Goal: Task Accomplishment & Management: Manage account settings

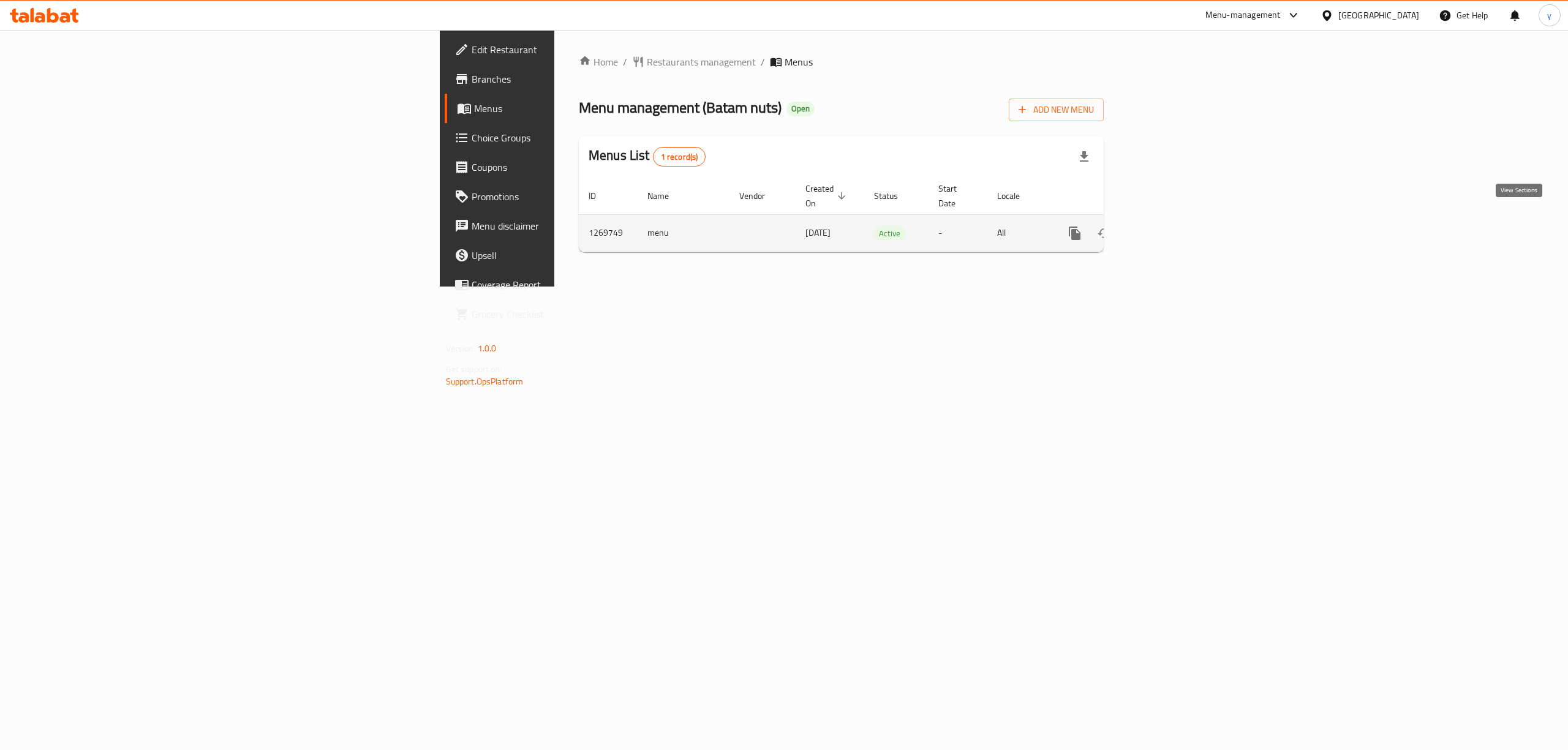
click at [1177, 218] on link "enhanced table" at bounding box center [1162, 232] width 29 height 29
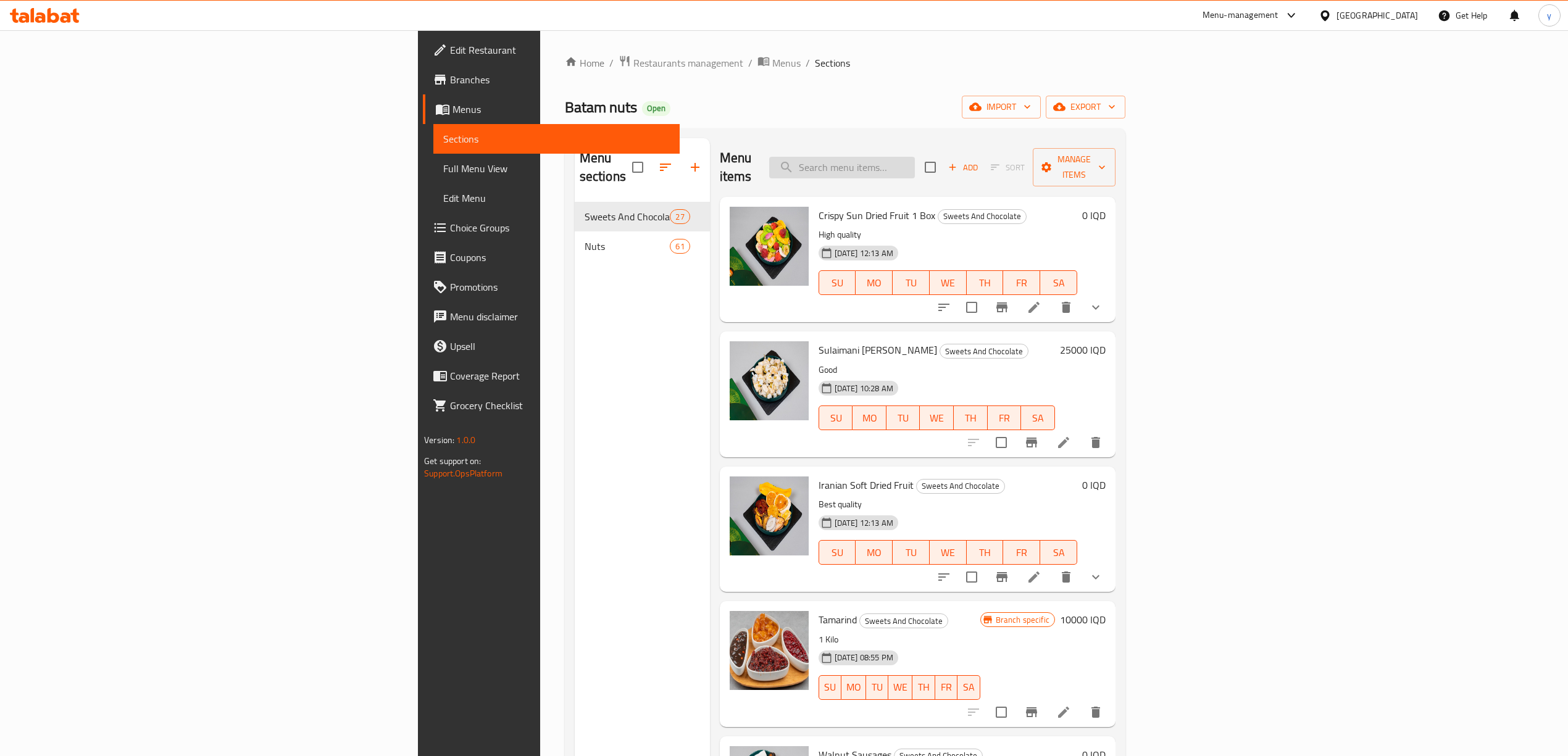
click at [915, 157] on input "search" at bounding box center [842, 167] width 146 height 21
paste input "Batam nuts"
click at [915, 161] on input "Batam nuts" at bounding box center [842, 167] width 146 height 21
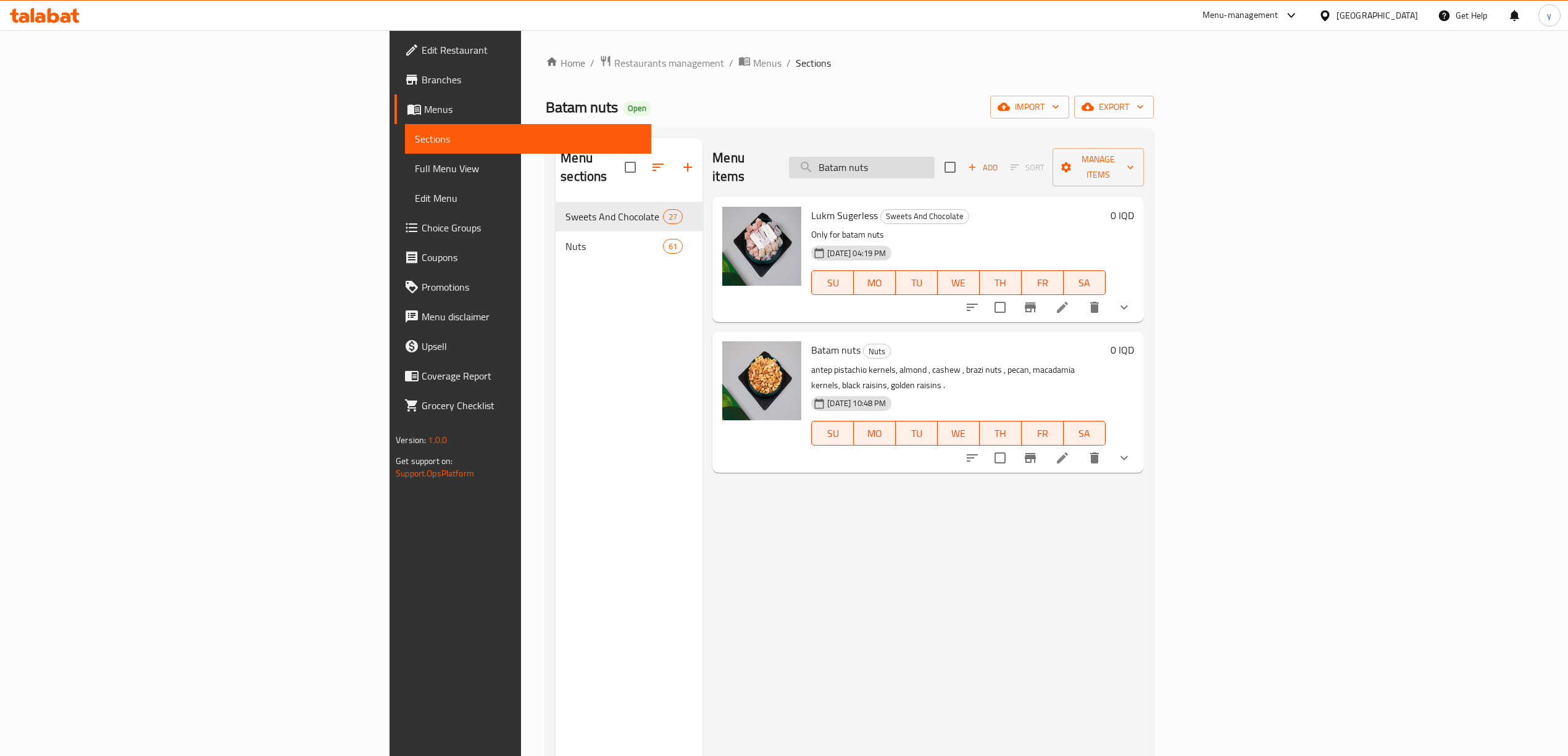
click at [935, 161] on input "Batam nuts" at bounding box center [862, 167] width 146 height 21
paste input "Sulaimani Pistacho Gazo"
type input "Sulaimani Pistacho Gazo"
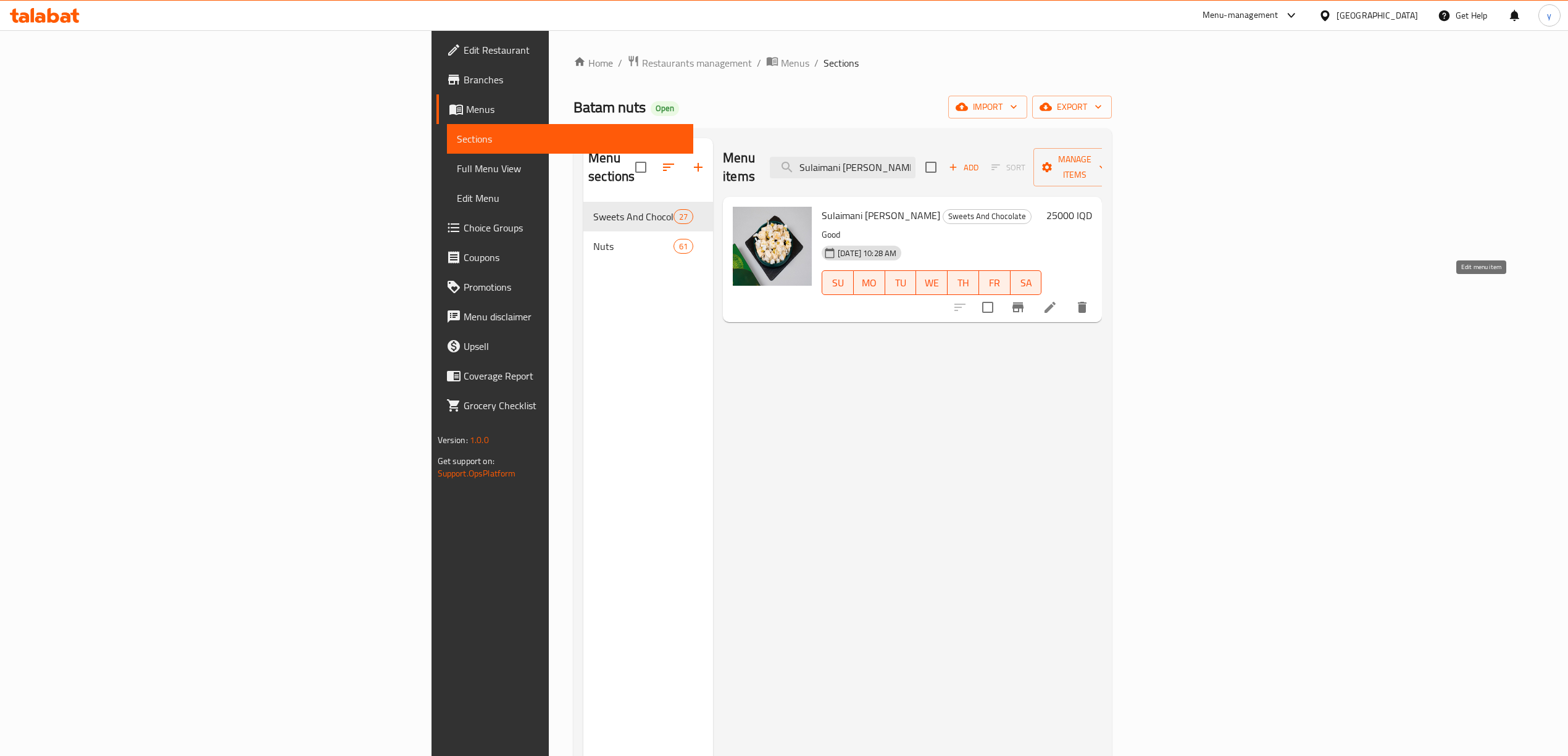
click at [1056, 302] on icon at bounding box center [1049, 307] width 11 height 11
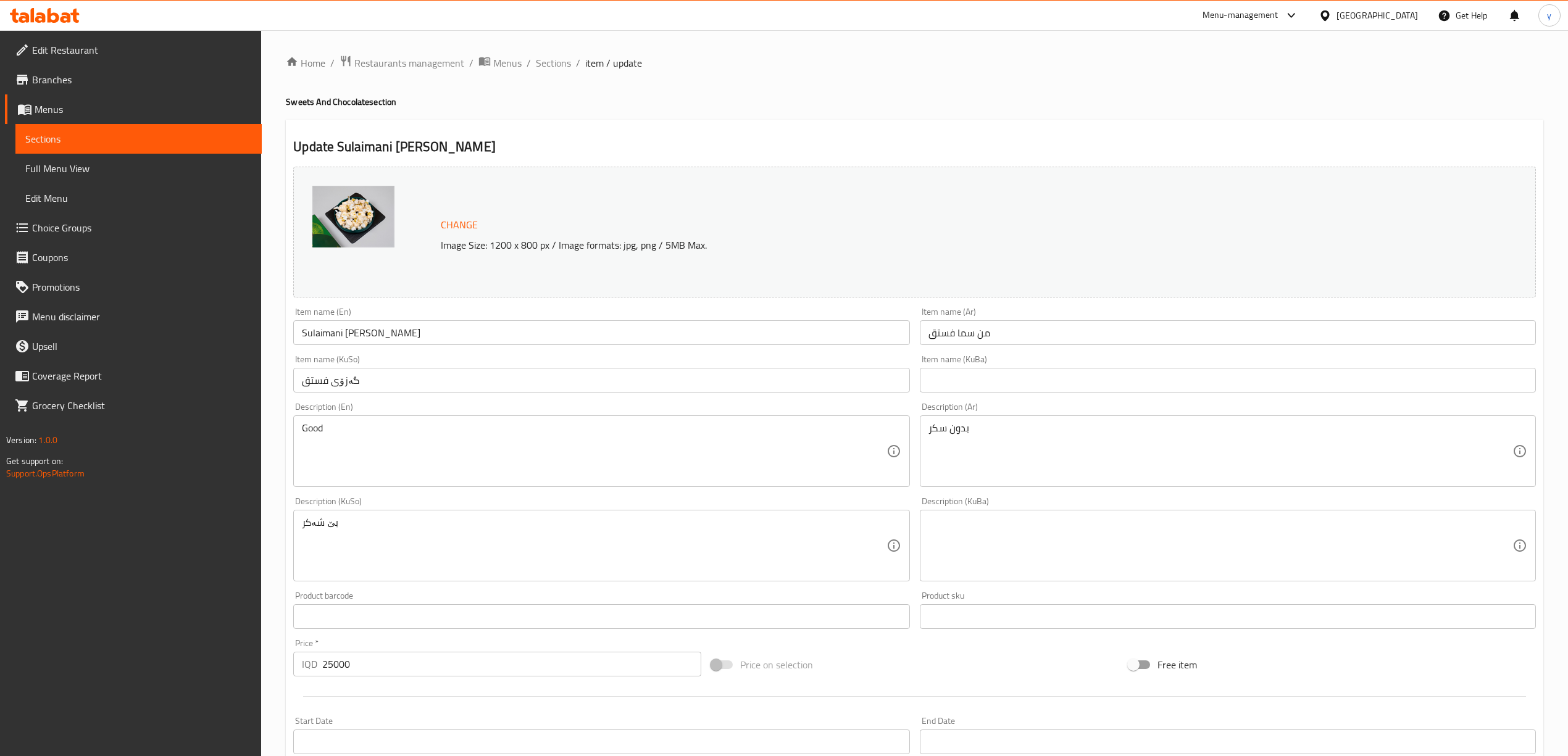
click at [731, 391] on input "گەزۆی فستق" at bounding box center [600, 380] width 616 height 25
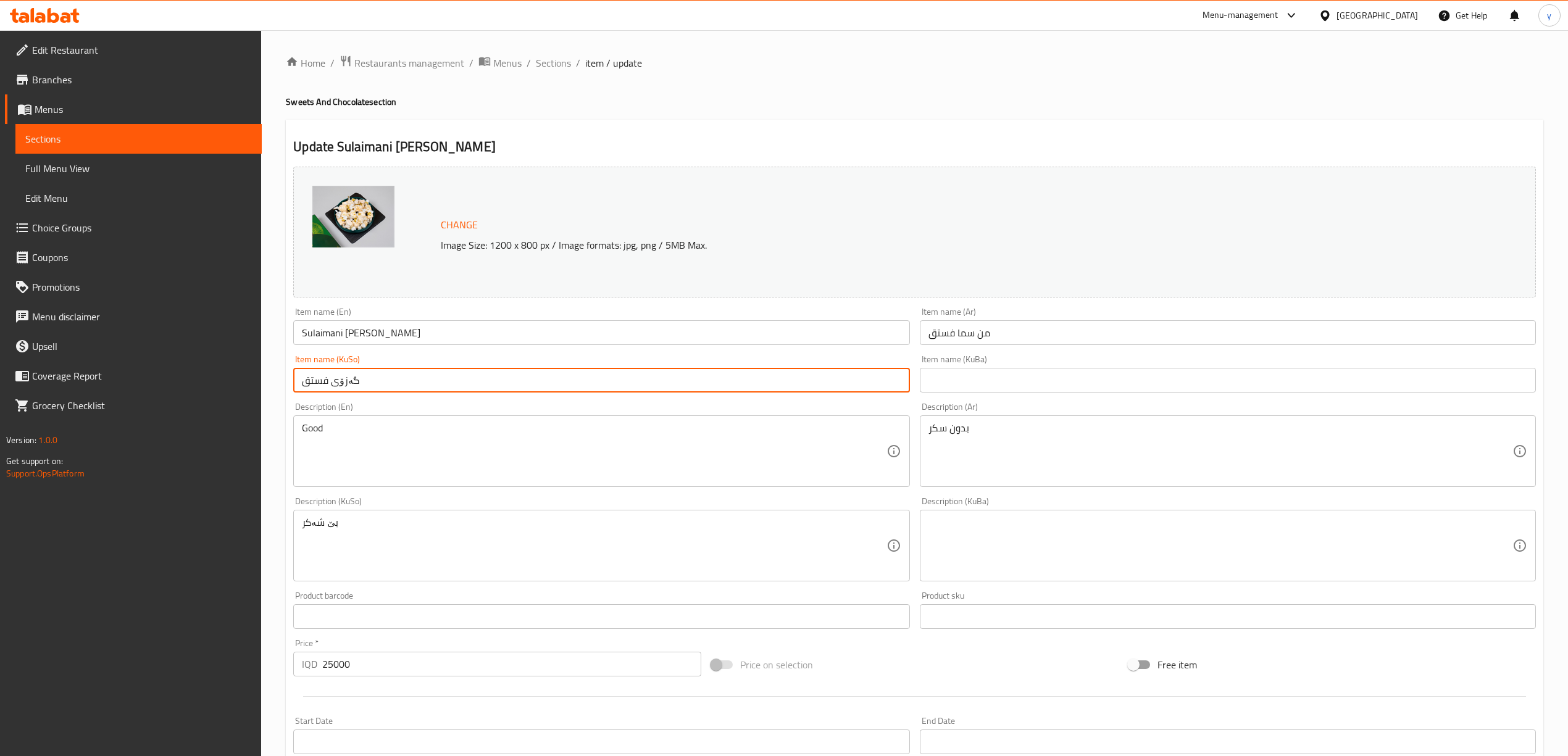
click at [592, 376] on input "گەزۆی فستق" at bounding box center [600, 380] width 616 height 25
click at [1000, 314] on div "Item name (Ar) من سما فستق Item name (Ar)" at bounding box center [1227, 326] width 616 height 37
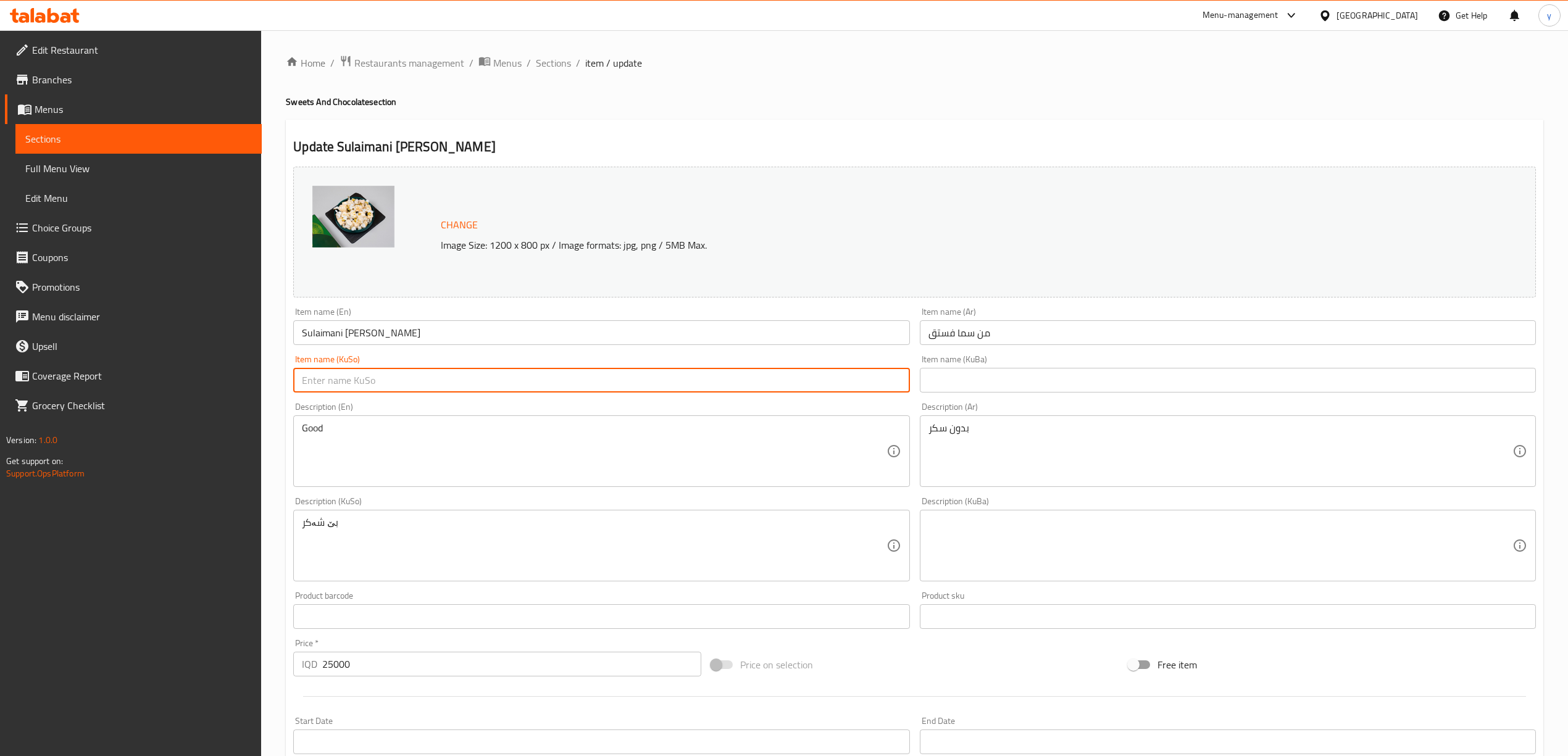
click at [1000, 314] on div "Item name (Ar) من سما فستق Item name (Ar)" at bounding box center [1227, 326] width 616 height 37
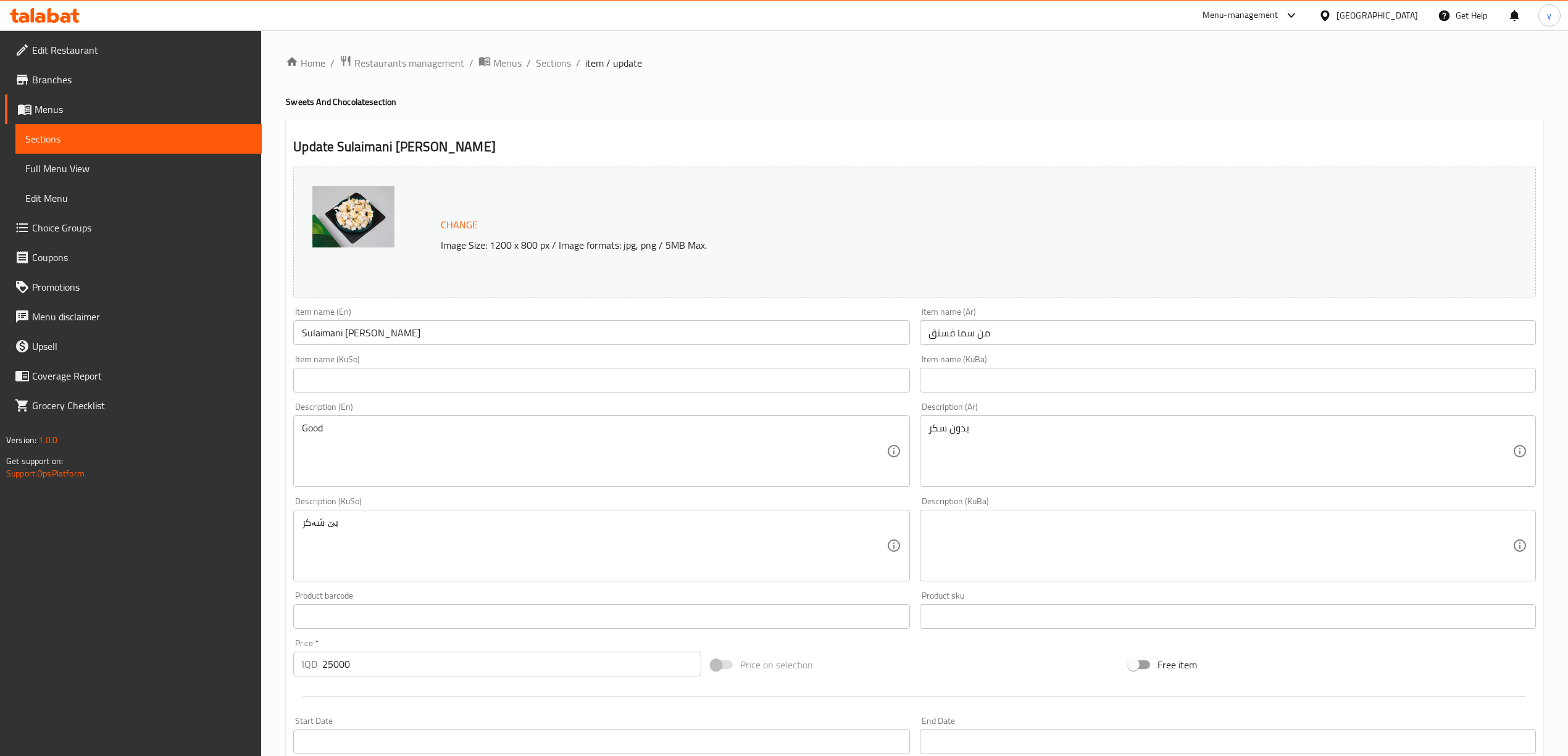
click at [1000, 336] on input "من سما فستق" at bounding box center [1227, 333] width 616 height 25
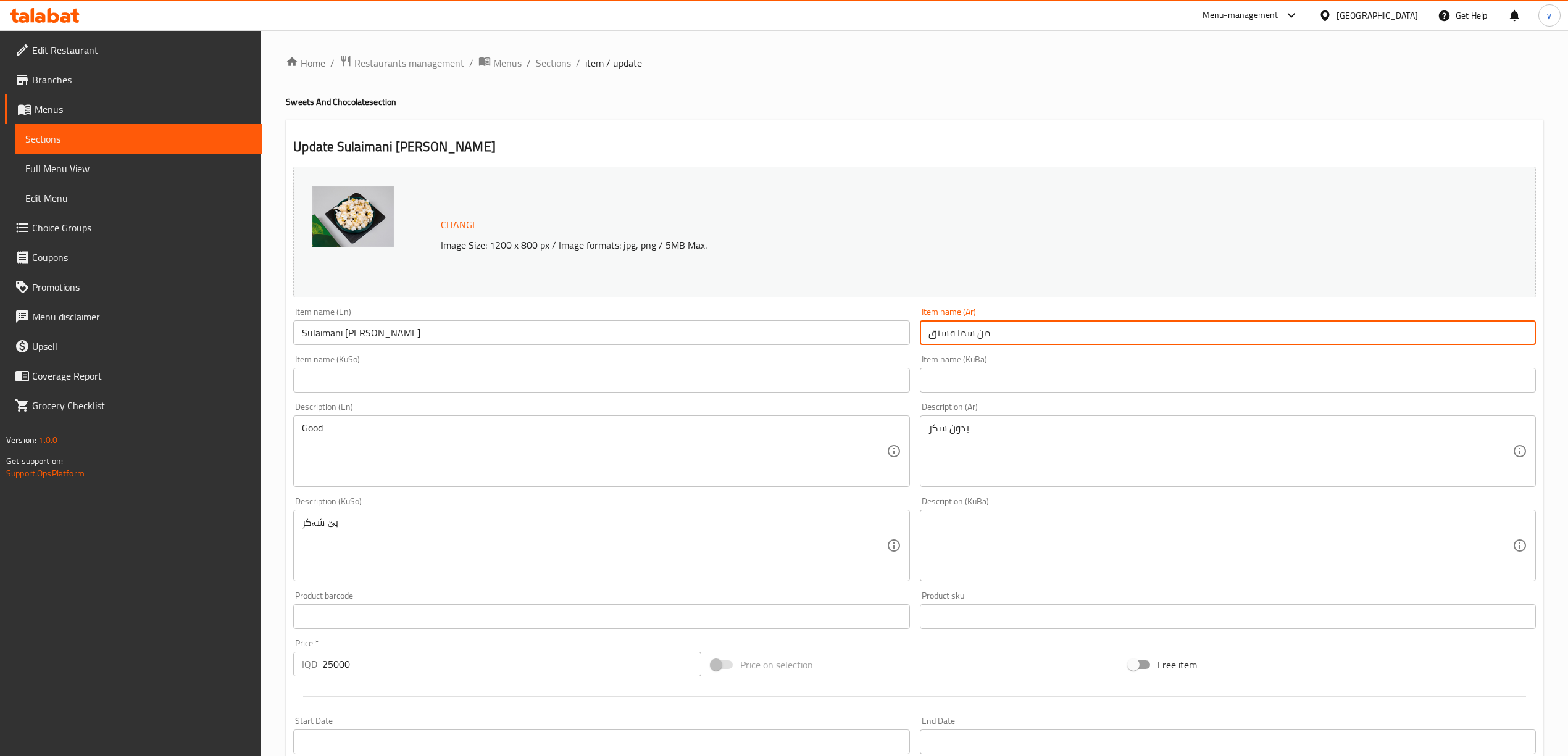
click at [1000, 336] on input "من سما فستق" at bounding box center [1227, 333] width 616 height 25
type input "ب"
paste input "كازو"
type input "فستق كازو سليمانية"
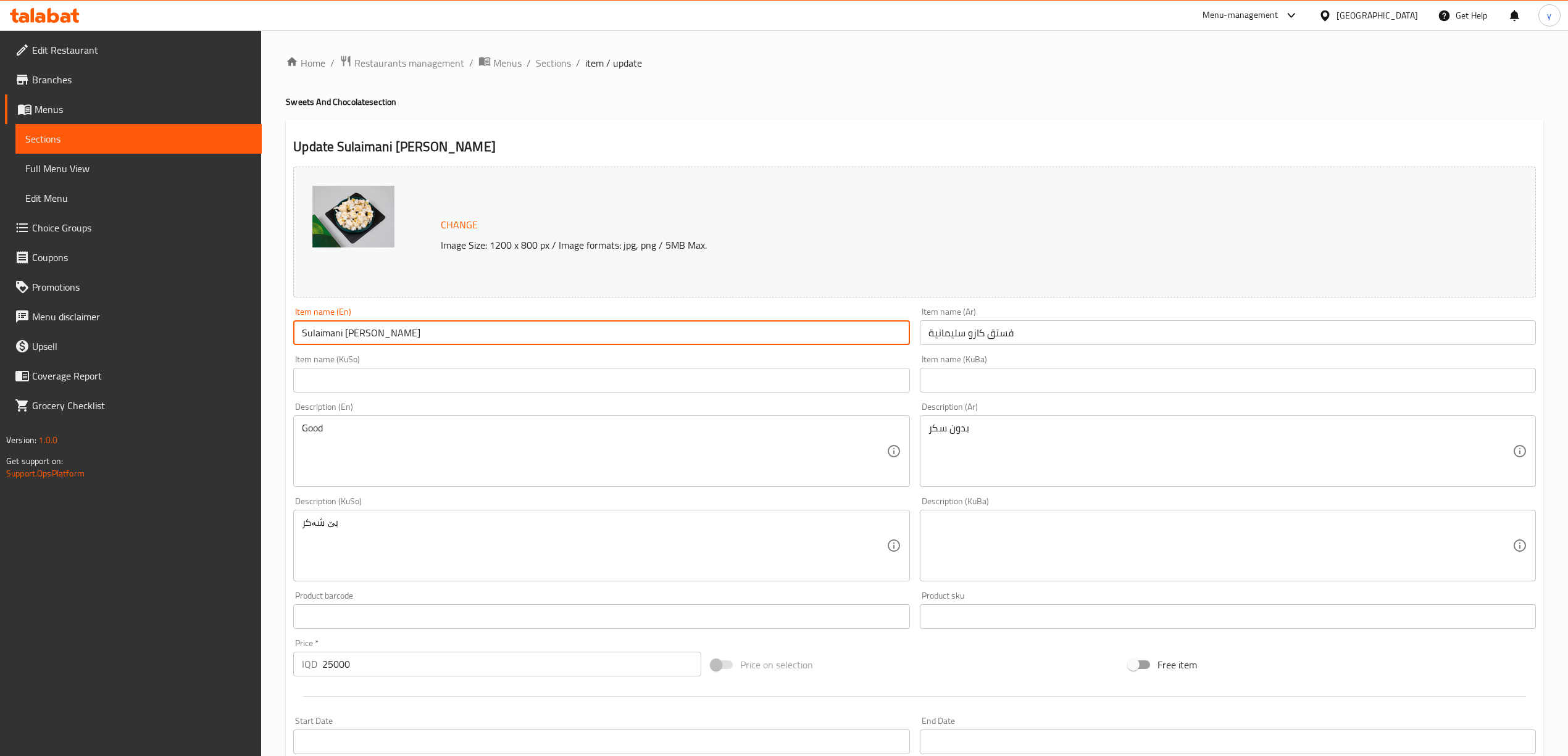
click at [336, 337] on input "Sulaimani Pistacho Gazo" at bounding box center [600, 333] width 616 height 25
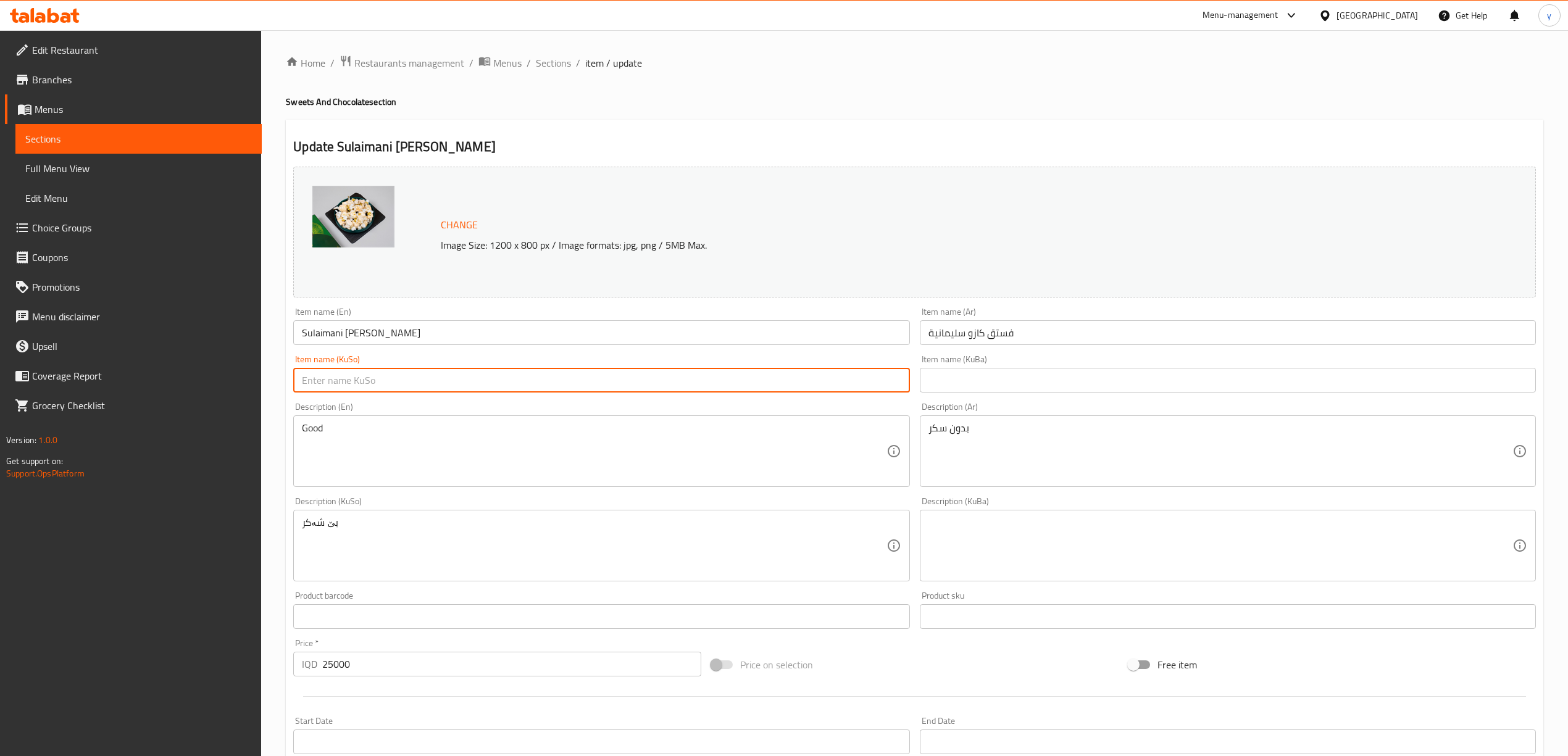
click at [721, 378] on input "text" at bounding box center [600, 380] width 616 height 25
type input "فستەقی گەزۆی سلیمانی"
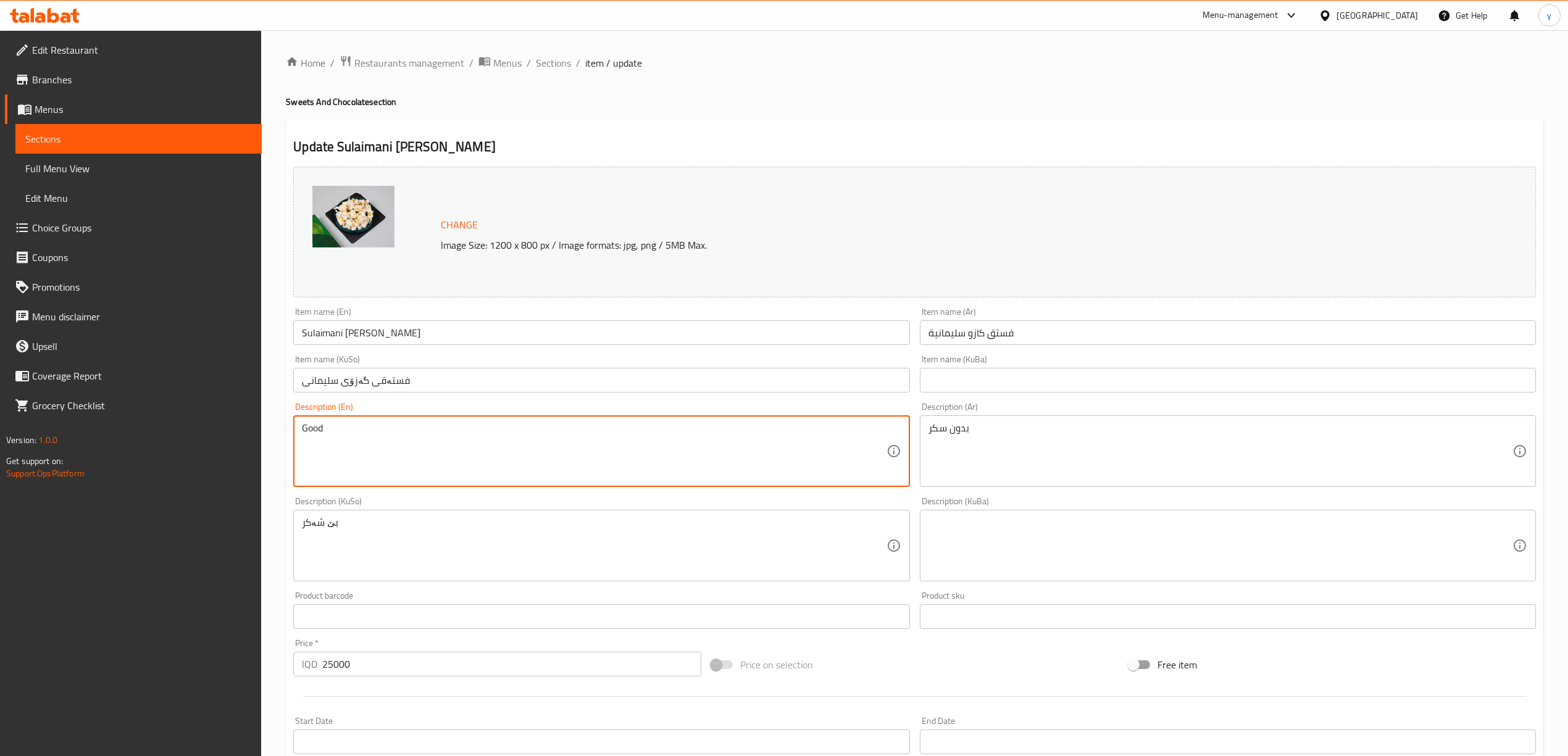
click at [698, 427] on textarea "Good" at bounding box center [593, 451] width 584 height 59
type textarea "Without sugar"
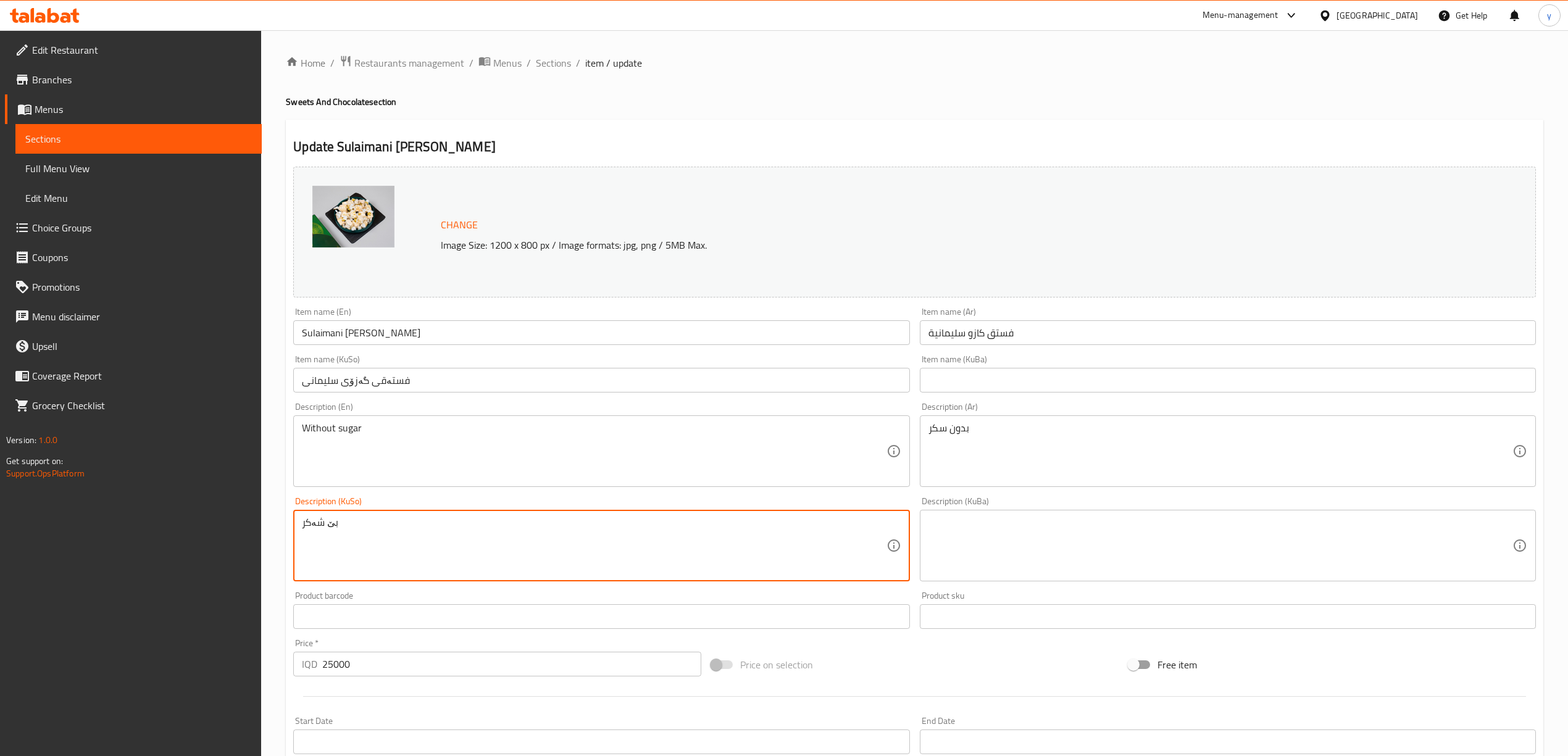
click at [299, 528] on div "بێ شەکر Description (KuSo)" at bounding box center [600, 545] width 616 height 71
click at [309, 518] on textarea "بێ شەکر" at bounding box center [593, 546] width 584 height 59
click at [302, 521] on textarea "بێ شەکر" at bounding box center [593, 546] width 584 height 59
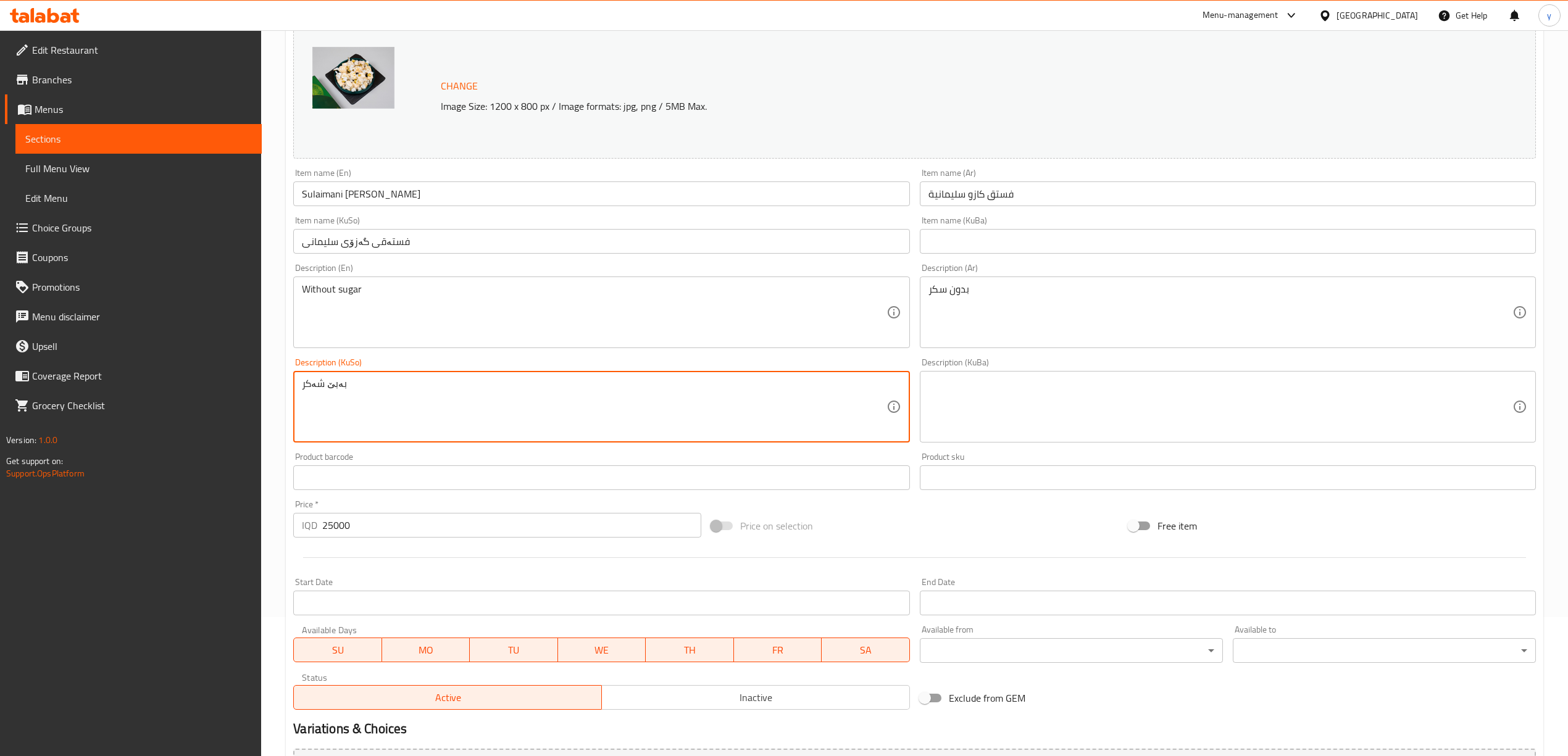
scroll to position [274, 0]
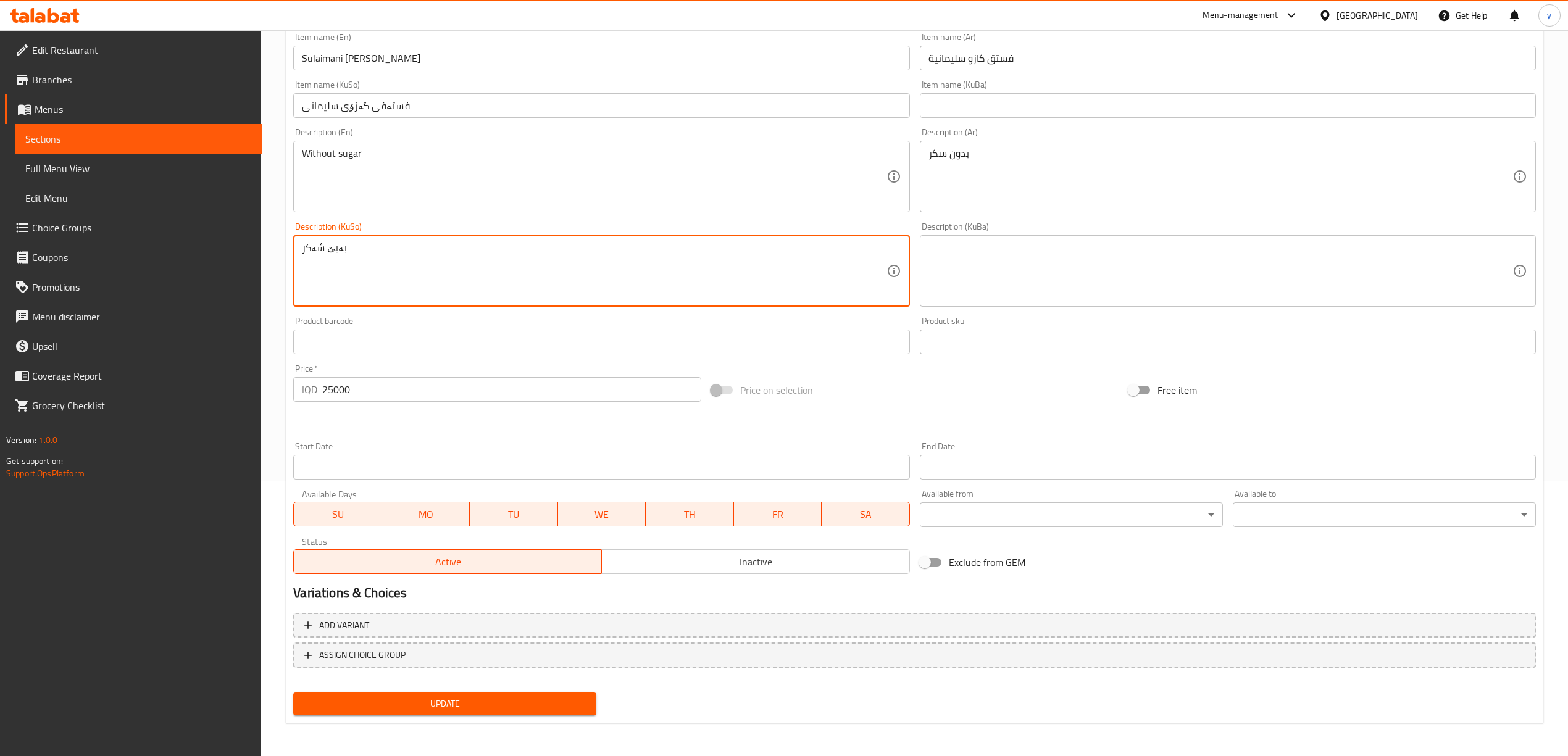
type textarea "بەبێ شەکر"
click at [412, 696] on span "Update" at bounding box center [445, 703] width 283 height 15
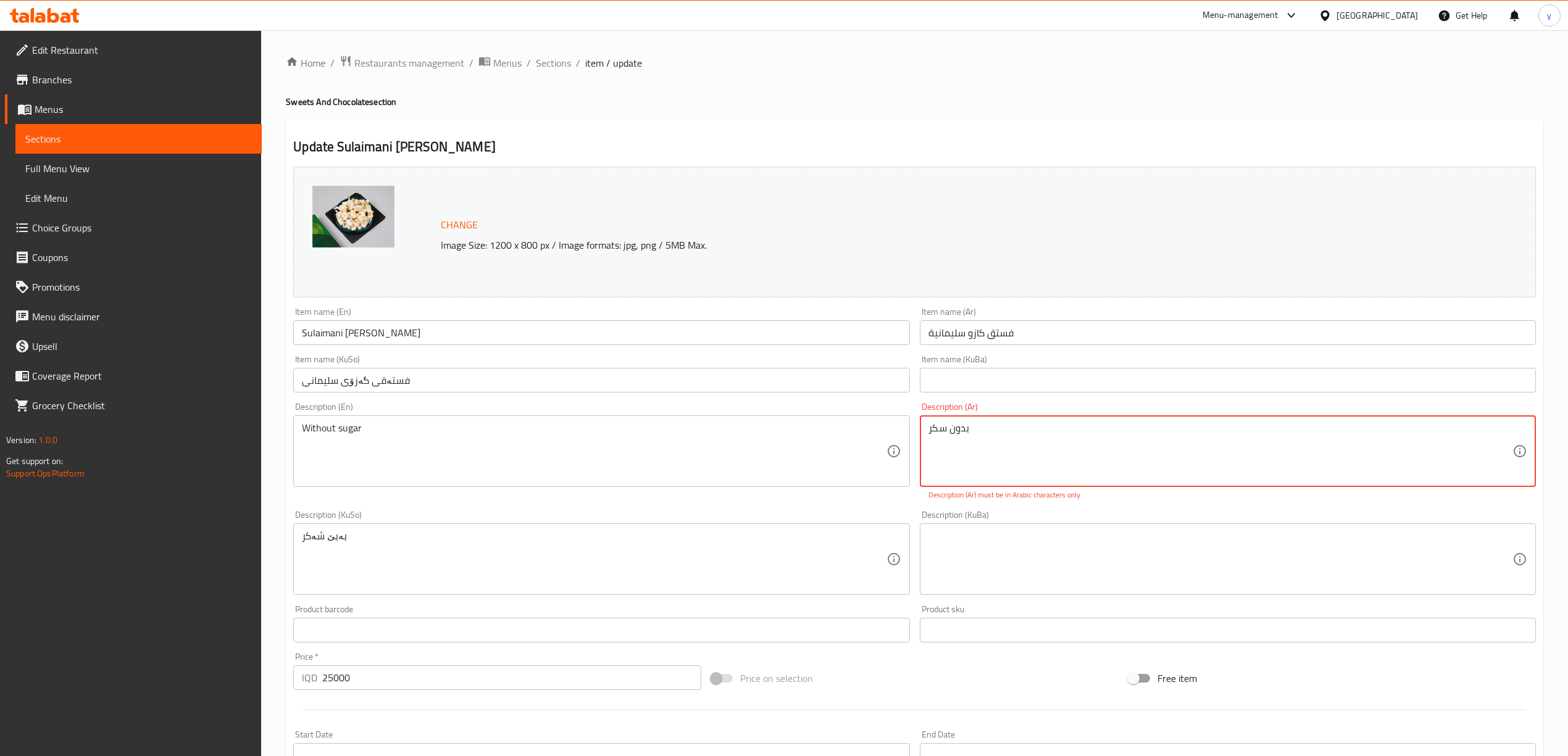
scroll to position [289, 0]
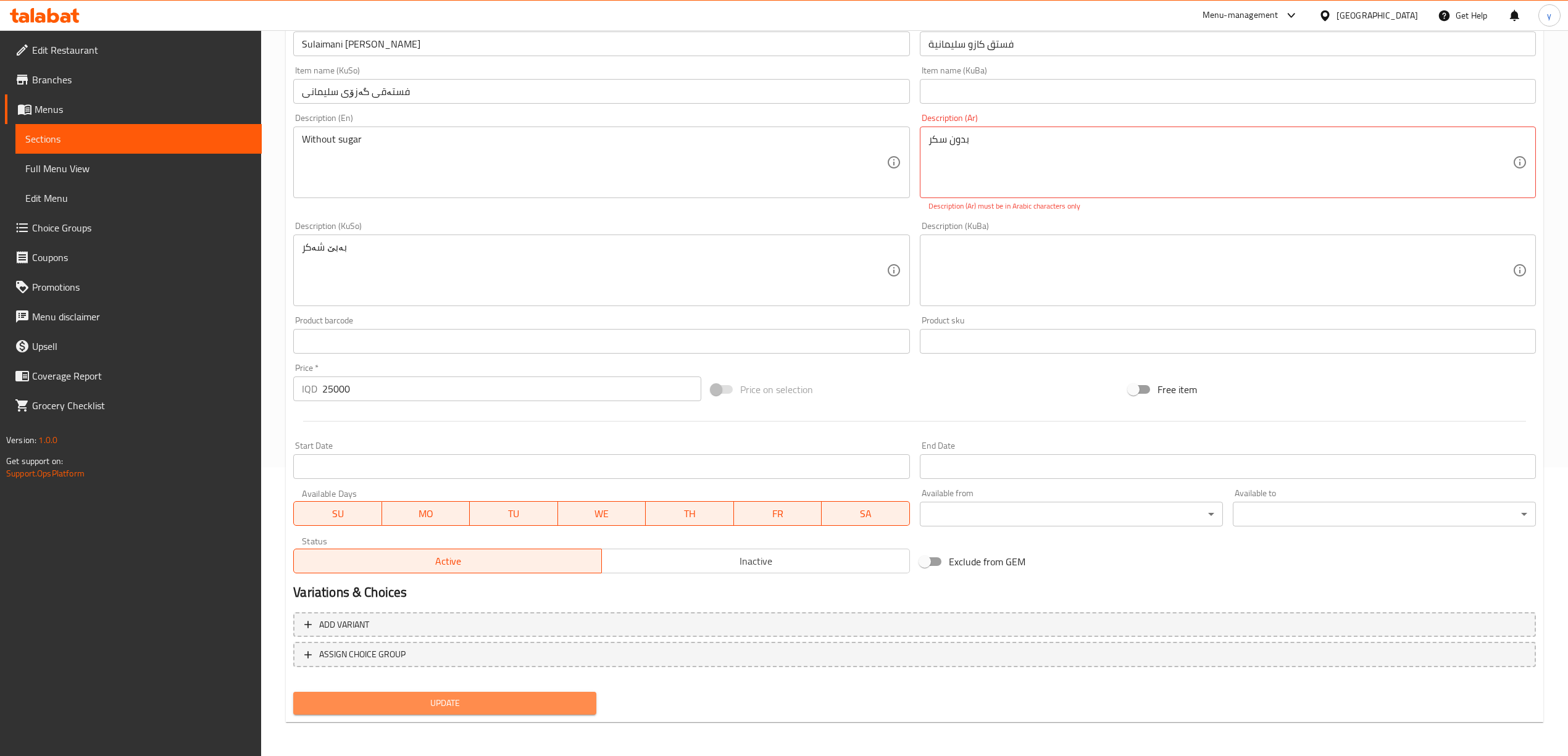
click at [467, 692] on button "Update" at bounding box center [445, 703] width 303 height 23
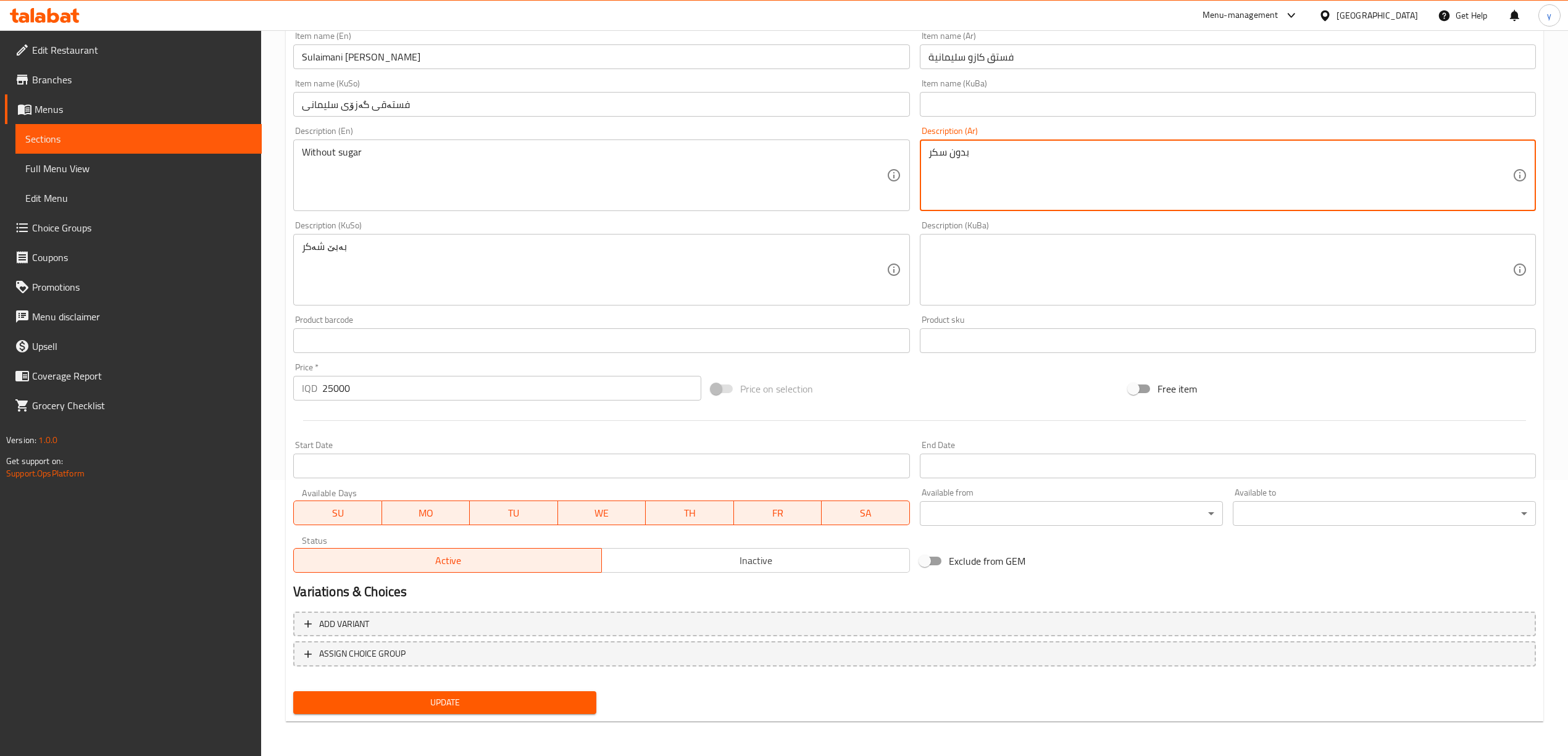
scroll to position [274, 0]
type textarea "بدون سكر"
click at [463, 696] on span "Update" at bounding box center [445, 703] width 283 height 15
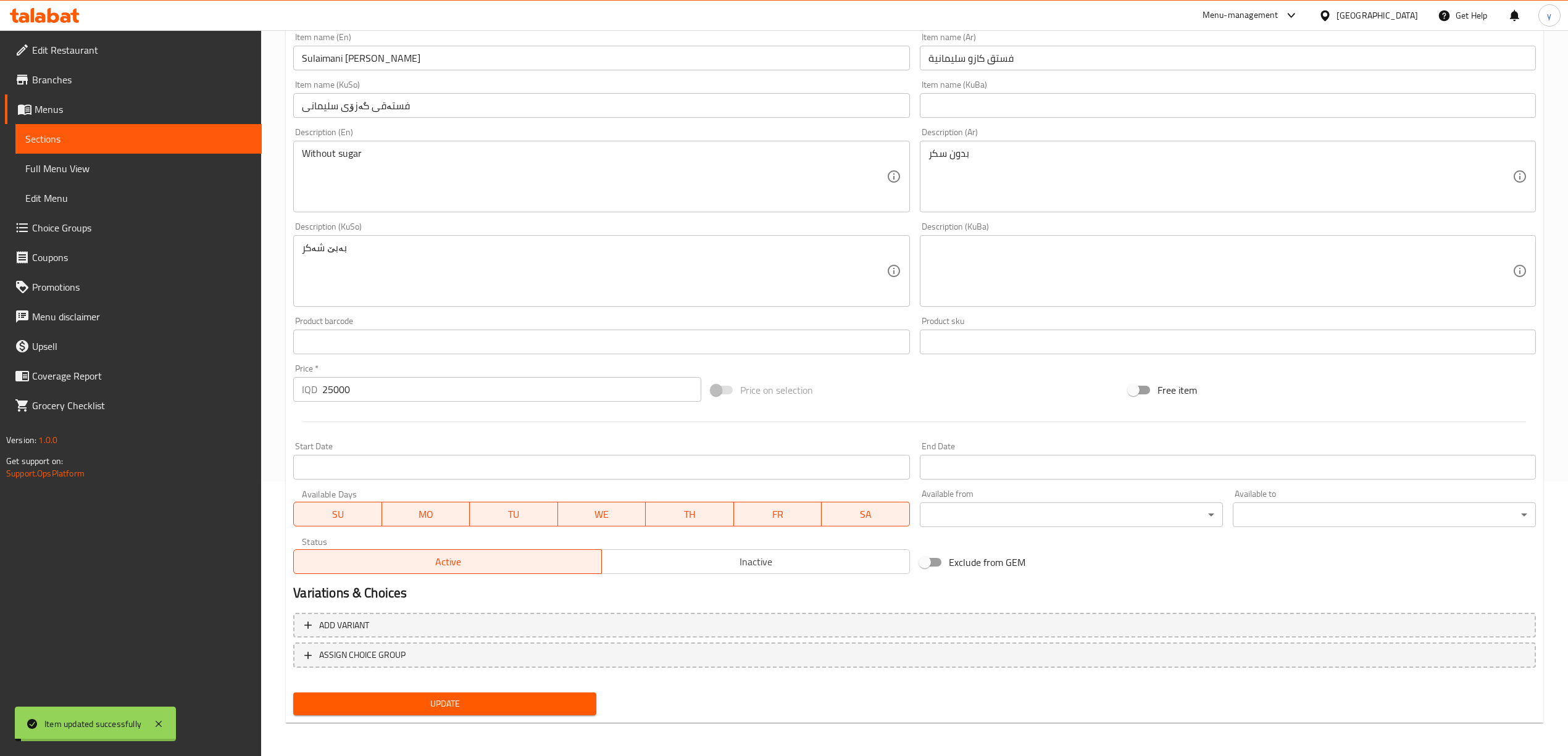
scroll to position [83, 0]
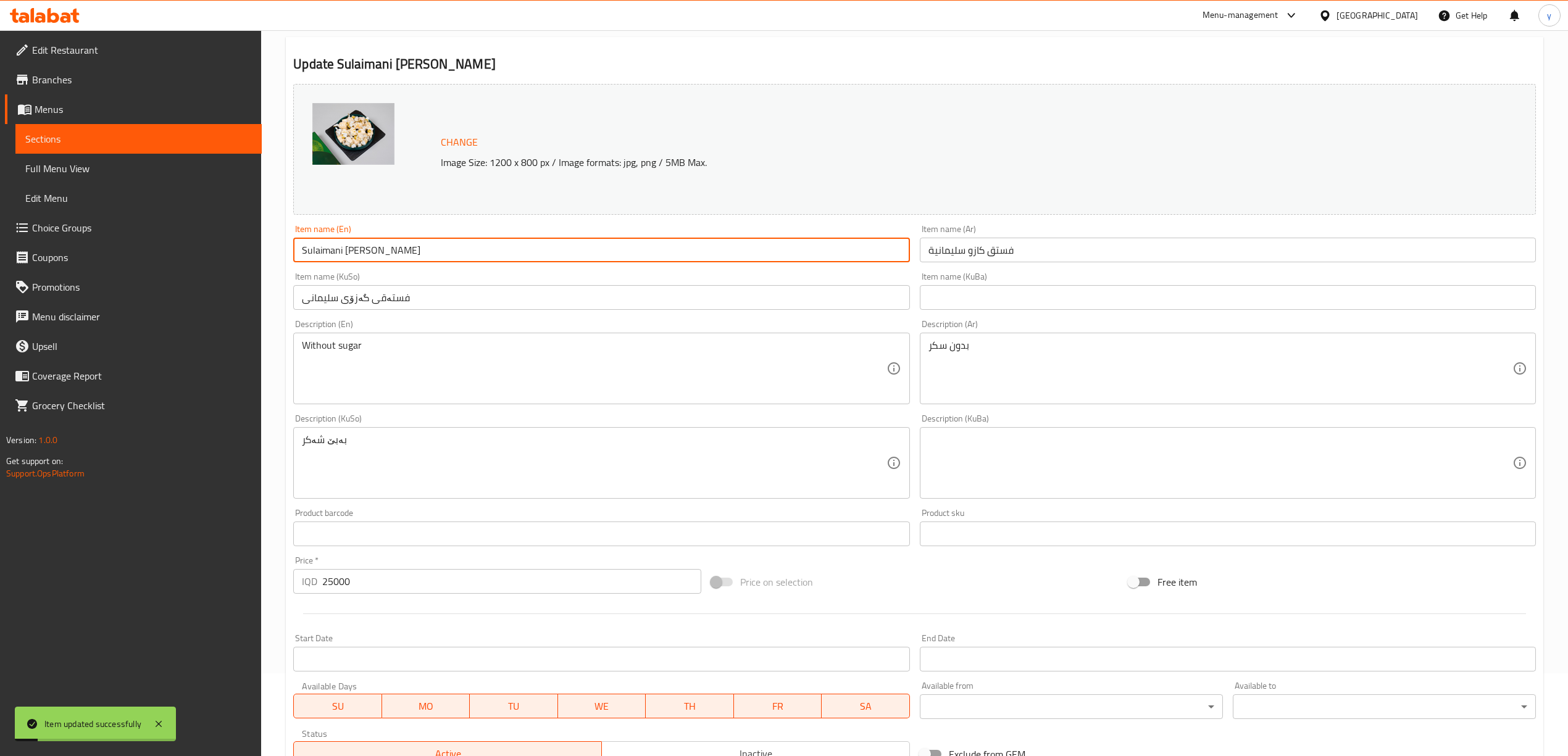
click at [378, 242] on input "Sulaimani Pistacho Gazo" at bounding box center [600, 250] width 616 height 25
click at [151, 154] on link "Full Menu View" at bounding box center [138, 168] width 246 height 29
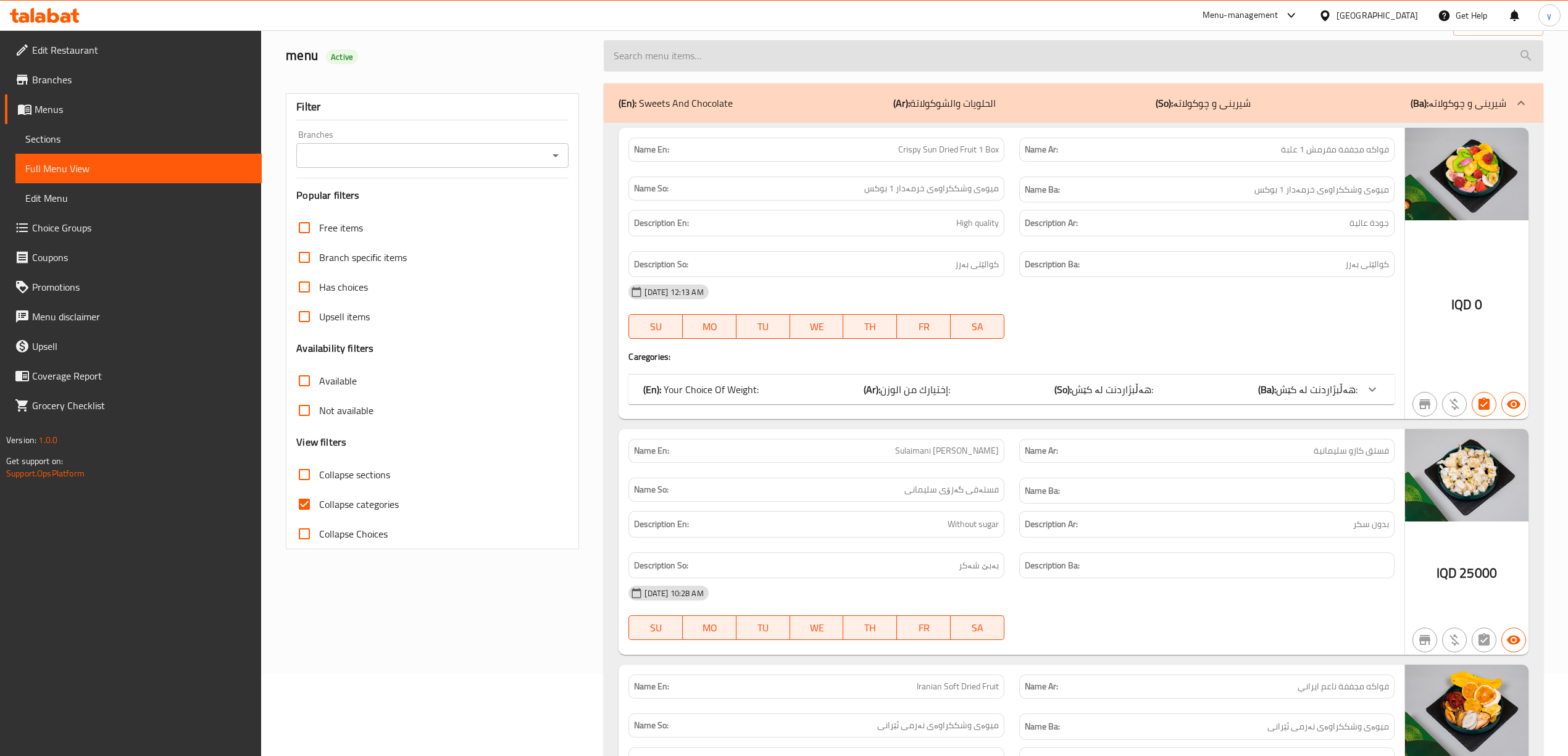
click at [734, 65] on input "search" at bounding box center [1074, 55] width 939 height 31
paste input "Sulaimani Pistacho Gazo"
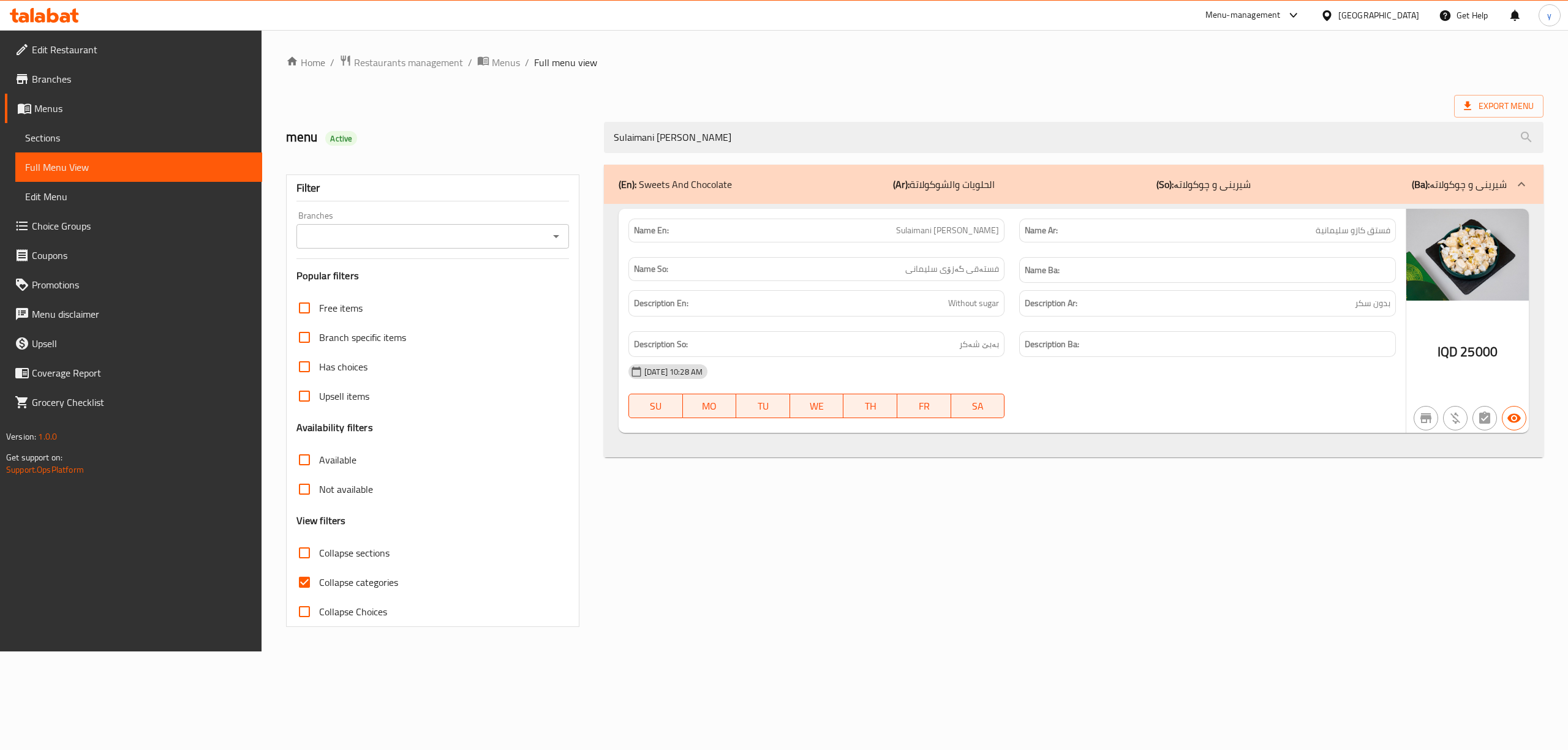
click at [557, 236] on icon "Open" at bounding box center [556, 236] width 15 height 15
type input "Sulaimani Pistacho Gazo"
click at [498, 283] on li "Batam nuts, Bakhtiary" at bounding box center [432, 290] width 272 height 22
type input "Batam nuts, Bakhtiary"
click at [310, 580] on input "Collapse categories" at bounding box center [304, 581] width 29 height 29
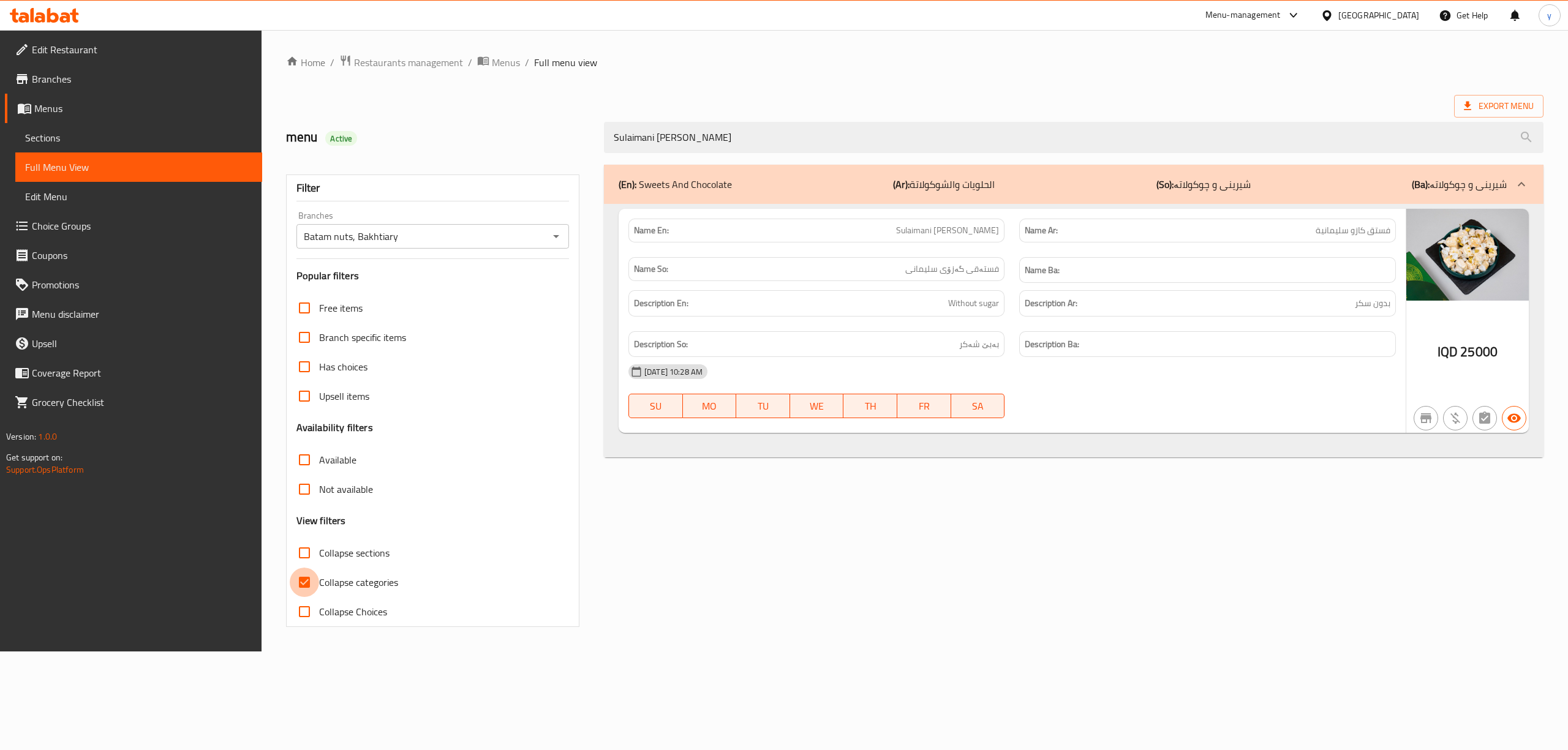
checkbox input "false"
click at [91, 216] on link "Choice Groups" at bounding box center [133, 225] width 257 height 29
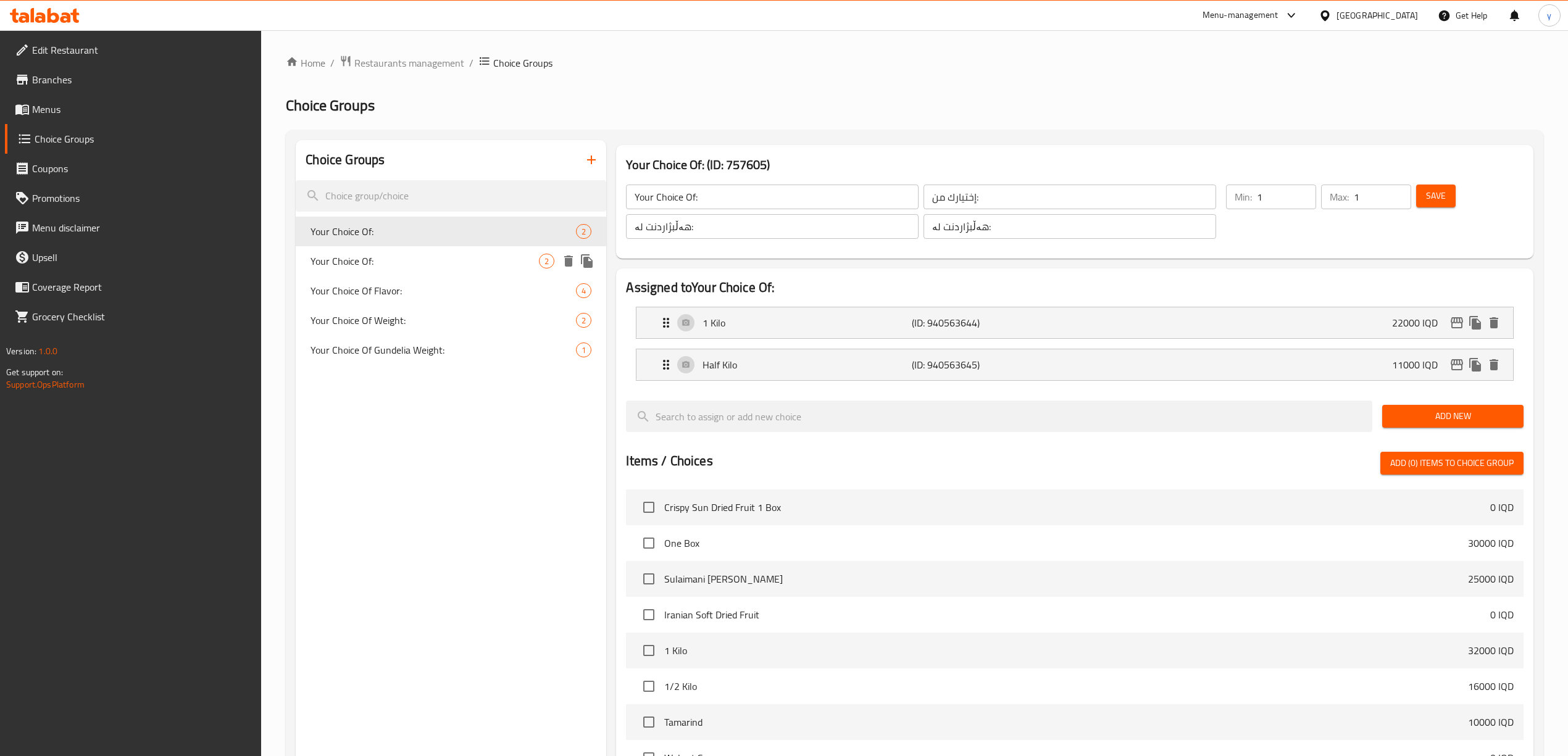
click at [372, 259] on span "Your Choice Of:" at bounding box center [424, 261] width 228 height 15
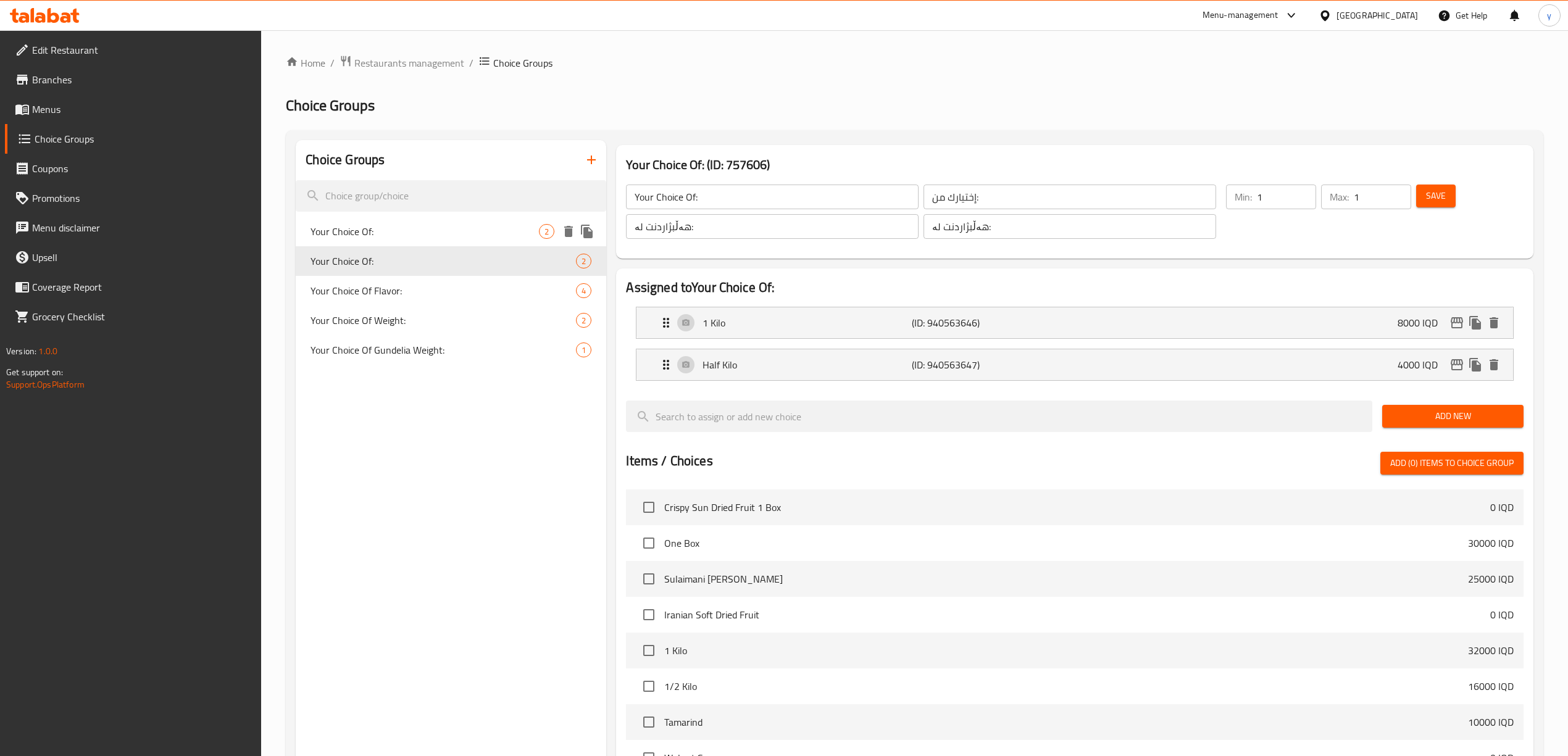
click at [403, 244] on div "Your Choice Of: 2" at bounding box center [451, 231] width 310 height 29
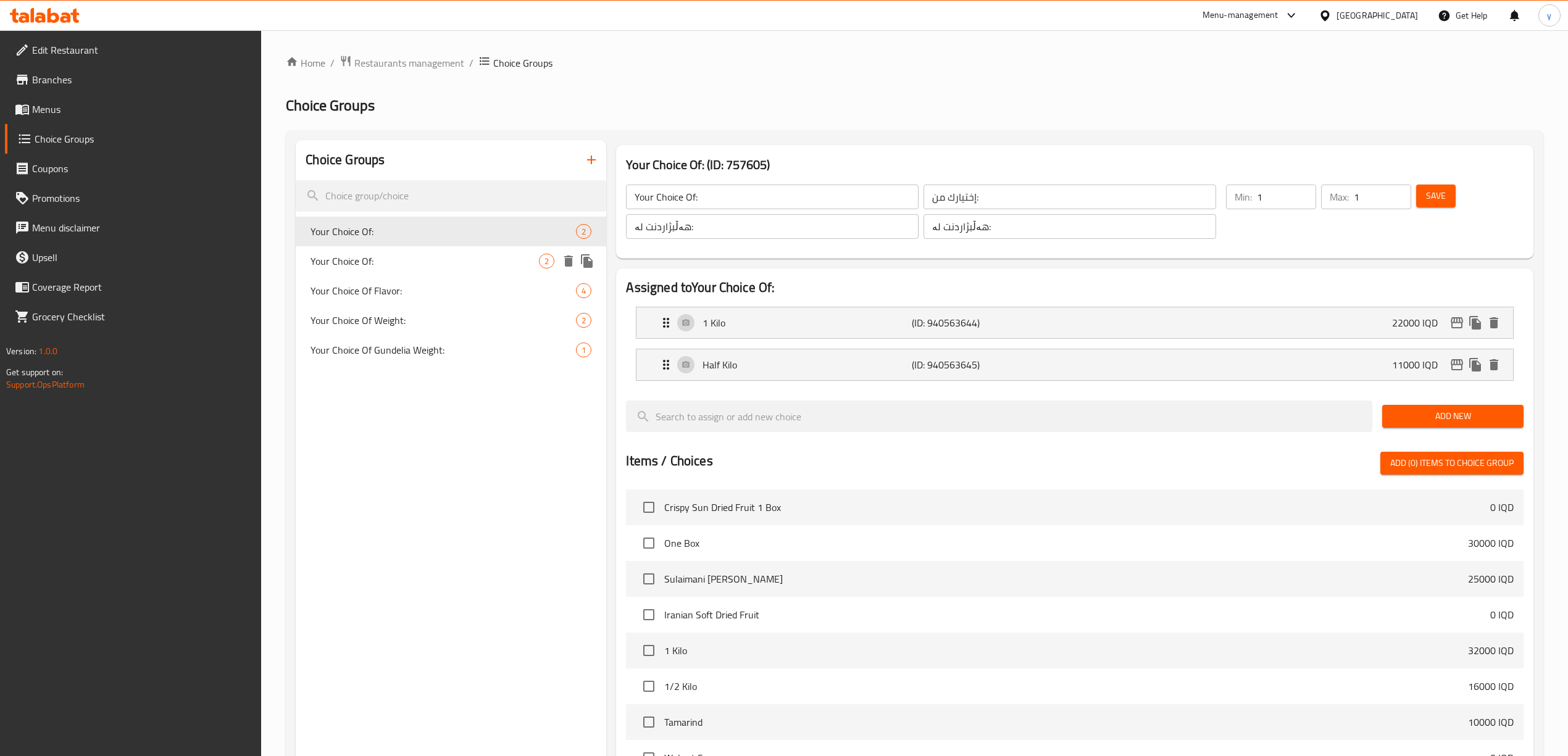
click at [450, 254] on span "Your Choice Of:" at bounding box center [424, 261] width 228 height 15
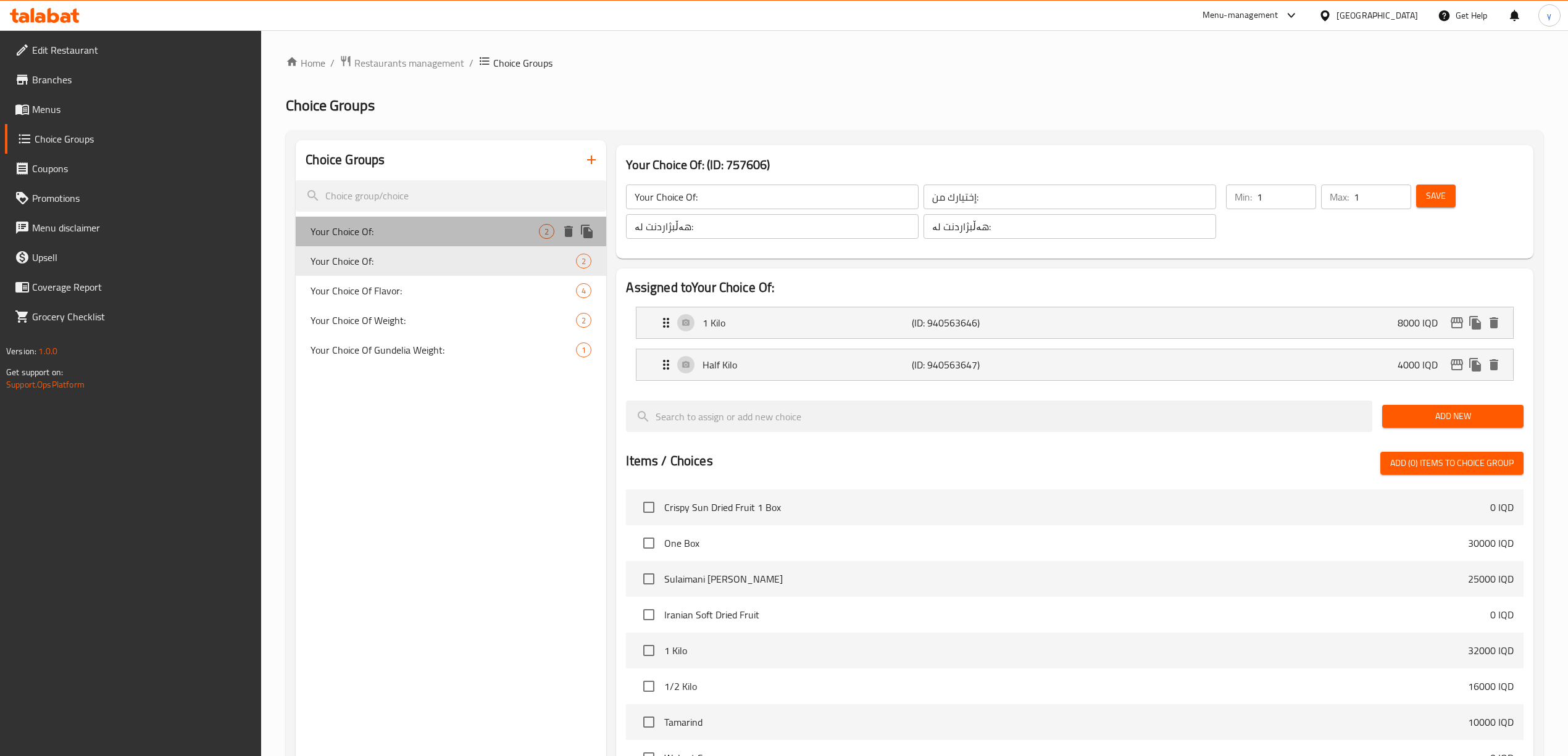
click at [454, 228] on span "Your Choice Of:" at bounding box center [424, 231] width 228 height 15
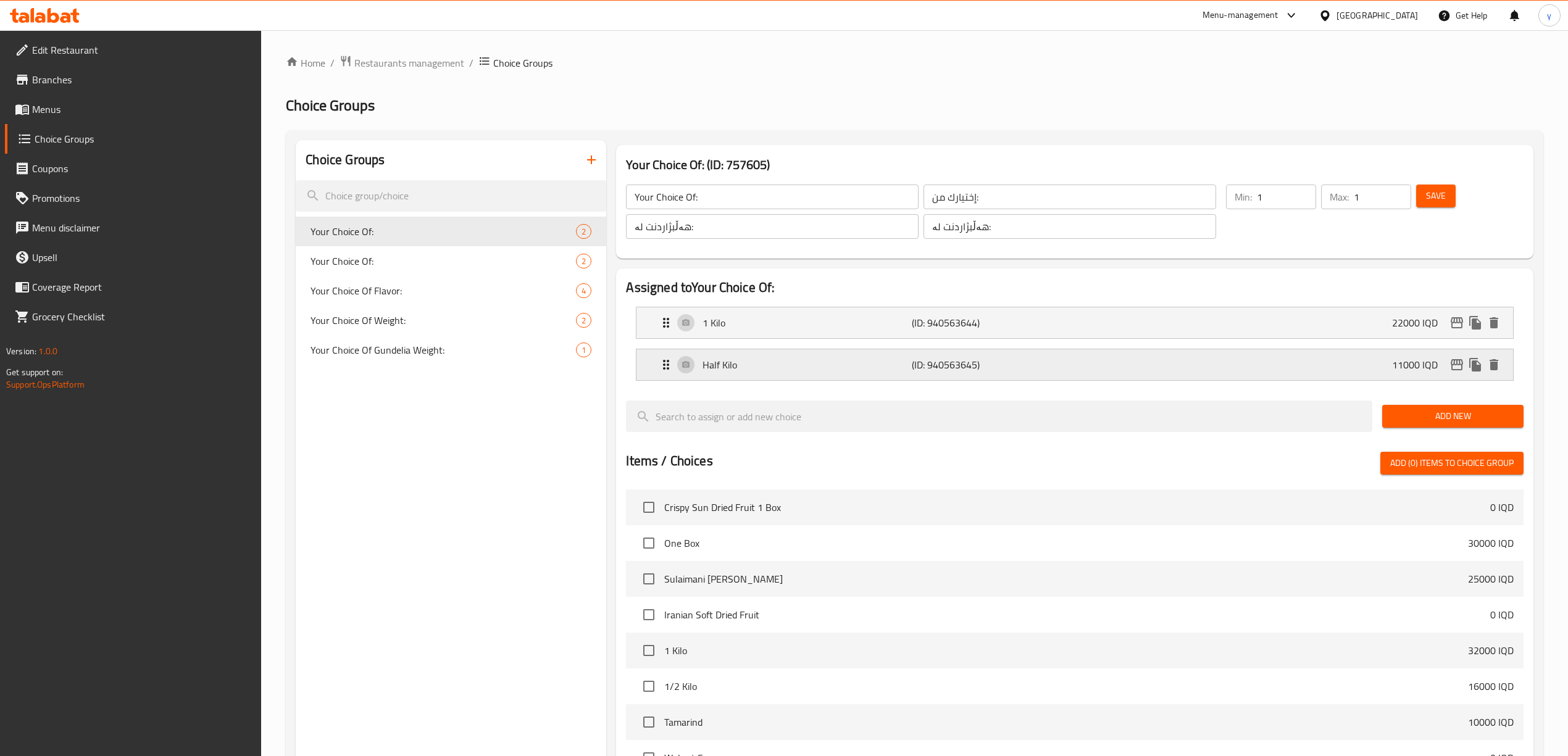
click at [742, 356] on div "Half Kilo (ID: 940563645) 11000 IQD" at bounding box center [1078, 364] width 839 height 31
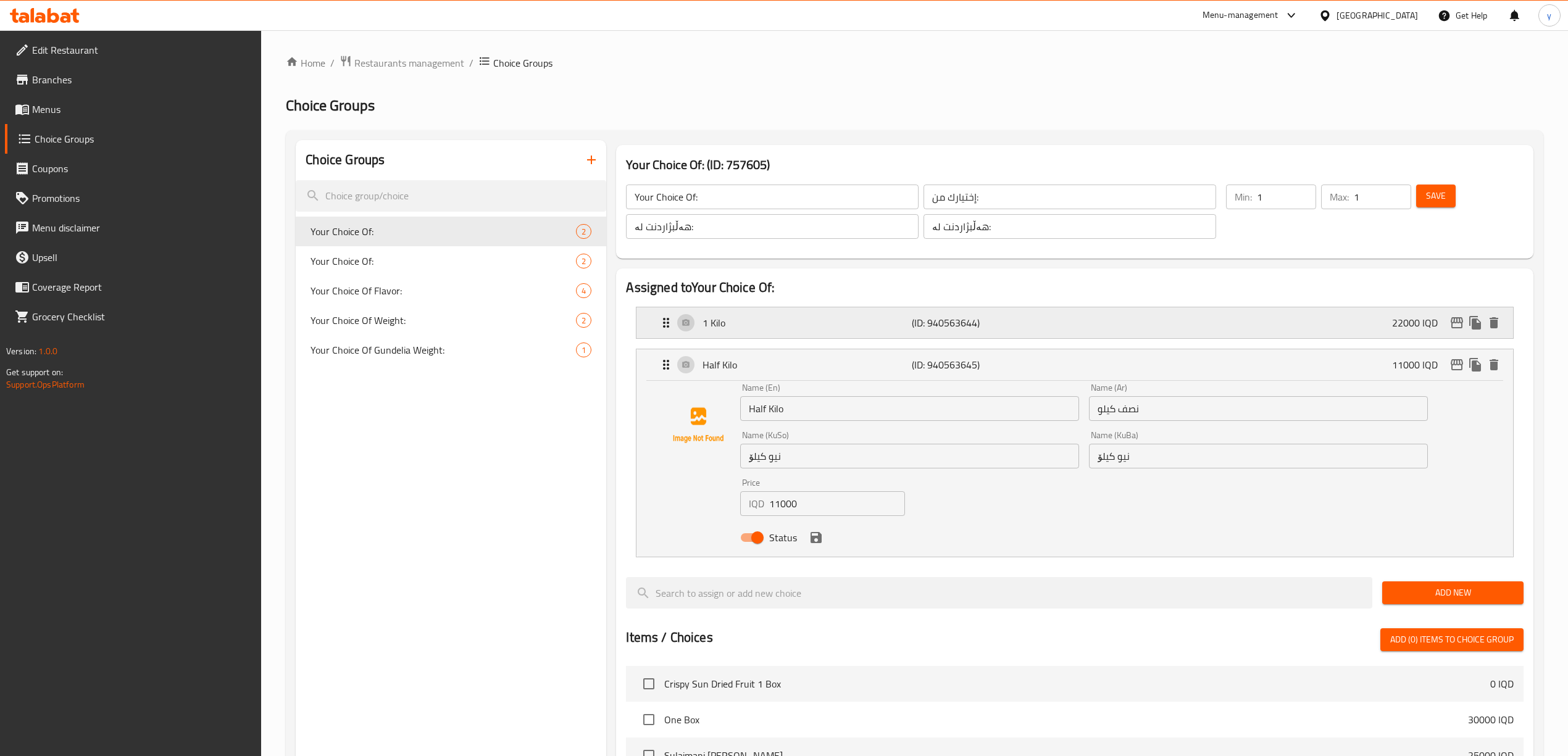
click at [761, 319] on p "1 Kilo" at bounding box center [806, 322] width 209 height 15
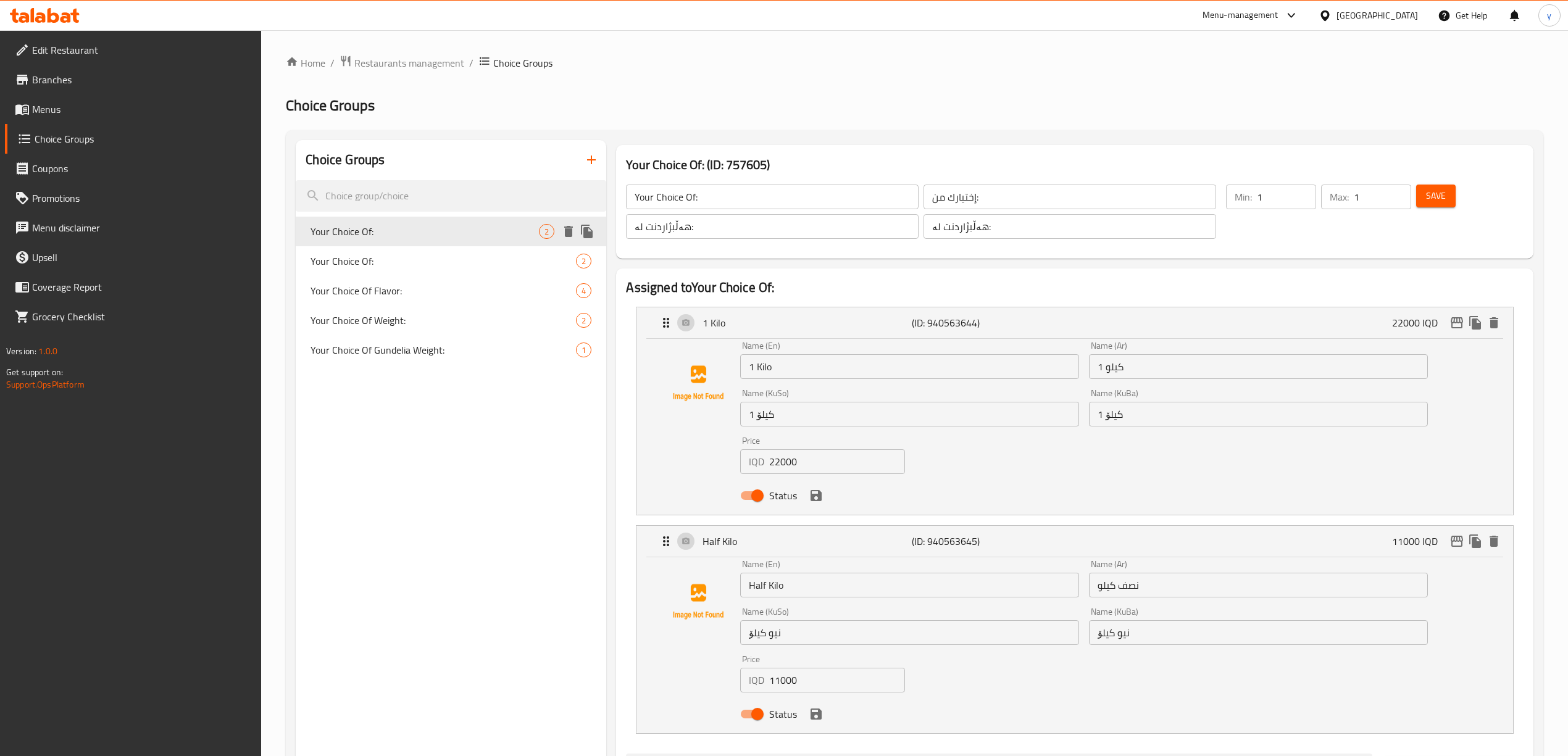
click at [417, 263] on span "Your Choice Of:" at bounding box center [443, 261] width 265 height 15
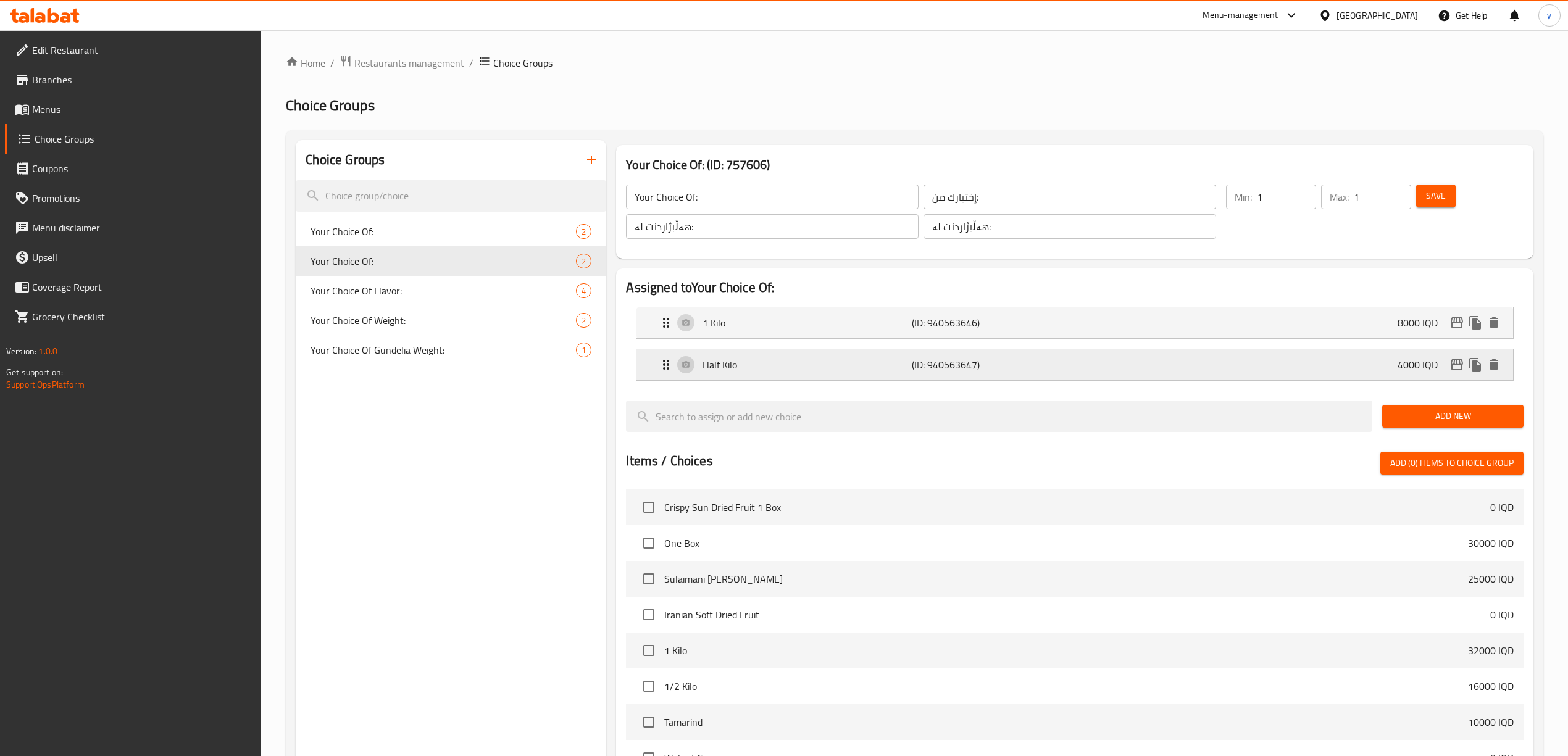
click at [894, 363] on p "Half Kilo" at bounding box center [806, 364] width 209 height 15
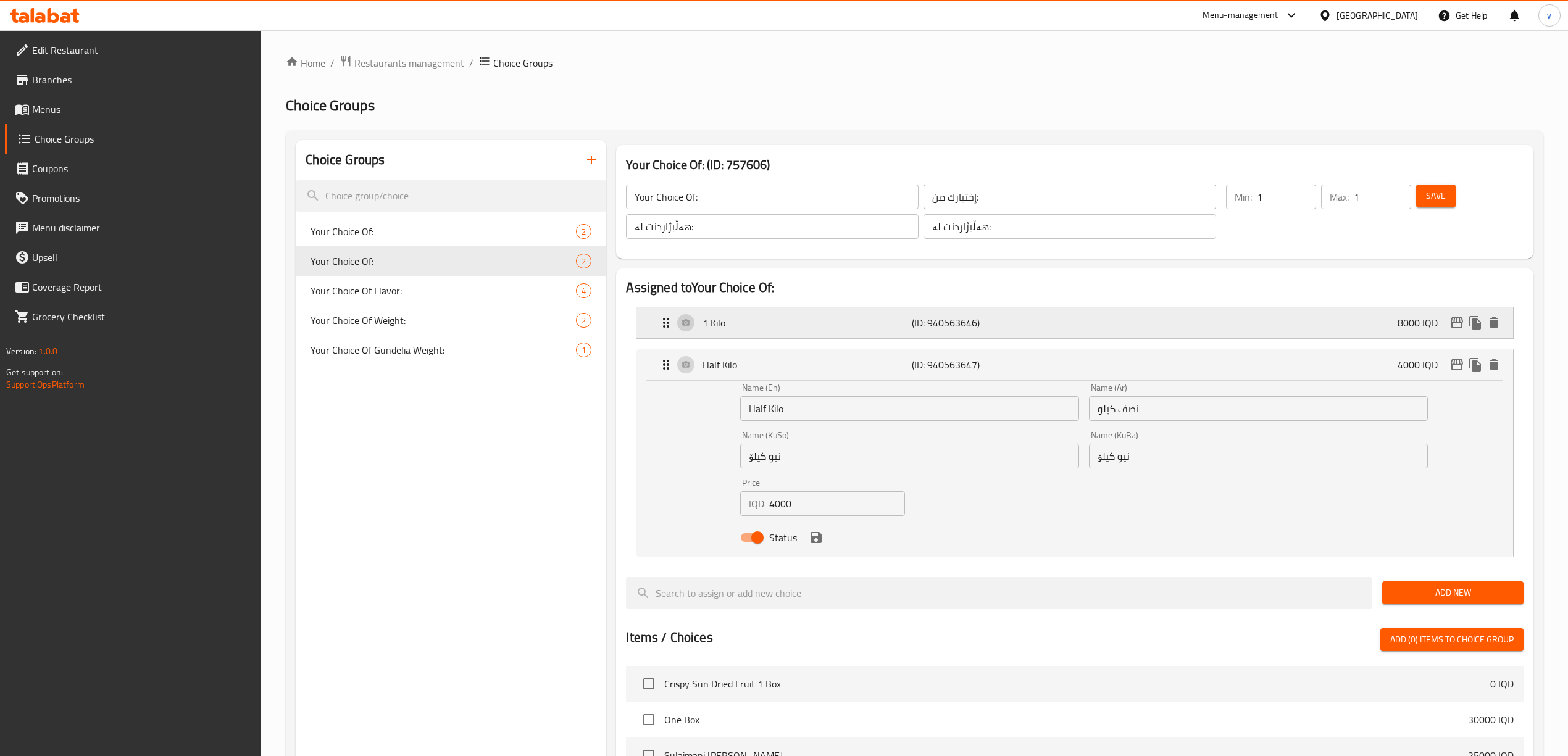
click at [931, 316] on p "(ID: 940563646)" at bounding box center [981, 322] width 140 height 15
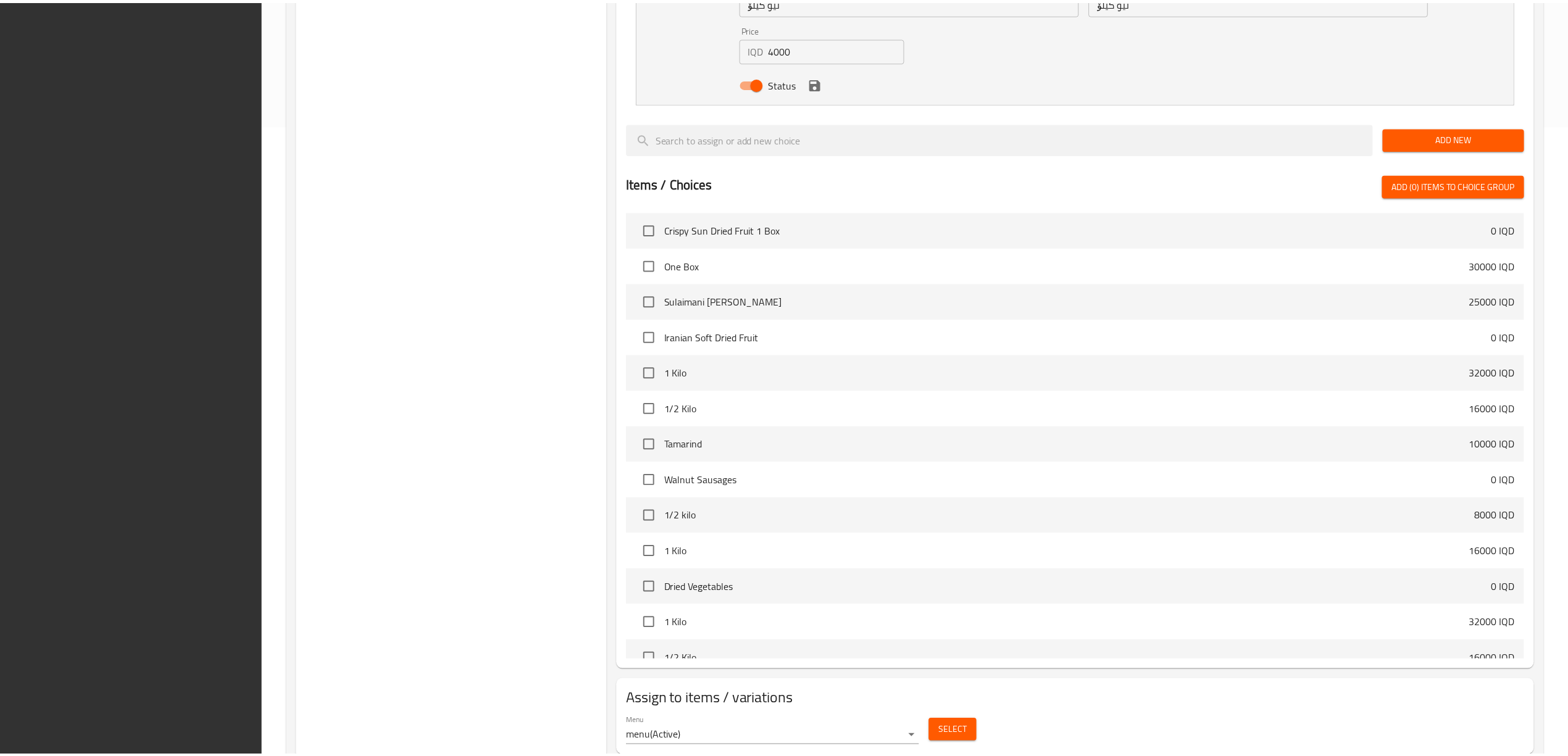
scroll to position [671, 0]
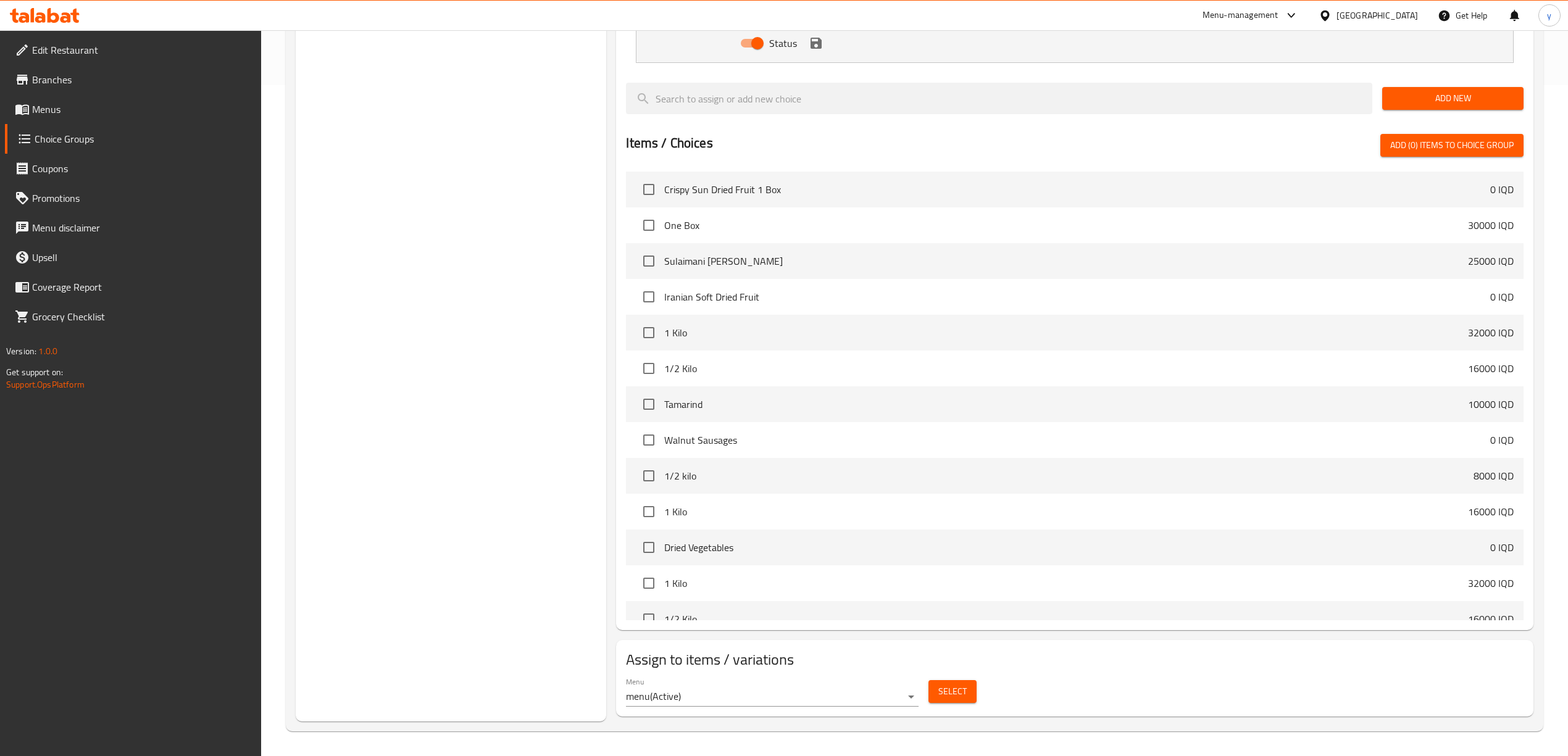
drag, startPoint x: 54, startPoint y: 25, endPoint x: 86, endPoint y: 51, distance: 41.2
click at [54, 23] on div at bounding box center [45, 15] width 89 height 25
click at [41, 20] on icon at bounding box center [45, 15] width 69 height 15
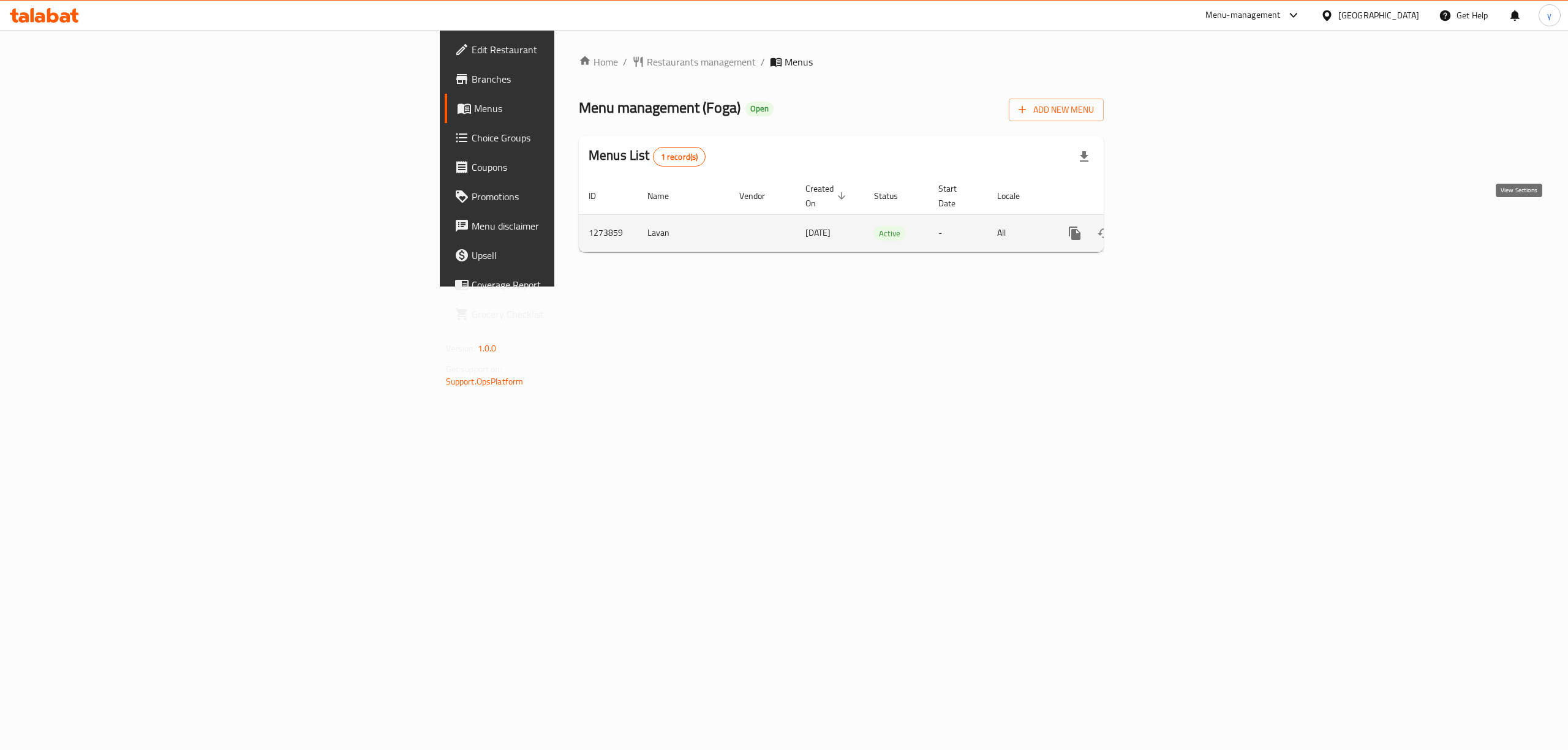
click at [1177, 218] on link "enhanced table" at bounding box center [1162, 232] width 29 height 29
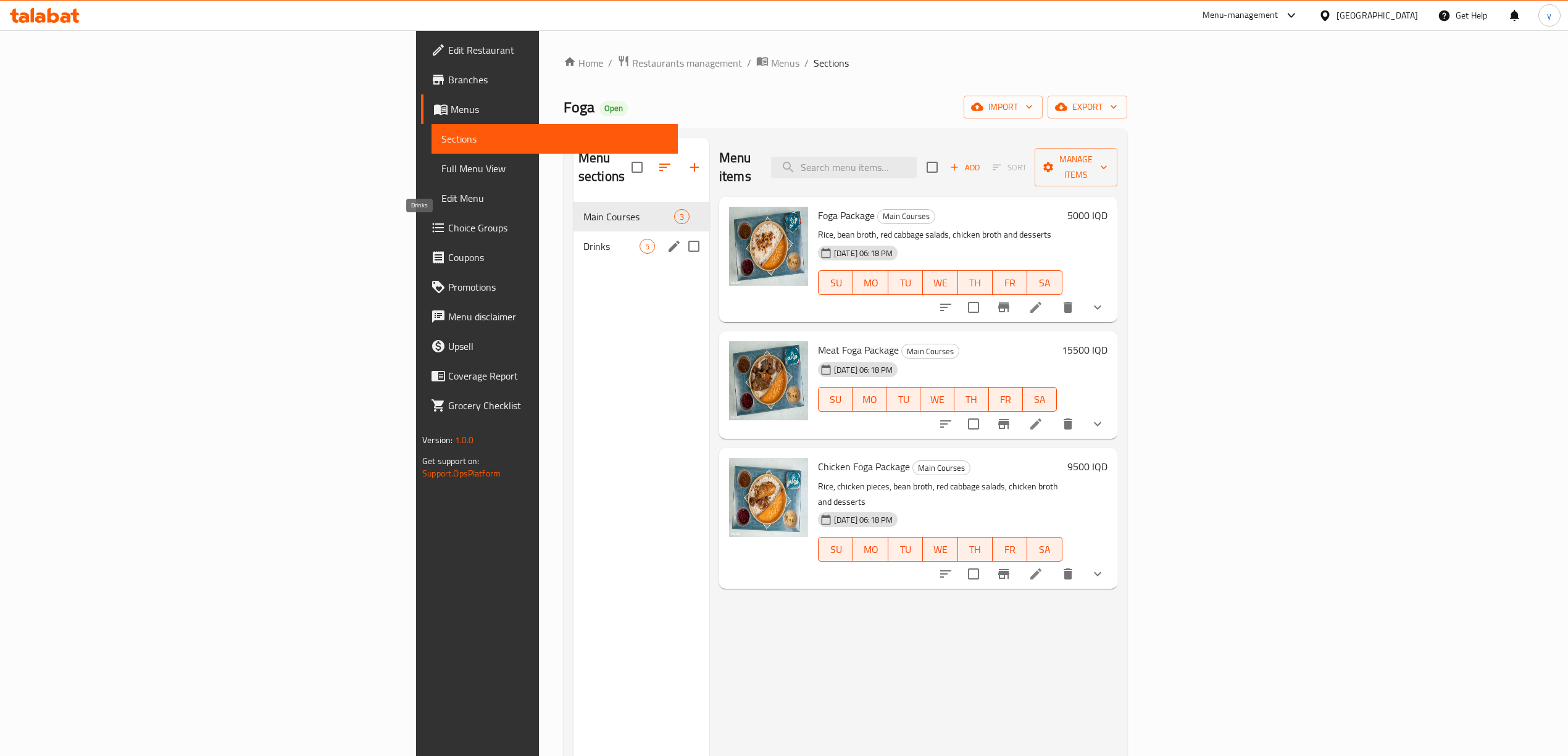
click at [584, 239] on span "Drinks" at bounding box center [611, 246] width 56 height 15
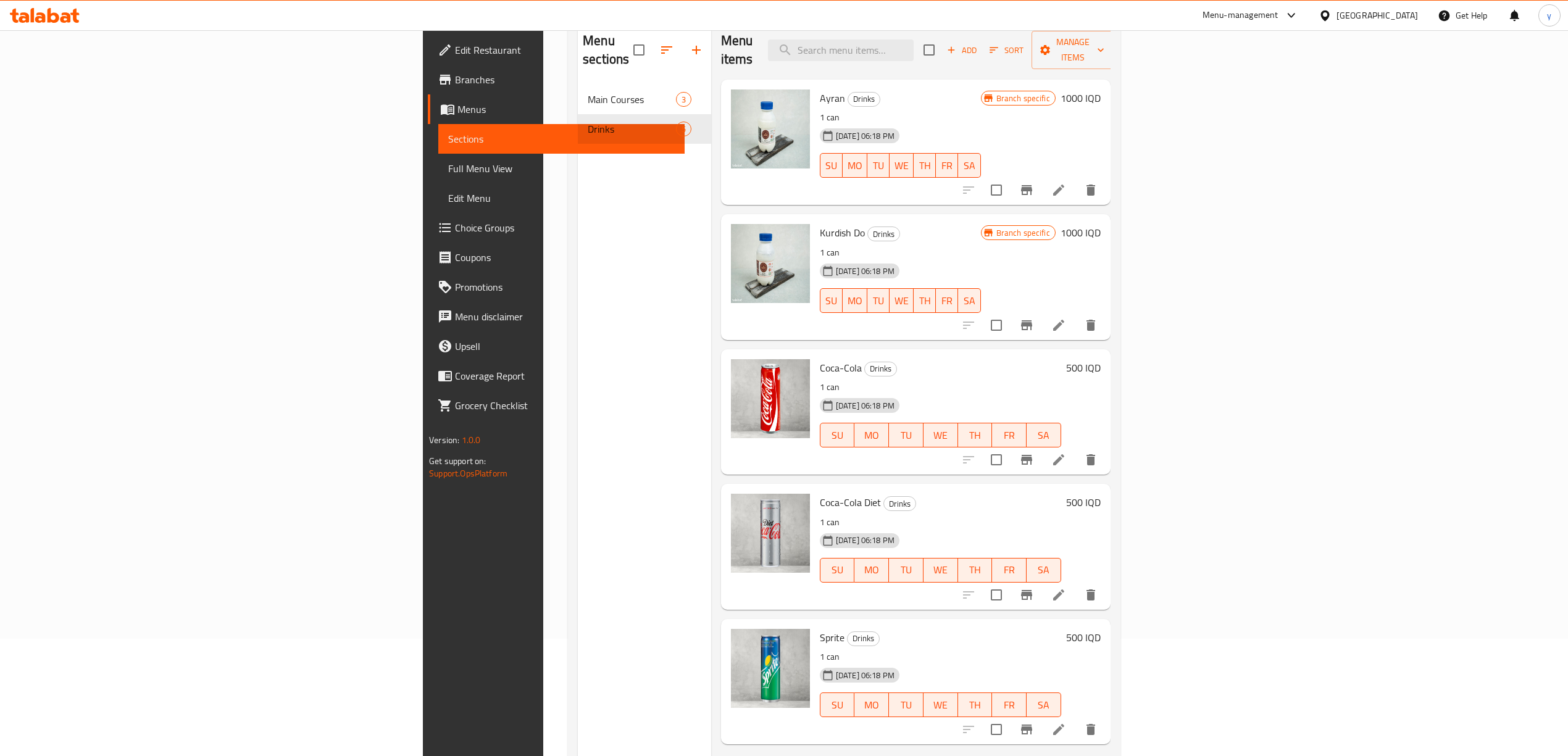
scroll to position [174, 0]
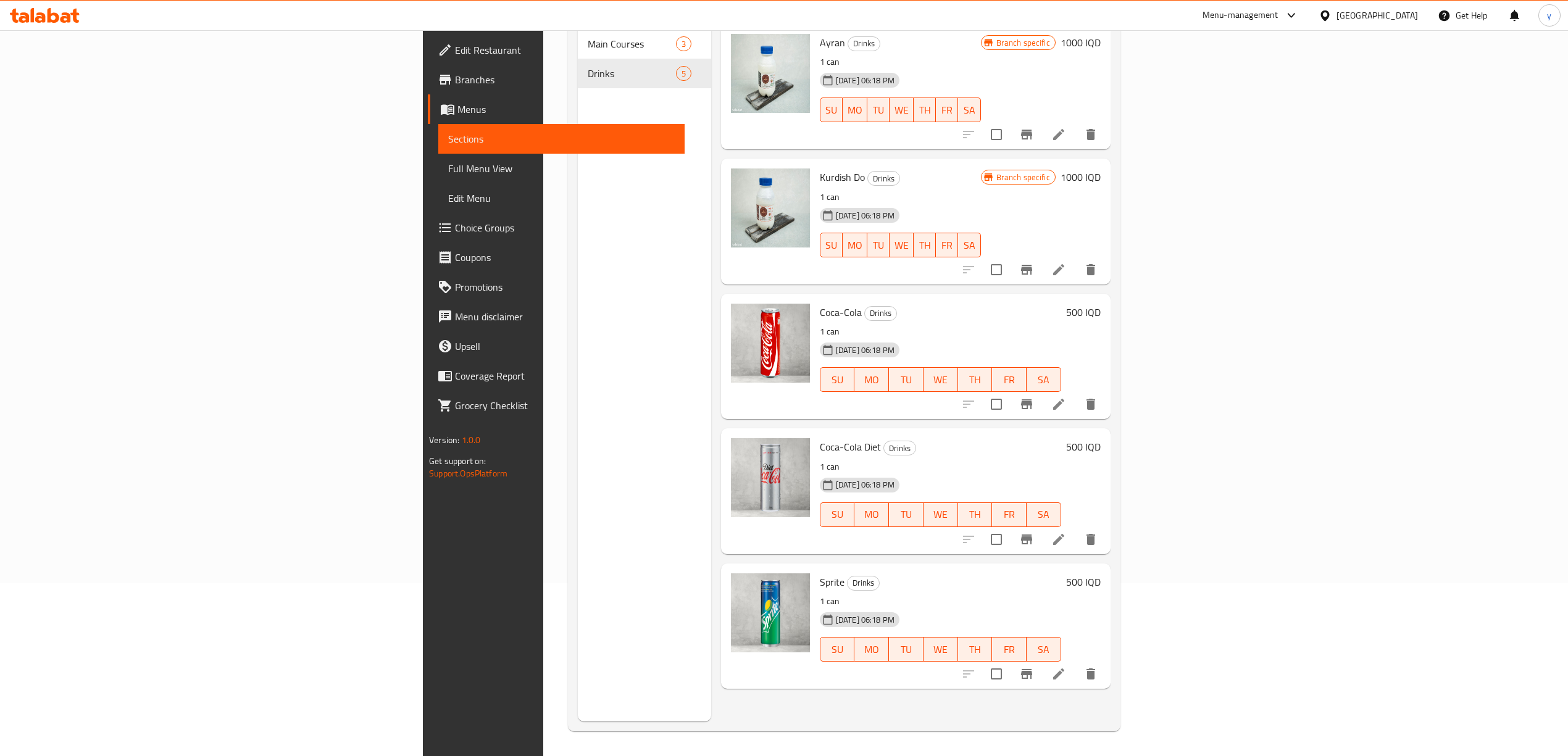
click at [1100, 304] on h6 "500 IQD" at bounding box center [1083, 312] width 35 height 17
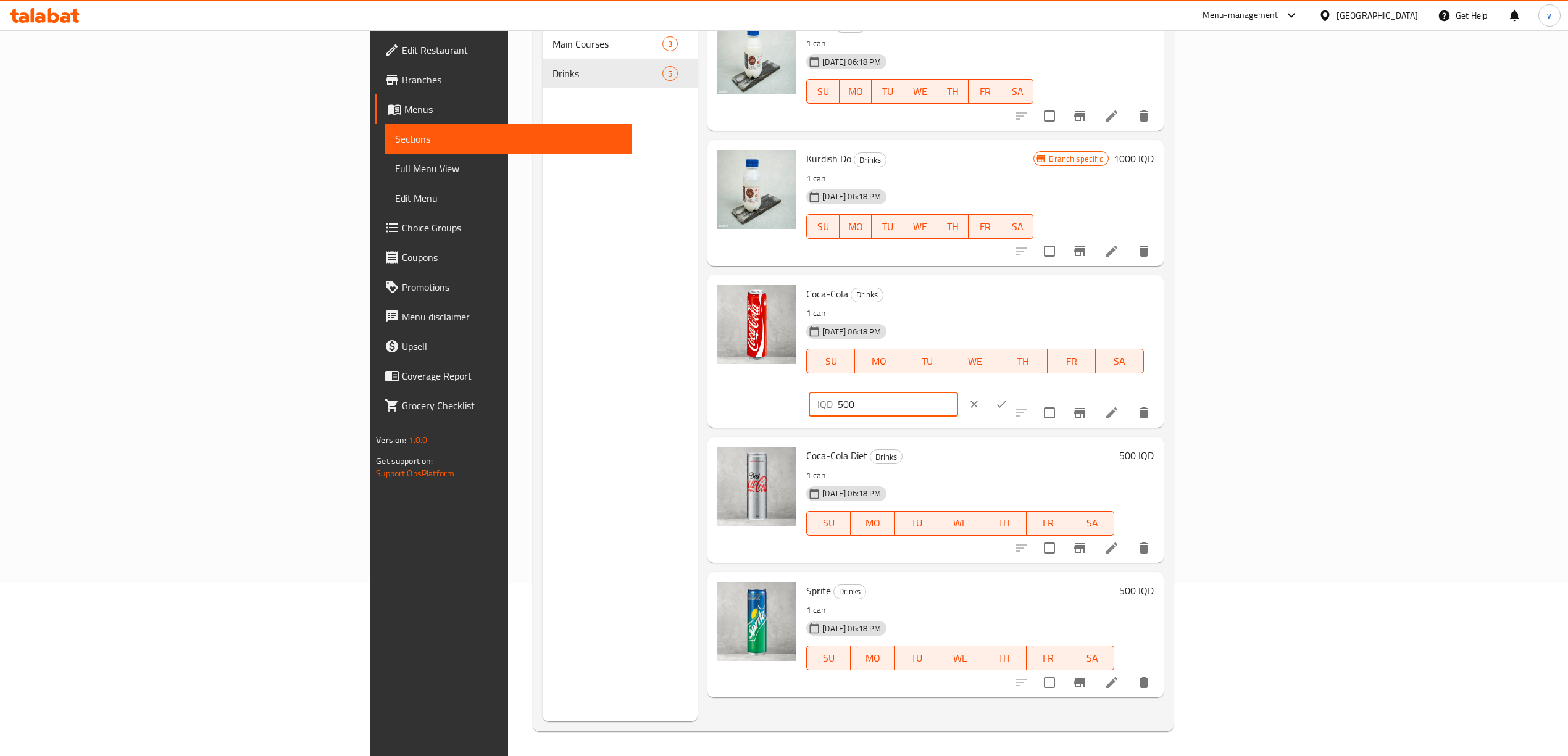
drag, startPoint x: 1378, startPoint y: 297, endPoint x: 1331, endPoint y: 301, distance: 47.2
click at [958, 392] on div "IQD 500 ​" at bounding box center [883, 404] width 149 height 25
click at [958, 392] on input "1000" at bounding box center [897, 404] width 119 height 25
type input "1000"
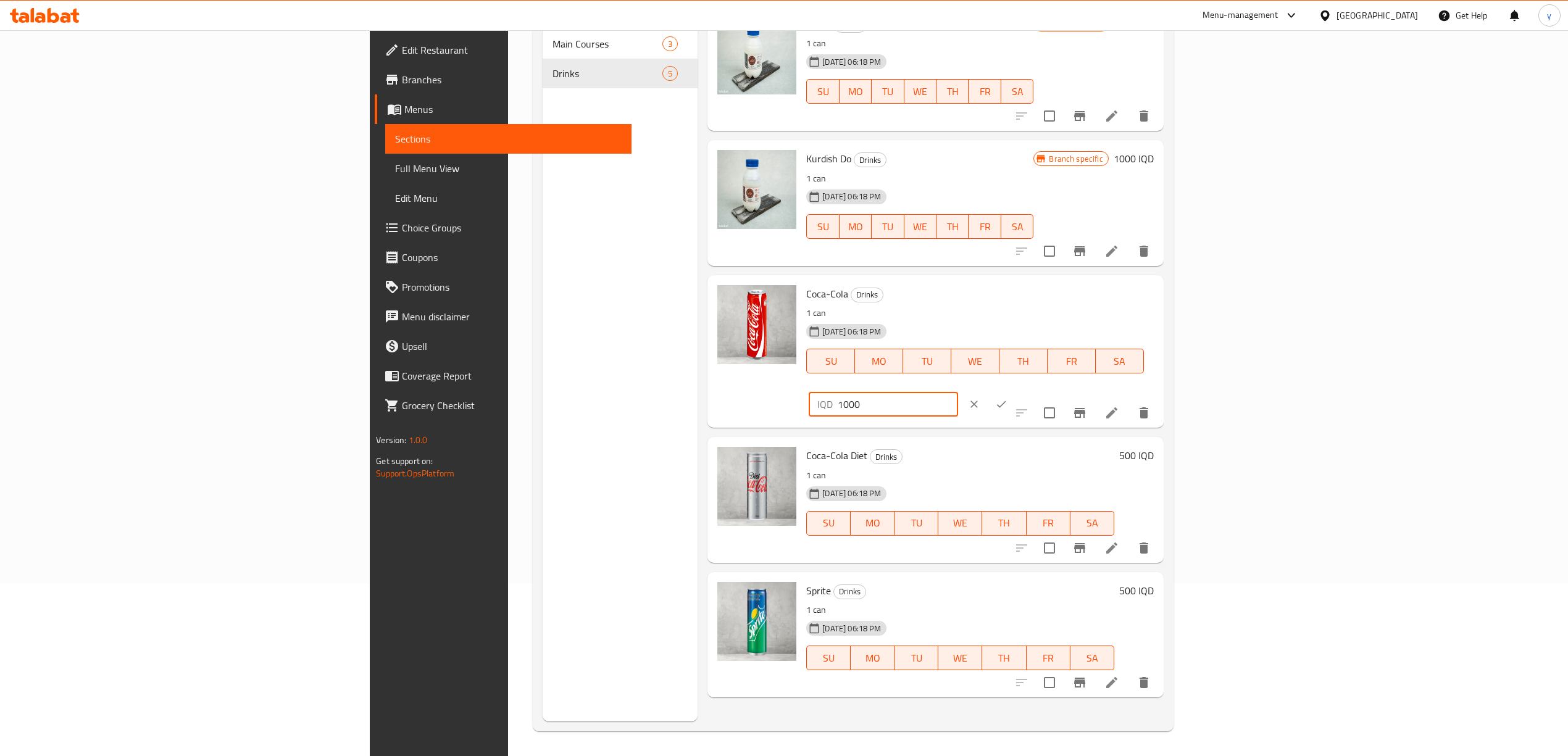
click at [1032, 391] on div "IQD 1000 ​" at bounding box center [920, 404] width 224 height 27
click at [1008, 398] on icon "ok" at bounding box center [1001, 404] width 12 height 12
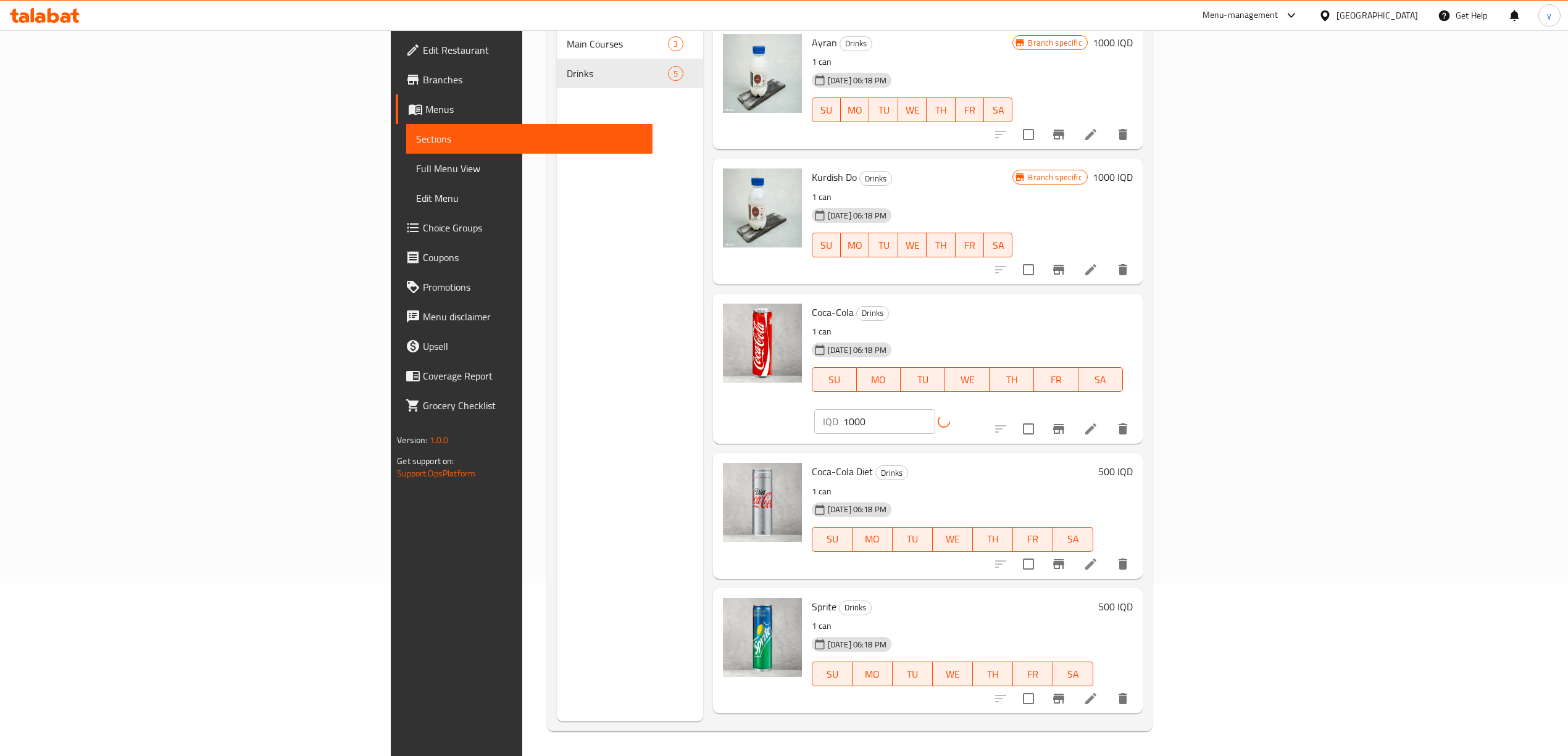
click at [1132, 463] on div "500 IQD" at bounding box center [1113, 516] width 39 height 105
click at [1132, 463] on h6 "500 IQD" at bounding box center [1115, 471] width 35 height 17
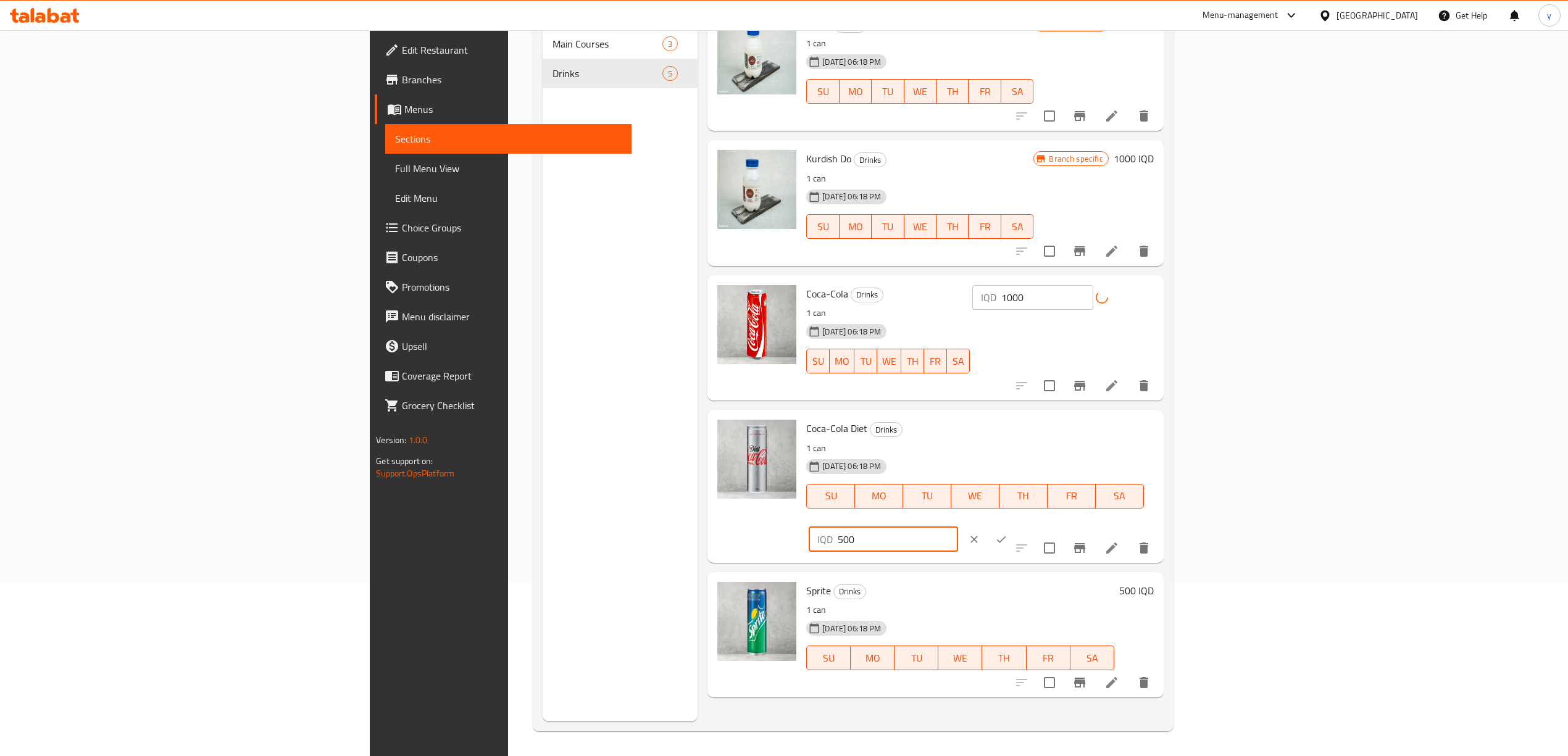
click at [958, 527] on input "500" at bounding box center [897, 540] width 119 height 25
paste input "10"
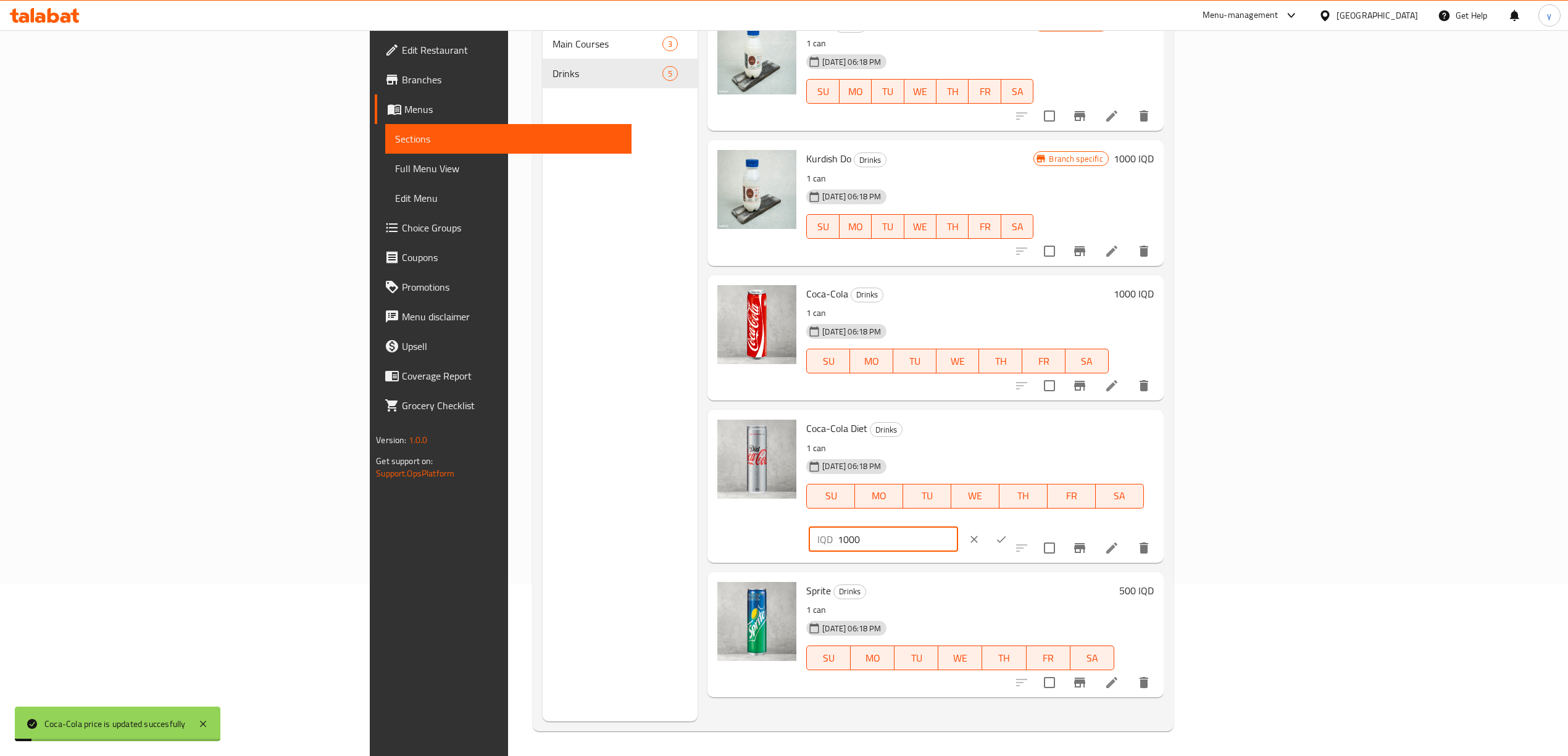
type input "1000"
click at [1015, 525] on button "ok" at bounding box center [1001, 539] width 27 height 27
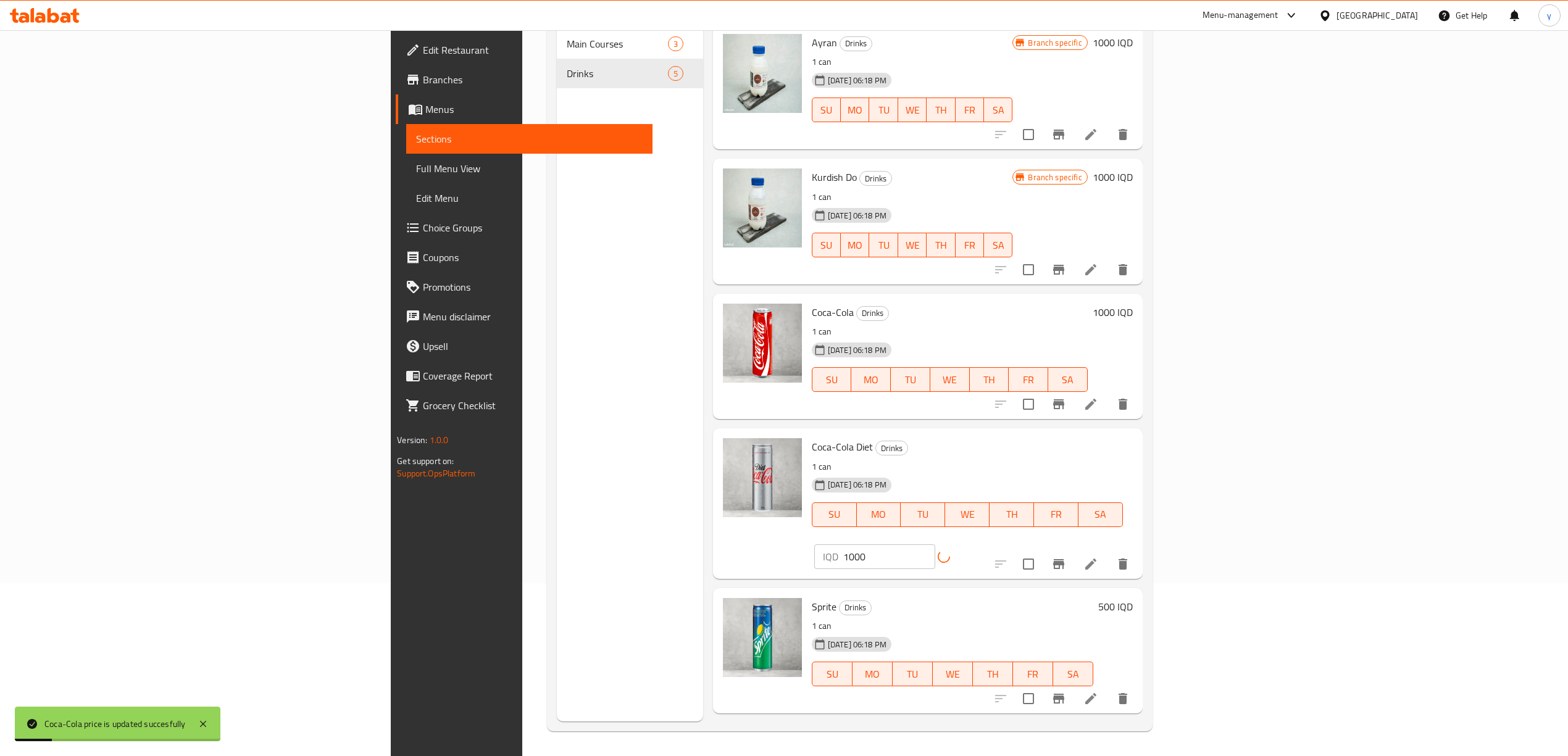
click at [1132, 597] on h6 "500 IQD" at bounding box center [1115, 606] width 35 height 17
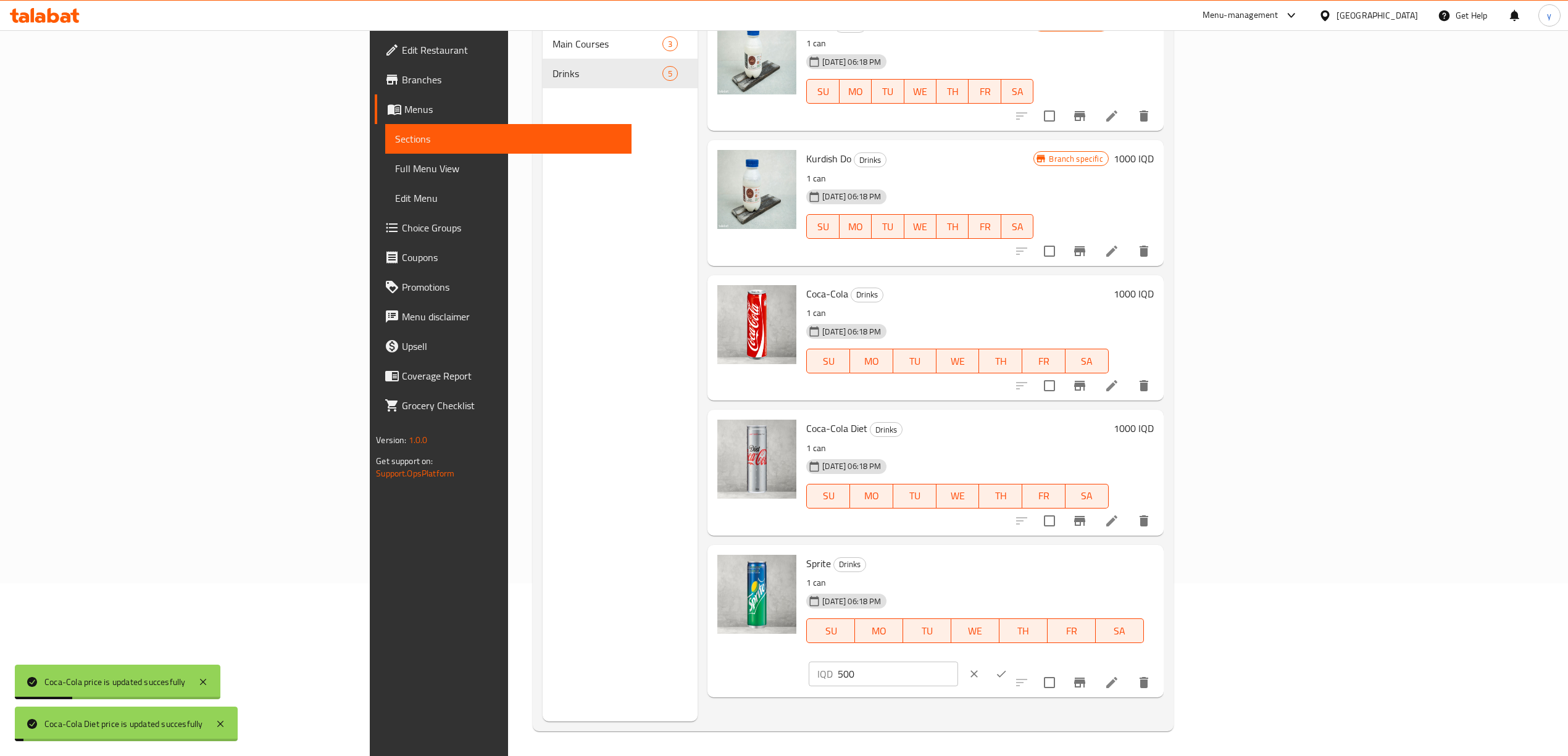
click at [958, 662] on input "500" at bounding box center [897, 674] width 119 height 25
paste input "10"
type input "1000"
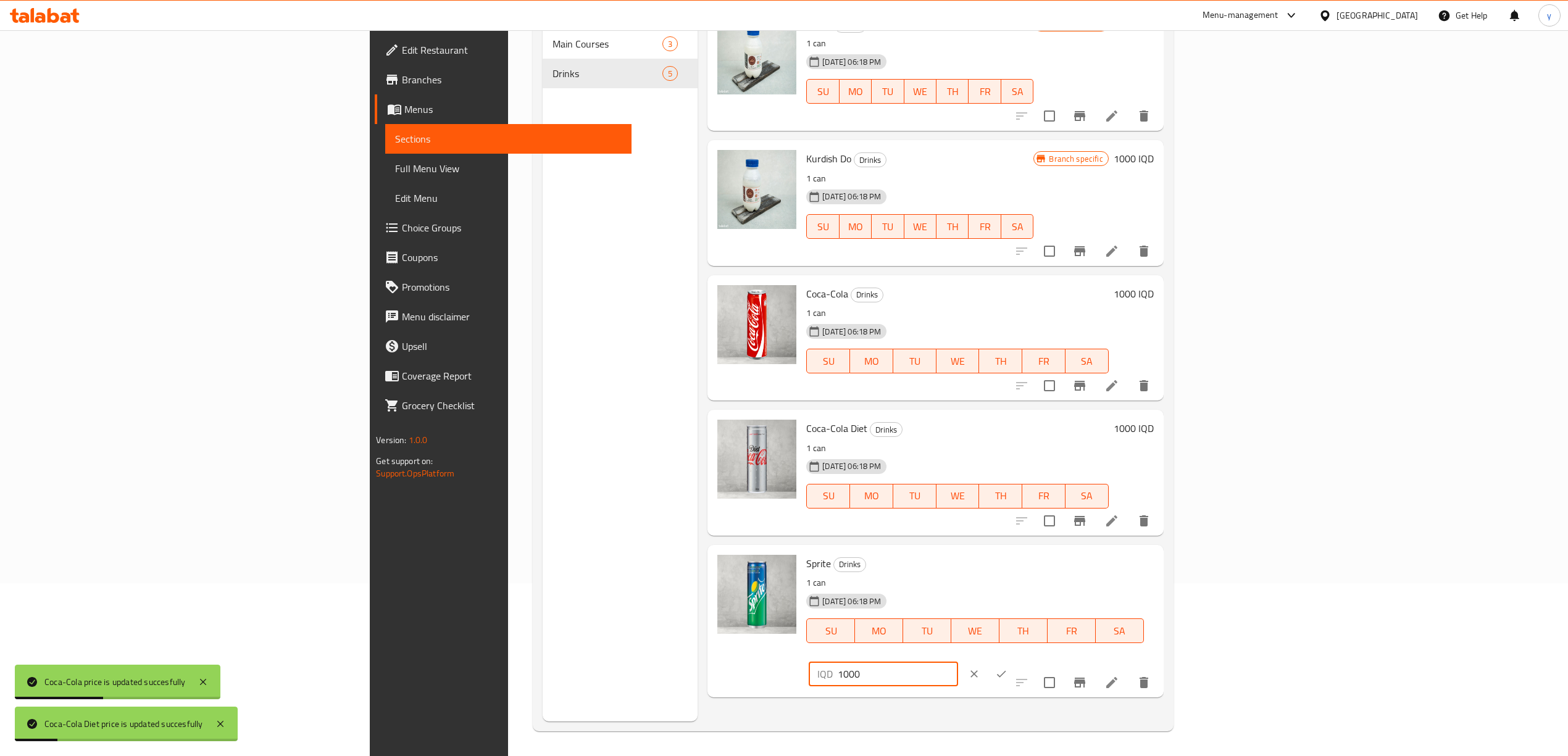
click at [1015, 660] on div at bounding box center [987, 673] width 54 height 27
click at [1008, 668] on icon "ok" at bounding box center [1001, 674] width 12 height 12
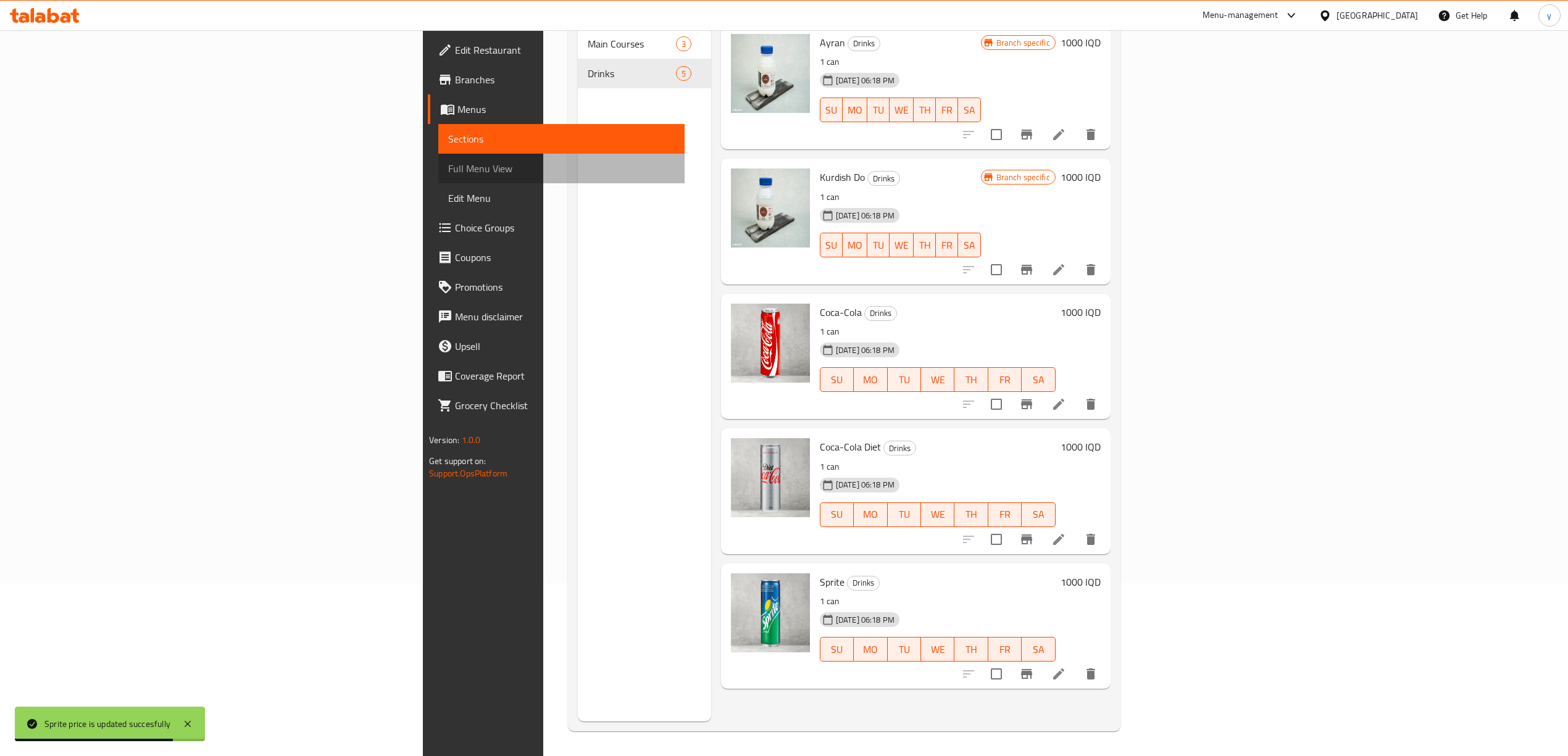
click at [448, 167] on span "Full Menu View" at bounding box center [561, 168] width 226 height 15
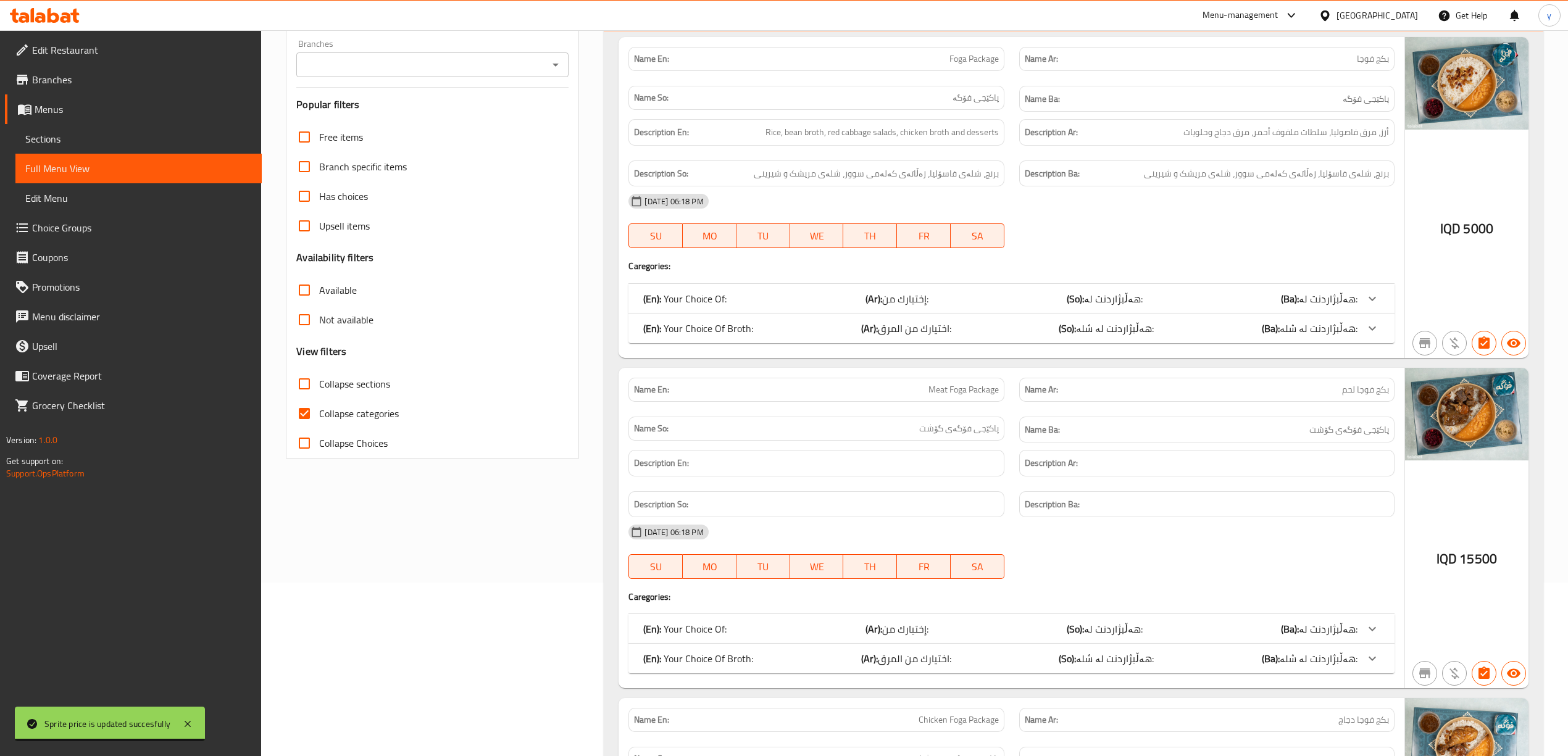
click at [551, 68] on icon "Open" at bounding box center [555, 64] width 15 height 15
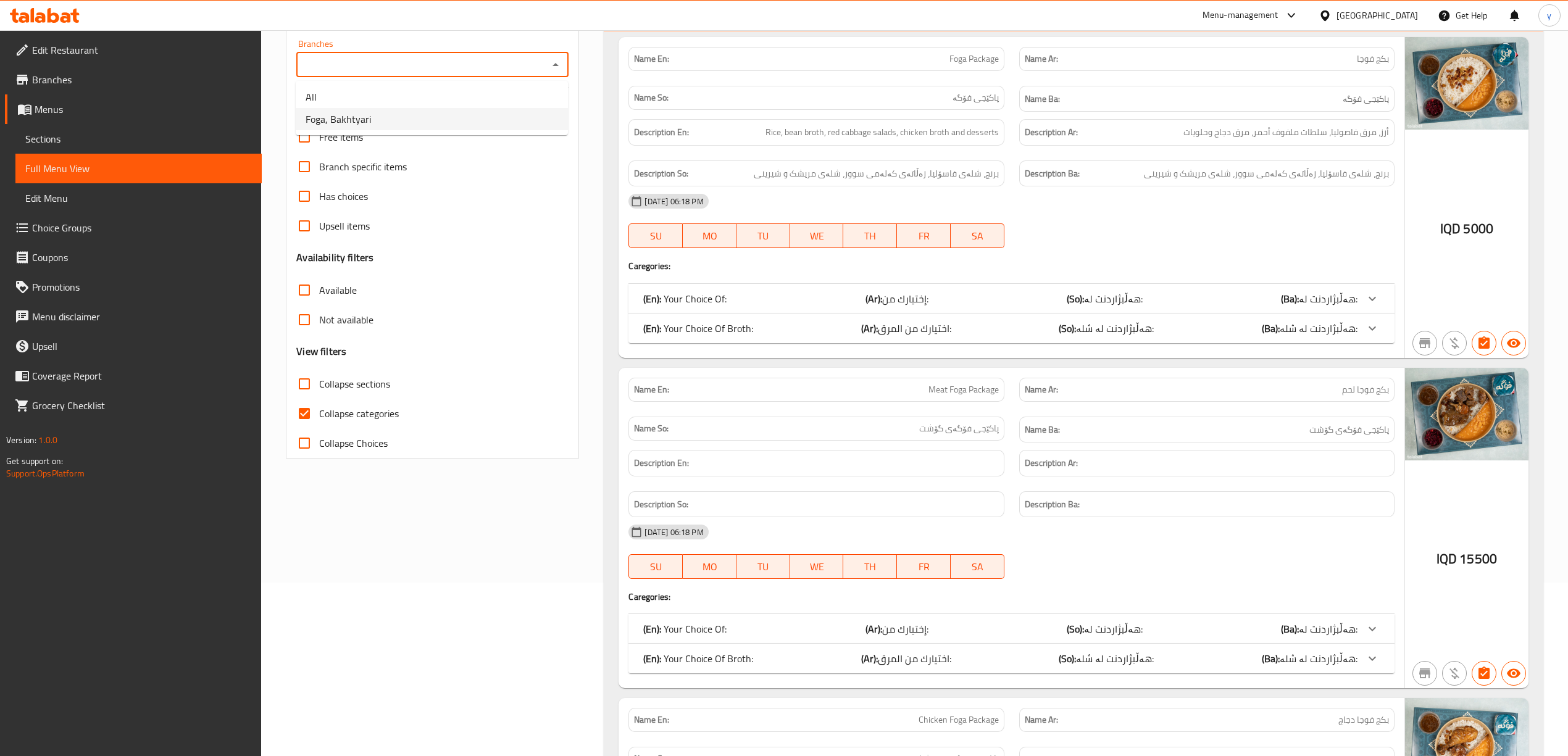
click at [486, 116] on li "Foga, Bakhtyari" at bounding box center [432, 118] width 273 height 22
type input "Foga, Bakhtyari"
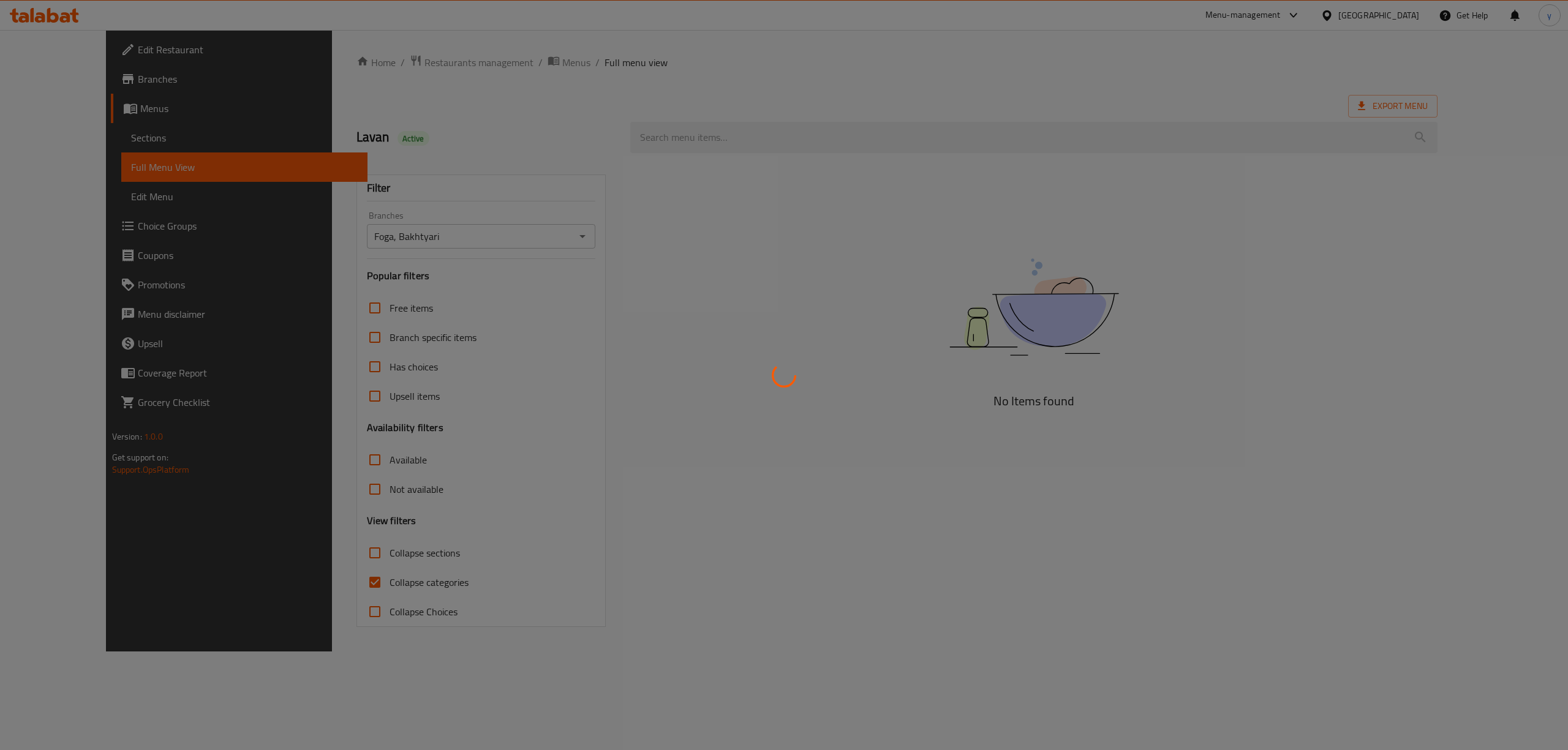
click at [316, 587] on div at bounding box center [784, 375] width 1568 height 750
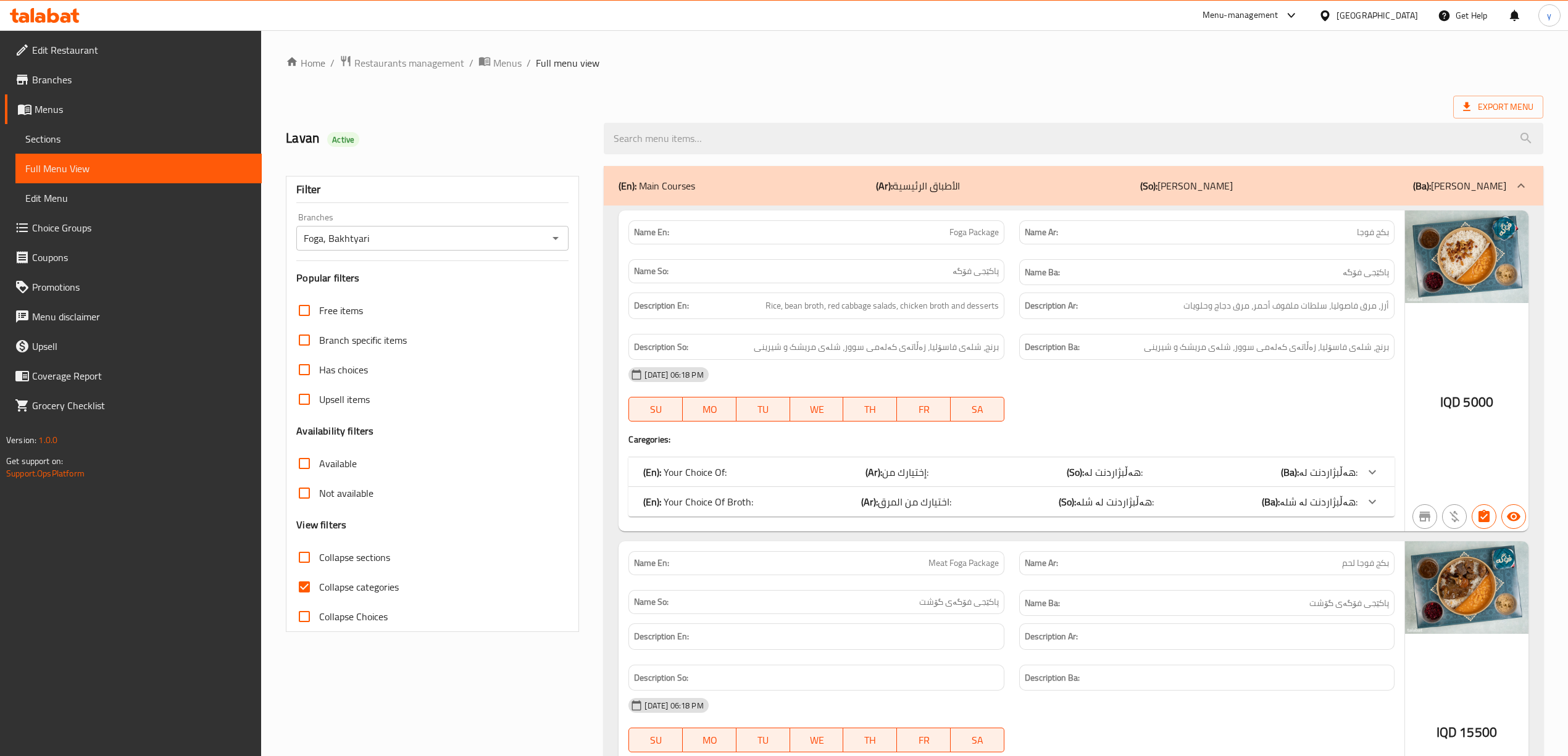
click at [318, 591] on input "Collapse categories" at bounding box center [304, 586] width 29 height 29
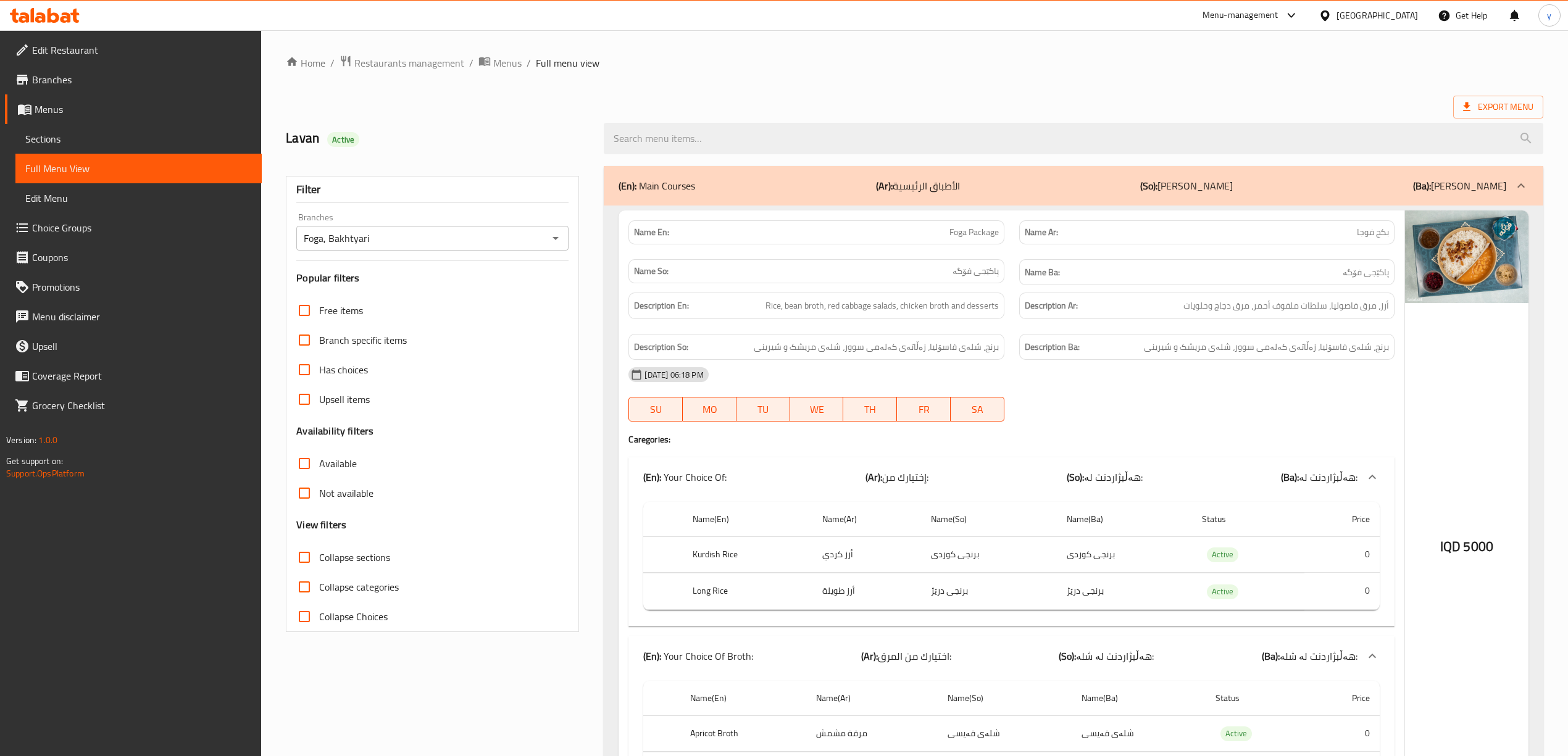
click at [312, 585] on input "Collapse categories" at bounding box center [304, 586] width 29 height 29
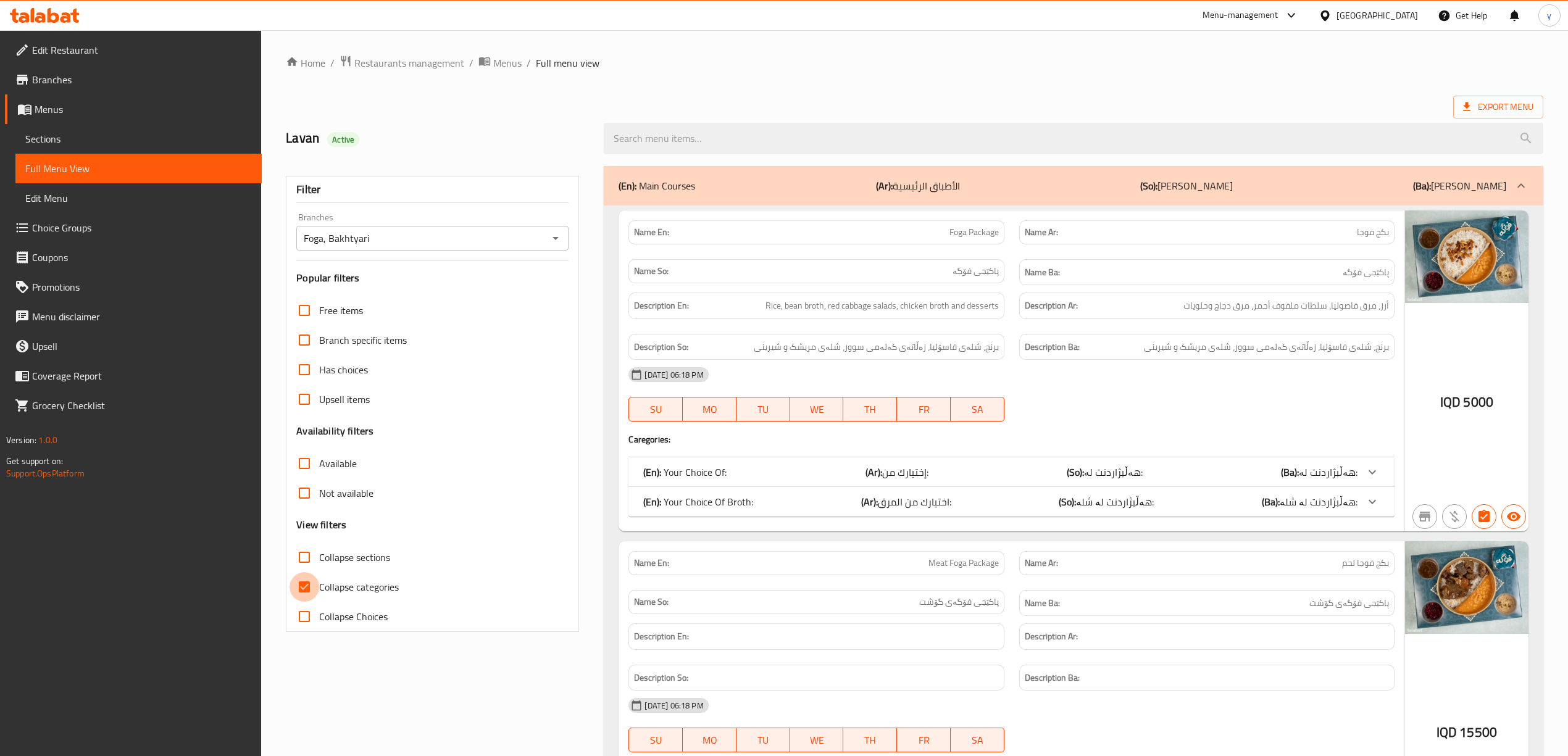
click at [299, 576] on input "Collapse categories" at bounding box center [304, 586] width 29 height 29
checkbox input "false"
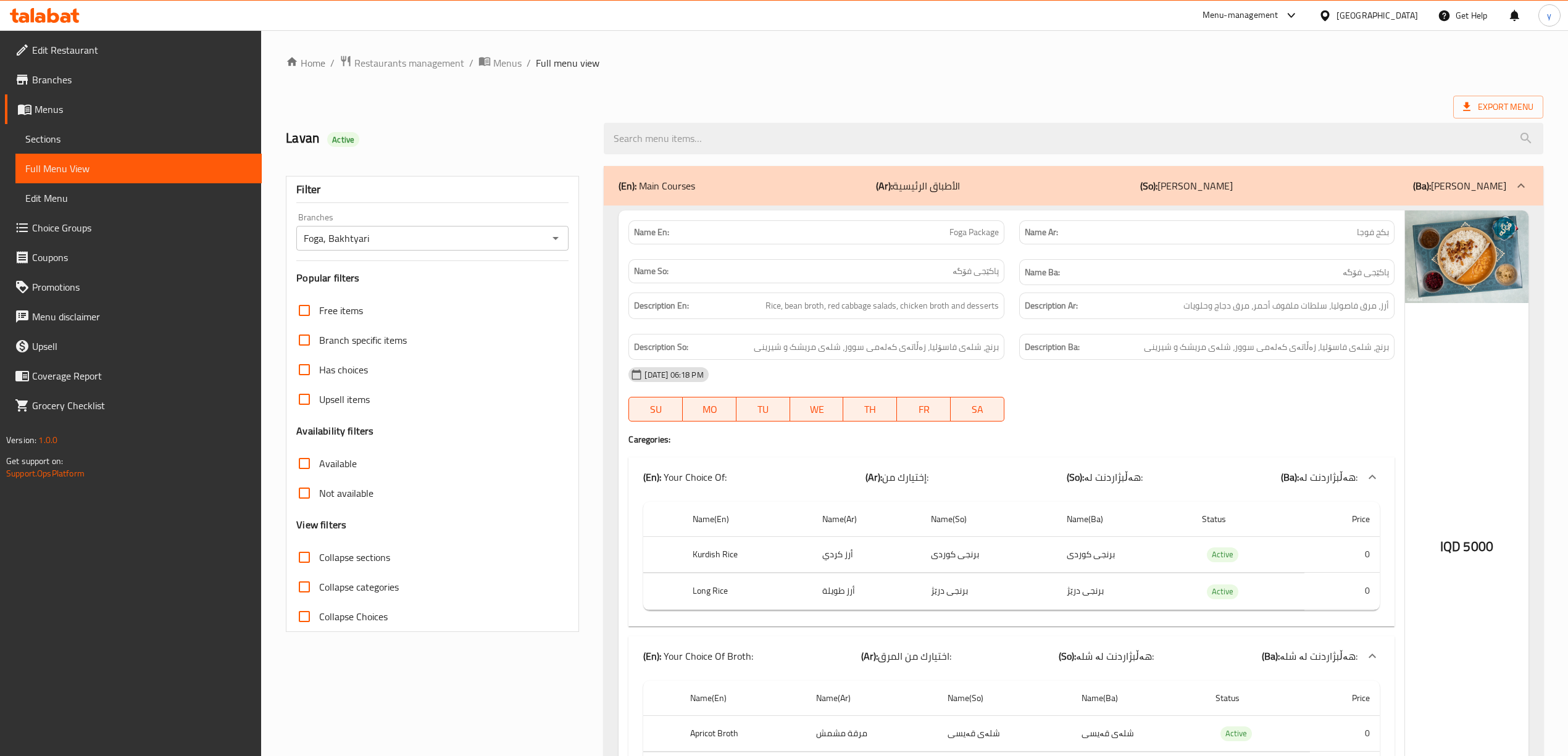
click at [298, 560] on input "Collapse sections" at bounding box center [304, 557] width 29 height 29
checkbox input "true"
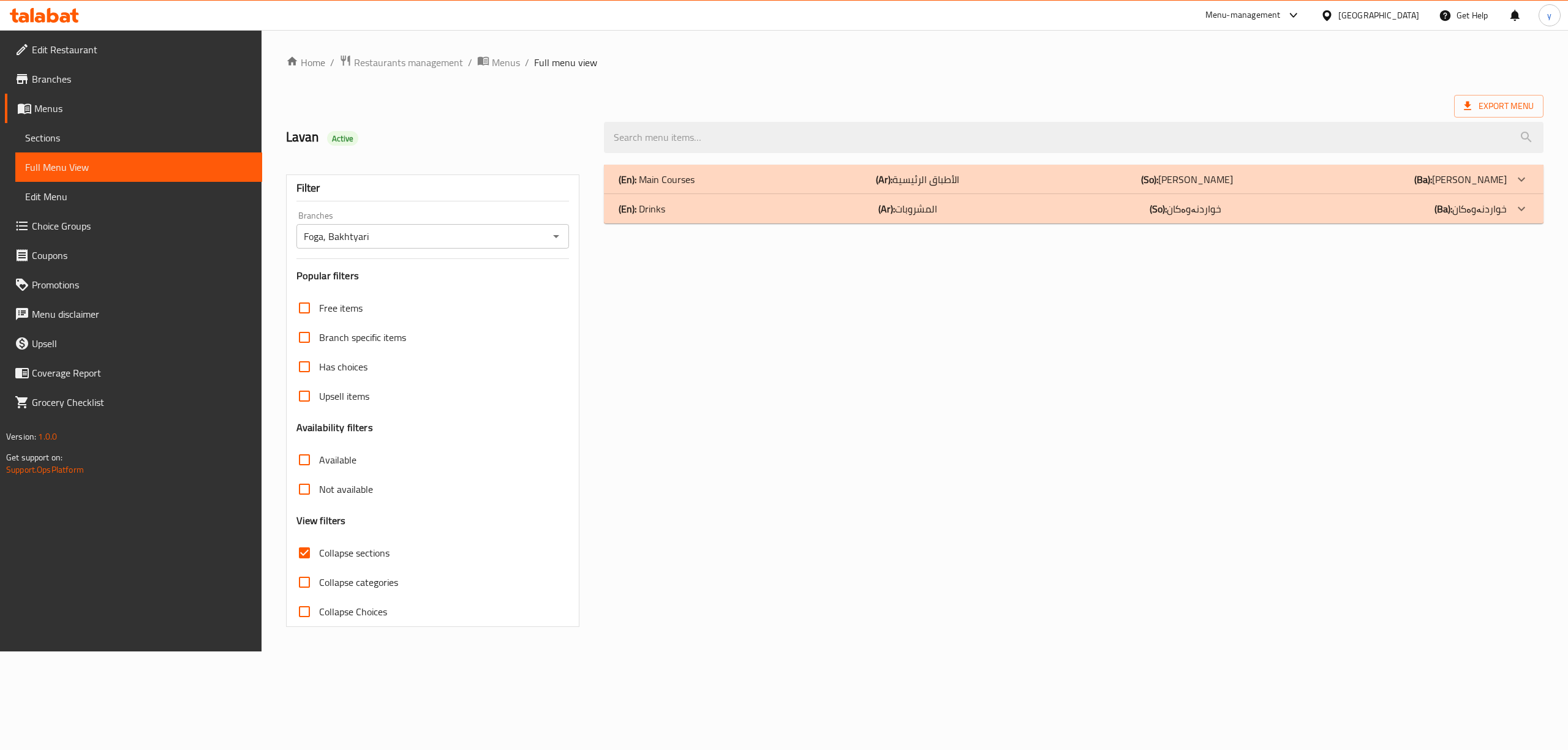
click at [846, 194] on div "(En): Drinks (Ar): المشروبات (So): خواردنەوەکان (Ba): خواردنەوەکان" at bounding box center [1073, 178] width 940 height 29
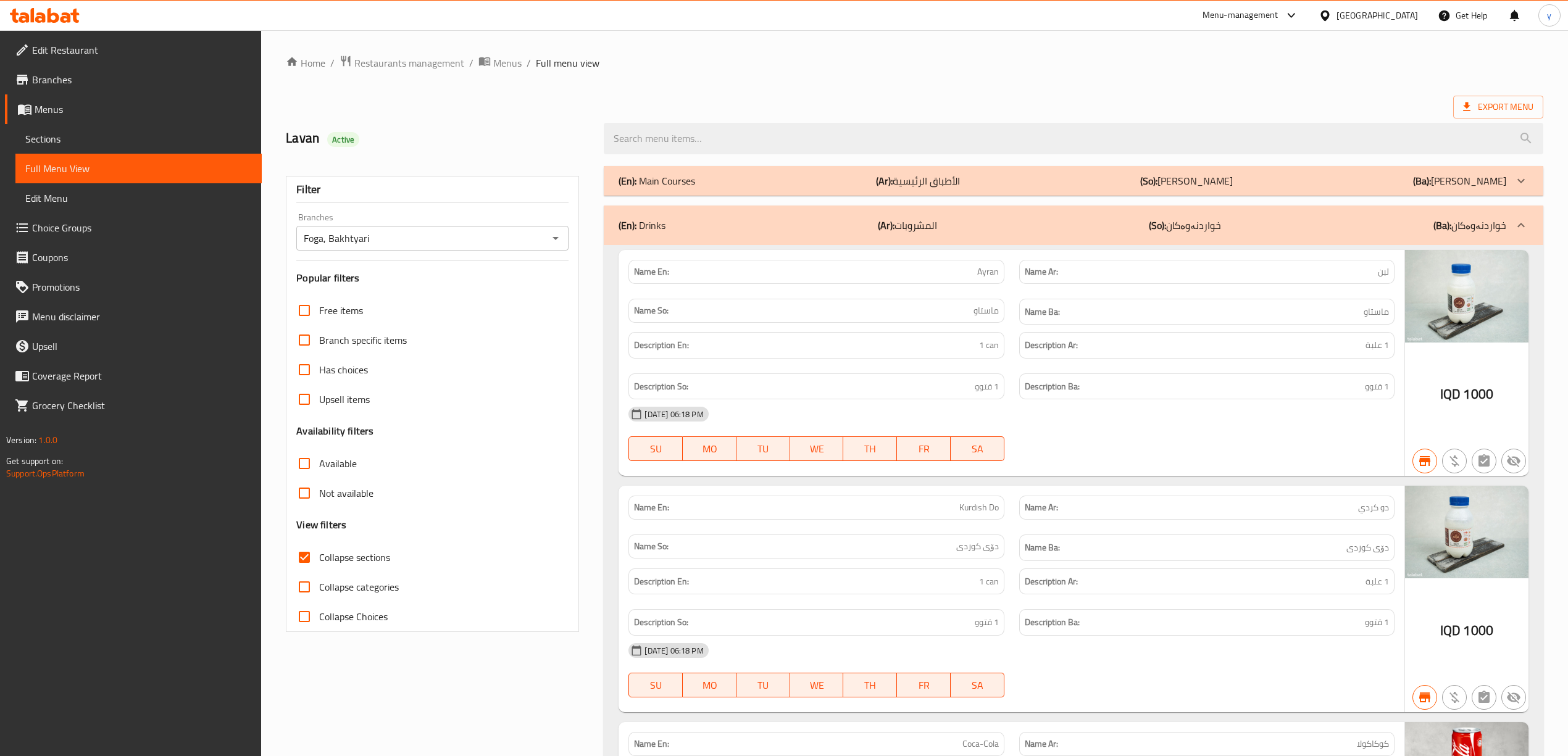
click at [63, 85] on span "Branches" at bounding box center [142, 79] width 220 height 15
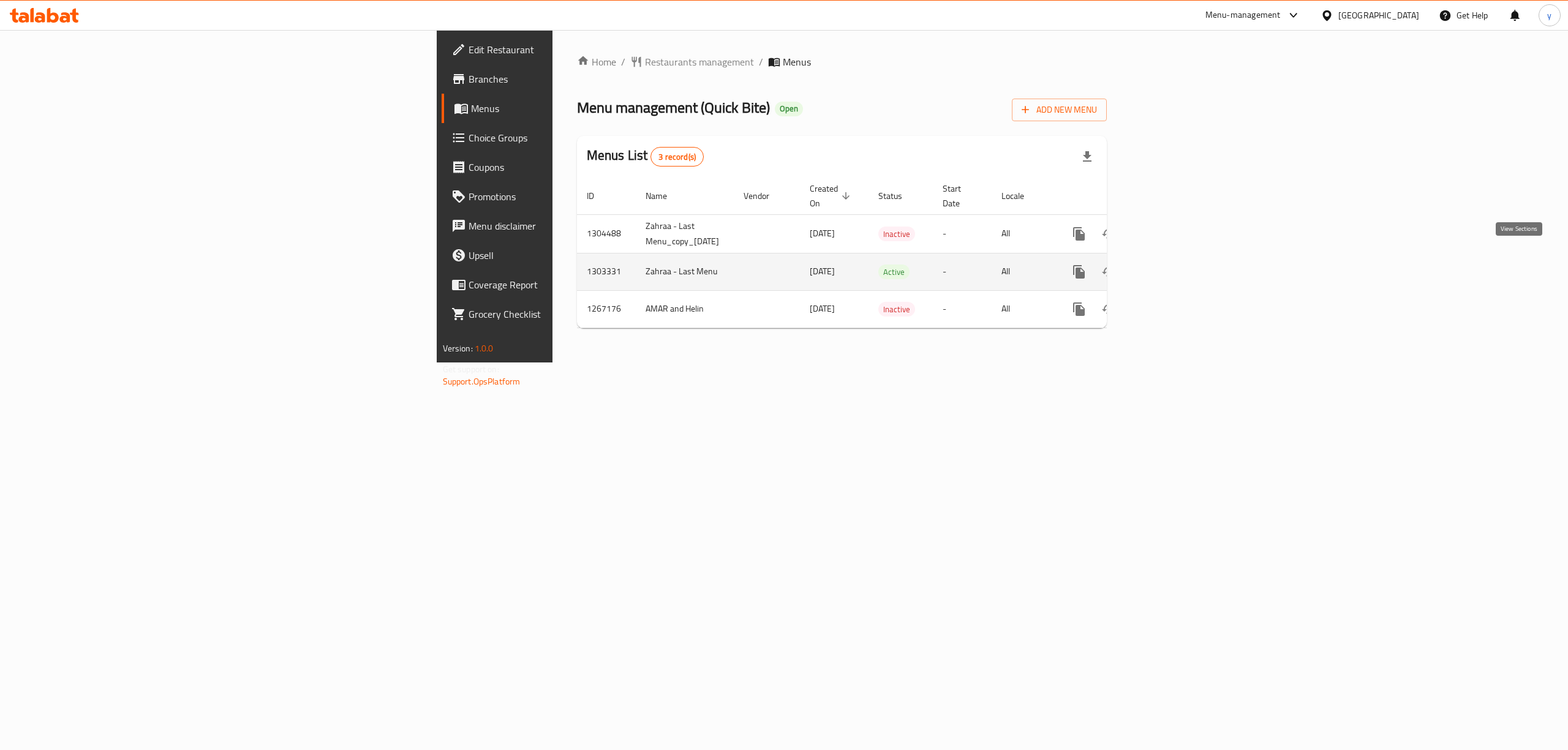
click at [1182, 265] on link "enhanced table" at bounding box center [1167, 271] width 29 height 29
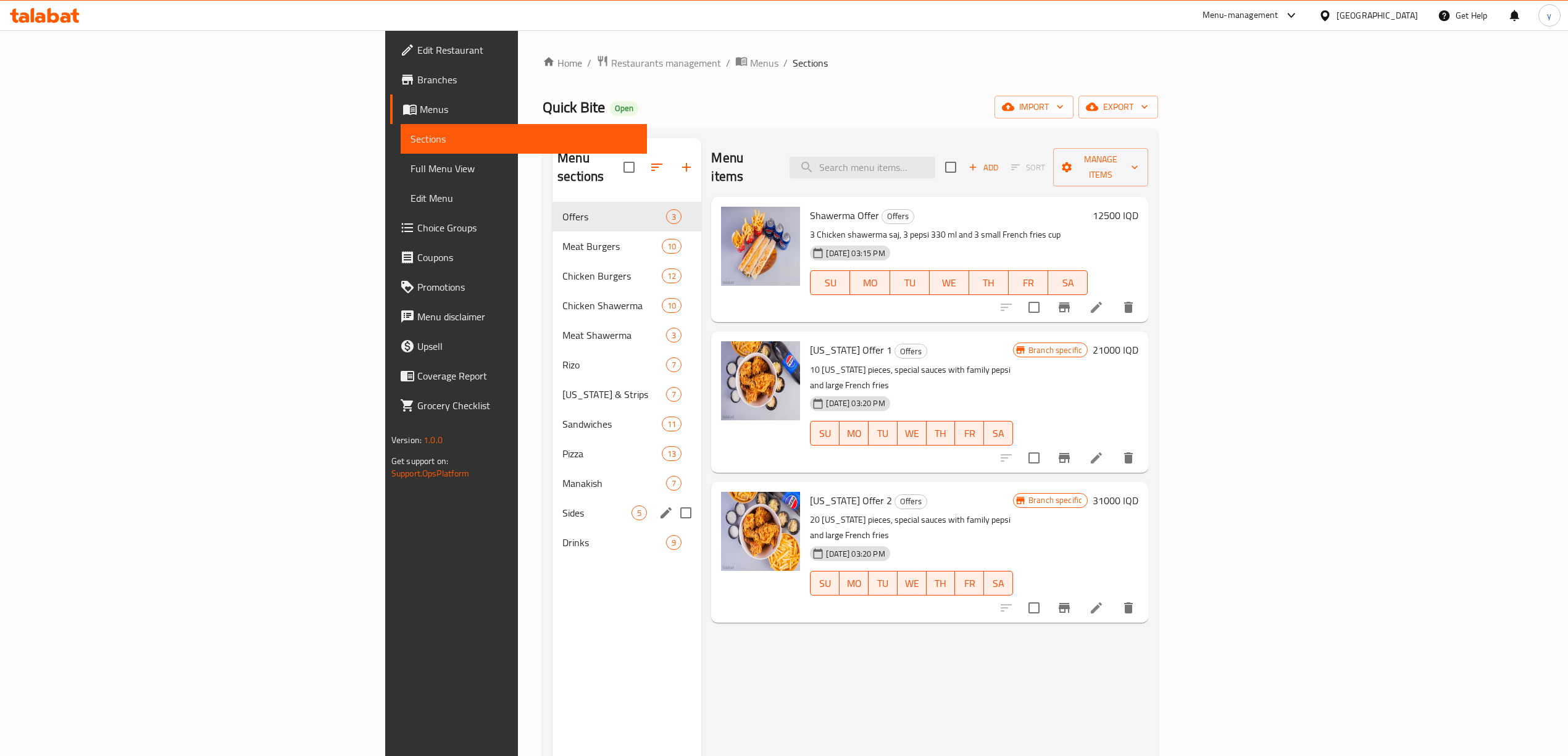
click at [552, 507] on div "Sides 5" at bounding box center [626, 512] width 149 height 29
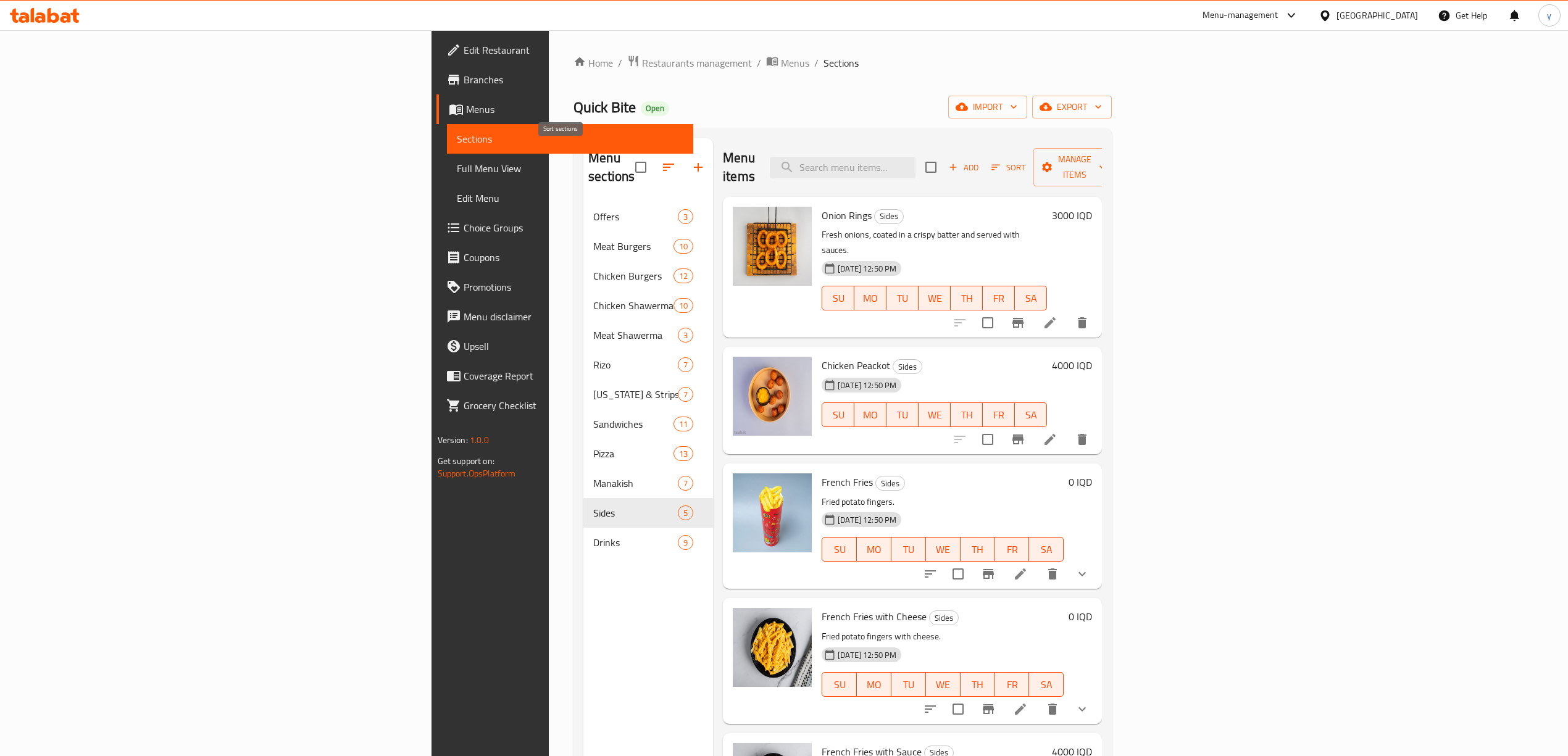
click at [683, 162] on button "button" at bounding box center [698, 167] width 29 height 29
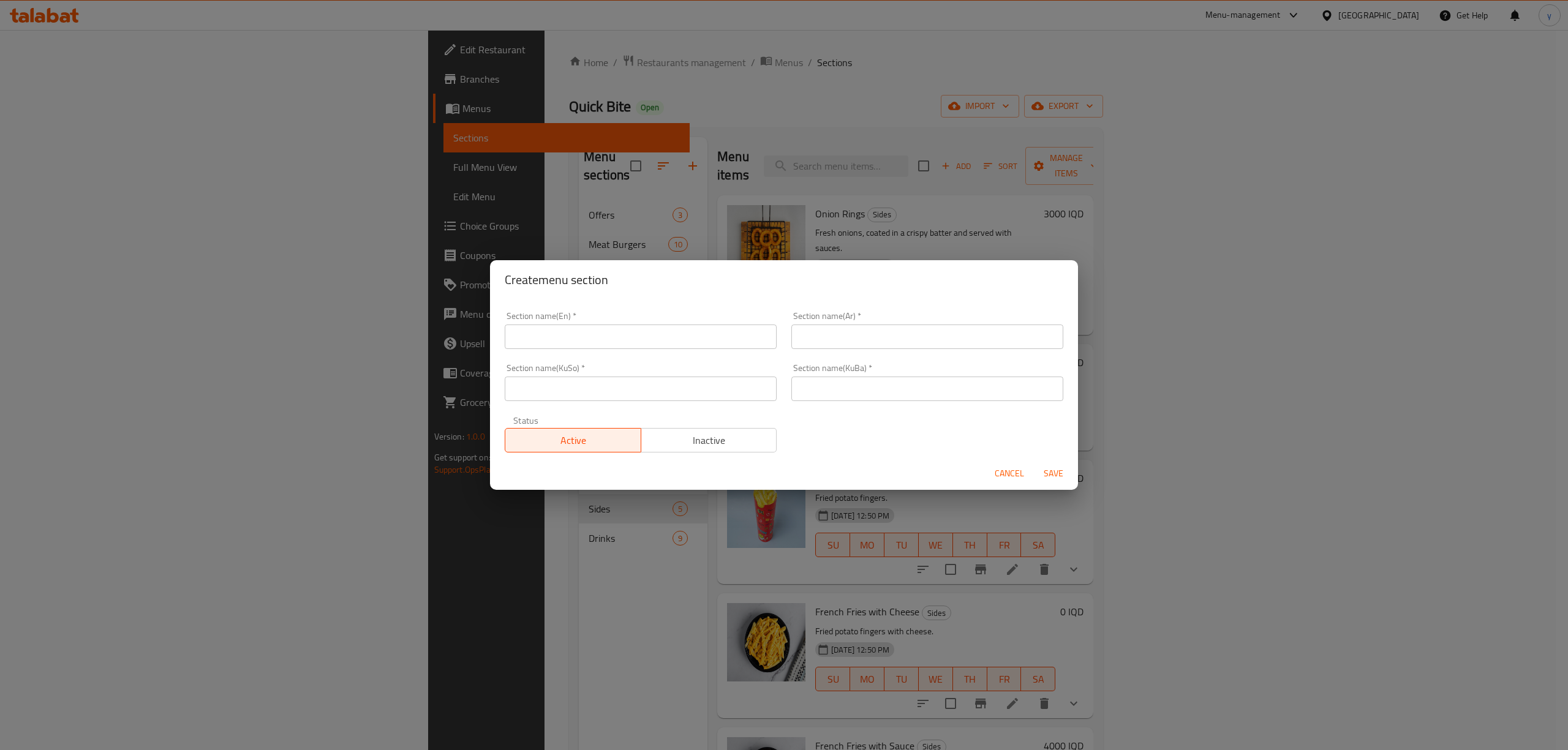
click at [584, 350] on div "Section name(En)   * Section name(En) *" at bounding box center [641, 330] width 286 height 52
click at [588, 340] on input "text" at bounding box center [641, 337] width 272 height 25
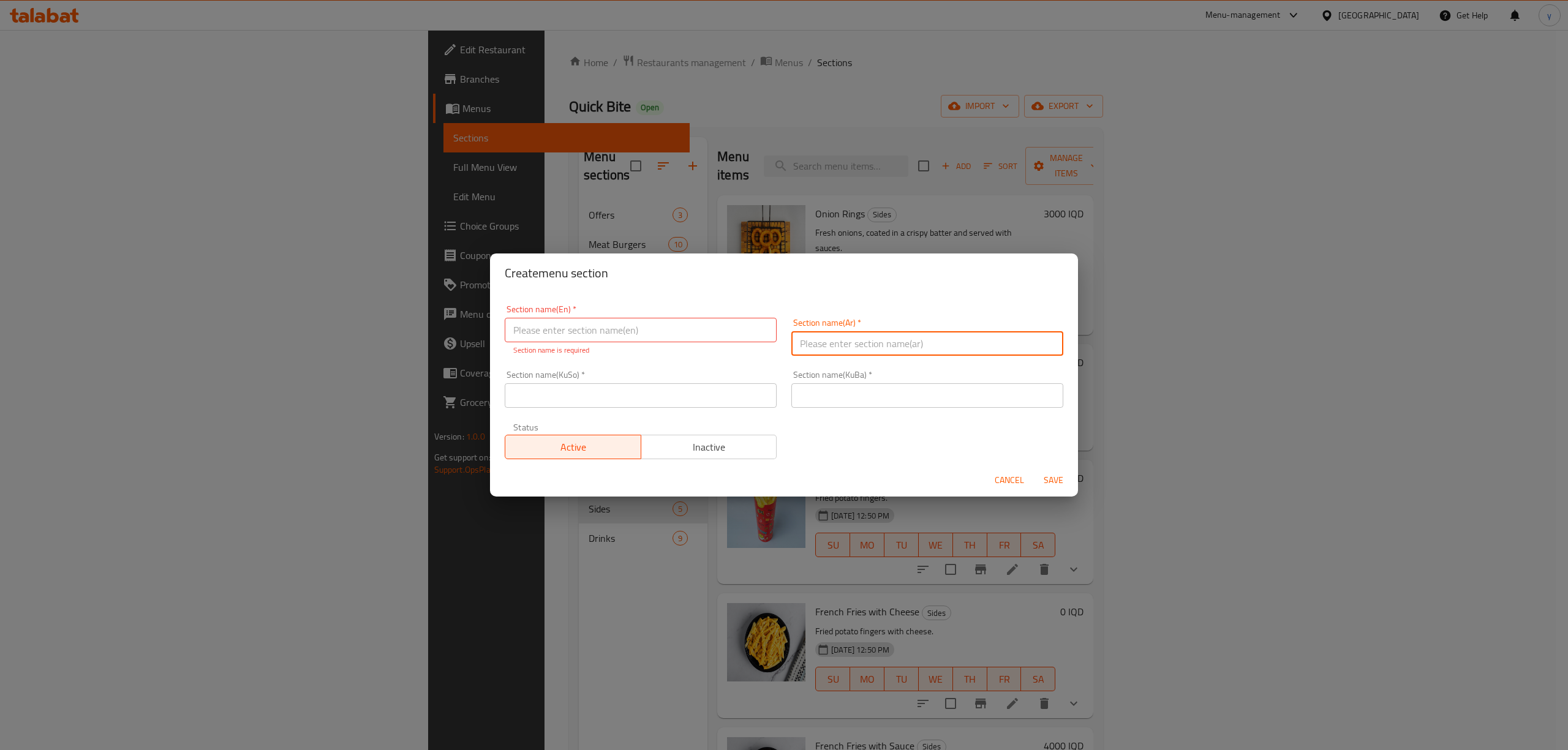
drag, startPoint x: 838, startPoint y: 341, endPoint x: 725, endPoint y: 330, distance: 113.5
click at [838, 341] on input "text" at bounding box center [927, 344] width 272 height 25
type input "المقبلات"
click at [664, 326] on input "text" at bounding box center [641, 330] width 272 height 25
type input "Appetizers"
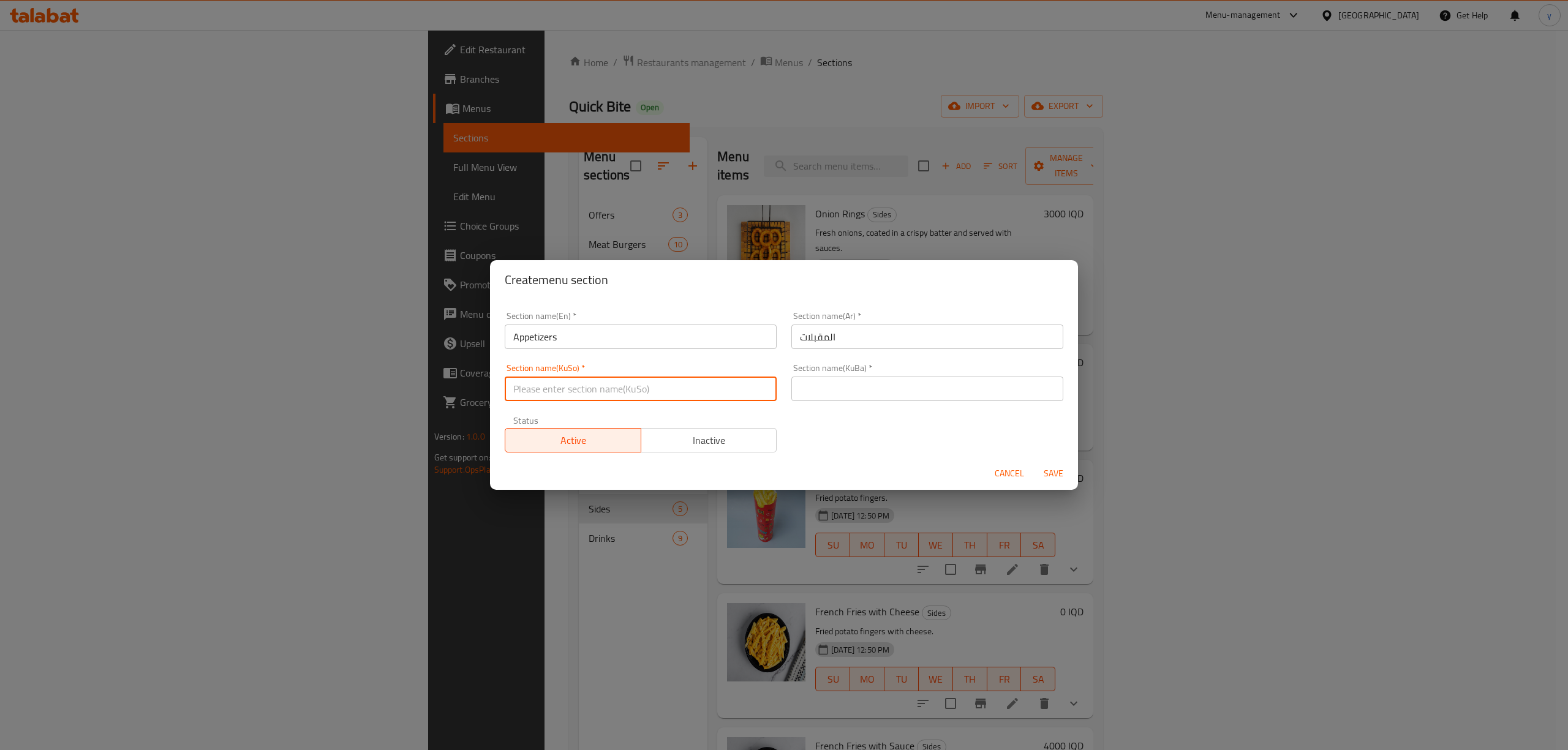
click at [651, 396] on input "text" at bounding box center [641, 389] width 272 height 25
type input "موقەبیلات"
drag, startPoint x: 757, startPoint y: 378, endPoint x: 833, endPoint y: 391, distance: 77.1
click at [757, 378] on input "موقەبیلات" at bounding box center [641, 389] width 272 height 25
click at [887, 391] on input "text" at bounding box center [927, 389] width 272 height 25
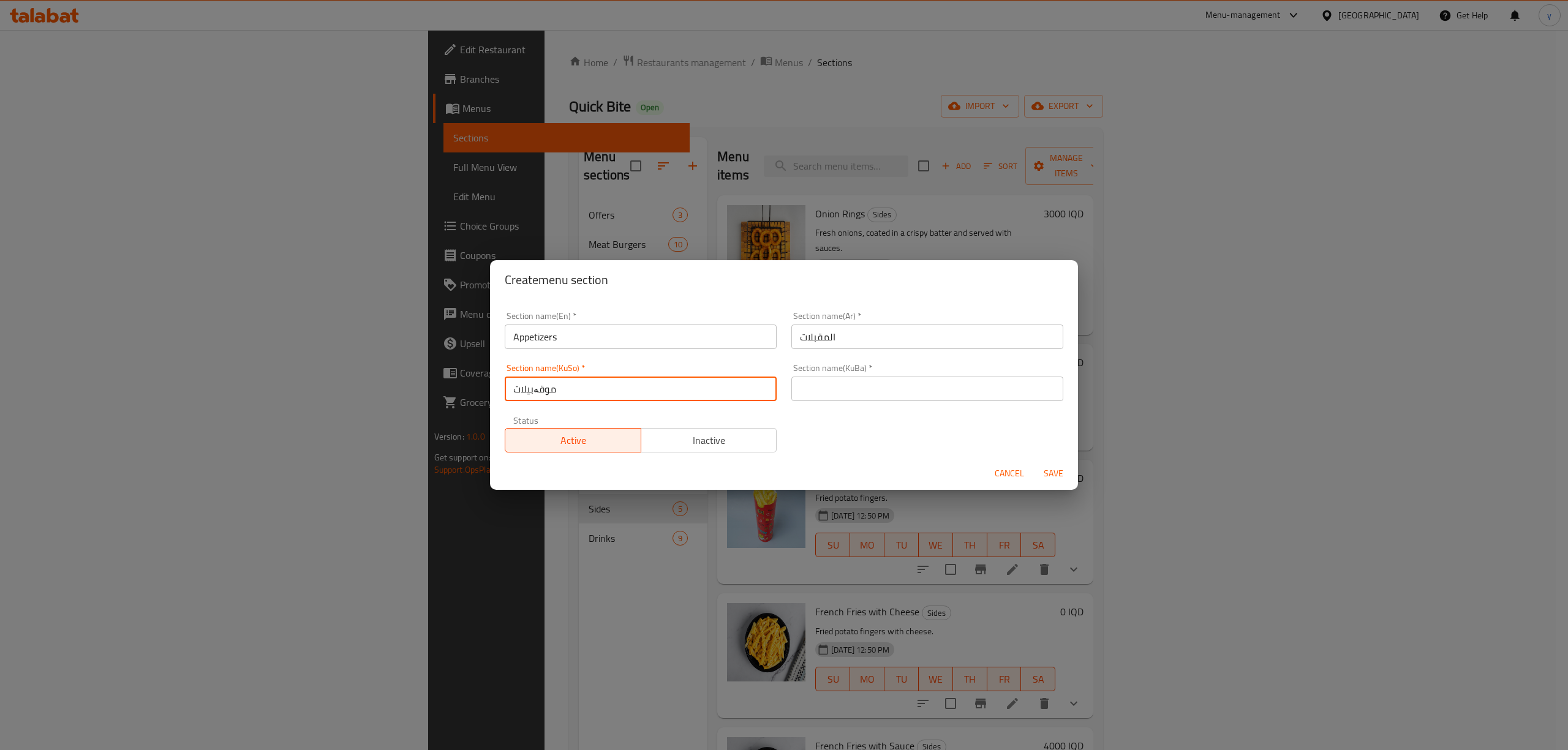
paste input "موقەبیلات"
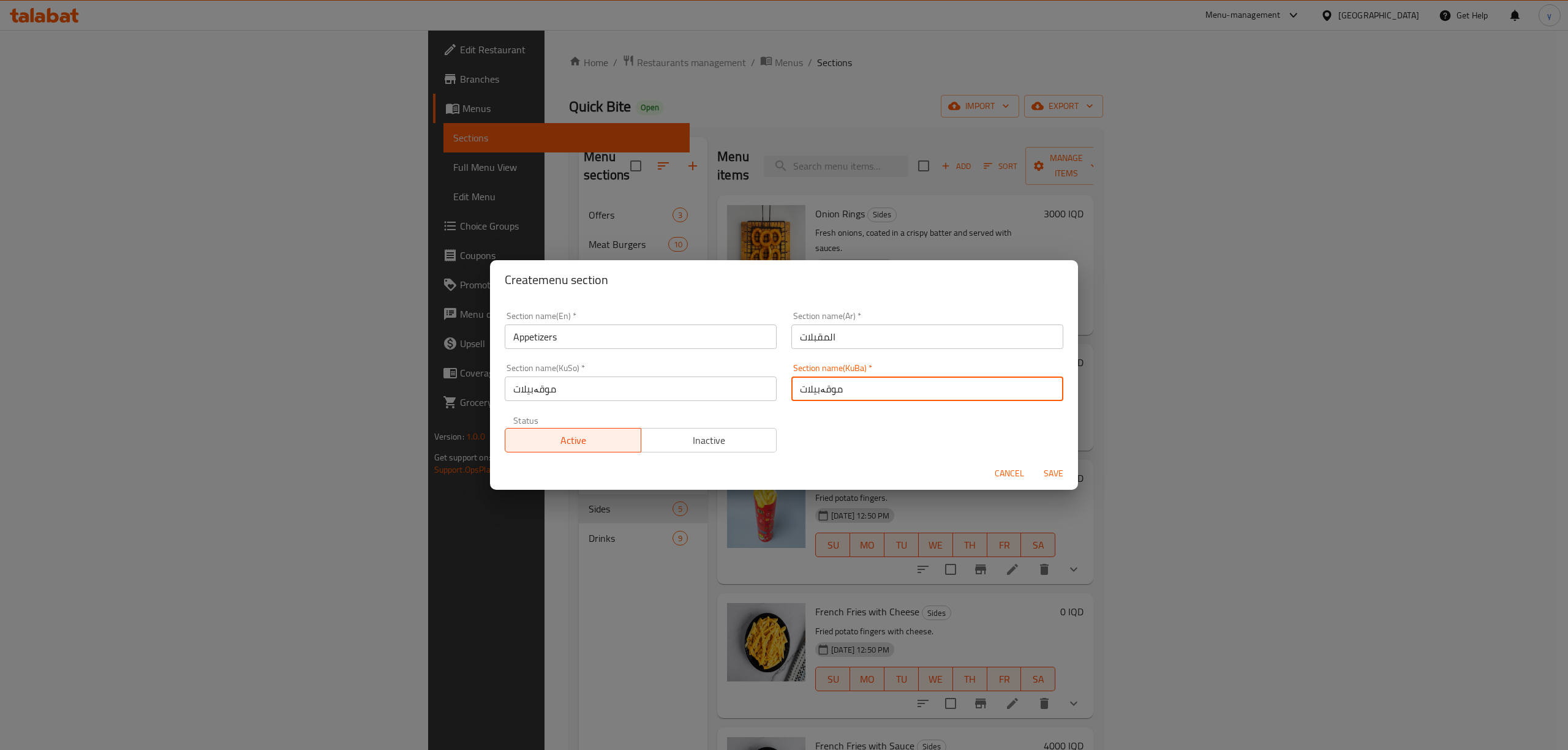
type input "موقەبیلات"
click at [1062, 481] on button "Save" at bounding box center [1053, 473] width 39 height 23
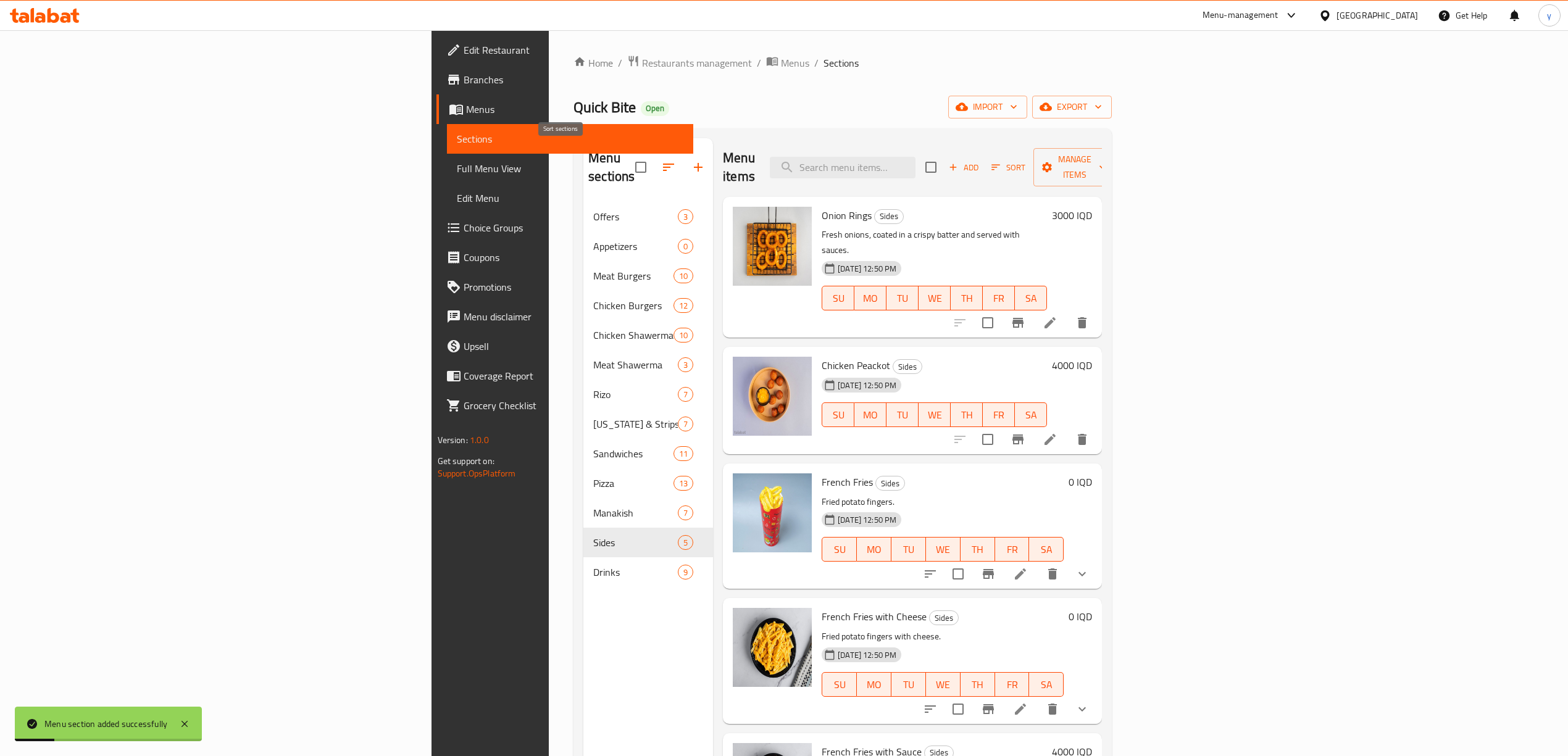
click at [654, 152] on span at bounding box center [668, 167] width 29 height 29
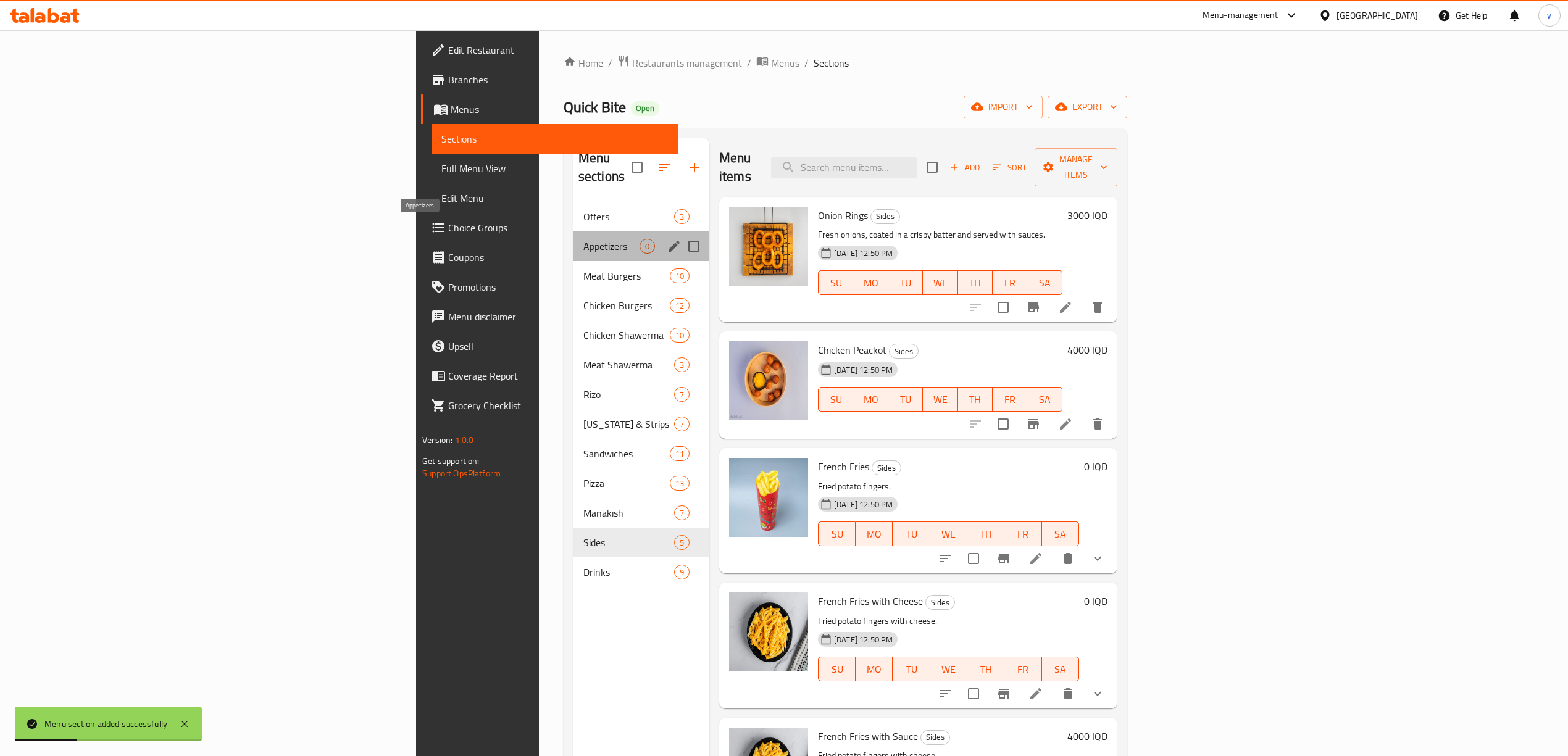
click at [584, 239] on span "Appetizers" at bounding box center [611, 246] width 56 height 15
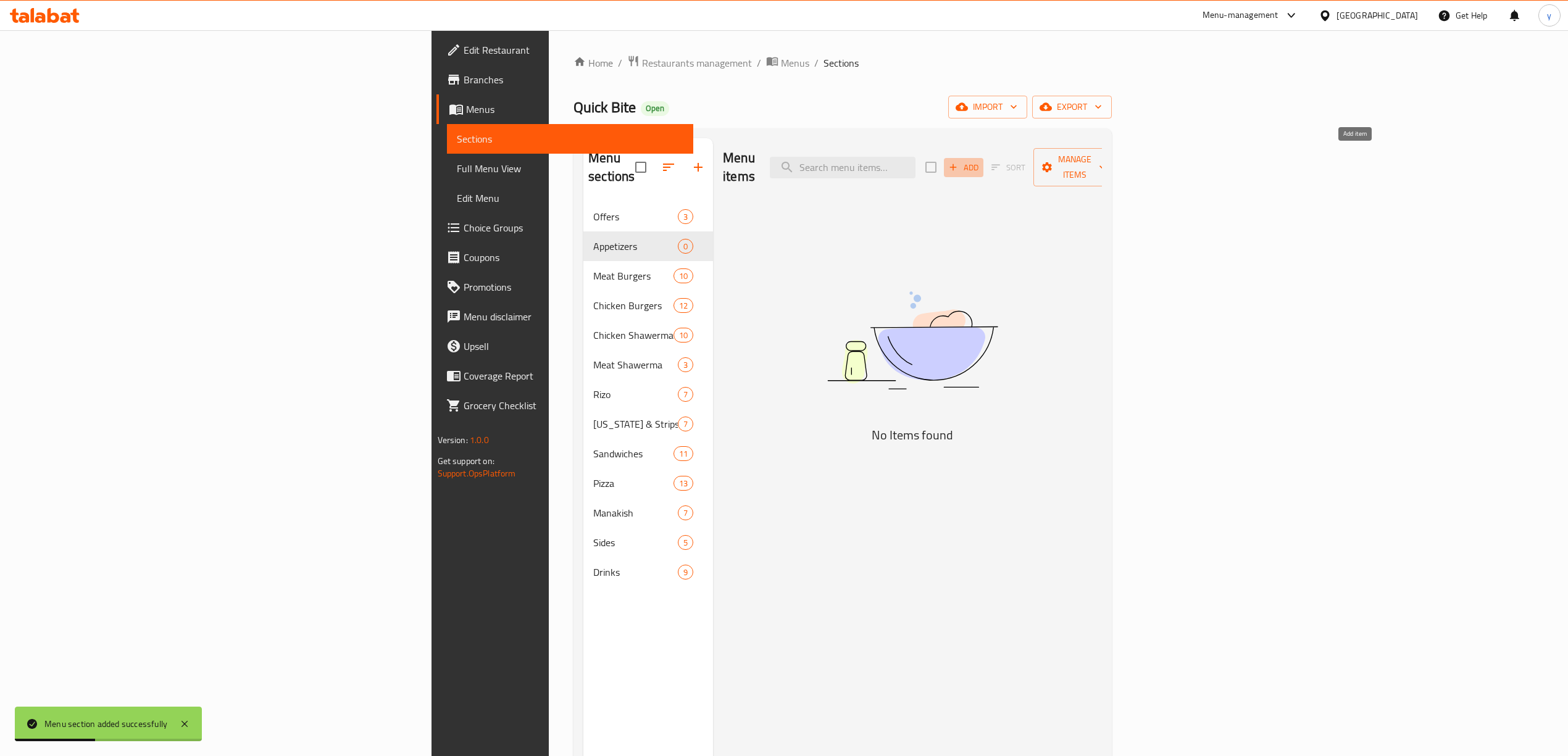
click span "Add"
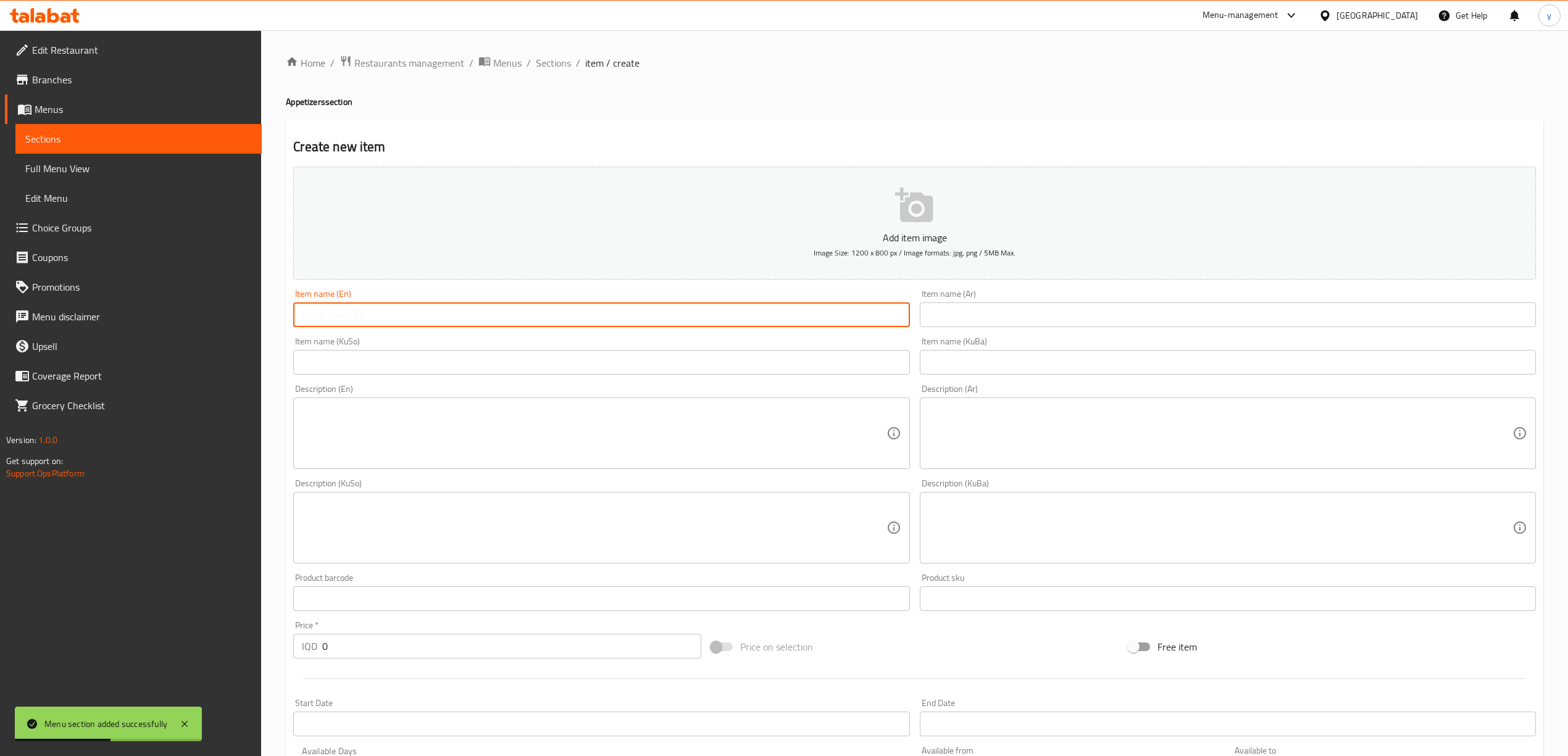
drag, startPoint x: 815, startPoint y: 307, endPoint x: 797, endPoint y: 316, distance: 20.1
click input "text"
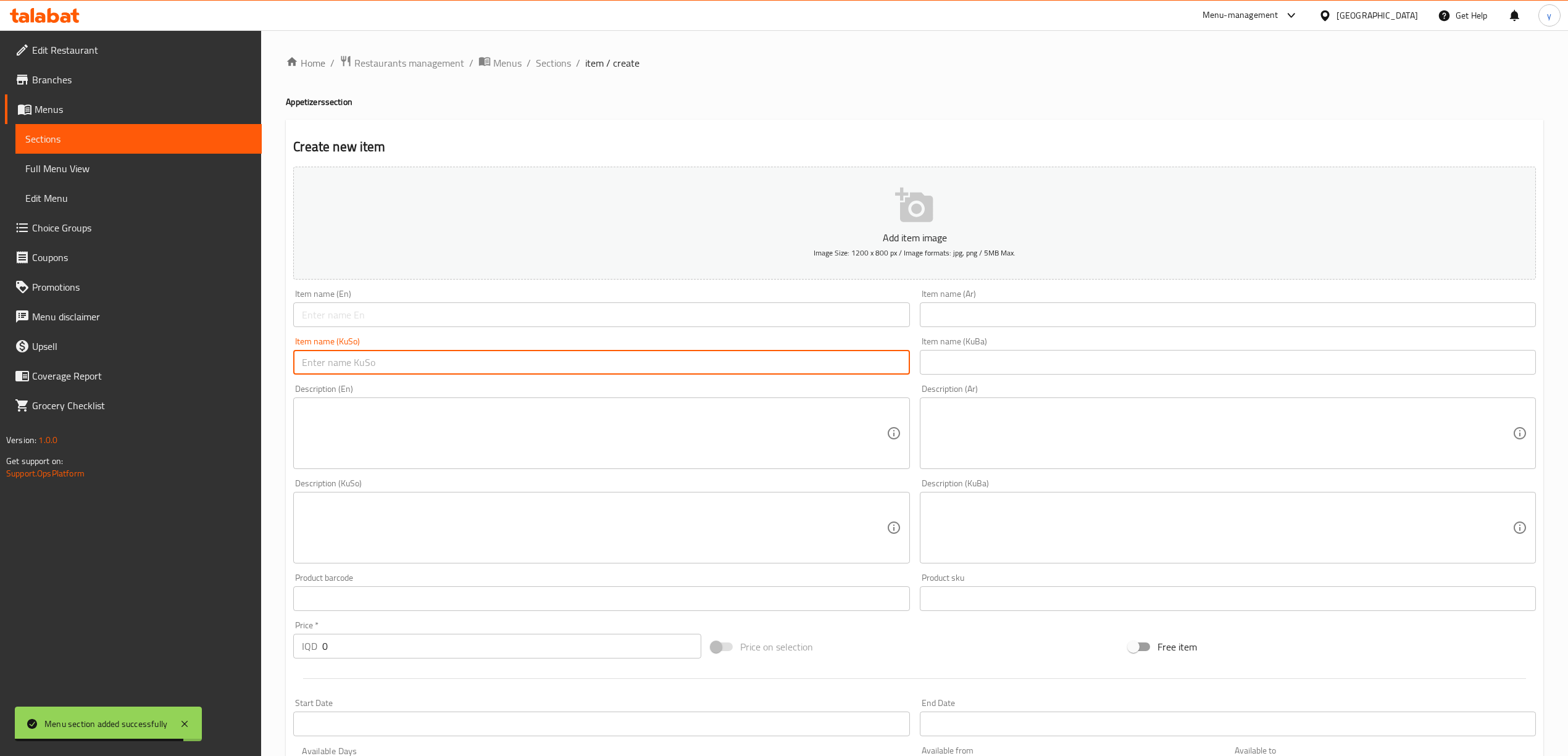
paste input "موقەبیلاتی موشەکەل"
type input "موقەبیلاتی موشەکەل"
click input "text"
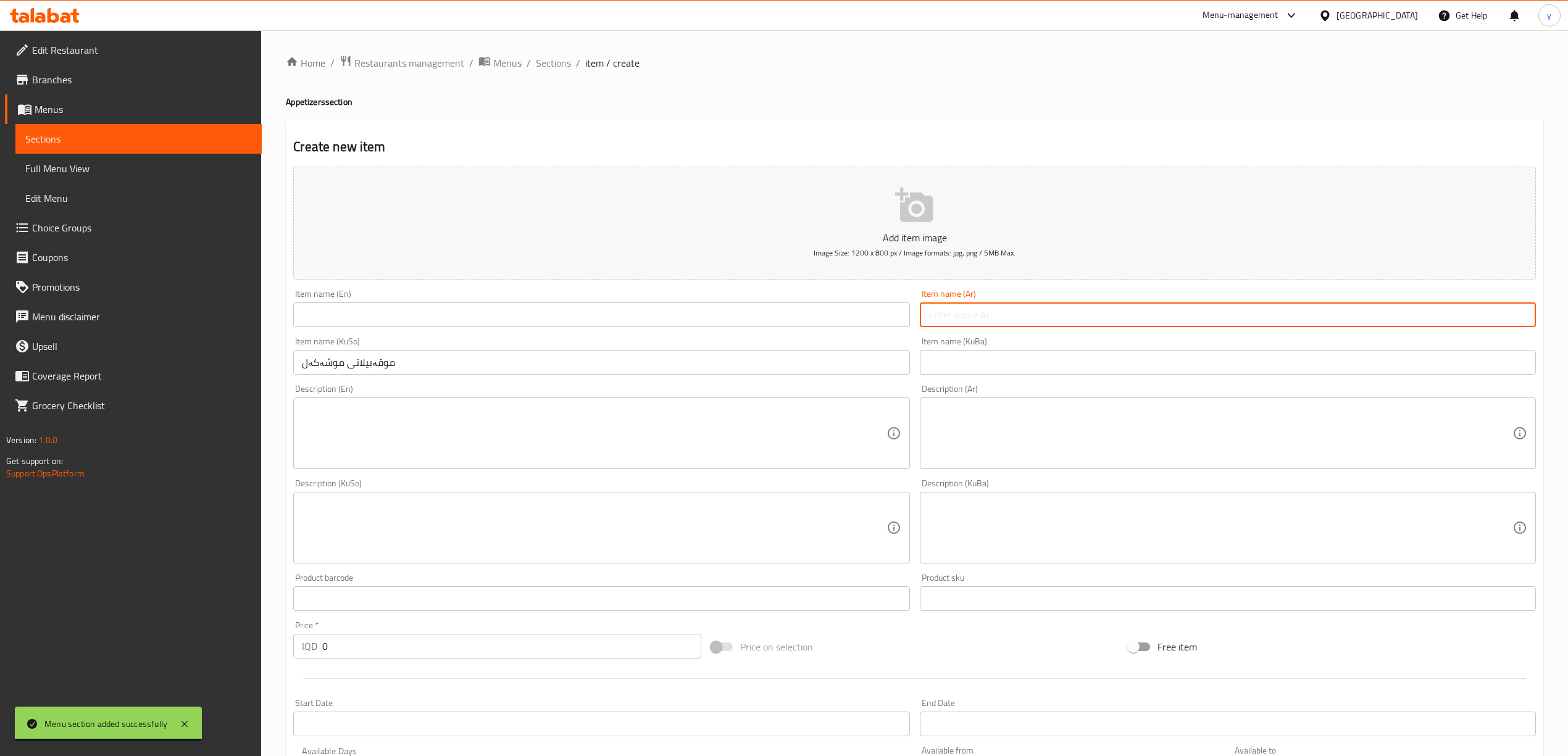
paste input "مقبلات مشكلة"
type input "مقبلات مشكلة"
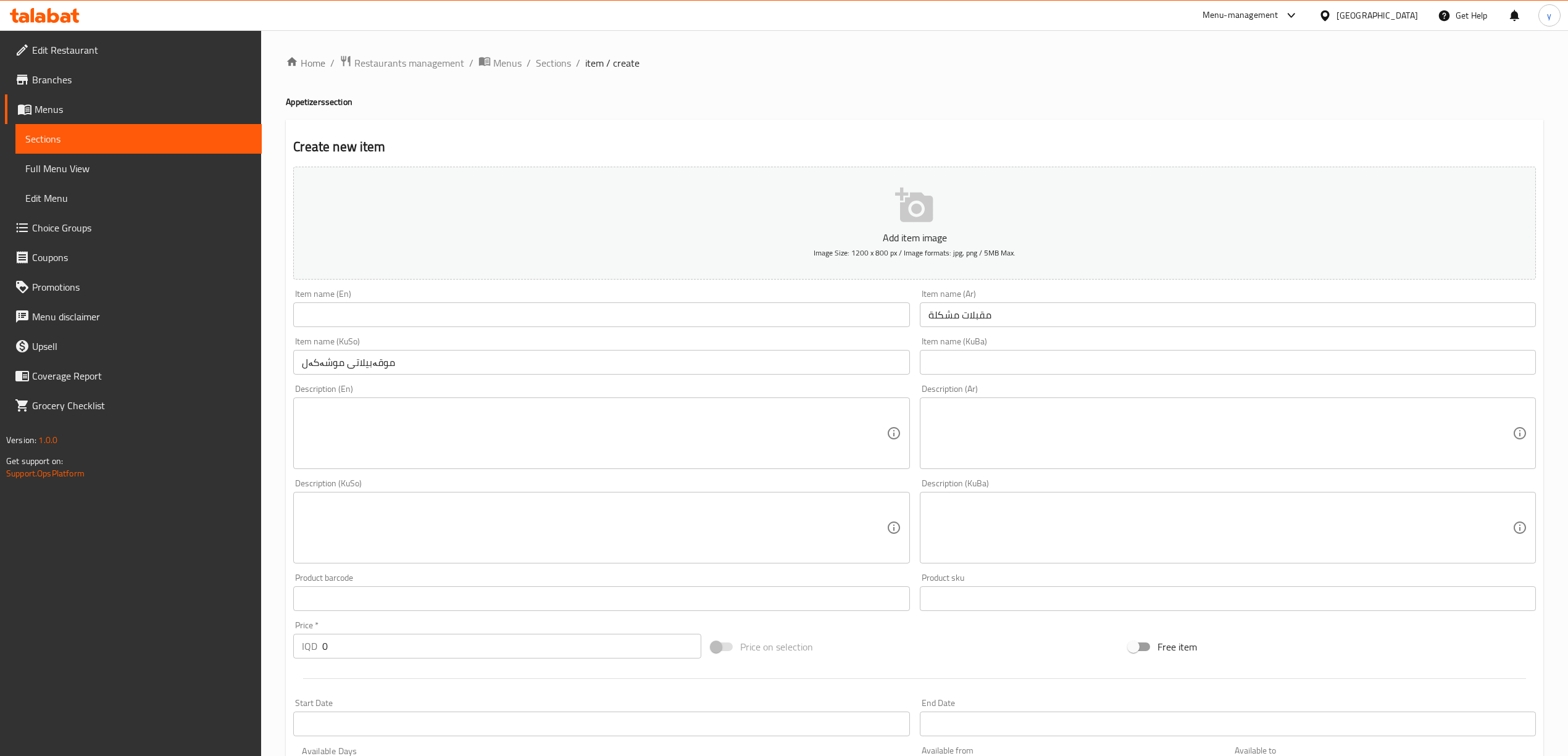
click div "Item name (En) Item name (En)"
drag, startPoint x: 711, startPoint y: 329, endPoint x: 680, endPoint y: 326, distance: 31.1
click div "Item name (En) Item name (En)"
drag, startPoint x: 657, startPoint y: 324, endPoint x: 343, endPoint y: 380, distance: 319.0
click input "text"
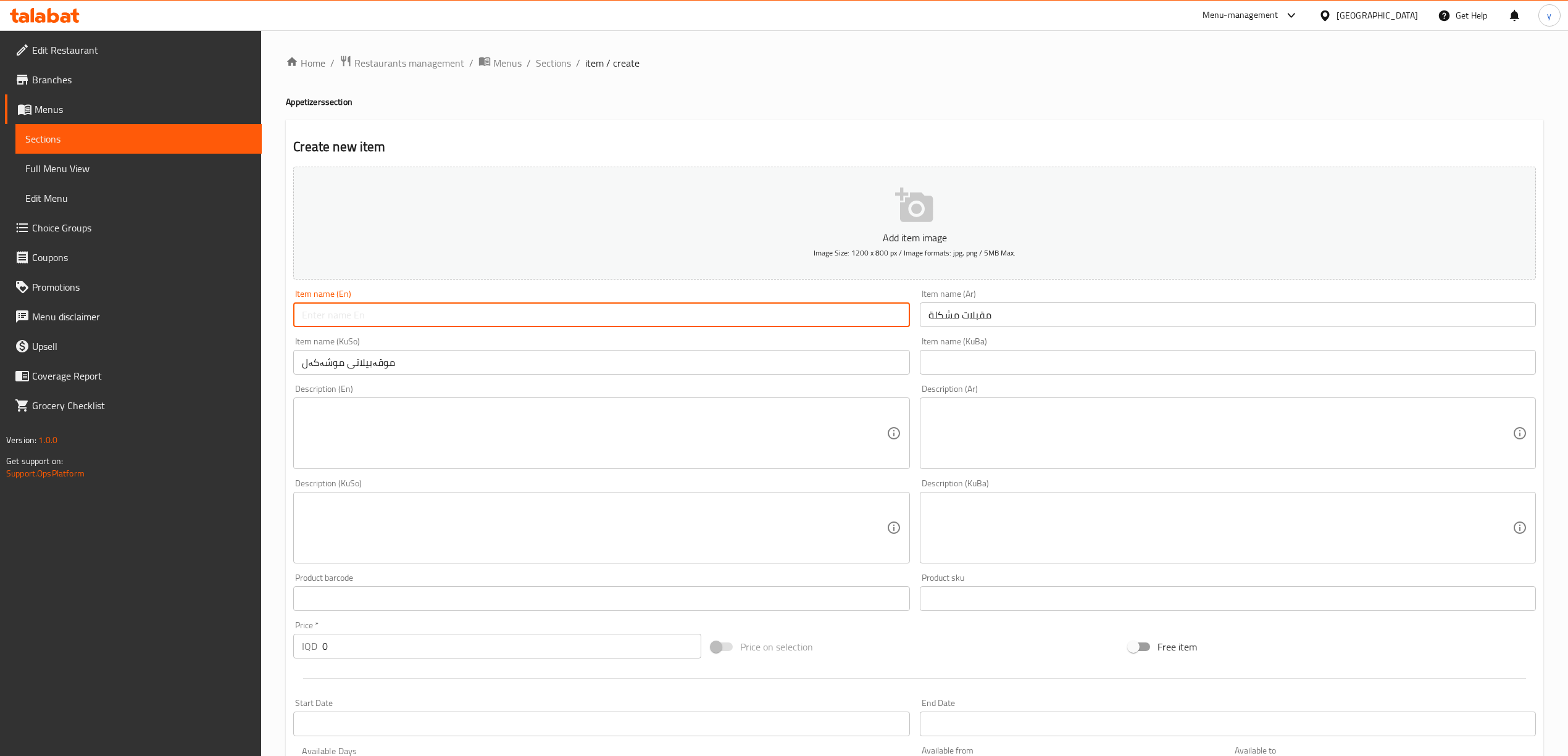
paste input "Mixed Appetizers"
type input "Mixed Appetizers"
click div "Description (En) Description (En)"
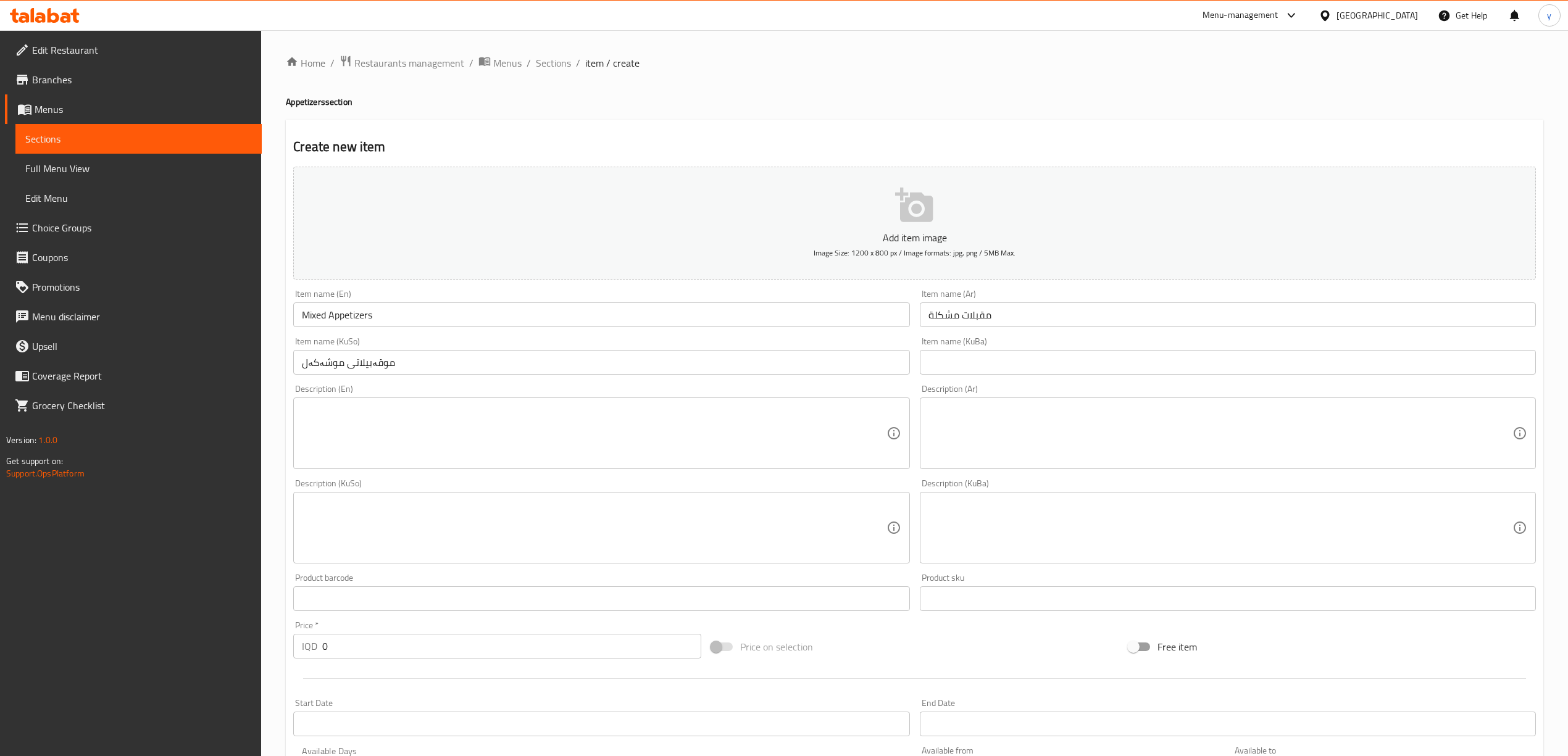
click textarea
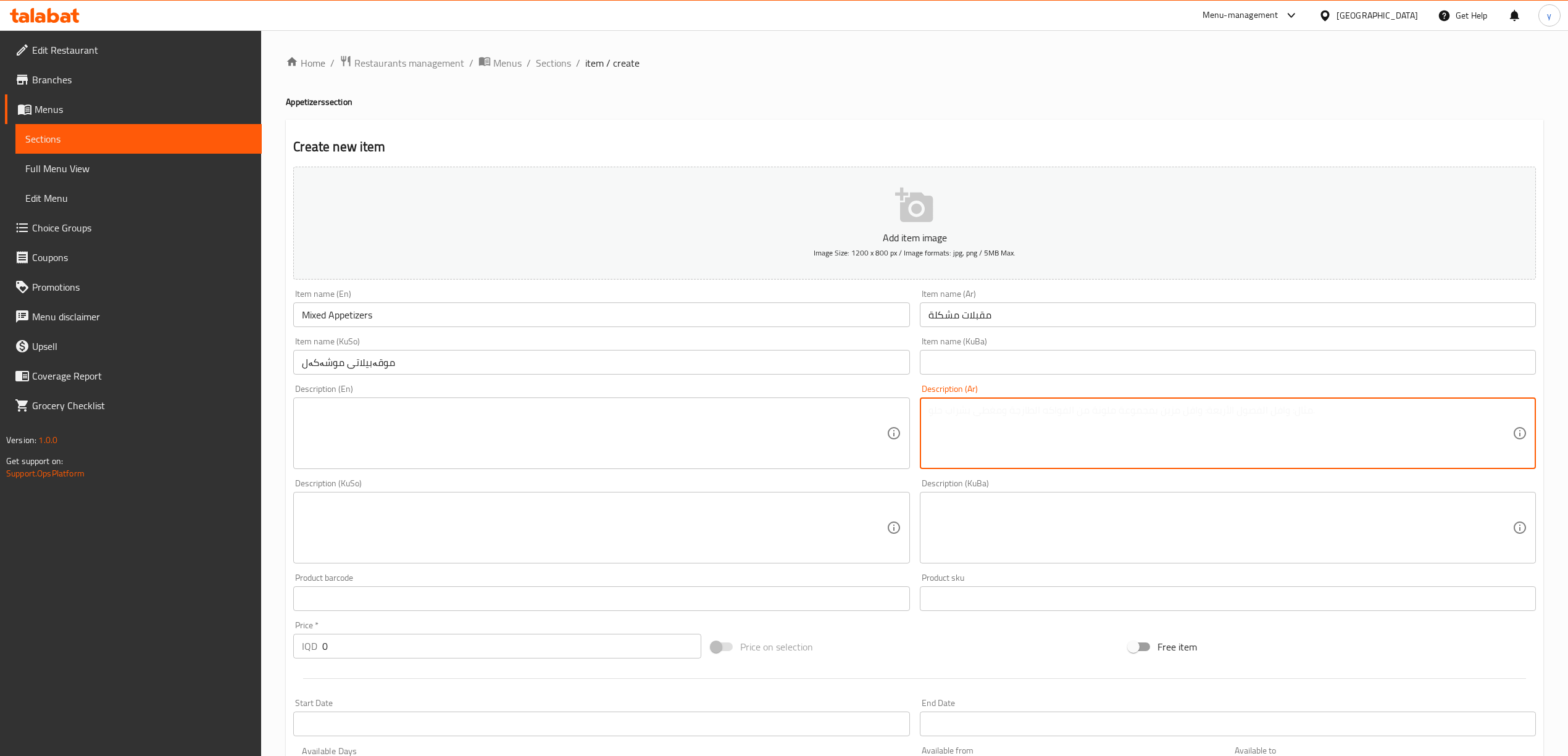
paste textarea "حمص، تبولة، جاجيك وبيتنجانية"
type textarea "حمص، تبولة، جاجيك وبيتنجانية"
click textarea
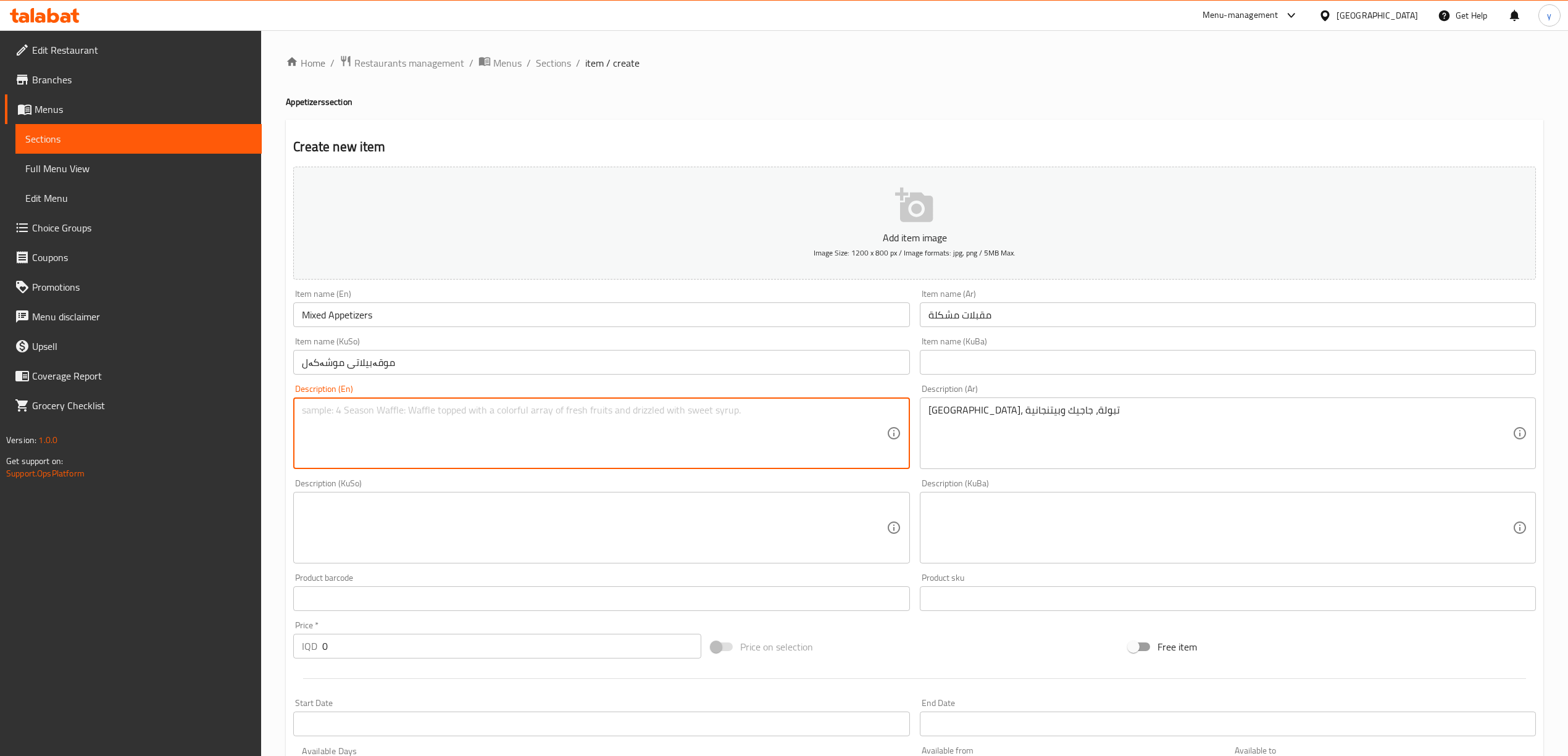
paste textarea "Hummus, tabbouleh, jajik and eggplant"
type textarea "Hummus, tabbouleh, jajik and eggplant"
click textarea
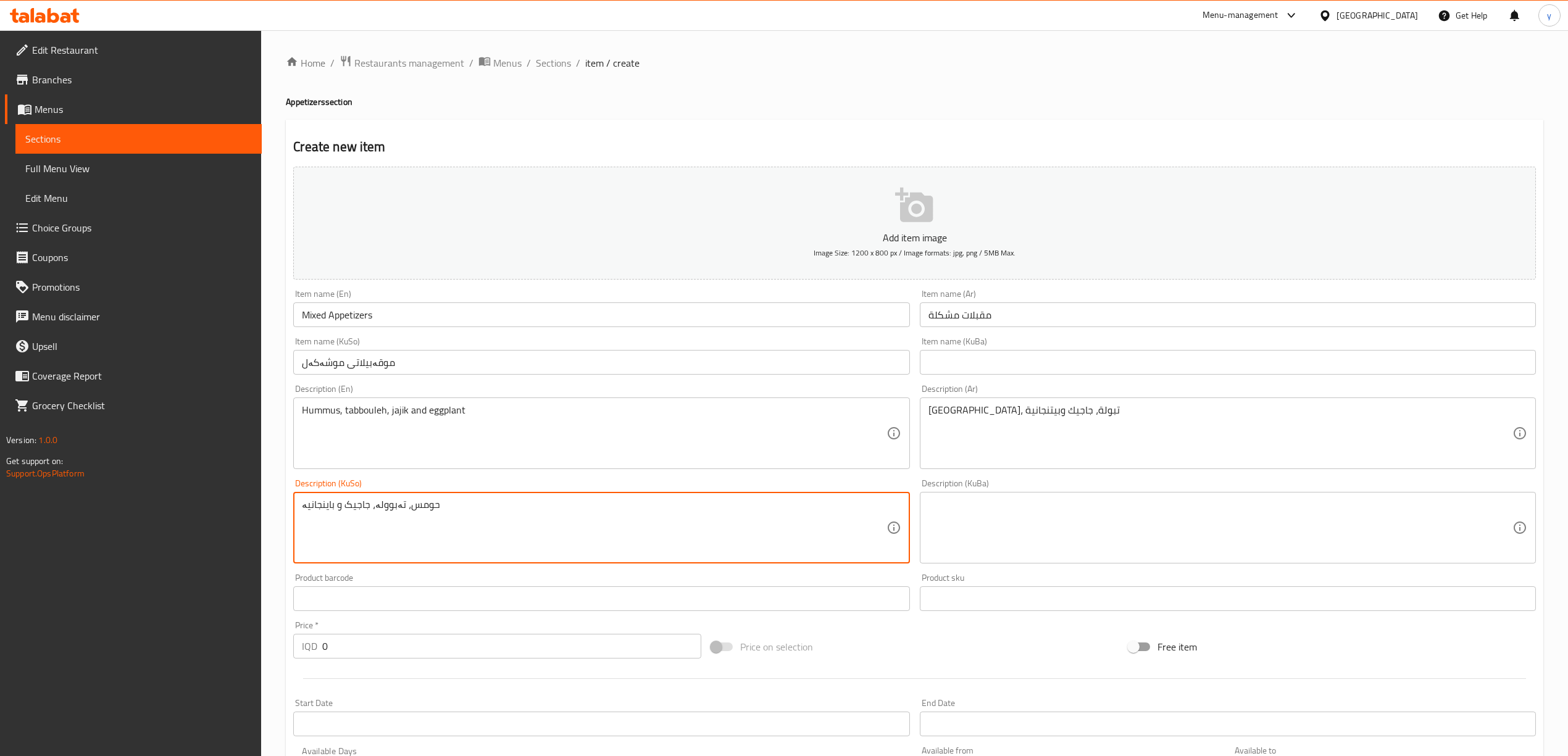
type textarea "حومس، تەبوولە، جاجیک و باینجانیە"
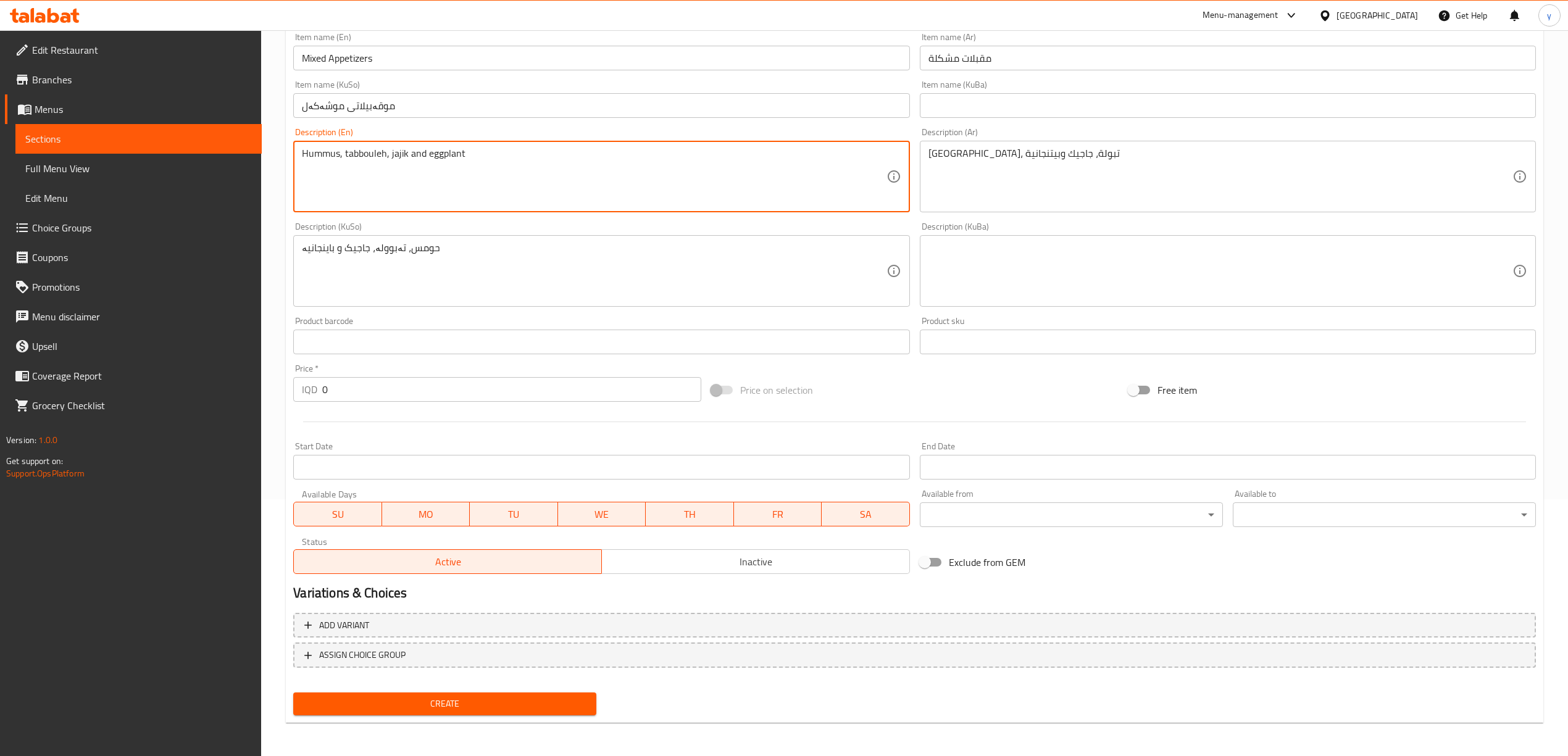
scroll to position [257, 0]
click span "Create"
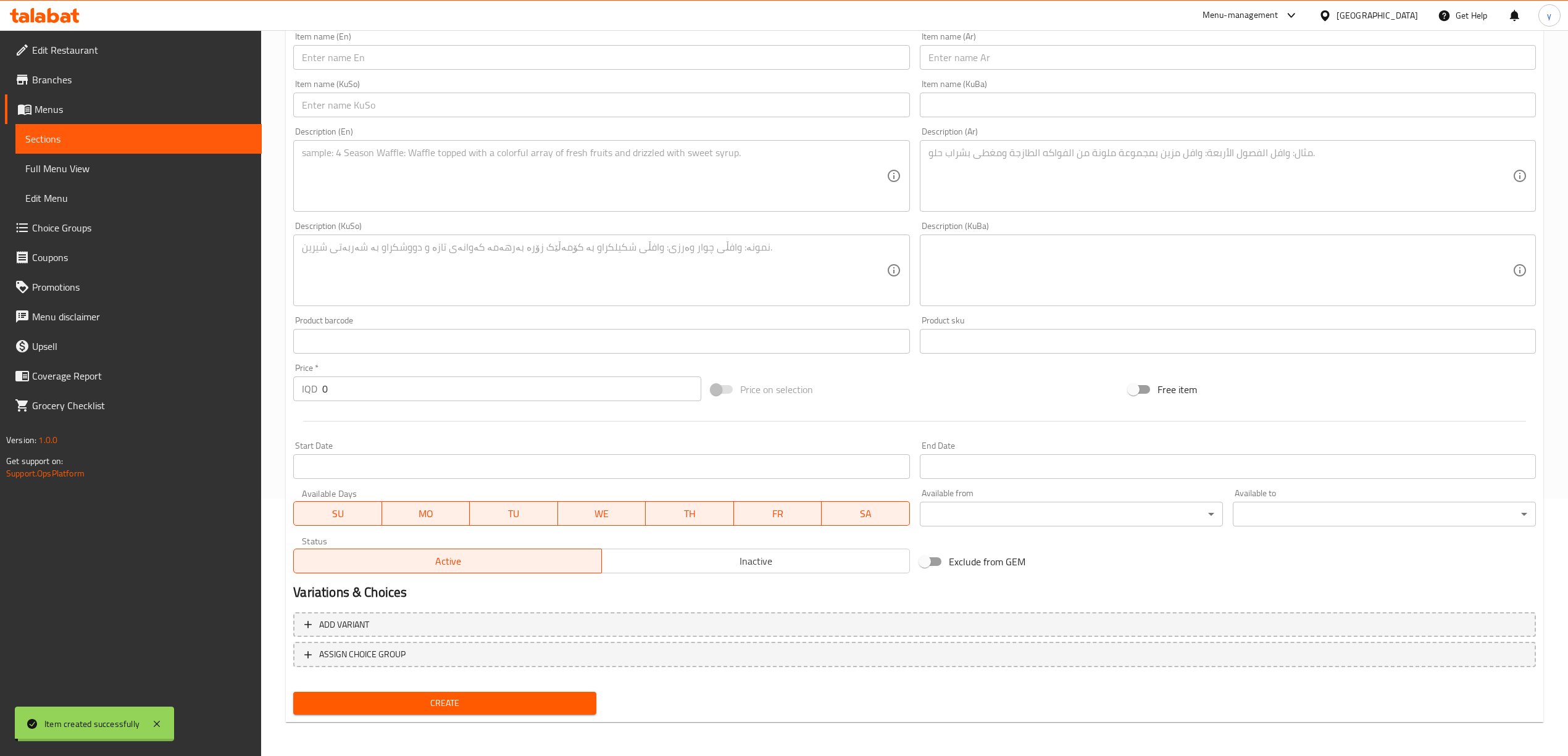
click span "Choice Groups"
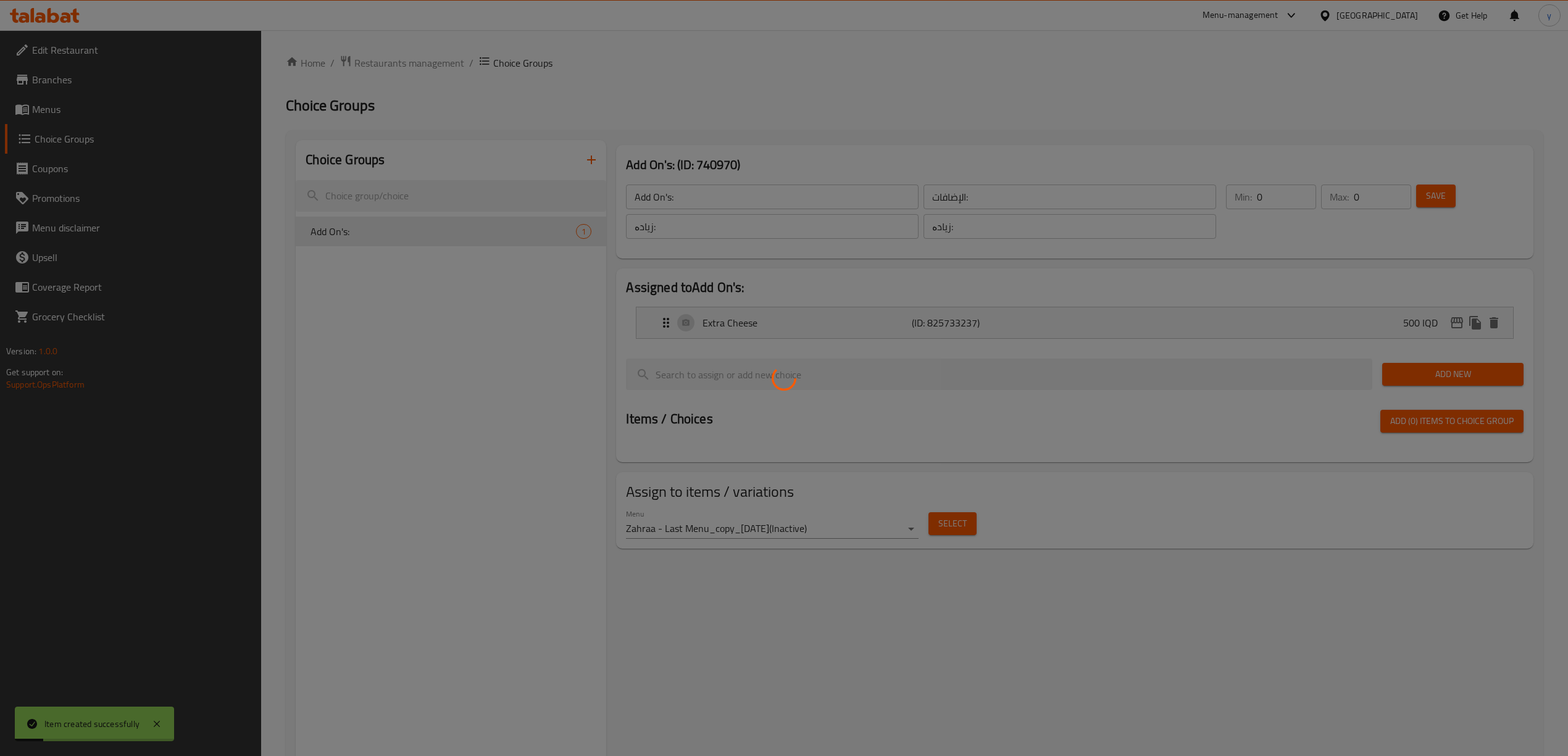
click div
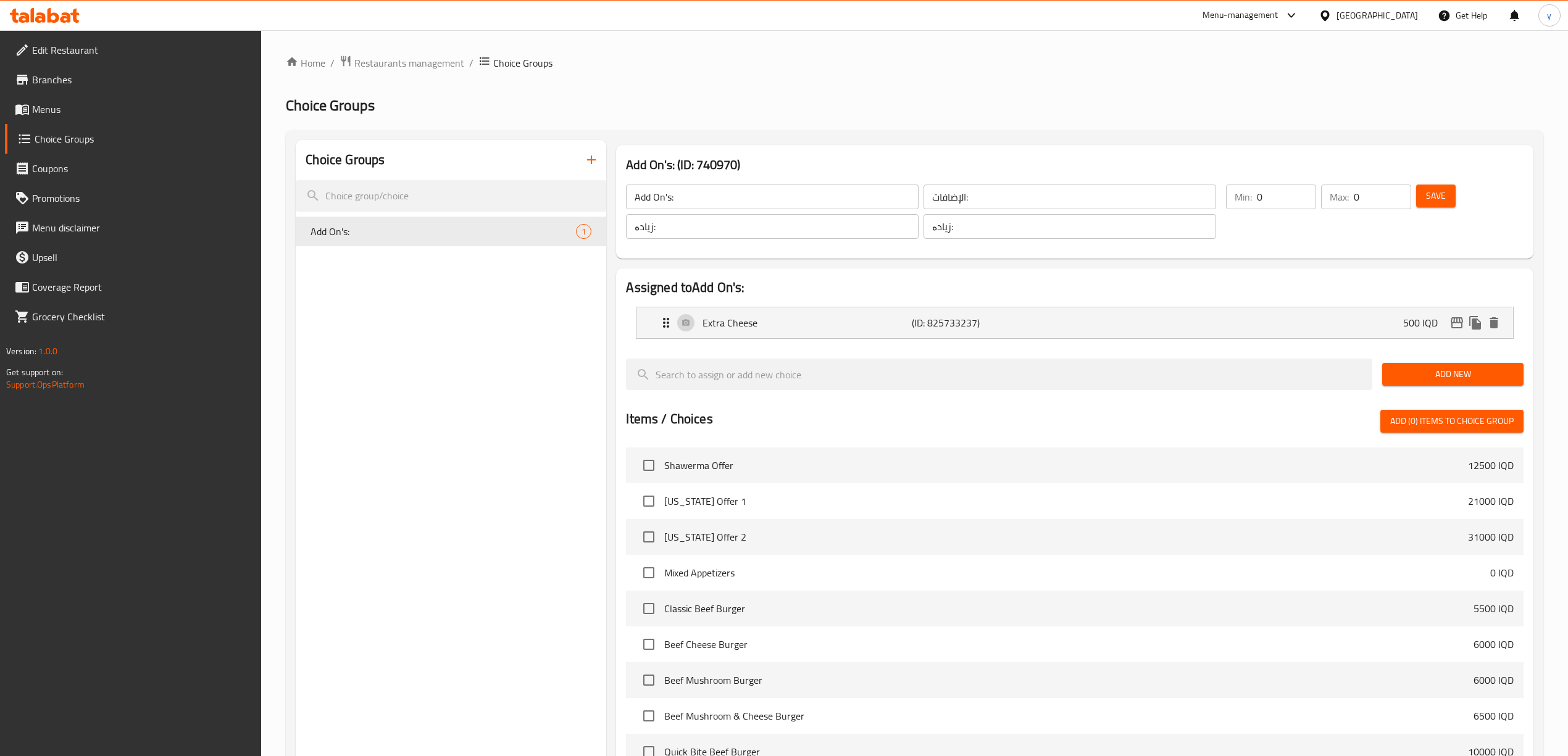
click at [596, 178] on div "Choice Groups" at bounding box center [451, 159] width 310 height 40
click at [598, 151] on button "button" at bounding box center [591, 159] width 29 height 29
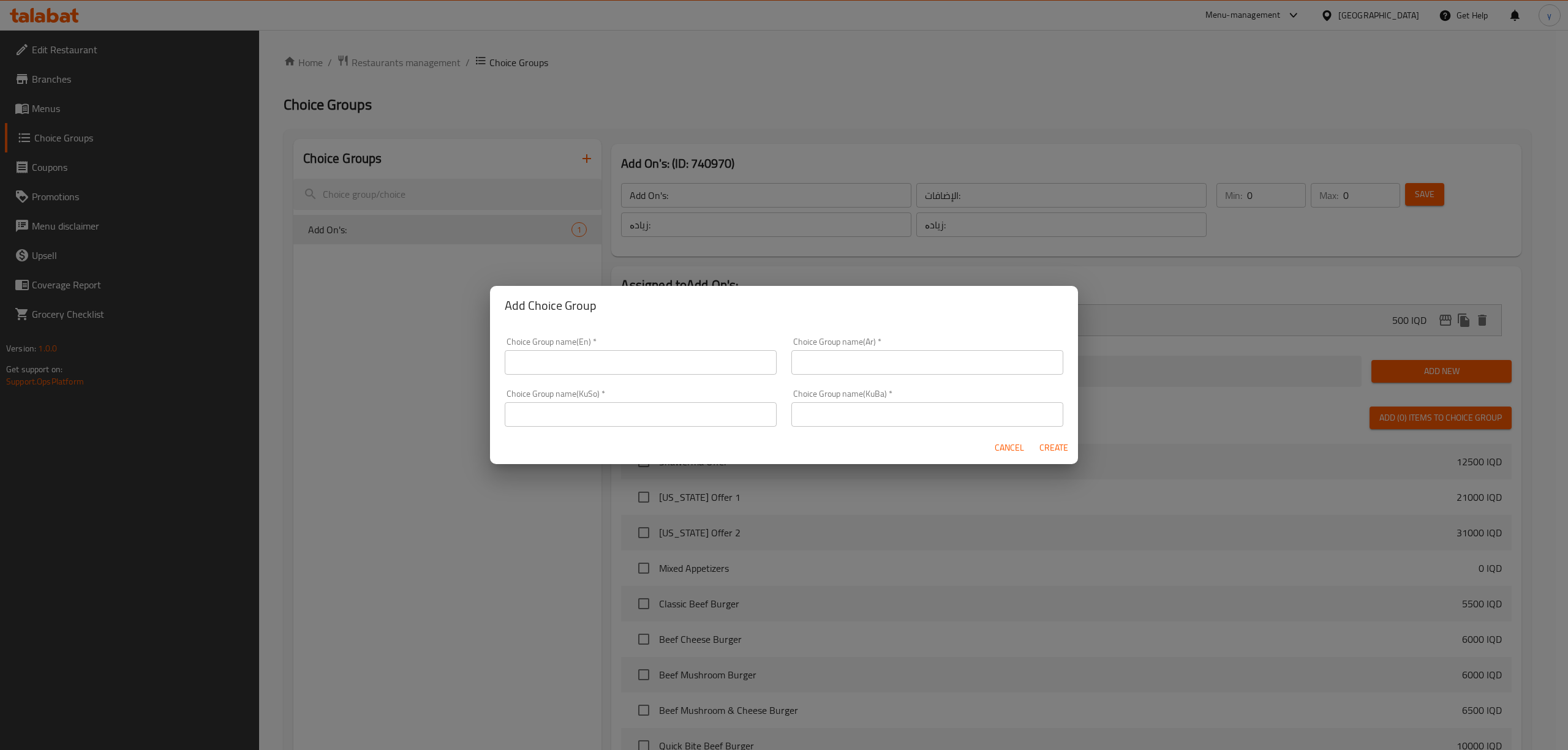
click at [865, 429] on div "Choice Group name(KuBa)   * Choice Group name(KuBa) *" at bounding box center [927, 407] width 286 height 52
click at [850, 417] on input "text" at bounding box center [927, 414] width 272 height 25
paste input "هەڵبژاردنت لە:"
type input "هەڵبژاردنت لە:"
click at [734, 420] on input "text" at bounding box center [641, 414] width 272 height 25
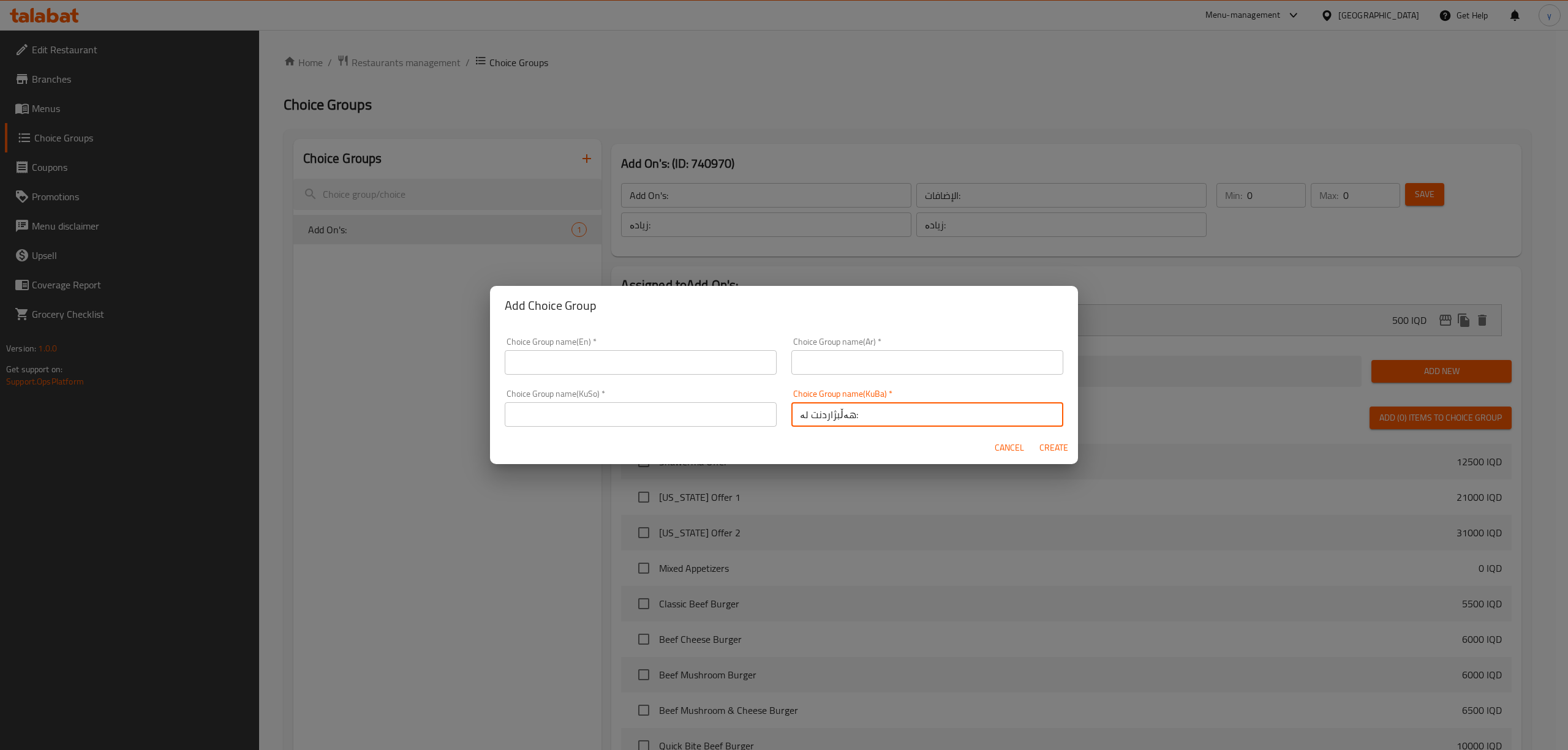
paste input "هەڵبژاردنت لە:"
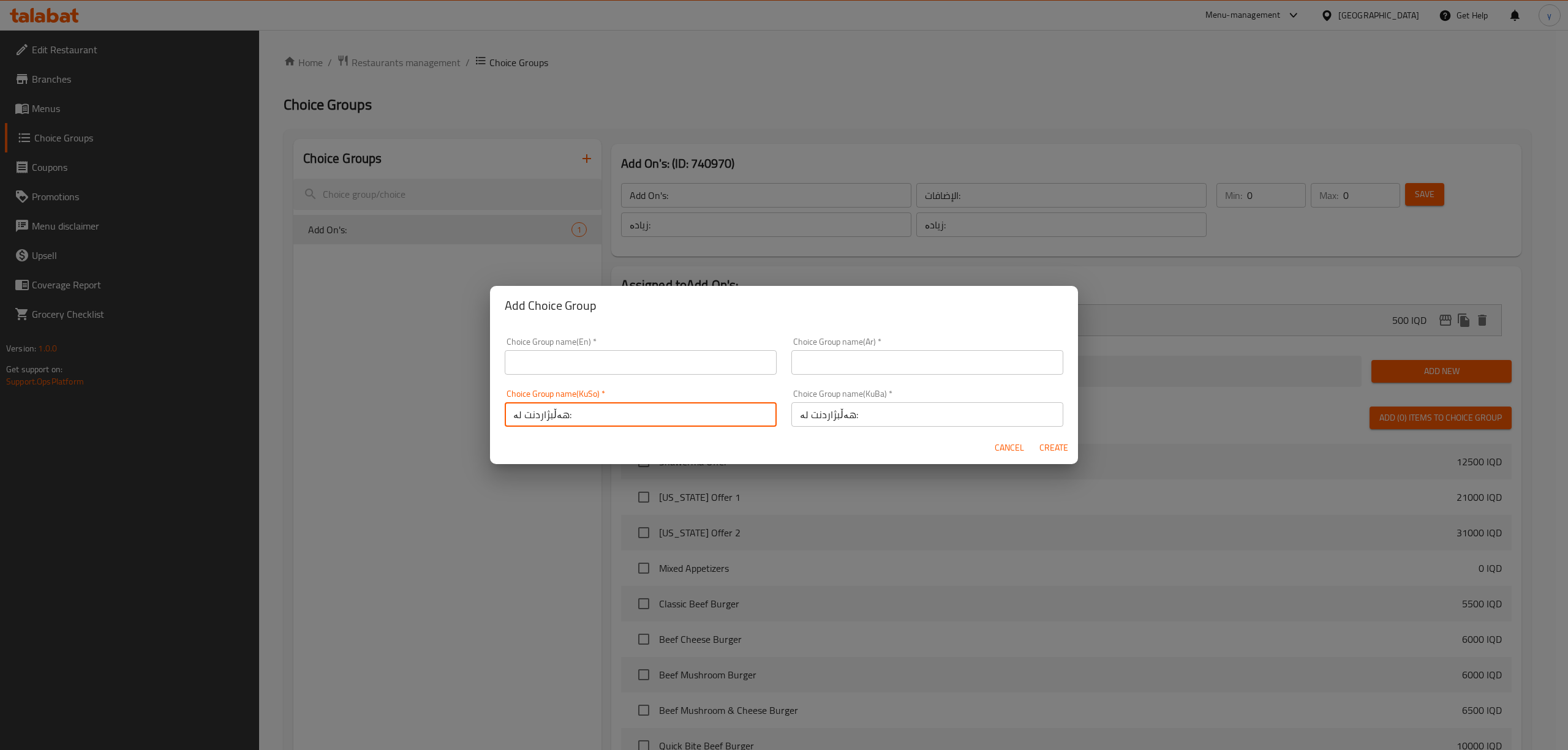
type input "هەڵبژاردنت لە:"
drag, startPoint x: 780, startPoint y: 375, endPoint x: 801, endPoint y: 368, distance: 22.1
click at [784, 375] on div "Choice Group name(Ar)   * Choice Group name(Ar) *" at bounding box center [927, 355] width 286 height 52
drag, startPoint x: 804, startPoint y: 366, endPoint x: 848, endPoint y: 432, distance: 79.3
click at [804, 366] on input "text" at bounding box center [927, 362] width 272 height 25
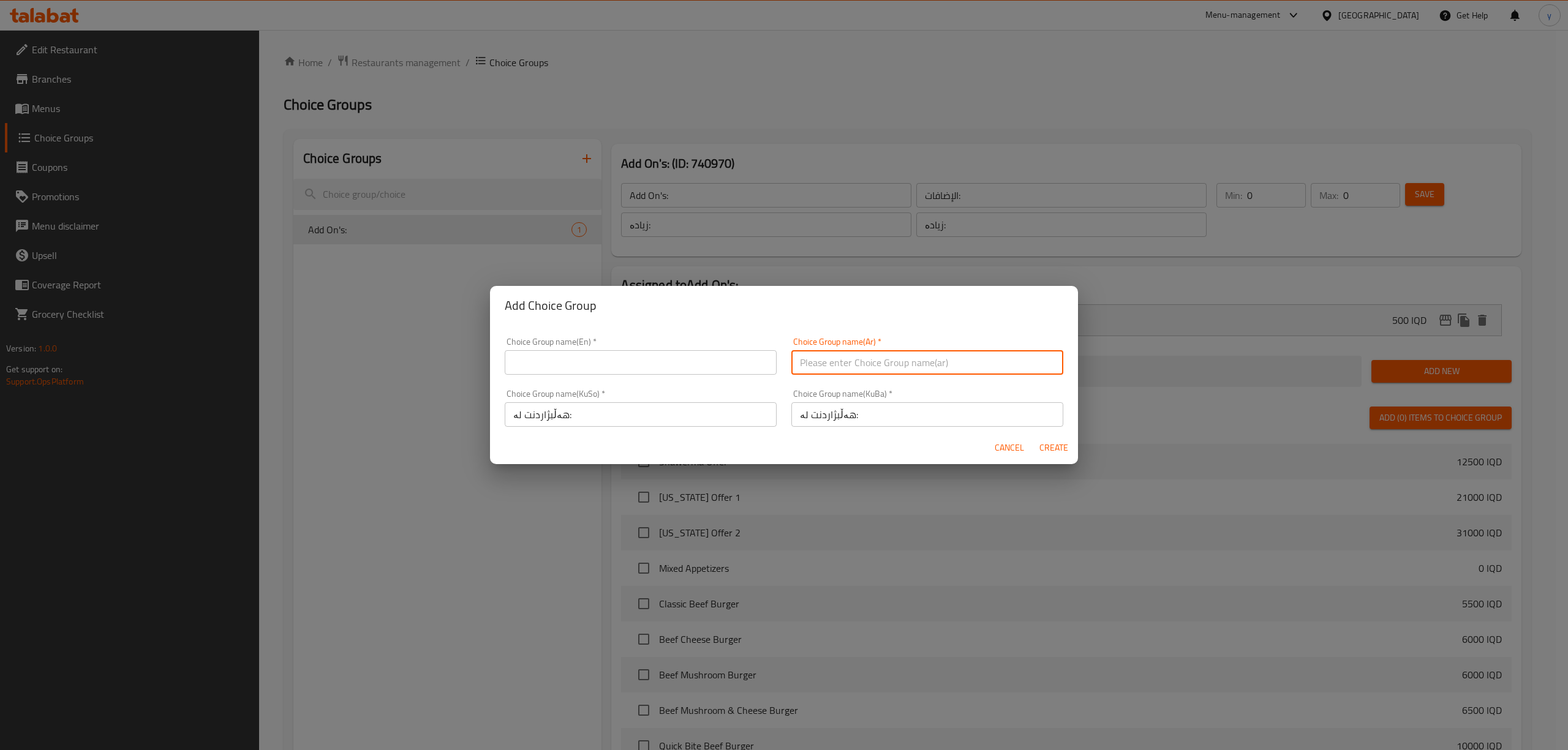
paste input "إختيارك من:"
type input "إختيارك من:"
drag, startPoint x: 689, startPoint y: 366, endPoint x: 520, endPoint y: 427, distance: 179.7
click at [689, 366] on input "text" at bounding box center [641, 362] width 272 height 25
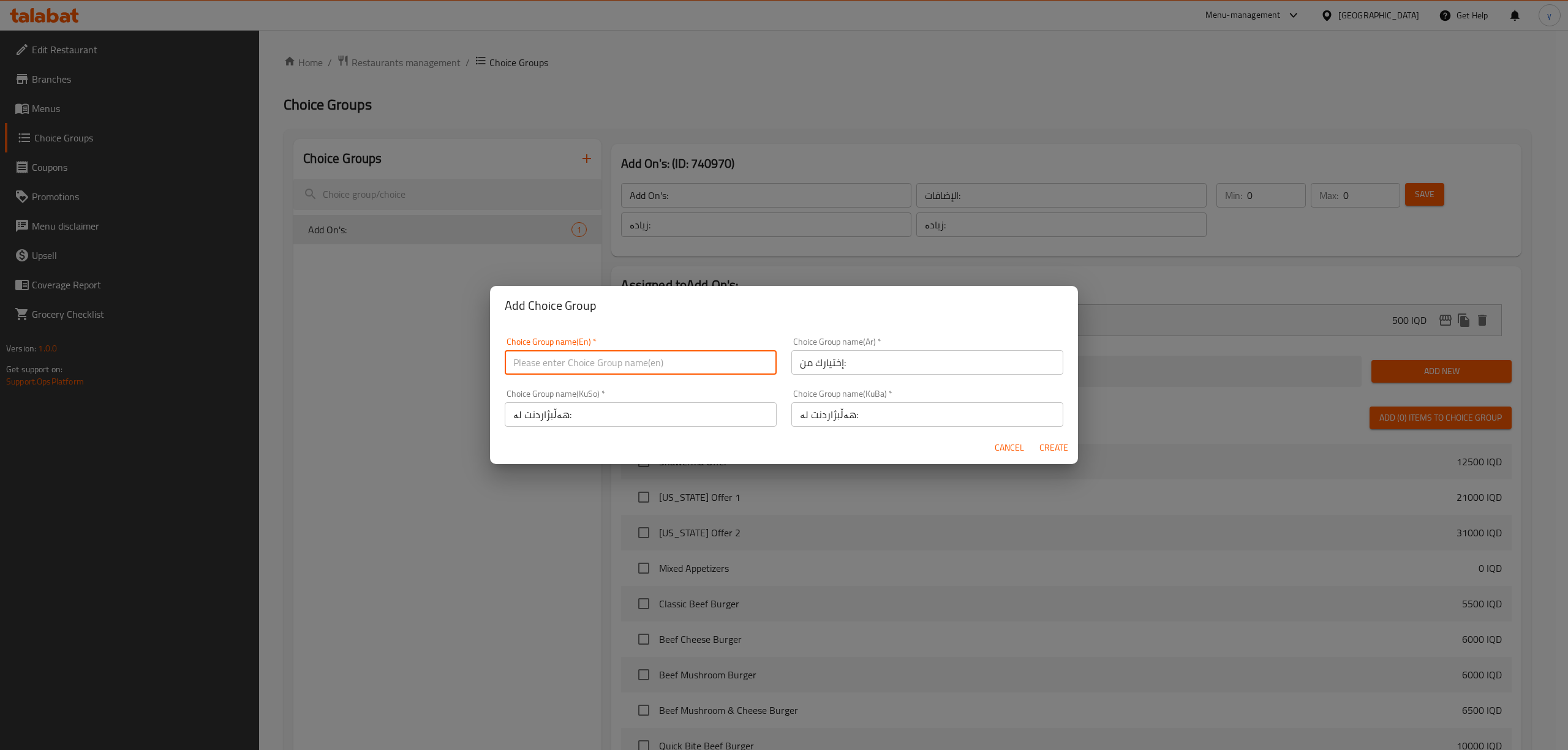
paste input "Your Choice Of:"
type input "Your Choice Of:"
click at [924, 464] on div "Add Choice Group Choice Group name(En)   * Your Choice Of: Choice Group name(En…" at bounding box center [784, 375] width 1568 height 750
click at [1071, 453] on button "Create" at bounding box center [1053, 448] width 39 height 23
type input "Your Choice Of:"
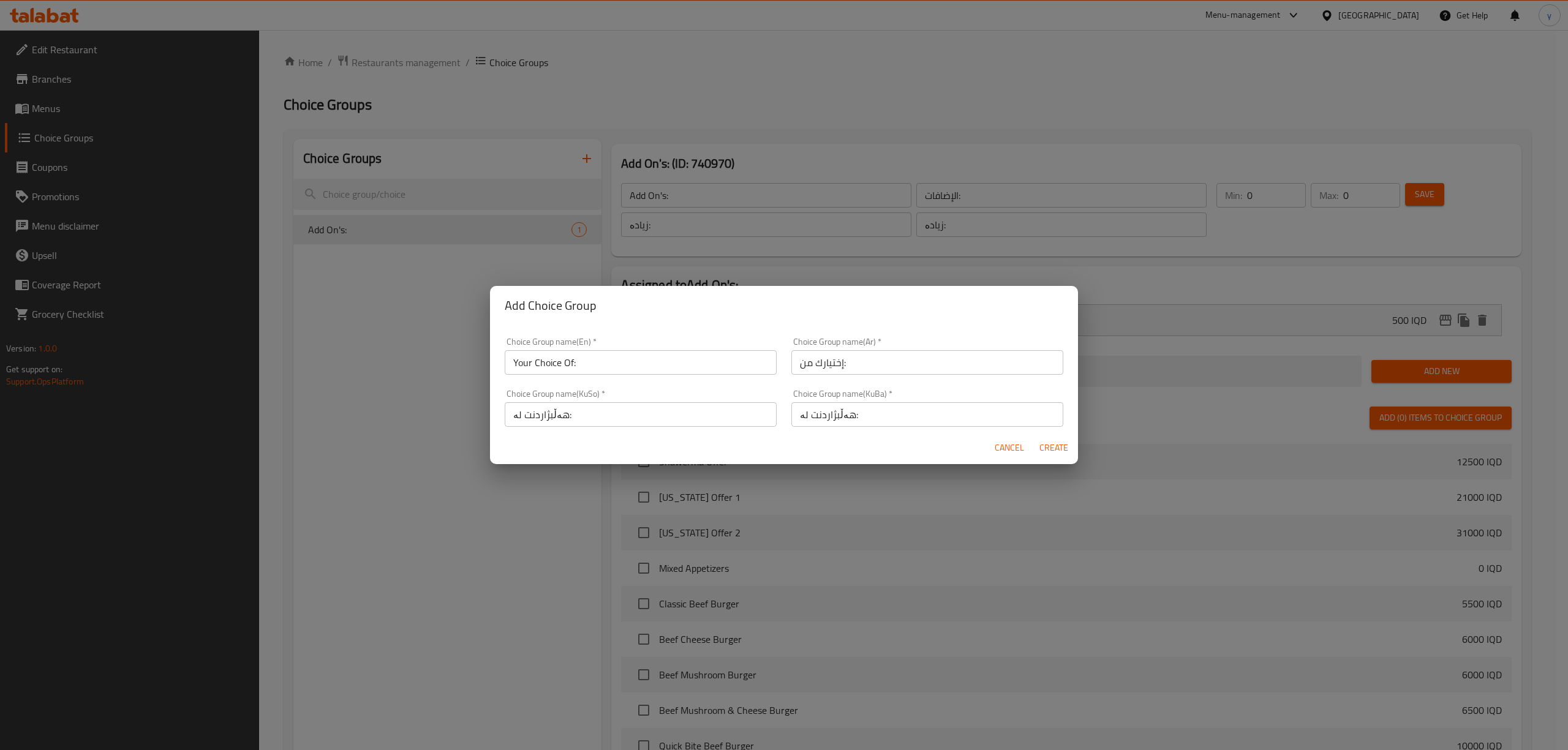
type input "إختيارك من:"
type input "هەڵبژاردنت لە:"
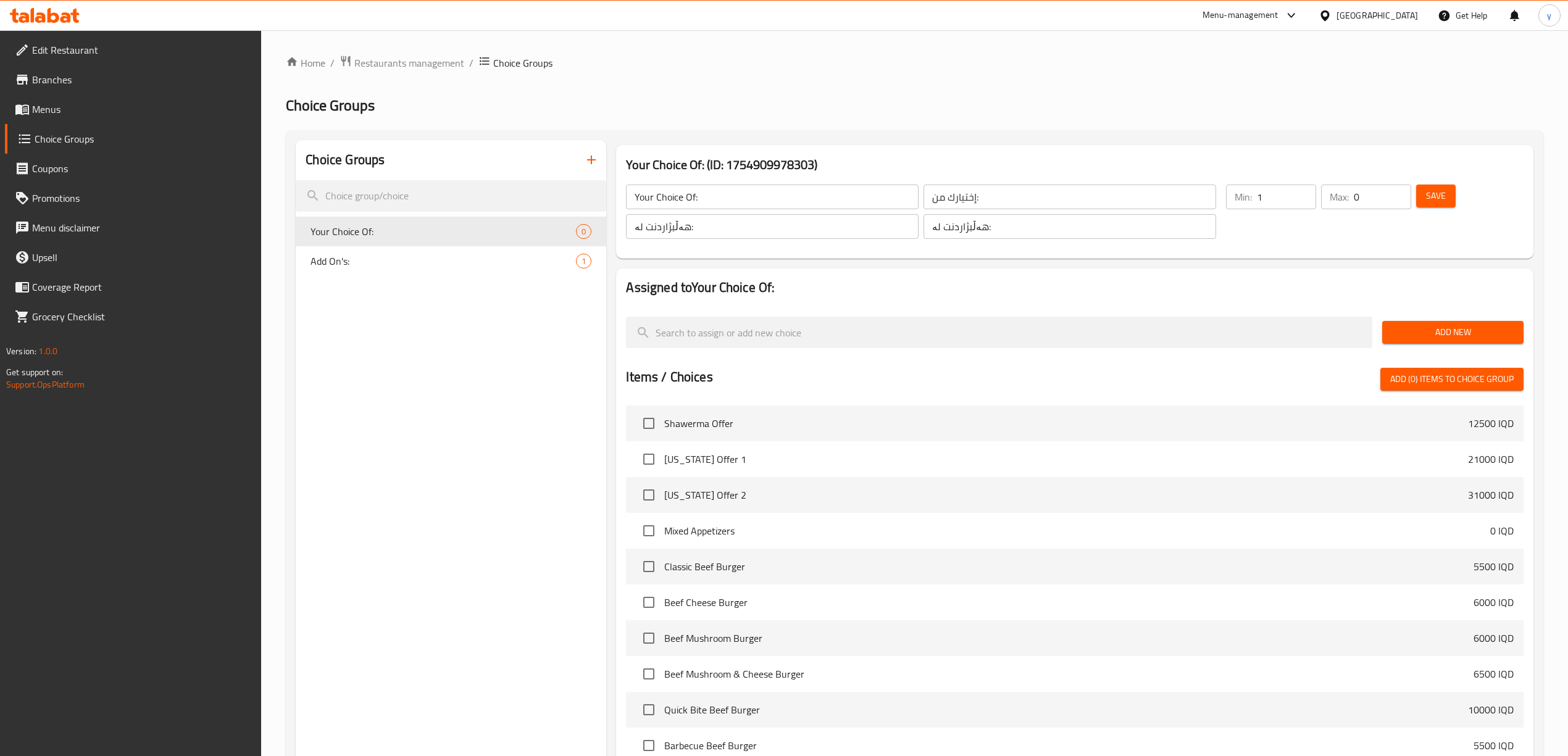
type input "1"
click at [1303, 191] on input "1" at bounding box center [1286, 197] width 60 height 25
type input "1"
click at [1401, 195] on input "1" at bounding box center [1382, 197] width 57 height 25
click at [1440, 193] on span "Save" at bounding box center [1435, 195] width 20 height 15
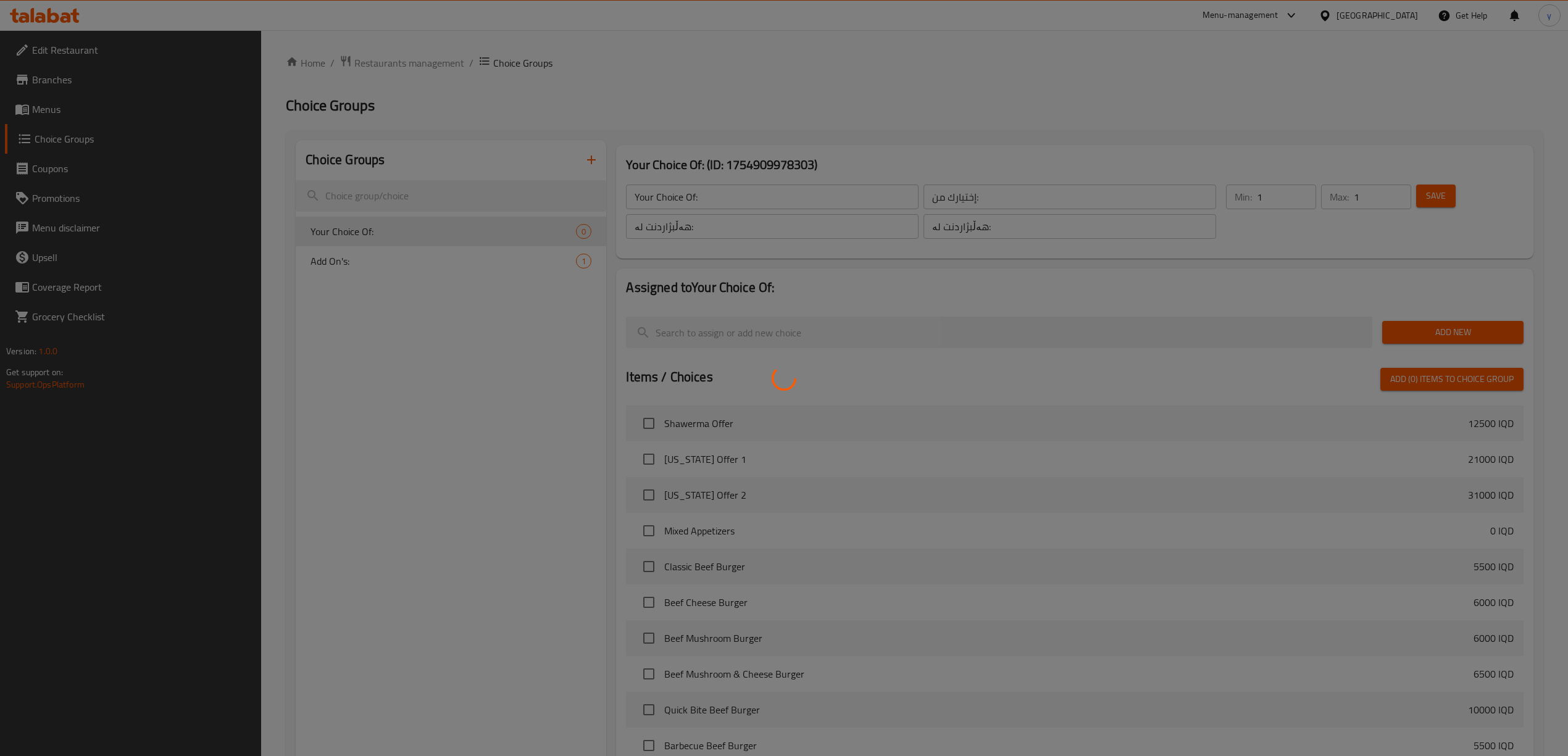
click at [1425, 329] on div at bounding box center [784, 378] width 1568 height 756
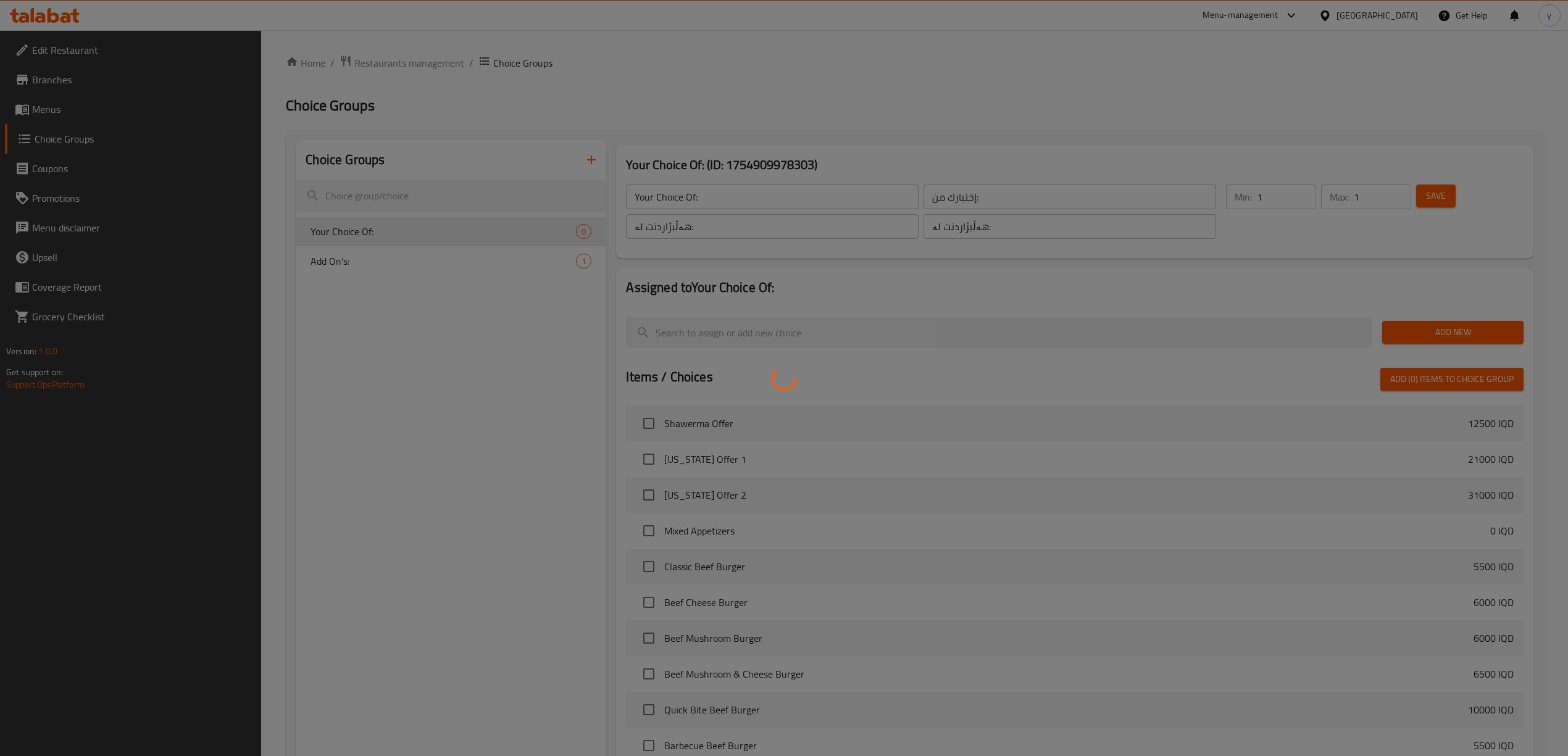
click at [1425, 329] on div at bounding box center [784, 378] width 1568 height 756
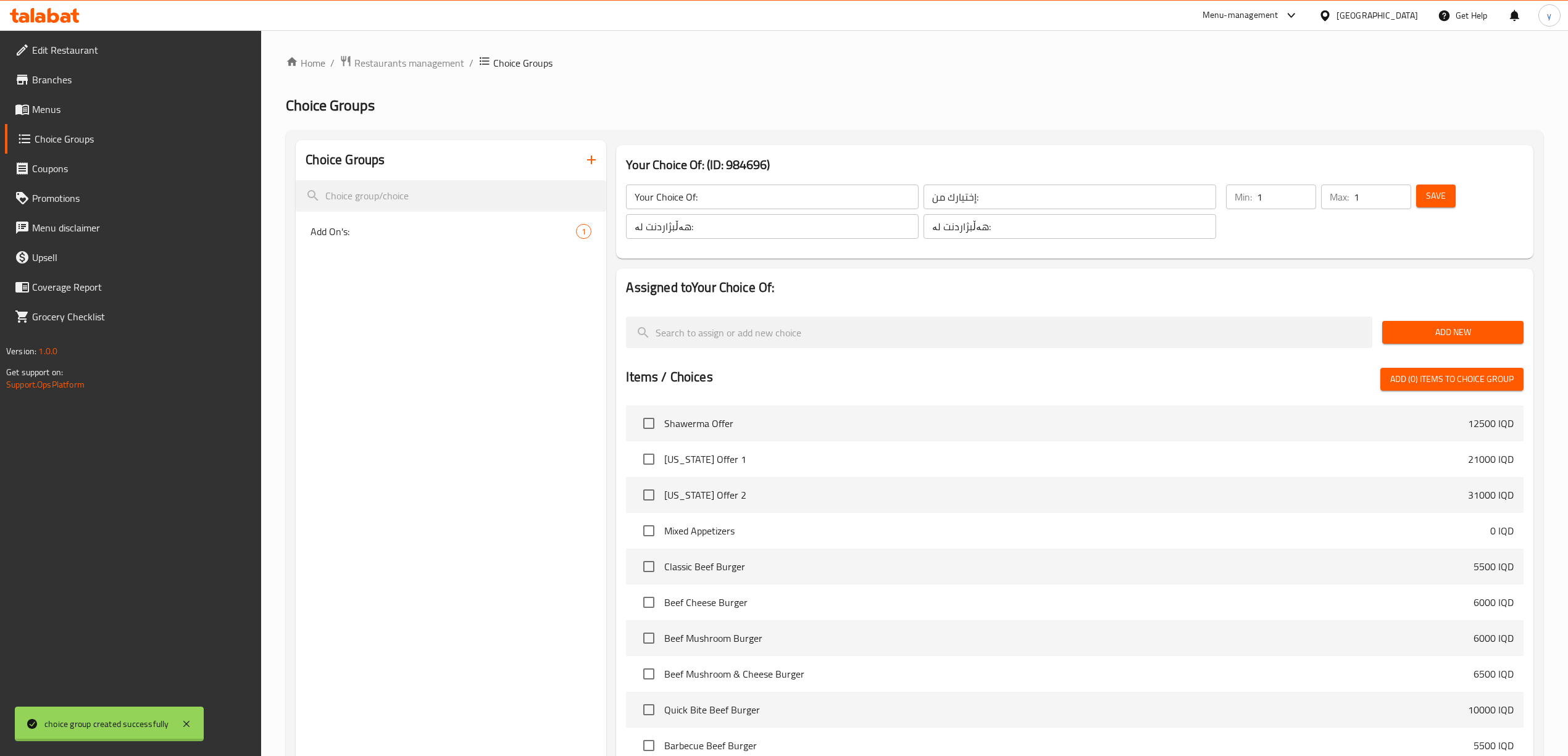
click at [1425, 329] on div at bounding box center [784, 378] width 1568 height 756
click at [1425, 329] on span "Add New" at bounding box center [1452, 331] width 121 height 15
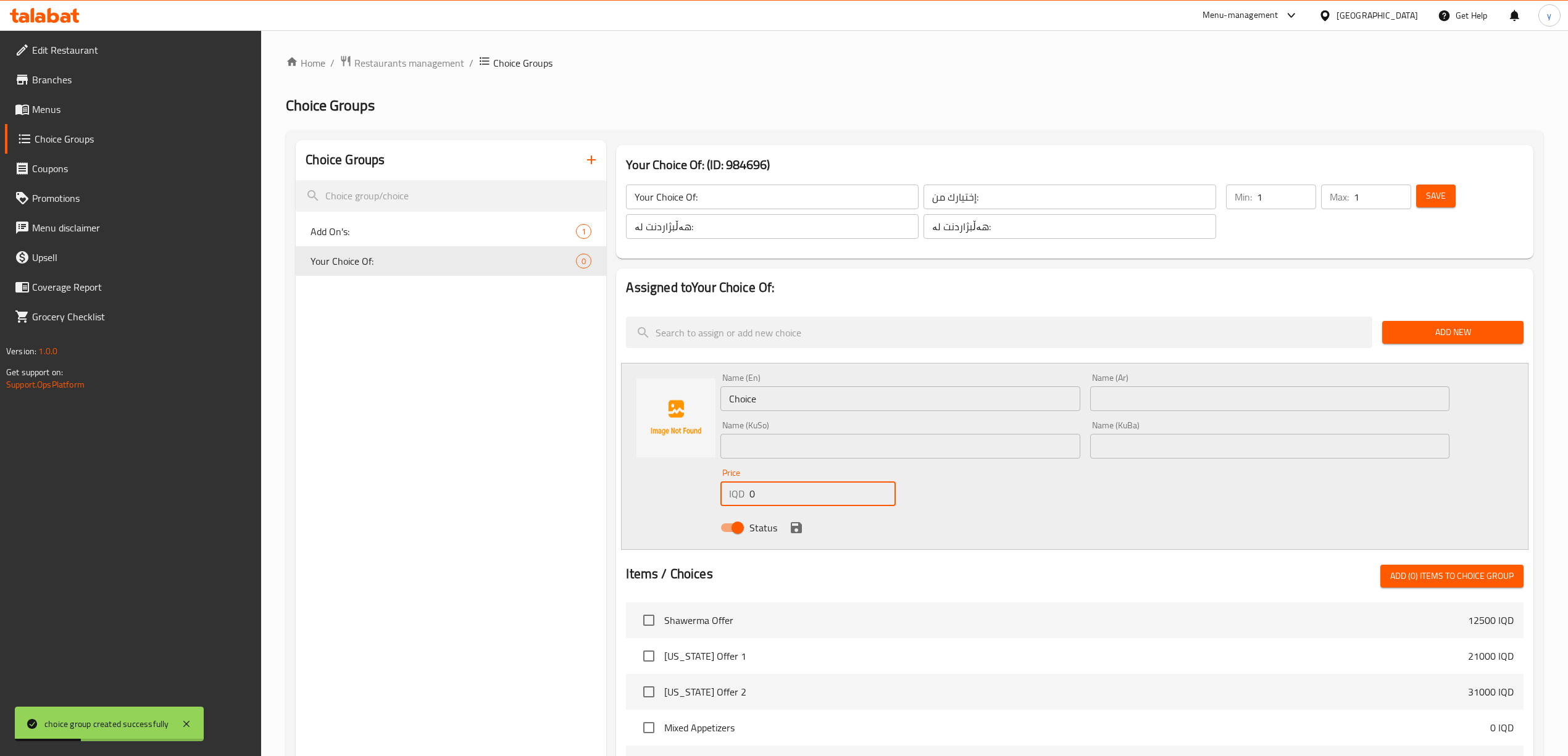
drag, startPoint x: 755, startPoint y: 502, endPoint x: 747, endPoint y: 507, distance: 9.4
click at [750, 503] on input "0" at bounding box center [822, 493] width 146 height 25
paste input "200"
type input "2000"
click at [829, 408] on input "Choice" at bounding box center [900, 399] width 359 height 25
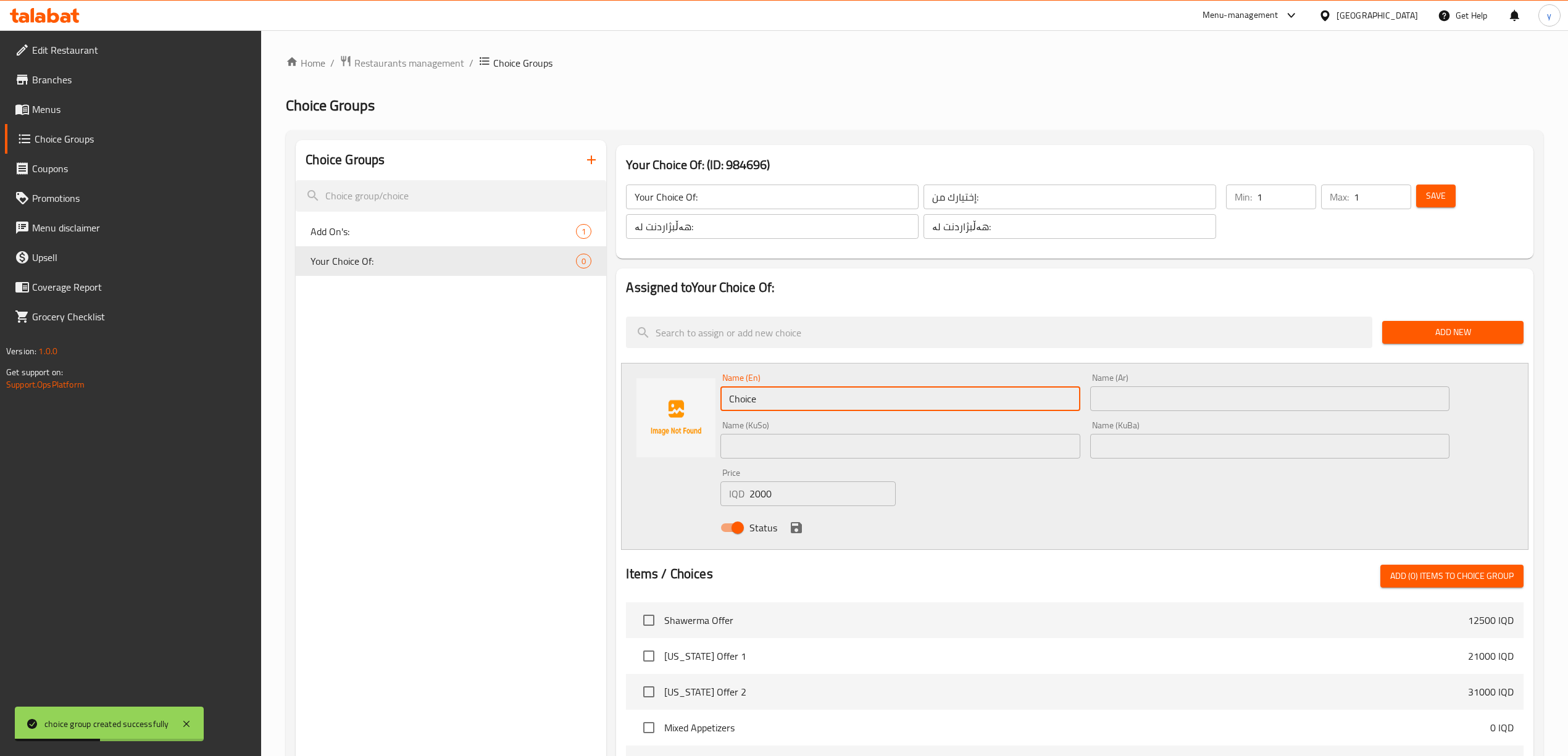
click at [829, 408] on input "Choice" at bounding box center [900, 399] width 359 height 25
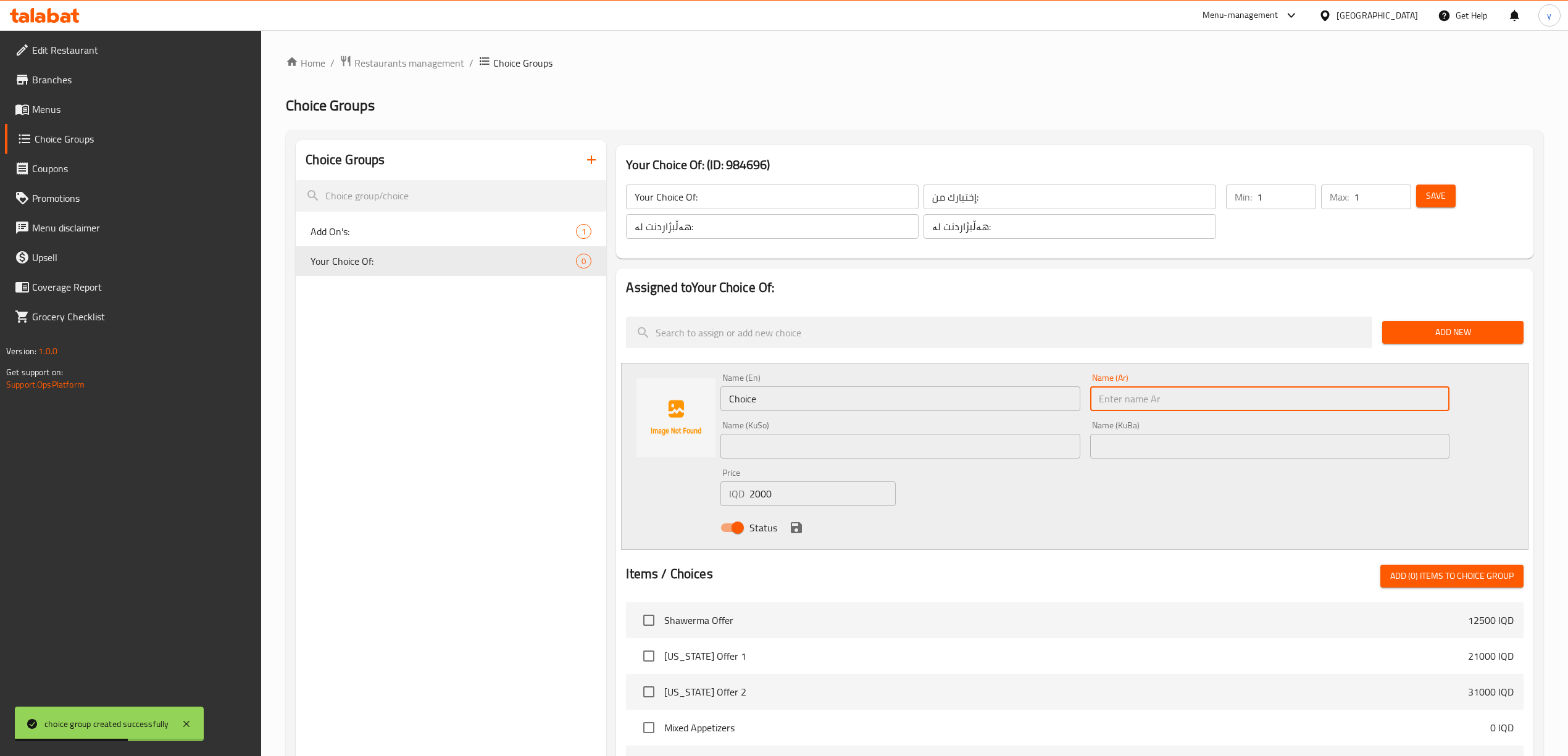
click at [1128, 391] on input "text" at bounding box center [1270, 399] width 359 height 25
paste input "نوعين"
type input "نوعين"
click at [909, 373] on div "Name (En) Choice Name (En)" at bounding box center [900, 392] width 359 height 37
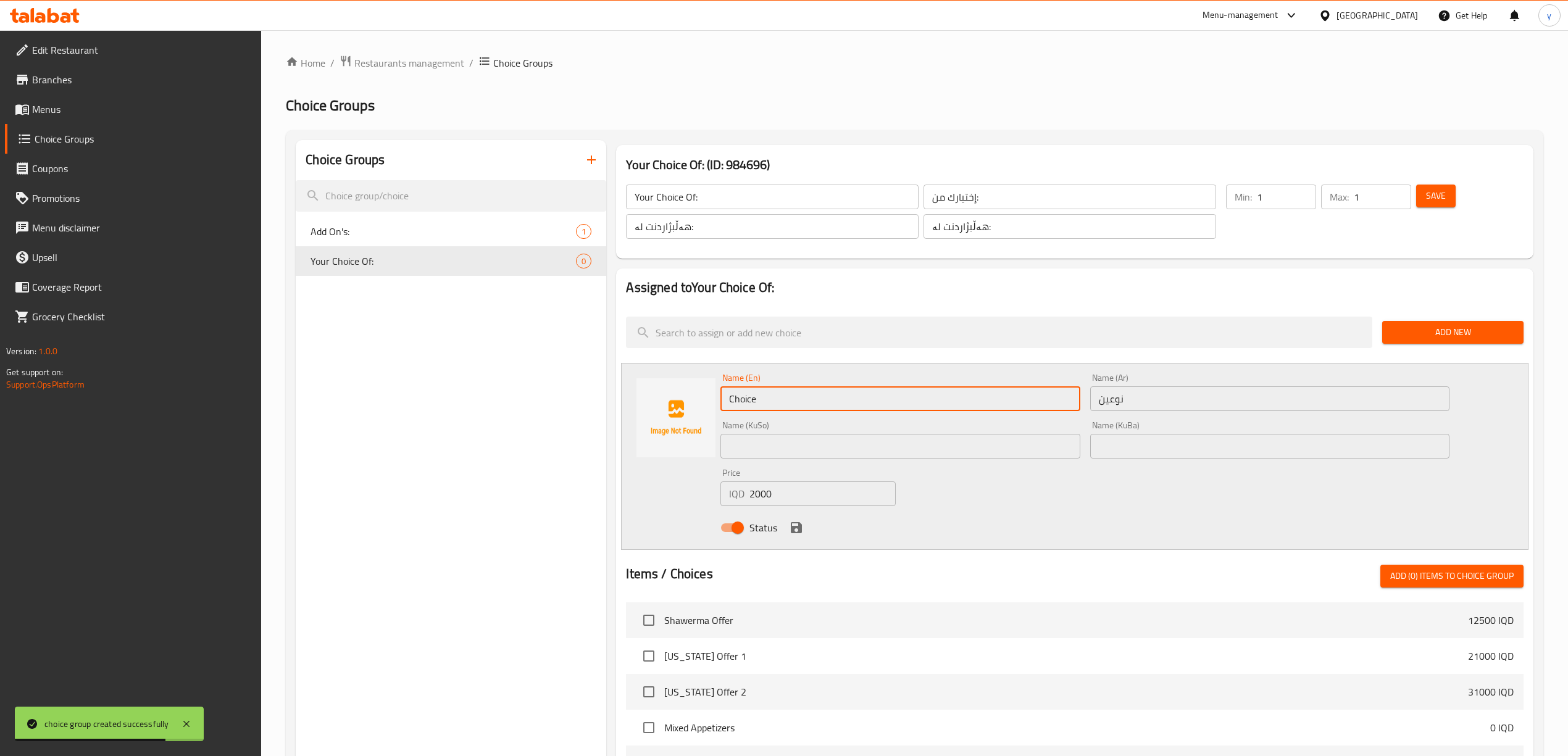
click at [923, 401] on input "Choice" at bounding box center [900, 399] width 359 height 25
type input "3 Types"
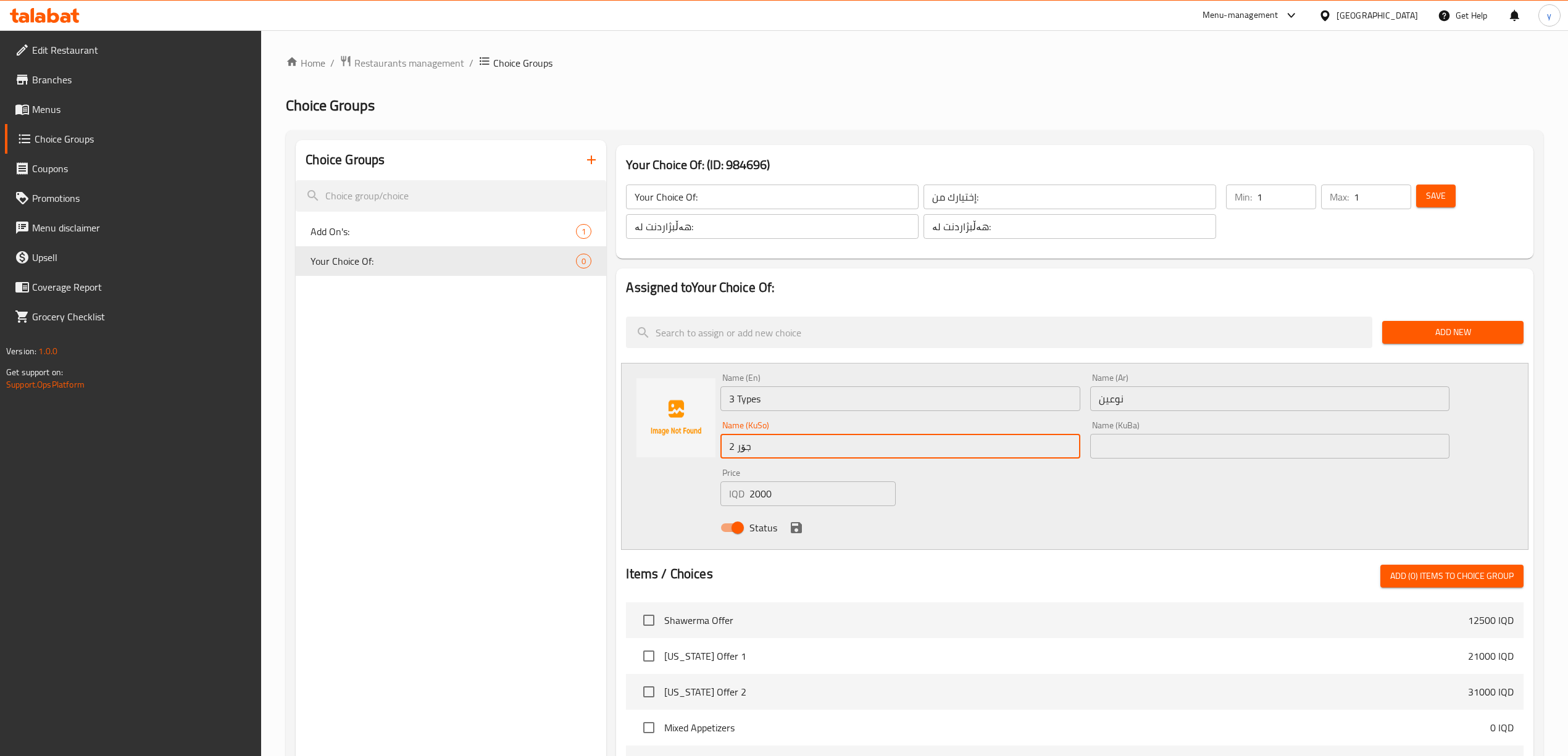
click at [922, 447] on input "2 جۆر" at bounding box center [900, 446] width 359 height 25
type input "2 جۆر"
click at [862, 368] on div "Name (En) 3 Types Name (En) Name (Ar) نوعين Name (Ar) Name (KuSo) 2 جۆر Name (K…" at bounding box center [1074, 456] width 907 height 187
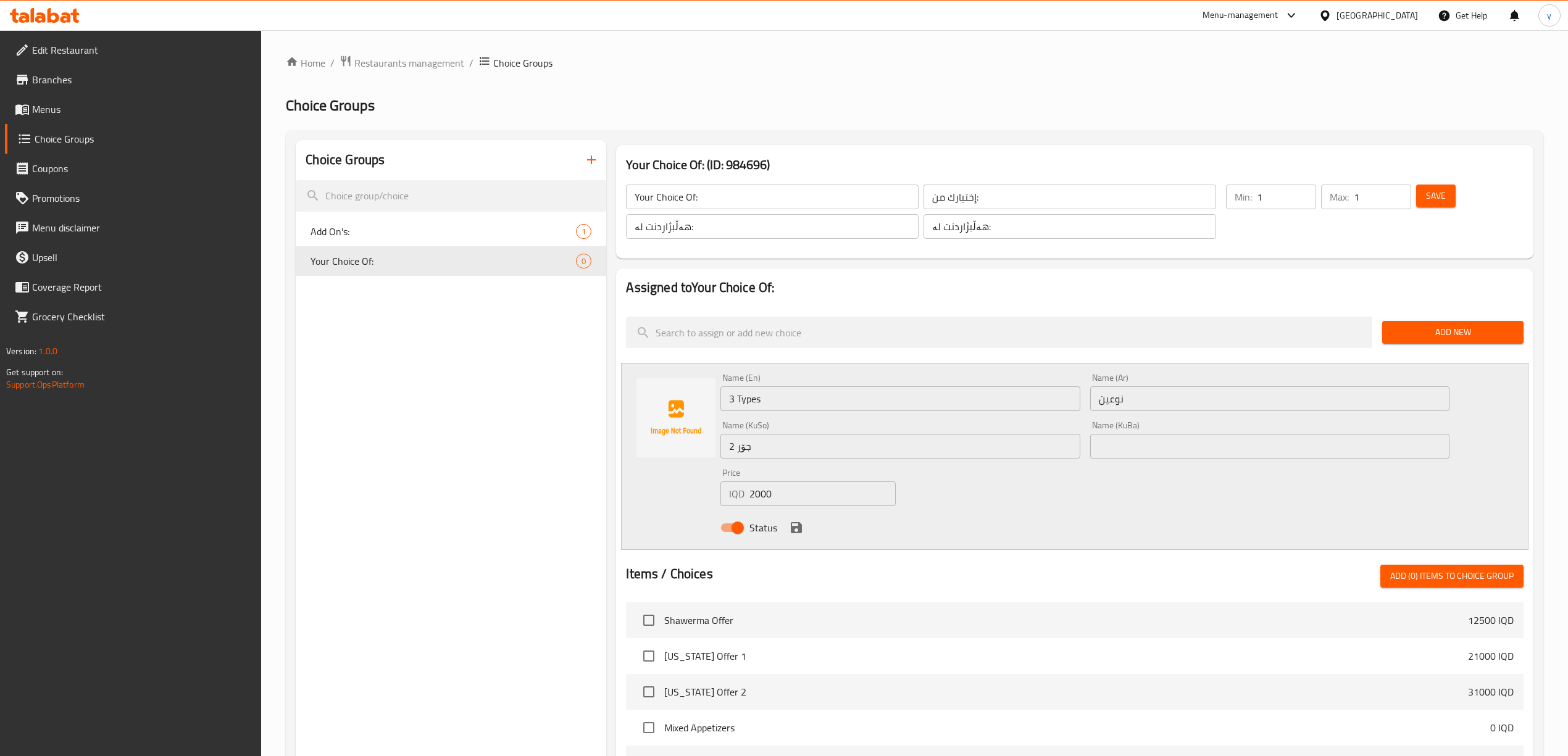
click at [864, 381] on div "Name (En) 3 Types Name (En)" at bounding box center [900, 392] width 359 height 37
click at [871, 398] on input "3 Types" at bounding box center [900, 399] width 359 height 25
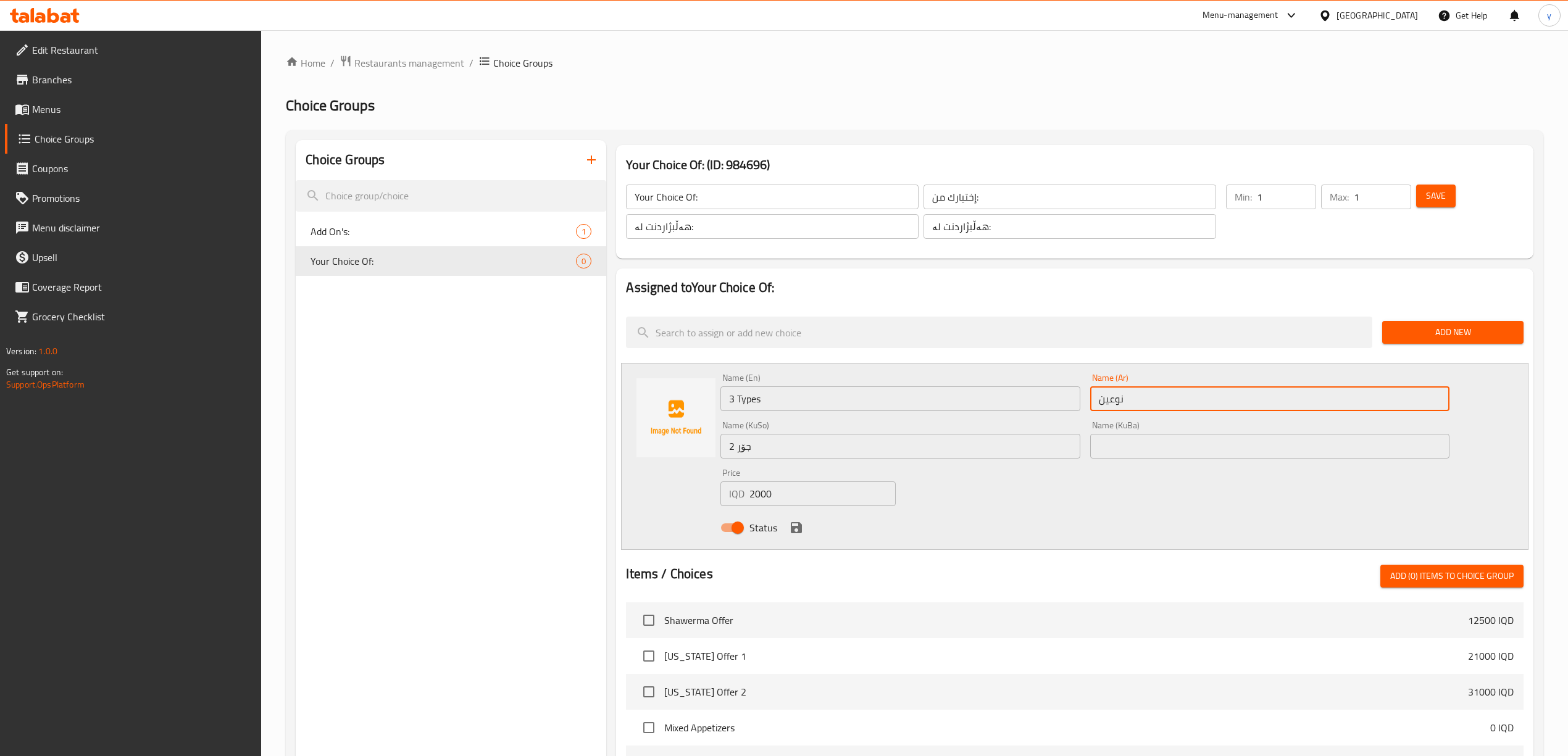
click at [1104, 400] on input "نوعين" at bounding box center [1270, 399] width 359 height 25
click at [788, 527] on icon "save" at bounding box center [796, 527] width 15 height 15
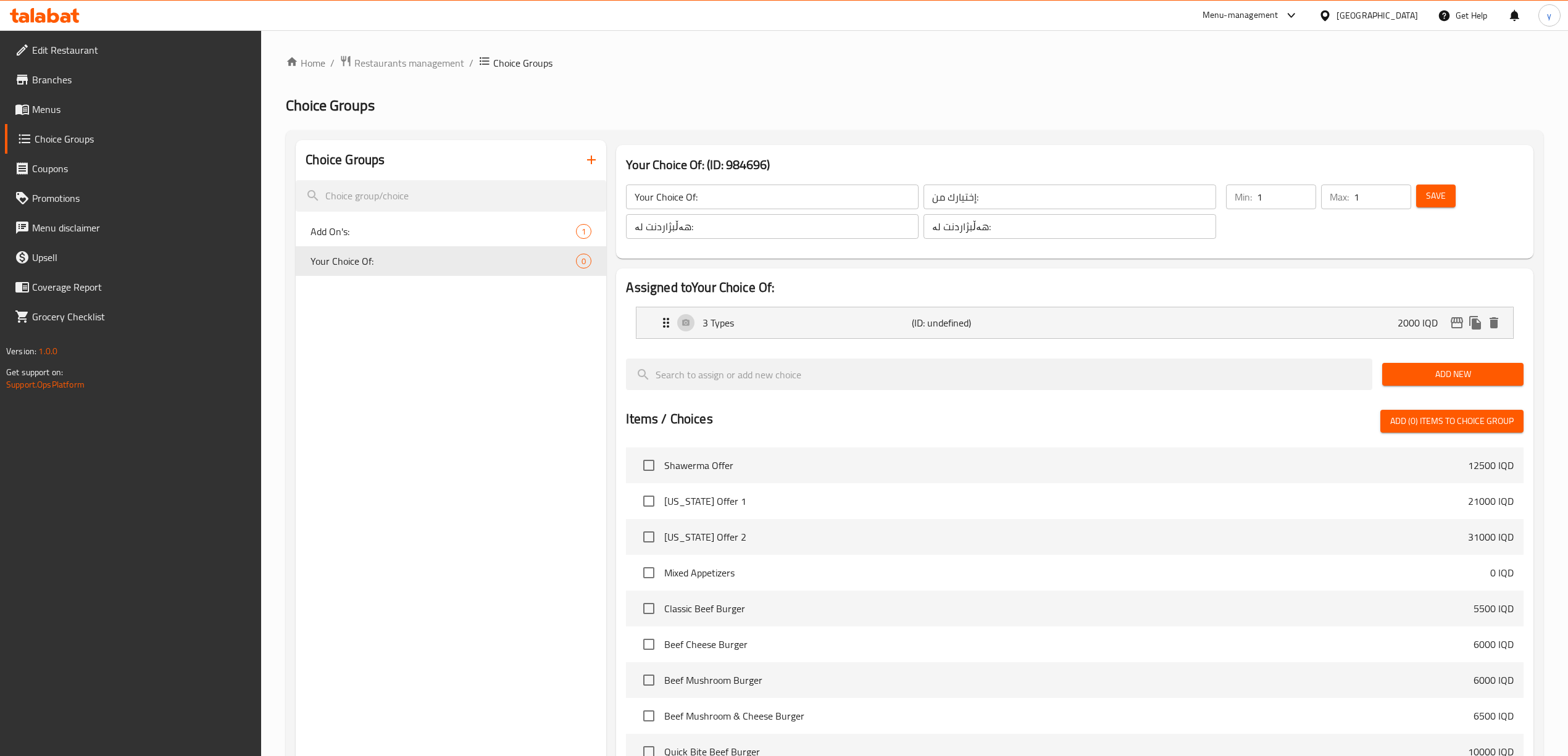
click at [1431, 377] on span "Add New" at bounding box center [1452, 374] width 121 height 15
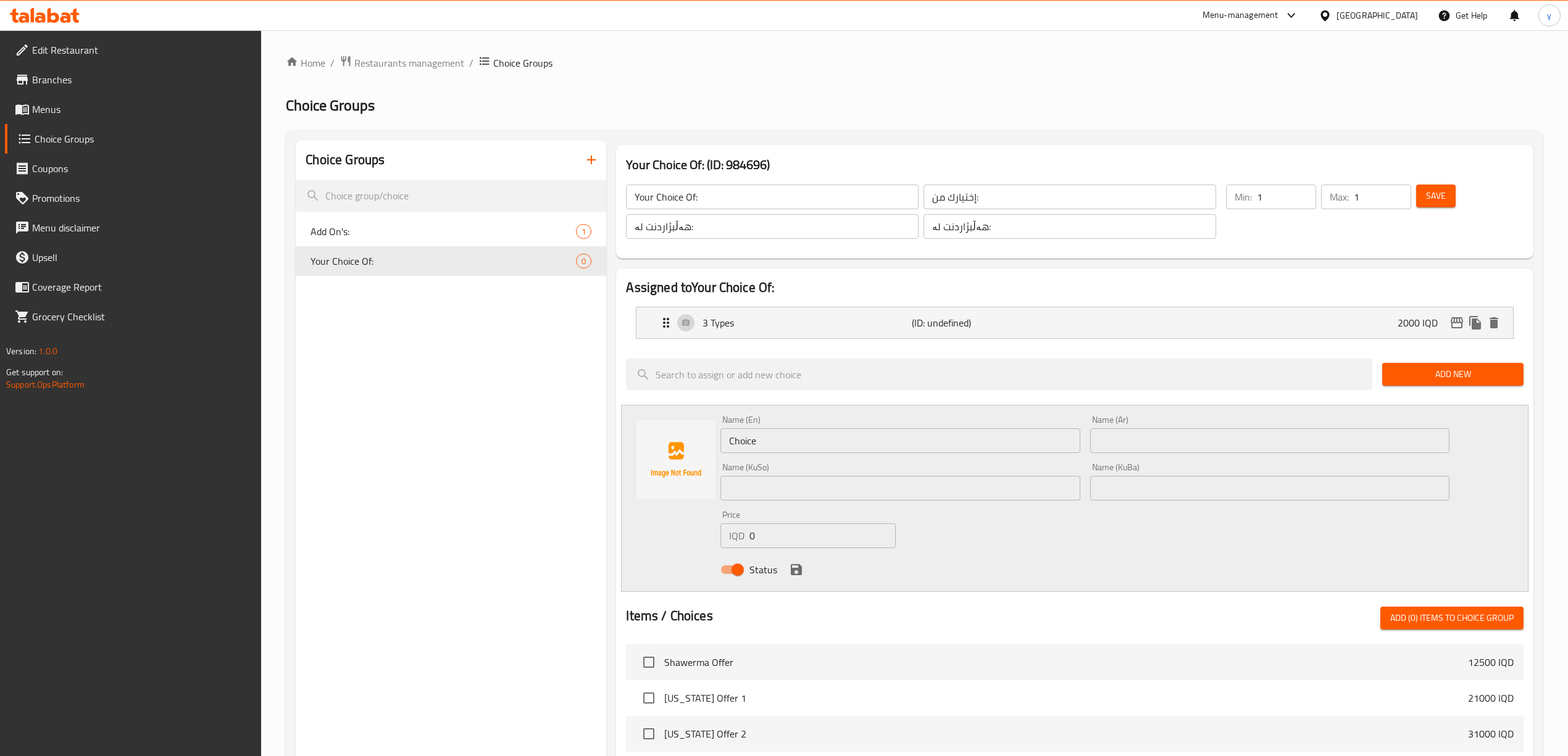
drag, startPoint x: 798, startPoint y: 556, endPoint x: 780, endPoint y: 549, distance: 19.3
click at [782, 549] on div "Name (En) Choice Name (En) Name (Ar) Name (Ar) Name (KuSo) Name (KuSo) Name (Ku…" at bounding box center [1084, 498] width 739 height 175
click at [734, 546] on div "IQD 0 Price" at bounding box center [808, 536] width 175 height 25
paste input "400"
type input "4000"
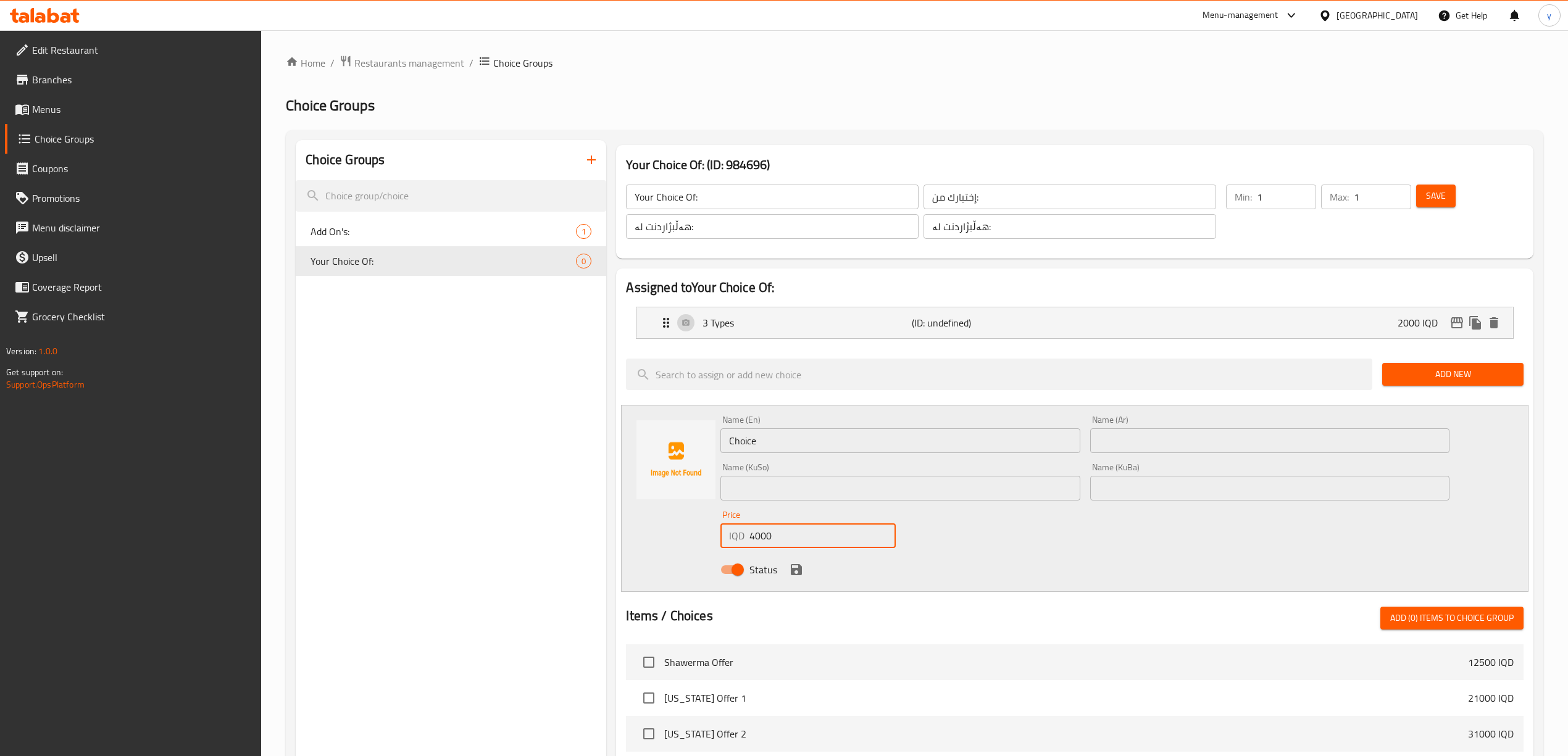
click at [1082, 435] on div "Name (En) Choice Name (En)" at bounding box center [900, 434] width 369 height 47
click at [1107, 441] on input "text" at bounding box center [1270, 441] width 359 height 25
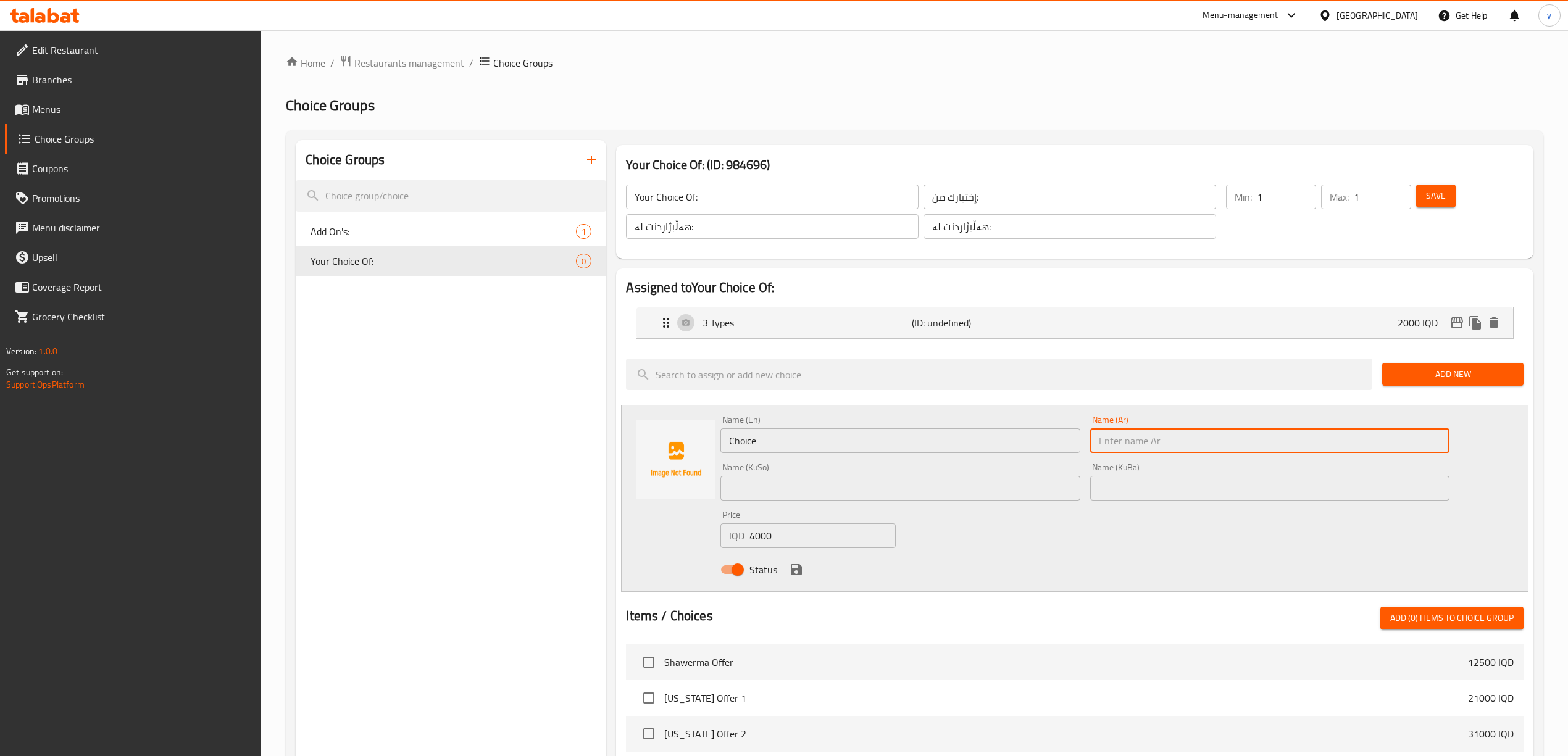
paste input "4 انواع"
type input "4 انواع"
click at [976, 423] on div "Name (En) Choice Name (En)" at bounding box center [900, 434] width 359 height 37
click at [967, 439] on input "Choice" at bounding box center [900, 441] width 359 height 25
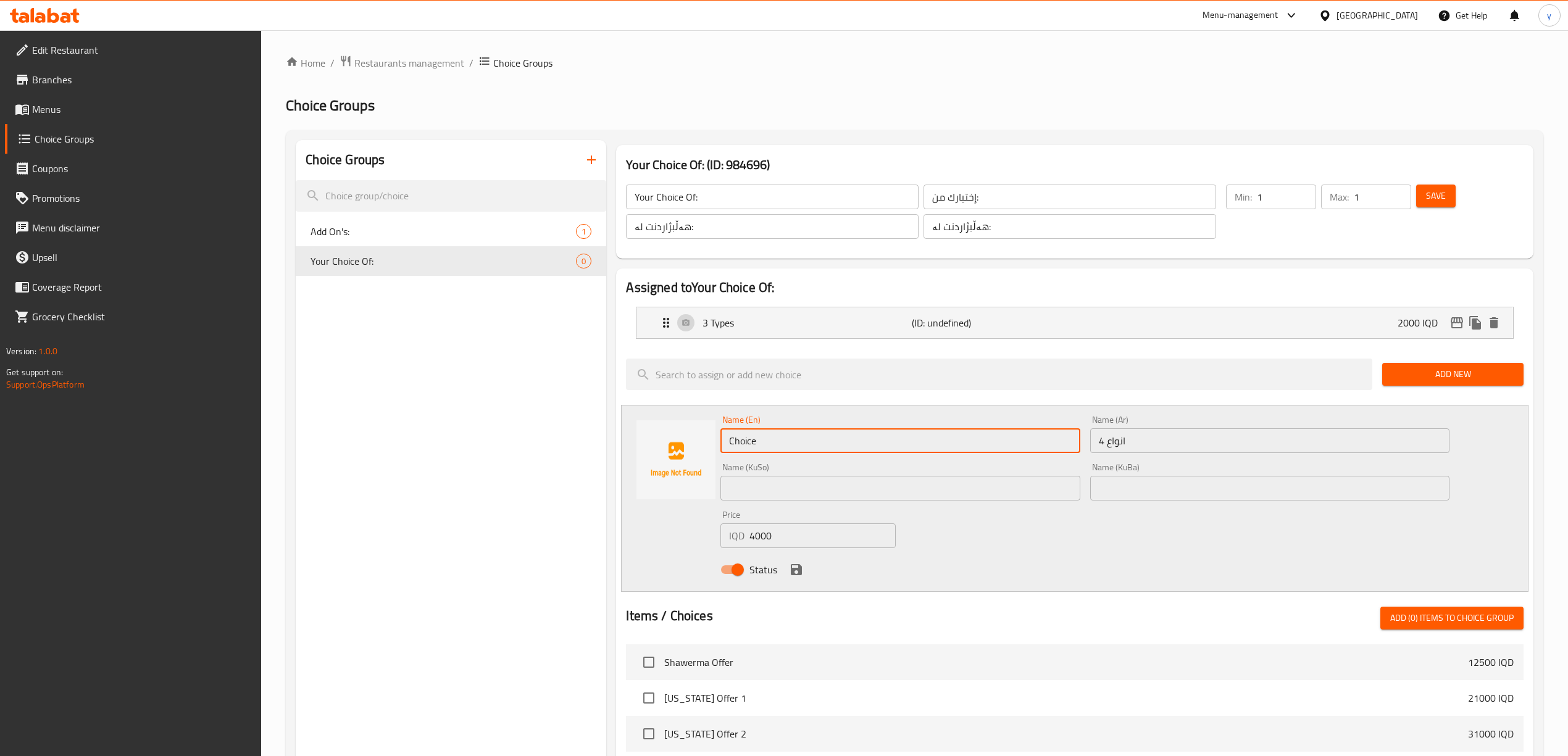
click at [967, 439] on input "Choice" at bounding box center [900, 441] width 359 height 25
paste input "3 Types"
type input "3 Types"
click at [787, 492] on input "text" at bounding box center [900, 488] width 359 height 25
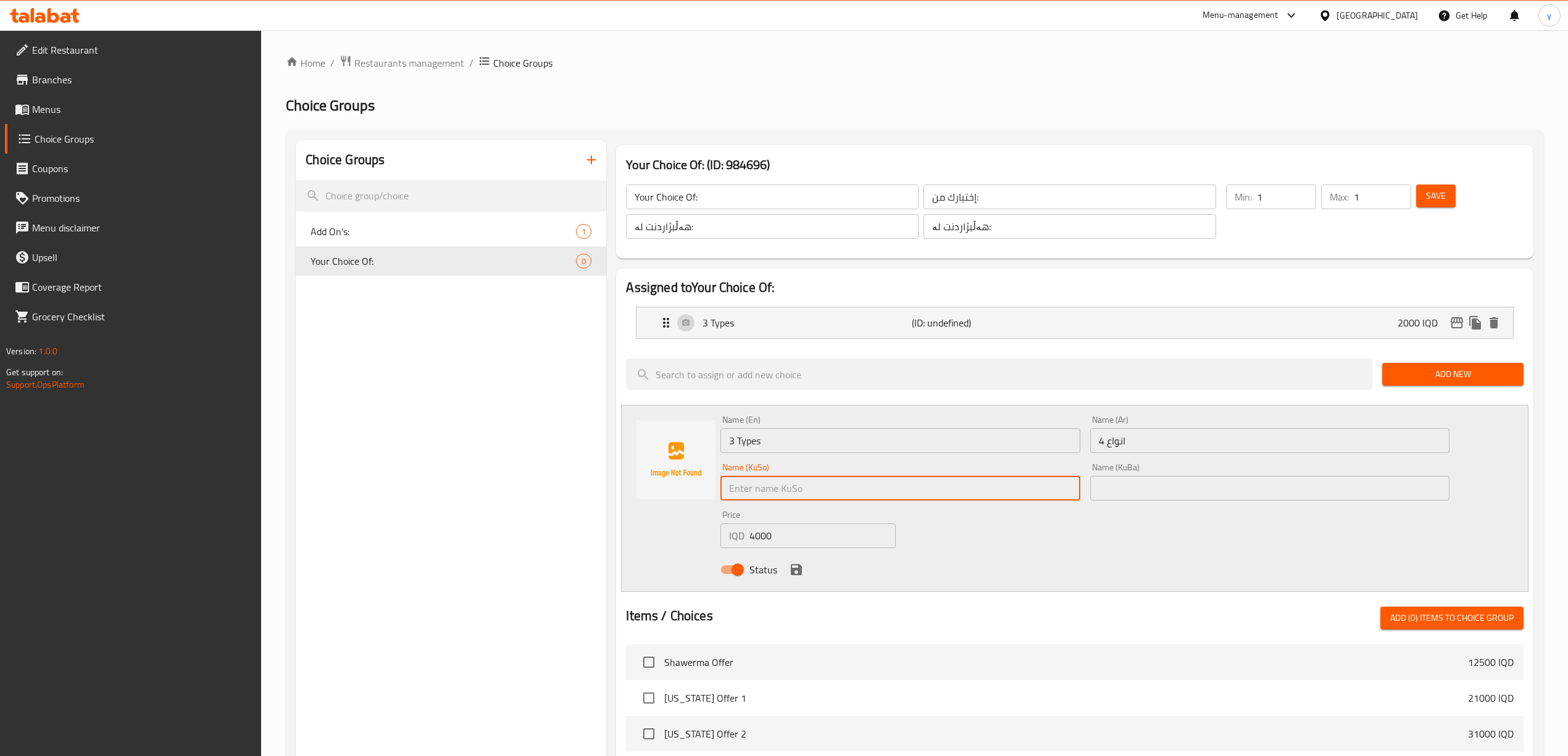
paste input "2 جۆر"
type input "2 جۆر"
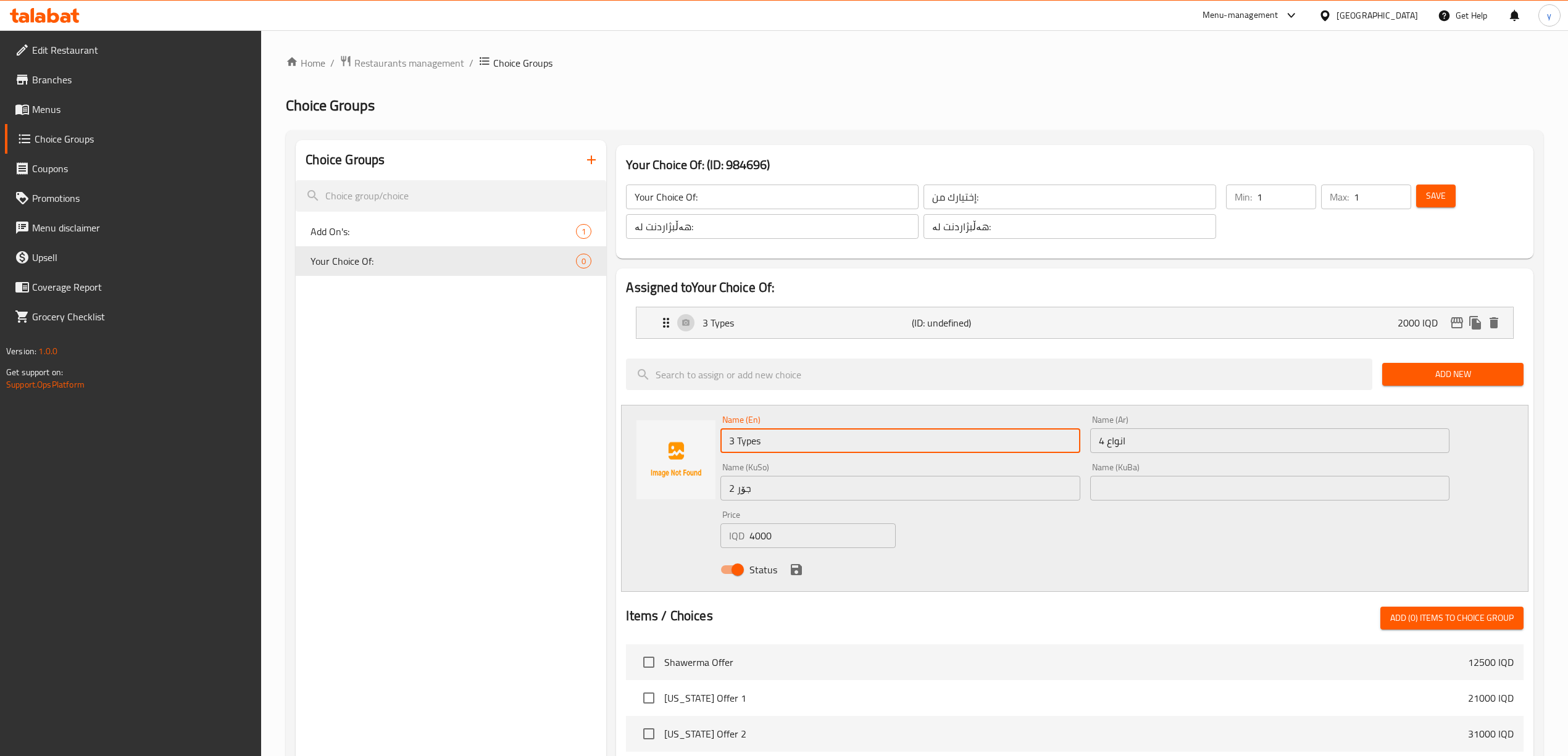
drag, startPoint x: 732, startPoint y: 444, endPoint x: 720, endPoint y: 451, distance: 13.9
click at [721, 451] on input "3 Types" at bounding box center [900, 441] width 359 height 25
type input "4 Types"
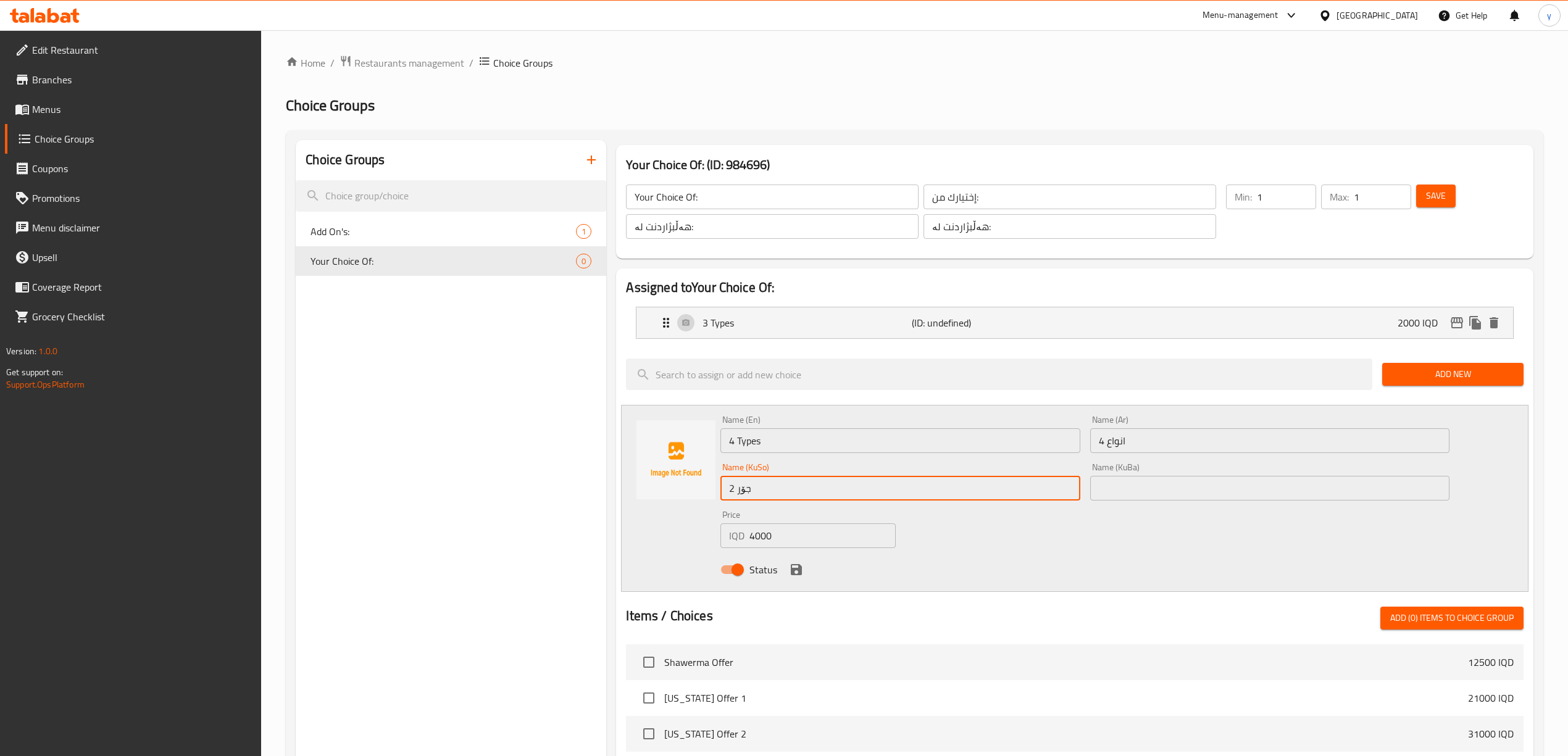
drag, startPoint x: 734, startPoint y: 483, endPoint x: 727, endPoint y: 487, distance: 8.1
click at [727, 487] on input "2 جۆر" at bounding box center [900, 488] width 359 height 25
type input "4 جۆر"
click at [976, 512] on div "Name (En) 4 Types Name (En) Name (Ar) 4 انواع Name (Ar) Name (KuSo) 4 جۆر Name …" at bounding box center [1084, 498] width 739 height 175
click at [797, 572] on icon "save" at bounding box center [796, 569] width 11 height 11
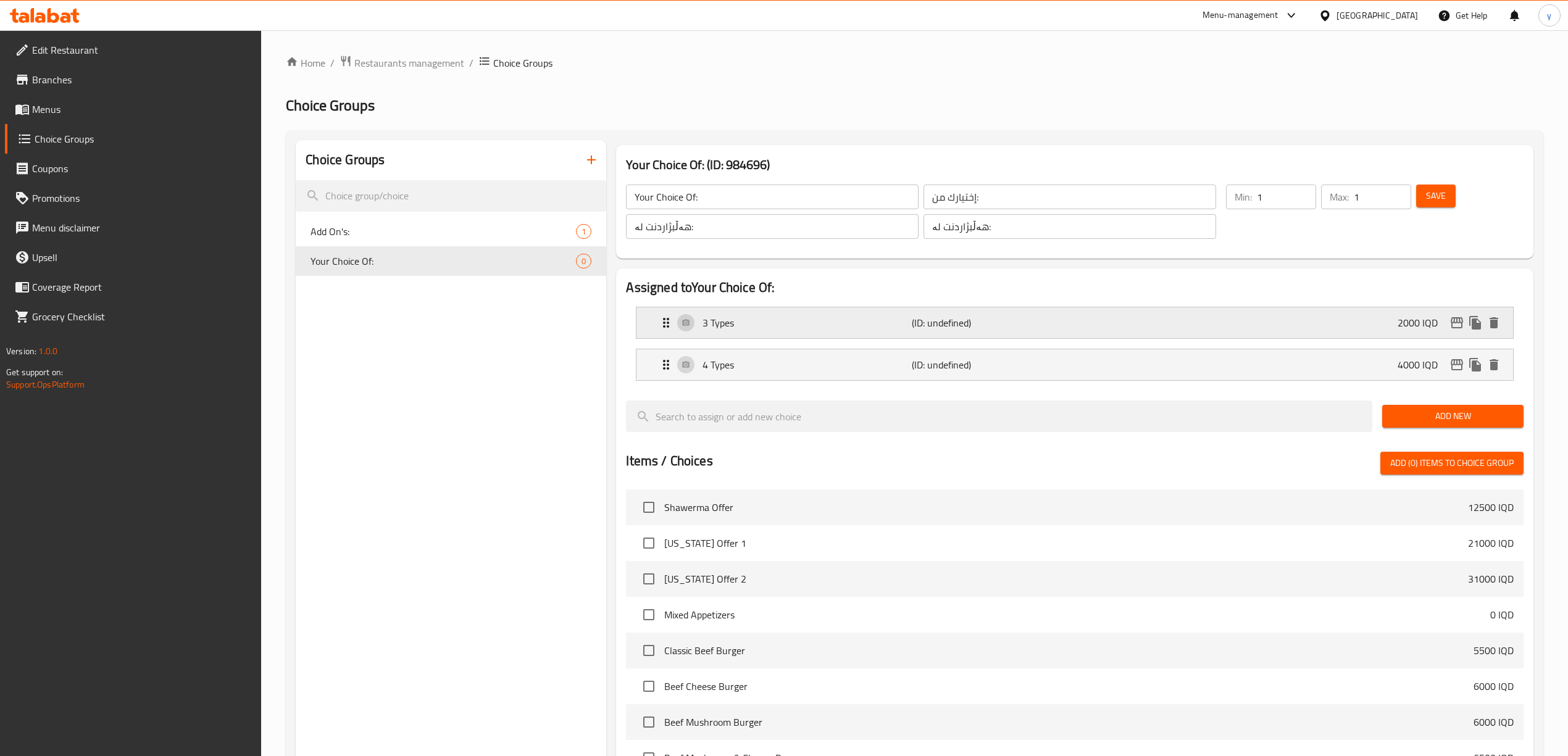
click at [1416, 324] on p "2000 IQD" at bounding box center [1423, 322] width 50 height 15
click at [838, 334] on div "3 Types (ID: undefined) 2000 IQD" at bounding box center [1078, 322] width 839 height 31
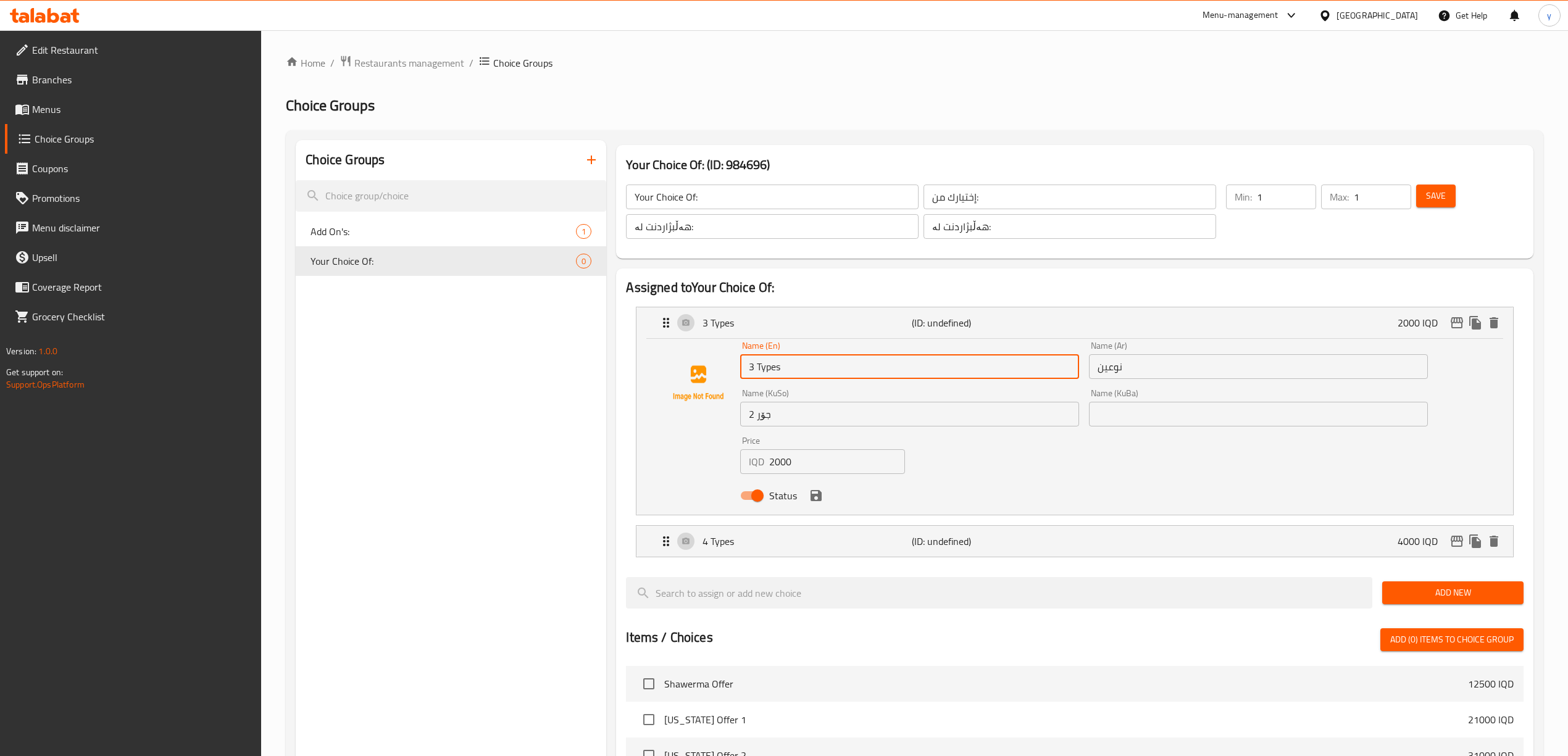
drag, startPoint x: 755, startPoint y: 370, endPoint x: 737, endPoint y: 398, distance: 33.3
click at [737, 391] on div "Name (En) 3 Types Name (En) Name (Ar) نوعين Name (Ar) Name (KuSo) 2 جۆر Name (K…" at bounding box center [1074, 424] width 837 height 166
click at [819, 494] on icon "save" at bounding box center [816, 495] width 11 height 11
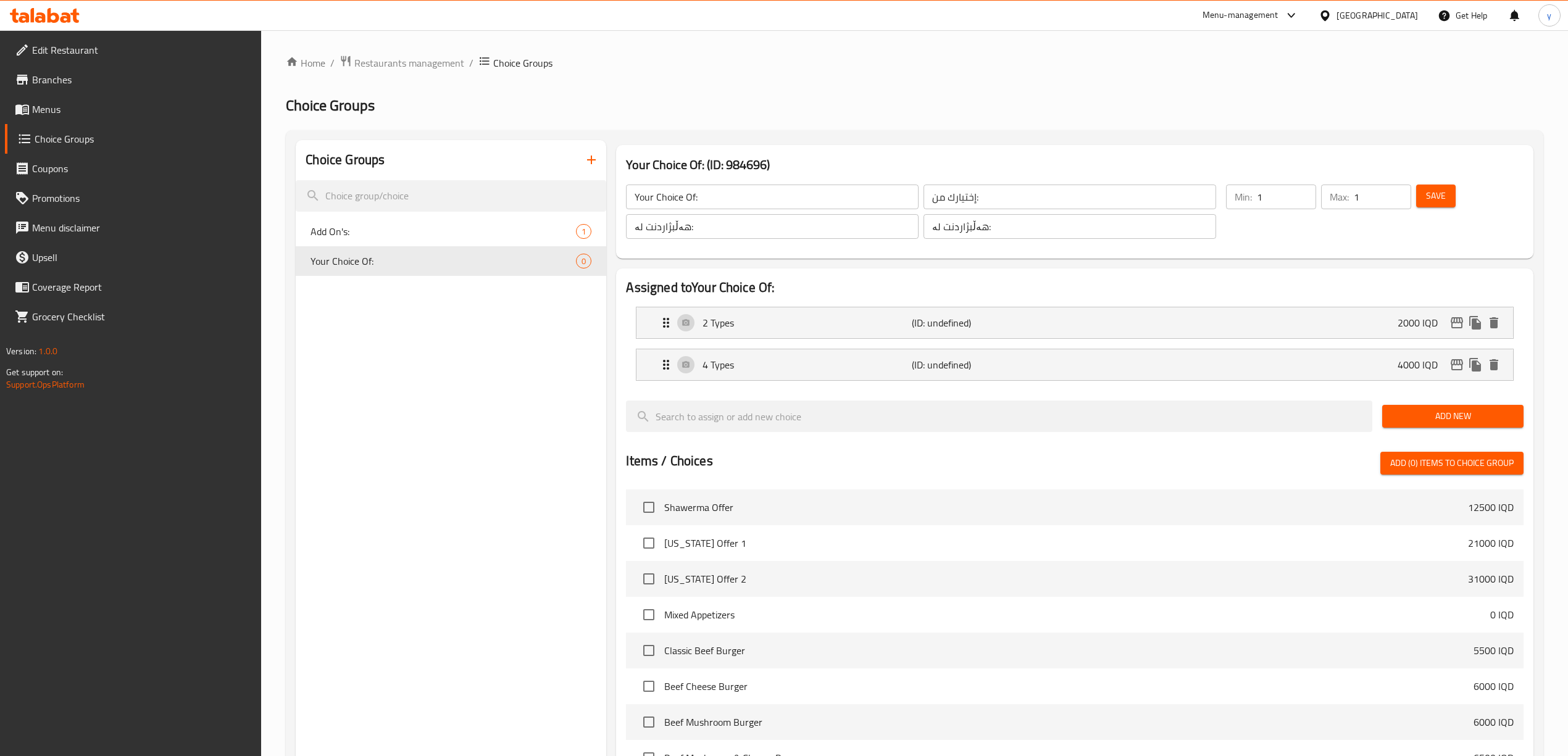
type input "2 Types"
click at [1422, 411] on span "Add New" at bounding box center [1452, 416] width 121 height 15
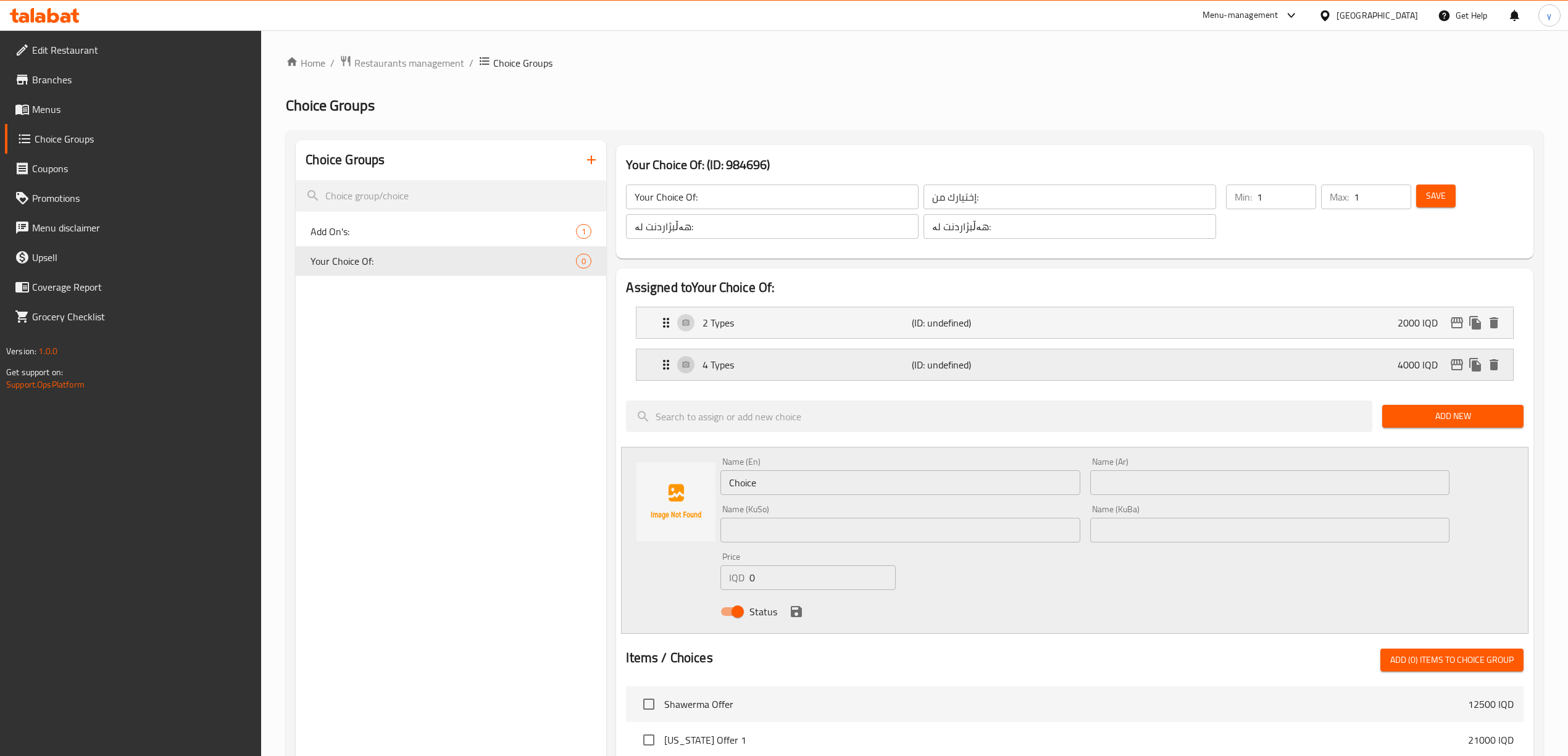
click at [1015, 377] on div "4 Types (ID: undefined) 4000 IQD" at bounding box center [1078, 364] width 839 height 31
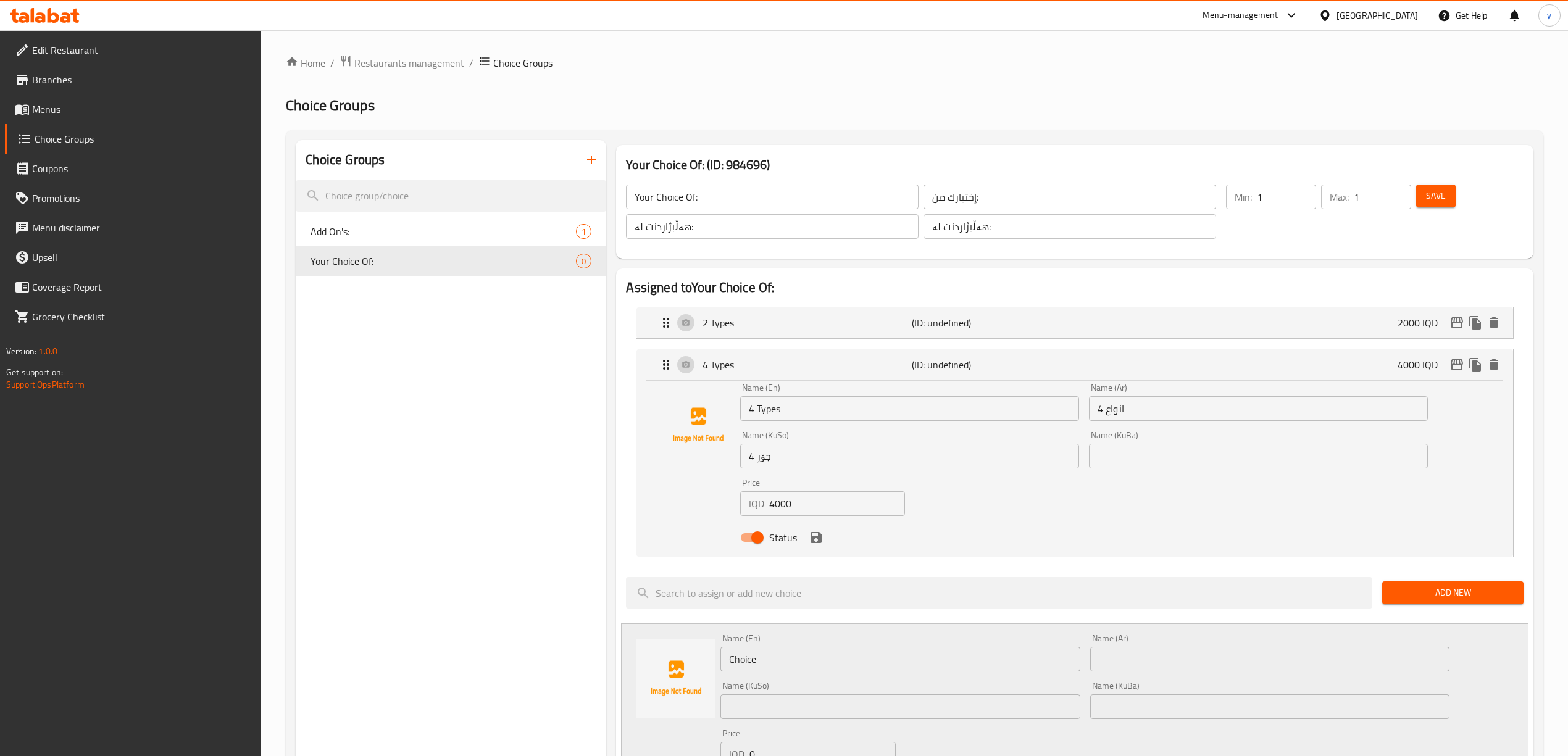
click at [1117, 415] on input "4 انواع" at bounding box center [1258, 409] width 339 height 25
click at [974, 429] on div "Name (KuSo) 4 جۆر Name (KuSo)" at bounding box center [909, 449] width 348 height 47
click at [973, 427] on div "Name (KuSo) 4 جۆر Name (KuSo)" at bounding box center [909, 449] width 348 height 47
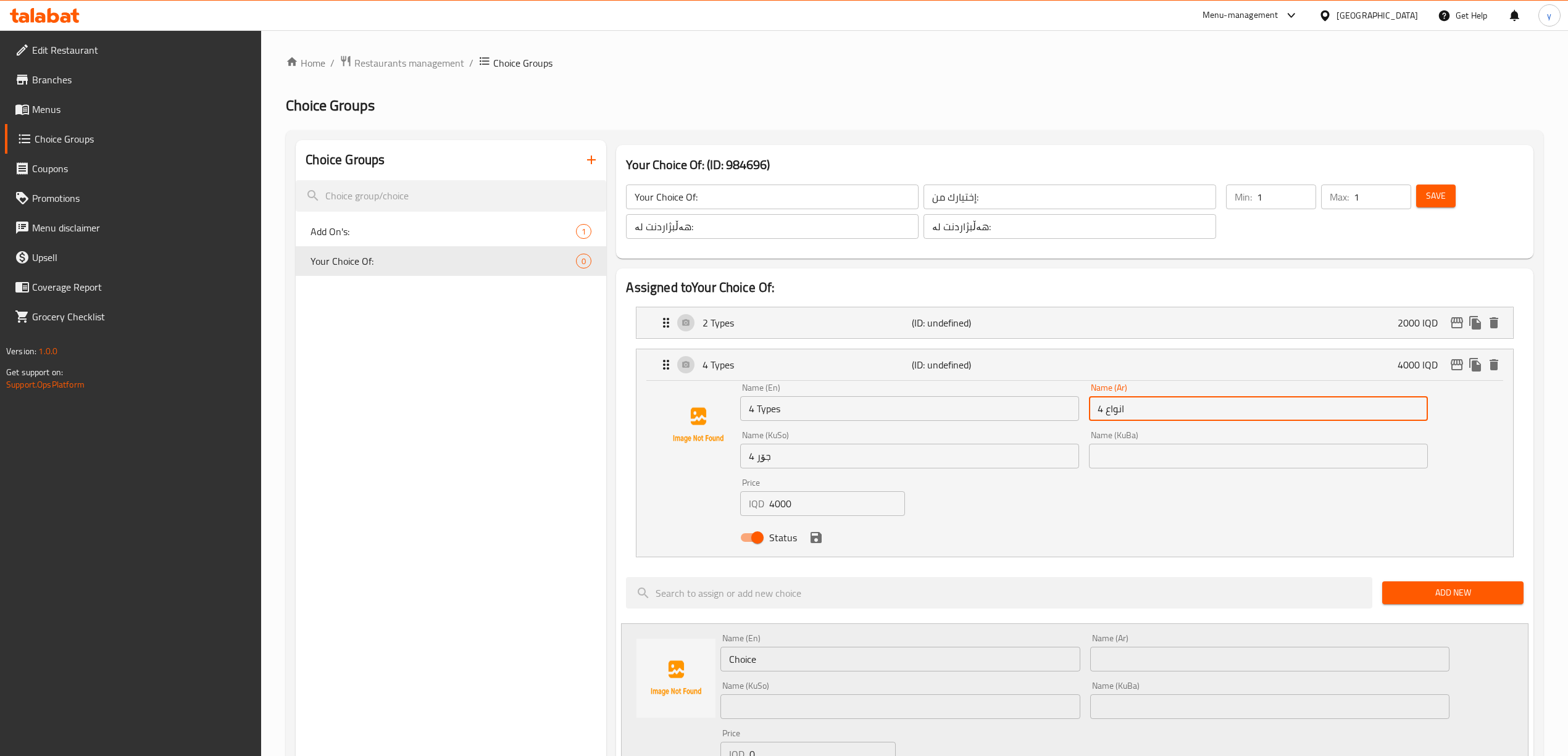
click at [970, 419] on input "4 Types" at bounding box center [910, 409] width 339 height 25
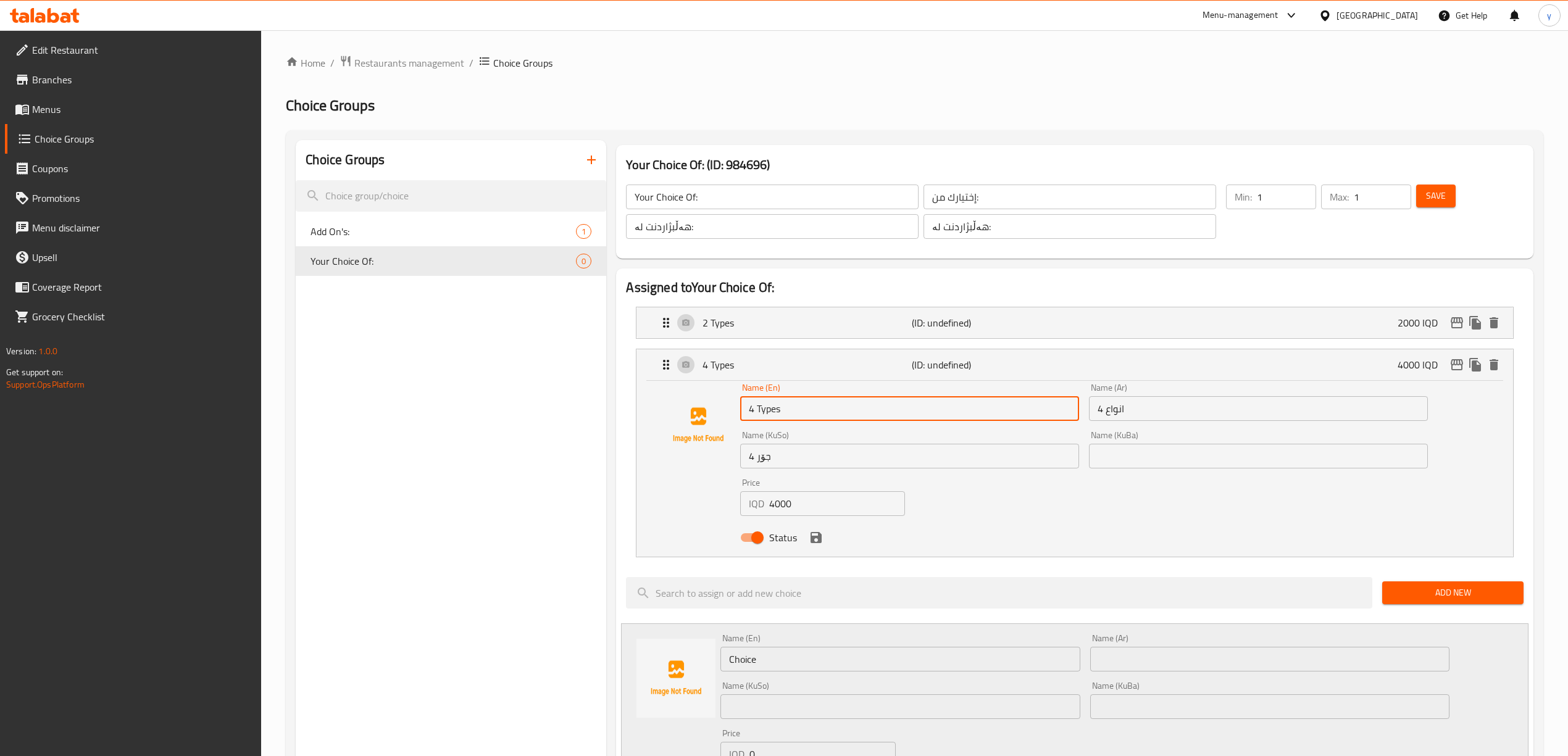
click at [970, 419] on input "4 Types" at bounding box center [910, 409] width 339 height 25
click at [783, 462] on input "4 جۆر" at bounding box center [910, 456] width 339 height 25
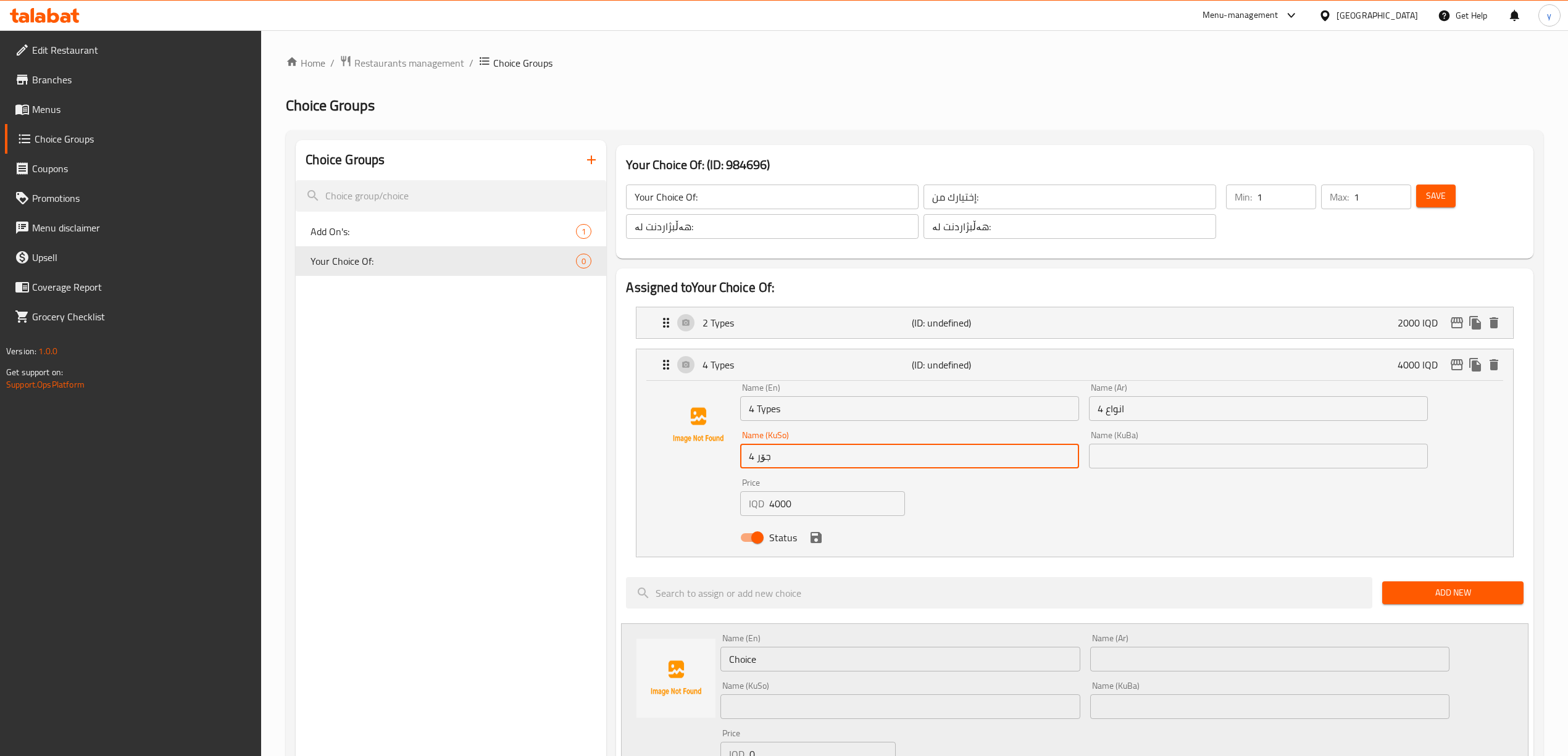
click at [783, 462] on input "4 جۆر" at bounding box center [910, 456] width 339 height 25
click at [833, 349] on div "4 Types (ID: undefined) 4000 IQD" at bounding box center [1078, 364] width 839 height 31
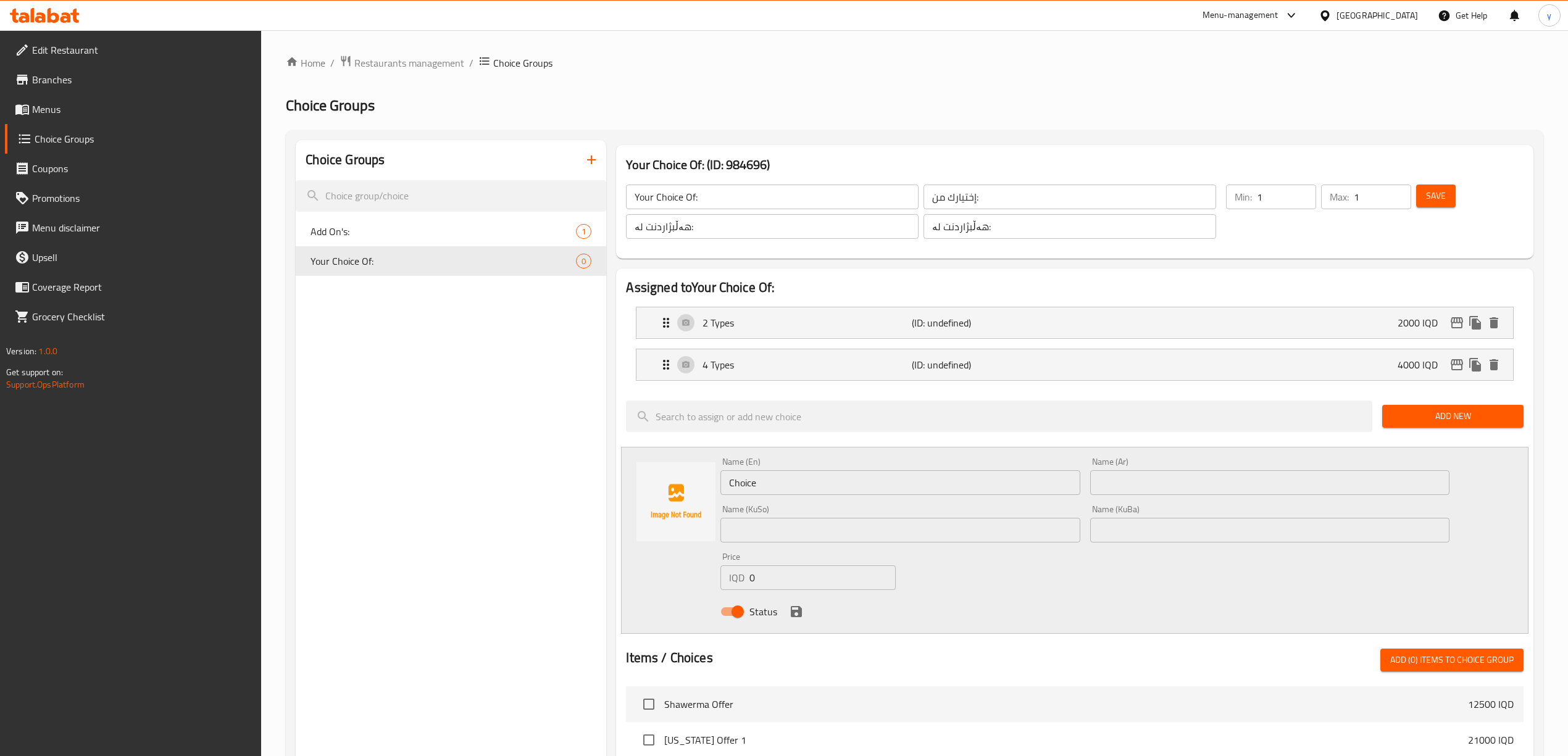
click at [996, 547] on div "Name (KuSo) Name (KuSo)" at bounding box center [900, 523] width 369 height 47
drag, startPoint x: 1017, startPoint y: 531, endPoint x: 1070, endPoint y: 509, distance: 57.4
click at [1017, 531] on input "text" at bounding box center [900, 530] width 359 height 25
paste input "4 جۆر"
type input "4 جۆر"
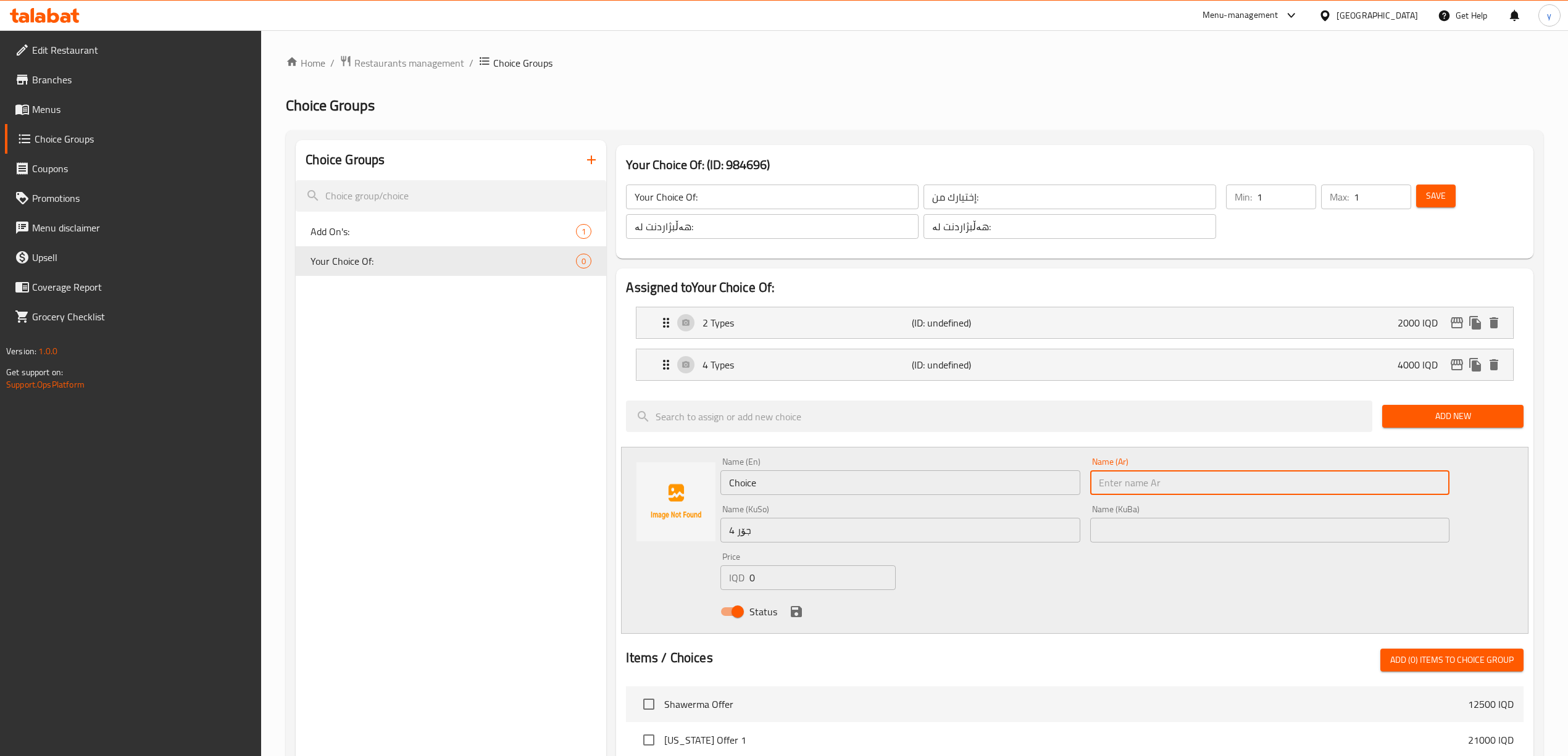
click at [1112, 484] on input "text" at bounding box center [1270, 483] width 359 height 25
paste input "4 Types"
click at [1115, 490] on input "4 Types" at bounding box center [1270, 483] width 359 height 25
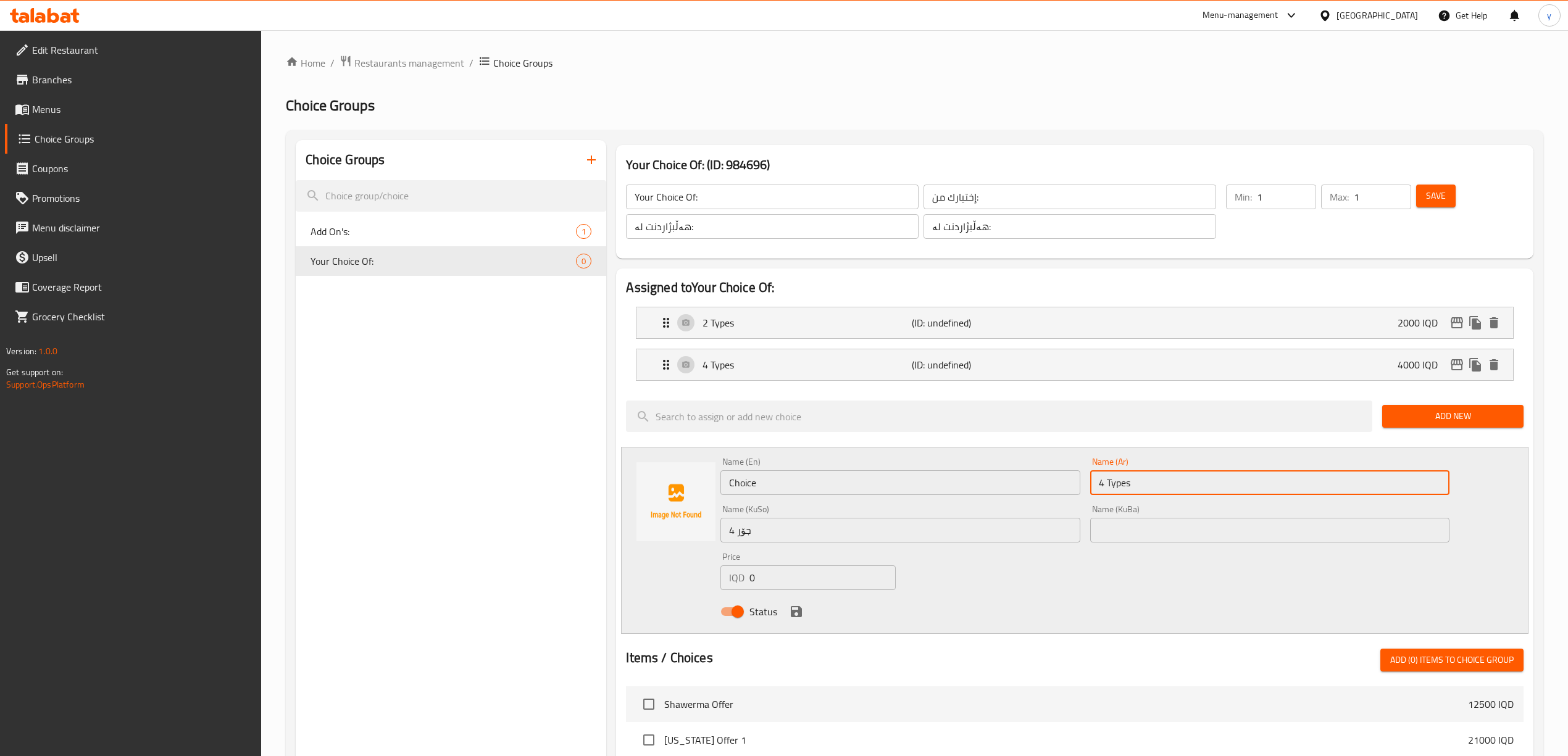
paste input "انواع"
type input "4 انواع"
click at [839, 479] on input "Choice" at bounding box center [900, 483] width 359 height 25
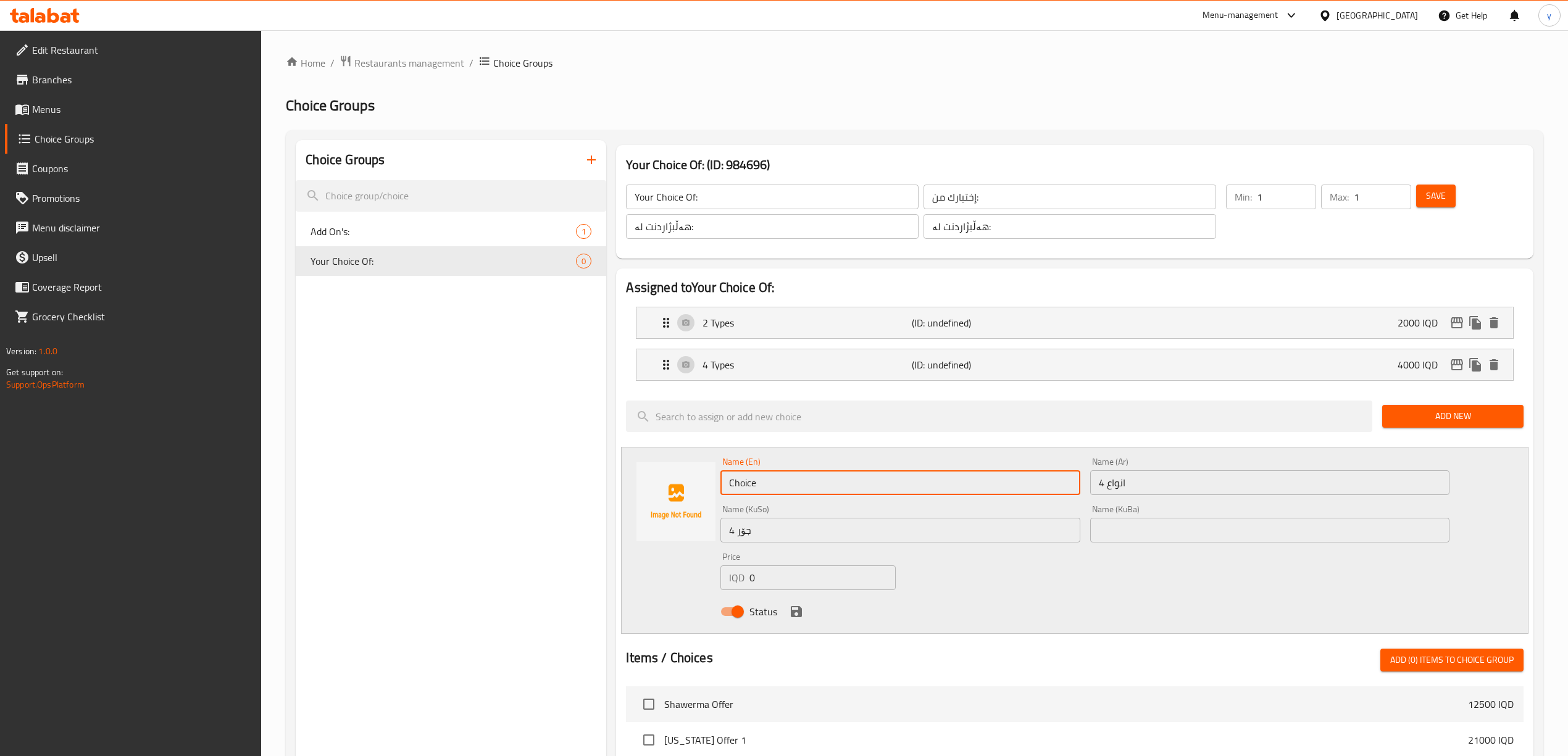
click at [839, 479] on input "Choice" at bounding box center [900, 483] width 359 height 25
paste input "4 Types"
type input "4 Types"
click at [680, 451] on div "Assigned to Your Choice Of: 2 Types (ID: undefined) 2000 IQD Name (En) 2 Types …" at bounding box center [1074, 706] width 917 height 876
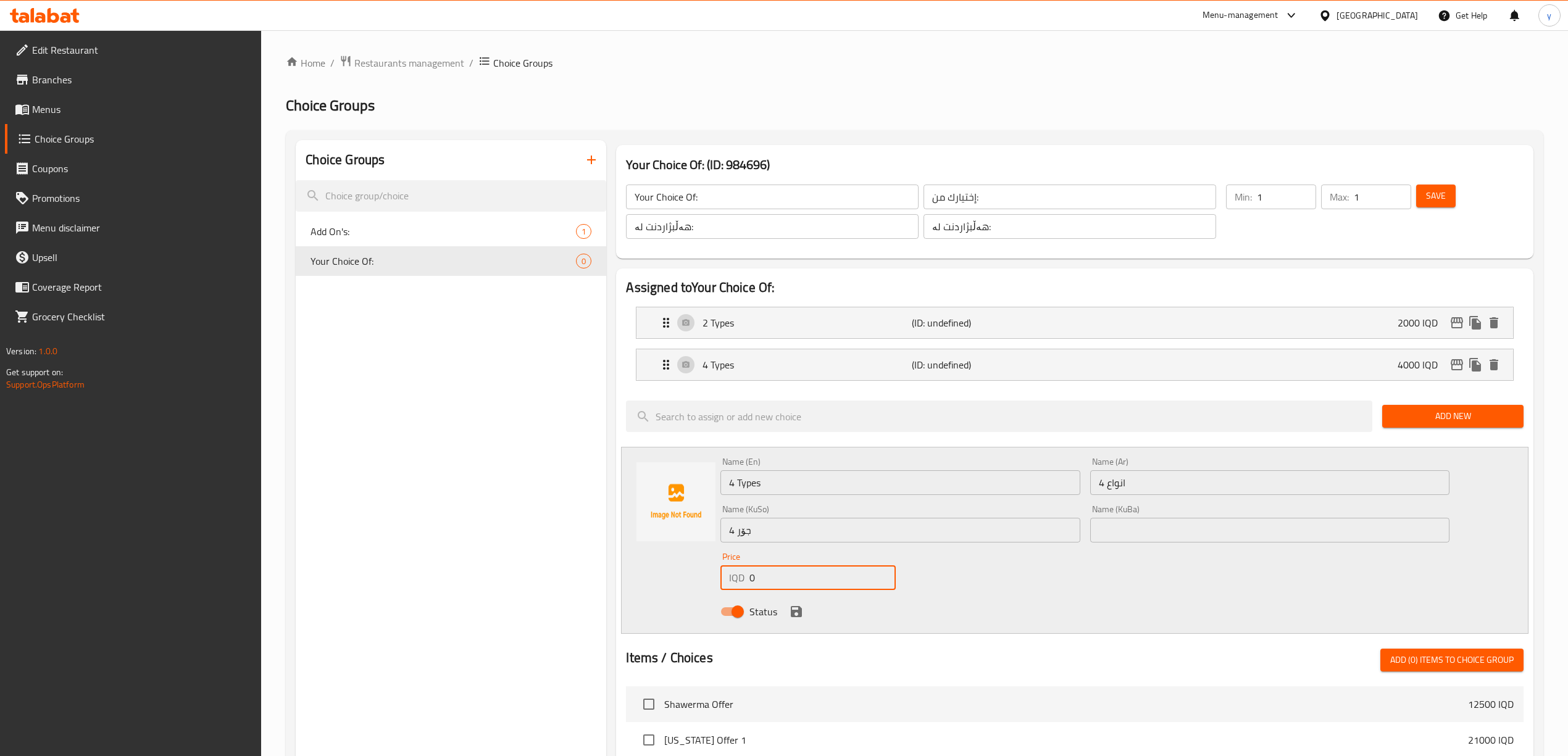
drag, startPoint x: 763, startPoint y: 588, endPoint x: 745, endPoint y: 588, distance: 18.0
click at [745, 588] on div "IQD 0 Price" at bounding box center [808, 578] width 175 height 25
paste input "500"
type input "5000"
drag, startPoint x: 736, startPoint y: 529, endPoint x: 724, endPoint y: 537, distance: 14.4
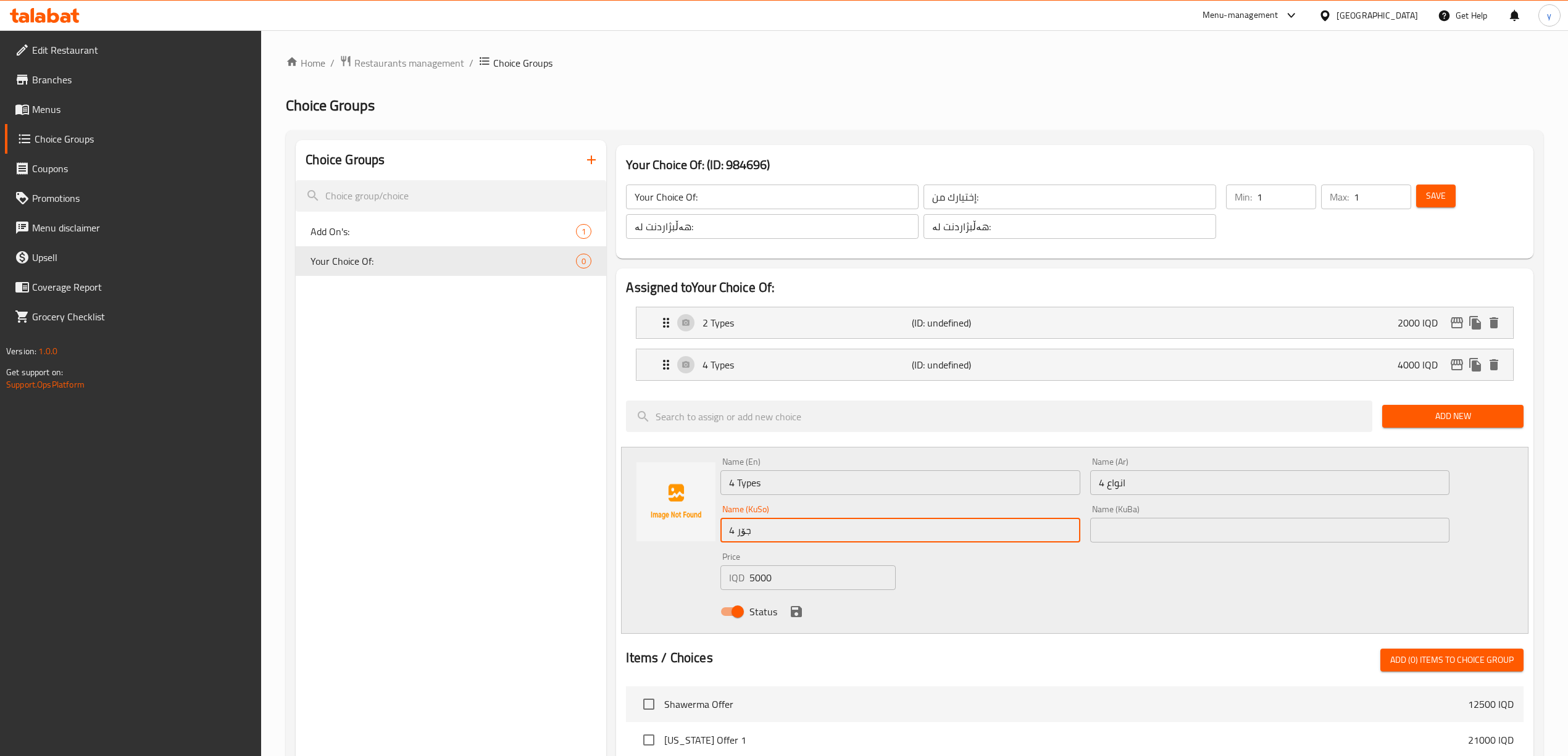
click at [724, 536] on input "4 جۆر" at bounding box center [900, 530] width 359 height 25
type input "5 جۆر"
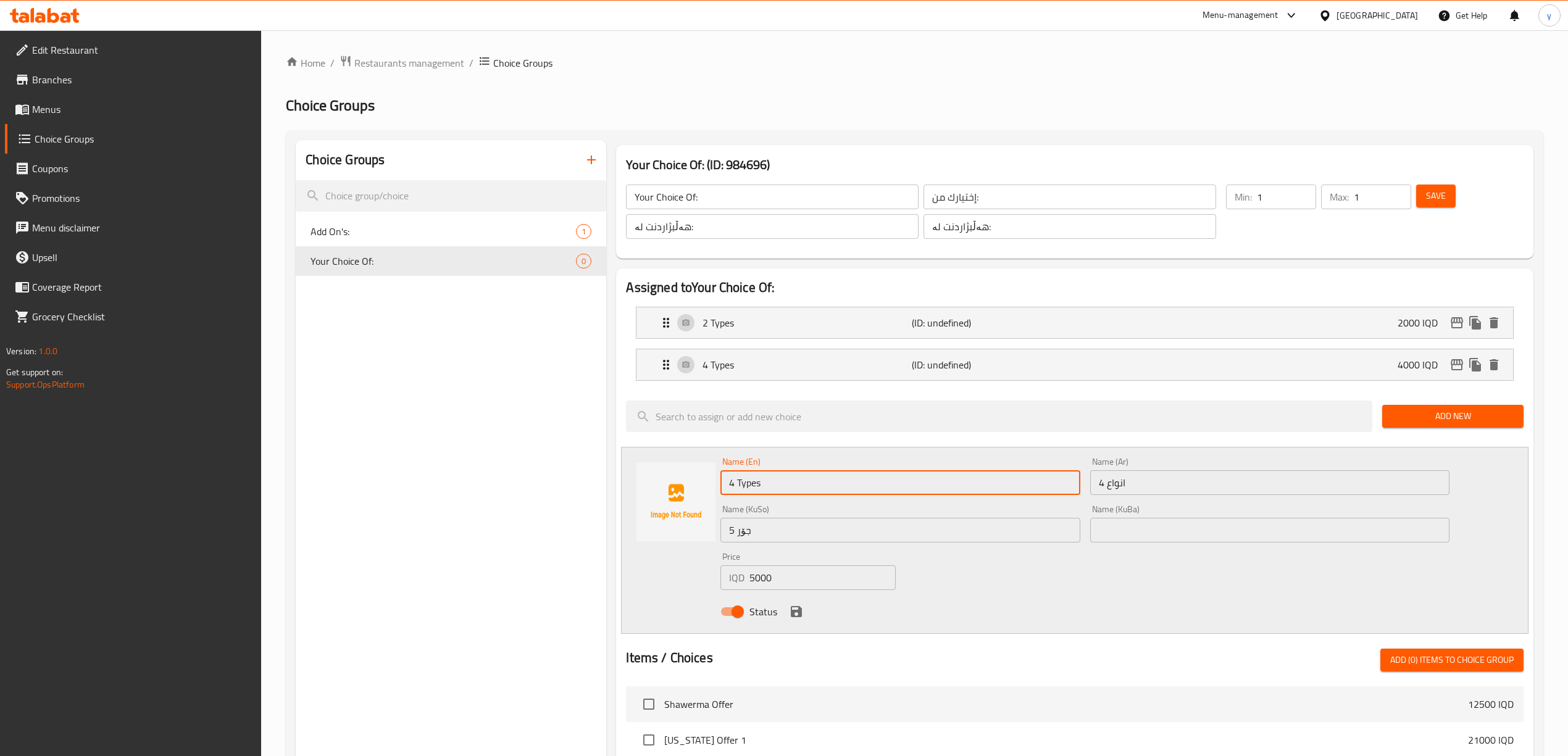
drag, startPoint x: 732, startPoint y: 486, endPoint x: 723, endPoint y: 496, distance: 13.5
click at [716, 495] on div "Name (En) 4 Types Name (En)" at bounding box center [900, 476] width 369 height 47
type input "5 Types"
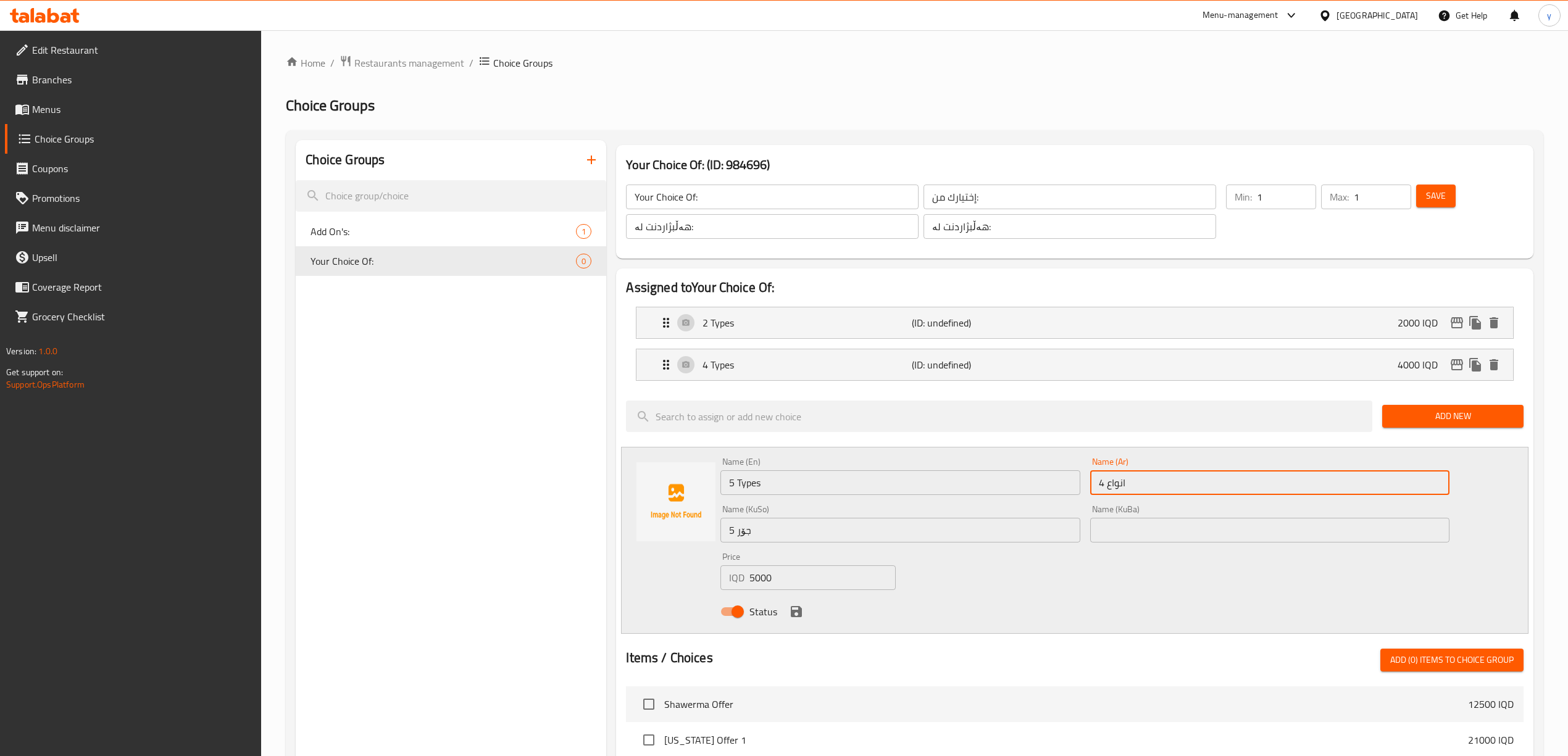
drag, startPoint x: 1104, startPoint y: 484, endPoint x: 1095, endPoint y: 494, distance: 13.5
click at [1095, 494] on input "4 انواع" at bounding box center [1270, 483] width 359 height 25
type input "5 انواع"
click at [791, 607] on icon "save" at bounding box center [796, 611] width 15 height 15
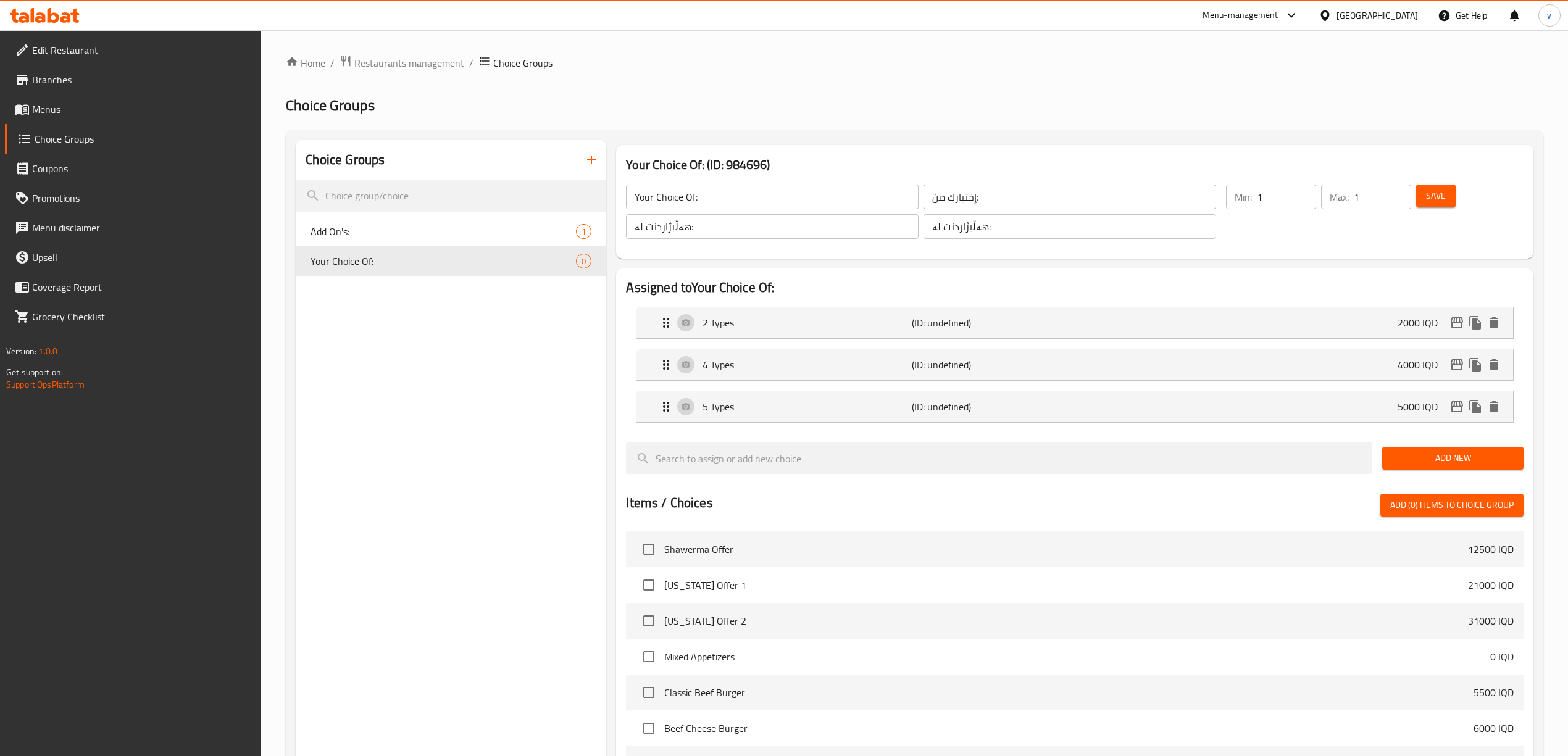
click at [1419, 455] on span "Add New" at bounding box center [1452, 458] width 121 height 15
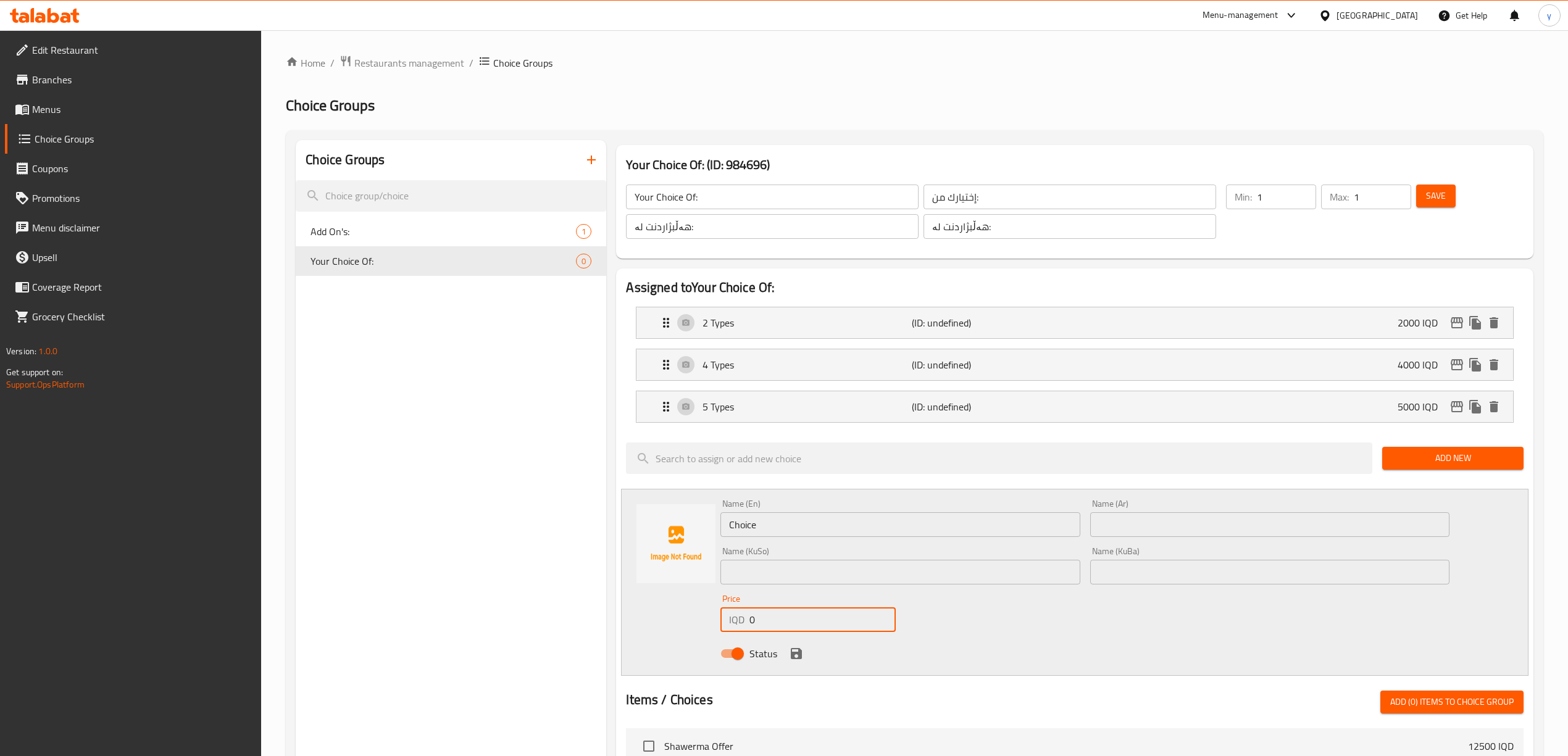
click at [804, 630] on input "0" at bounding box center [822, 620] width 146 height 25
paste input "6000"
click at [804, 630] on input "06000" at bounding box center [822, 620] width 146 height 25
paste input "number"
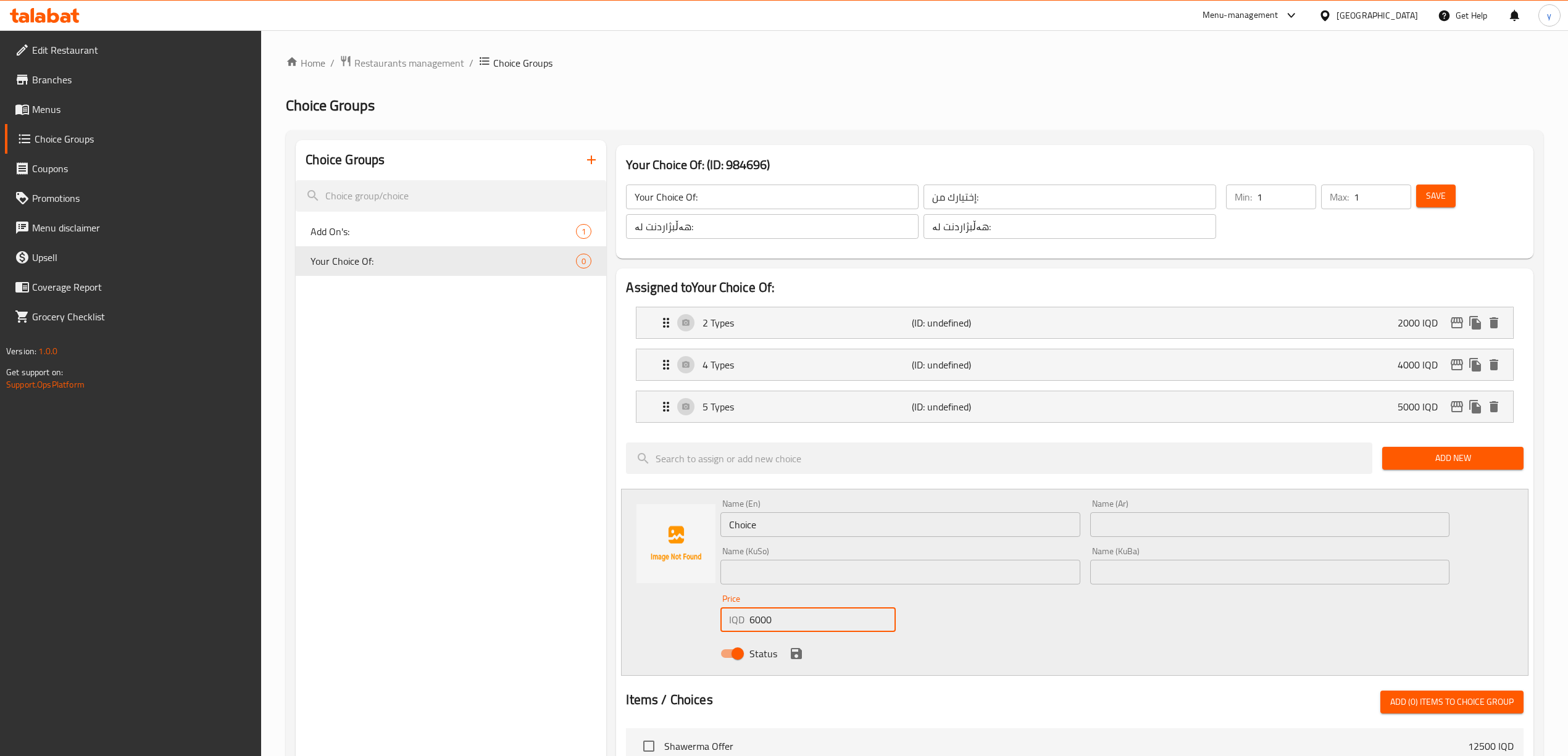
type input "6000"
click at [771, 519] on input "Choice" at bounding box center [900, 524] width 359 height 25
drag, startPoint x: 704, startPoint y: 541, endPoint x: 731, endPoint y: 532, distance: 28.5
click at [705, 541] on img at bounding box center [675, 543] width 79 height 79
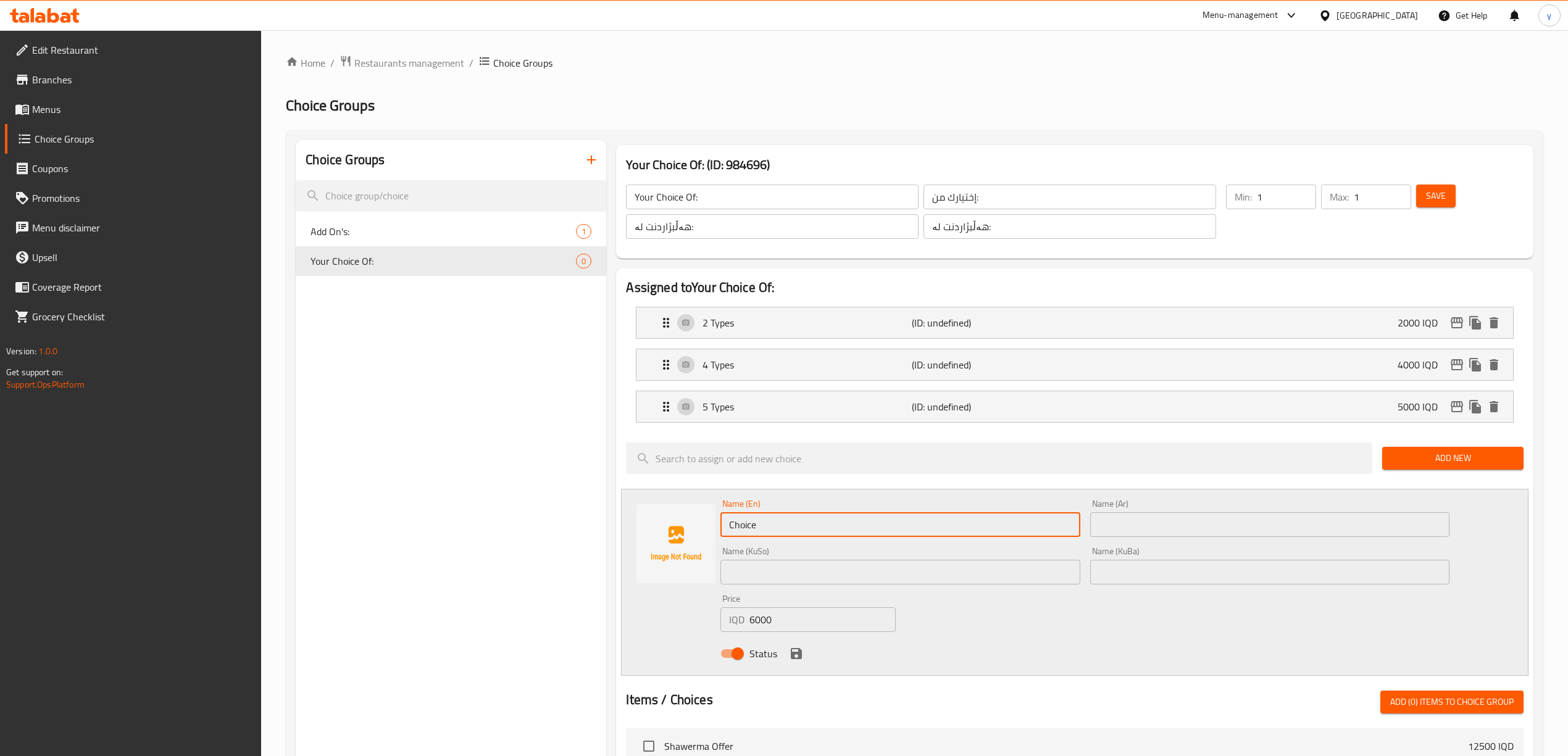
click at [731, 532] on input "Choice" at bounding box center [900, 524] width 359 height 25
paste input "4 Types"
type input "4 Types"
click at [1114, 519] on input "text" at bounding box center [1270, 524] width 359 height 25
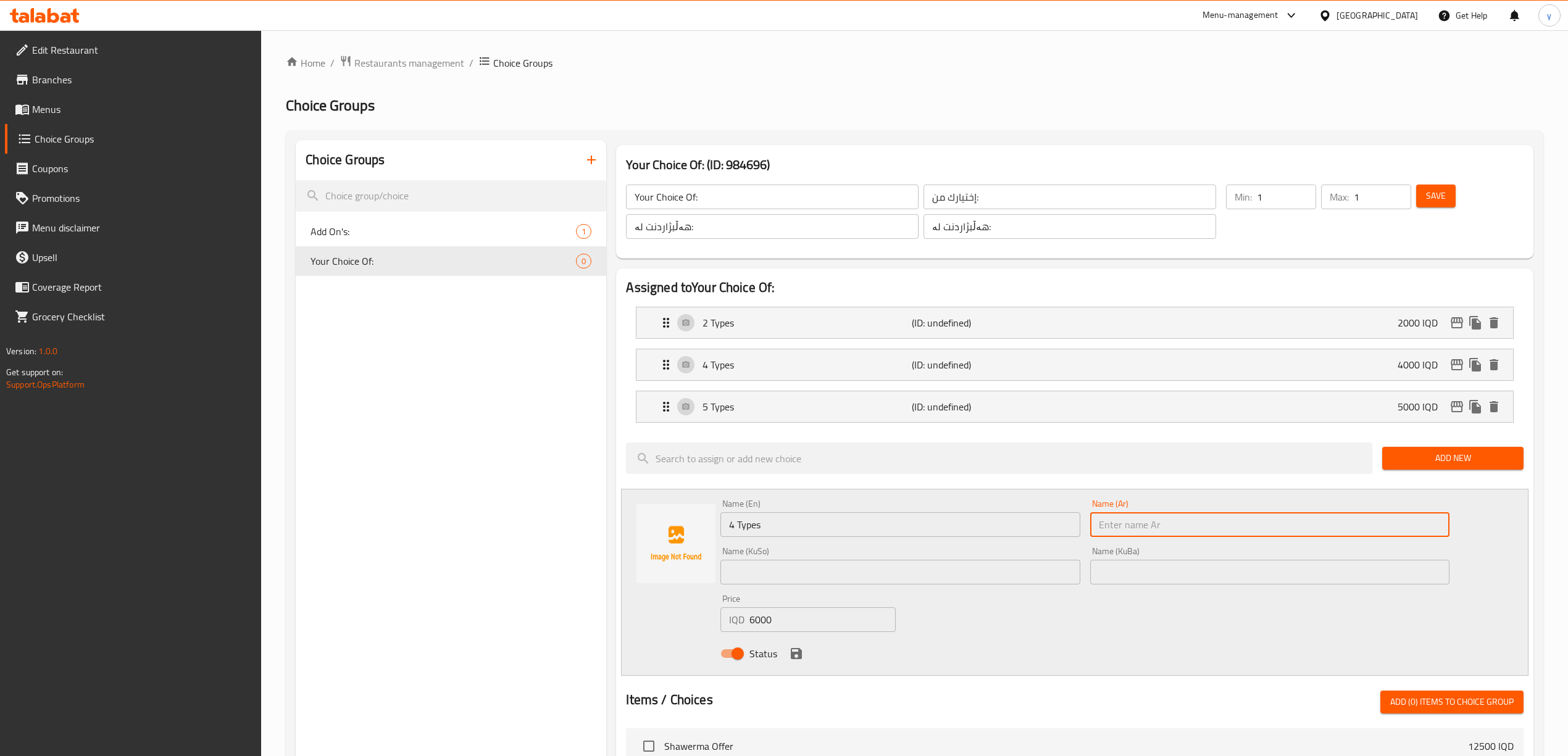
paste input "4 جۆر"
click at [1116, 519] on input "4 جۆر" at bounding box center [1270, 524] width 359 height 25
type input "4 جۆر"
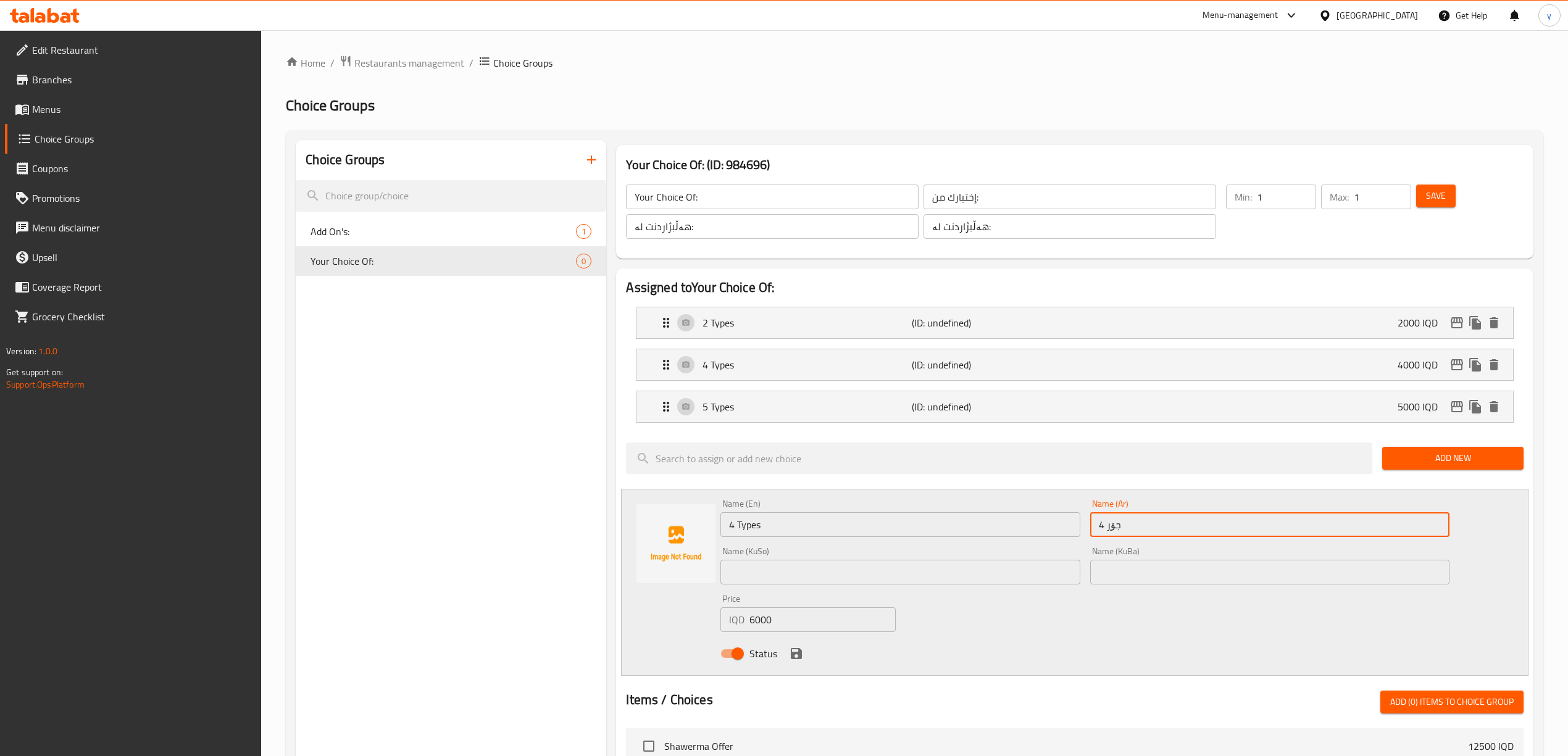
click at [910, 576] on input "text" at bounding box center [900, 572] width 359 height 25
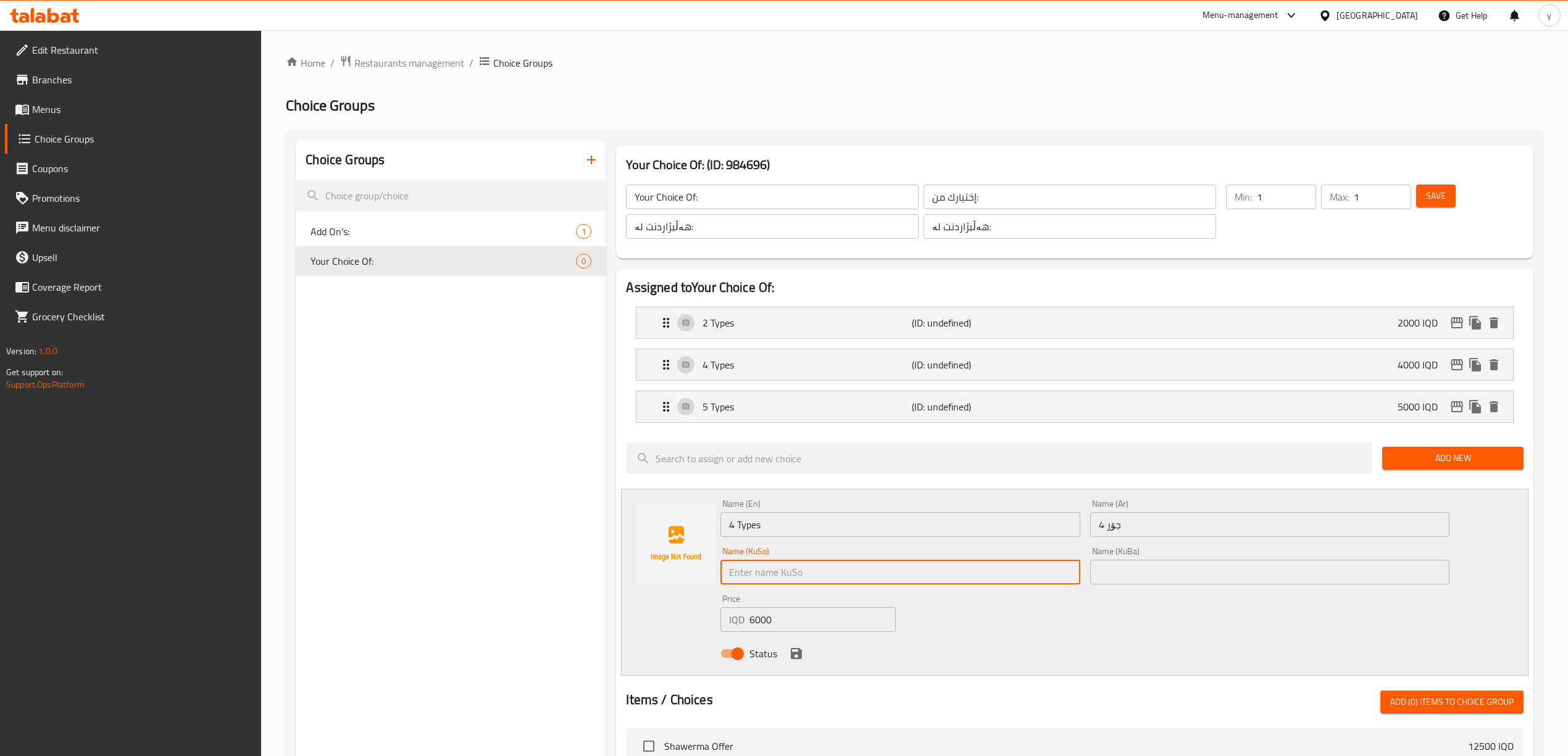
paste input "4 جۆر"
type input "4 جۆر"
click at [1057, 517] on input "4 Types" at bounding box center [900, 524] width 359 height 25
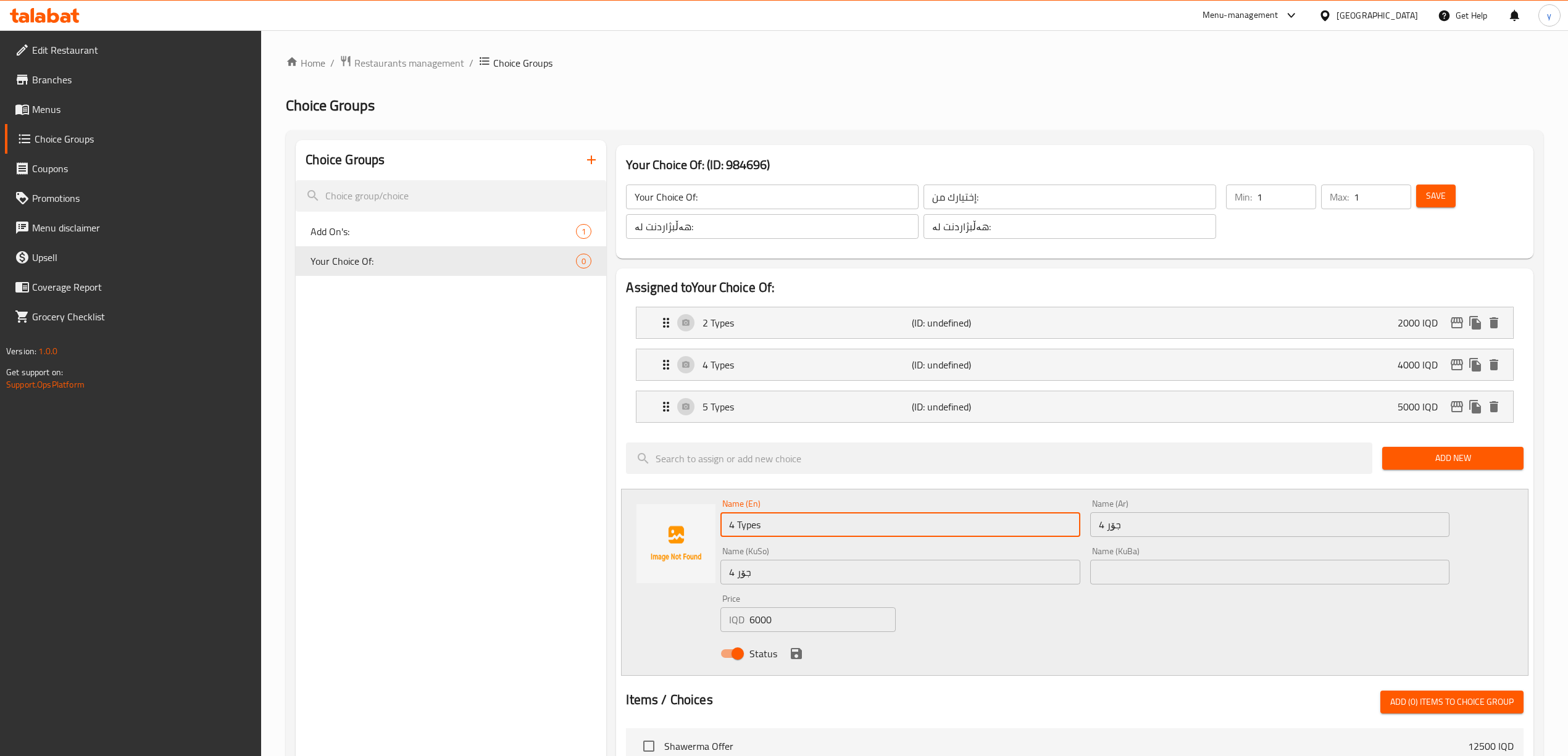
click at [1100, 518] on input "4 جۆر" at bounding box center [1270, 524] width 359 height 25
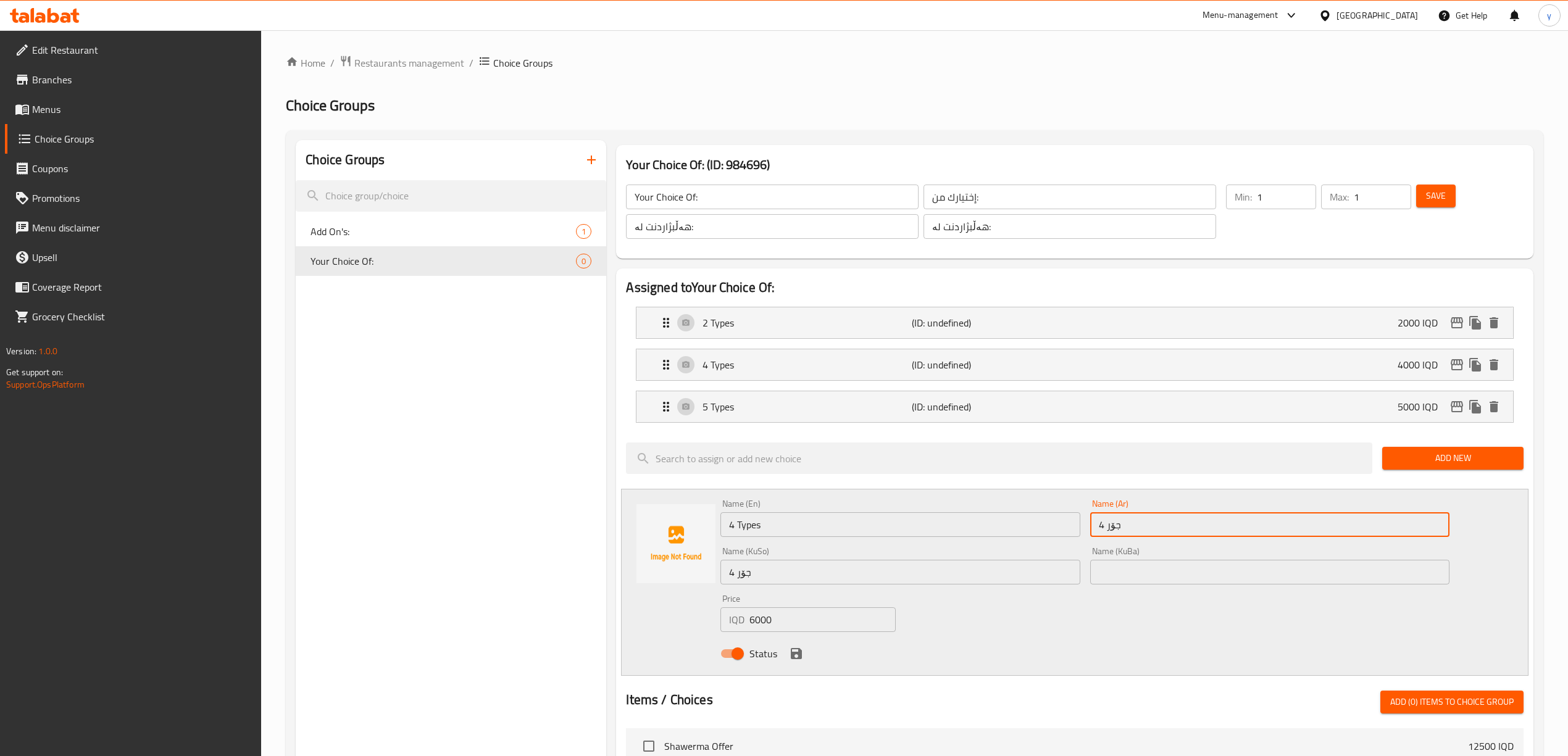
click at [1100, 518] on input "4 جۆر" at bounding box center [1270, 524] width 359 height 25
paste input "نواع"
drag, startPoint x: 1104, startPoint y: 524, endPoint x: 1094, endPoint y: 533, distance: 13.5
click at [1094, 533] on input "4 انواع" at bounding box center [1270, 524] width 359 height 25
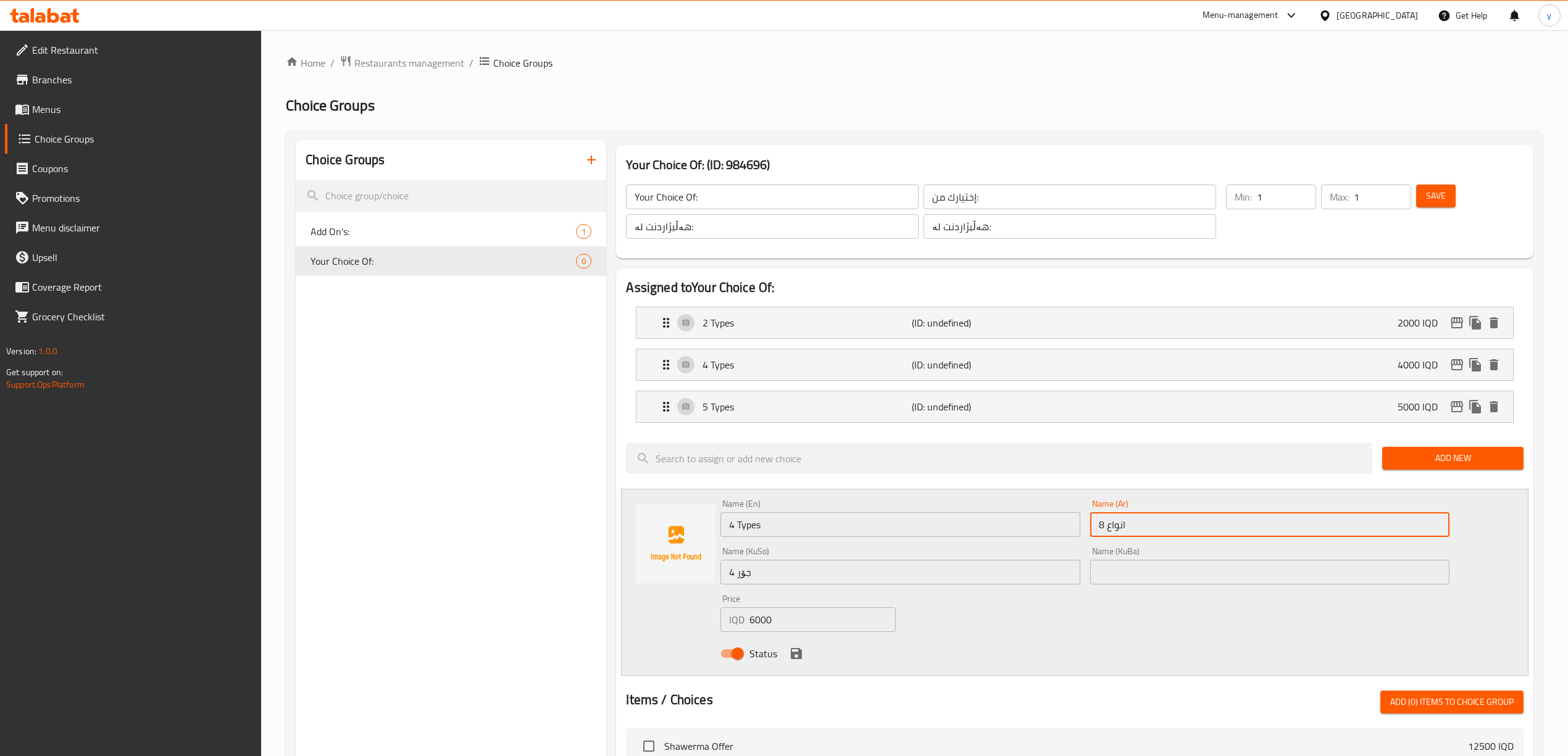
type input "8 انواع"
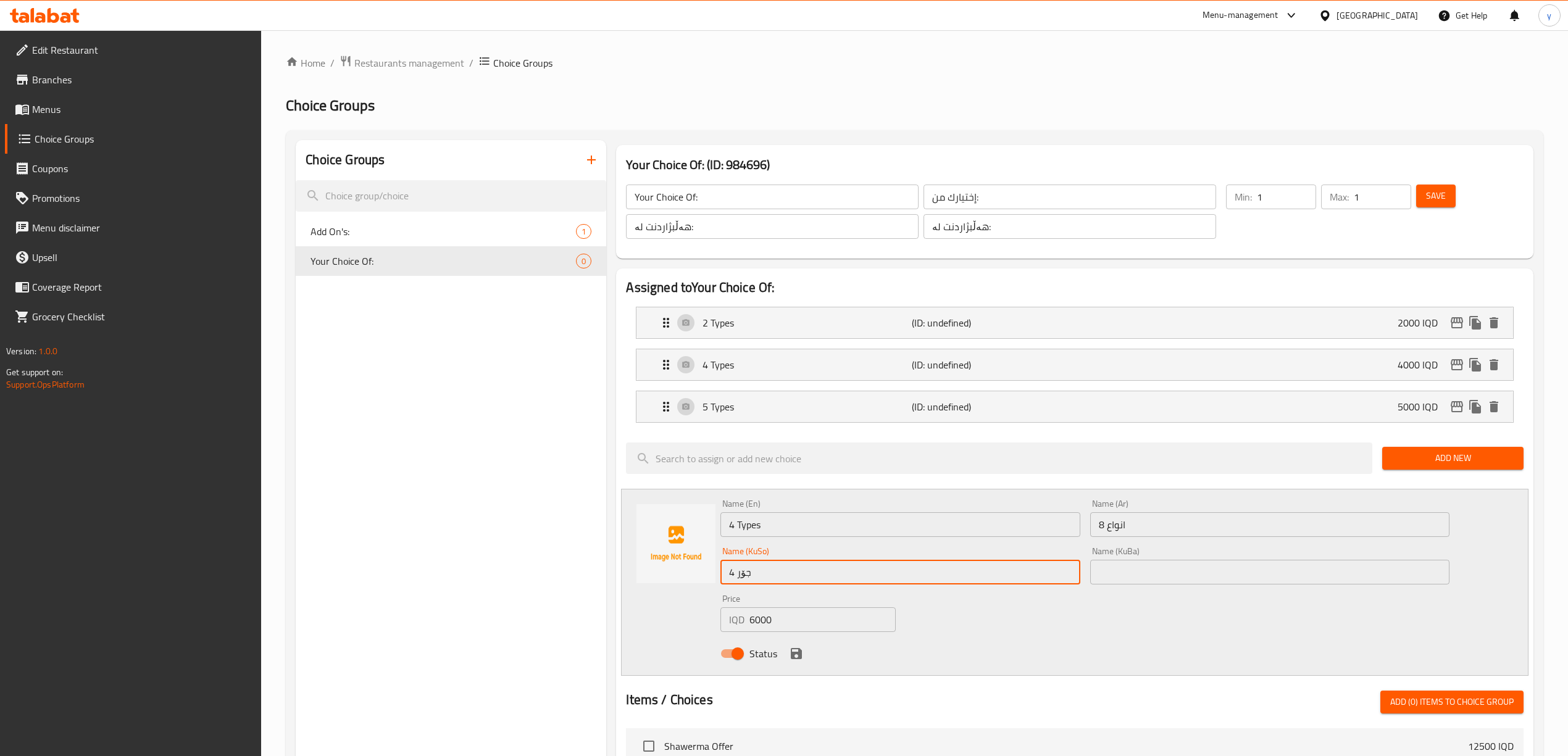
drag, startPoint x: 734, startPoint y: 569, endPoint x: 726, endPoint y: 573, distance: 8.9
click at [726, 573] on input "4 جۆر" at bounding box center [900, 572] width 359 height 25
type input "8 جۆر"
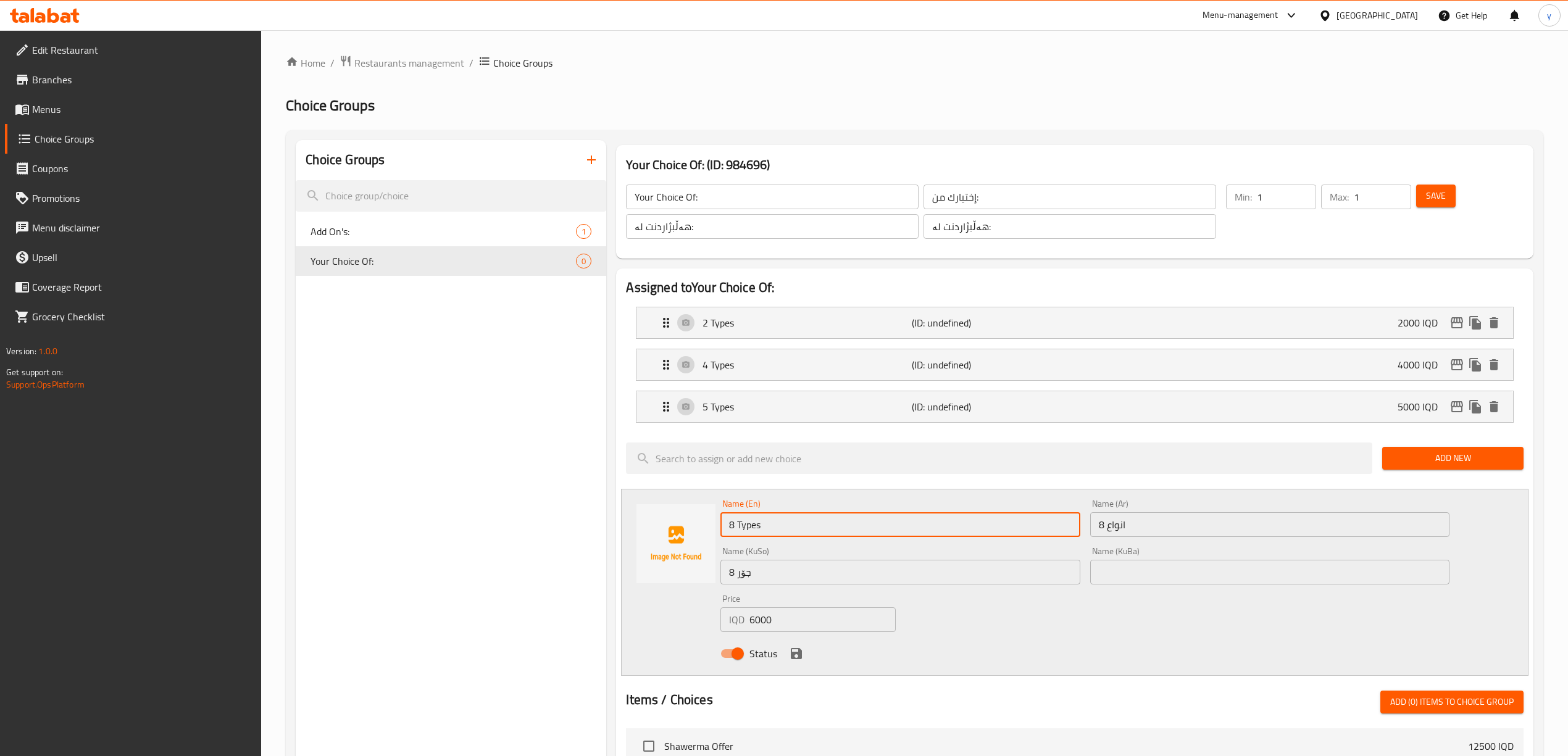
drag, startPoint x: 734, startPoint y: 528, endPoint x: 724, endPoint y: 534, distance: 11.7
click at [726, 532] on input "8 Types" at bounding box center [900, 524] width 359 height 25
type input "8 Types"
click at [791, 654] on icon "save" at bounding box center [796, 653] width 11 height 11
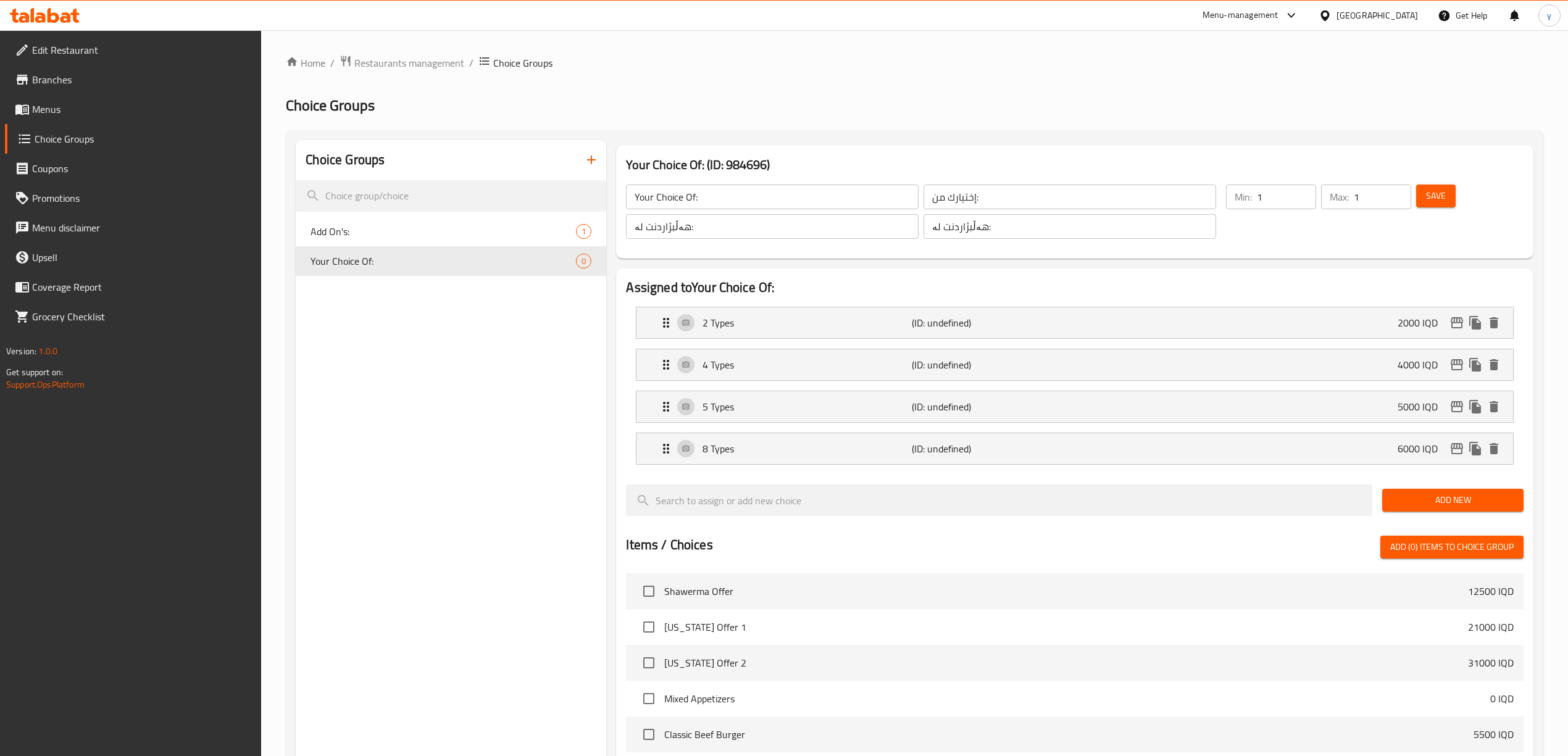
click at [1434, 198] on span "Save" at bounding box center [1435, 195] width 20 height 15
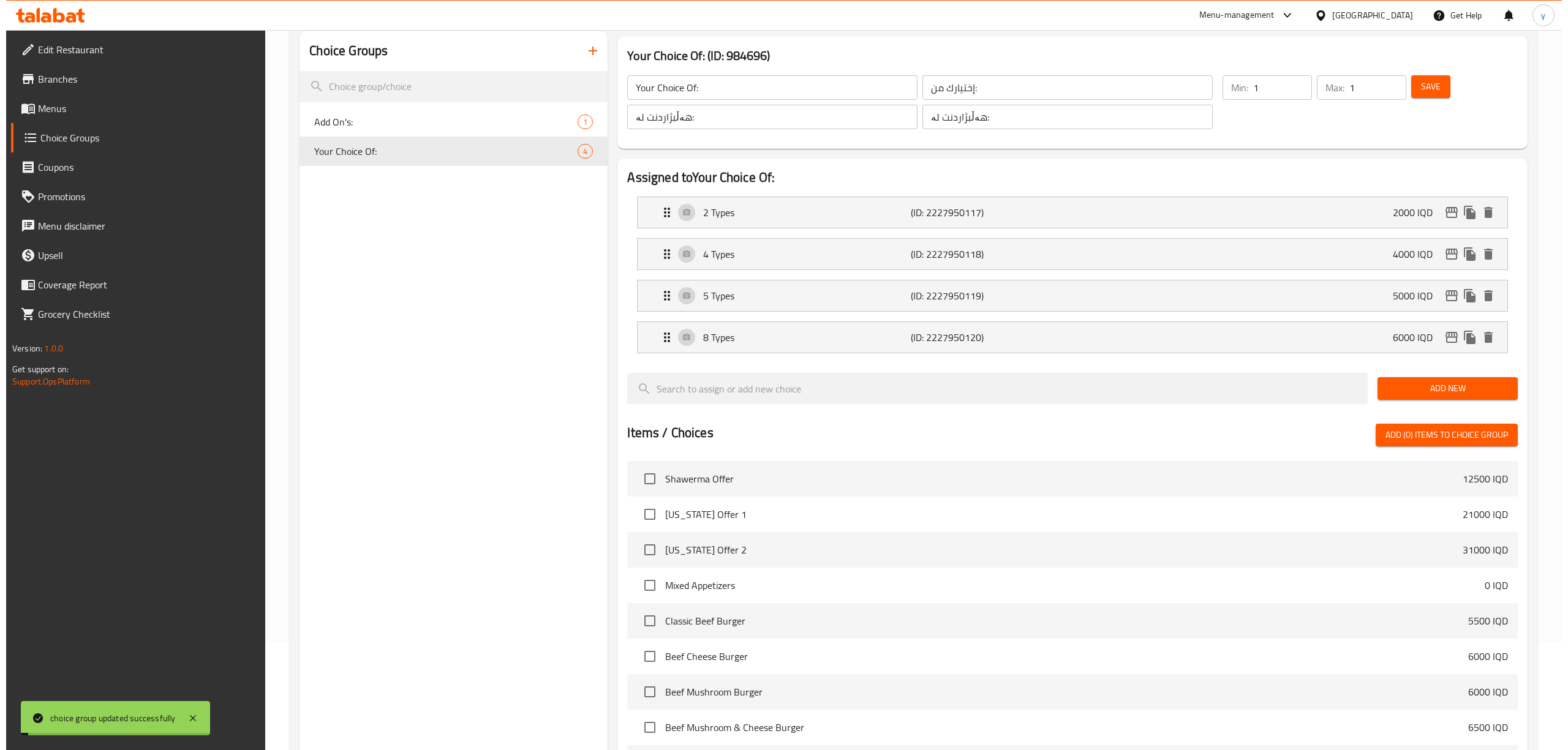
scroll to position [400, 0]
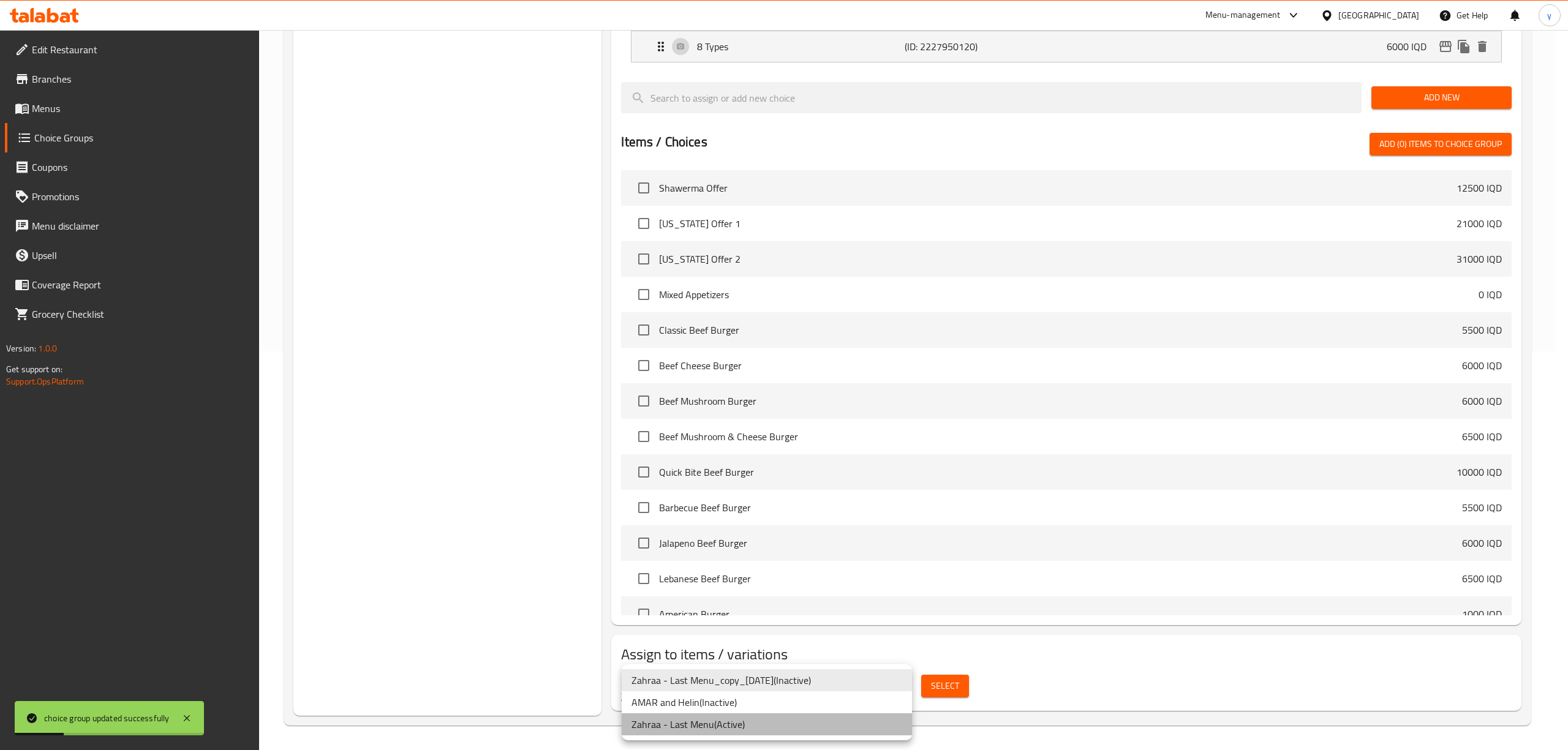
click at [735, 731] on li "Zahraa - Last Menu ( Active )" at bounding box center [766, 723] width 290 height 22
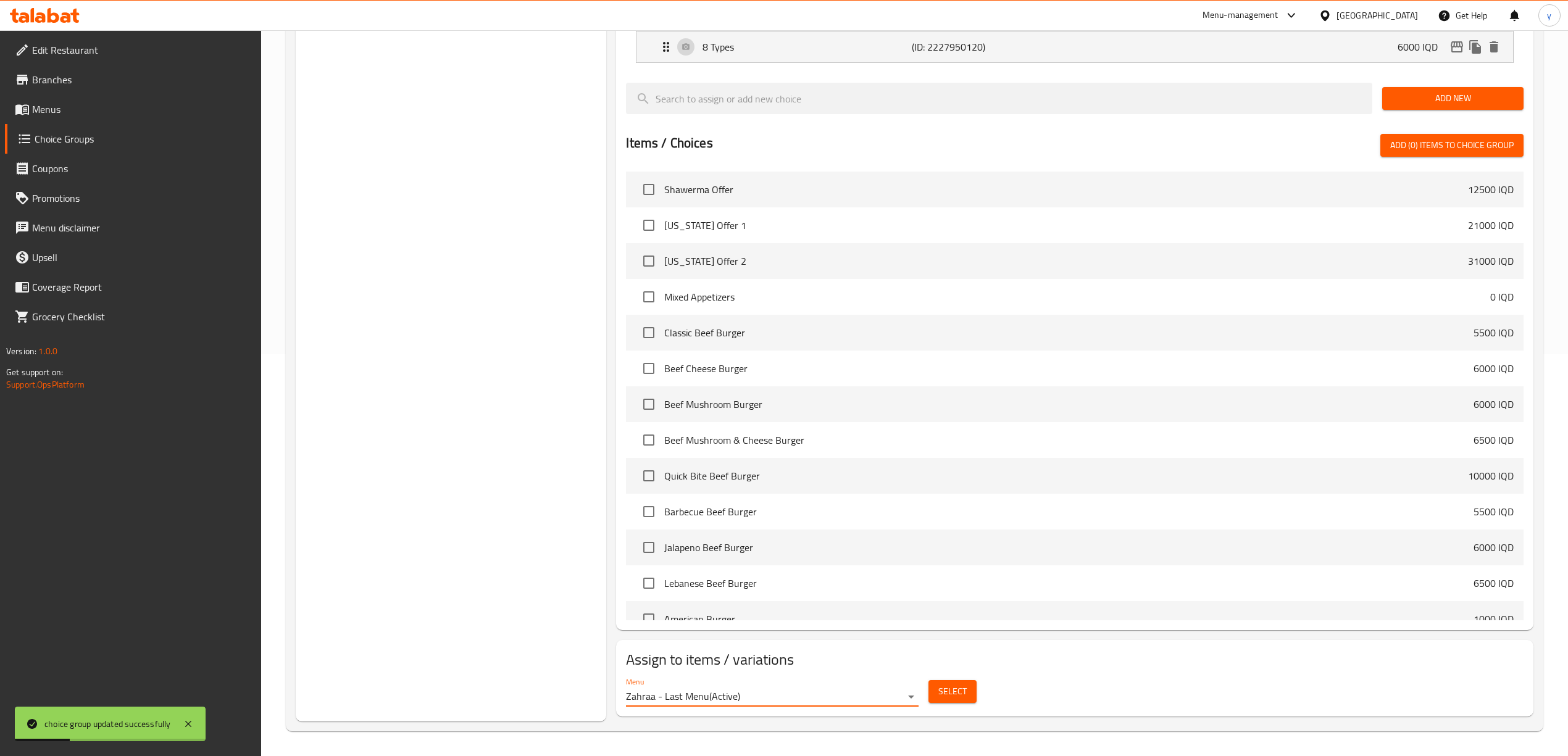
click at [973, 694] on button "Select" at bounding box center [952, 691] width 48 height 23
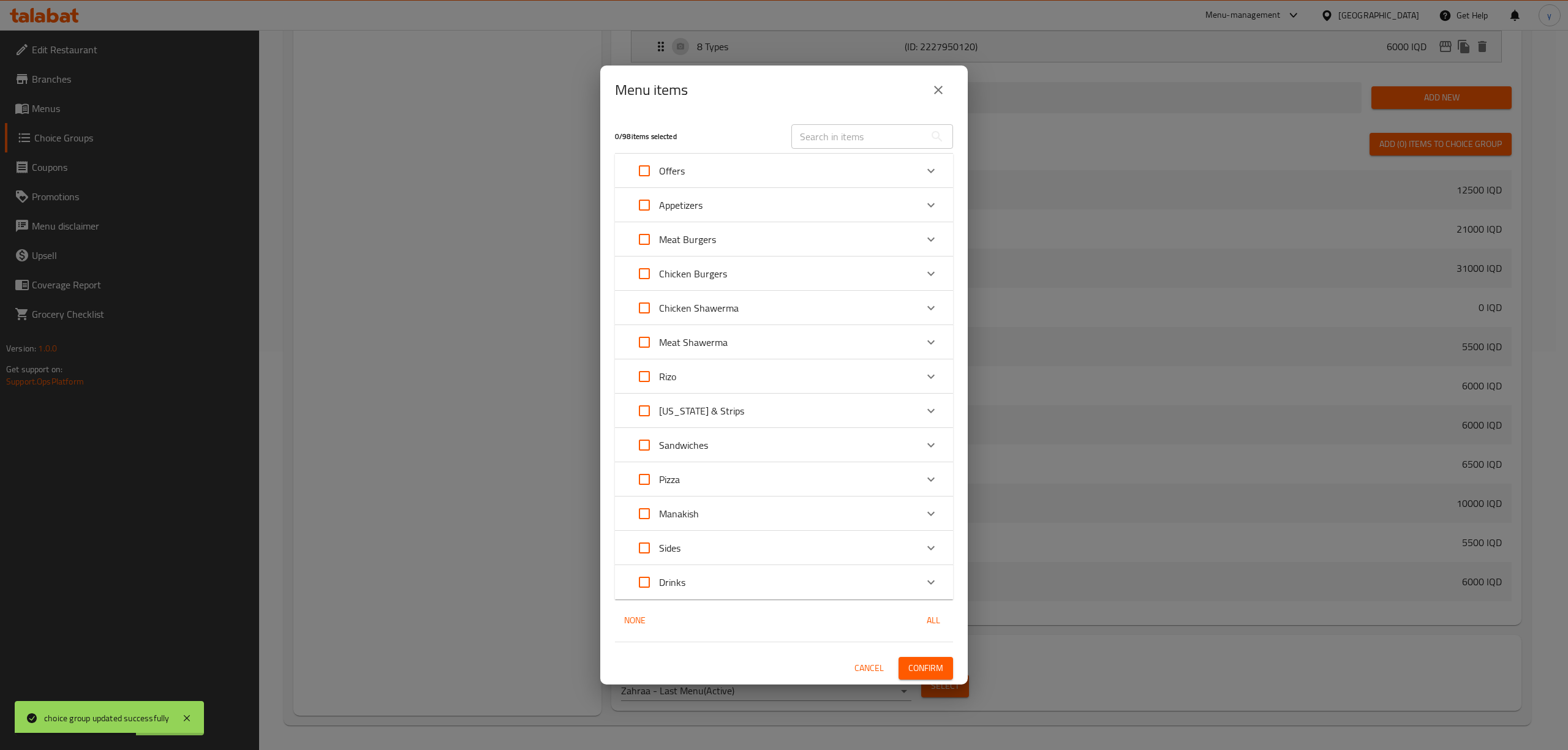
click at [679, 209] on p "Appetizers" at bounding box center [680, 205] width 43 height 15
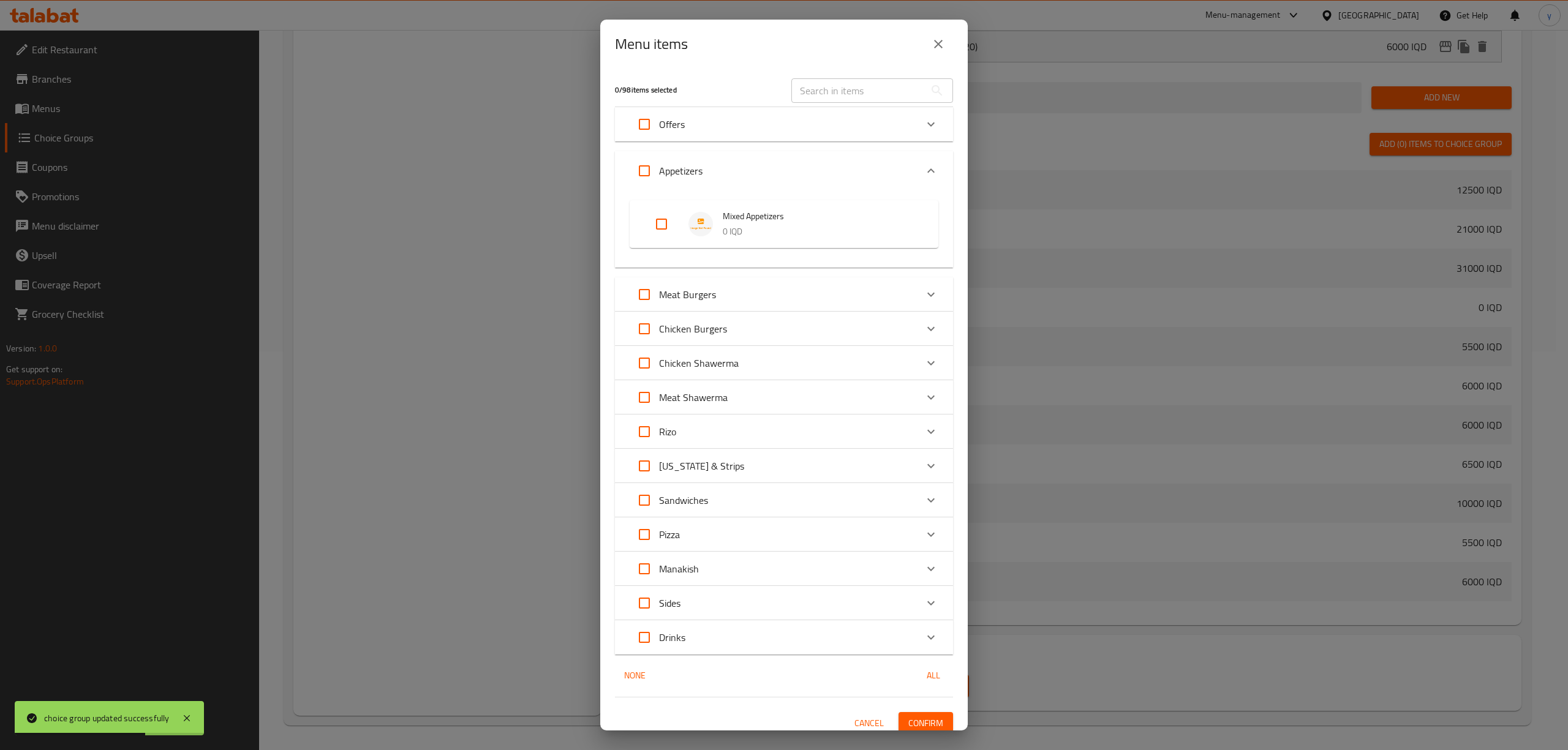
click at [658, 232] on input "Expand" at bounding box center [661, 223] width 29 height 29
checkbox input "true"
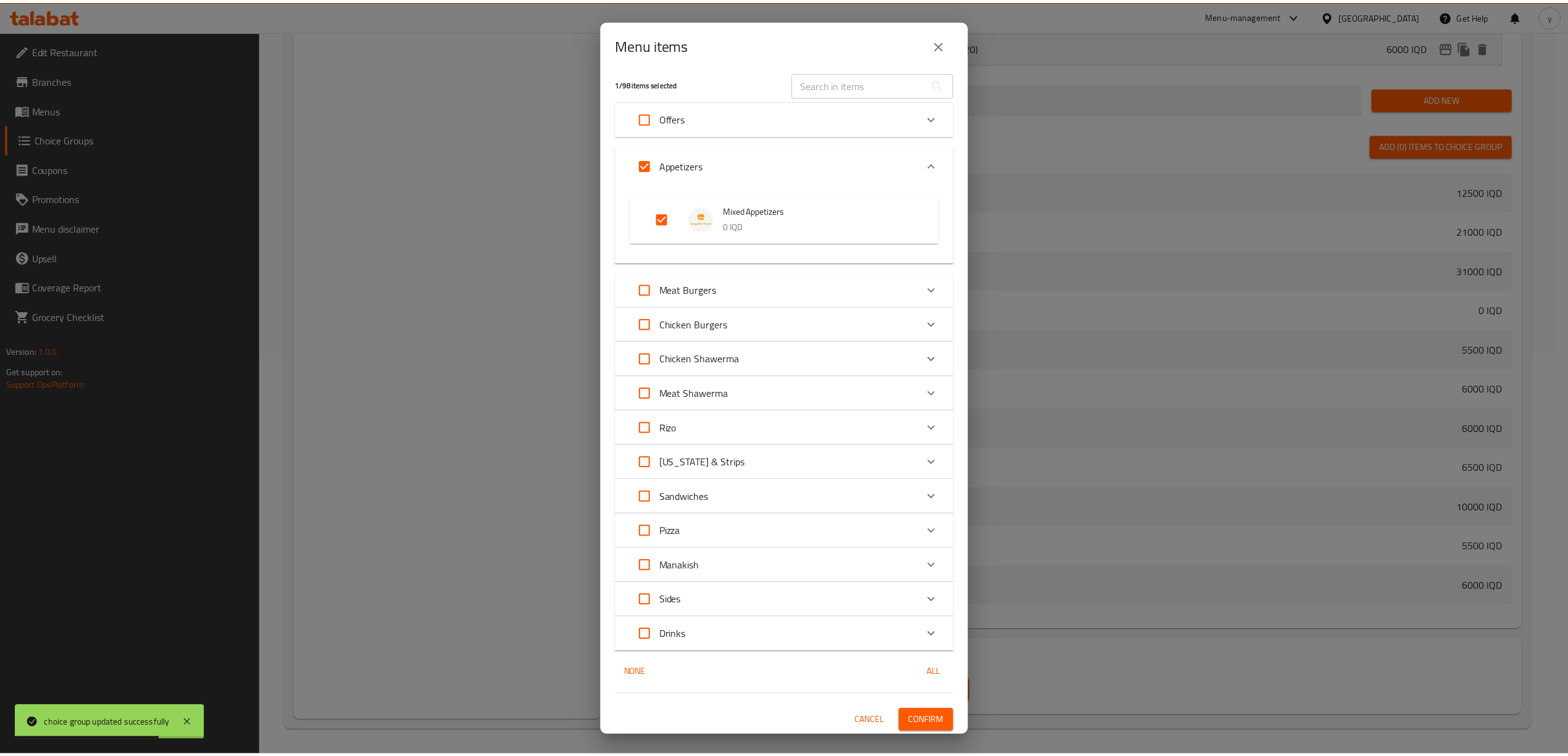
scroll to position [9, 0]
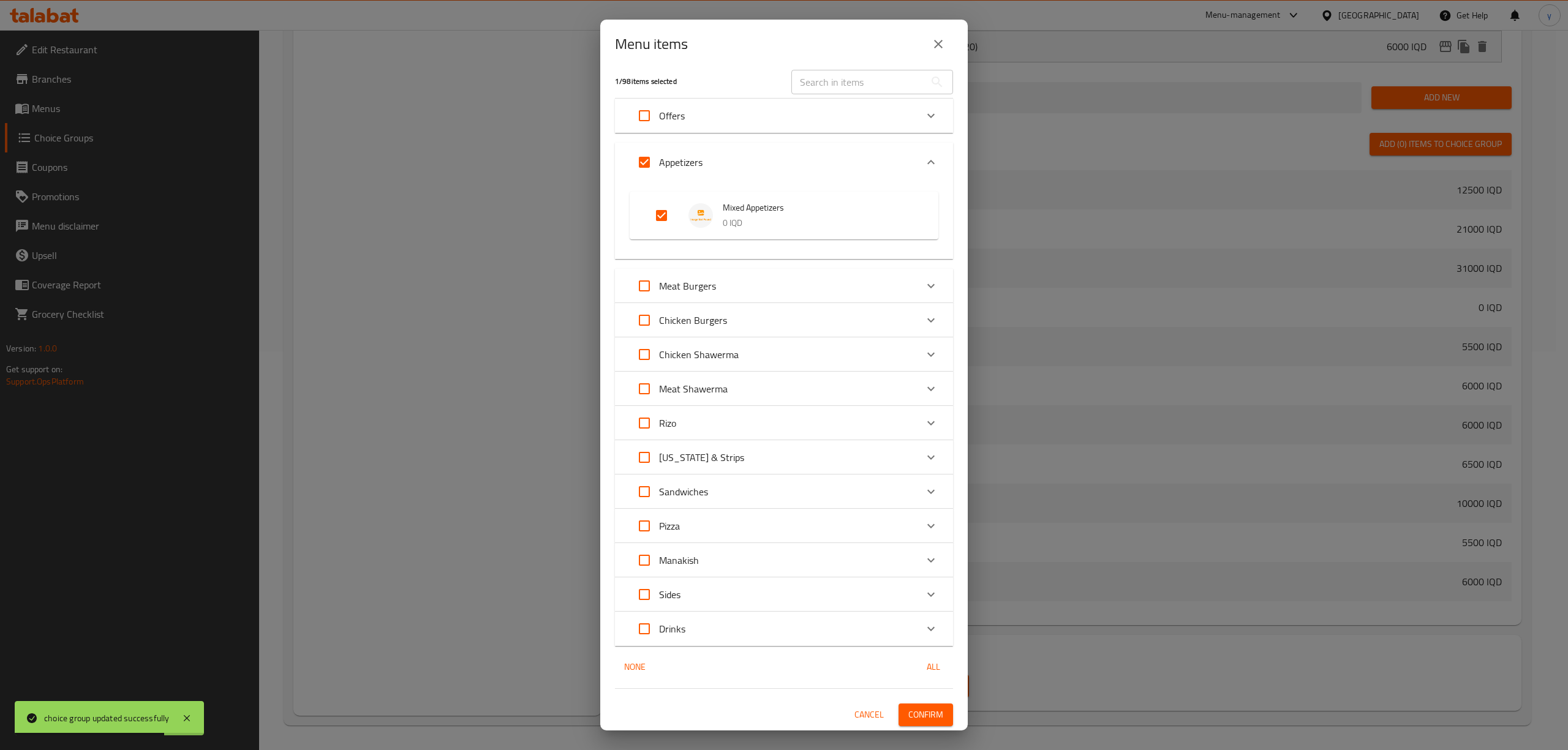
click at [912, 723] on button "Confirm" at bounding box center [925, 715] width 55 height 23
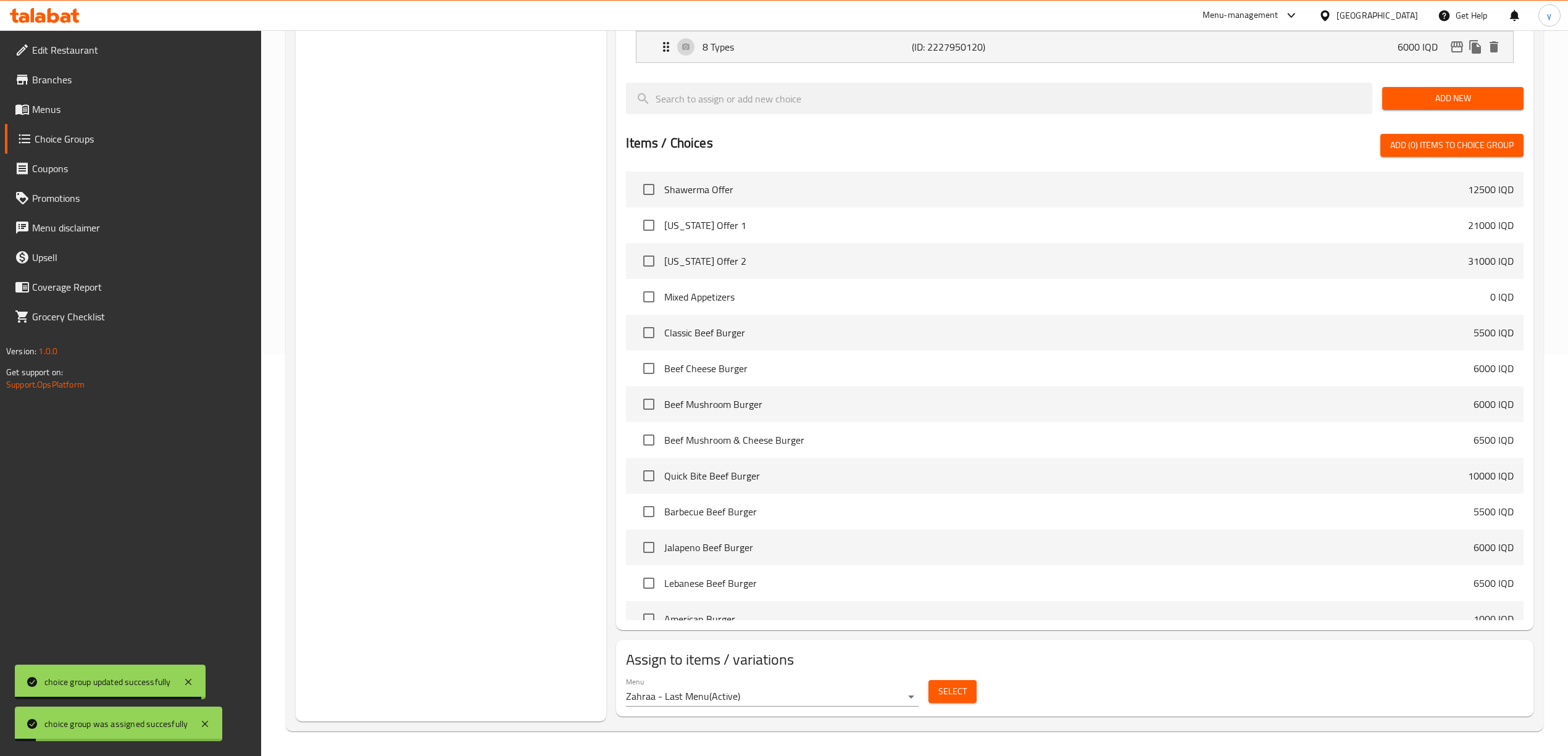
click at [54, 105] on span "Menus" at bounding box center [142, 109] width 220 height 15
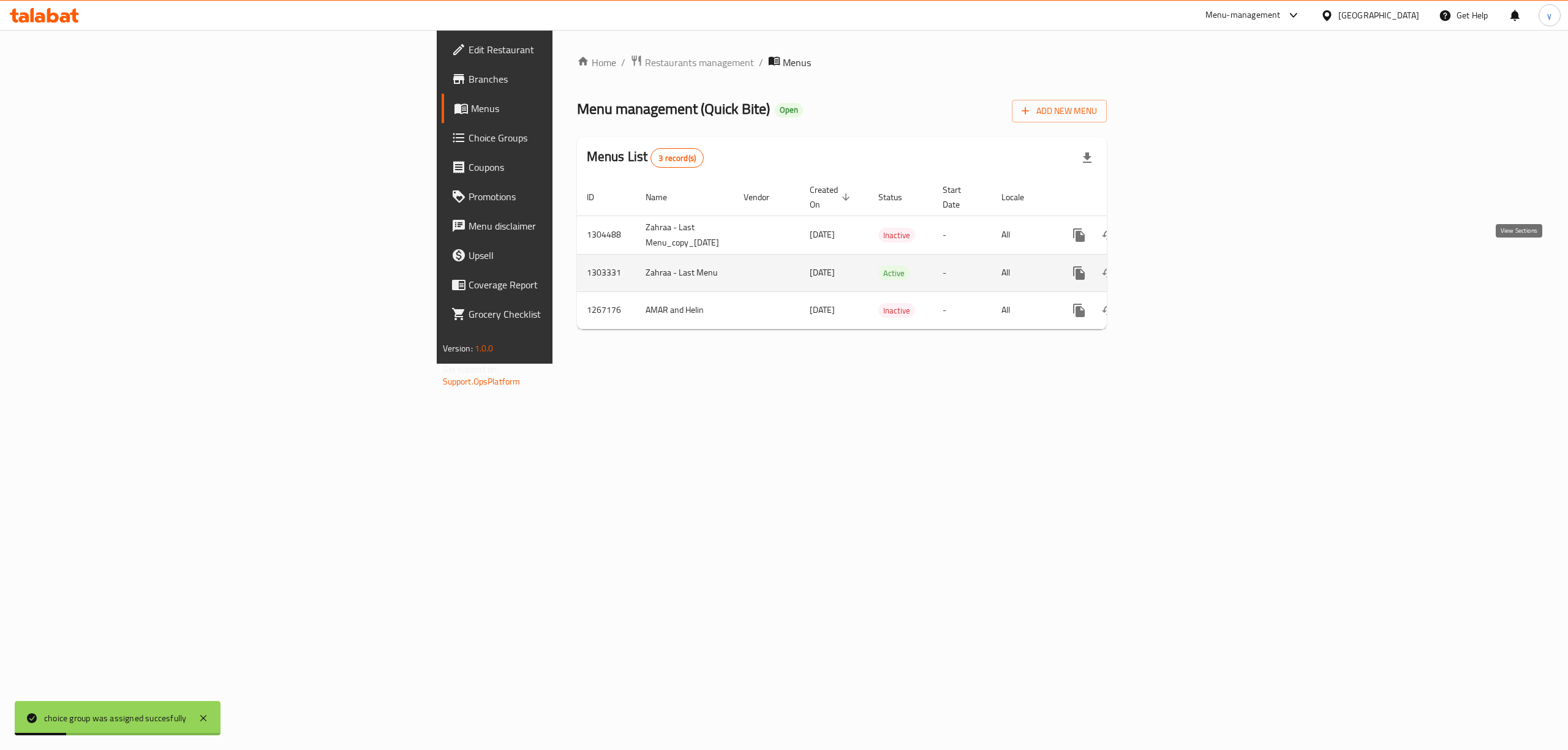
click at [1182, 270] on link "enhanced table" at bounding box center [1167, 272] width 29 height 29
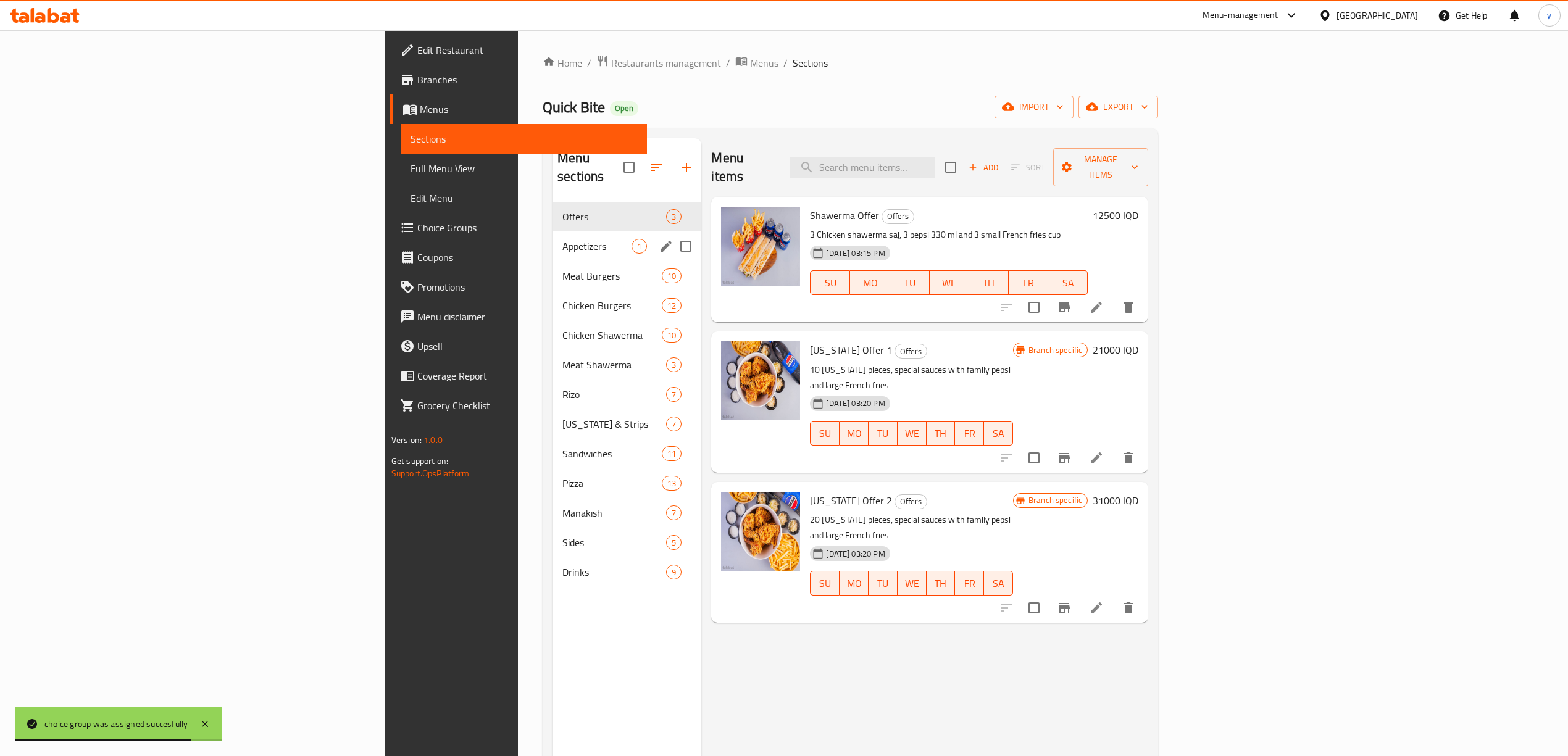
click at [552, 232] on div "Appetizers 1" at bounding box center [626, 246] width 149 height 29
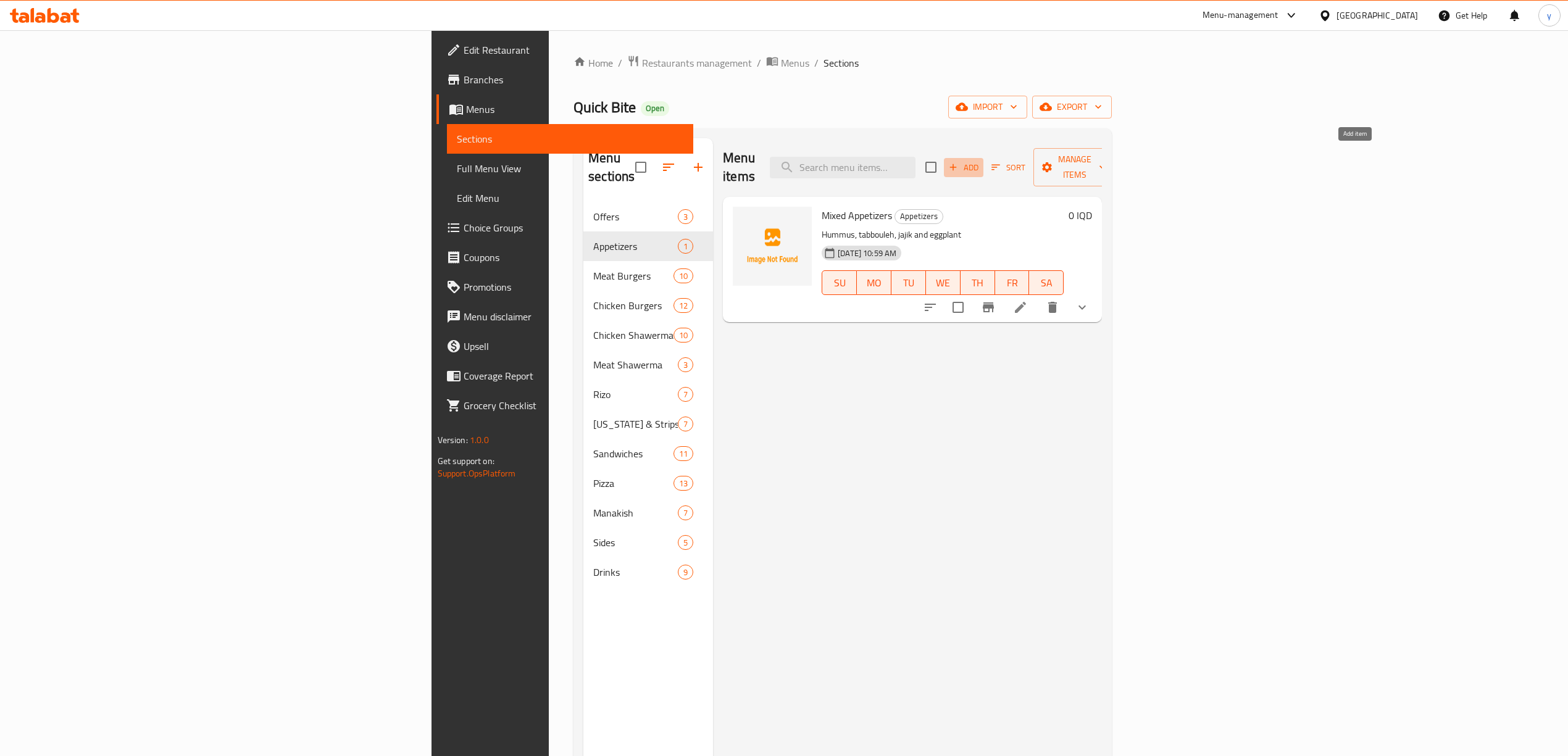
click at [980, 160] on span "Add" at bounding box center [963, 167] width 33 height 14
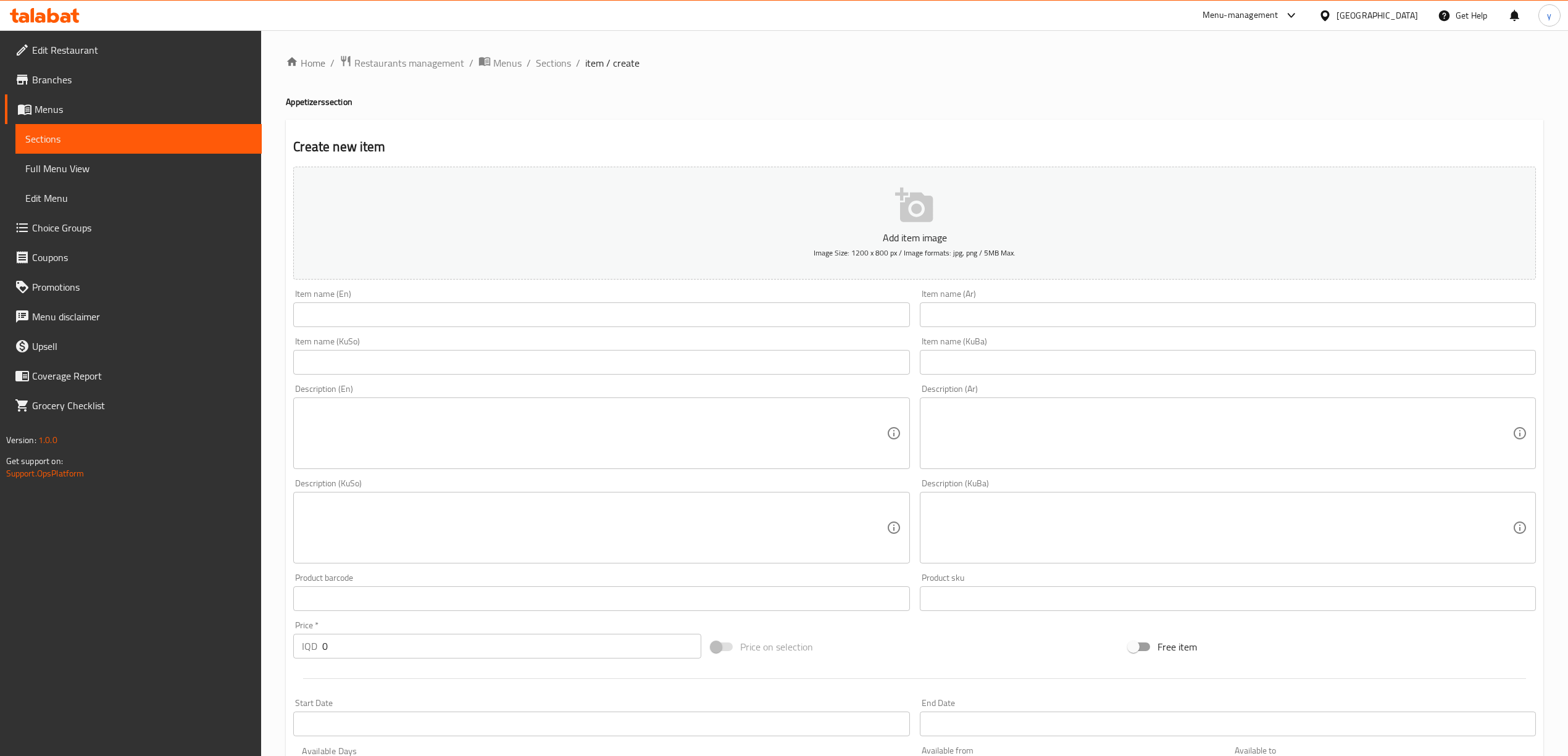
drag, startPoint x: 819, startPoint y: 313, endPoint x: 803, endPoint y: 321, distance: 17.9
click at [819, 313] on input "text" at bounding box center [600, 314] width 616 height 25
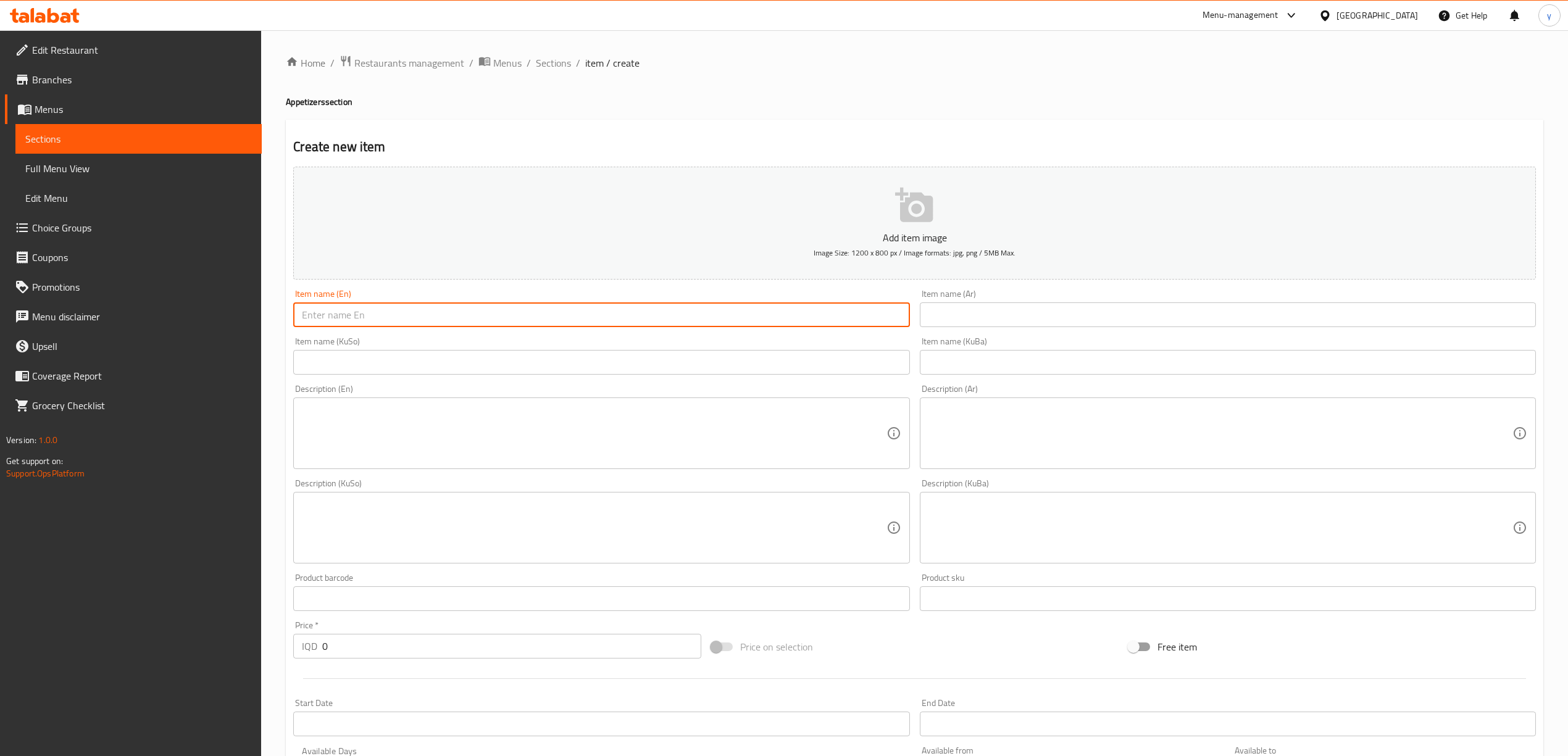
click at [1020, 324] on input "text" at bounding box center [1227, 314] width 616 height 25
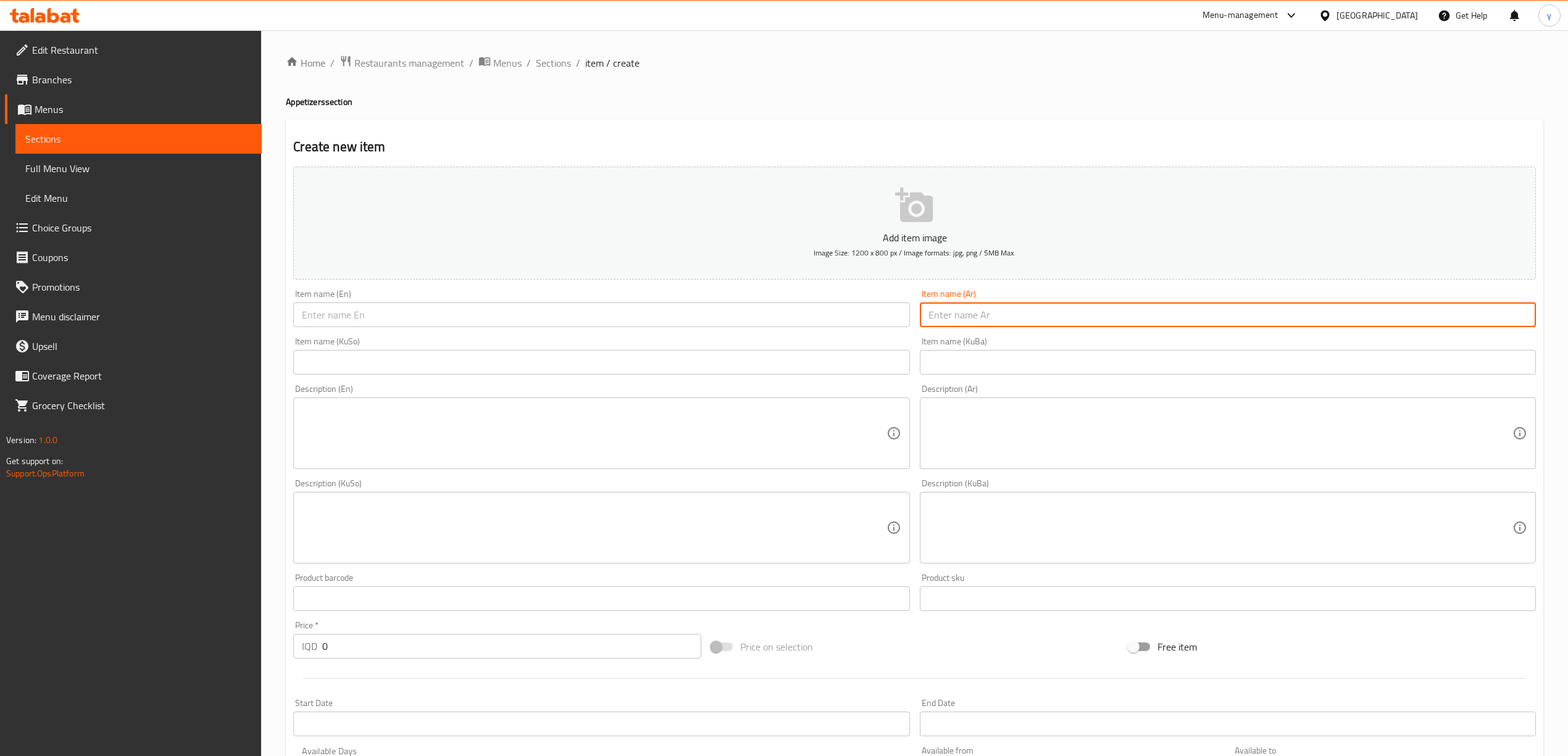
paste input "سيزر شاورما دجاج"
type input "سيزر شاورما دجاج"
click at [482, 284] on div "Add item image Image Size: 1200 x 800 px / Image formats: jpg, png / 5MB Max." at bounding box center [915, 224] width 1253 height 123
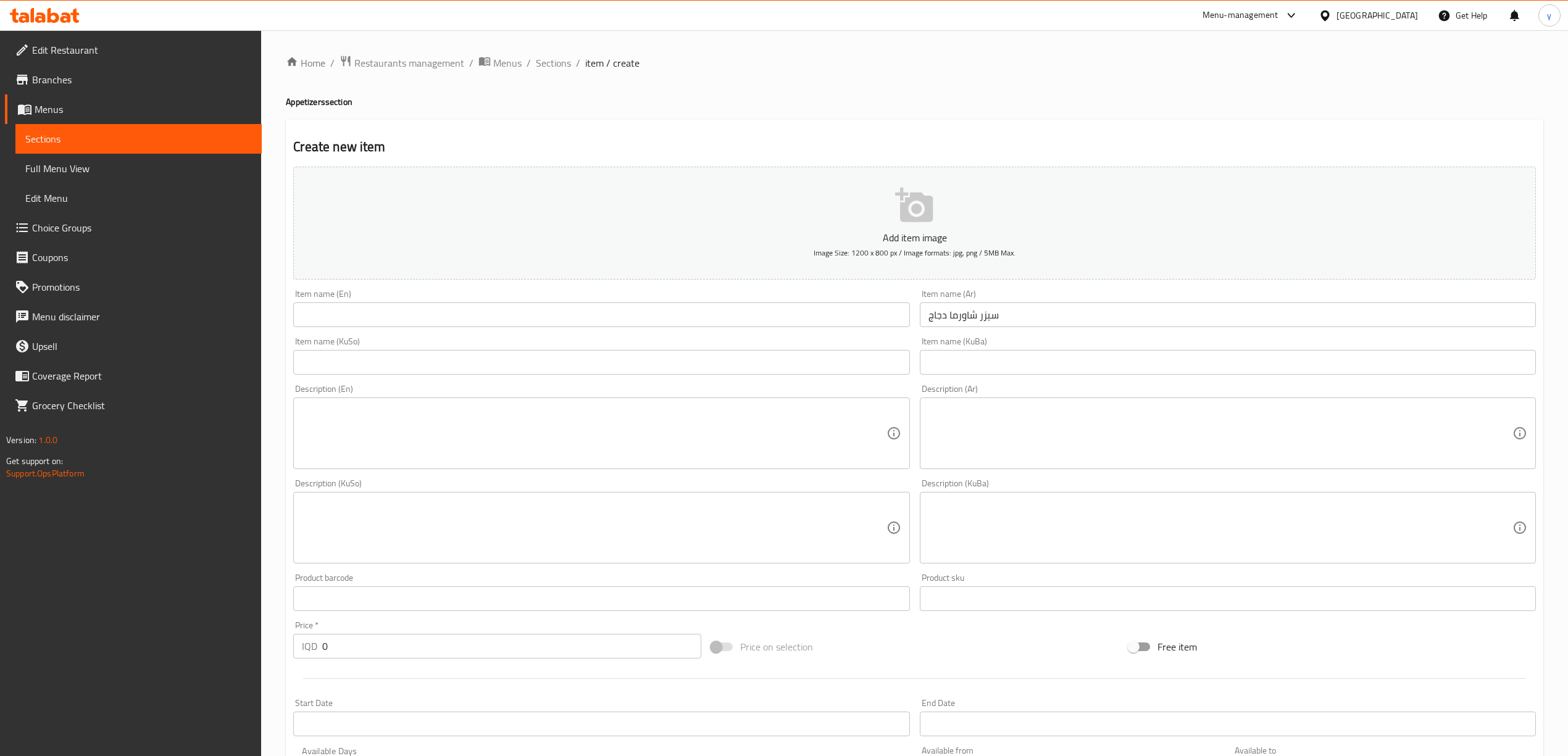
click at [485, 316] on input "text" at bounding box center [600, 314] width 616 height 25
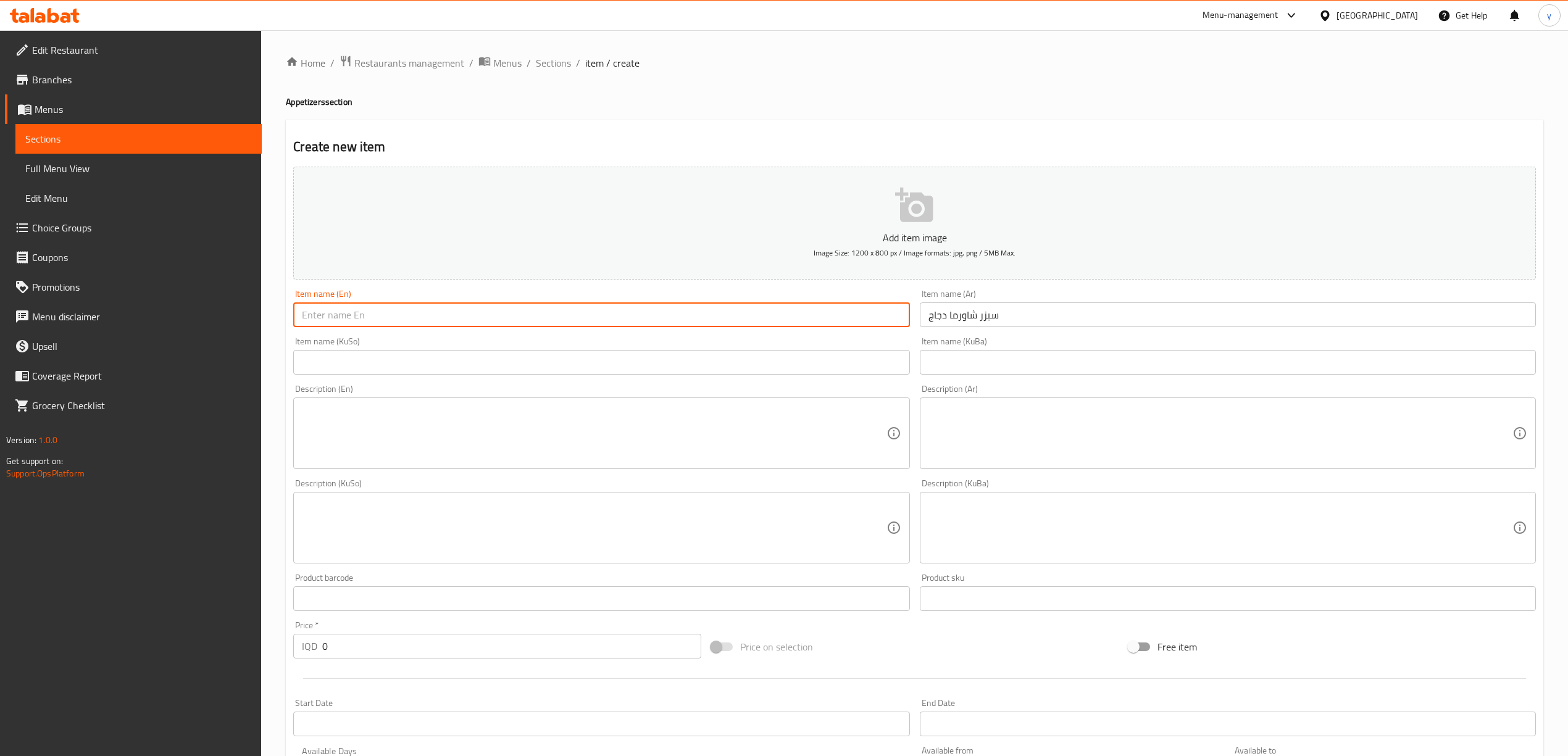
click at [976, 447] on textarea at bounding box center [1220, 434] width 584 height 59
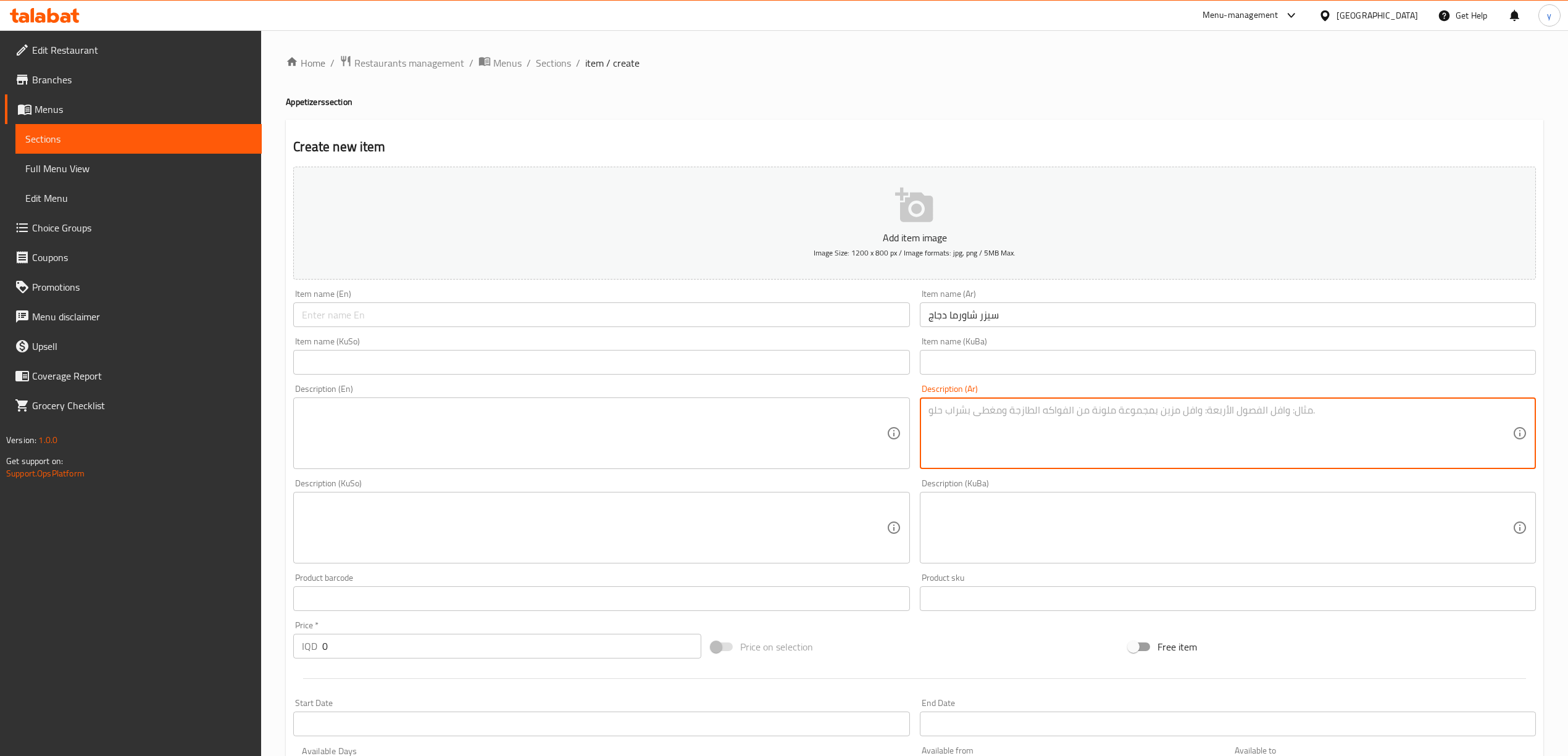
paste textarea "خس - شاورما دجاج - طماطم - صوص خاص"
type textarea "خس - شاورما دجاج - طماطم - صوص خاص"
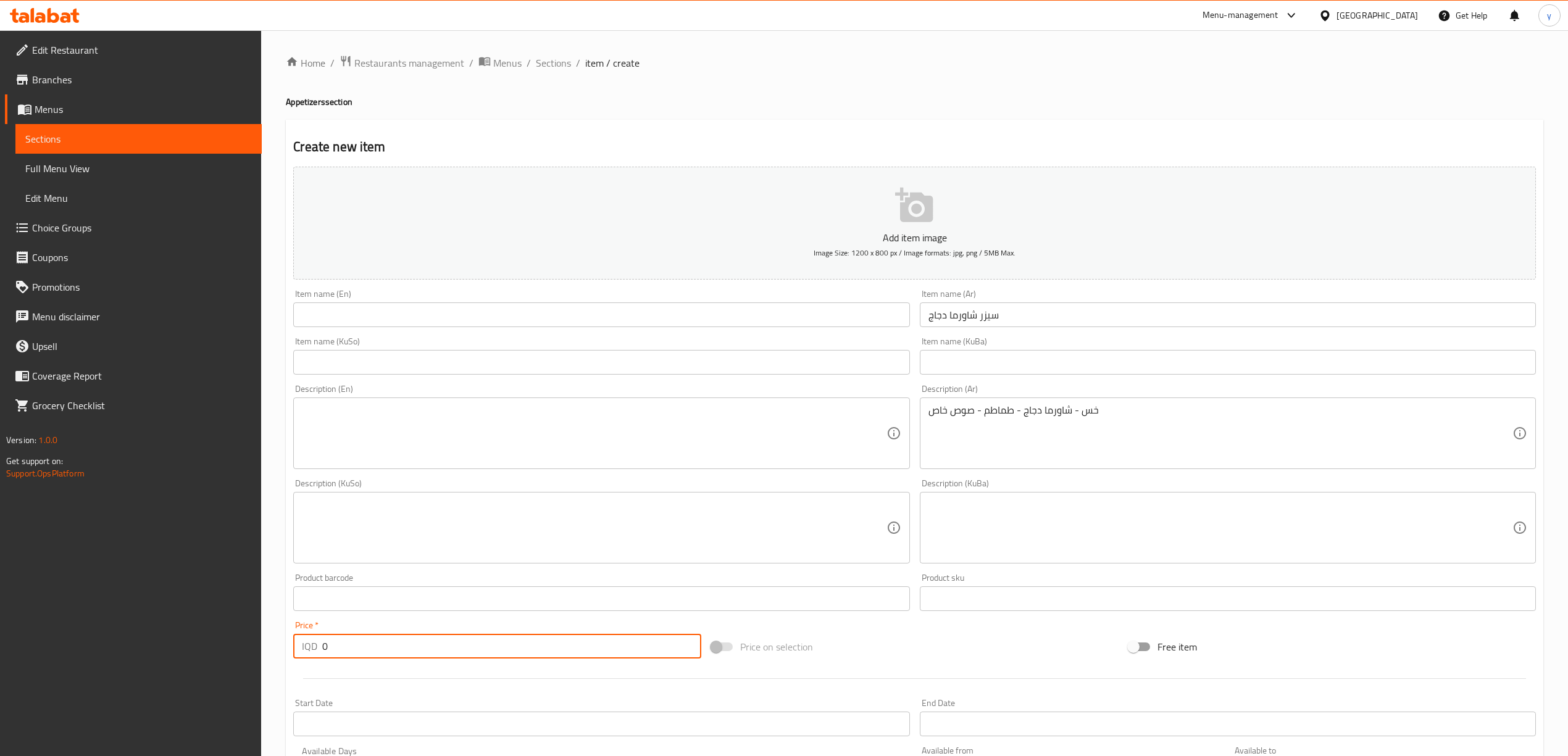
drag, startPoint x: 337, startPoint y: 646, endPoint x: 311, endPoint y: 652, distance: 26.7
click at [311, 652] on div "IQD 0 Price *" at bounding box center [496, 646] width 407 height 25
paste input "500"
type input "5000"
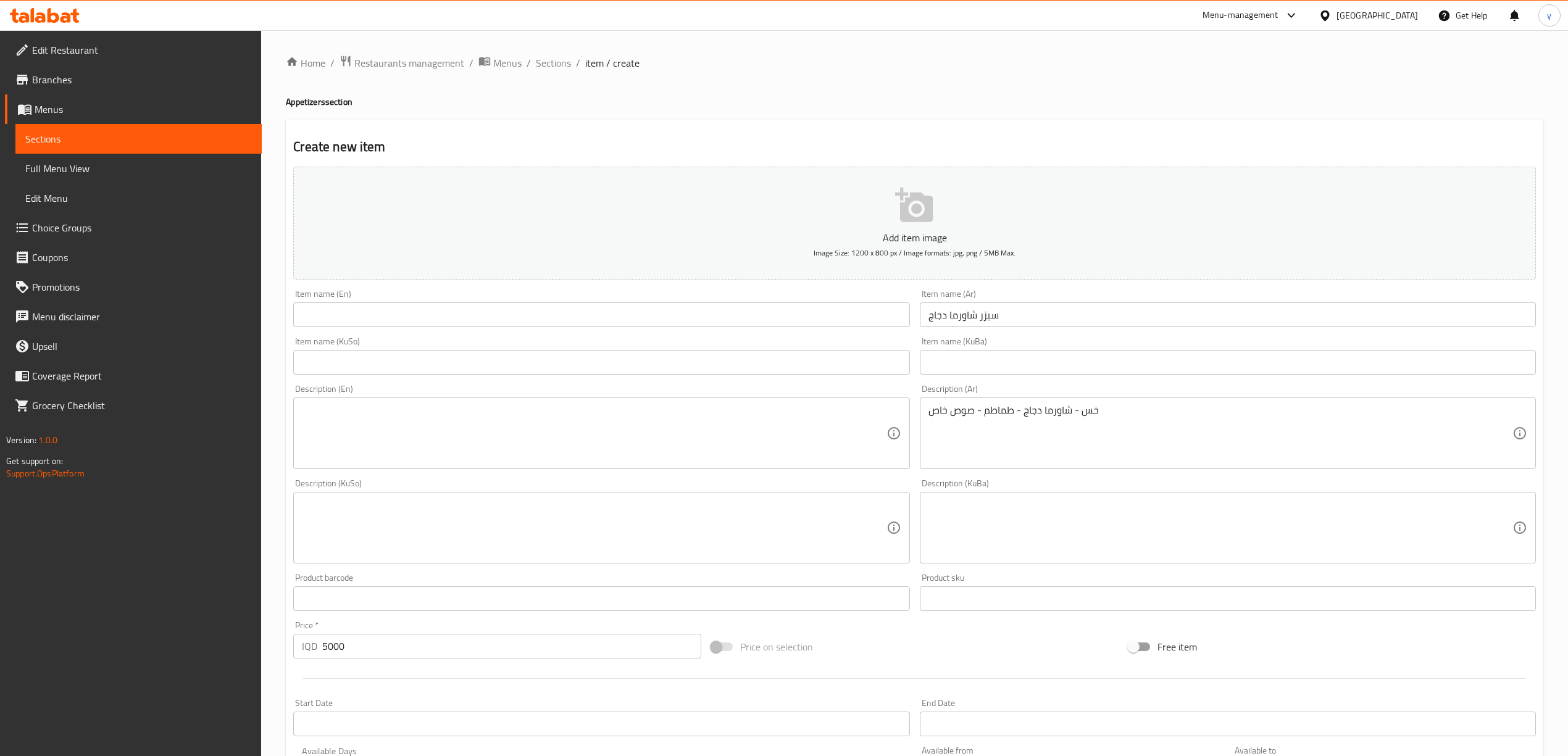
click at [821, 334] on div "Item name (KuSo) Item name (KuSo)" at bounding box center [601, 355] width 626 height 47
click at [806, 311] on input "text" at bounding box center [600, 314] width 616 height 25
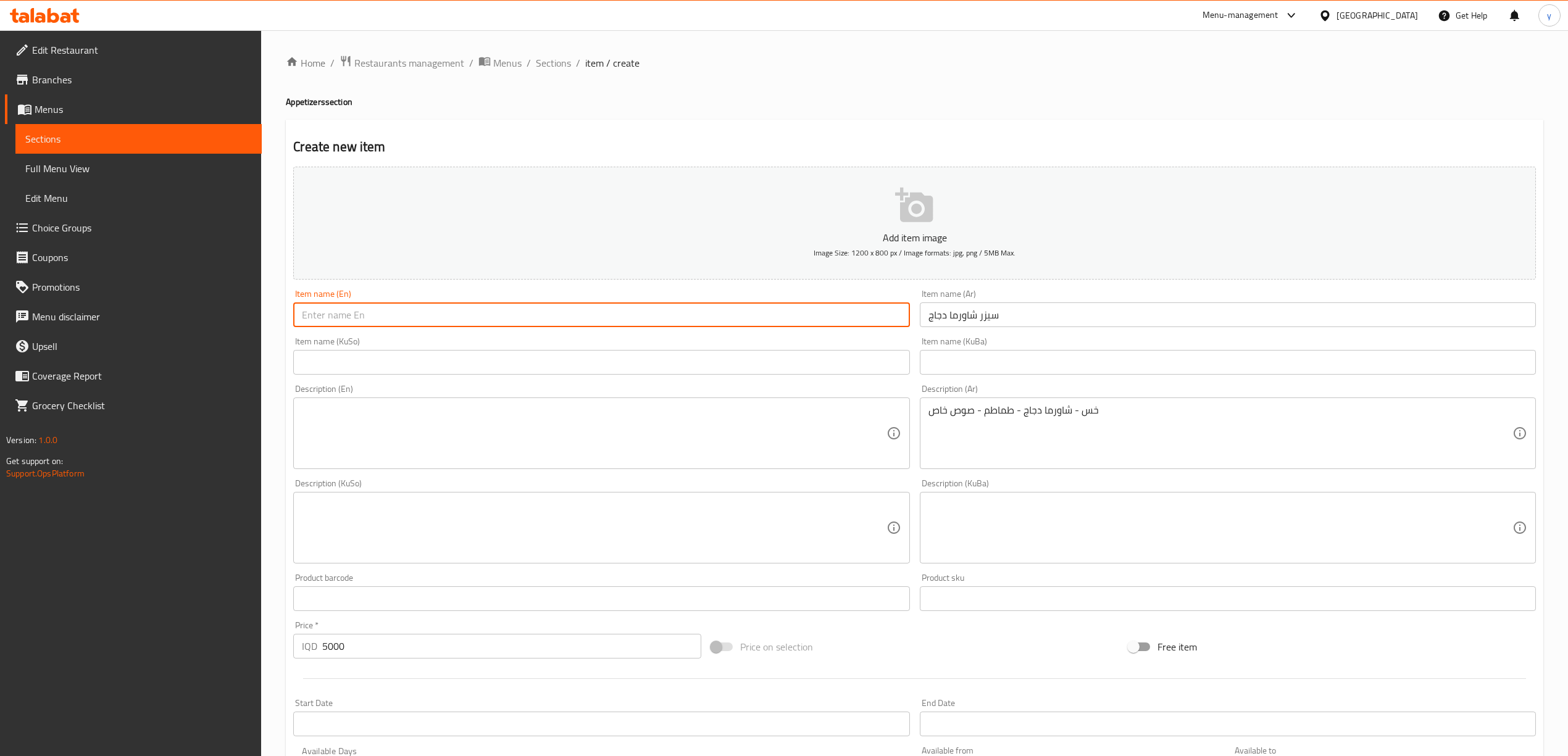
click at [991, 329] on div "Item name (Ar) سيزر شاورما دجاج Item name (Ar)" at bounding box center [1228, 307] width 626 height 47
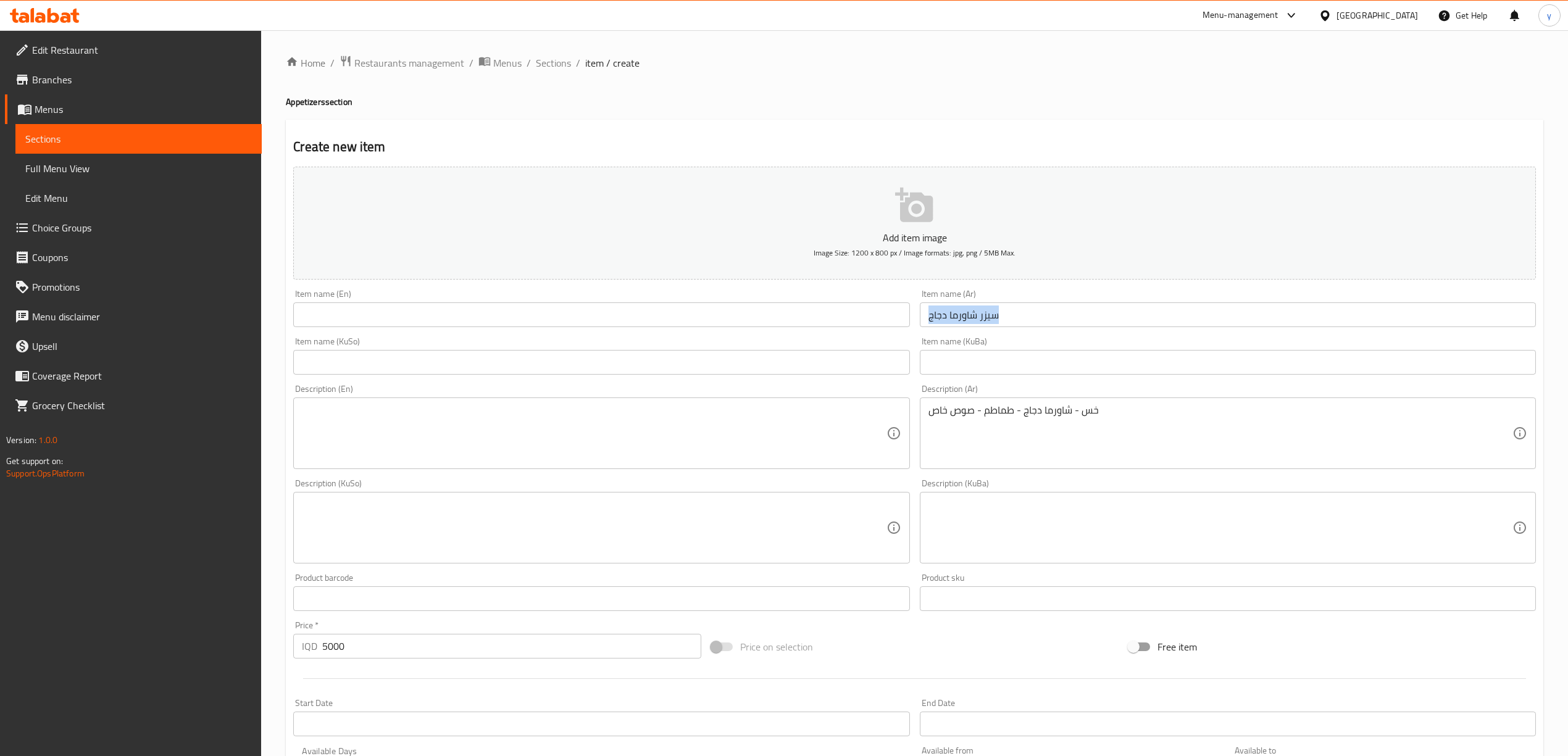
click at [991, 329] on div "Item name (Ar) سيزر شاورما دجاج Item name (Ar)" at bounding box center [1228, 307] width 626 height 47
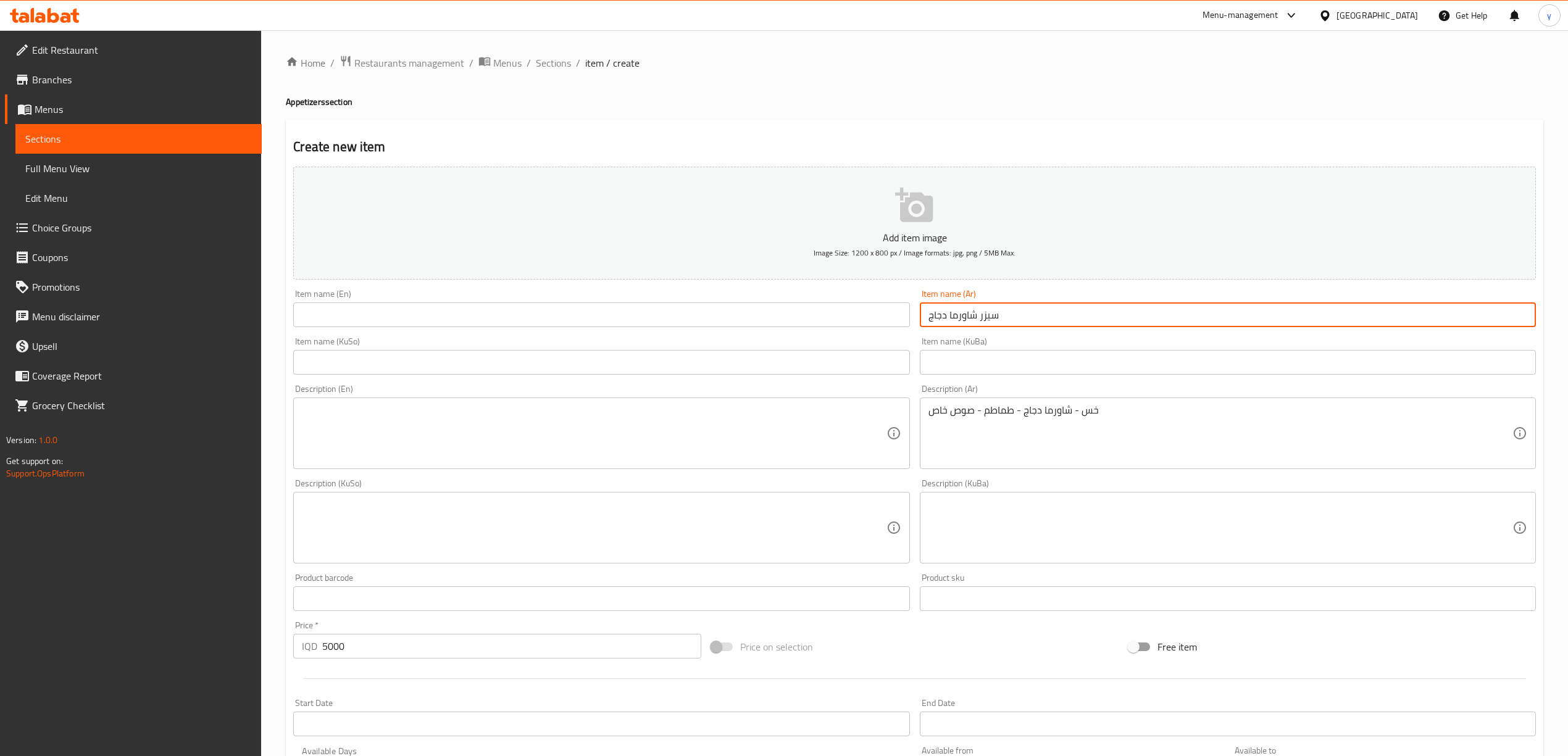
click at [969, 304] on input "سيزر شاورما دجاج" at bounding box center [1227, 314] width 616 height 25
click at [976, 314] on input "سيزر شاورما دجاج" at bounding box center [1227, 314] width 616 height 25
click at [951, 313] on input "سيزر شاورما دجاج" at bounding box center [1227, 314] width 616 height 25
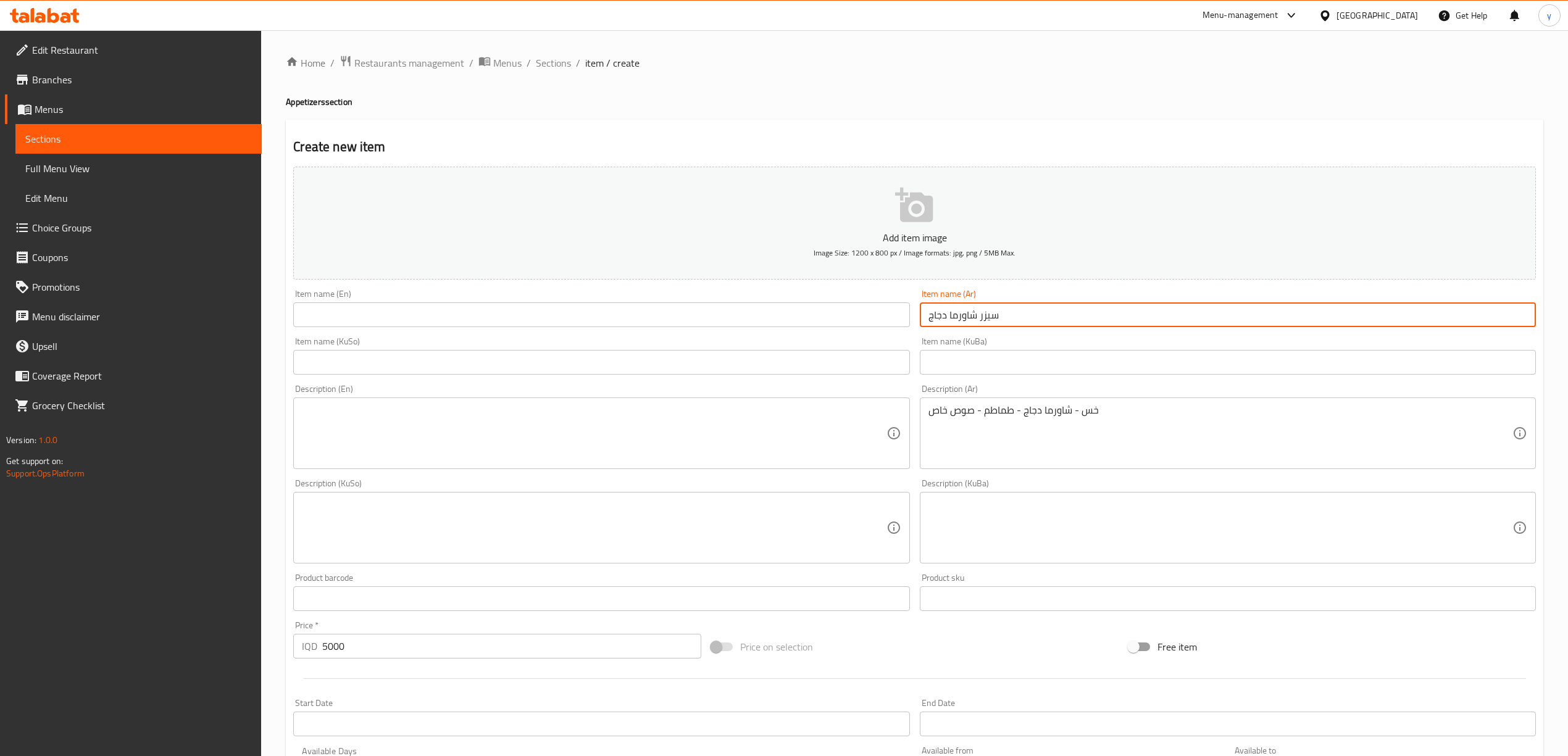
click at [951, 313] on input "سيزر شاورما دجاج" at bounding box center [1227, 314] width 616 height 25
paste input "Caesar Chicken Shawerma"
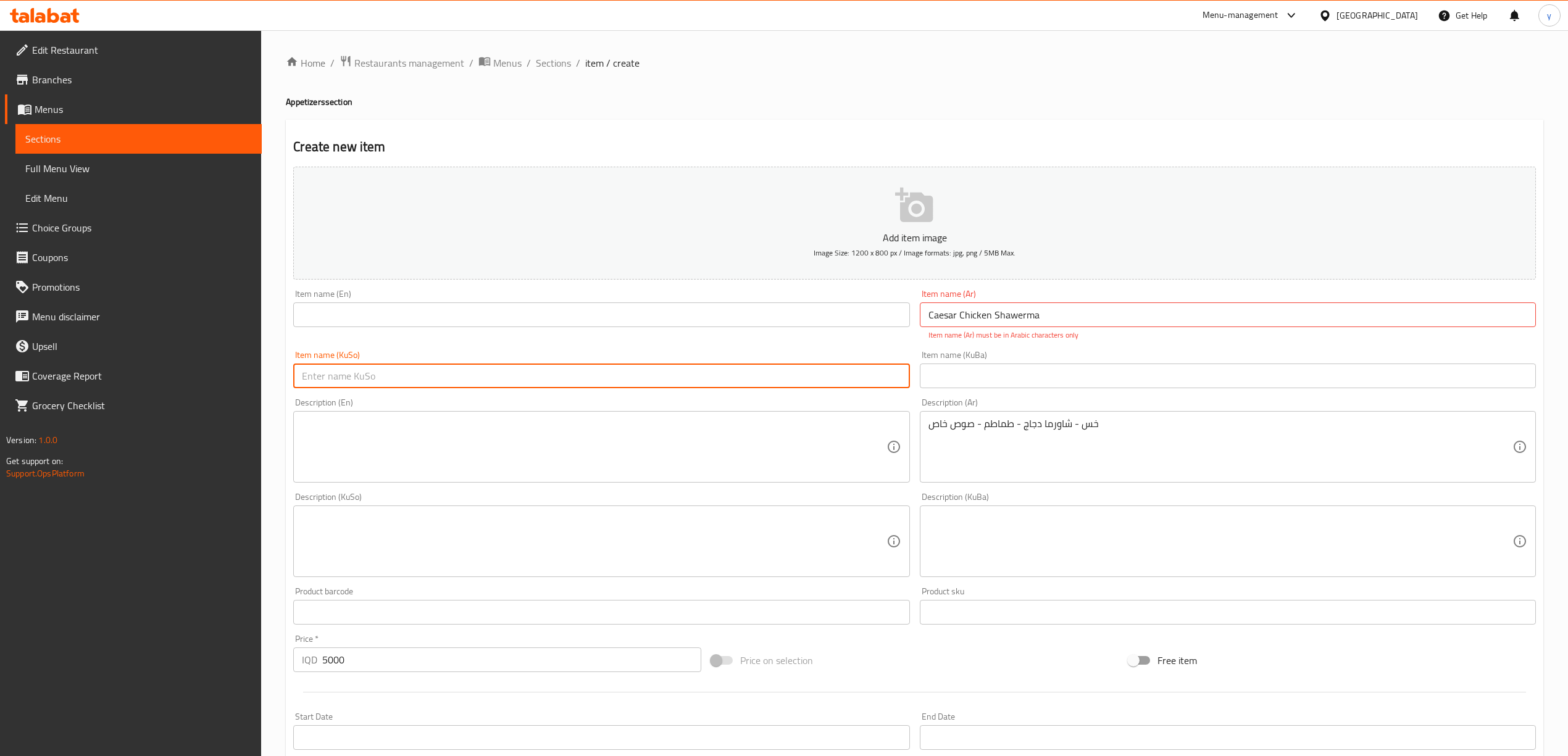
drag, startPoint x: 799, startPoint y: 358, endPoint x: 778, endPoint y: 373, distance: 25.8
click at [799, 358] on div "Item name (KuSo) Item name (KuSo)" at bounding box center [600, 370] width 616 height 37
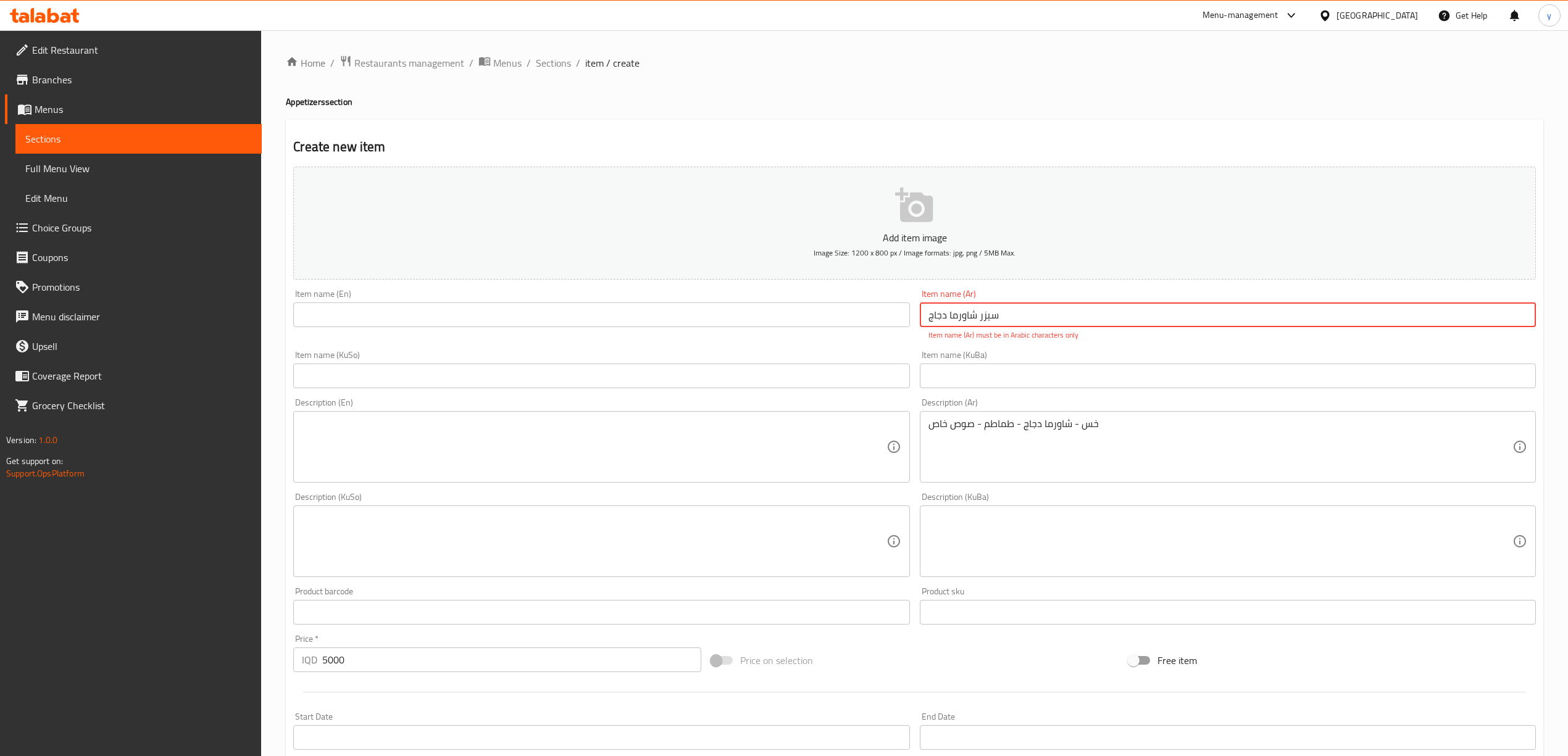
type input "سيزر شاورما دجاج"
drag, startPoint x: 862, startPoint y: 320, endPoint x: 811, endPoint y: 340, distance: 54.8
click at [862, 320] on input "text" at bounding box center [600, 314] width 616 height 25
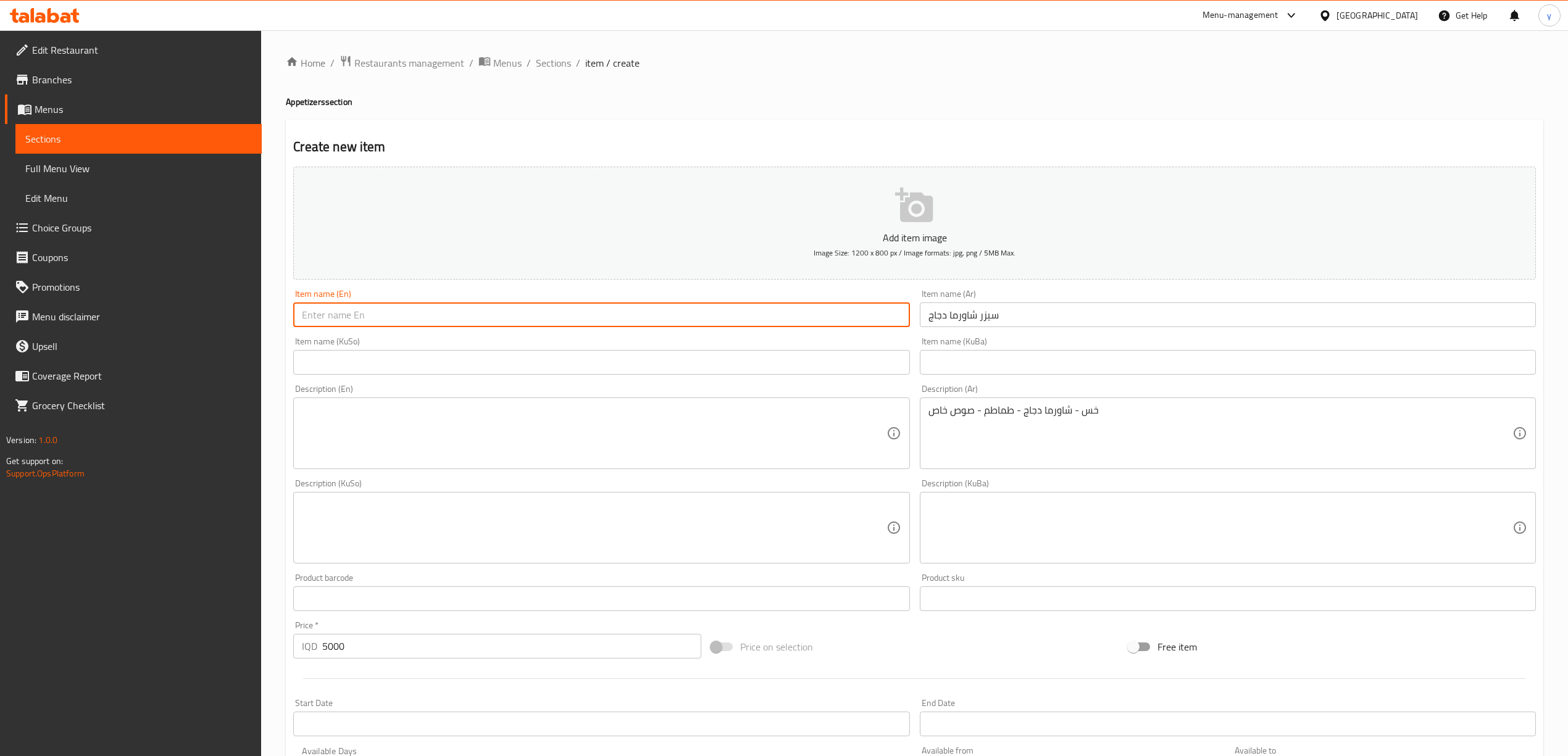
paste input "Caesar Chicken Shawerma"
type input "Caesar Chicken Shawerma"
click at [726, 370] on input "text" at bounding box center [600, 362] width 616 height 25
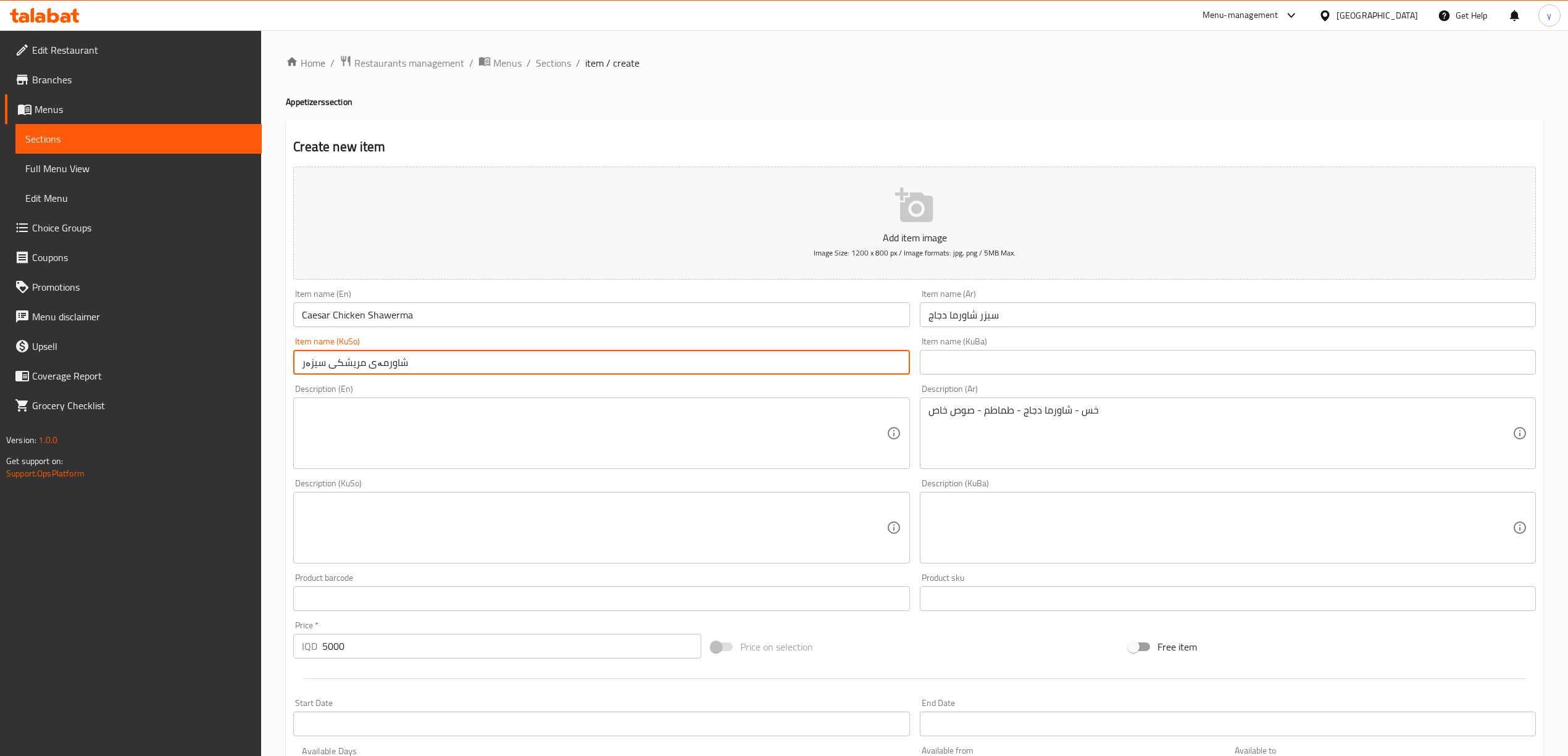
type input "شاورمەی مریشکی سیزەر"
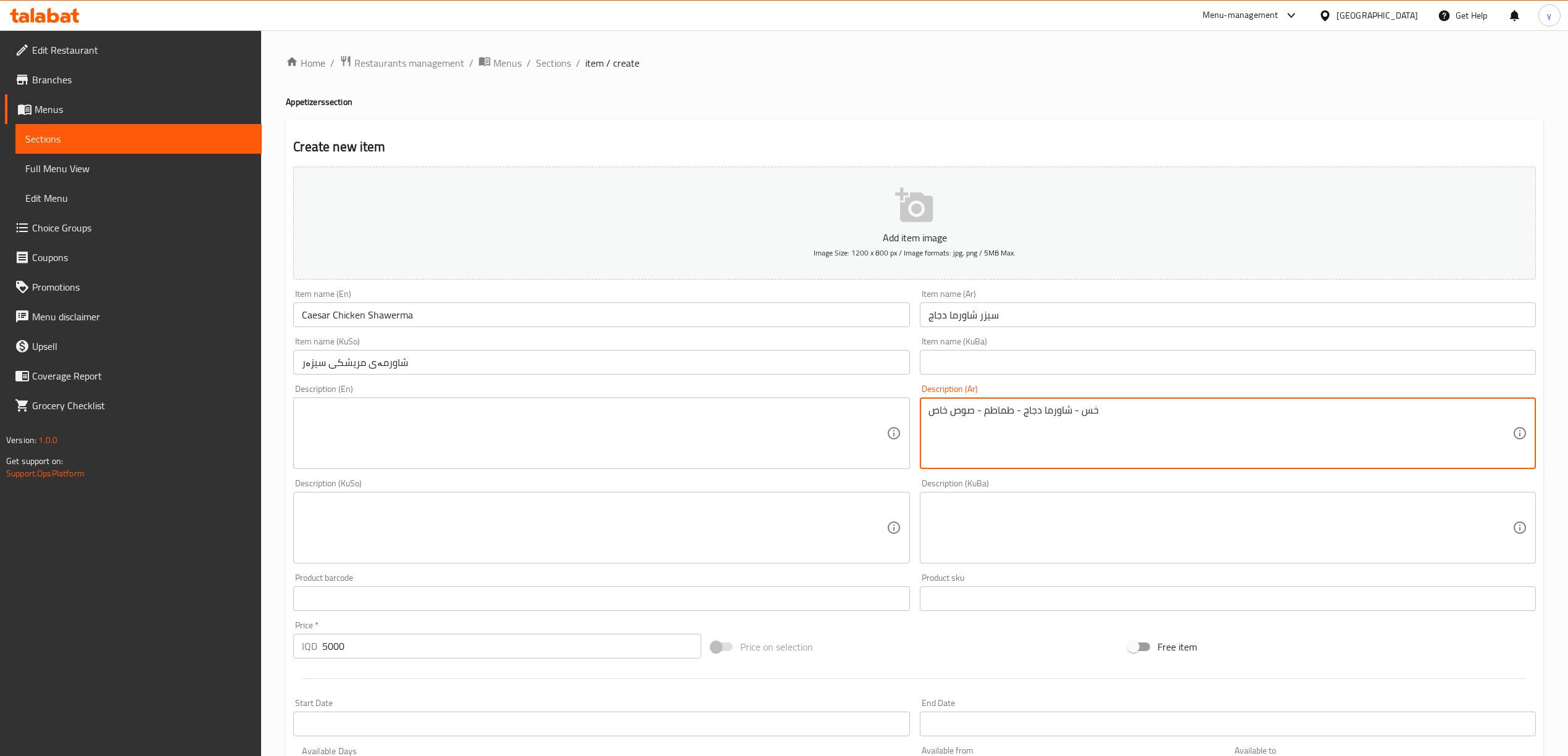
click at [1075, 425] on textarea "خس - شاورما دجاج - طماطم - صوص خاص" at bounding box center [1220, 434] width 584 height 59
paste textarea "، شاورما دجاج، طماطم وصوص خاص"
type textarea "خس، شاورما دجاج، طماطم وصوص خاص"
click at [791, 425] on textarea at bounding box center [593, 434] width 584 height 59
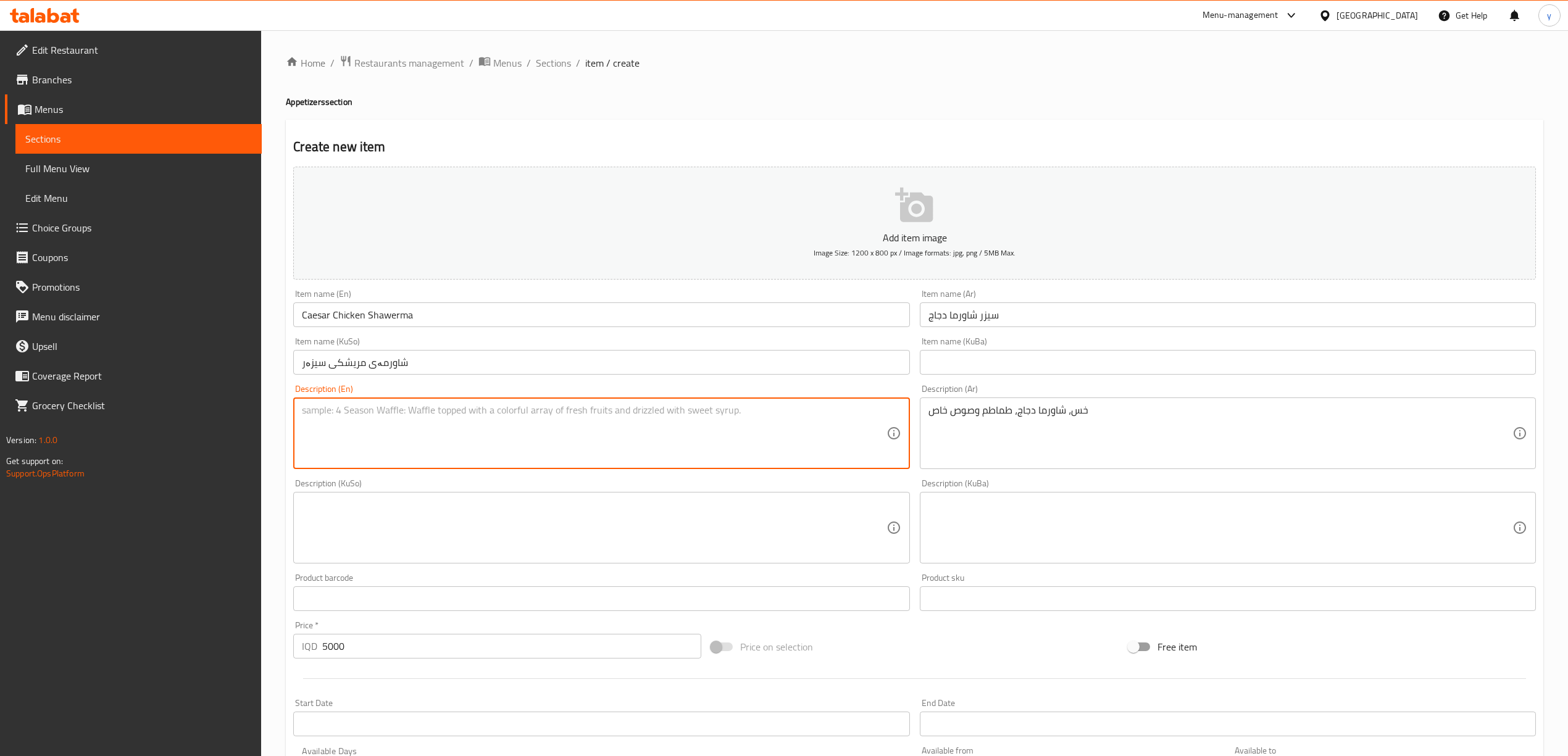
paste textarea "Lettuce, chicken shawerma, tomatoes and special sauce"
type textarea "Lettuce, chicken shawerma, tomatoes and special sauce"
click at [795, 549] on textarea at bounding box center [593, 528] width 584 height 59
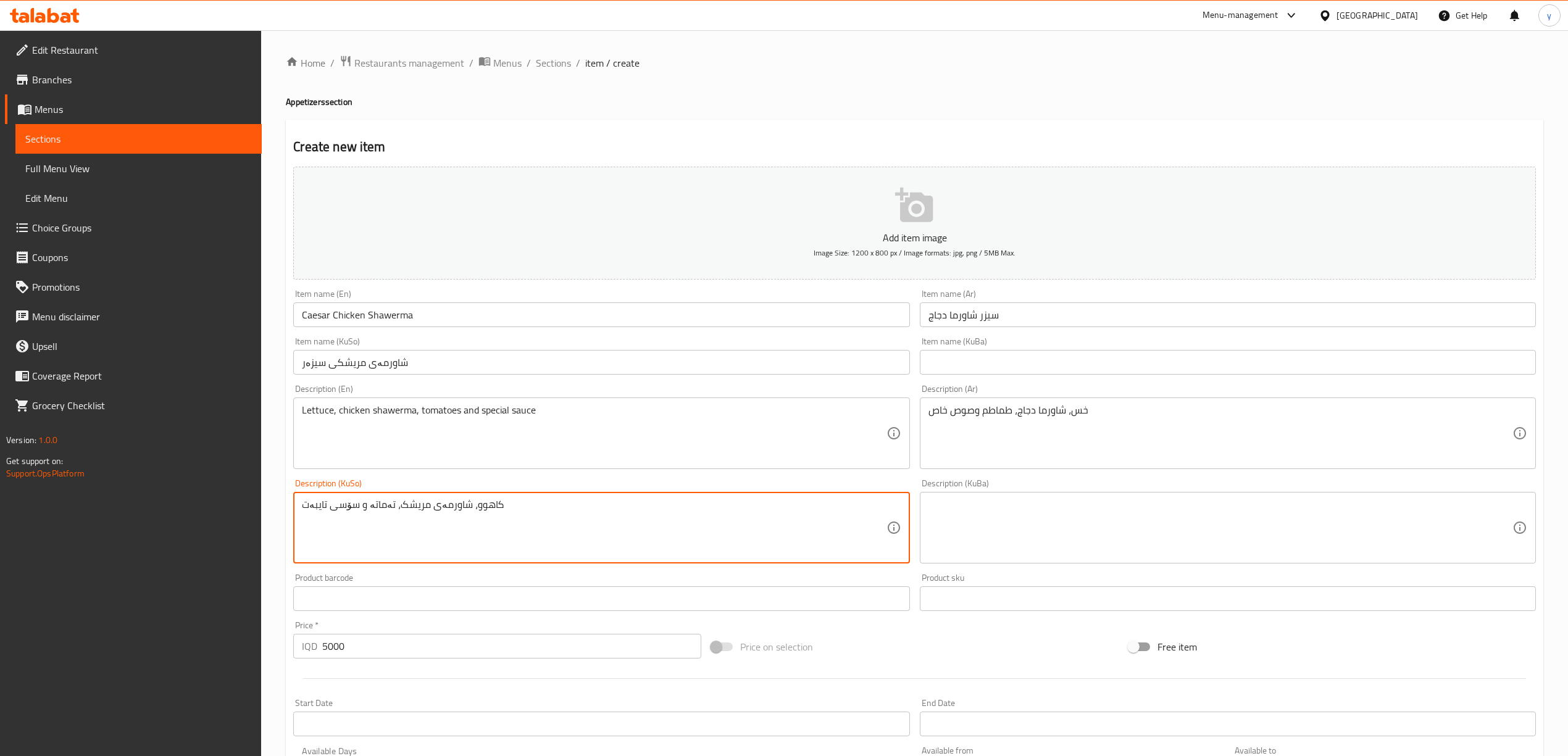
scroll to position [257, 0]
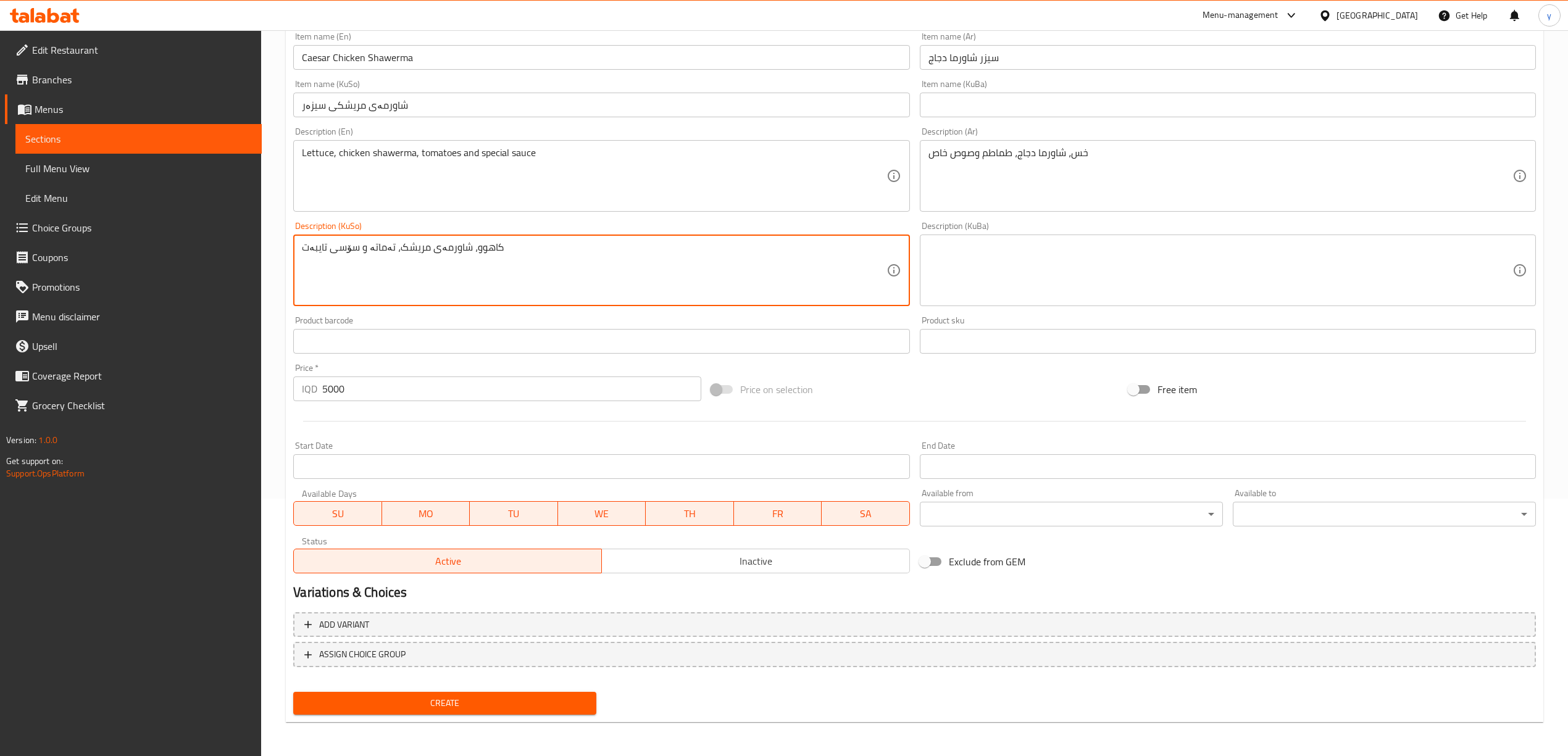
type textarea "کاهوو، شاورمەی مریشک، تەماتە و سۆسی تایبەت"
click at [473, 696] on span "Create" at bounding box center [445, 703] width 283 height 15
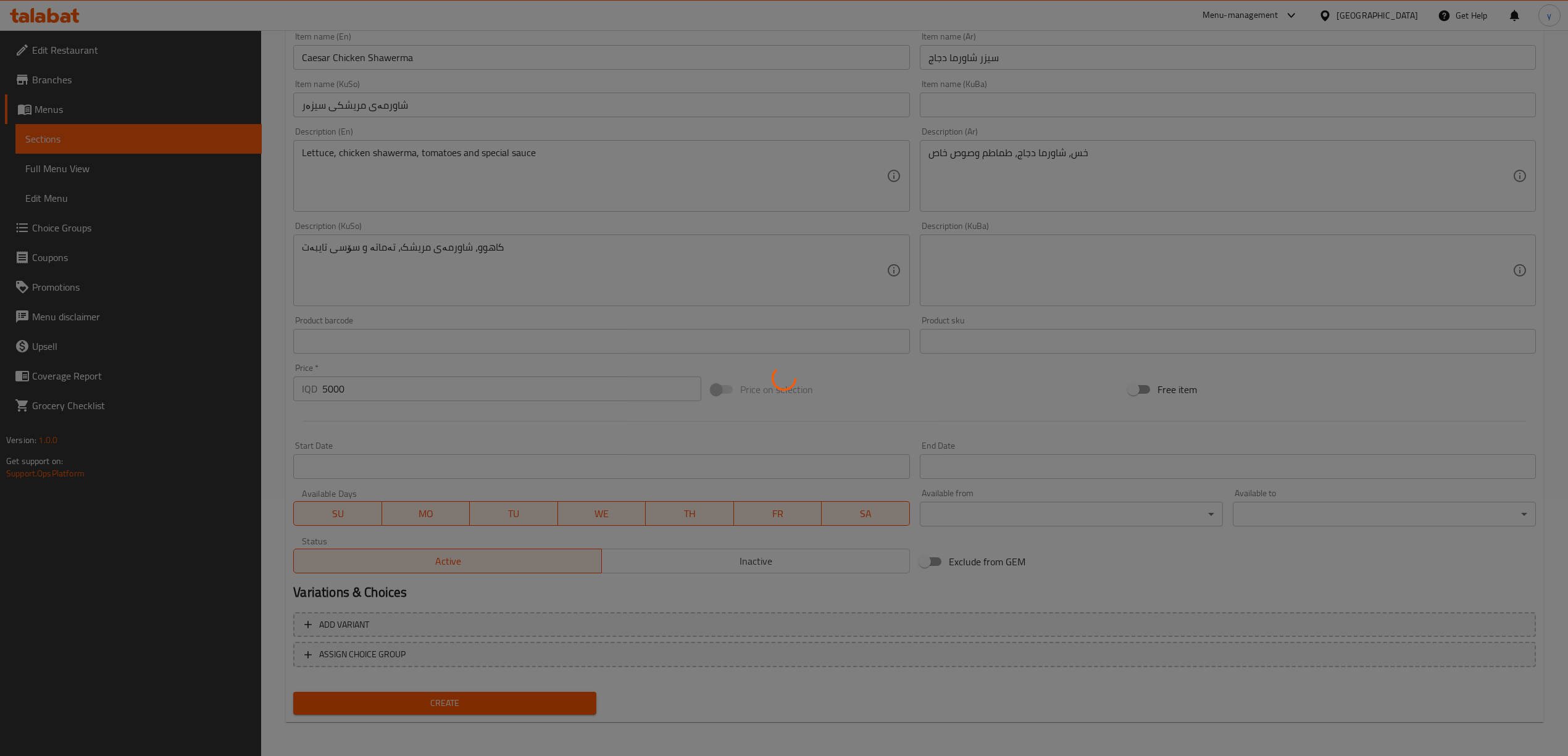
type input "0"
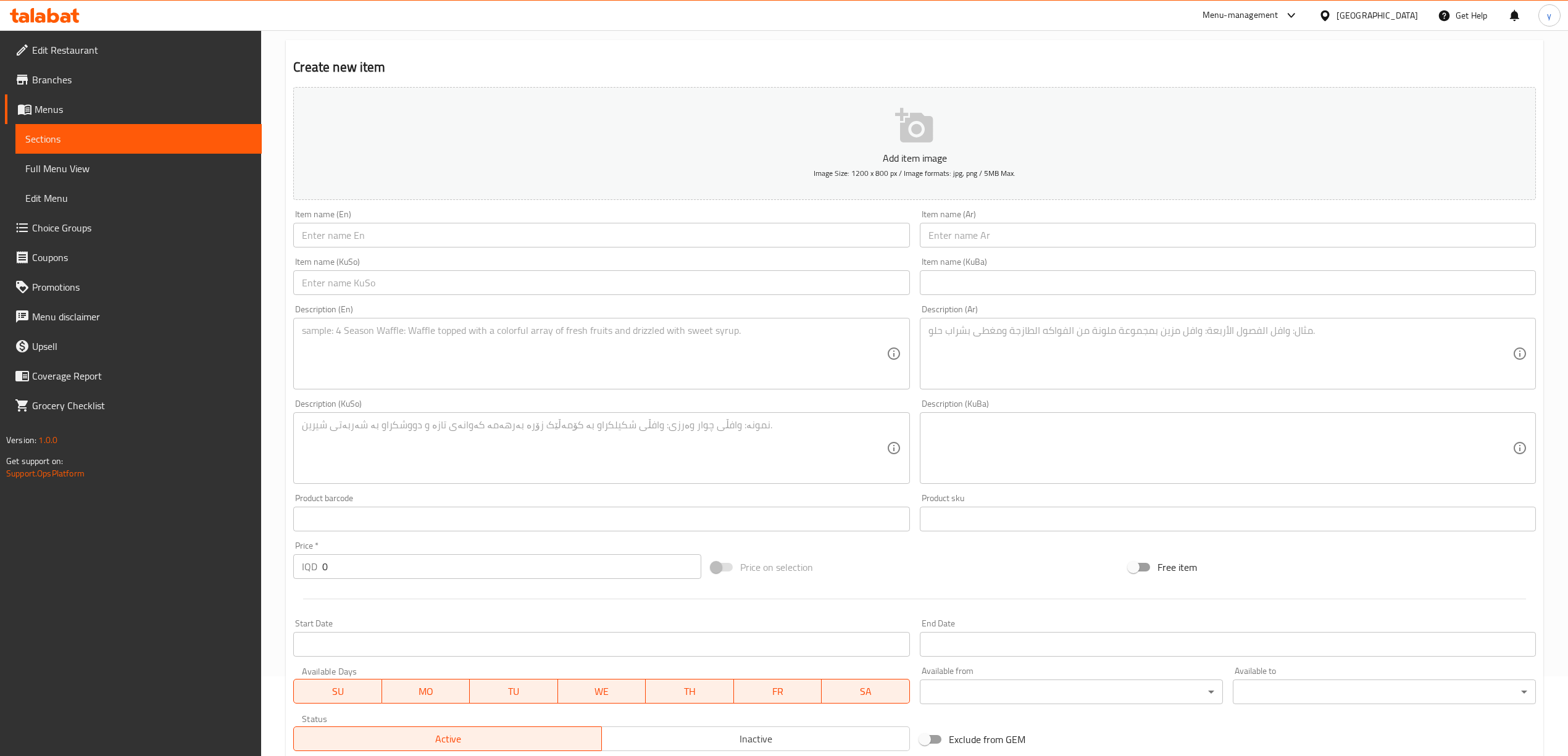
scroll to position [0, 0]
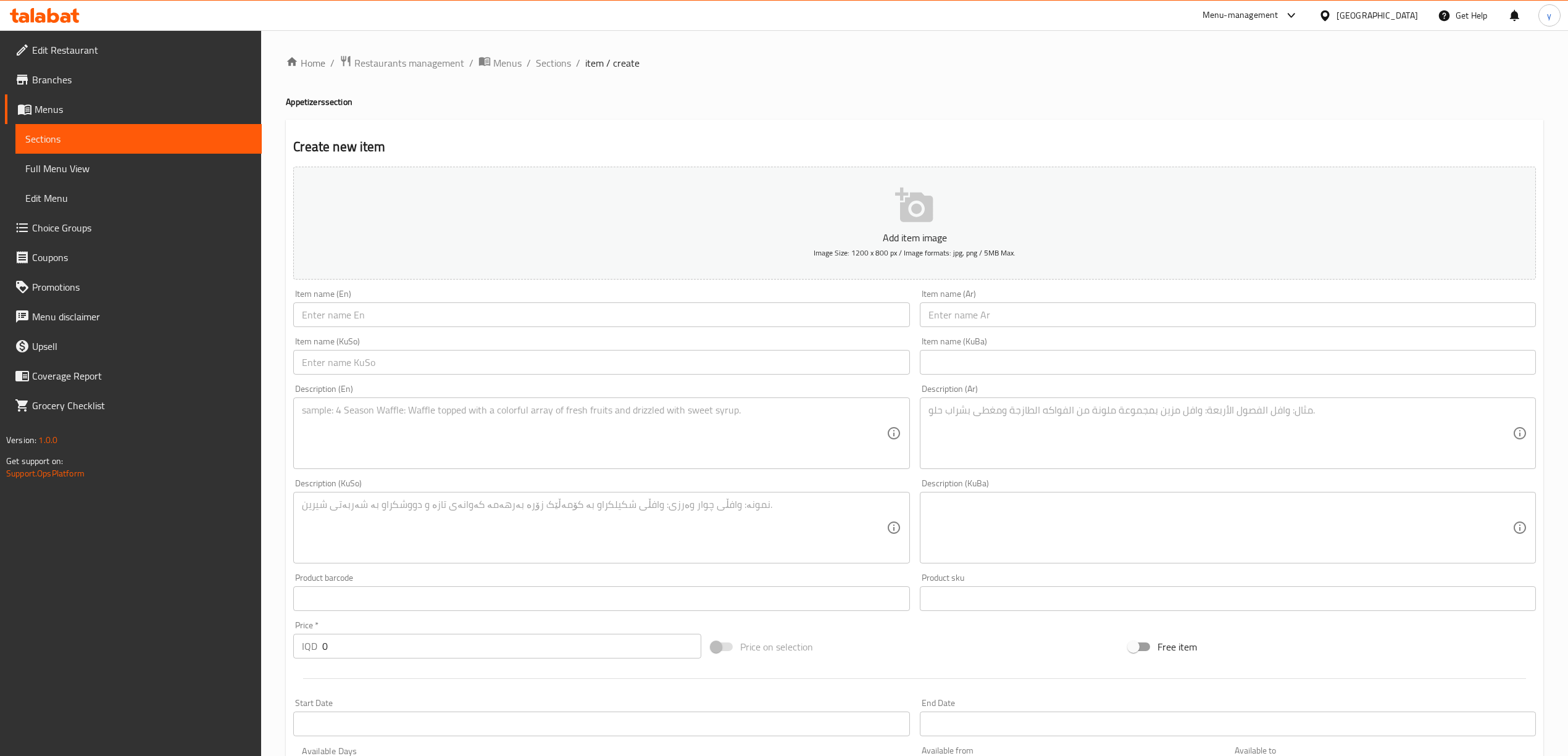
click at [1013, 329] on div "Item name (Ar) Item name (Ar)" at bounding box center [1228, 307] width 626 height 47
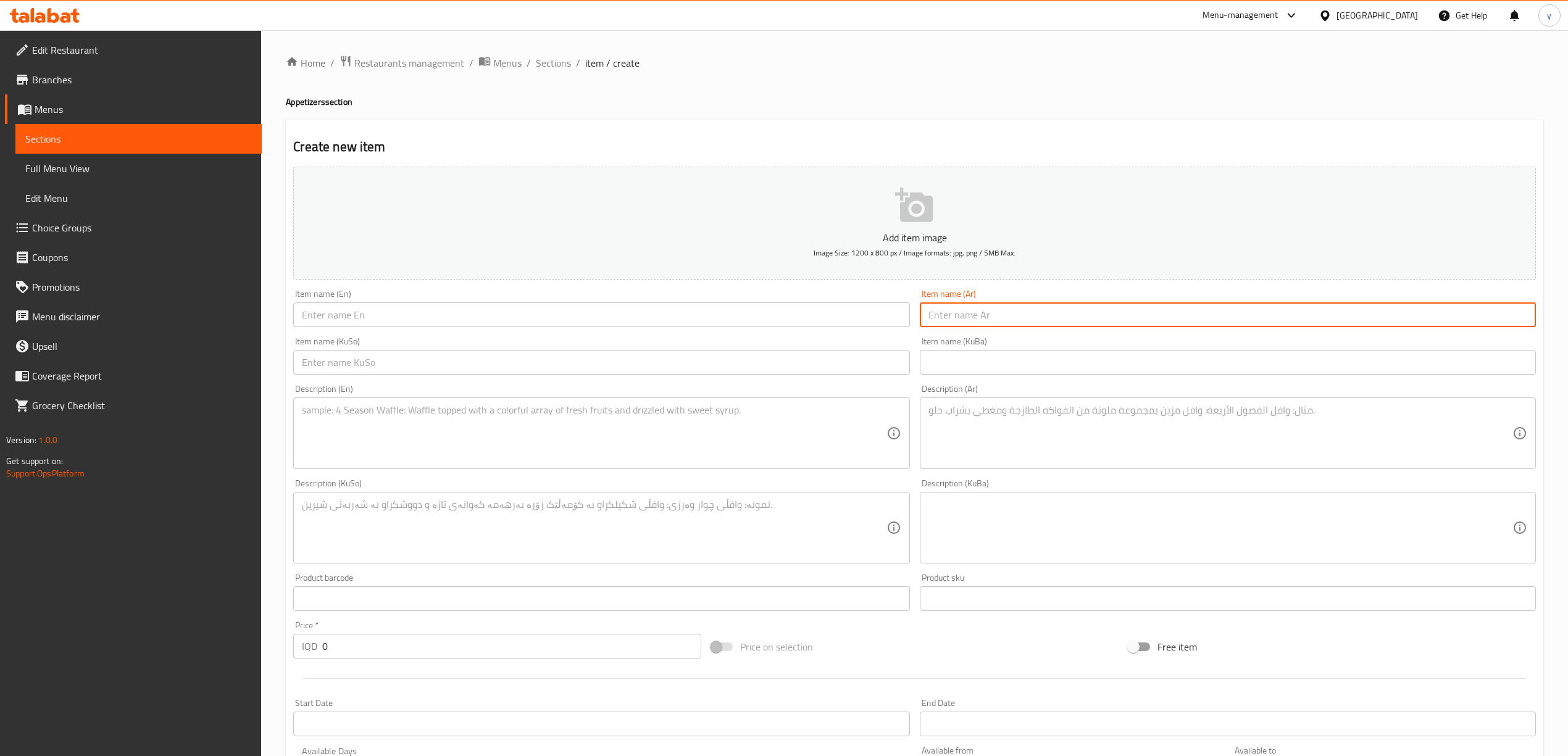
drag, startPoint x: 1001, startPoint y: 321, endPoint x: 885, endPoint y: 349, distance: 119.3
click at [1001, 321] on input "text" at bounding box center [1227, 314] width 616 height 25
paste input "سيزر مقرمش"
type input "سيزر مقرمش"
click at [815, 314] on input "text" at bounding box center [600, 314] width 616 height 25
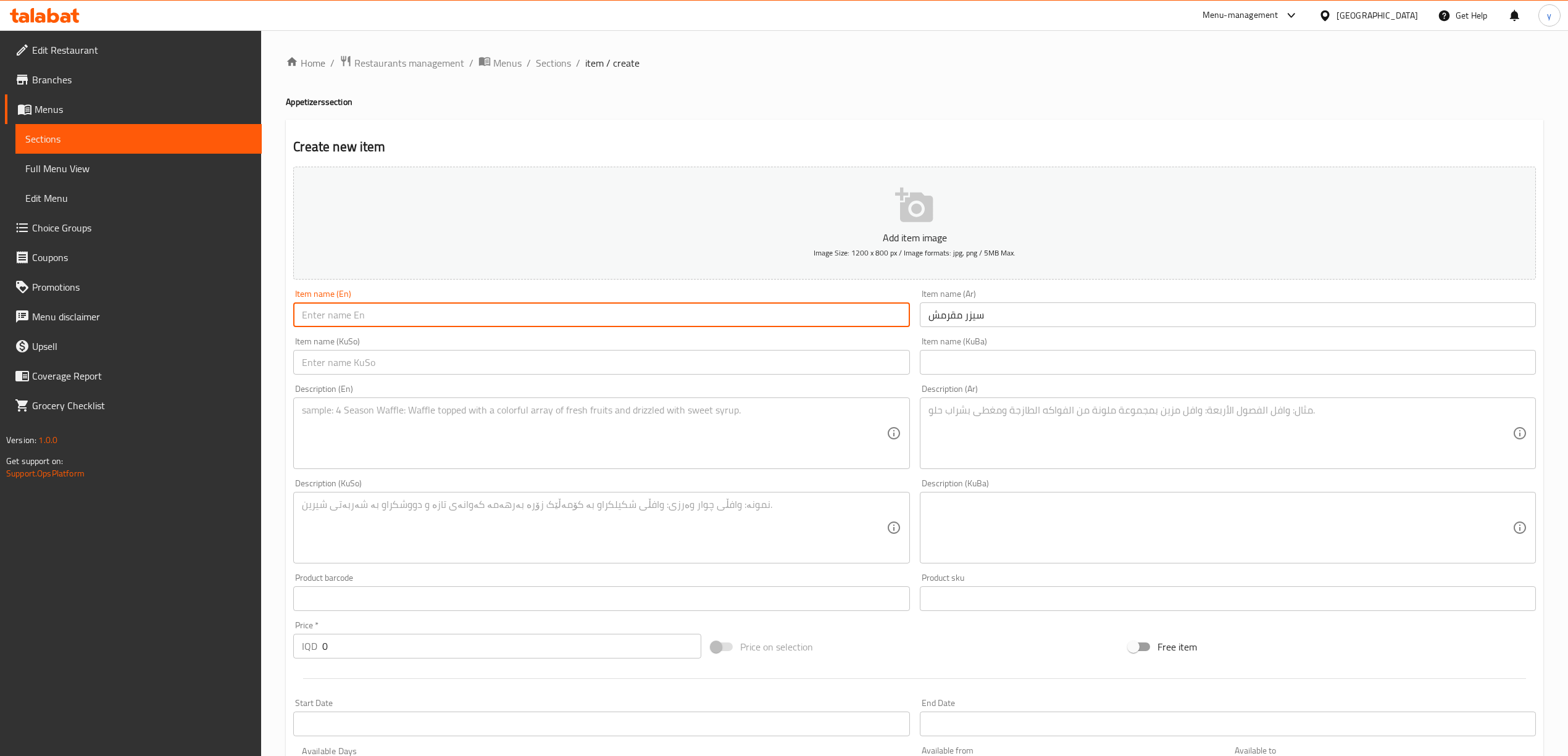
paste input "Crispy Caesar"
type input "Crispy Caesar"
click at [486, 423] on textarea at bounding box center [593, 434] width 584 height 59
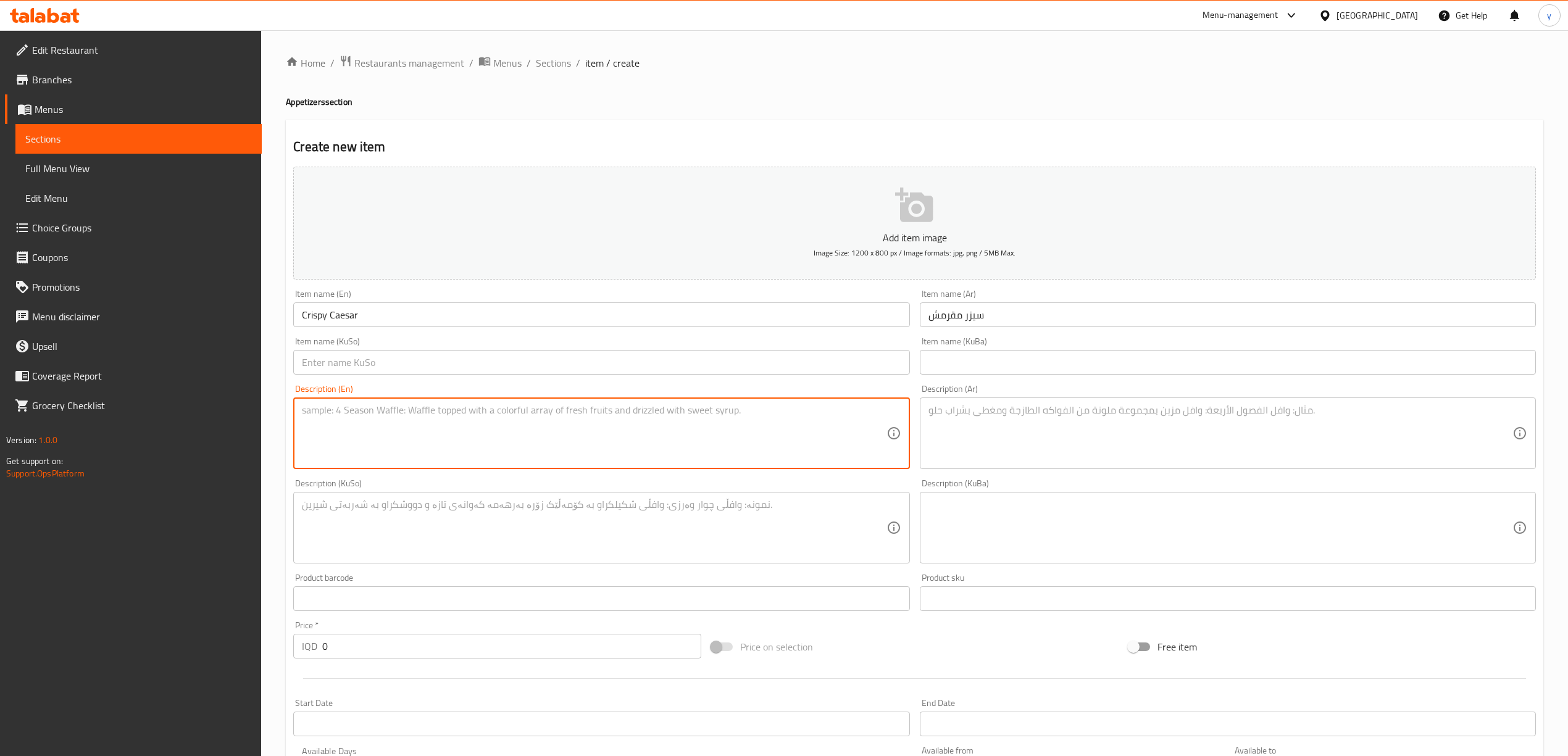
paste textarea "Lettuce, crispy chicken, tomatoes and special sauce"
type textarea "Lettuce, crispy chicken, tomatoes and special sauce"
click at [1059, 444] on textarea at bounding box center [1220, 434] width 584 height 59
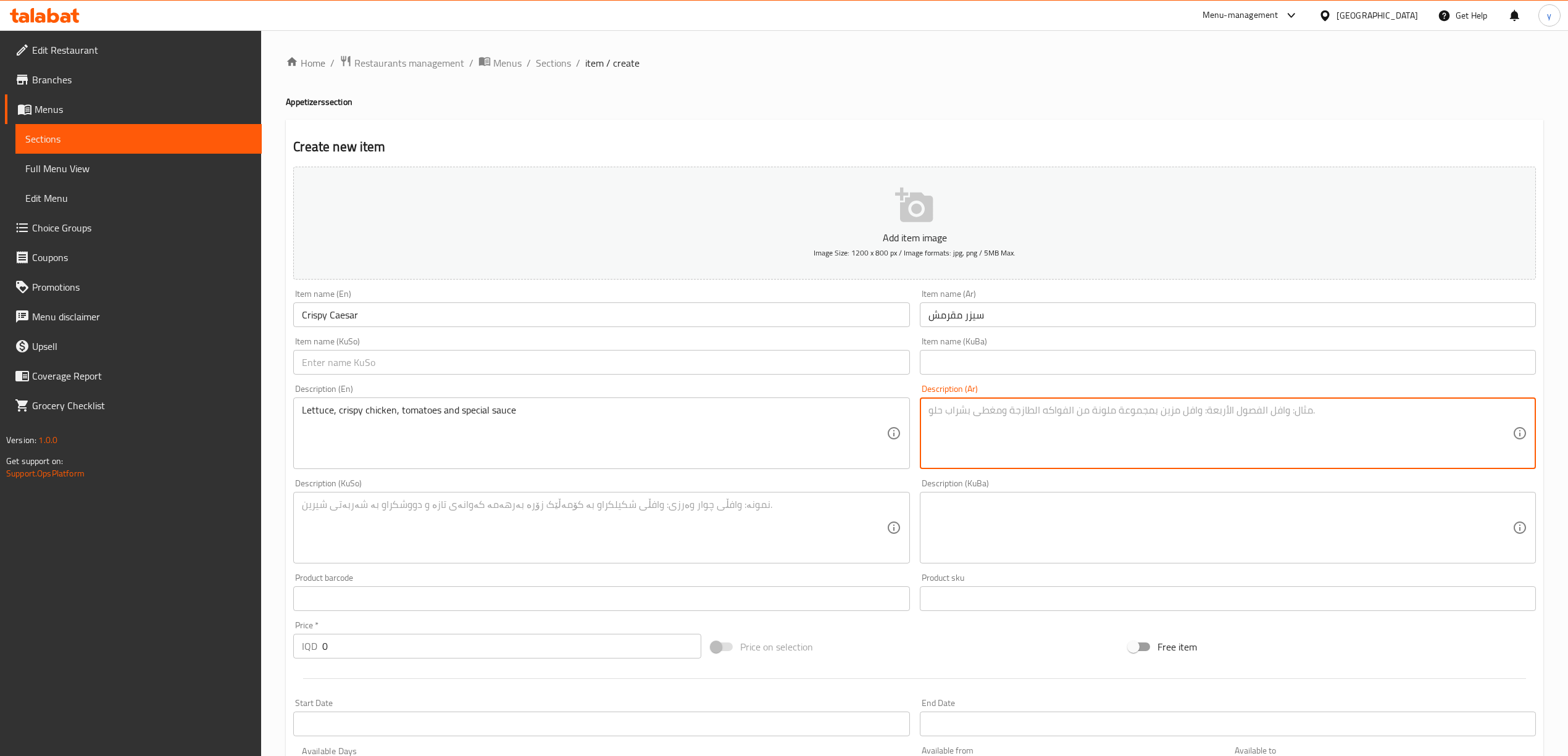
paste textarea "خس، دجاج مقرمش، طماطم وصوص خاص"
type textarea "خس، دجاج مقرمش، طماطم وصوص خاص"
click at [766, 386] on div "Description (En) Lettuce, crispy chicken, tomatoes and special sauce Descriptio…" at bounding box center [600, 427] width 616 height 85
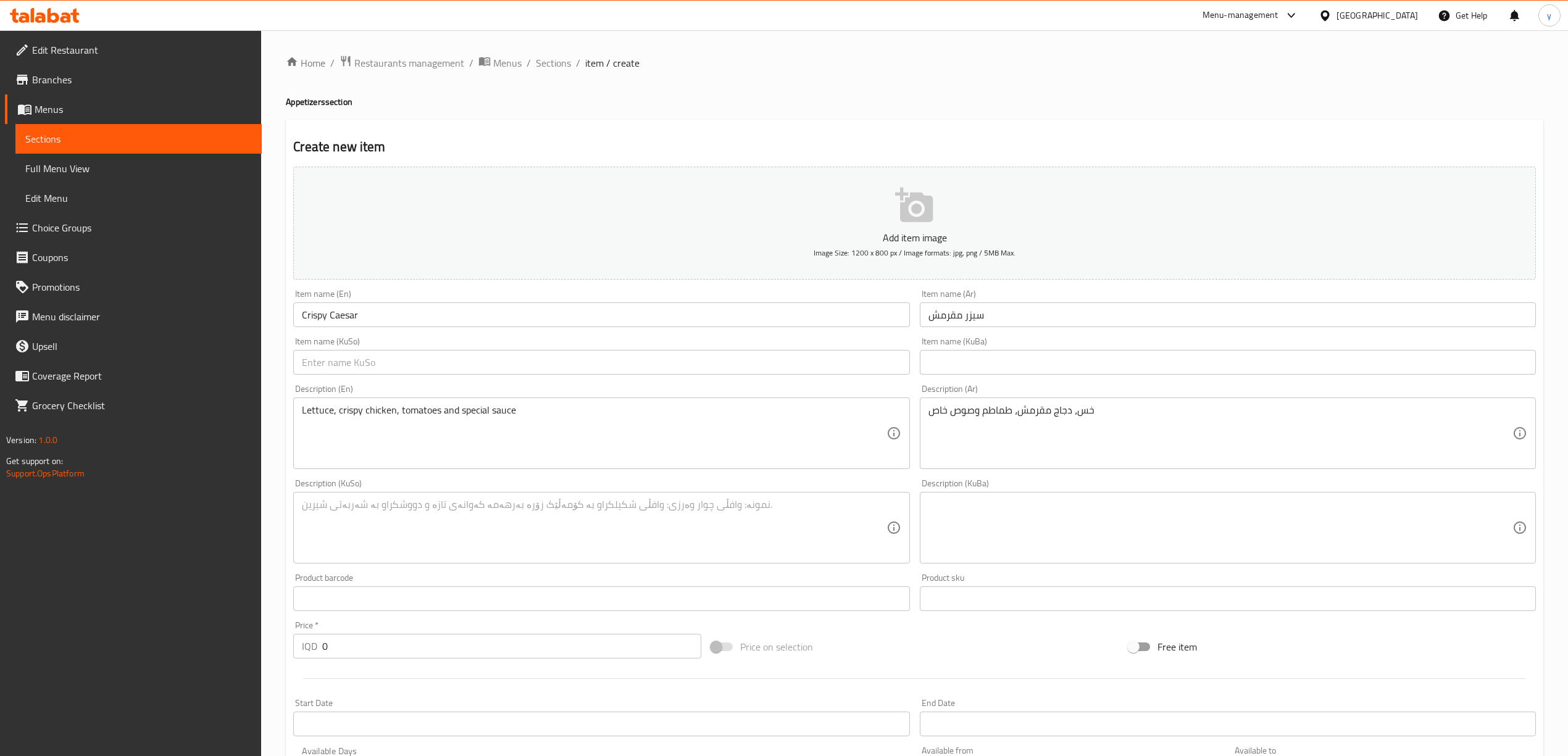
click at [765, 364] on input "text" at bounding box center [600, 362] width 616 height 25
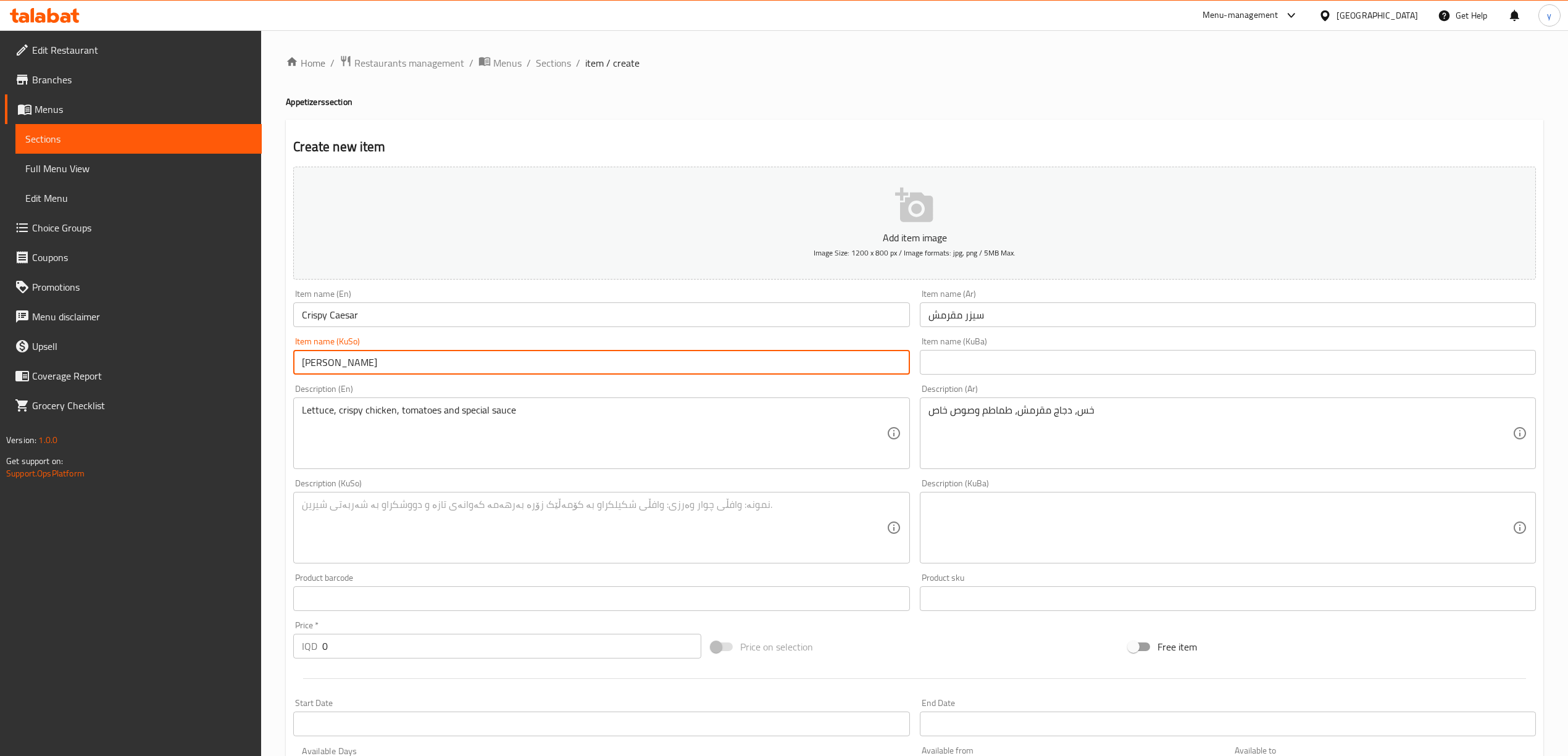
type input "سیزەری کریسپی"
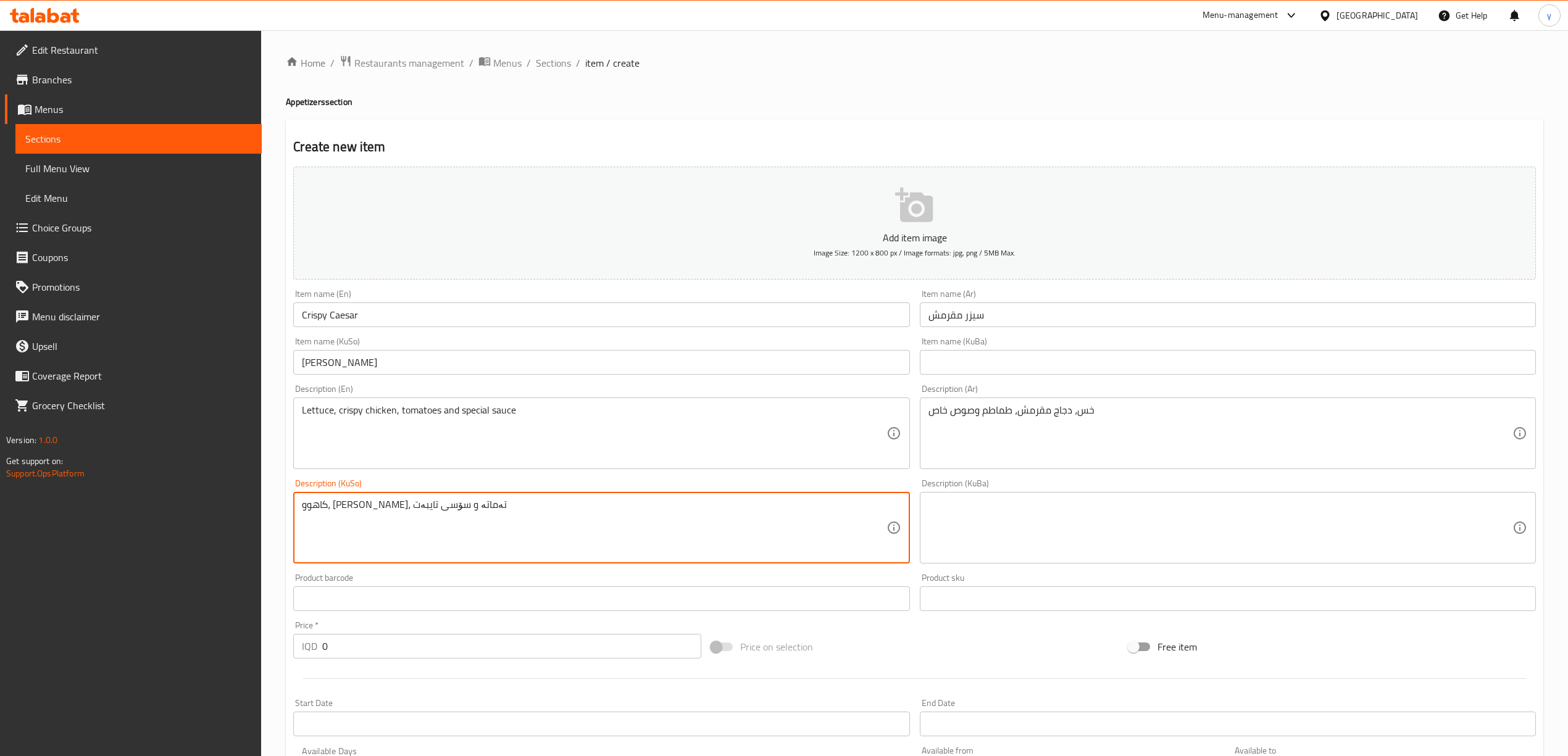
type textarea "کاهوو، مریشکی کریسپی، تەماتە و سۆسی تایبەت"
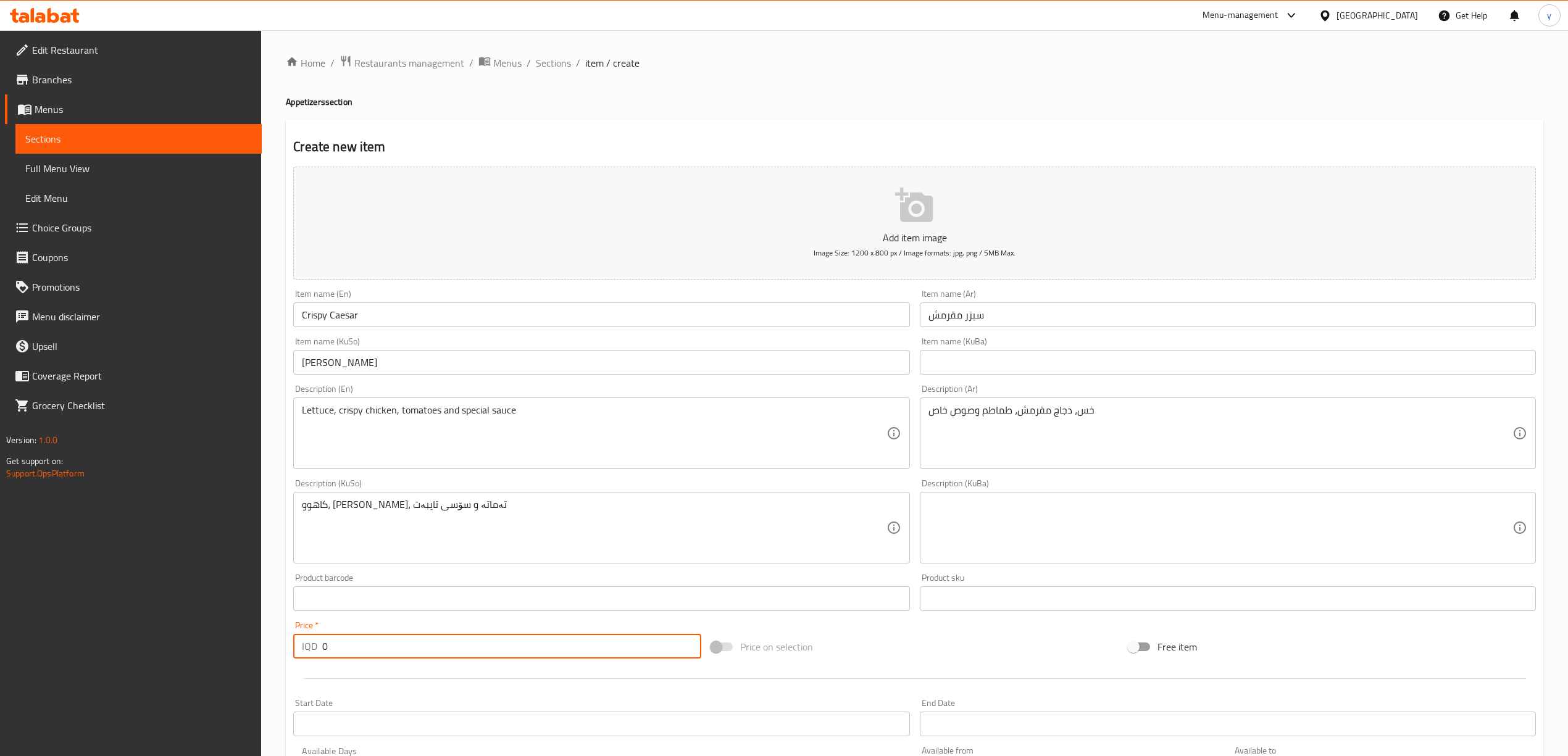
drag, startPoint x: 339, startPoint y: 639, endPoint x: 320, endPoint y: 652, distance: 23.0
click at [320, 650] on div "IQD 0 Price *" at bounding box center [496, 646] width 407 height 25
paste input "600"
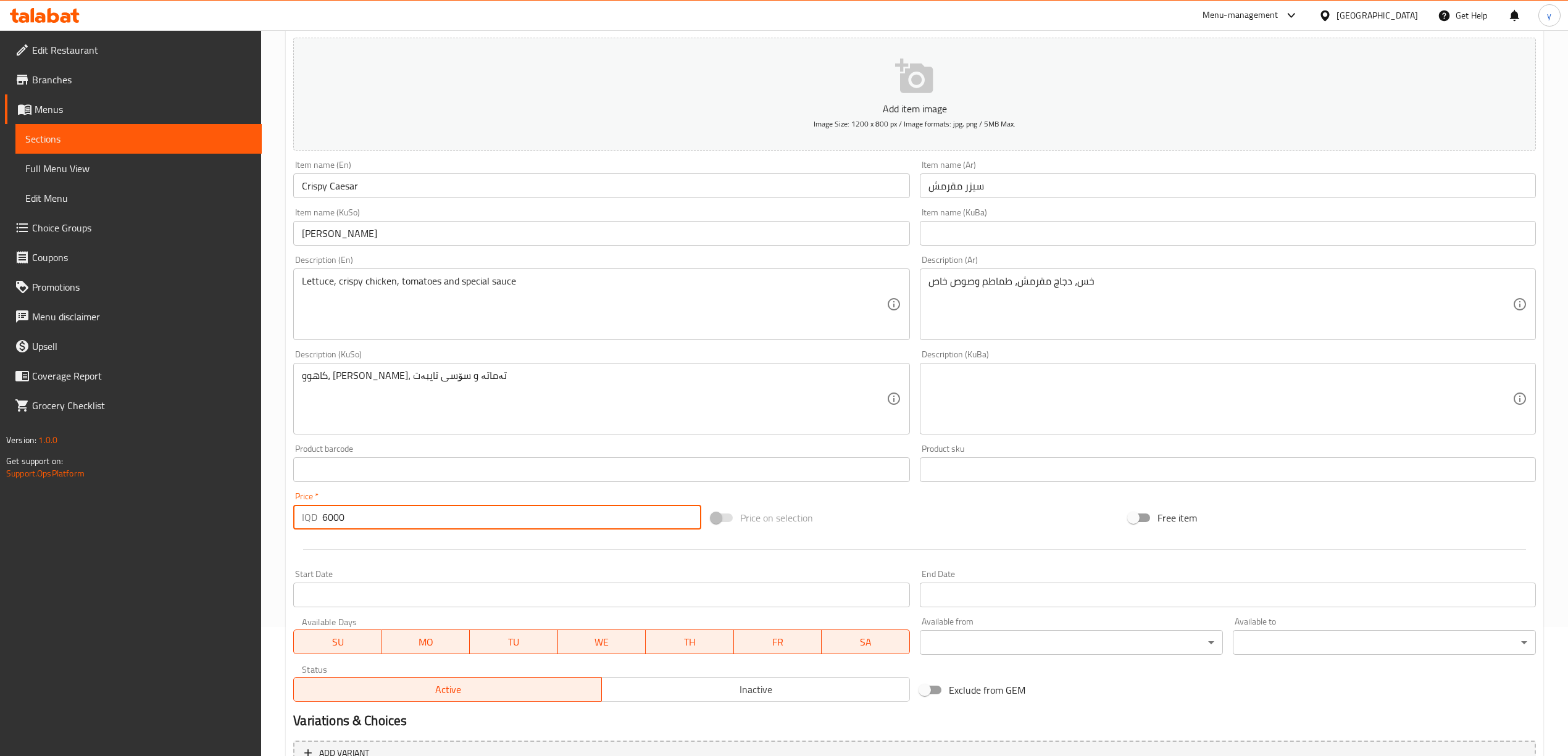
scroll to position [257, 0]
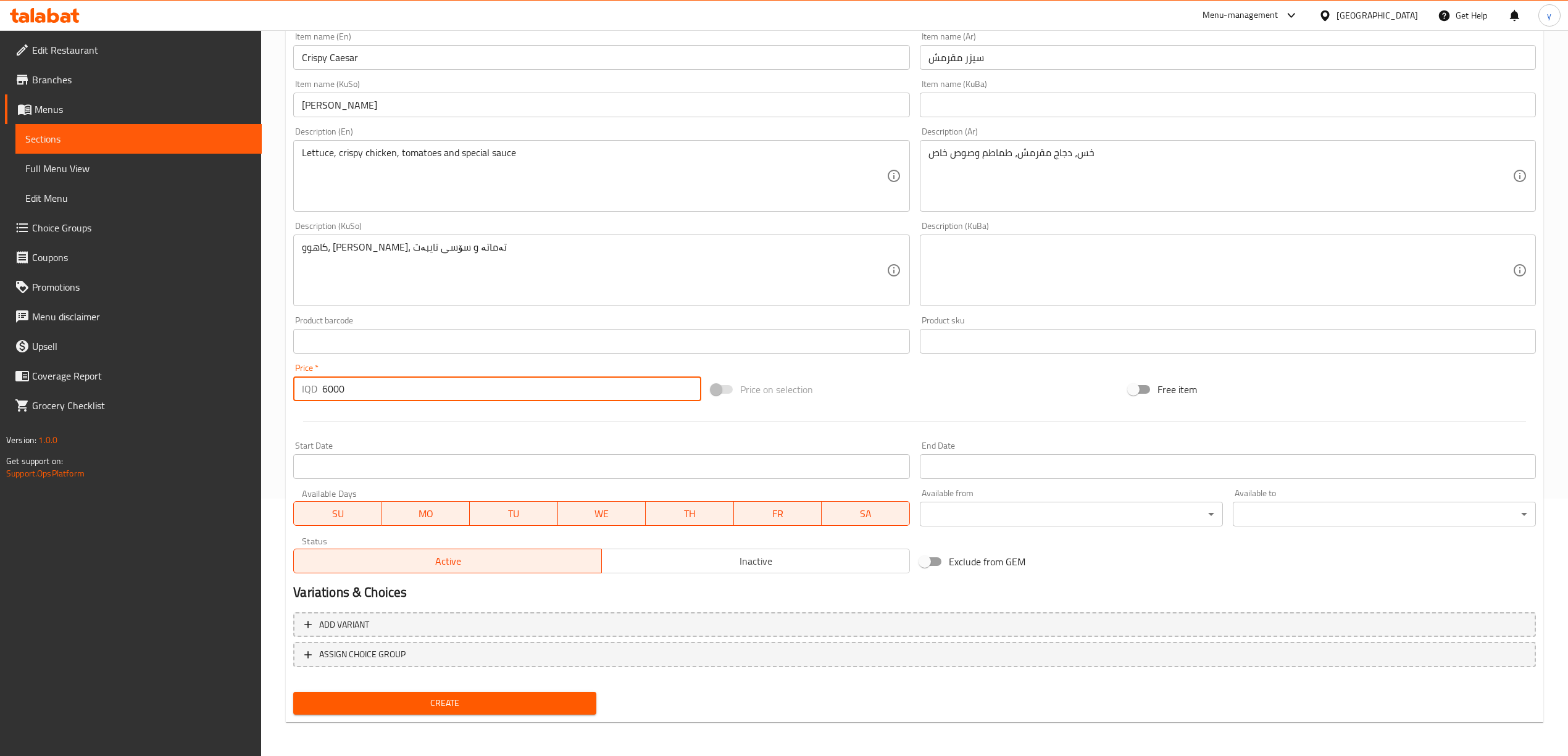
type input "6000"
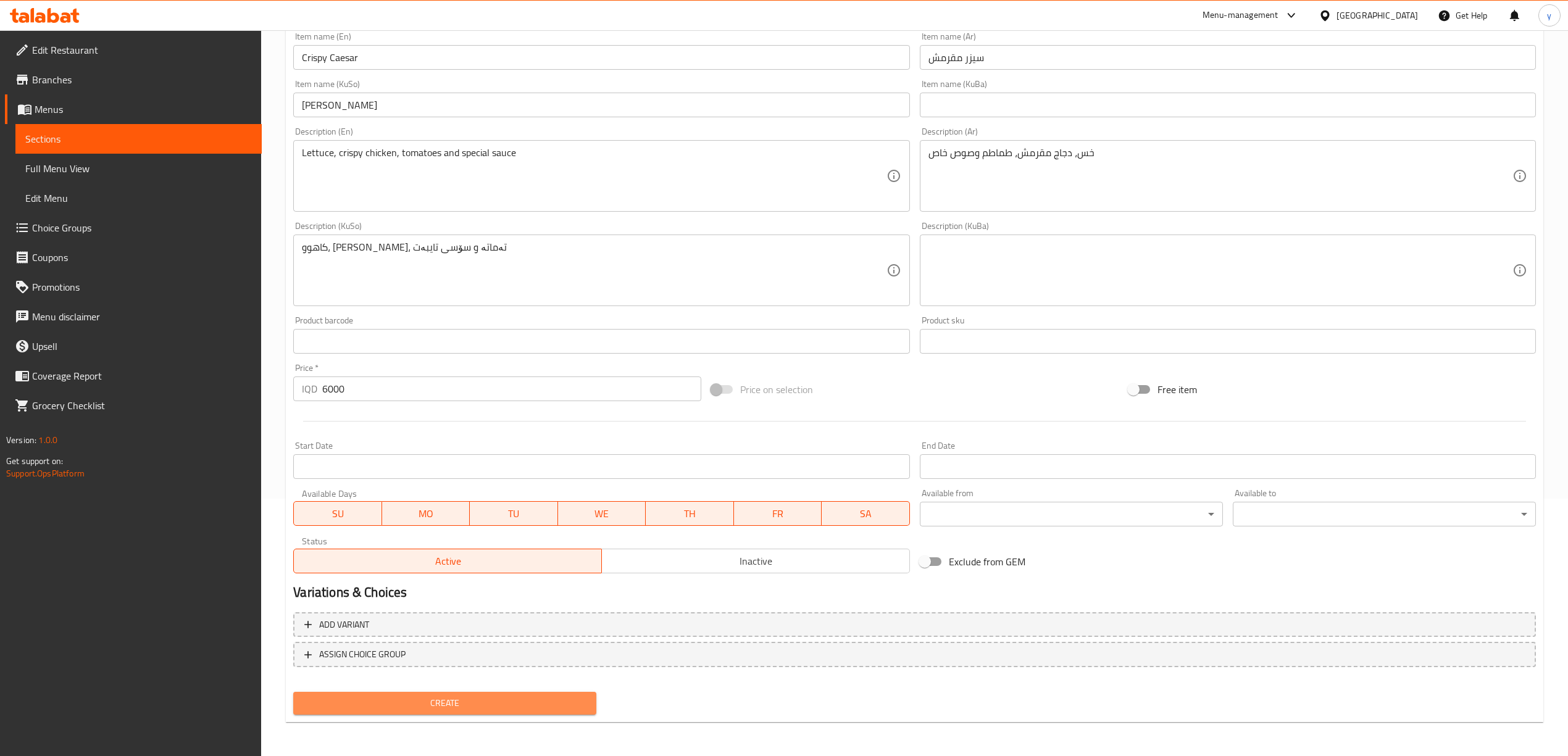
click at [467, 694] on button "Create" at bounding box center [445, 703] width 303 height 23
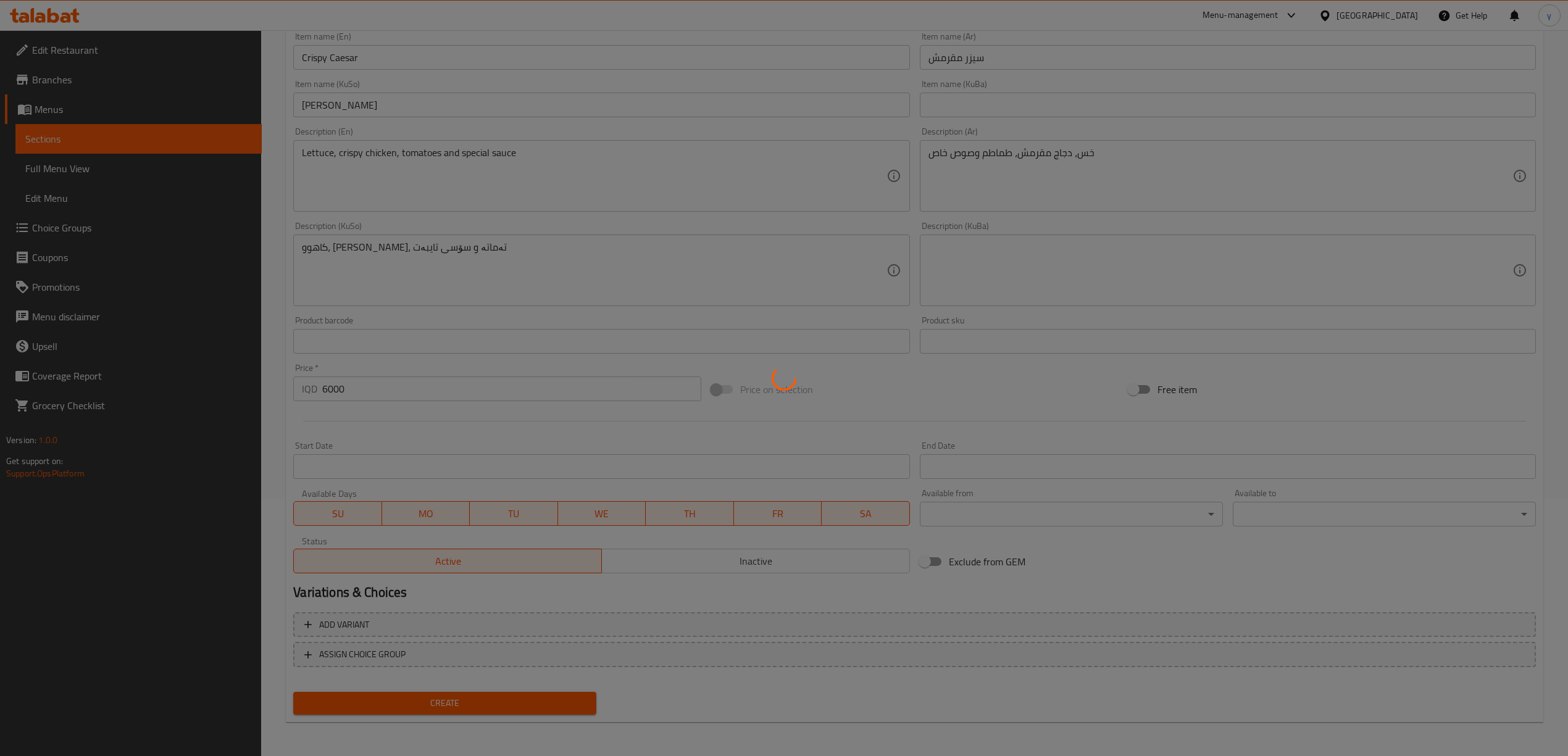
type input "0"
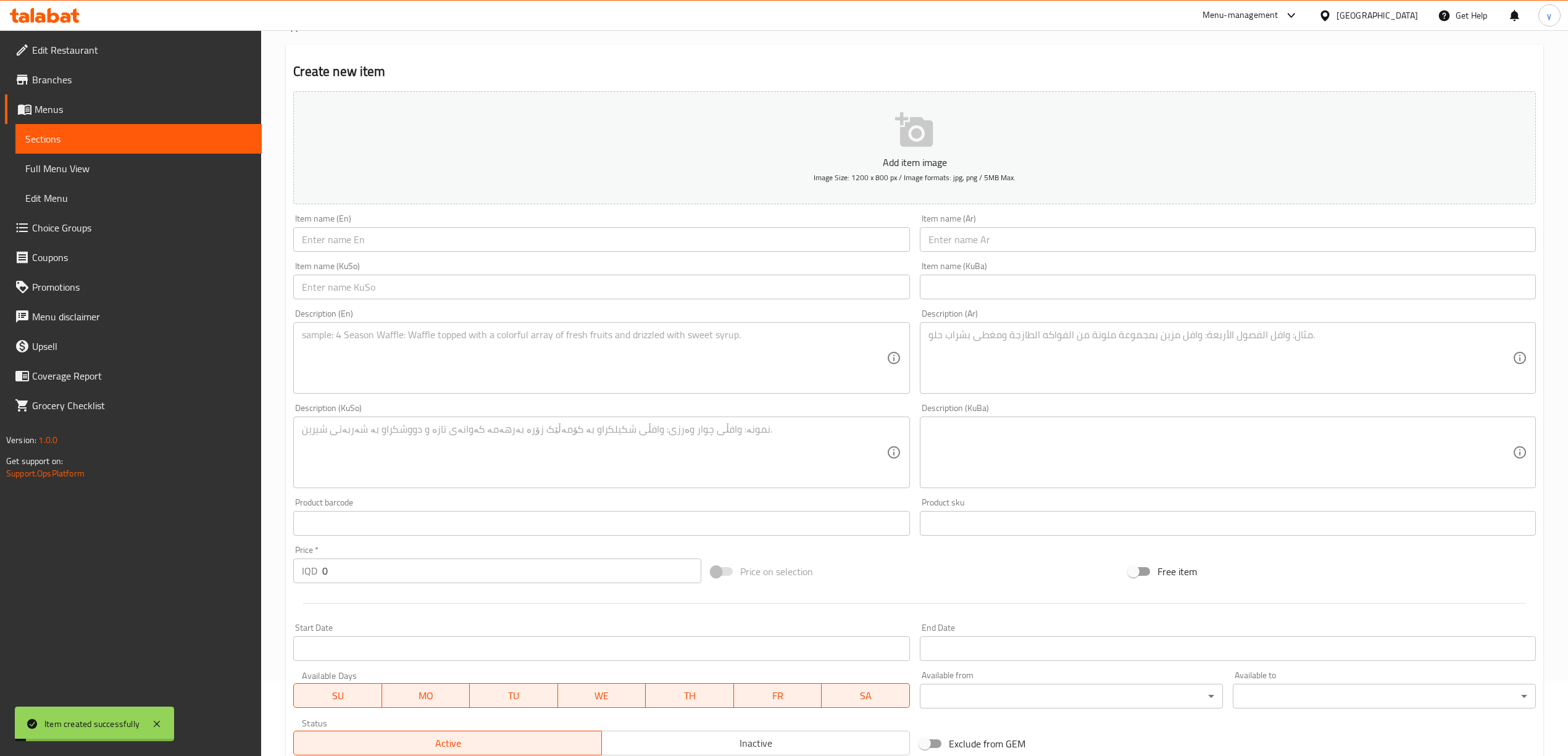
scroll to position [0, 0]
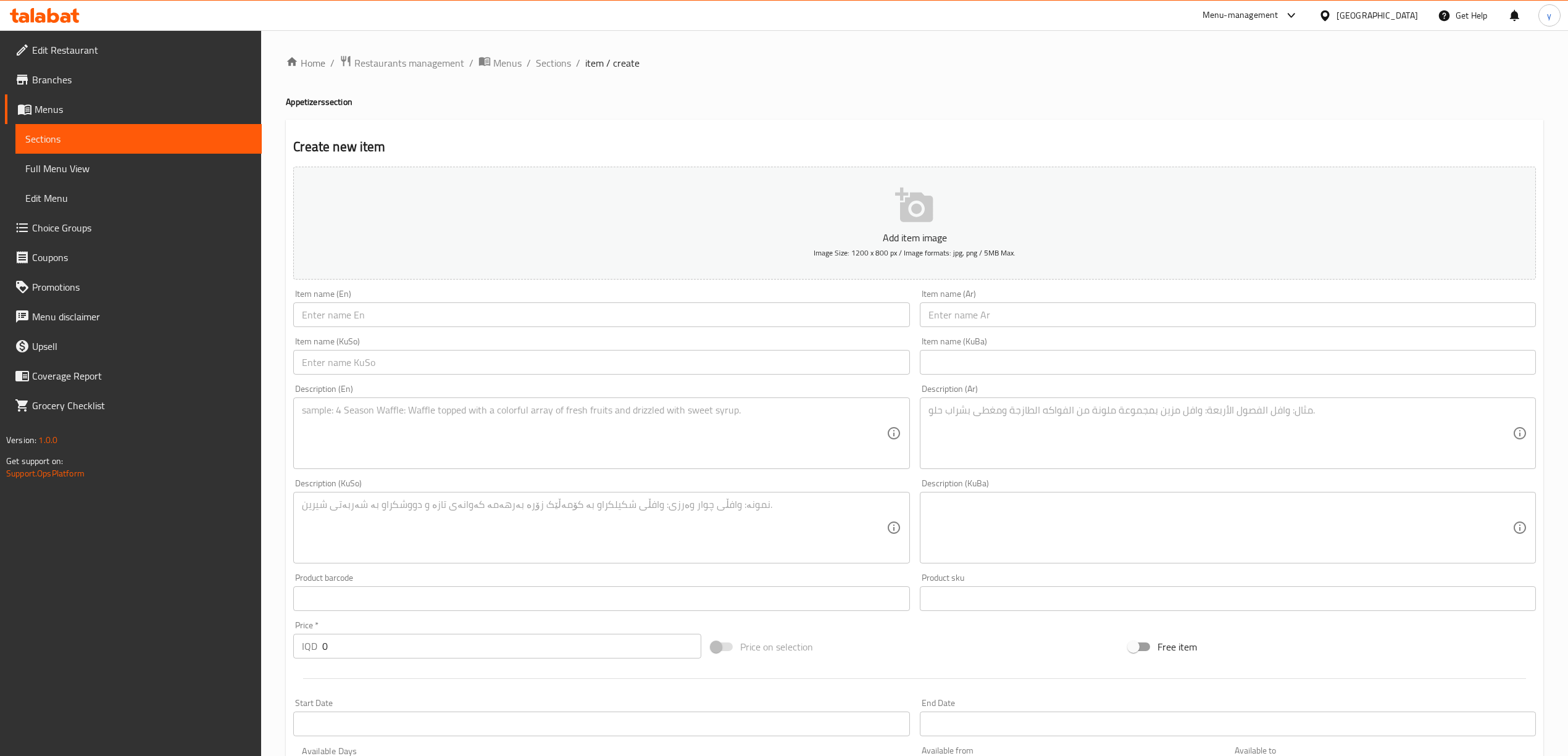
click at [731, 449] on textarea at bounding box center [593, 434] width 584 height 59
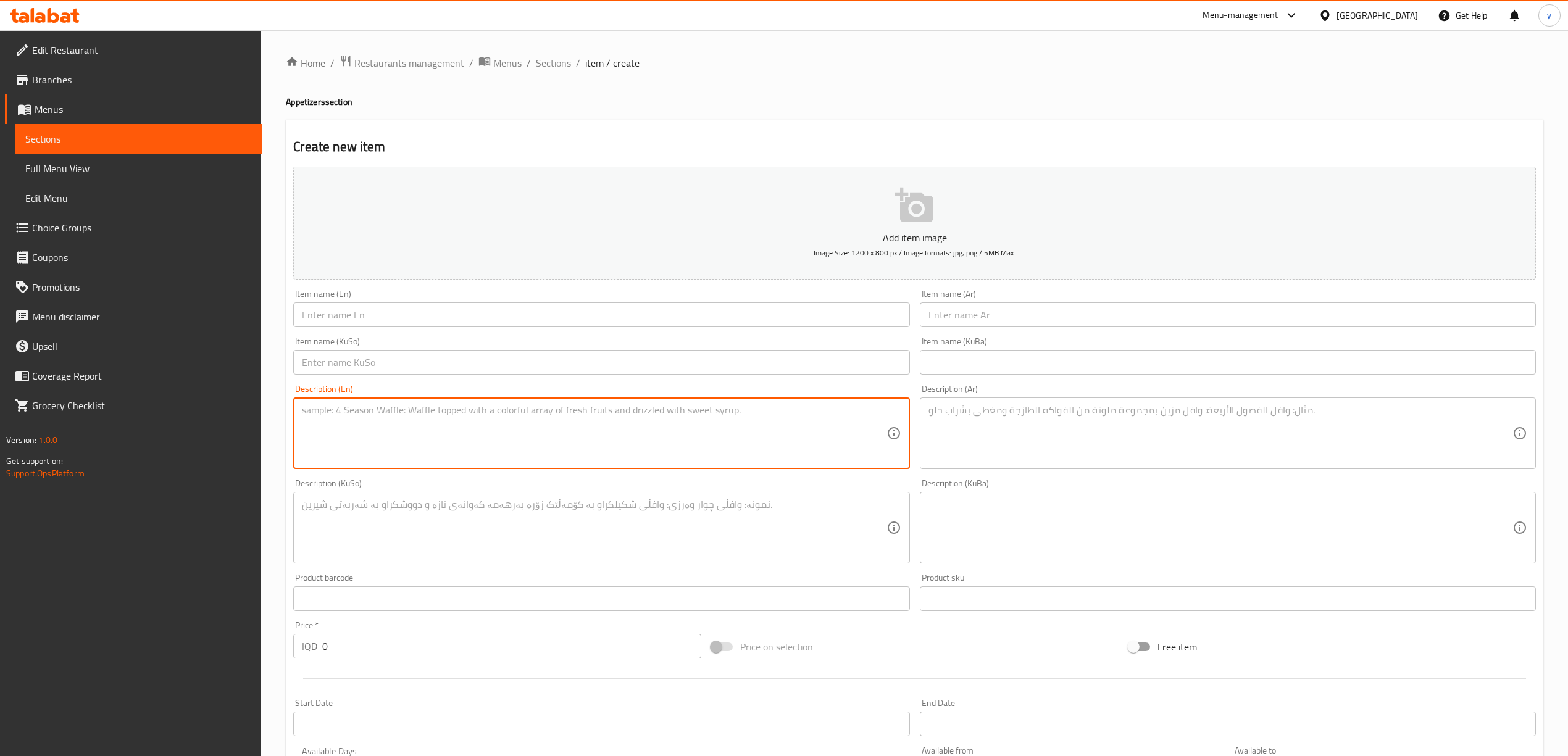
paste textarea "معدنوس، طماطم، بصل وليمون"
type textarea "معدنوس، طماطم، بصل وليمون"
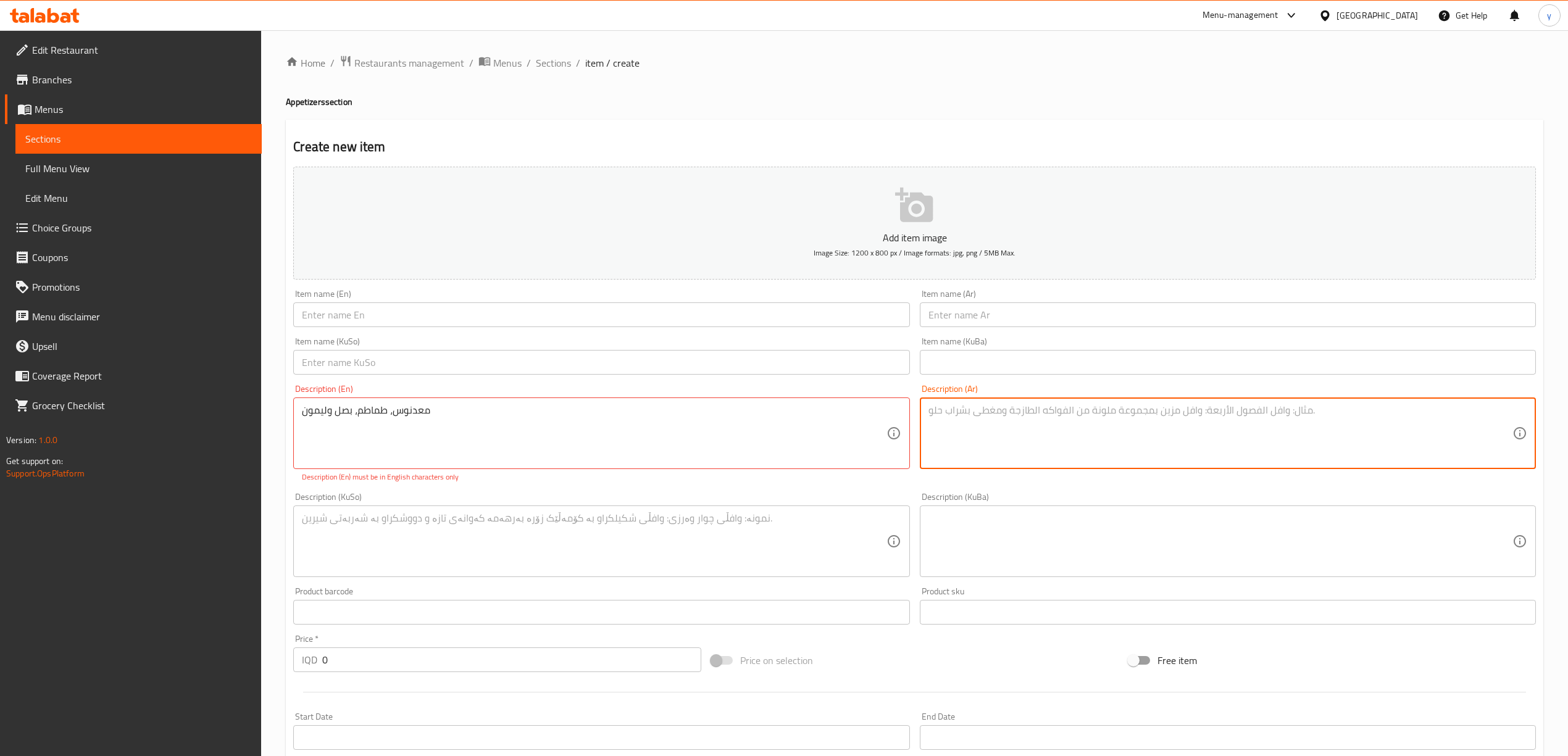
click at [967, 412] on textarea at bounding box center [1220, 434] width 584 height 59
paste textarea "معدنوس، طماطم، بصل وليمون"
type textarea "معدنوس، طماطم، بصل وليمون"
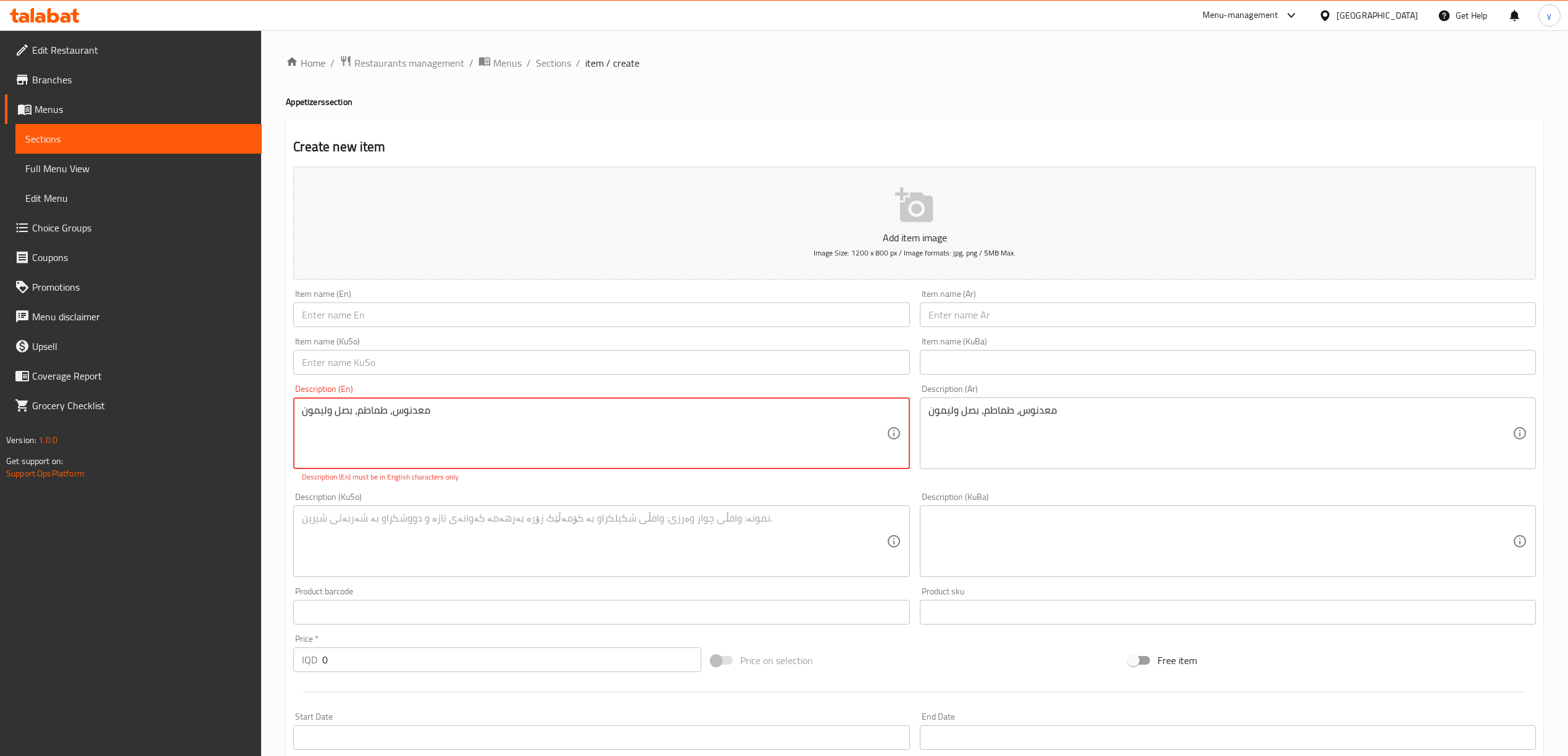
click at [702, 440] on textarea "معدنوس، طماطم، بصل وليمون" at bounding box center [593, 434] width 584 height 59
paste textarea "Parsley, tomatoes, onions and lemons"
type textarea "Parsley, tomatoes, onions and lemons"
click at [405, 329] on div "Item name (En) Item name (En)" at bounding box center [601, 307] width 626 height 47
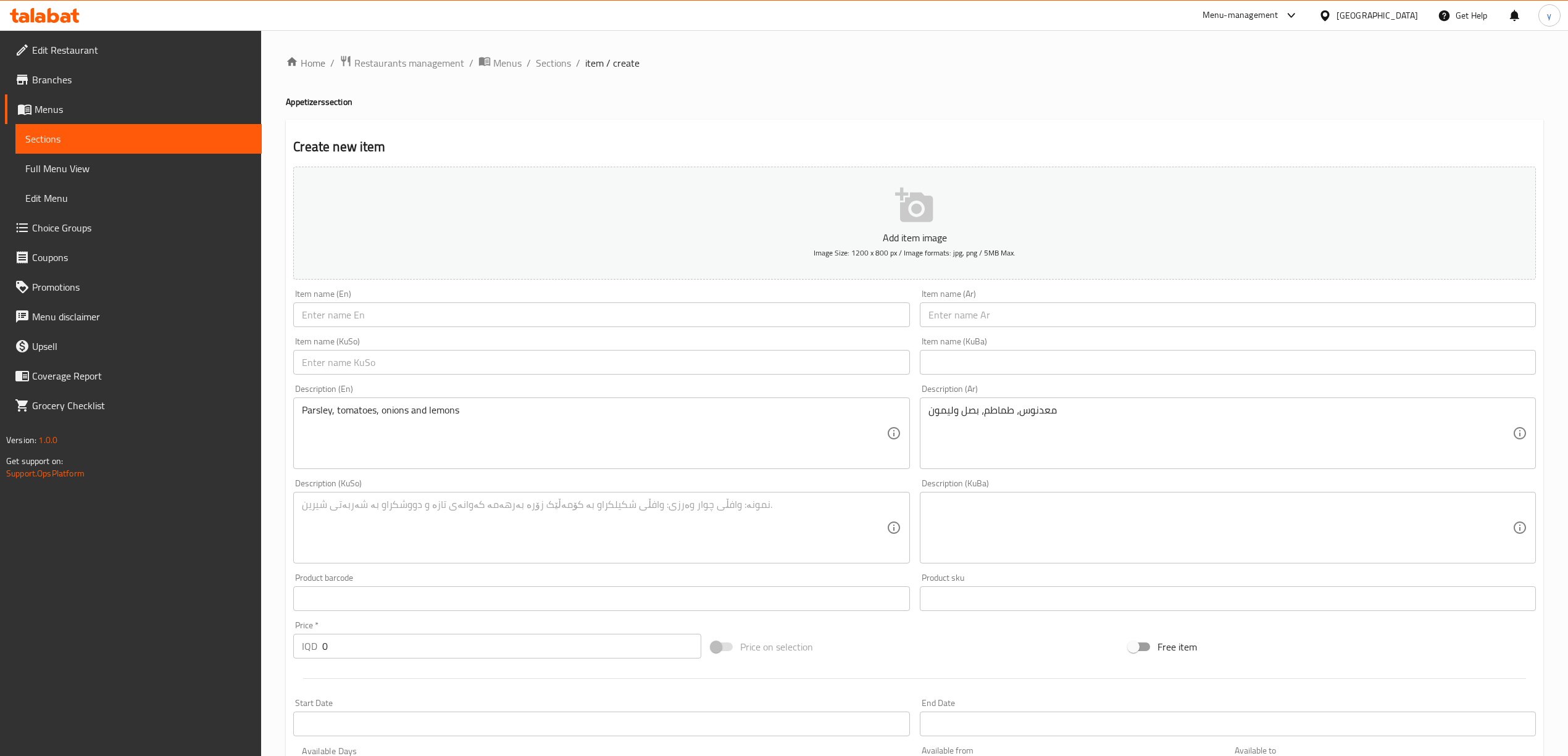
click at [415, 316] on input "text" at bounding box center [600, 314] width 616 height 25
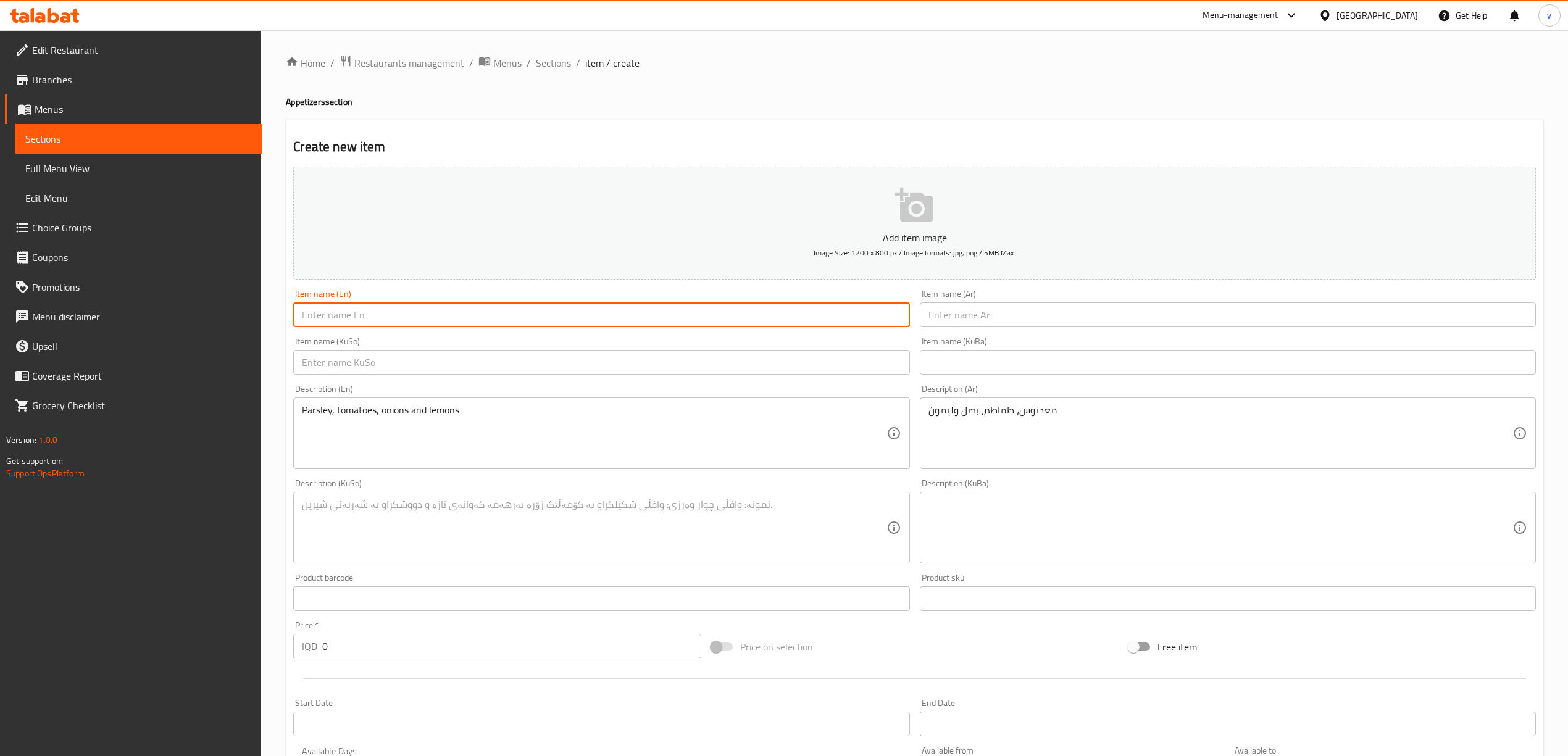
paste input "Tabbouleh"
type input "Tabbouleh"
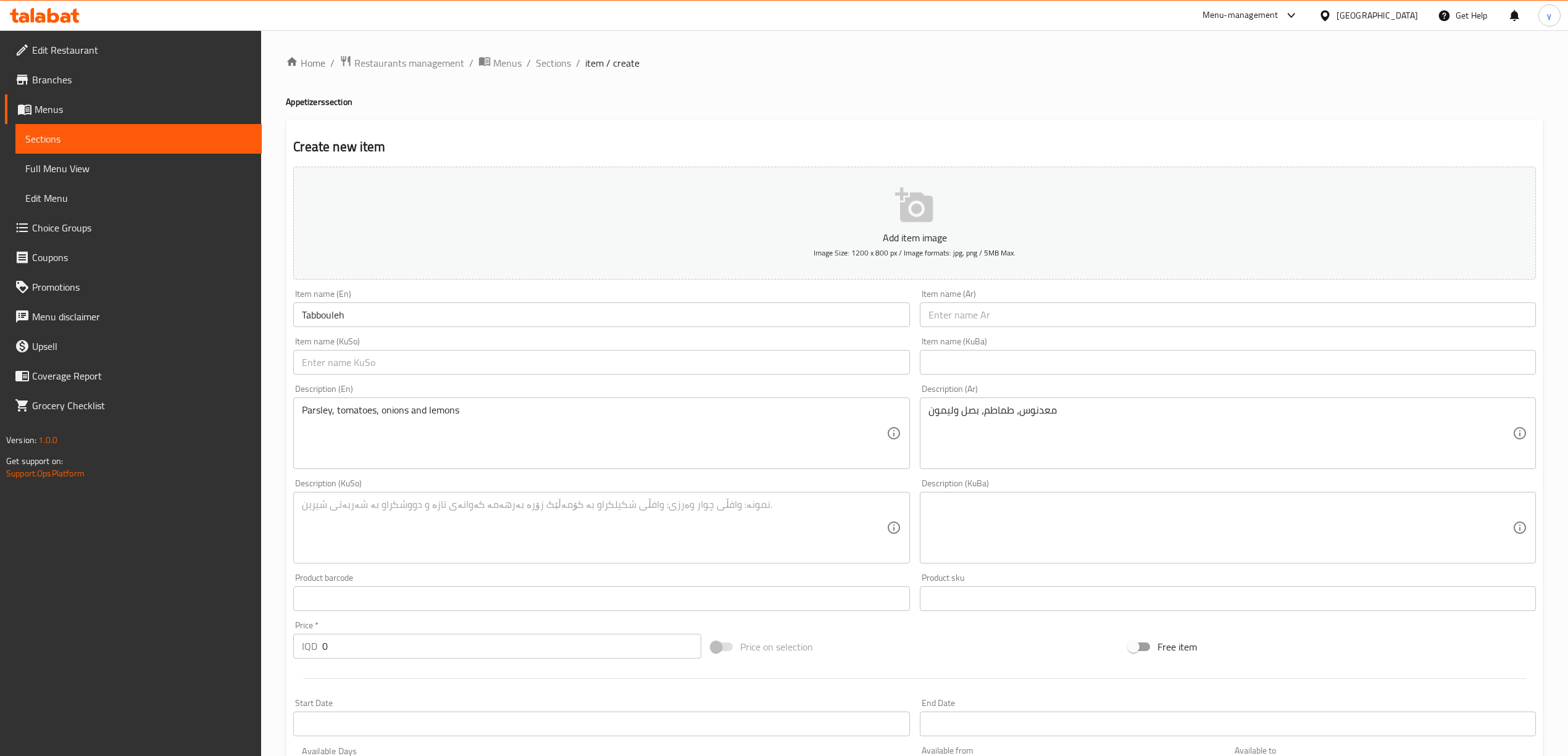
drag, startPoint x: 970, startPoint y: 299, endPoint x: 971, endPoint y: 316, distance: 17.0
click at [970, 304] on div "Item name (Ar) Item name (Ar)" at bounding box center [1227, 308] width 616 height 37
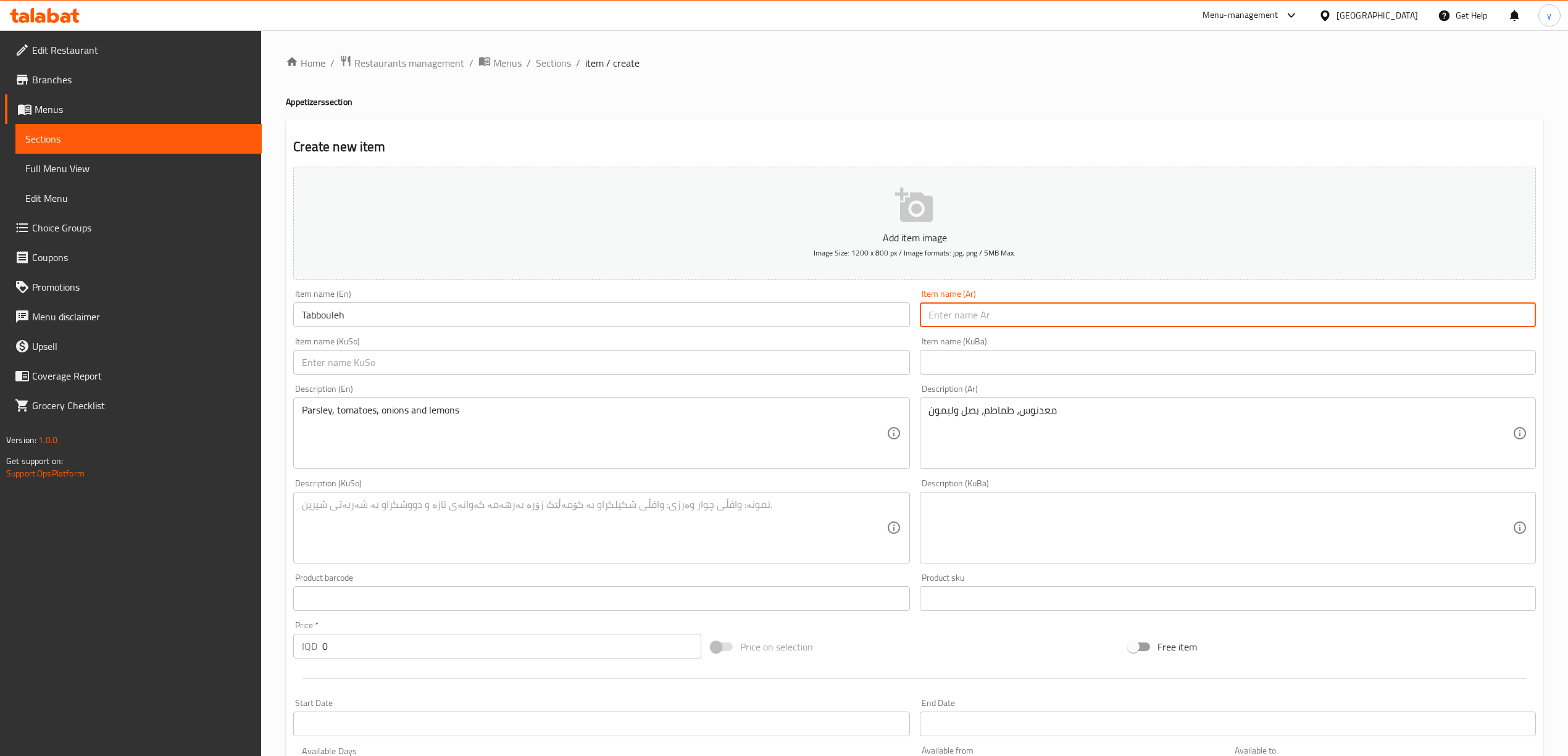
click at [973, 319] on input "text" at bounding box center [1227, 314] width 616 height 25
paste input "تبولة"
type input "تبولة"
click at [753, 369] on input "text" at bounding box center [600, 362] width 616 height 25
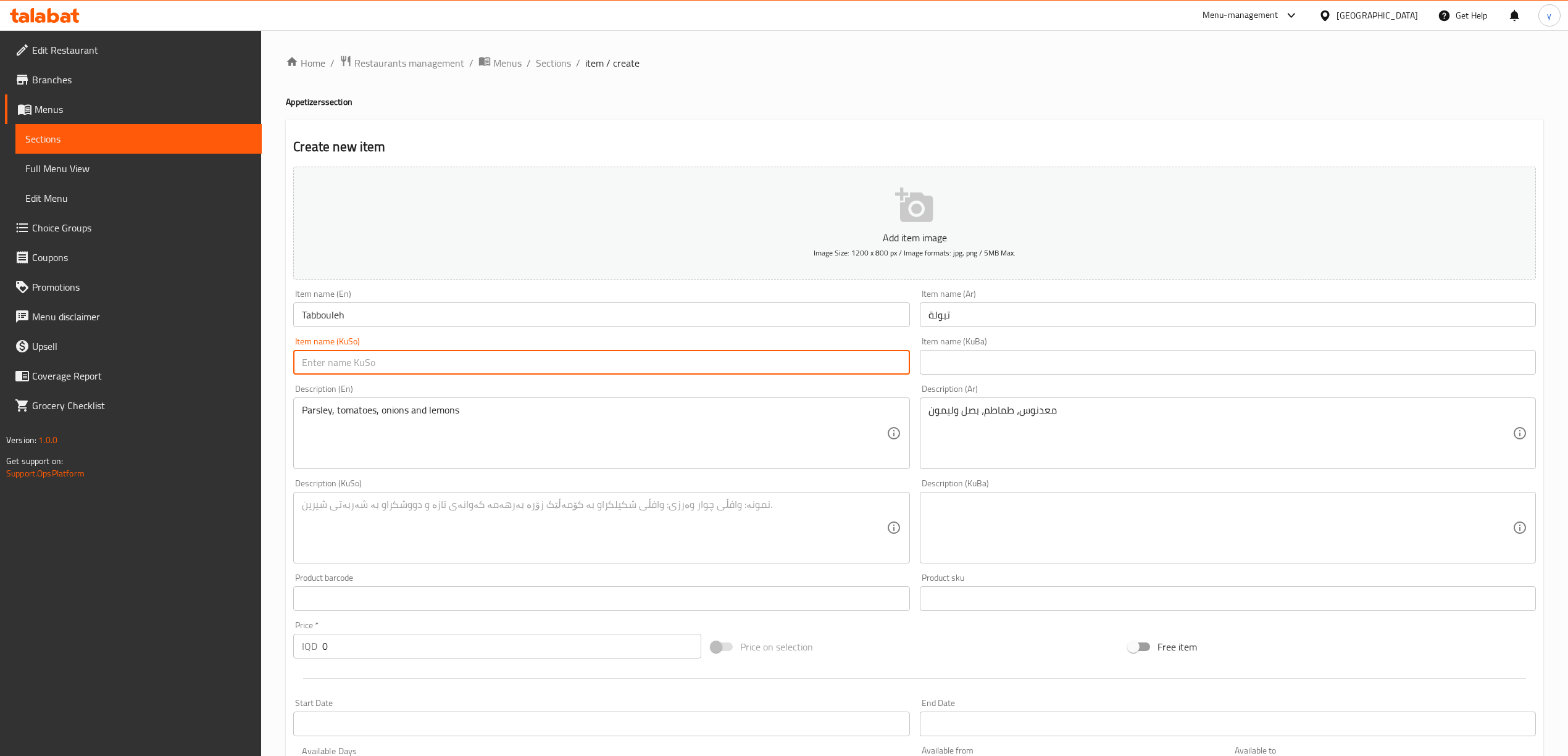
paste input "تەبوولە"
type input "تەبوولە"
click at [692, 537] on textarea at bounding box center [593, 528] width 584 height 59
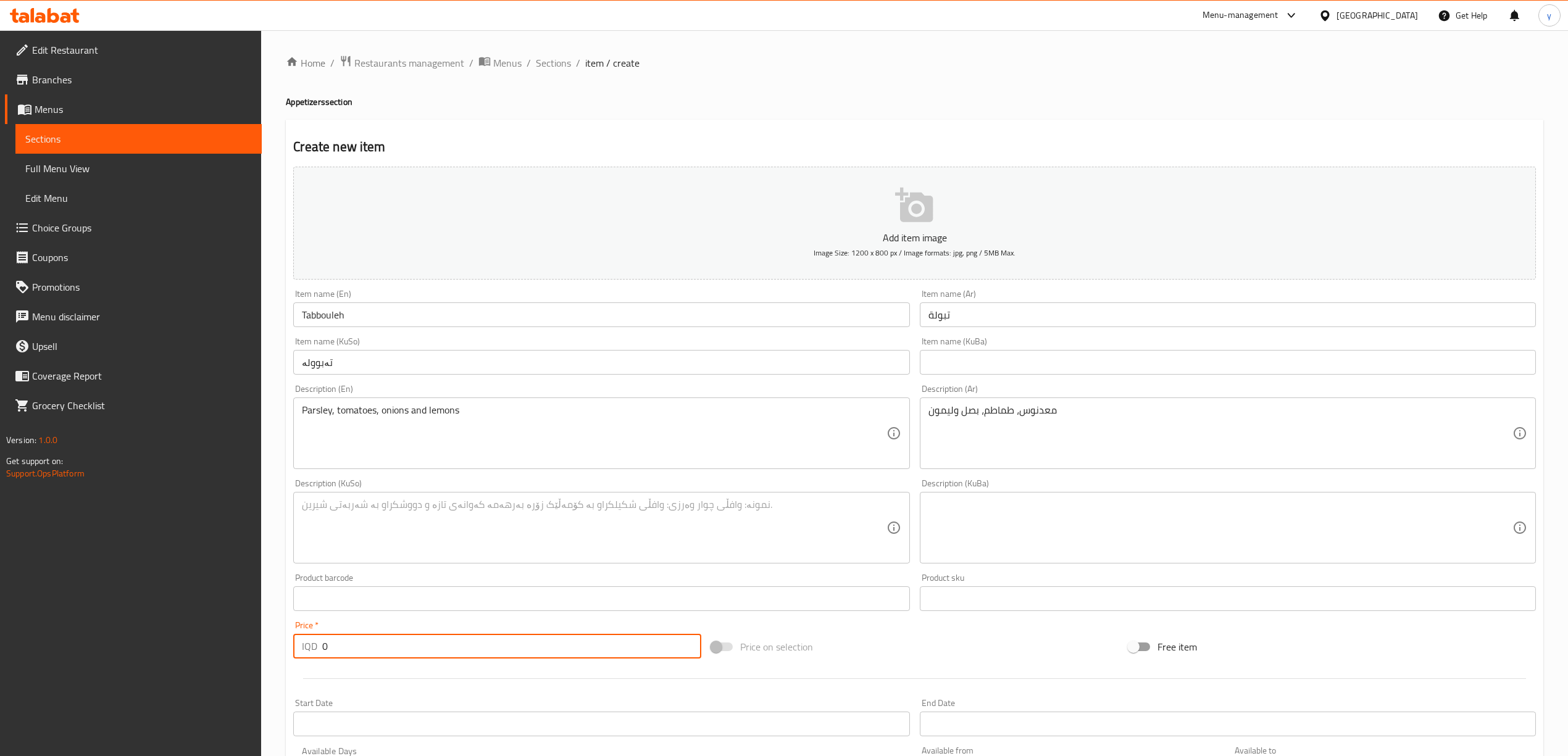
drag, startPoint x: 342, startPoint y: 646, endPoint x: 305, endPoint y: 649, distance: 37.1
click at [305, 649] on div "IQD 0 Price *" at bounding box center [496, 646] width 407 height 25
paste input "400"
type input "4000"
click at [418, 557] on textarea at bounding box center [593, 528] width 584 height 59
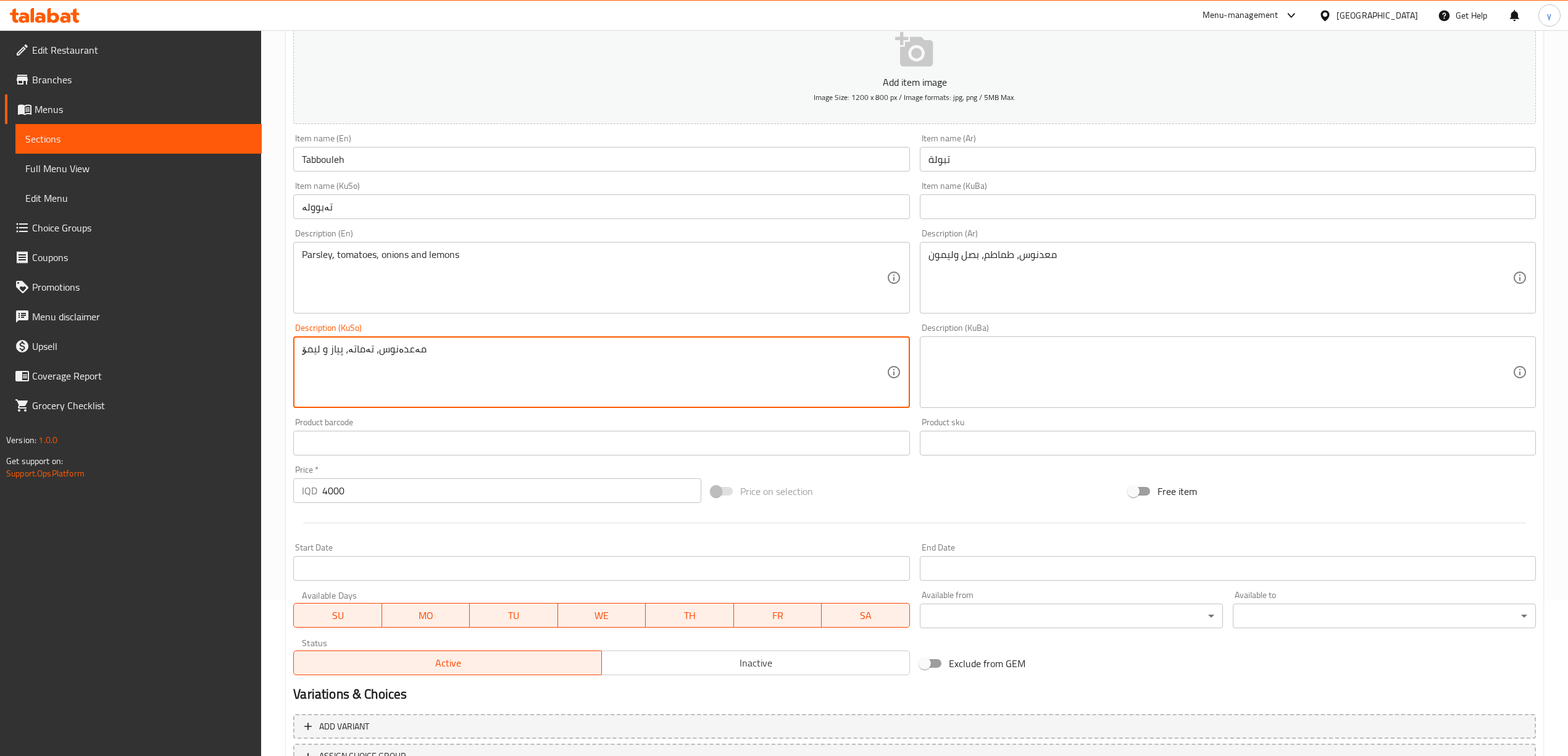
scroll to position [257, 0]
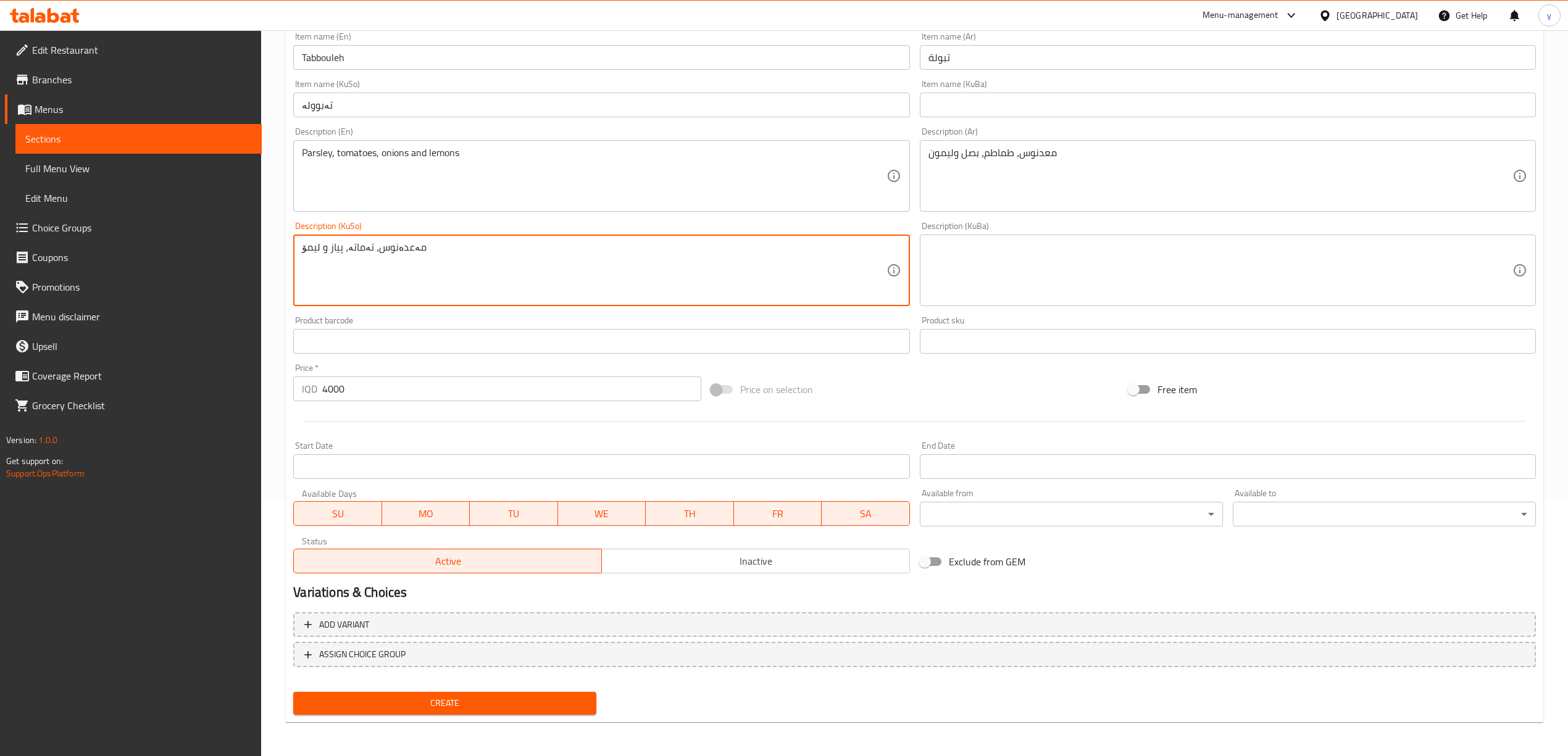
type textarea "مەعدەنوس، تەماتە، پیاز و لیمۆ"
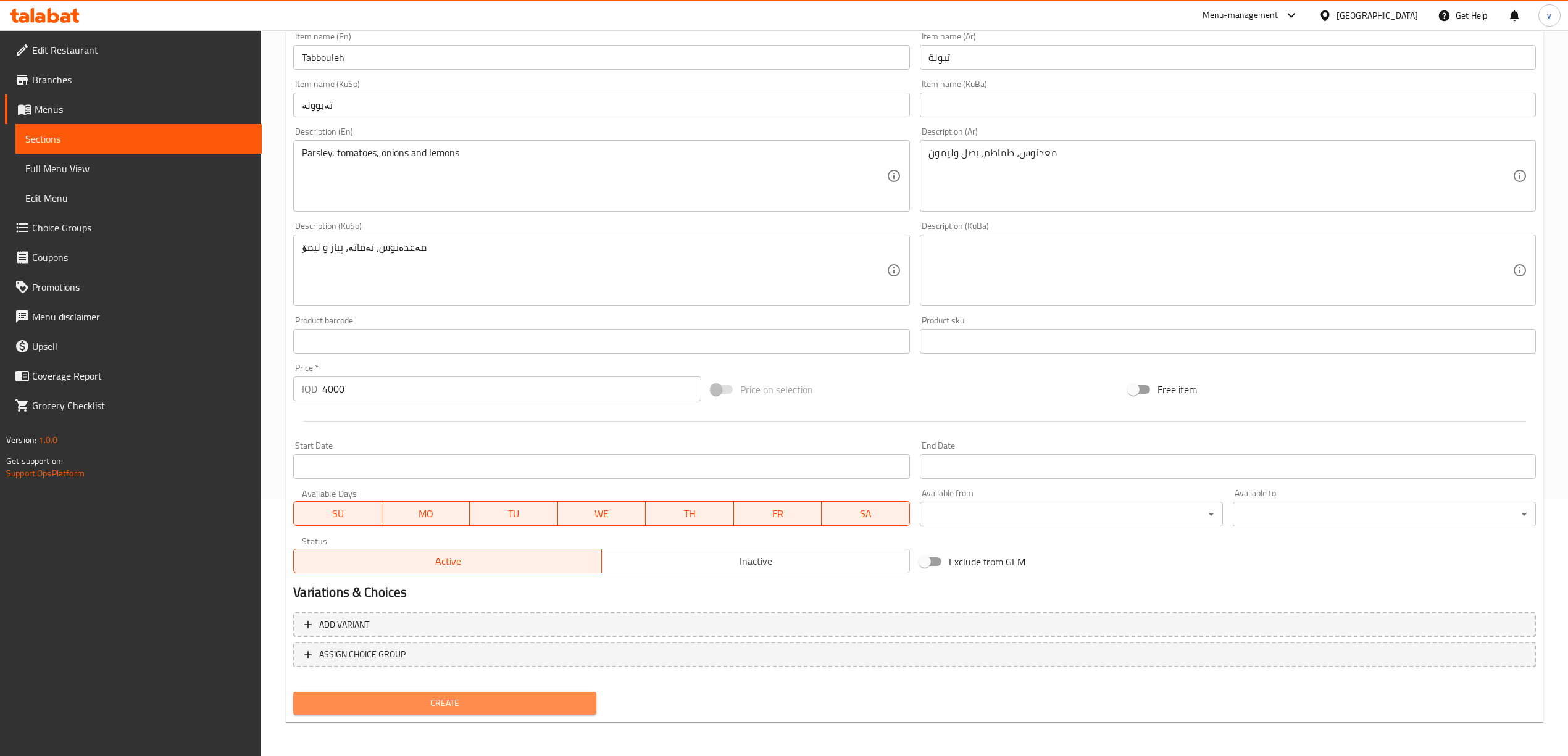
click at [457, 708] on span "Create" at bounding box center [445, 703] width 283 height 15
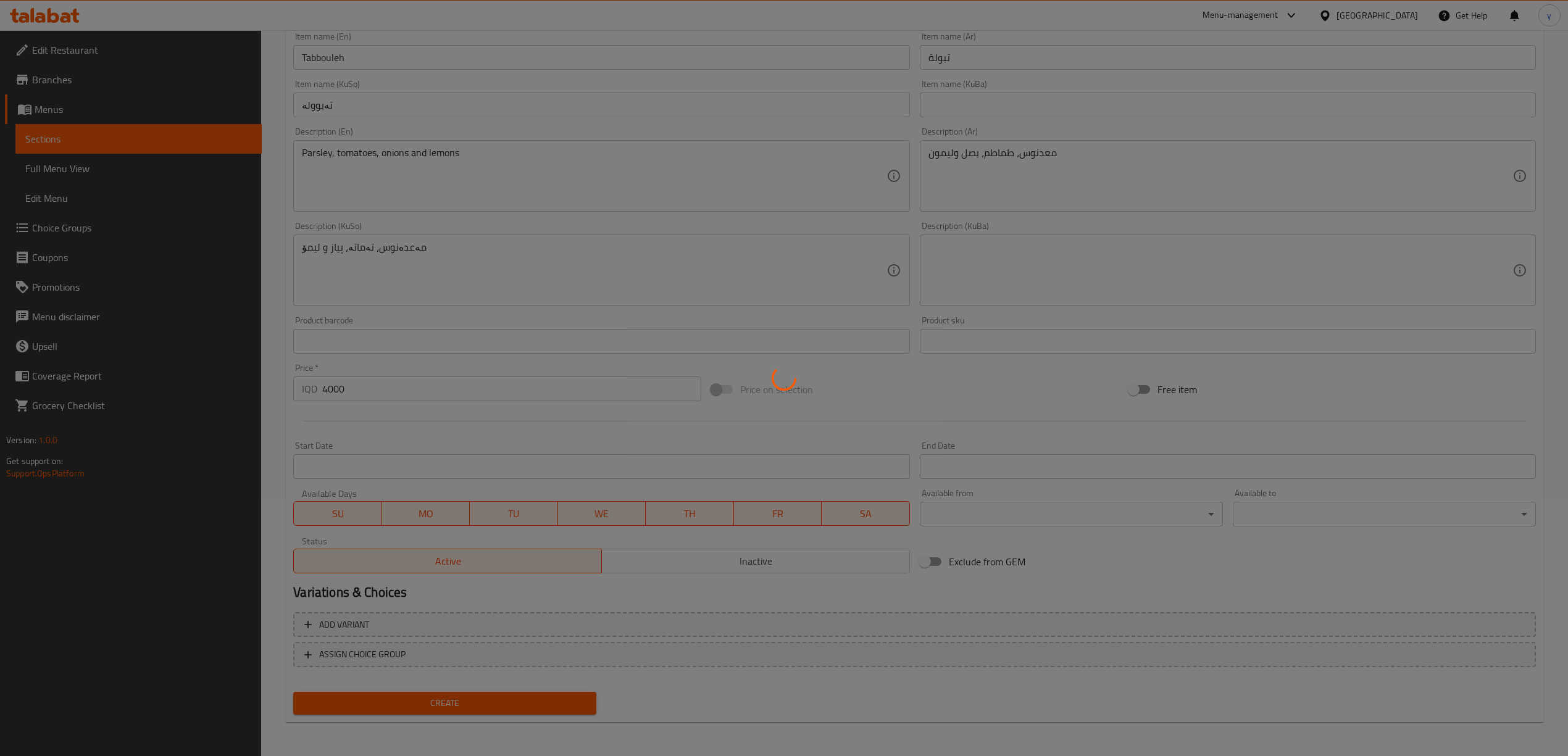
type input "0"
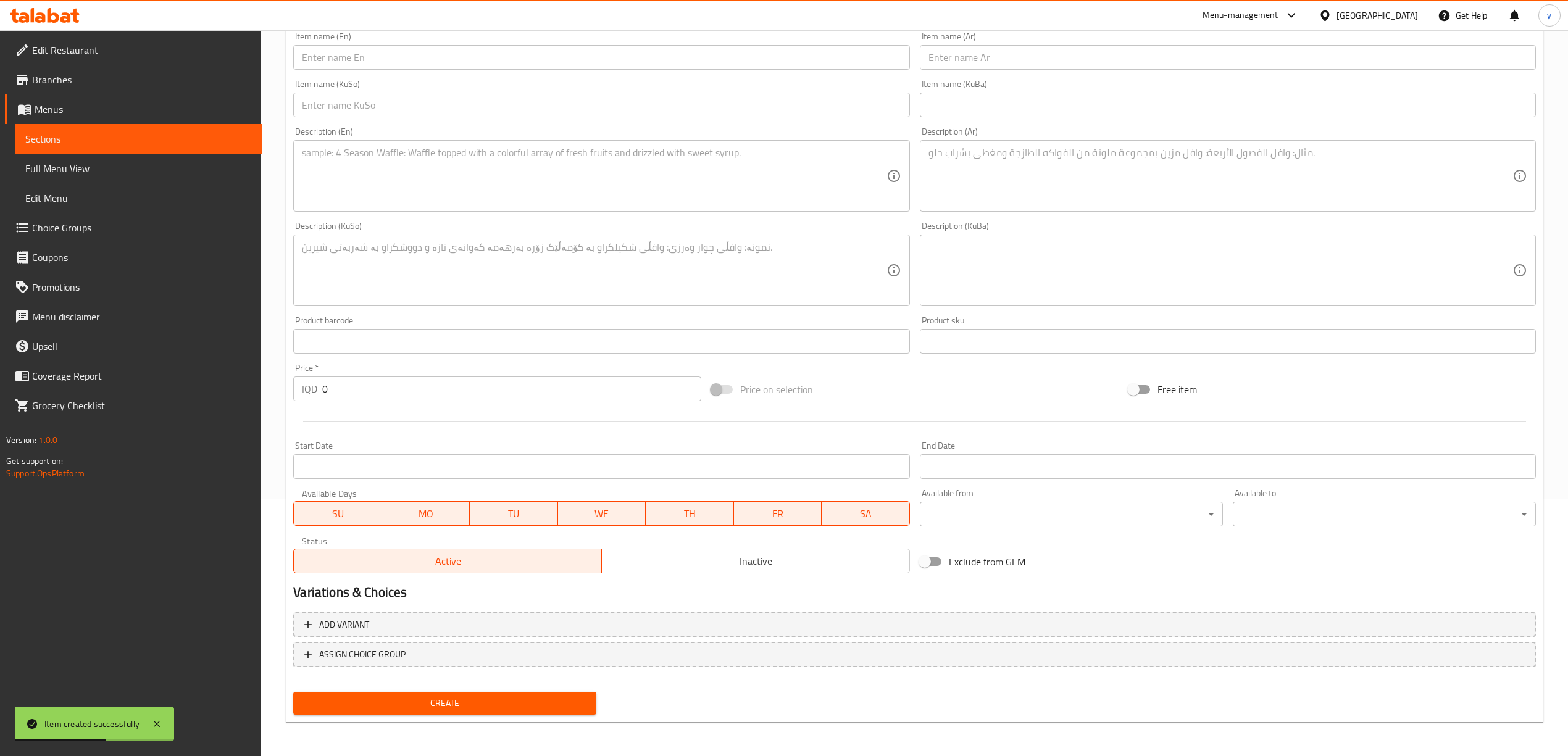
click at [976, 156] on textarea at bounding box center [1220, 176] width 584 height 59
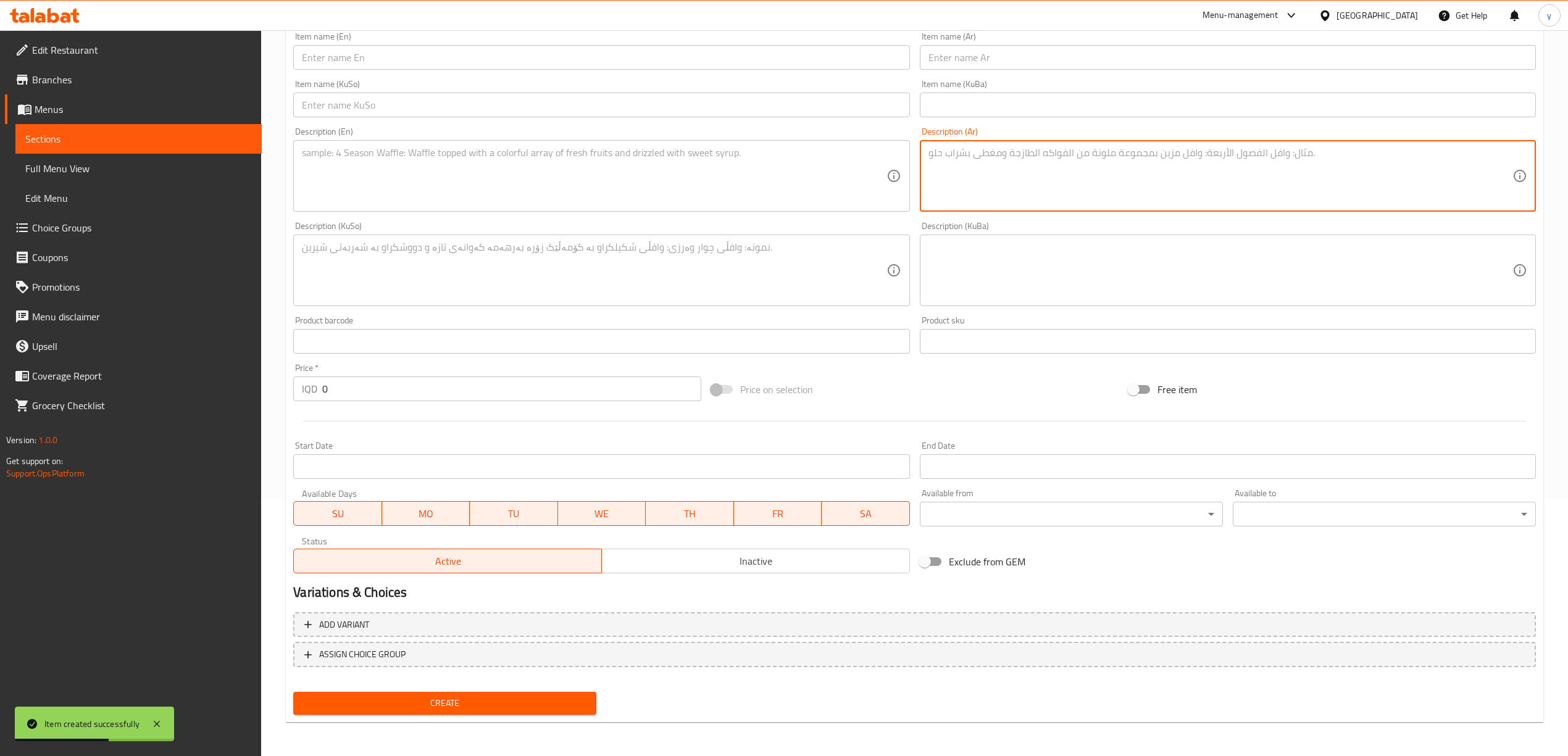
click at [774, 174] on textarea at bounding box center [593, 176] width 584 height 59
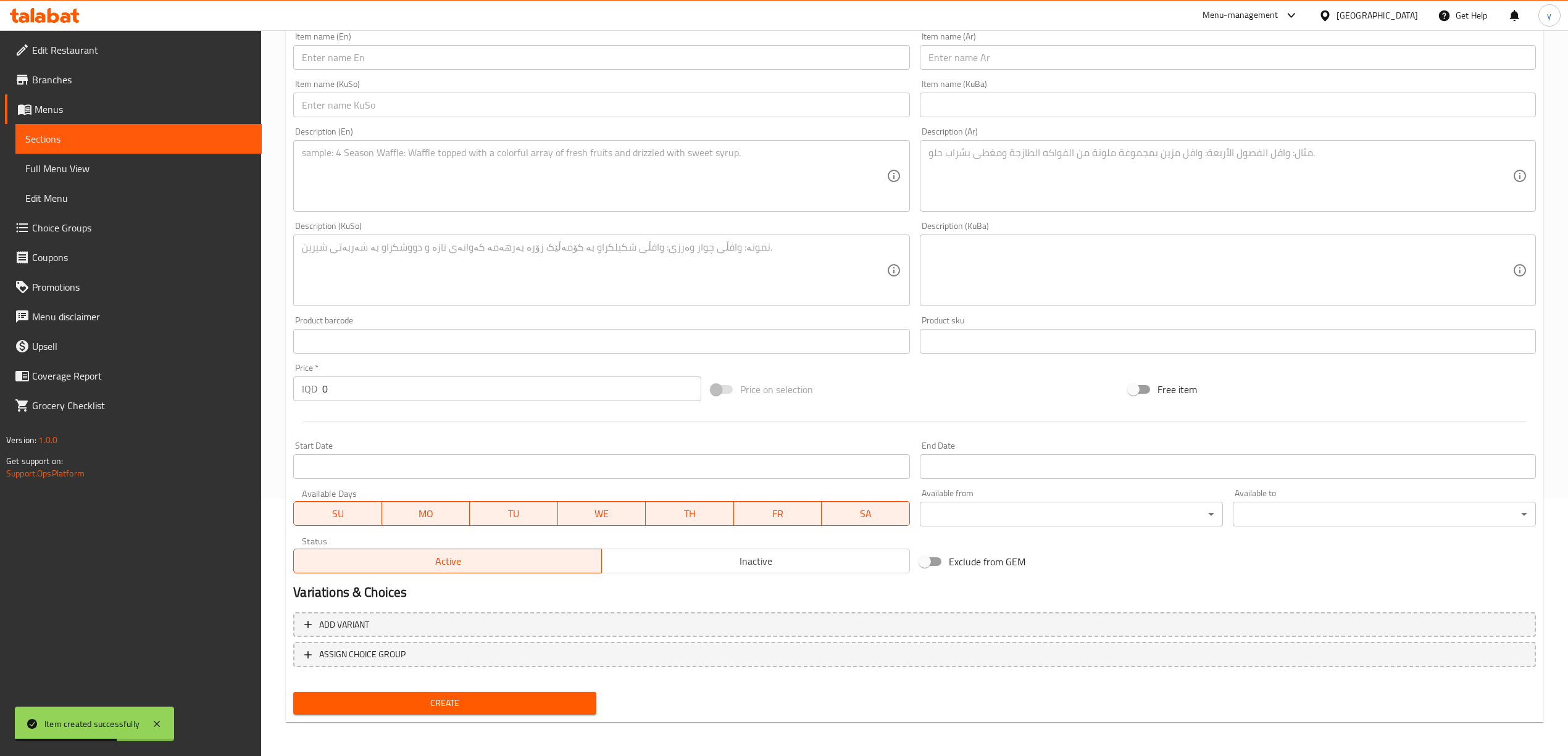
click at [934, 146] on div "Description (Ar)" at bounding box center [1227, 175] width 616 height 71
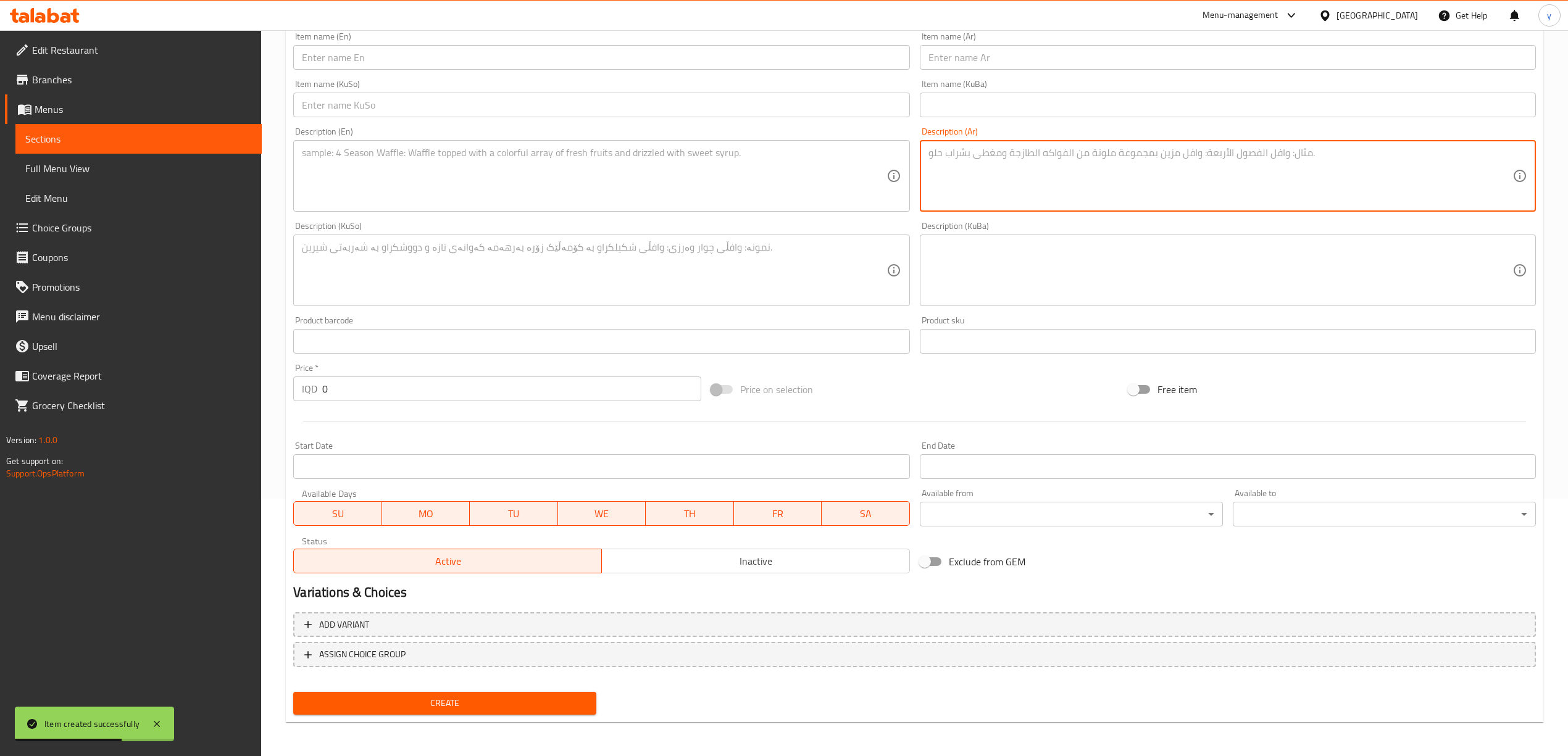
paste textarea "بطاطا مسلوقة ومشوية مع شاورما دجاج"
type textarea "بطاطا مسلوقة ومشوية مع شاورما دجاج"
click at [726, 195] on textarea at bounding box center [593, 176] width 584 height 59
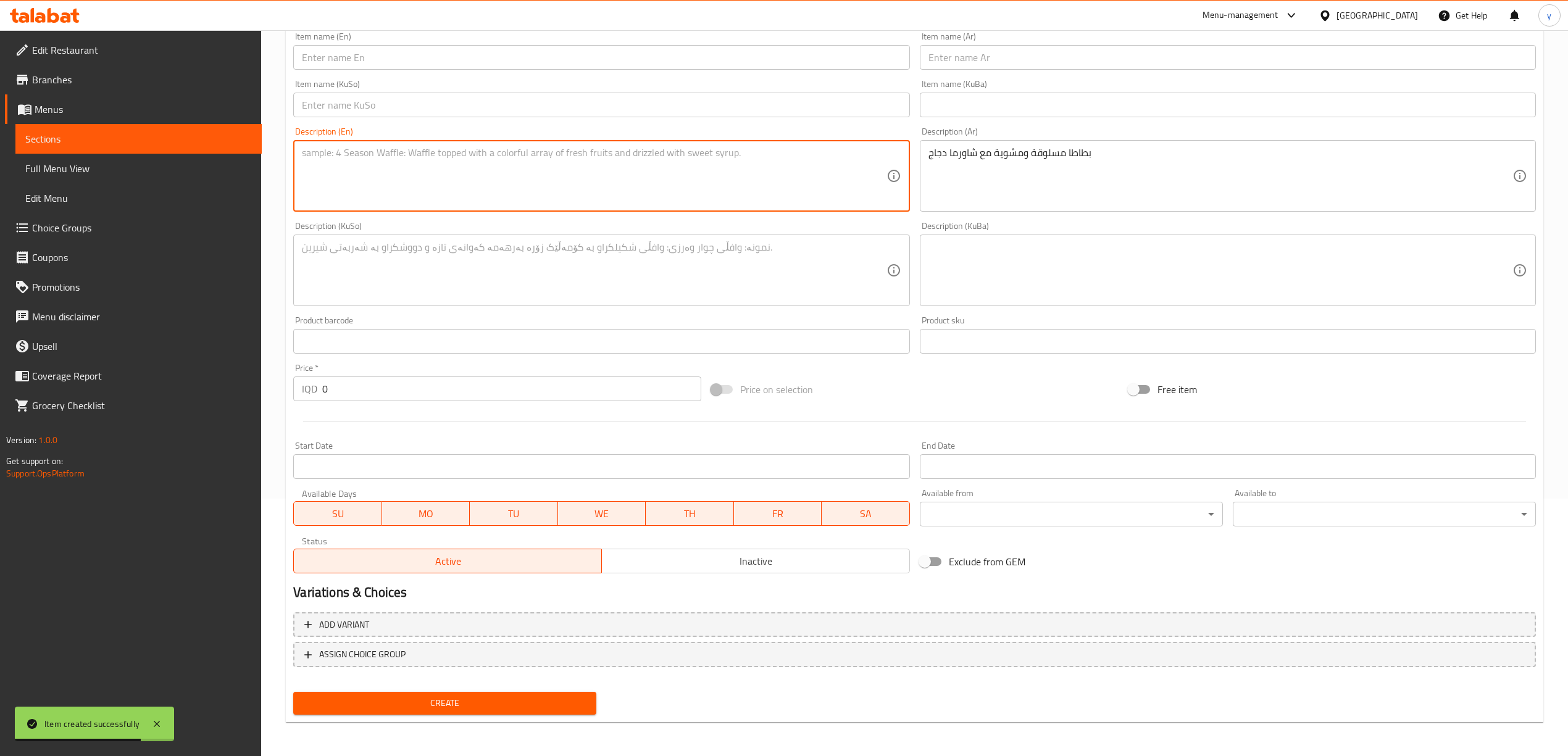
paste textarea "Boiled and grilled potatoes with chicken shawarma"
type textarea "Boiled and grilled potatoes with chicken shawarma"
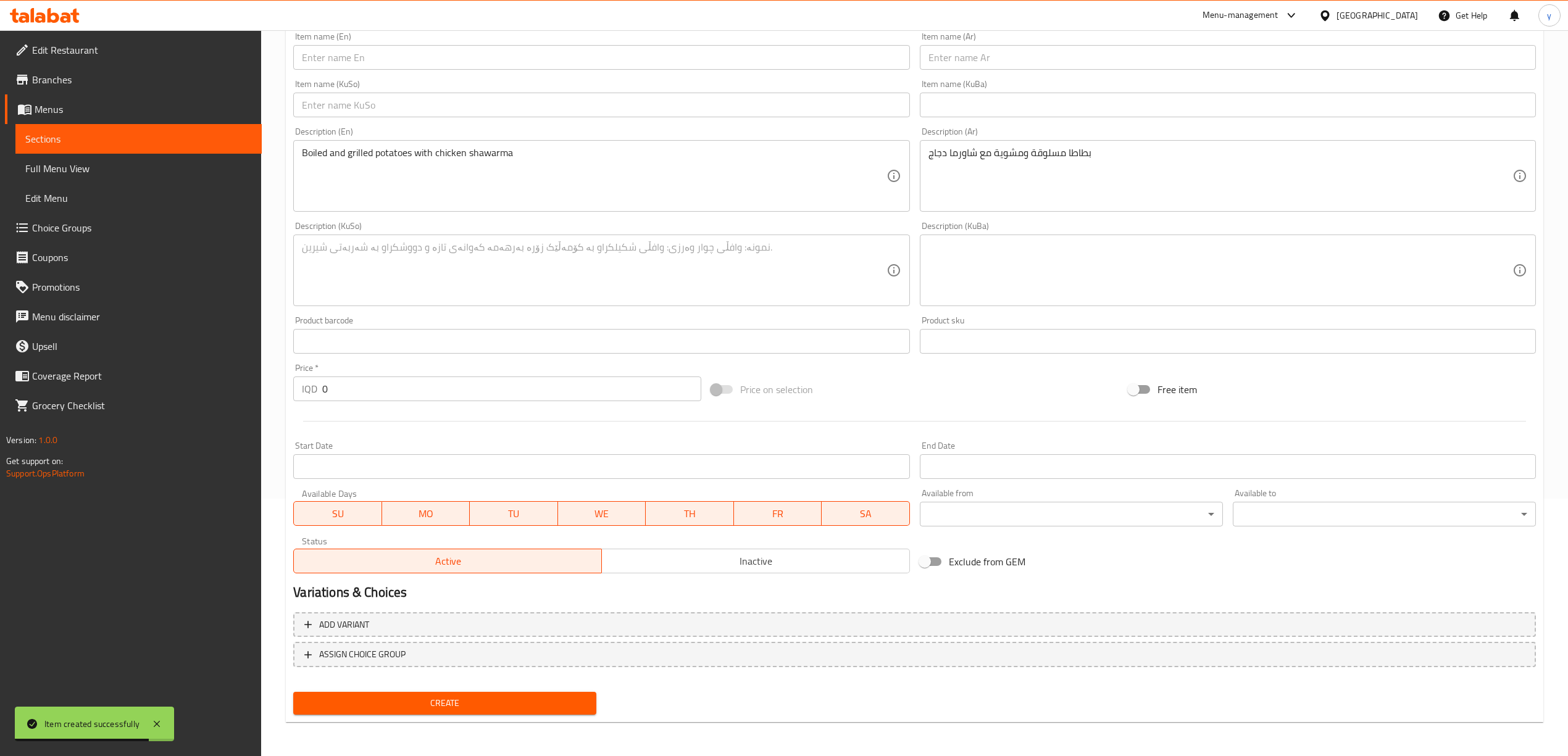
click at [598, 77] on div "Item name (KuSo) Item name (KuSo)" at bounding box center [601, 98] width 626 height 47
click at [600, 70] on div "Item name (En) Item name (En)" at bounding box center [601, 50] width 626 height 47
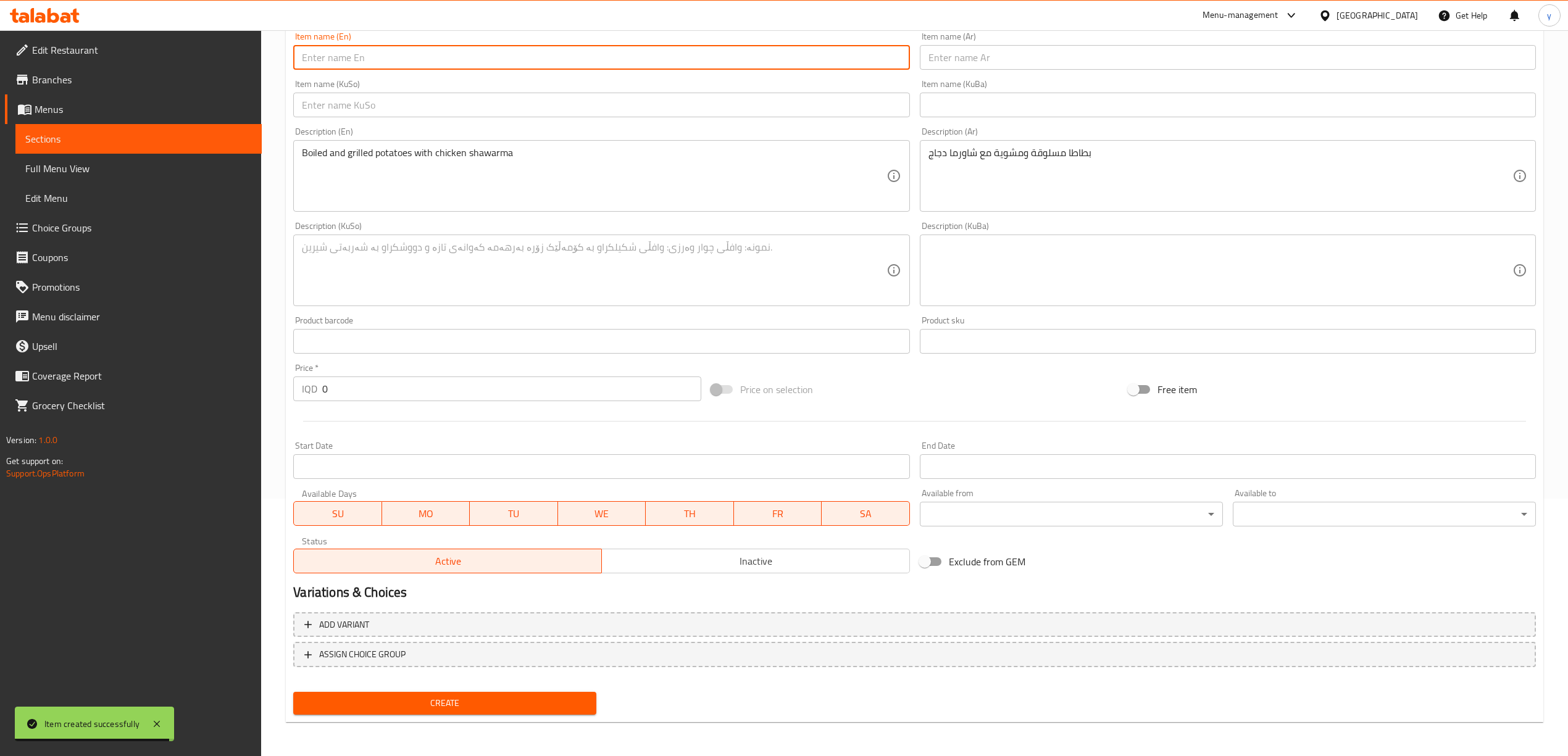
click at [536, 60] on input "text" at bounding box center [600, 58] width 616 height 25
paste input "Chicken Shawarma Kumpir"
type input "Chicken Shawarma Kumpir"
click at [1030, 45] on input "text" at bounding box center [1227, 58] width 616 height 25
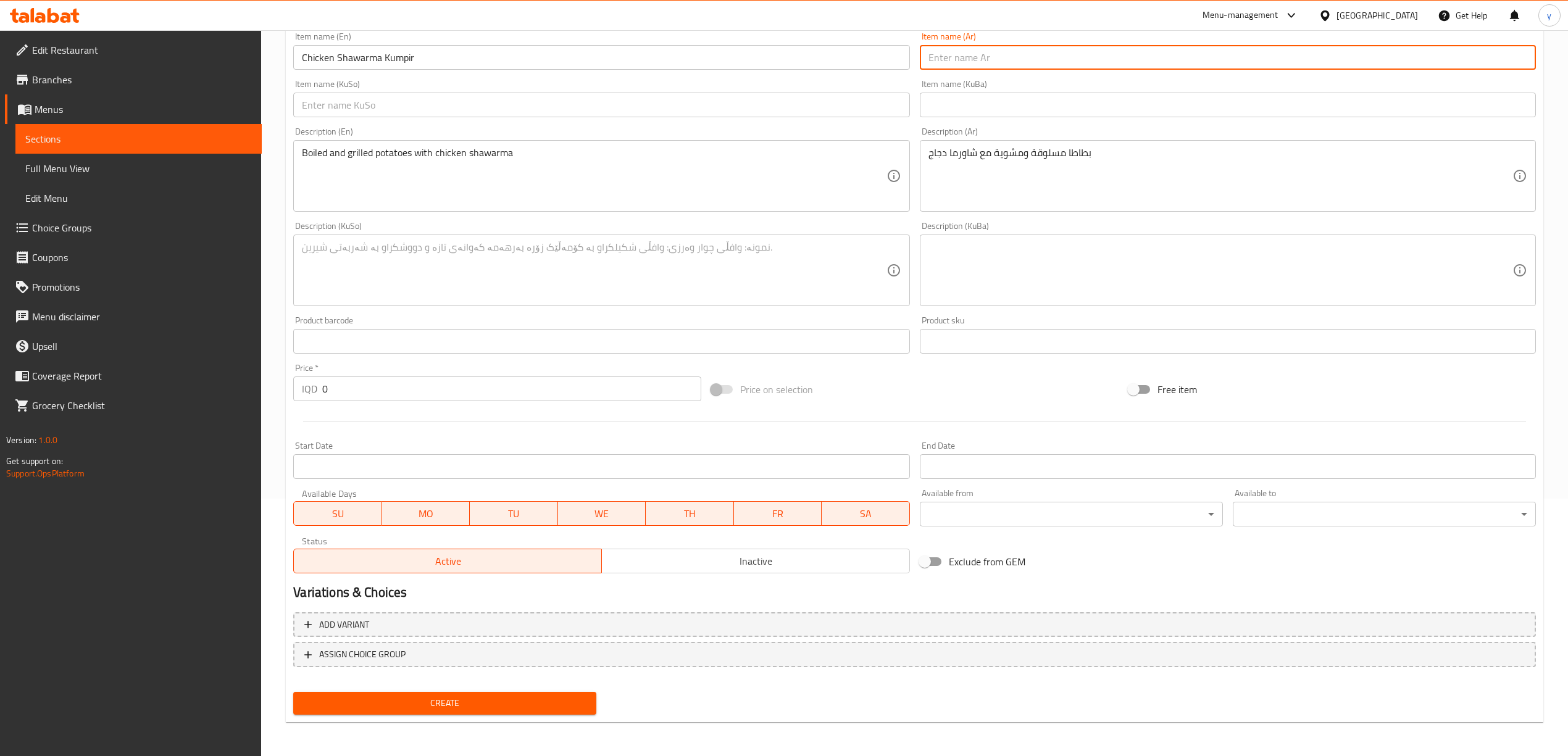
drag, startPoint x: 1030, startPoint y: 53, endPoint x: 1025, endPoint y: 61, distance: 9.4
click at [1030, 53] on input "text" at bounding box center [1227, 58] width 616 height 25
paste input "كومبير شاورما دجاج"
type input "كومبير شاورما دجاج"
click at [779, 111] on input "text" at bounding box center [600, 105] width 616 height 25
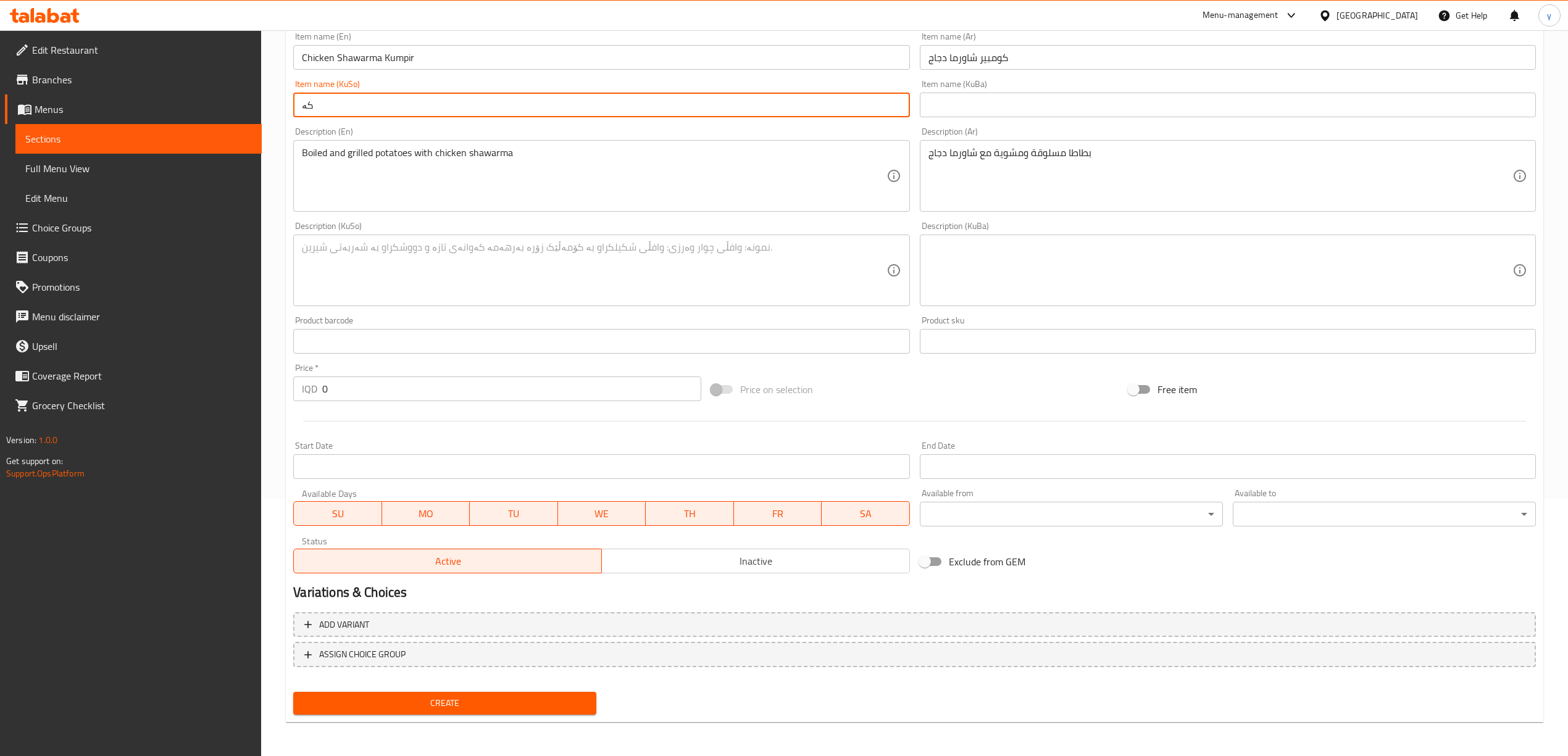
type input "ک"
type input "کەمپیری شاورمەی مریشک"
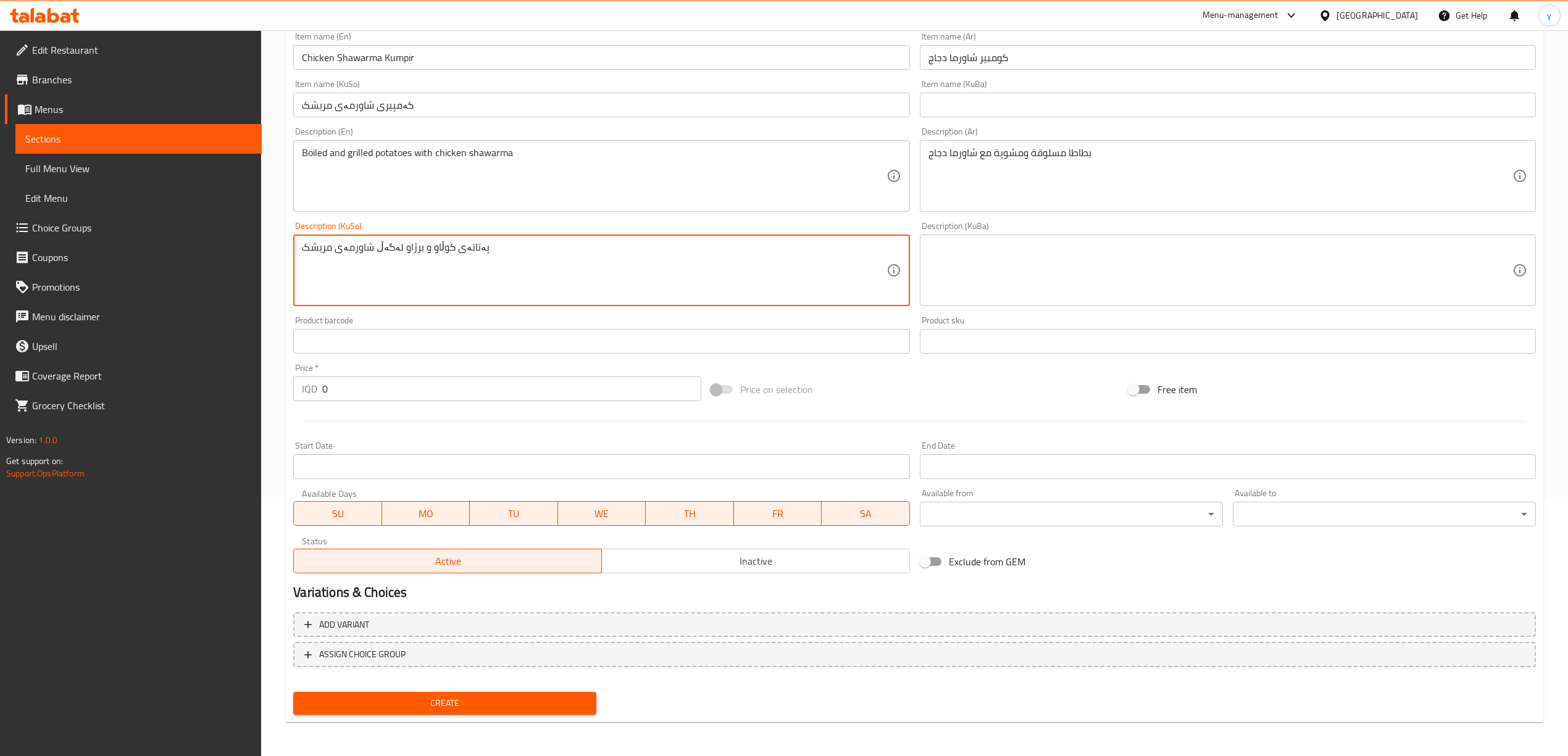
type textarea "پەتاتەی کوڵاو و برژاو لەگەڵ شاورمەی مریشک"
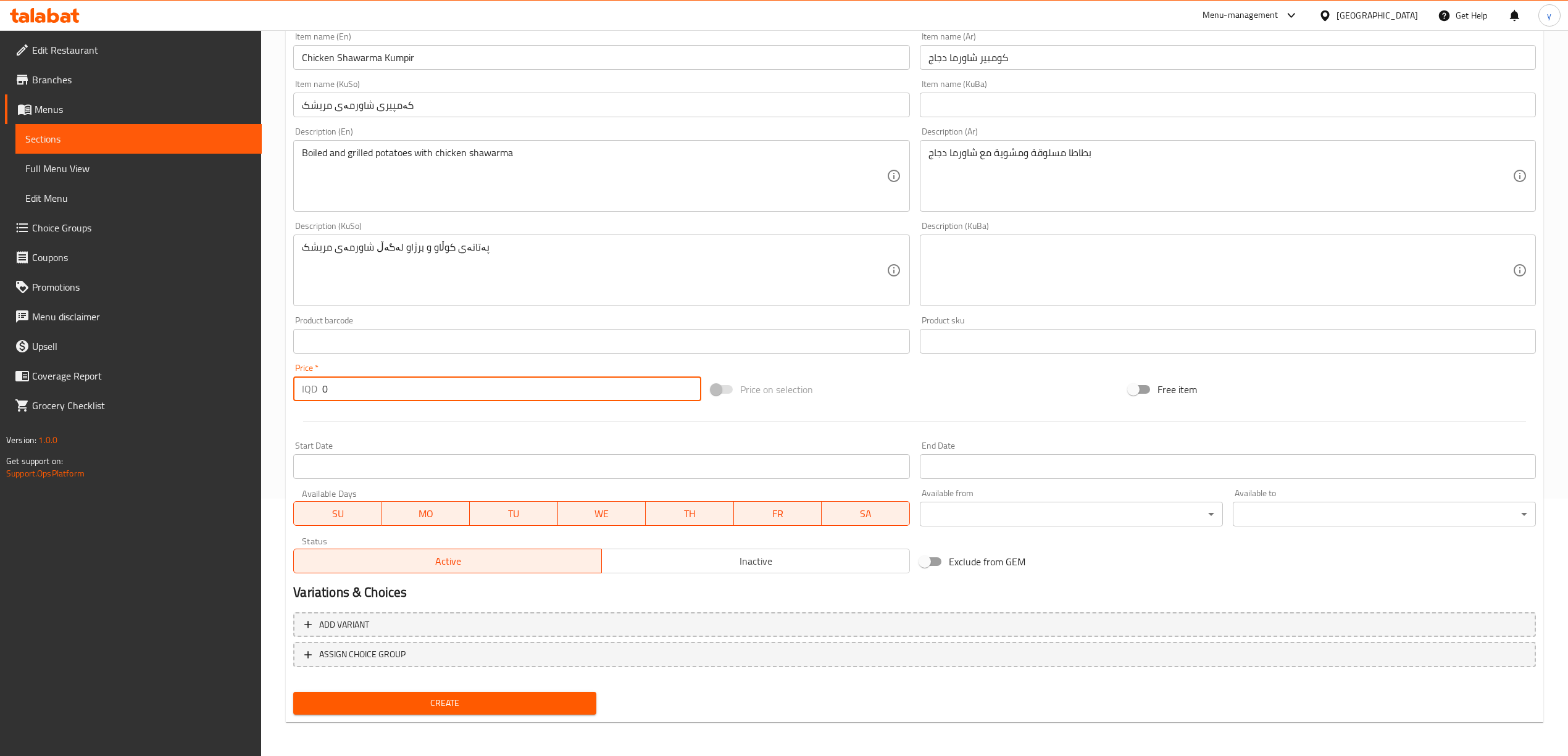
drag, startPoint x: 329, startPoint y: 394, endPoint x: 337, endPoint y: 422, distance: 29.1
click at [306, 406] on div "Add item image Image Size: 1200 x 800 px / Image formats: jpg, png / 5MB Max. I…" at bounding box center [915, 241] width 1253 height 674
paste input "500"
type input "5000"
click at [391, 701] on span "Create" at bounding box center [445, 703] width 283 height 15
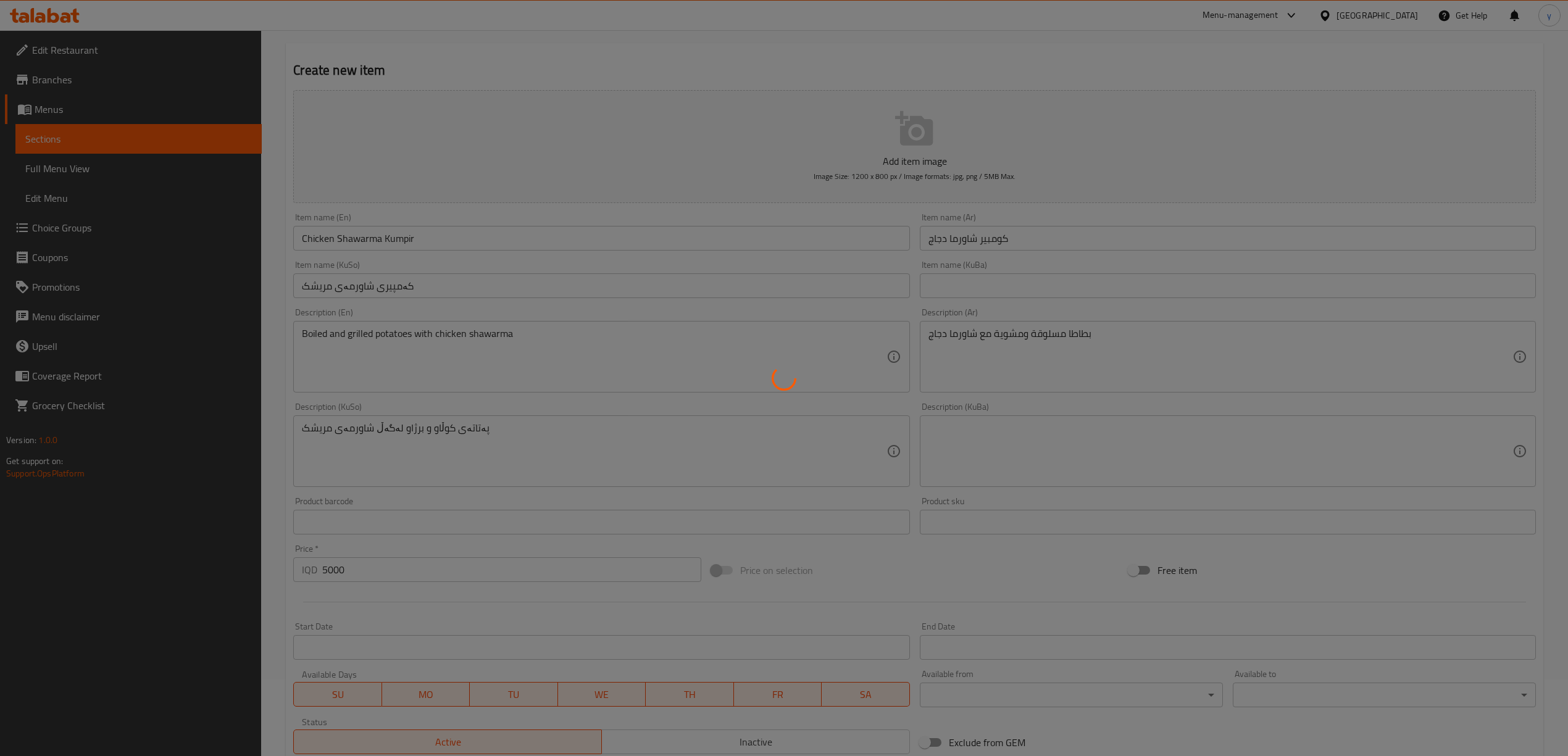
scroll to position [0, 0]
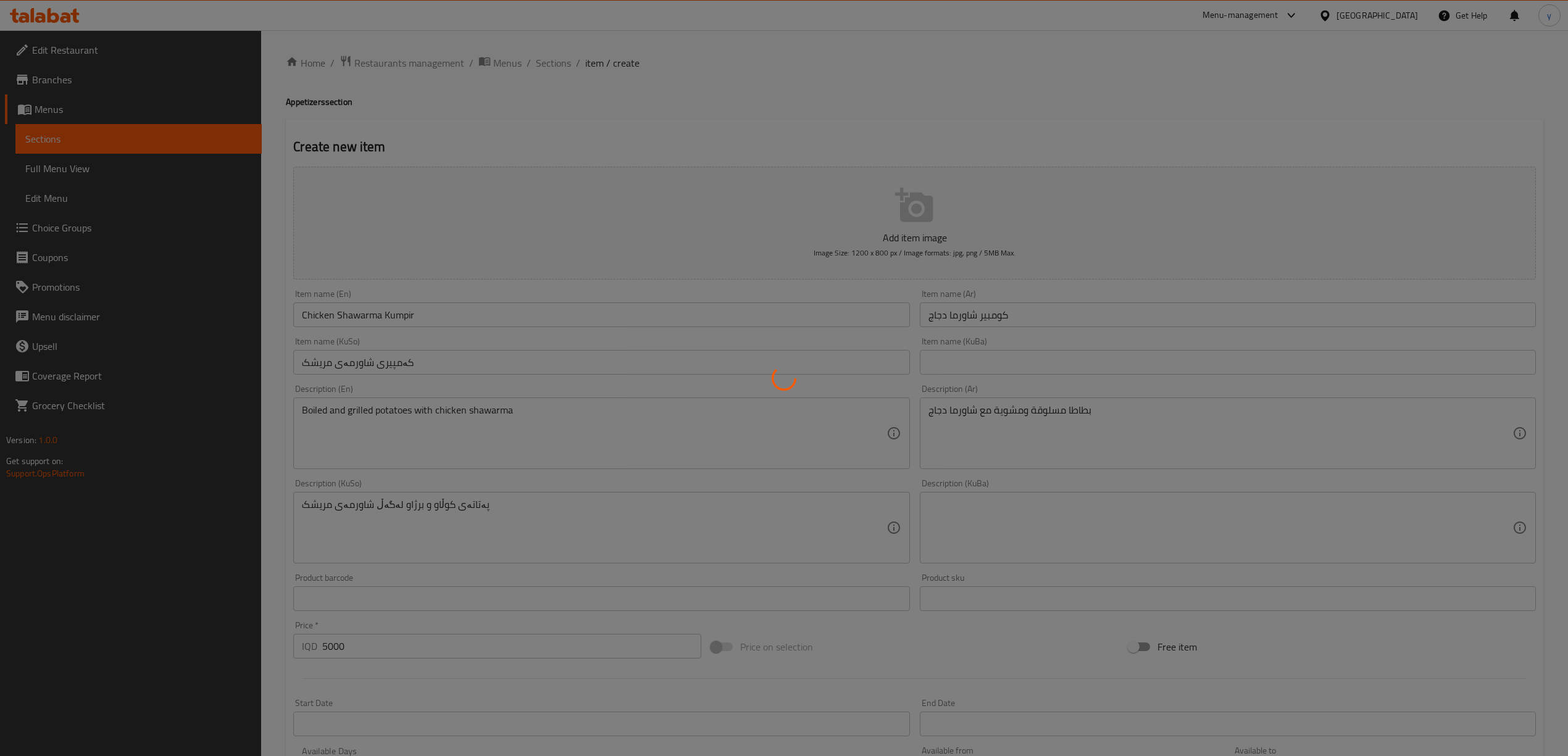
type input "0"
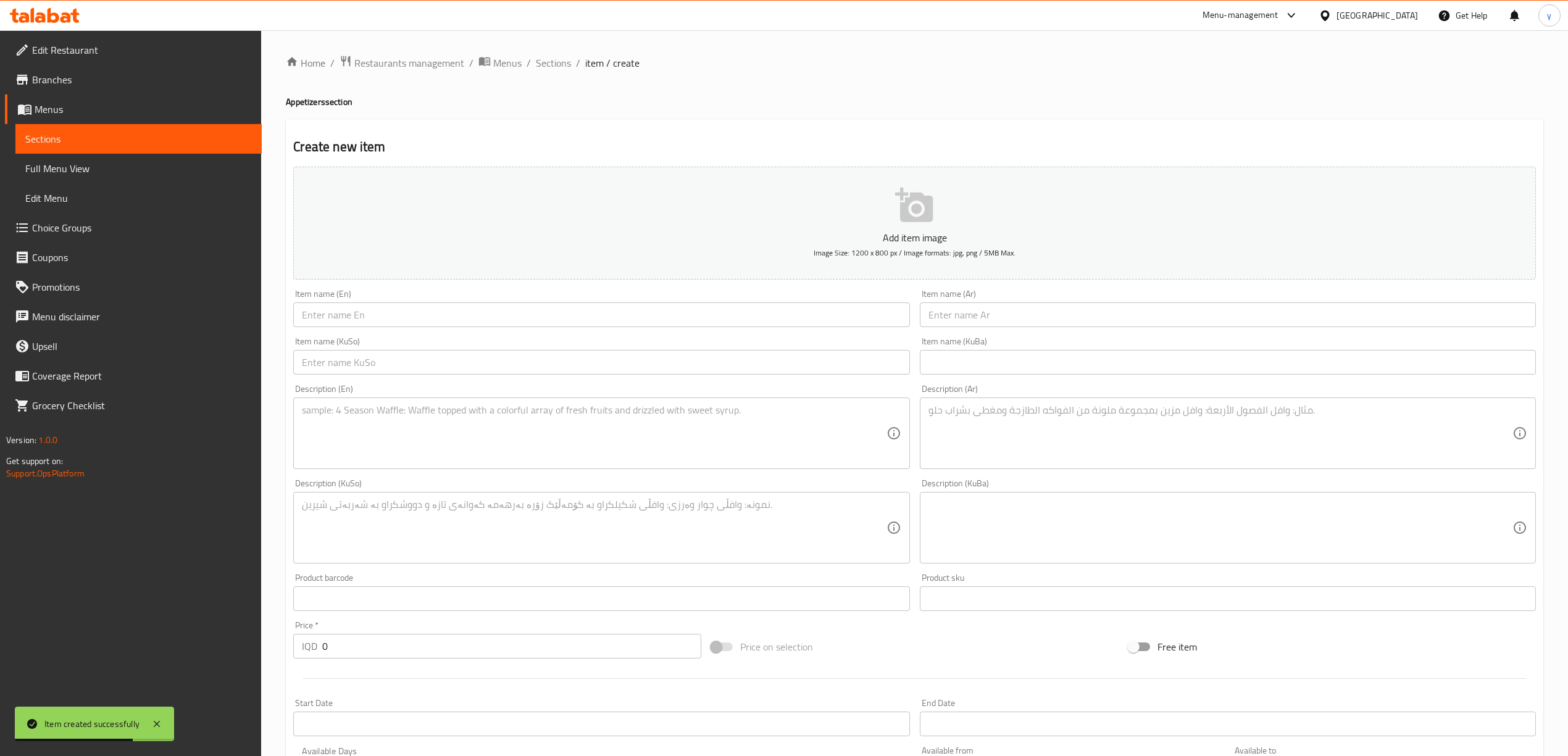
click at [1043, 321] on input "text" at bounding box center [1227, 314] width 616 height 25
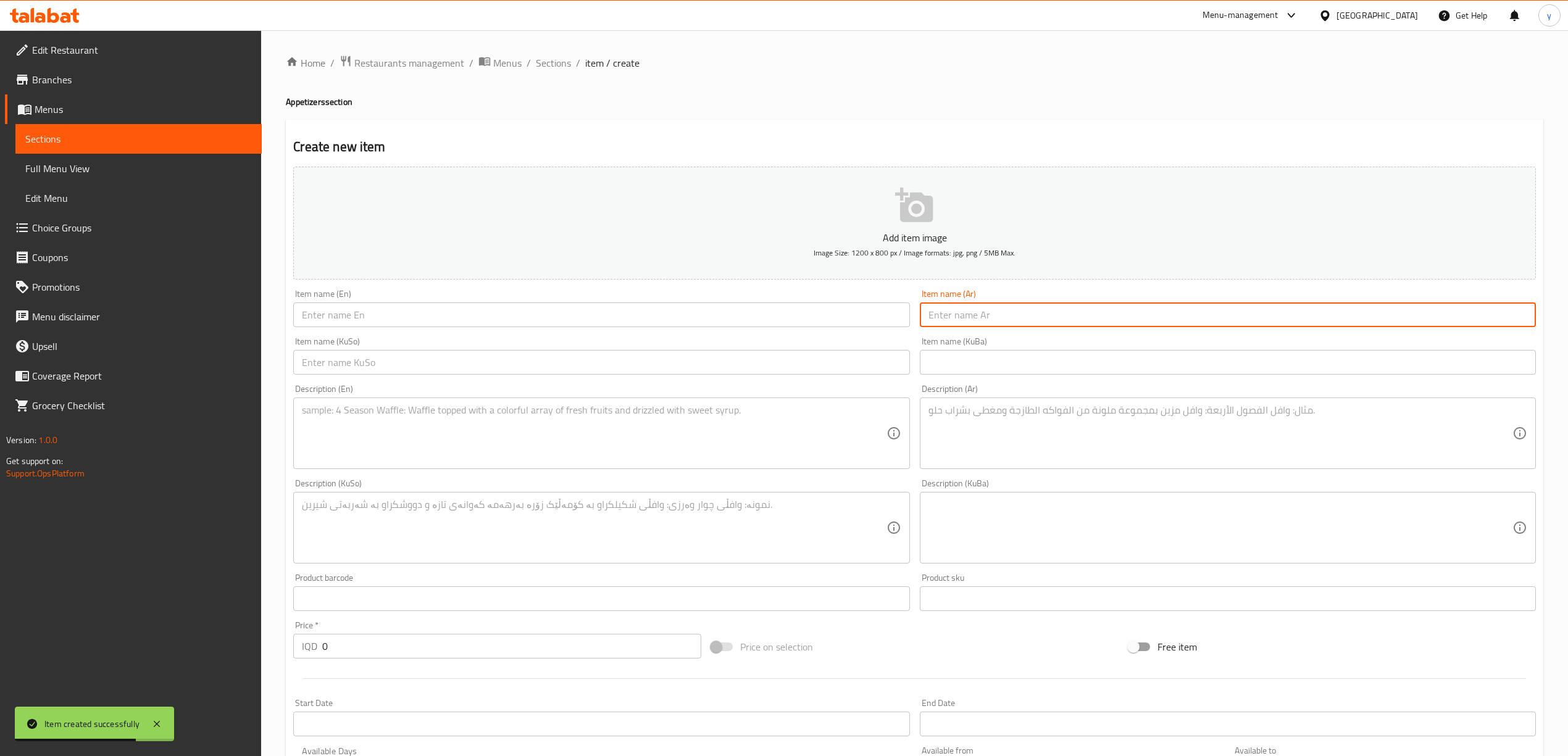
paste input "كومبير مقبلات"
type input "كومبير مقبلات"
click at [780, 329] on div "Item name (En) Item name (En)" at bounding box center [601, 307] width 626 height 47
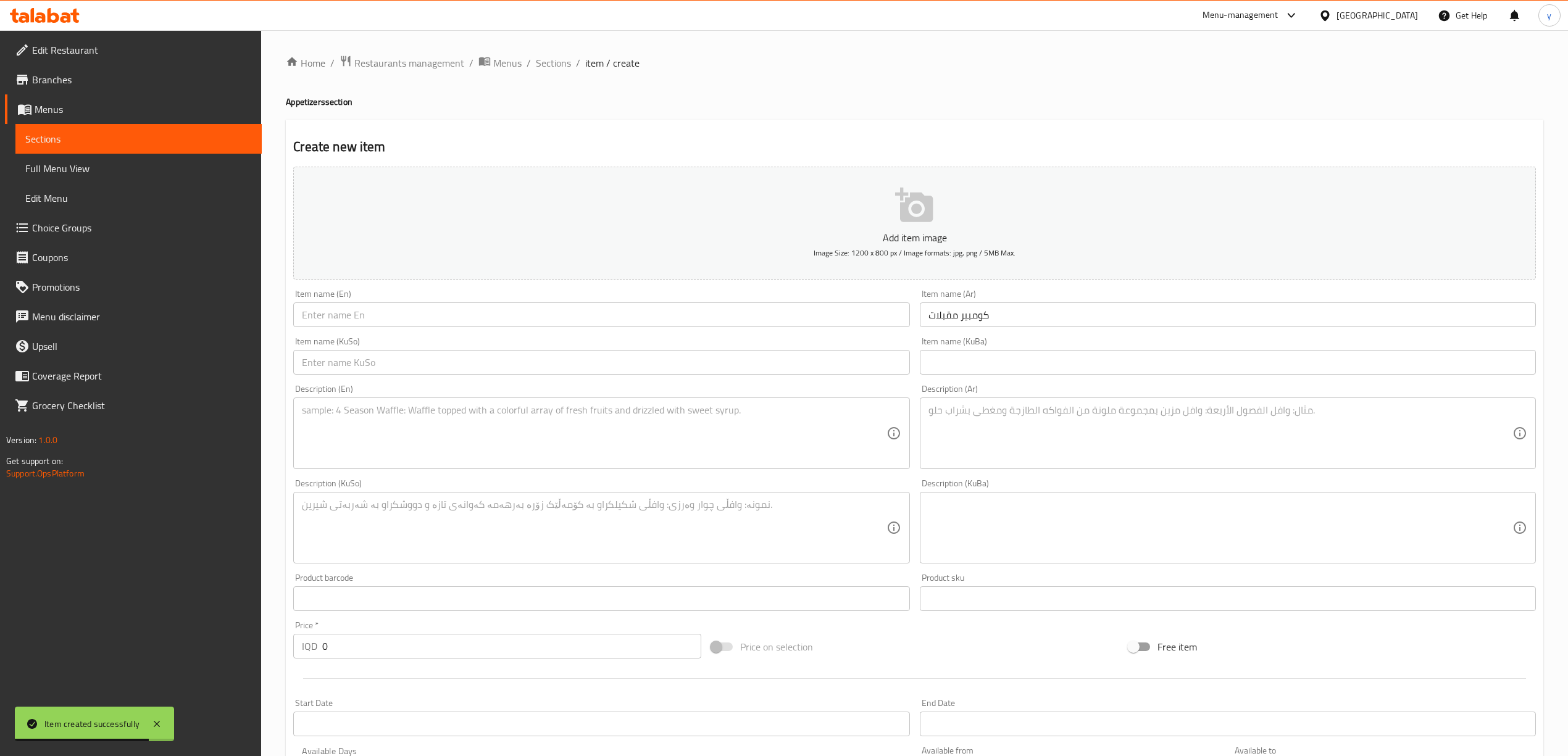
click at [519, 346] on div "Item name (KuSo) Item name (KuSo)" at bounding box center [600, 355] width 616 height 37
click at [516, 316] on input "text" at bounding box center [600, 314] width 616 height 25
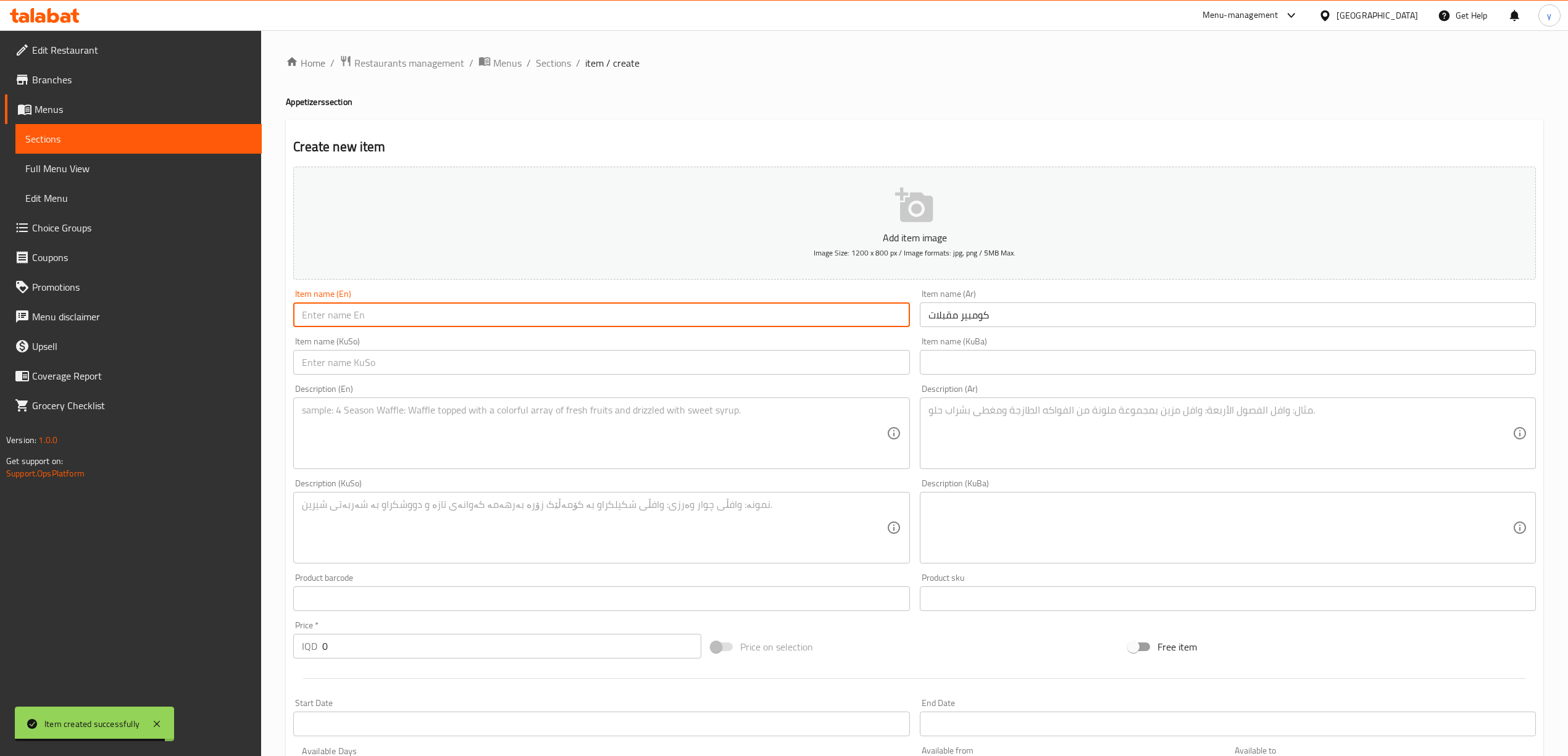
paste input "Appetizer Kumpir"
type input "Appetizer Kumpir"
click at [585, 445] on textarea at bounding box center [593, 434] width 584 height 59
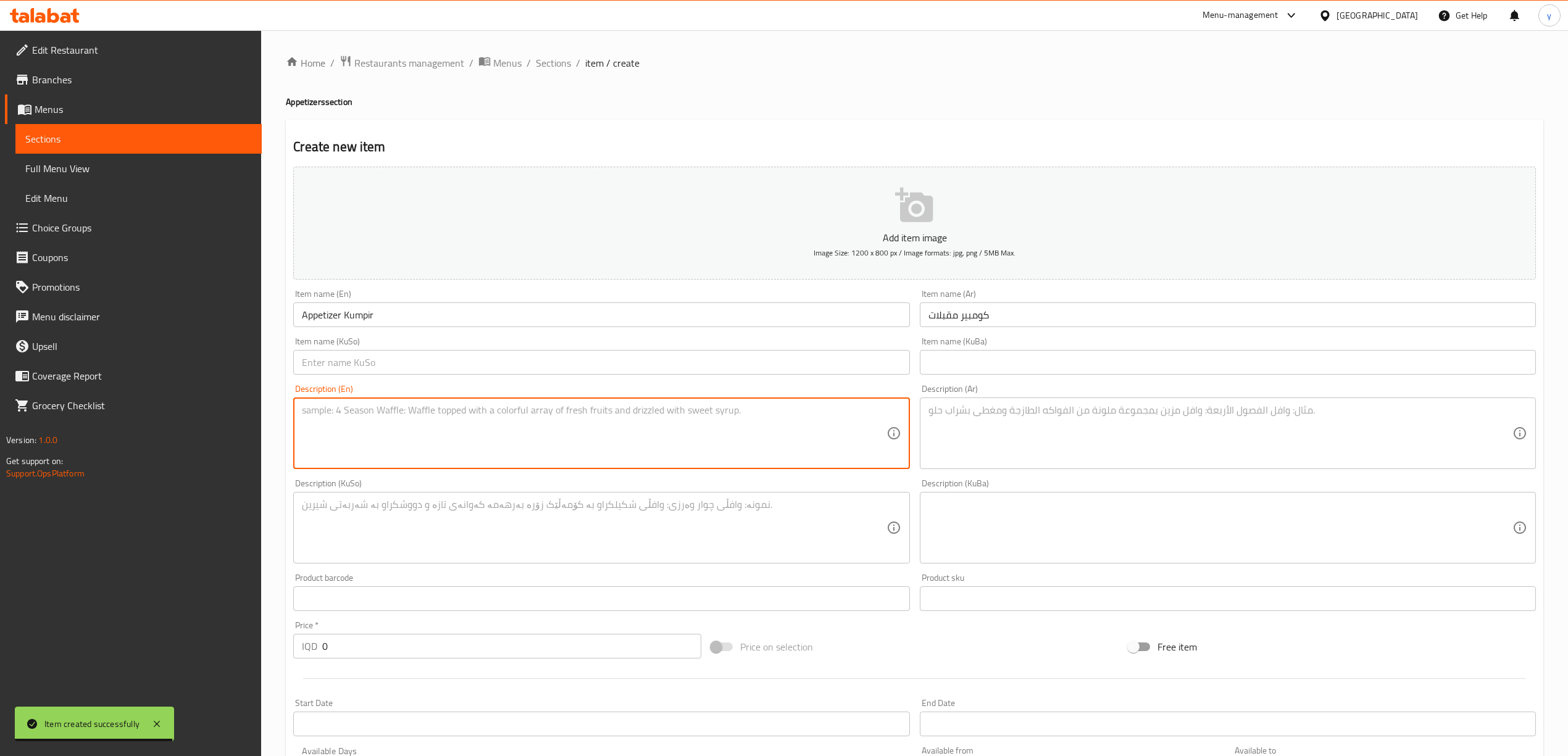
click at [1101, 428] on textarea at bounding box center [1220, 434] width 584 height 59
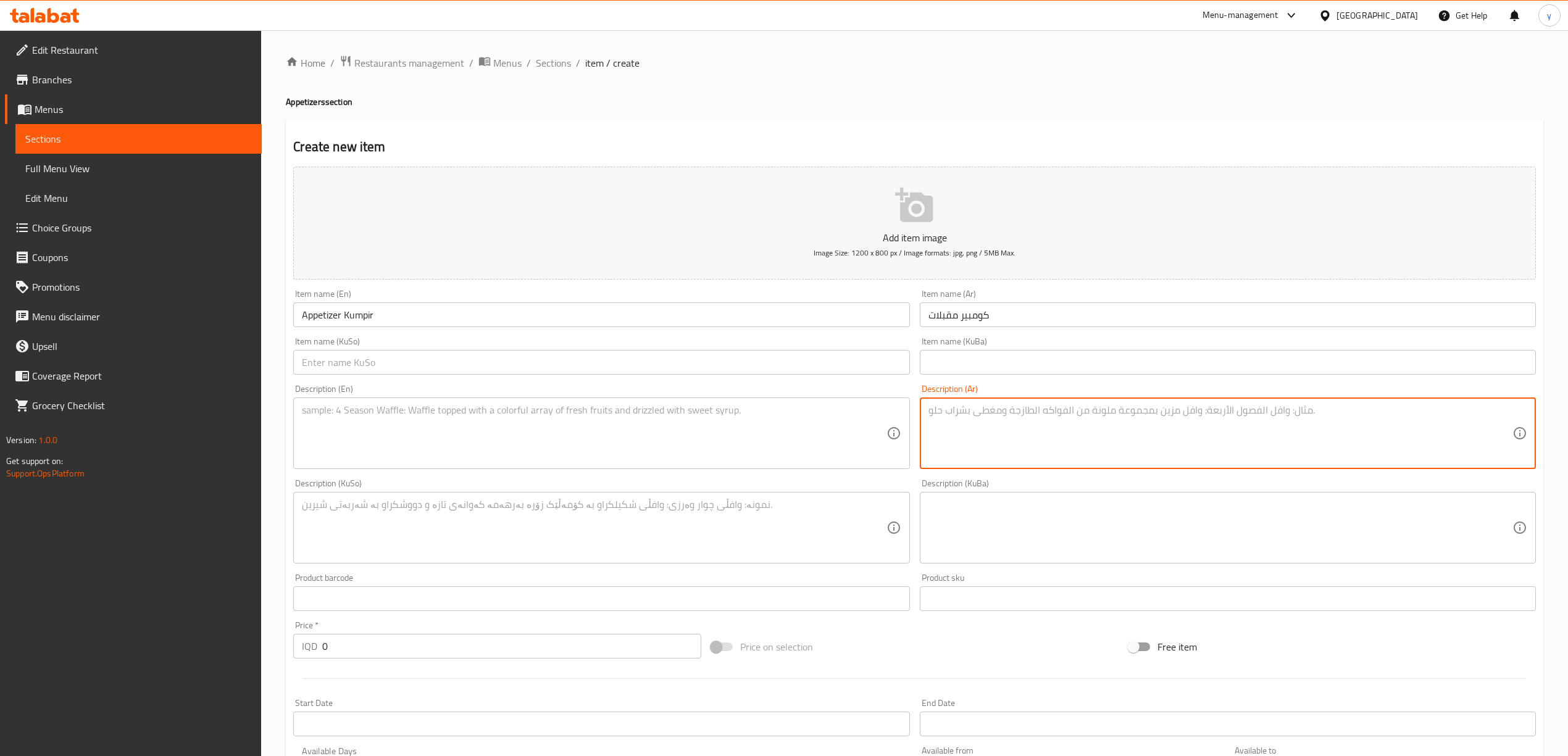
paste textarea "بطاطا مسلوقة ومشوية مع مقبلات"
type textarea "بطاطا مسلوقة ومشوية مع مقبلات"
click at [634, 451] on textarea at bounding box center [593, 434] width 584 height 59
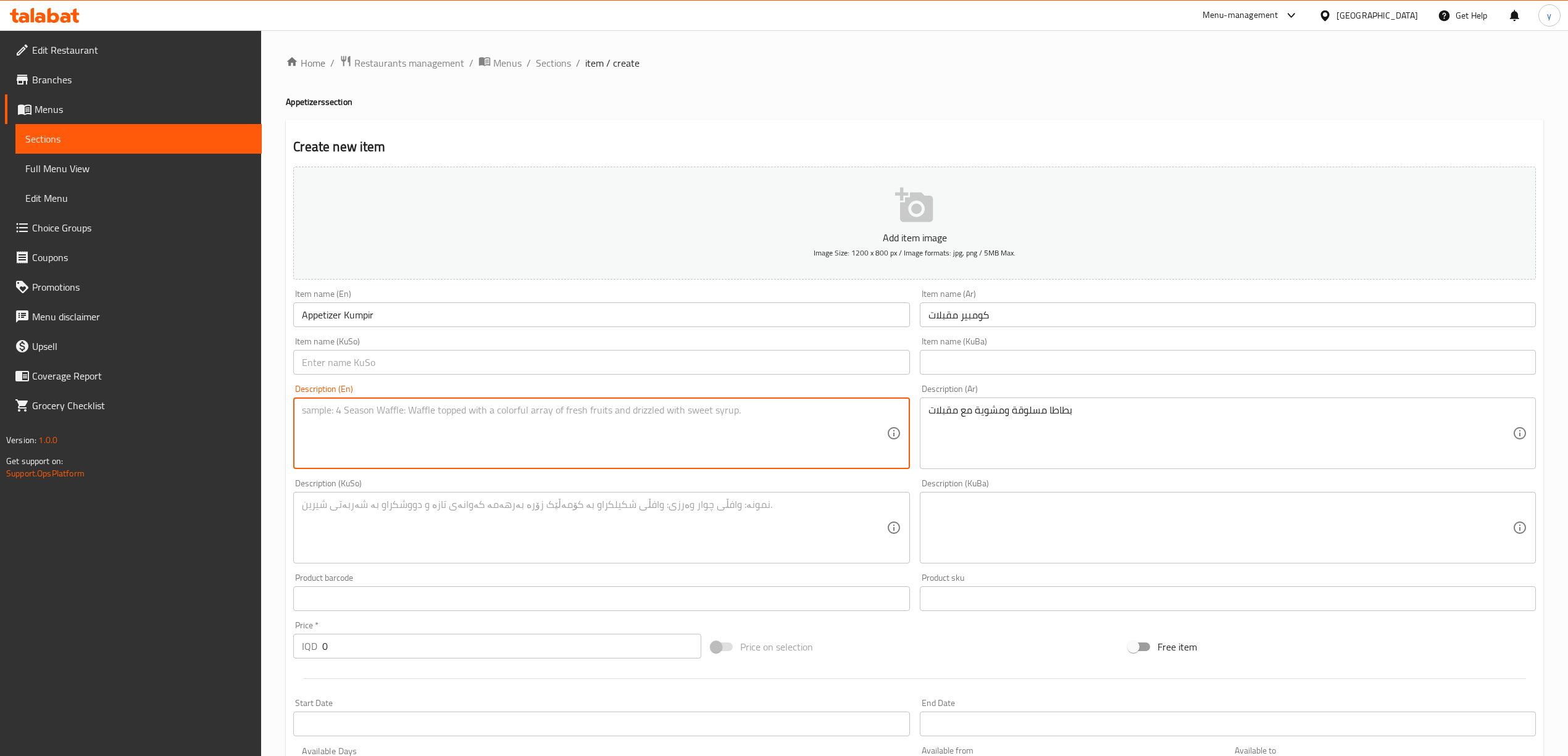
paste textarea "Boiled and grilled potatoes with appetizers"
type textarea "Boiled and grilled potatoes with appetizers"
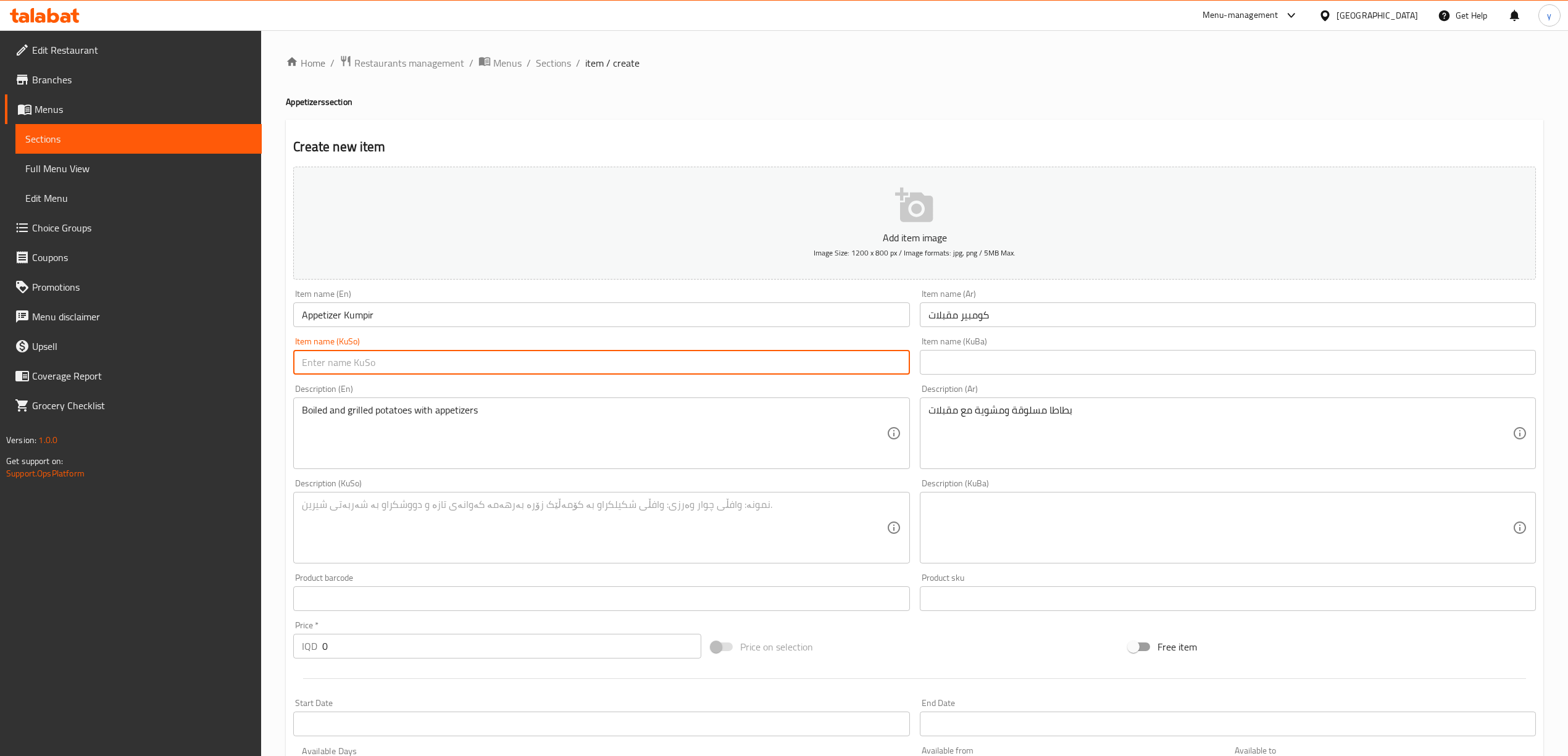
drag, startPoint x: 543, startPoint y: 358, endPoint x: 543, endPoint y: 374, distance: 16.0
click at [543, 358] on input "text" at bounding box center [600, 362] width 616 height 25
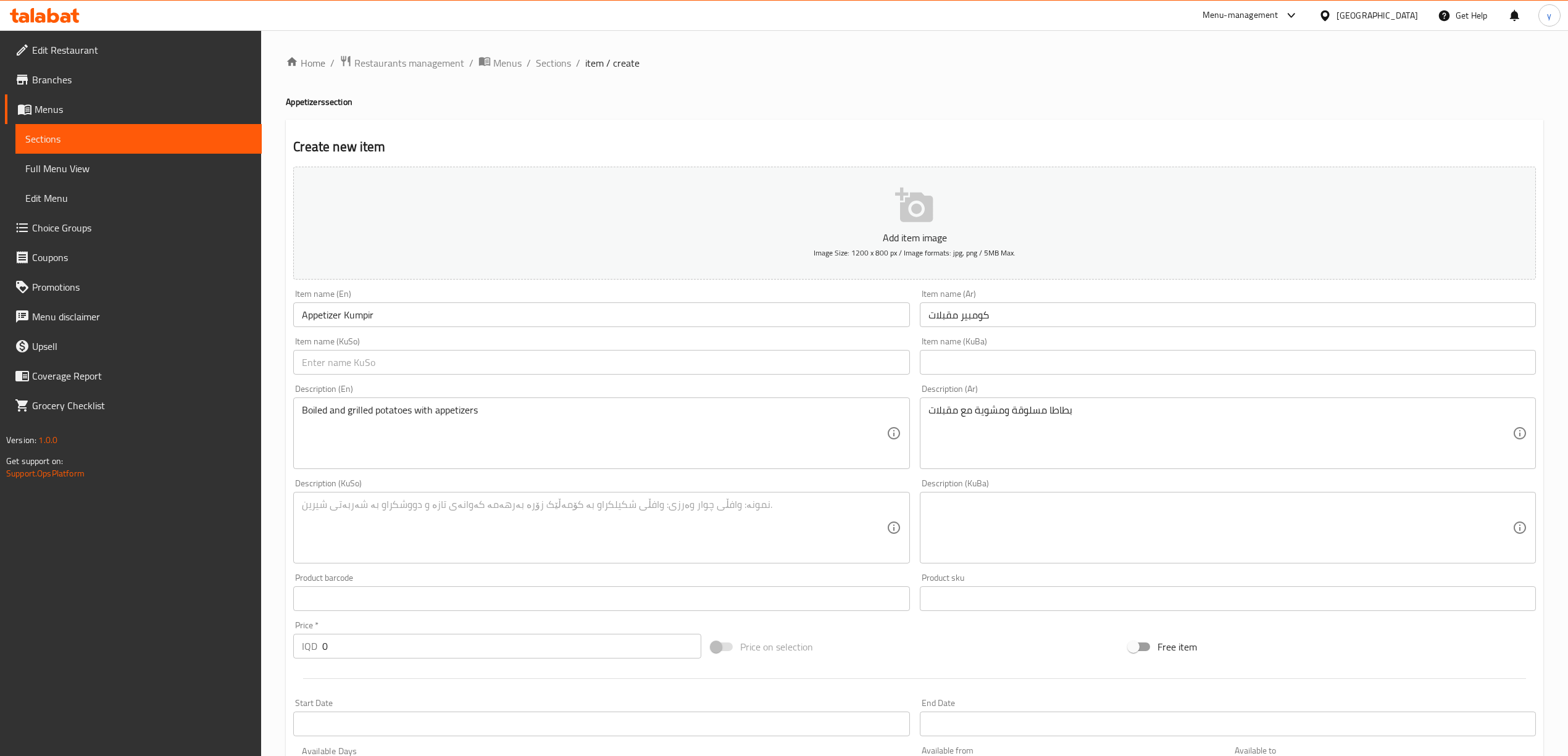
click at [494, 632] on div "Price   * IQD 0 Price *" at bounding box center [496, 639] width 407 height 37
click at [495, 653] on input "0" at bounding box center [511, 646] width 379 height 25
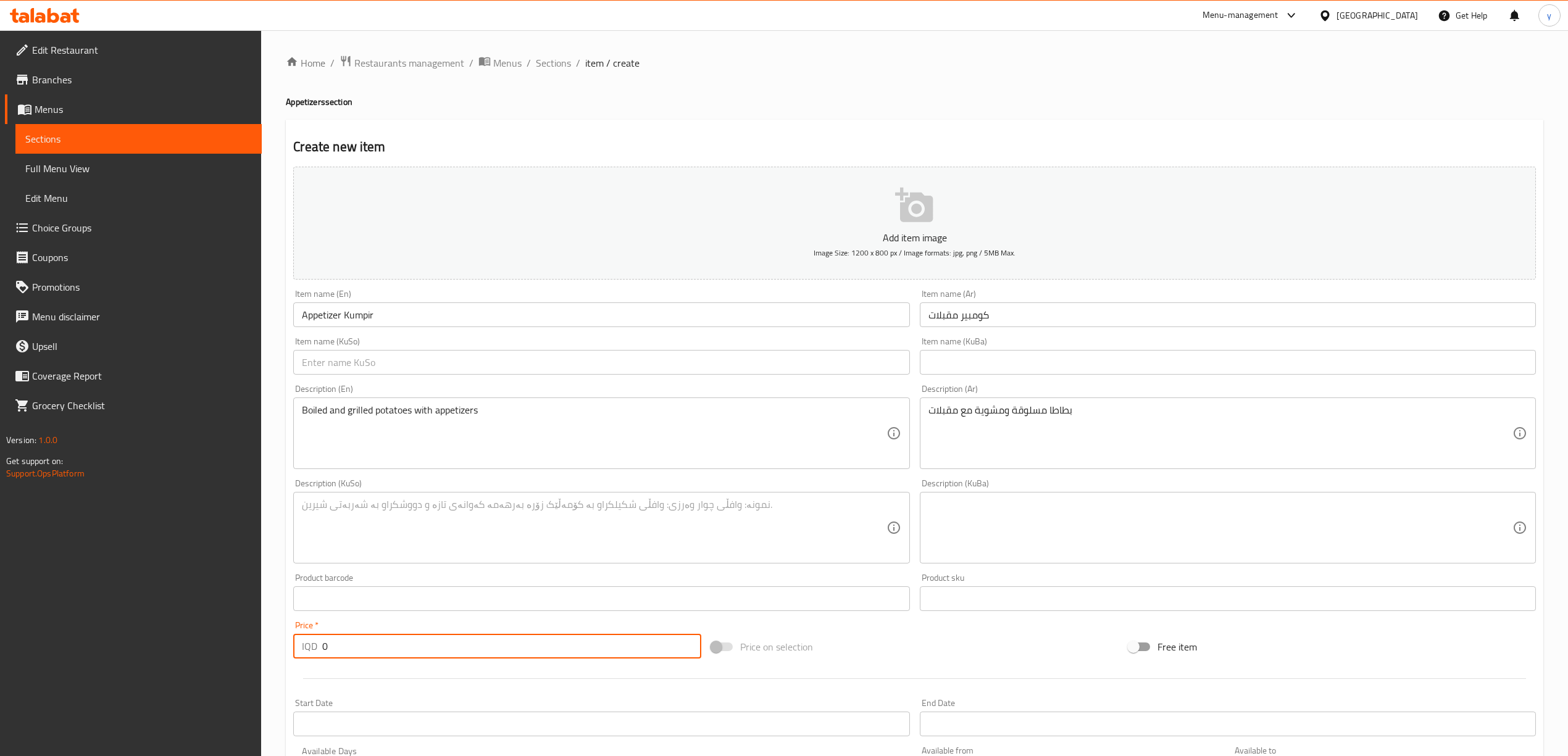
click at [495, 653] on input "0" at bounding box center [511, 646] width 379 height 25
paste input "500"
type input "5000"
drag, startPoint x: 680, startPoint y: 354, endPoint x: 669, endPoint y: 369, distance: 18.6
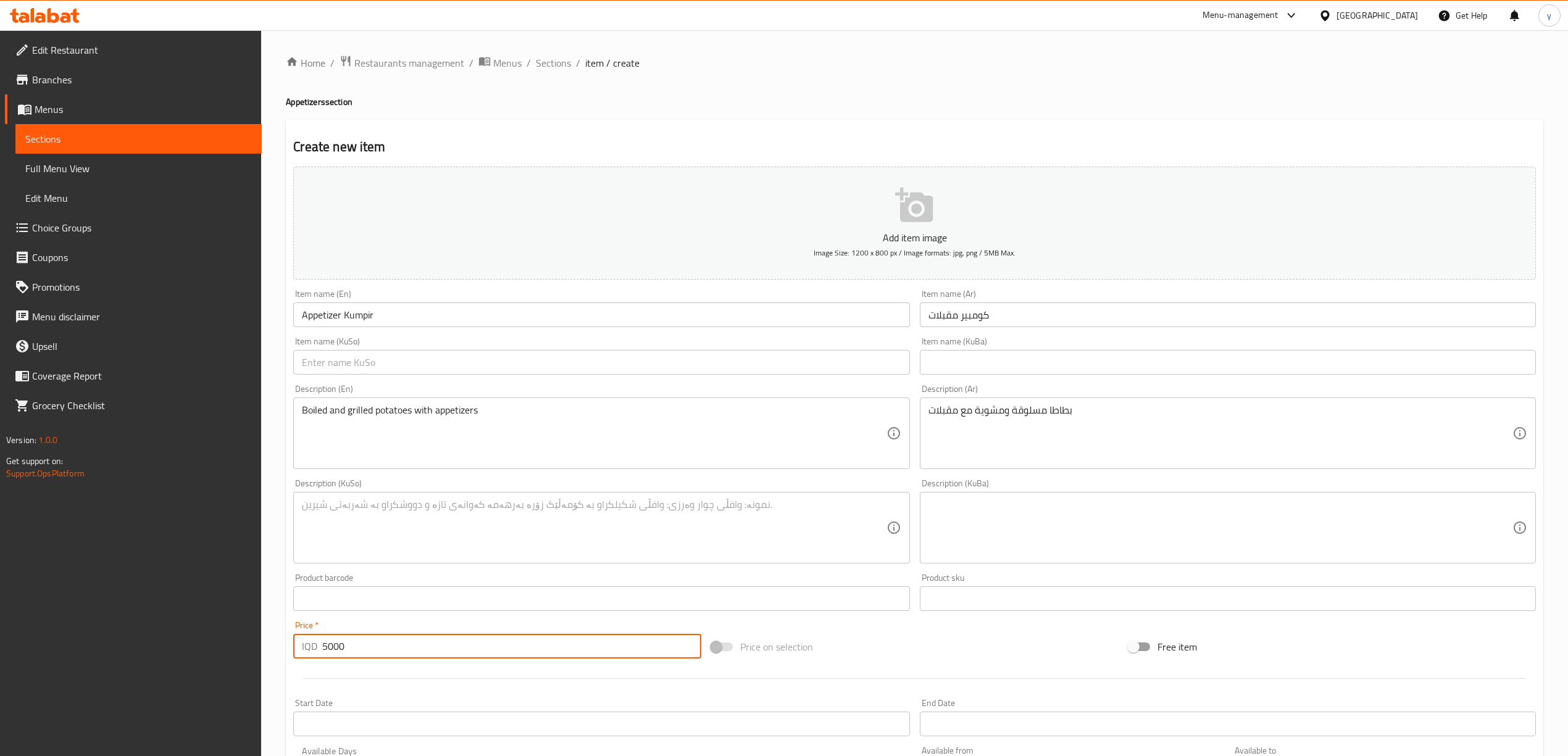
click at [680, 354] on input "text" at bounding box center [600, 362] width 616 height 25
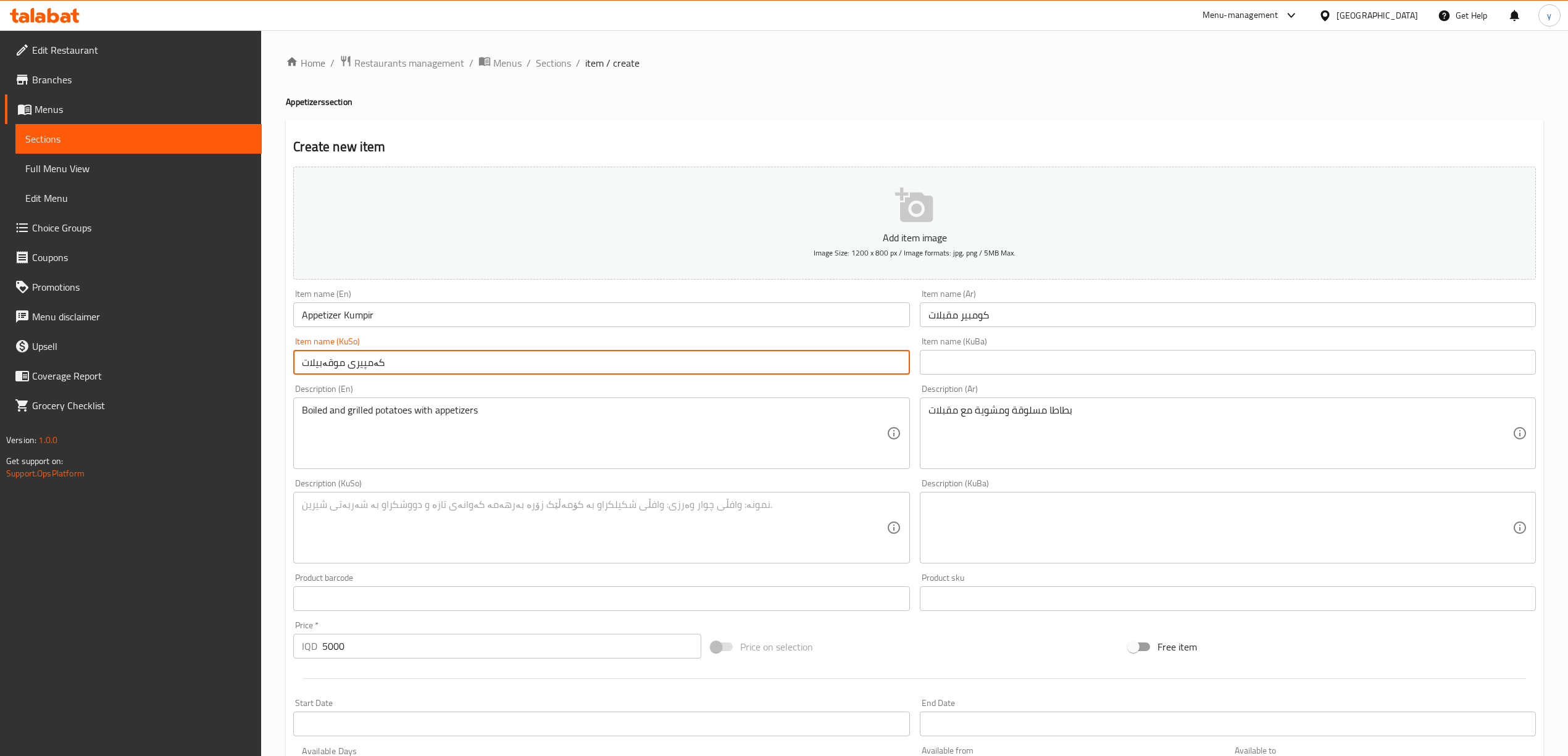
type input "کەمپیری موقەبیلات"
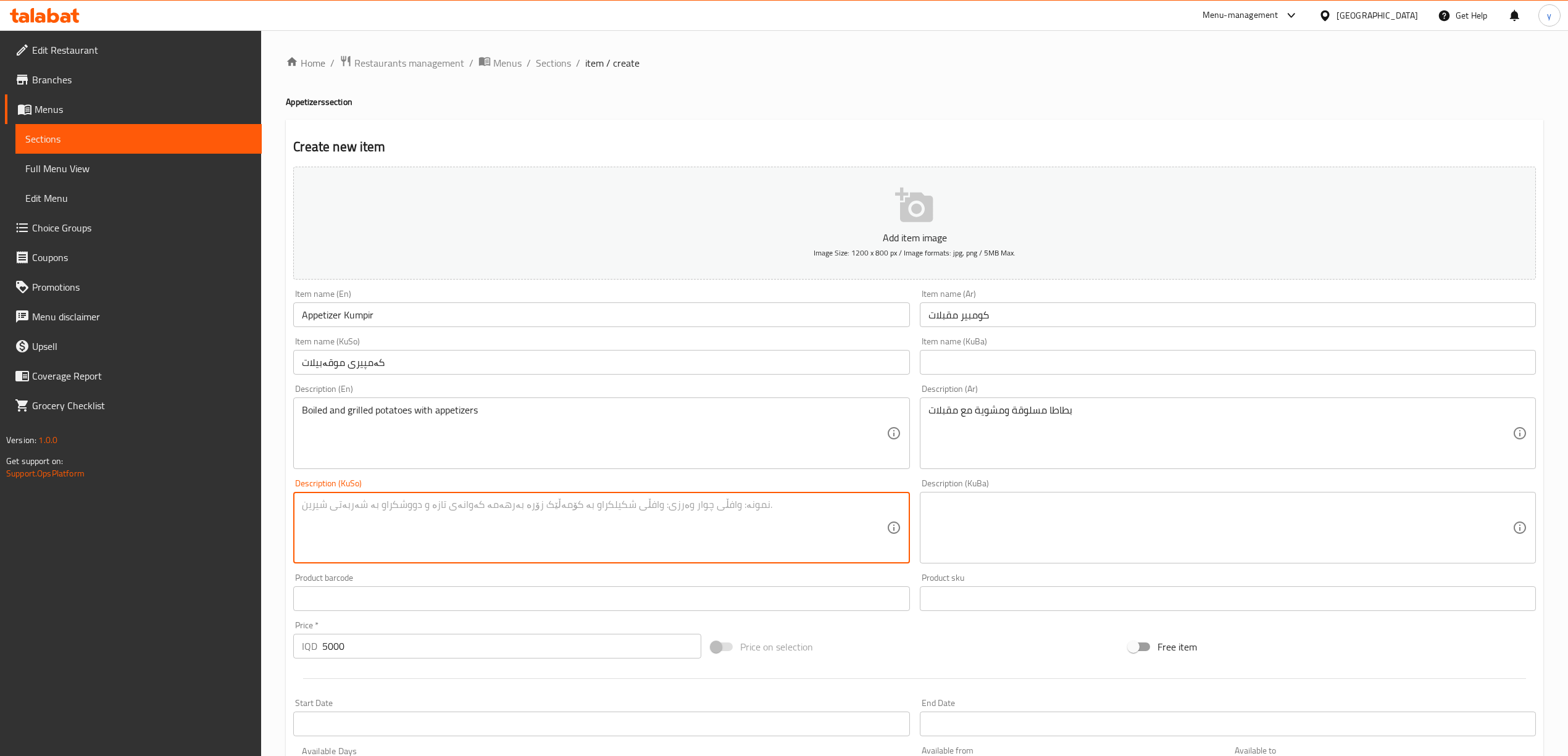
click at [758, 521] on textarea at bounding box center [593, 528] width 584 height 59
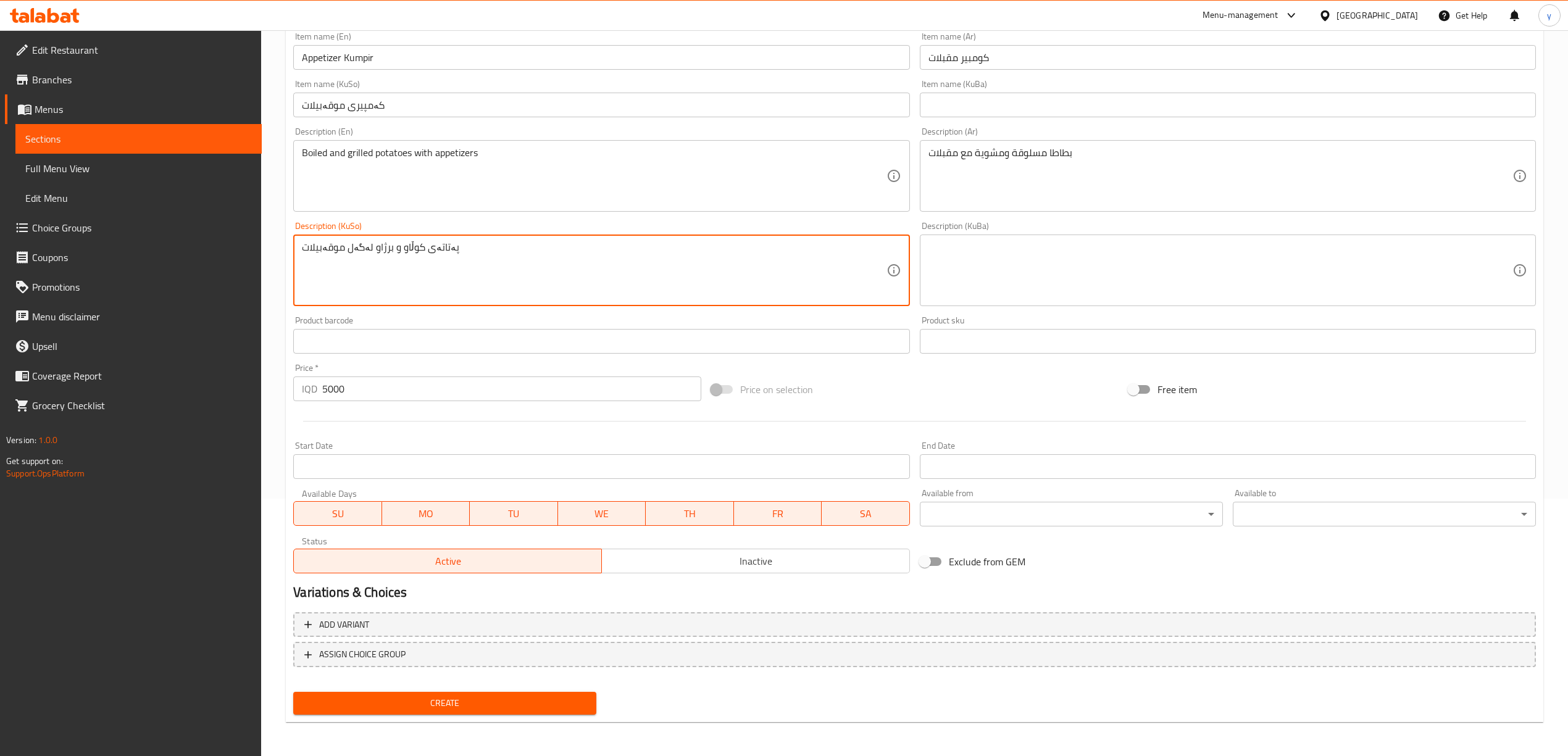
type textarea "پەتاتەی کوڵاو و برژاو لەگەل موقەبیلات"
click at [449, 706] on span "Create" at bounding box center [445, 703] width 283 height 15
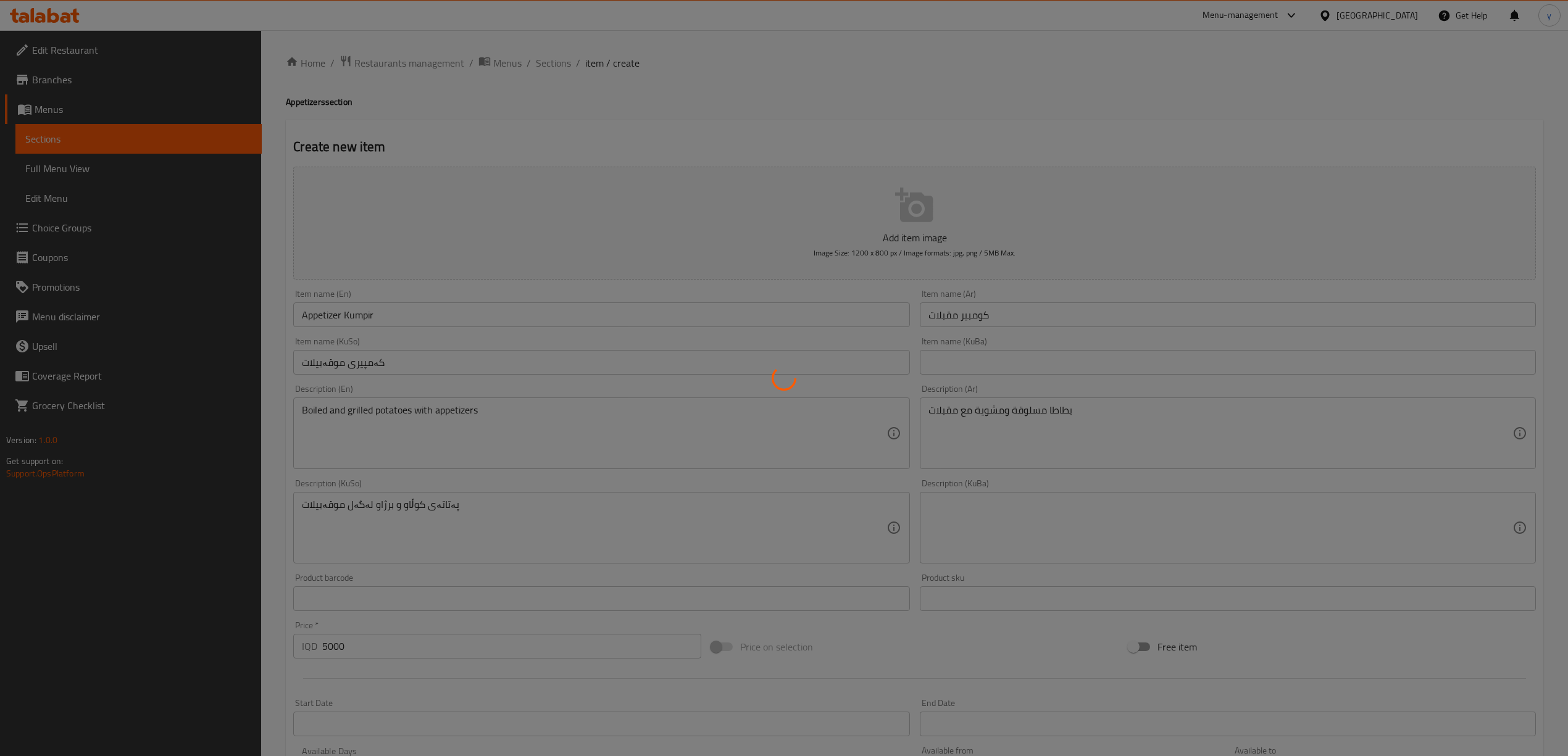
type input "0"
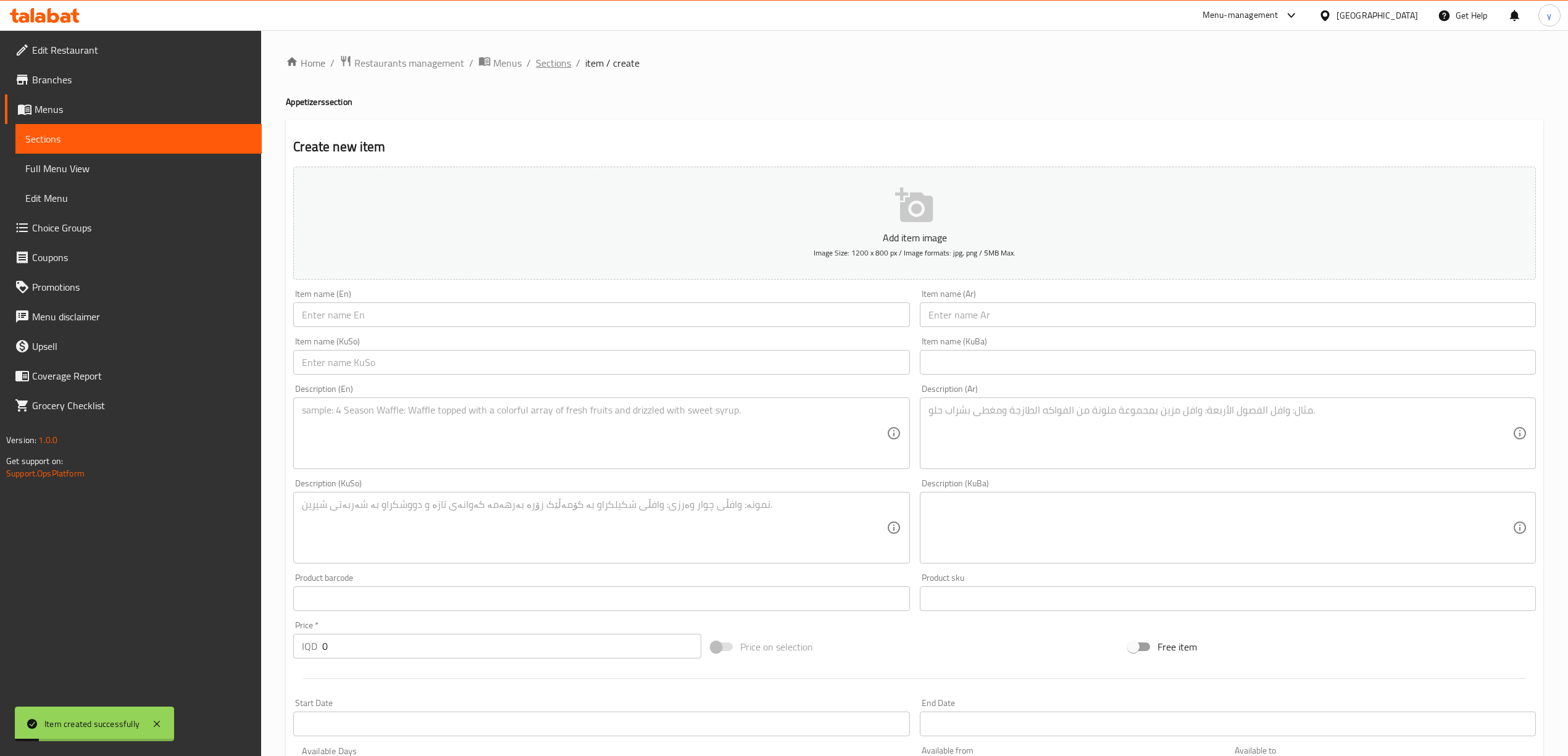
click at [543, 67] on span "Sections" at bounding box center [552, 62] width 35 height 15
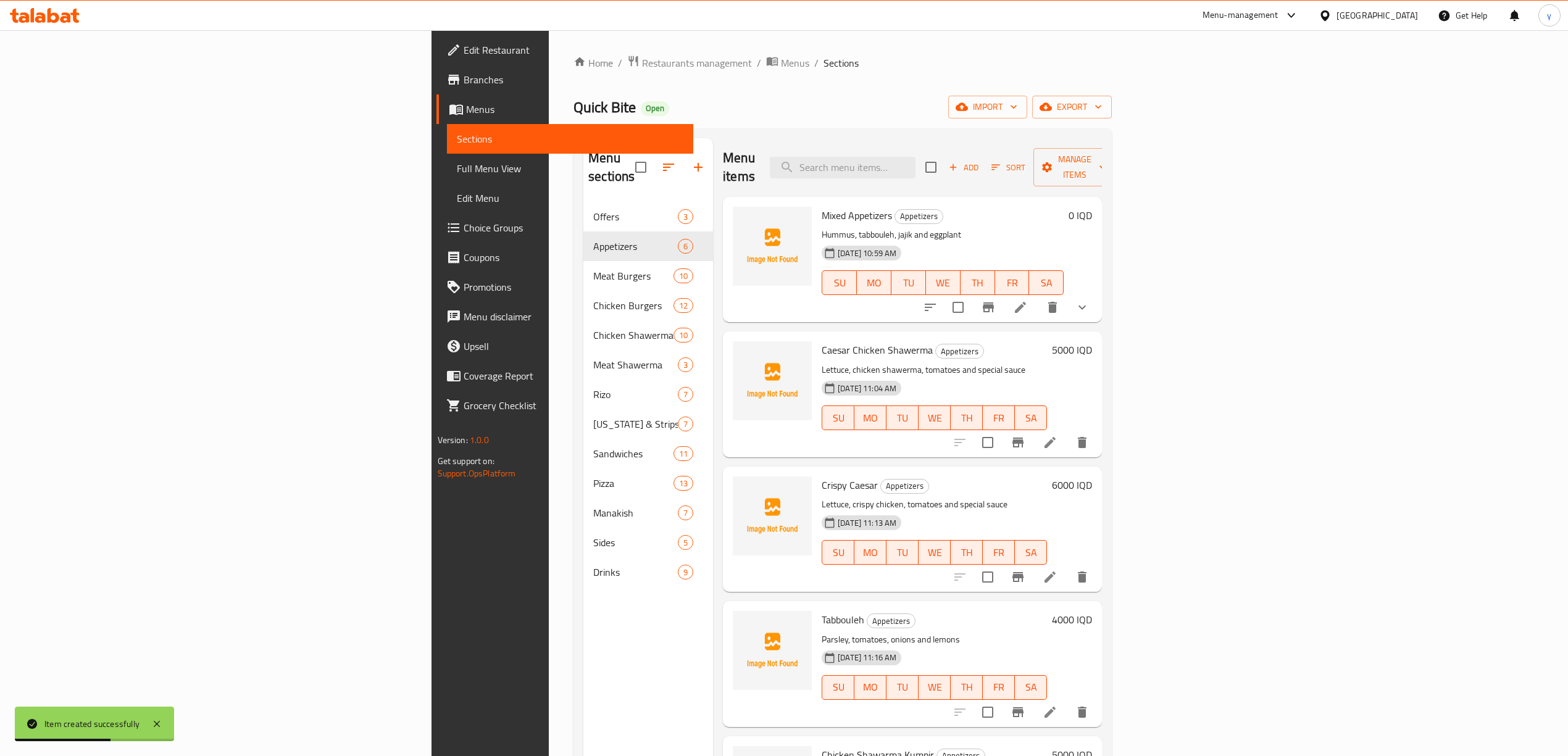
click at [821, 227] on p "Hummus, tabbouleh, jajik and eggplant" at bounding box center [943, 234] width 242 height 15
click at [457, 173] on span "Full Menu View" at bounding box center [570, 168] width 226 height 15
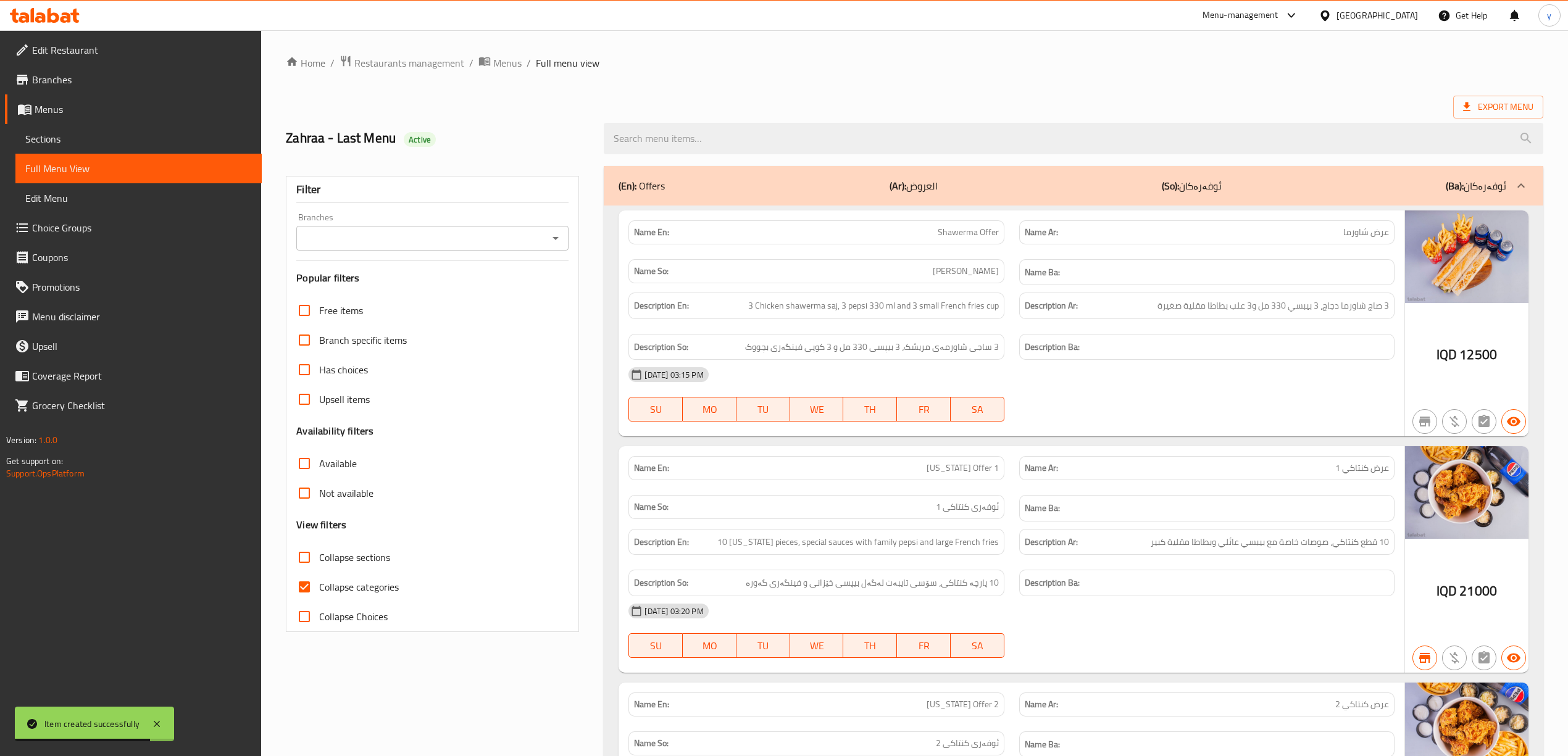
click at [558, 238] on icon "Open" at bounding box center [555, 238] width 15 height 15
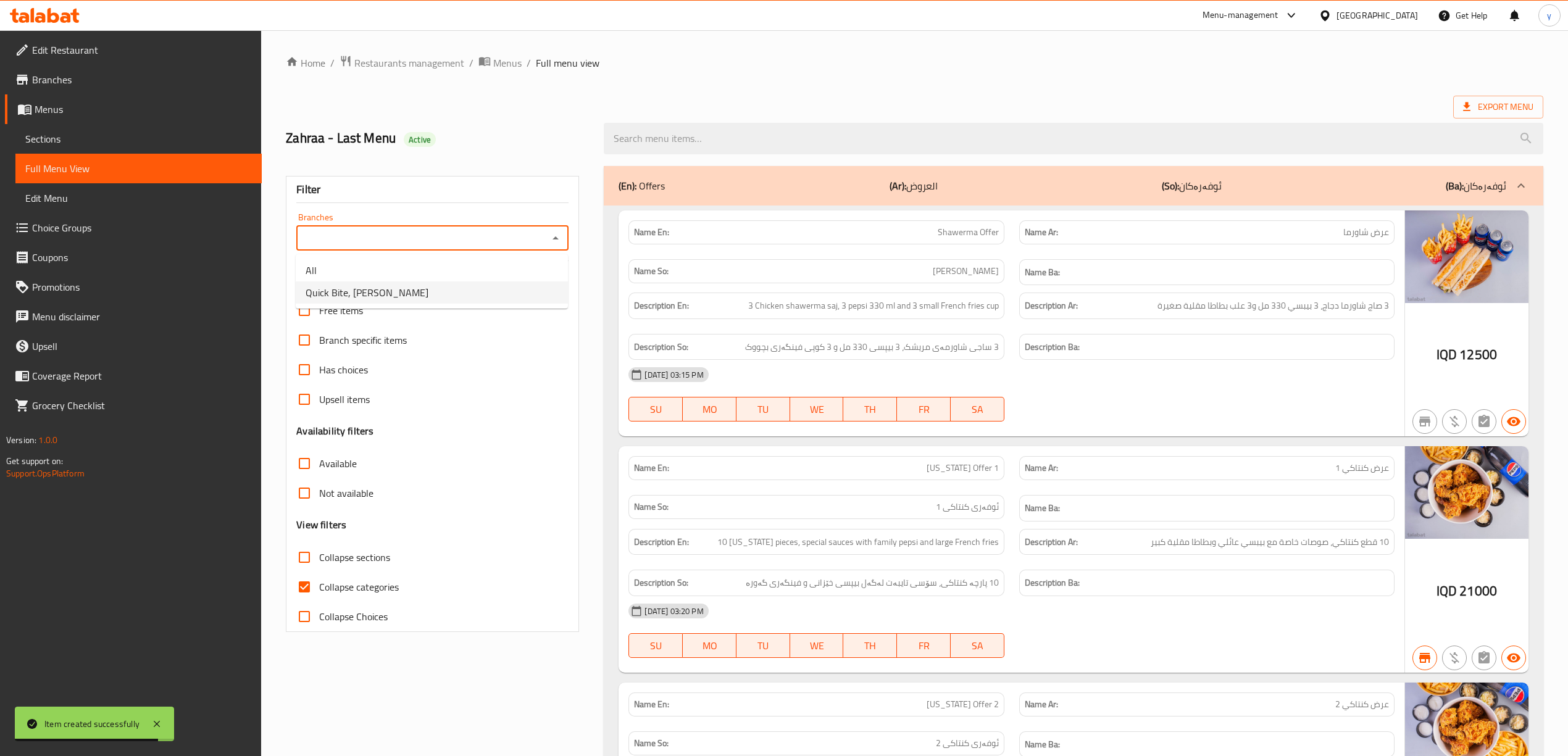
click at [489, 281] on li "Quick Bite, Al Amriya" at bounding box center [432, 292] width 273 height 22
type input "Quick Bite, Al Amriya"
click at [309, 582] on input "Collapse categories" at bounding box center [304, 586] width 29 height 29
checkbox input "false"
click at [297, 534] on div "Free items Branch specific items Has choices Upsell items Availability filters …" at bounding box center [433, 463] width 273 height 336
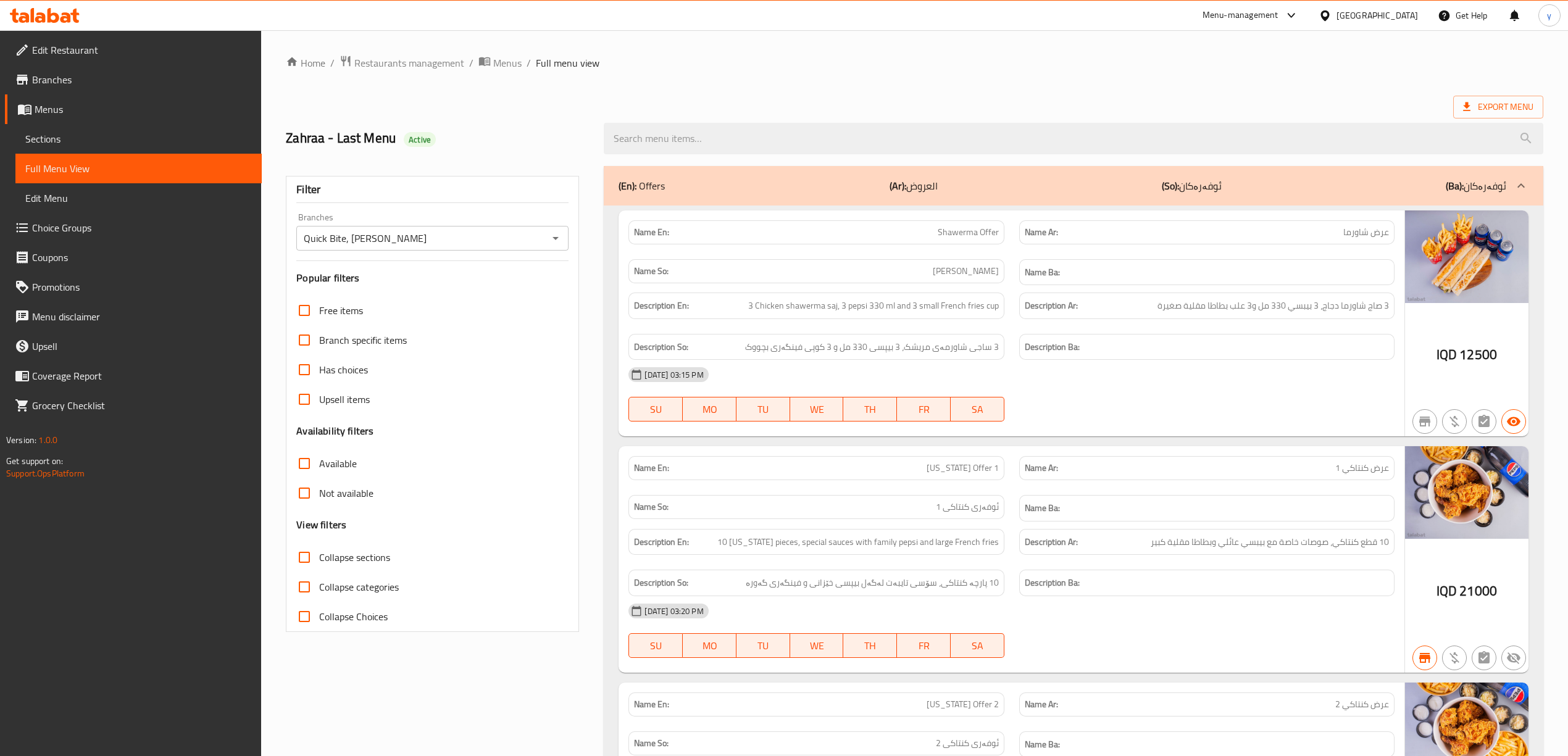
click at [298, 557] on input "Collapse sections" at bounding box center [304, 557] width 29 height 29
checkbox input "true"
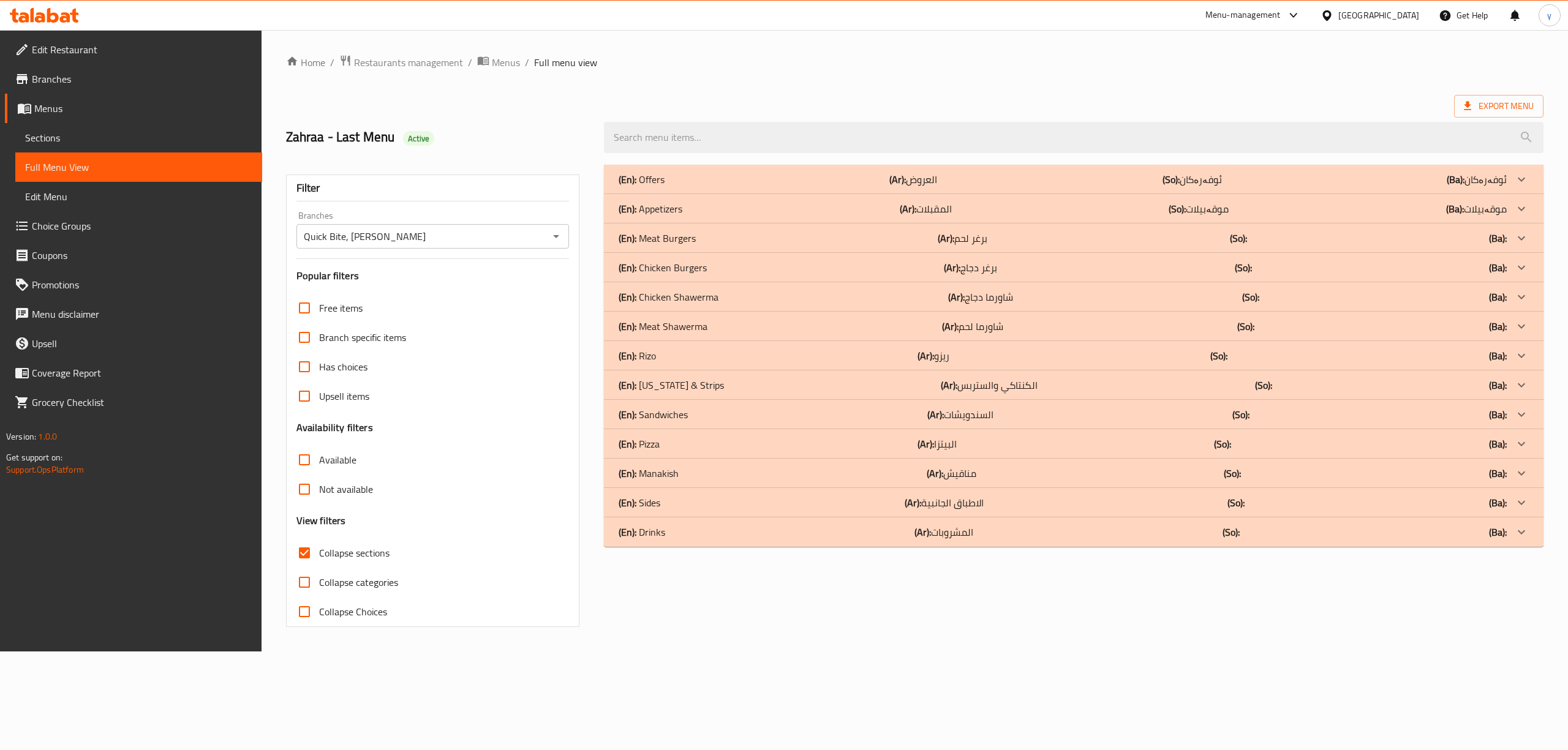
click at [665, 186] on p "(En): Appetizers" at bounding box center [642, 179] width 46 height 15
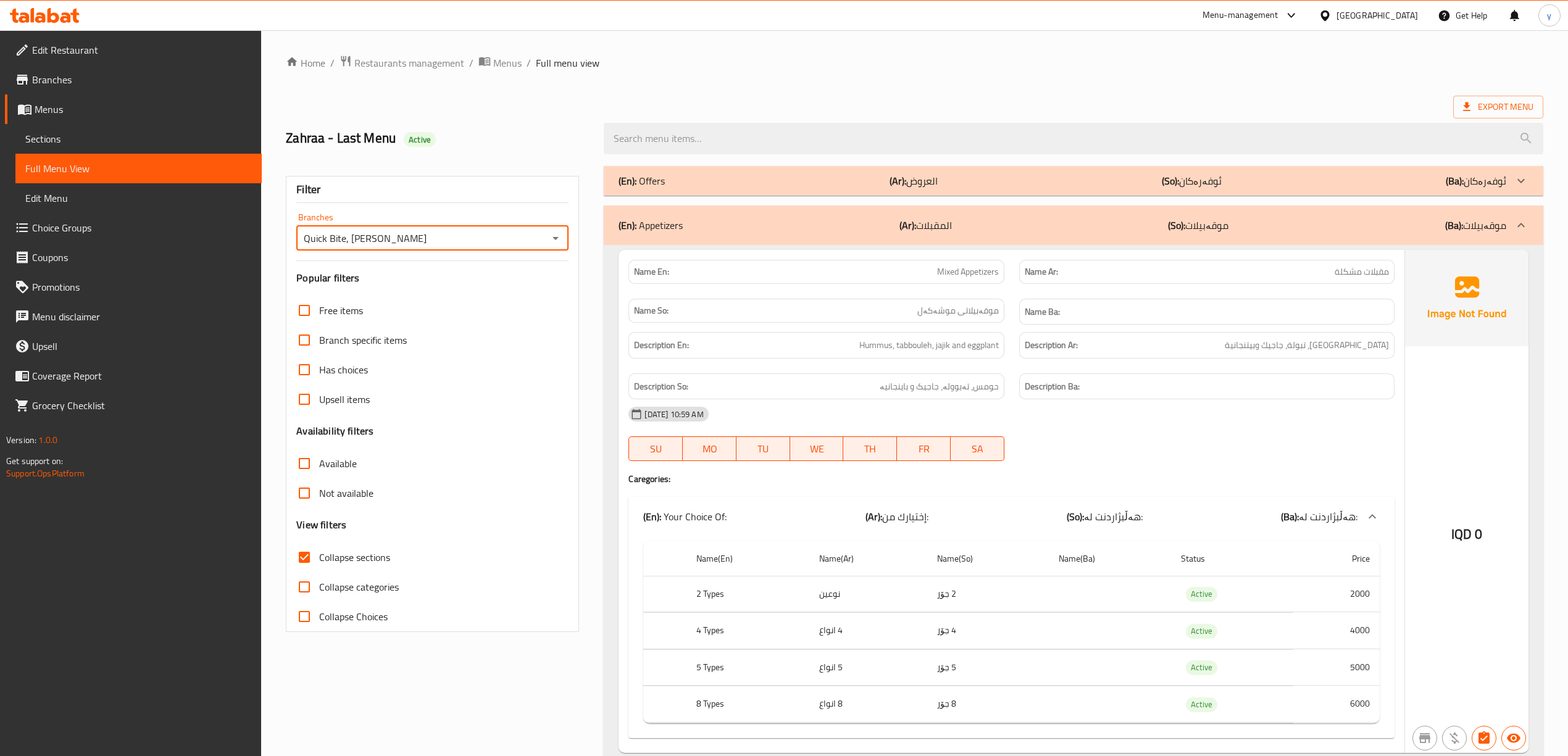
drag, startPoint x: 345, startPoint y: 234, endPoint x: 297, endPoint y: 249, distance: 50.3
click at [297, 249] on div "Quick Bite, Al Amriya Branches" at bounding box center [433, 239] width 273 height 25
click at [79, 69] on link "Branches" at bounding box center [134, 79] width 257 height 29
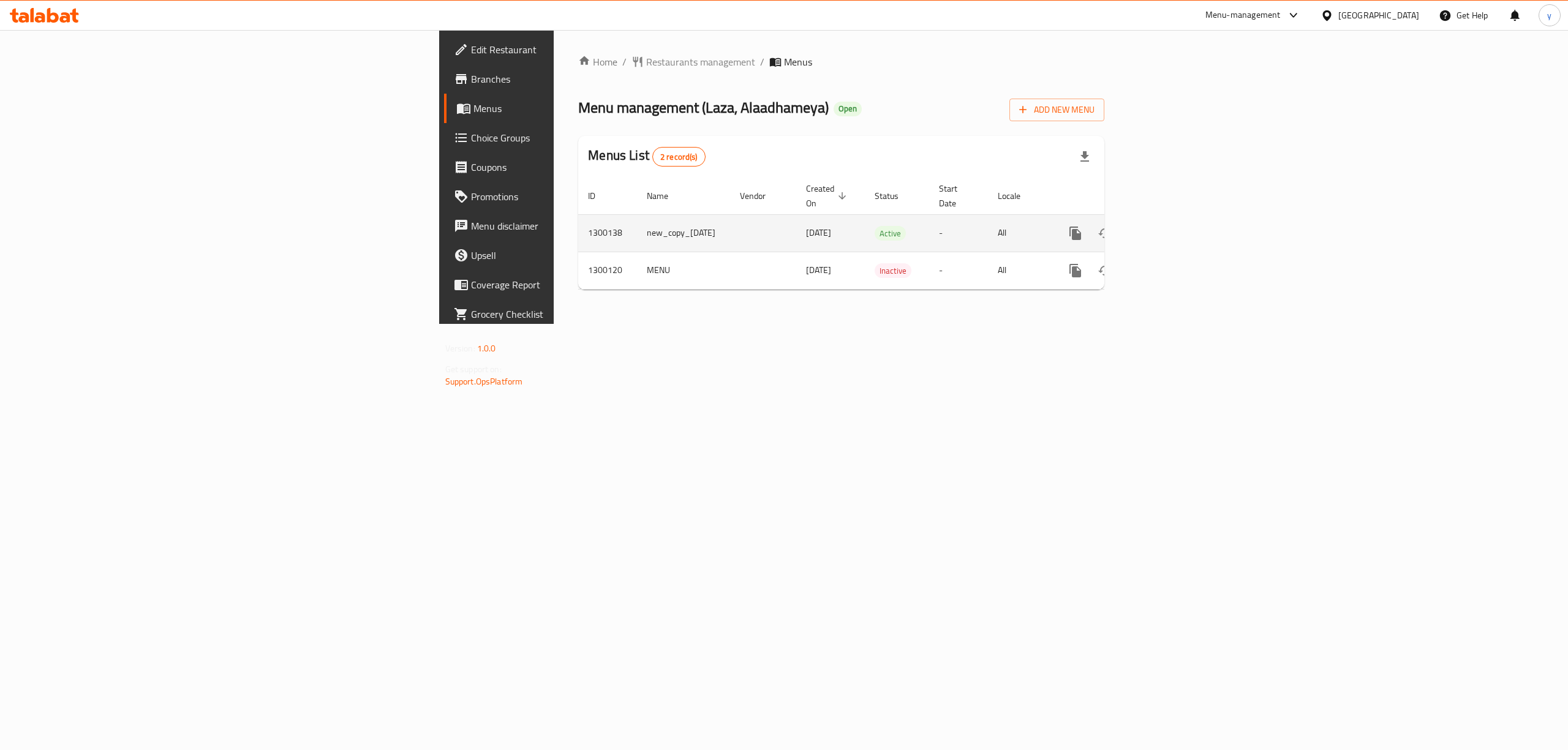
click at [1178, 228] on link "enhanced table" at bounding box center [1163, 232] width 29 height 29
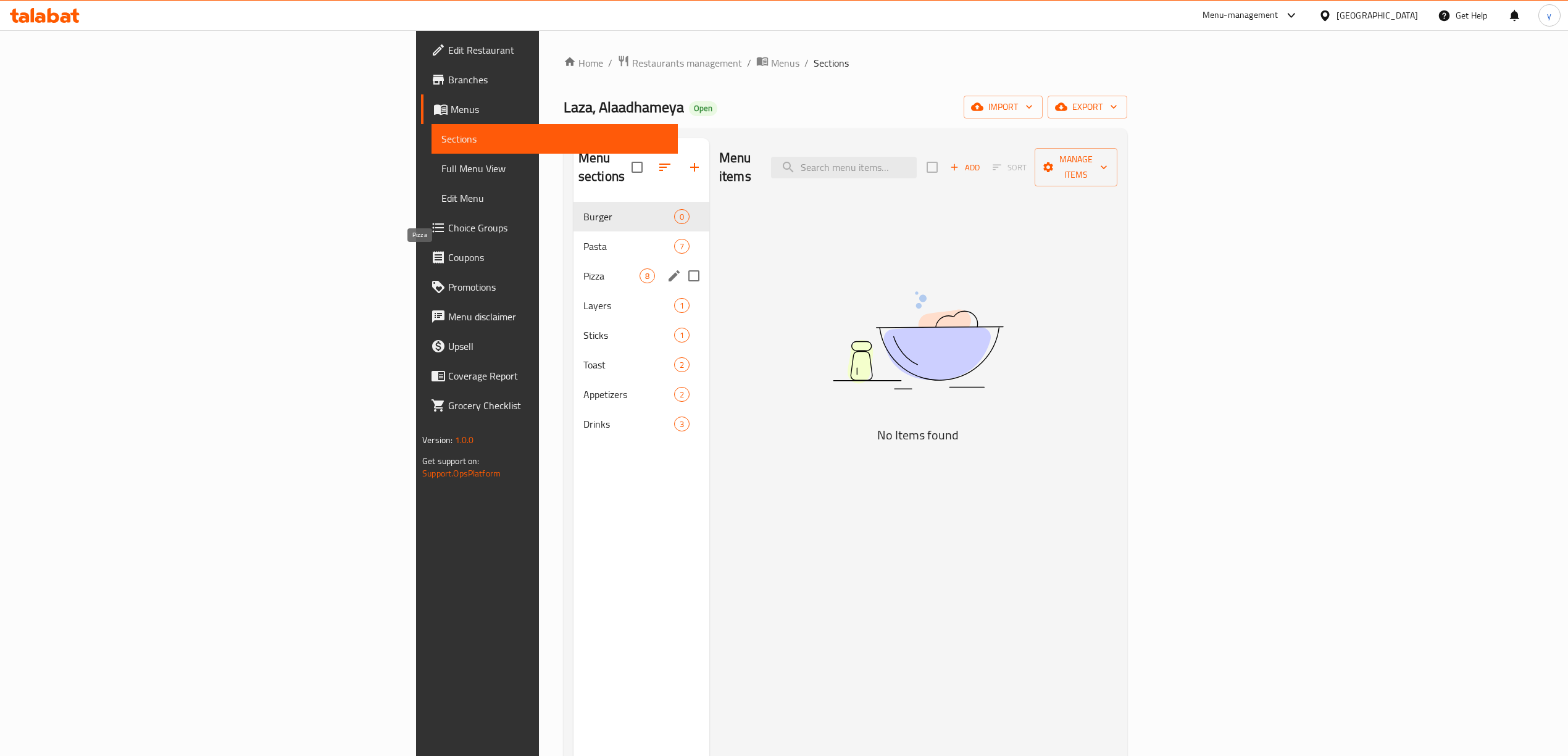
click at [584, 268] on span "Pizza" at bounding box center [611, 275] width 56 height 15
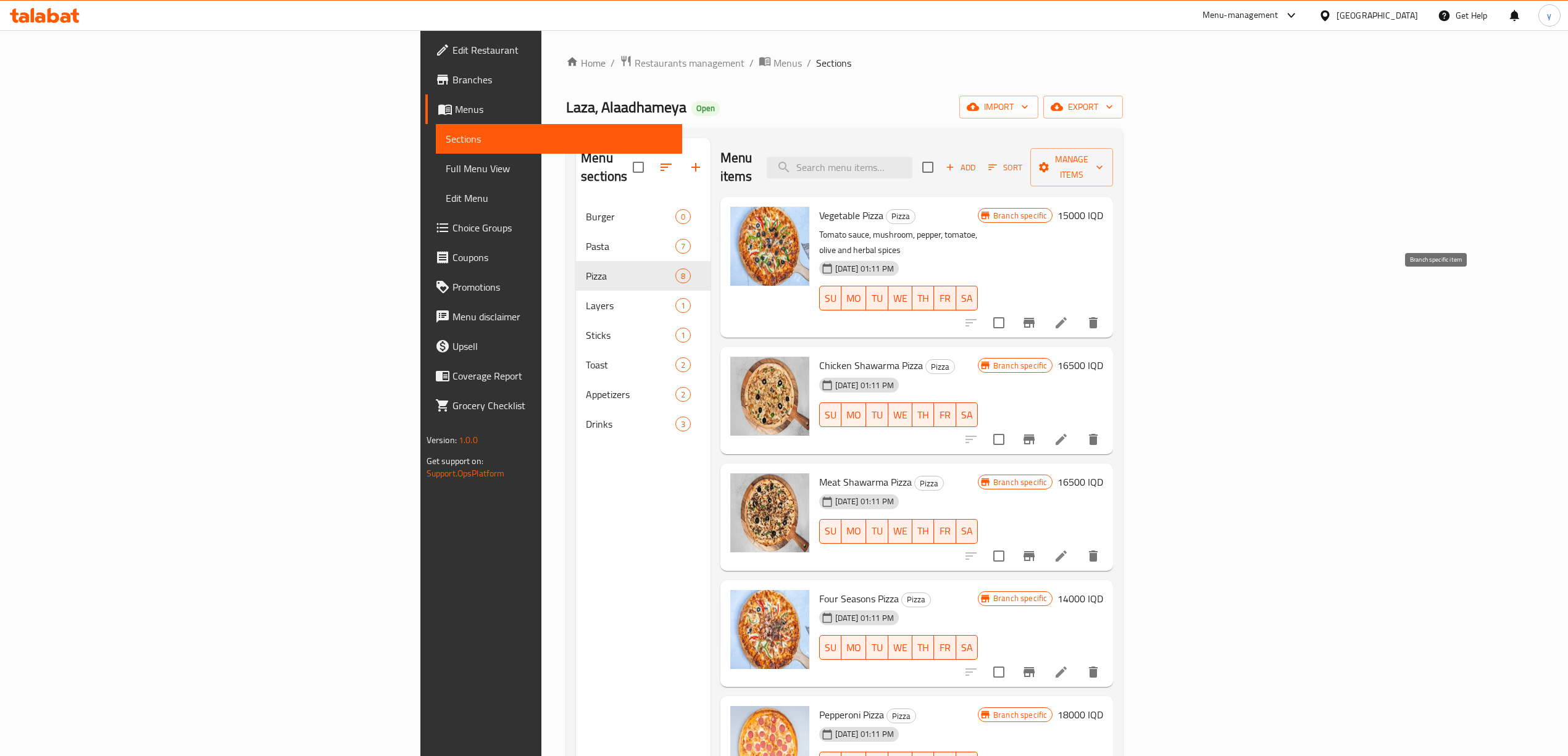
click at [1036, 315] on icon "Branch-specific-item" at bounding box center [1029, 322] width 15 height 15
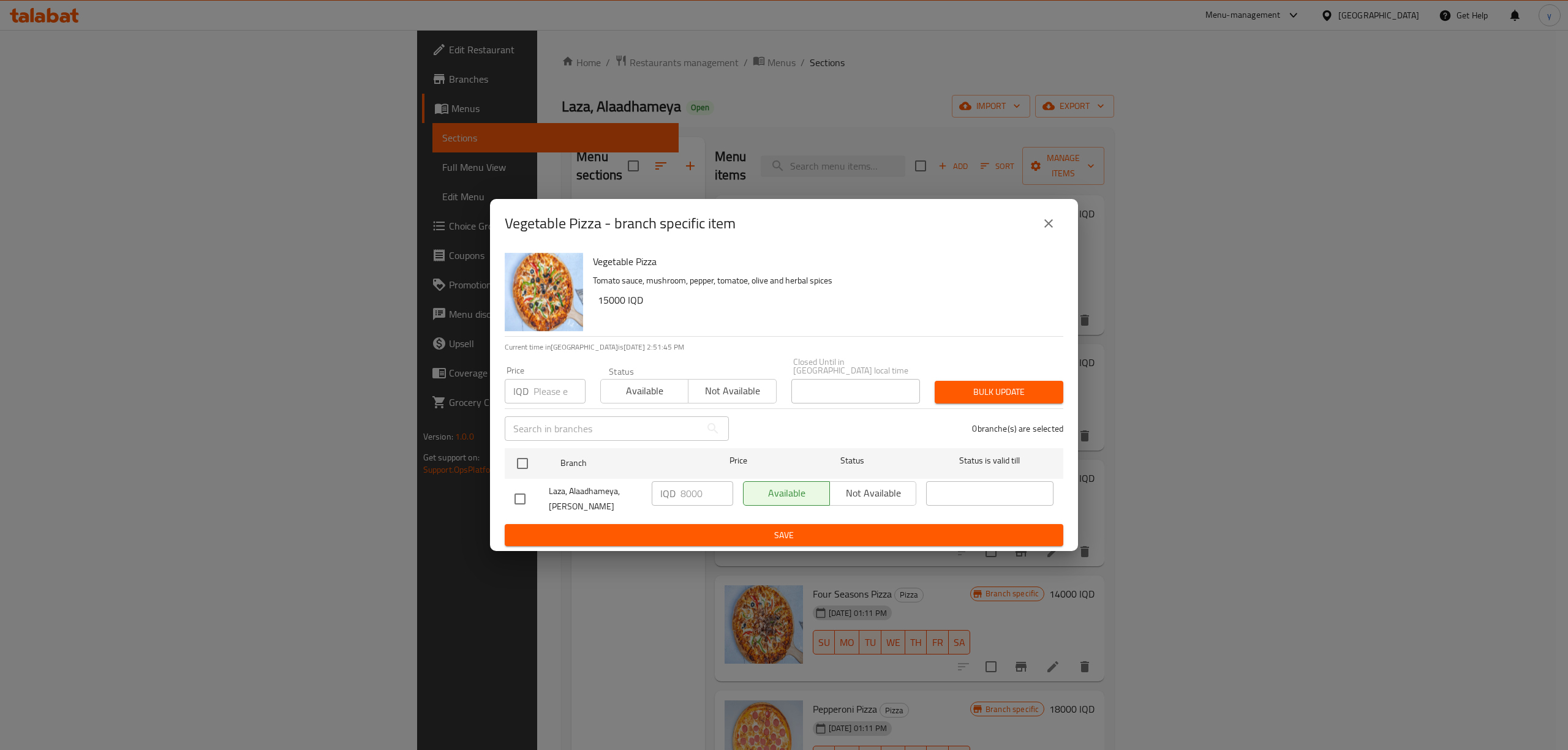
click at [1052, 239] on button "close" at bounding box center [1047, 223] width 29 height 29
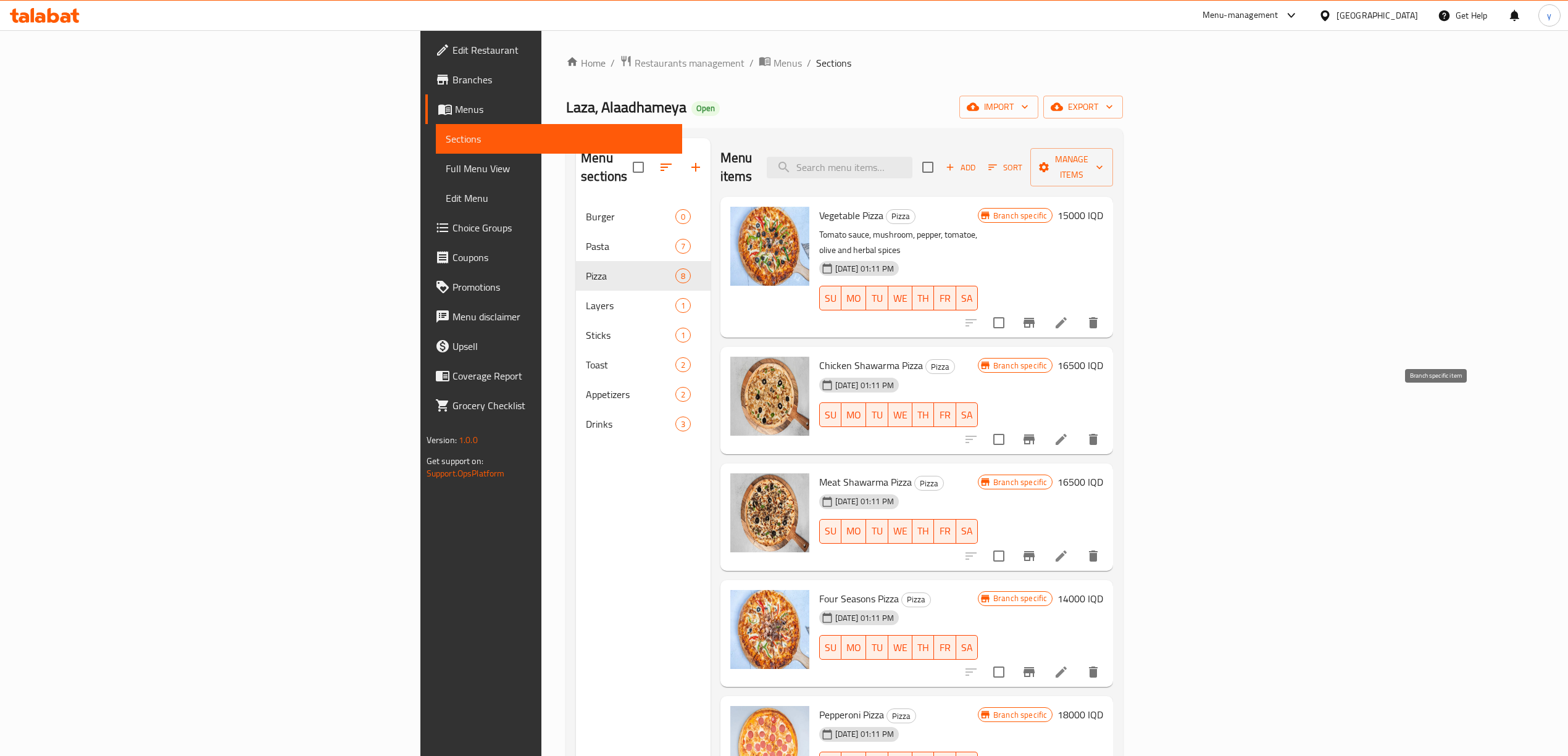
click at [1044, 425] on button "Branch-specific-item" at bounding box center [1028, 439] width 29 height 29
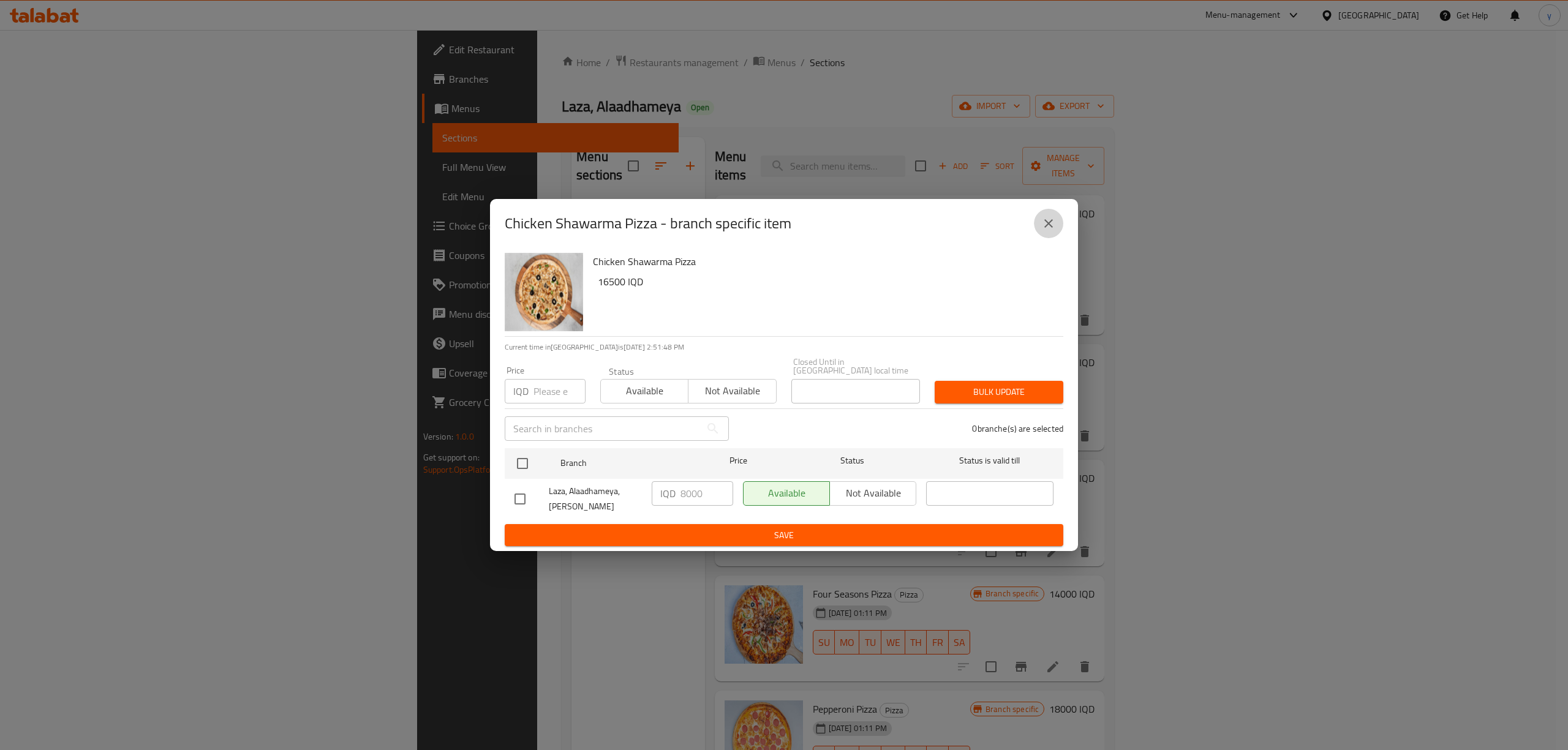
click at [1059, 223] on button "close" at bounding box center [1047, 223] width 29 height 29
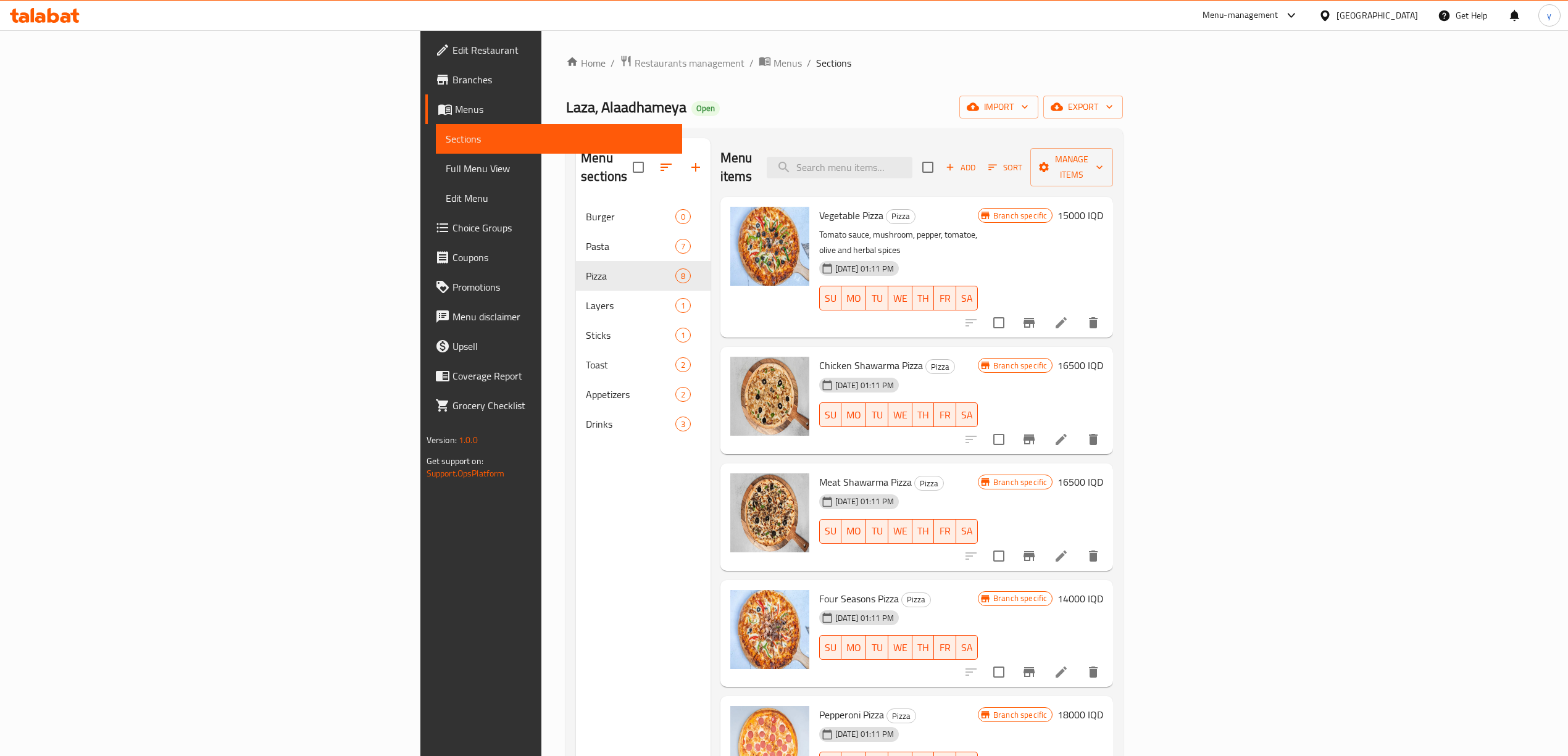
click at [1044, 541] on button "Branch-specific-item" at bounding box center [1028, 556] width 29 height 29
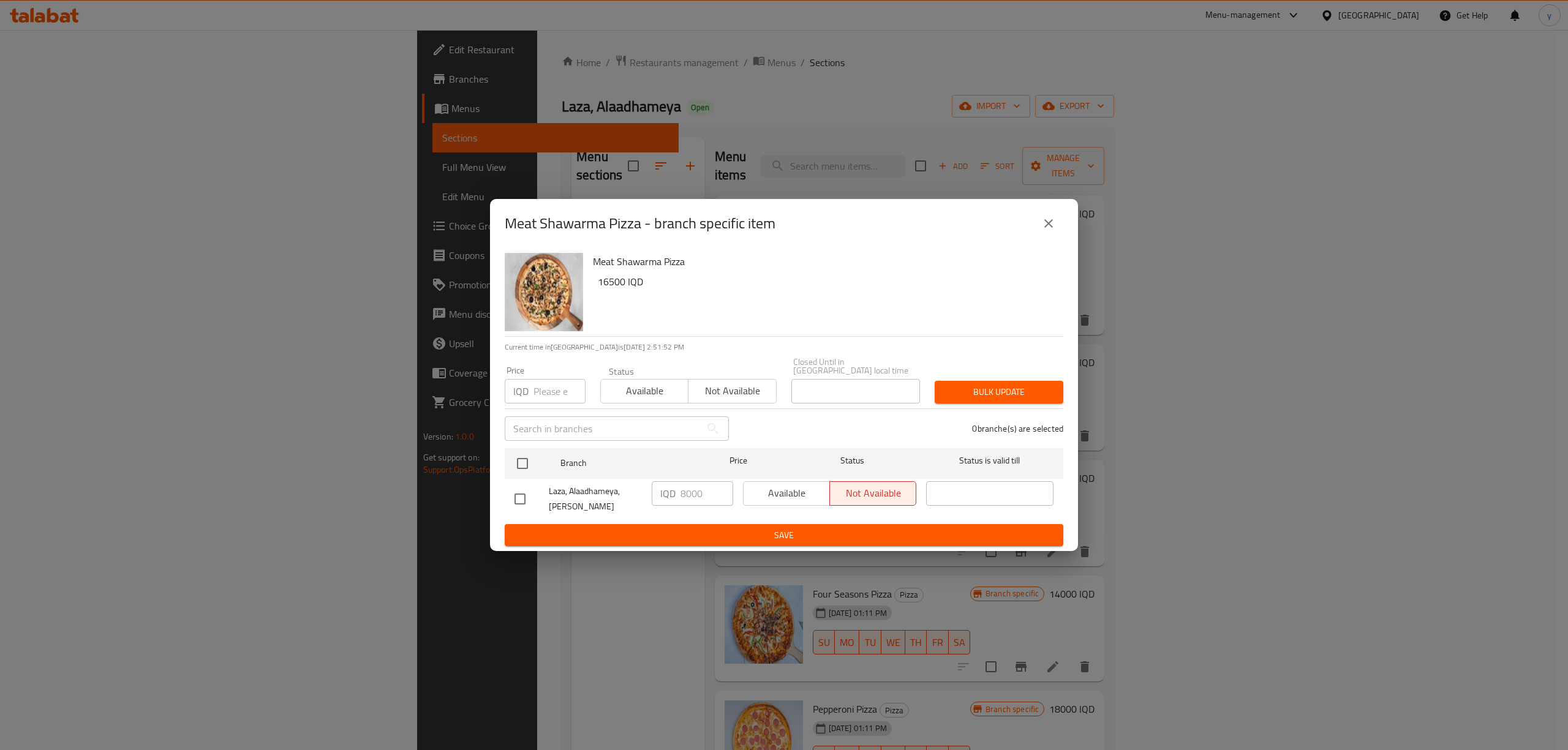
click at [1069, 258] on div "Meat Shawarma Pizza 16500 IQD Current time in [GEOGRAPHIC_DATA] is [DATE] 2:51:…" at bounding box center [783, 400] width 588 height 304
click at [1047, 223] on icon "close" at bounding box center [1048, 223] width 15 height 15
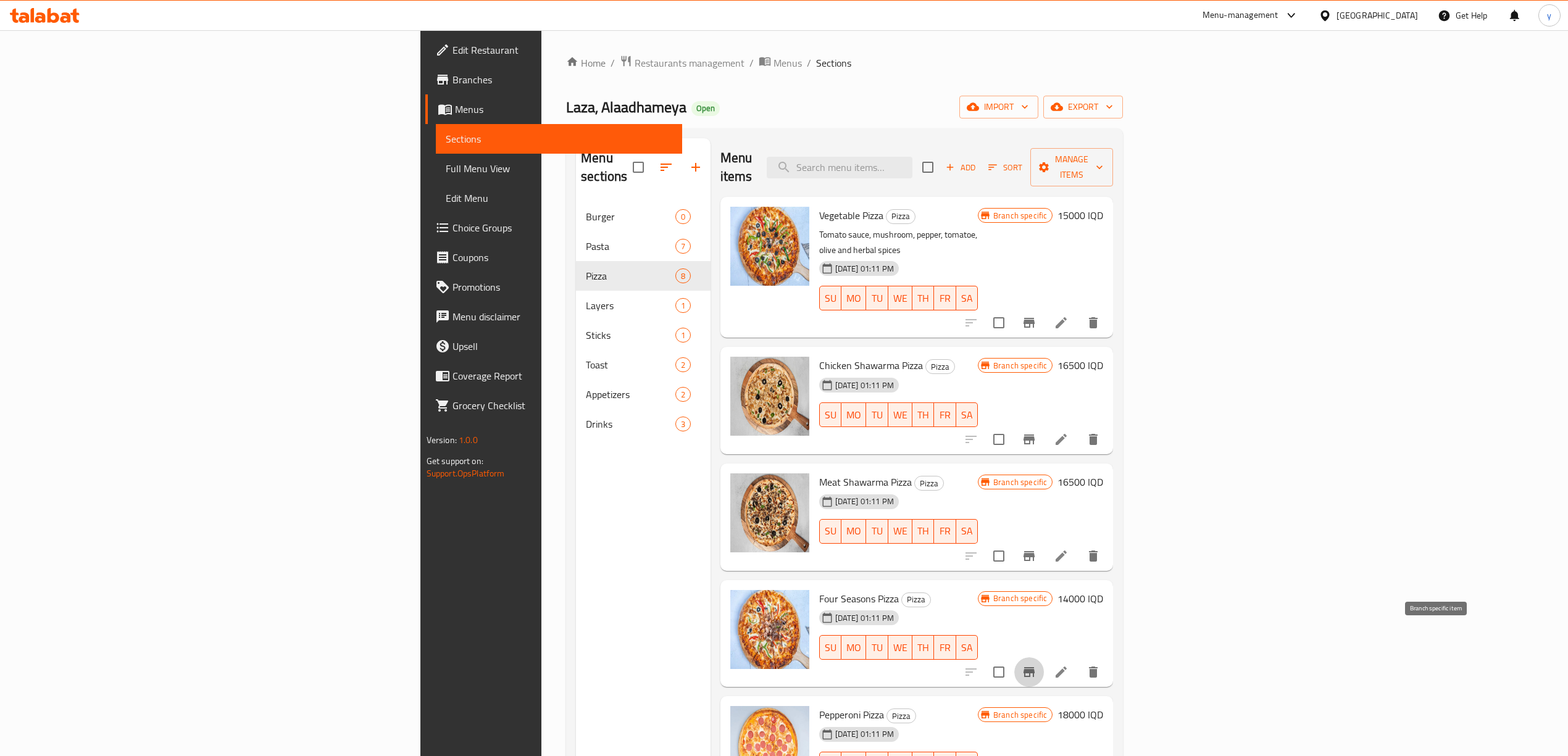
click at [1044, 657] on button "Branch-specific-item" at bounding box center [1028, 671] width 29 height 29
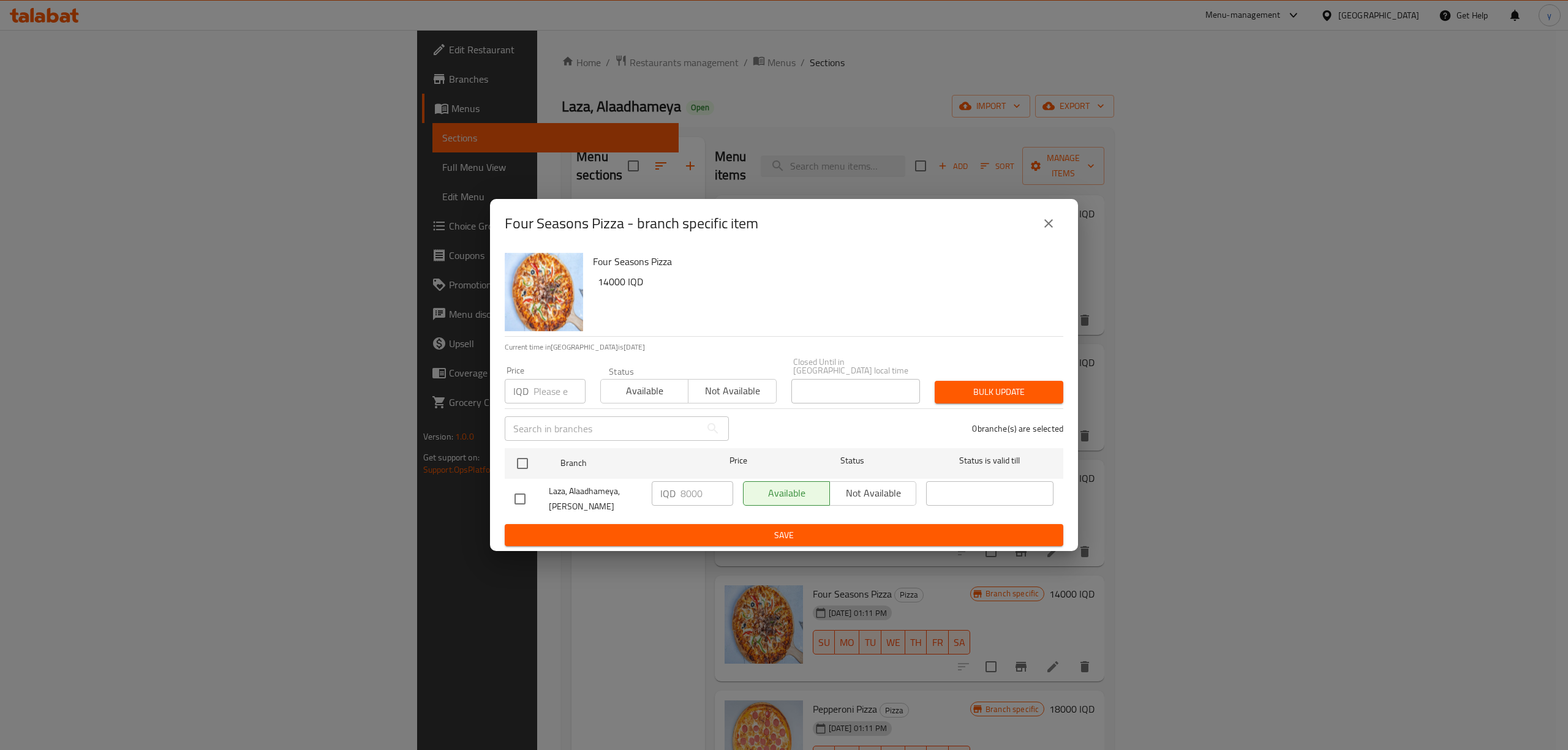
click at [1054, 231] on icon "close" at bounding box center [1048, 223] width 15 height 15
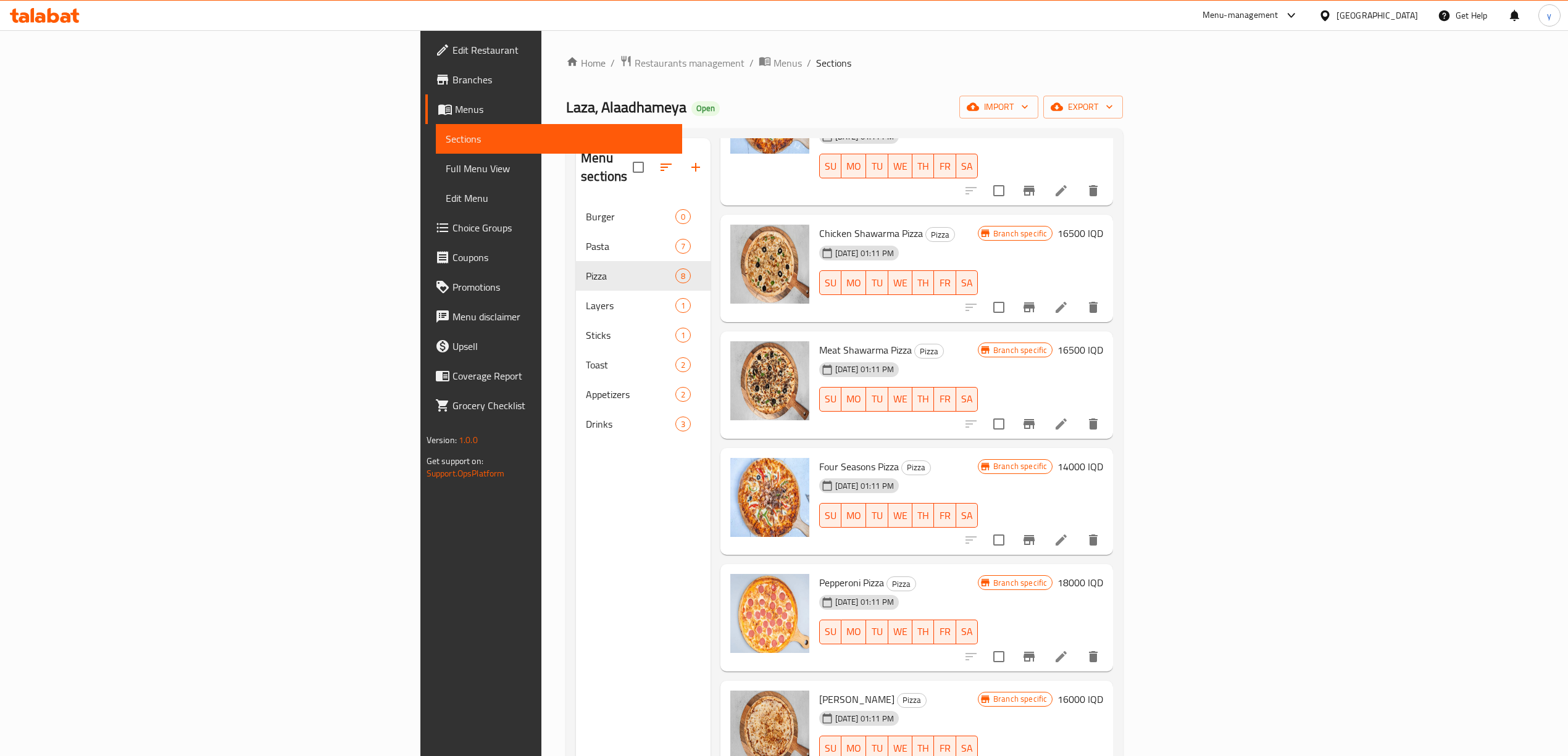
scroll to position [191, 0]
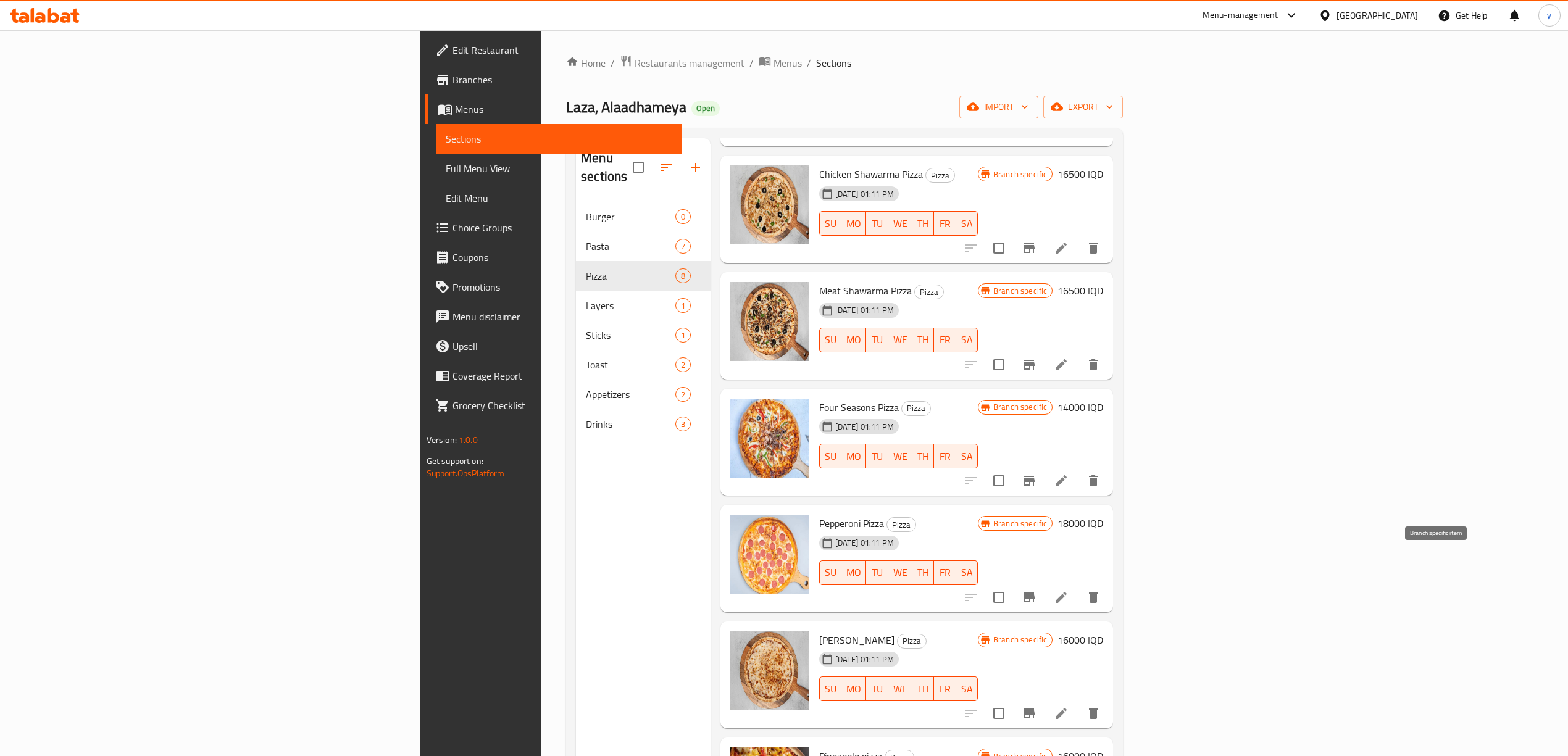
click at [1036, 589] on icon "Branch-specific-item" at bounding box center [1029, 597] width 15 height 15
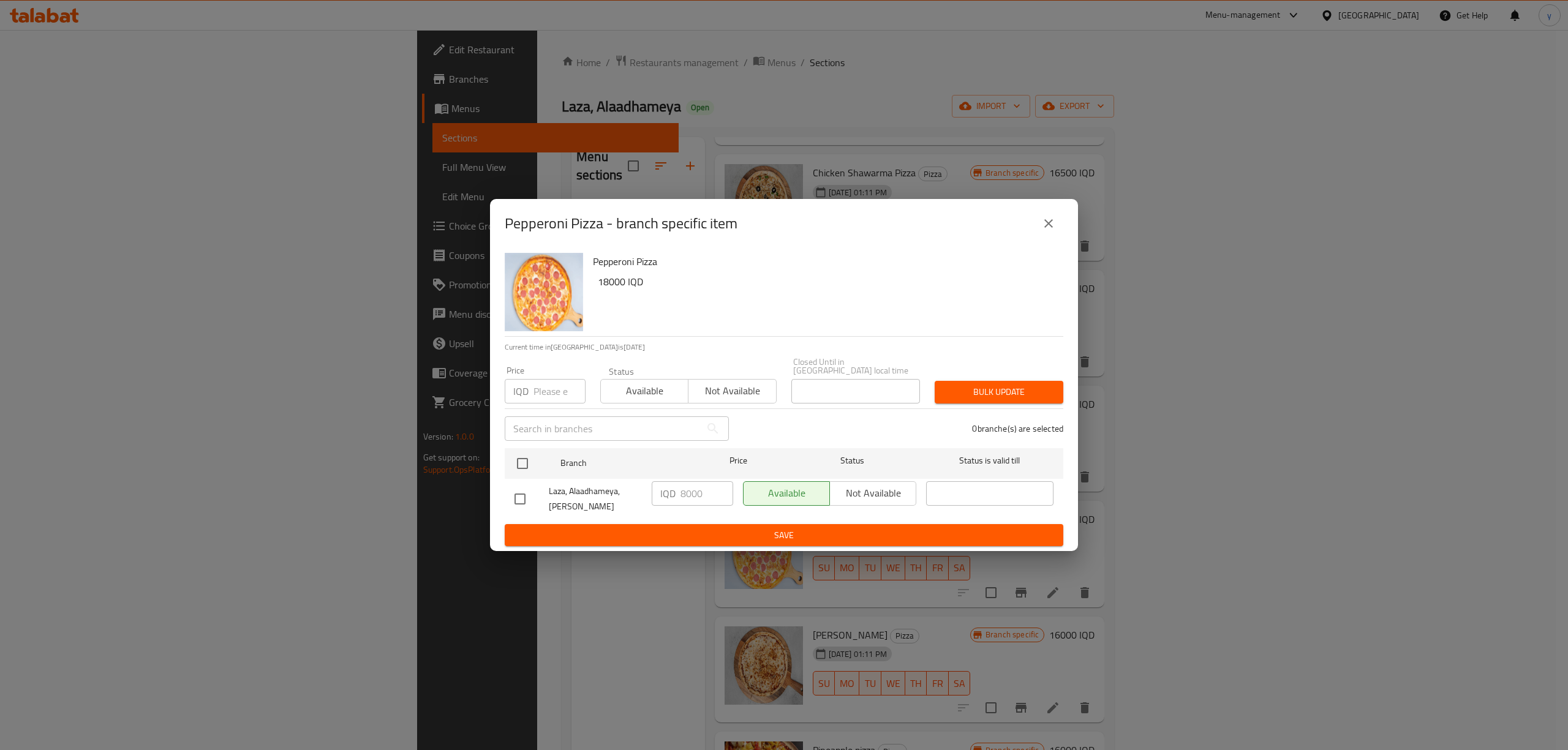
click at [1063, 231] on div "Pepperoni Pizza - branch specific item" at bounding box center [783, 223] width 588 height 49
click at [1045, 223] on icon "close" at bounding box center [1048, 223] width 9 height 9
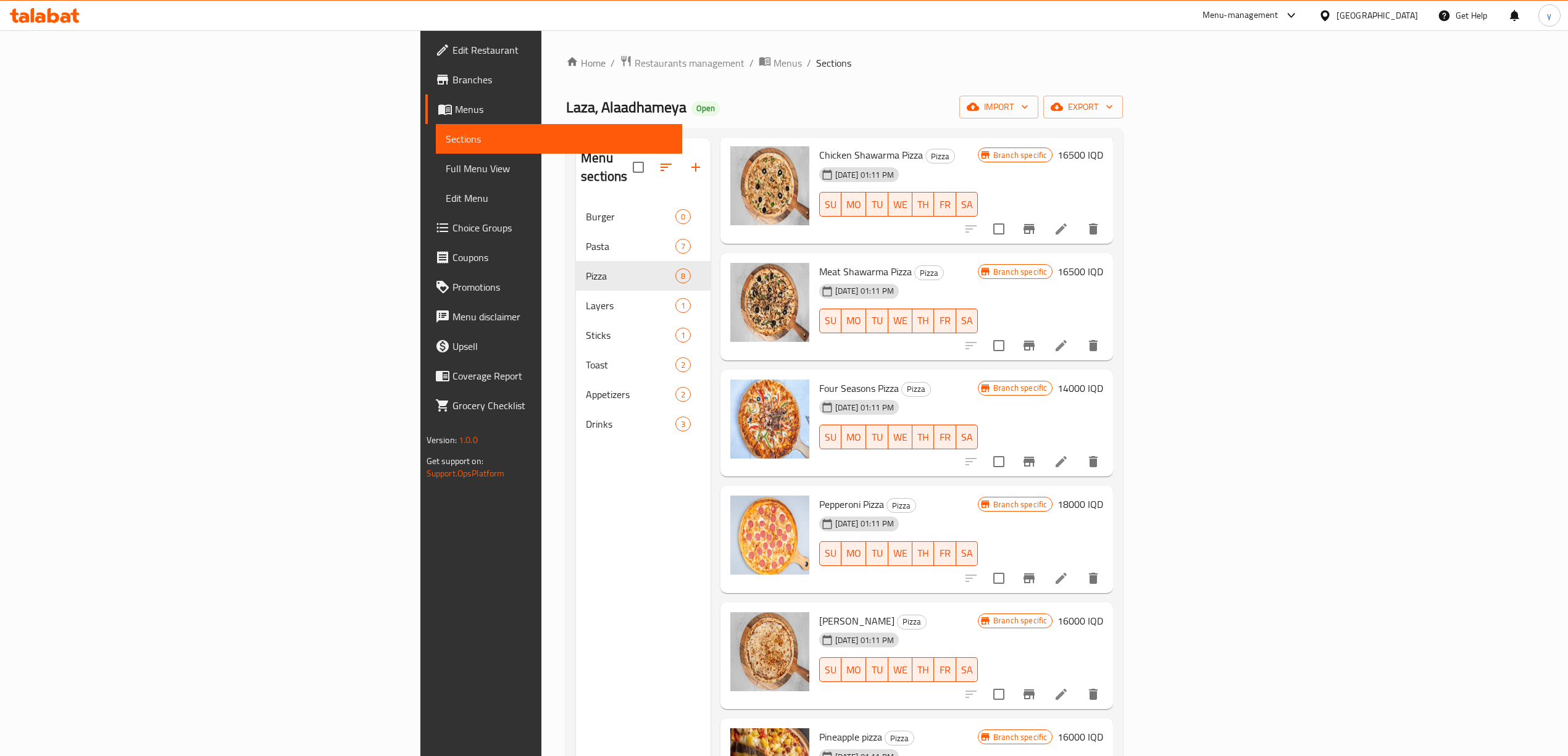
scroll to position [242, 0]
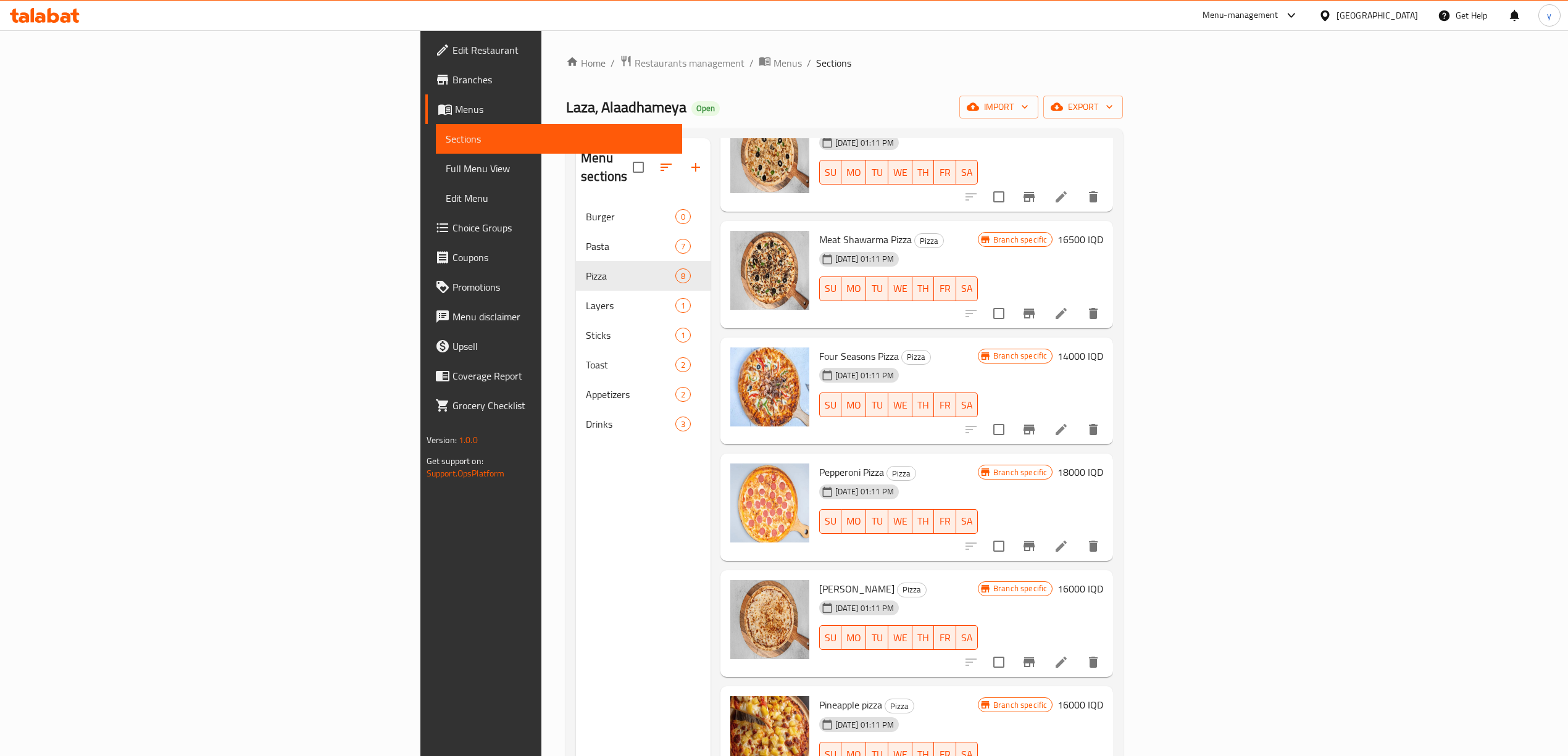
click at [1036, 654] on icon "Branch-specific-item" at bounding box center [1029, 662] width 15 height 15
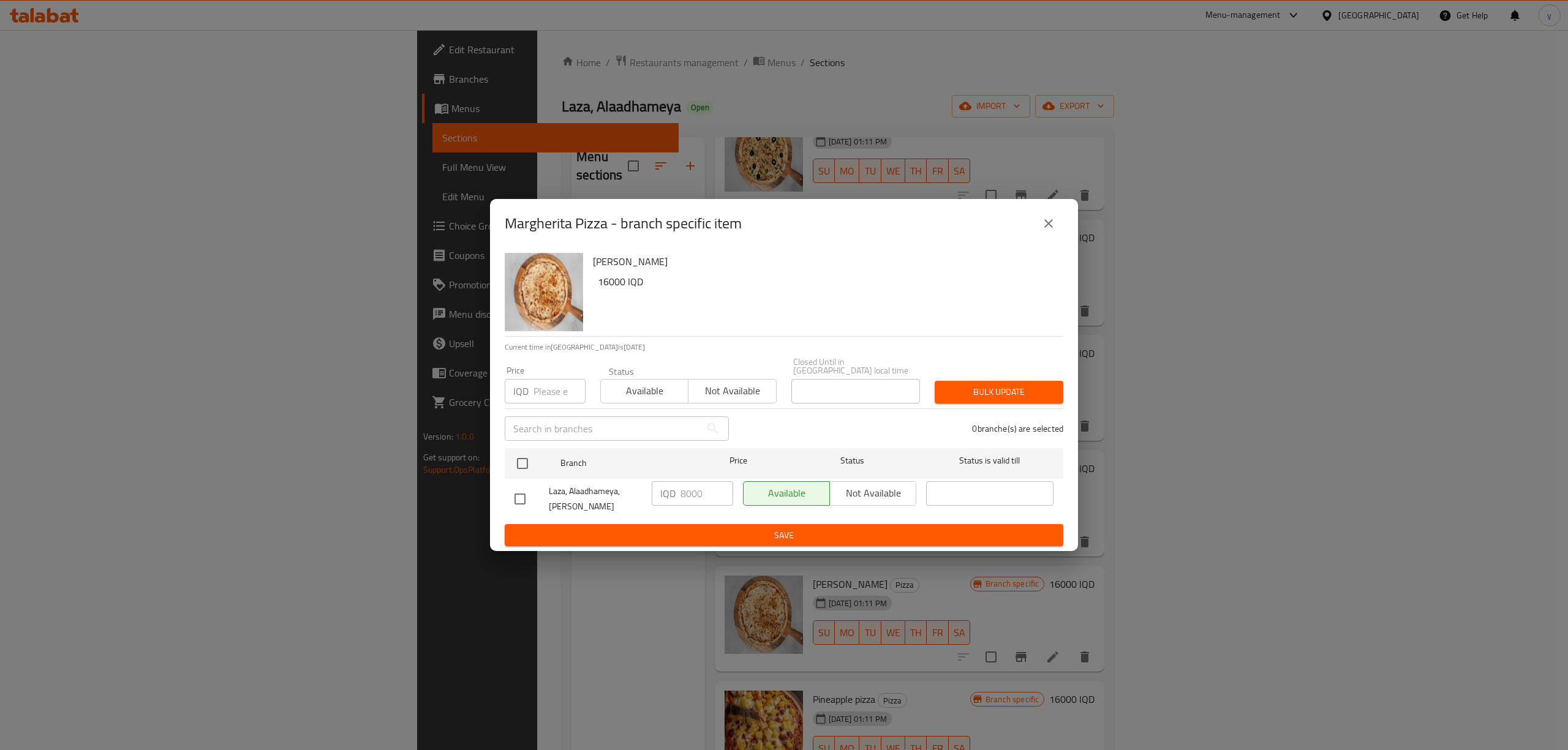
click at [1054, 231] on icon "close" at bounding box center [1048, 223] width 15 height 15
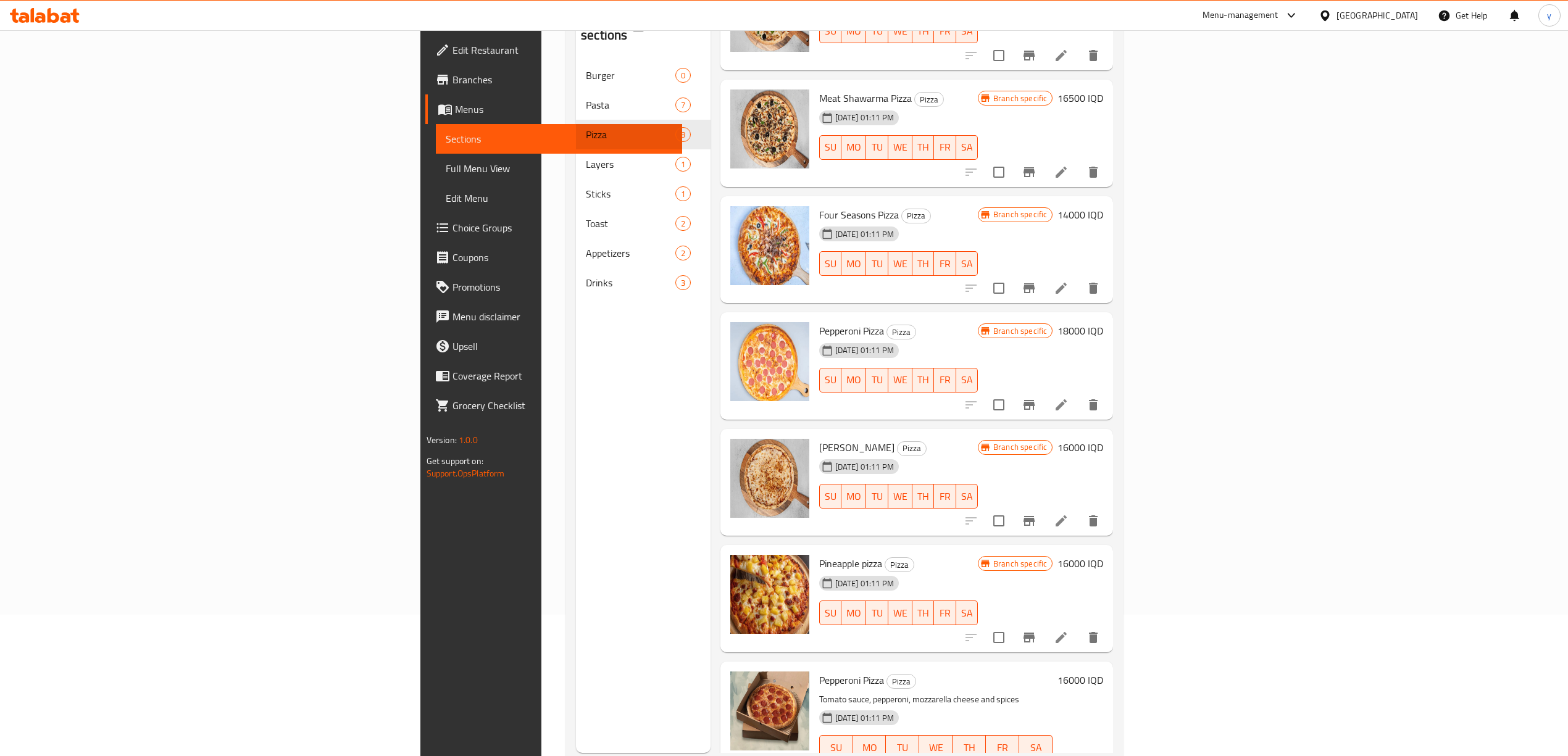
scroll to position [174, 0]
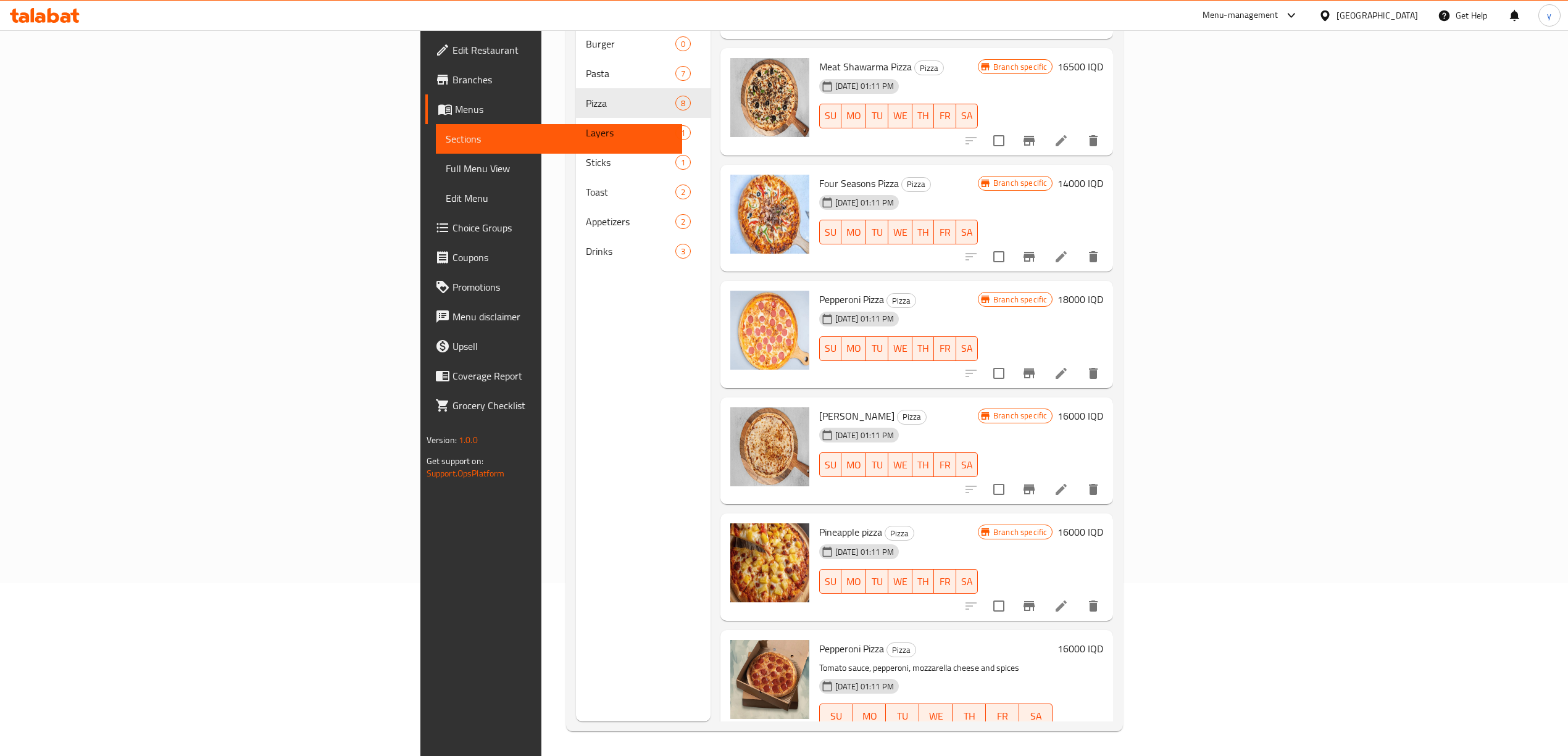
click at [1036, 598] on icon "Branch-specific-item" at bounding box center [1029, 606] width 15 height 15
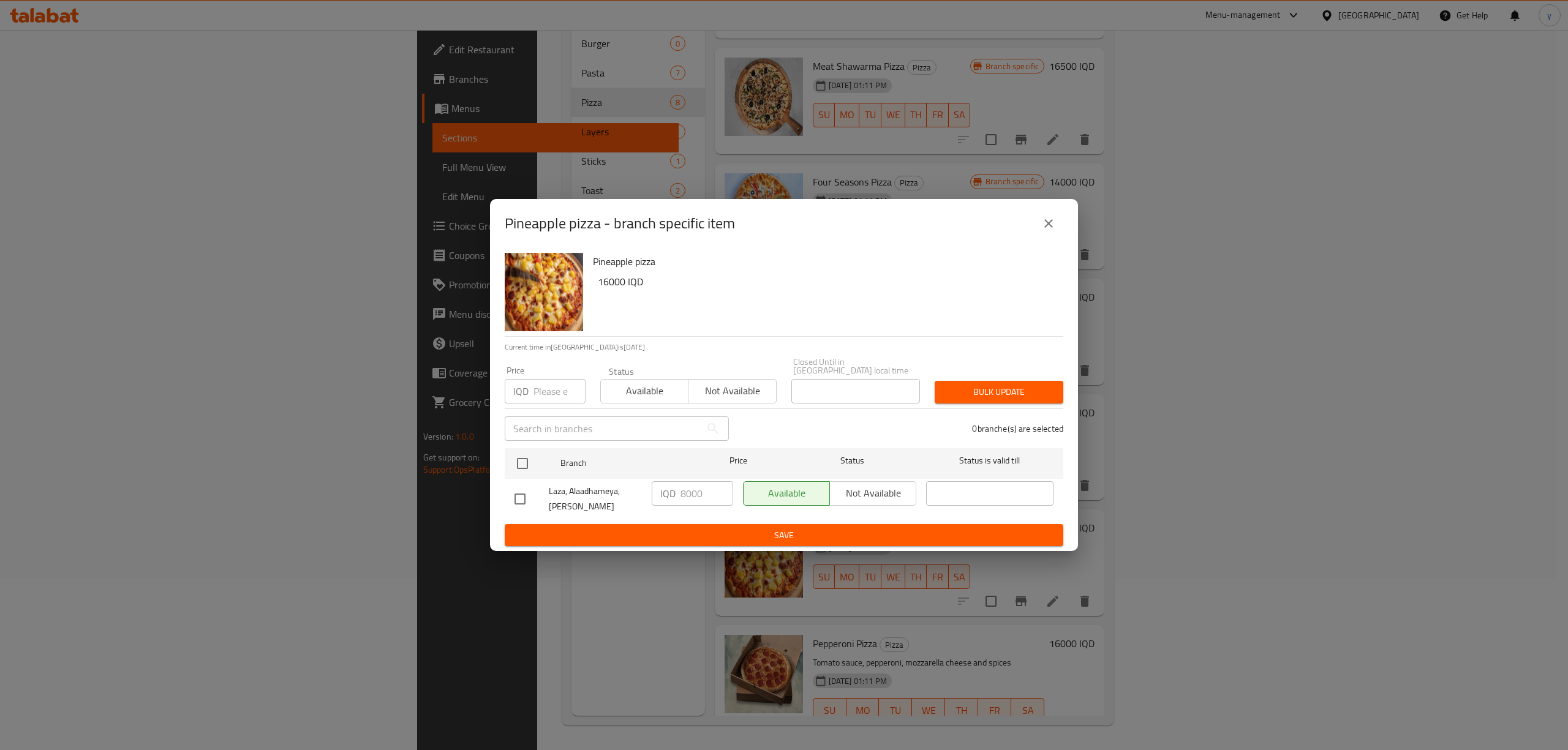
click at [1047, 225] on icon "close" at bounding box center [1048, 223] width 9 height 9
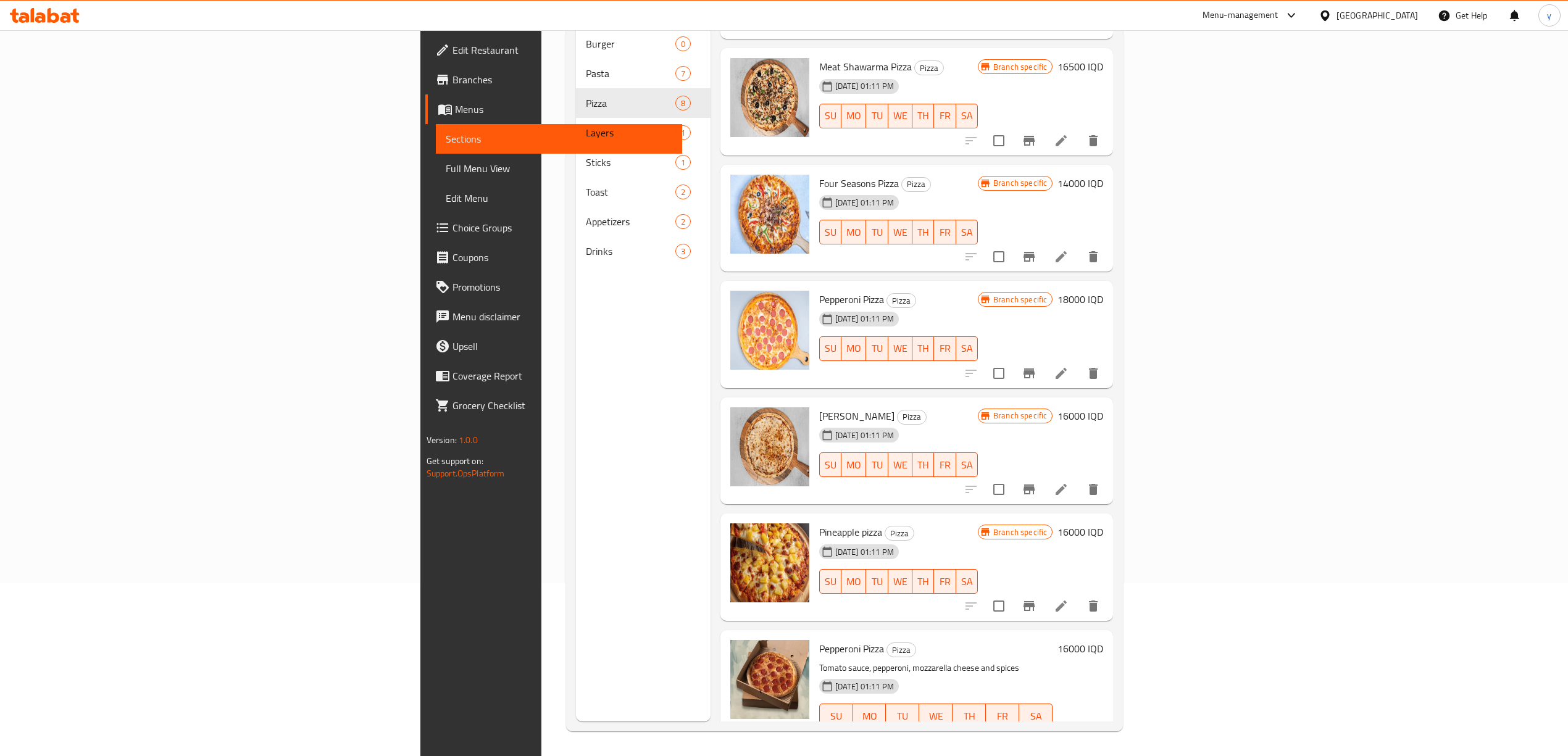
click at [1034, 736] on icon "Branch-specific-item" at bounding box center [1029, 740] width 11 height 10
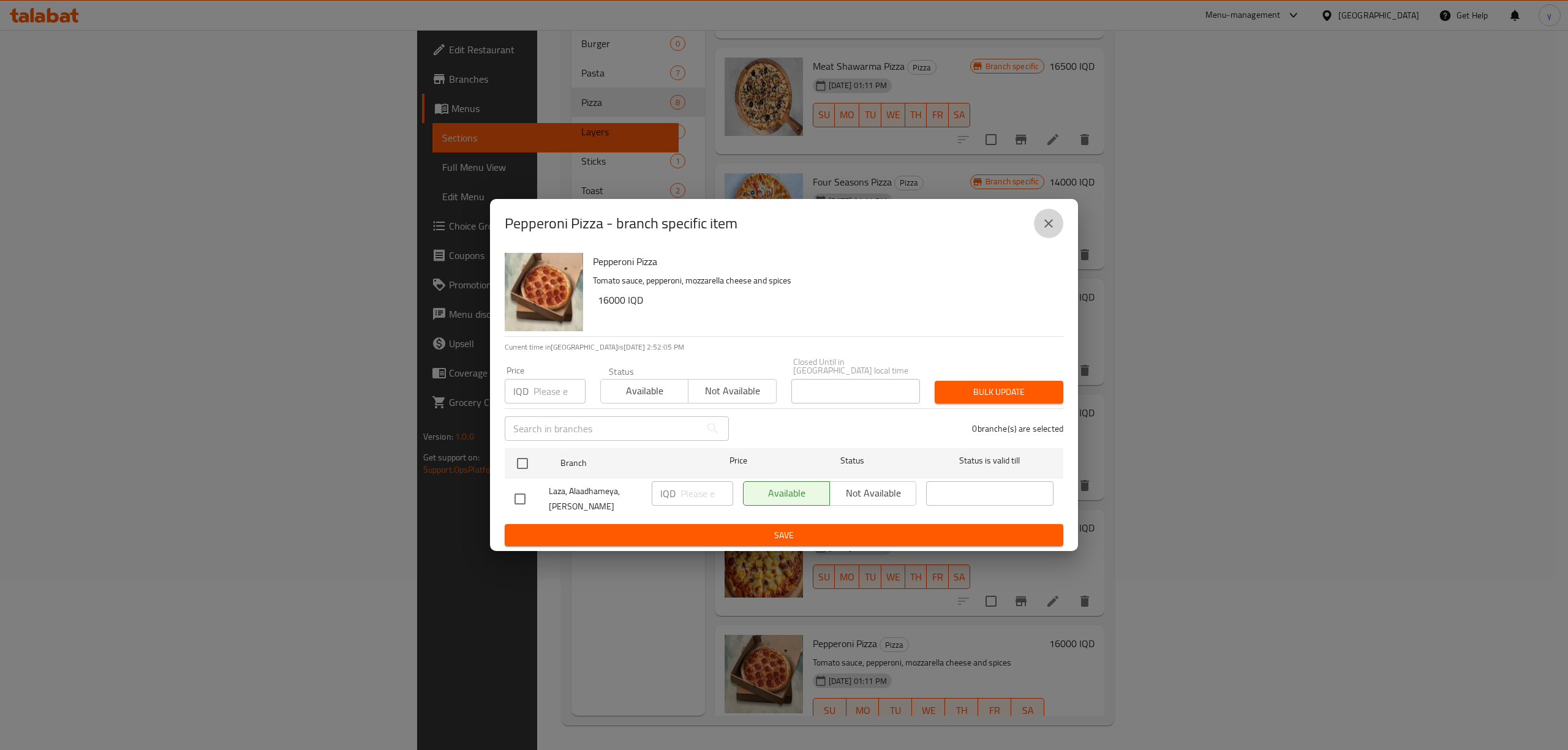
click at [1048, 231] on icon "close" at bounding box center [1048, 223] width 15 height 15
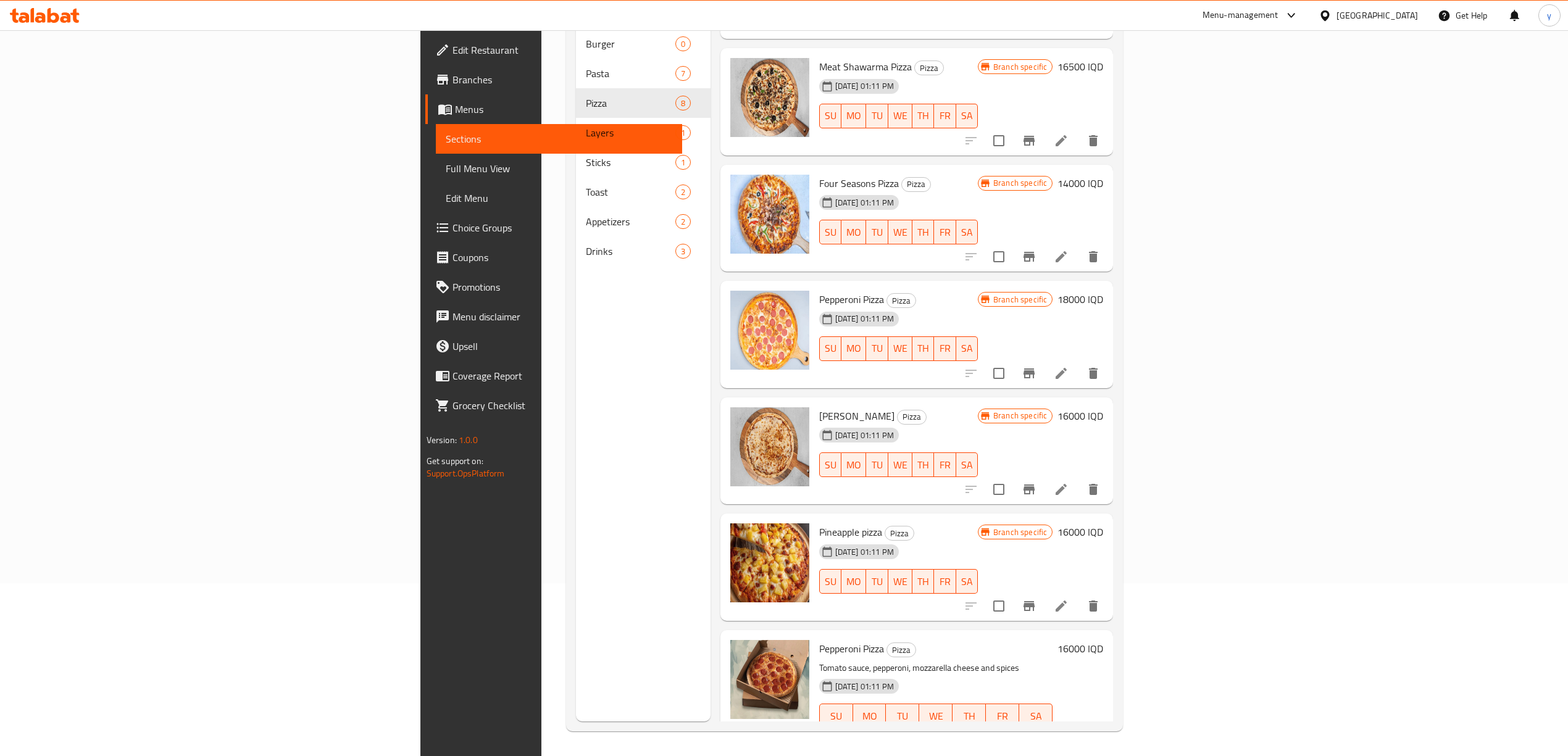
click at [435, 225] on span at bounding box center [443, 227] width 17 height 15
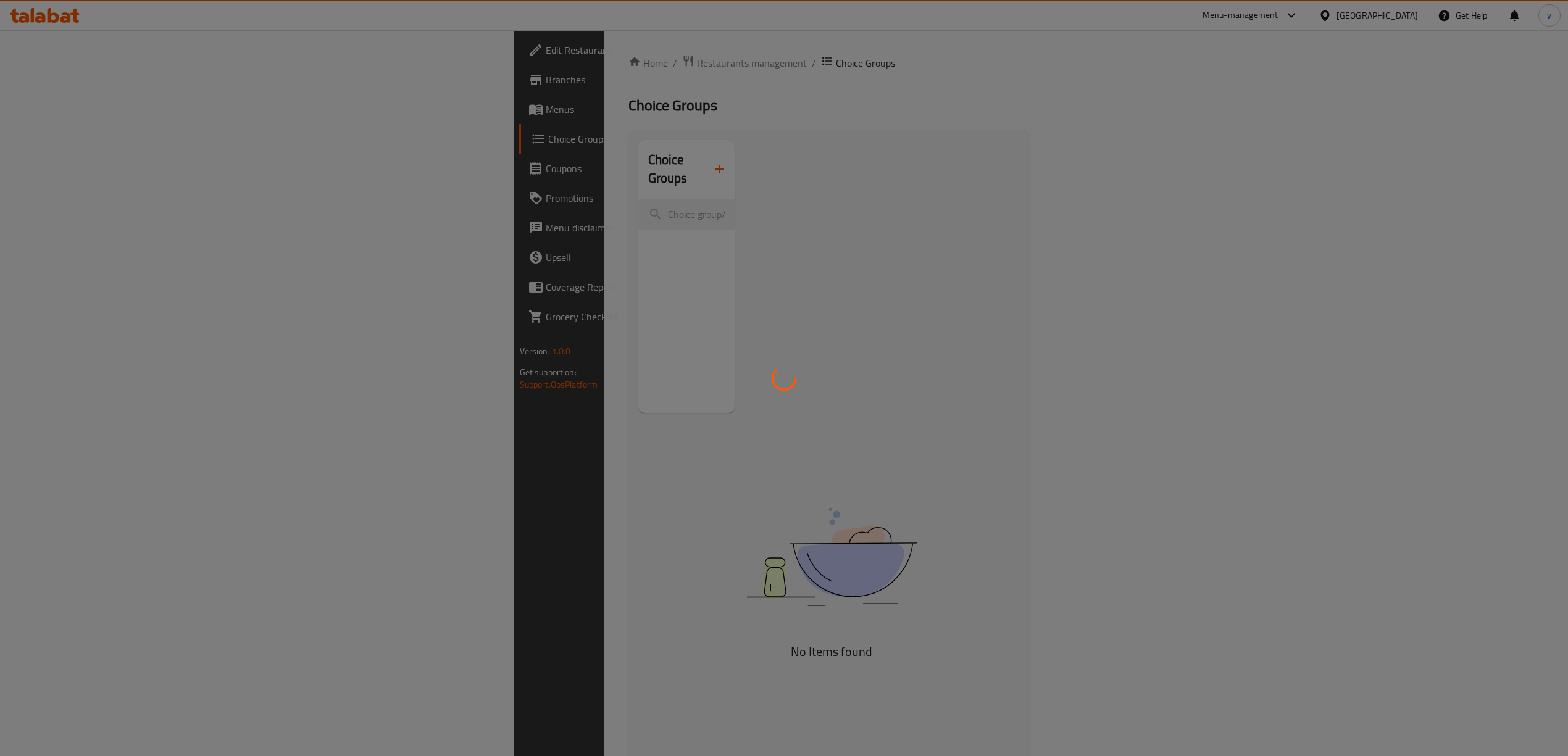
click at [585, 158] on div at bounding box center [784, 378] width 1568 height 756
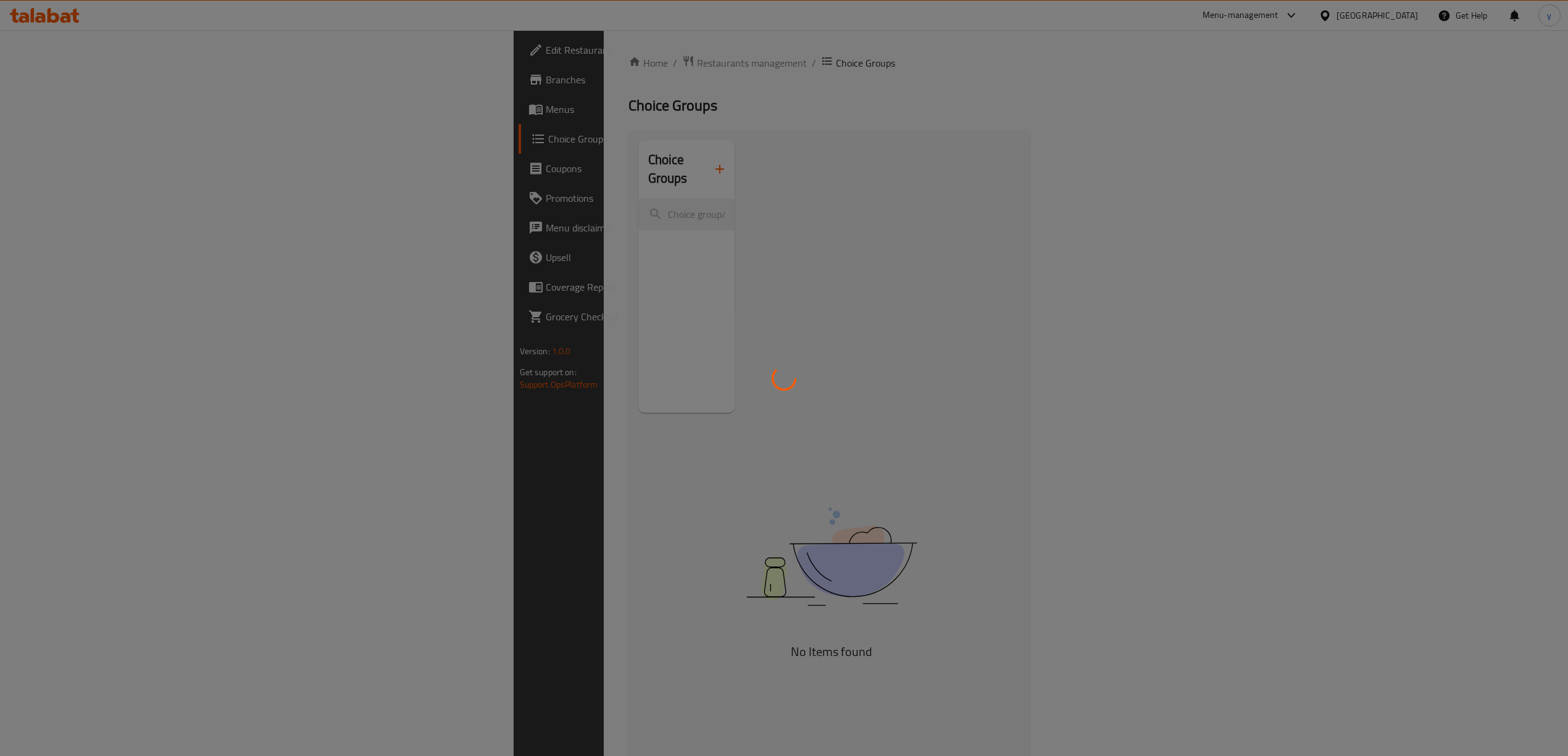
click at [585, 158] on div at bounding box center [784, 378] width 1568 height 756
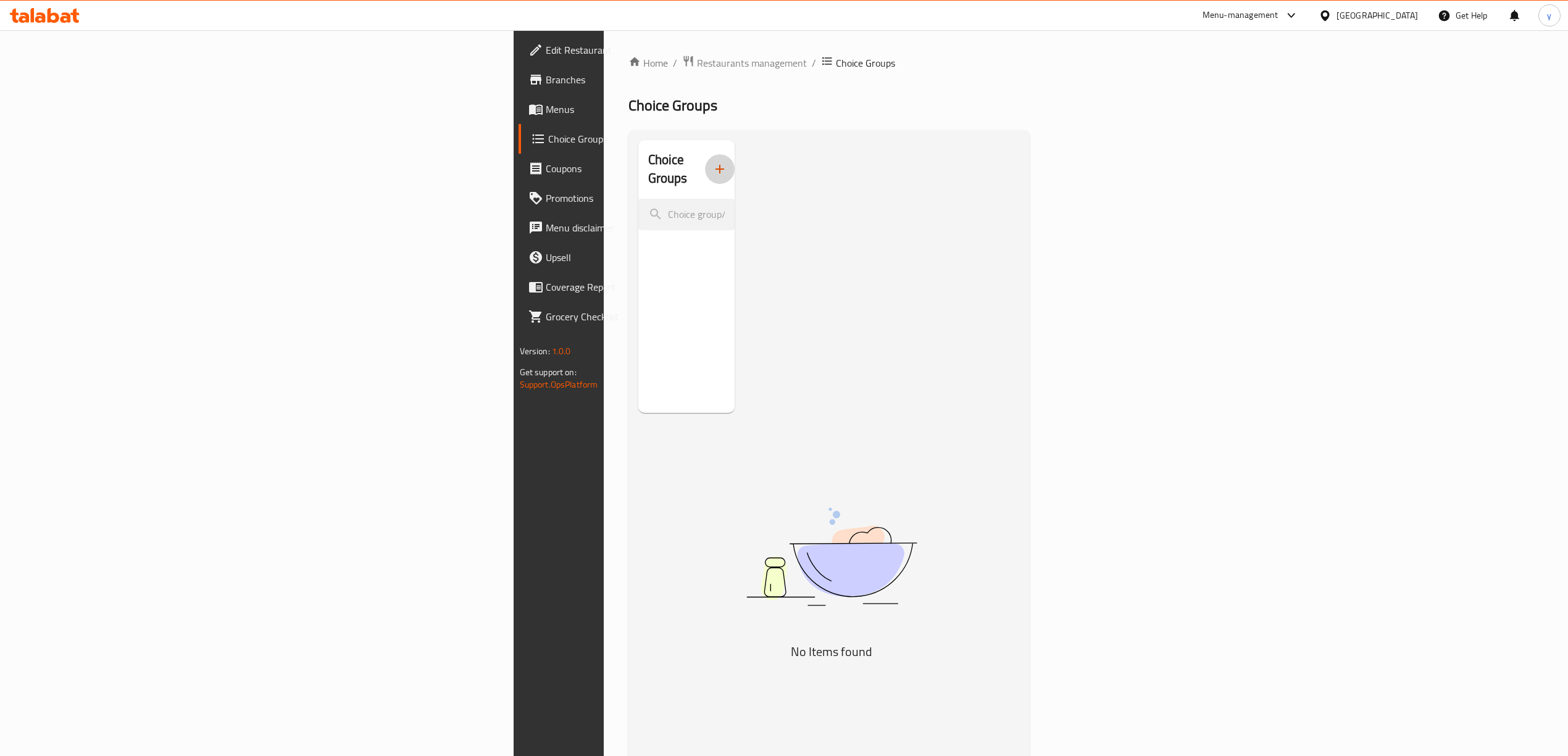
click at [713, 162] on icon "button" at bounding box center [720, 169] width 15 height 15
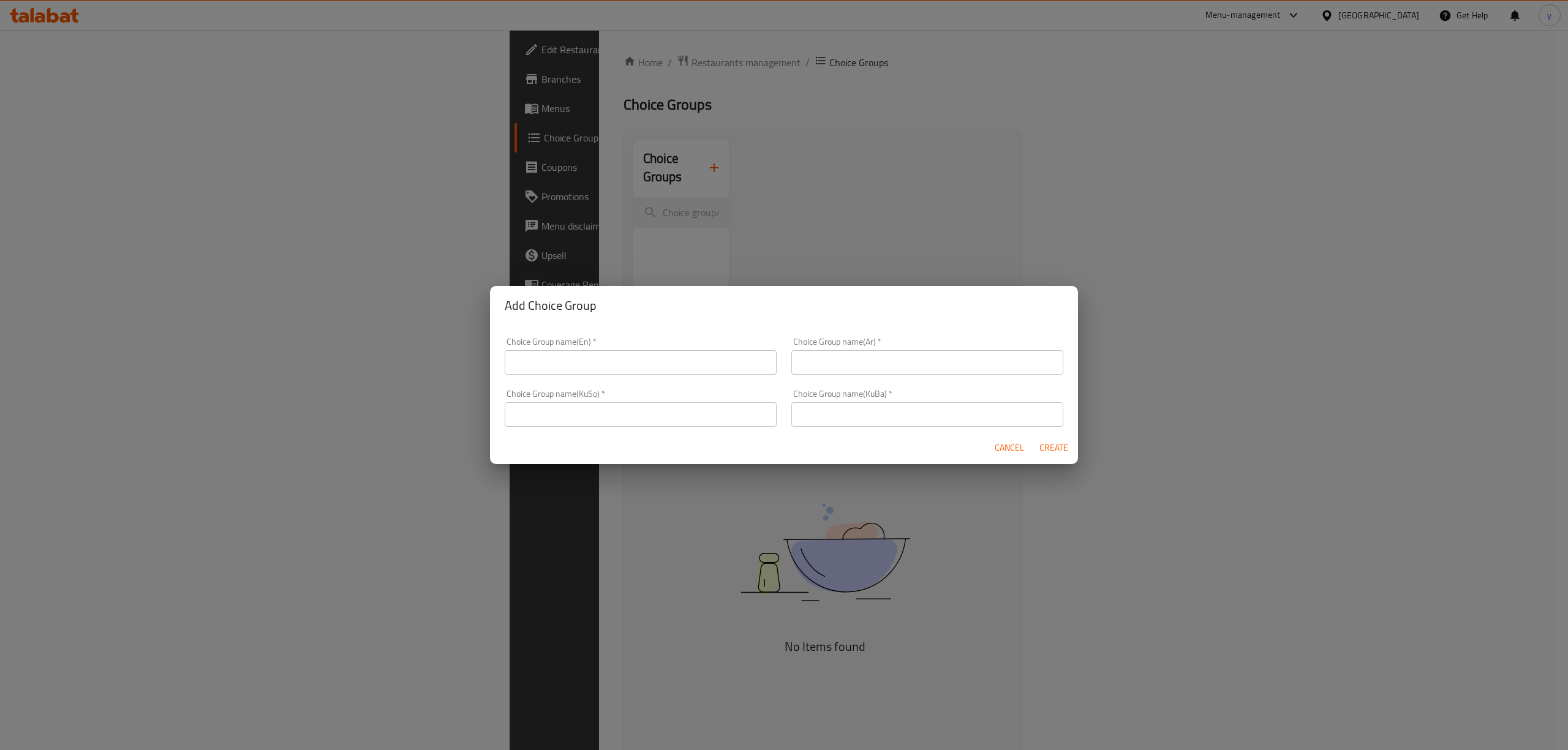
click at [585, 370] on input "text" at bounding box center [641, 362] width 272 height 25
click at [856, 364] on input "text" at bounding box center [927, 362] width 272 height 25
click at [704, 366] on input "Your Choice Of Size:" at bounding box center [641, 362] width 272 height 25
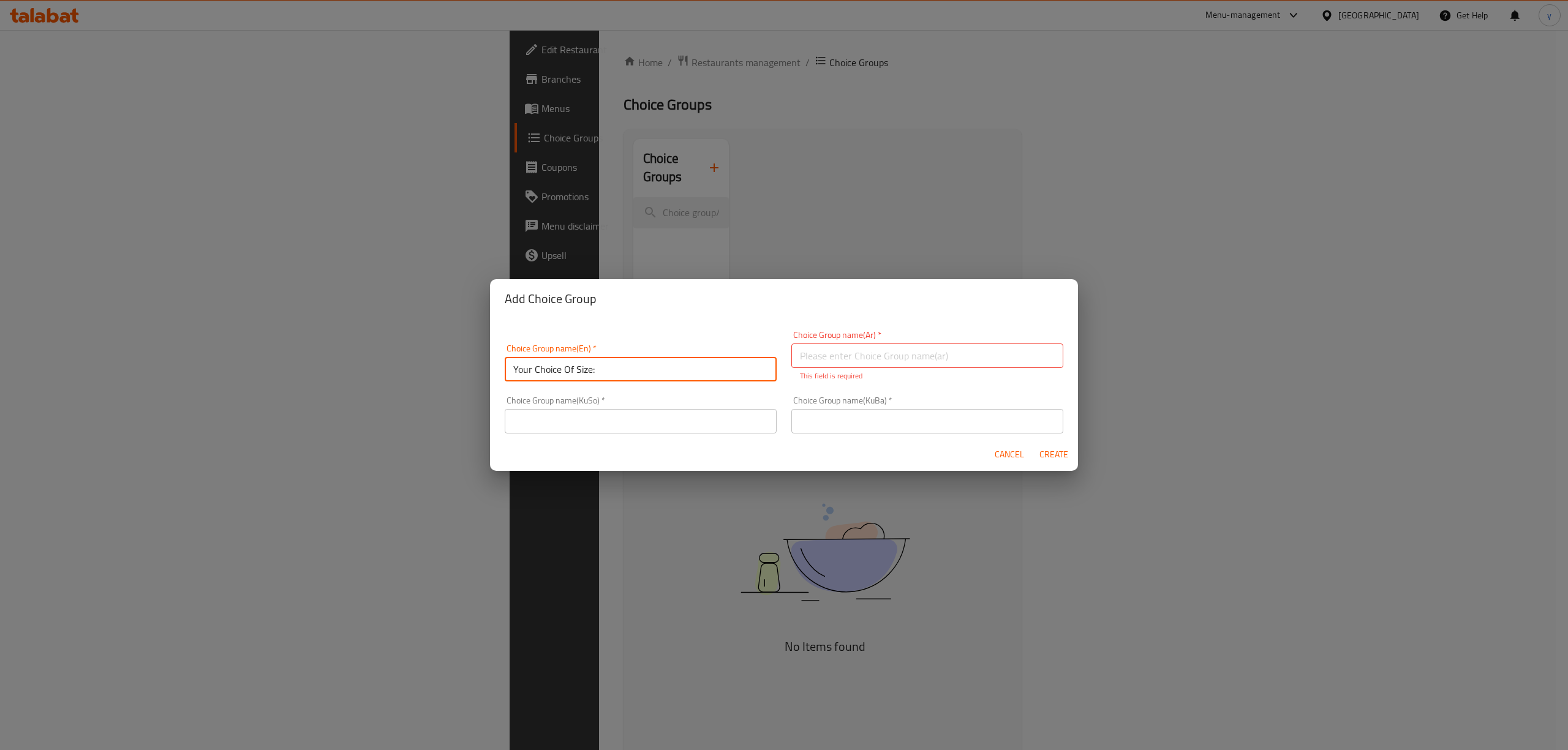
click at [704, 366] on input "Your Choice Of Size:" at bounding box center [641, 369] width 272 height 25
type input "Your Choice Of Size"
click at [849, 350] on input "text" at bounding box center [927, 356] width 272 height 25
click at [836, 355] on input "إختيارك من:" at bounding box center [927, 356] width 272 height 25
type input "إختيارك من الحجم:"
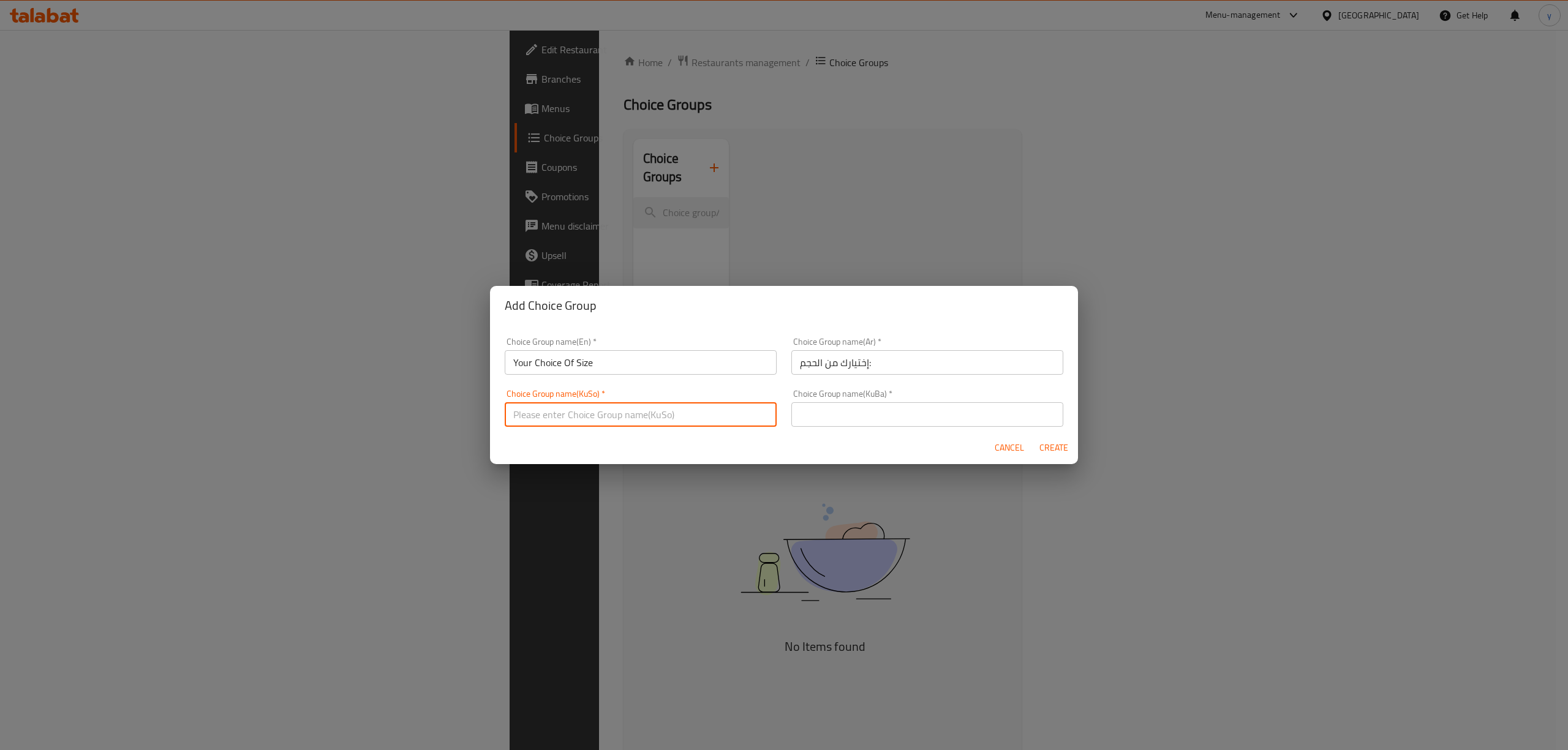
click at [692, 429] on div "Choice Group name(KuSo)   * Choice Group name(KuSo) *" at bounding box center [641, 407] width 286 height 52
click at [567, 412] on input "هەڵبژاردنت لە:" at bounding box center [641, 414] width 272 height 25
click at [562, 416] on input "هەڵبژاردنت لە:" at bounding box center [641, 414] width 272 height 25
click at [573, 421] on input "هەڵبژاردنت لە قەبارە:" at bounding box center [641, 414] width 272 height 25
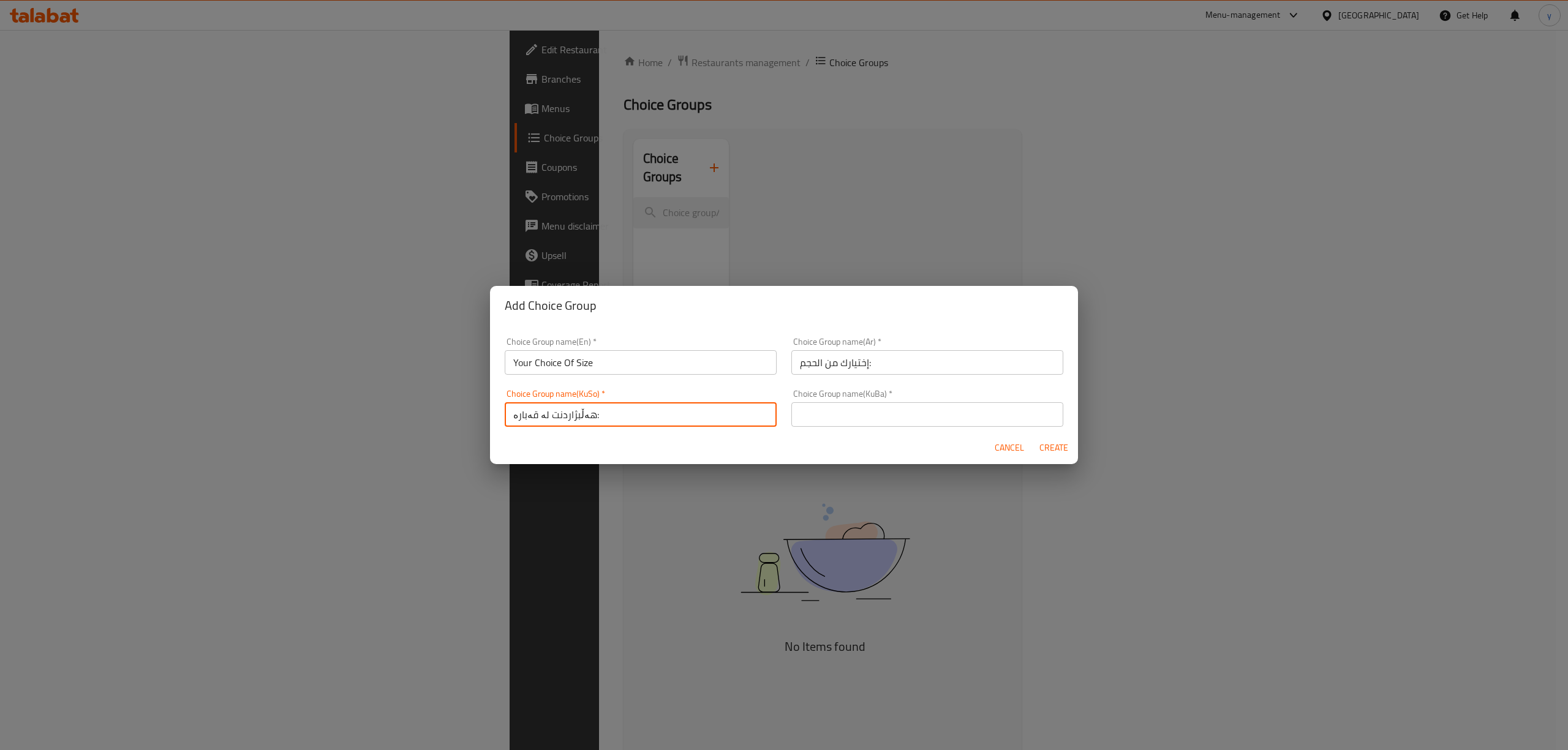
click at [573, 421] on input "هەڵبژاردنت لە قەبارە:" at bounding box center [641, 414] width 272 height 25
type input "هەڵبژاردنت لە قەبارە:"
click at [890, 405] on input "text" at bounding box center [927, 414] width 272 height 25
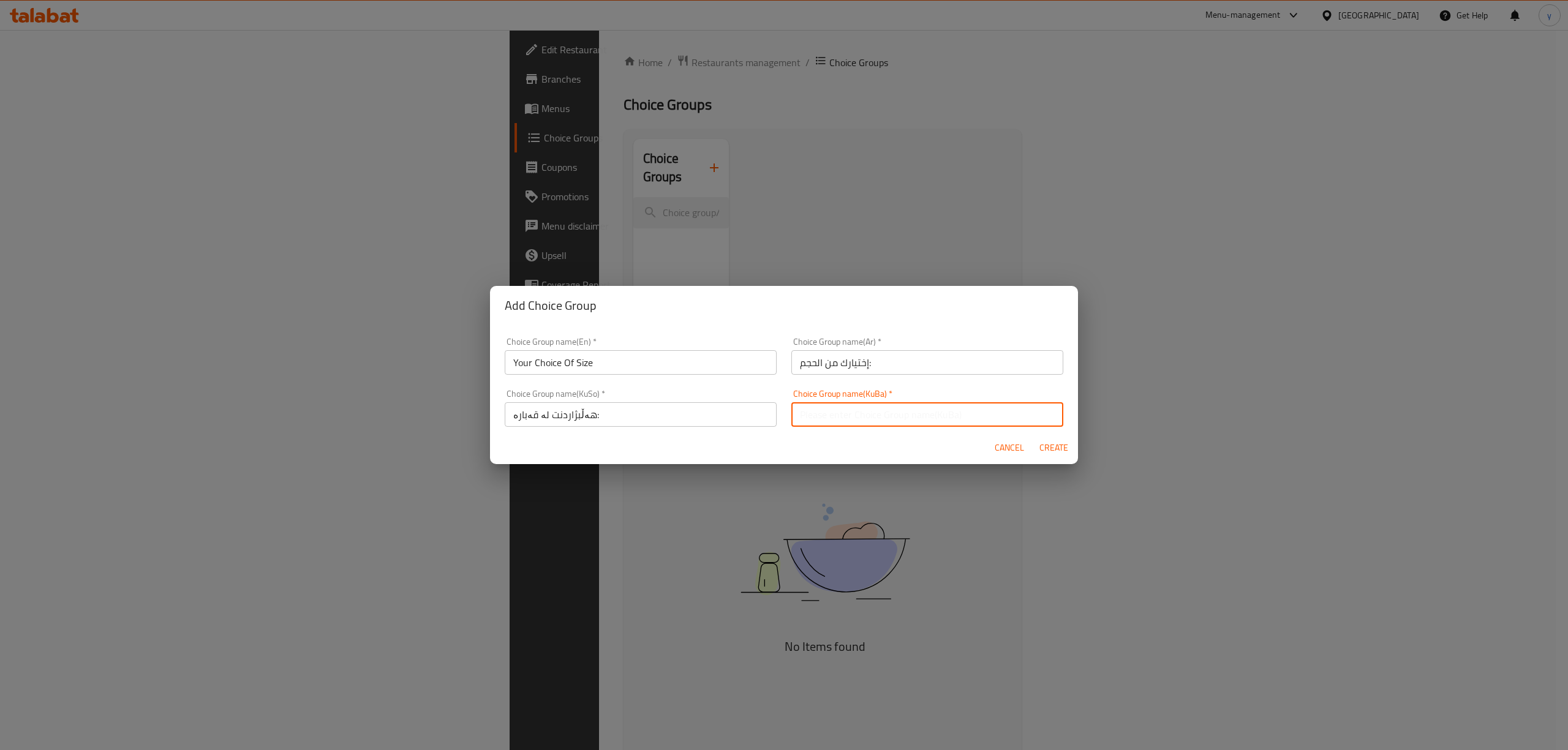
paste input "هەڵبژاردنت لە قەبارە:"
type input "هەڵبژاردنت لە قەبارە:"
click at [1046, 443] on span "Create" at bounding box center [1053, 447] width 29 height 15
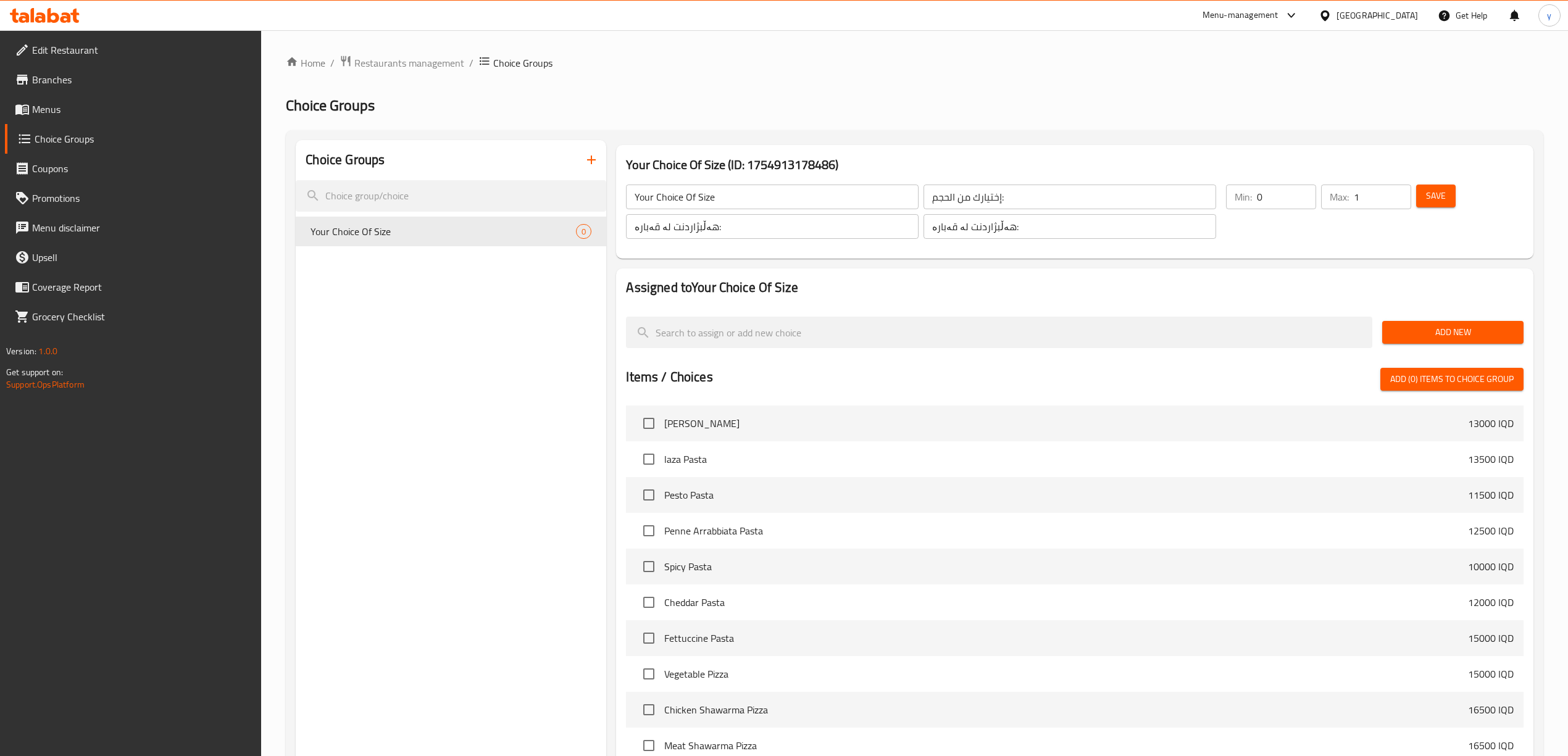
type input "1"
click at [1398, 191] on input "1" at bounding box center [1382, 197] width 57 height 25
type input "1"
click at [1303, 190] on input "1" at bounding box center [1286, 197] width 60 height 25
click at [1440, 196] on span "Save" at bounding box center [1435, 195] width 20 height 15
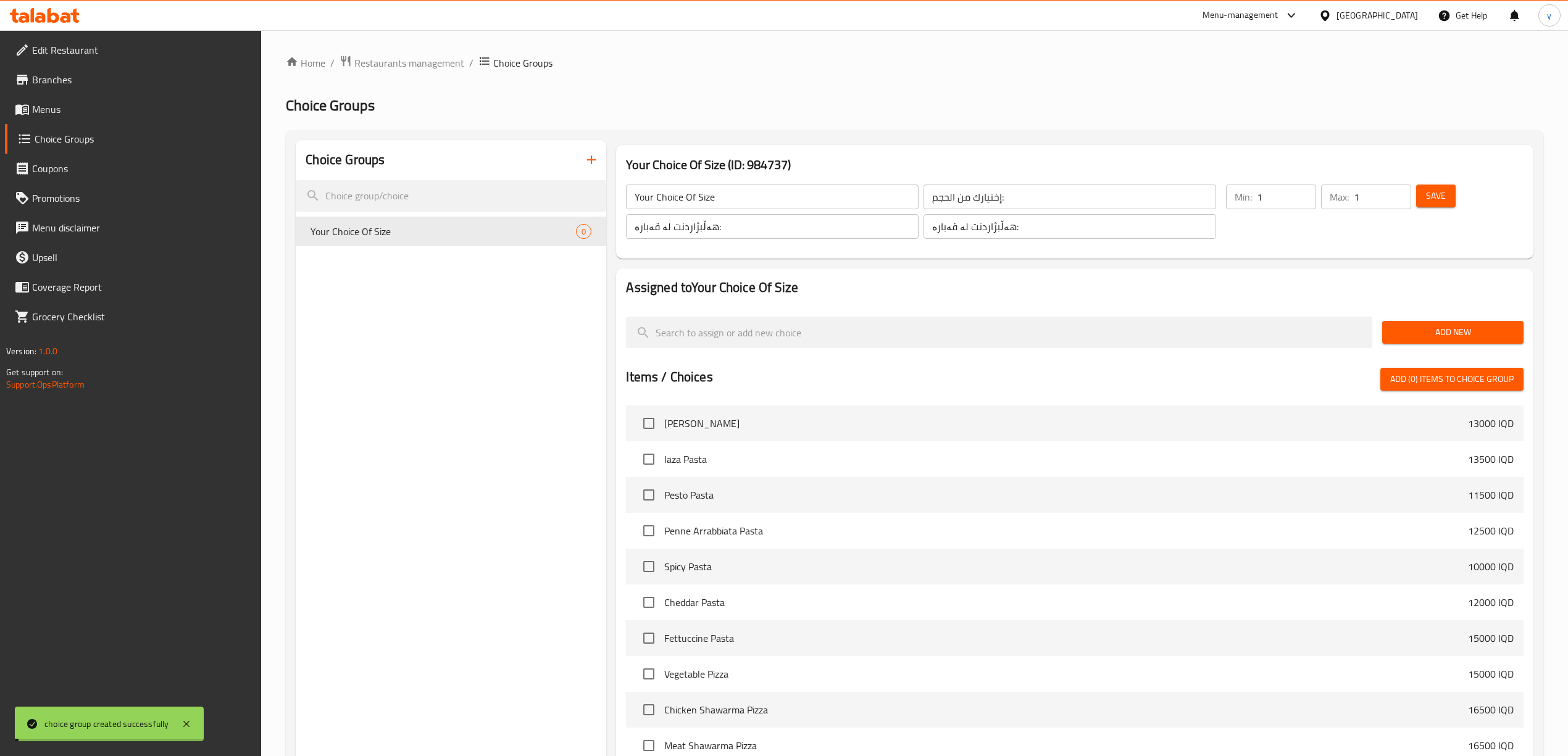
click at [1428, 337] on div "Home / Restaurants management / Choice Groups Choice Groups Choice Groups Your …" at bounding box center [914, 510] width 1257 height 910
click at [1383, 327] on button "Add New" at bounding box center [1452, 332] width 142 height 23
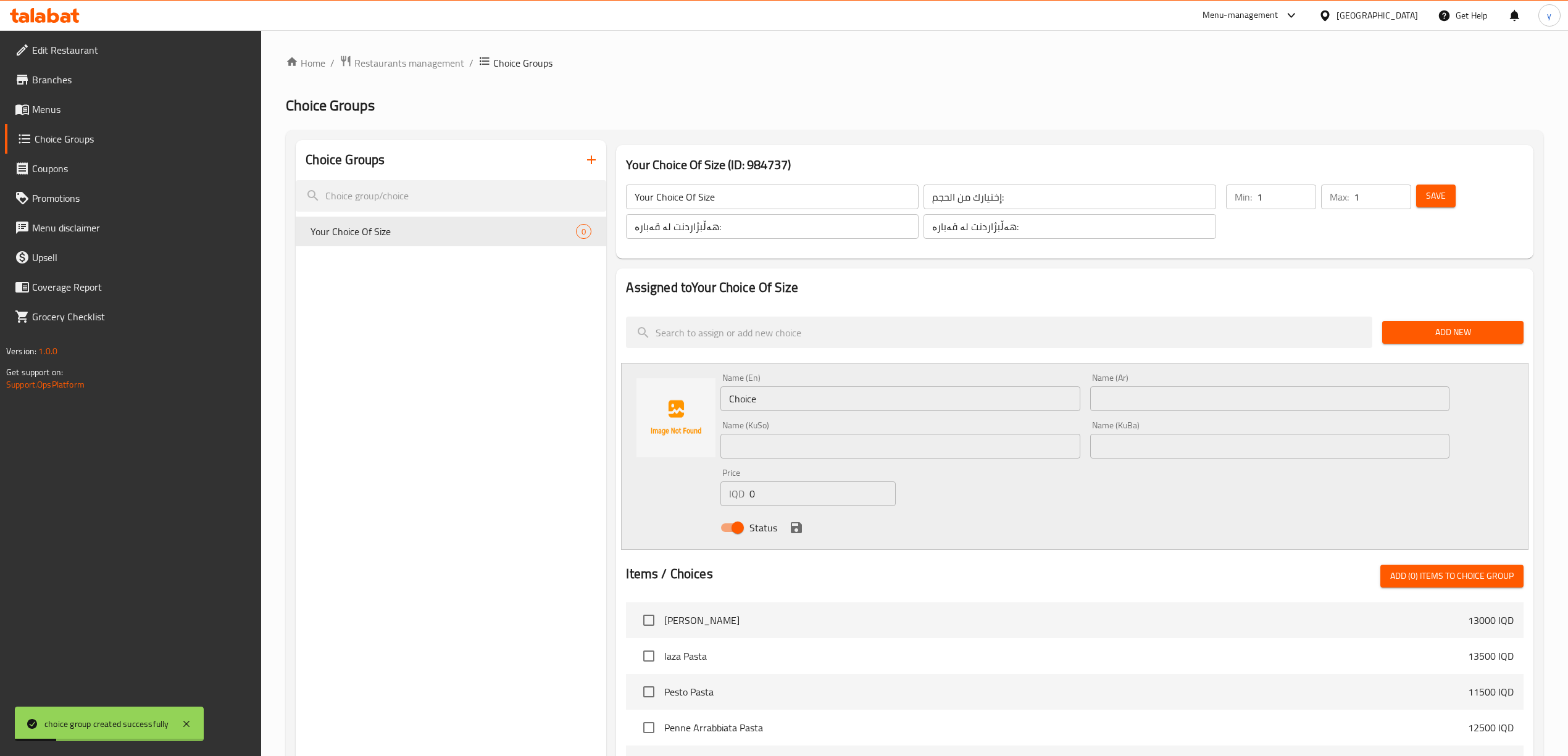
click at [861, 409] on input "Choice" at bounding box center [900, 399] width 359 height 25
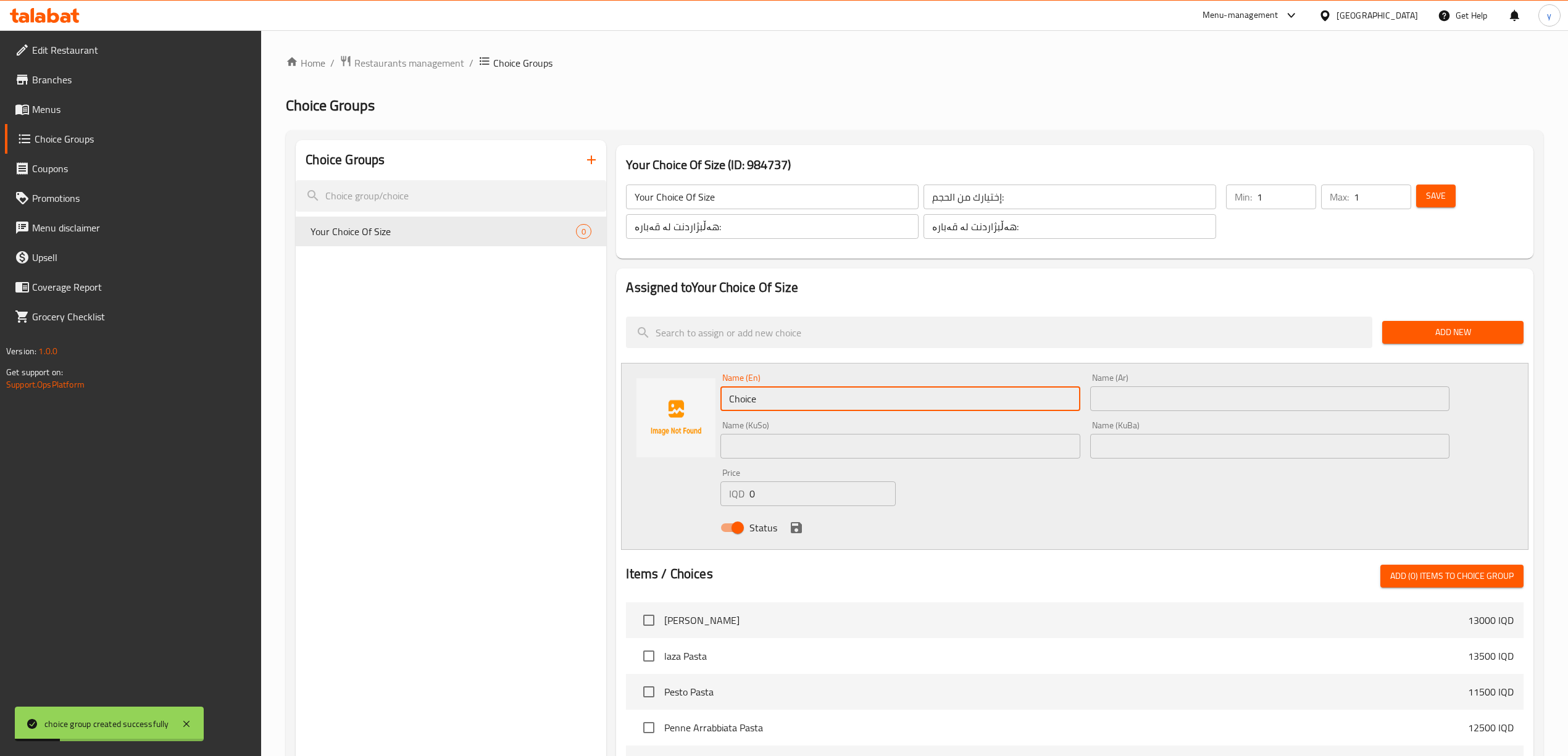
click at [861, 409] on input "Choice" at bounding box center [900, 399] width 359 height 25
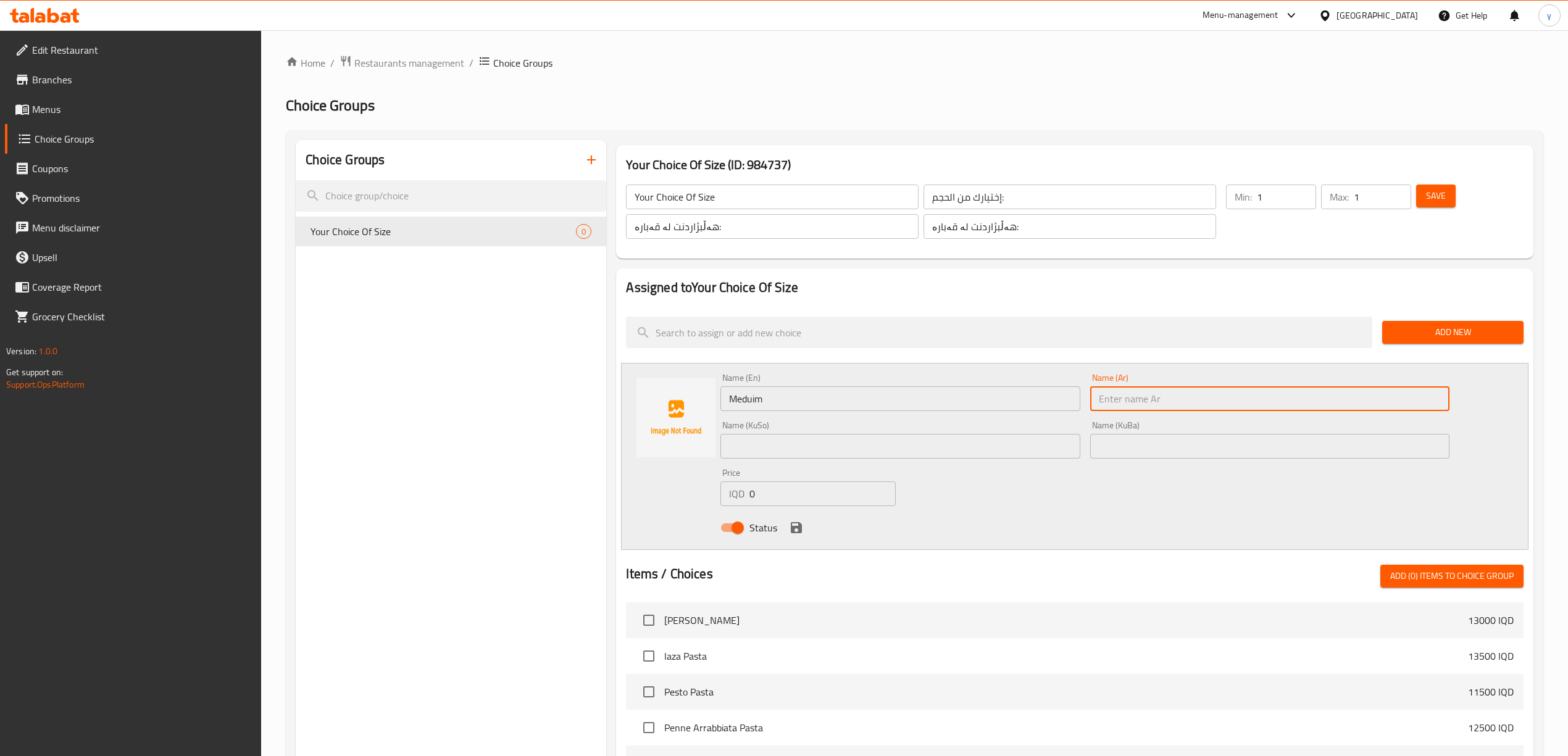
click at [855, 409] on input "Meduim" at bounding box center [900, 399] width 359 height 25
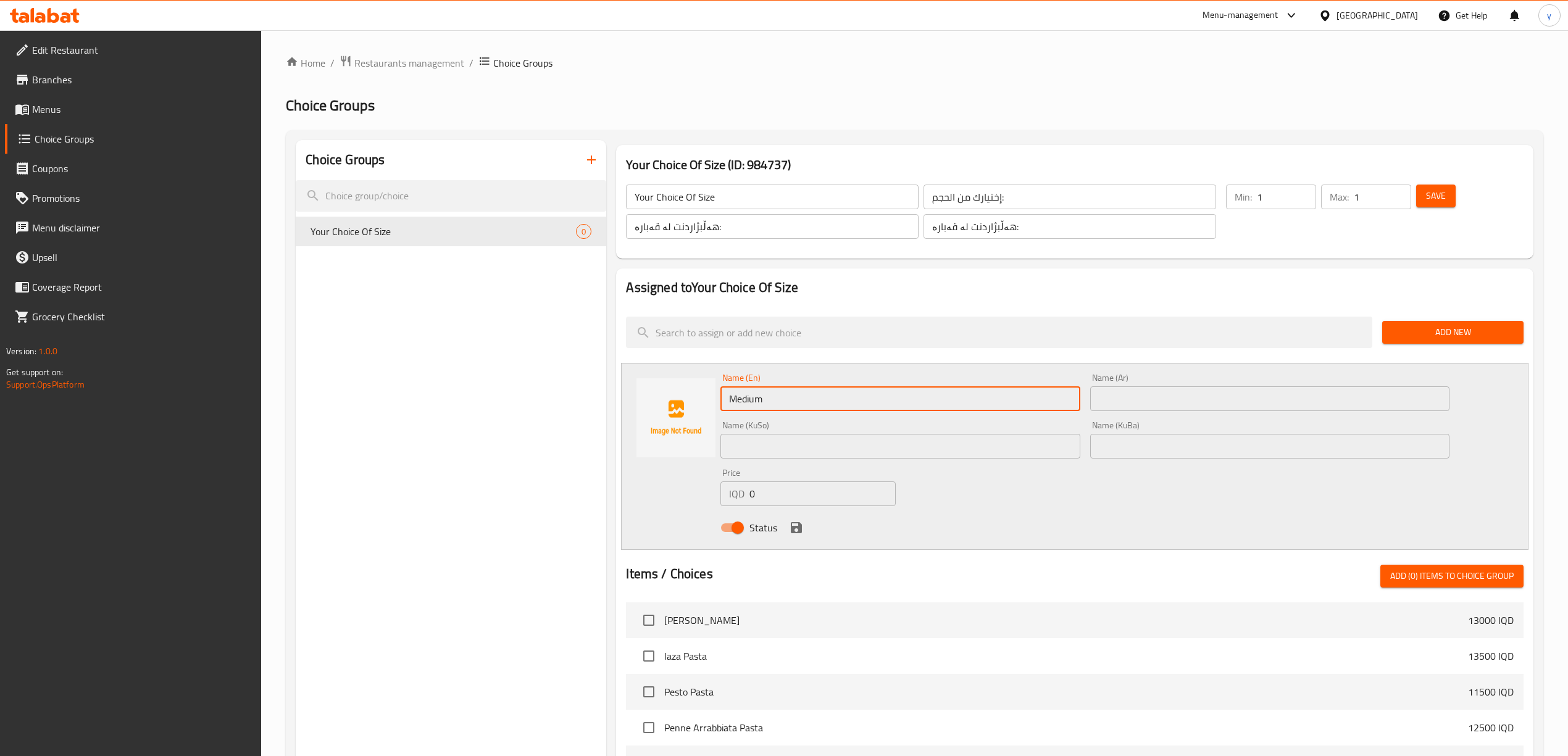
type input "Medium"
click at [1184, 390] on input "text" at bounding box center [1270, 399] width 359 height 25
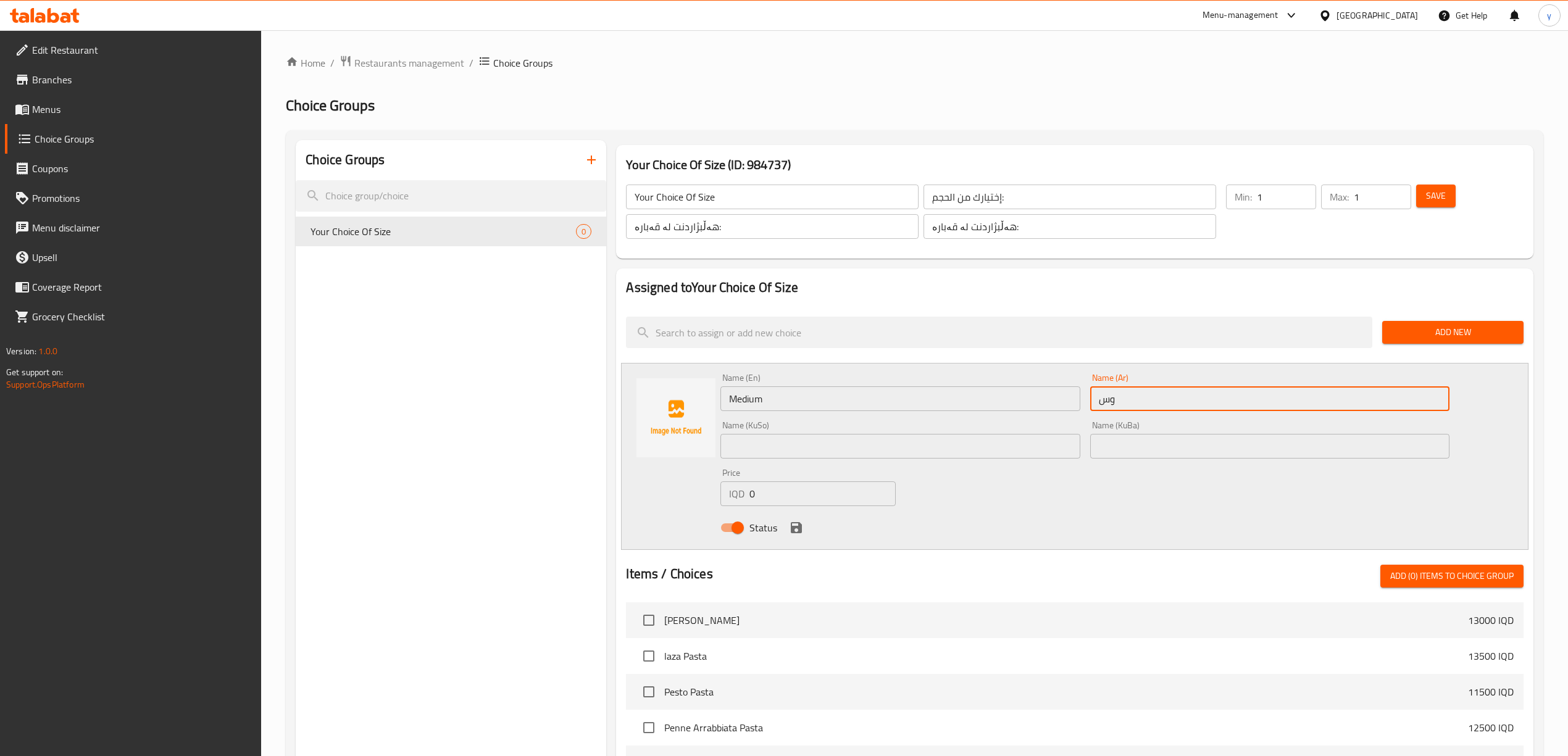
type input "وسط"
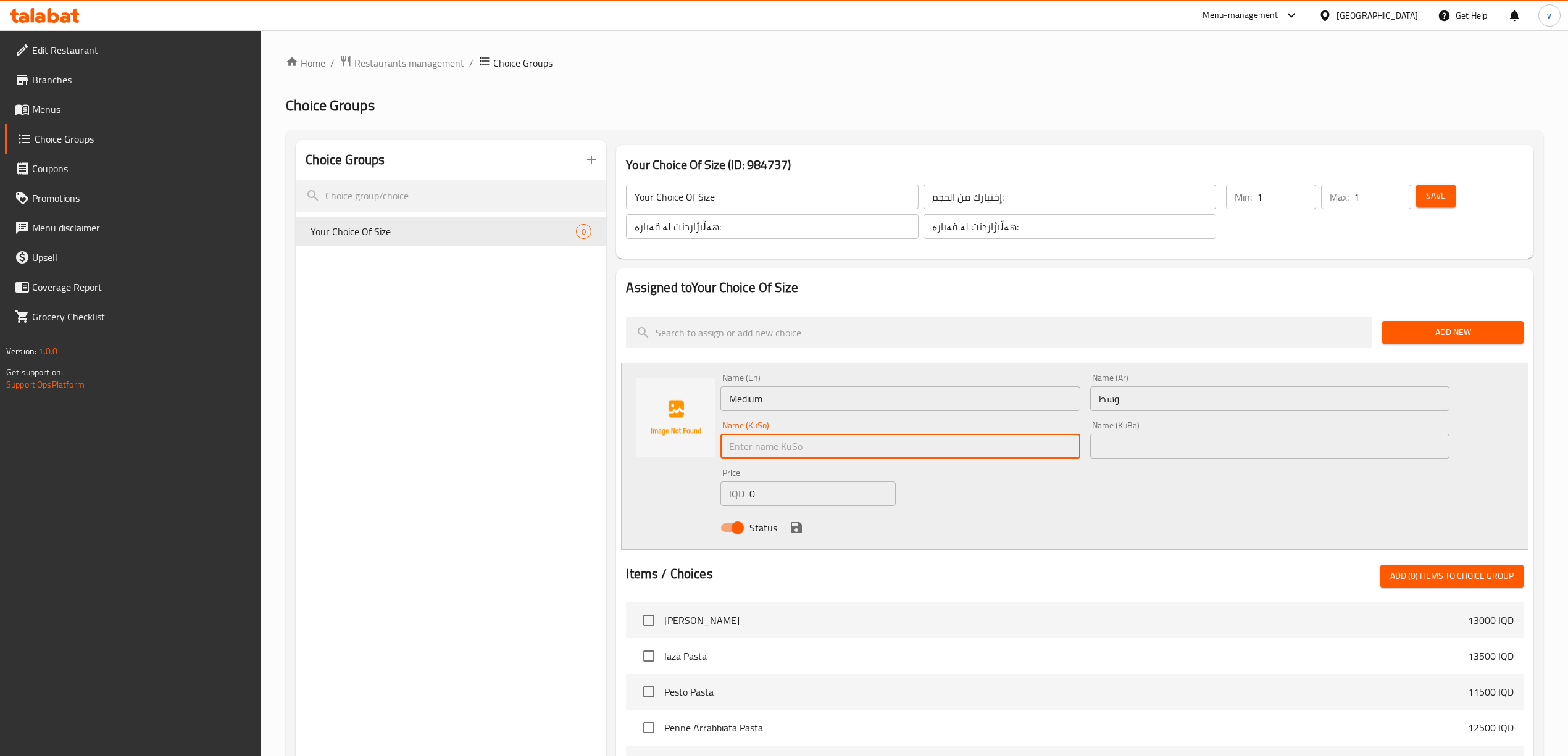
click at [1031, 435] on input "text" at bounding box center [900, 446] width 359 height 25
click at [1009, 464] on div "Name (En) Medium Name (En) Name (Ar) وسط Name (Ar) Name (KuSo) Name (KuSo) Name…" at bounding box center [1084, 456] width 739 height 175
click at [1016, 452] on input "text" at bounding box center [900, 446] width 359 height 25
type input "ناوەند"
click at [796, 495] on input "0" at bounding box center [822, 493] width 146 height 25
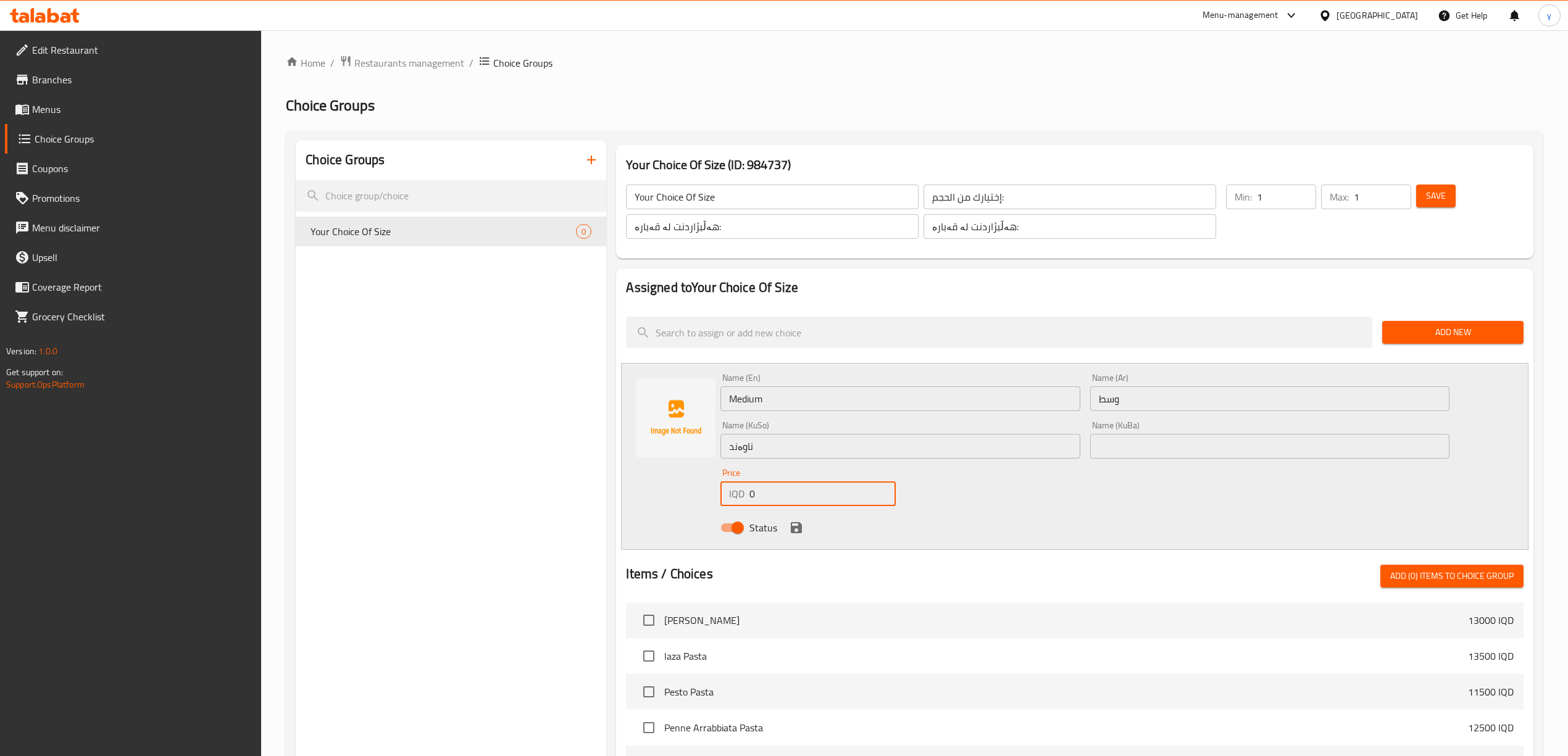
click at [796, 495] on input "0" at bounding box center [822, 493] width 146 height 25
type input "6000"
click at [800, 531] on icon "save" at bounding box center [796, 527] width 11 height 11
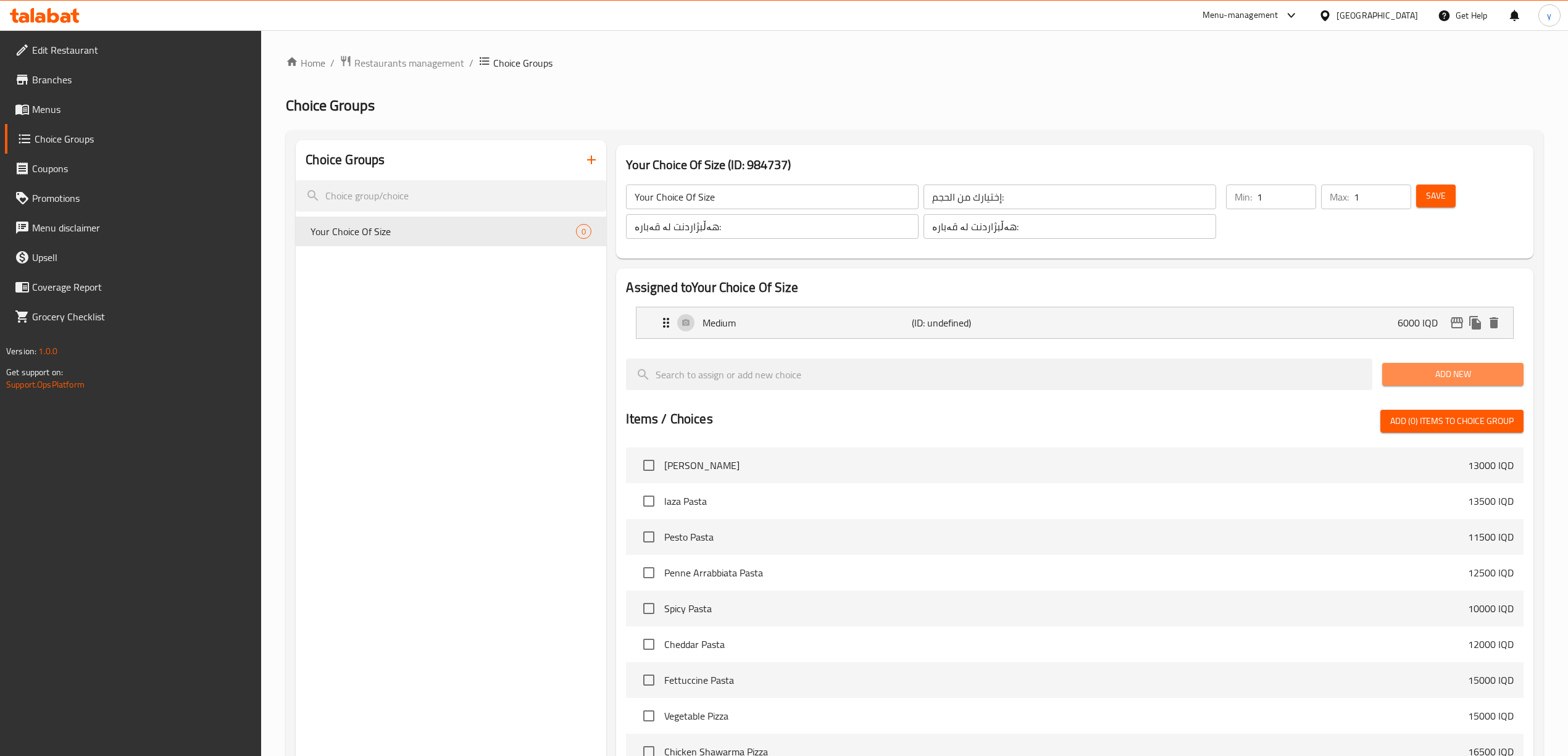
click at [1458, 363] on button "Add New" at bounding box center [1452, 374] width 142 height 23
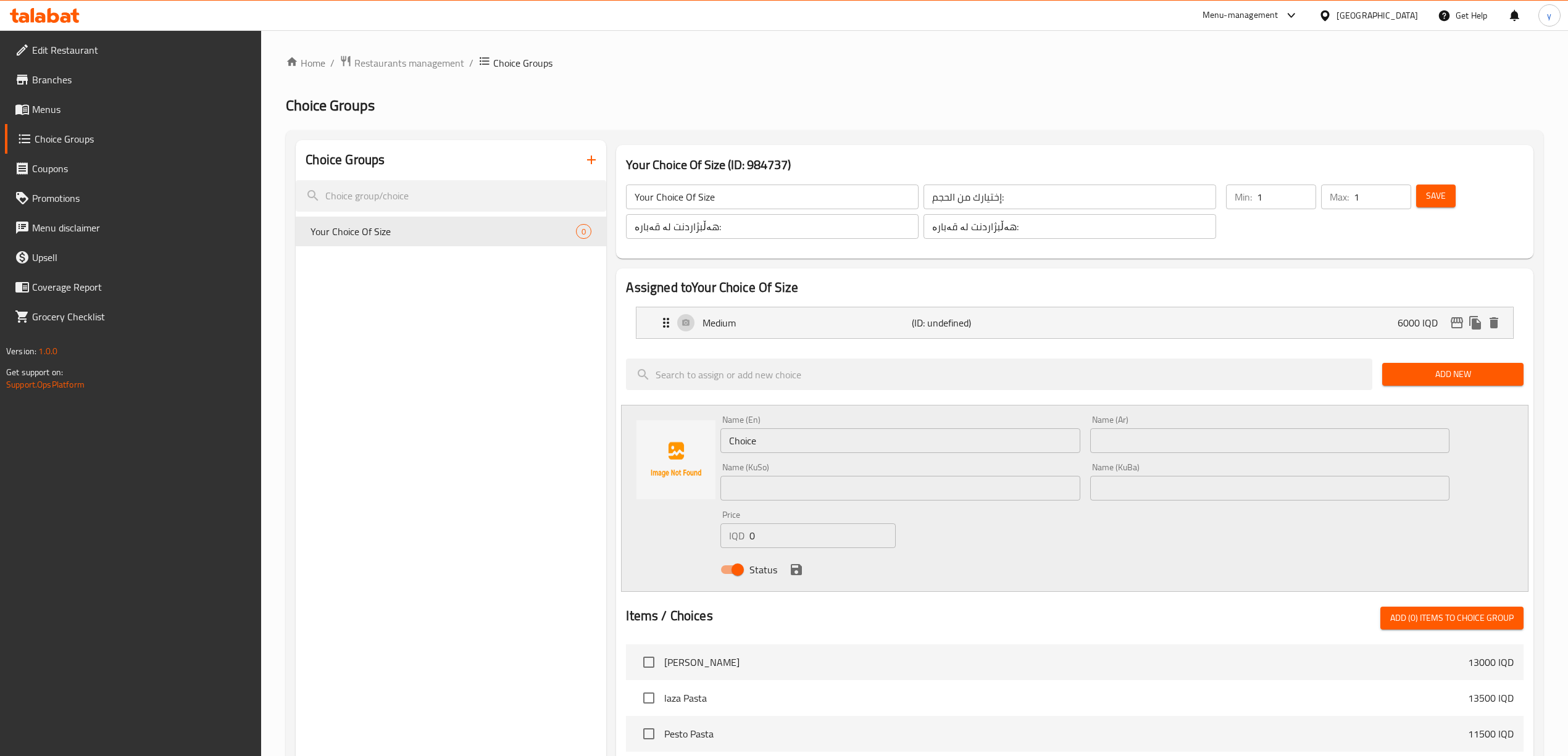
click at [860, 431] on input "Choice" at bounding box center [900, 441] width 359 height 25
type input "Large"
click at [1166, 425] on div "Name (Ar) Name (Ar)" at bounding box center [1270, 434] width 359 height 37
click at [1168, 431] on input "text" at bounding box center [1270, 441] width 359 height 25
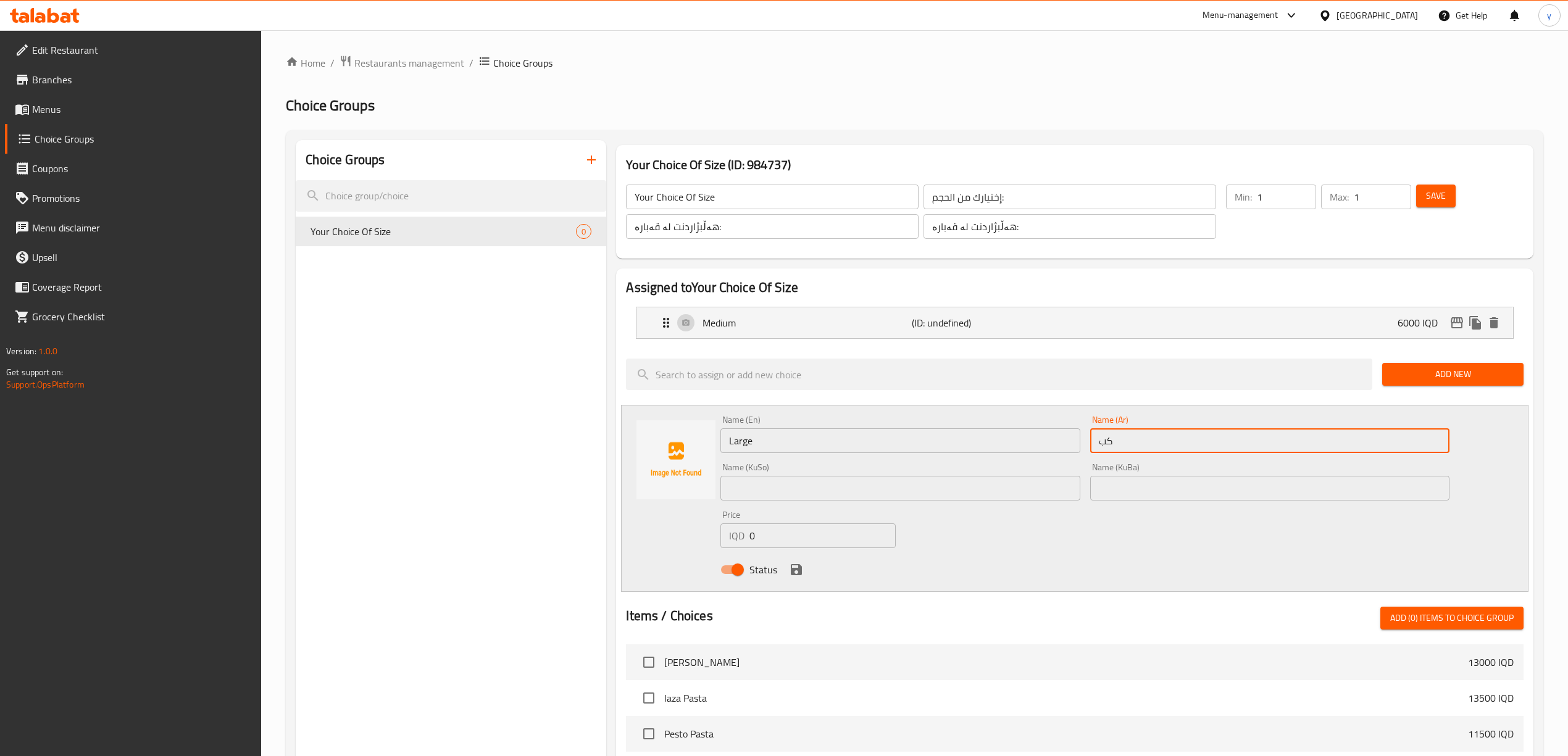
type input "كبير"
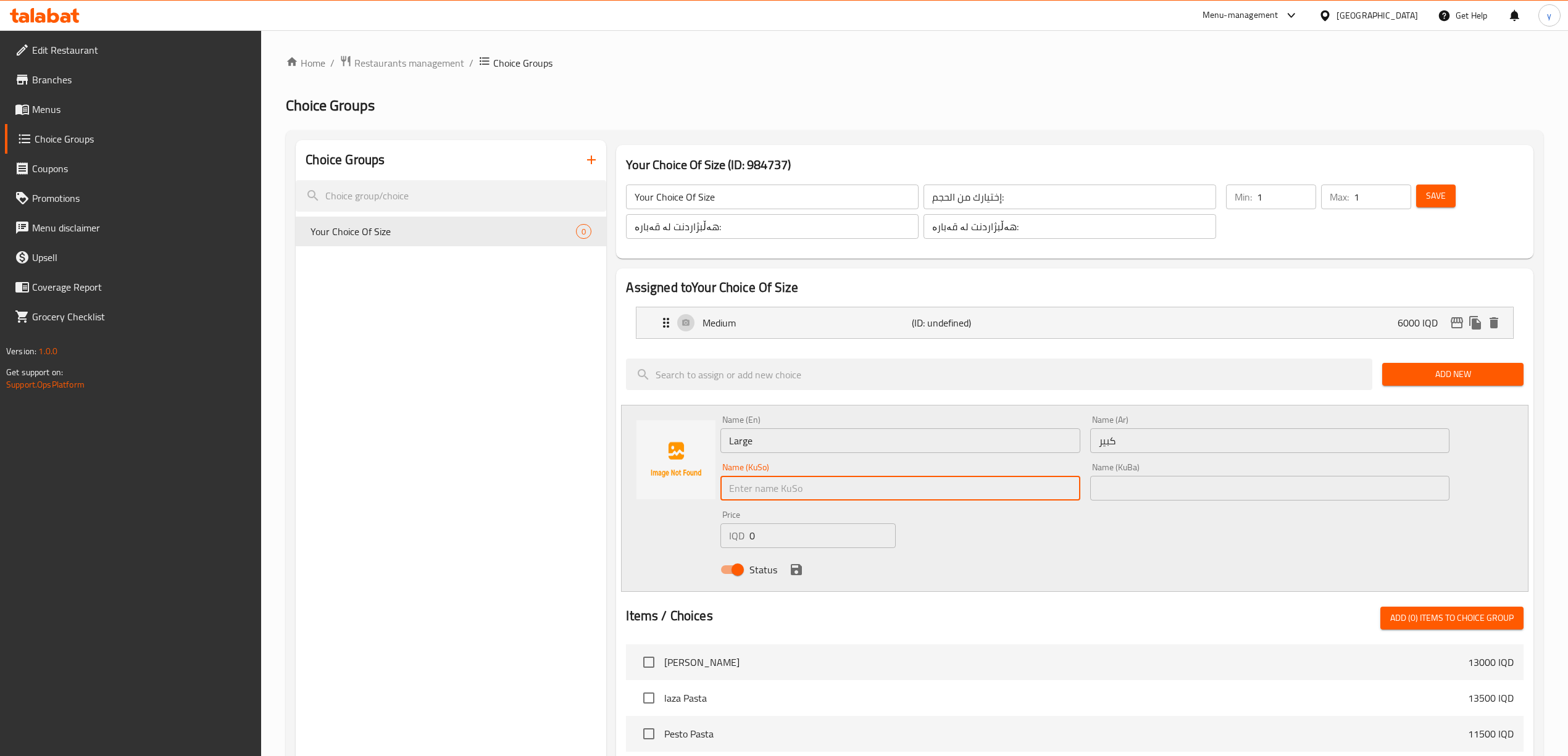
click at [1062, 495] on input "text" at bounding box center [900, 488] width 359 height 25
type input "گەورە"
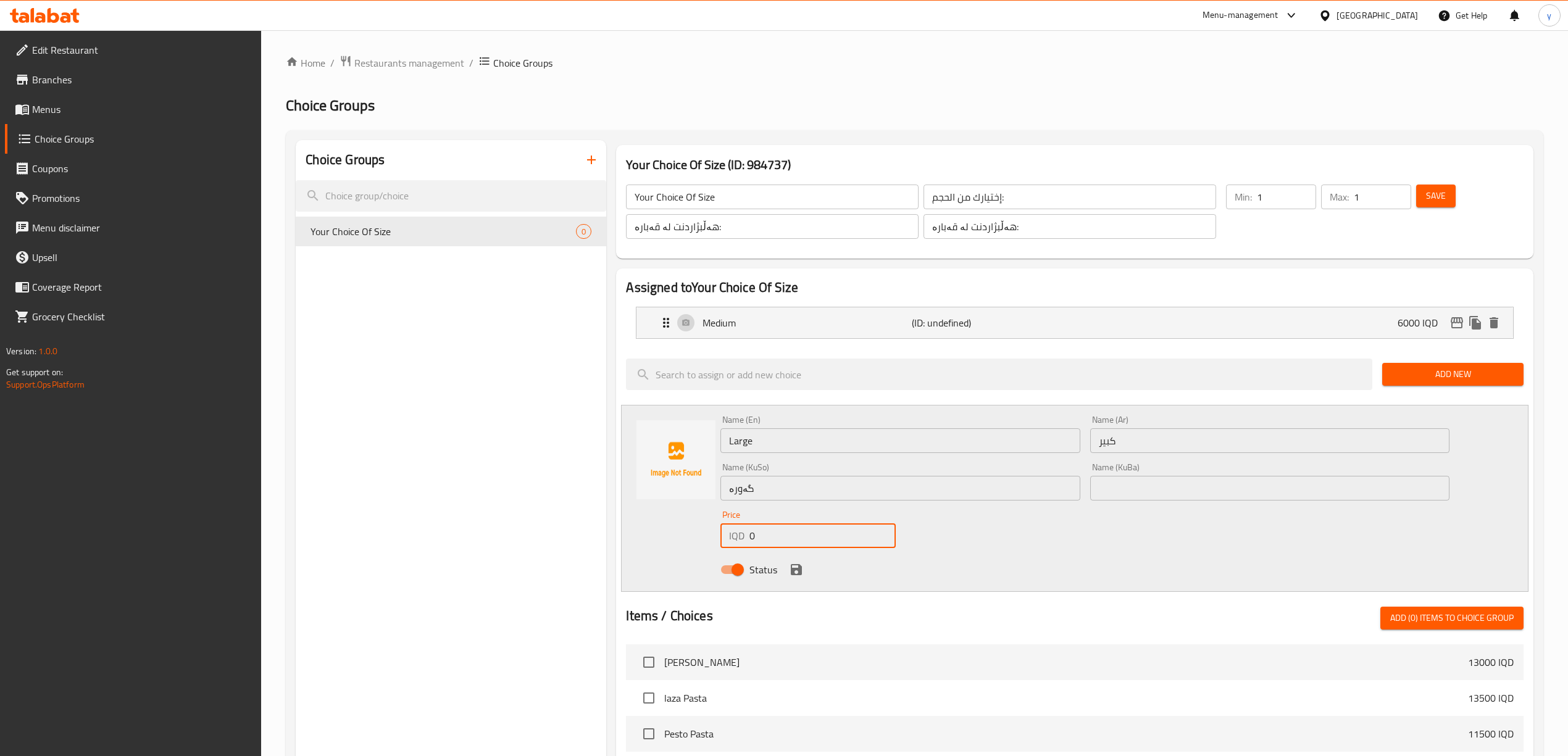
drag, startPoint x: 769, startPoint y: 533, endPoint x: 723, endPoint y: 551, distance: 49.4
click at [729, 549] on div "Price IQD 0 Price" at bounding box center [807, 528] width 184 height 47
type input "8000"
click at [793, 563] on icon "save" at bounding box center [796, 569] width 15 height 15
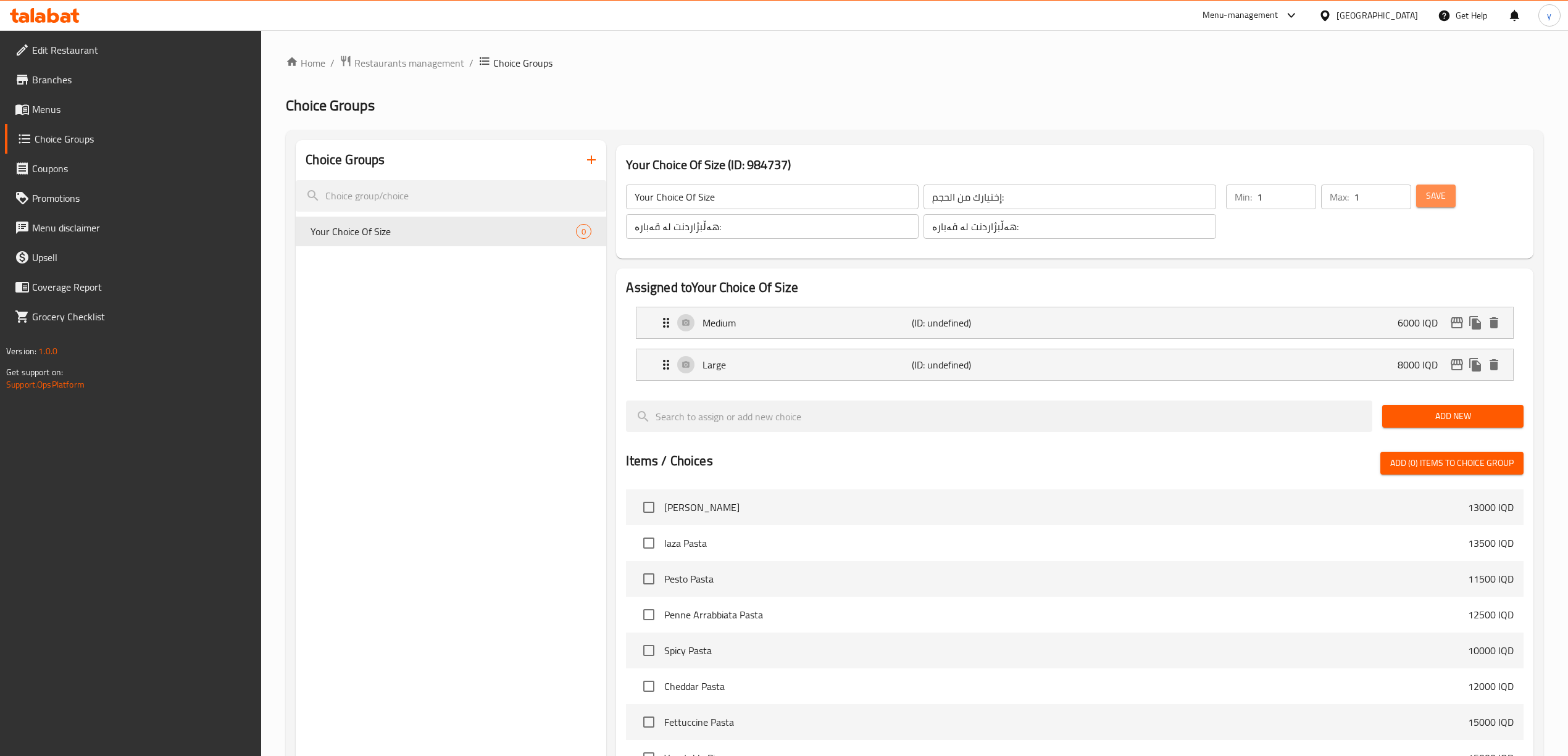
click at [1443, 192] on span "Save" at bounding box center [1435, 195] width 20 height 15
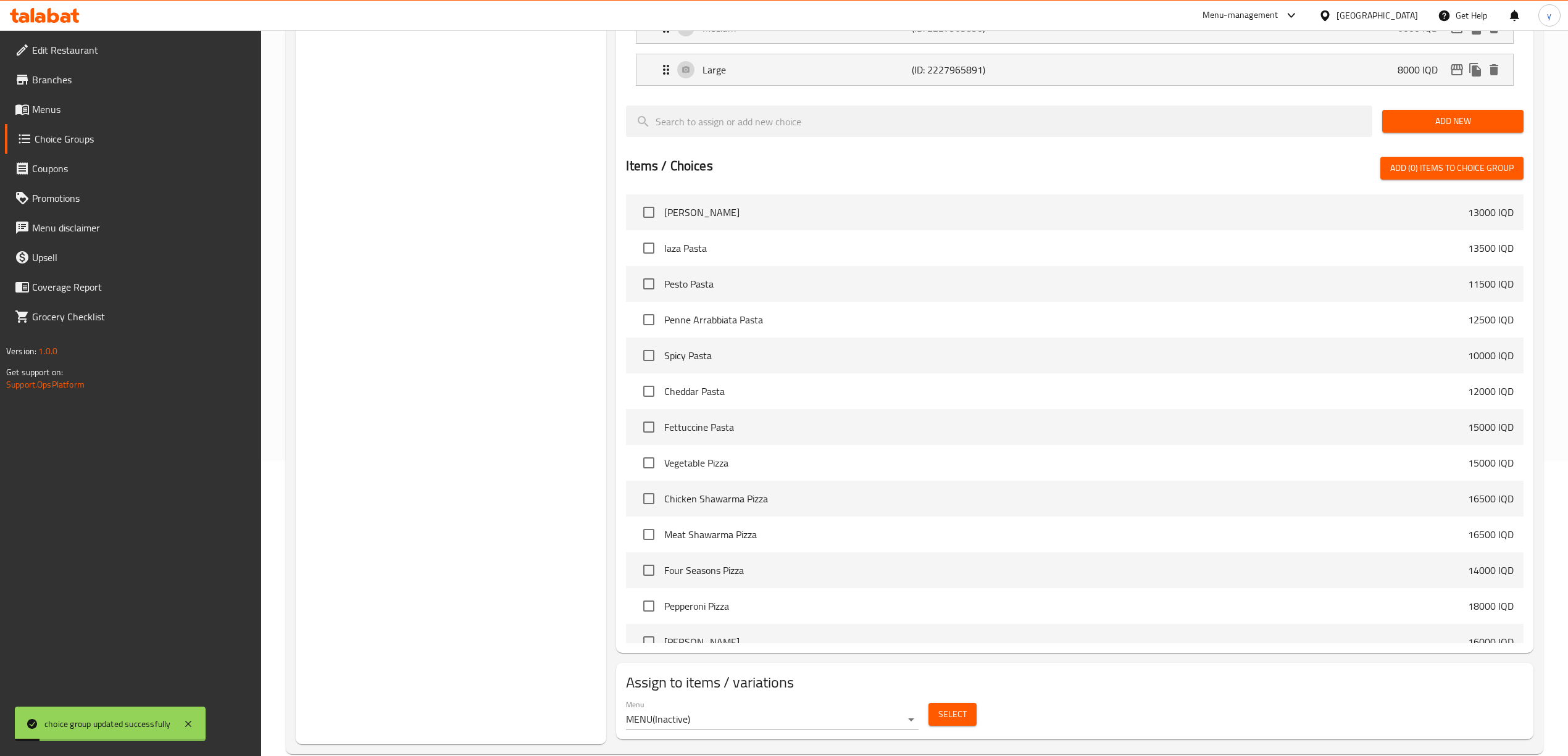
scroll to position [319, 0]
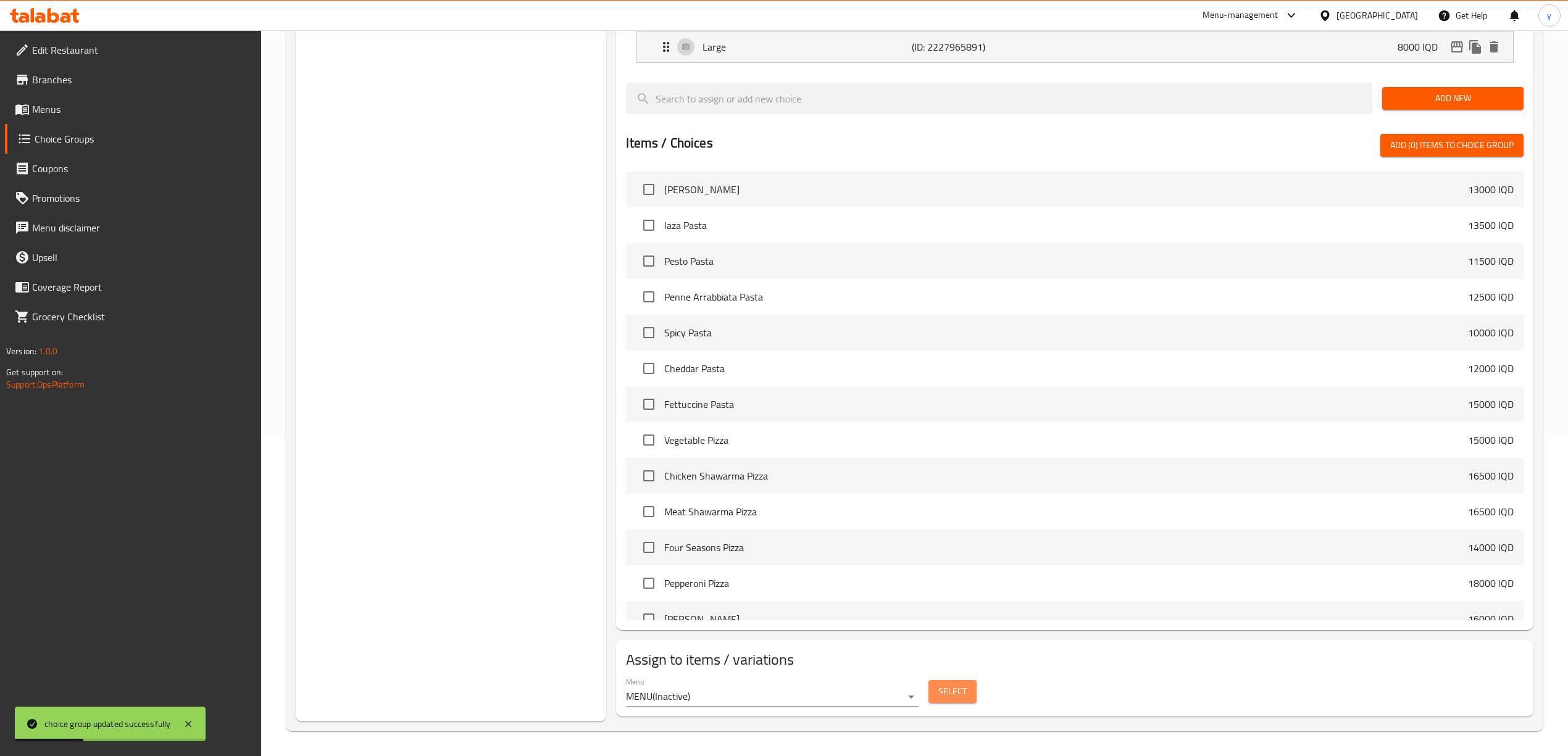
drag, startPoint x: 961, startPoint y: 701, endPoint x: 833, endPoint y: 706, distance: 128.1
click at [811, 719] on div "Assign to items / variations Menu MENU ( Inactive ) Select" at bounding box center [1074, 678] width 927 height 86
click at [853, 438] on body "choice group updated successfully ​ Menu-management Iraq Get Help y Edit Restau…" at bounding box center [784, 75] width 1568 height 726
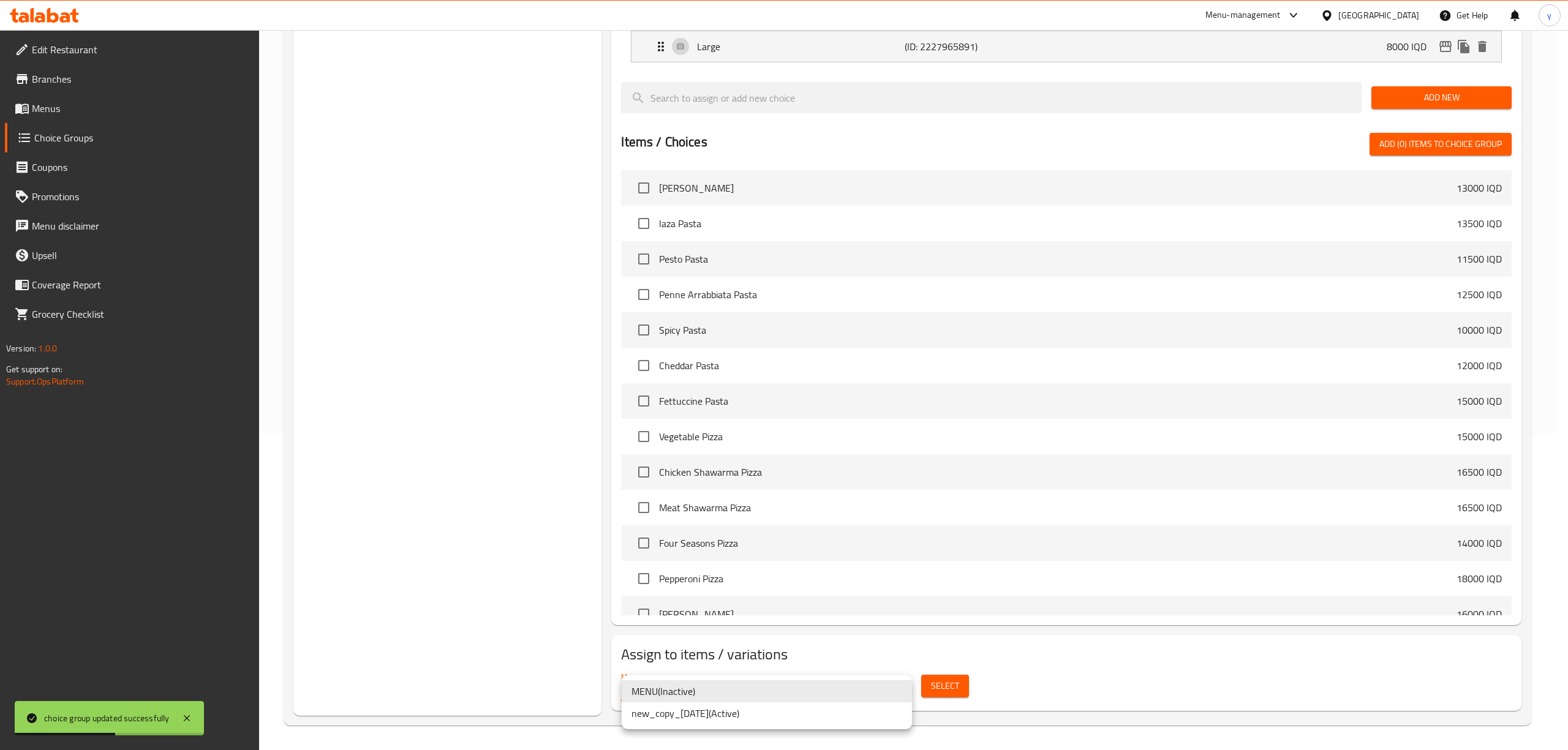
click at [720, 717] on li "new_copy_14/07/2025 ( Active )" at bounding box center [766, 713] width 290 height 22
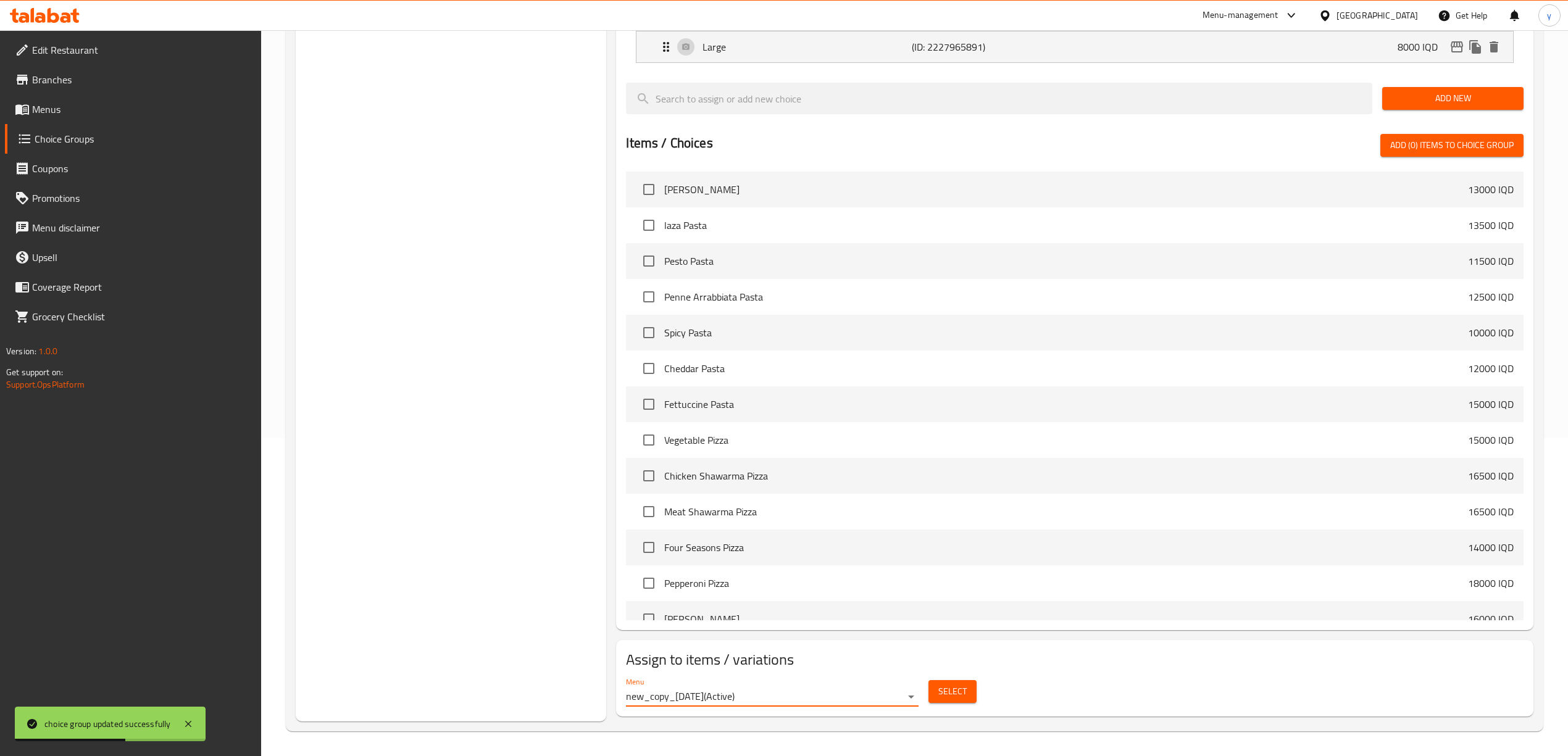
click at [961, 685] on span "Select" at bounding box center [952, 691] width 29 height 15
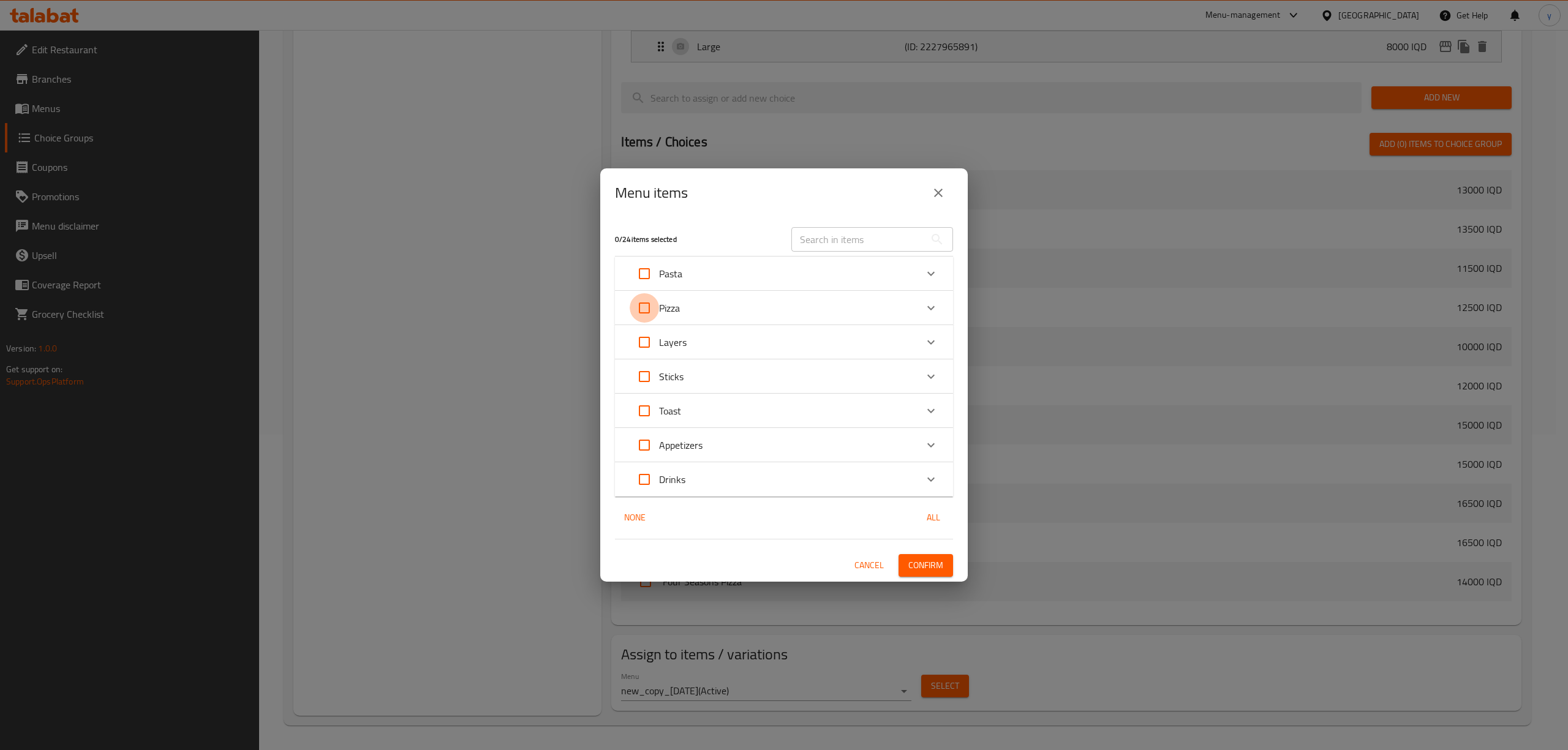
click at [650, 314] on input "Expand" at bounding box center [643, 307] width 29 height 29
checkbox input "true"
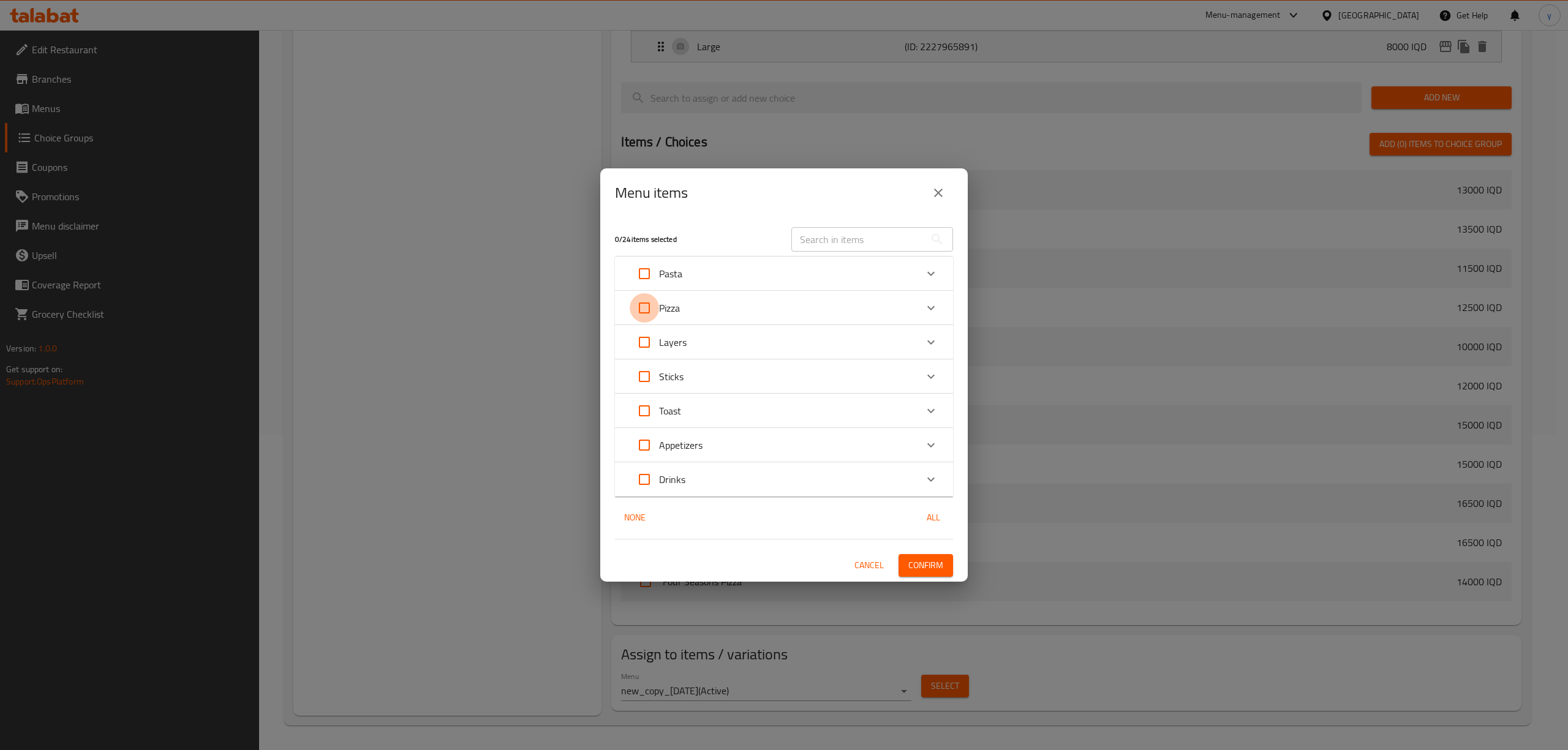
checkbox input "true"
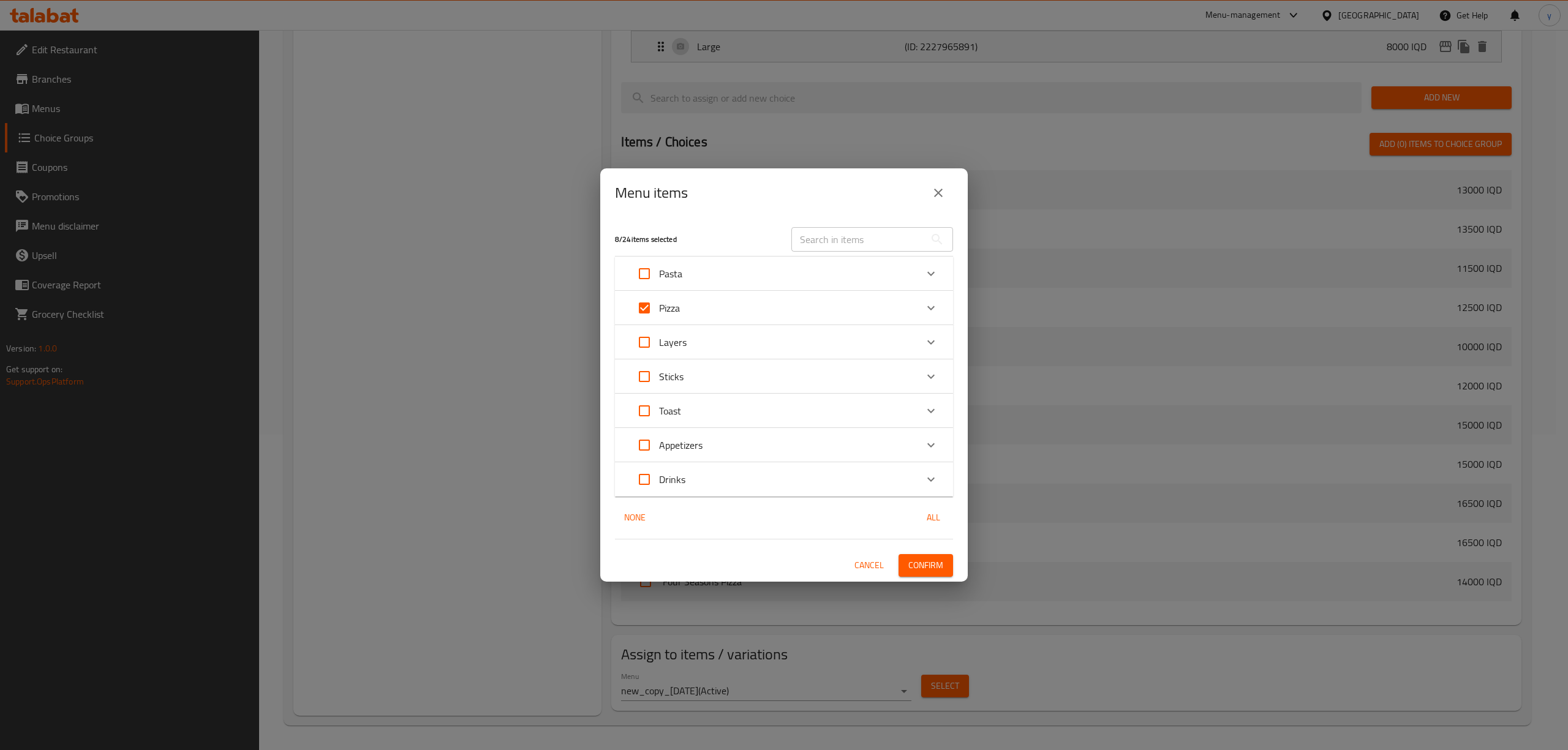
click at [951, 577] on div "8 / 24 items selected ​ Pasta Alfredo Pasta 13000 IQD laza Pasta 13500 IQD Pest…" at bounding box center [784, 399] width 368 height 364
click at [922, 575] on button "Confirm" at bounding box center [925, 565] width 55 height 23
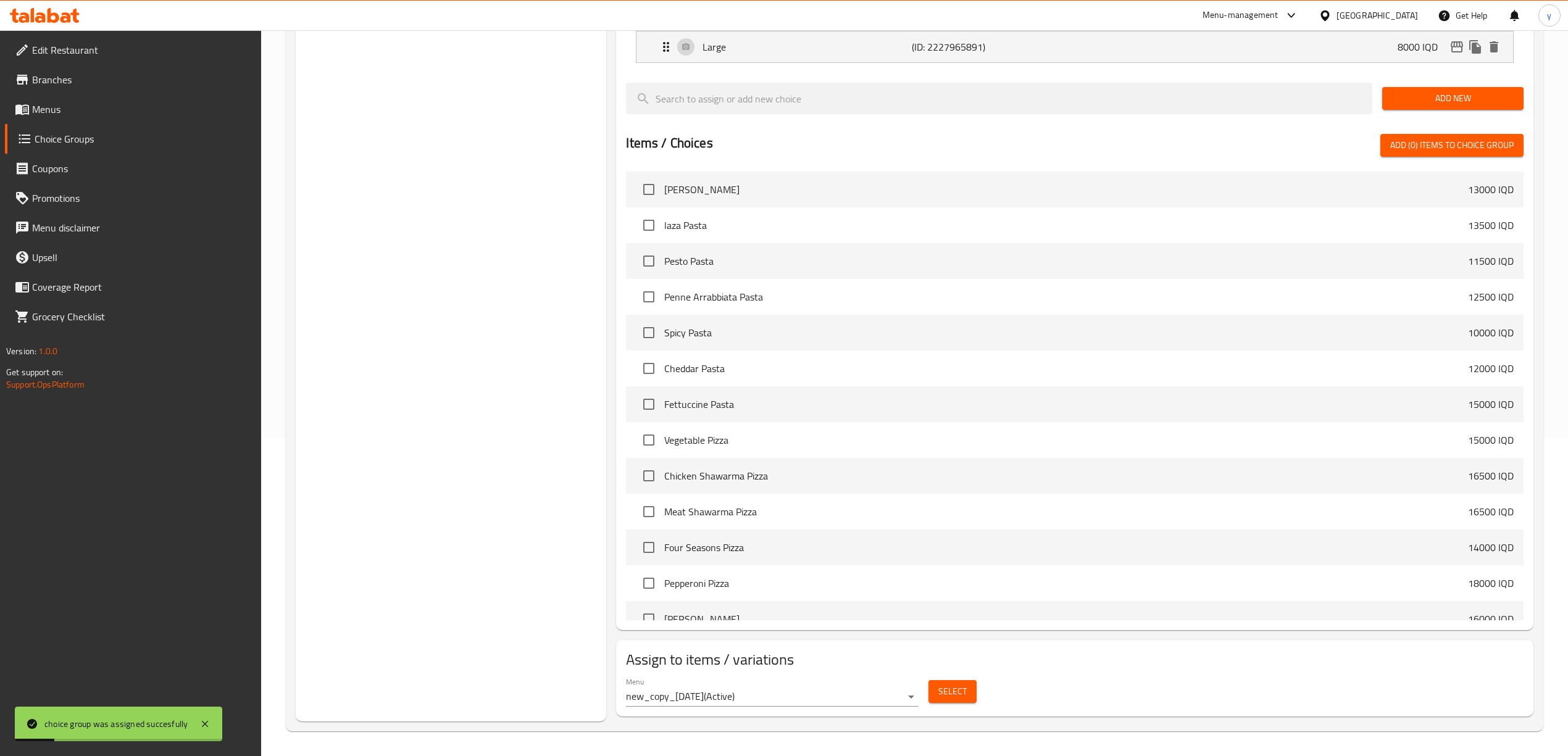
click at [188, 118] on link "Menus" at bounding box center [134, 109] width 257 height 29
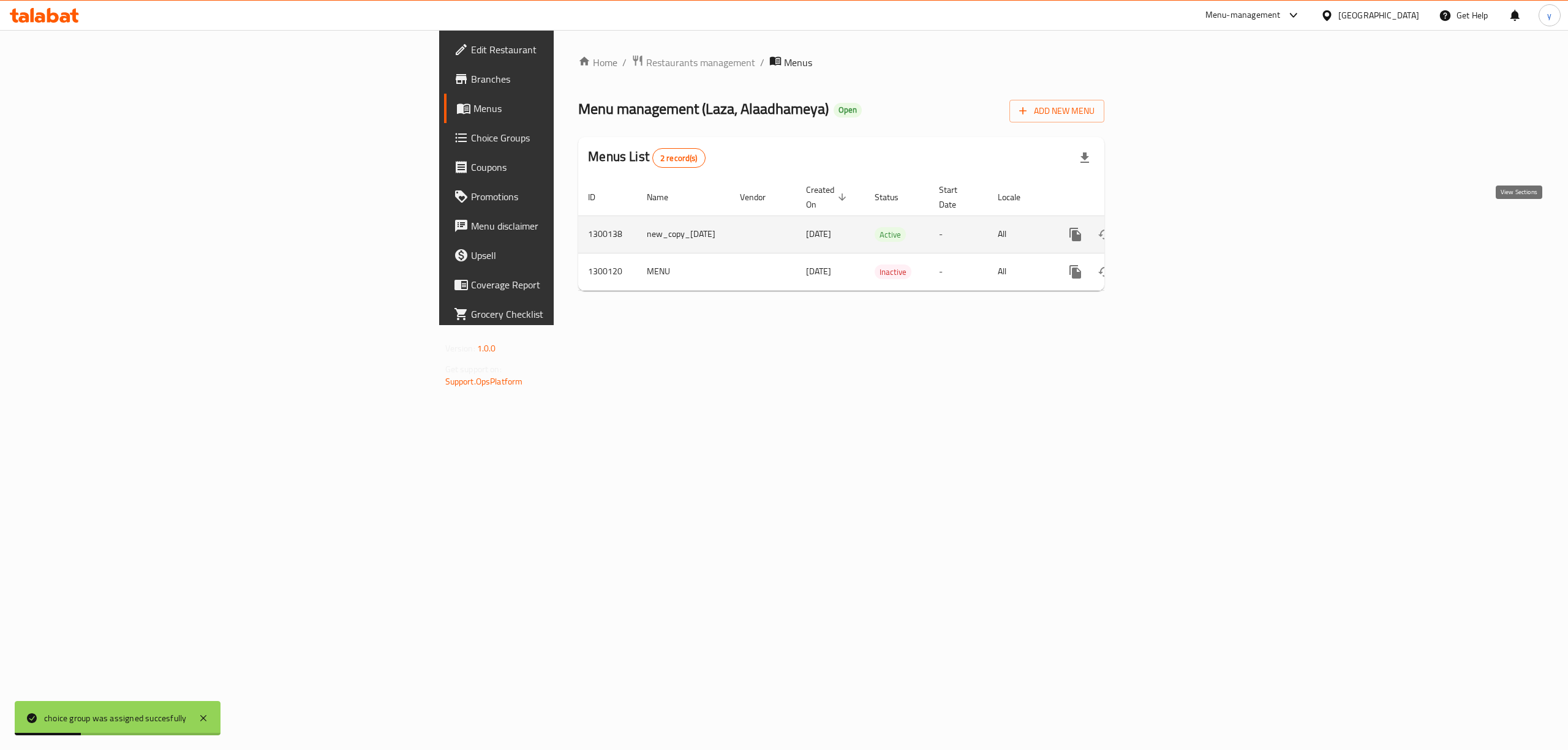
click at [1171, 227] on icon "enhanced table" at bounding box center [1163, 234] width 15 height 15
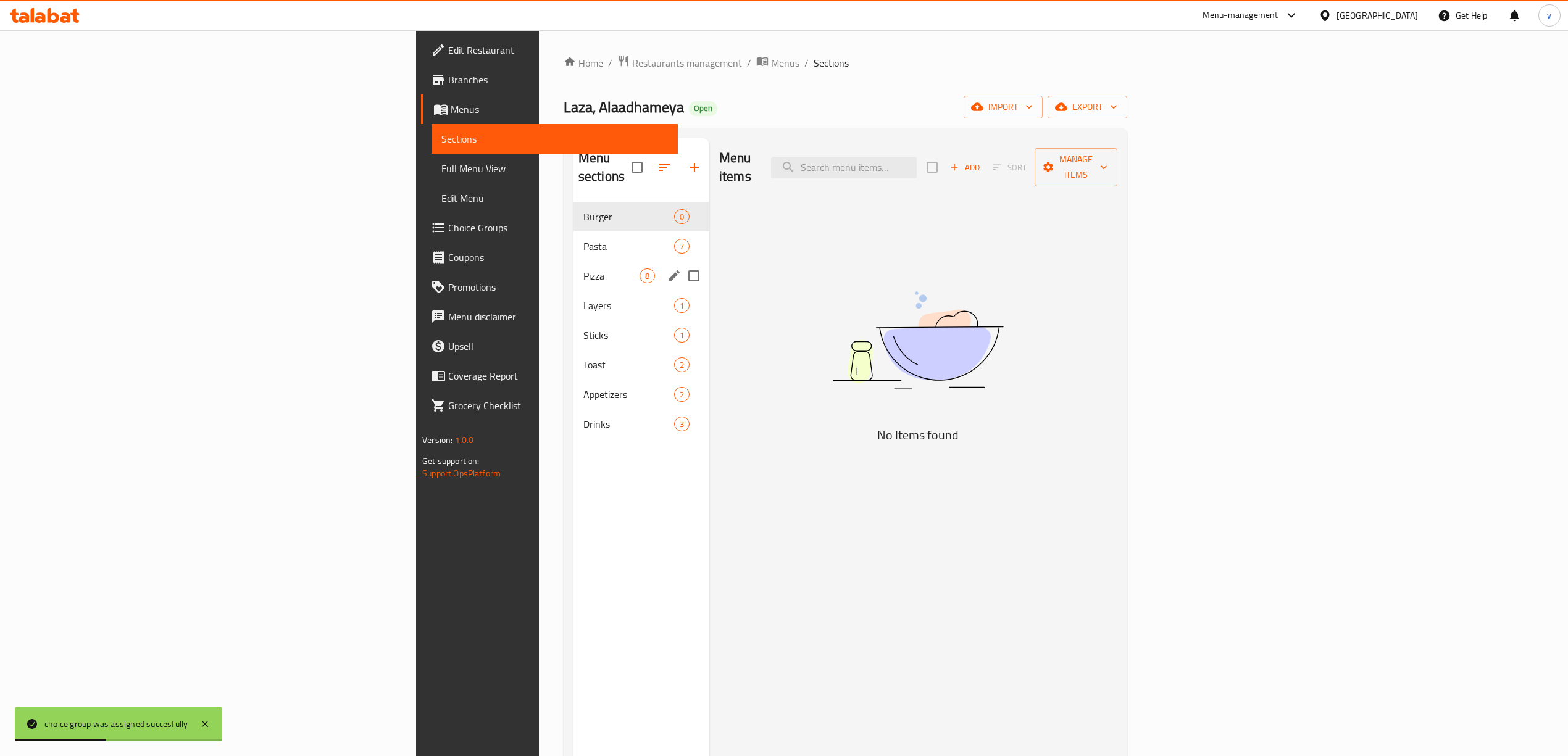
click at [584, 268] on span "Pizza" at bounding box center [611, 275] width 56 height 15
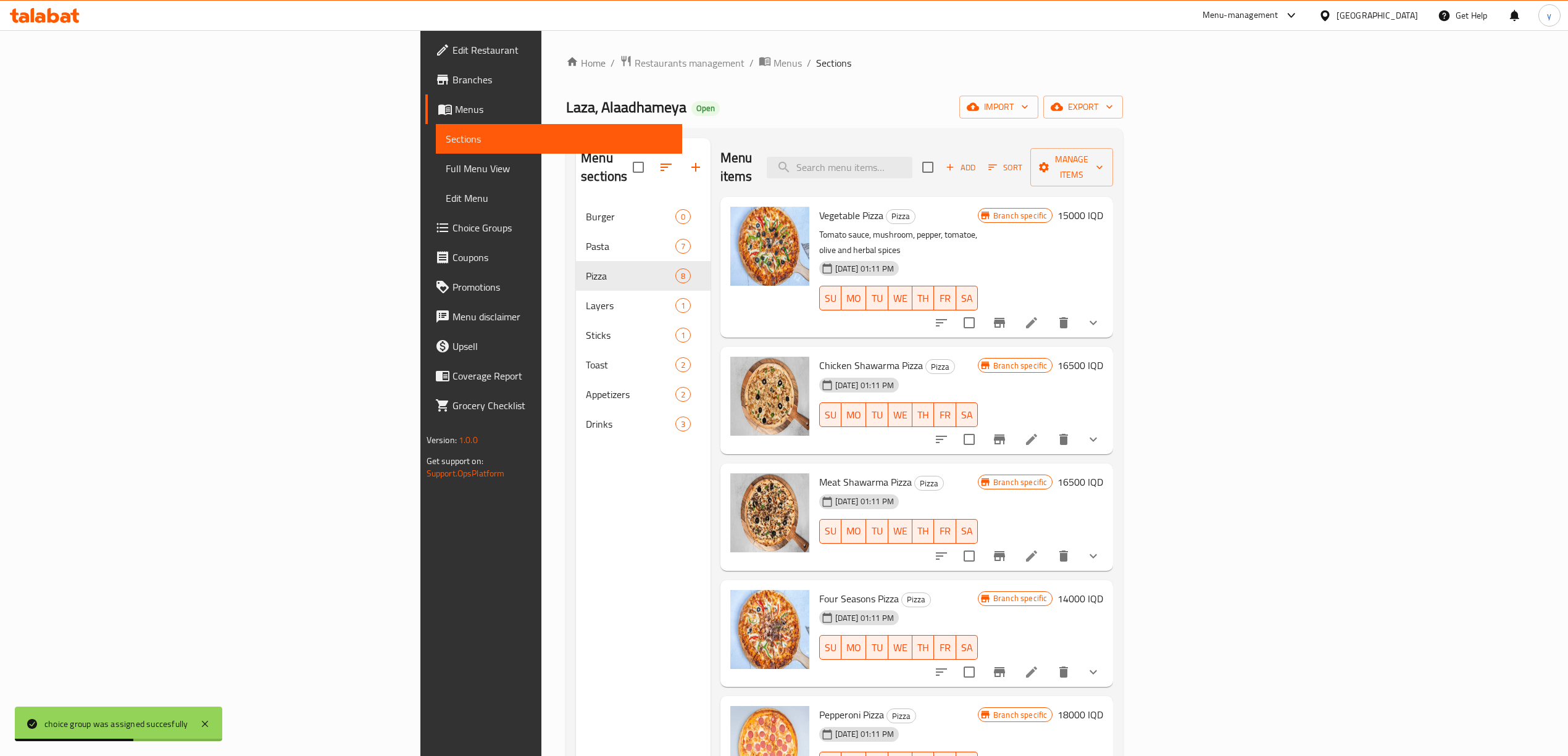
click at [1103, 207] on h6 "15000 IQD" at bounding box center [1080, 215] width 45 height 17
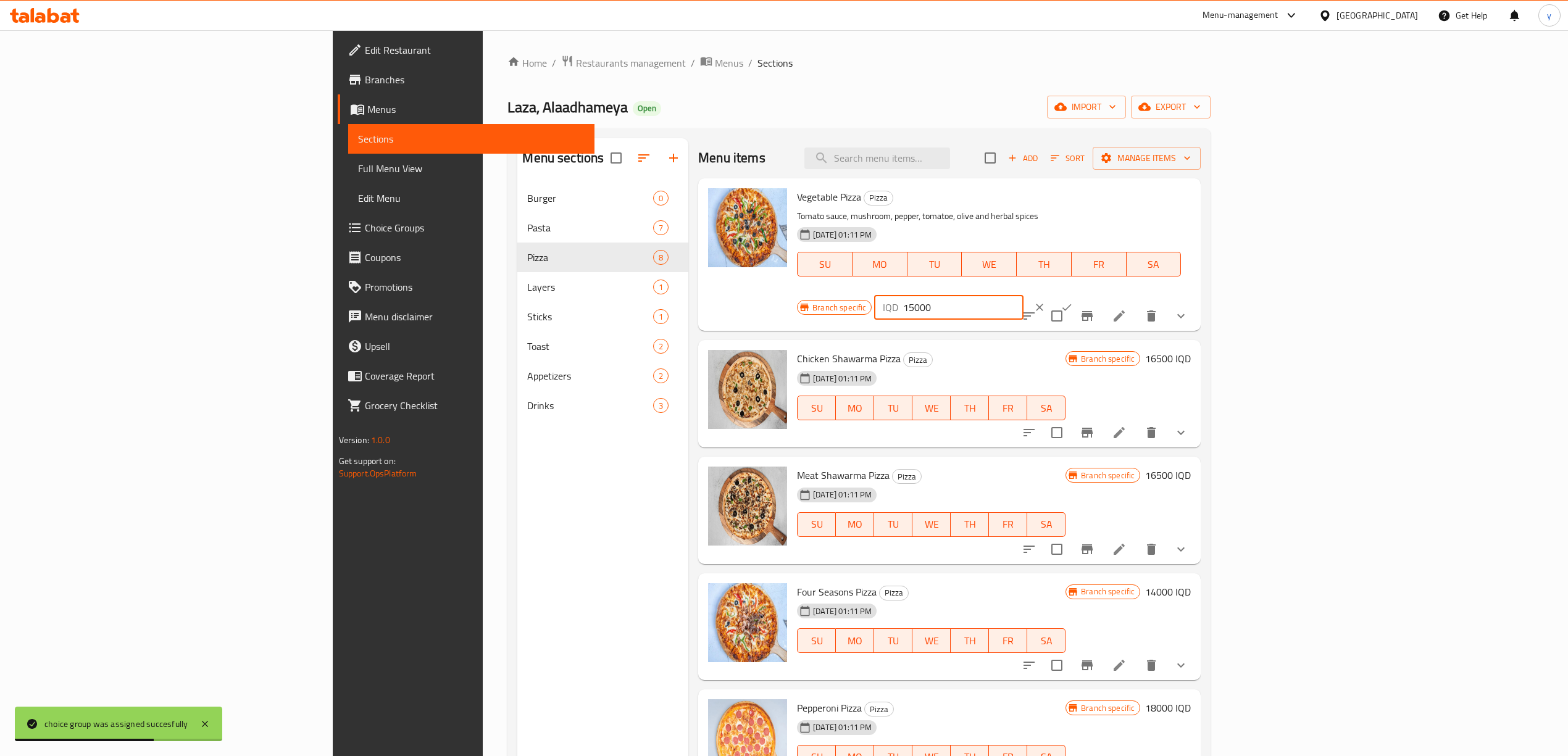
drag, startPoint x: 1379, startPoint y: 194, endPoint x: 1338, endPoint y: 207, distance: 43.0
click at [1023, 295] on div "IQD 15000 ​" at bounding box center [948, 307] width 149 height 25
click at [1023, 295] on input "0" at bounding box center [963, 307] width 119 height 25
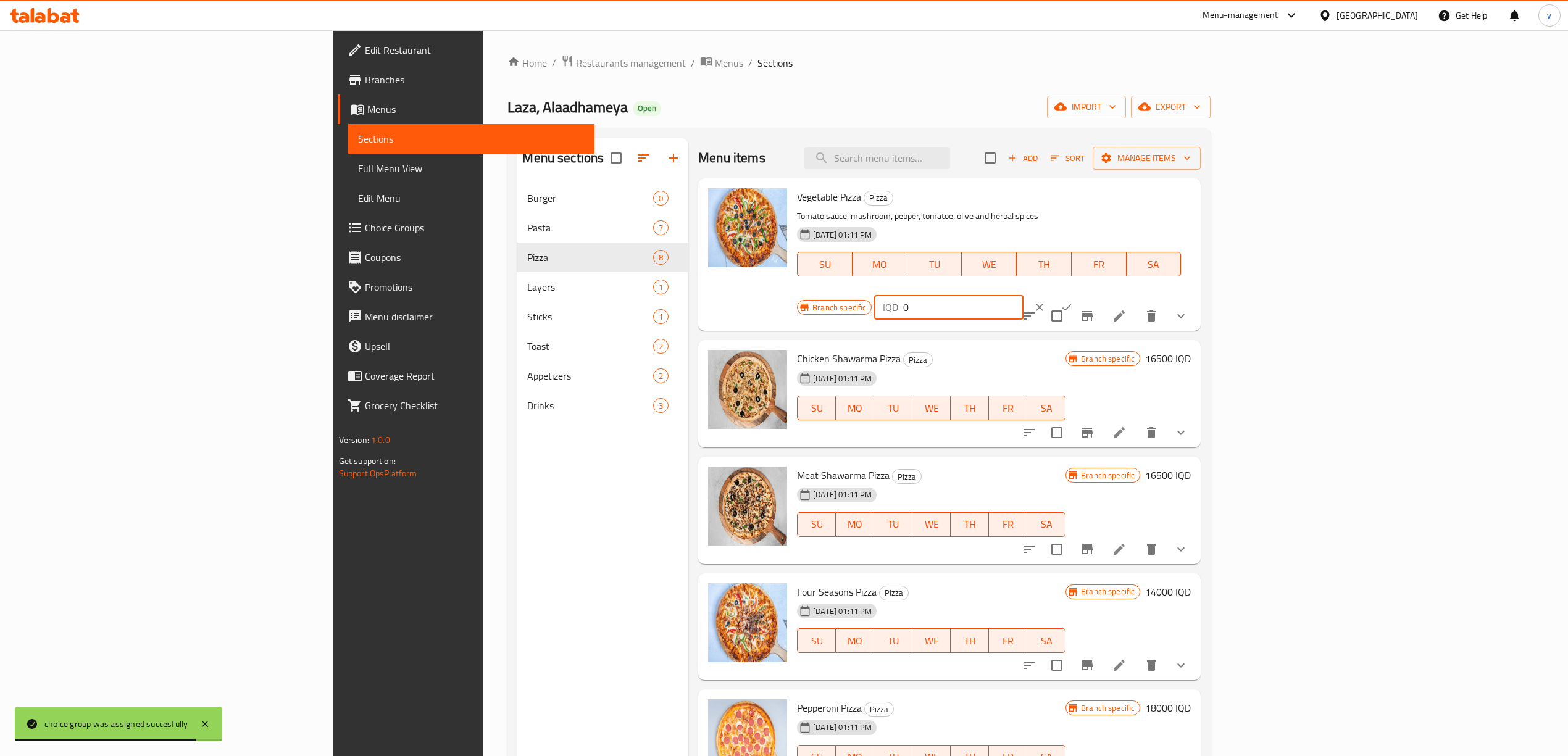
type input "0"
click at [1073, 301] on icon "ok" at bounding box center [1066, 307] width 12 height 12
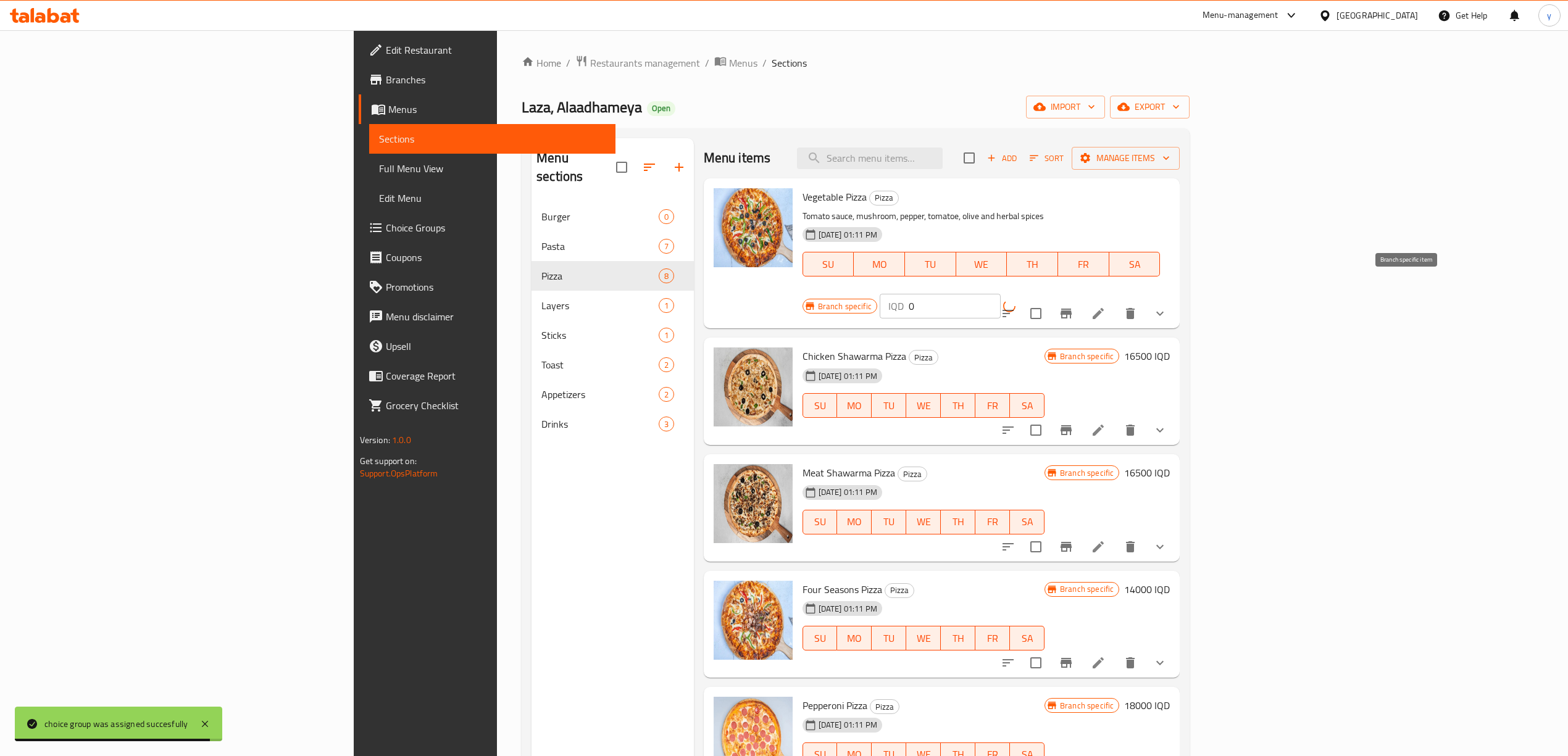
click at [1081, 298] on button "Branch-specific-item" at bounding box center [1066, 313] width 29 height 29
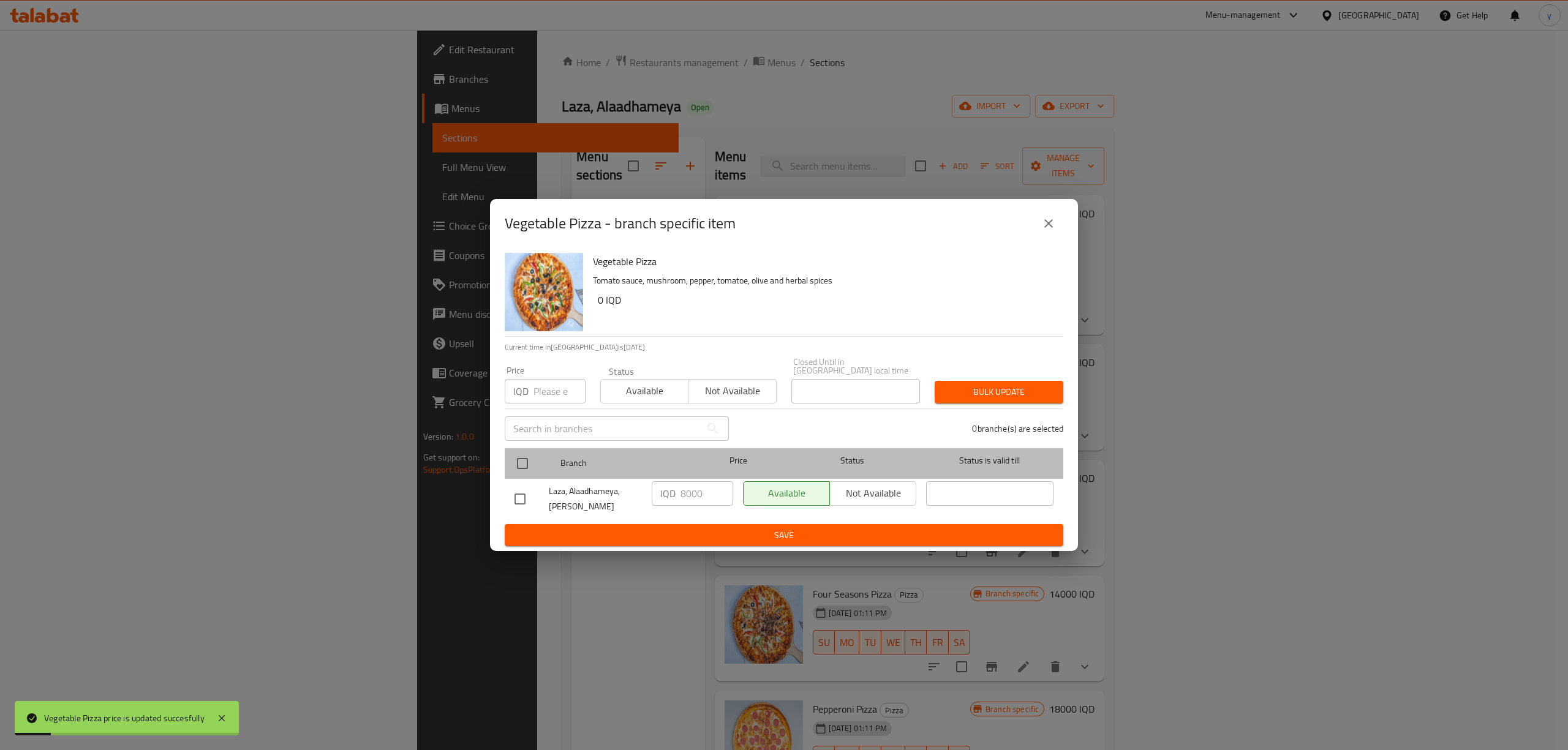
click at [524, 445] on div at bounding box center [532, 463] width 46 height 35
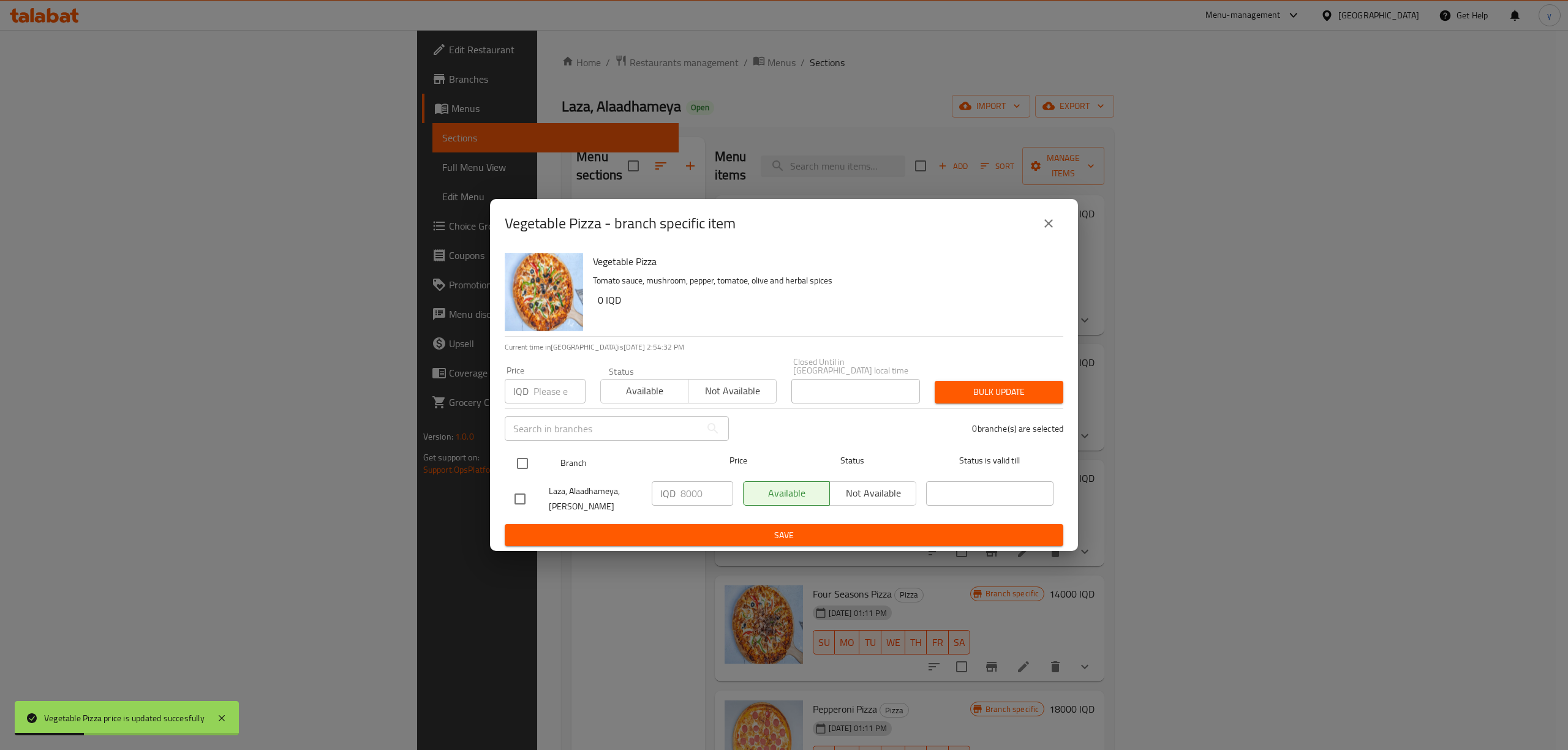
click at [525, 451] on input "checkbox" at bounding box center [521, 463] width 26 height 26
checkbox input "true"
click at [691, 489] on input "8000" at bounding box center [707, 494] width 53 height 25
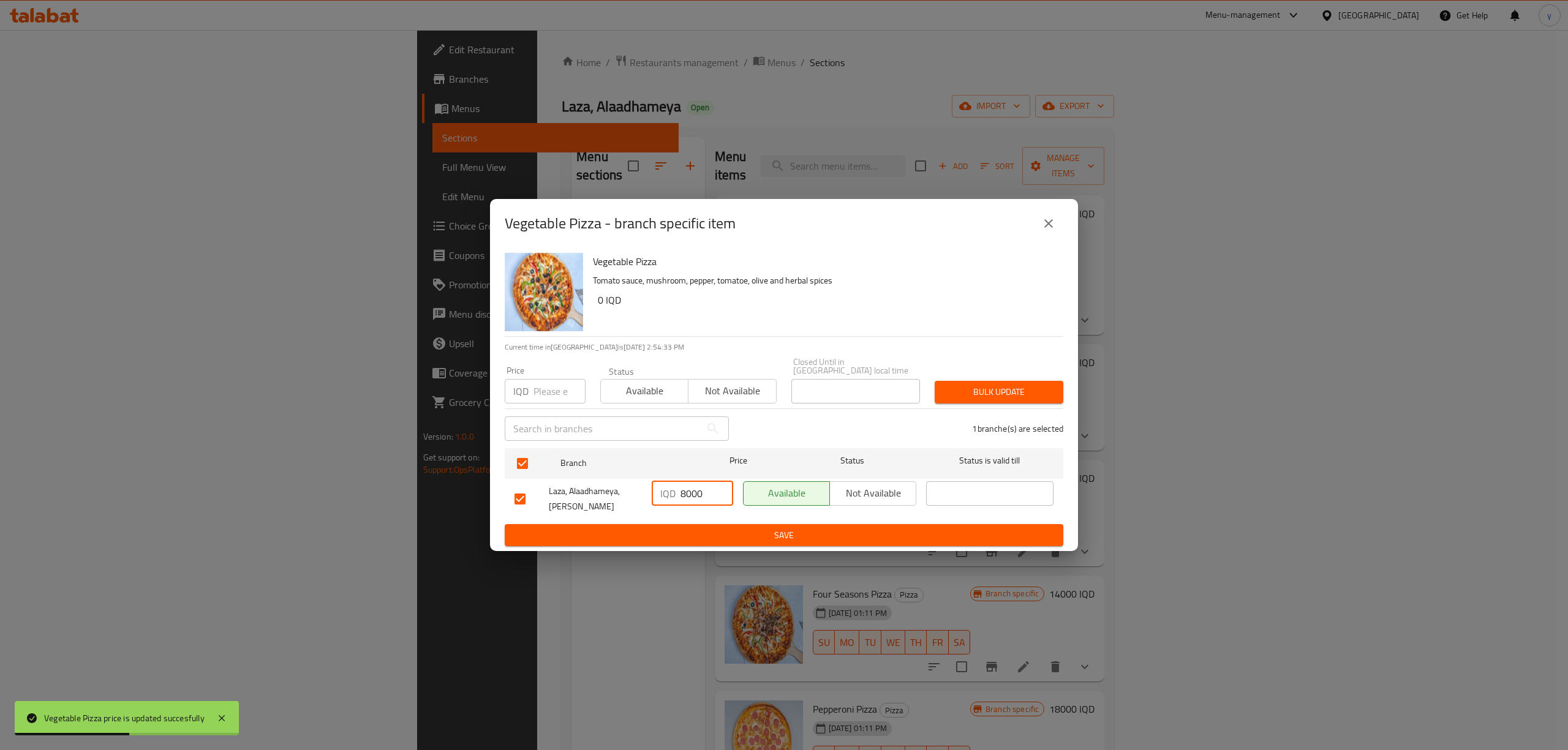
paste input "number"
type input "0"
click at [714, 529] on span "Save" at bounding box center [784, 534] width 539 height 15
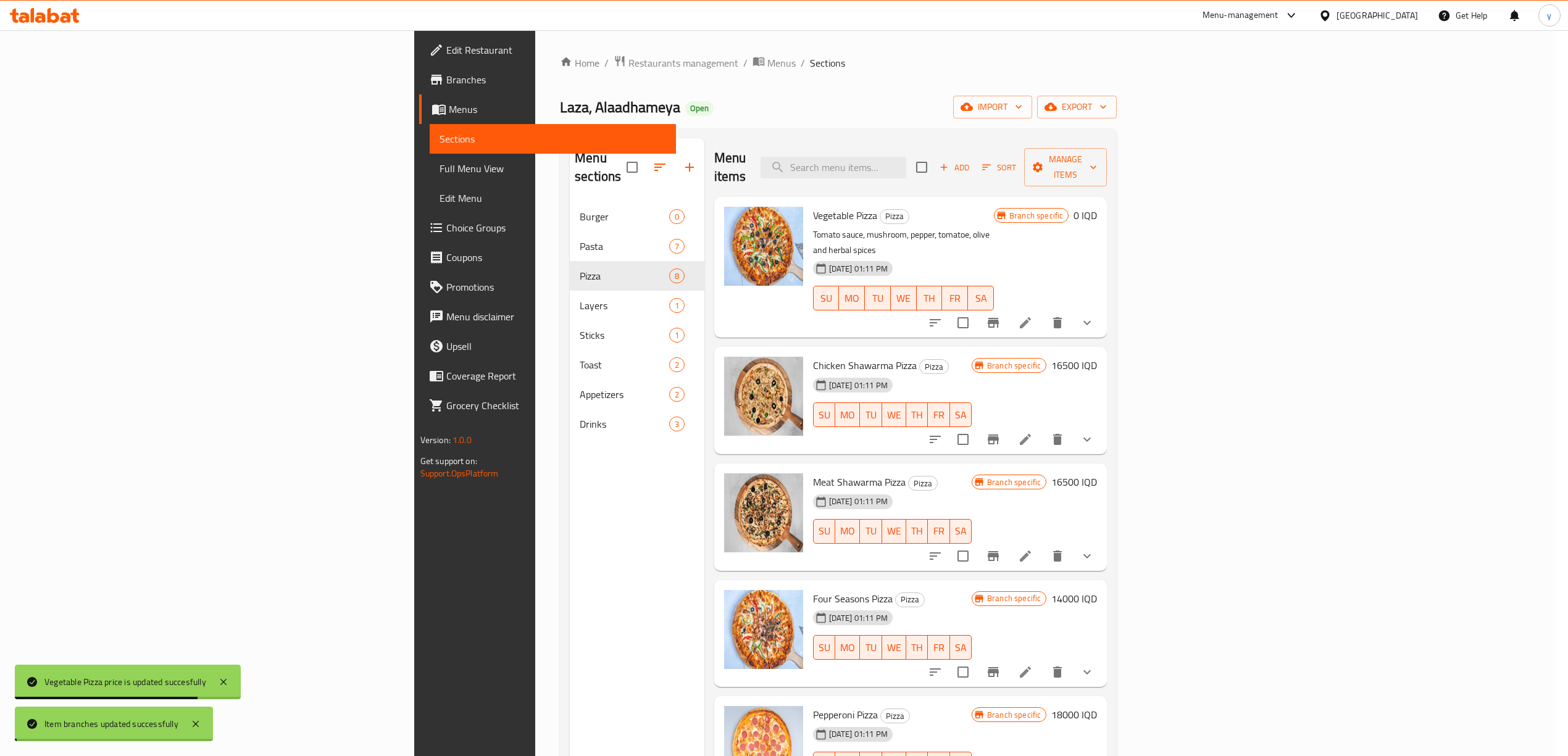
click at [1107, 246] on div "Vegetable Pizza Pizza Tomato sauce, mushroom, pepper, tomatoe, olive and herbal…" at bounding box center [911, 221] width 393 height 49
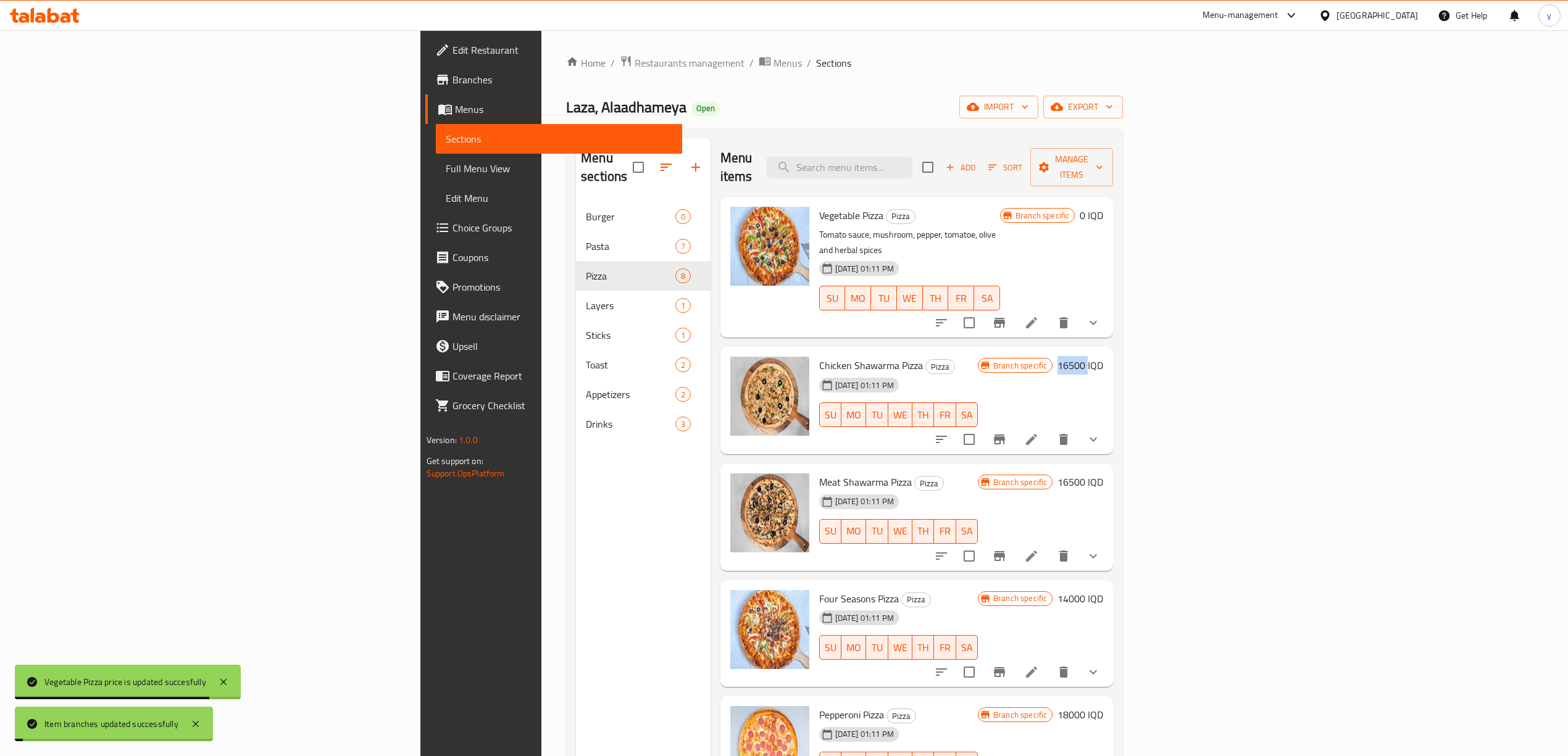
click at [1103, 356] on h6 "16500 IQD" at bounding box center [1080, 364] width 45 height 17
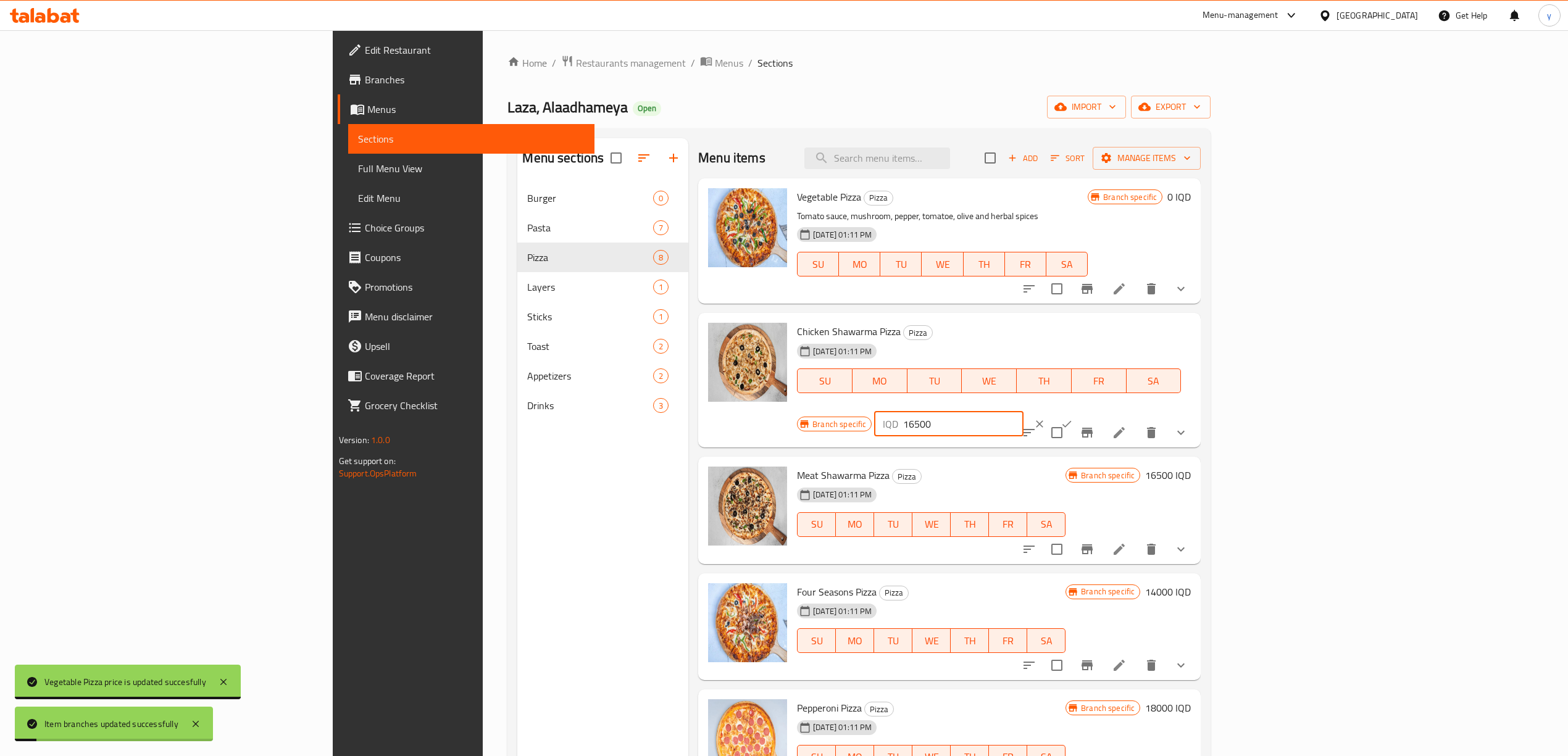
drag, startPoint x: 1403, startPoint y: 345, endPoint x: 1299, endPoint y: 369, distance: 106.7
click at [1098, 411] on div "Branch specific IQD 16500 ​" at bounding box center [946, 424] width 300 height 27
paste input "number"
type input "0"
click at [1073, 418] on icon "ok" at bounding box center [1066, 424] width 12 height 12
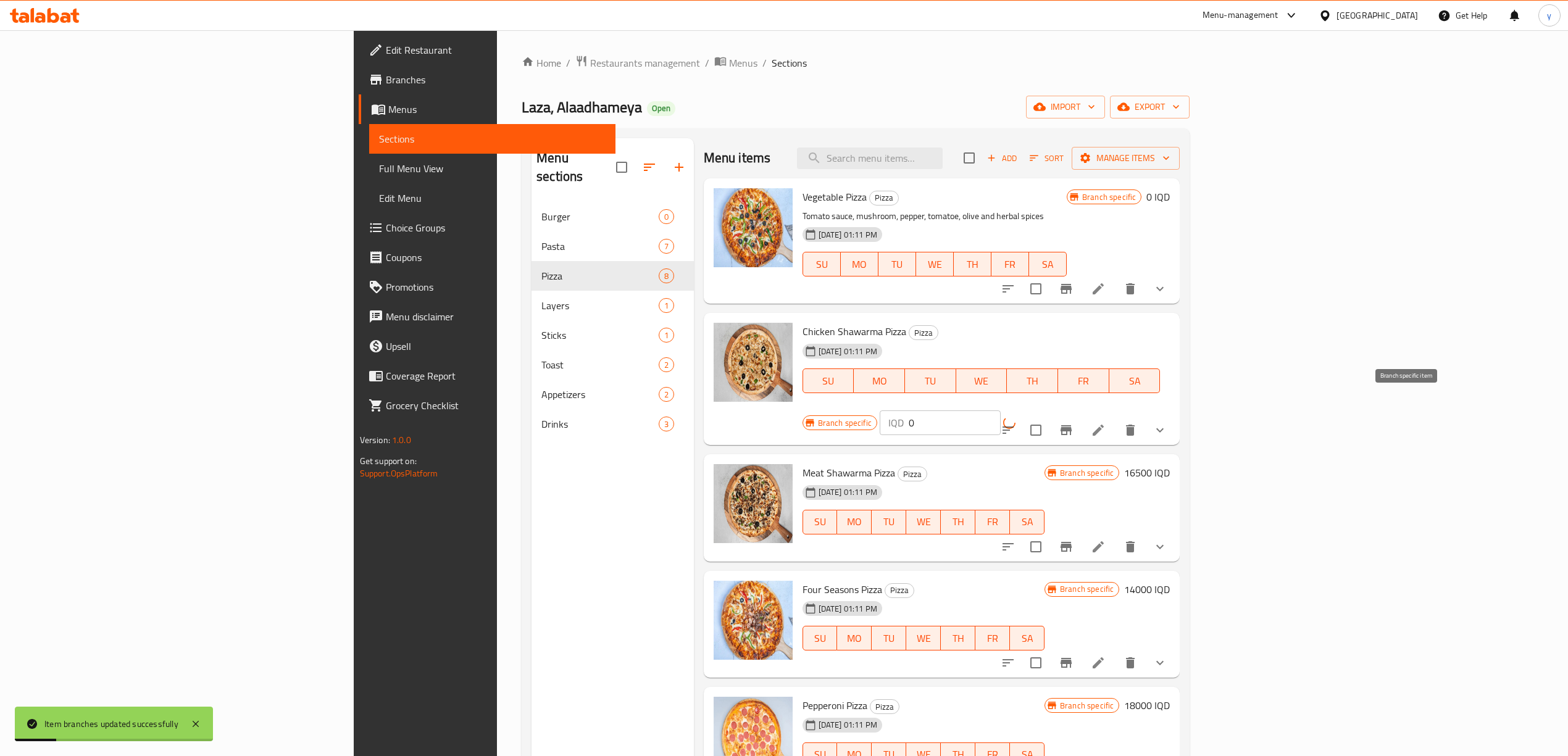
click at [1081, 417] on button "Branch-specific-item" at bounding box center [1066, 429] width 29 height 29
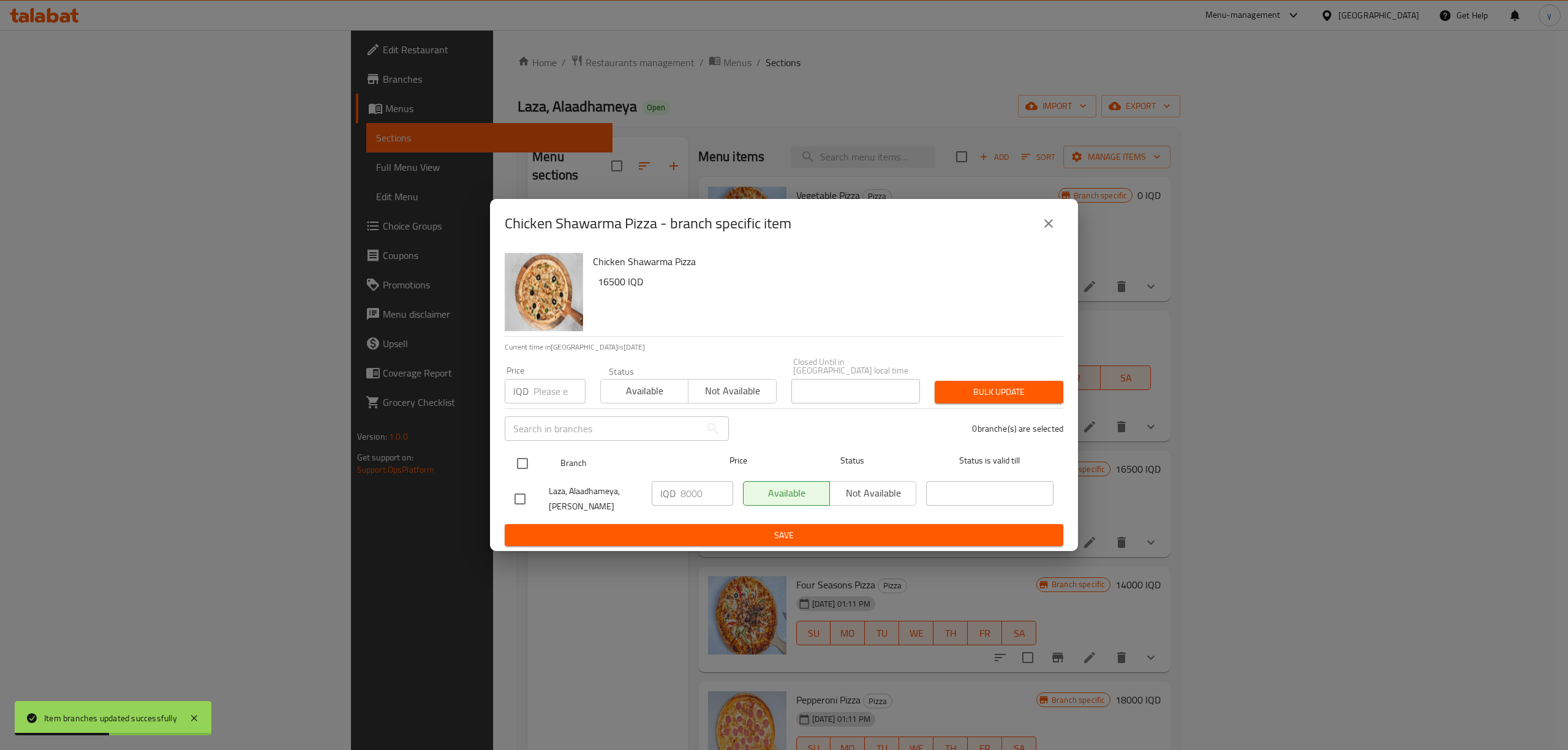
drag, startPoint x: 507, startPoint y: 471, endPoint x: 515, endPoint y: 467, distance: 8.9
click at [509, 471] on div "Branch Price Status Status is valid till" at bounding box center [784, 463] width 559 height 31
click at [534, 451] on input "checkbox" at bounding box center [521, 463] width 26 height 26
checkbox input "true"
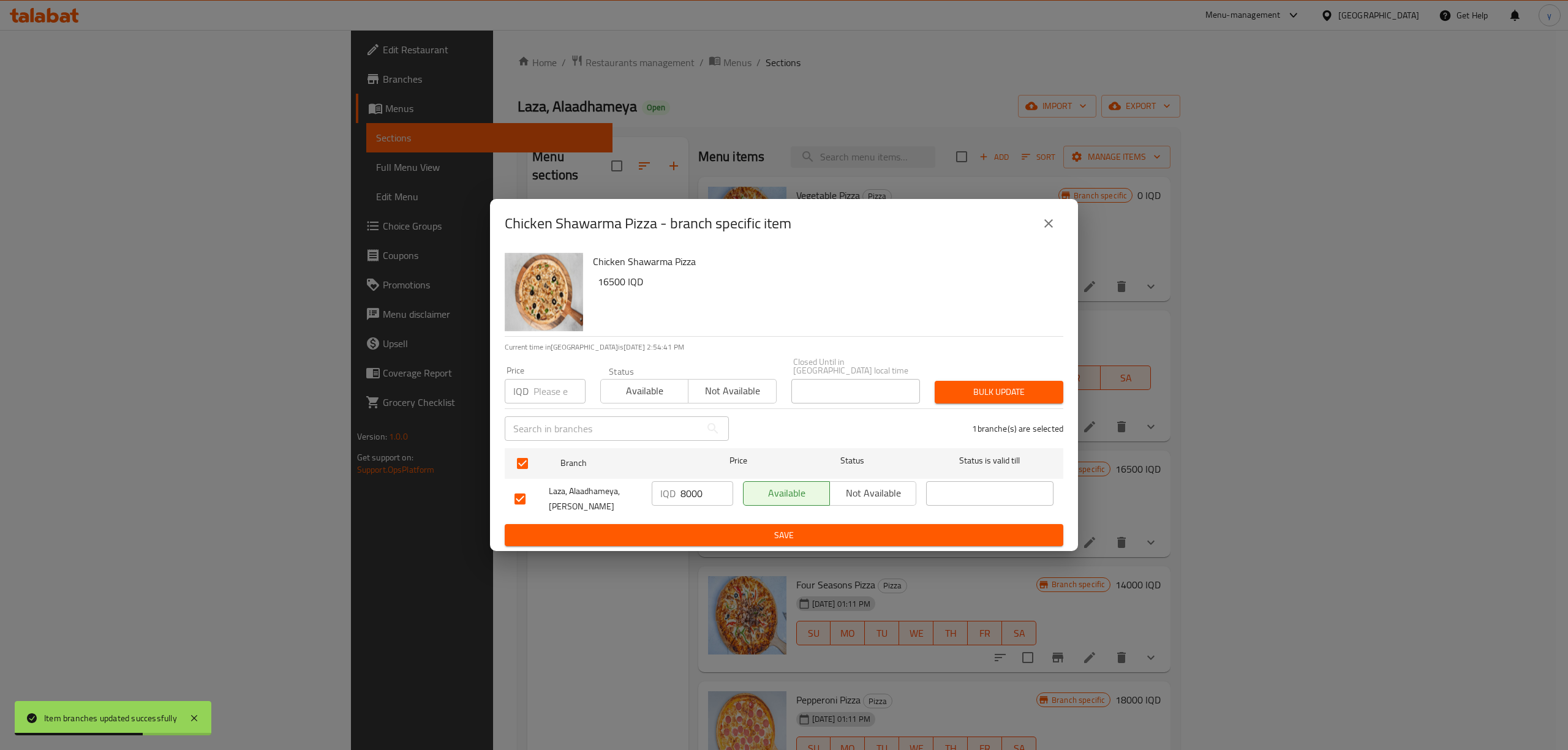
click at [689, 489] on input "8000" at bounding box center [707, 494] width 53 height 25
paste input "number"
type input "0"
click at [679, 534] on span "Save" at bounding box center [784, 534] width 539 height 15
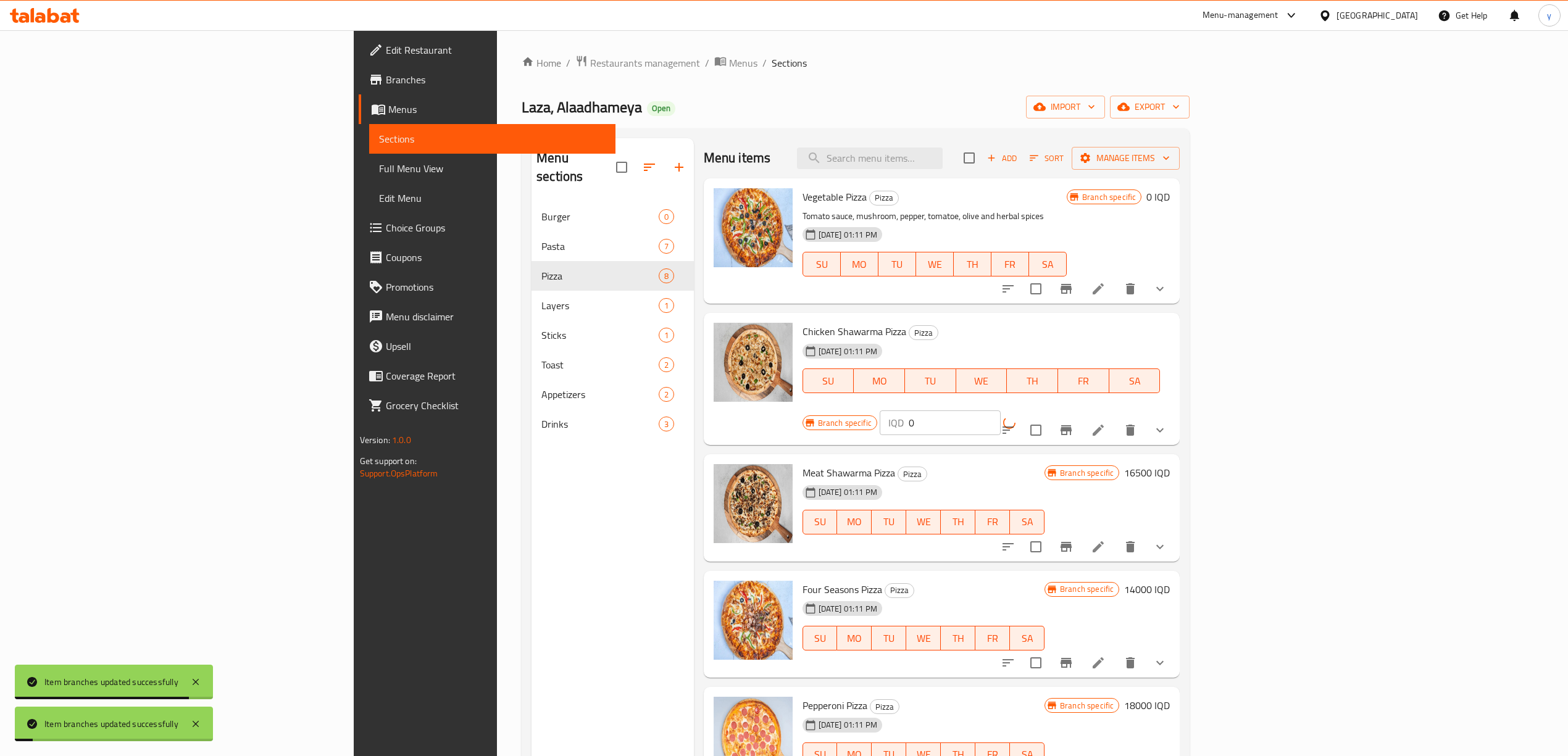
click at [1170, 464] on h6 "16500 IQD" at bounding box center [1147, 472] width 45 height 17
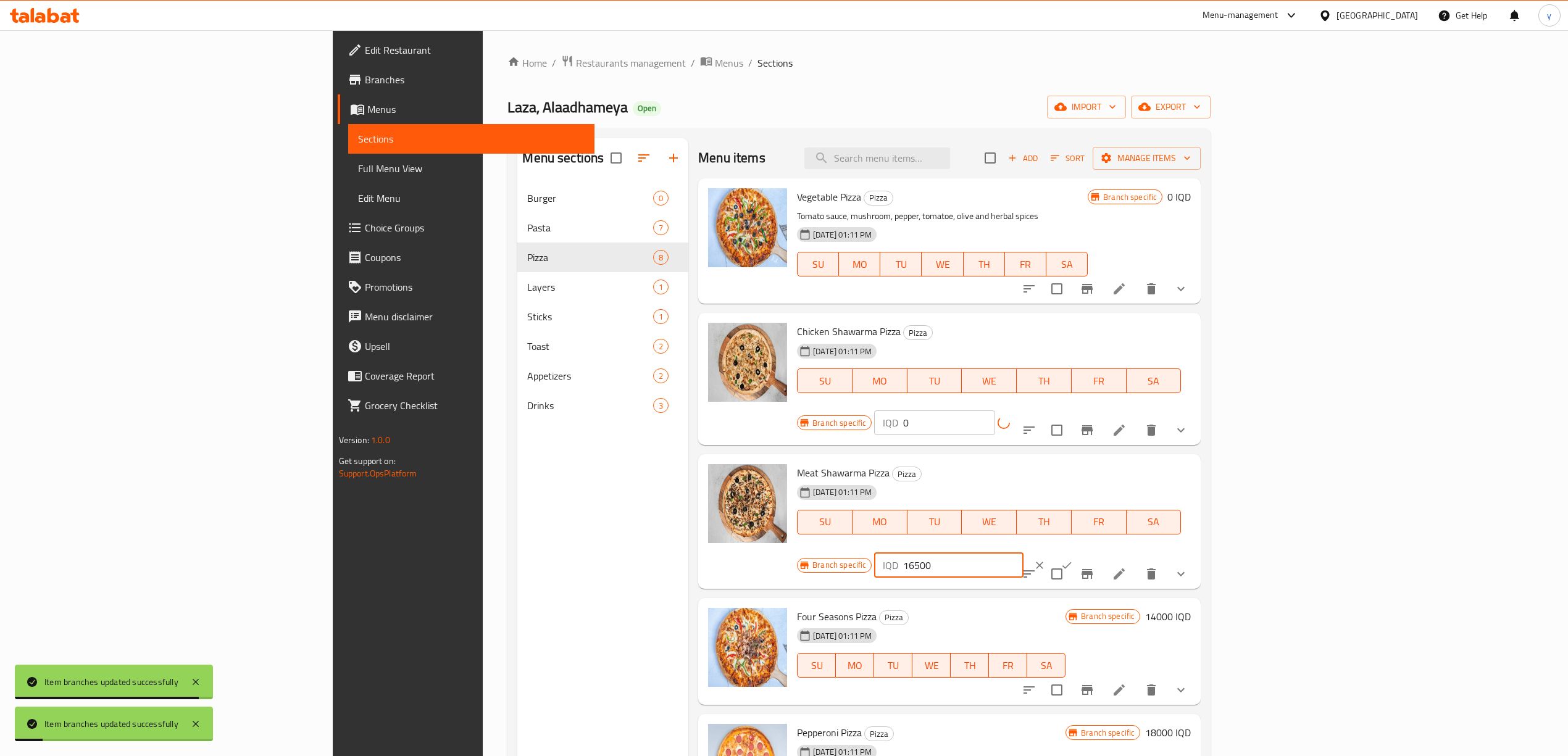
click at [1023, 553] on input "16500" at bounding box center [963, 565] width 119 height 25
paste input "number"
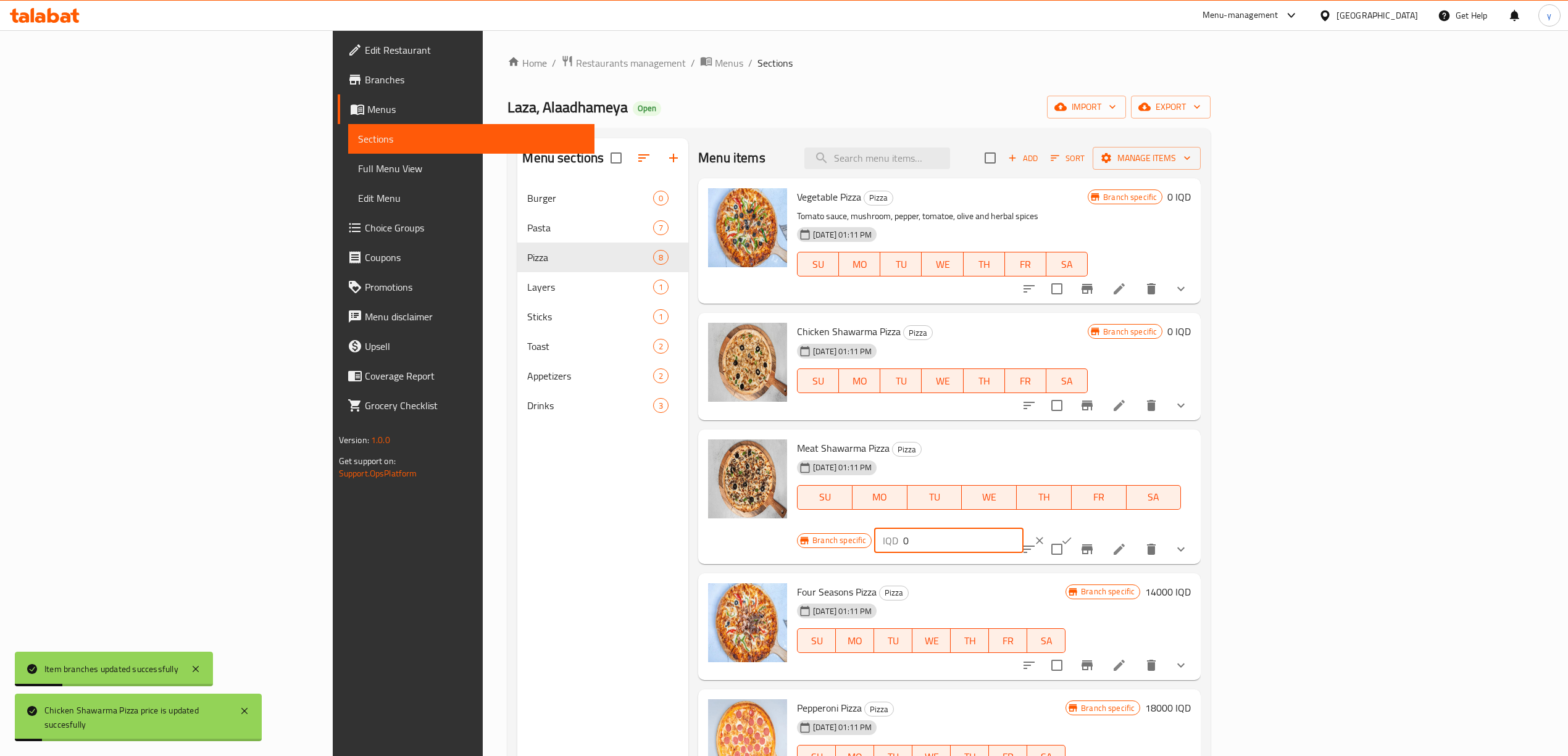
type input "0"
click at [1098, 527] on div "IQD 0 ​" at bounding box center [985, 541] width 224 height 27
click at [1073, 534] on icon "ok" at bounding box center [1066, 541] width 12 height 12
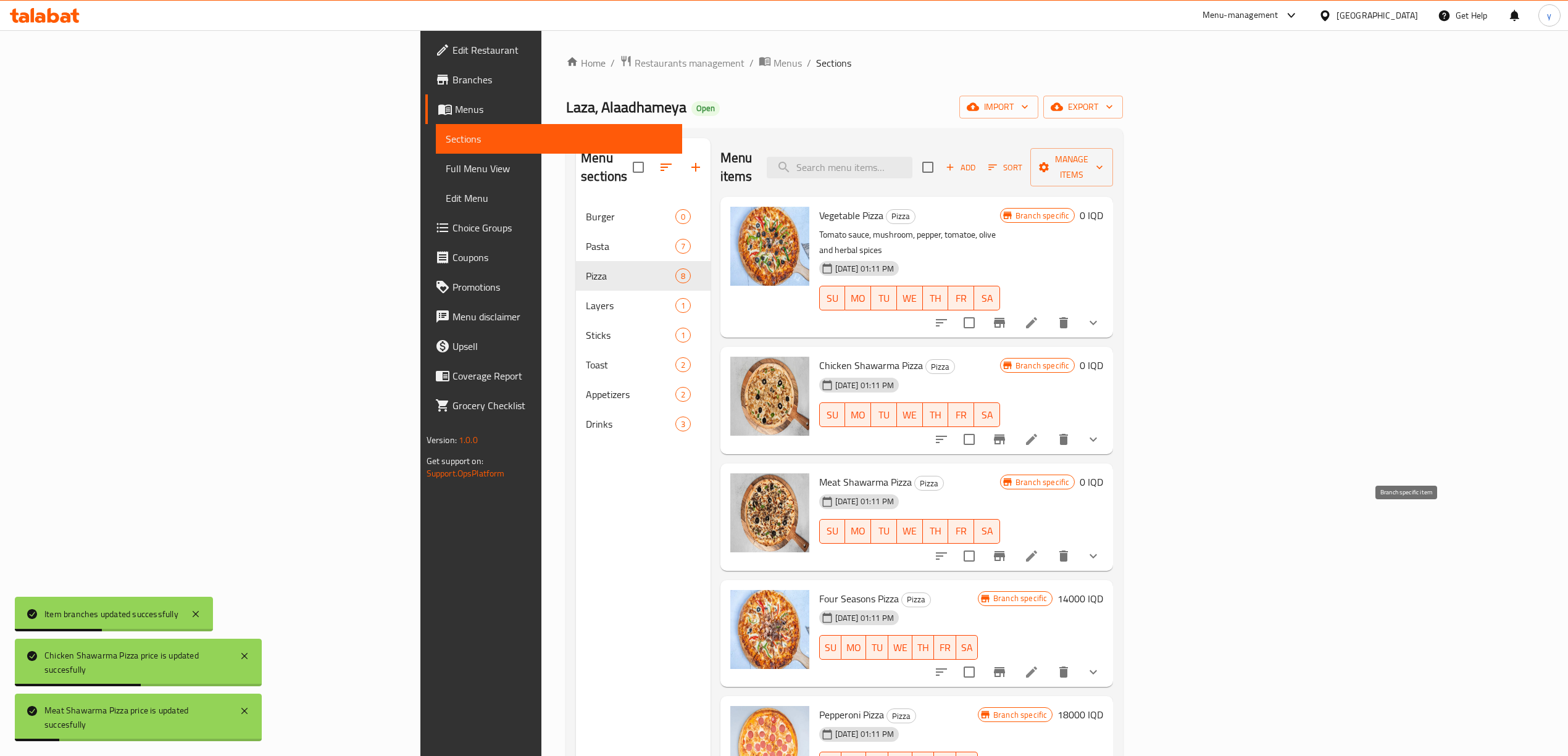
click at [1014, 541] on button "Branch-specific-item" at bounding box center [999, 556] width 29 height 29
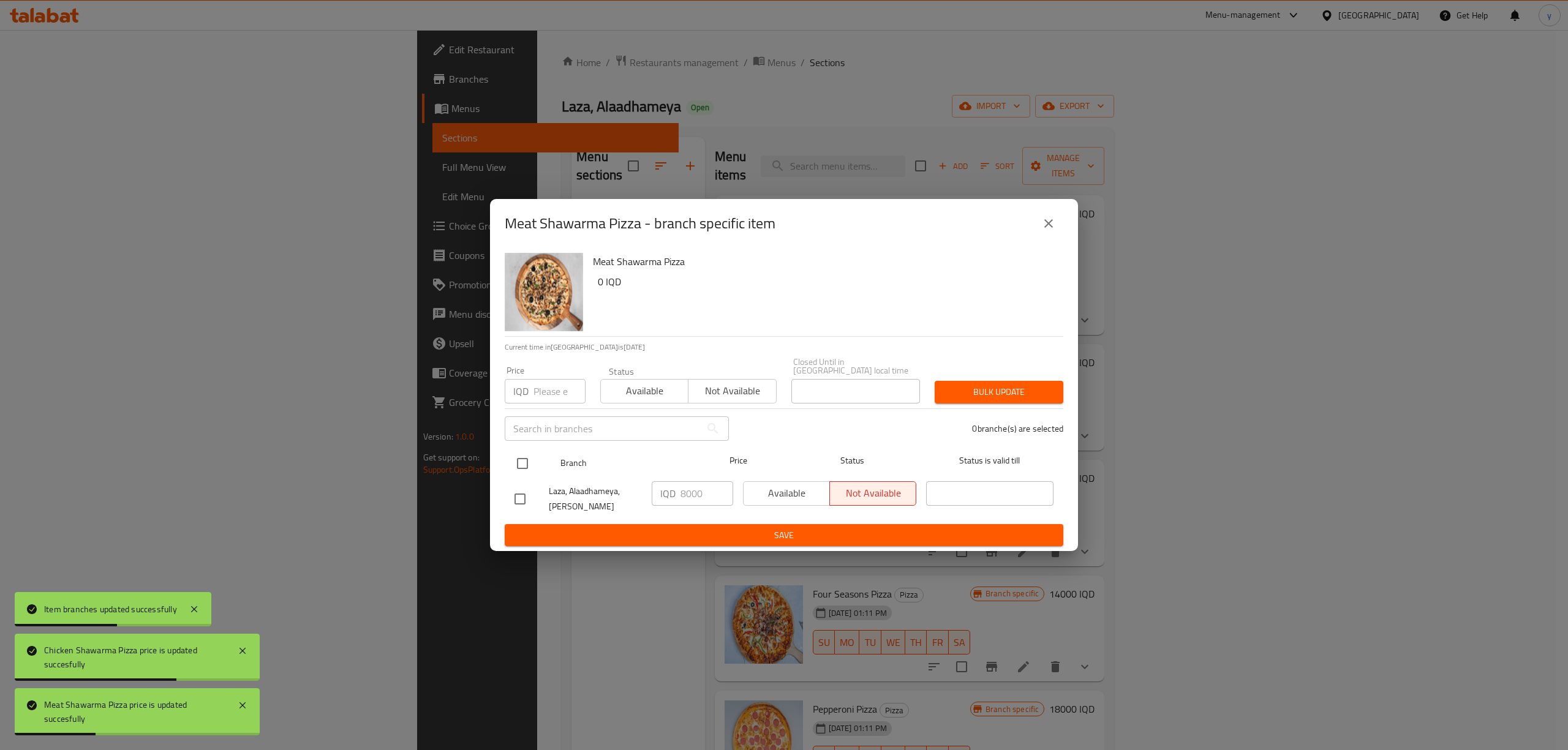
drag, startPoint x: 507, startPoint y: 459, endPoint x: 517, endPoint y: 454, distance: 11.2
click at [508, 458] on div "Branch Price Status Status is valid till" at bounding box center [784, 463] width 559 height 31
click at [523, 451] on input "checkbox" at bounding box center [521, 463] width 26 height 26
checkbox input "true"
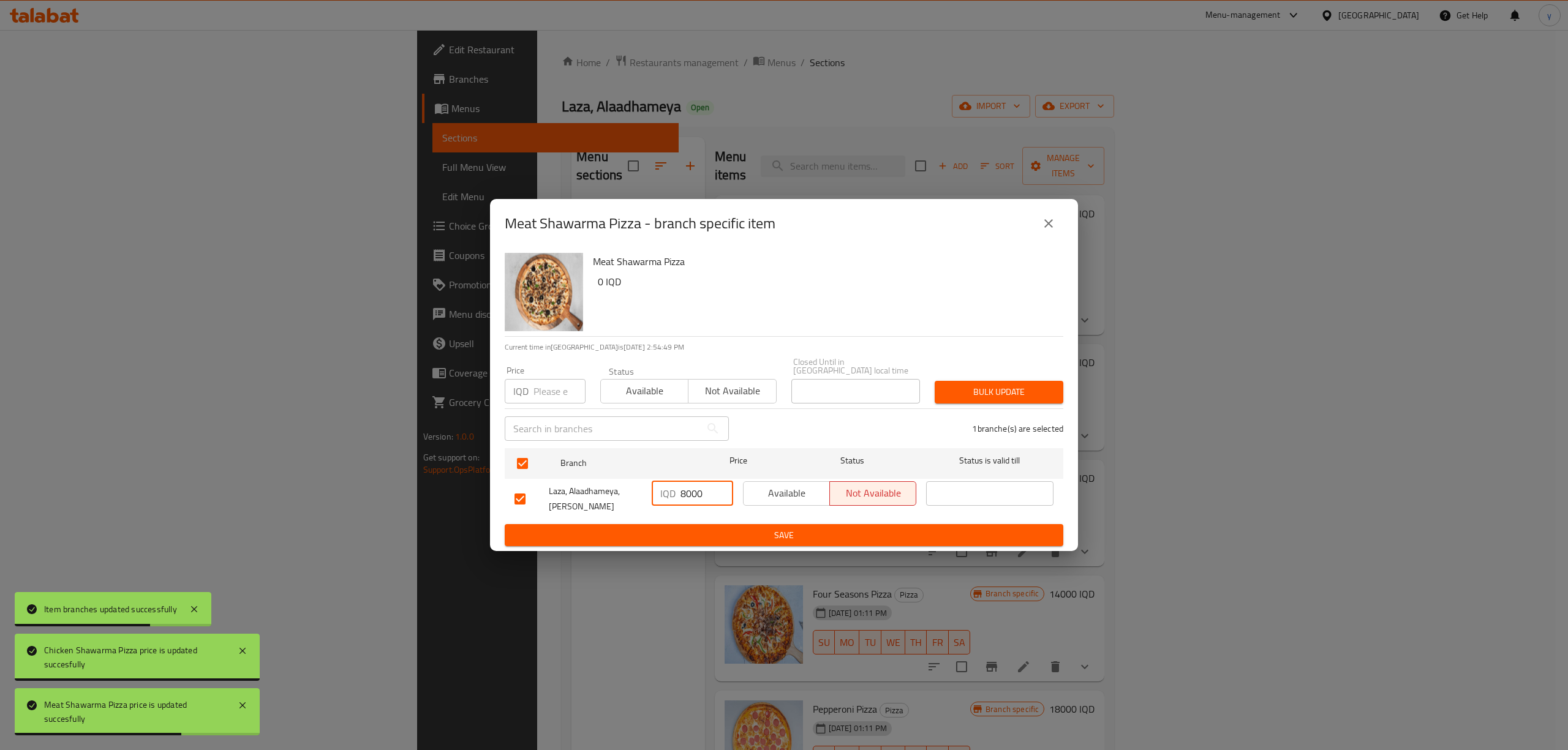
click at [689, 482] on input "8000" at bounding box center [707, 494] width 53 height 25
paste input "number"
type input "0"
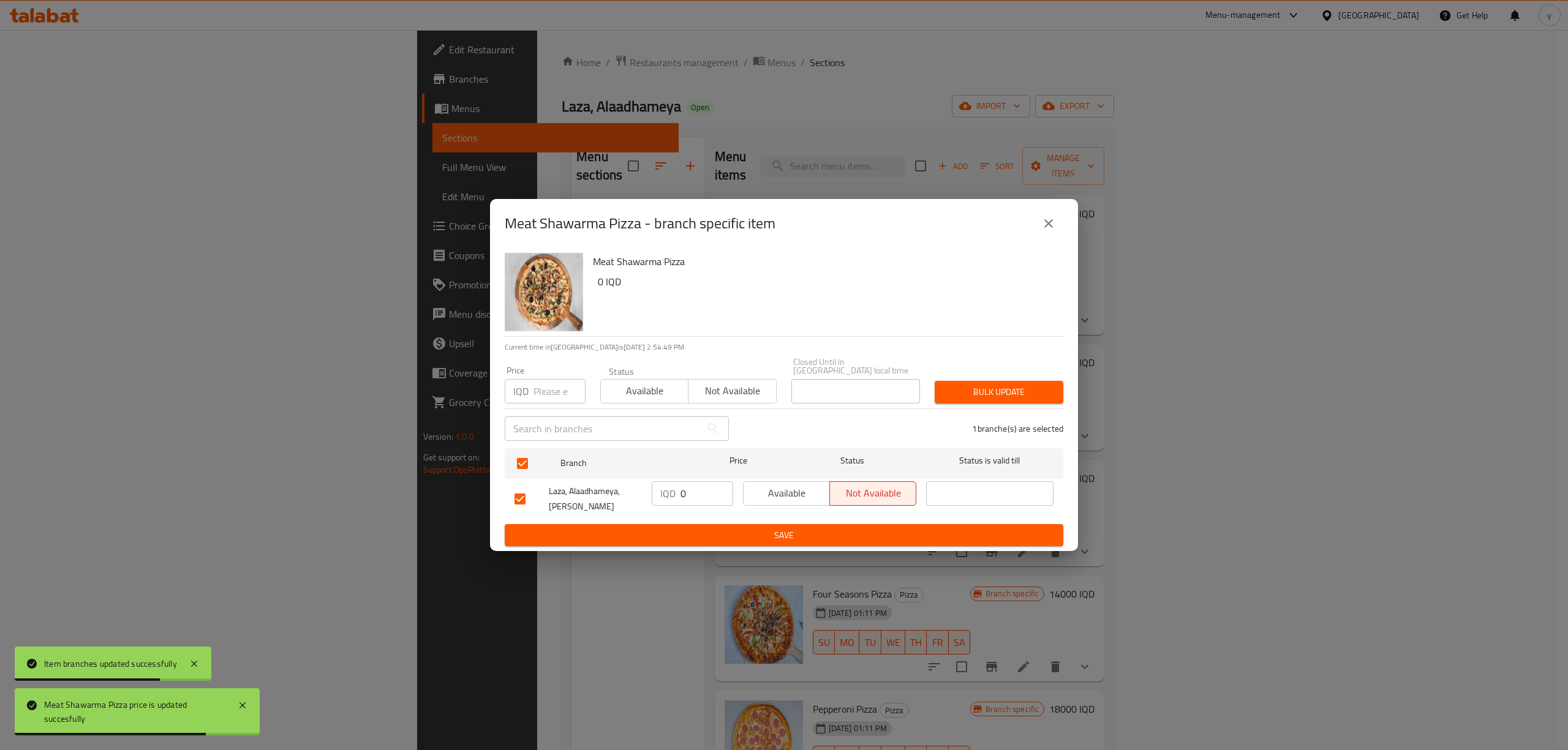
click at [696, 510] on div "IQD 0 ​" at bounding box center [692, 498] width 91 height 45
click at [704, 517] on ul "Branch Price Status Status is valid till Laza, Alaadhameya, Al Aathameya IQD 0 …" at bounding box center [784, 483] width 559 height 80
click at [857, 513] on div "Available Not available" at bounding box center [829, 498] width 183 height 45
click at [884, 527] on span "Save" at bounding box center [784, 534] width 539 height 15
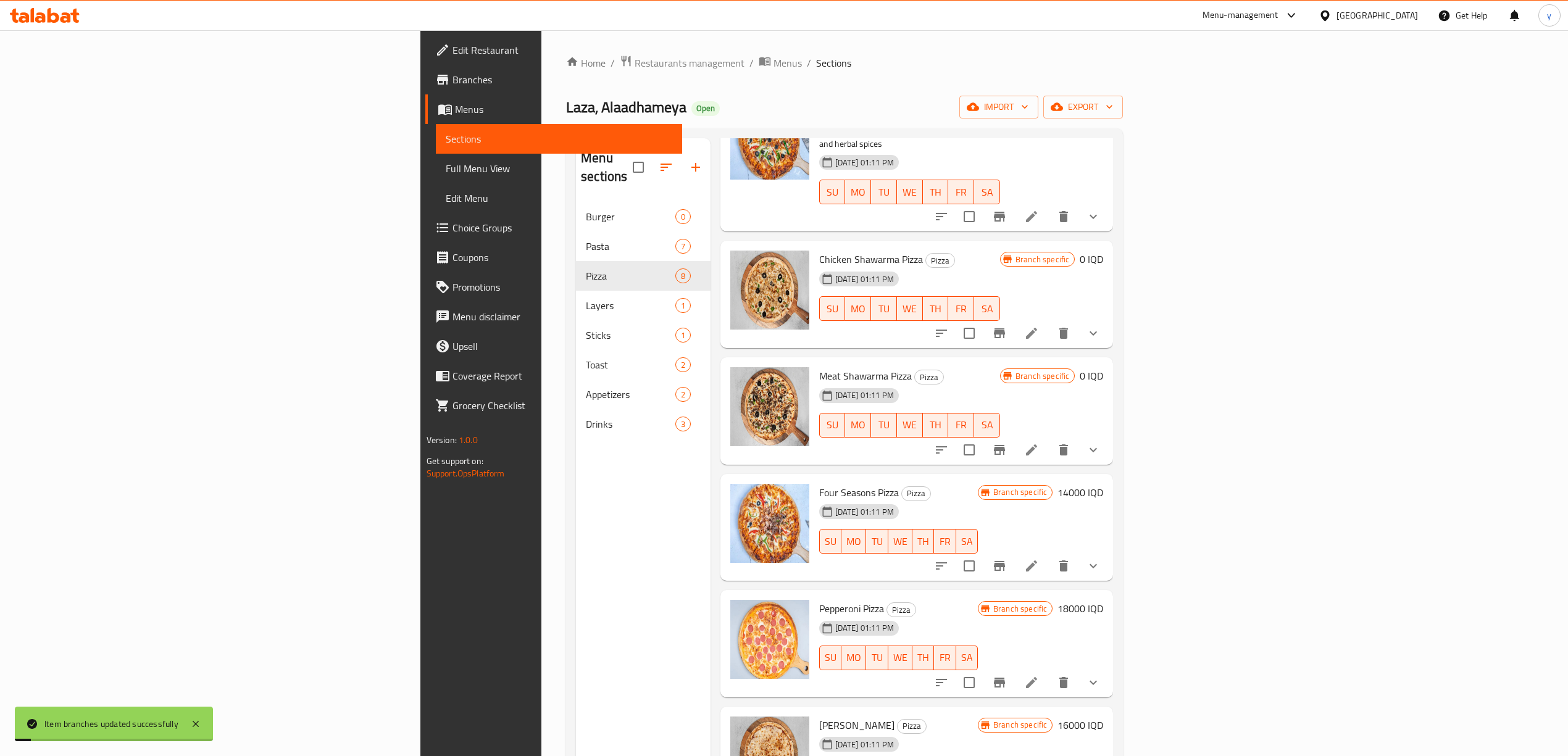
scroll to position [51, 0]
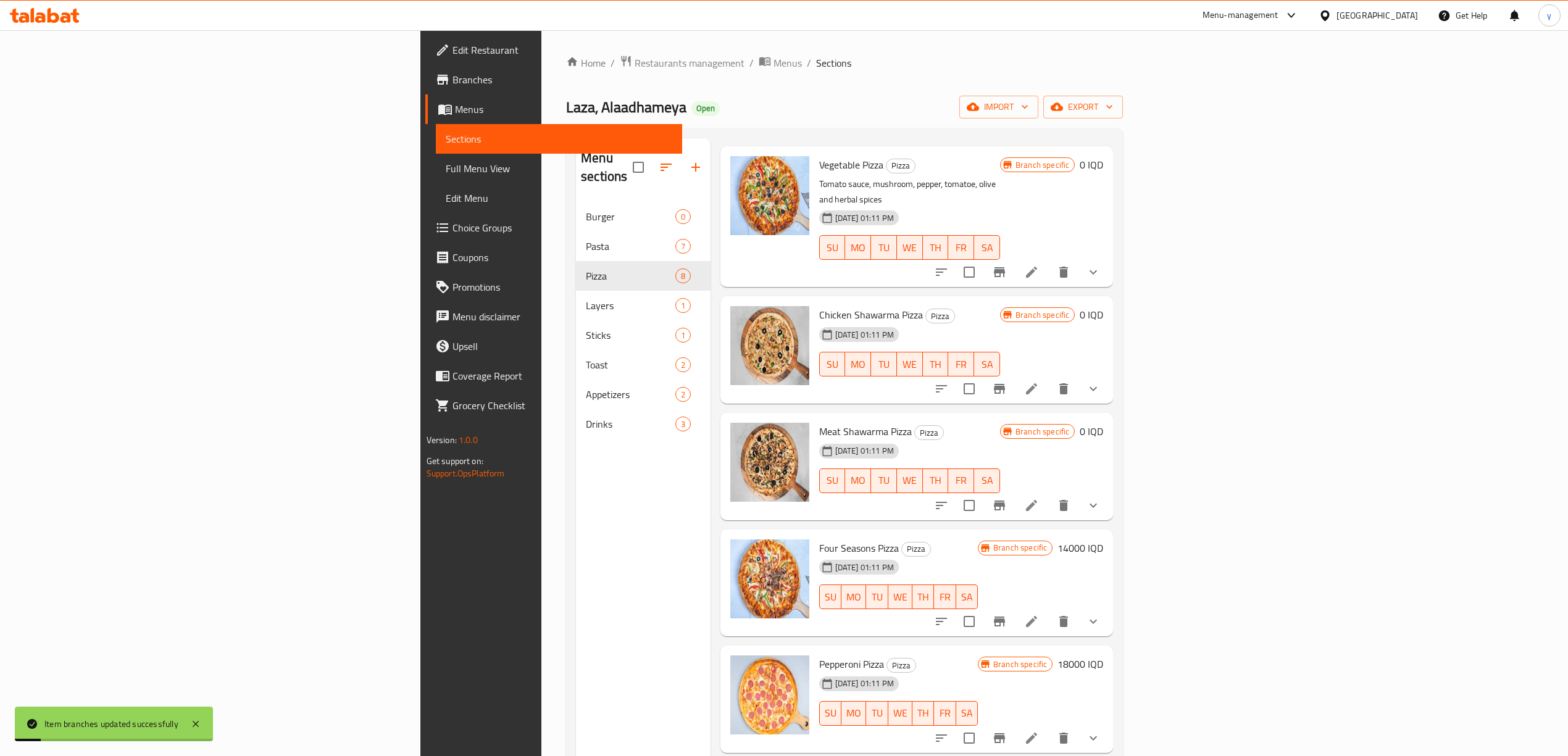
click at [1103, 540] on h6 "14000 IQD" at bounding box center [1080, 548] width 45 height 17
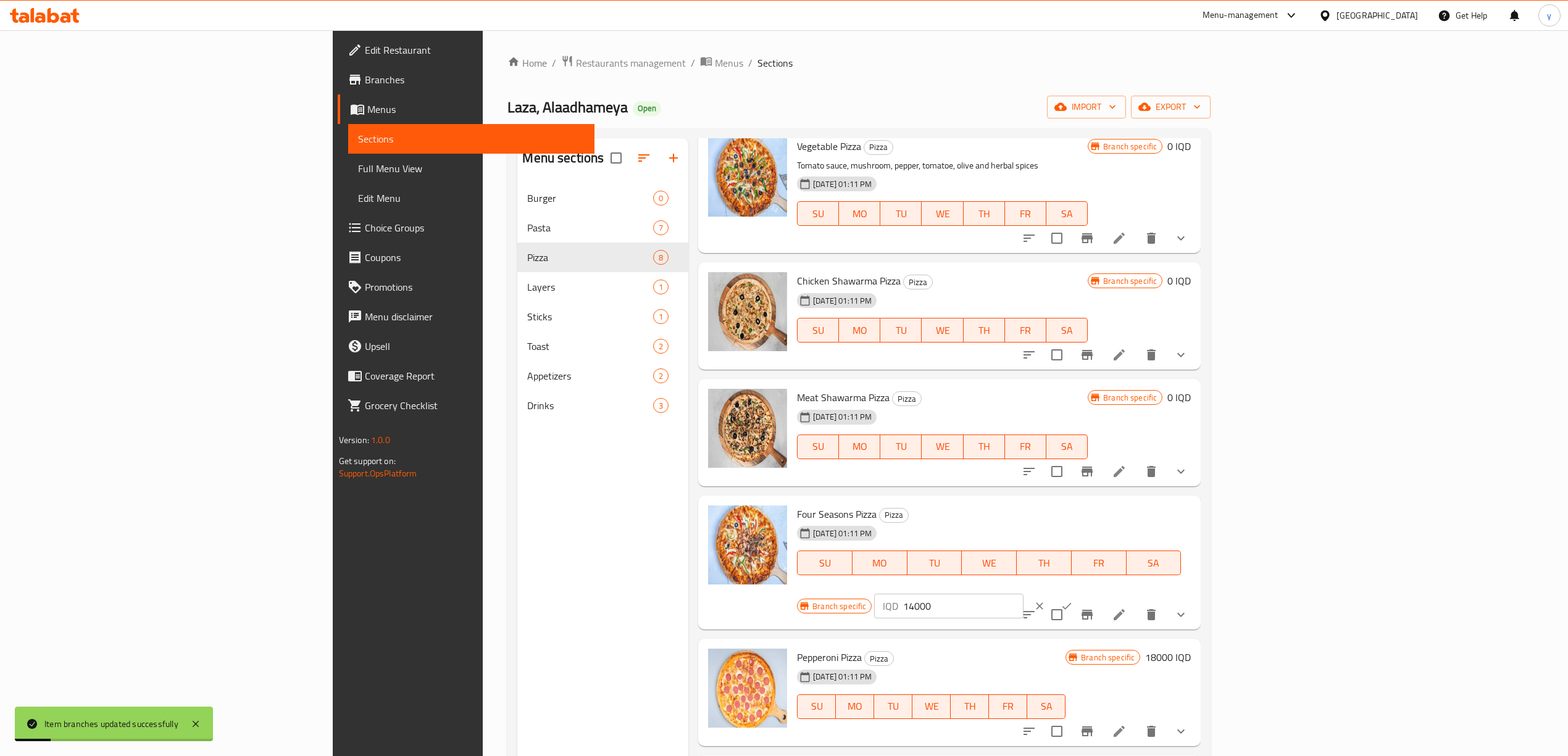
click at [1023, 593] on input "14000" at bounding box center [963, 606] width 119 height 25
paste input "number"
type input "0"
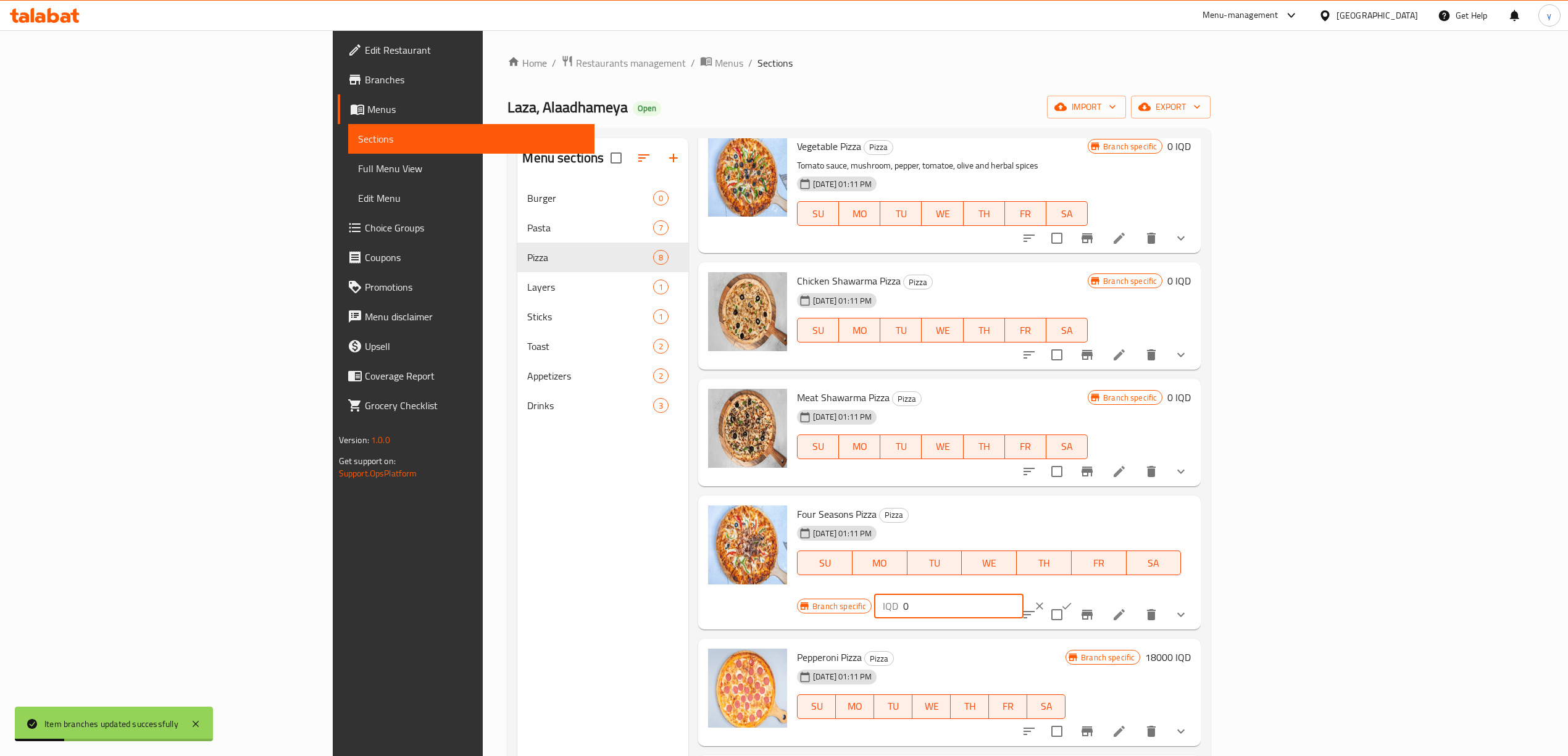
click at [1073, 599] on icon "ok" at bounding box center [1066, 606] width 12 height 12
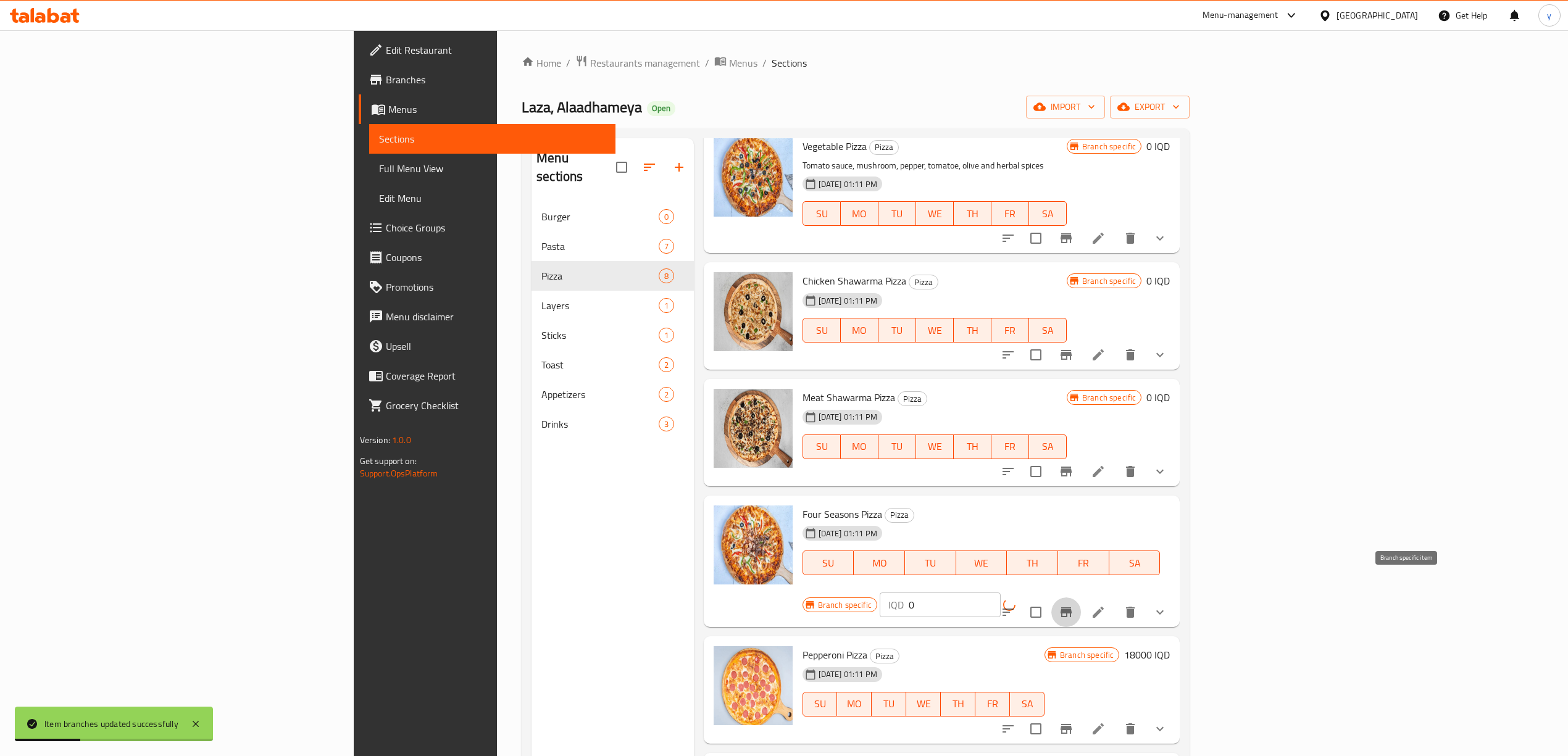
click at [1074, 605] on icon "Branch-specific-item" at bounding box center [1066, 612] width 15 height 15
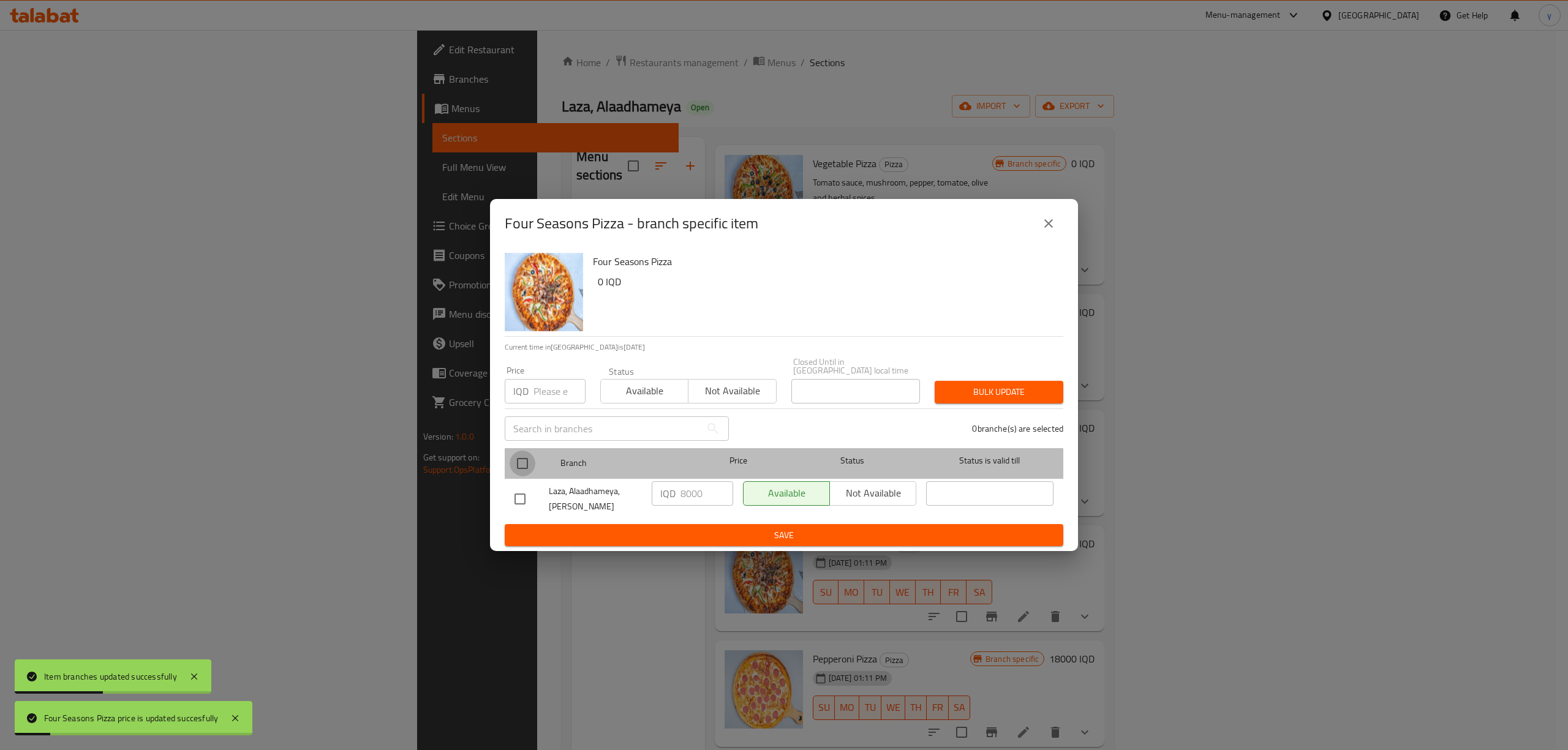
click at [528, 457] on input "checkbox" at bounding box center [521, 463] width 26 height 26
checkbox input "true"
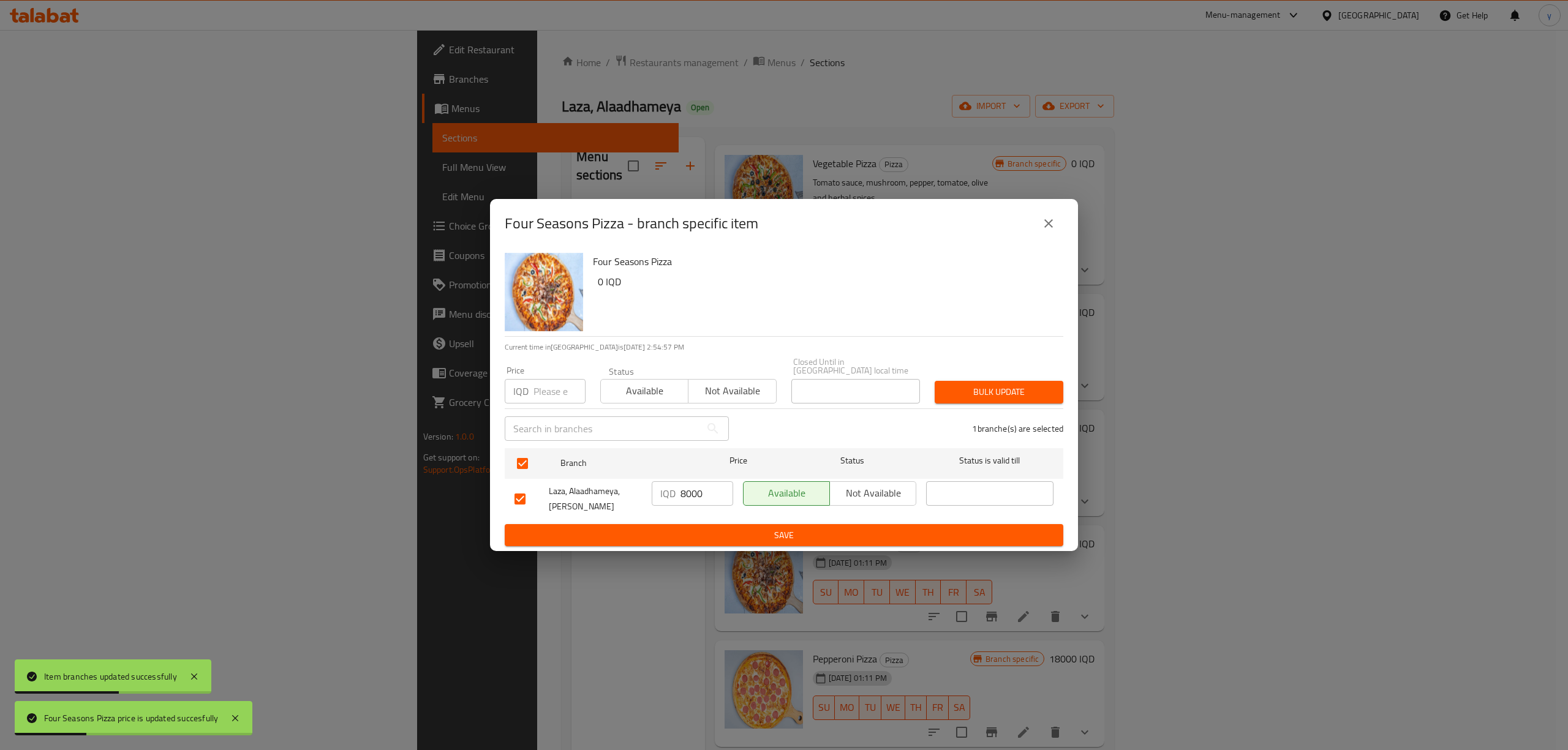
click at [691, 483] on input "8000" at bounding box center [707, 494] width 53 height 25
paste input "number"
type input "0"
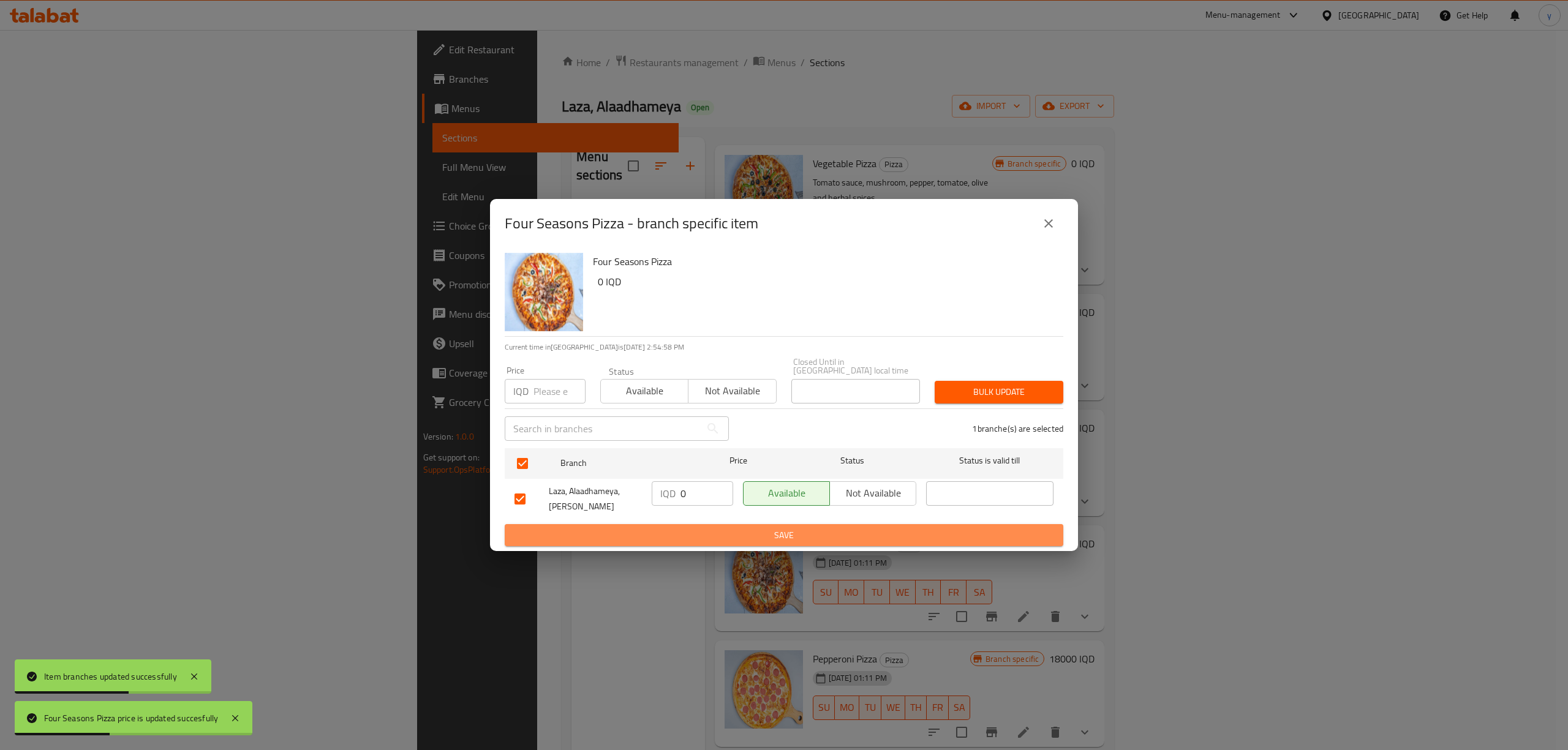
click at [699, 527] on span "Save" at bounding box center [784, 534] width 539 height 15
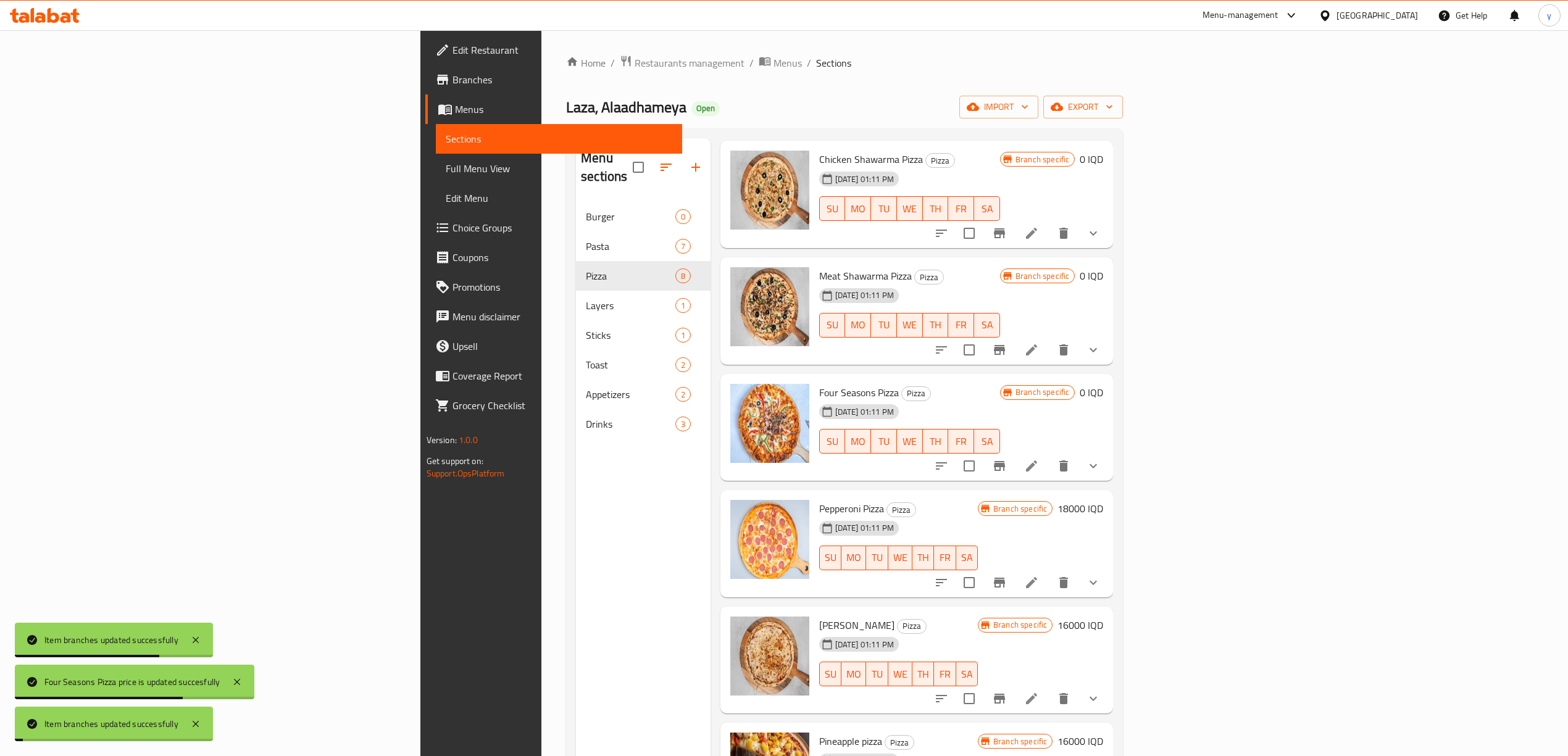
scroll to position [242, 0]
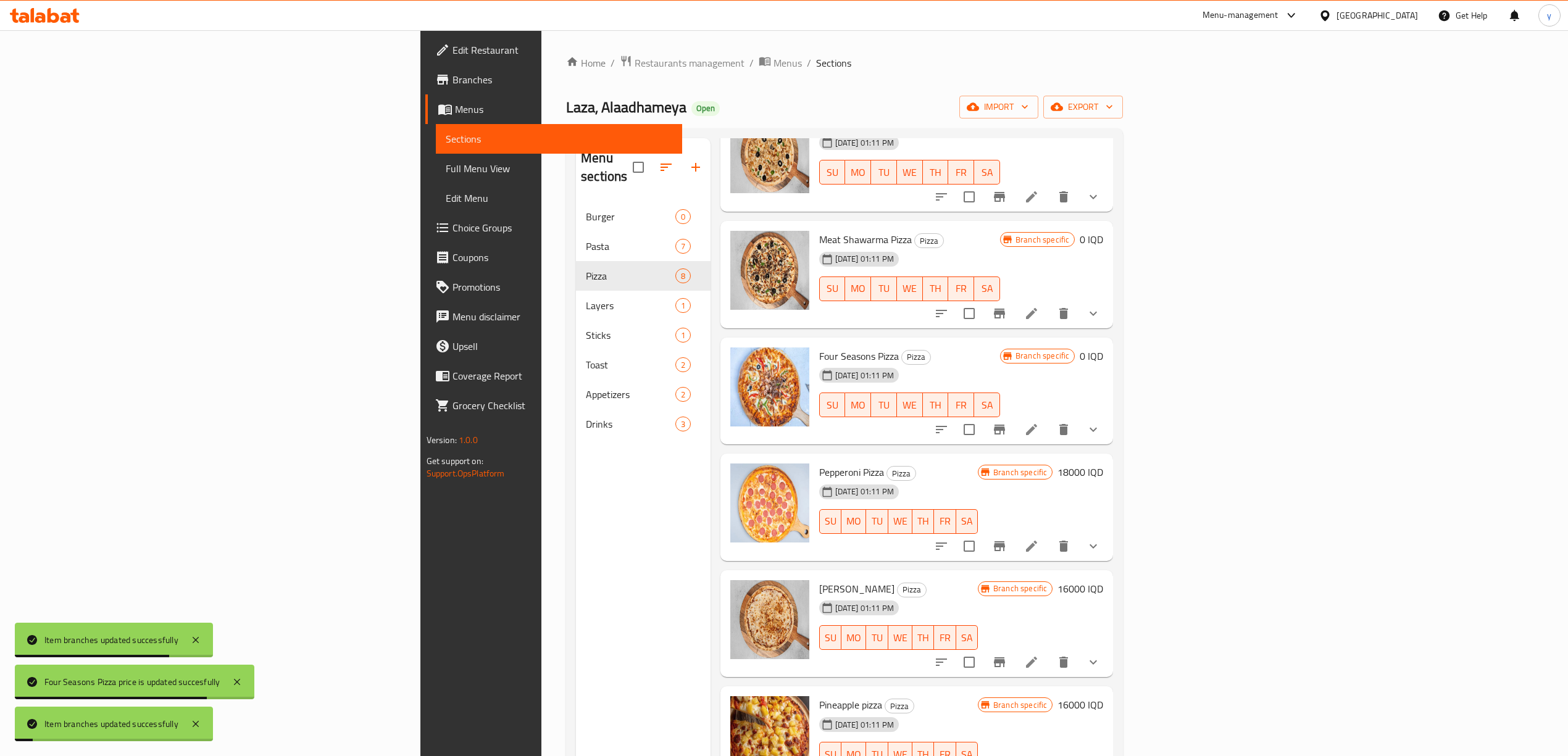
click at [1103, 463] on h6 "18000 IQD" at bounding box center [1080, 471] width 45 height 17
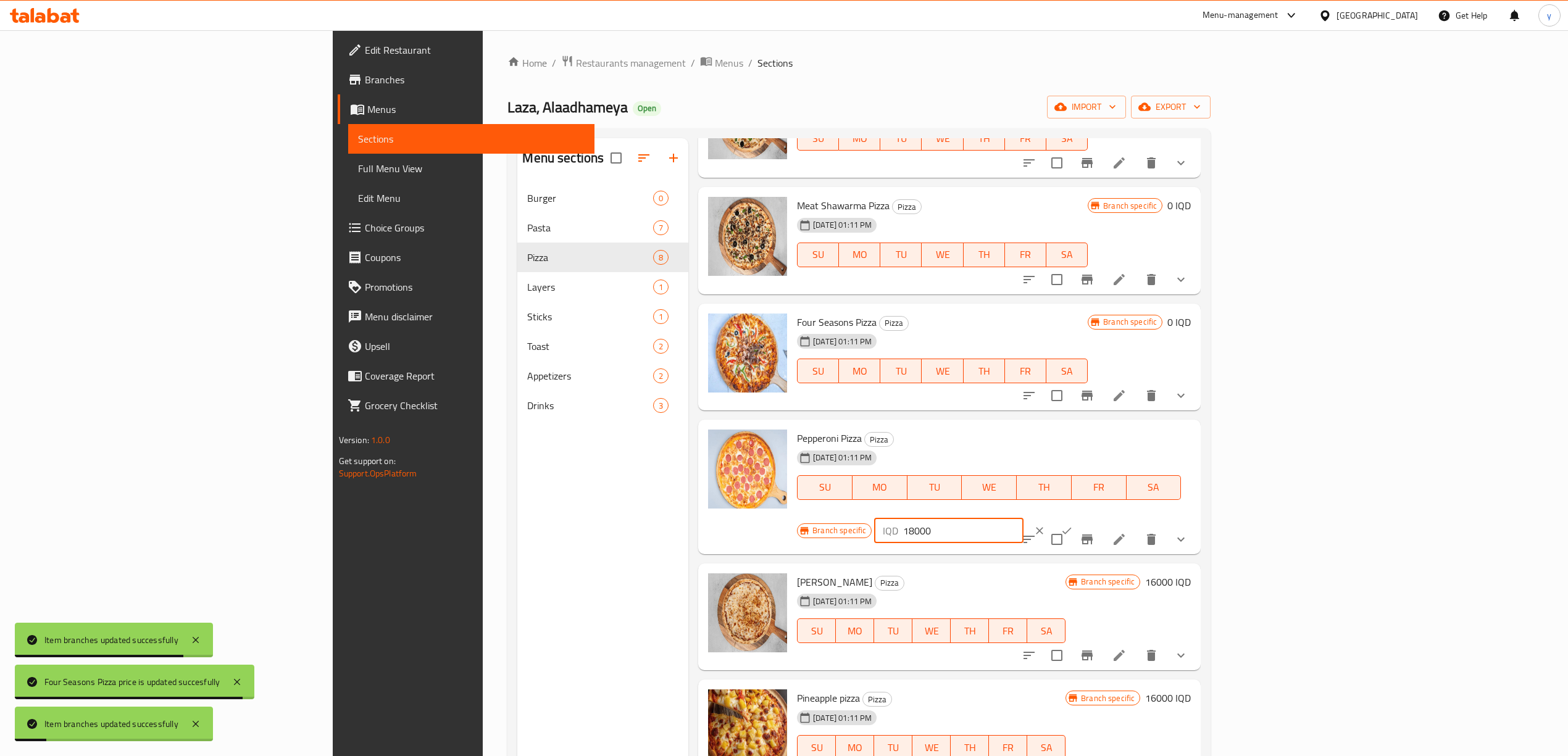
drag, startPoint x: 1341, startPoint y: 443, endPoint x: 1313, endPoint y: 472, distance: 40.3
click at [1098, 517] on div "Branch specific IQD 18000 ​" at bounding box center [946, 531] width 300 height 27
paste input "number"
type input "0"
click at [1053, 517] on button "clear" at bounding box center [1039, 531] width 27 height 27
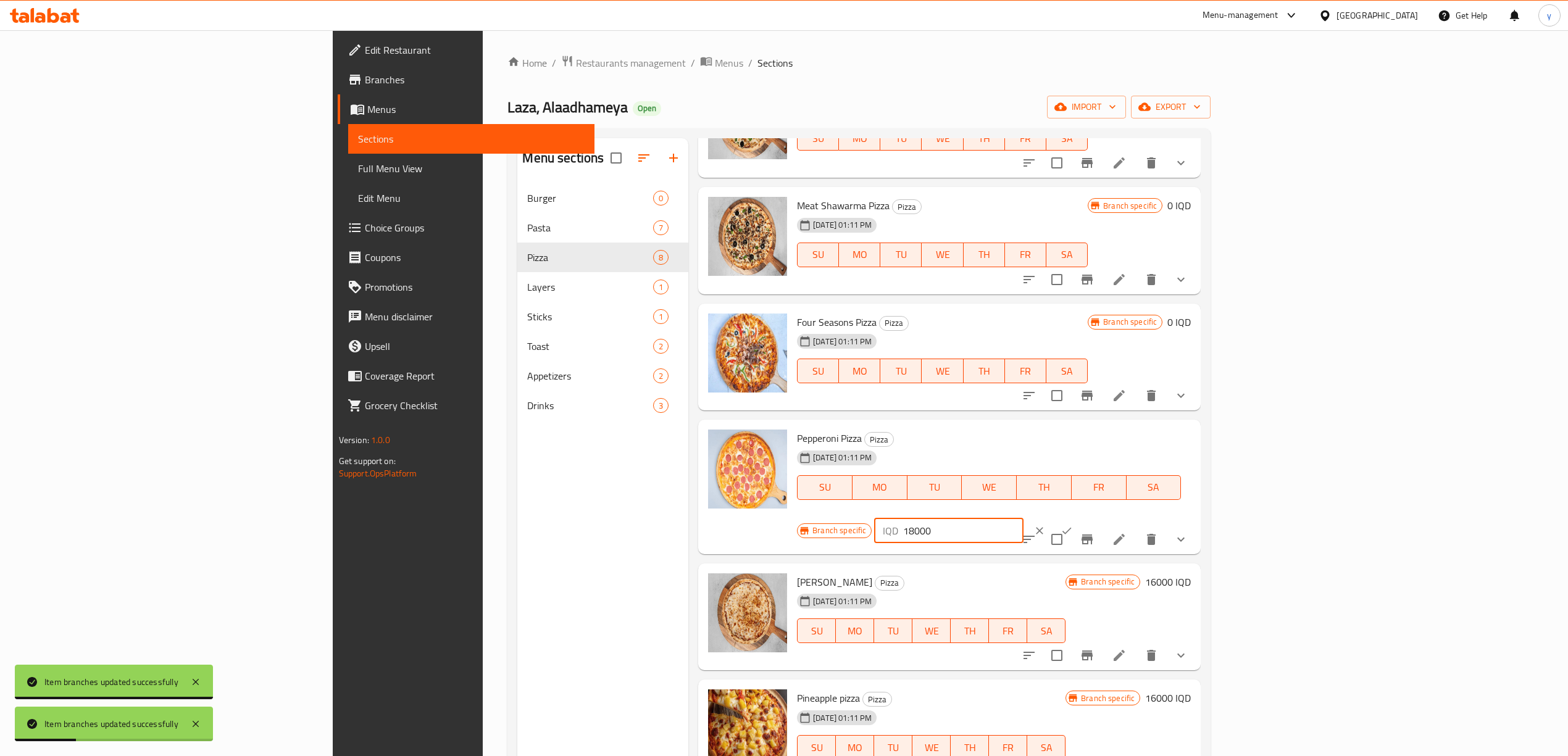
drag, startPoint x: 1408, startPoint y: 445, endPoint x: 1353, endPoint y: 450, distance: 55.2
click at [1023, 518] on input "18000" at bounding box center [963, 531] width 119 height 25
paste input "number"
click at [1023, 518] on input "180" at bounding box center [963, 531] width 119 height 25
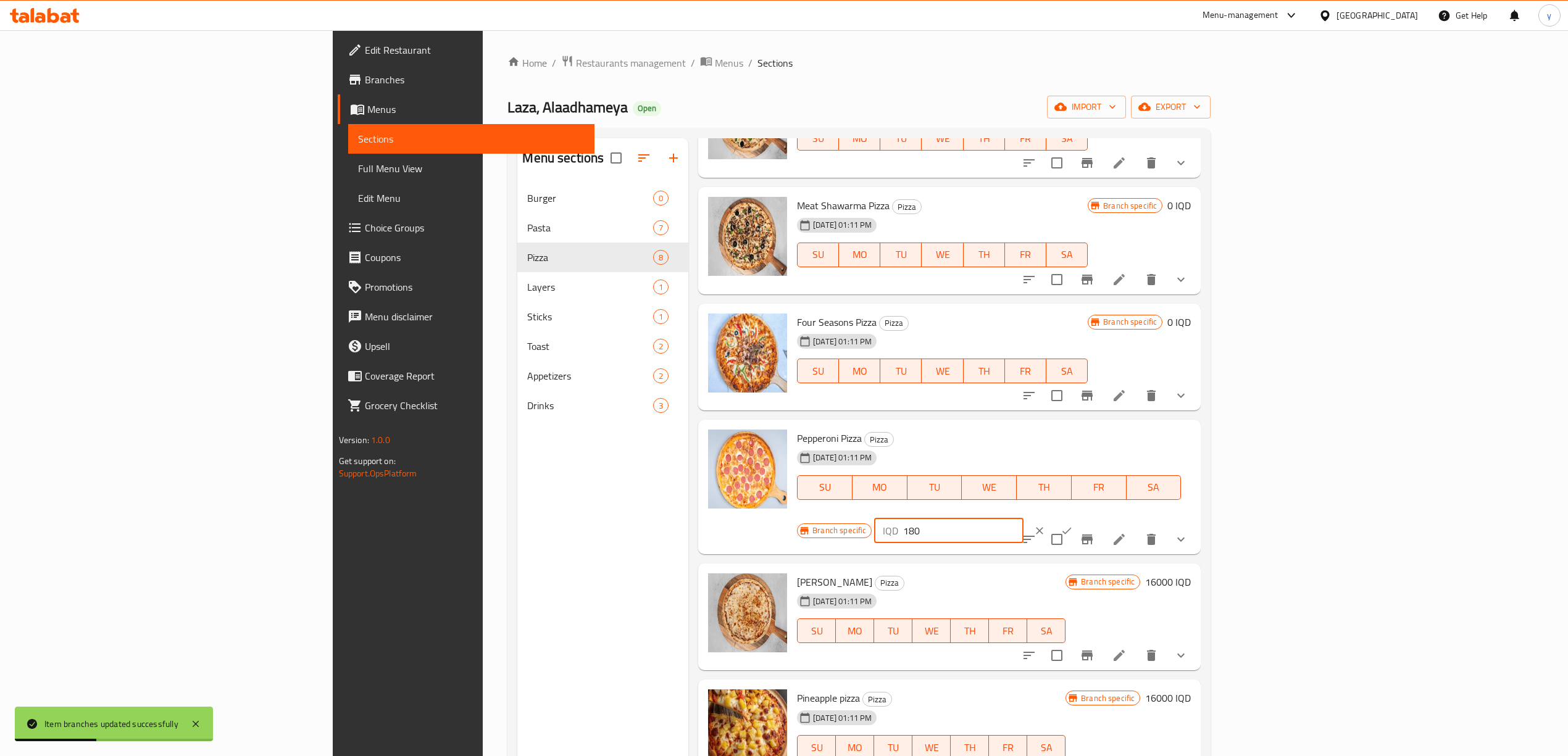
click at [1023, 518] on input "180" at bounding box center [963, 531] width 119 height 25
paste input "number"
type input "0"
click at [1073, 524] on icon "ok" at bounding box center [1066, 531] width 12 height 12
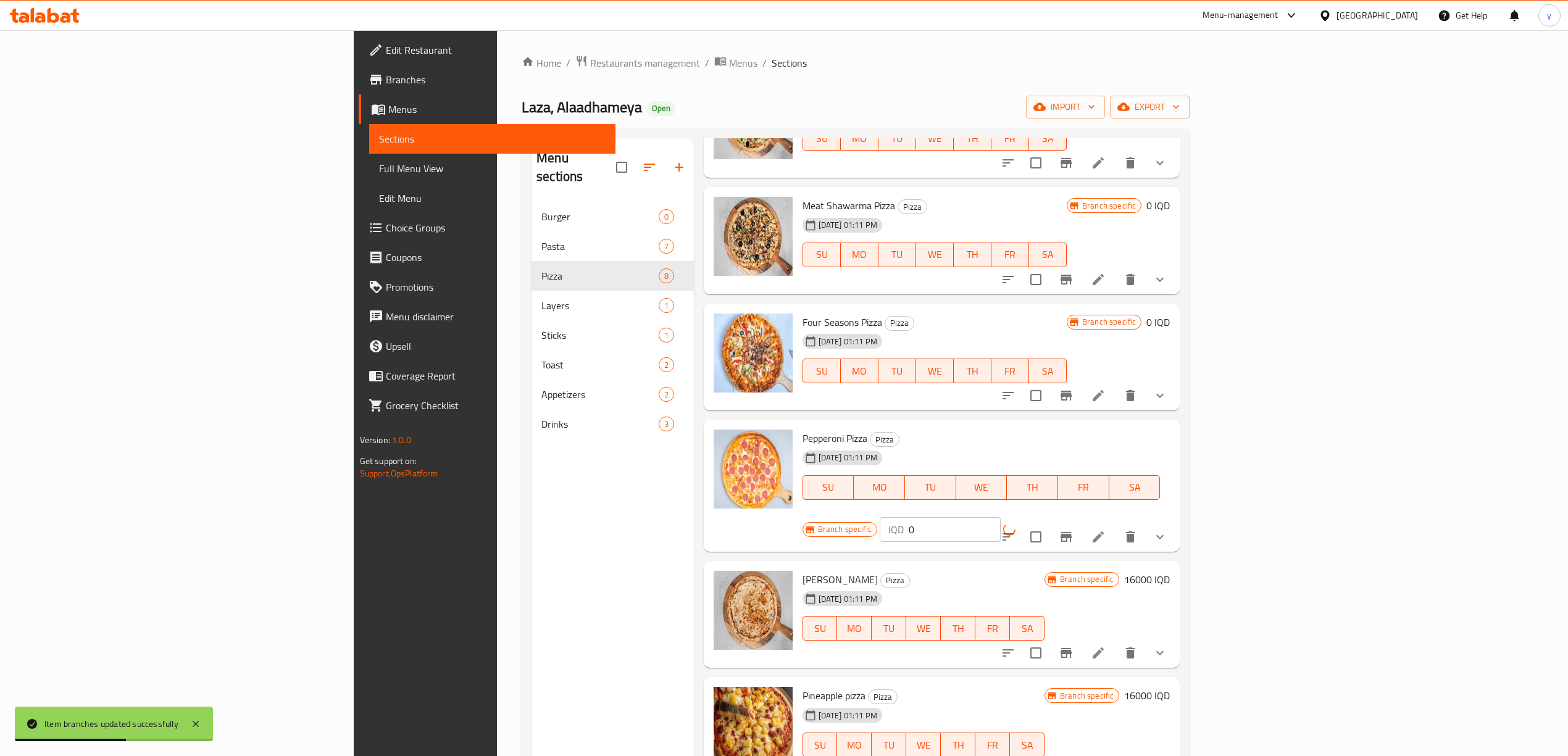
click at [1074, 529] on icon "Branch-specific-item" at bounding box center [1066, 536] width 15 height 15
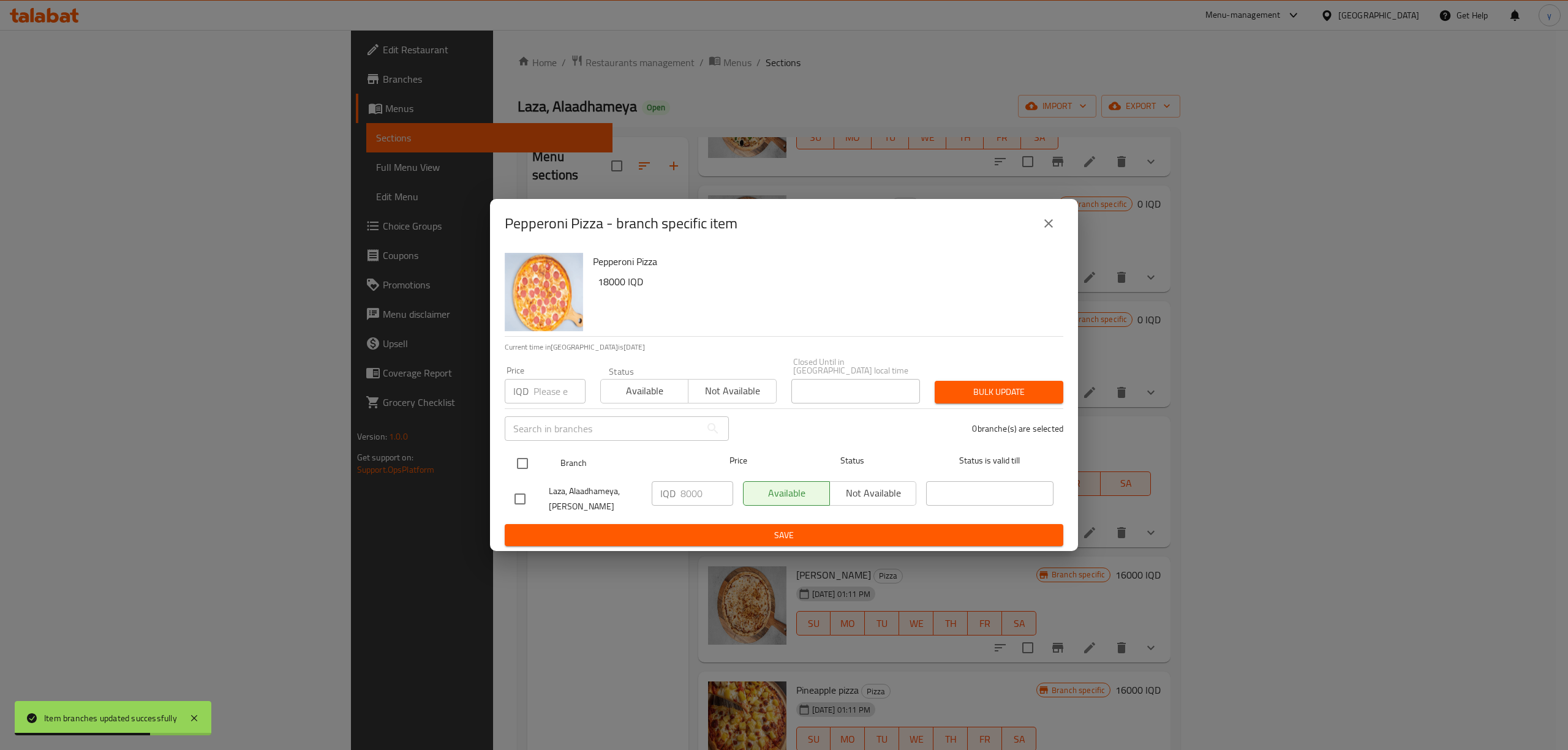
click at [517, 459] on input "checkbox" at bounding box center [521, 463] width 26 height 26
checkbox input "true"
click at [701, 489] on input "8000" at bounding box center [707, 494] width 53 height 25
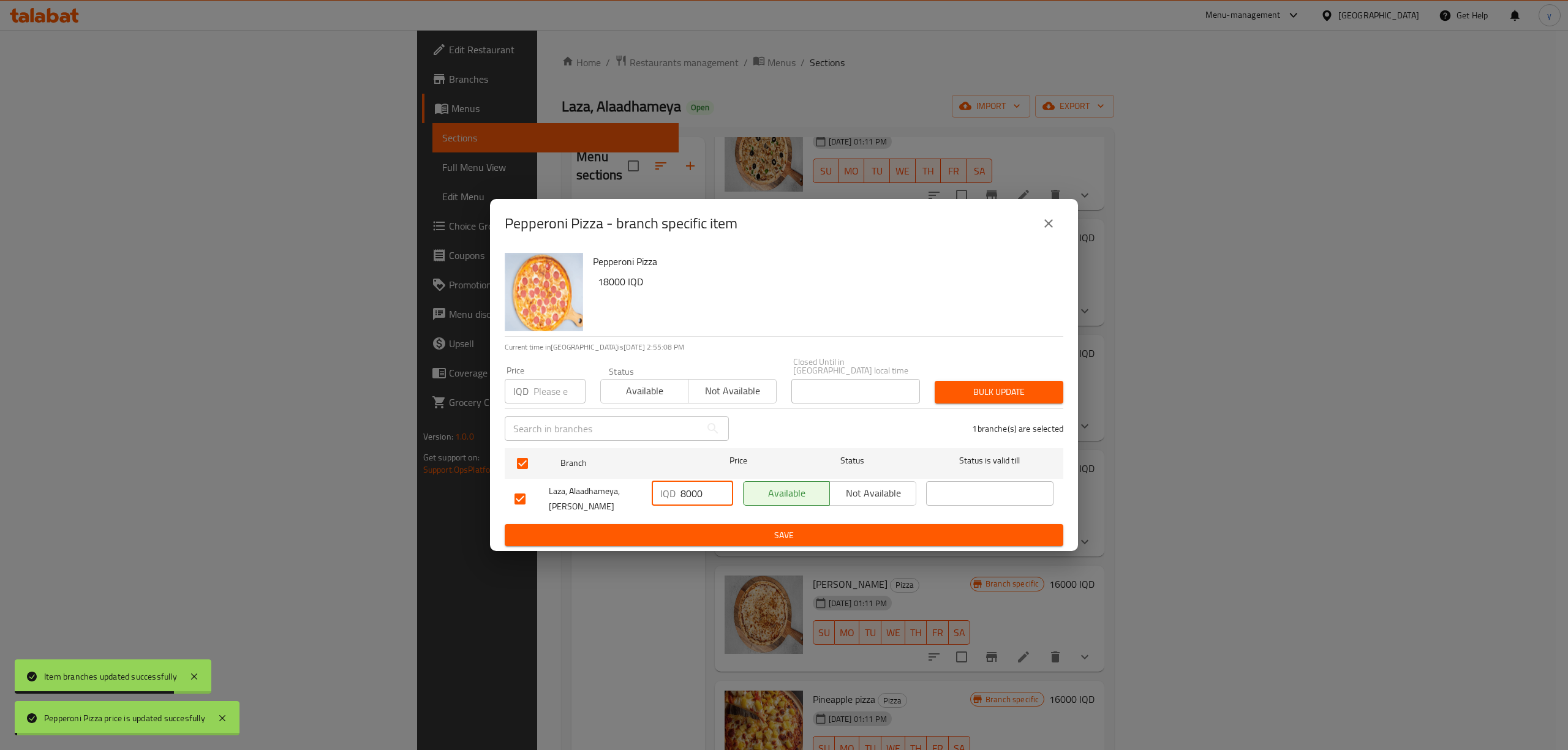
click at [701, 489] on input "8000" at bounding box center [707, 494] width 53 height 25
paste input "number"
type input "0"
click at [704, 530] on span "Save" at bounding box center [784, 534] width 539 height 15
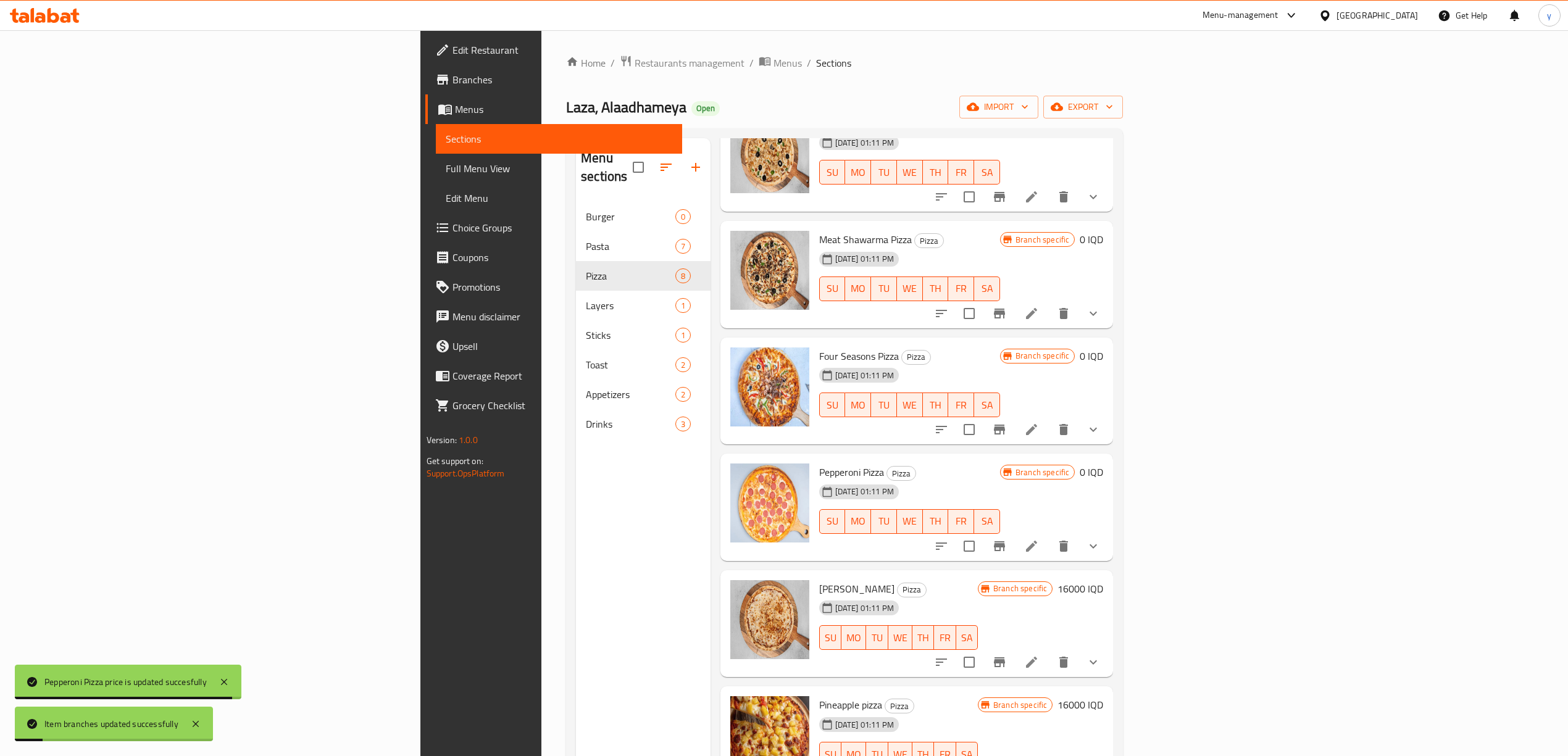
scroll to position [174, 0]
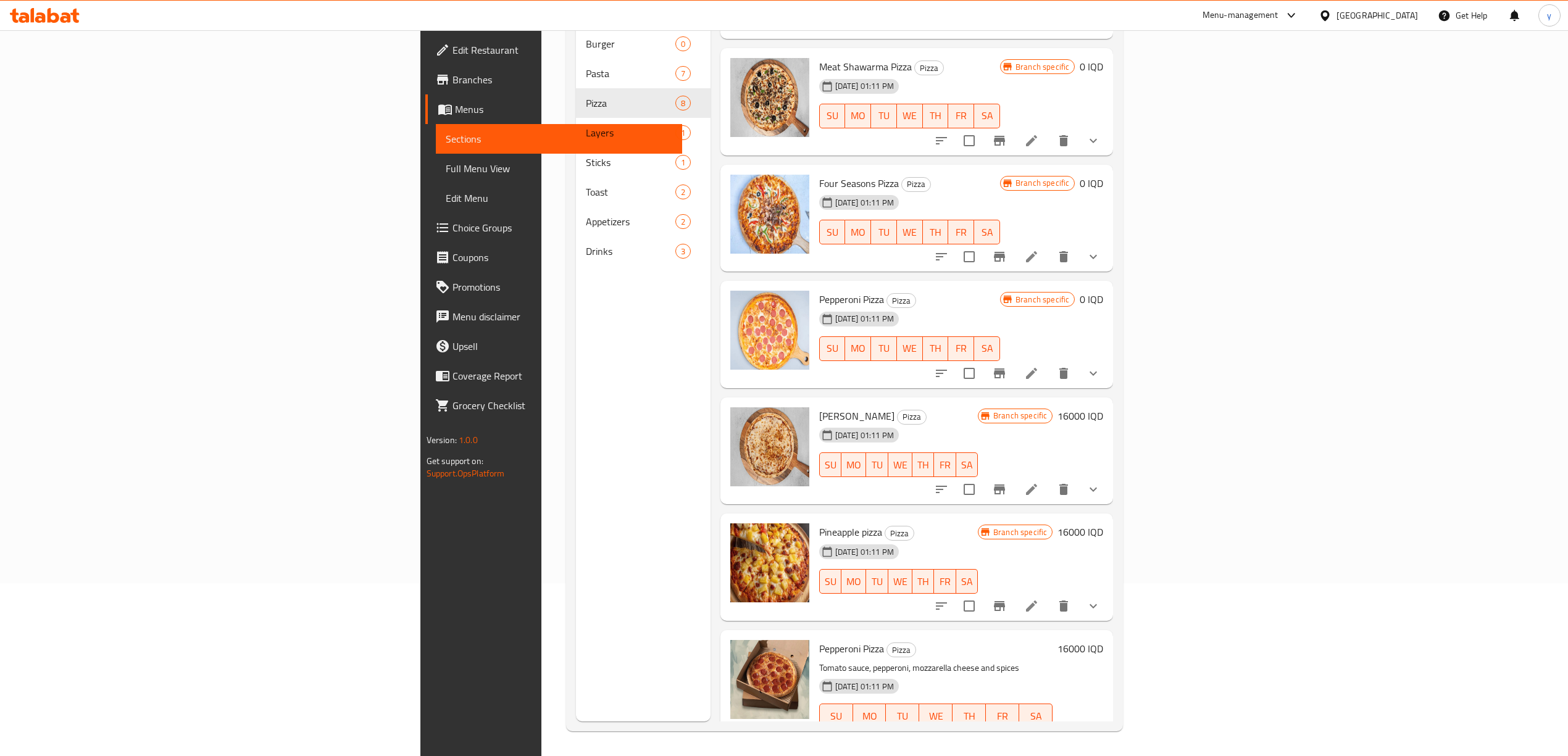
click at [1007, 366] on icon "Branch-specific-item" at bounding box center [999, 373] width 15 height 15
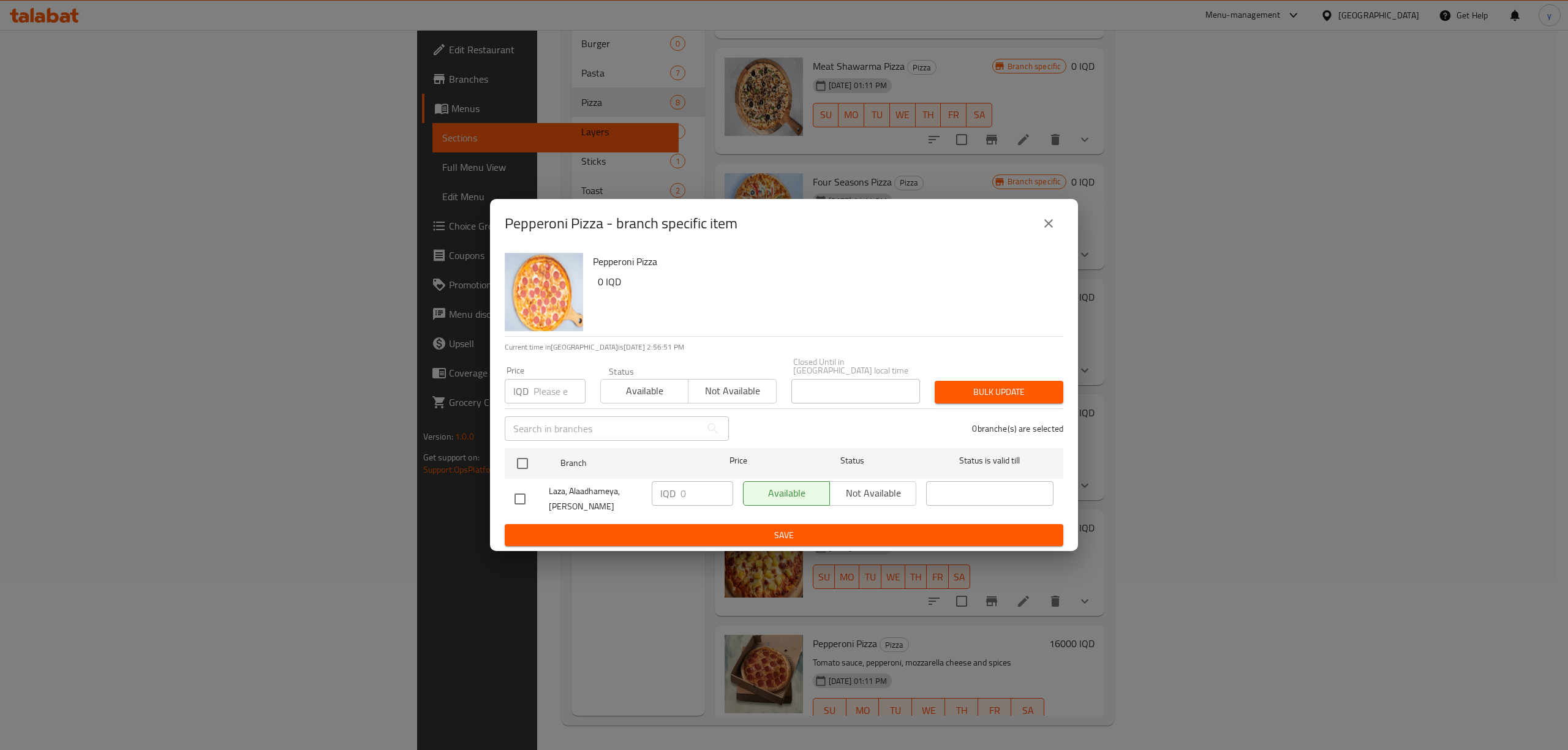
click at [1059, 231] on button "close" at bounding box center [1047, 223] width 29 height 29
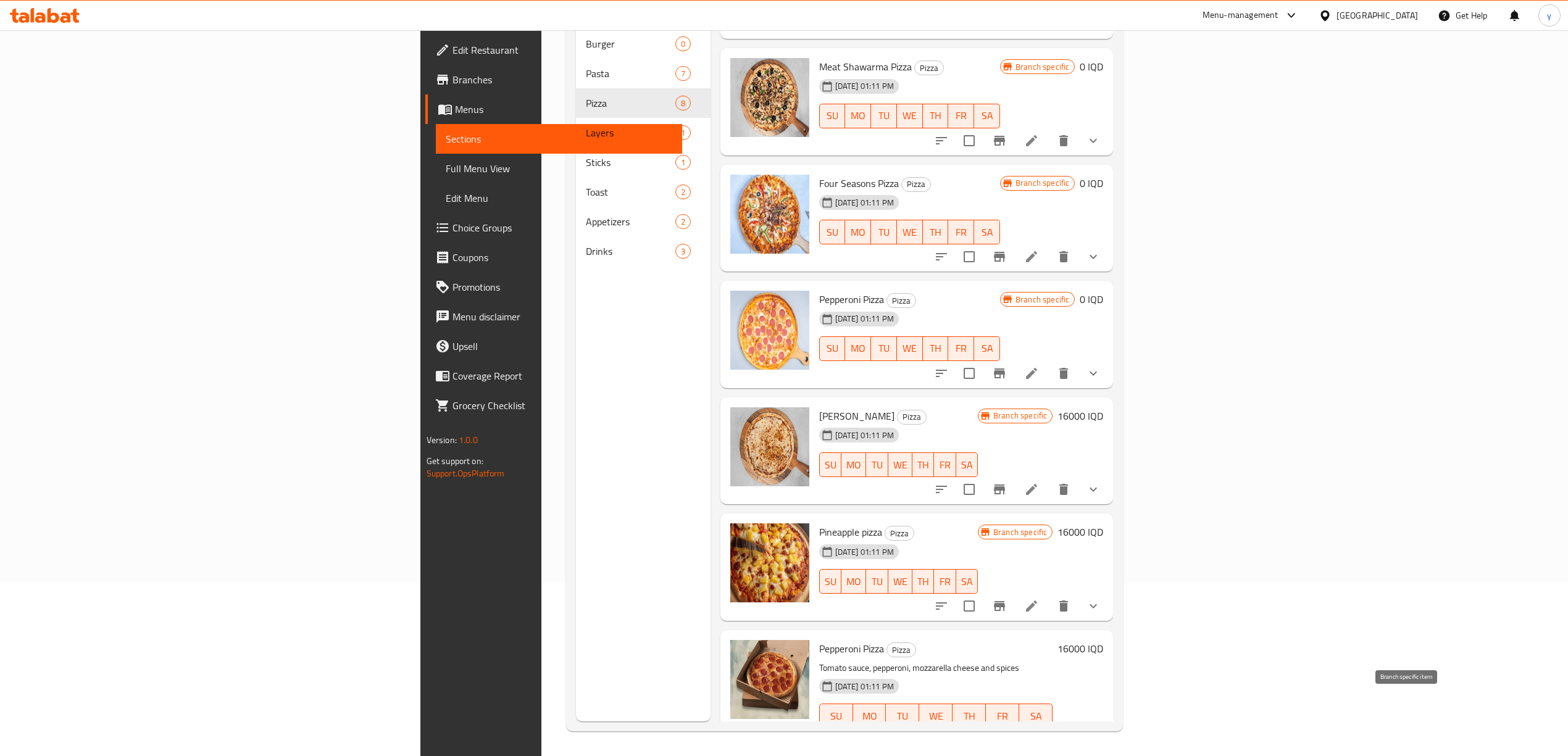
click at [1014, 726] on button "Branch-specific-item" at bounding box center [999, 740] width 29 height 29
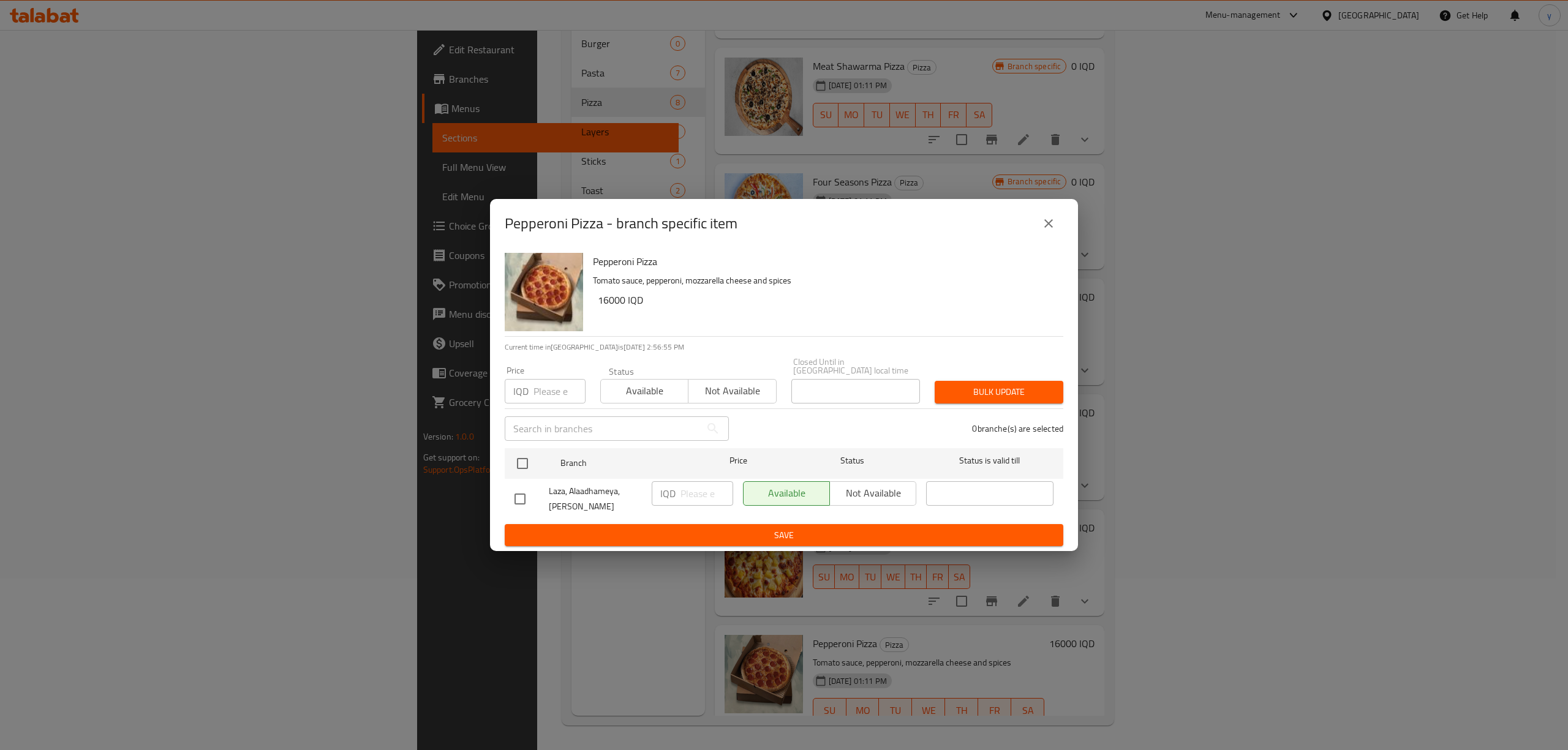
click at [1031, 256] on h6 "Pepperoni Pizza" at bounding box center [823, 261] width 461 height 17
click at [1025, 244] on div "Pepperoni Pizza - branch specific item" at bounding box center [783, 223] width 588 height 49
click at [1026, 239] on div "Pepperoni Pizza - branch specific item" at bounding box center [784, 223] width 559 height 29
click at [1034, 236] on div "Pepperoni Pizza - branch specific item" at bounding box center [784, 223] width 559 height 29
click at [1049, 226] on icon "close" at bounding box center [1048, 223] width 9 height 9
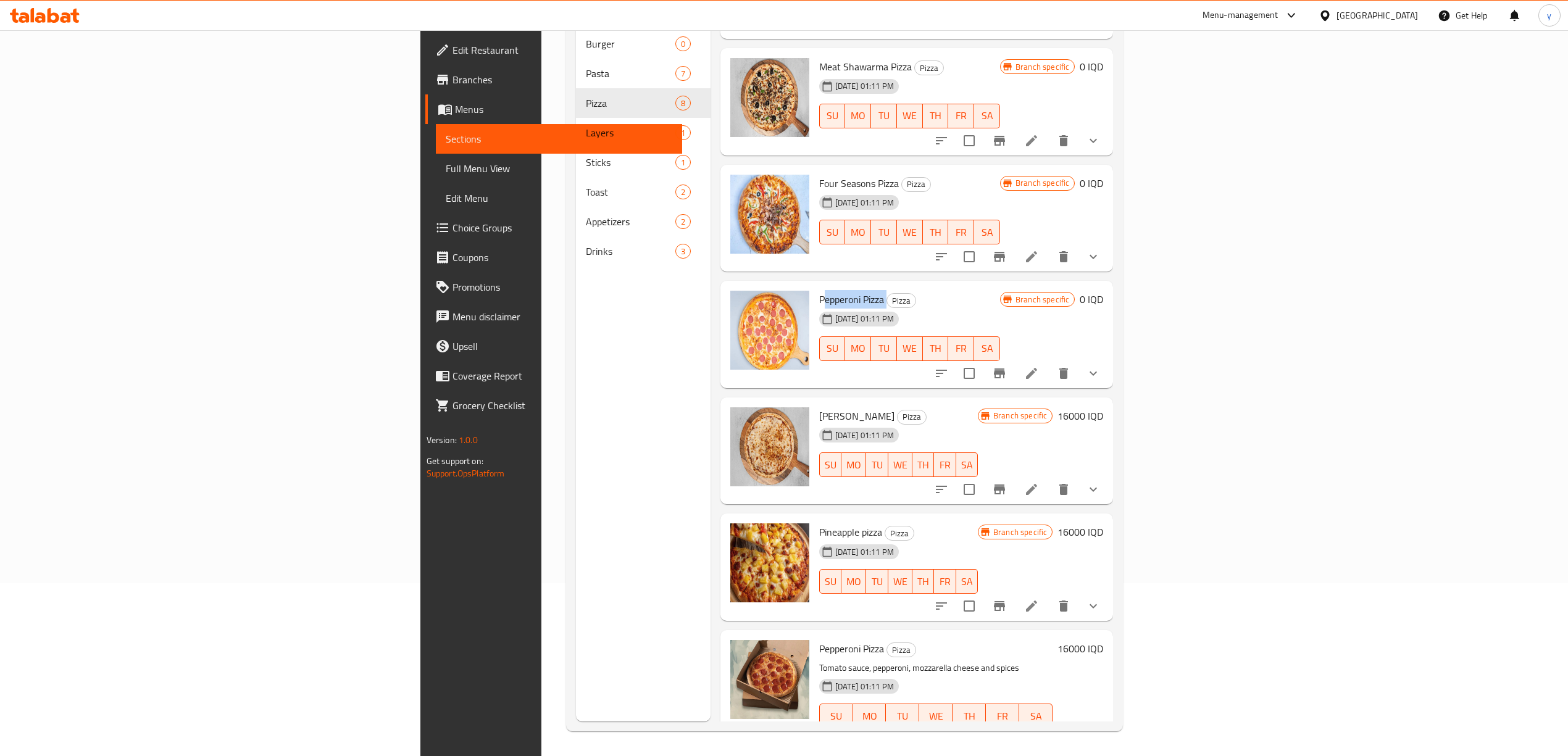
drag, startPoint x: 715, startPoint y: 265, endPoint x: 794, endPoint y: 267, distance: 79.0
click at [819, 290] on h6 "Pepperoni Pizza Pizza" at bounding box center [909, 298] width 181 height 17
click at [445, 167] on span "Full Menu View" at bounding box center [559, 168] width 226 height 15
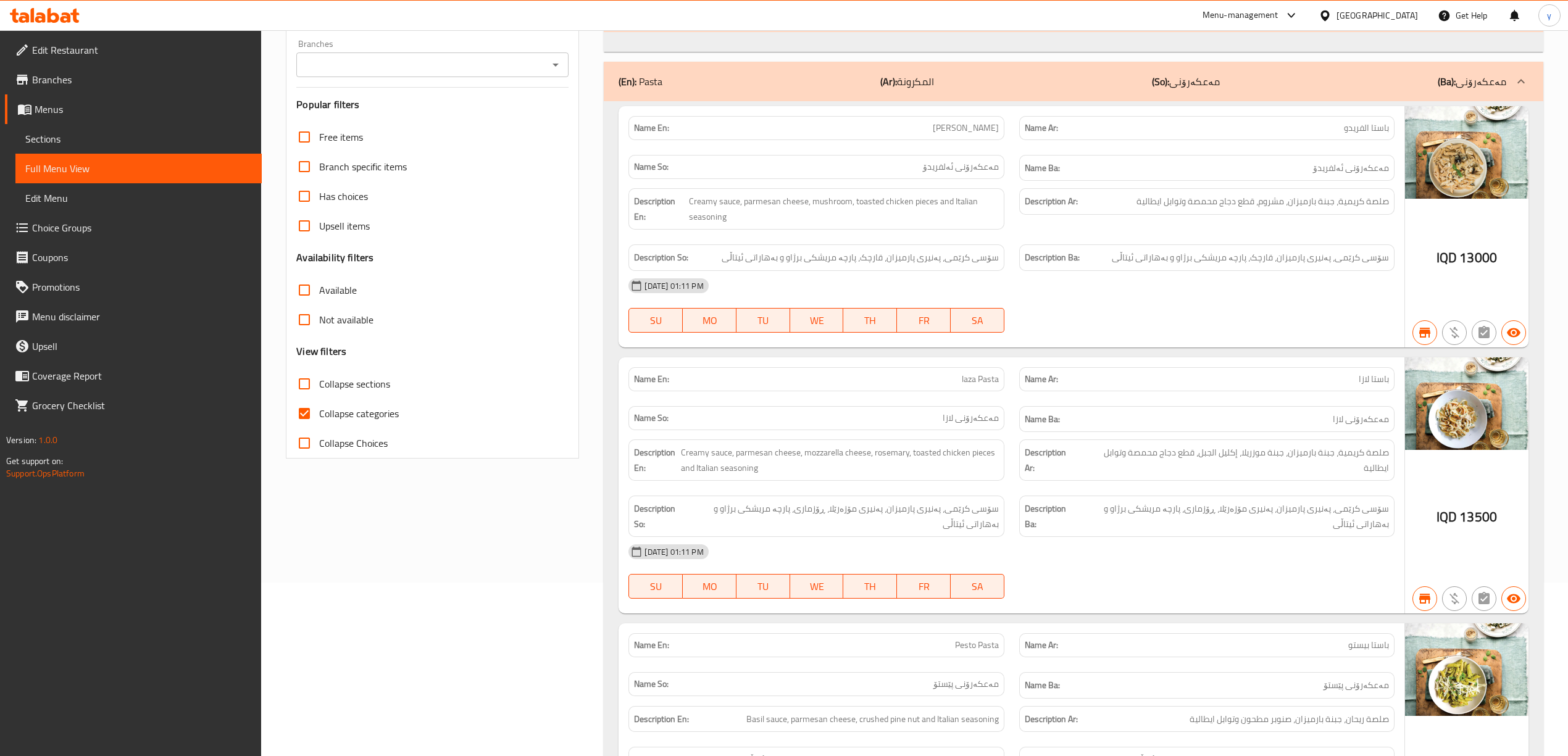
click at [551, 71] on icon "Open" at bounding box center [555, 64] width 15 height 15
click at [461, 109] on li "Laza, Alaadhameya, Al Aathameya" at bounding box center [432, 118] width 273 height 22
type input "Laza, Alaadhameya, Al Aathameya"
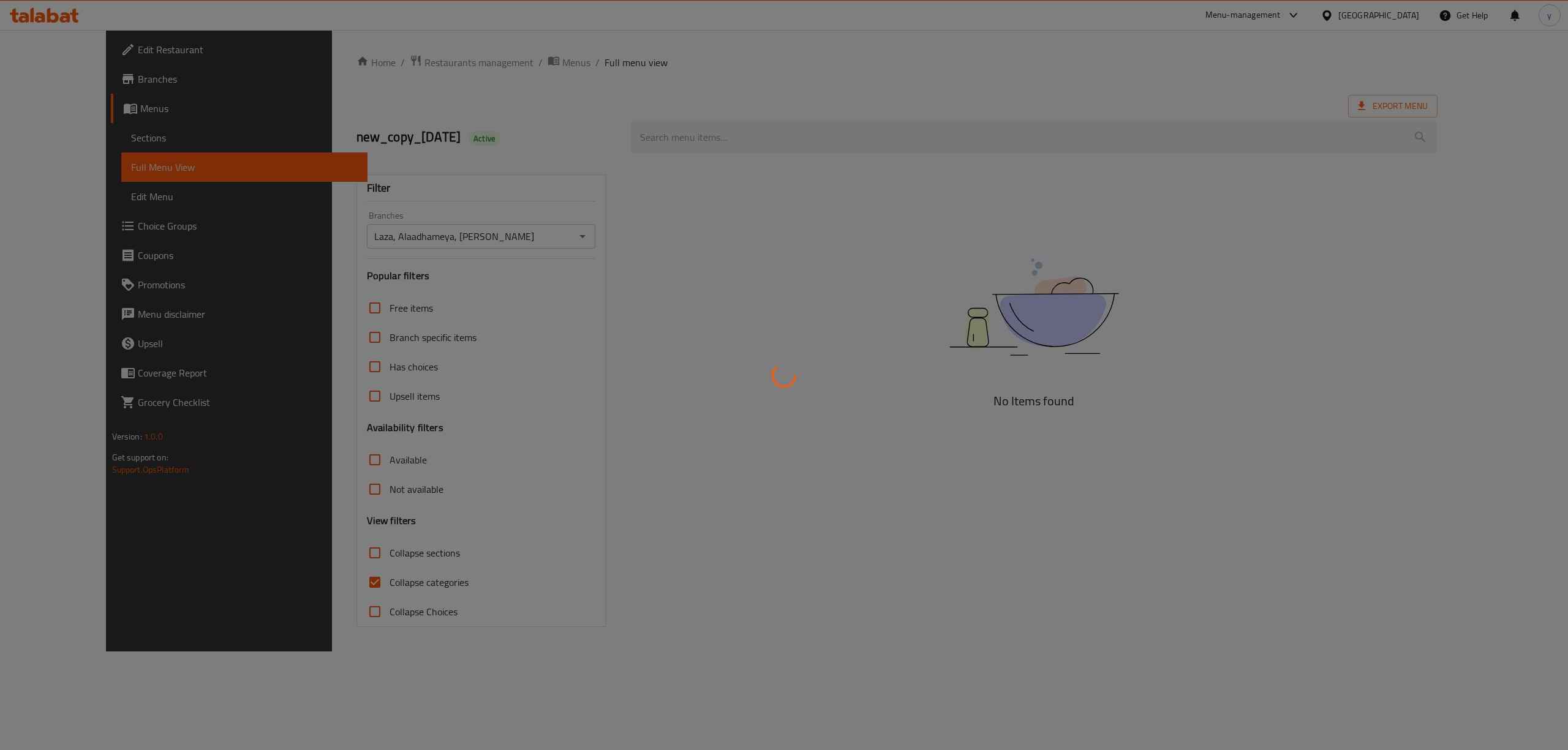
click at [720, 142] on div at bounding box center [784, 375] width 1568 height 750
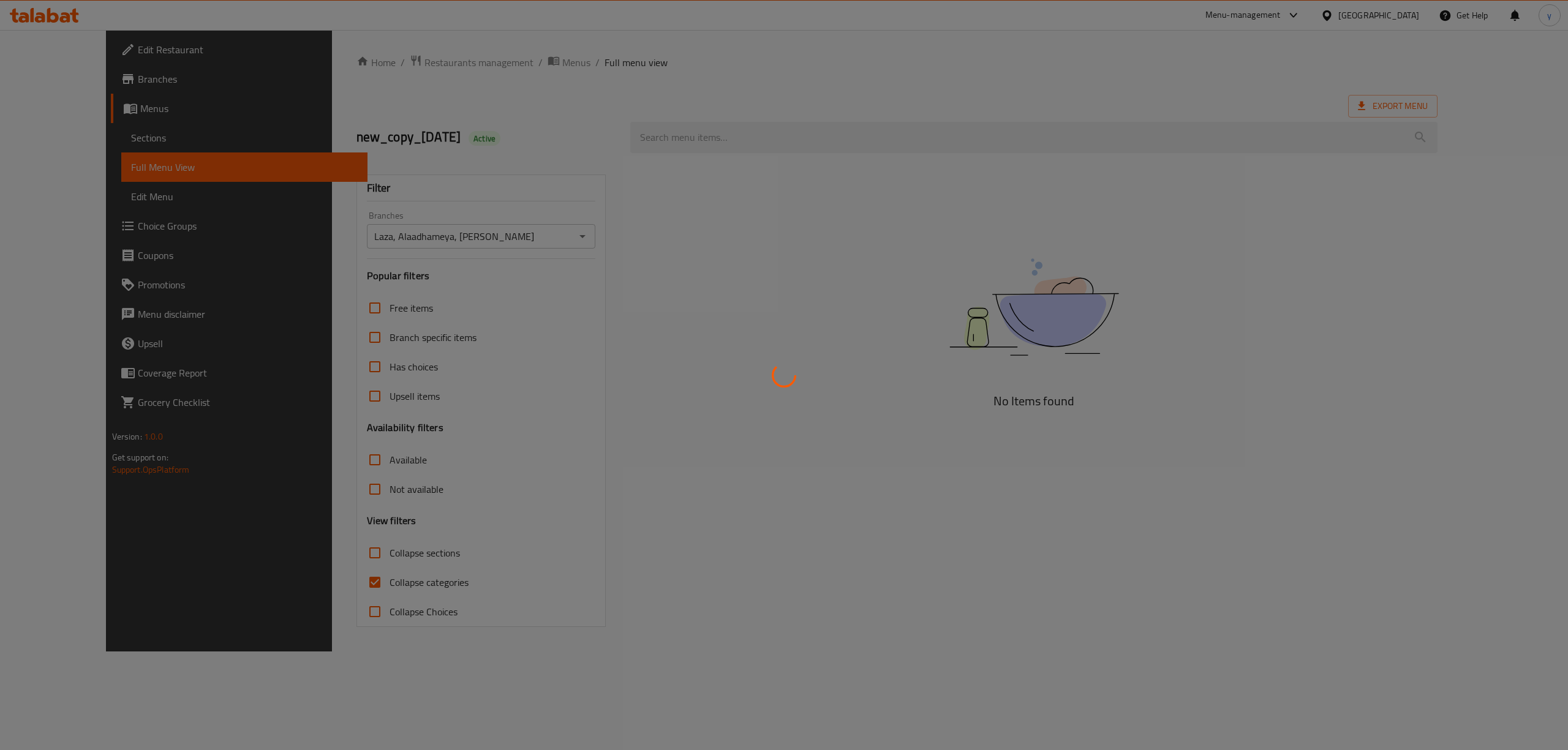
click at [720, 142] on div at bounding box center [784, 375] width 1568 height 750
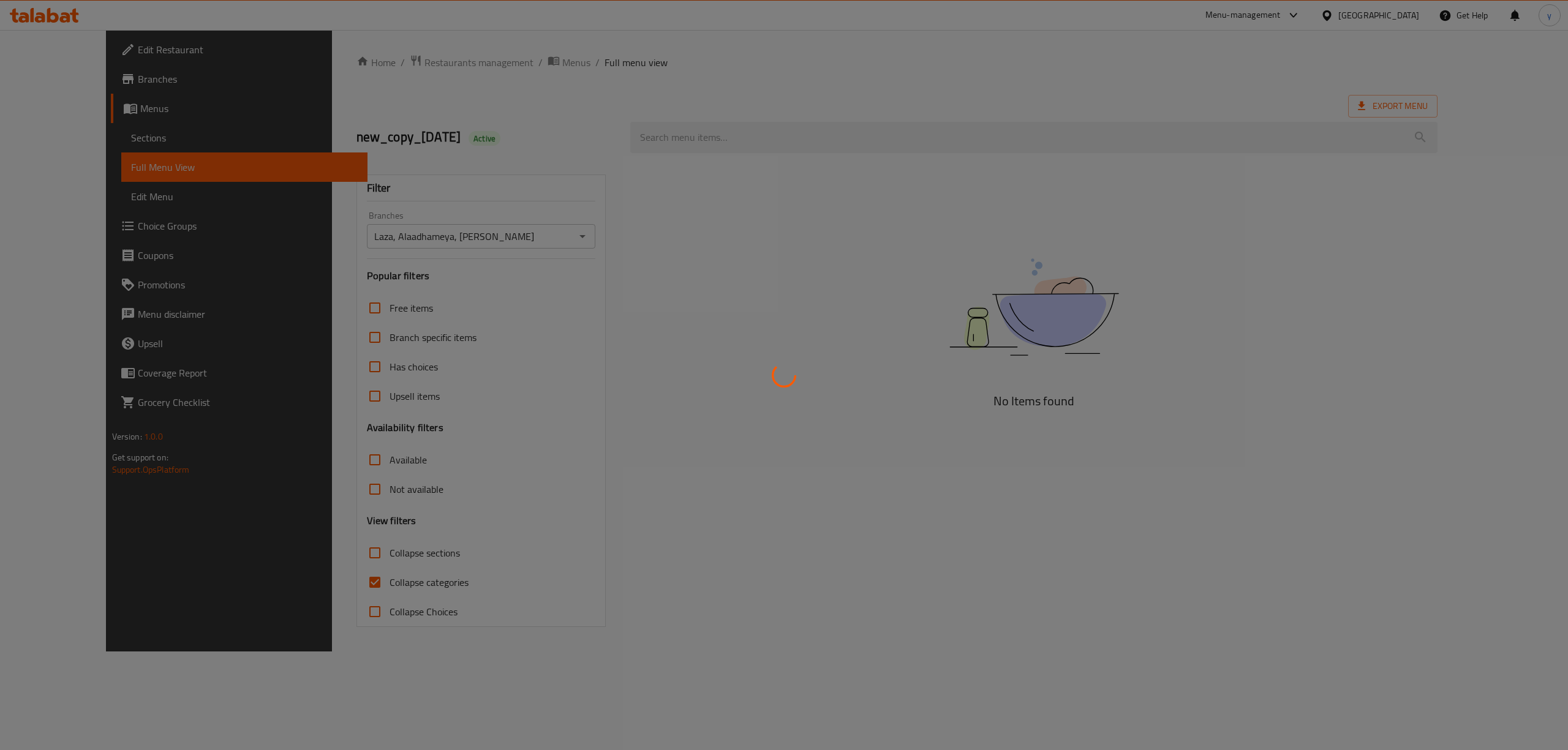
click at [720, 142] on div at bounding box center [784, 375] width 1568 height 750
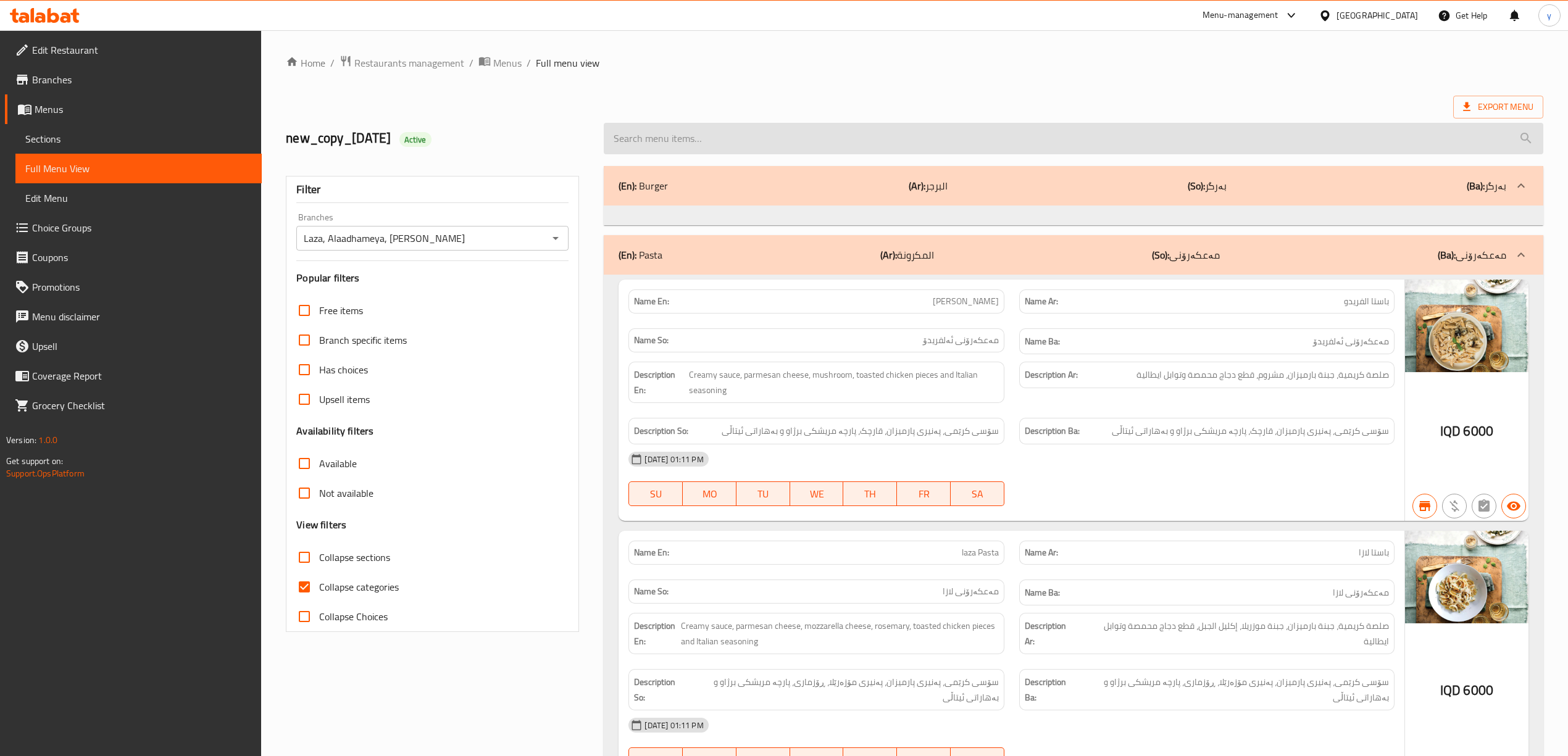
click at [722, 142] on input "search" at bounding box center [1074, 138] width 939 height 31
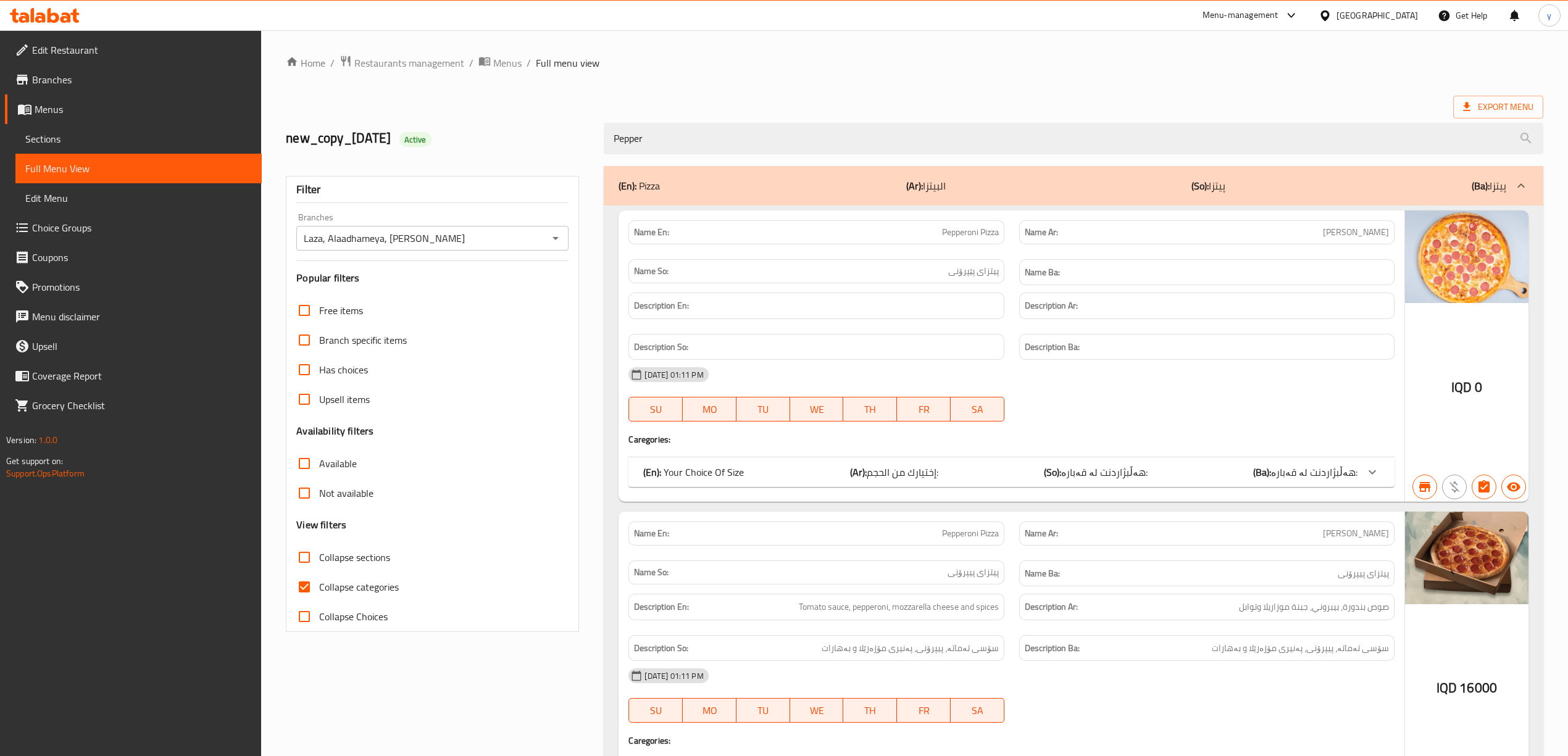
type input "Pepper"
click at [1377, 473] on icon at bounding box center [1372, 472] width 15 height 15
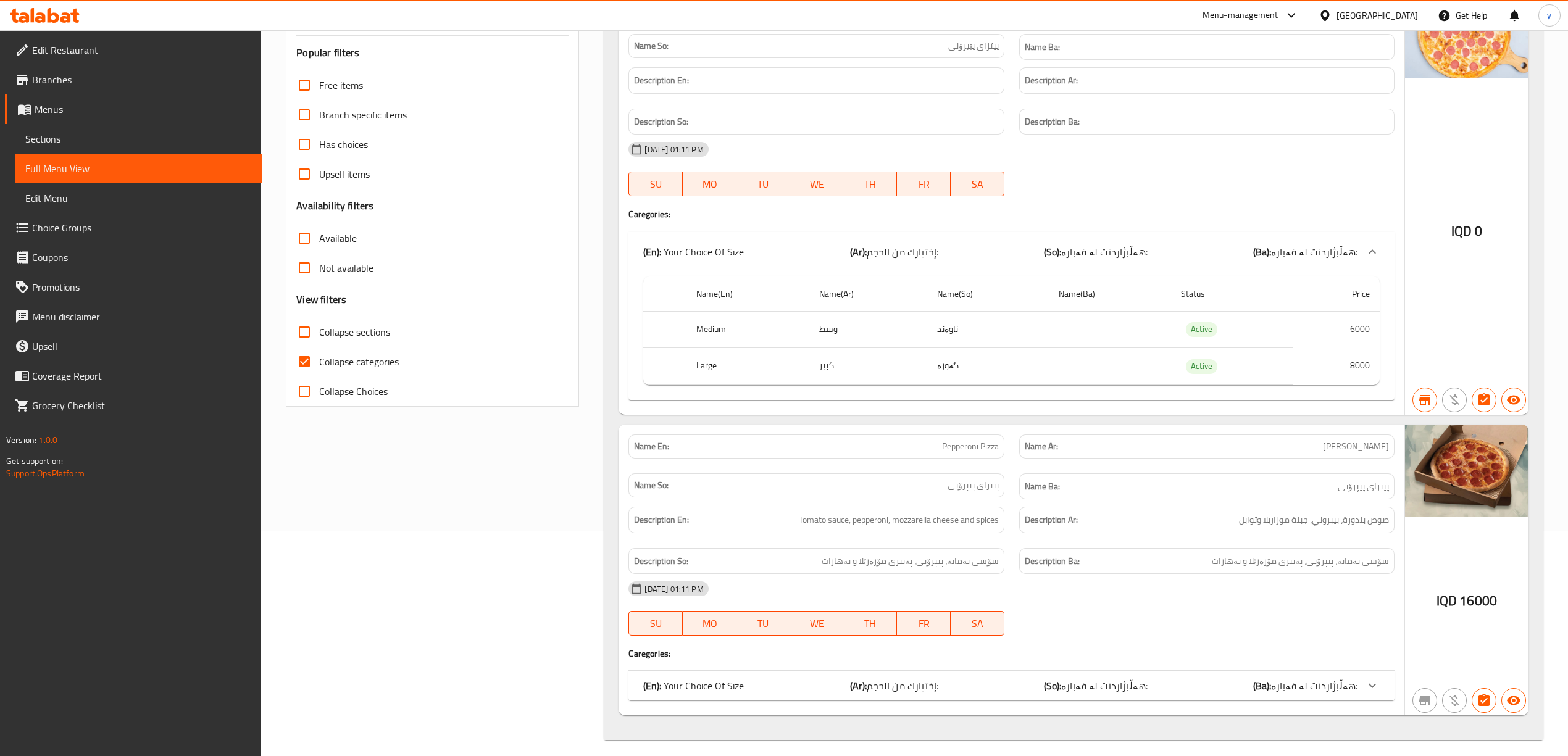
scroll to position [240, 0]
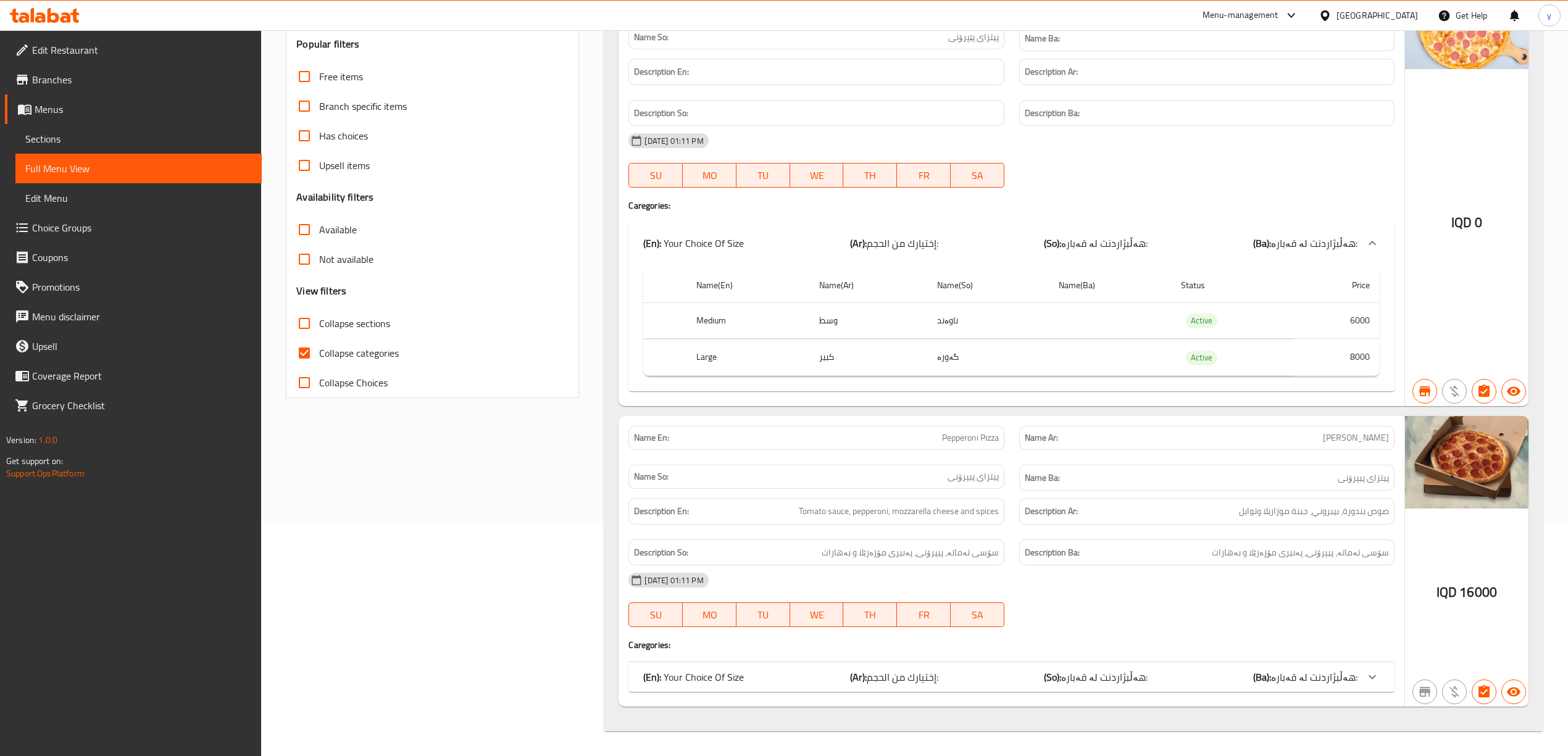
click at [1357, 252] on span "هەڵبژاردنت لە قەبارە:" at bounding box center [1314, 243] width 86 height 19
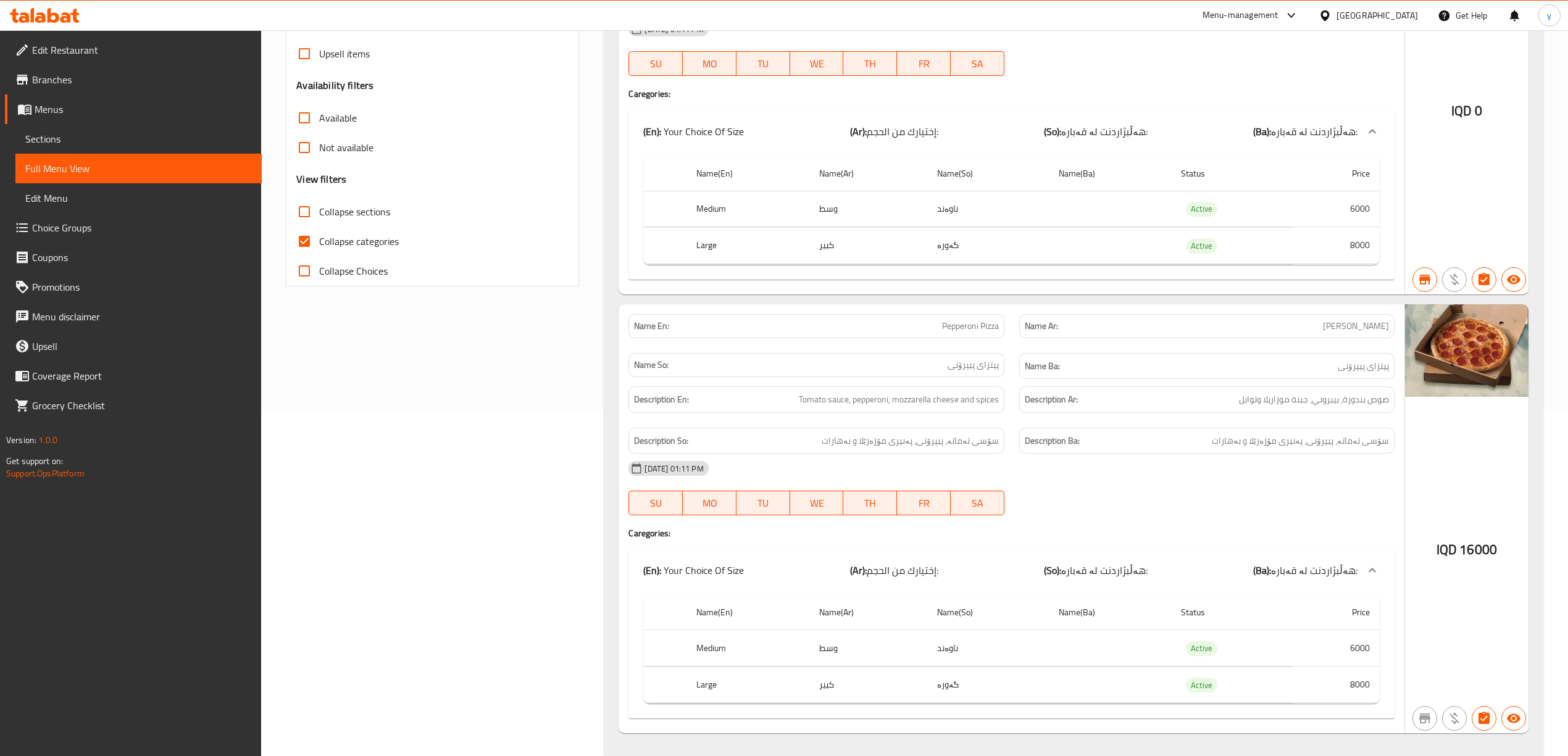
scroll to position [378, 0]
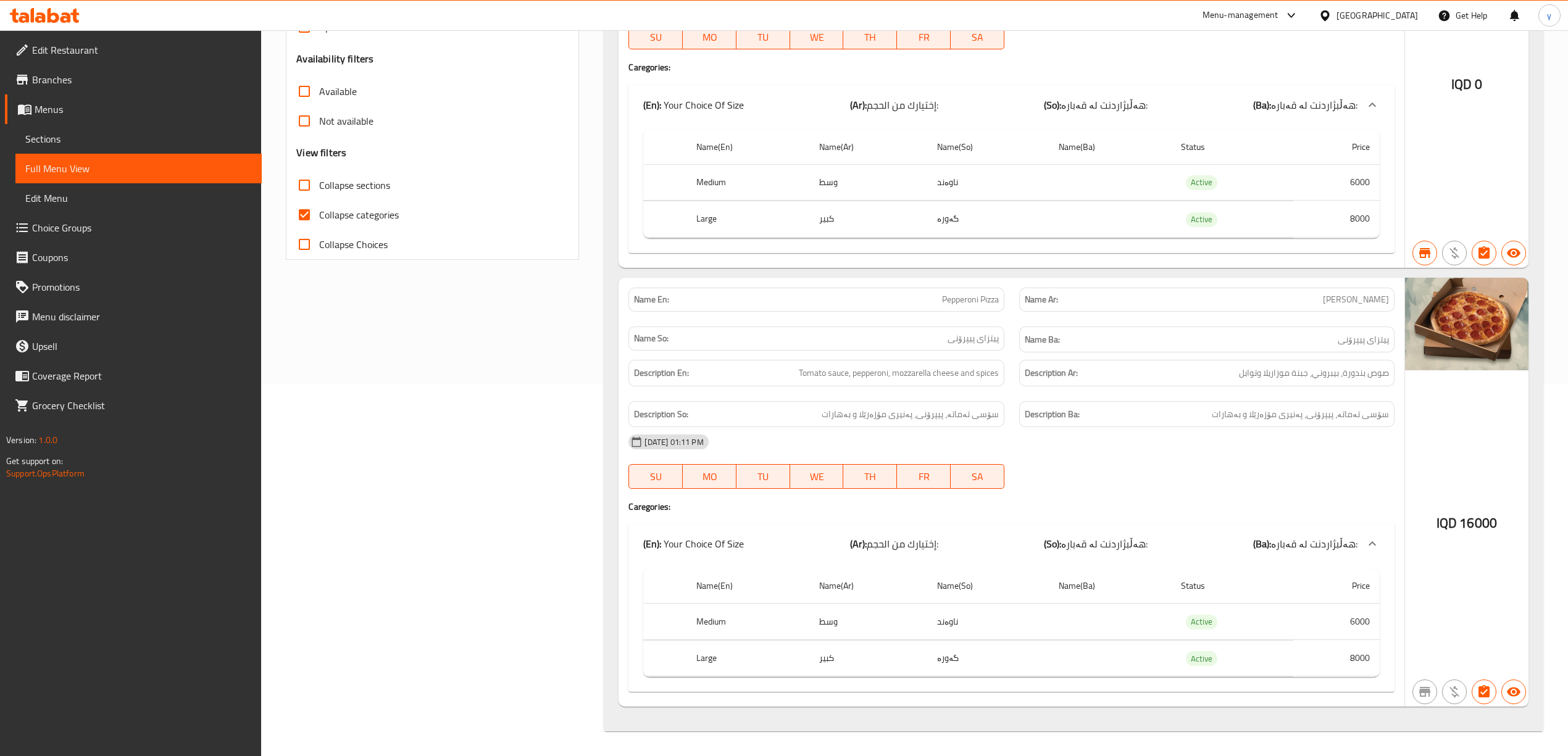
click at [1459, 524] on span "16000" at bounding box center [1478, 523] width 37 height 24
click at [1475, 527] on span "16000" at bounding box center [1478, 523] width 37 height 24
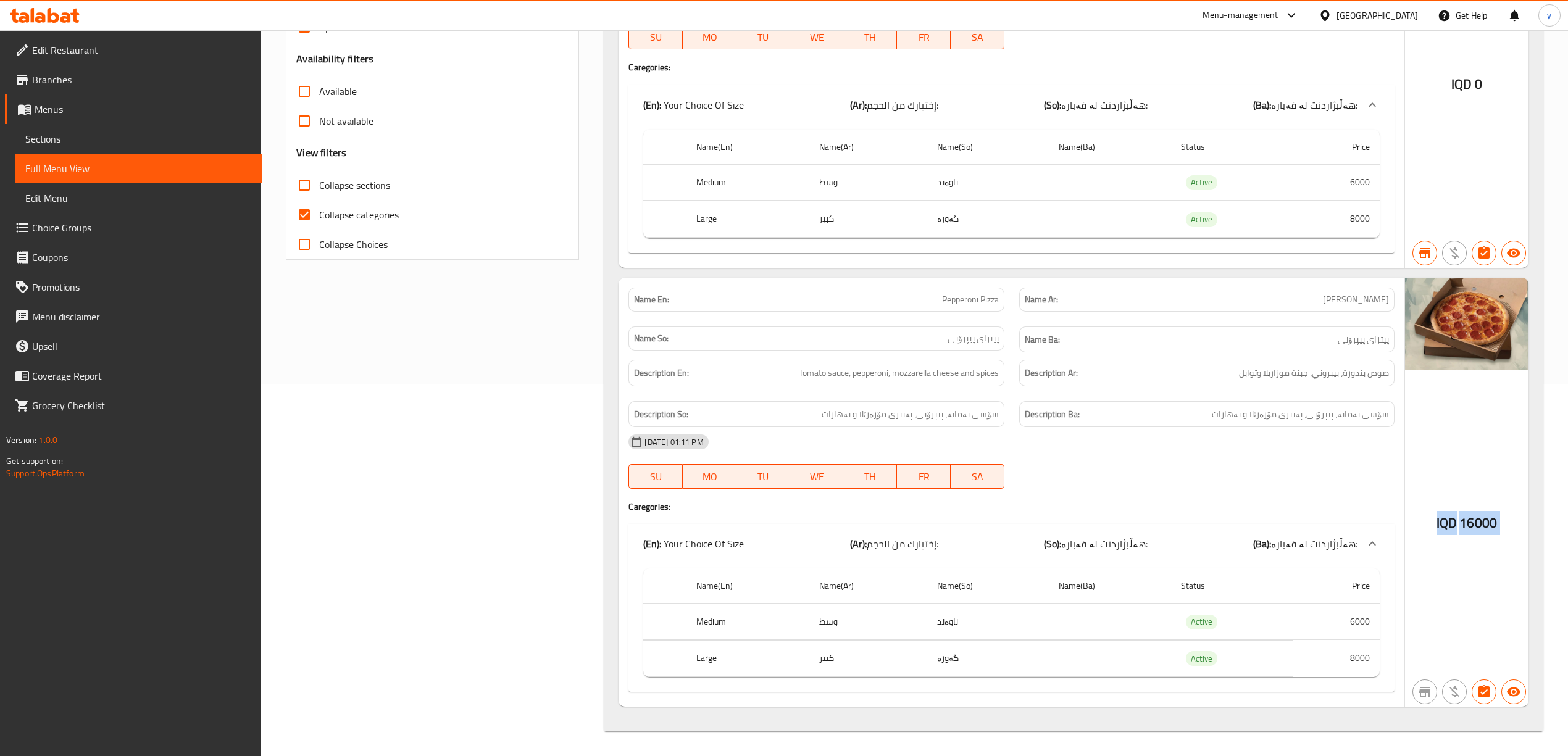
click at [1475, 527] on span "16000" at bounding box center [1478, 523] width 37 height 24
click at [1462, 541] on div "IQD 16000" at bounding box center [1466, 492] width 124 height 429
click at [1466, 524] on span "16000" at bounding box center [1478, 523] width 37 height 24
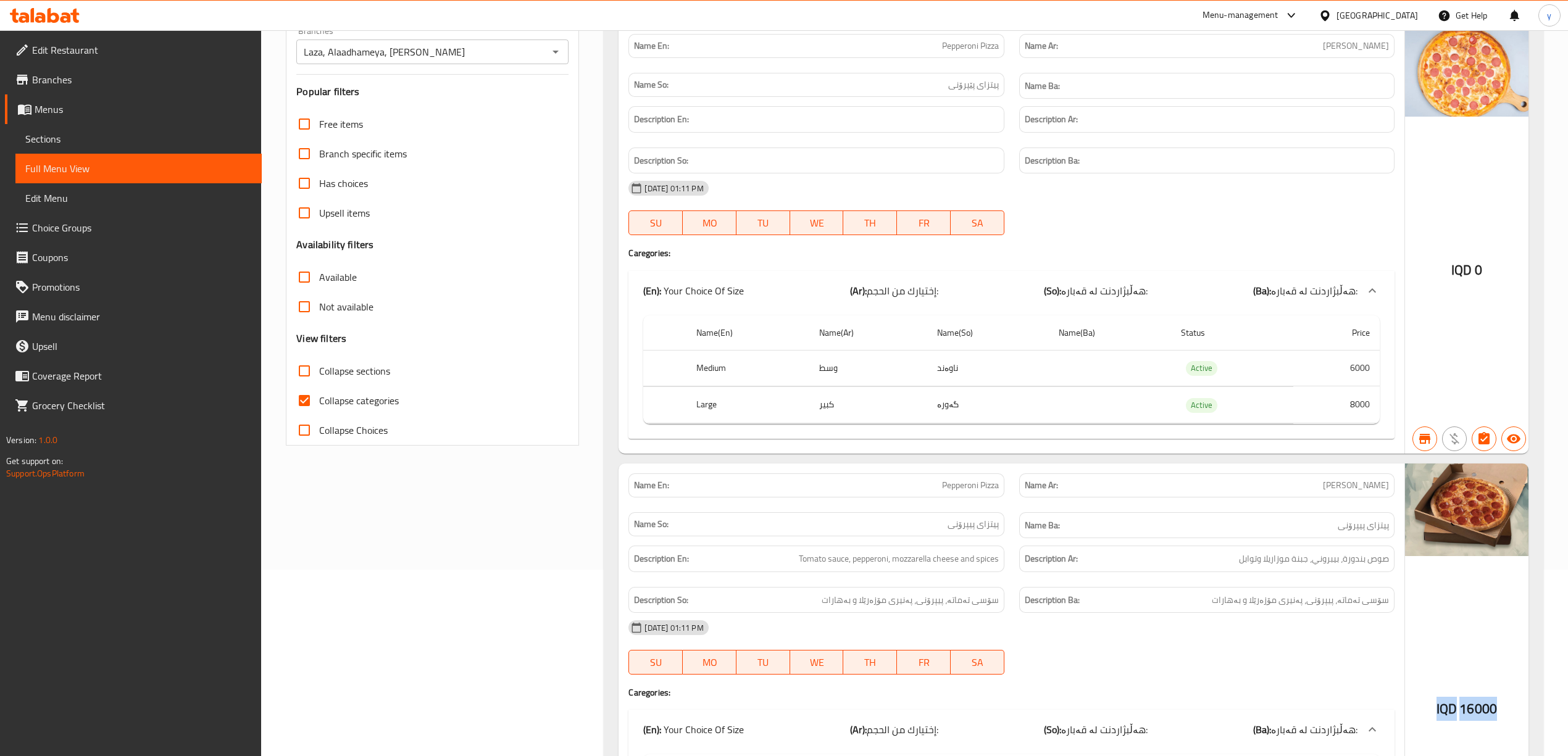
scroll to position [0, 0]
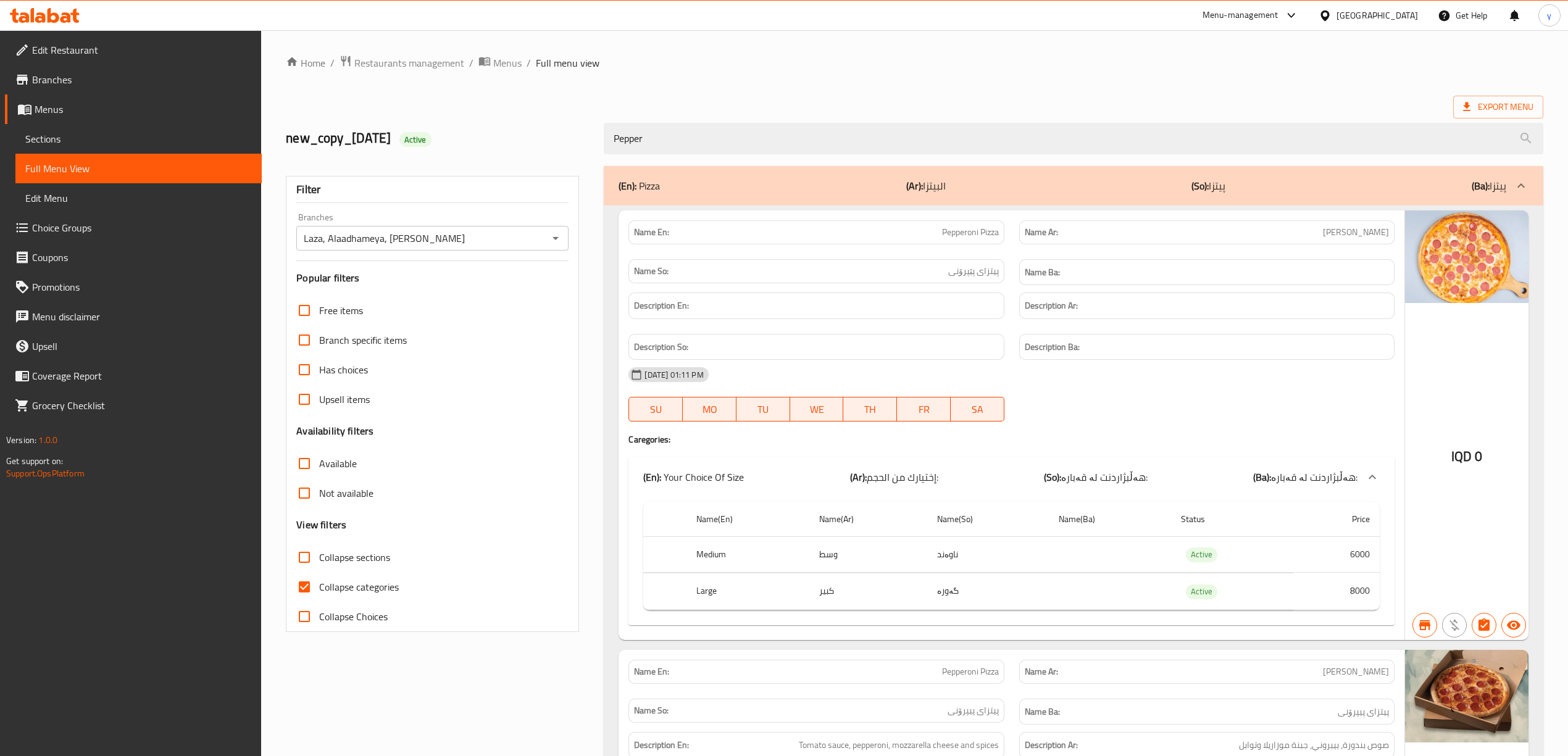
click at [1360, 233] on span "بيتزا بيبروني" at bounding box center [1356, 232] width 66 height 13
click at [983, 235] on span "Pepperoni Pizza" at bounding box center [970, 232] width 57 height 13
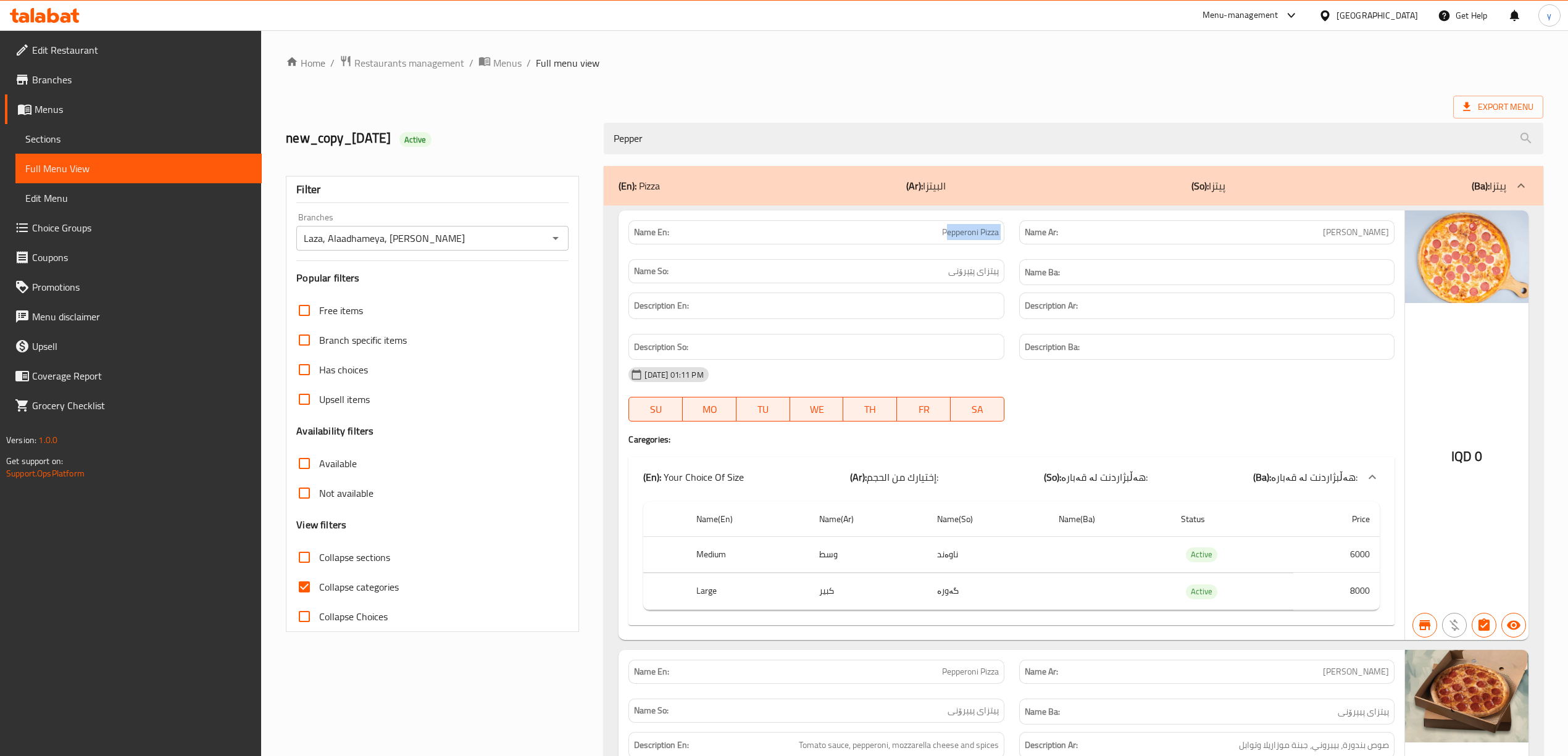
click at [983, 235] on span "Pepperoni Pizza" at bounding box center [970, 232] width 57 height 13
click at [985, 278] on span "پیتزای پێپرۆنی" at bounding box center [973, 271] width 51 height 13
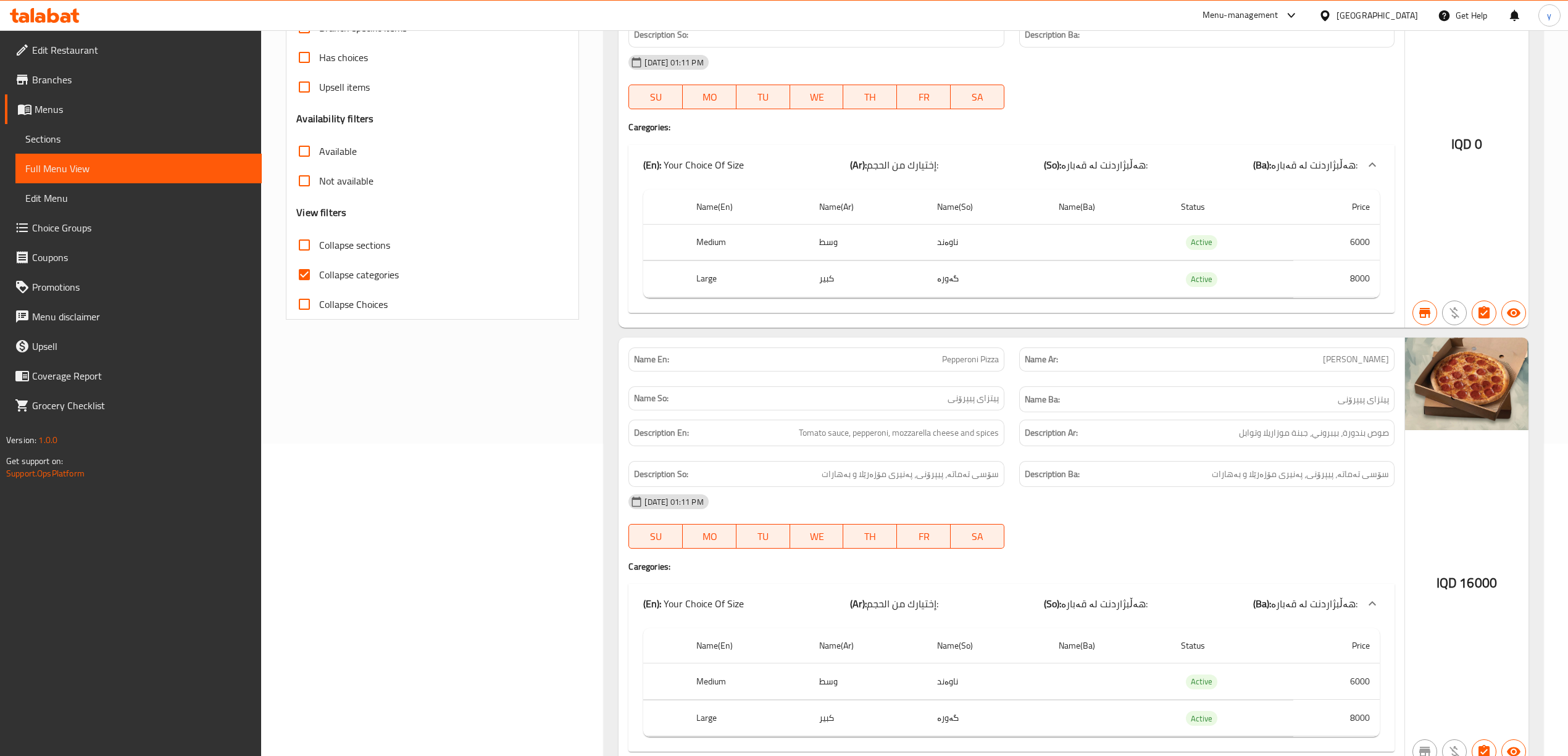
scroll to position [378, 0]
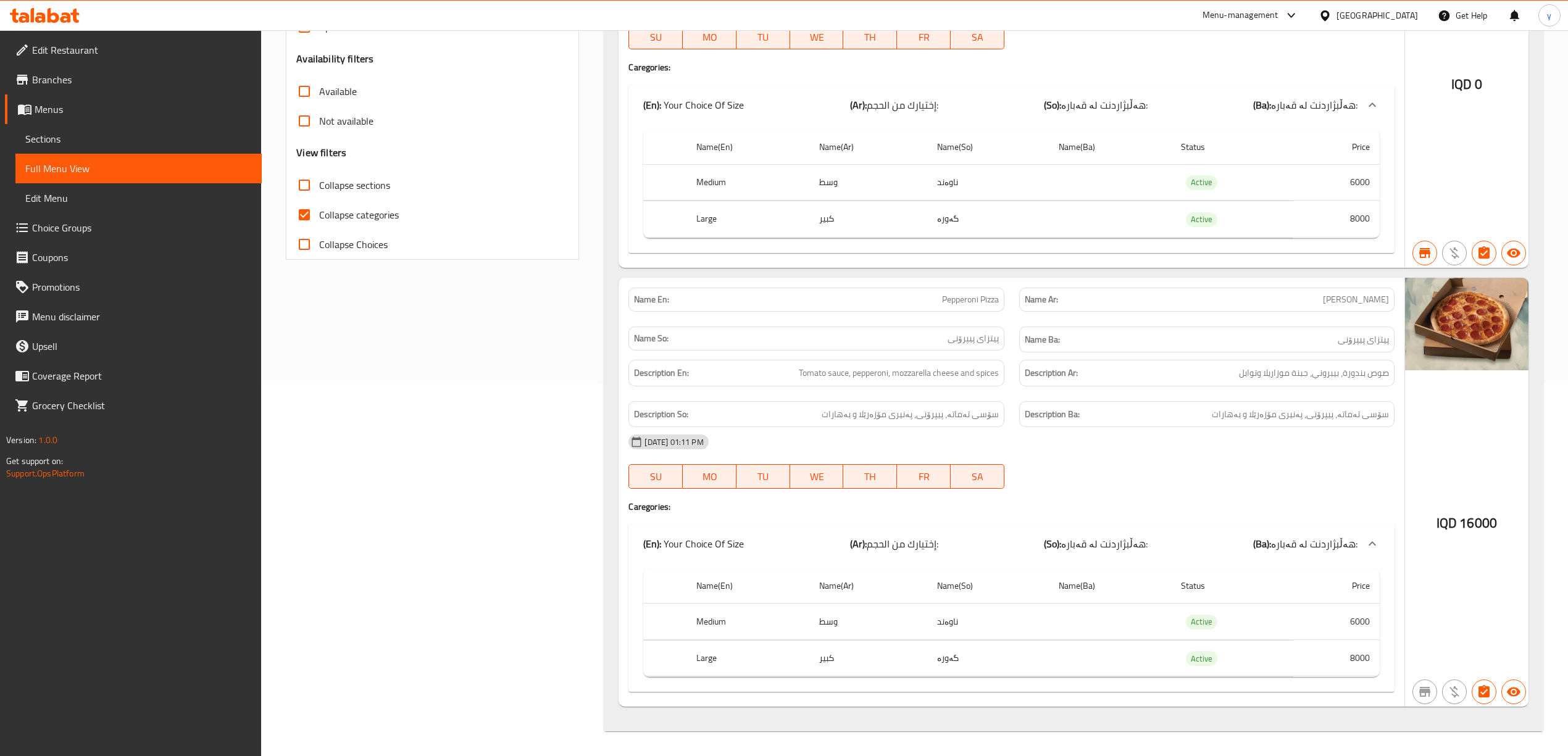
drag, startPoint x: 981, startPoint y: 358, endPoint x: 692, endPoint y: 194, distance: 332.3
click at [202, 134] on span "Sections" at bounding box center [138, 139] width 226 height 15
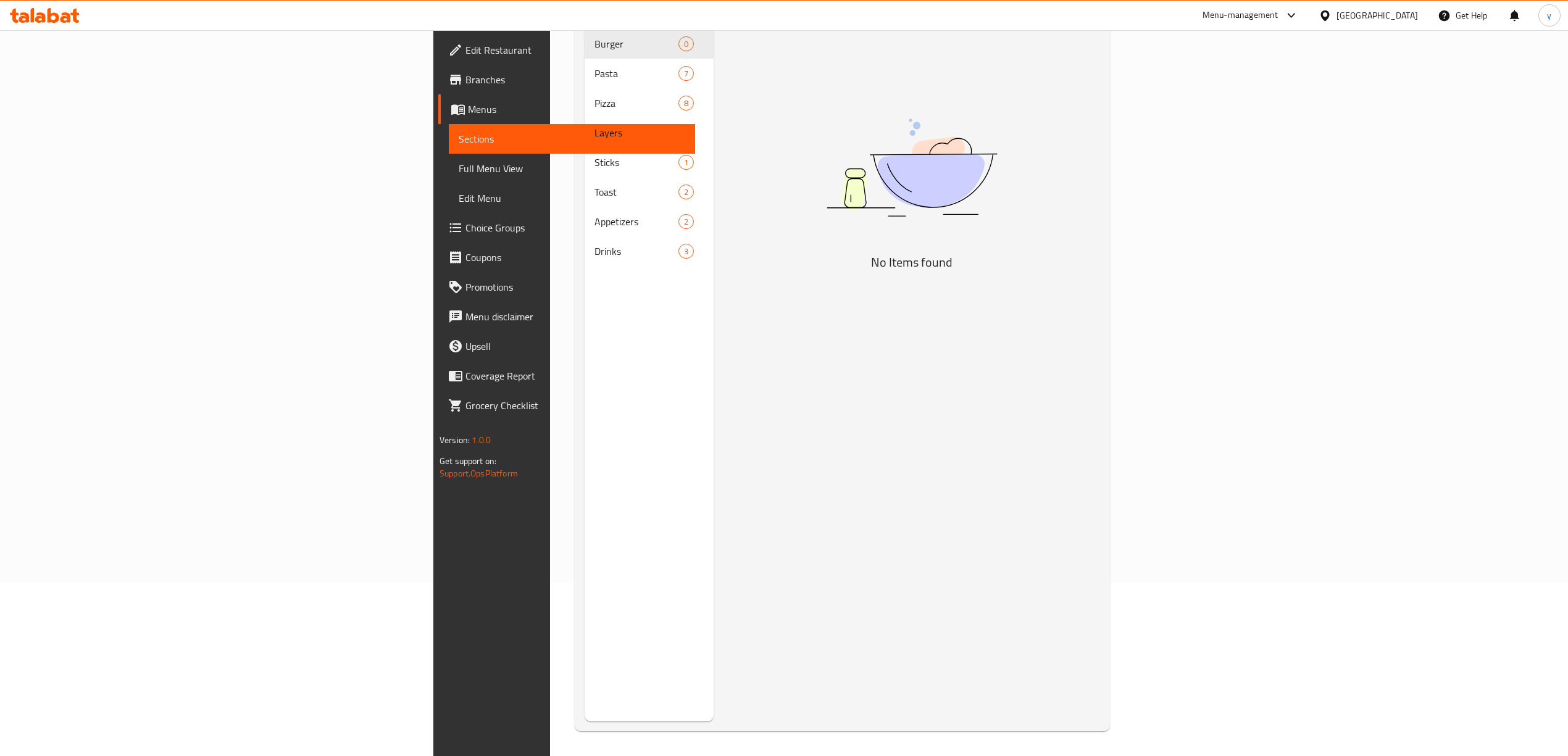
scroll to position [174, 0]
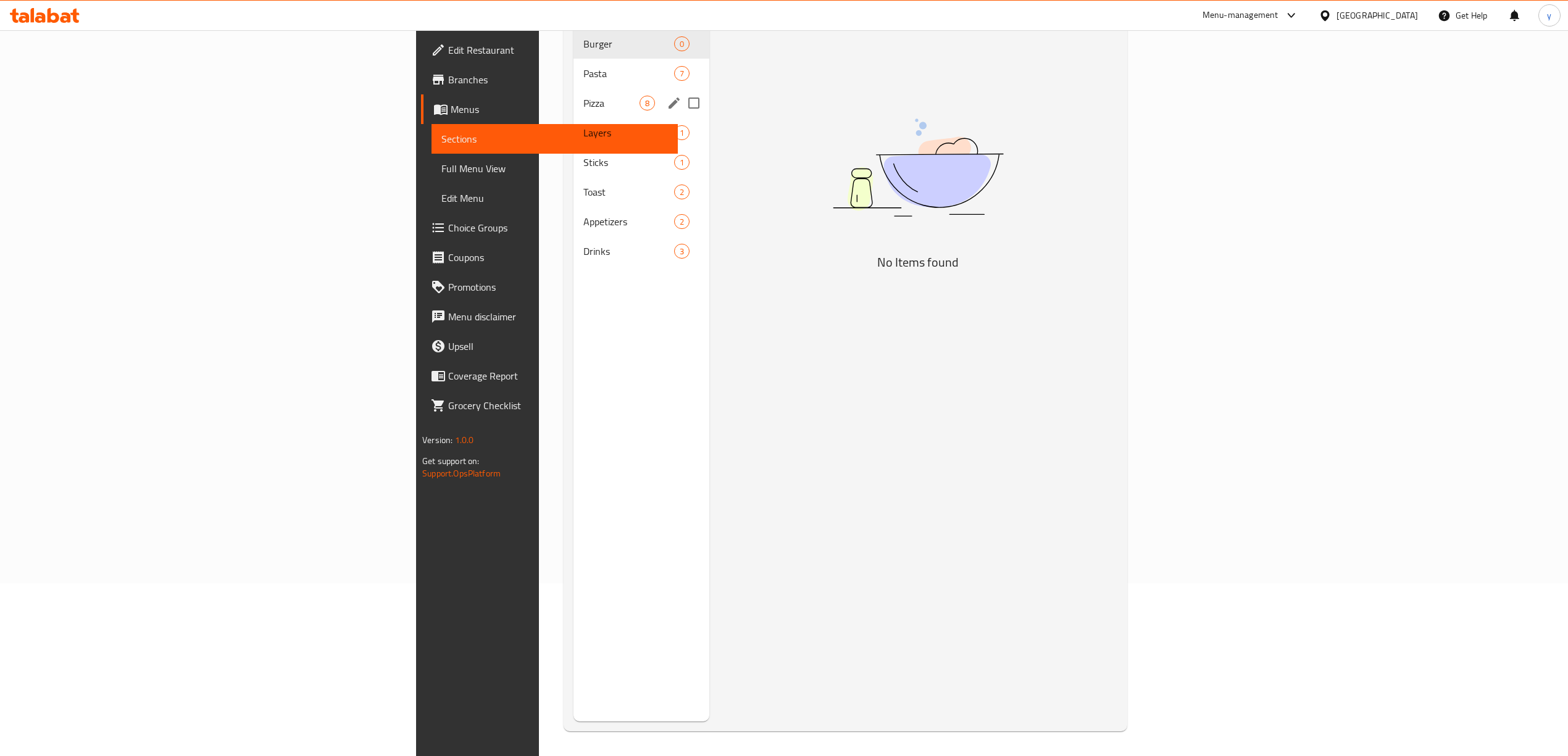
click at [584, 95] on span "Pizza" at bounding box center [611, 102] width 56 height 15
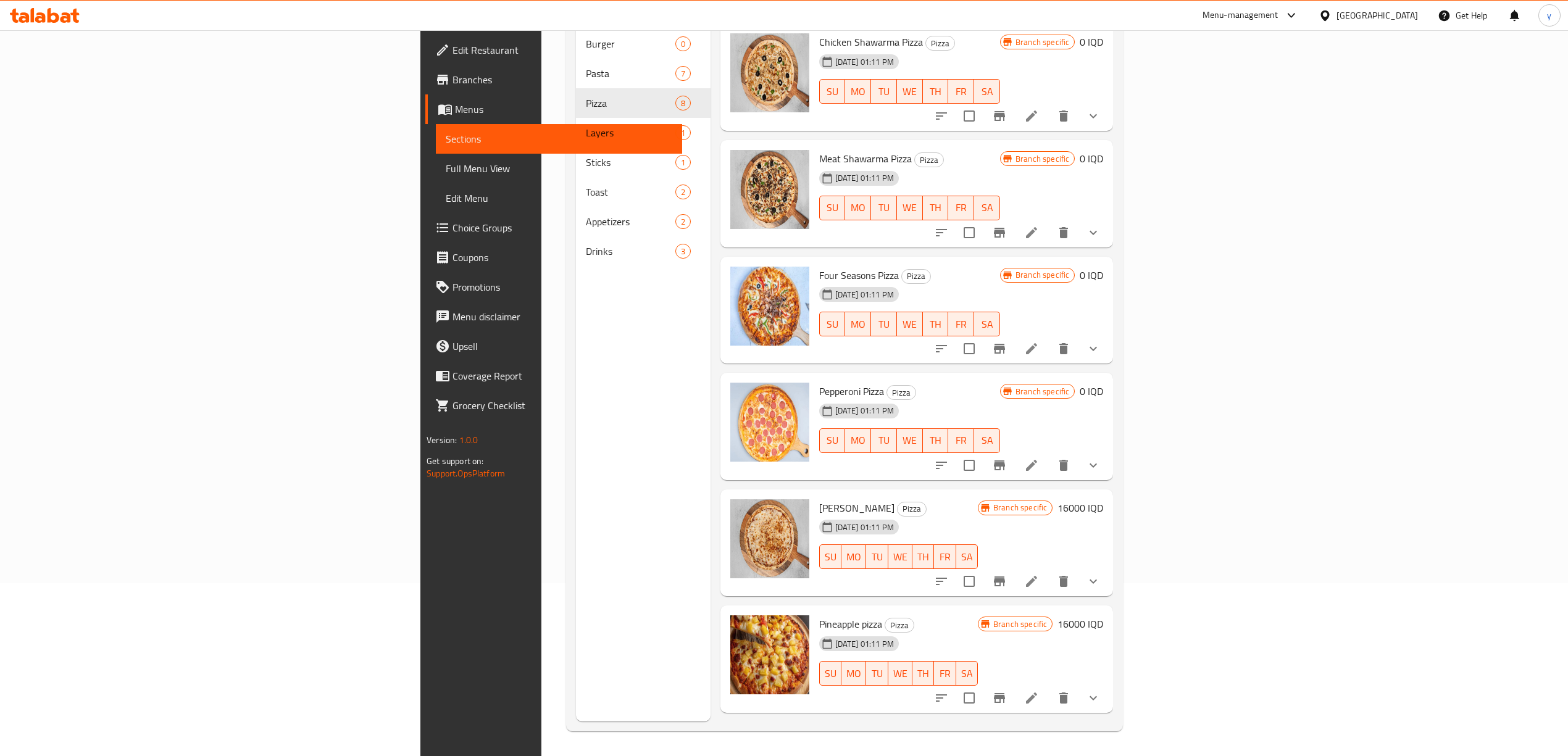
scroll to position [242, 0]
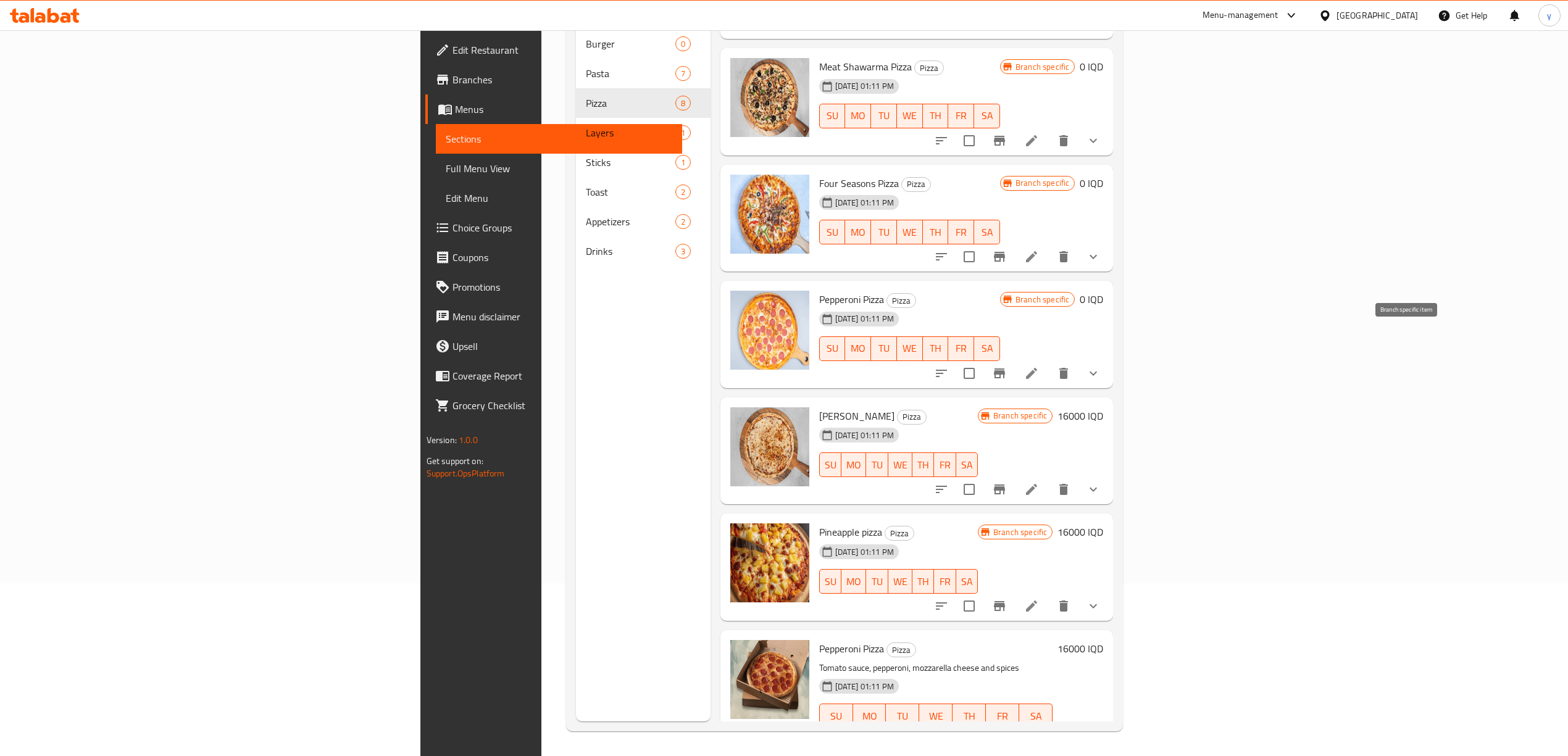
click at [1014, 359] on button "Branch-specific-item" at bounding box center [999, 373] width 29 height 29
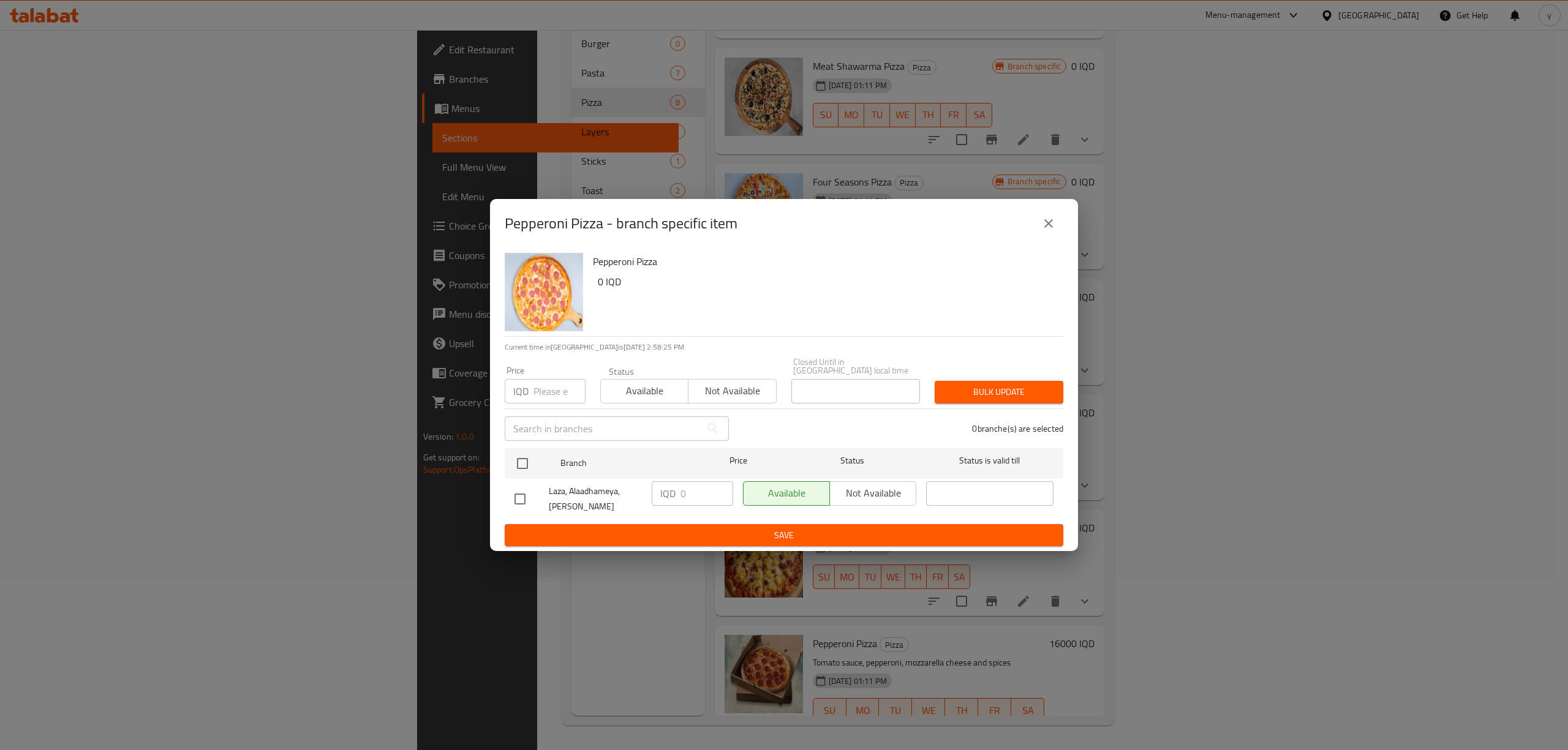
click at [499, 463] on div "Pepperoni Pizza 0 IQD Current time in Iraq is 11 Aug 2025 2:58:25 PM Price IQD …" at bounding box center [783, 400] width 588 height 304
click at [520, 454] on input "checkbox" at bounding box center [521, 463] width 26 height 26
checkbox input "true"
drag, startPoint x: 701, startPoint y: 479, endPoint x: 680, endPoint y: 489, distance: 23.3
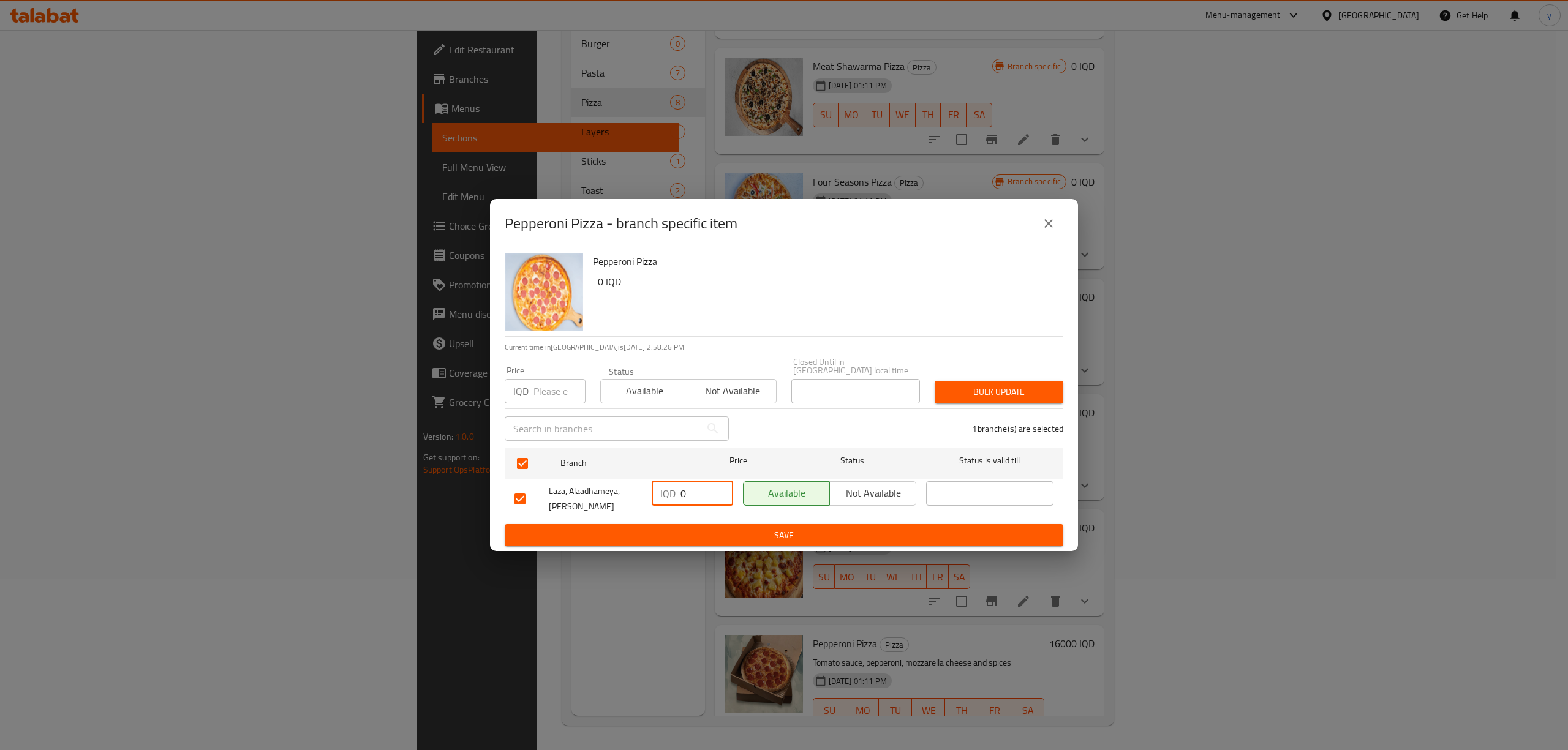
click at [681, 489] on input "0" at bounding box center [707, 494] width 53 height 25
type input "8000"
click at [714, 527] on span "Save" at bounding box center [784, 534] width 539 height 15
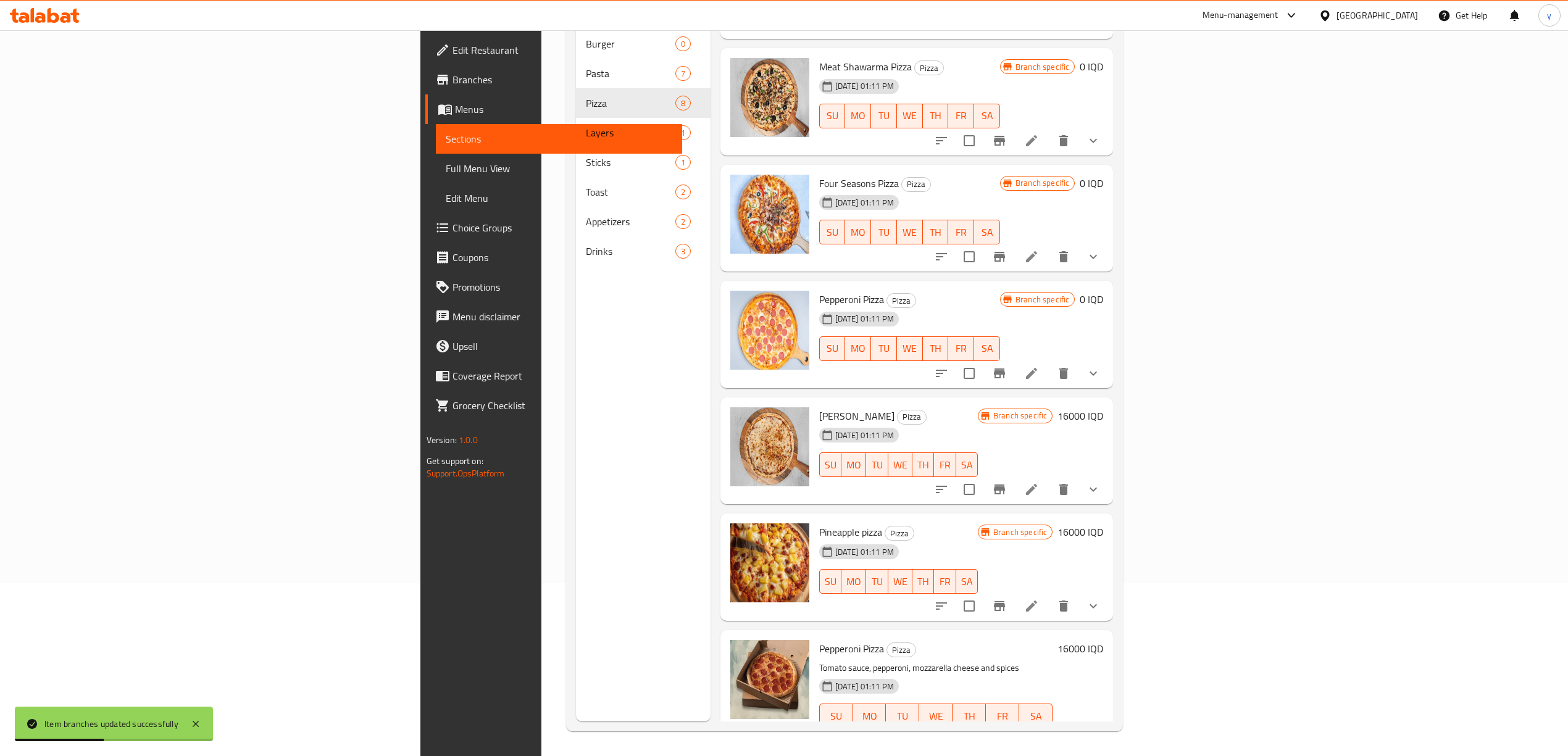
click at [1100, 733] on icon "show more" at bounding box center [1093, 740] width 15 height 15
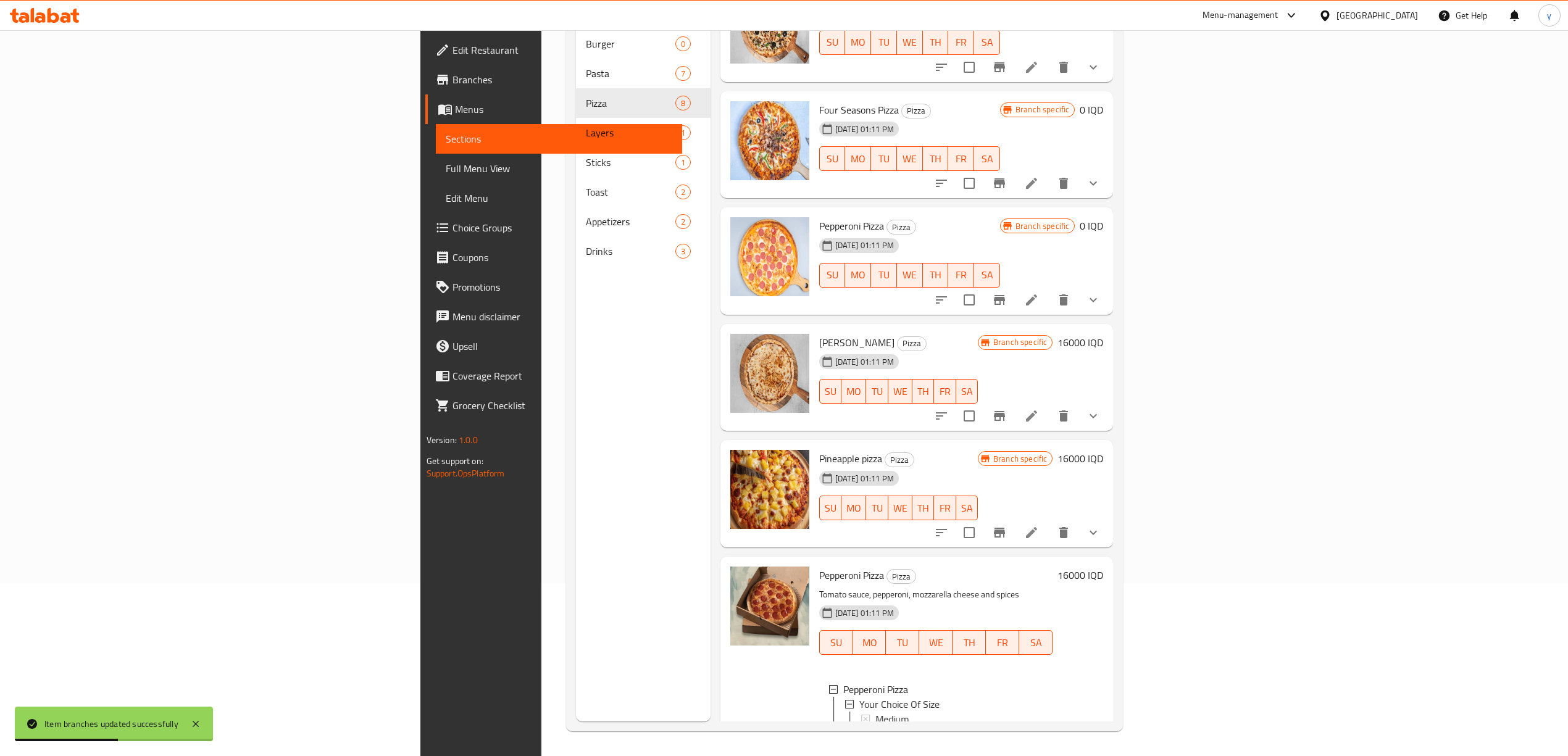
scroll to position [348, 0]
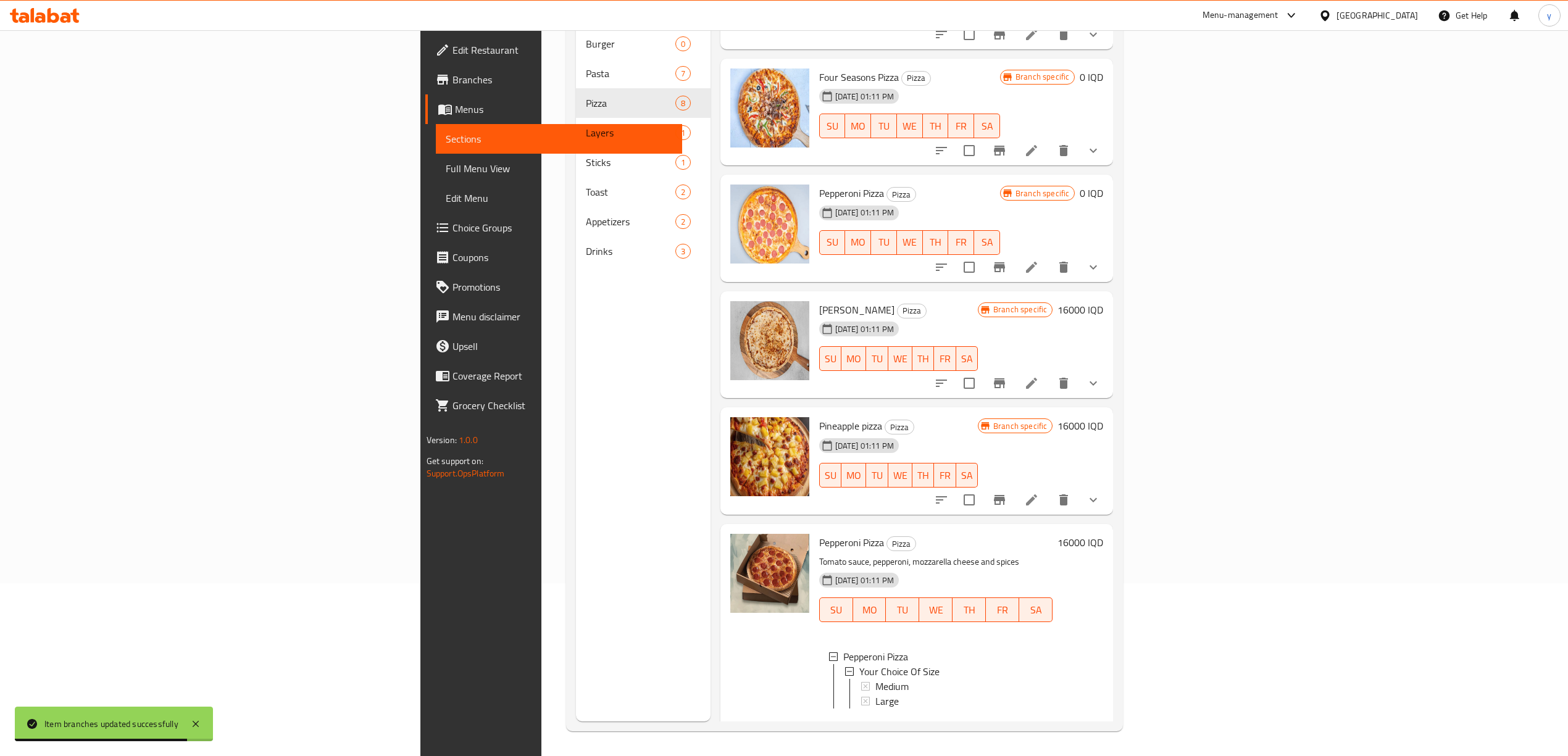
click at [1039, 720] on icon at bounding box center [1031, 728] width 15 height 15
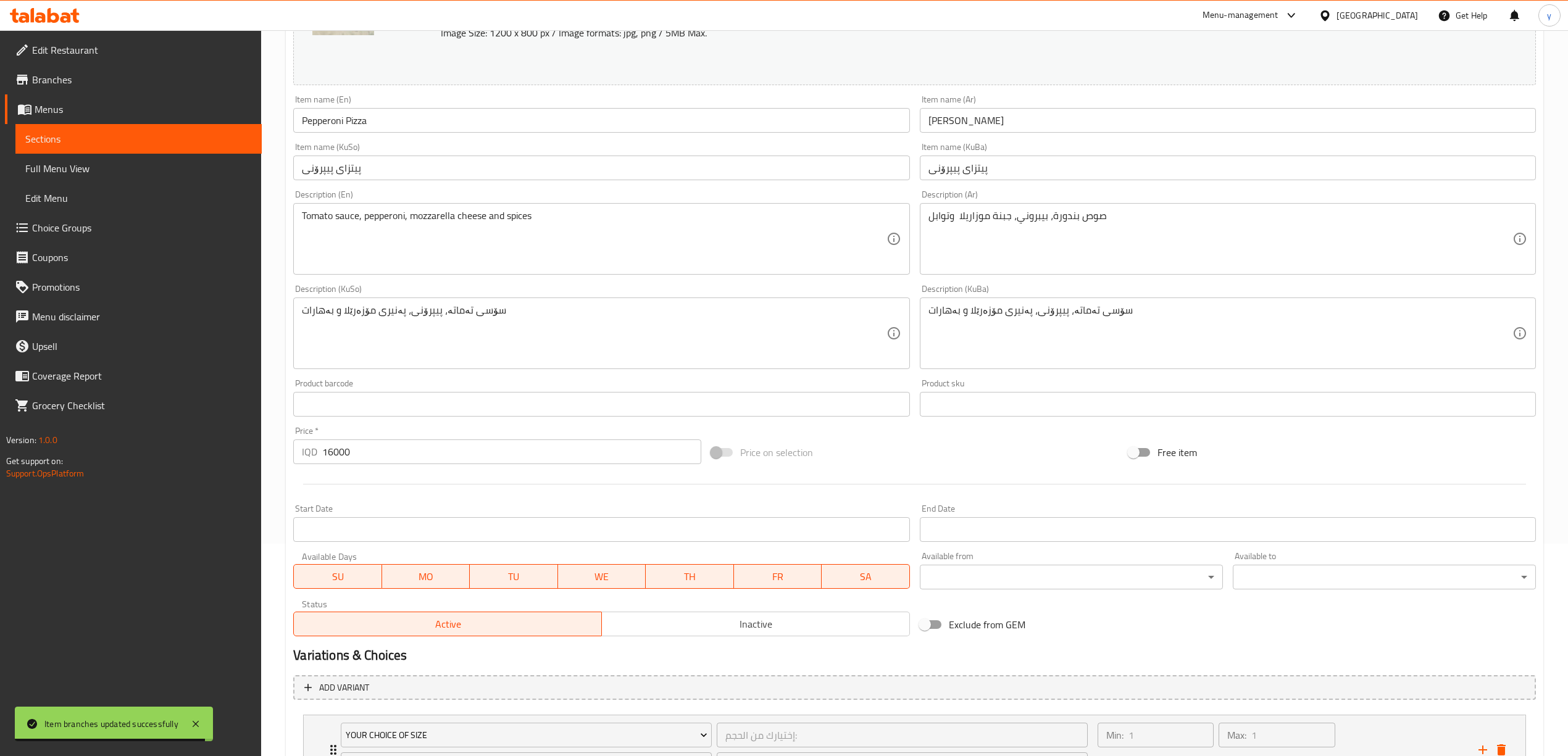
scroll to position [327, 0]
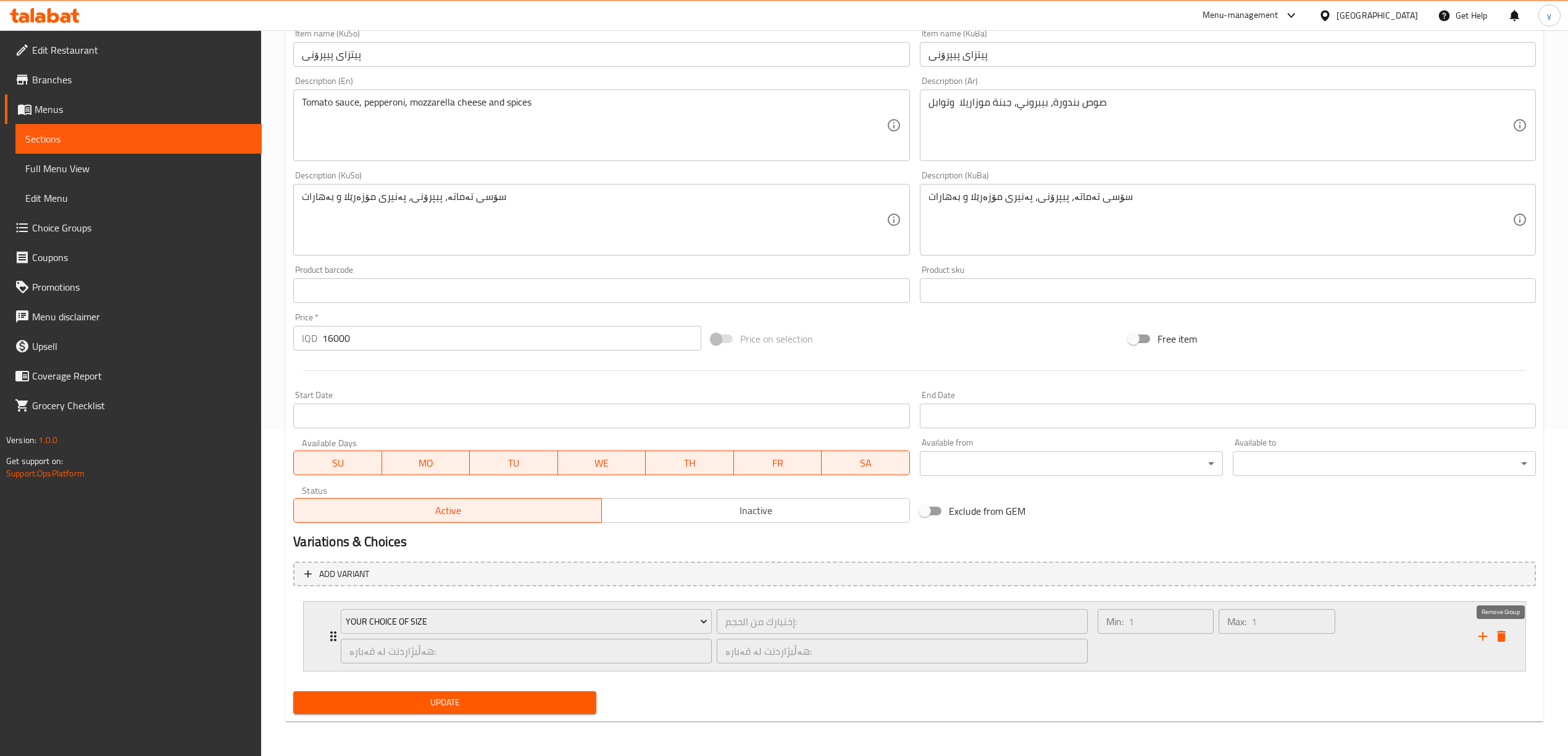
click at [1501, 627] on button "delete" at bounding box center [1501, 636] width 19 height 19
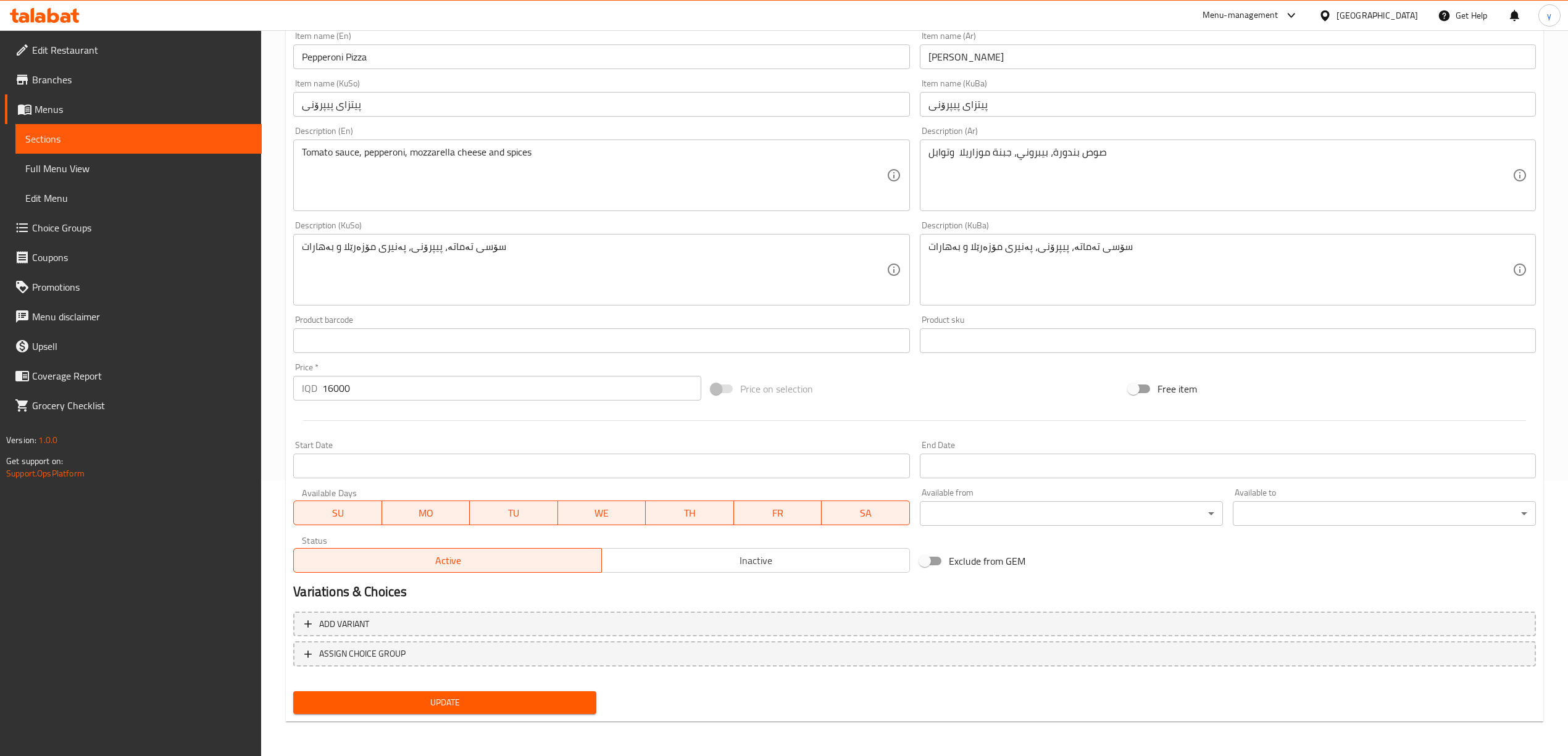
scroll to position [274, 0]
click at [537, 670] on div "Add variant ASSIGN CHOICE GROUP" at bounding box center [915, 647] width 1253 height 80
click at [549, 696] on span "Update" at bounding box center [445, 703] width 283 height 15
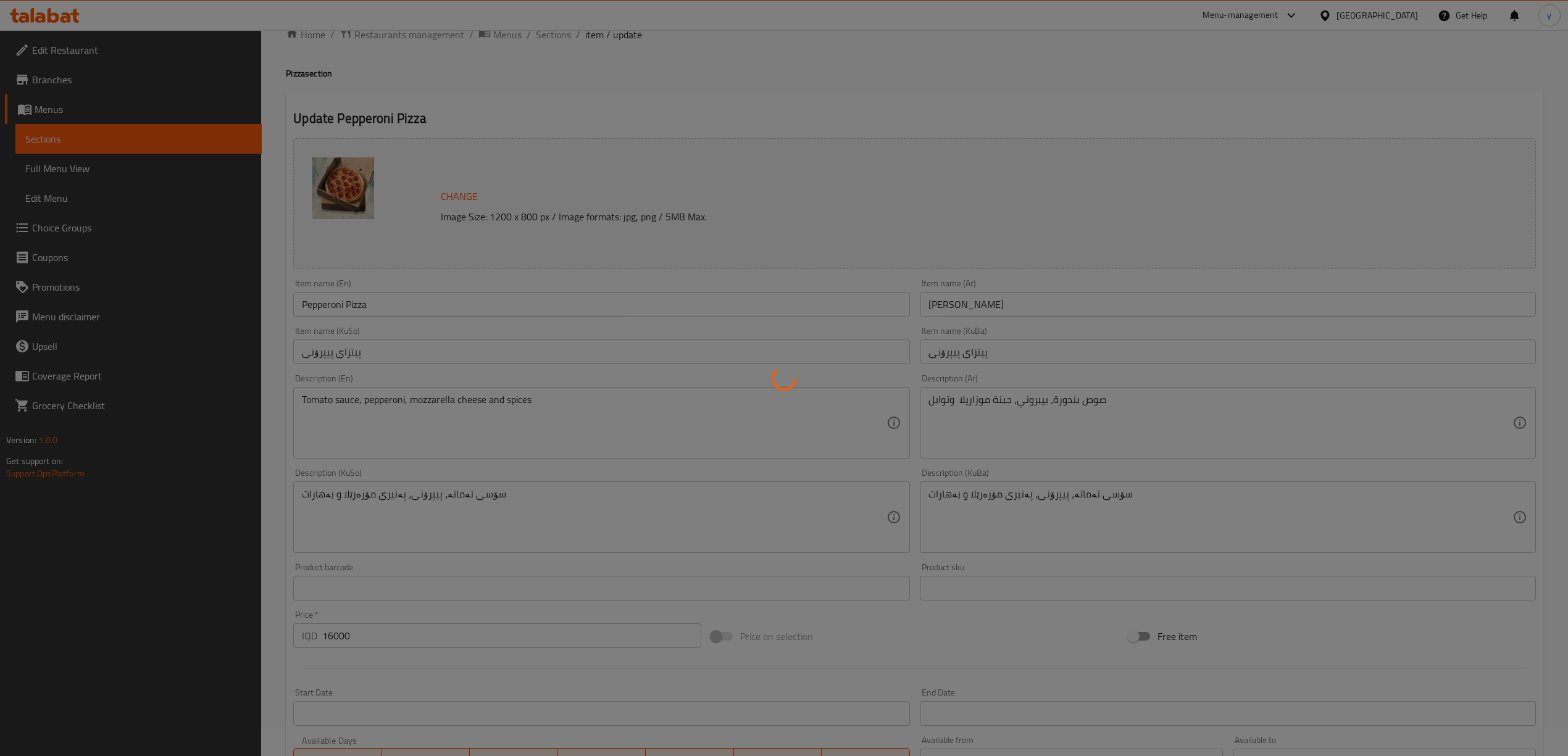
scroll to position [0, 0]
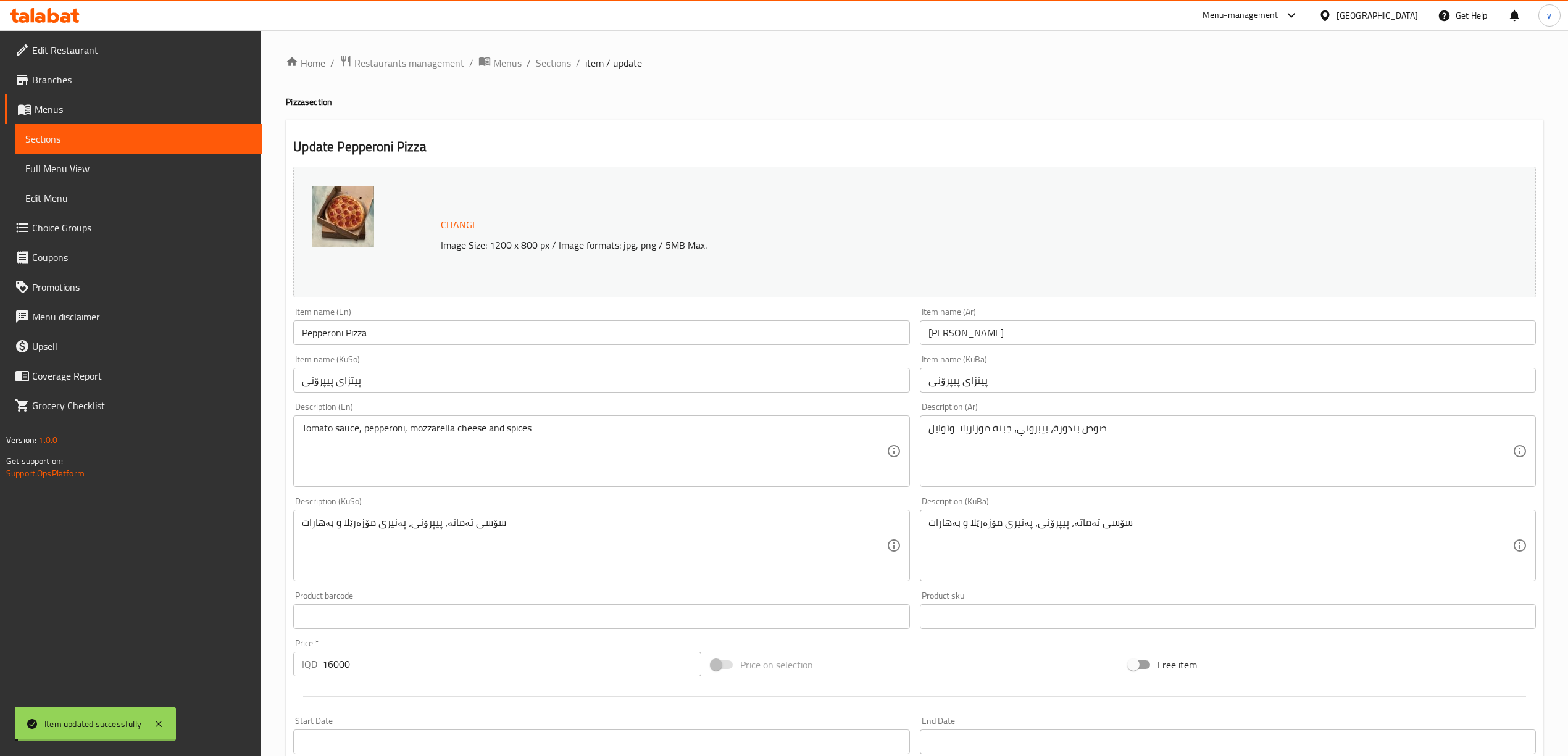
click at [559, 75] on div "Home / Restaurants management / Menus / Sections / item / update Pizza section …" at bounding box center [914, 531] width 1257 height 952
click at [557, 64] on span "Sections" at bounding box center [552, 62] width 35 height 15
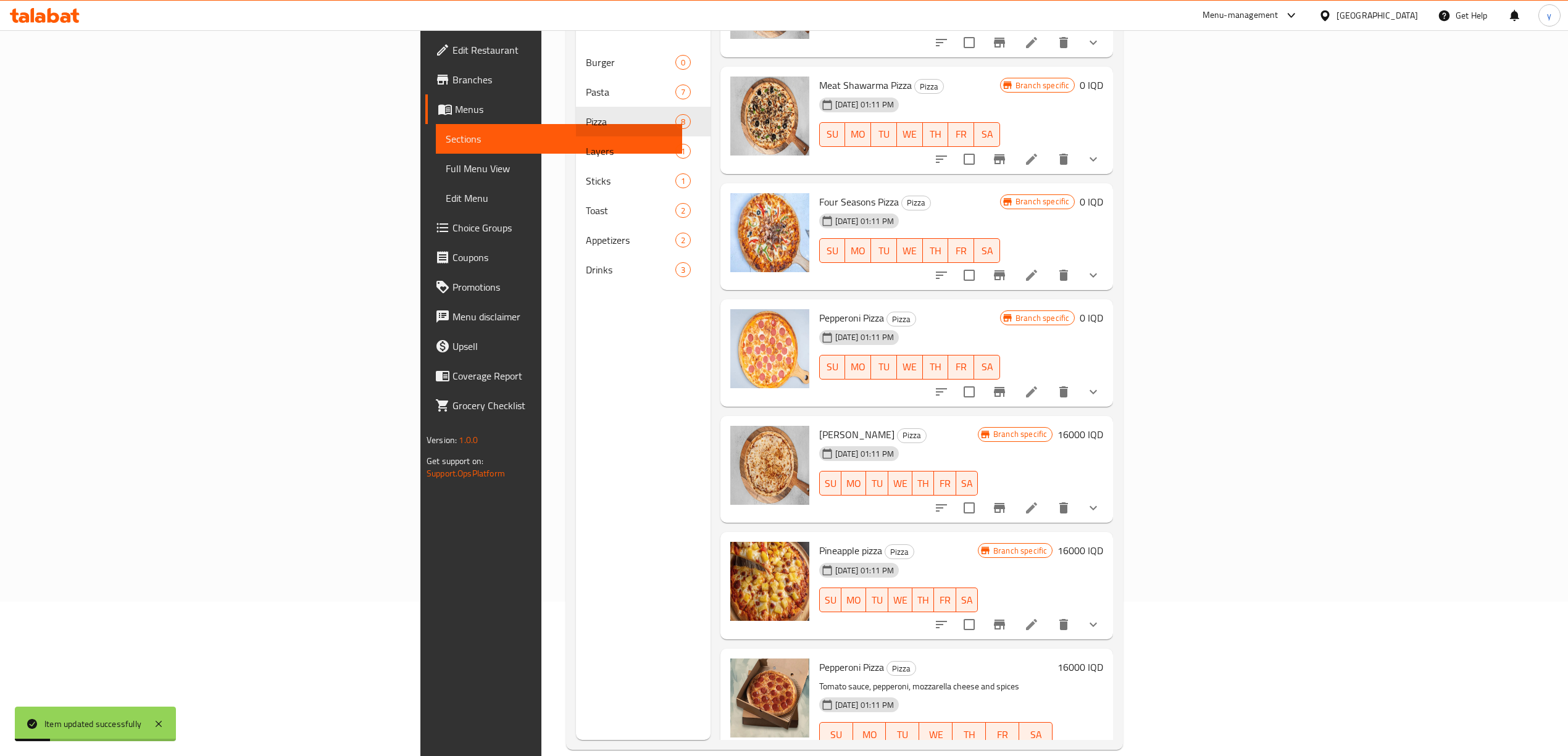
scroll to position [174, 0]
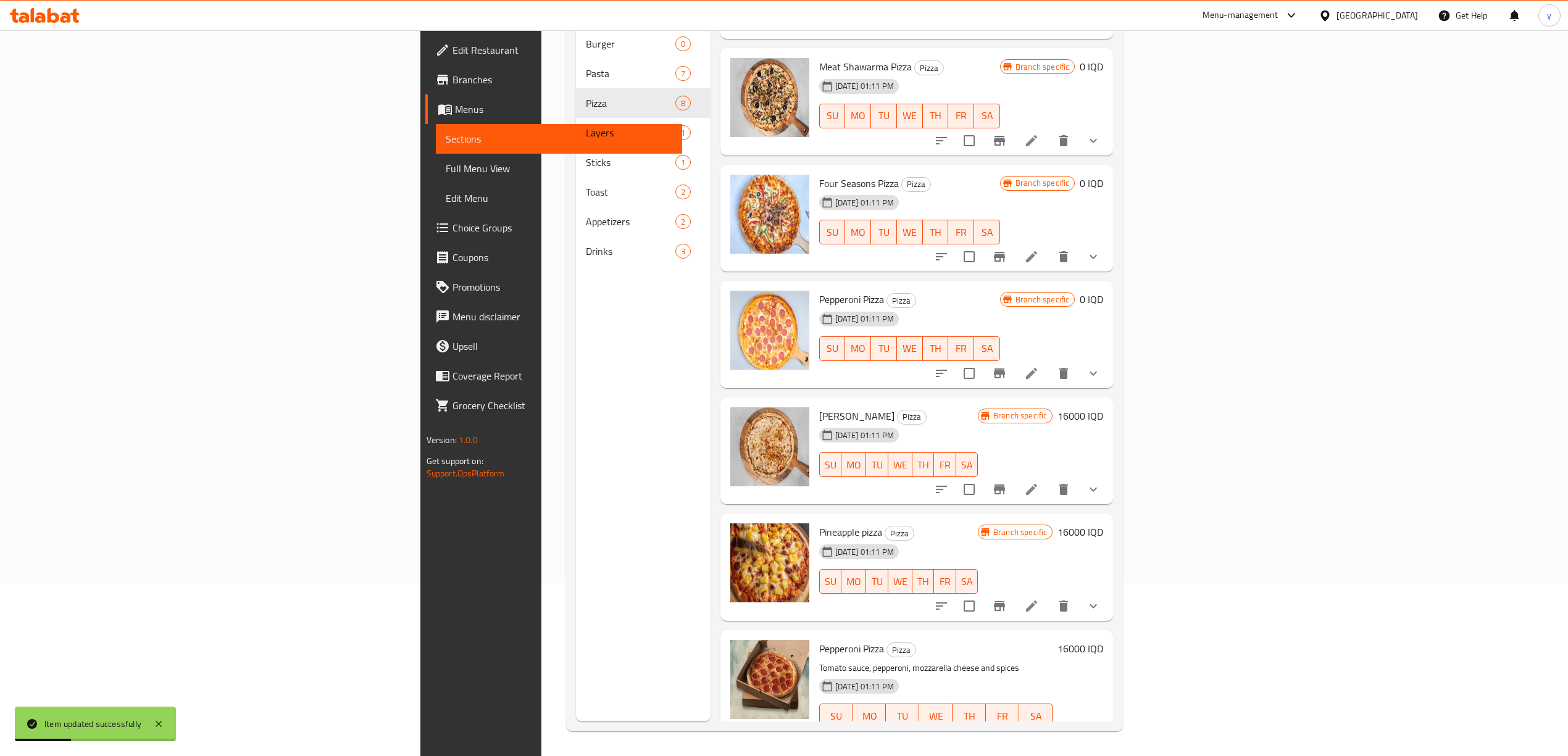
click at [1049, 362] on li at bounding box center [1031, 373] width 35 height 22
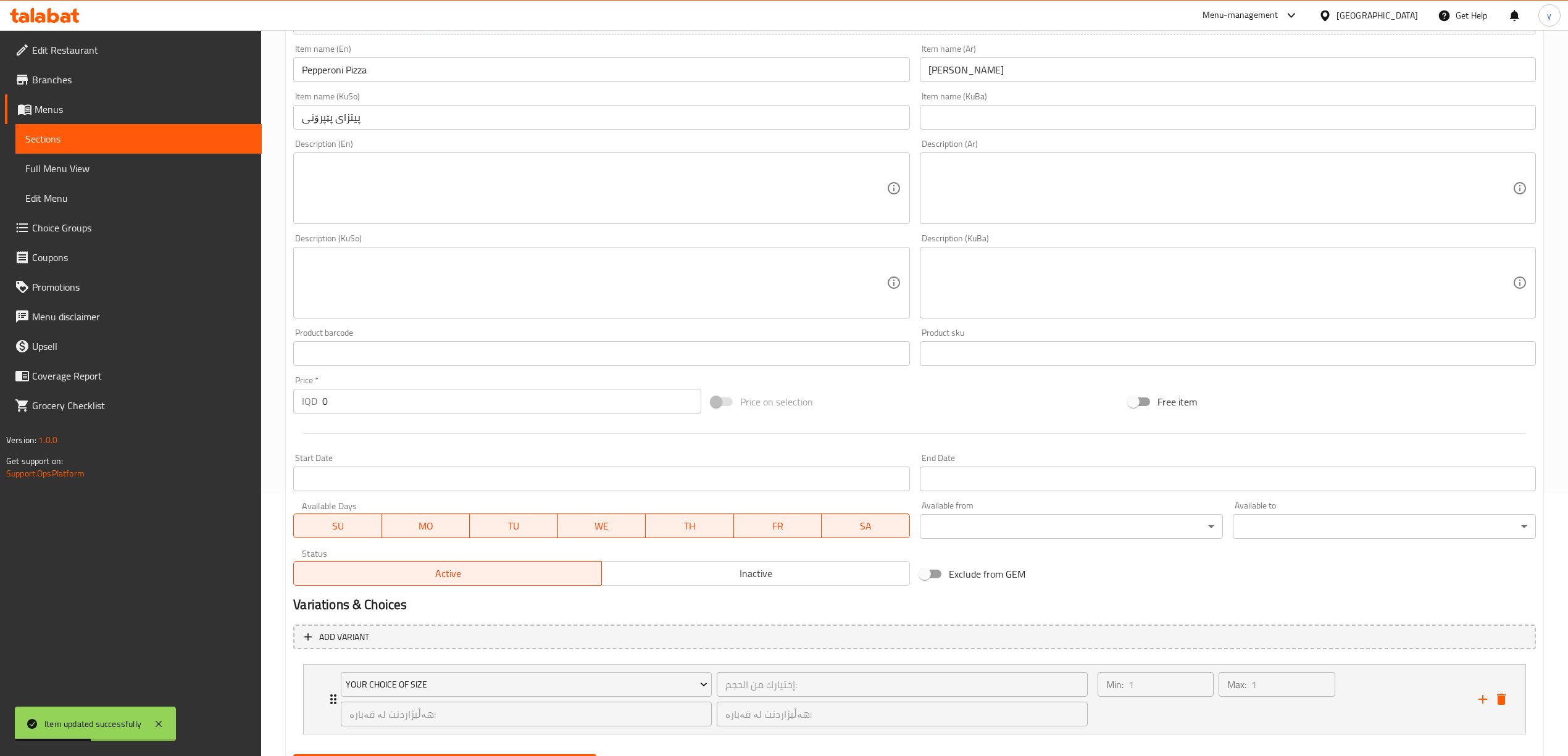
scroll to position [327, 0]
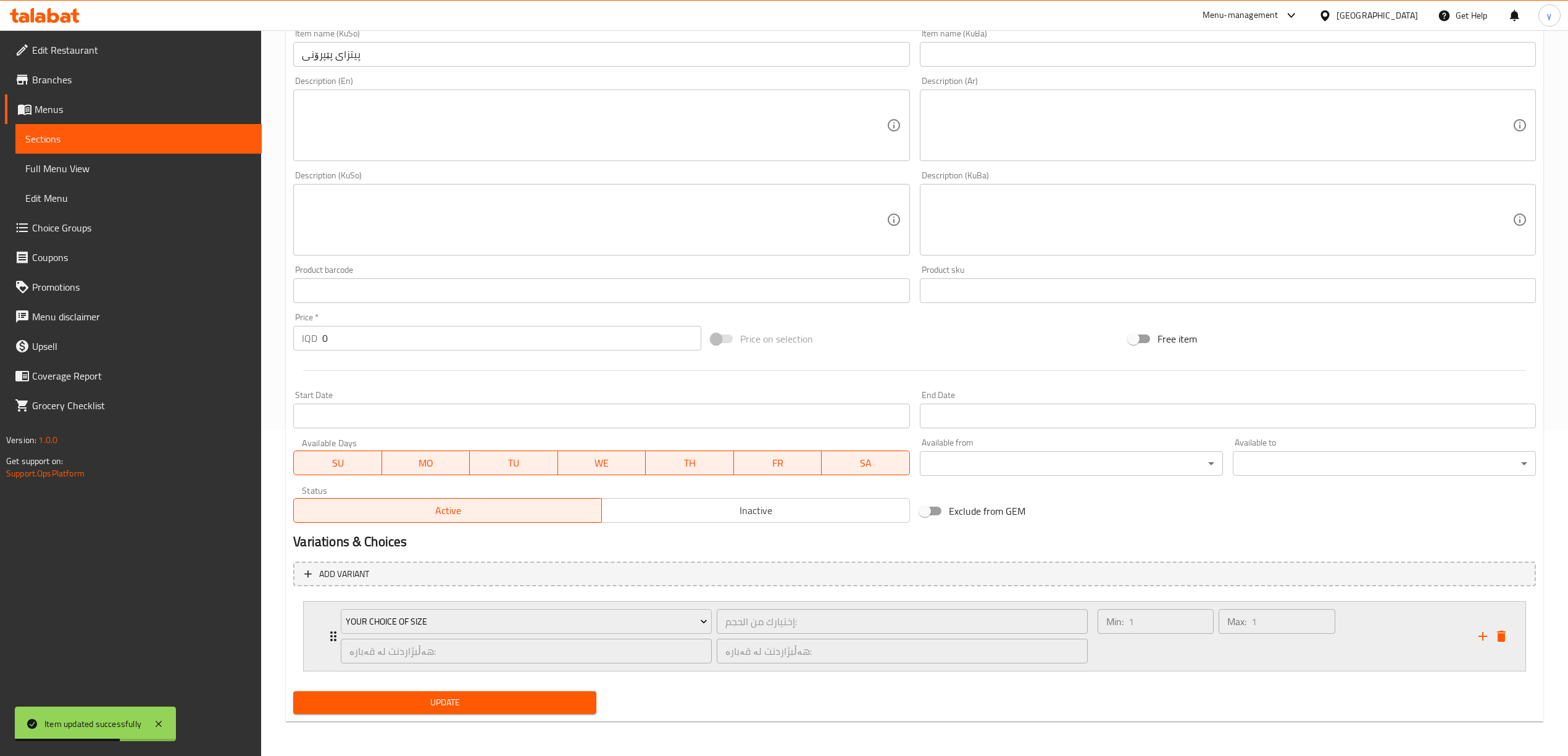
click at [1499, 632] on icon "delete" at bounding box center [1501, 636] width 15 height 15
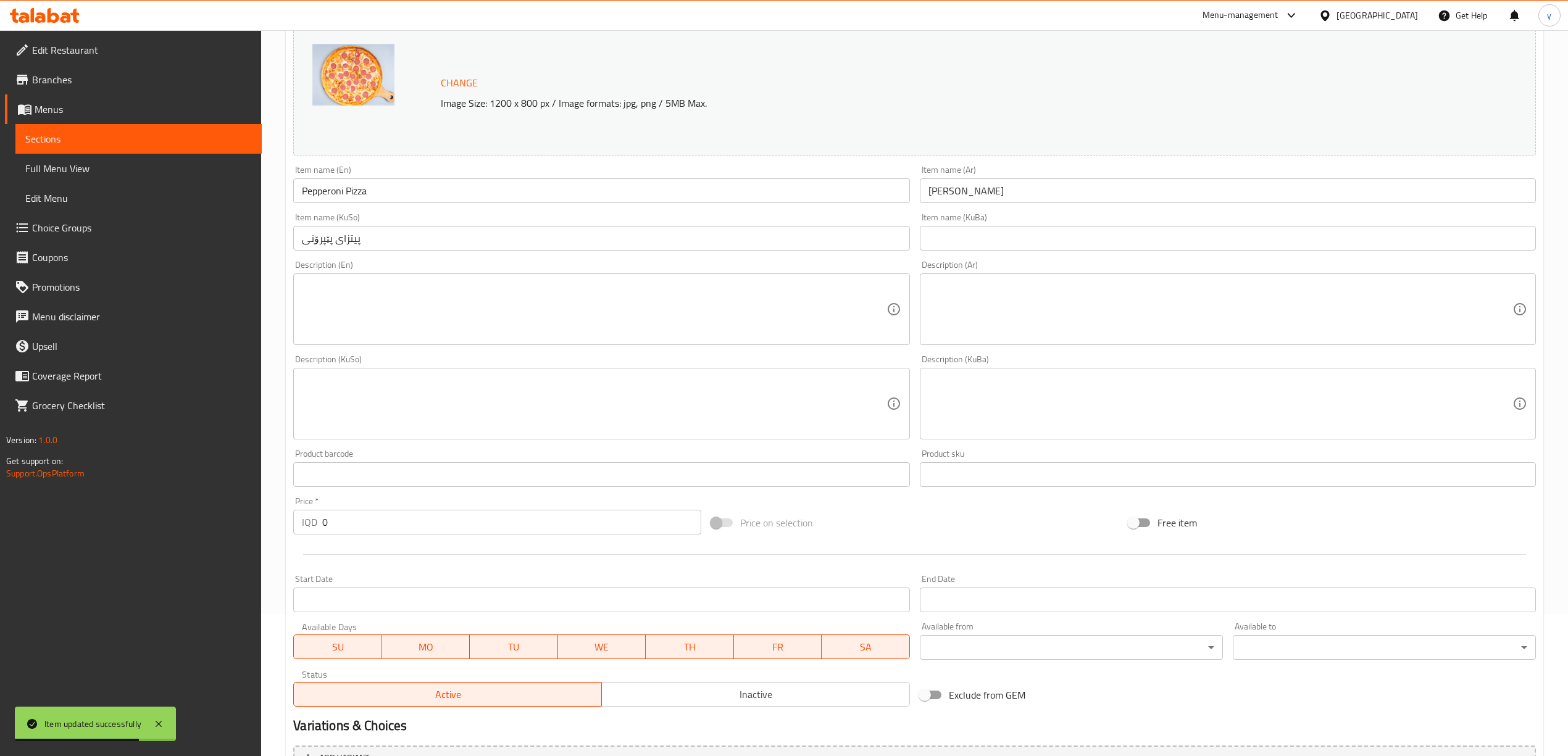
scroll to position [274, 0]
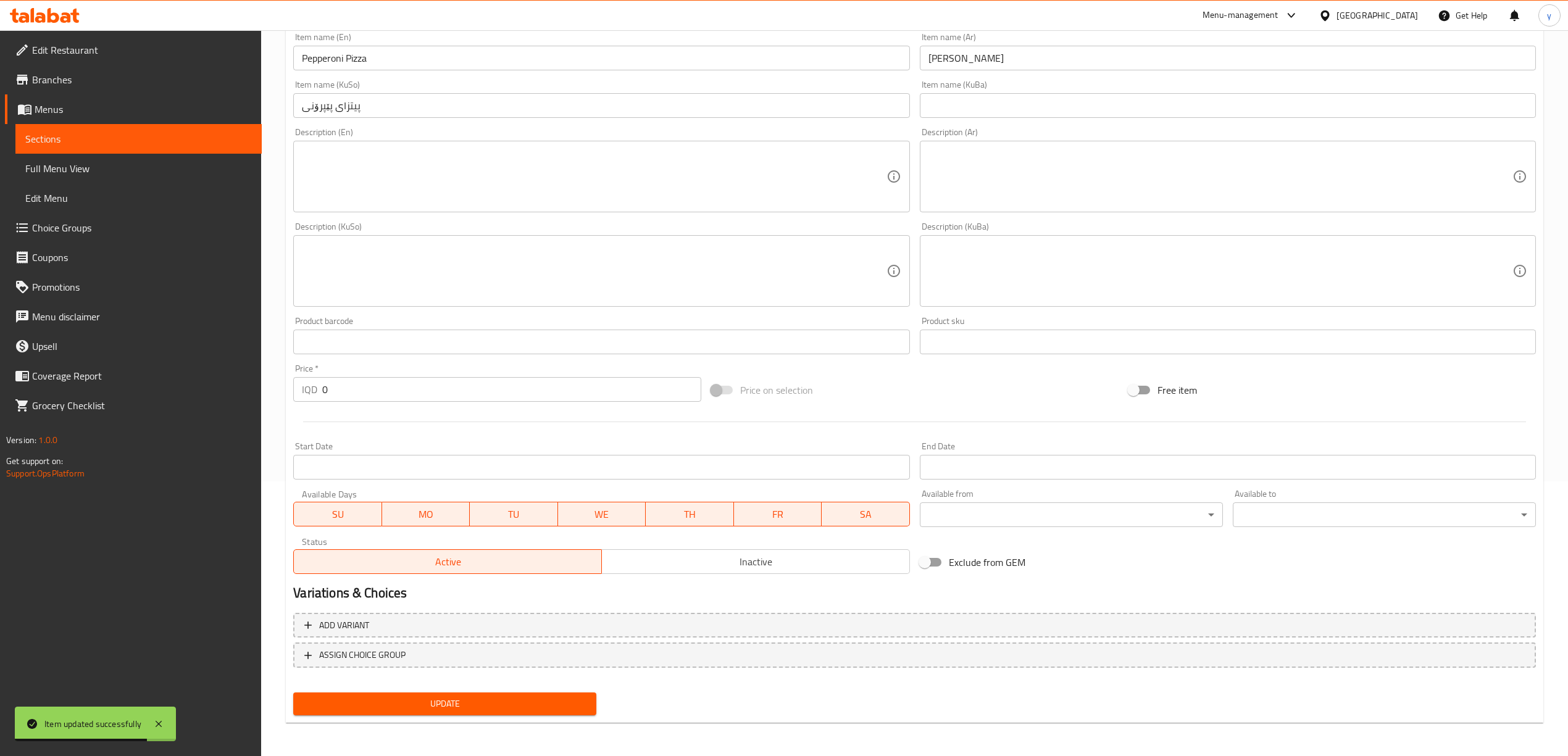
click at [558, 714] on div "Update" at bounding box center [445, 703] width 313 height 33
click at [579, 699] on span "Update" at bounding box center [445, 703] width 283 height 15
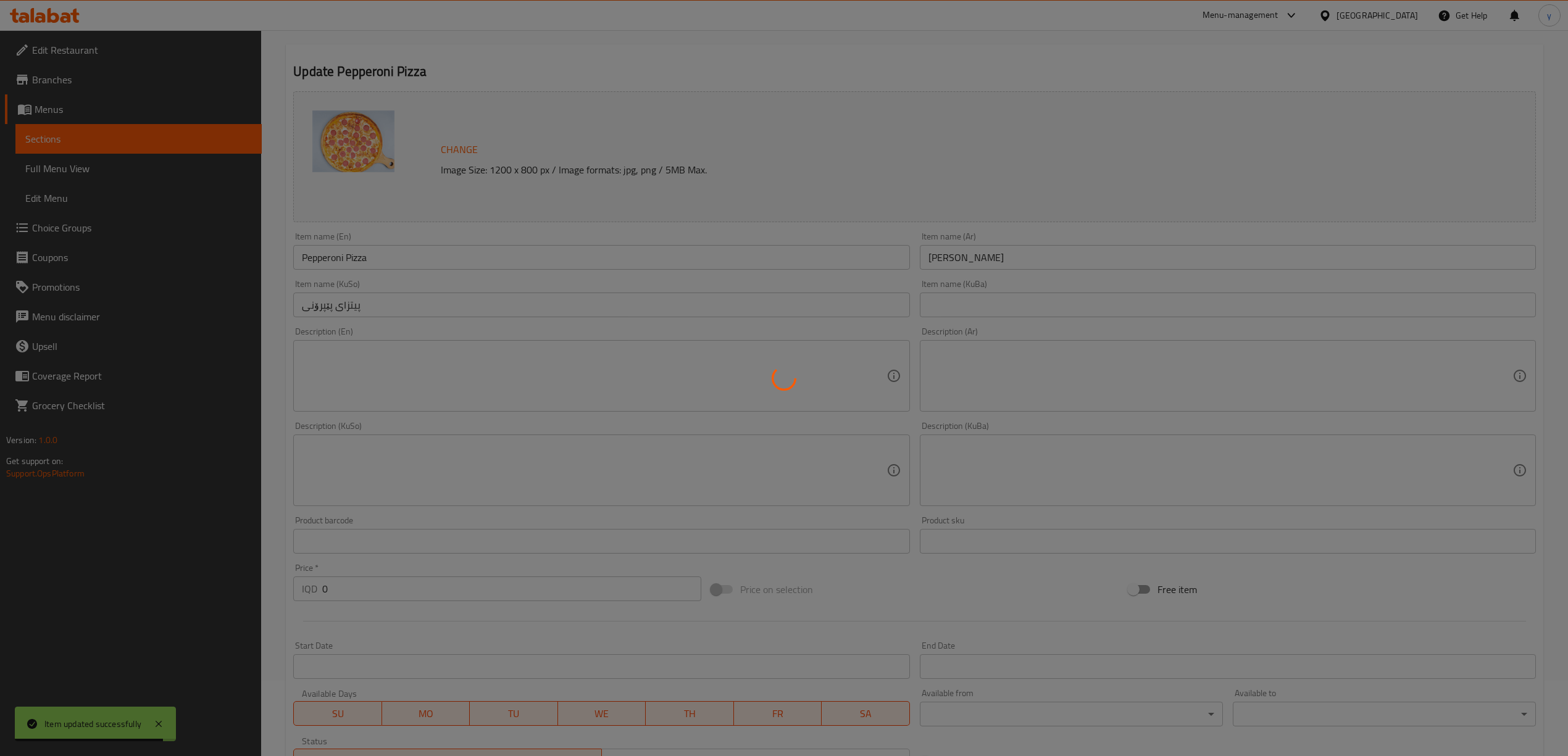
scroll to position [0, 0]
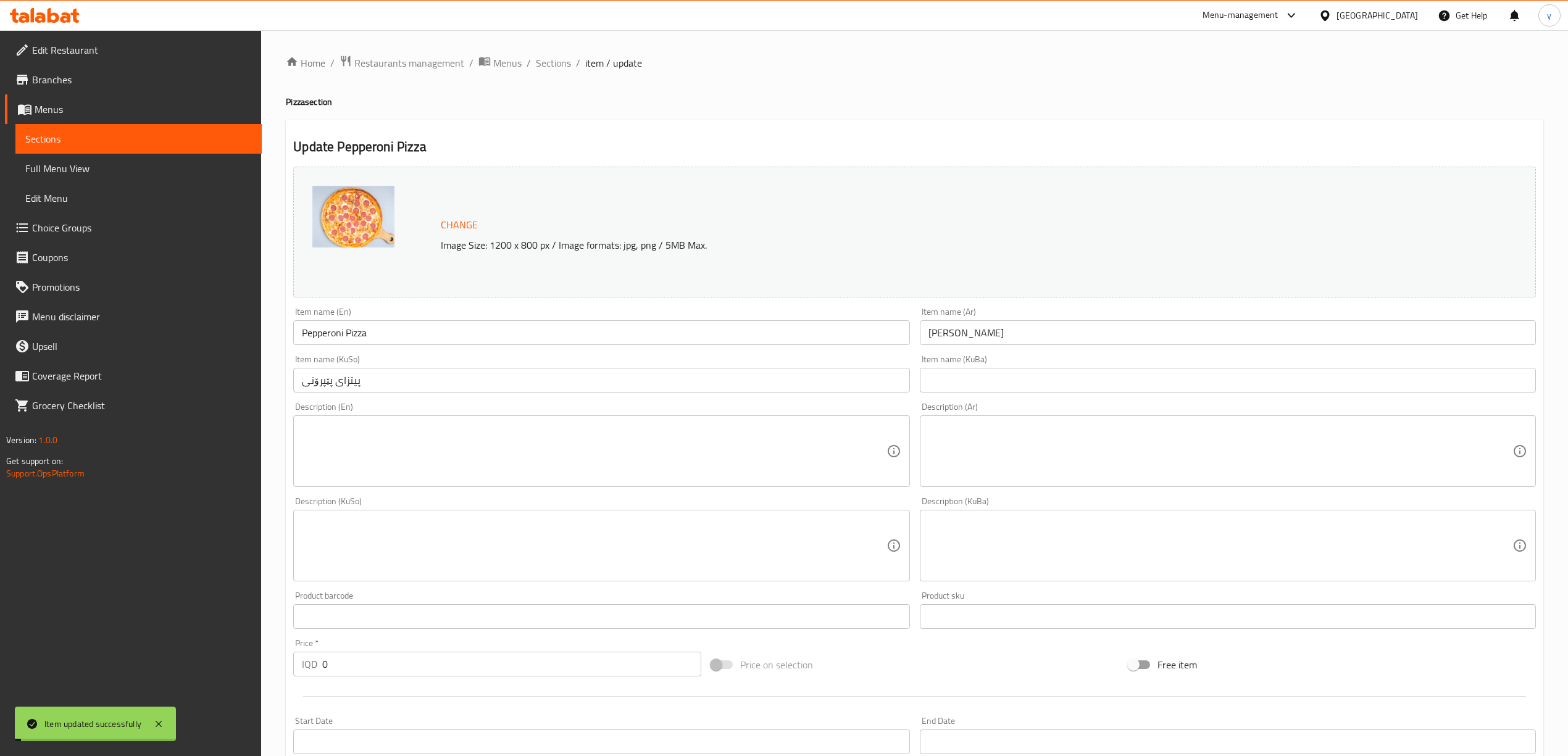
click at [556, 60] on span "Sections" at bounding box center [552, 62] width 35 height 15
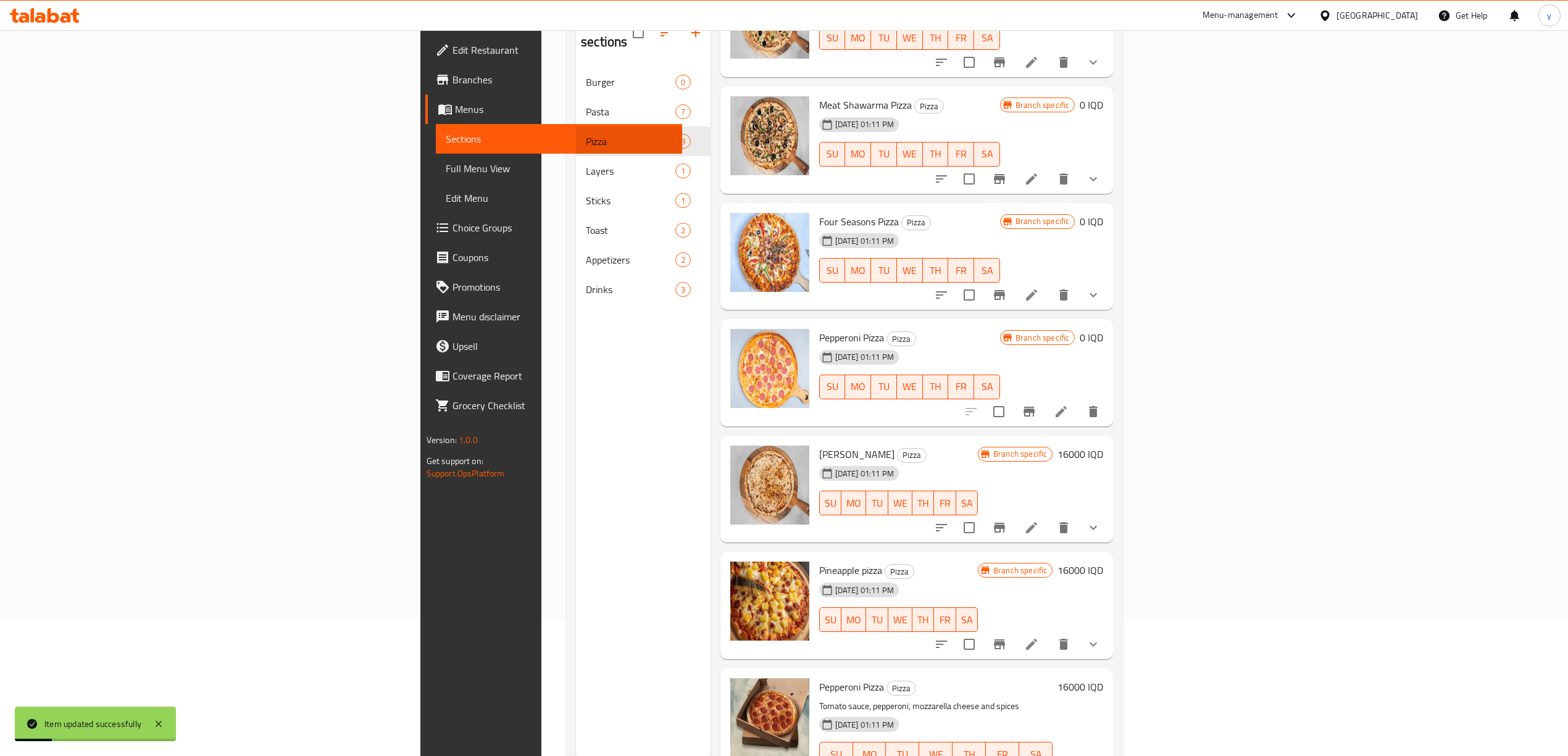
scroll to position [174, 0]
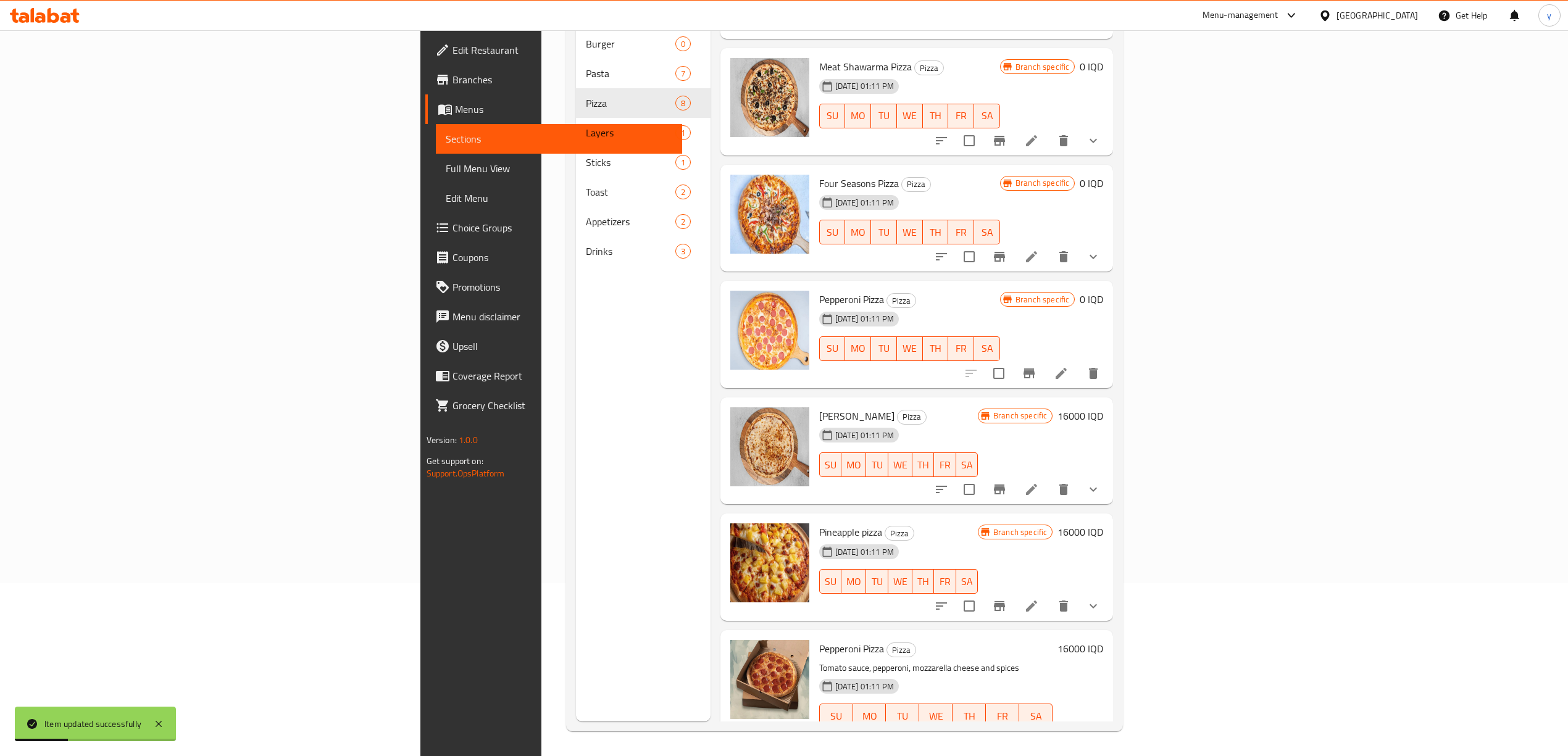
click at [1103, 407] on h6 "16000 IQD" at bounding box center [1080, 415] width 45 height 17
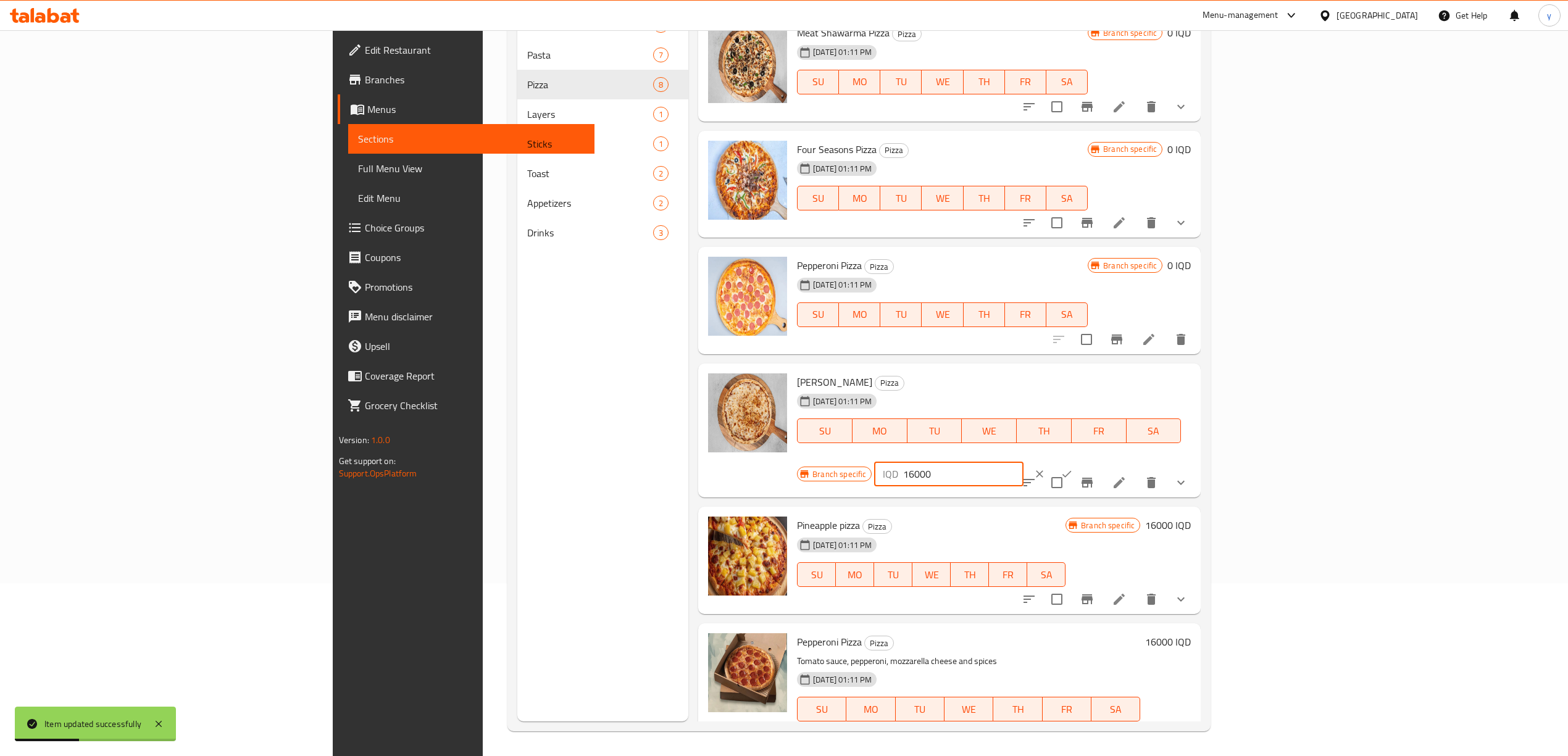
drag, startPoint x: 1392, startPoint y: 385, endPoint x: 1286, endPoint y: 391, distance: 106.2
click at [1098, 460] on div "Branch specific IQD 16000 ​" at bounding box center [946, 474] width 300 height 27
paste input "number"
type input "0"
click at [1073, 467] on icon "ok" at bounding box center [1066, 474] width 12 height 12
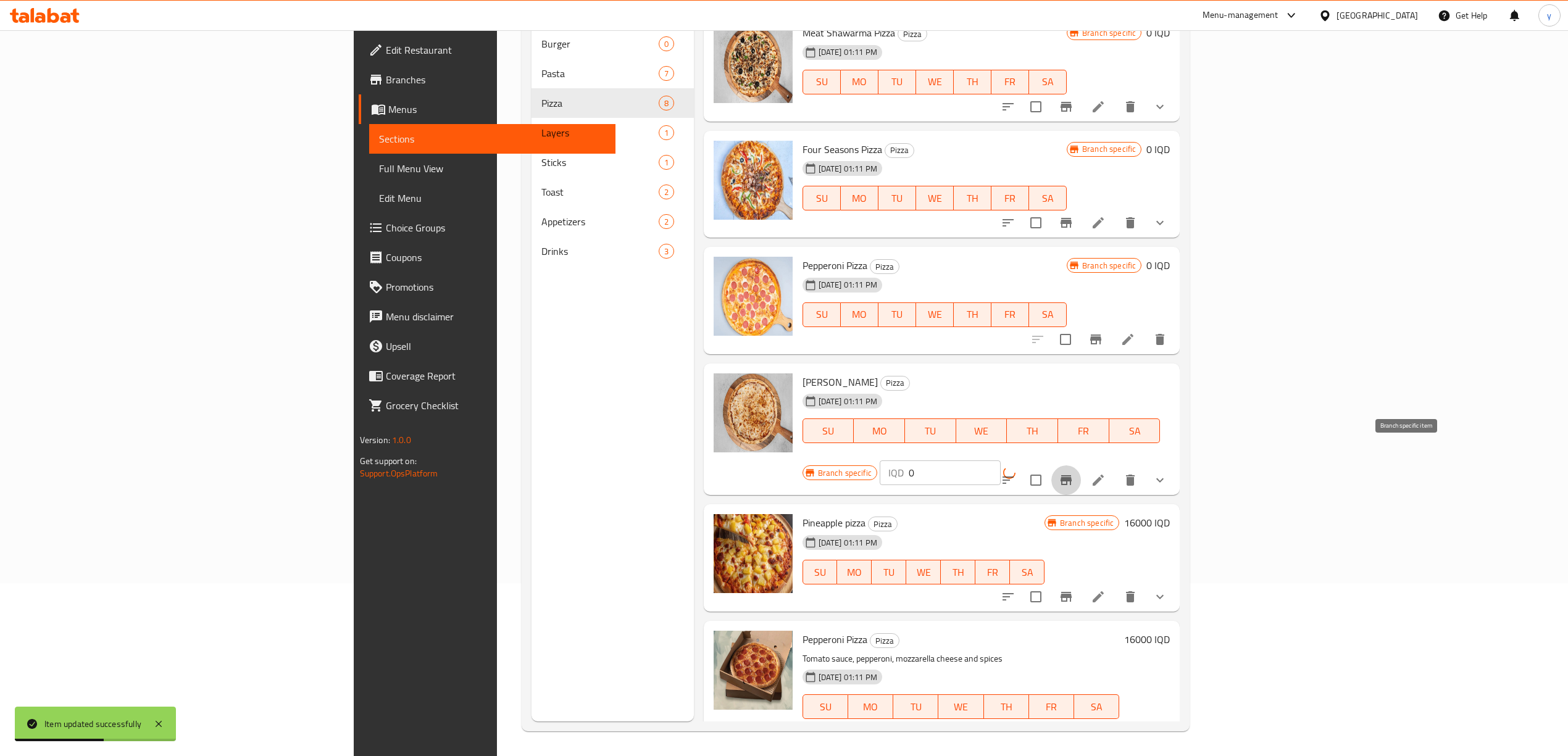
click at [1081, 465] on button "Branch-specific-item" at bounding box center [1066, 479] width 29 height 29
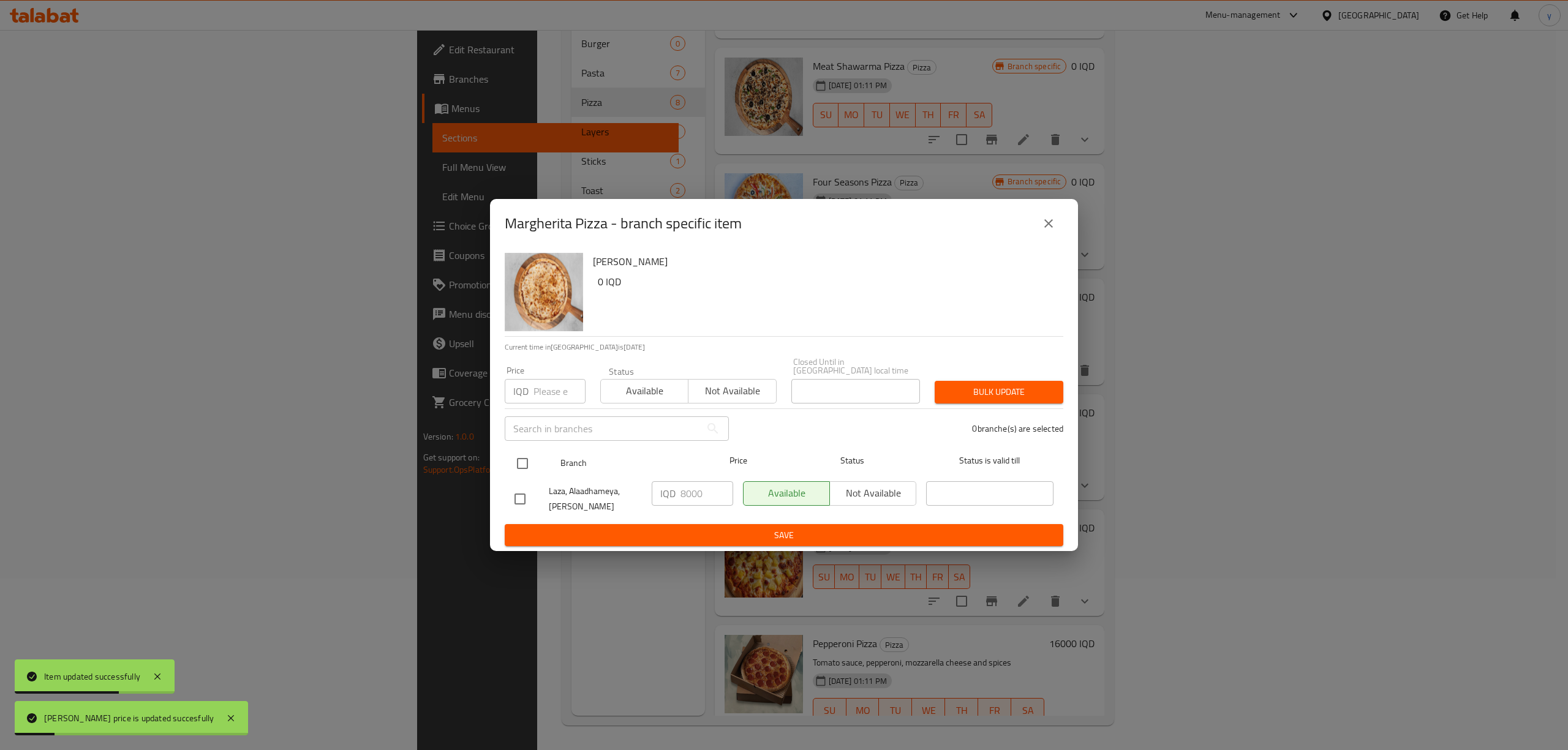
click at [527, 451] on input "checkbox" at bounding box center [521, 463] width 26 height 26
checkbox input "true"
drag, startPoint x: 704, startPoint y: 488, endPoint x: 666, endPoint y: 509, distance: 43.4
click at [666, 509] on div "IQD 8000 ​" at bounding box center [692, 498] width 91 height 45
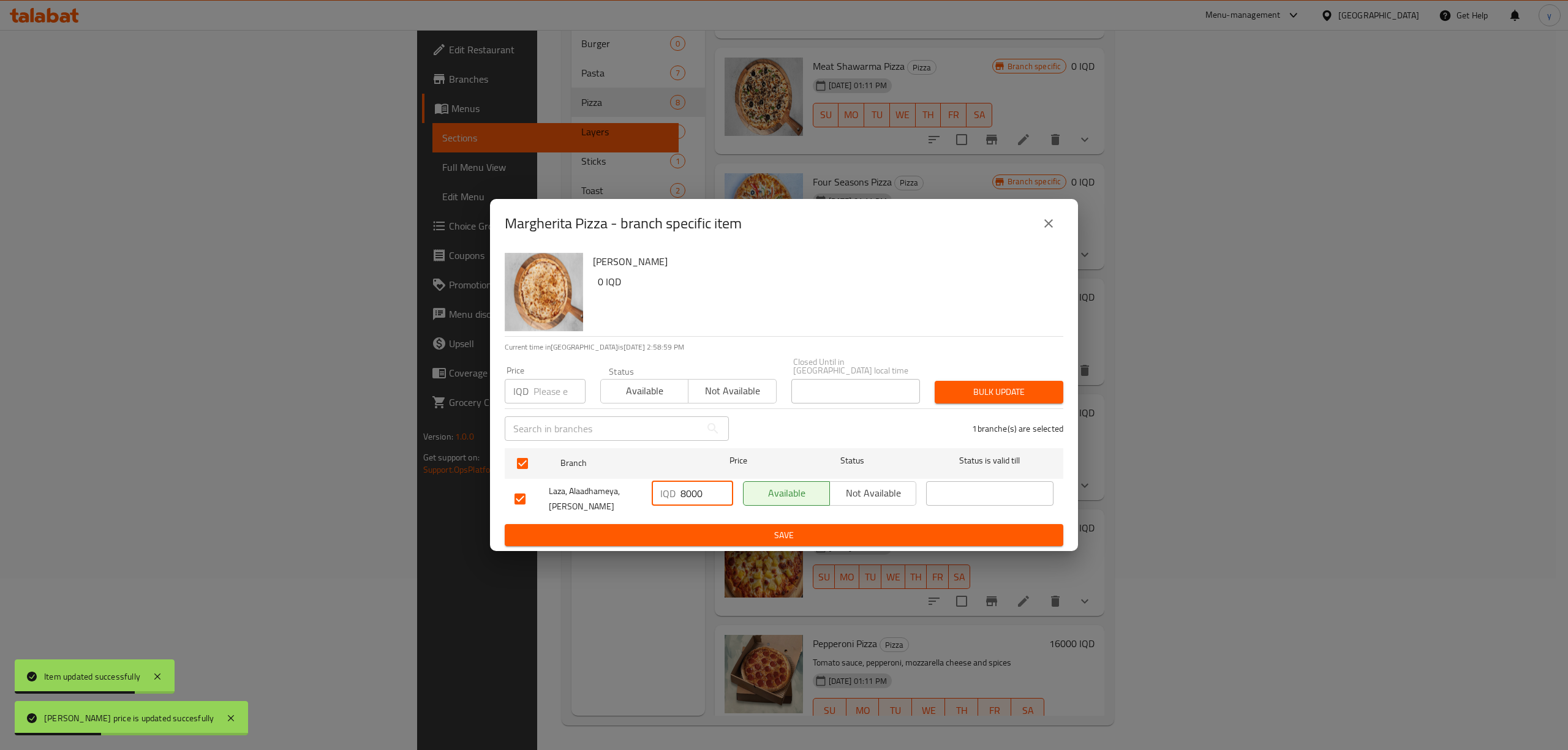
paste input "number"
type input "0"
click at [746, 529] on span "Save" at bounding box center [784, 534] width 539 height 15
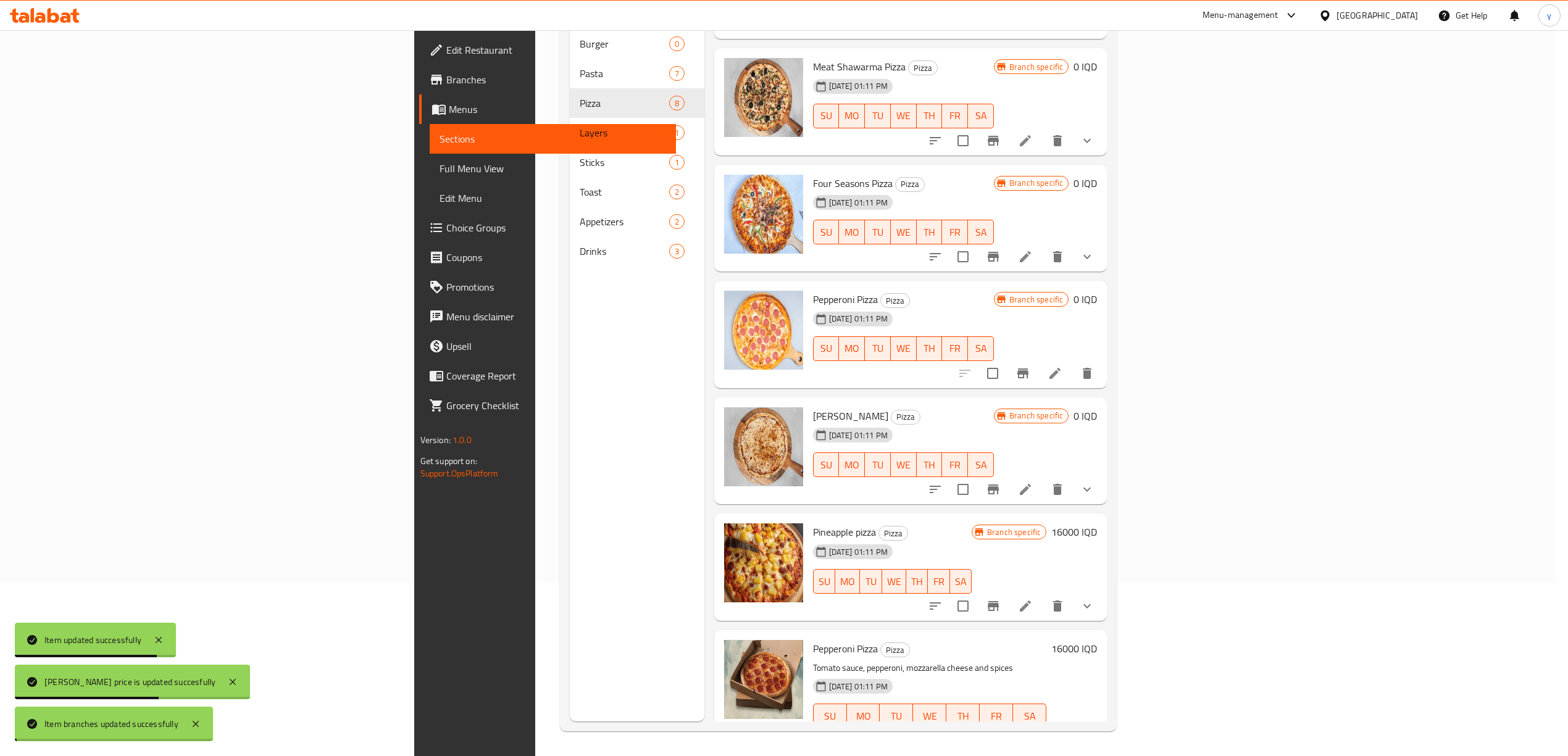
click at [1097, 524] on h6 "16000 IQD" at bounding box center [1074, 532] width 45 height 17
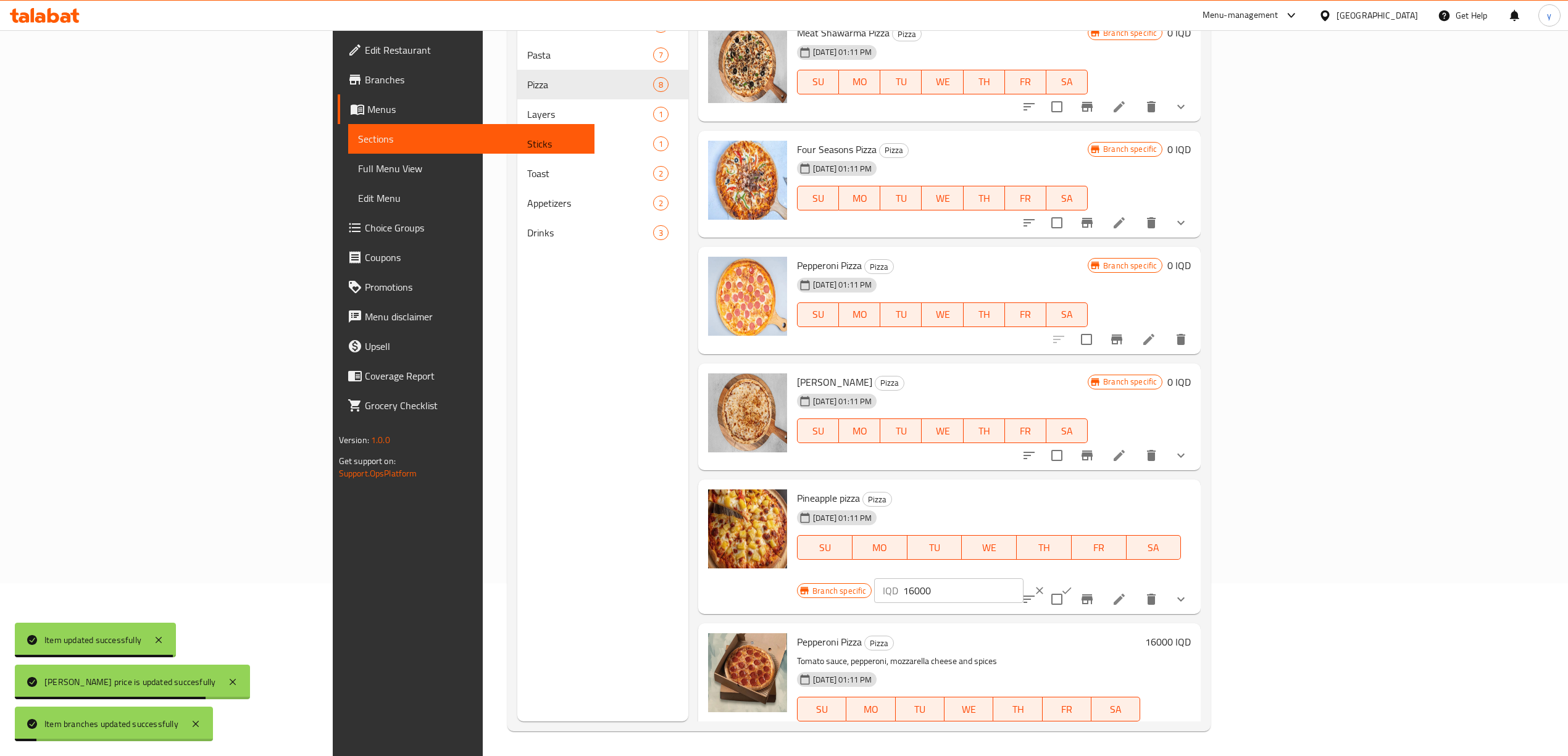
drag, startPoint x: 1376, startPoint y: 501, endPoint x: 1329, endPoint y: 524, distance: 52.3
click at [1098, 577] on div "Branch specific IQD 16000 ​" at bounding box center [946, 590] width 300 height 27
paste input "number"
type input "0"
click at [1073, 584] on icon "ok" at bounding box center [1066, 590] width 12 height 12
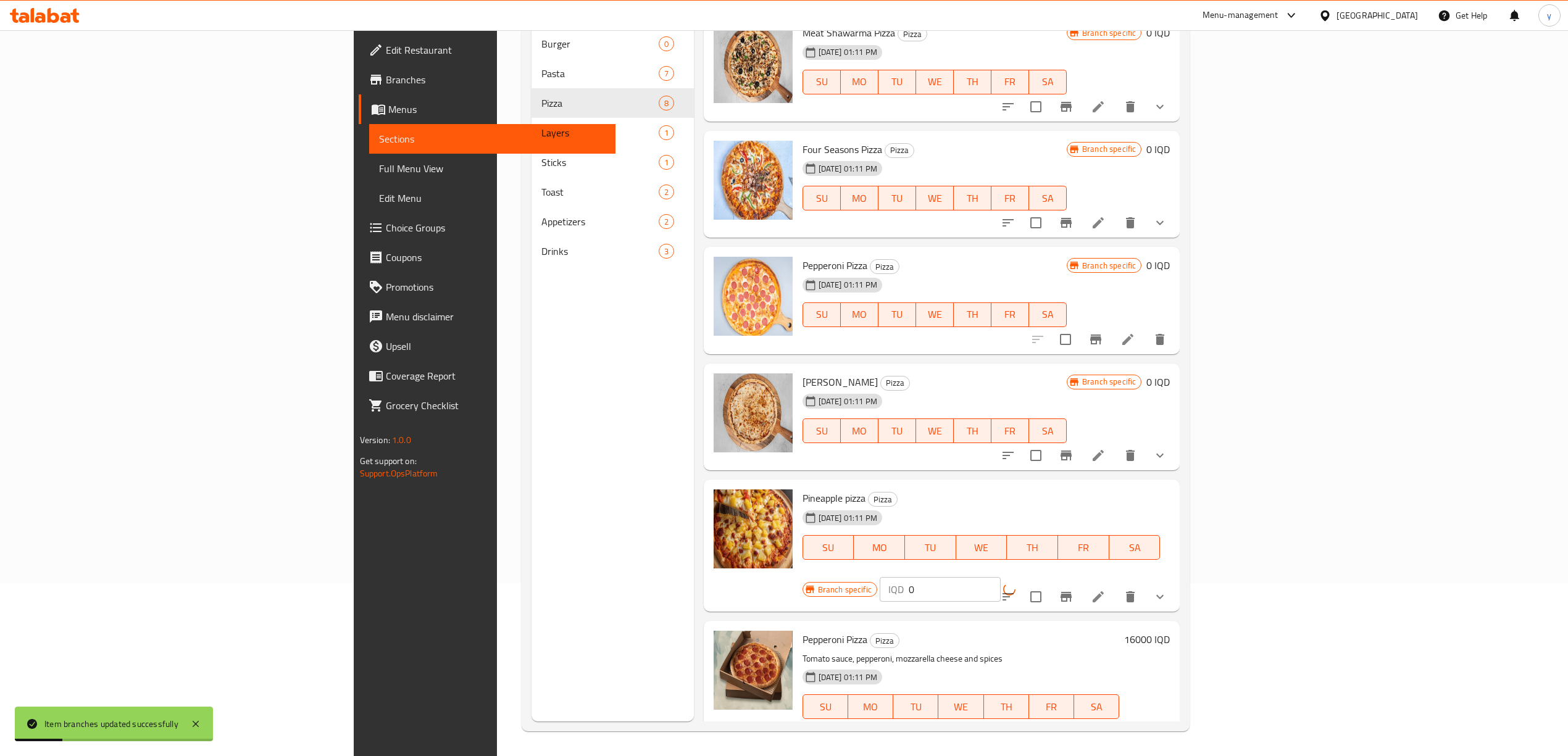
click at [1072, 591] on icon "Branch-specific-item" at bounding box center [1066, 596] width 11 height 10
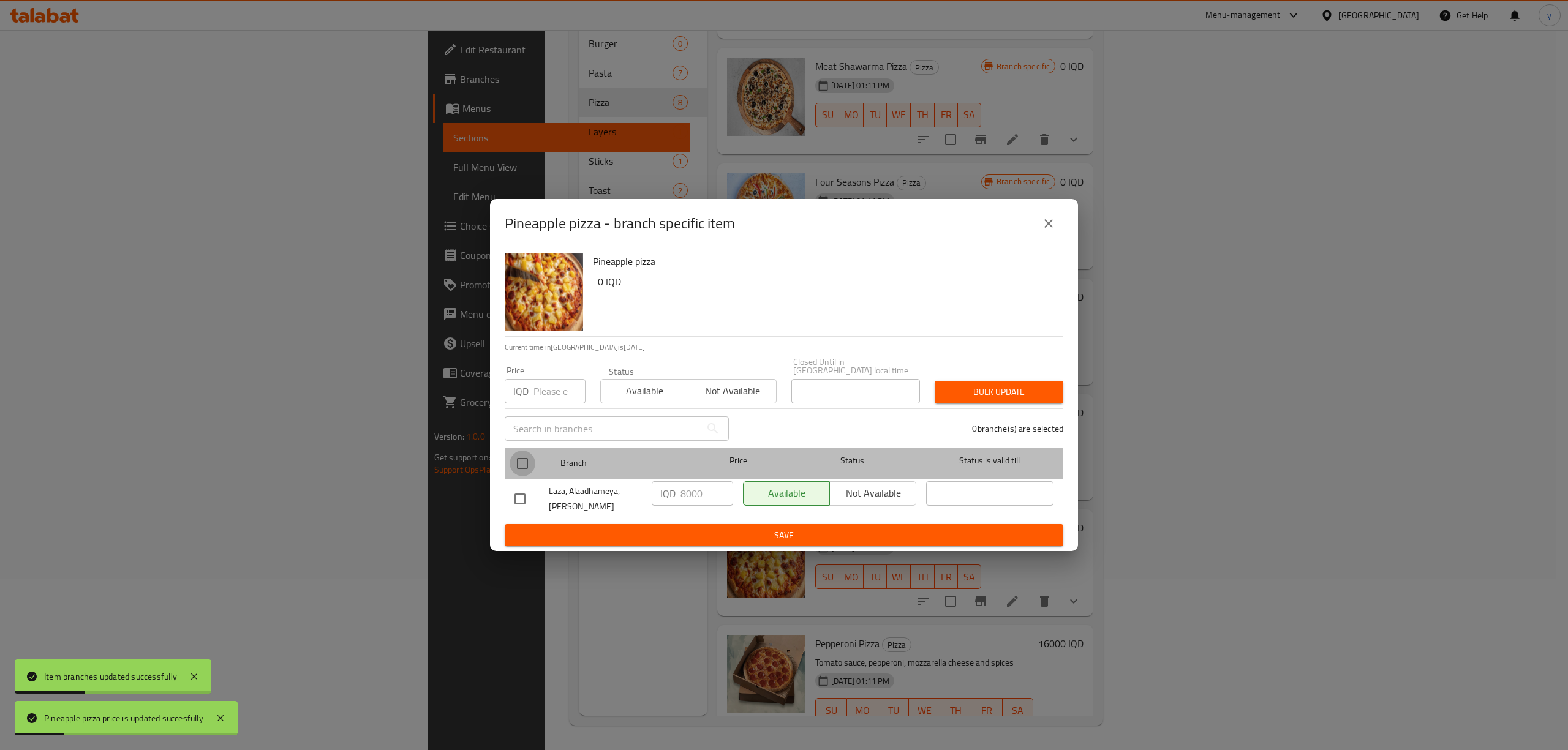
drag, startPoint x: 521, startPoint y: 451, endPoint x: 653, endPoint y: 463, distance: 132.5
click at [521, 453] on input "checkbox" at bounding box center [521, 463] width 26 height 26
checkbox input "true"
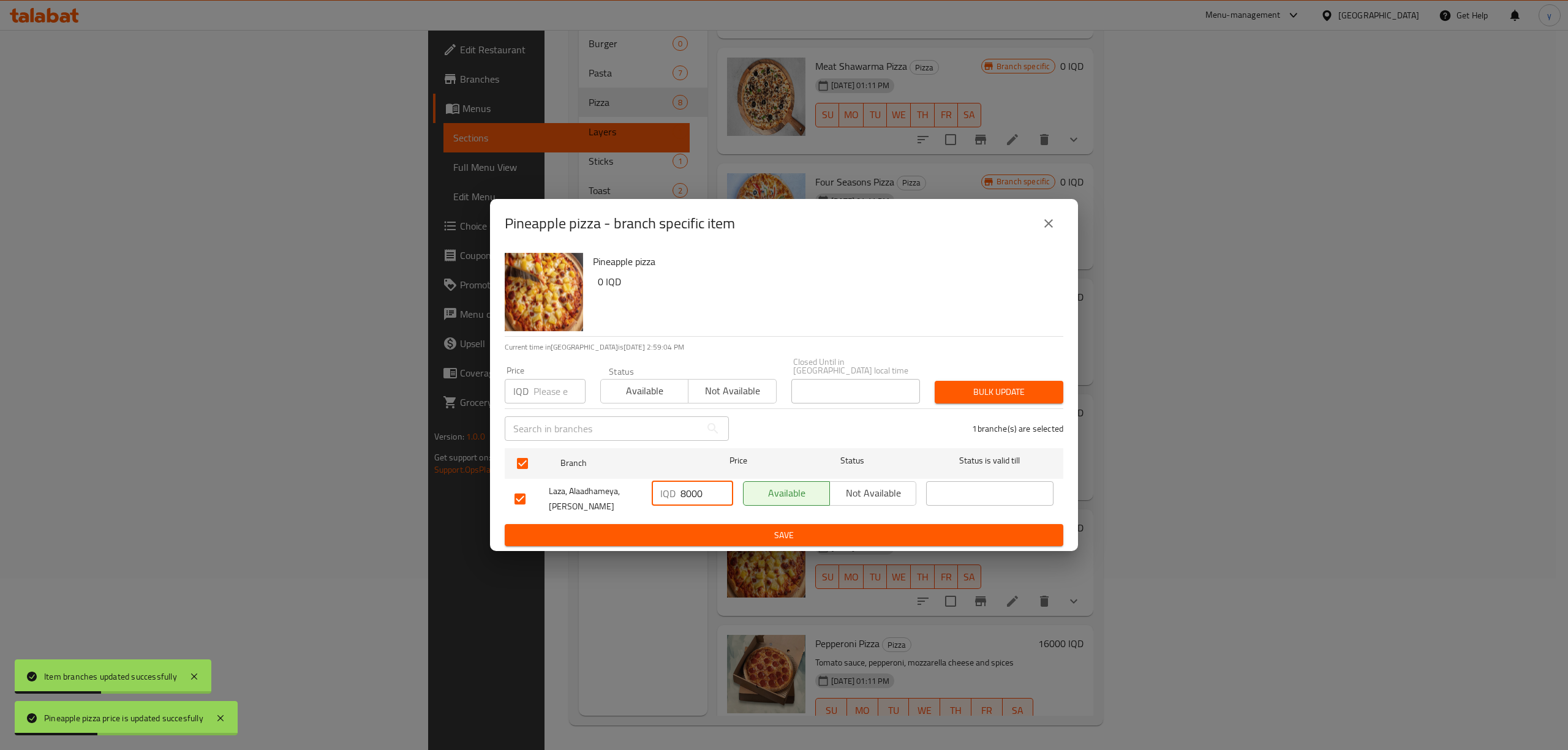
click at [687, 485] on input "8000" at bounding box center [707, 494] width 53 height 25
paste input "number"
type input "0"
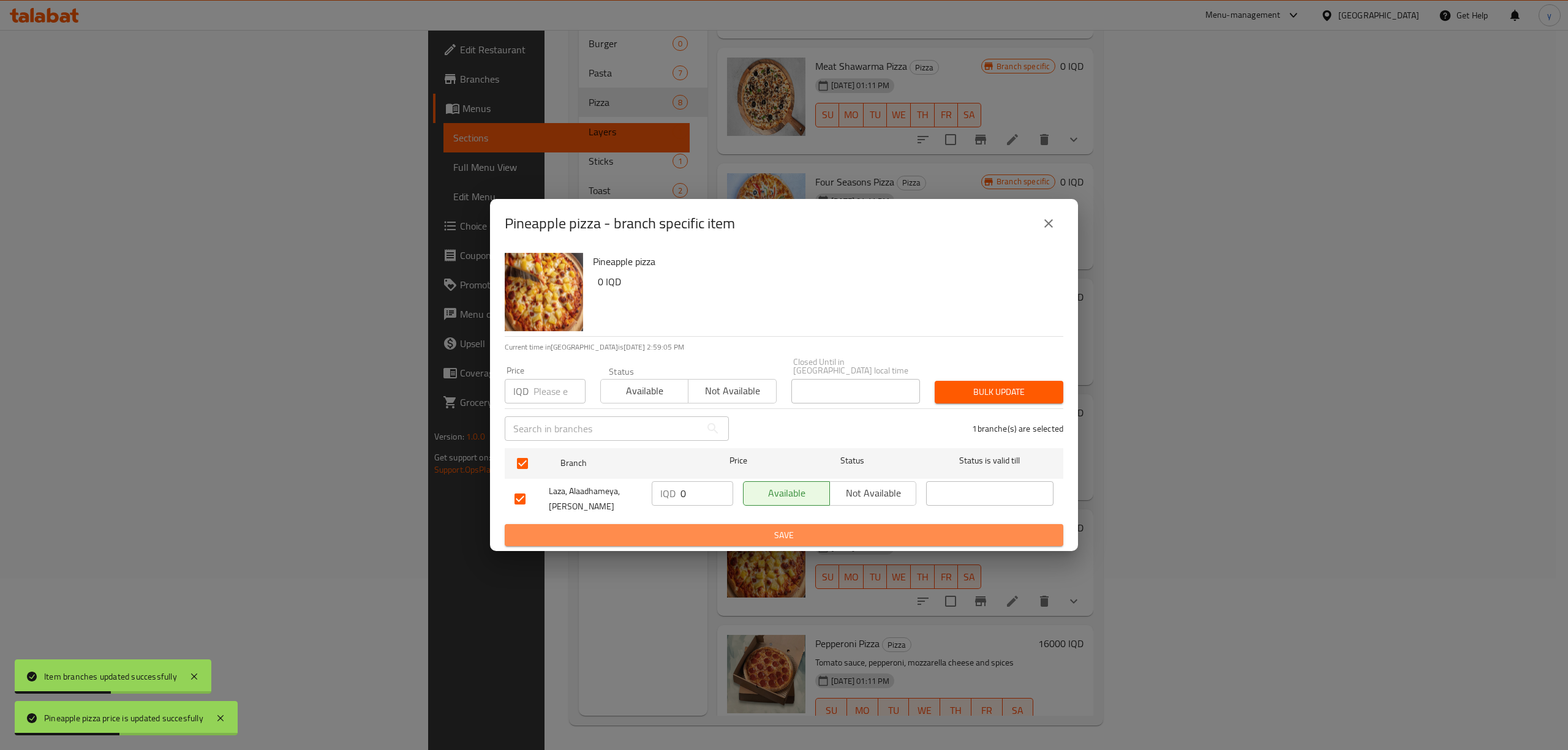
click at [689, 529] on span "Save" at bounding box center [784, 534] width 539 height 15
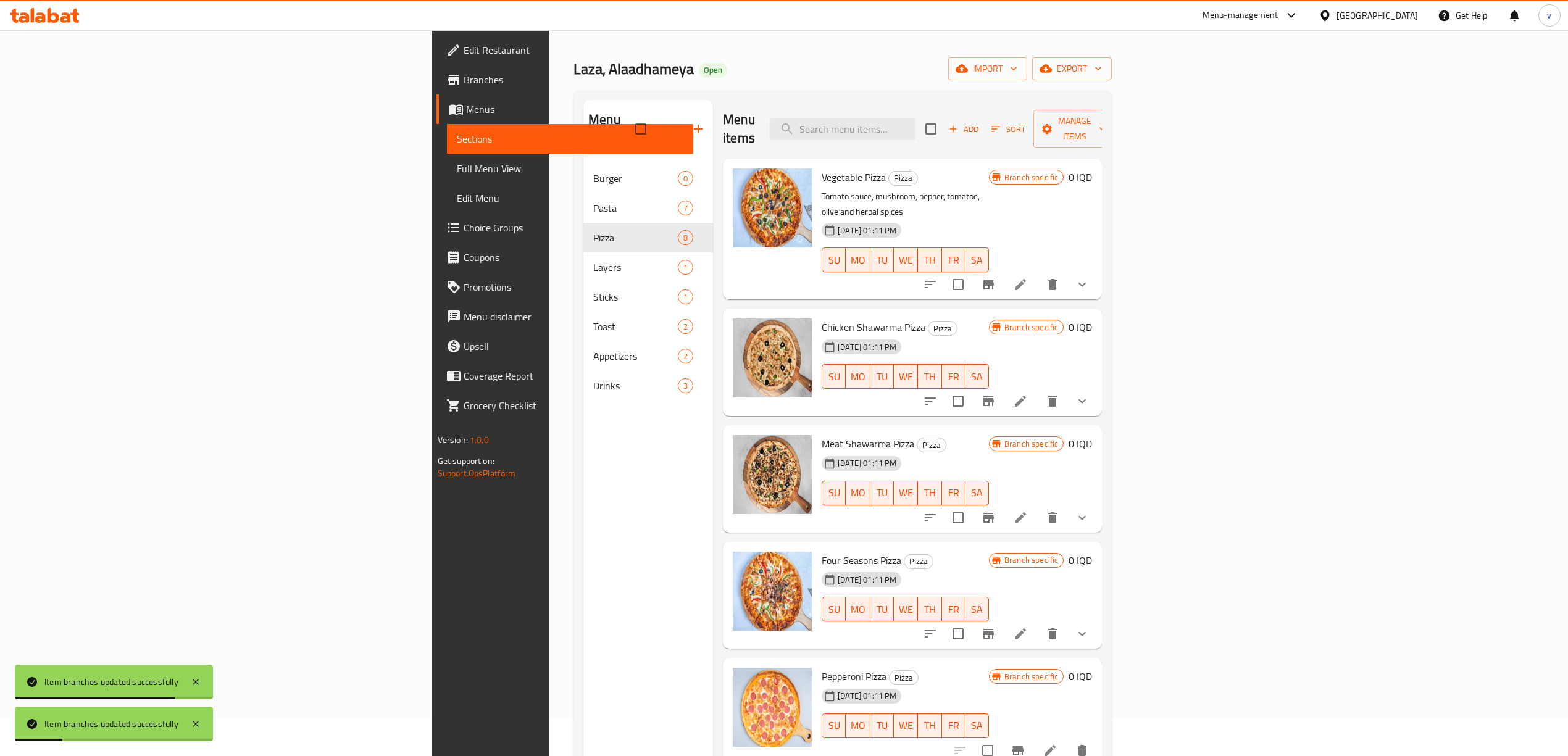
scroll to position [0, 0]
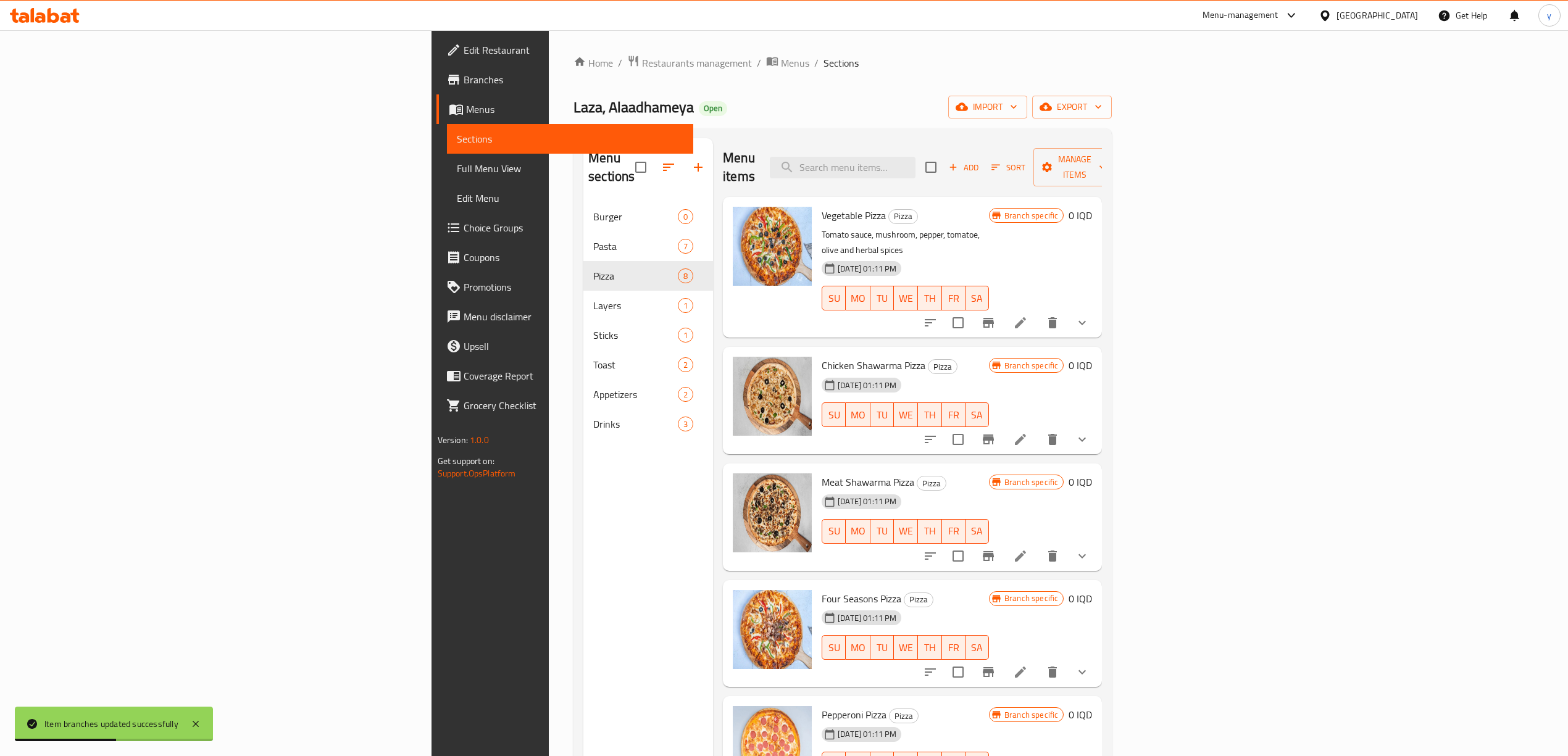
click at [457, 175] on span "Full Menu View" at bounding box center [570, 168] width 226 height 15
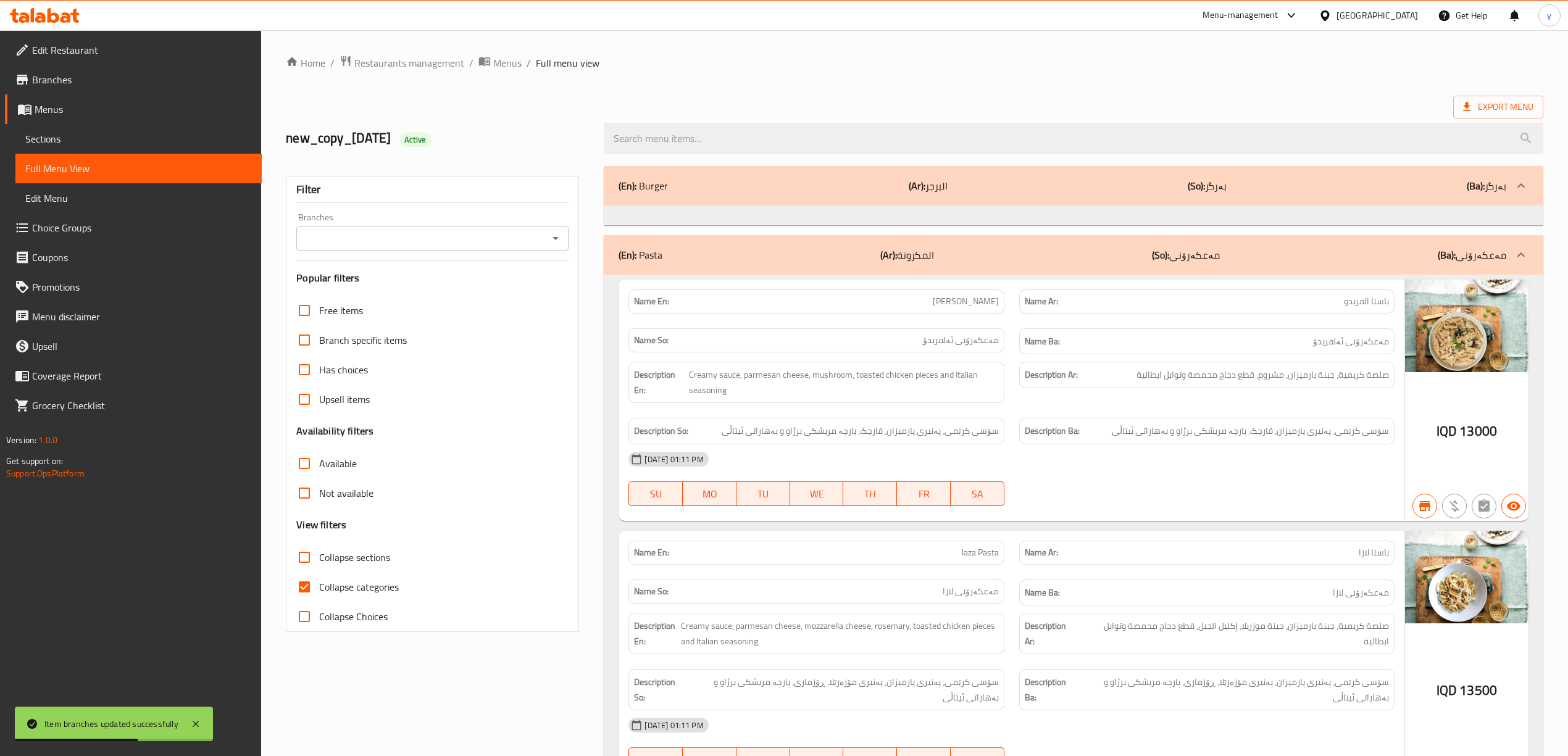
drag, startPoint x: 106, startPoint y: 189, endPoint x: 559, endPoint y: 223, distance: 454.3
click at [528, 228] on div "Branches" at bounding box center [433, 239] width 273 height 25
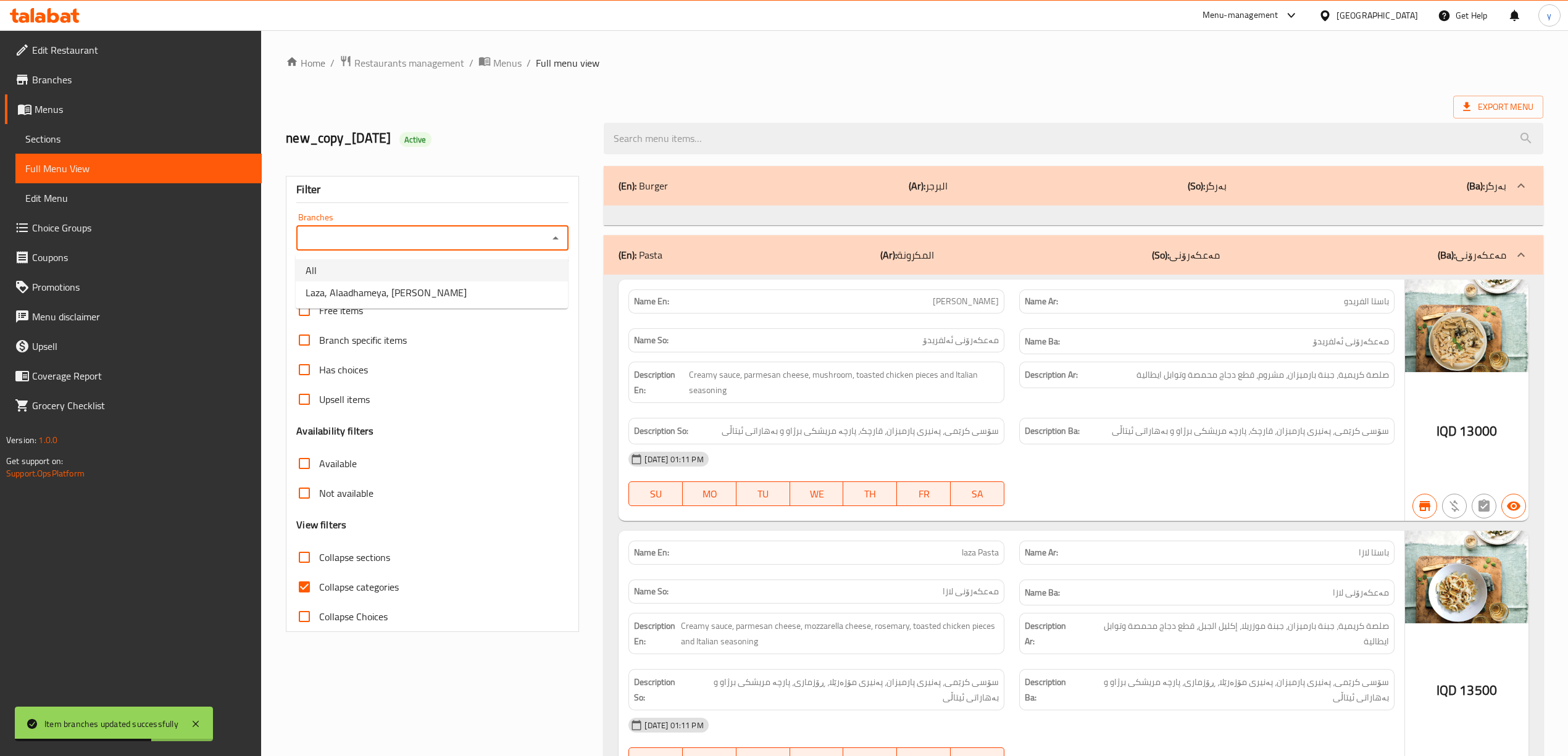
click at [505, 274] on li "All" at bounding box center [432, 270] width 273 height 22
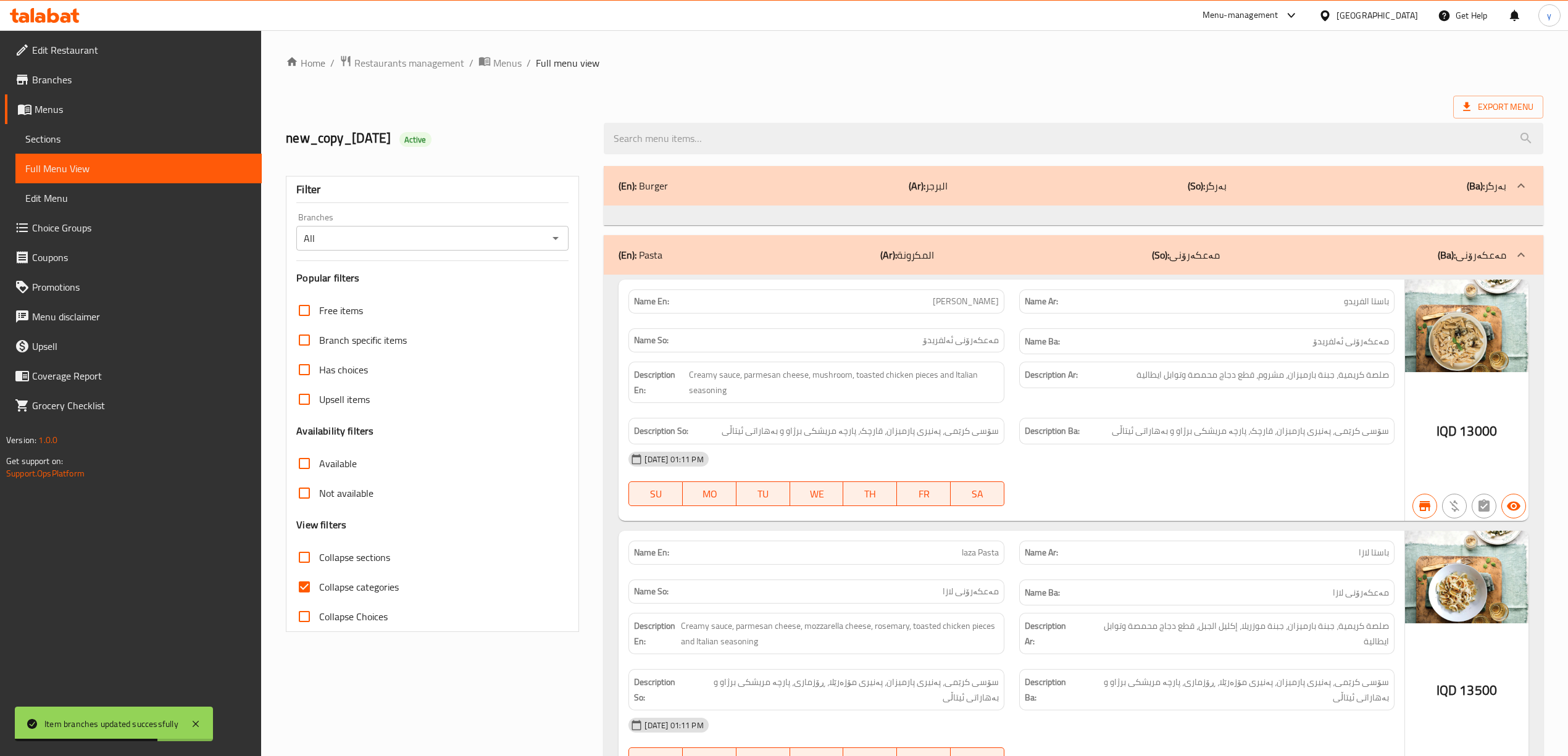
click at [505, 274] on h3 "Popular filters" at bounding box center [433, 278] width 273 height 14
click at [548, 240] on icon "Open" at bounding box center [555, 238] width 15 height 15
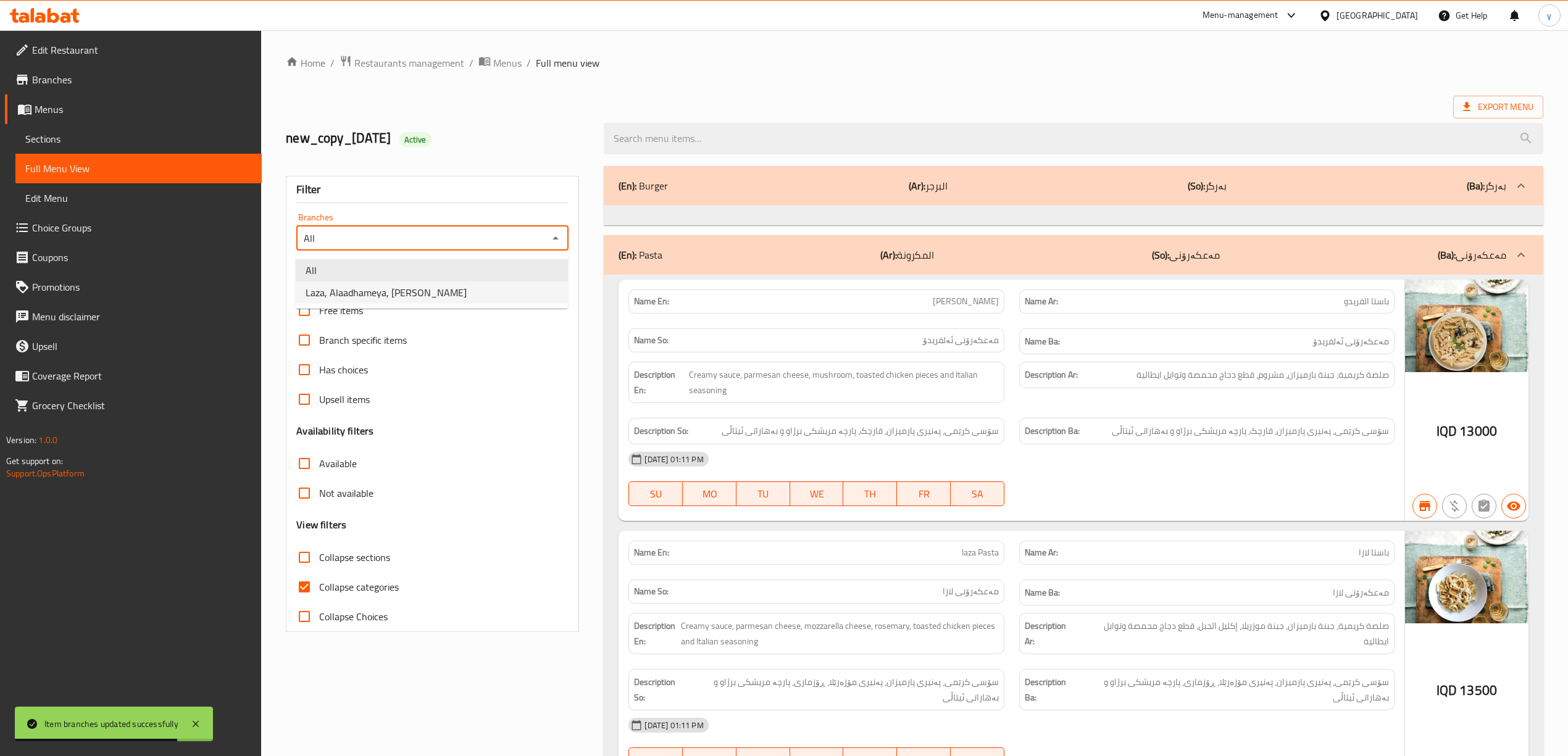
click at [496, 287] on li "Laza, Alaadhameya, Al Aathameya" at bounding box center [432, 292] width 273 height 22
type input "Laza, Alaadhameya, Al Aathameya"
click at [314, 586] on input "Collapse categories" at bounding box center [304, 586] width 29 height 29
checkbox input "false"
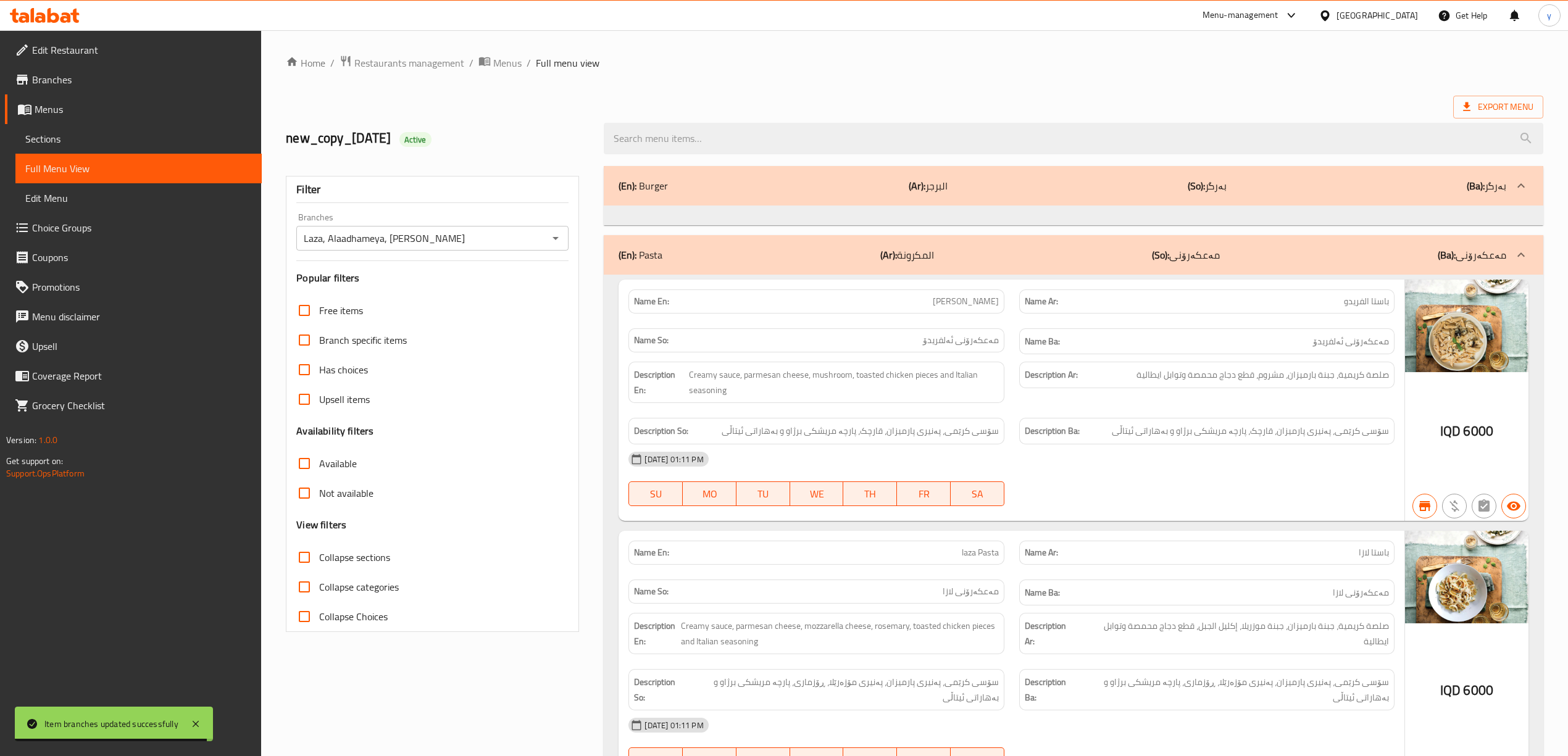
click at [314, 569] on input "Collapse sections" at bounding box center [304, 557] width 29 height 29
checkbox input "true"
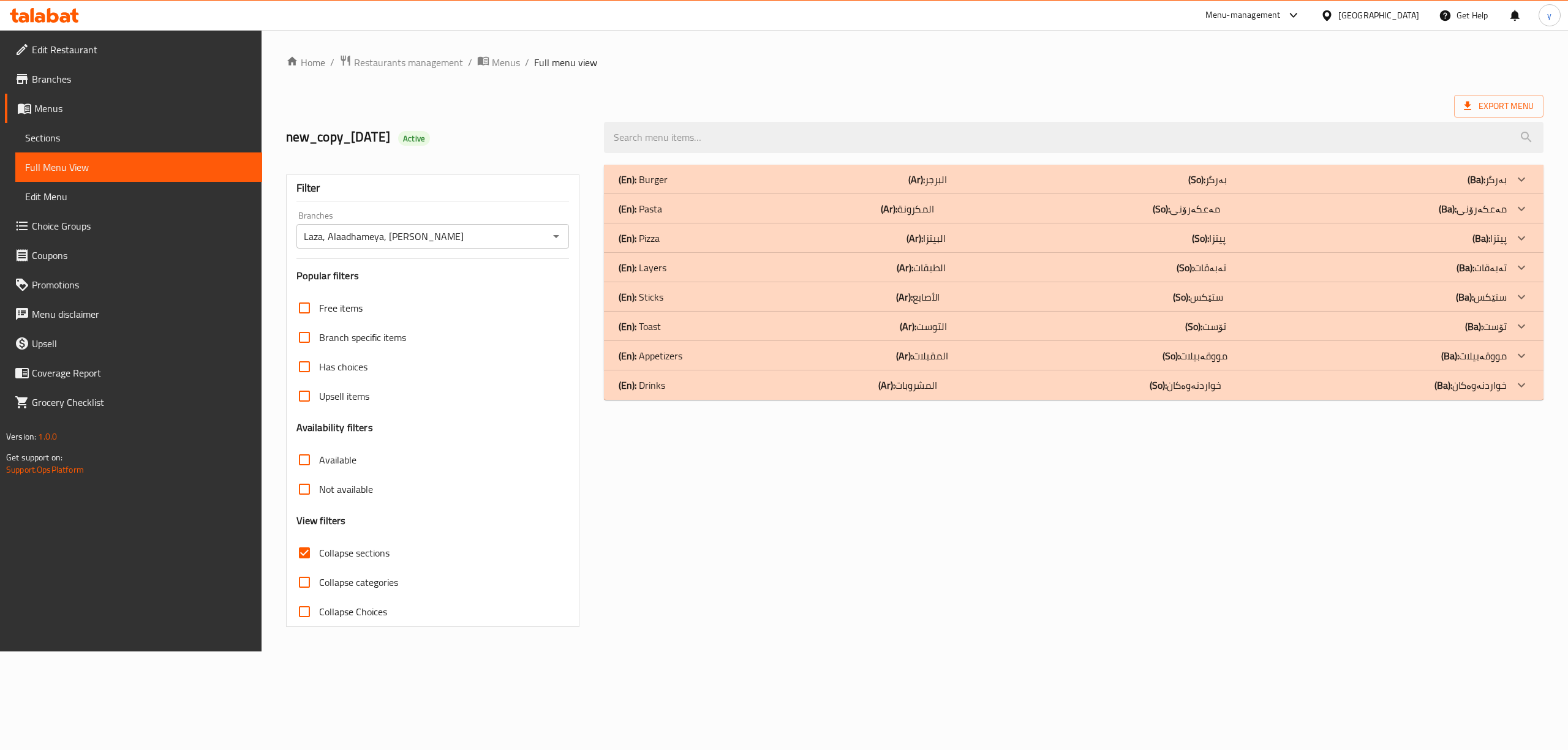
click at [691, 194] on div "(En): Pizza (Ar): البيتزا (So): پیتزا (Ba): پیتزا" at bounding box center [1073, 178] width 940 height 29
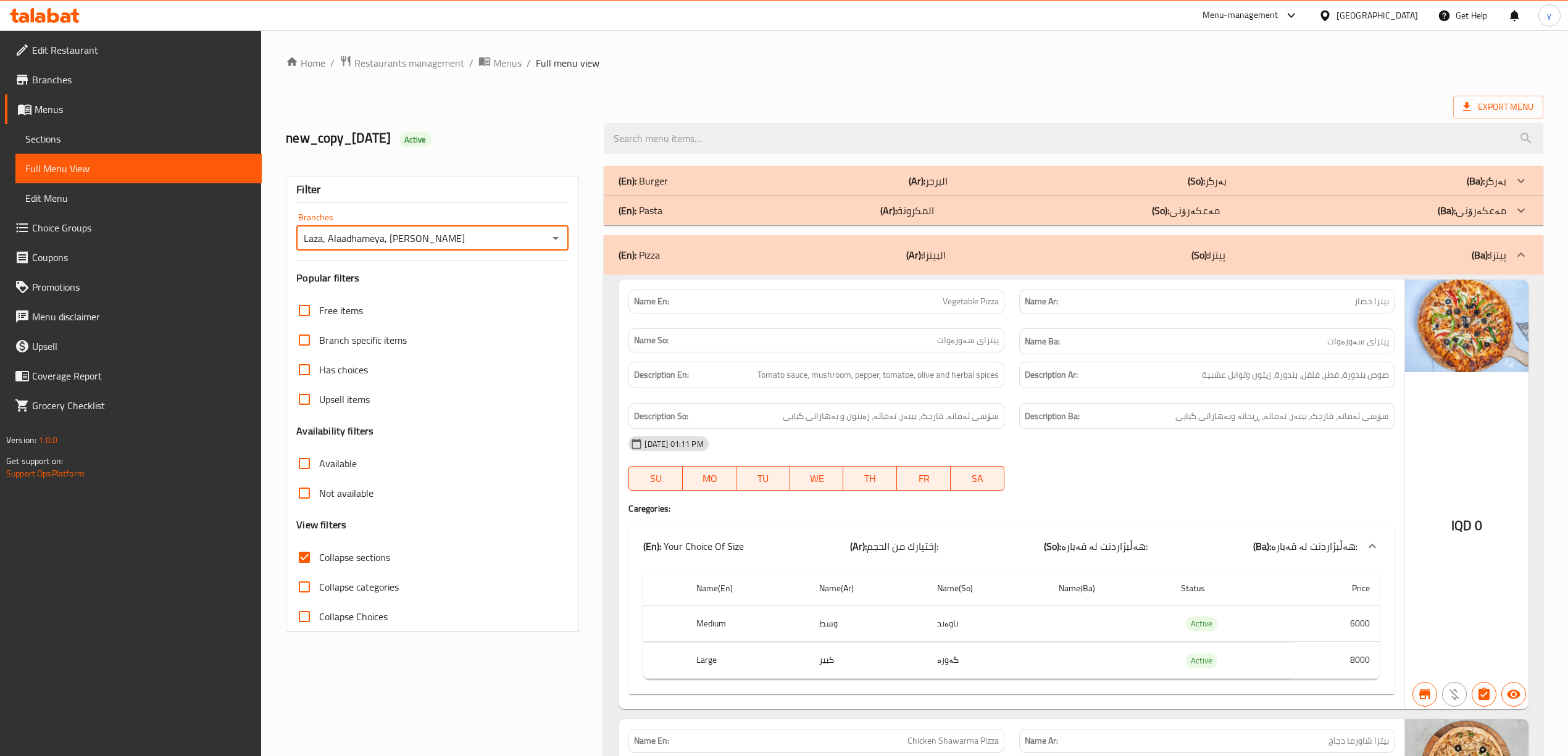
click at [378, 240] on input "Laza, Alaadhameya, Al Aathameya" at bounding box center [422, 238] width 244 height 17
click at [383, 238] on input "Laza, Alaadhameya, Al Aathameya" at bounding box center [422, 238] width 244 height 17
drag, startPoint x: 385, startPoint y: 237, endPoint x: 290, endPoint y: 240, distance: 95.0
click at [290, 240] on div "Filter Branches Laza, Alaadhameya, Al Aathameya Branches Popular filters Free i…" at bounding box center [432, 403] width 293 height 456
click at [400, 247] on input "Laza, Alaadhameya, Al Aathameya" at bounding box center [422, 238] width 244 height 17
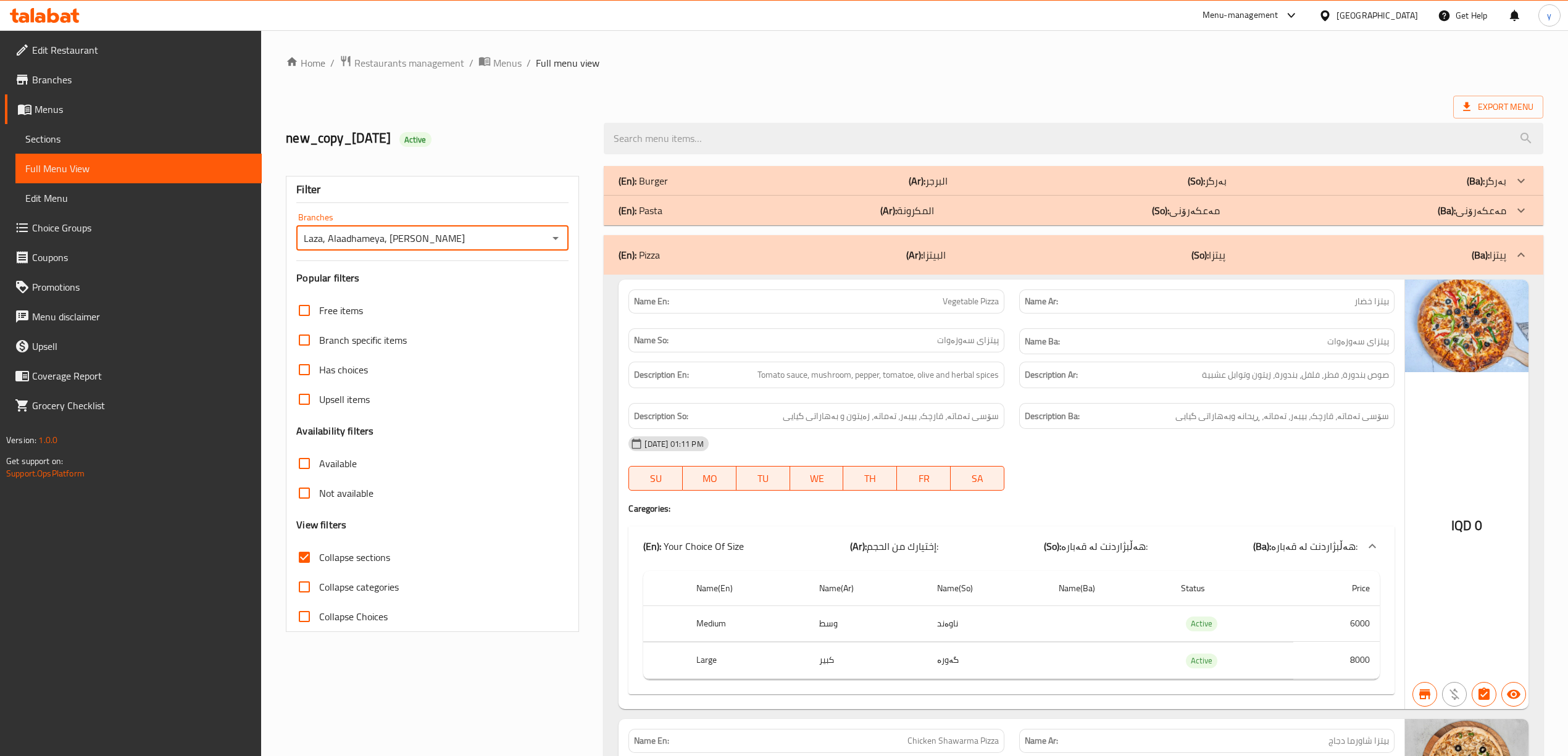
drag, startPoint x: 383, startPoint y: 240, endPoint x: 270, endPoint y: 255, distance: 114.0
click at [125, 83] on span "Branches" at bounding box center [142, 79] width 220 height 15
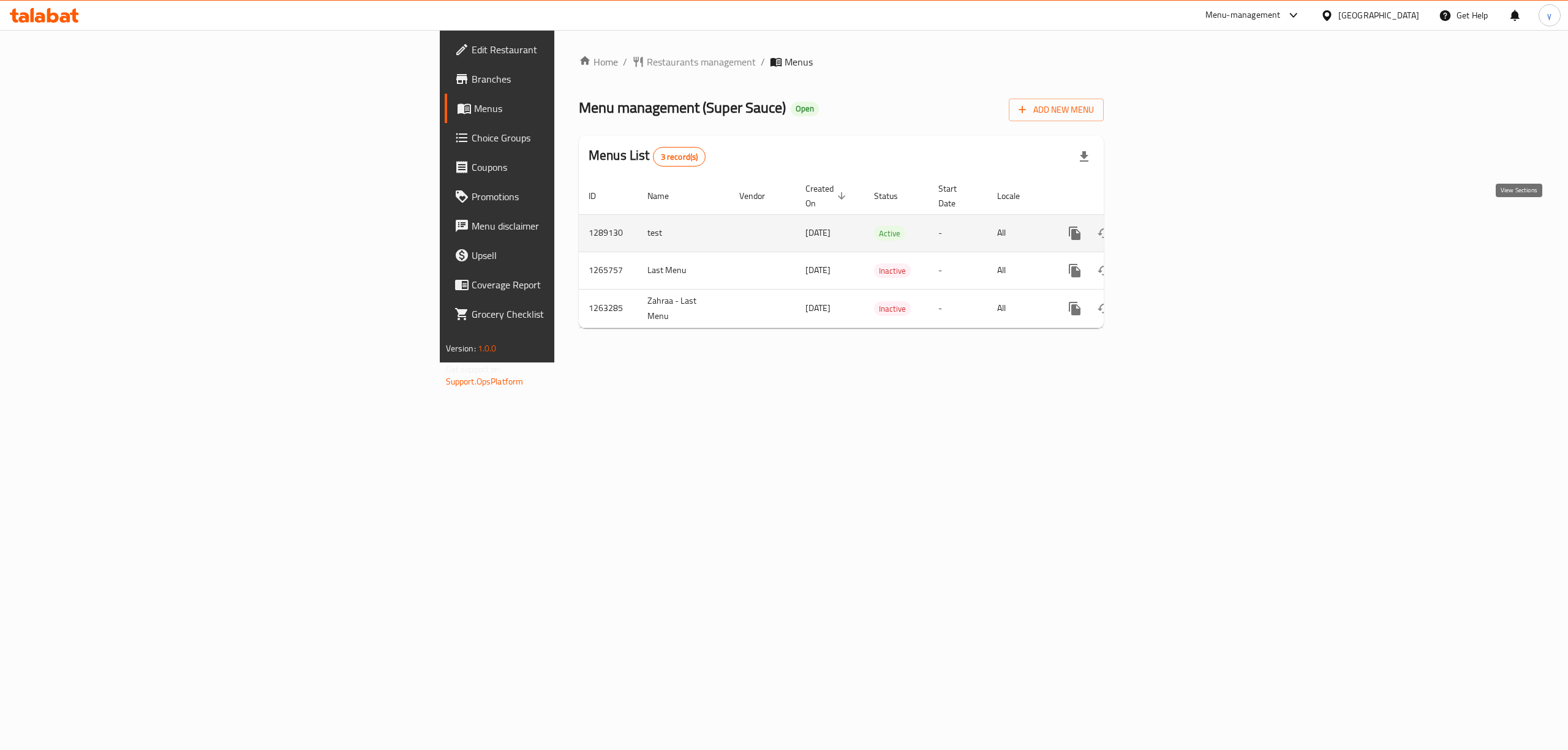
click at [1170, 226] on icon "enhanced table" at bounding box center [1162, 233] width 15 height 15
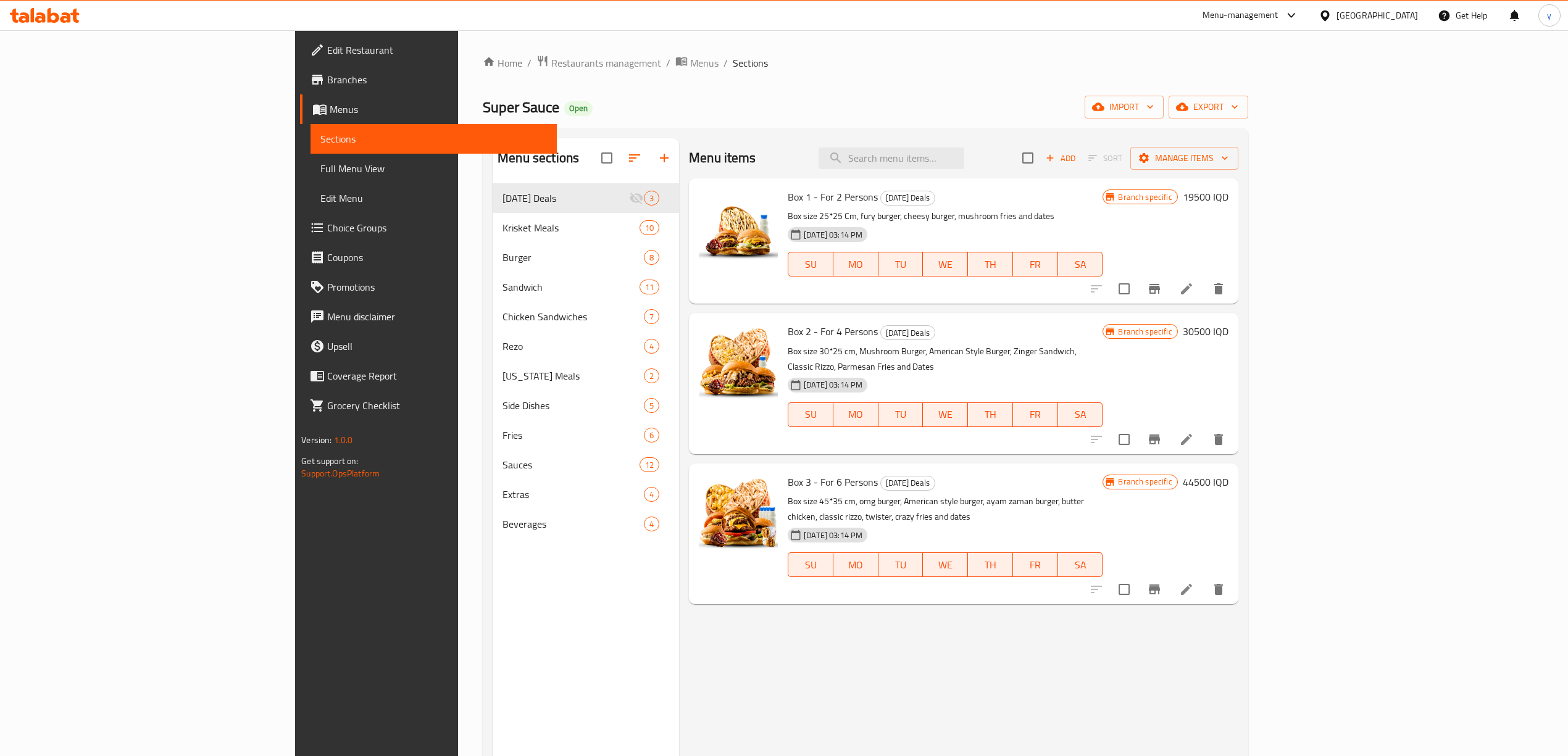
click at [327, 227] on span "Choice Groups" at bounding box center [437, 227] width 220 height 15
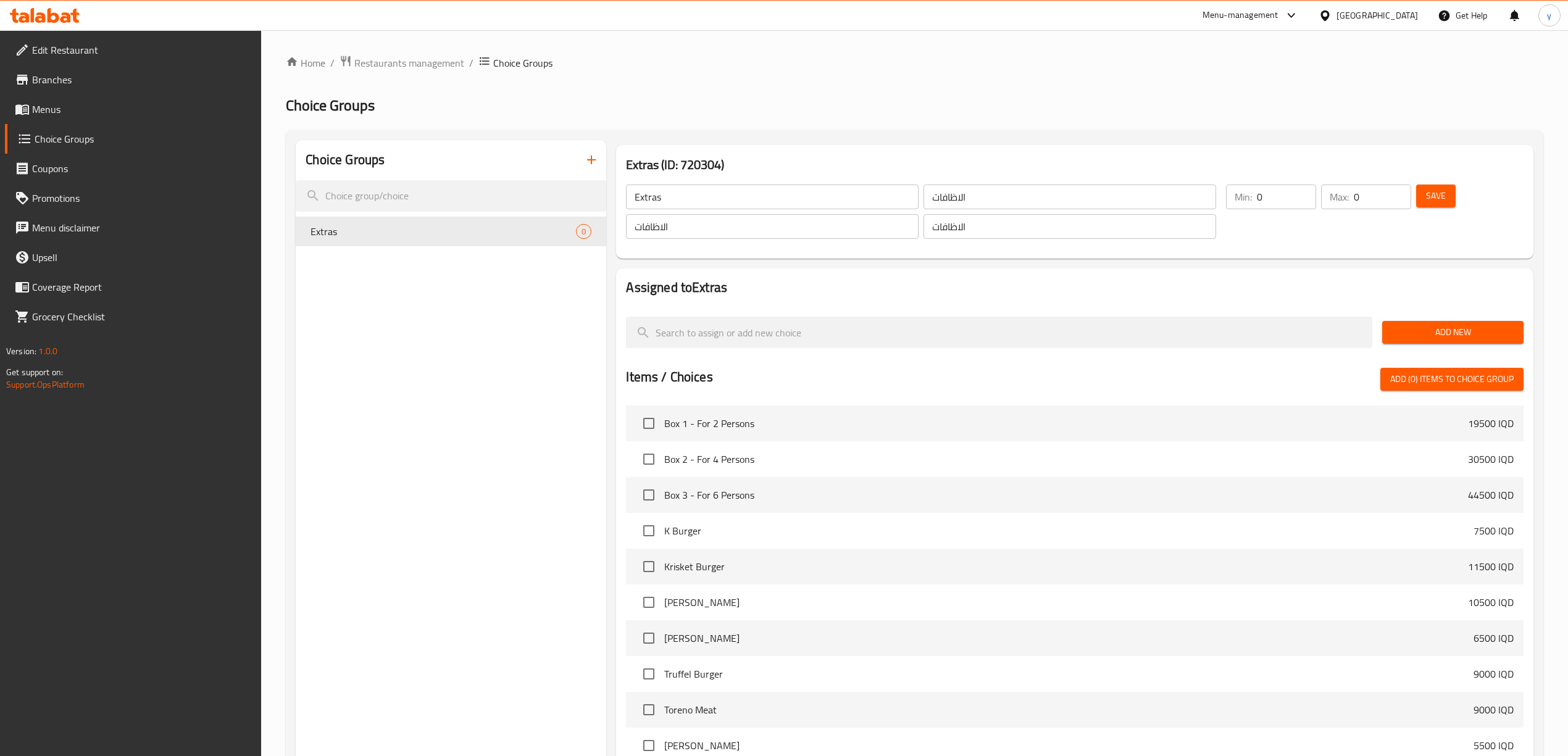
click at [992, 203] on input "الاظافات" at bounding box center [1069, 197] width 292 height 25
click at [596, 171] on button "button" at bounding box center [591, 159] width 29 height 29
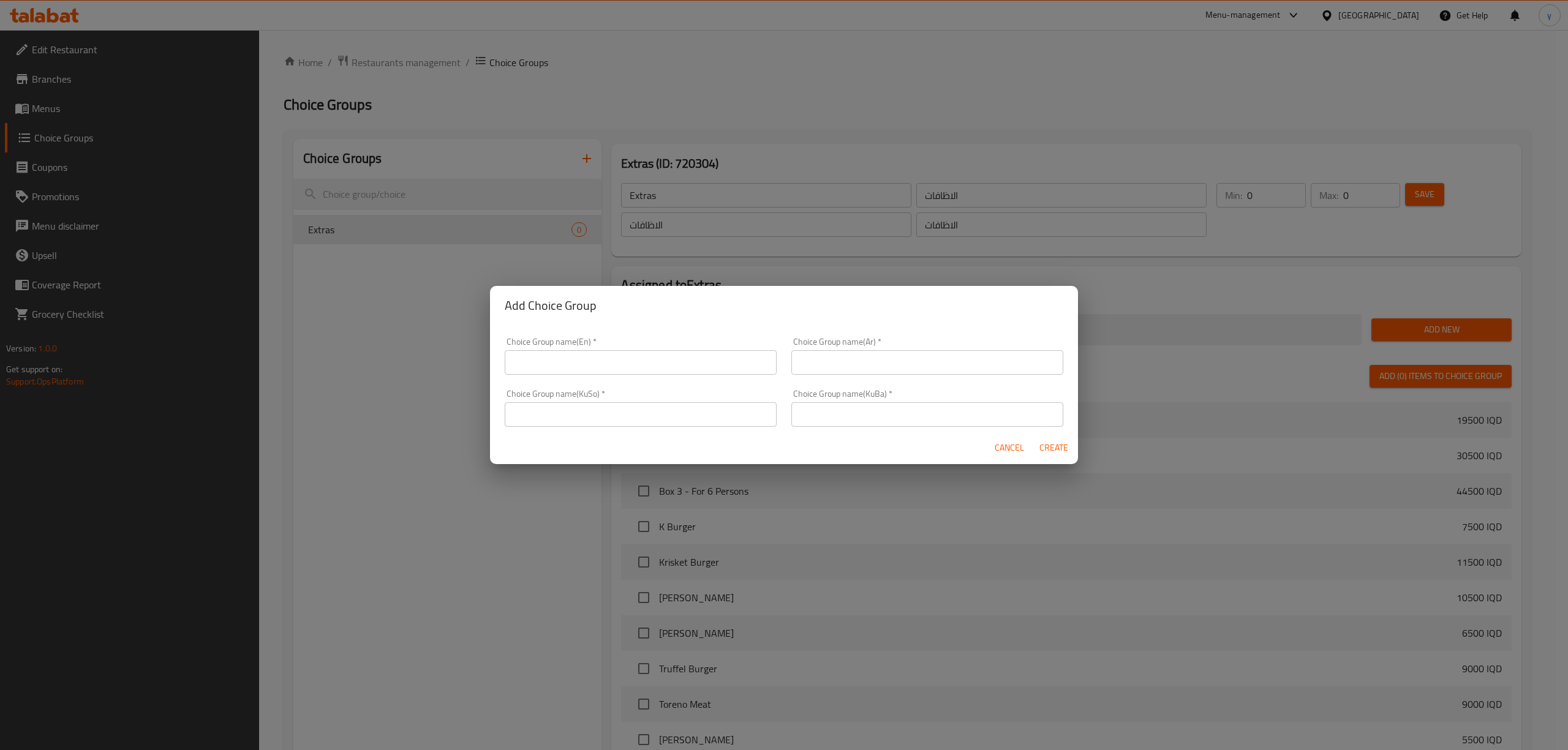
click at [696, 366] on input "text" at bounding box center [641, 362] width 272 height 25
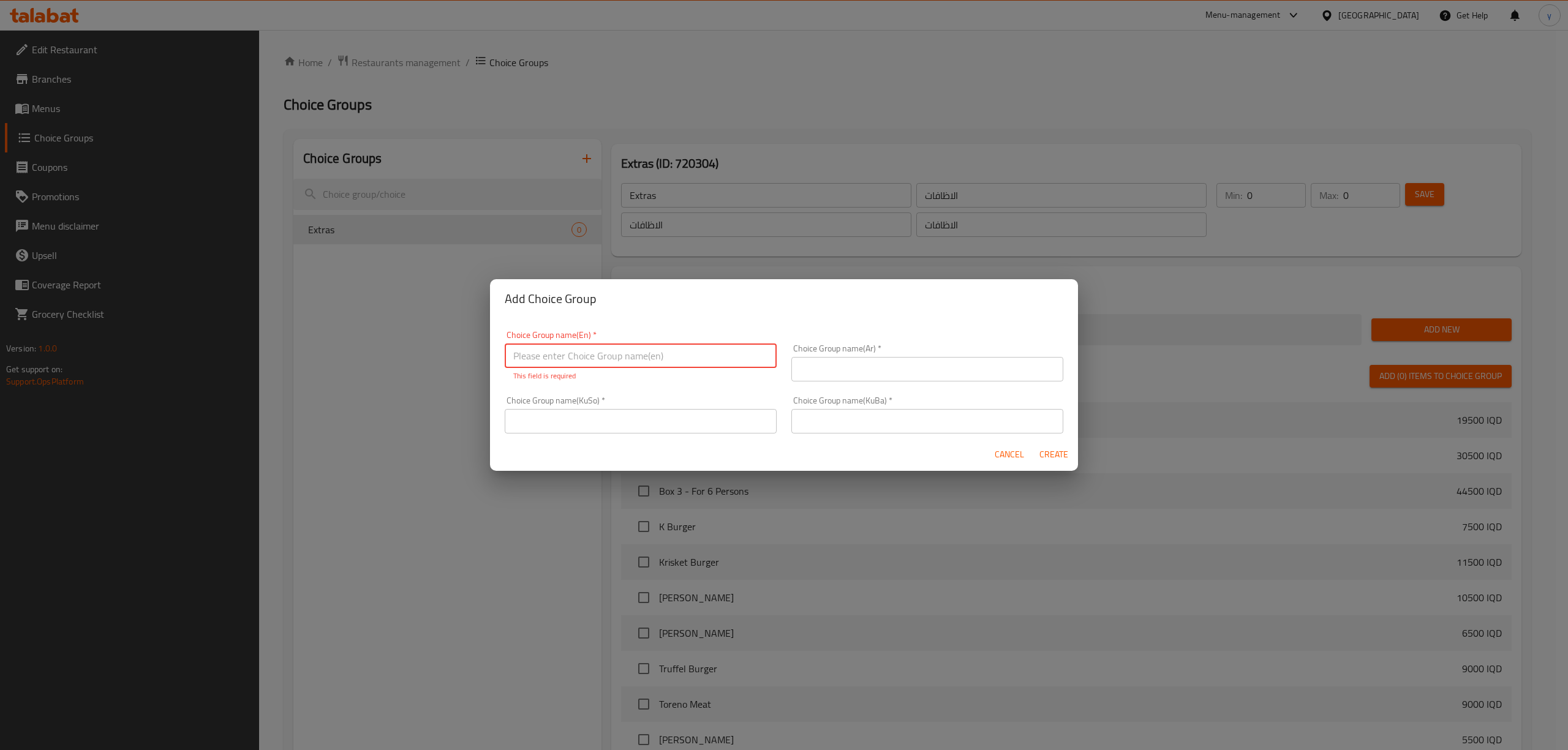
click at [850, 400] on div "Choice Group name(KuBa)   * Choice Group name(KuBa) *" at bounding box center [927, 414] width 272 height 37
click at [846, 406] on div "Choice Group name(KuBa)   * Choice Group name(KuBa) *" at bounding box center [927, 414] width 272 height 37
click at [803, 413] on input "text" at bounding box center [927, 421] width 272 height 25
paste input "زیادە:"
type input "زیادە:"
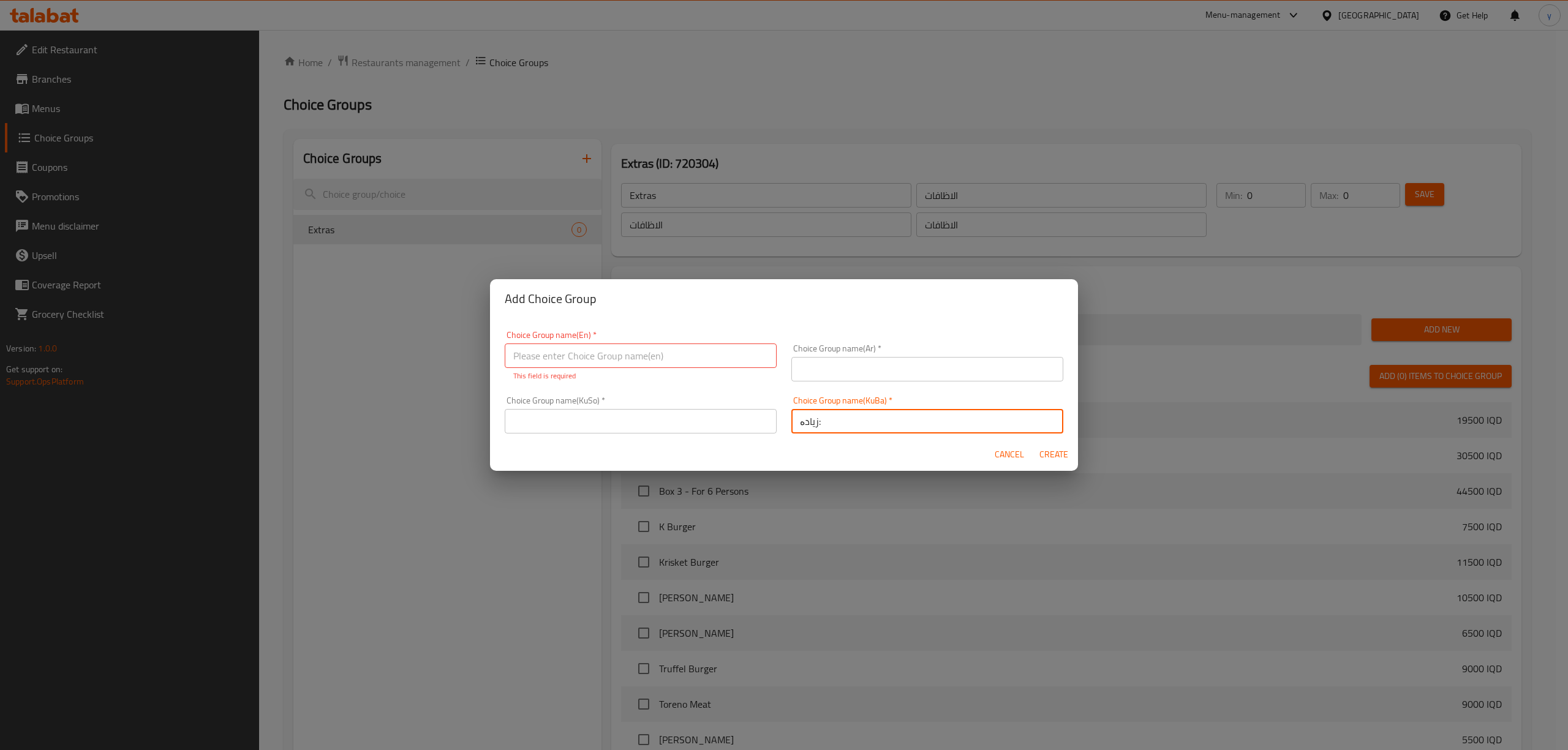
click at [691, 401] on div "Choice Group name(KuSo)   * Choice Group name(KuSo) *" at bounding box center [641, 414] width 272 height 37
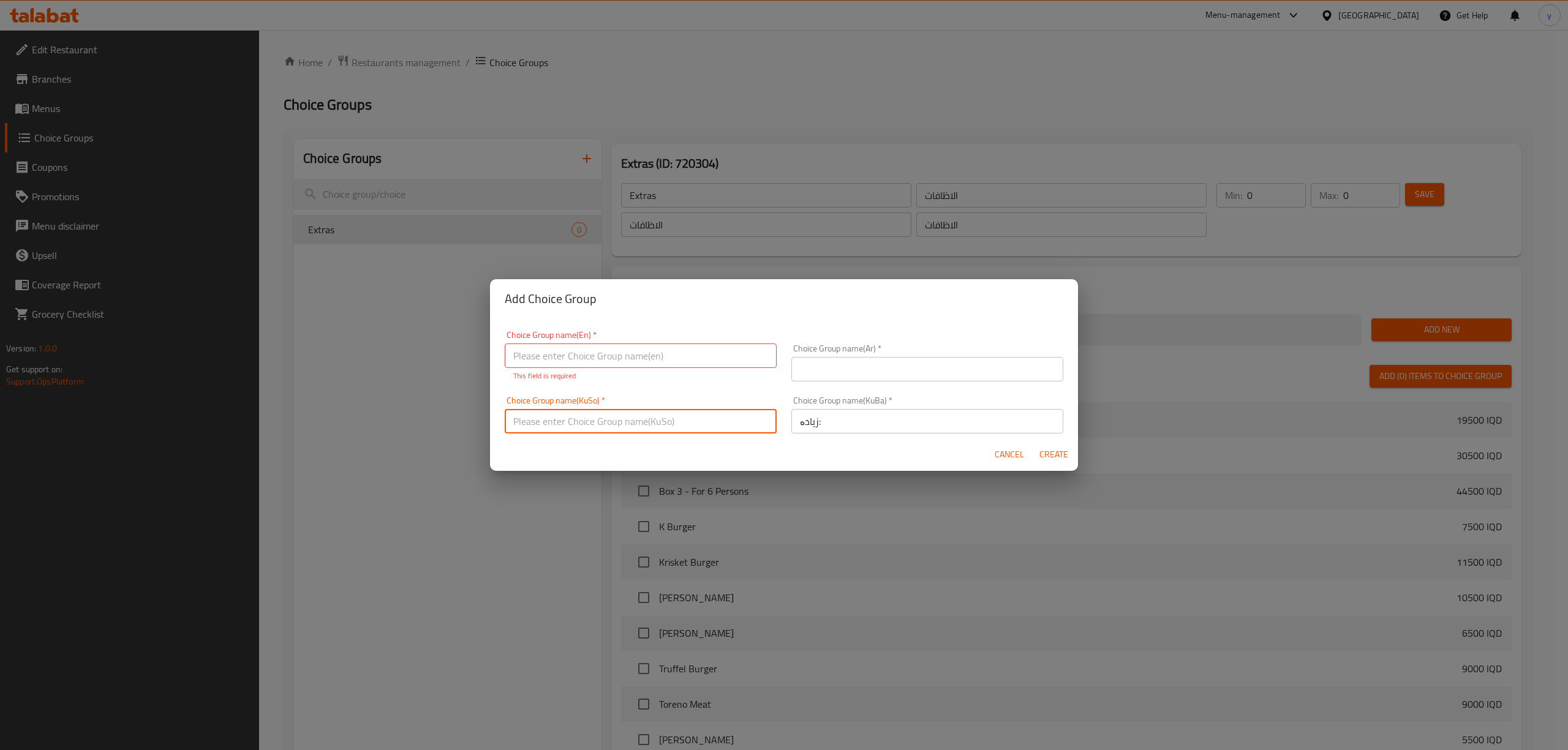
click at [692, 419] on input "text" at bounding box center [641, 421] width 272 height 25
paste input "زیادە:"
type input "زیادە:"
click at [796, 369] on input "text" at bounding box center [927, 369] width 272 height 25
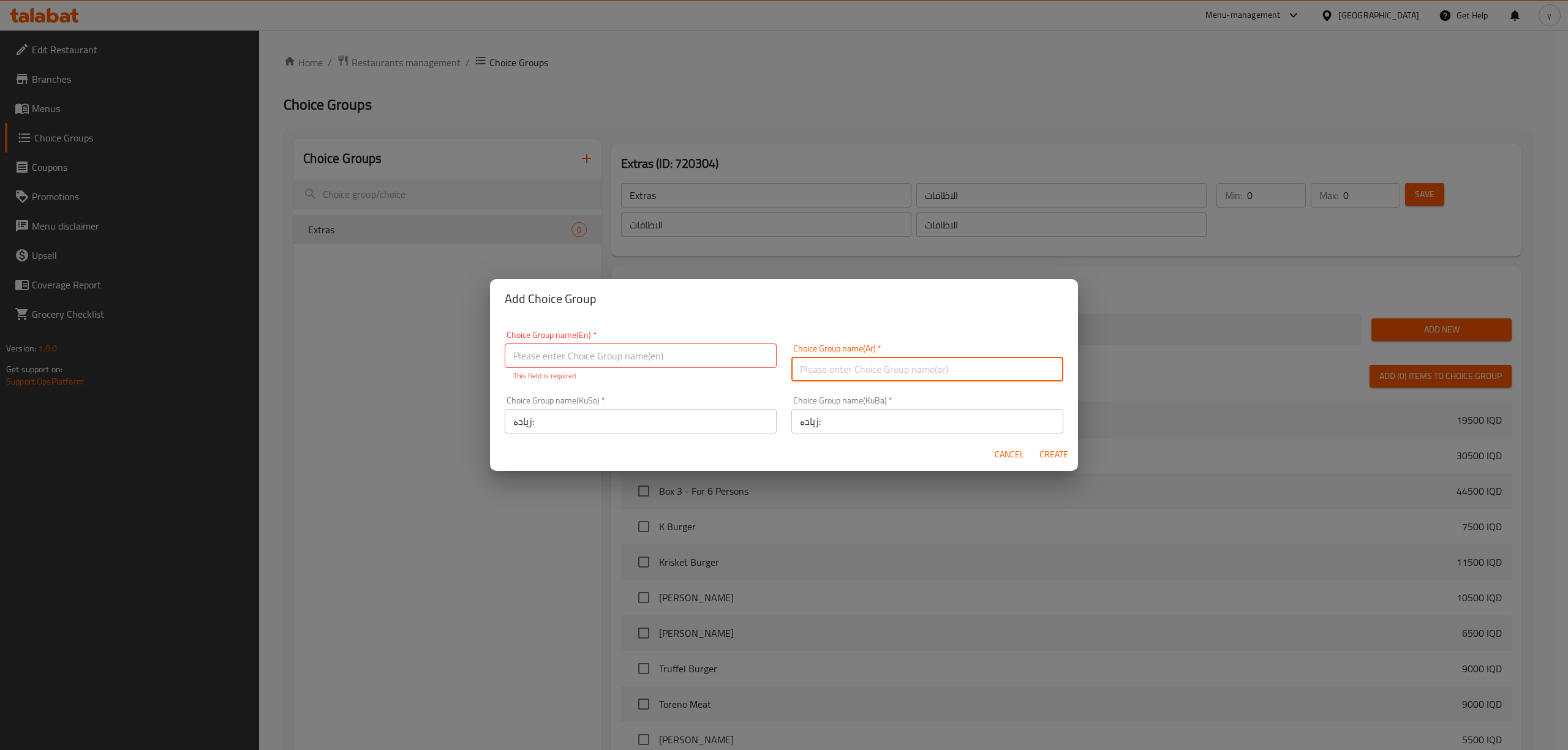
paste input "الإضافات:"
type input "الإضافات:"
click at [659, 349] on input "text" at bounding box center [641, 356] width 272 height 25
paste input "Add On's:"
type input "Add On's:"
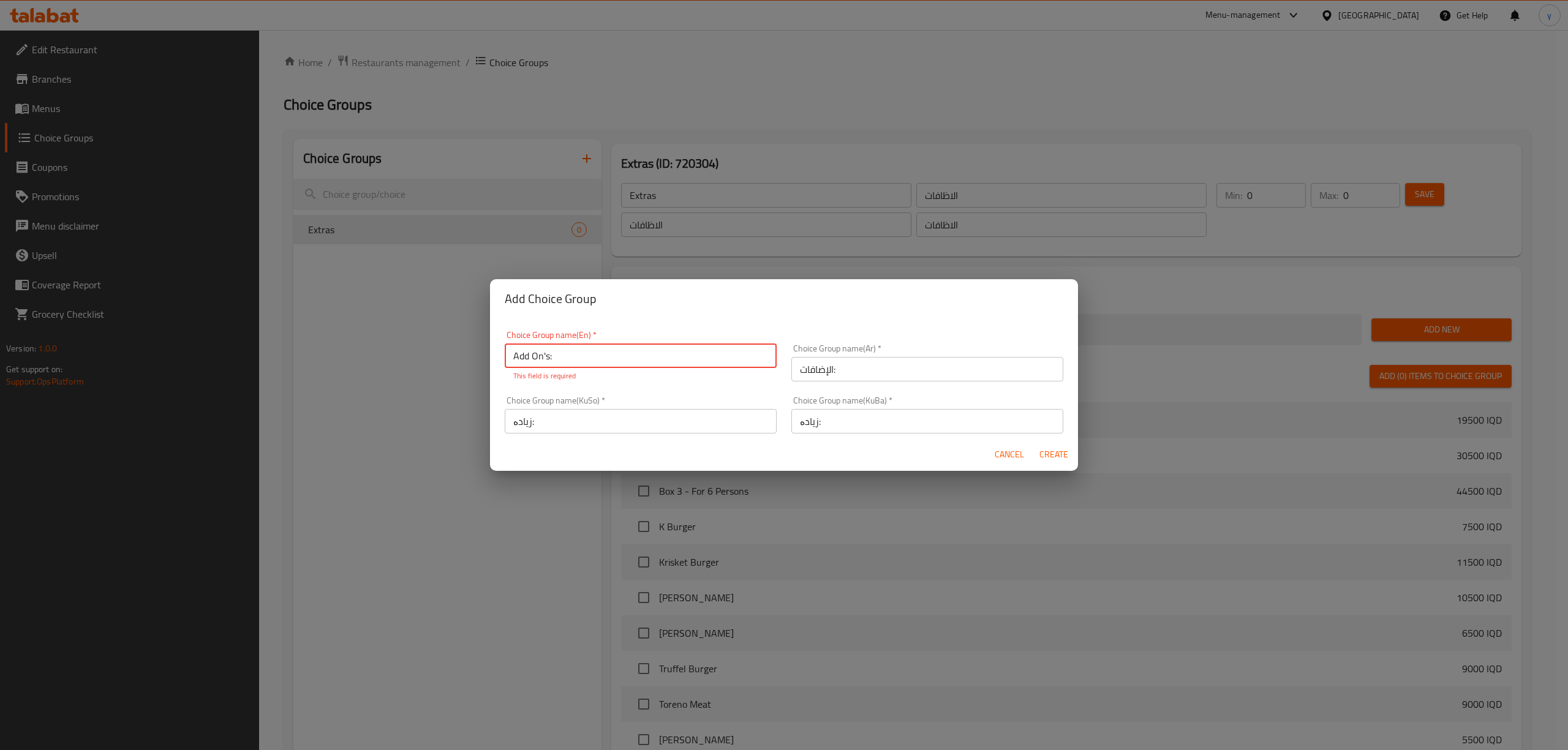
drag, startPoint x: 1046, startPoint y: 457, endPoint x: 745, endPoint y: 453, distance: 301.0
click at [1046, 457] on button "Create" at bounding box center [1053, 455] width 39 height 23
type input "Add On's:"
type input "الإضافات:"
type input "زیادە:"
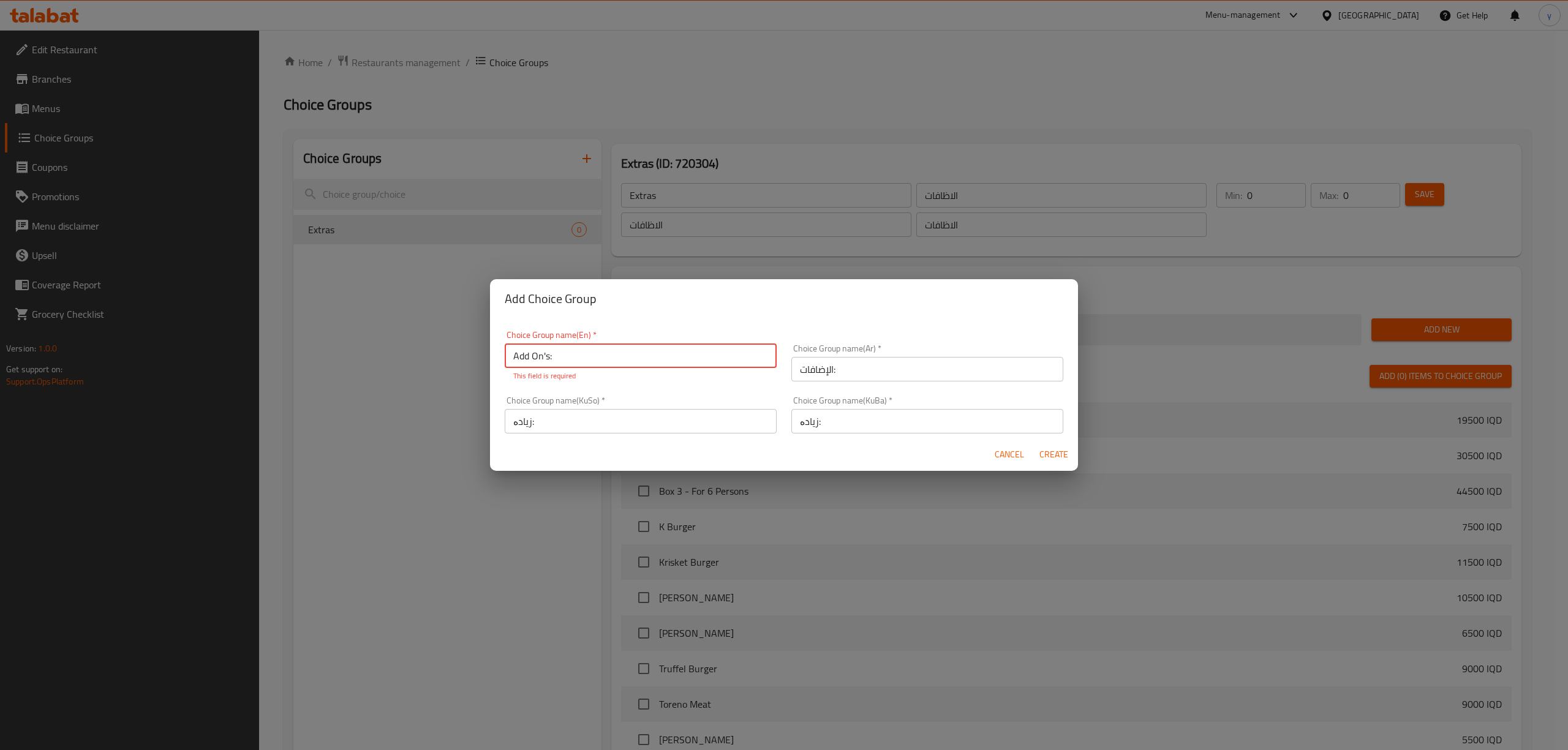
type input "زیادە:"
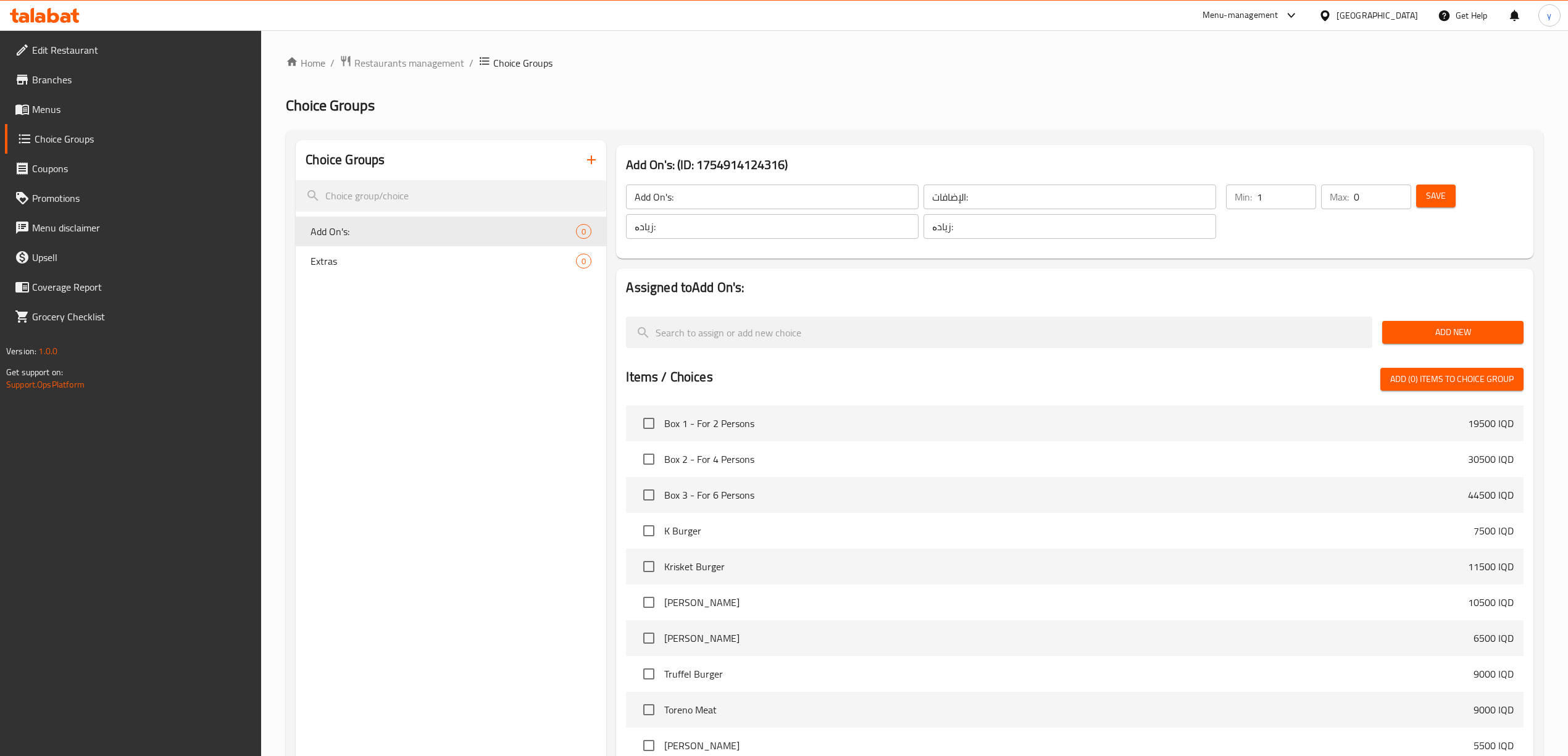
type input "1"
click at [1300, 188] on input "1" at bounding box center [1286, 197] width 60 height 25
type input "1"
click at [1395, 195] on input "1" at bounding box center [1382, 197] width 57 height 25
click at [1438, 191] on span "Save" at bounding box center [1435, 195] width 20 height 15
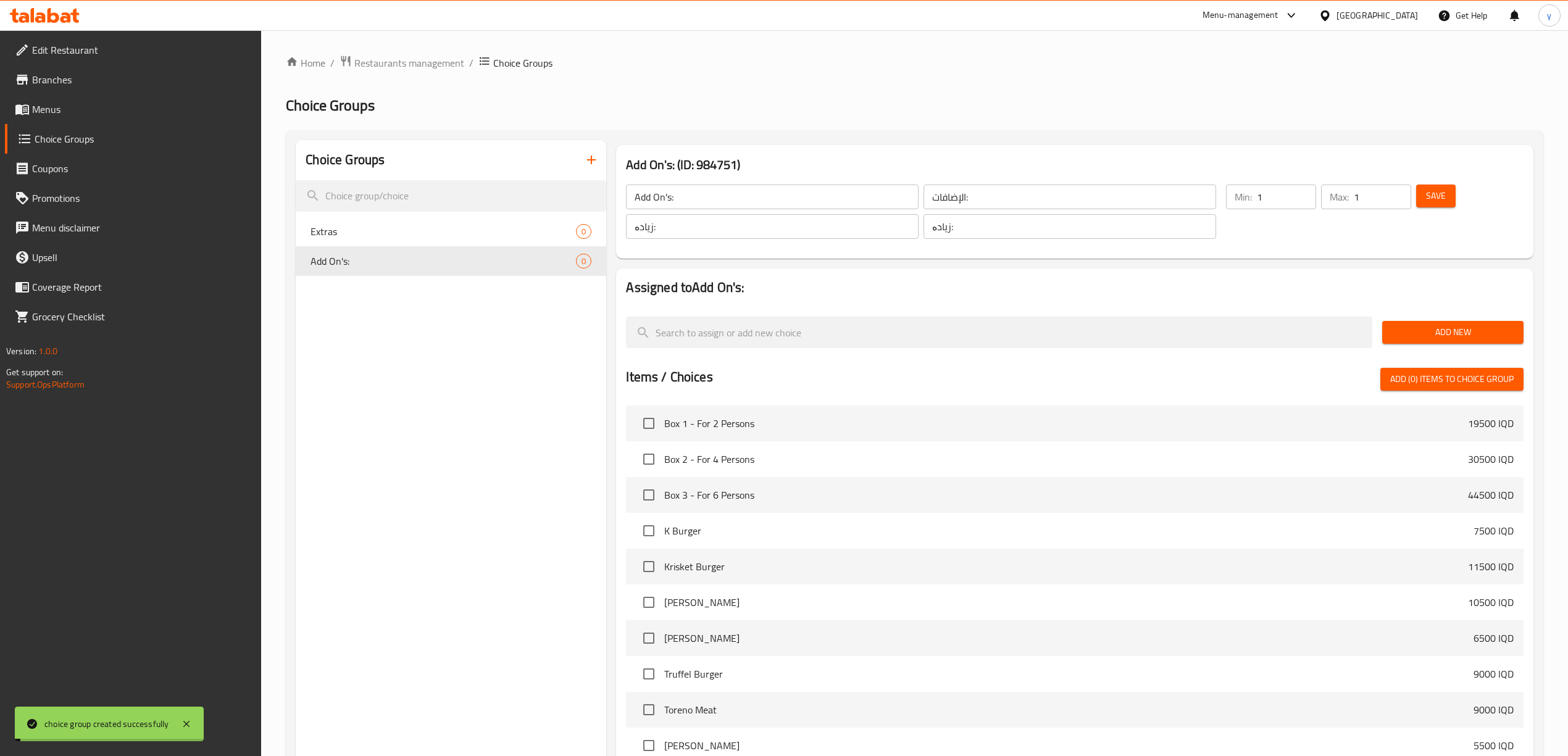
click at [1443, 336] on span "Add New" at bounding box center [1452, 331] width 121 height 15
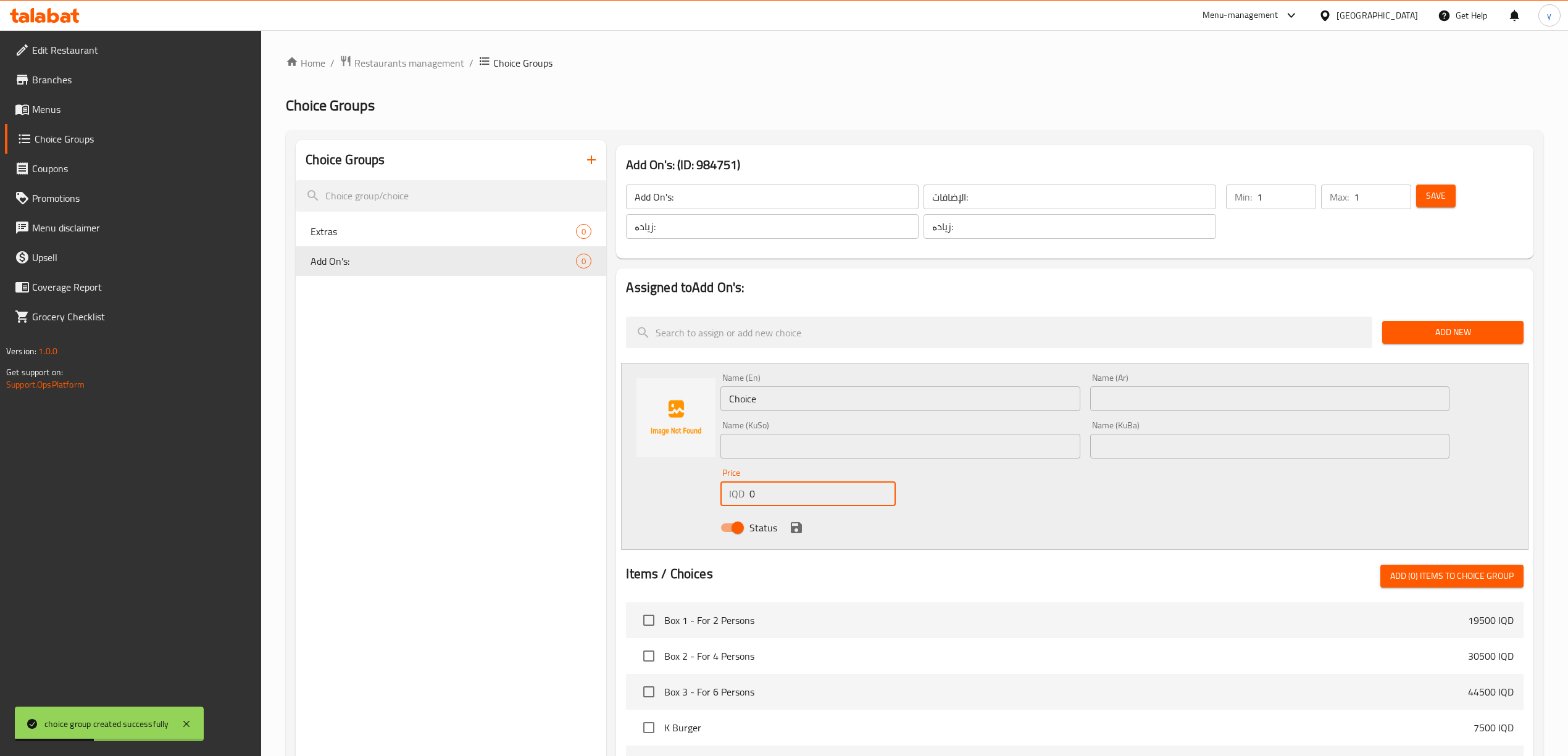
click at [797, 482] on input "0" at bounding box center [822, 493] width 146 height 25
click at [795, 492] on input "0" at bounding box center [822, 493] width 146 height 25
paste input "50"
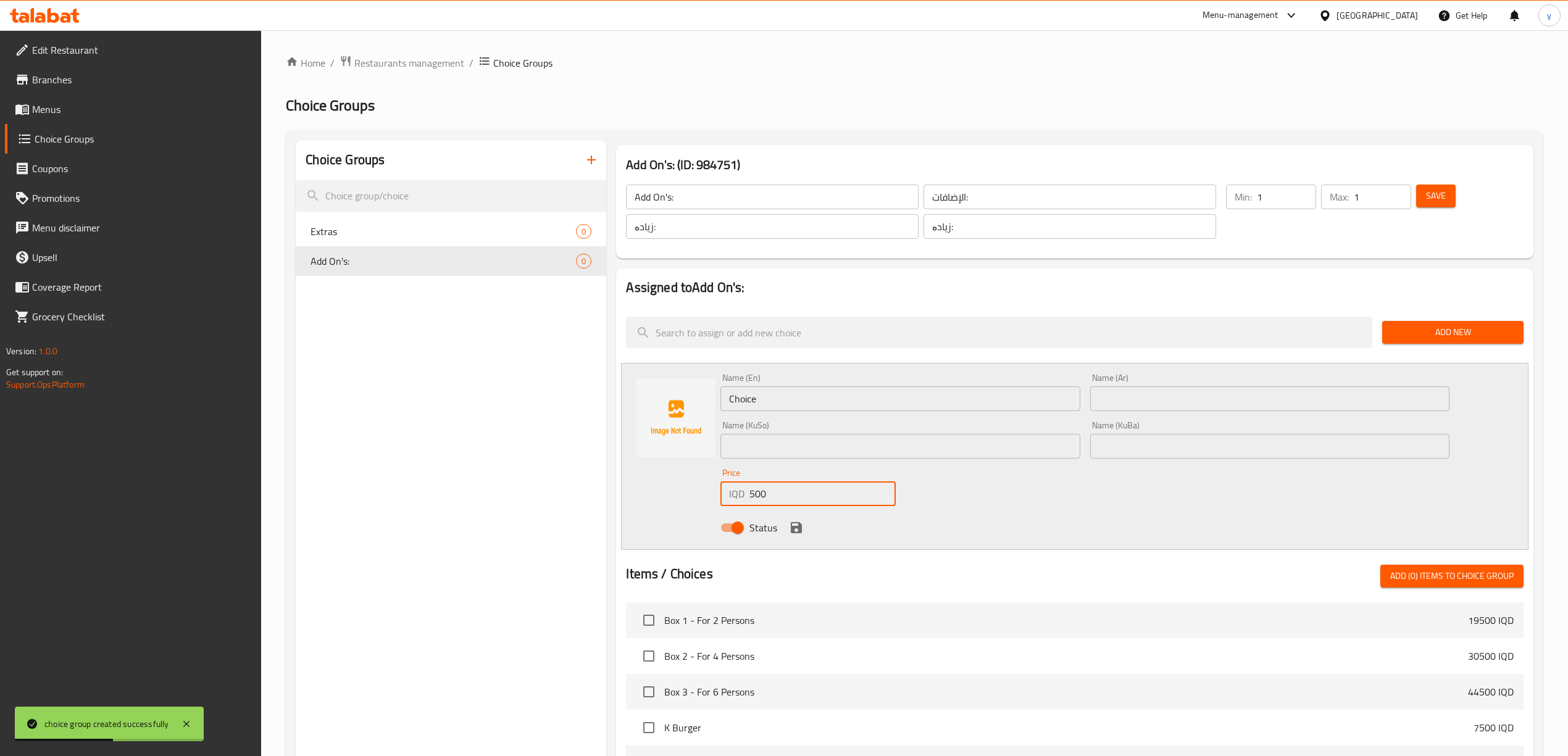
type input "500"
click at [1152, 397] on input "text" at bounding box center [1270, 399] width 359 height 25
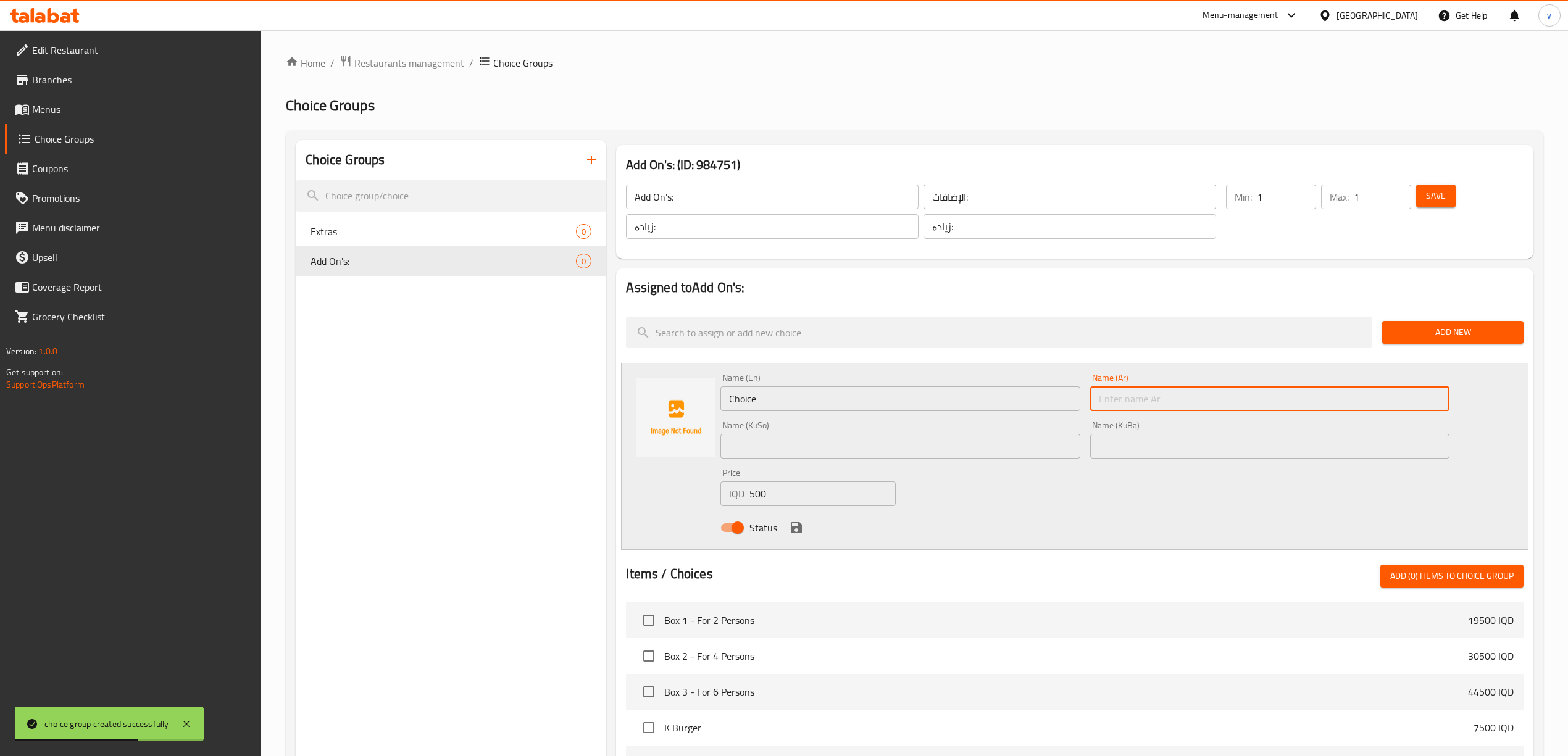
paste input "صوص"
type input "صوص"
click at [978, 398] on input "Choice" at bounding box center [900, 399] width 359 height 25
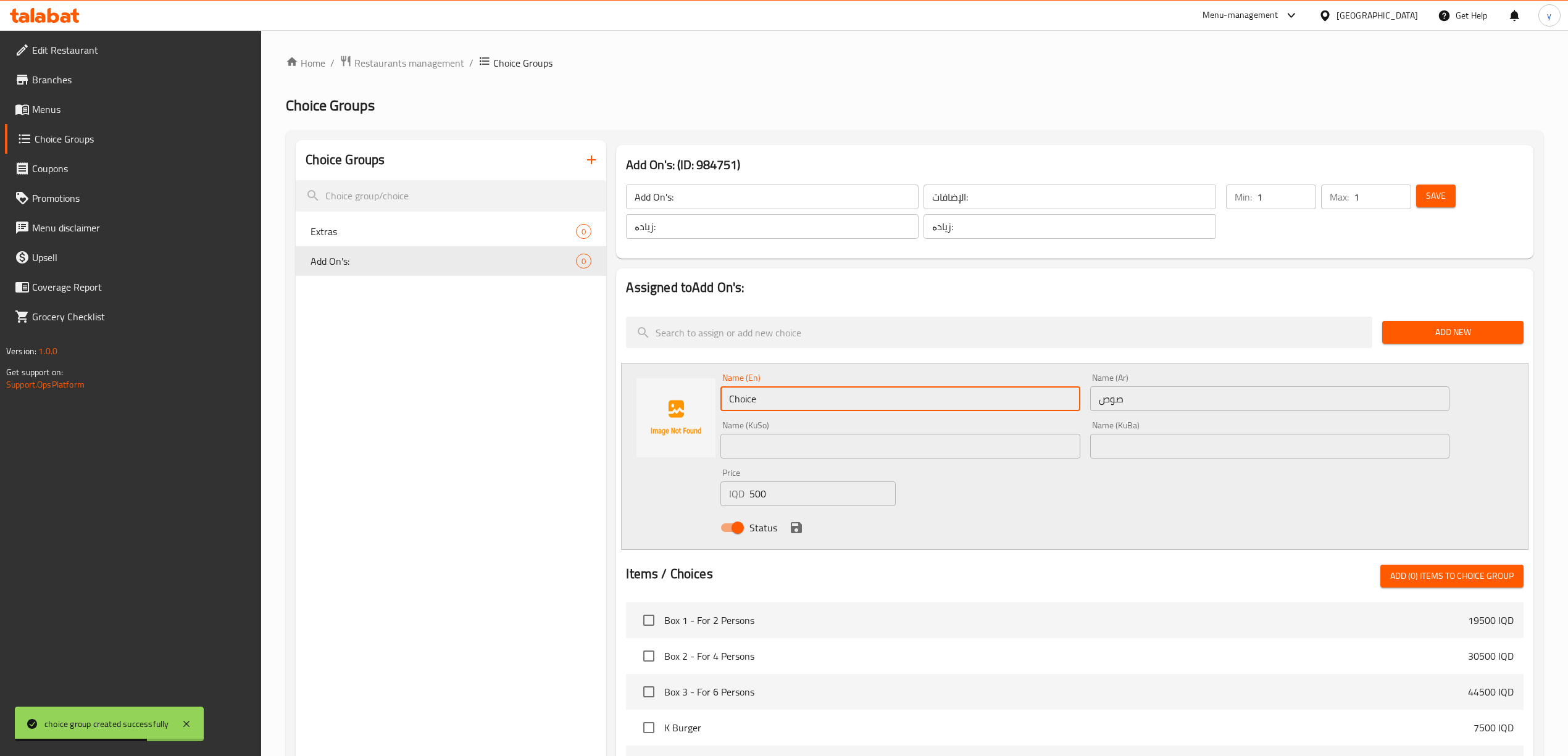
click at [978, 398] on input "Choice" at bounding box center [900, 399] width 359 height 25
type input "Sauce"
click at [992, 455] on input "text" at bounding box center [900, 446] width 359 height 25
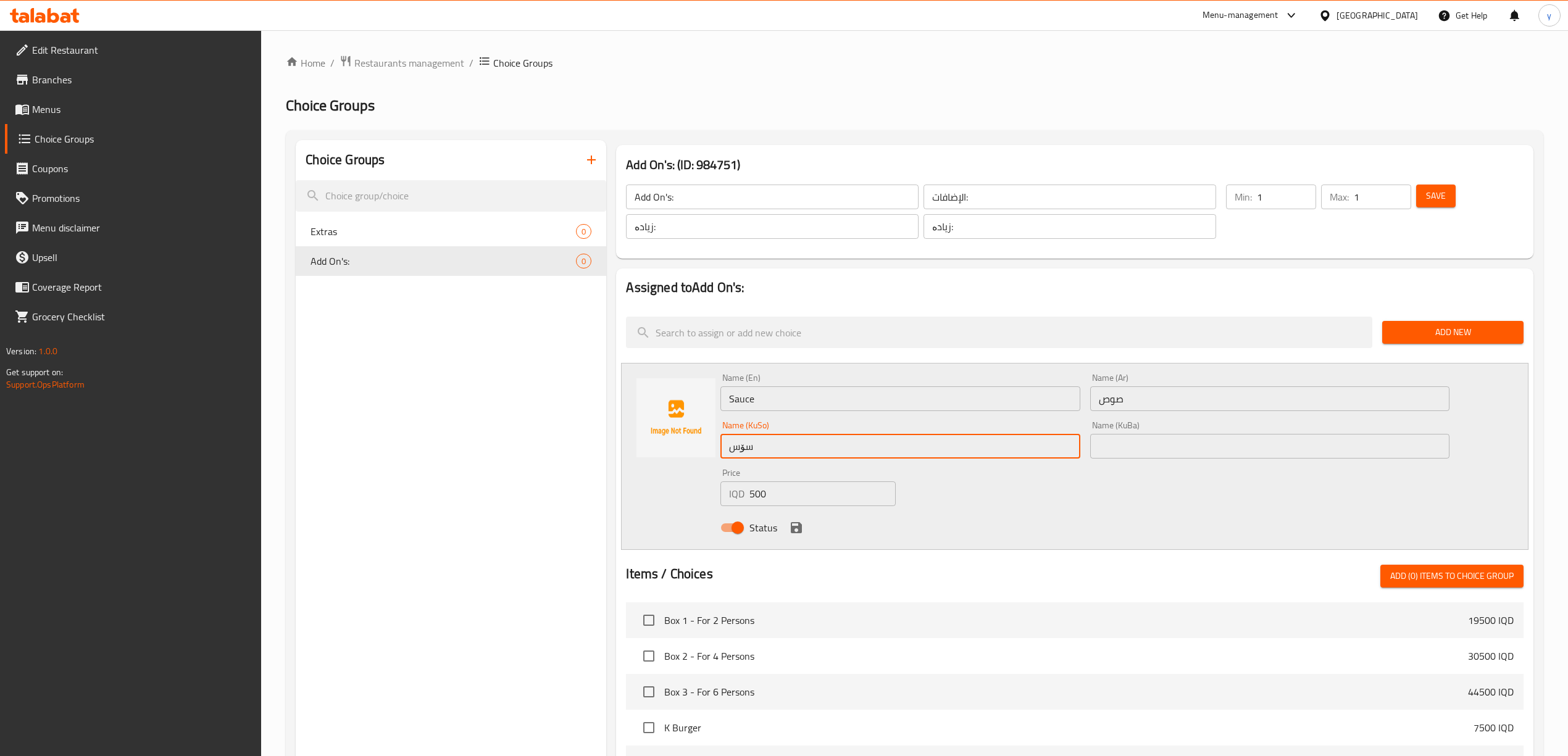
type input "سۆس"
drag, startPoint x: 1134, startPoint y: 481, endPoint x: 1133, endPoint y: 474, distance: 7.1
click at [1134, 481] on div "Name (En) Sauce Name (En) Name (Ar) صوص Name (Ar) Name (KuSo) سۆس Name (KuSo) N…" at bounding box center [1084, 456] width 739 height 175
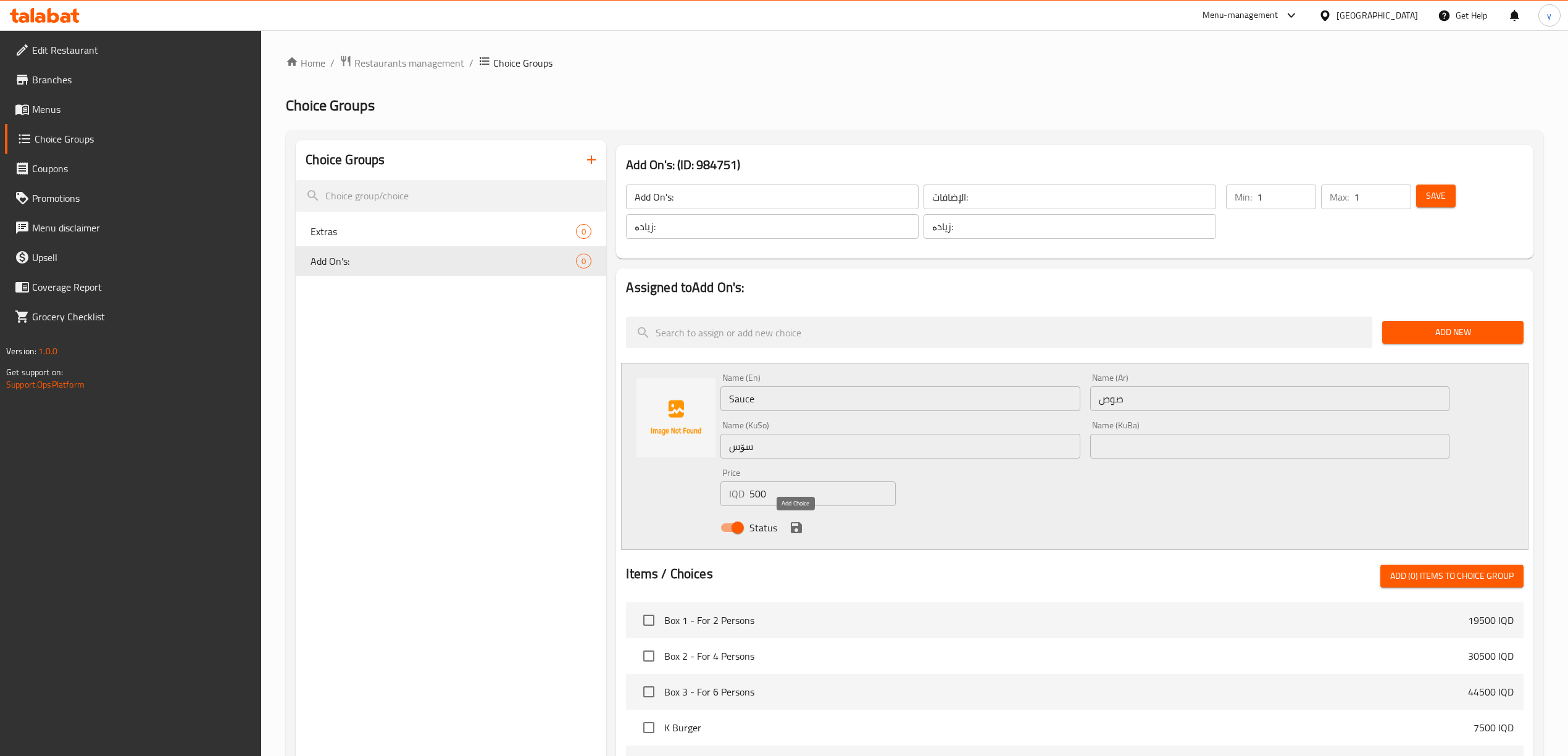
click at [797, 524] on icon "save" at bounding box center [796, 527] width 15 height 15
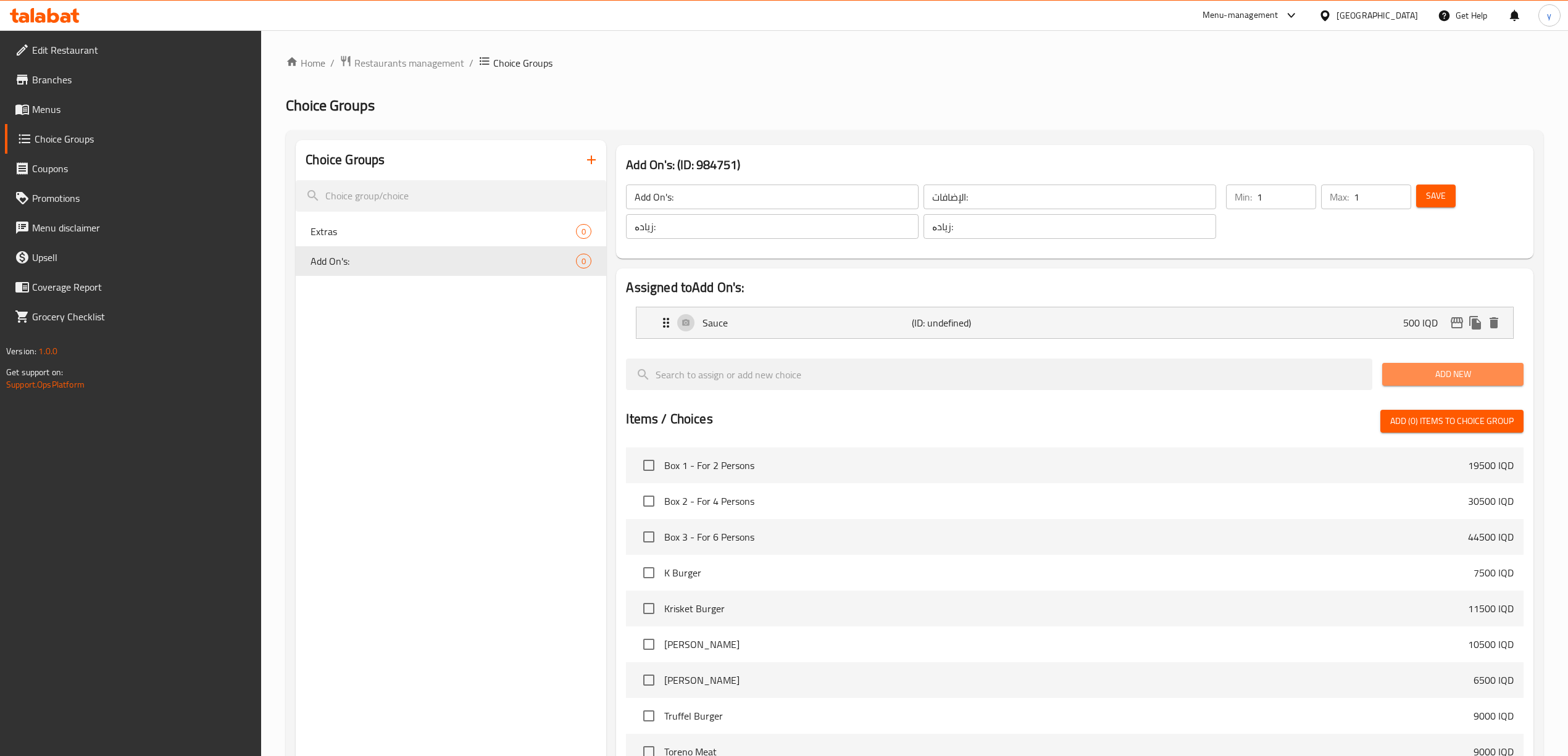
click at [1438, 370] on span "Add New" at bounding box center [1452, 374] width 121 height 15
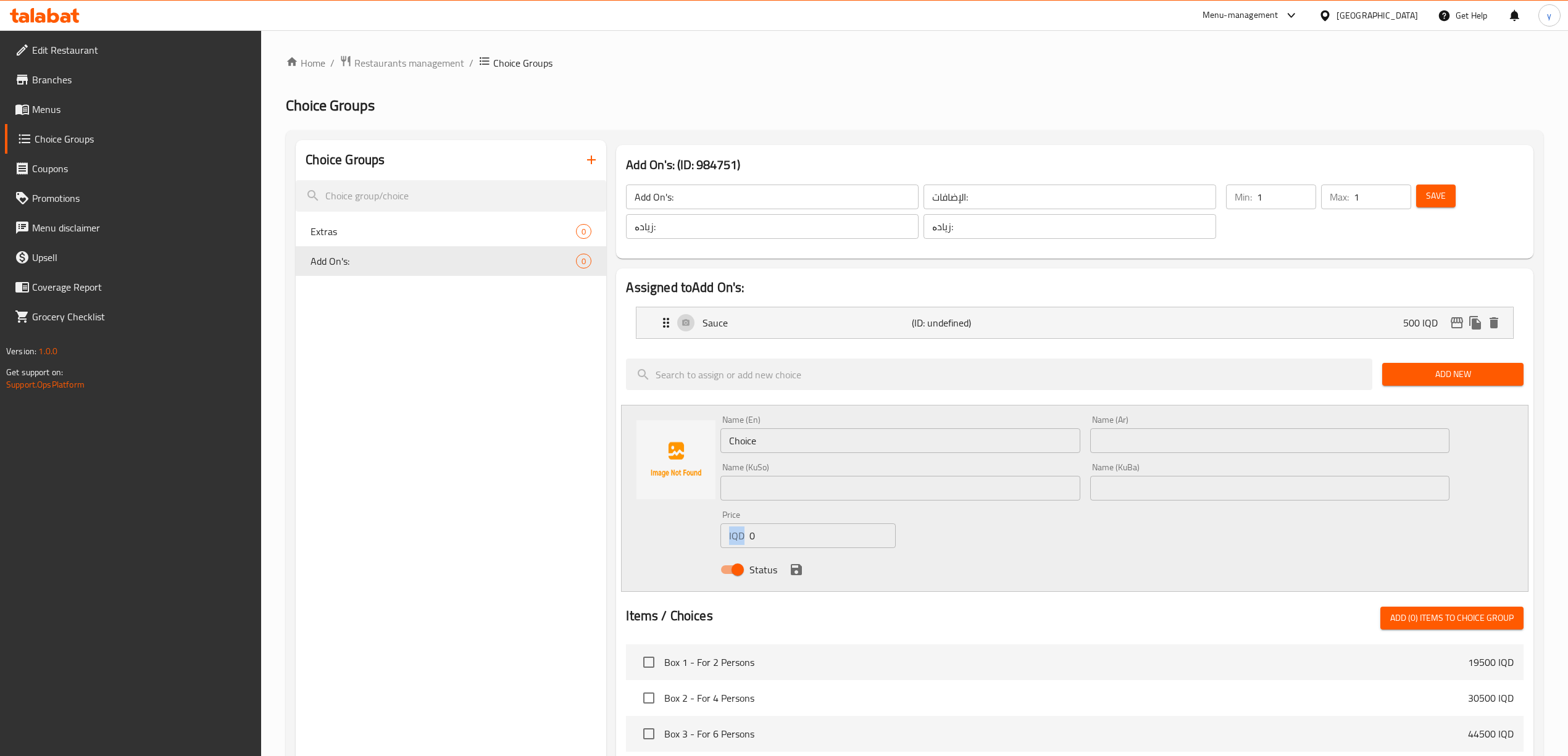
drag, startPoint x: 751, startPoint y: 519, endPoint x: 766, endPoint y: 537, distance: 23.4
click at [740, 533] on div "Price IQD 0 Price" at bounding box center [808, 529] width 175 height 37
drag, startPoint x: 739, startPoint y: 531, endPoint x: 729, endPoint y: 529, distance: 10.2
click at [729, 529] on div "IQD 0 Price" at bounding box center [808, 536] width 175 height 25
paste input "50"
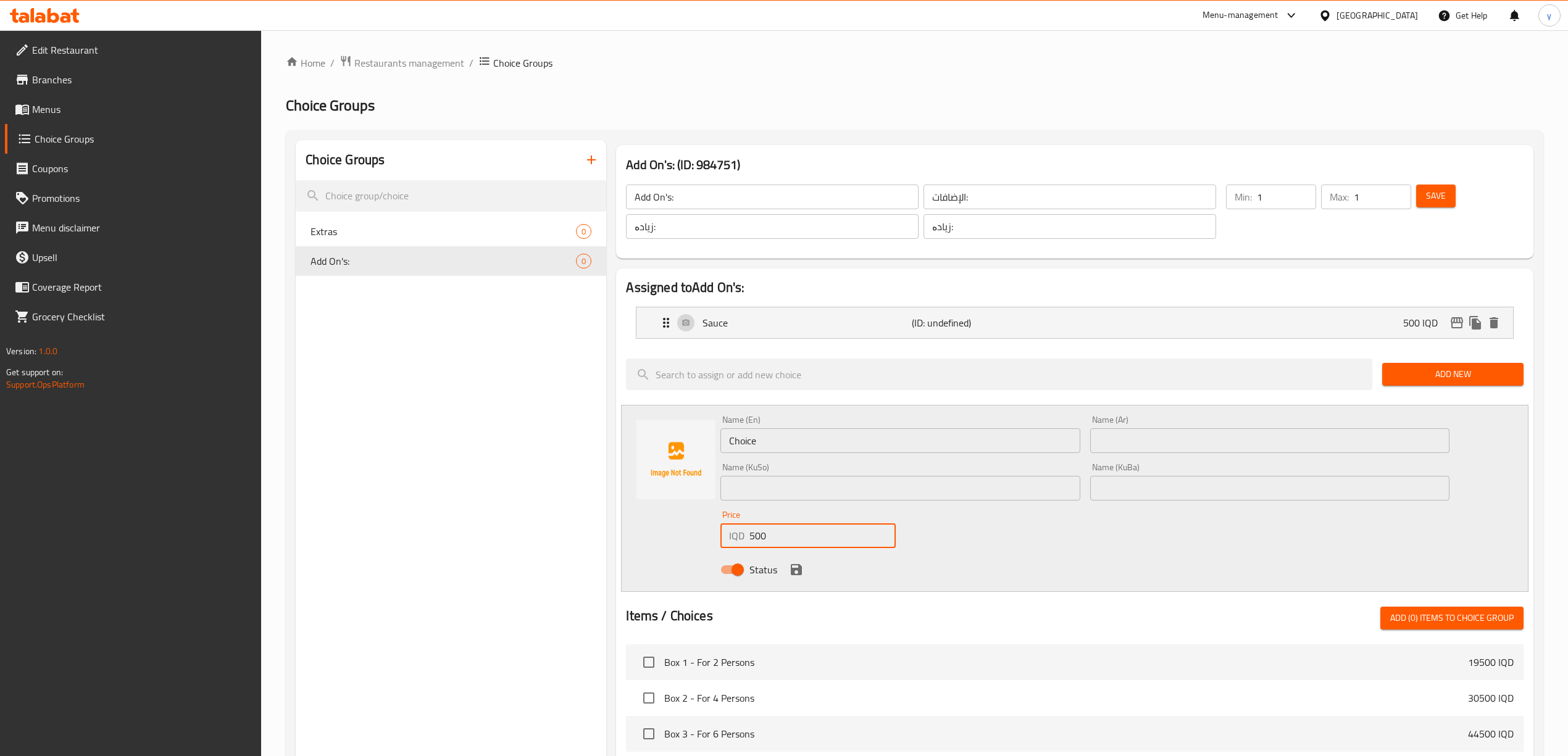
type input "500"
click at [764, 417] on div "Name (En) Choice Name (En)" at bounding box center [900, 434] width 359 height 37
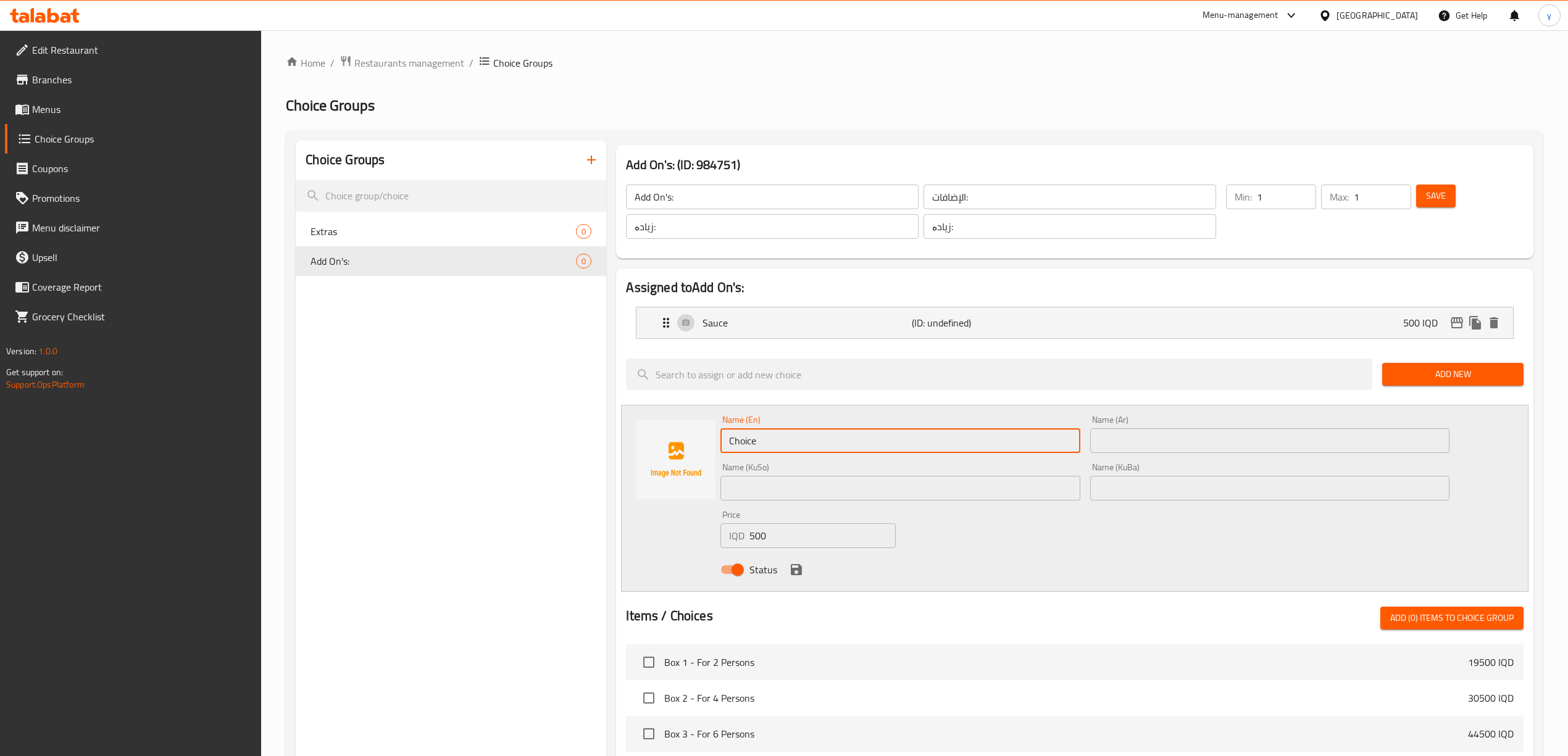
click at [769, 439] on input "Choice" at bounding box center [900, 441] width 359 height 25
click at [1156, 457] on div "Name (Ar) Name (Ar)" at bounding box center [1270, 434] width 369 height 47
drag, startPoint x: 1156, startPoint y: 437, endPoint x: 1148, endPoint y: 442, distance: 9.4
click at [1156, 437] on input "text" at bounding box center [1270, 441] width 359 height 25
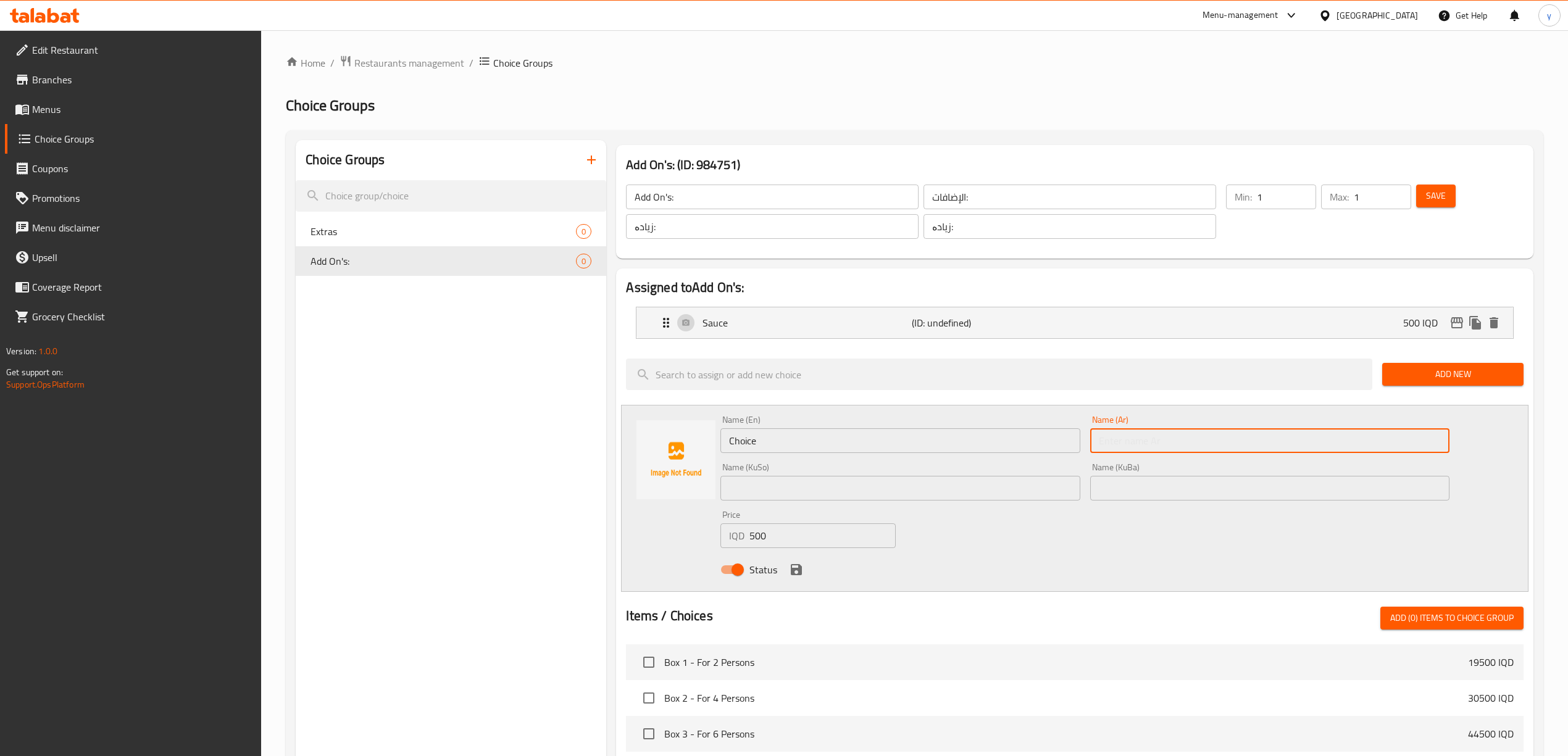
paste input "شريحة [PERSON_NAME]"
type input "شريحة [PERSON_NAME]"
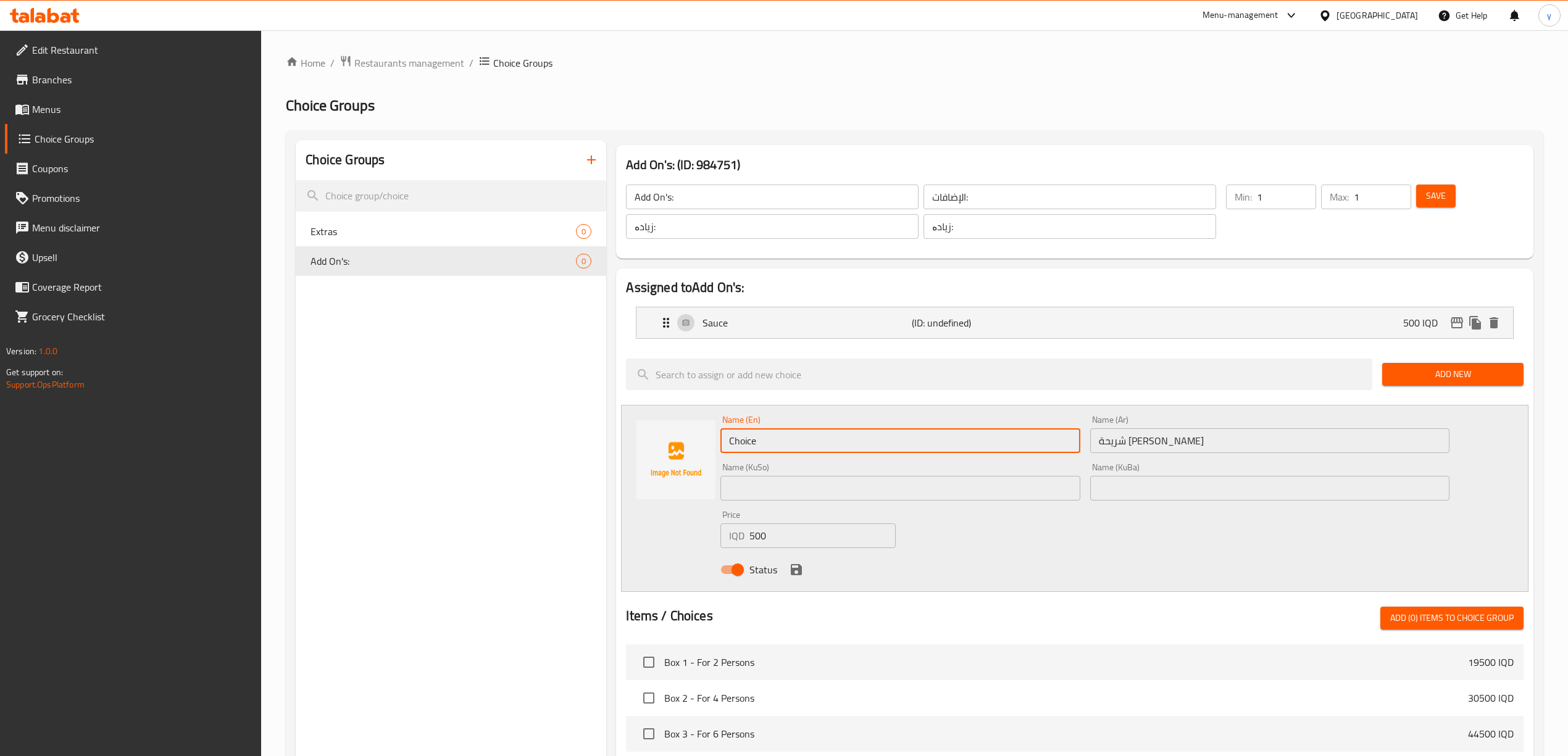
click at [951, 435] on input "Choice" at bounding box center [900, 441] width 359 height 25
drag, startPoint x: 766, startPoint y: 442, endPoint x: 753, endPoint y: 445, distance: 13.3
click at [753, 445] on input "Cheader" at bounding box center [900, 441] width 359 height 25
drag, startPoint x: 753, startPoint y: 445, endPoint x: 1153, endPoint y: 455, distance: 400.1
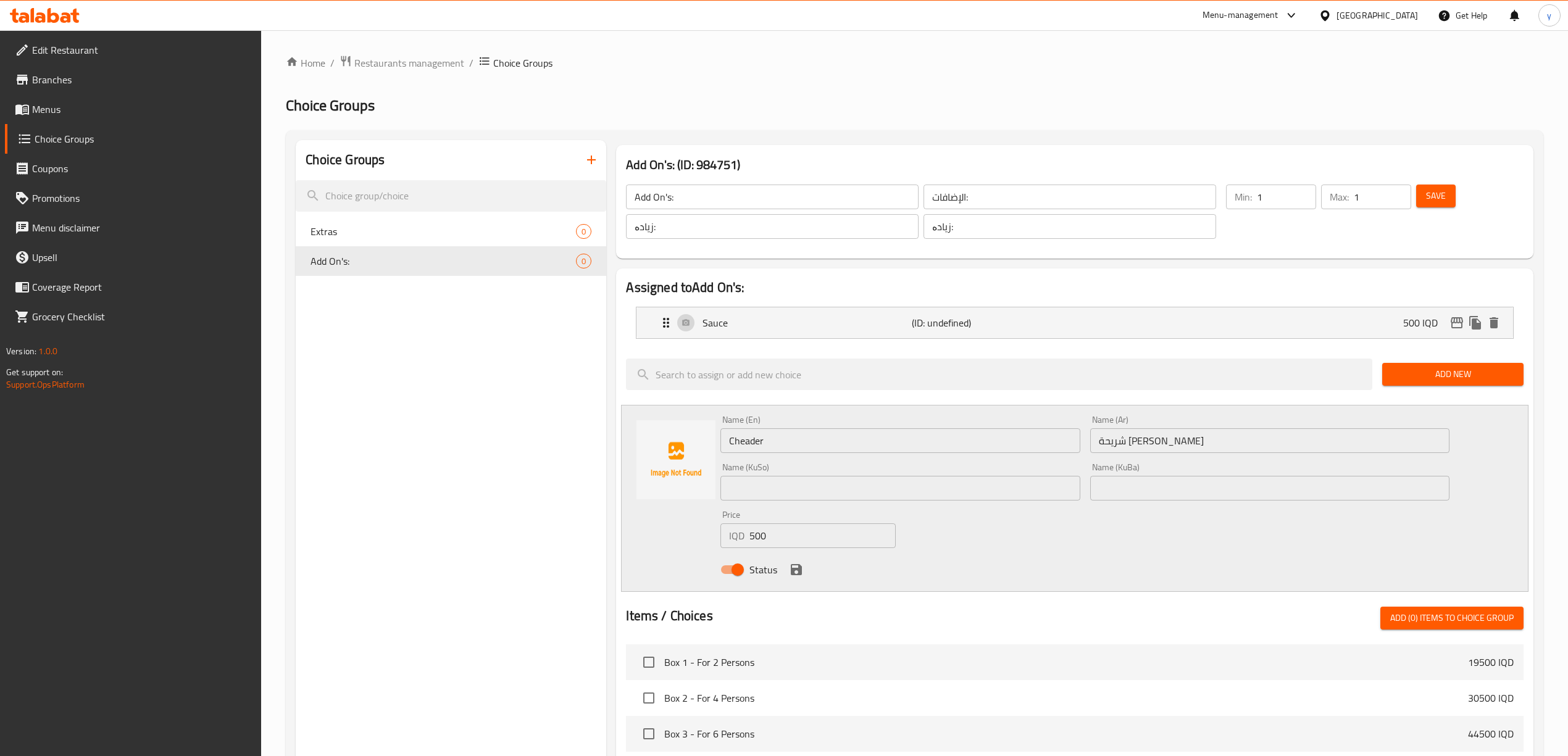
click at [1153, 455] on div "Name (Ar) شريحة [PERSON_NAME] Name (Ar)" at bounding box center [1270, 434] width 369 height 47
click at [1117, 445] on input "شريحة [PERSON_NAME]" at bounding box center [1270, 441] width 359 height 25
click at [1112, 443] on input "شريحة [PERSON_NAME]" at bounding box center [1270, 441] width 359 height 25
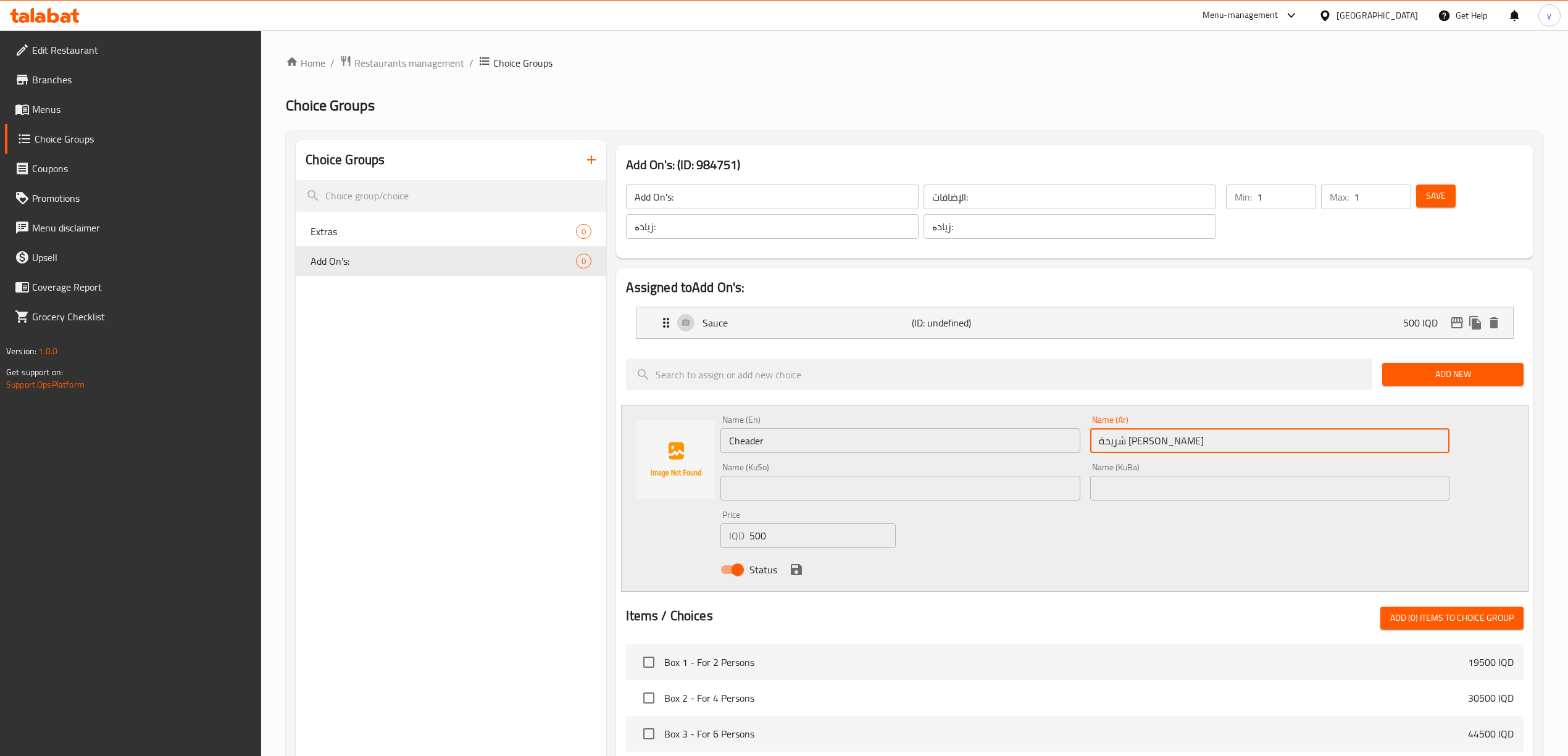
click at [1112, 443] on input "شريحة [PERSON_NAME]" at bounding box center [1270, 441] width 359 height 25
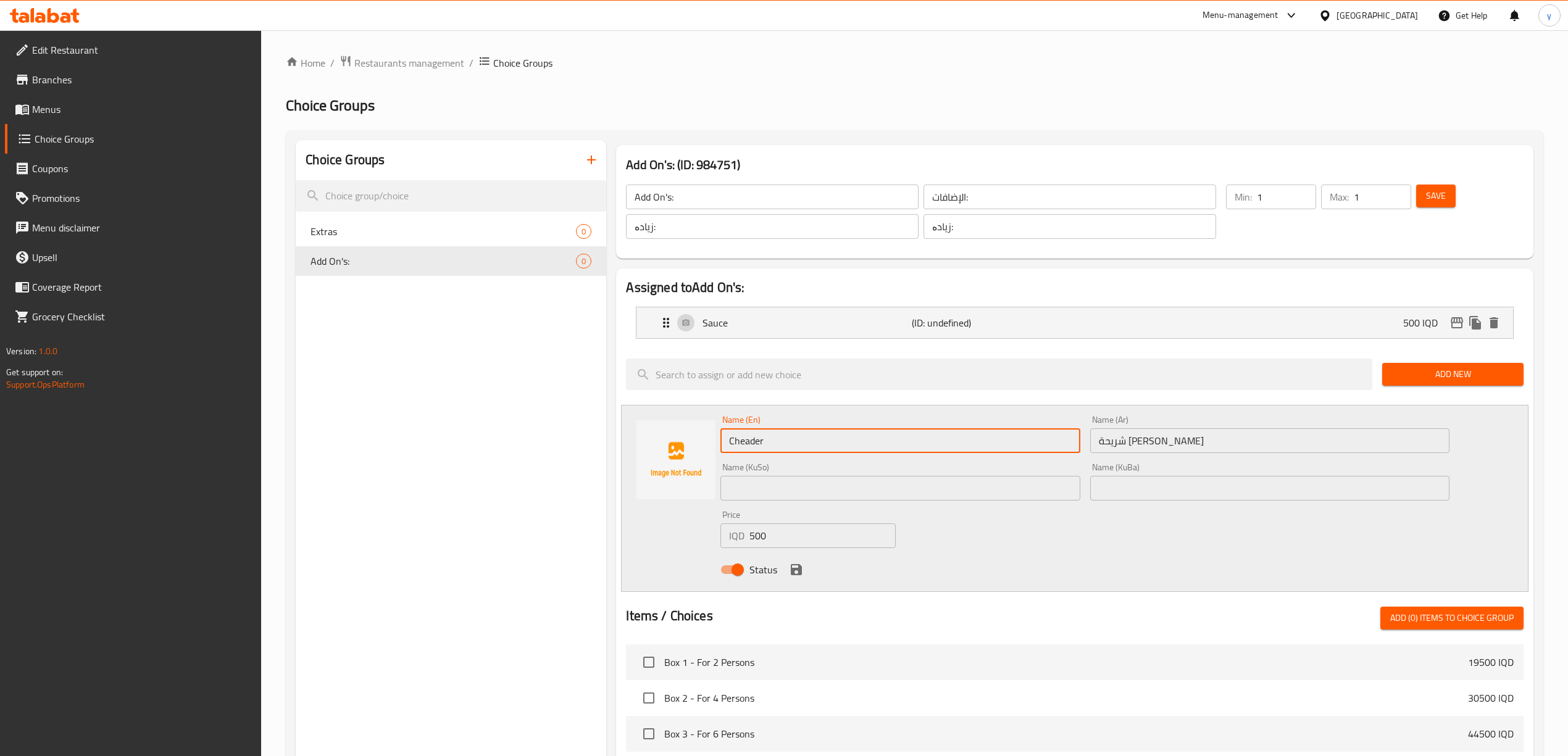
click at [739, 450] on input "Cheader" at bounding box center [900, 441] width 359 height 25
paste input "ddar Cheese"
type input "Cheddar Cheese [PERSON_NAME]"
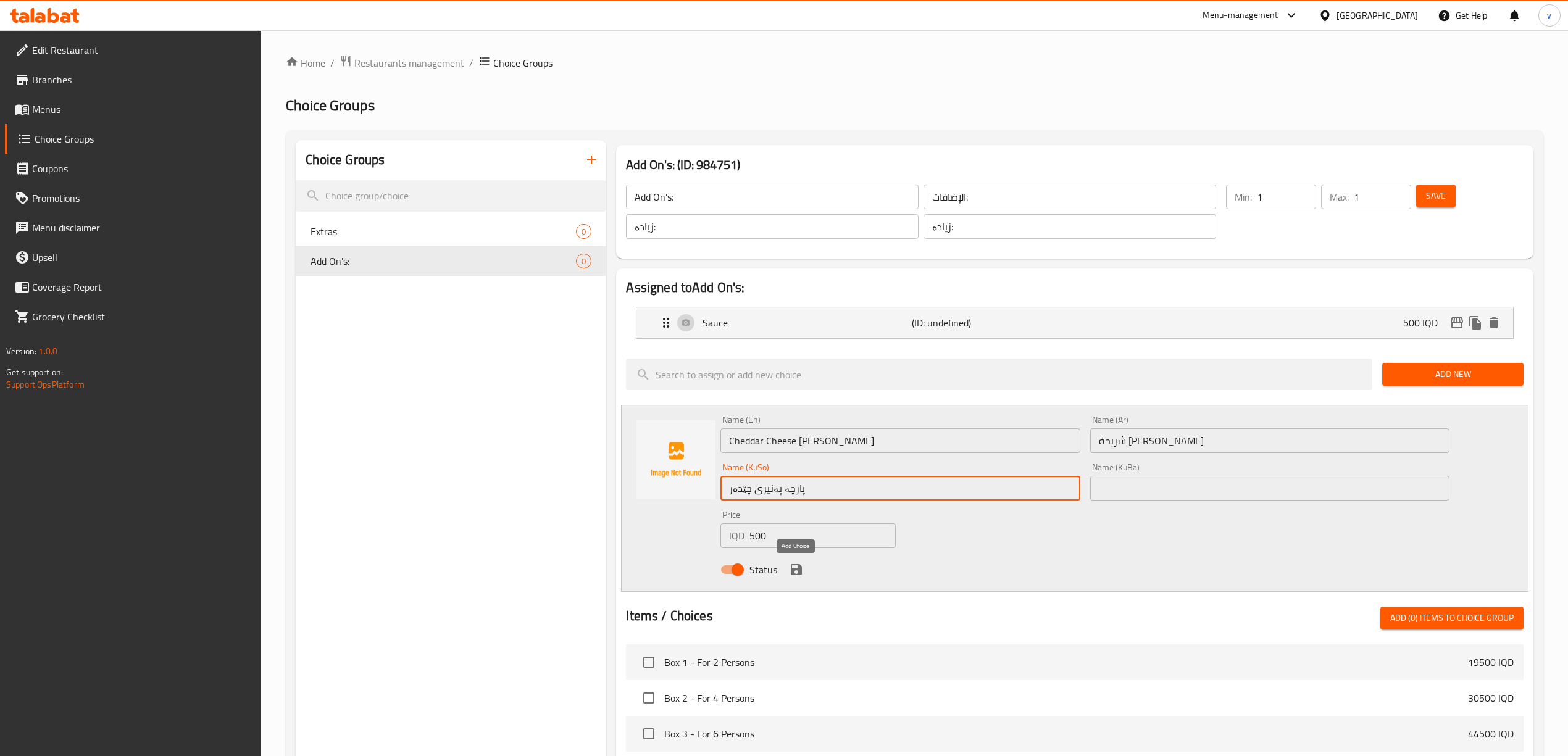
type input "پارچە پەنیری چێدەر"
click at [791, 572] on icon "save" at bounding box center [796, 569] width 11 height 11
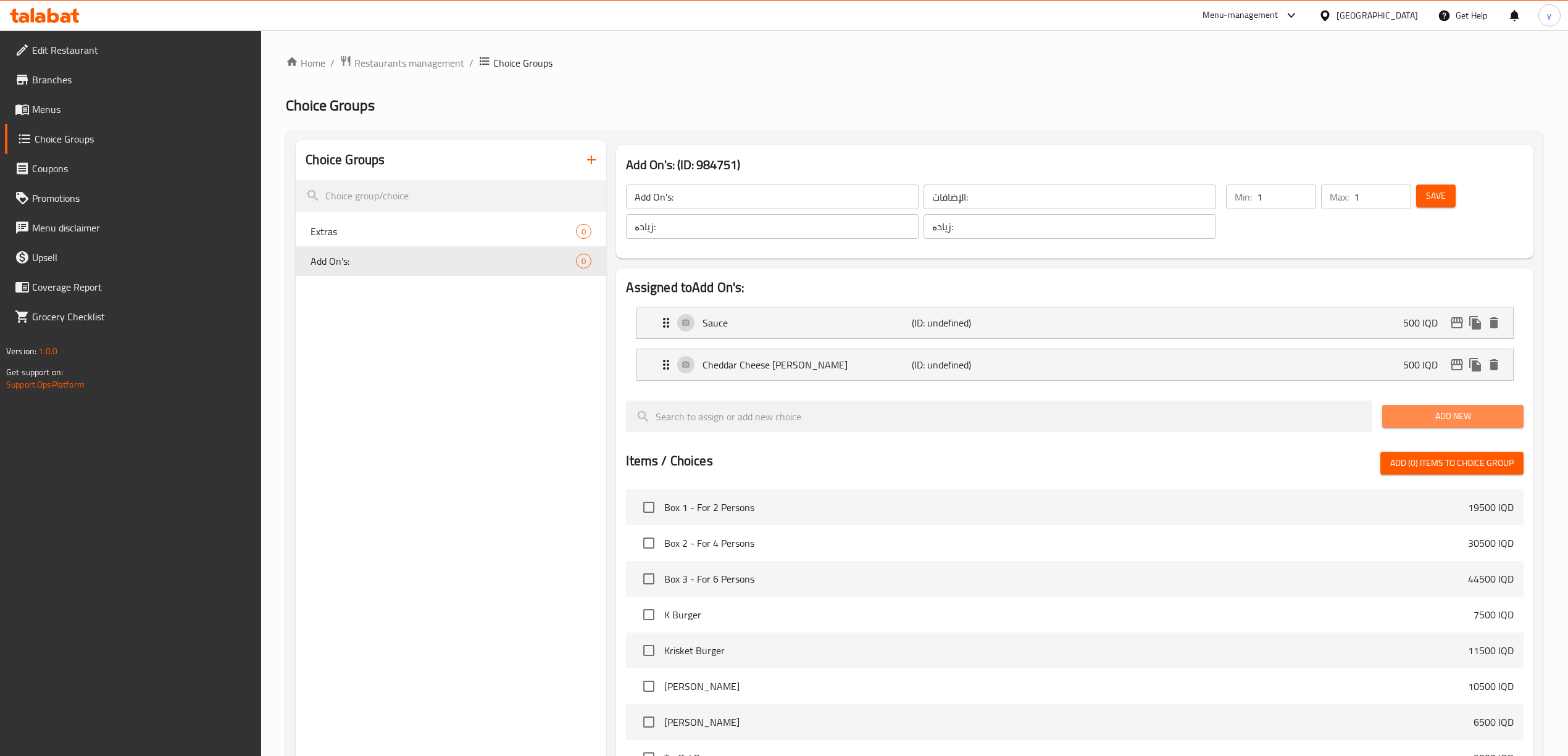
click at [1431, 412] on span "Add New" at bounding box center [1452, 416] width 121 height 15
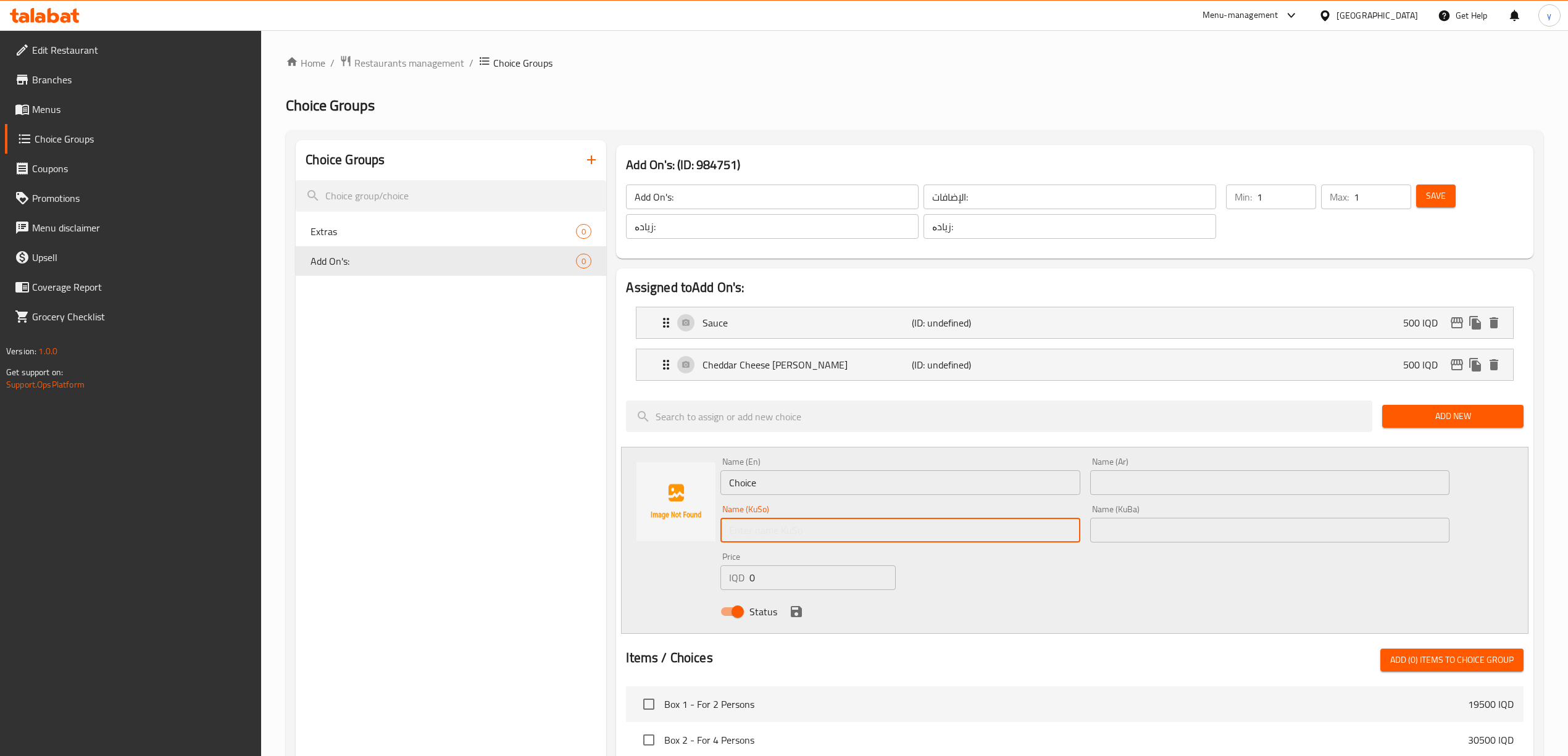
click at [803, 542] on input "text" at bounding box center [900, 530] width 359 height 25
paste input "پەنیری پارمیزان"
type input "پەنیری پارمیزان"
click at [1112, 469] on div "Name (Ar) Name (Ar)" at bounding box center [1270, 476] width 359 height 37
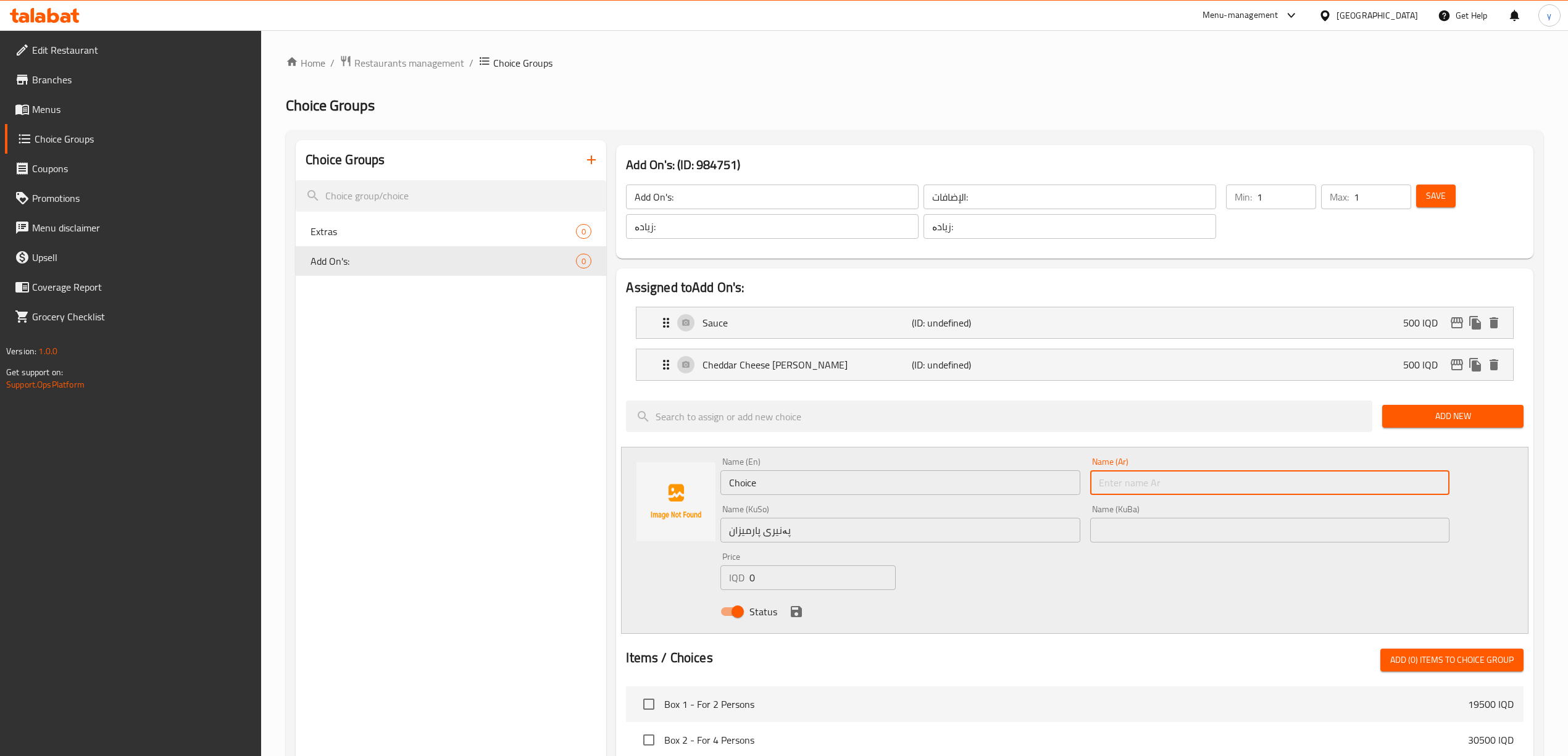
click at [1134, 486] on input "text" at bounding box center [1270, 483] width 359 height 25
paste input "جبنة بارميزان"
type input "جبنة بارميزان"
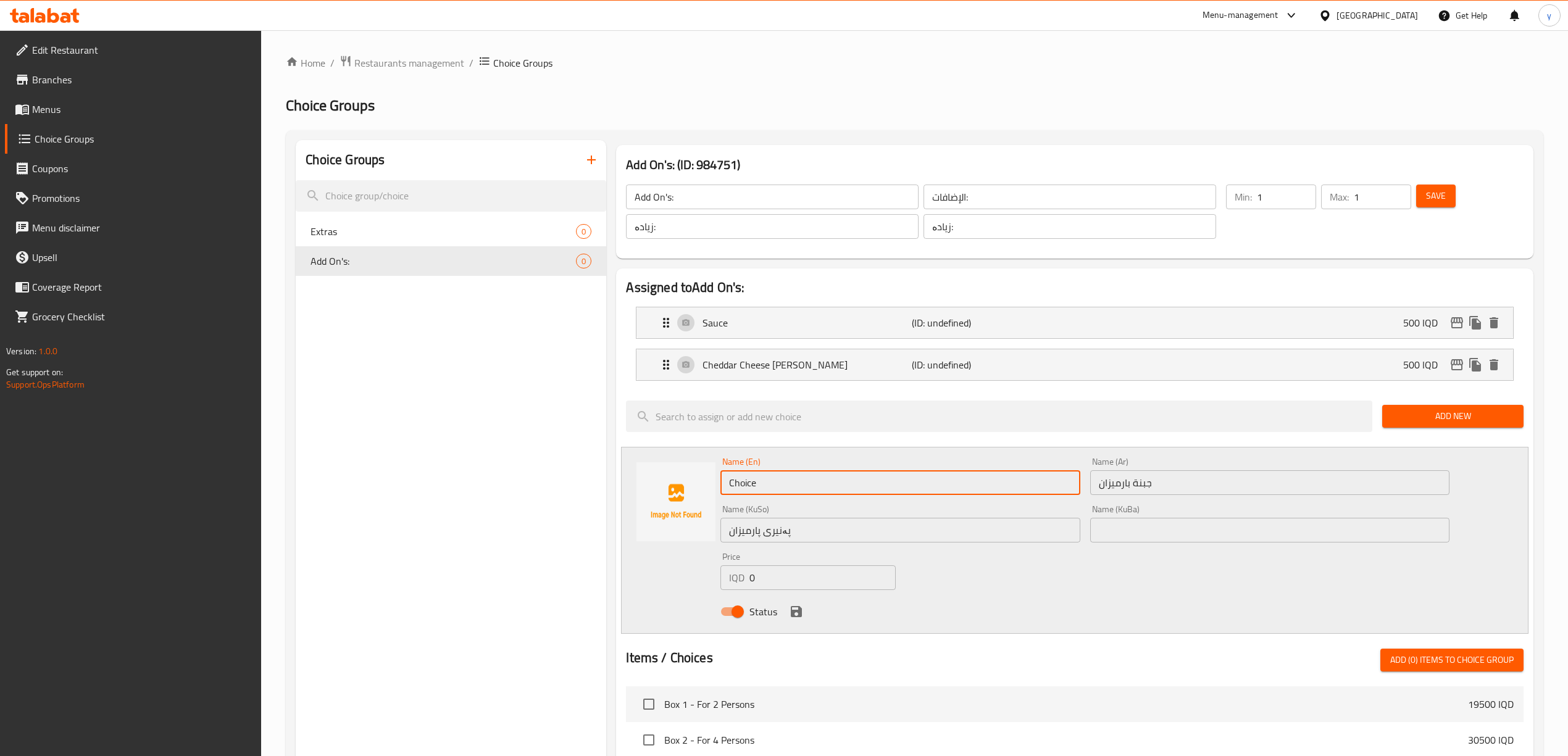
drag, startPoint x: 761, startPoint y: 481, endPoint x: 737, endPoint y: 490, distance: 25.6
click at [737, 490] on input "Choice" at bounding box center [900, 483] width 359 height 25
click at [734, 491] on input "Choice" at bounding box center [900, 483] width 359 height 25
click at [755, 480] on input "Choice" at bounding box center [900, 483] width 359 height 25
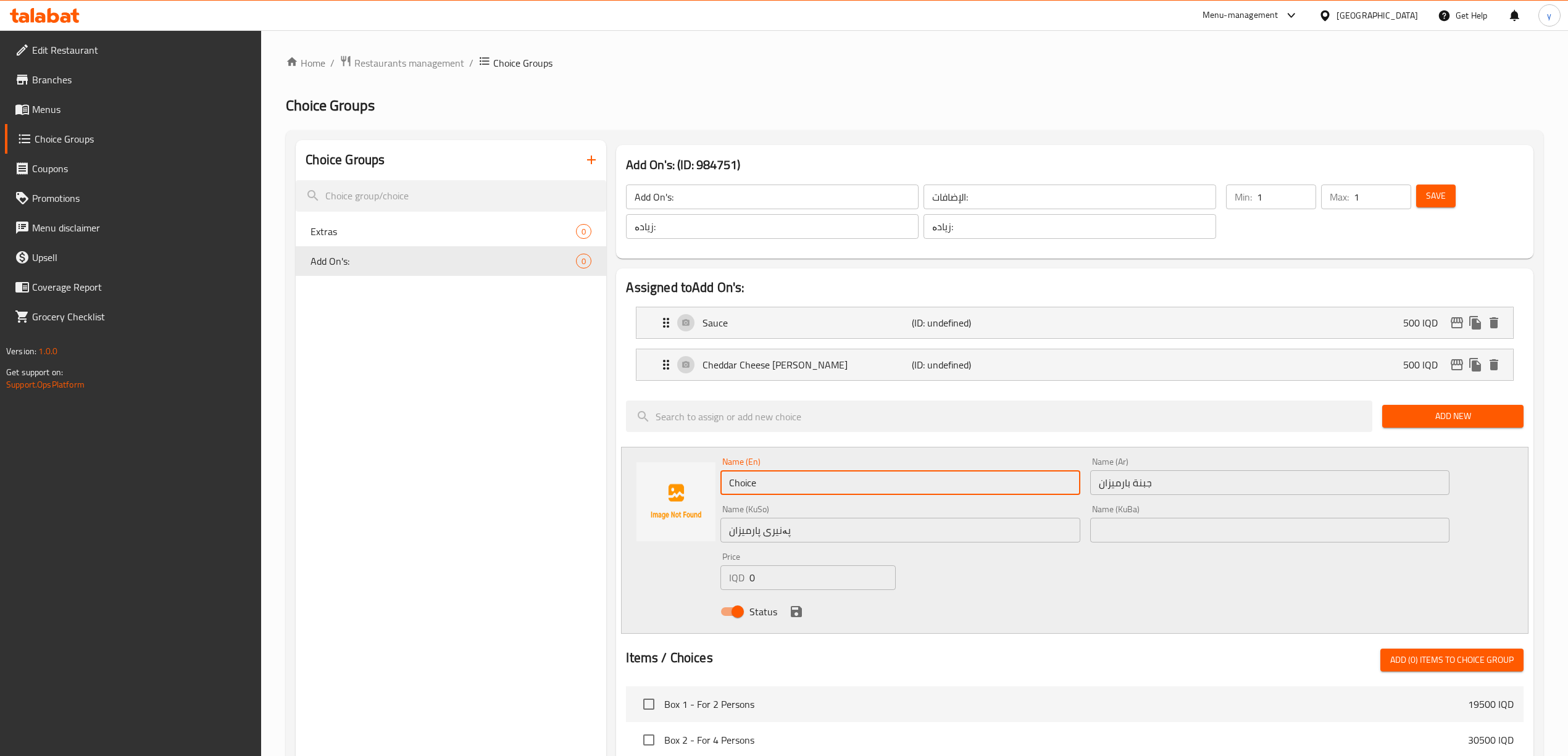
click at [755, 480] on input "Choice" at bounding box center [900, 483] width 359 height 25
paste input "Parmesan Chees"
type input "Parmesan Cheese"
click at [796, 568] on input "0" at bounding box center [822, 578] width 146 height 25
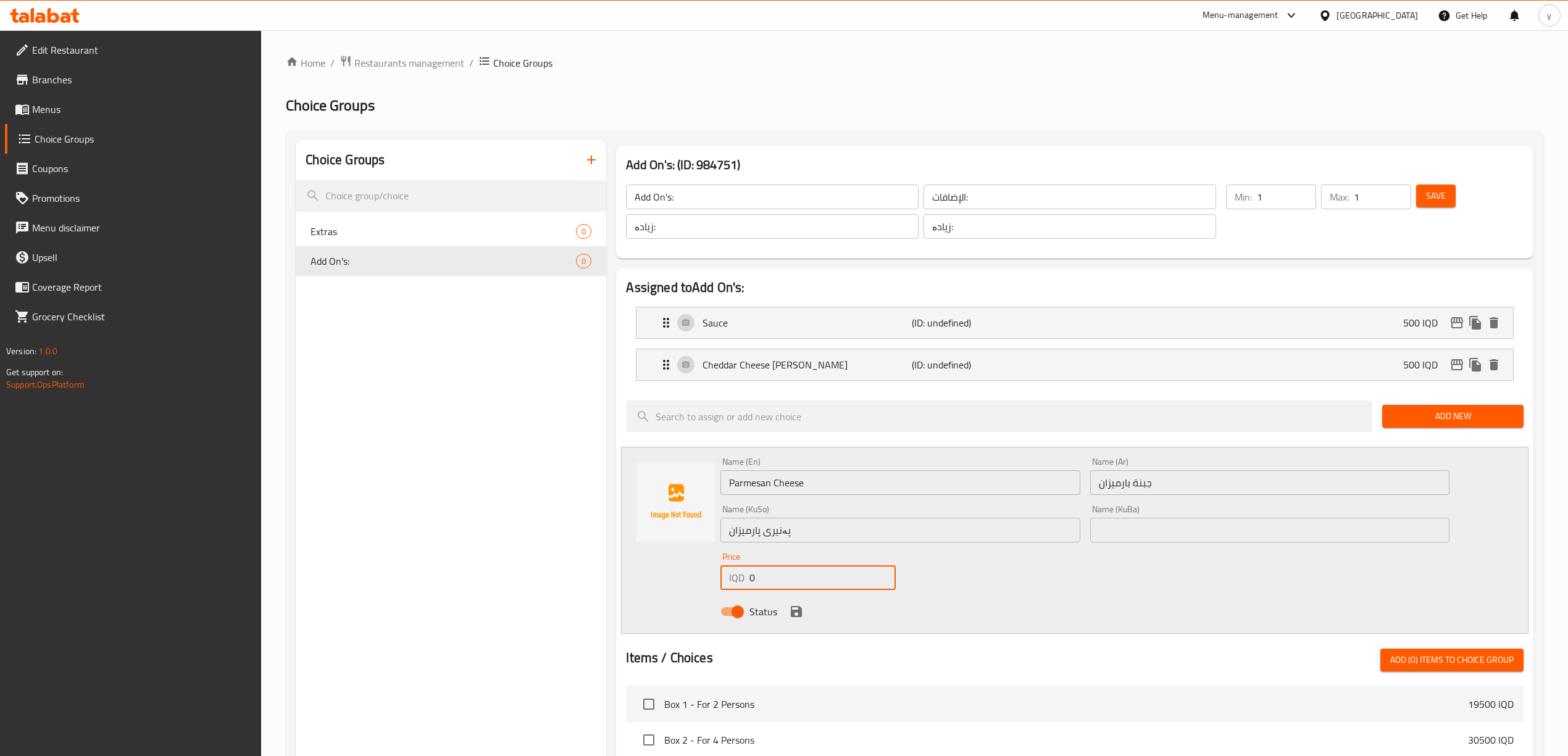
click at [796, 568] on input "0" at bounding box center [822, 578] width 146 height 25
paste input "75"
type input "750"
click at [799, 607] on icon "save" at bounding box center [796, 611] width 15 height 15
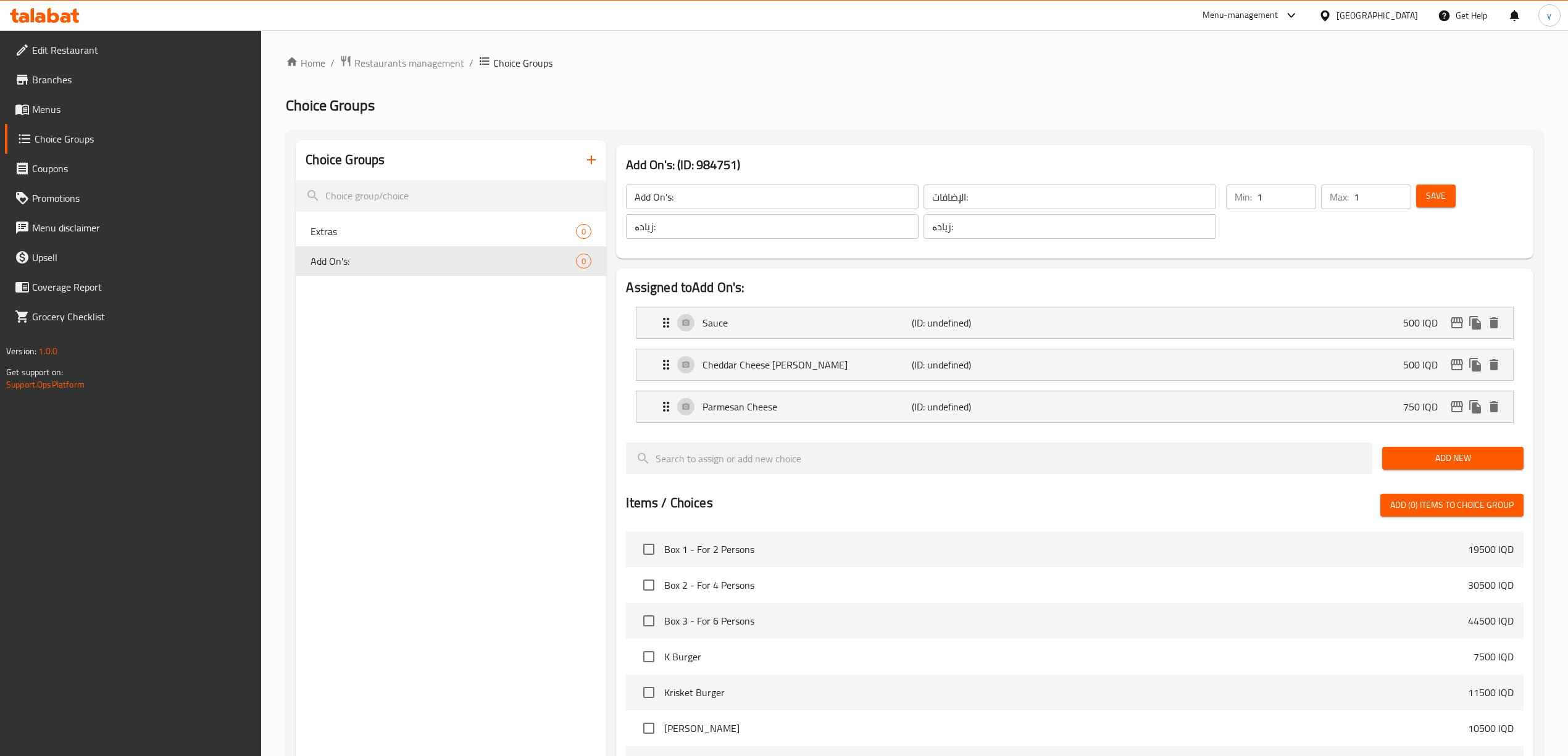
click at [1444, 453] on span "Add New" at bounding box center [1452, 458] width 121 height 15
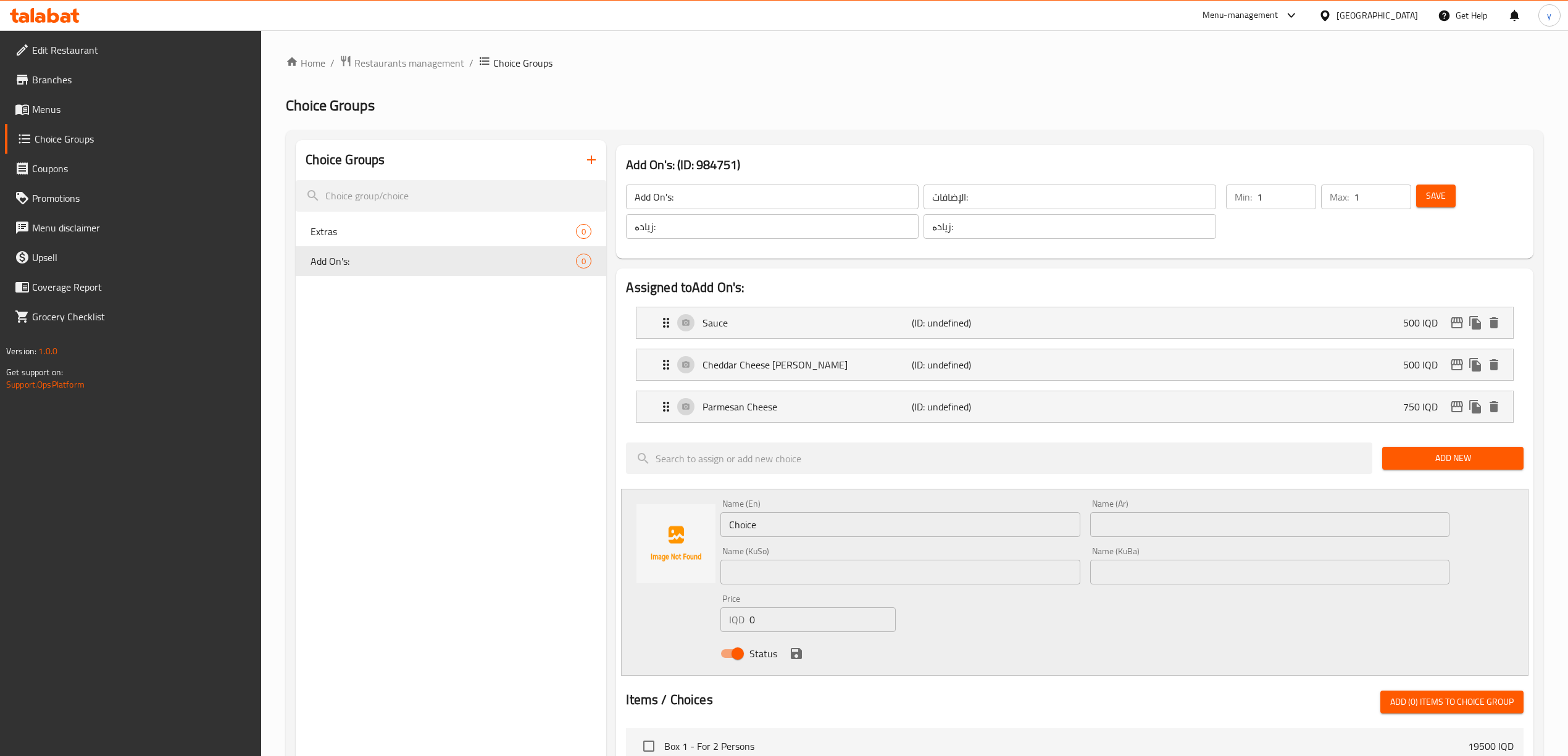
click at [780, 531] on input "Choice" at bounding box center [900, 524] width 359 height 25
drag, startPoint x: 1148, startPoint y: 518, endPoint x: 850, endPoint y: 516, distance: 298.0
click at [1148, 518] on input "text" at bounding box center [1270, 524] width 359 height 25
paste input "شريحة [PERSON_NAME]"
type input "شريحة [PERSON_NAME]"
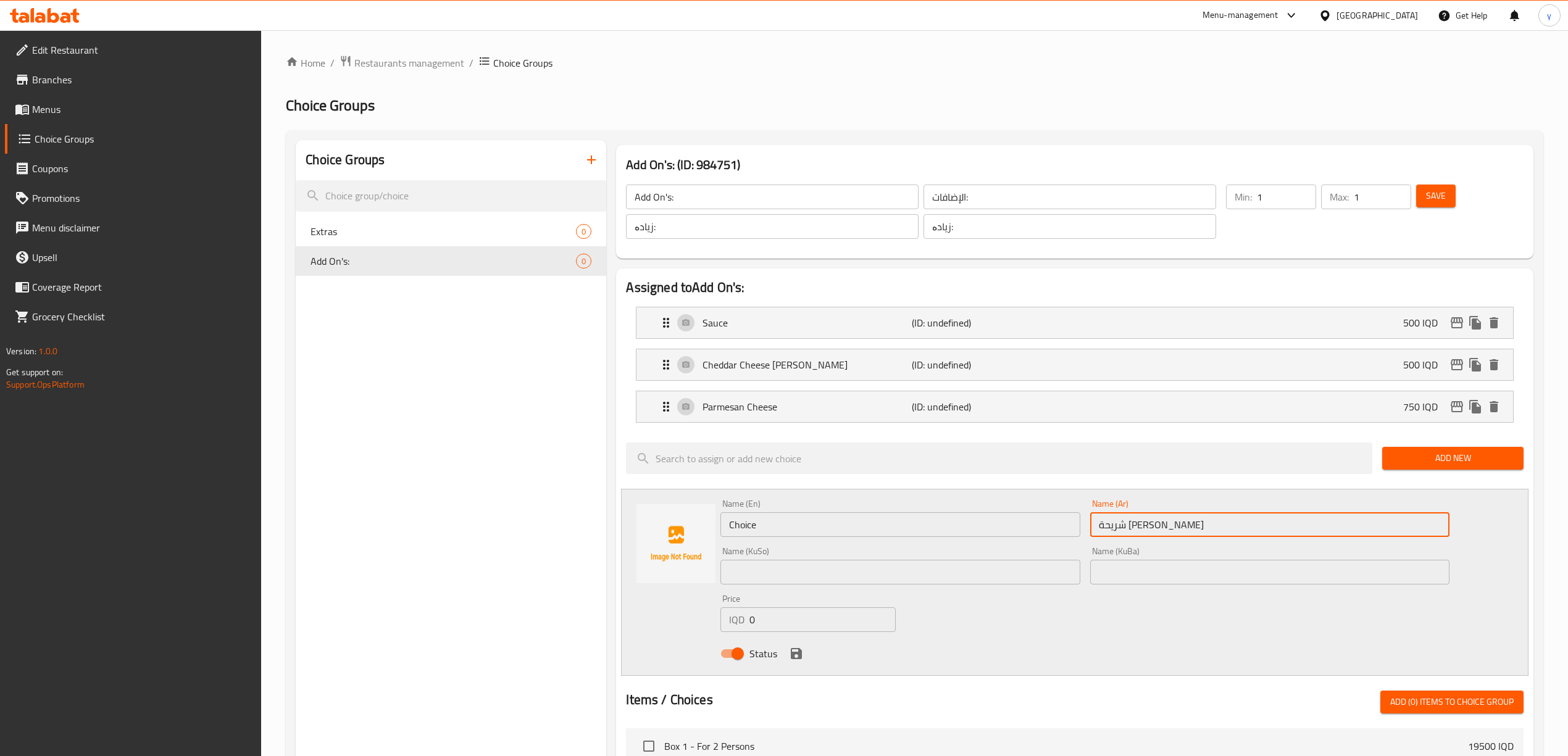
click at [850, 516] on input "Choice" at bounding box center [900, 524] width 359 height 25
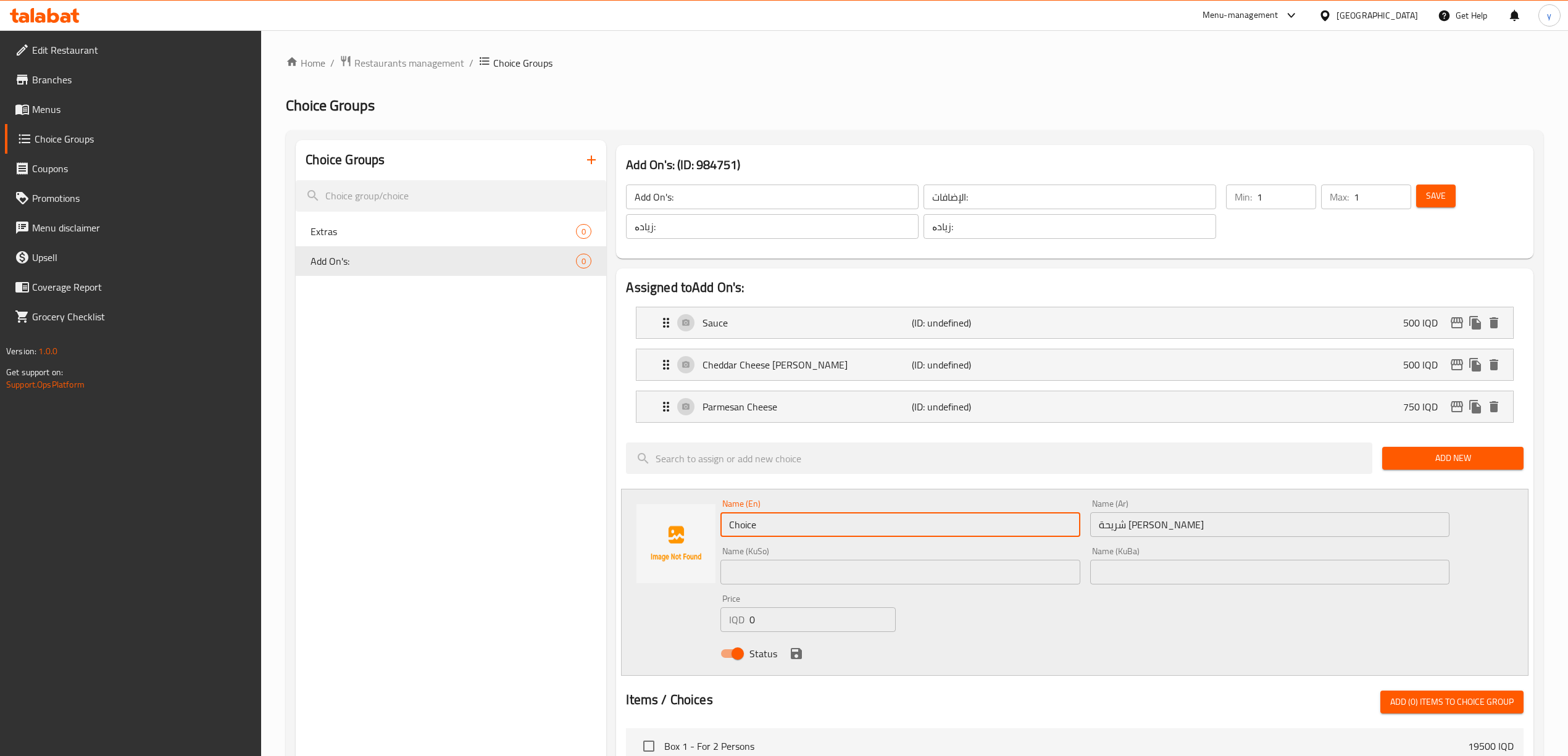
click at [850, 516] on input "Choice" at bounding box center [900, 524] width 359 height 25
paste input "Swiss [PERSON_NAME]"
type input "Swiss [PERSON_NAME]"
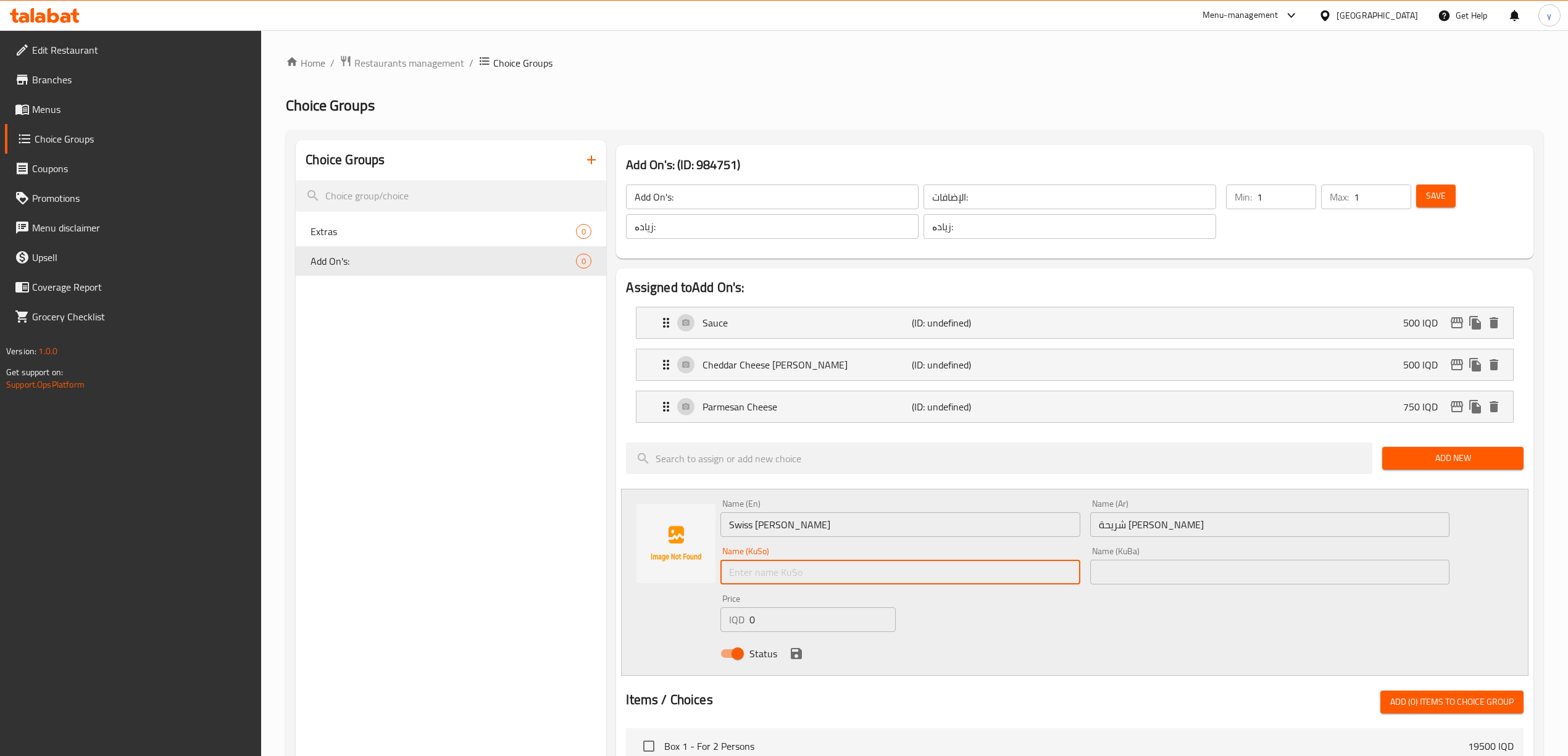
click at [894, 564] on input "text" at bounding box center [900, 572] width 359 height 25
click at [882, 568] on input "پارچە پەنیری سویسری" at bounding box center [900, 572] width 359 height 25
type input "پارچە پەنیری سویسری"
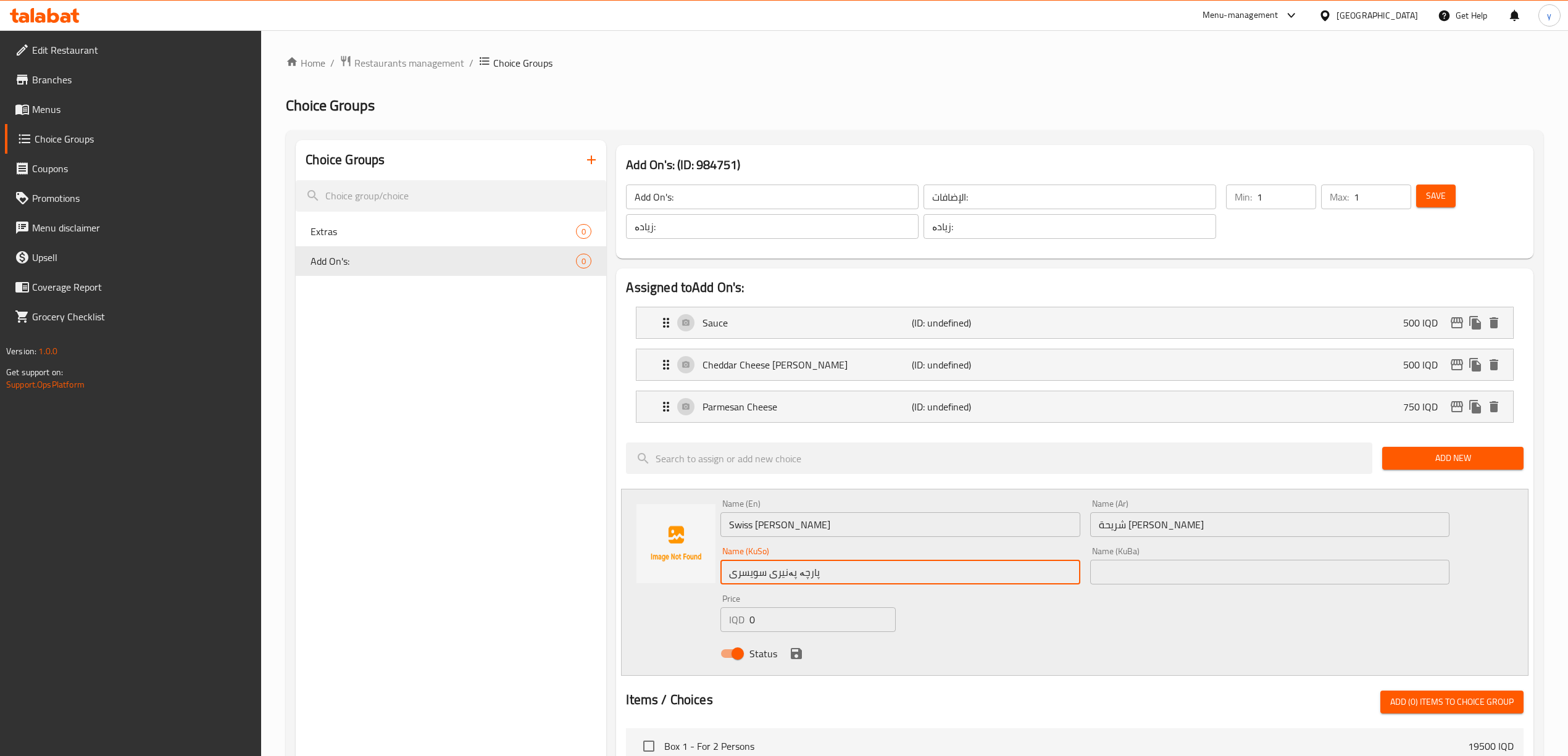
click at [879, 600] on div "Price IQD 0 Price" at bounding box center [808, 613] width 175 height 37
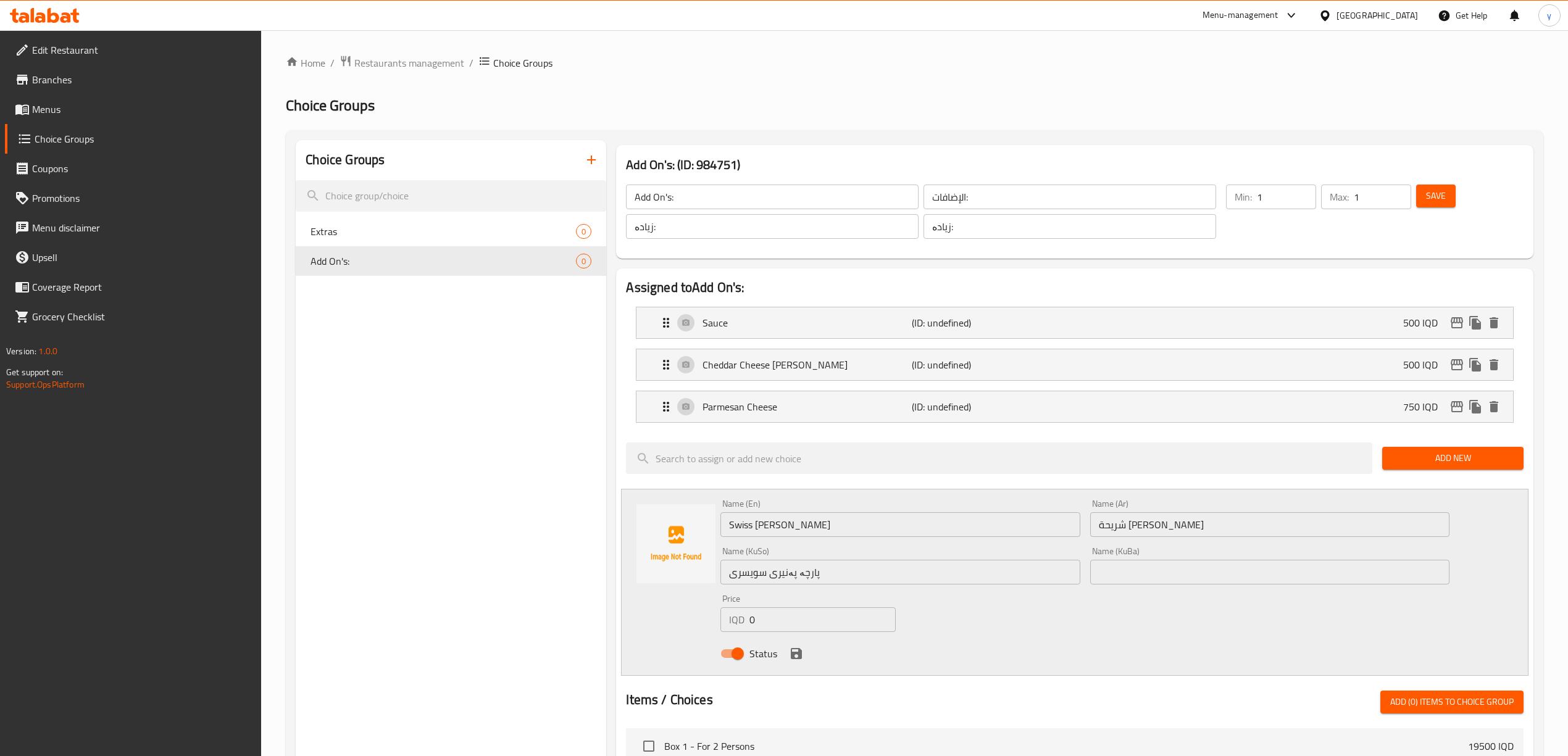
click at [794, 614] on input "0" at bounding box center [822, 620] width 146 height 25
paste input "75"
type input "750"
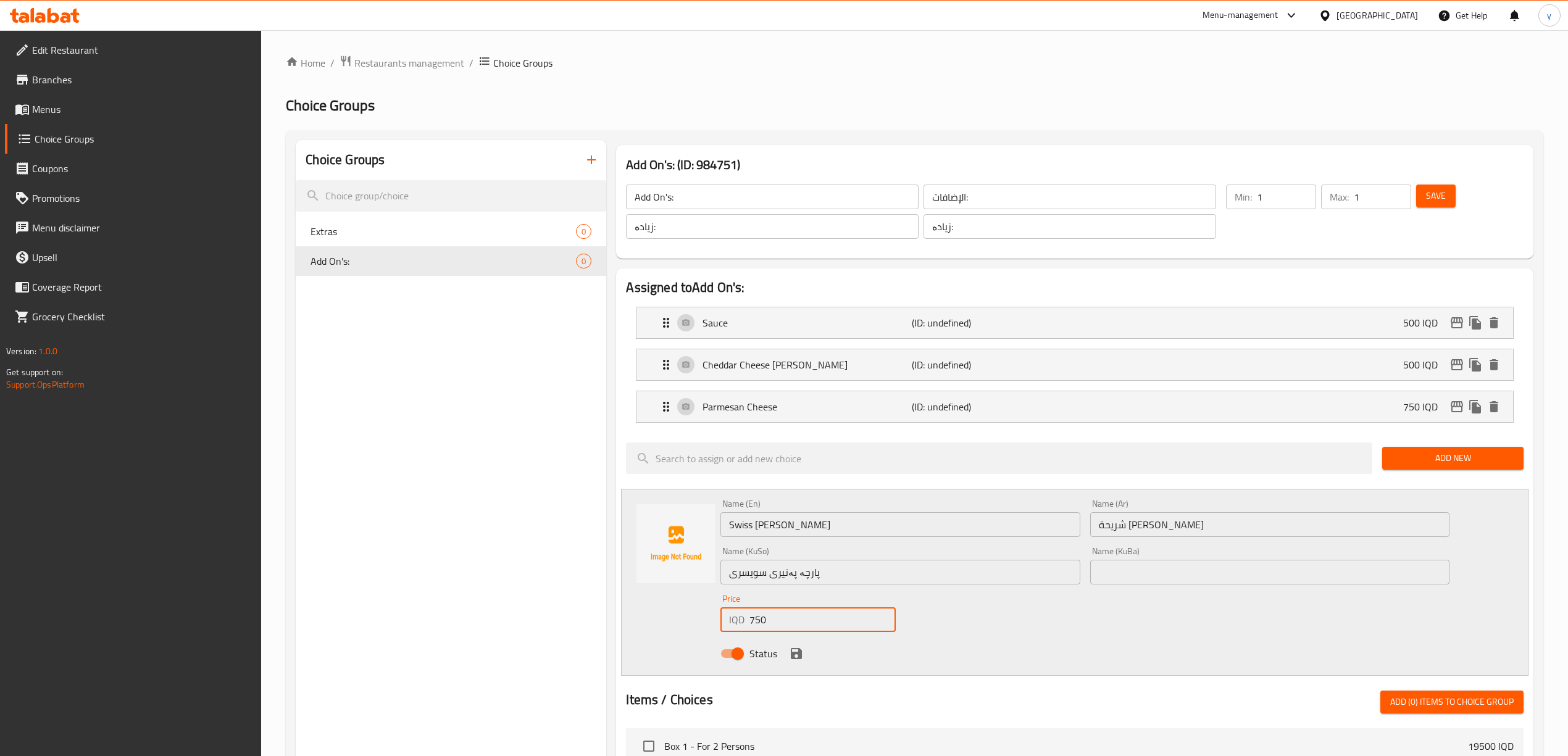
click at [800, 661] on icon "save" at bounding box center [796, 653] width 15 height 15
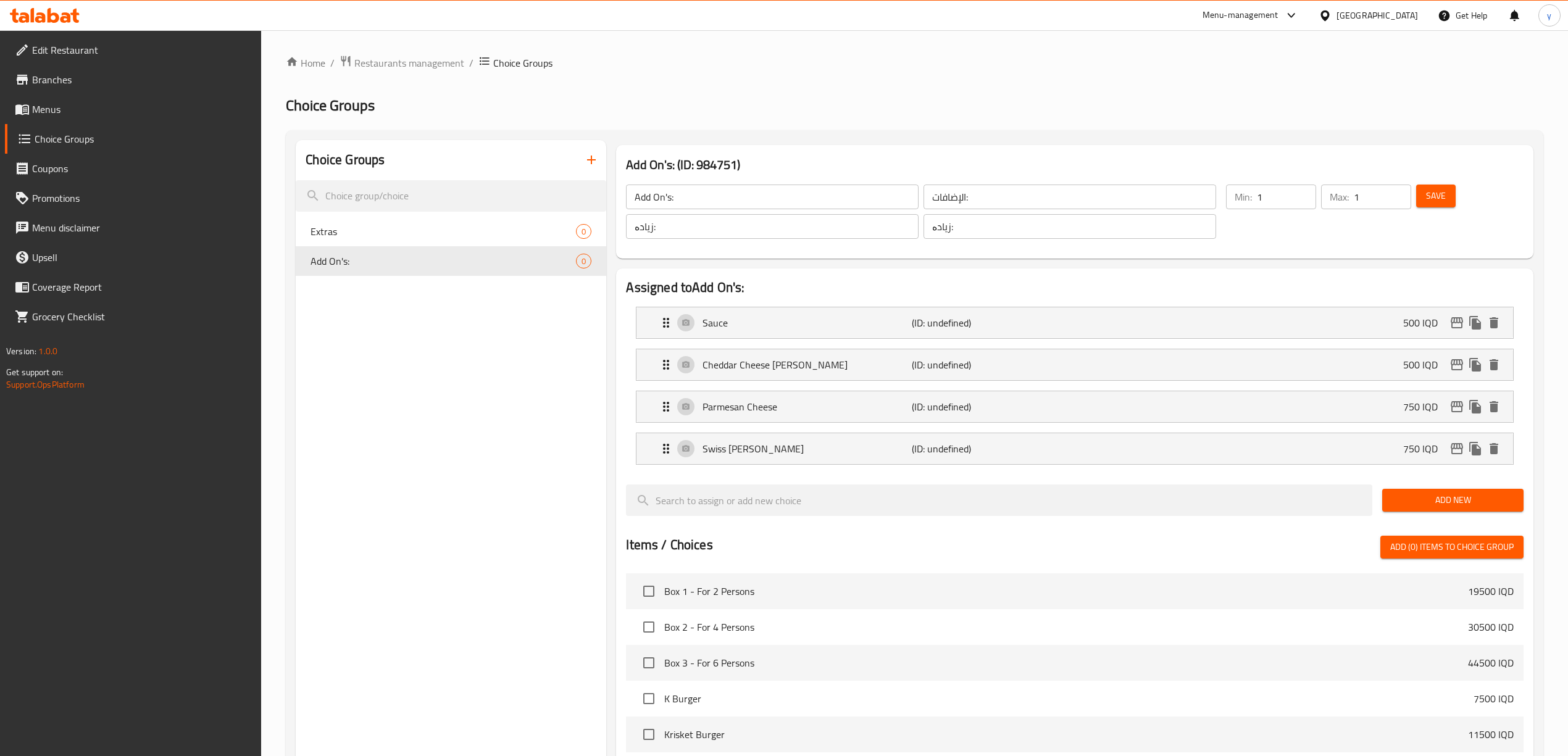
click at [1425, 507] on span "Add New" at bounding box center [1452, 500] width 121 height 15
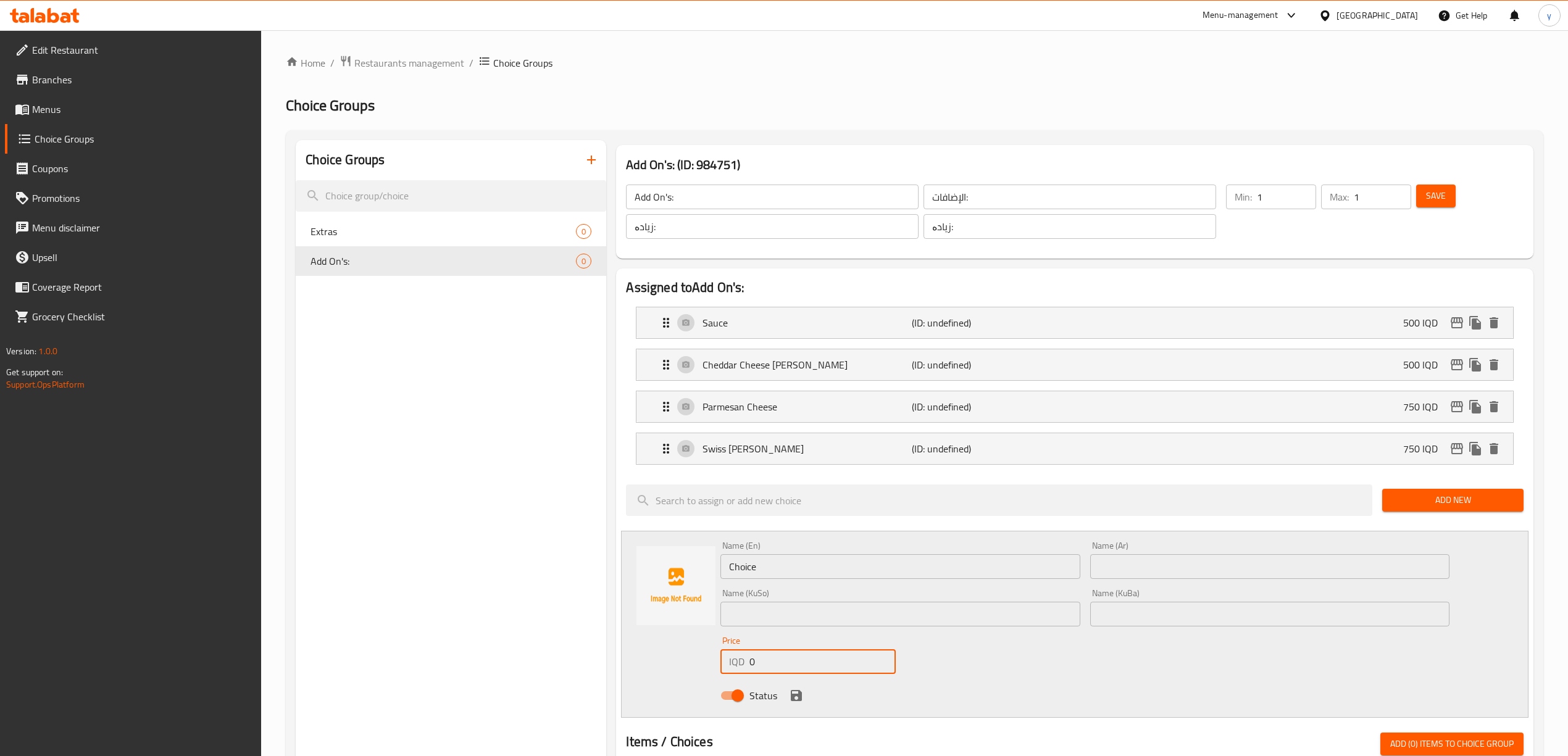
drag, startPoint x: 759, startPoint y: 656, endPoint x: 747, endPoint y: 655, distance: 12.0
click at [747, 655] on div "IQD 0 Price" at bounding box center [808, 662] width 175 height 25
paste input "100"
type input "1000"
drag, startPoint x: 776, startPoint y: 569, endPoint x: 692, endPoint y: 561, distance: 84.4
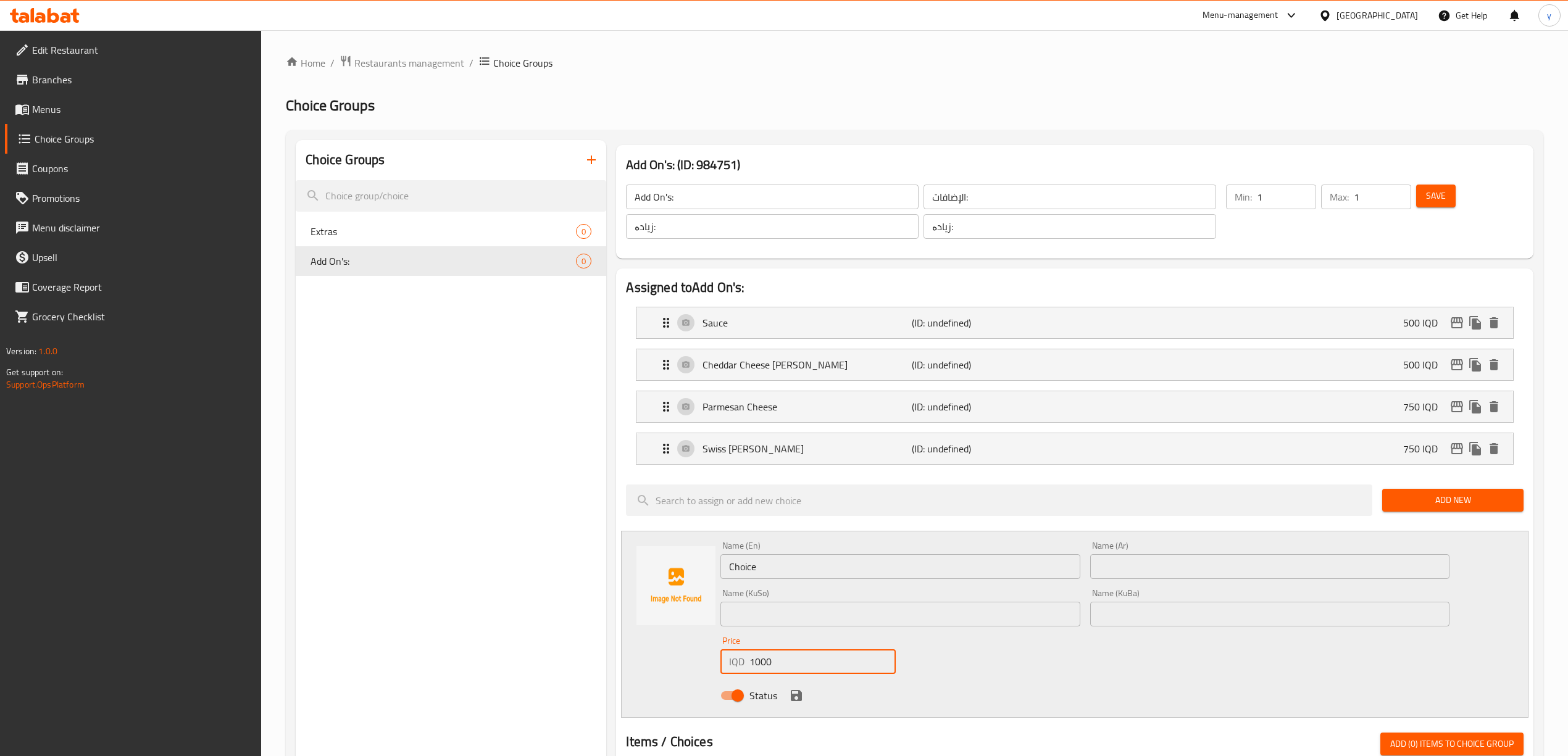
click at [692, 561] on div "Name (En) Choice Name (En) Name (Ar) Name (Ar) Name (KuSo) Name (KuSo) Name (Ku…" at bounding box center [1074, 624] width 907 height 187
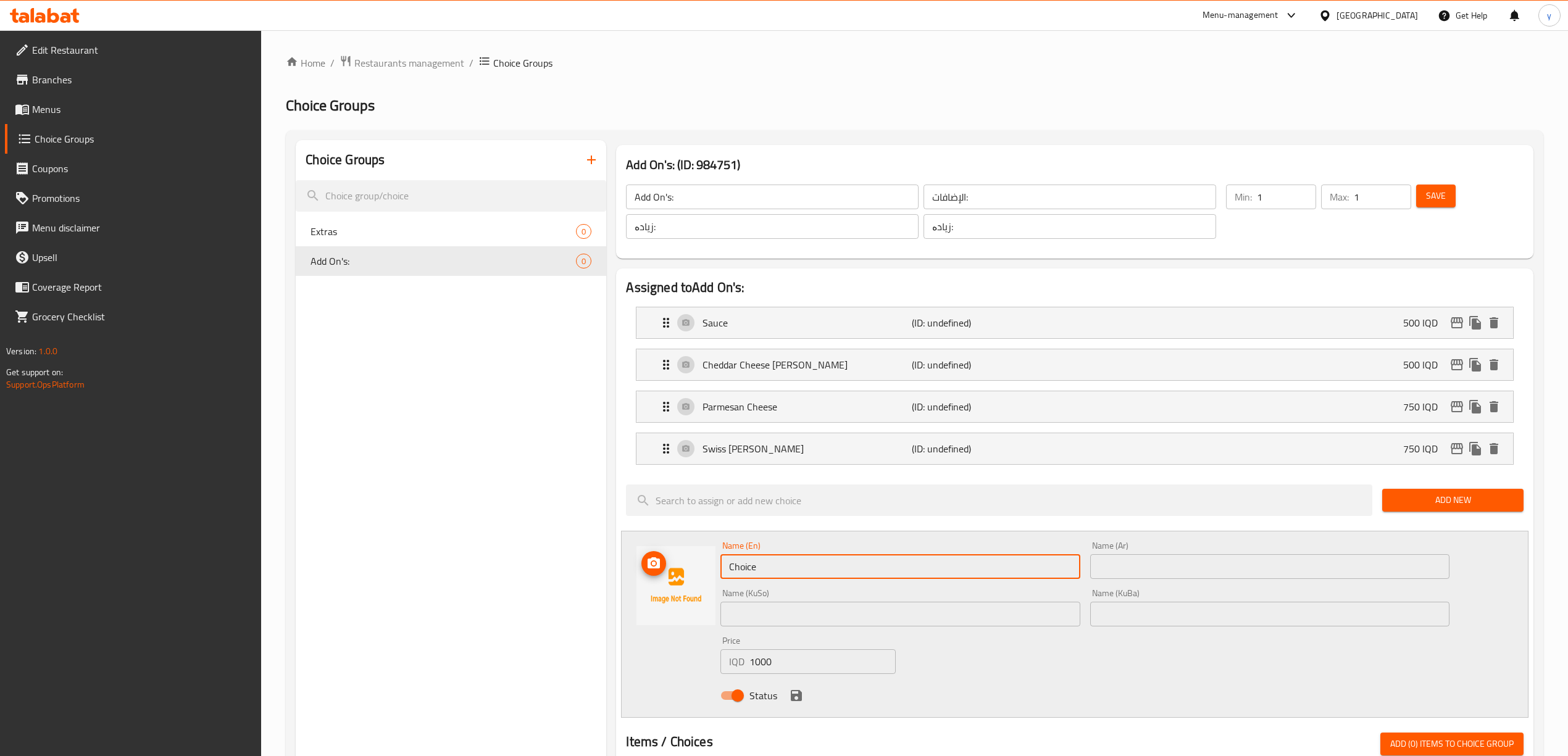
paste input "aramelized Onion"
type input "Caramelized Onion"
click at [1116, 570] on input "text" at bounding box center [1270, 566] width 359 height 25
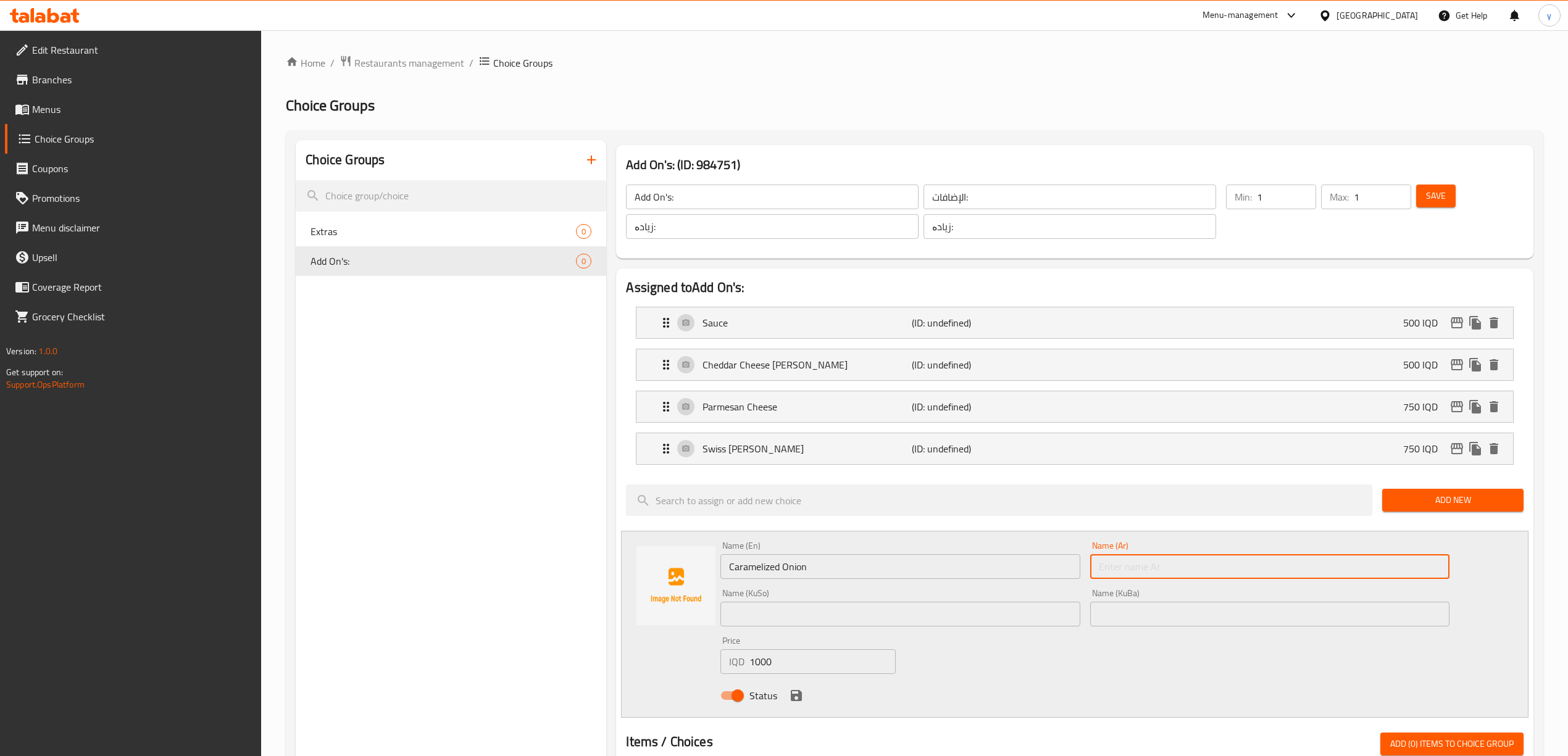
paste input "پیازی قرچێنکراو"
click at [1124, 566] on input "پیازی قرچێنکراو" at bounding box center [1270, 566] width 359 height 25
paste input "بصل مكرمل"
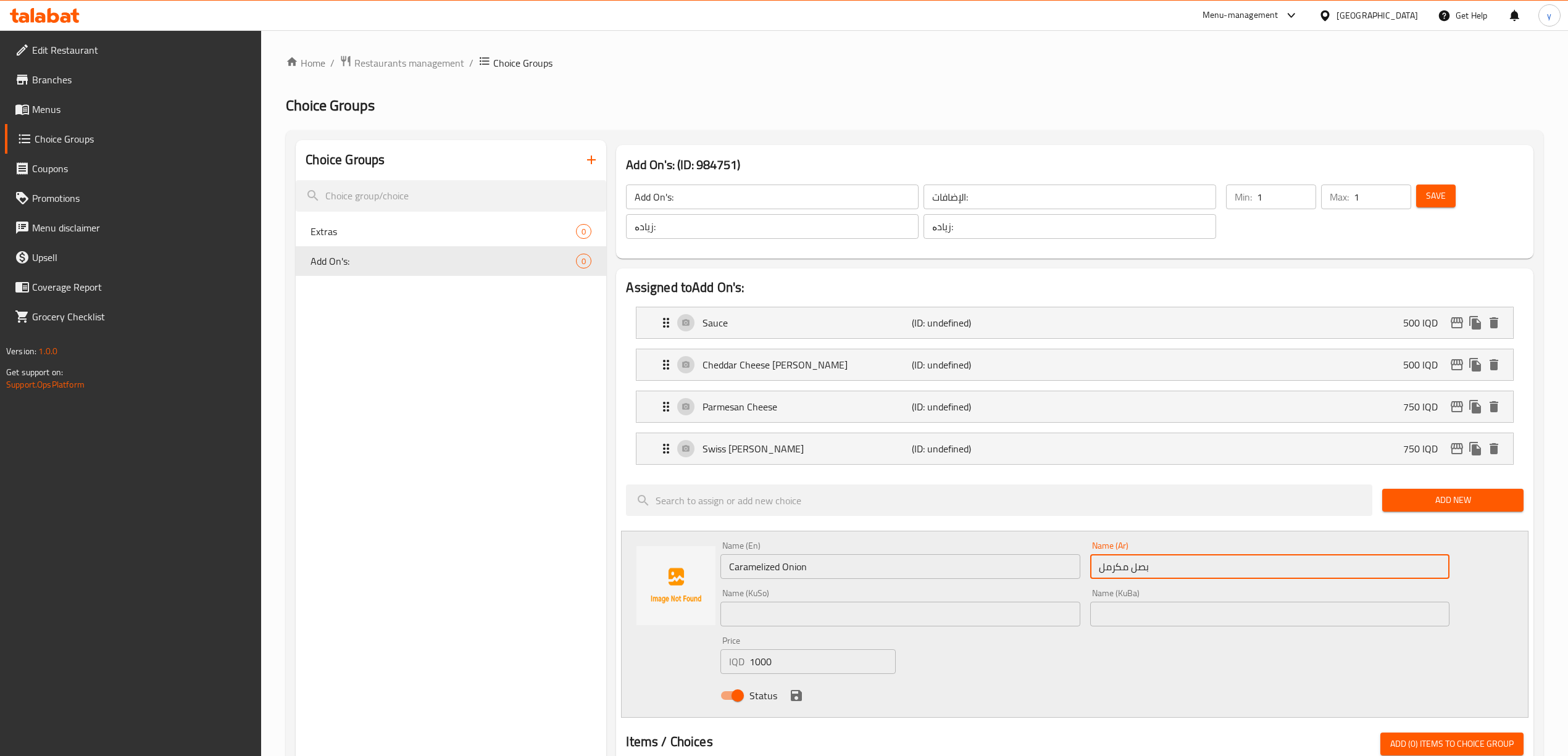
type input "بصل مكرمل"
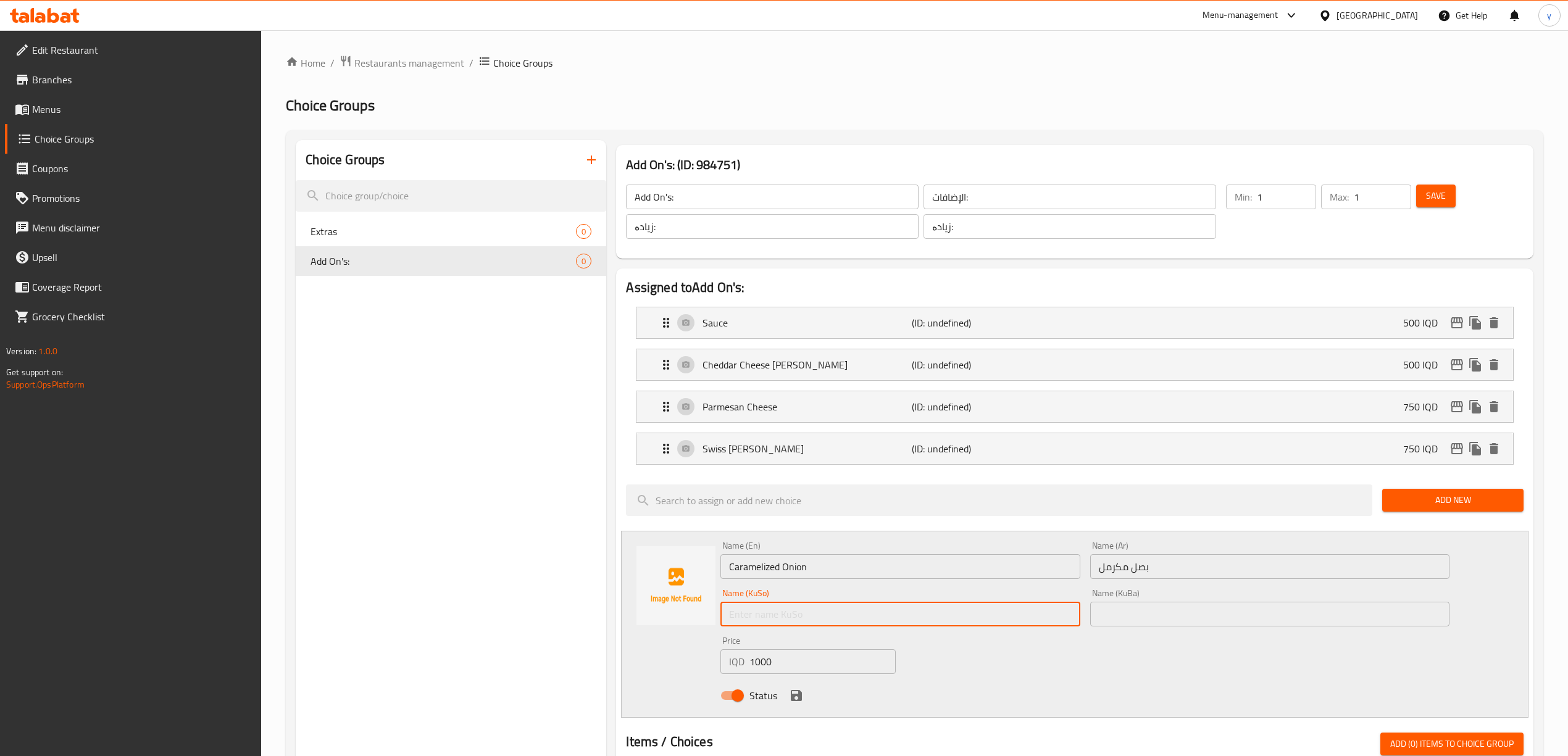
click at [953, 620] on input "text" at bounding box center [900, 614] width 359 height 25
paste input "پیازی قرچێنکراو"
type input "پیازی قرچێنکراو"
click at [788, 702] on button "save" at bounding box center [796, 695] width 19 height 19
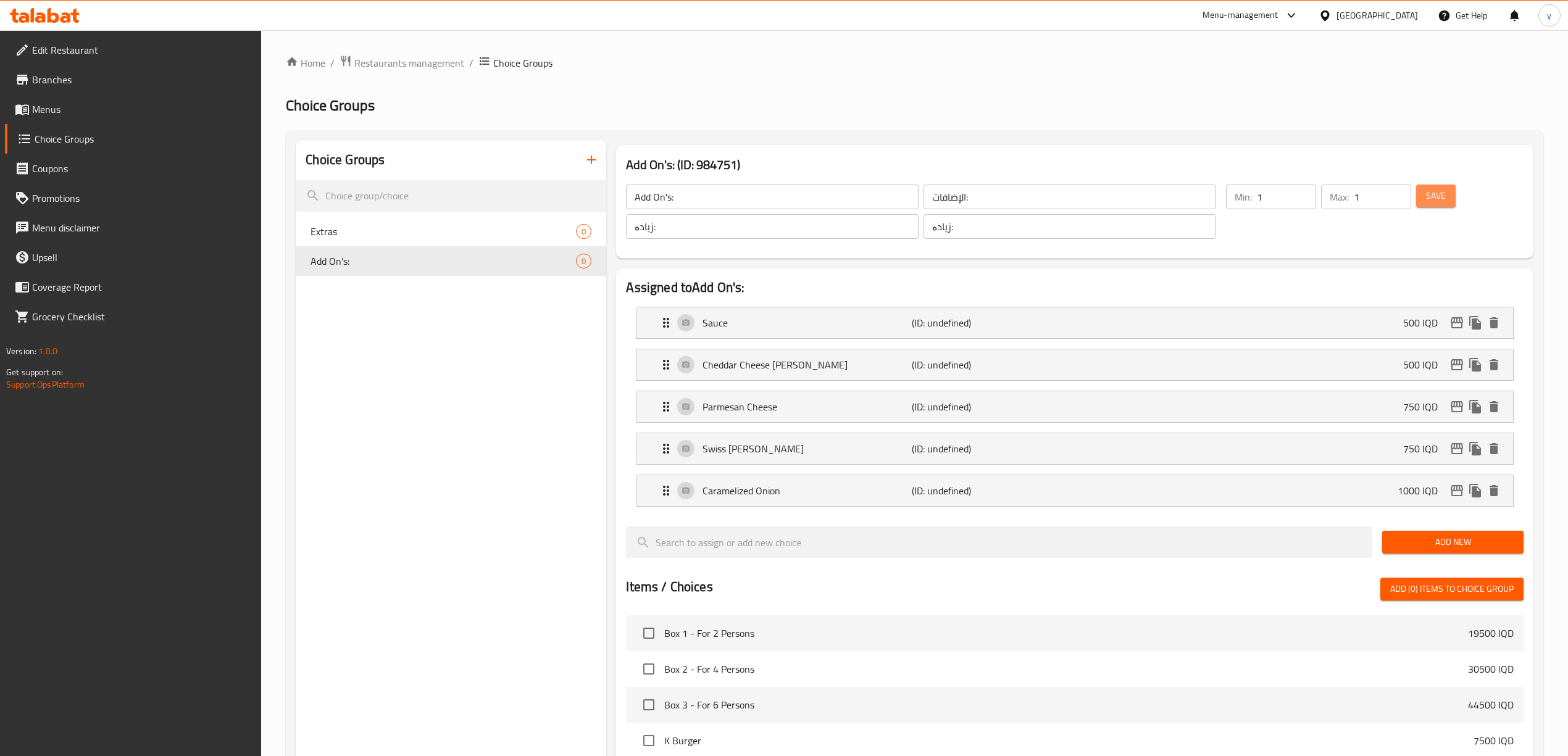
click at [1435, 194] on span "Save" at bounding box center [1435, 195] width 20 height 15
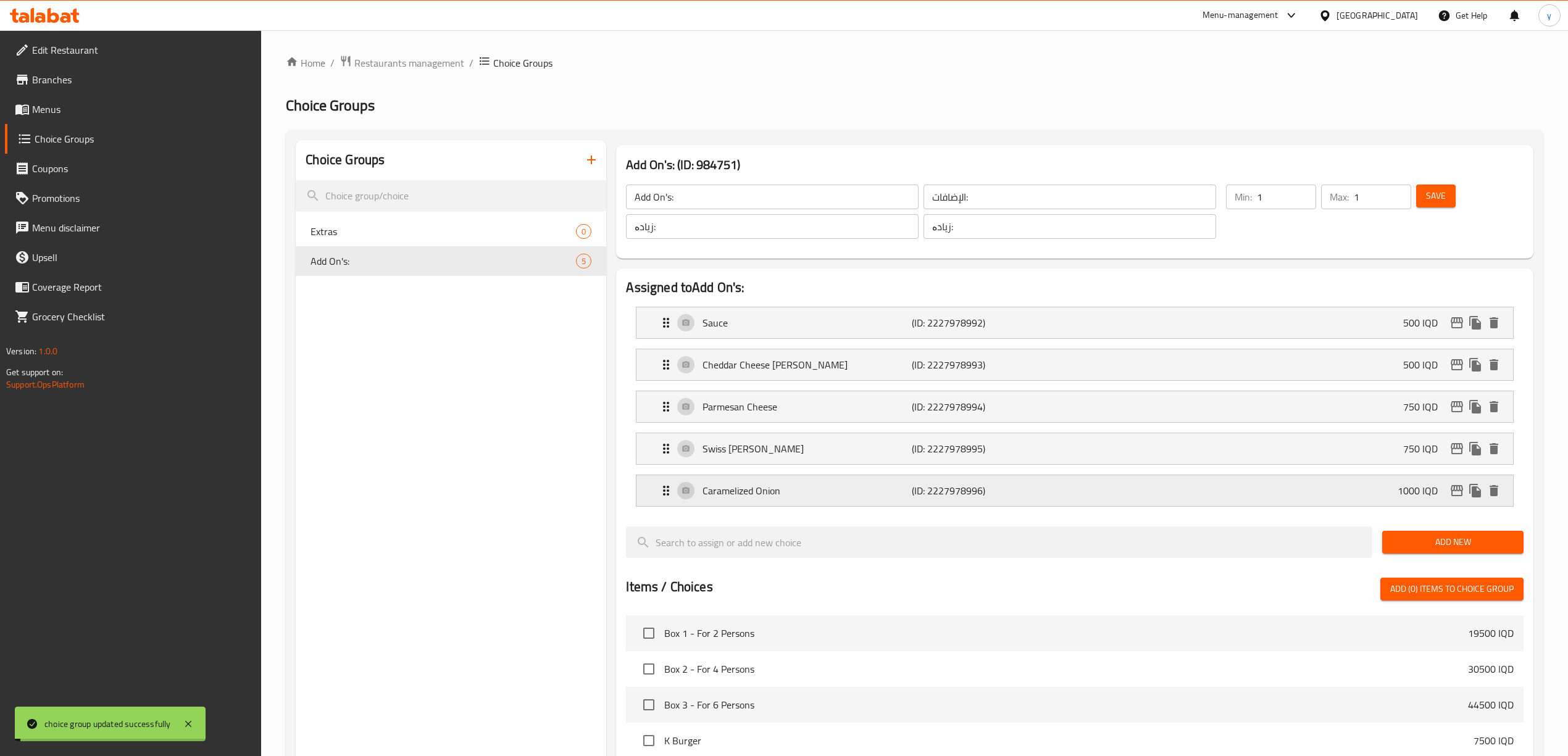
click at [936, 485] on nav "Sauce (ID: 2227978992) 500 IQD Name (En) Sauce Name (En) Name (Ar) صوص Name (Ar…" at bounding box center [1074, 406] width 897 height 220
click at [936, 489] on p "(ID: 2227978996)" at bounding box center [981, 490] width 140 height 15
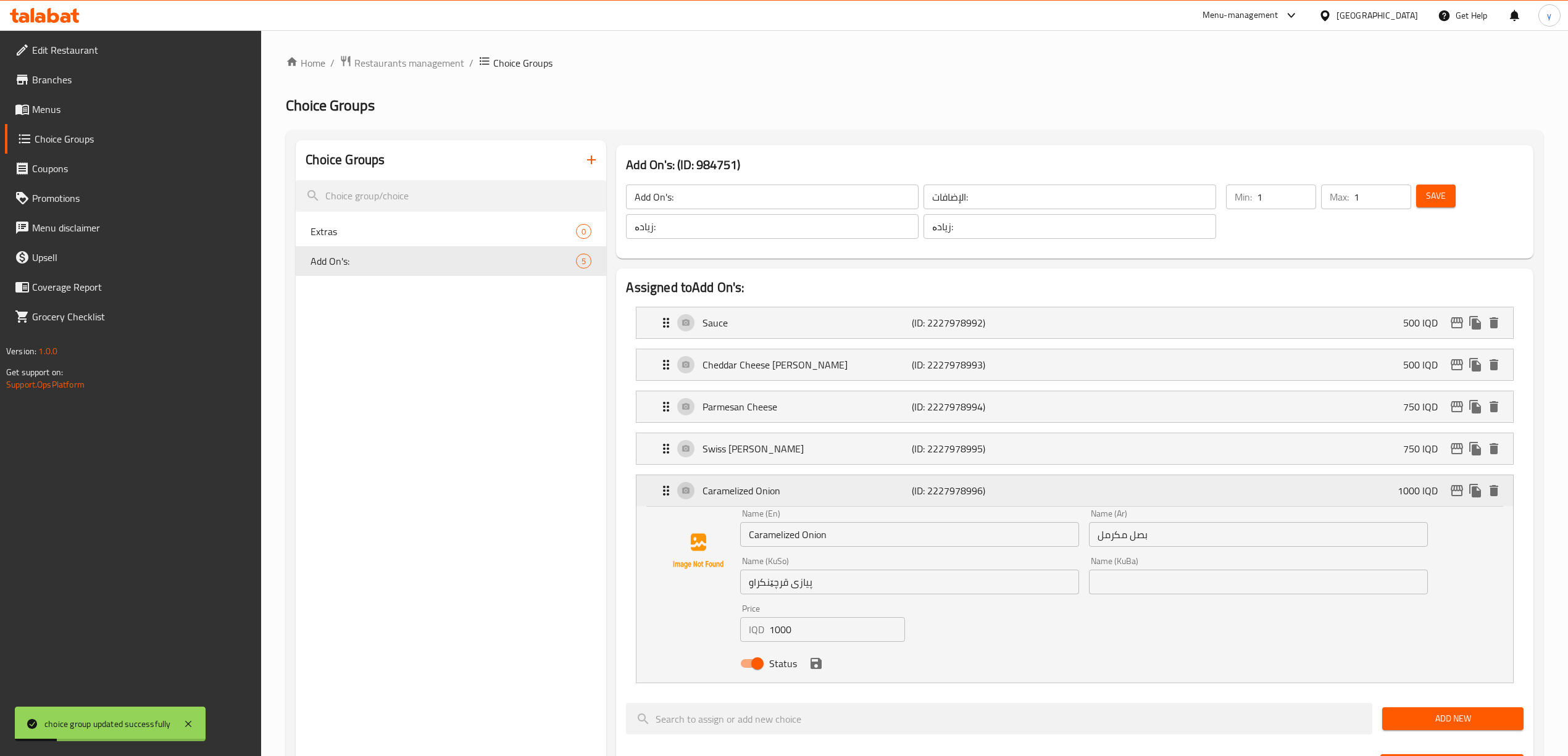
click at [837, 497] on p "Caramelized Onion" at bounding box center [806, 490] width 209 height 15
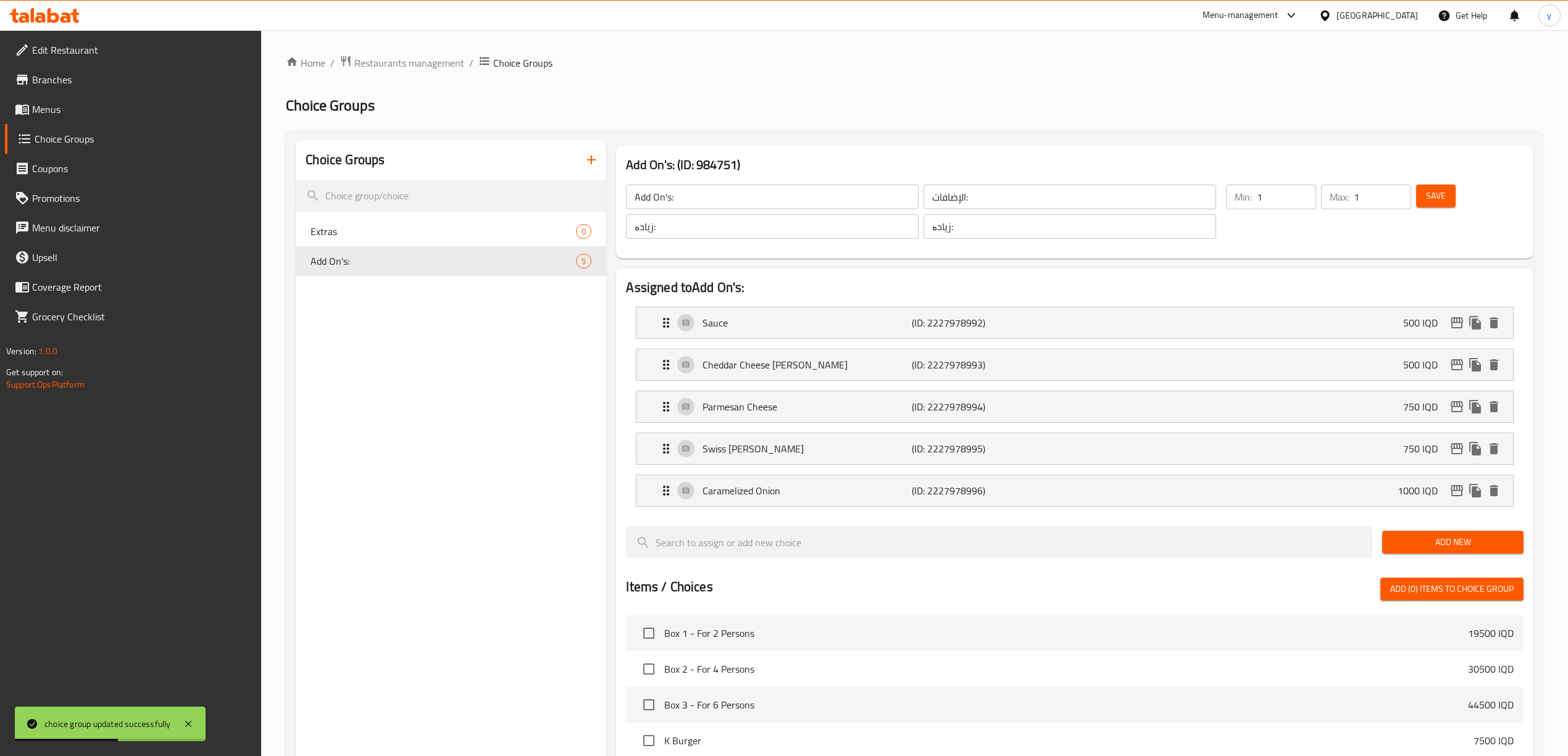
click at [1452, 533] on button "Add New" at bounding box center [1452, 542] width 142 height 23
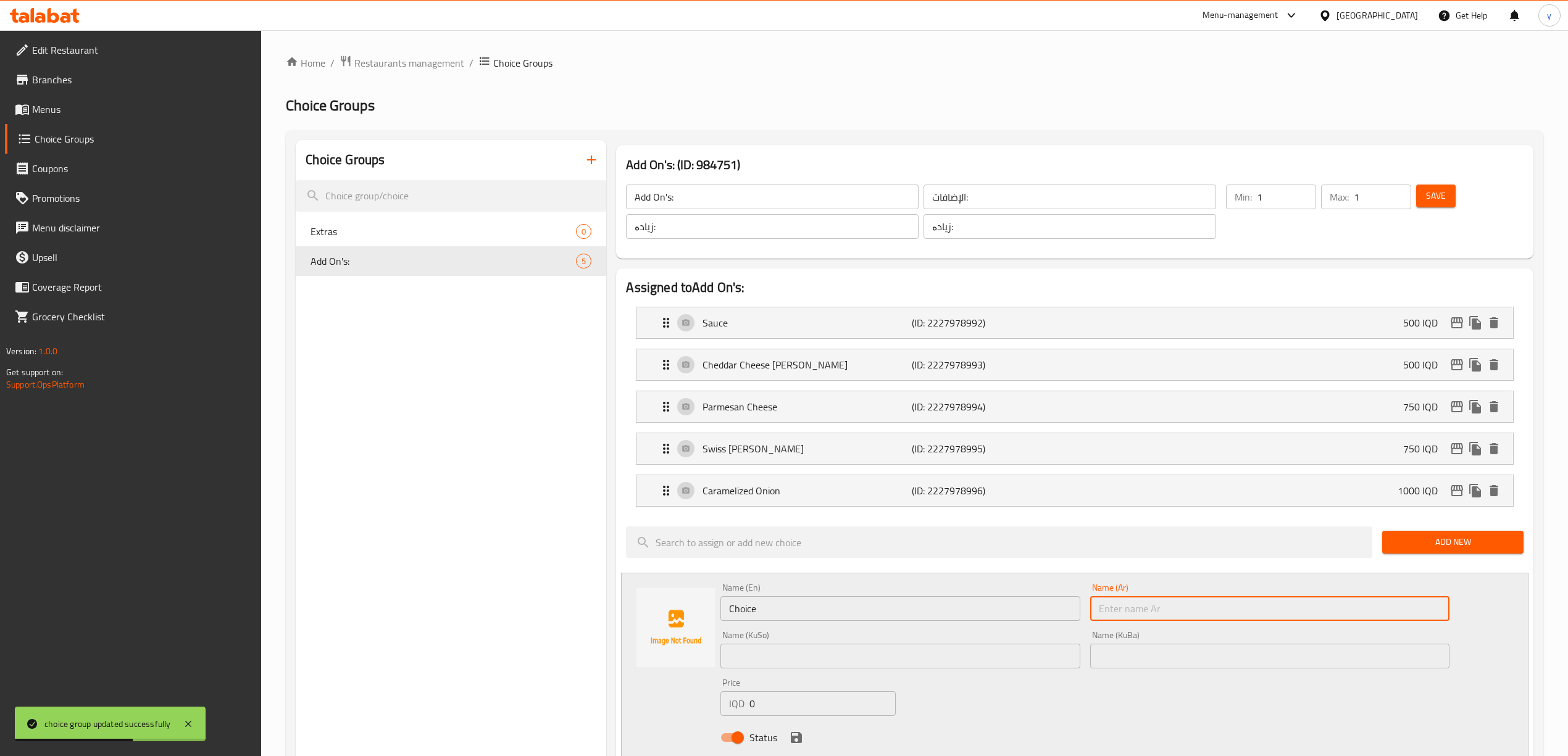
drag, startPoint x: 1304, startPoint y: 600, endPoint x: 1229, endPoint y: 614, distance: 76.3
click at [1304, 600] on input "text" at bounding box center [1270, 608] width 359 height 25
paste input "1500"
type input "1500"
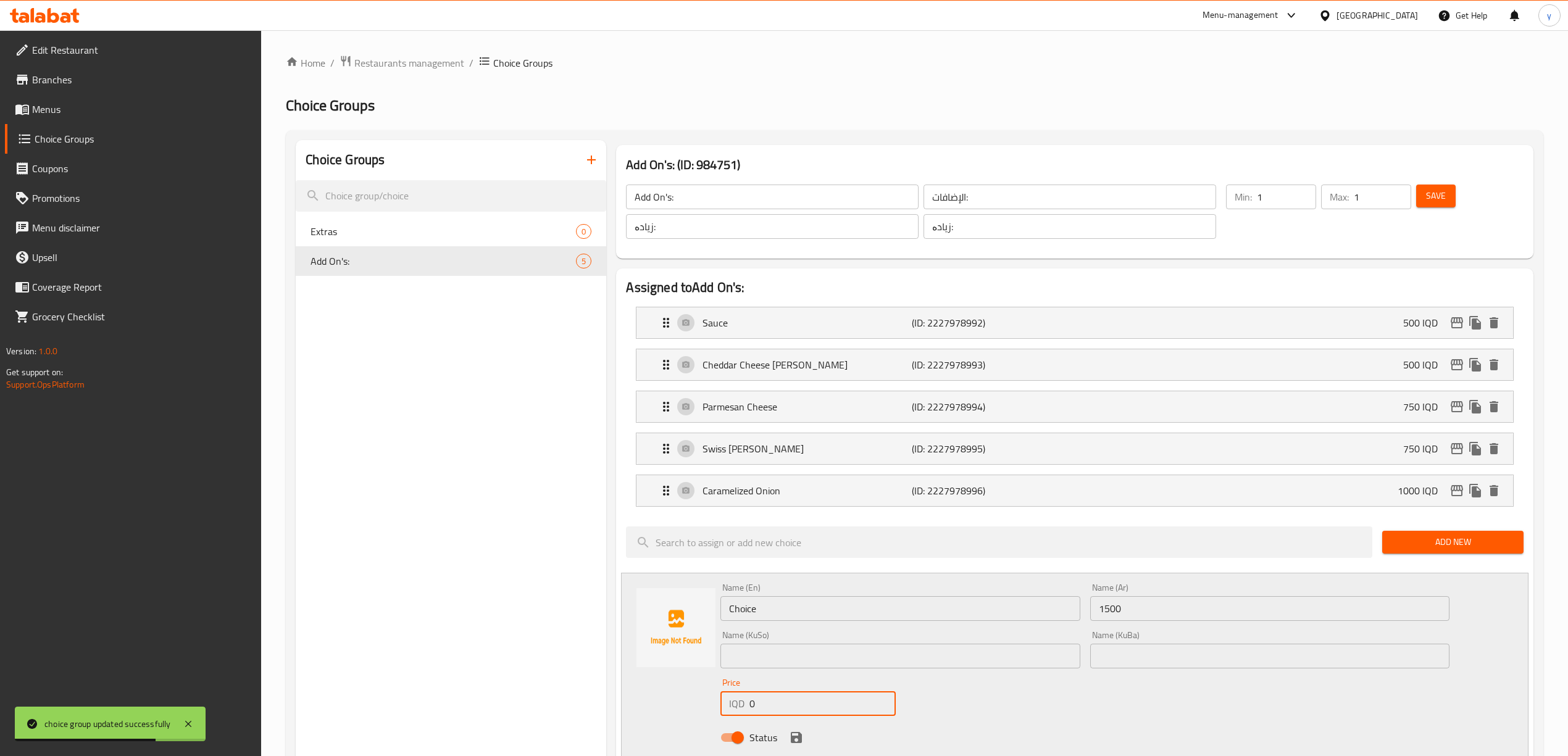
drag, startPoint x: 771, startPoint y: 702, endPoint x: 748, endPoint y: 711, distance: 24.7
click at [748, 711] on div "IQD 0 Price" at bounding box center [808, 703] width 175 height 25
paste input "150"
type input "1500"
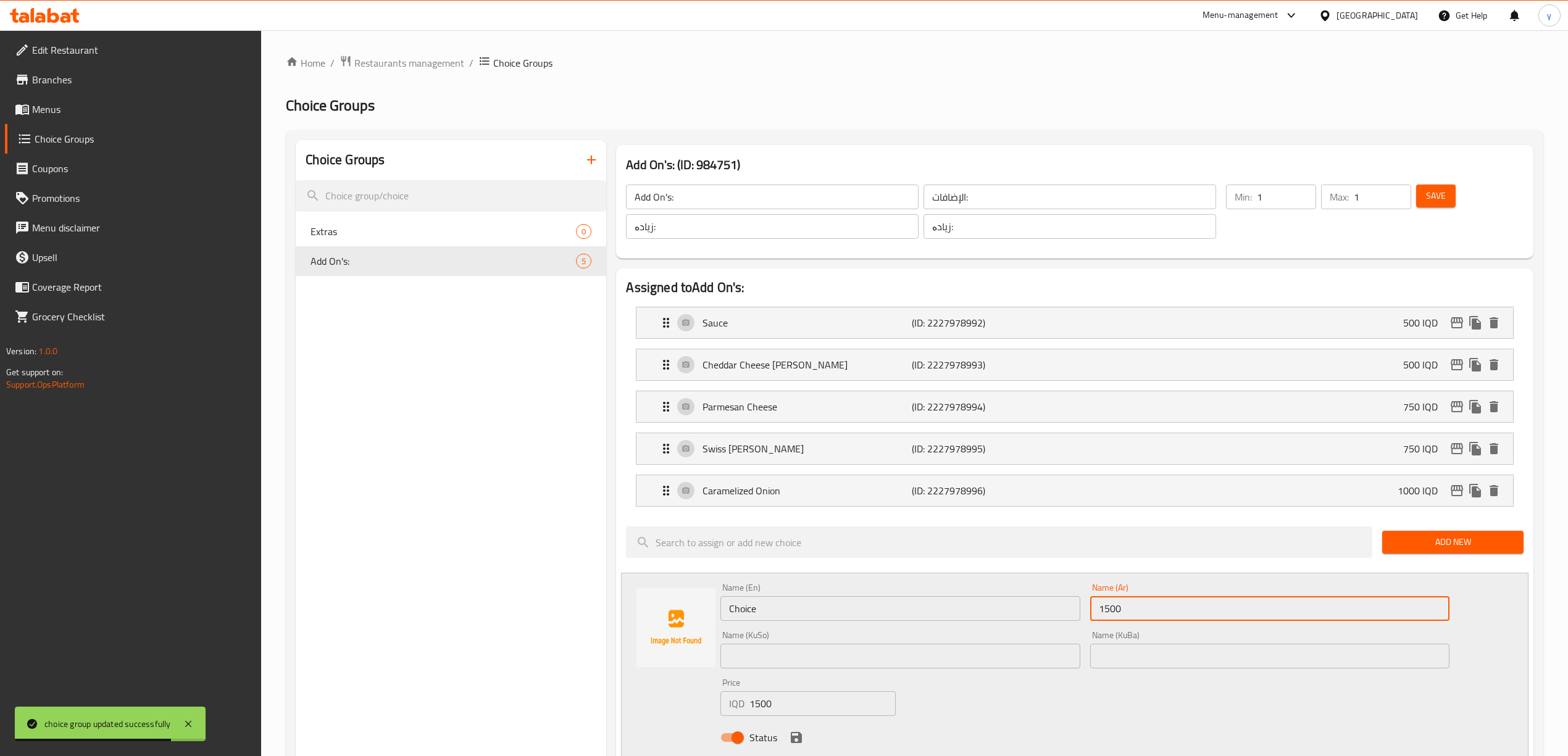
click at [1104, 606] on input "1500" at bounding box center [1270, 608] width 359 height 25
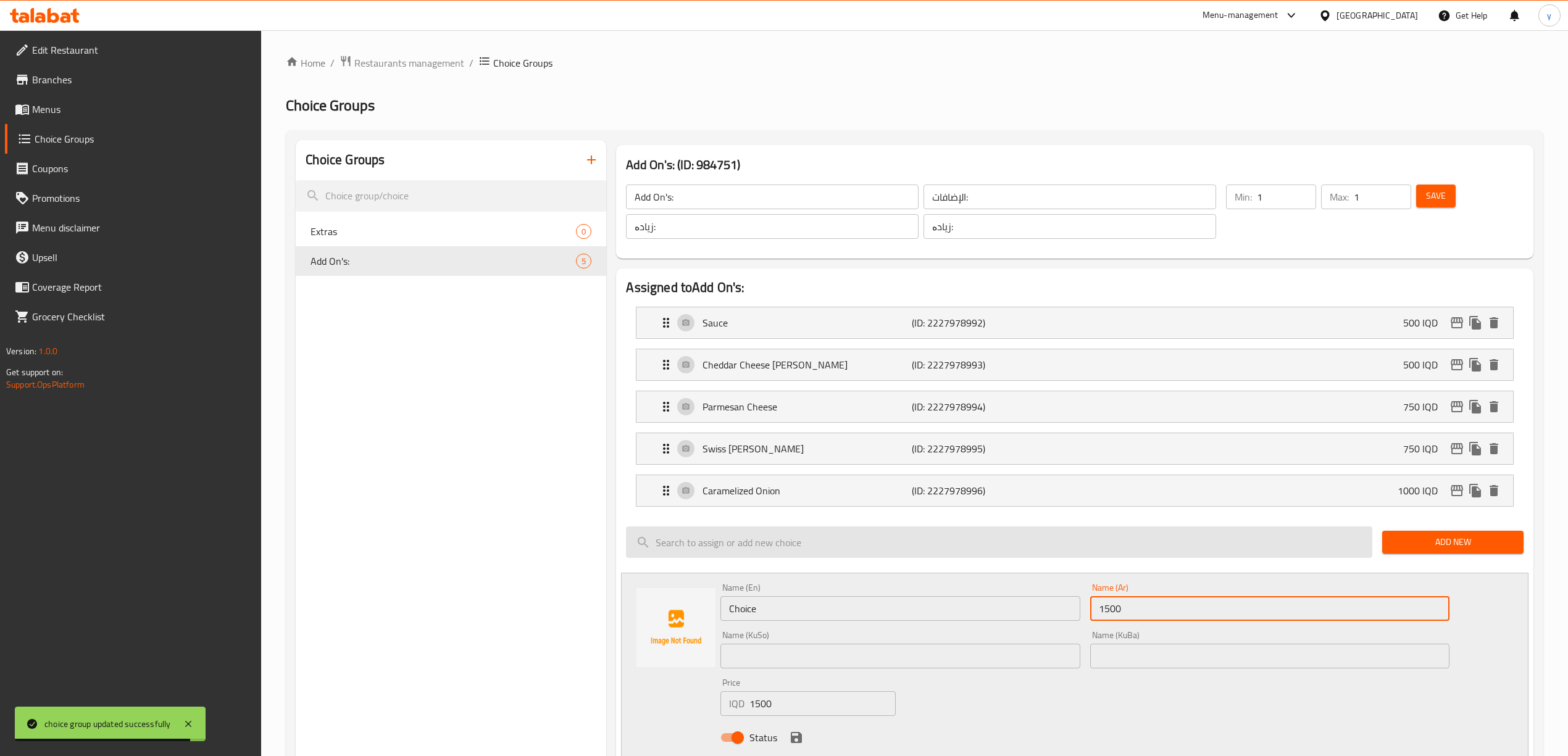
paste input "مشروم"
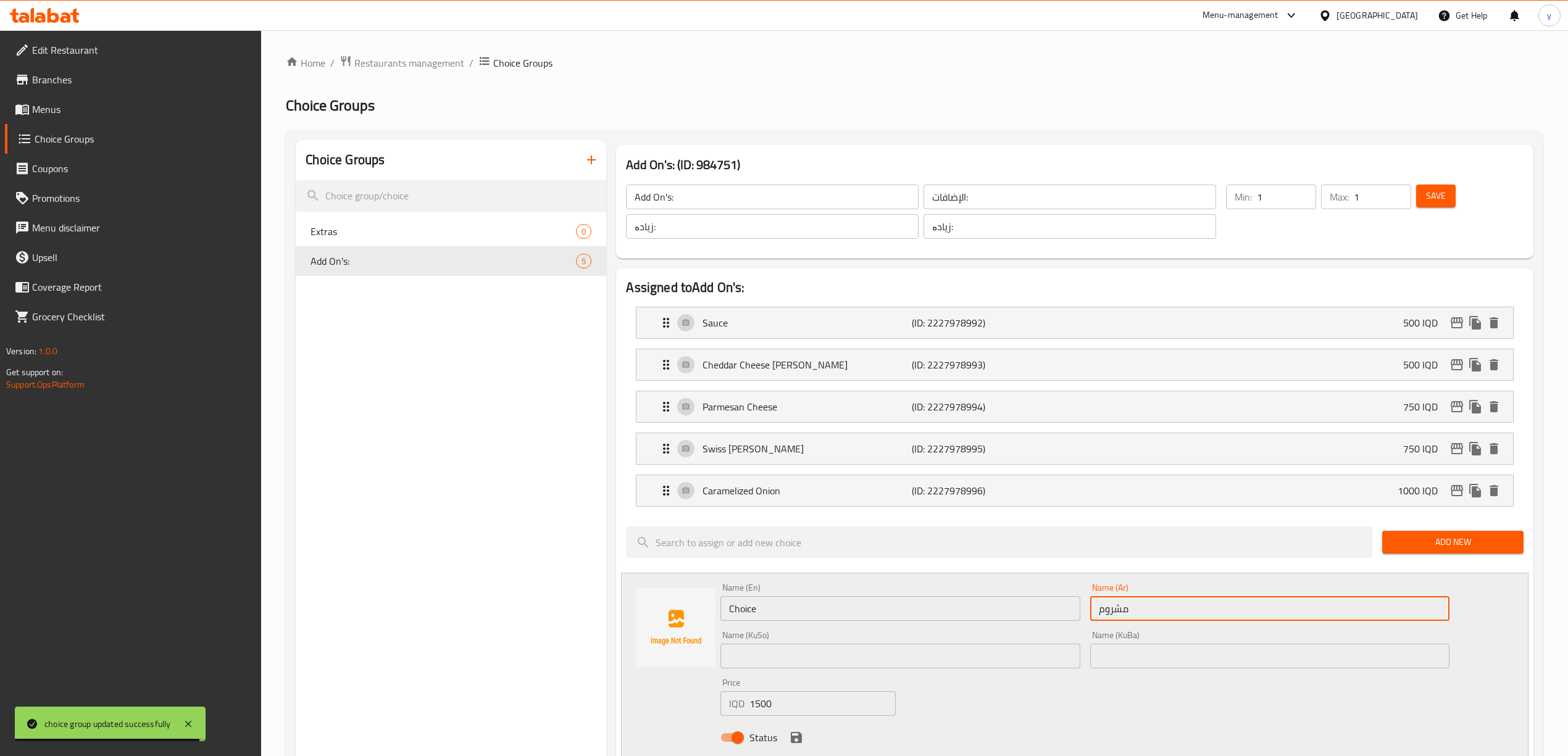
type input "مشروم"
click at [840, 615] on input "Choice" at bounding box center [900, 608] width 359 height 25
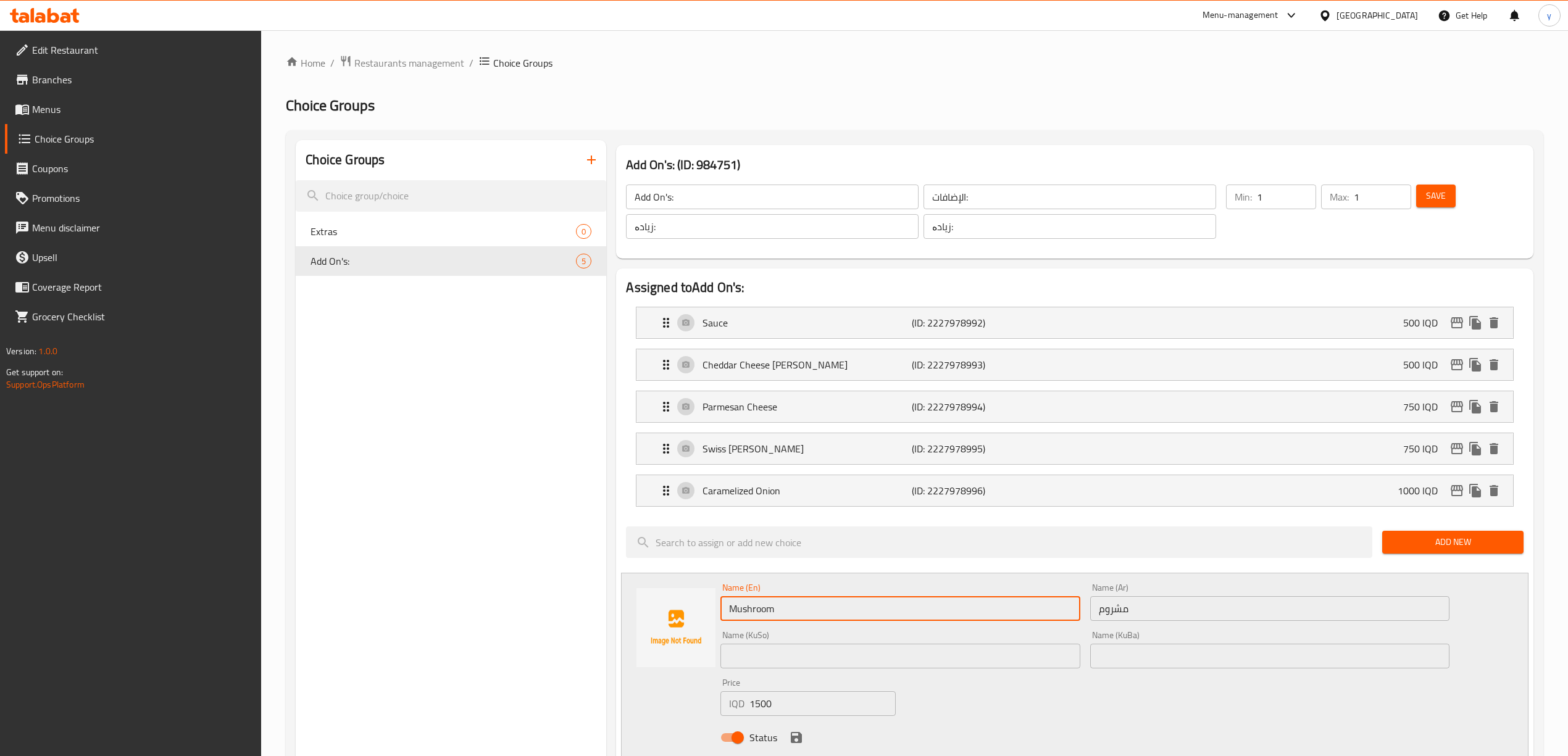
type input "Mushroom"
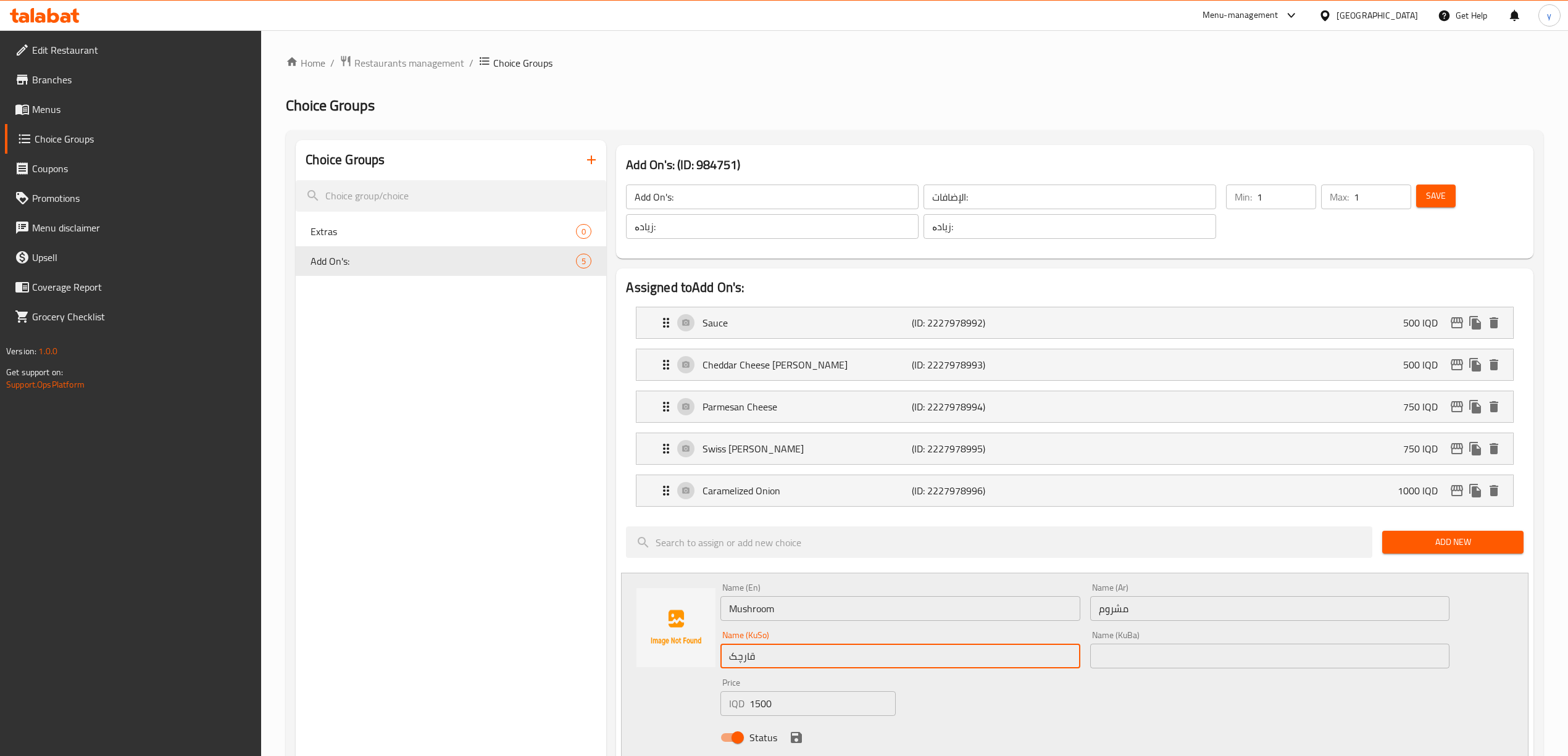
type input "قارچک"
click at [1166, 719] on div "Name (En) Mushroom Name (En) Name (Ar) مشروم Name (Ar) Name (KuSo) قارچک Name (…" at bounding box center [1084, 665] width 739 height 175
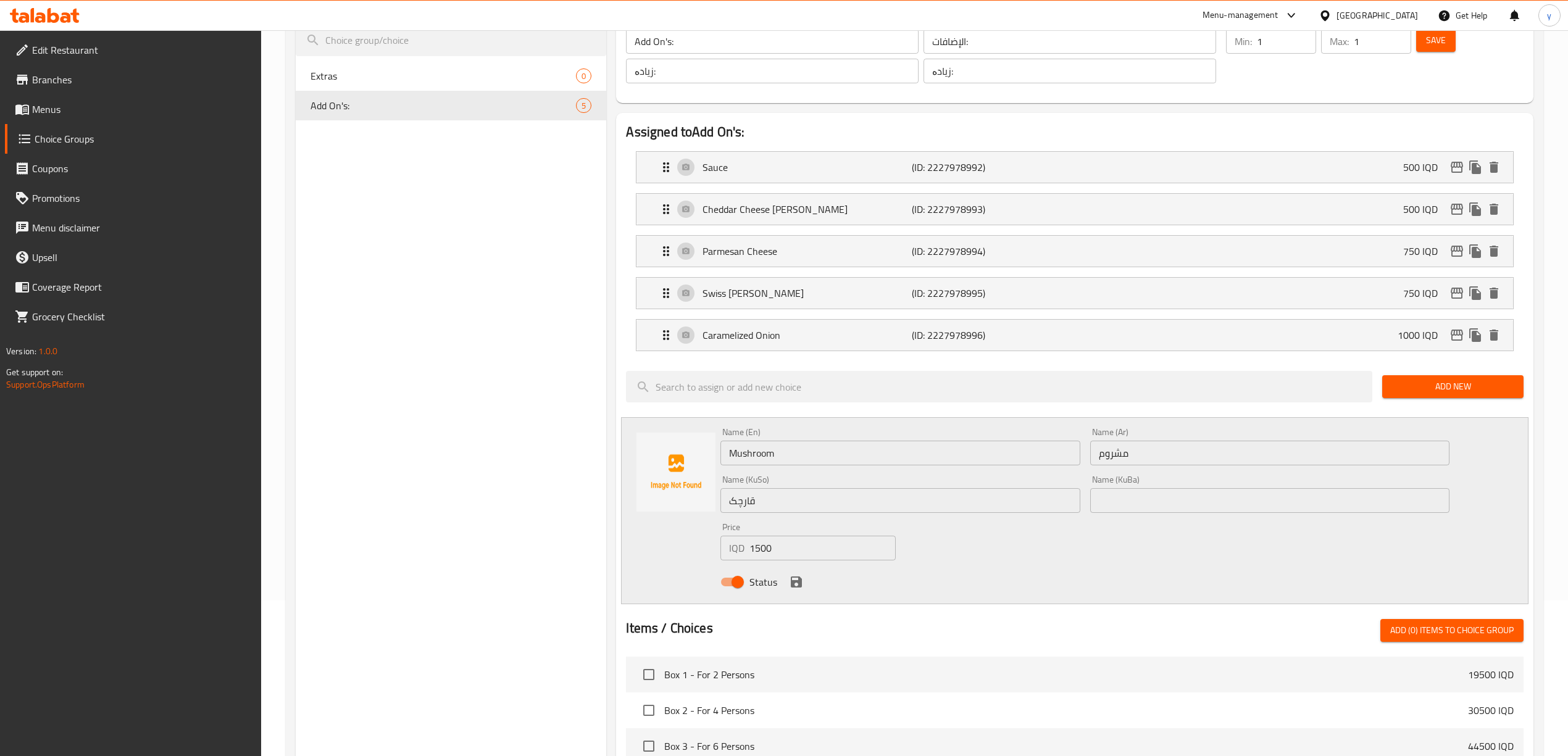
scroll to position [191, 0]
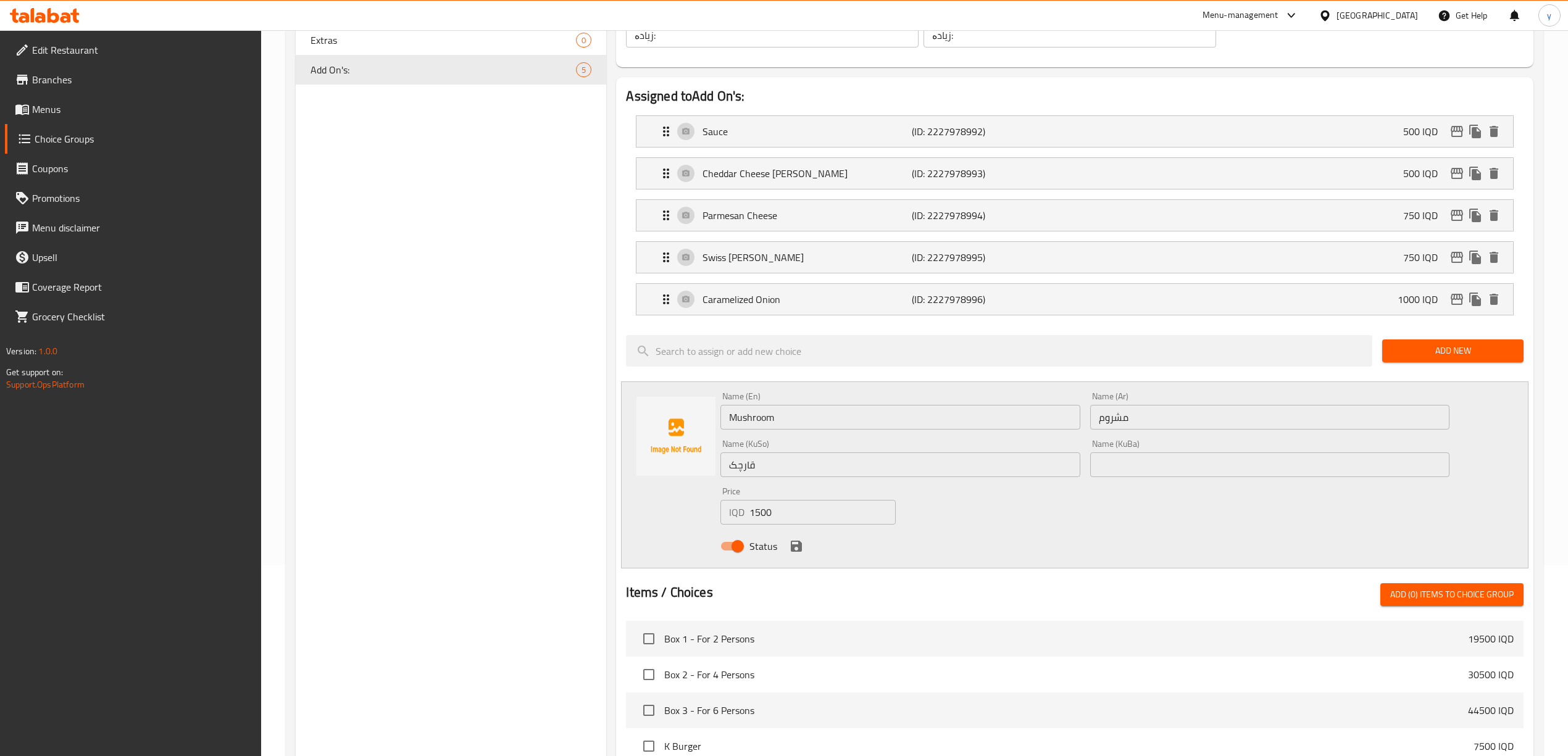
click at [801, 549] on icon "save" at bounding box center [796, 546] width 15 height 15
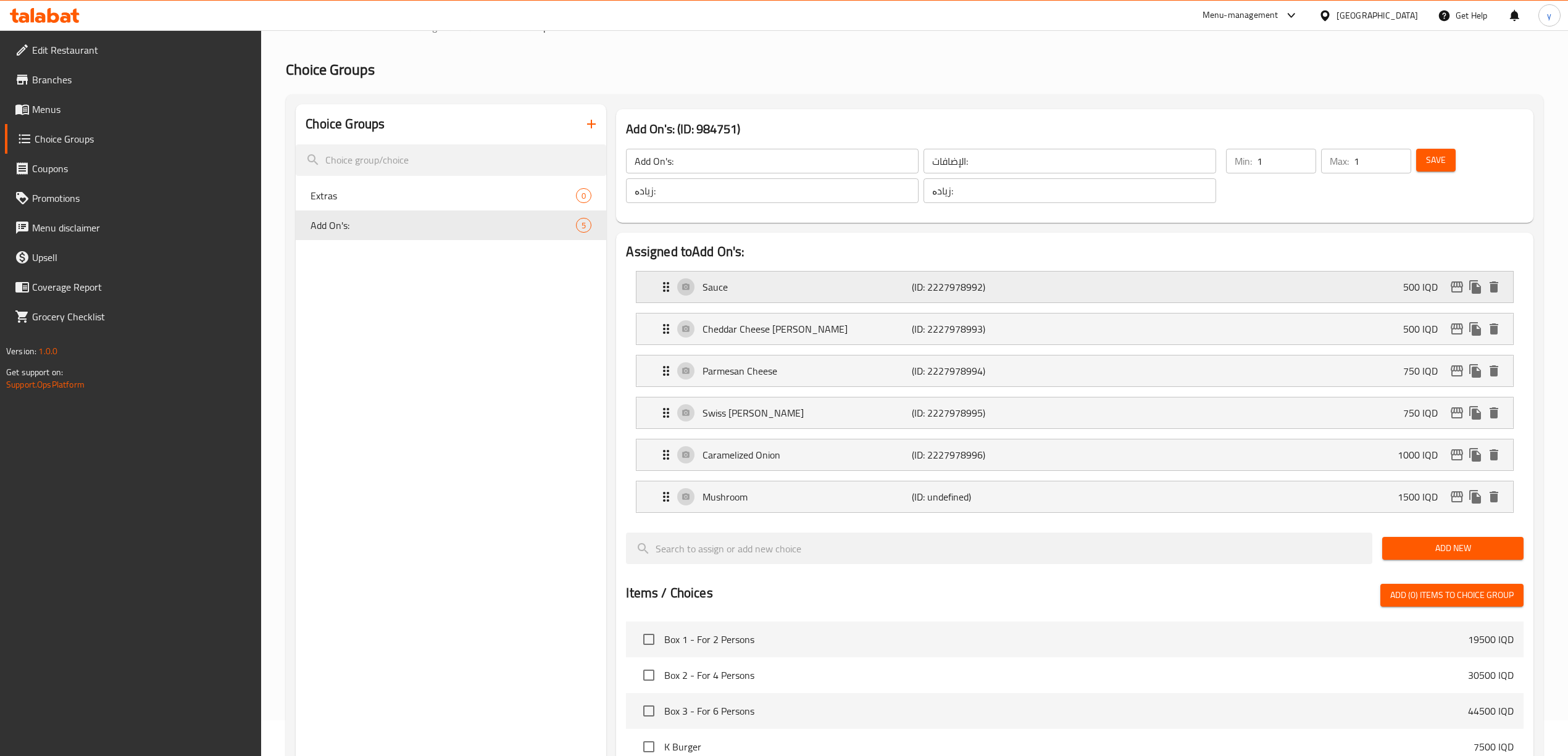
scroll to position [0, 0]
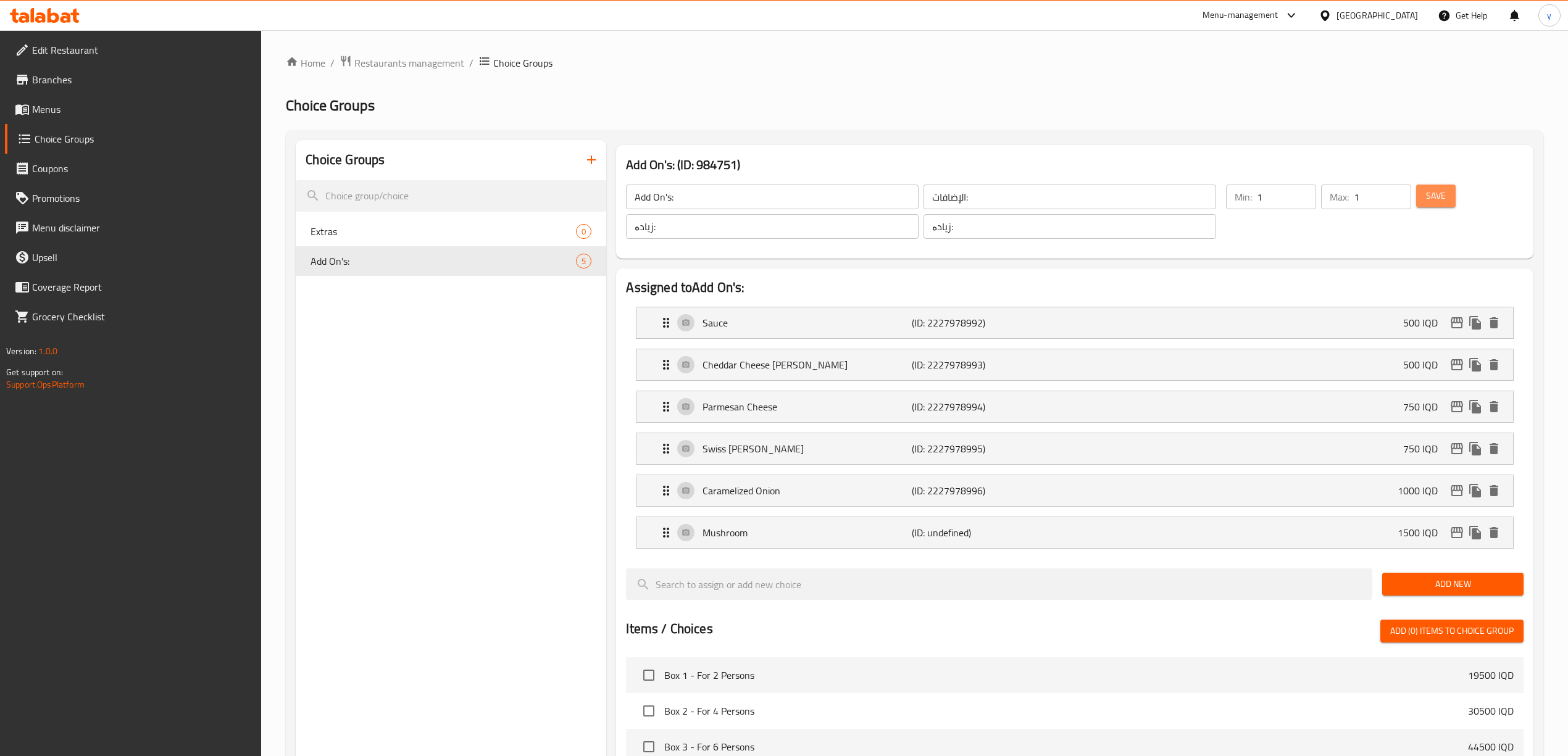
click at [1438, 186] on button "Save" at bounding box center [1435, 196] width 39 height 23
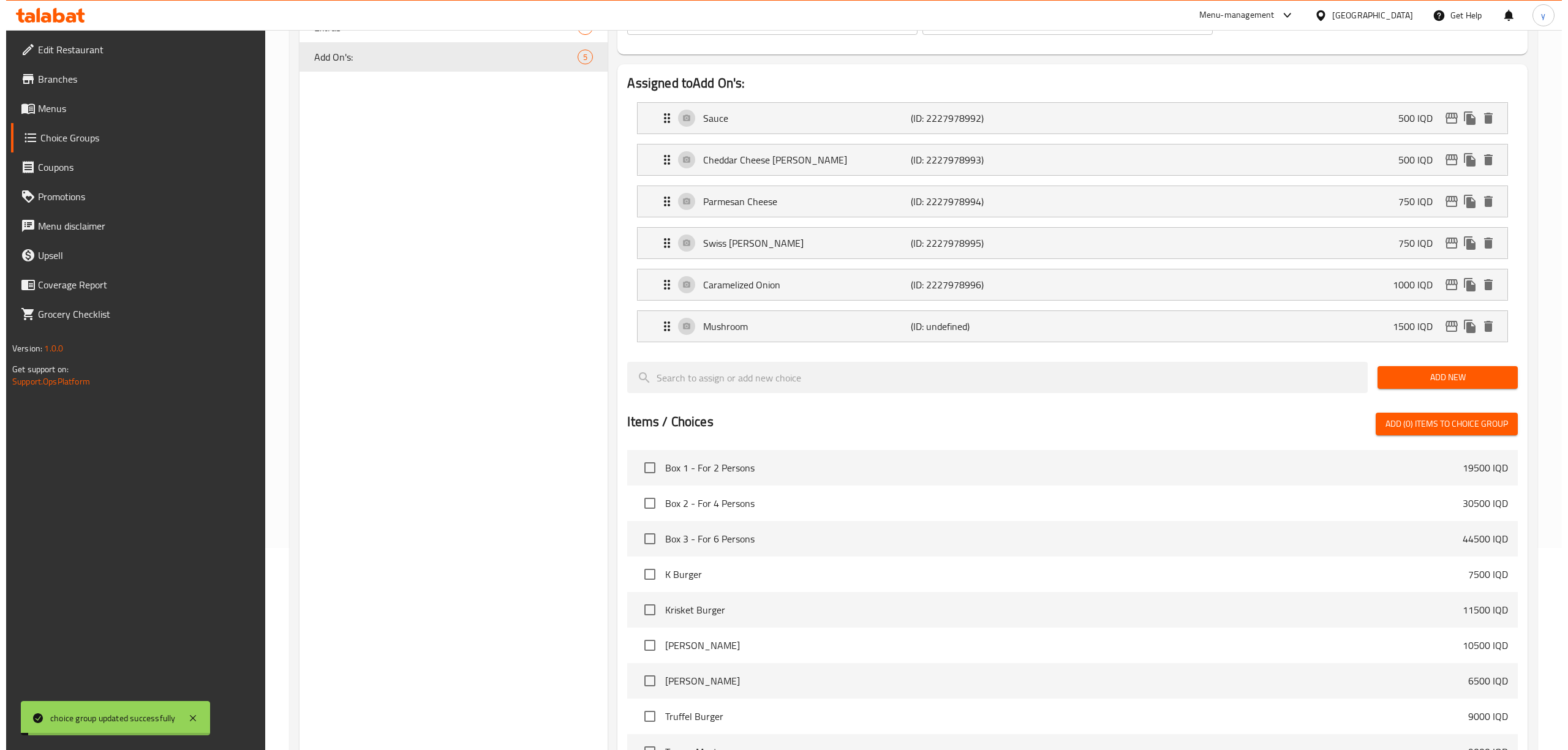
scroll to position [485, 0]
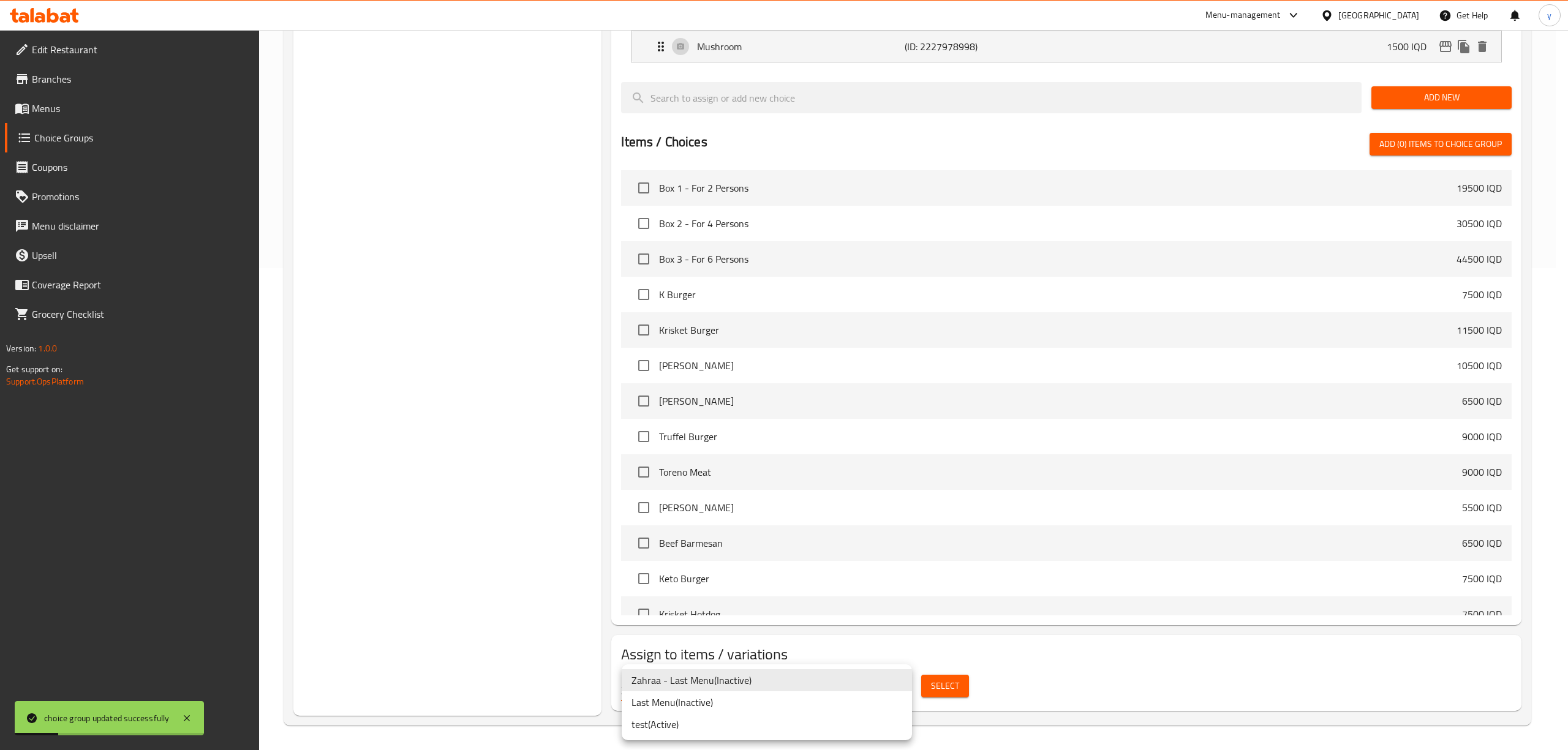
click at [748, 718] on li "test ( Active )" at bounding box center [766, 723] width 290 height 22
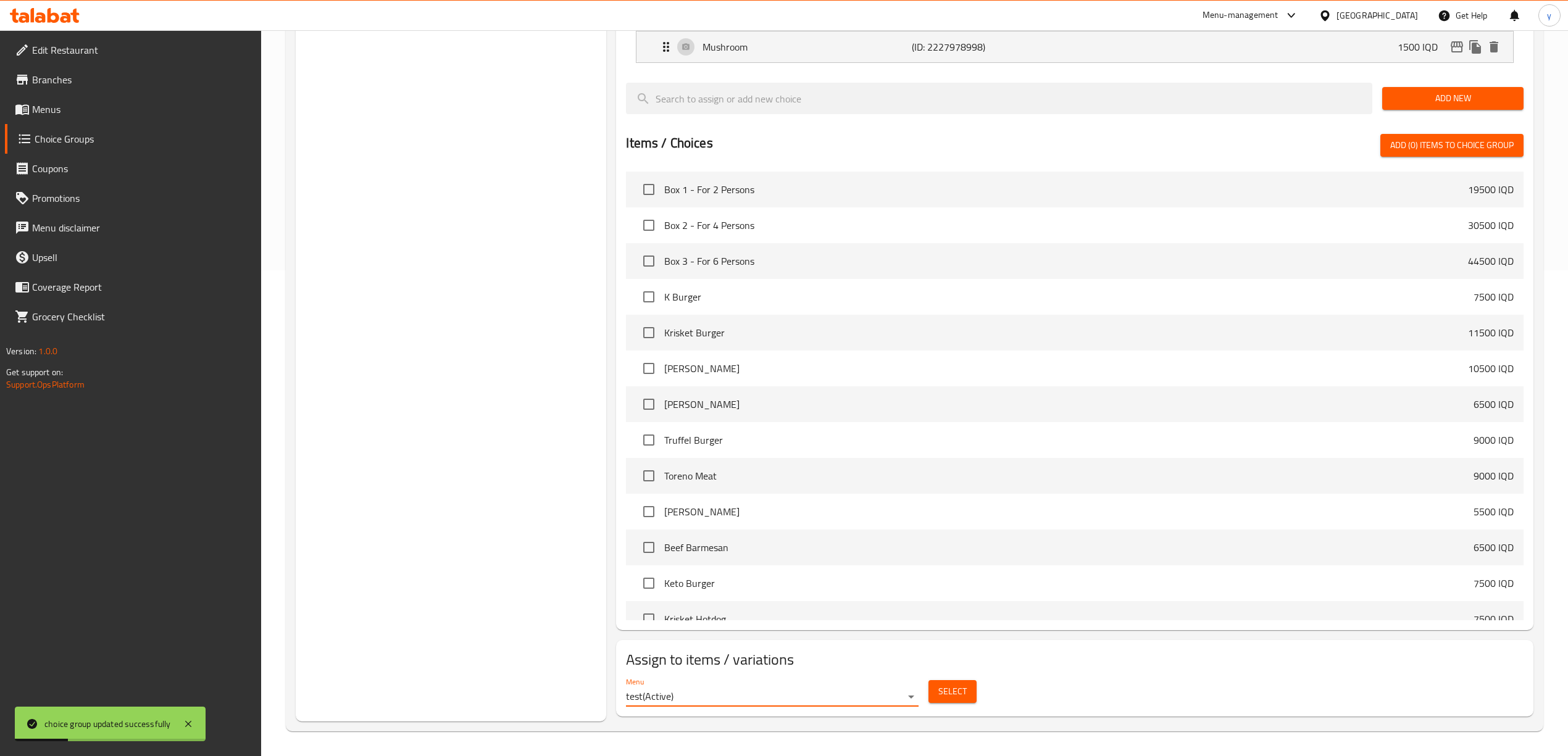
click at [966, 697] on button "Select" at bounding box center [952, 691] width 48 height 23
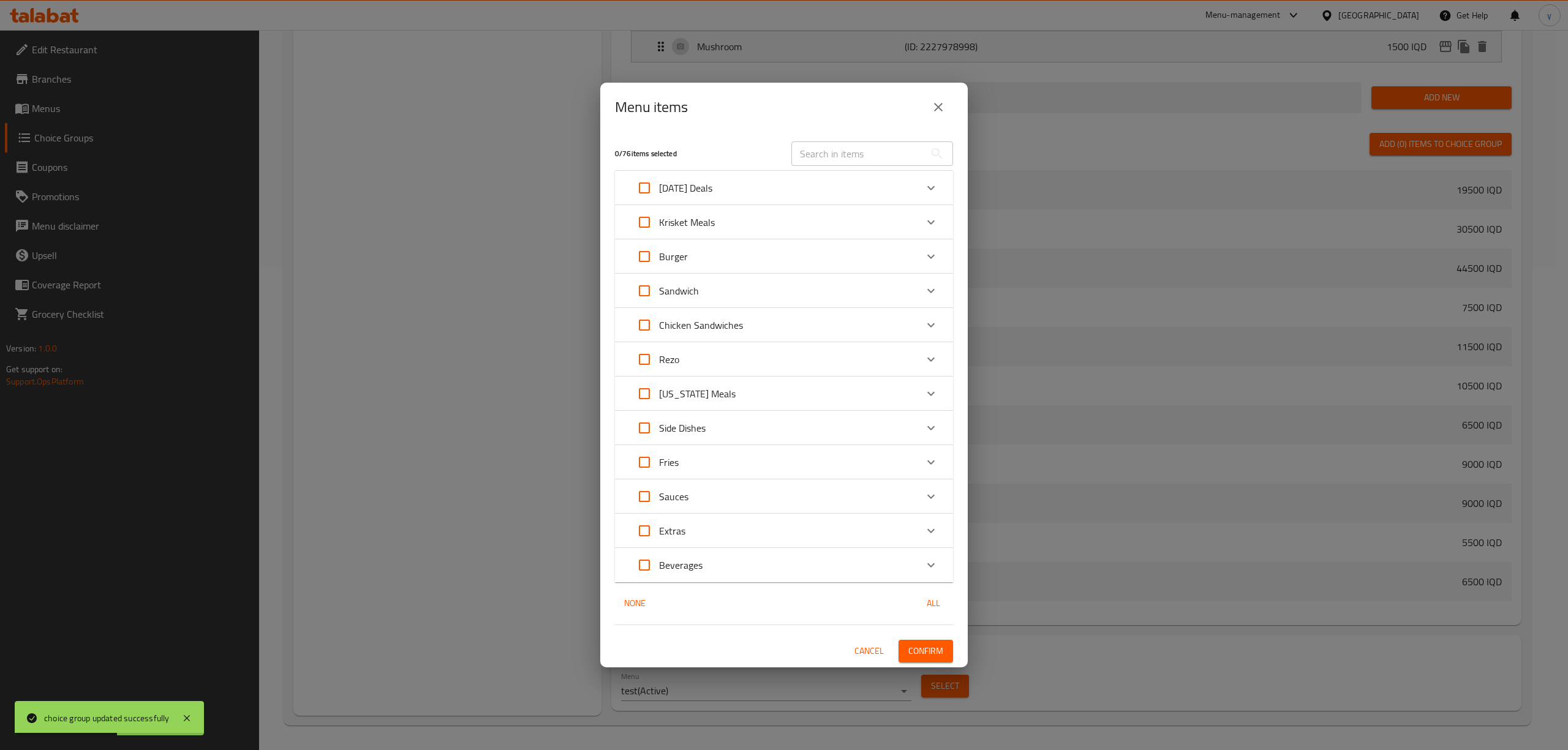
click at [689, 256] on div "Burger" at bounding box center [773, 256] width 286 height 29
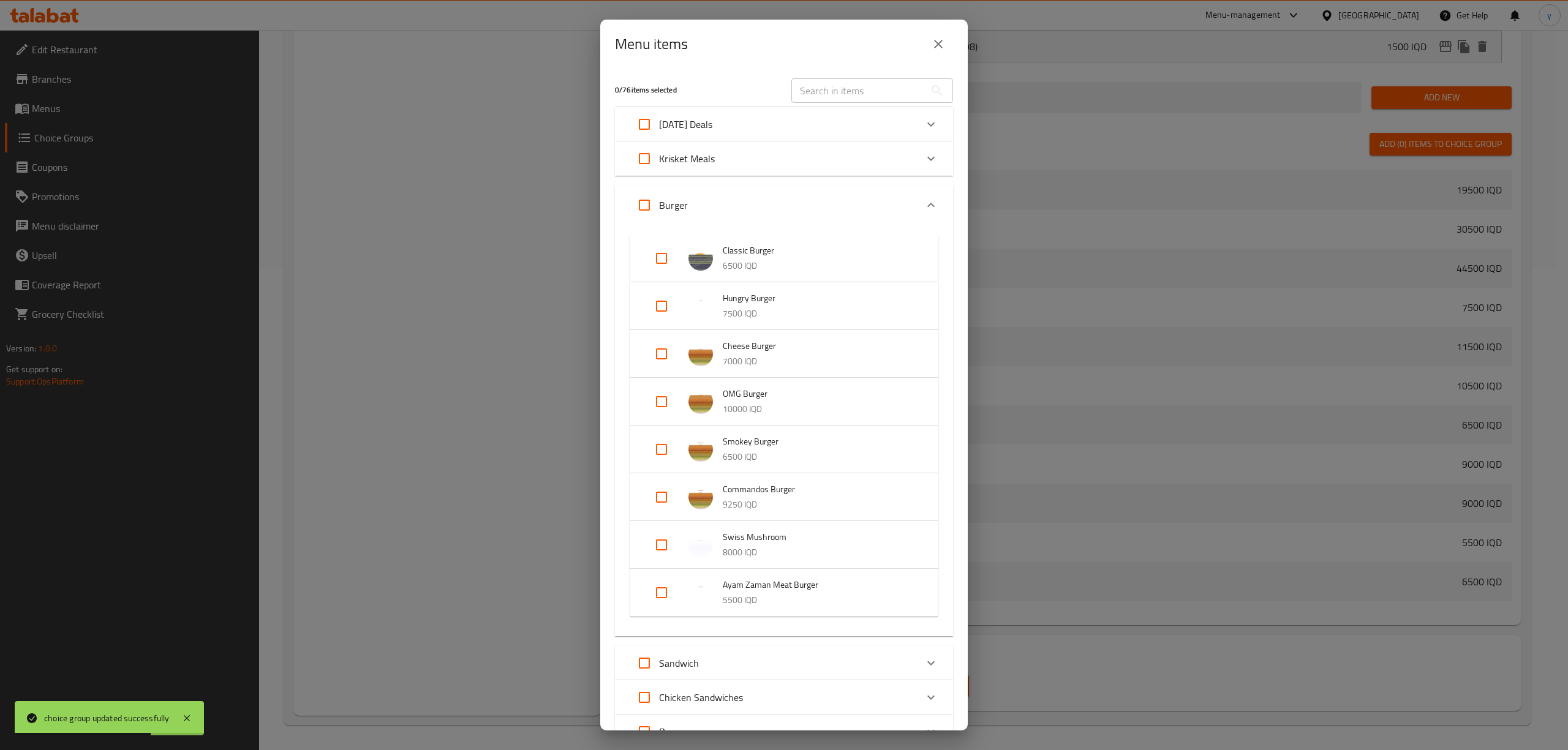
click at [657, 163] on input "Expand" at bounding box center [643, 158] width 29 height 29
checkbox input "true"
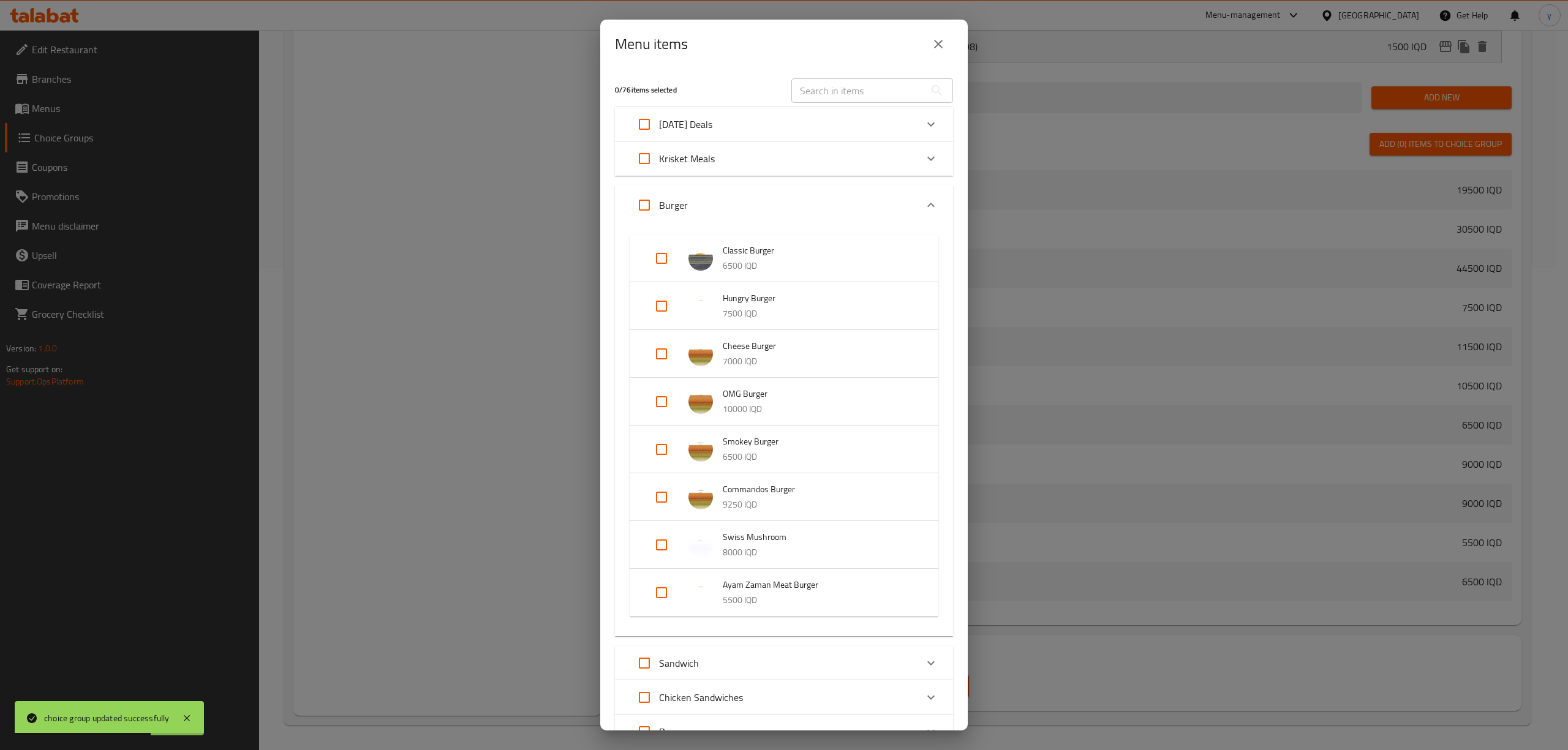
checkbox input "true"
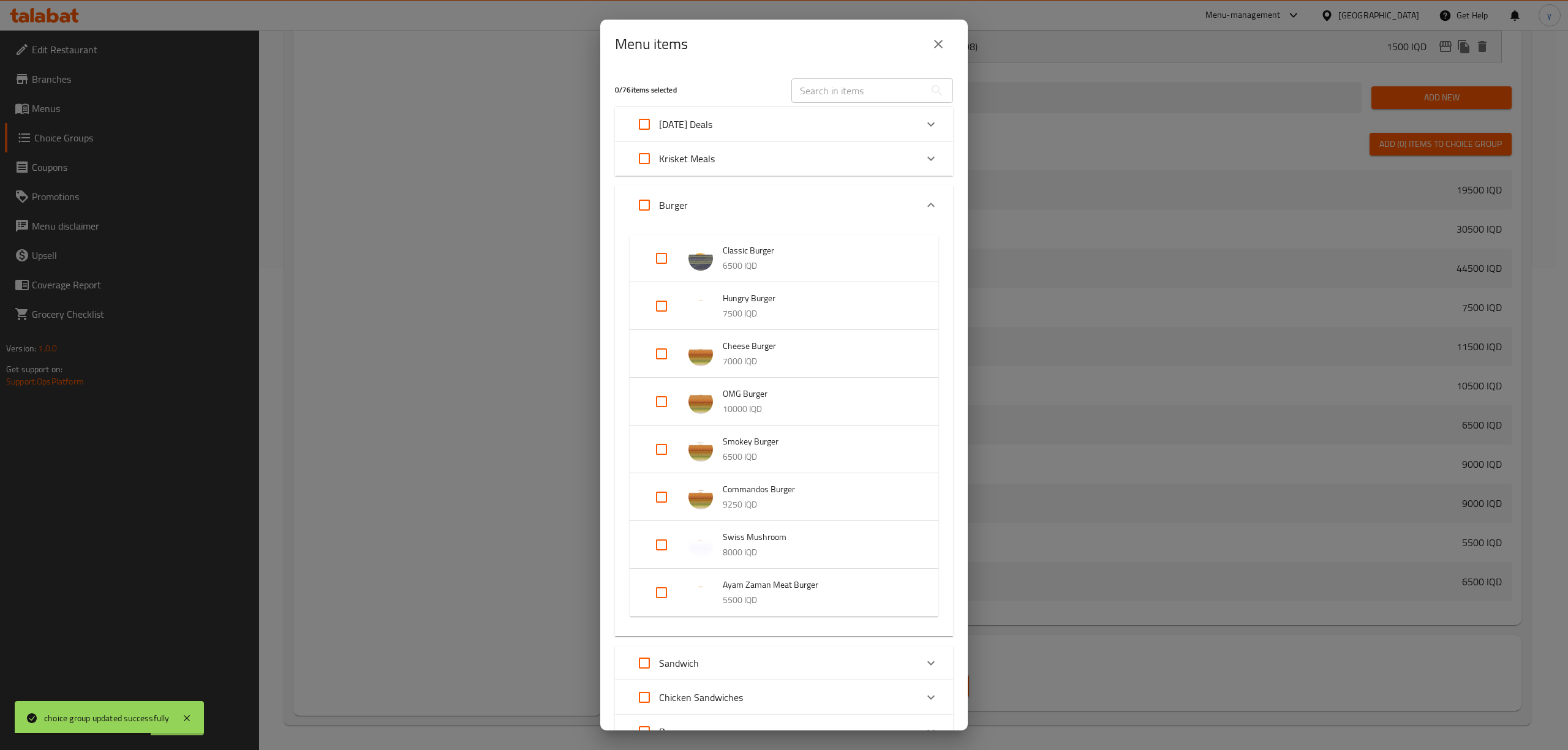
checkbox input "true"
click at [647, 152] on input "Expand" at bounding box center [643, 158] width 29 height 29
checkbox input "false"
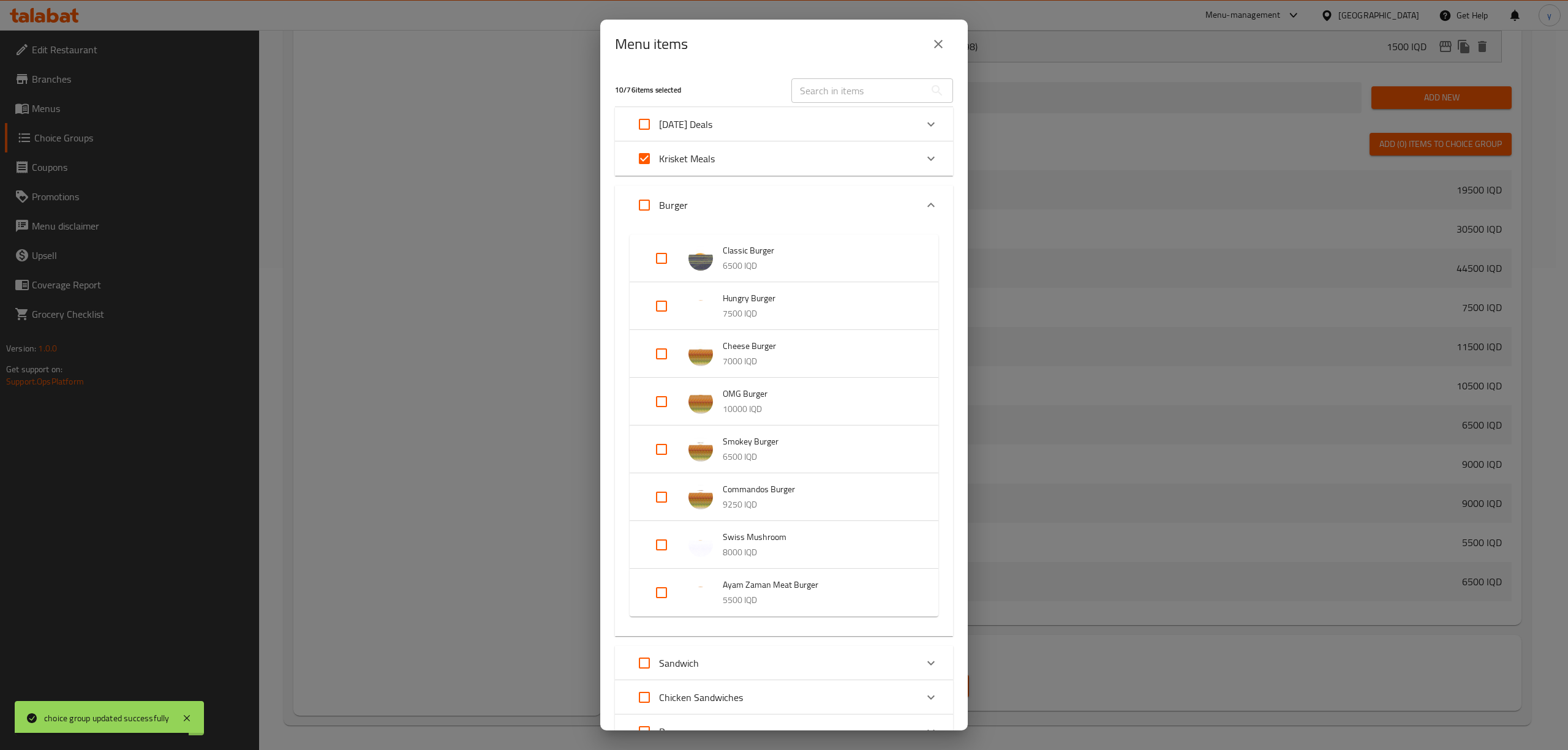
checkbox input "false"
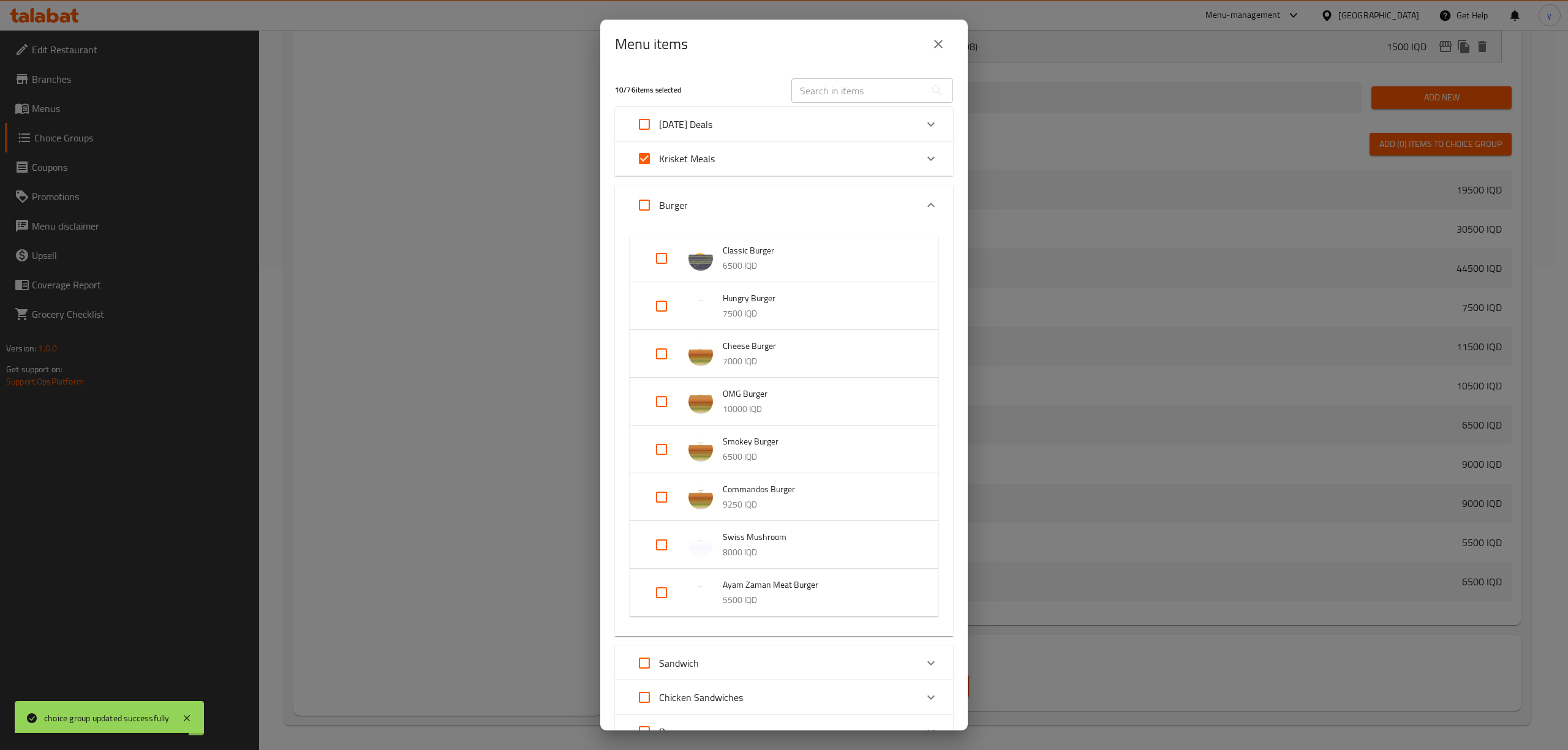
checkbox input "false"
click at [642, 206] on input "Expand" at bounding box center [643, 204] width 29 height 29
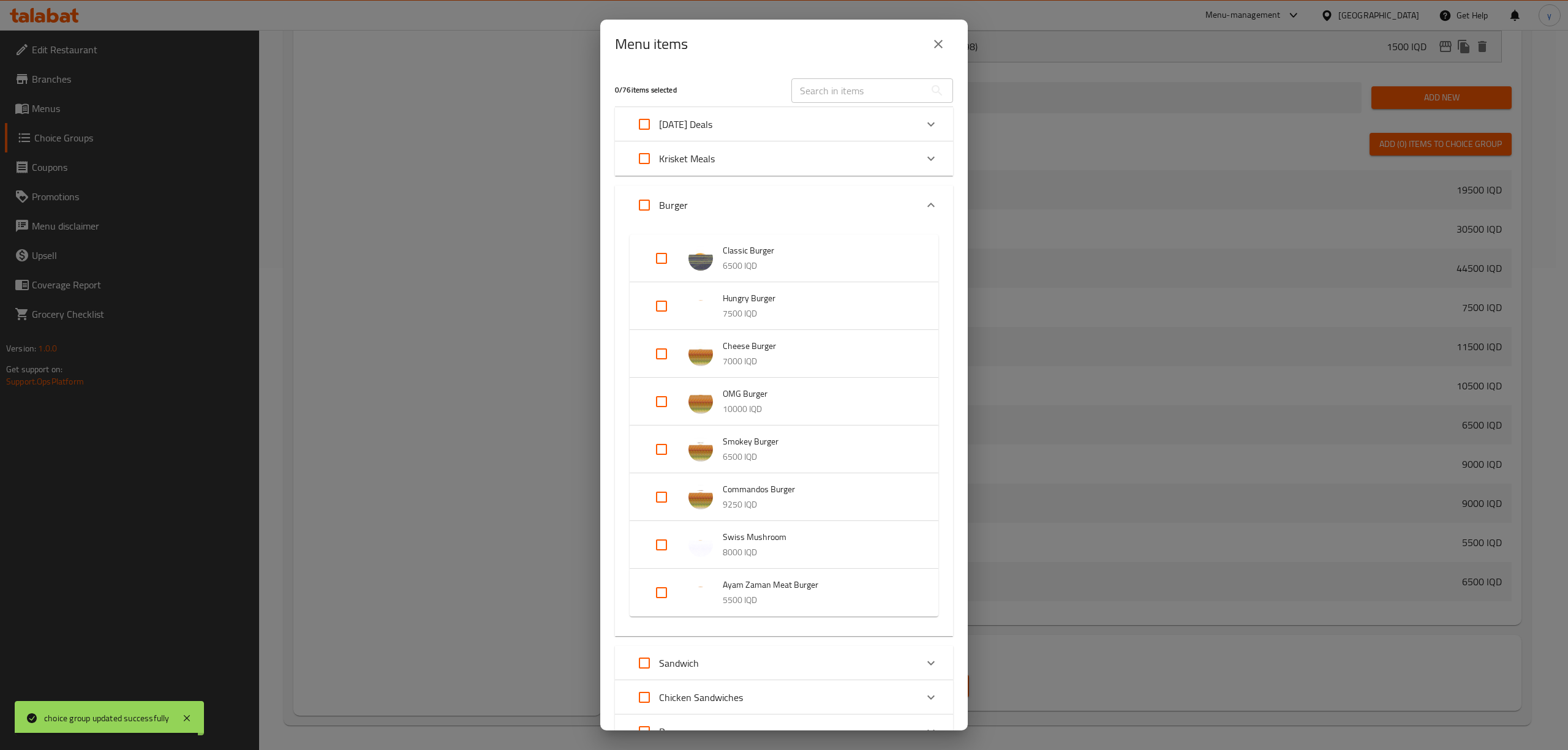
checkbox input "true"
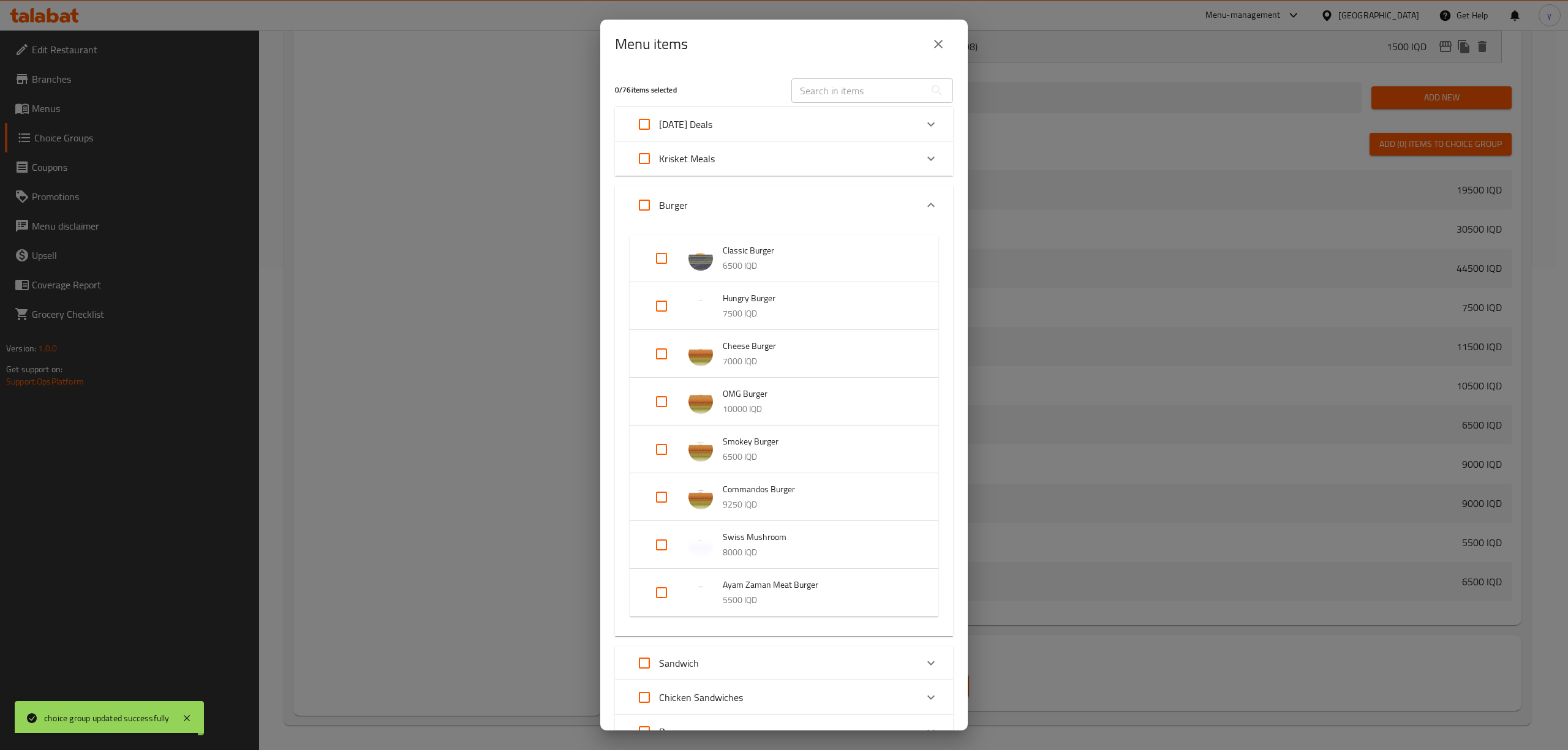
checkbox input "true"
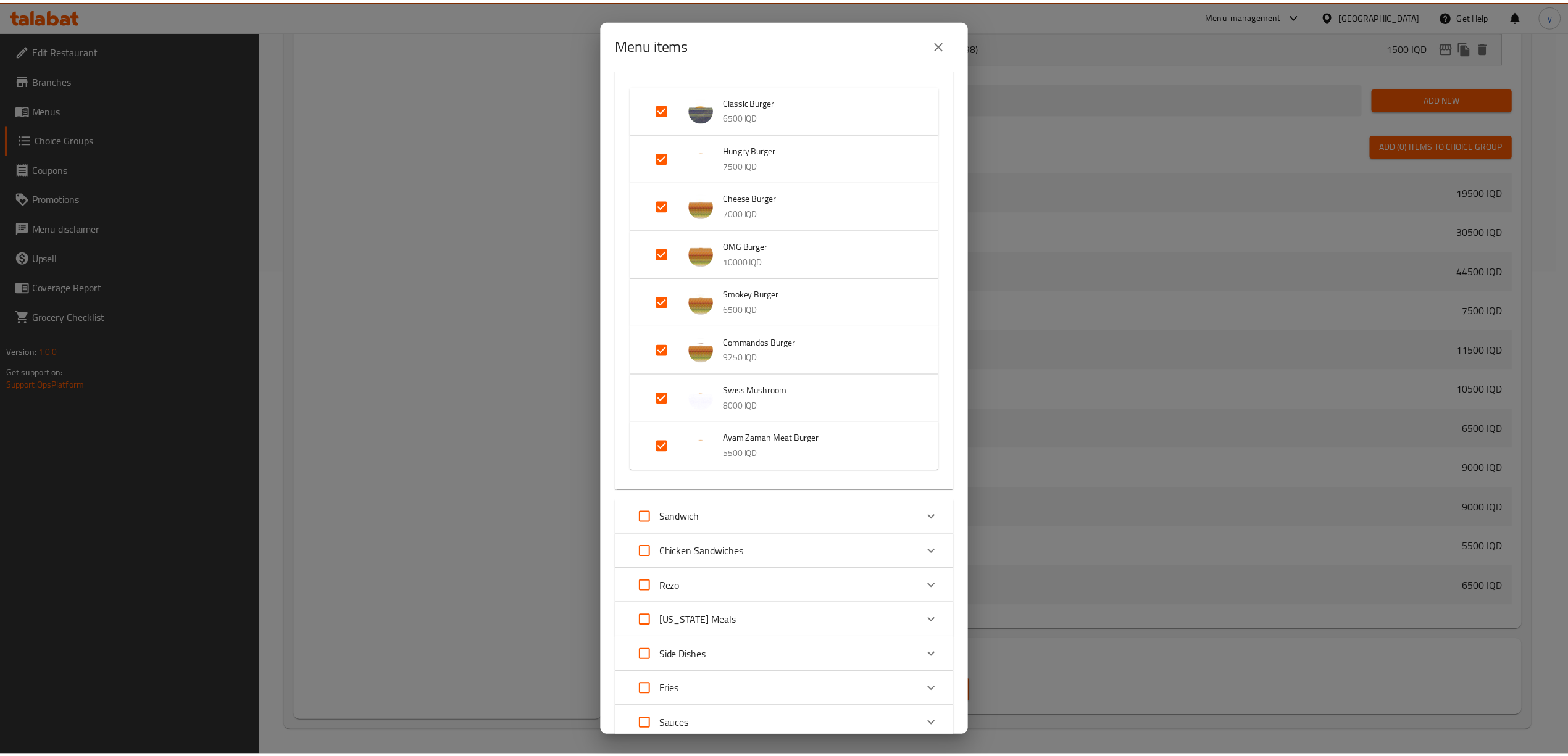
scroll to position [312, 0]
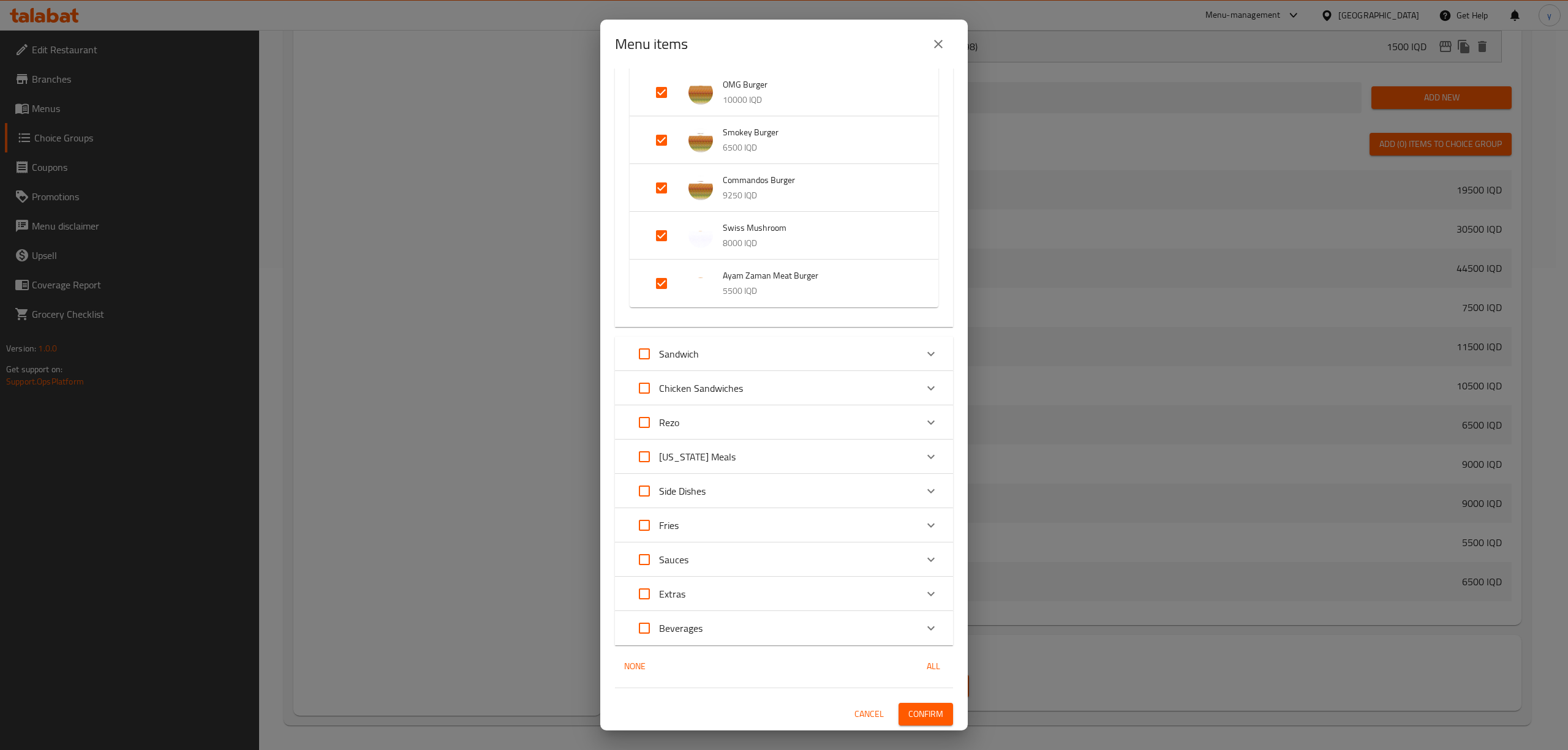
click at [925, 710] on span "Confirm" at bounding box center [925, 714] width 34 height 15
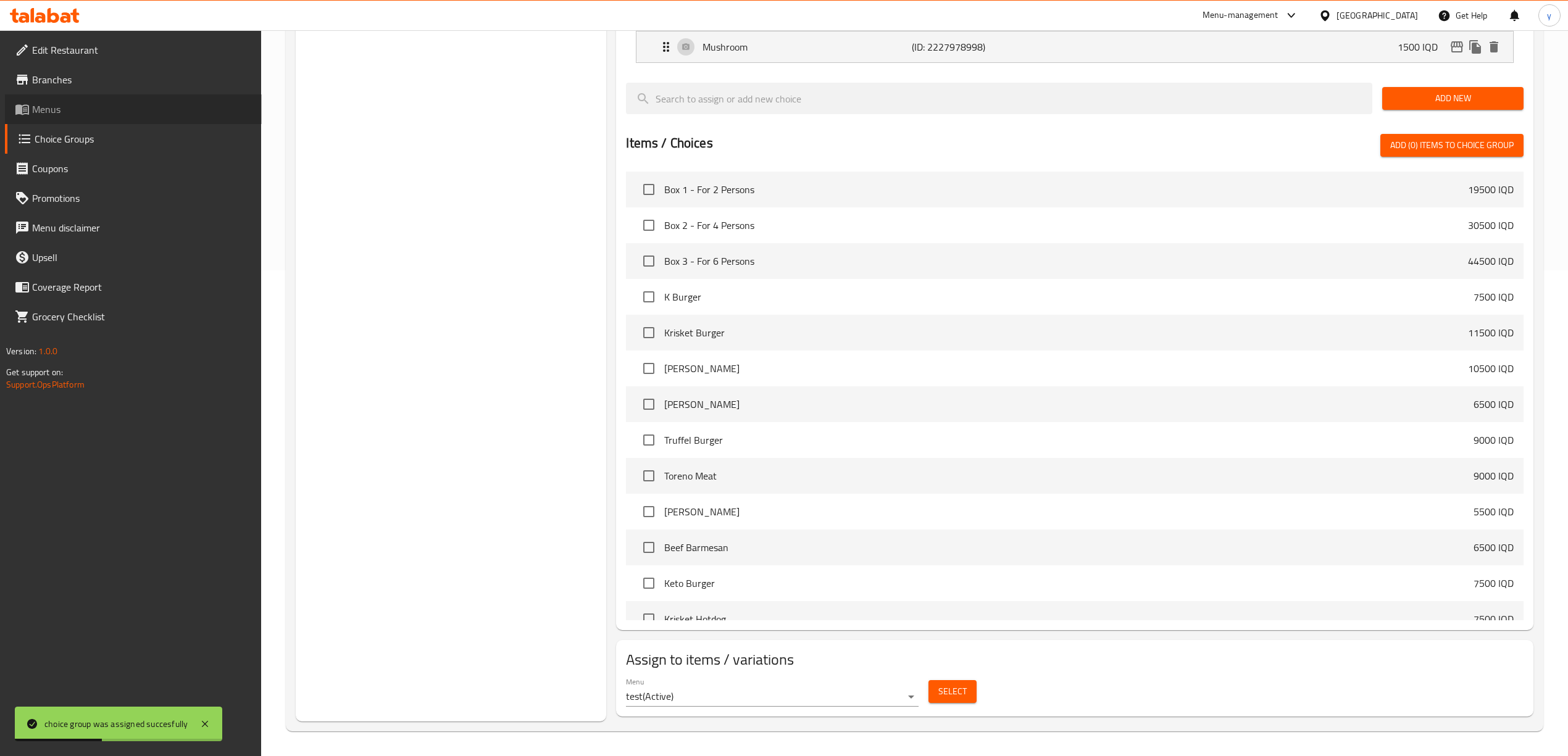
click at [166, 117] on link "Menus" at bounding box center [134, 109] width 257 height 29
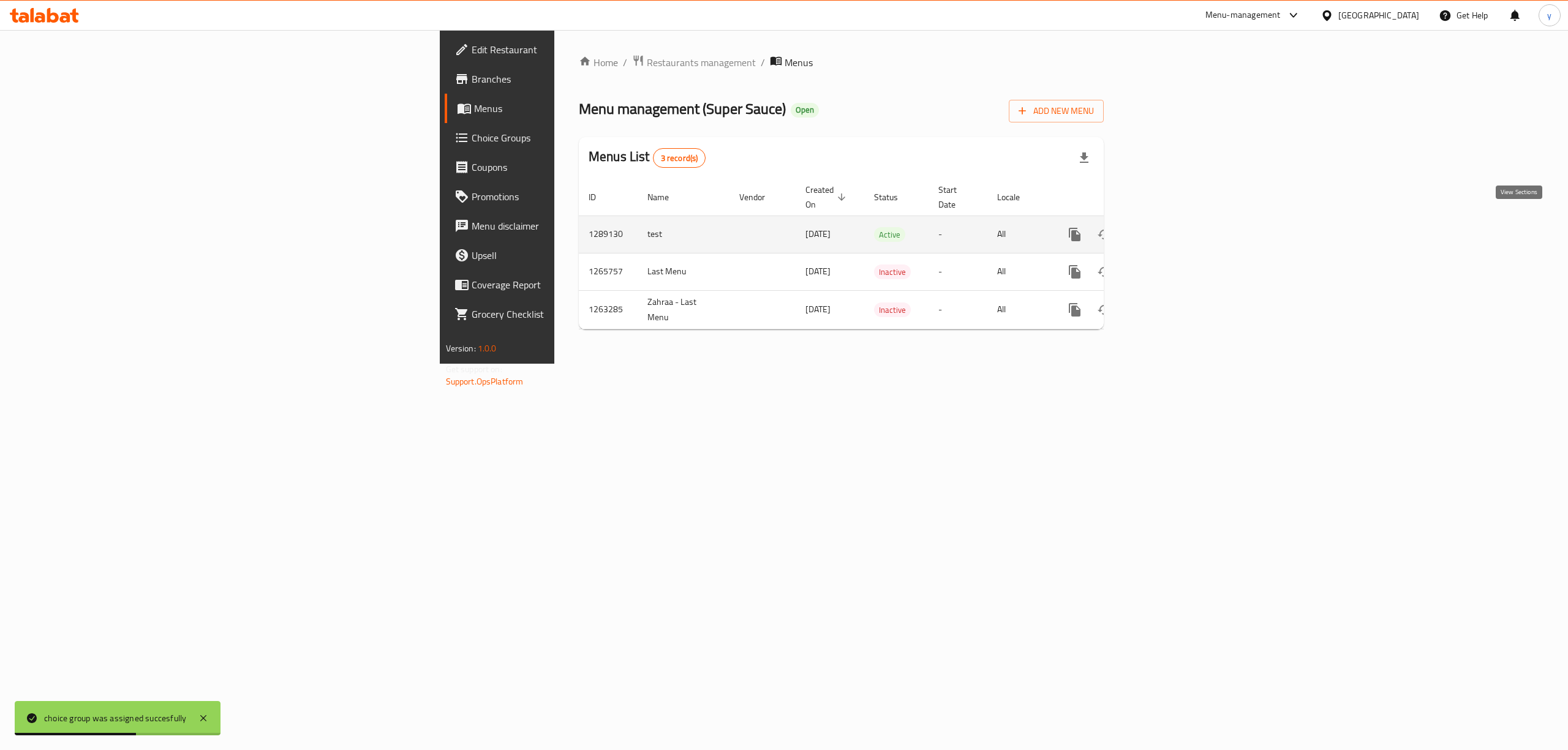
click at [1170, 227] on icon "enhanced table" at bounding box center [1162, 234] width 15 height 15
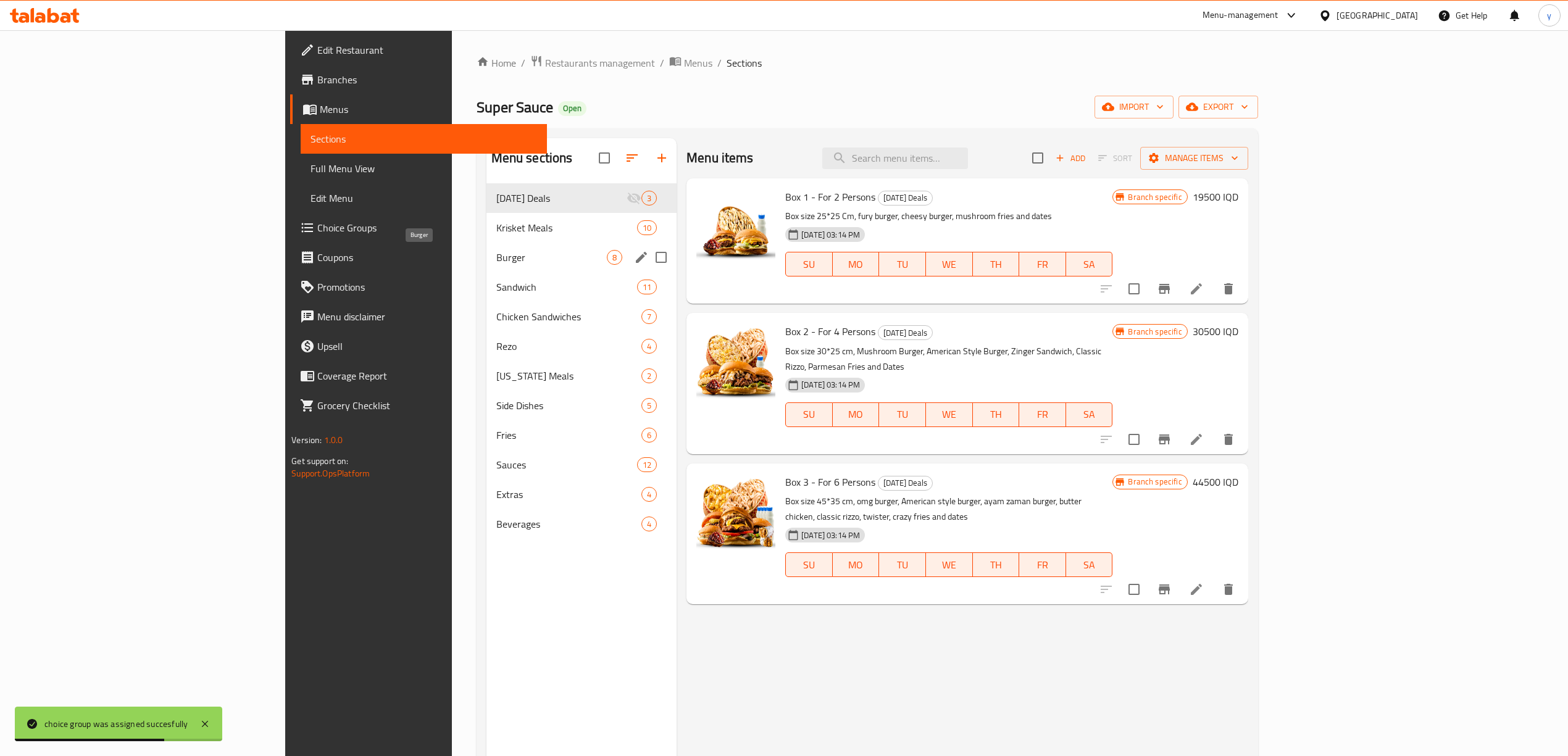
click at [496, 252] on span "Burger" at bounding box center [551, 257] width 110 height 15
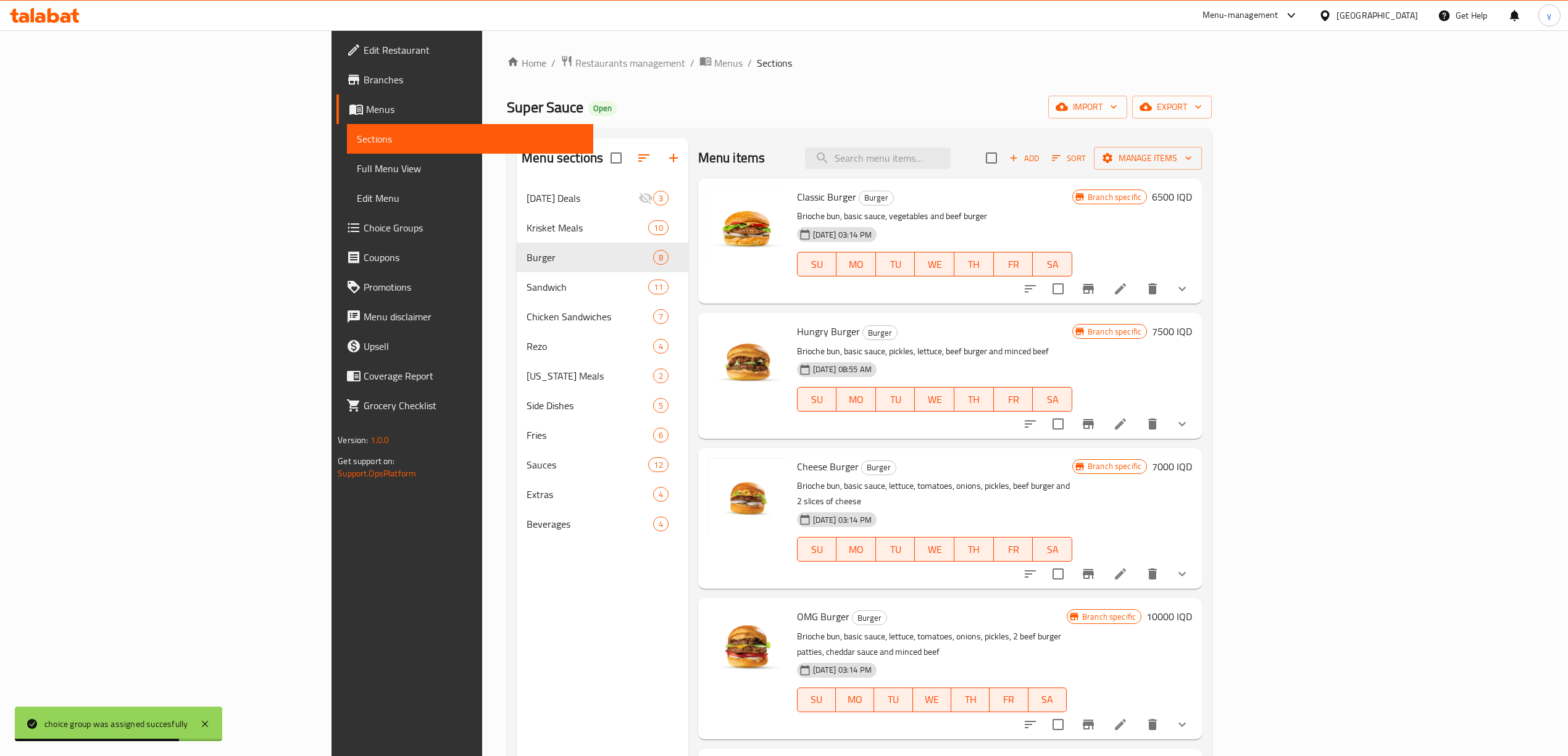
click at [796, 205] on span "Classic Burger" at bounding box center [826, 197] width 60 height 19
copy h6 "Burger"
click at [347, 183] on link "Edit Menu" at bounding box center [470, 198] width 246 height 29
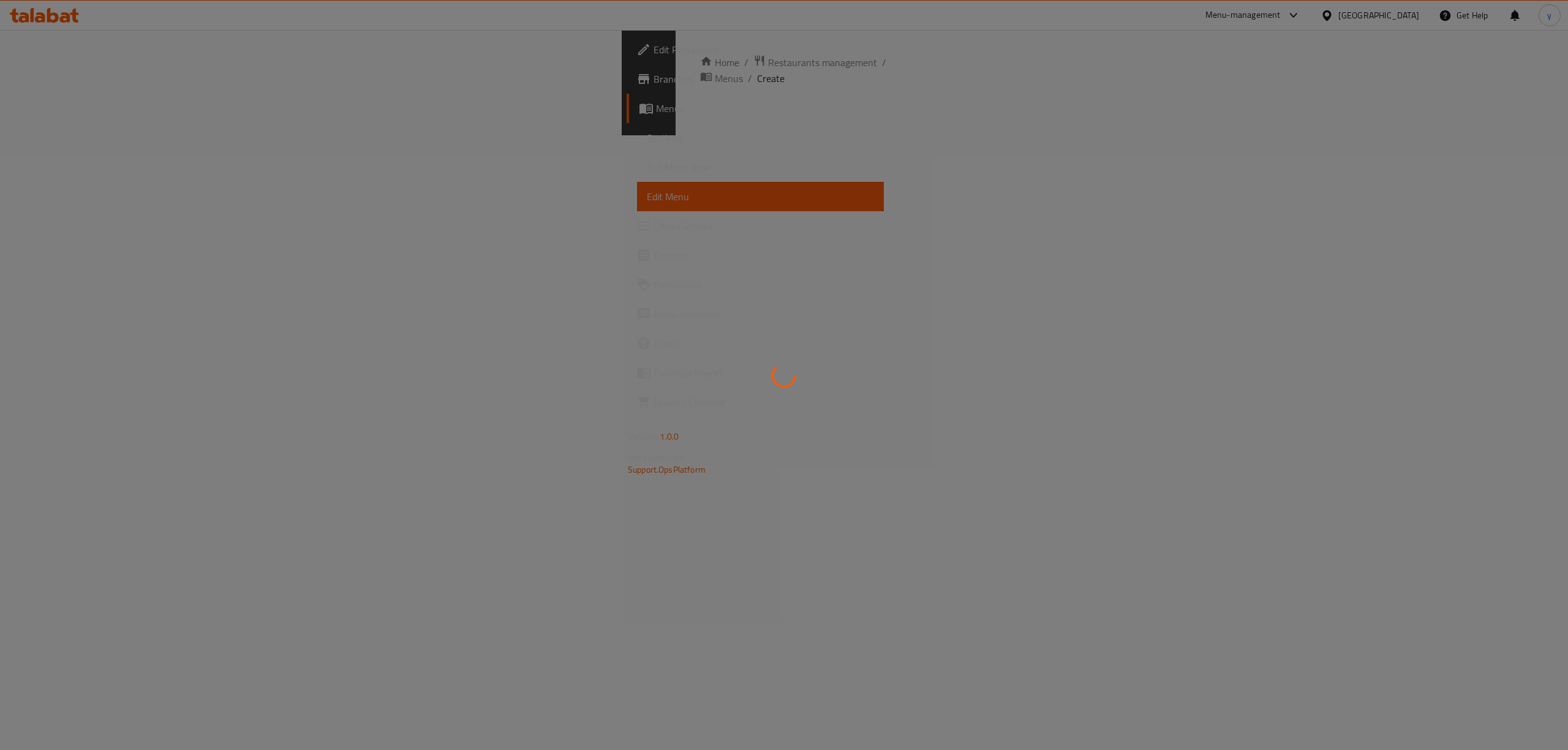
click at [647, 172] on span "Full Menu View" at bounding box center [760, 167] width 227 height 15
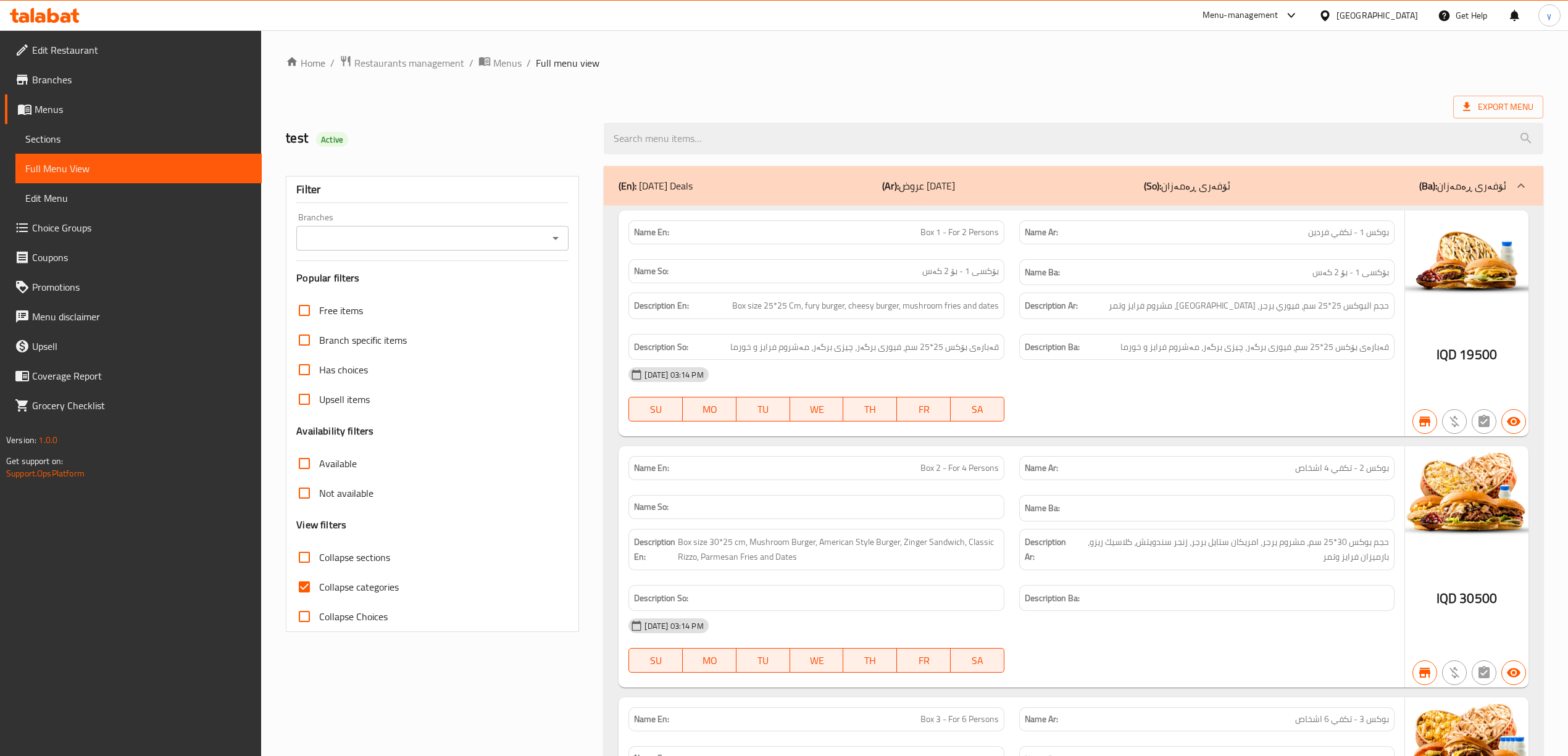
click at [689, 156] on div at bounding box center [1073, 139] width 953 height 46
click at [642, 147] on input "search" at bounding box center [1074, 138] width 939 height 31
paste input "Burger"
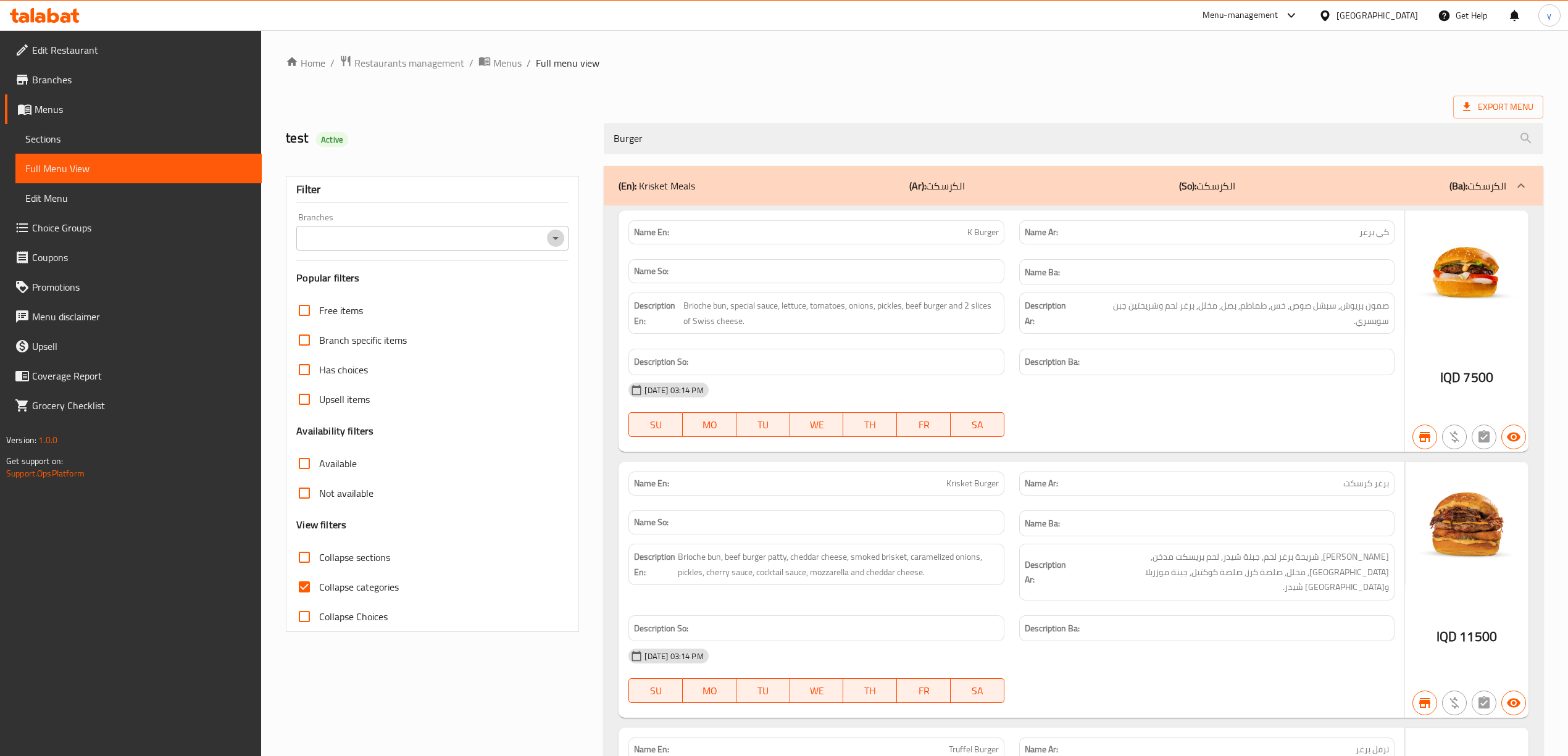
click at [553, 242] on icon "Open" at bounding box center [555, 238] width 15 height 15
type input "Burger"
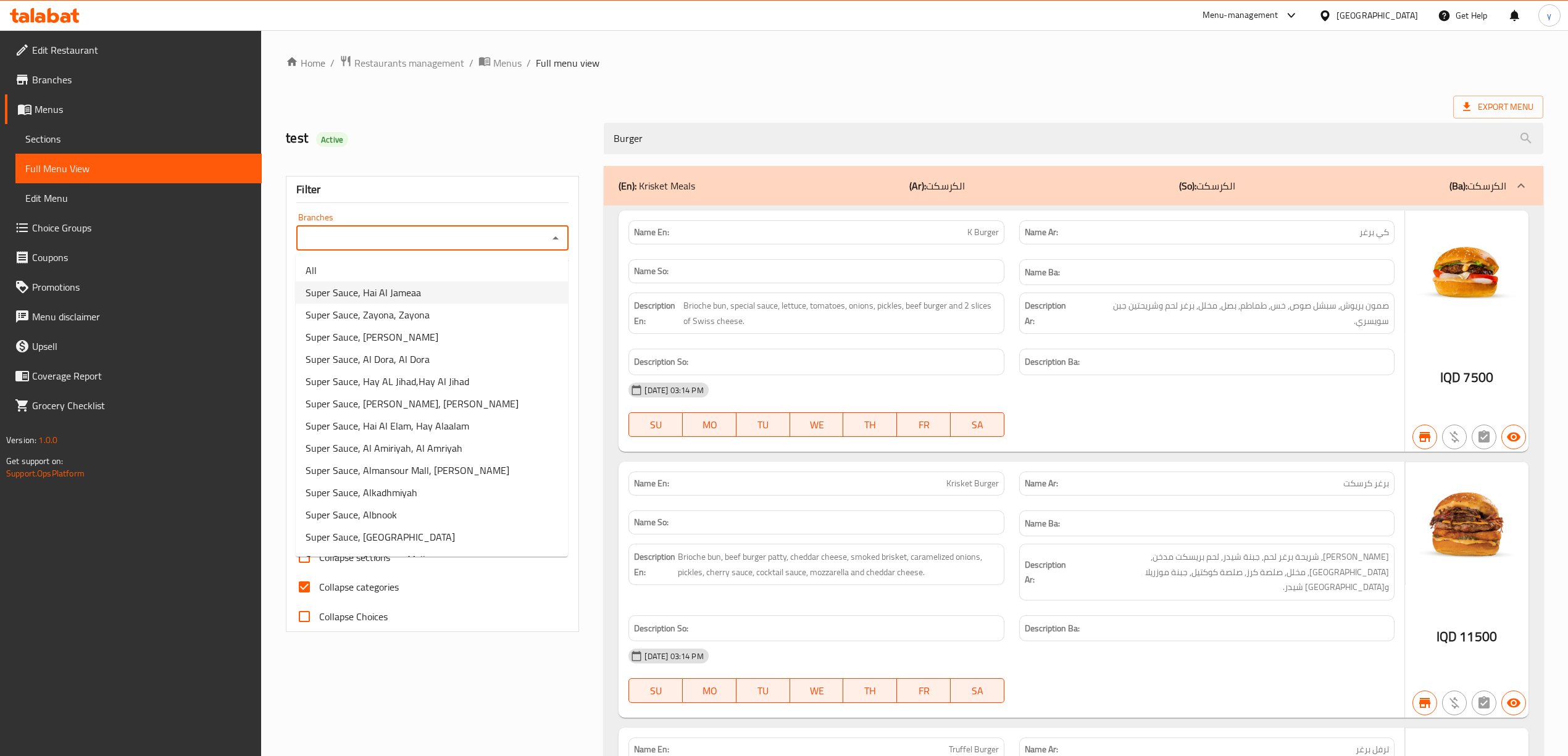
click at [409, 299] on span "Super Sauce, Hai Al Jameaa" at bounding box center [363, 292] width 116 height 15
type input "Super Sauce, Hai Al Jameaa"
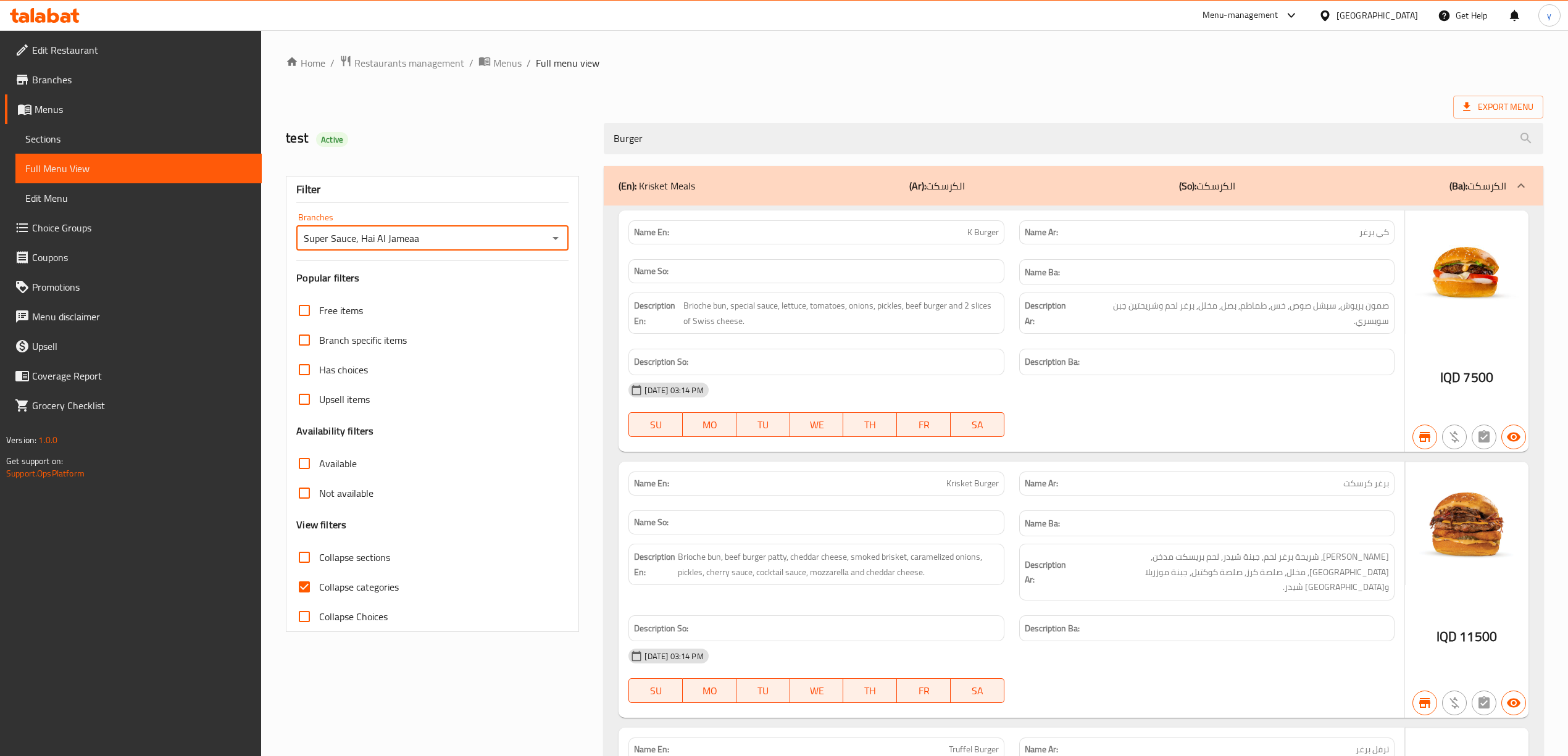
click at [327, 591] on span "Collapse categories" at bounding box center [358, 587] width 79 height 15
click at [319, 591] on input "Collapse categories" at bounding box center [304, 586] width 29 height 29
checkbox input "false"
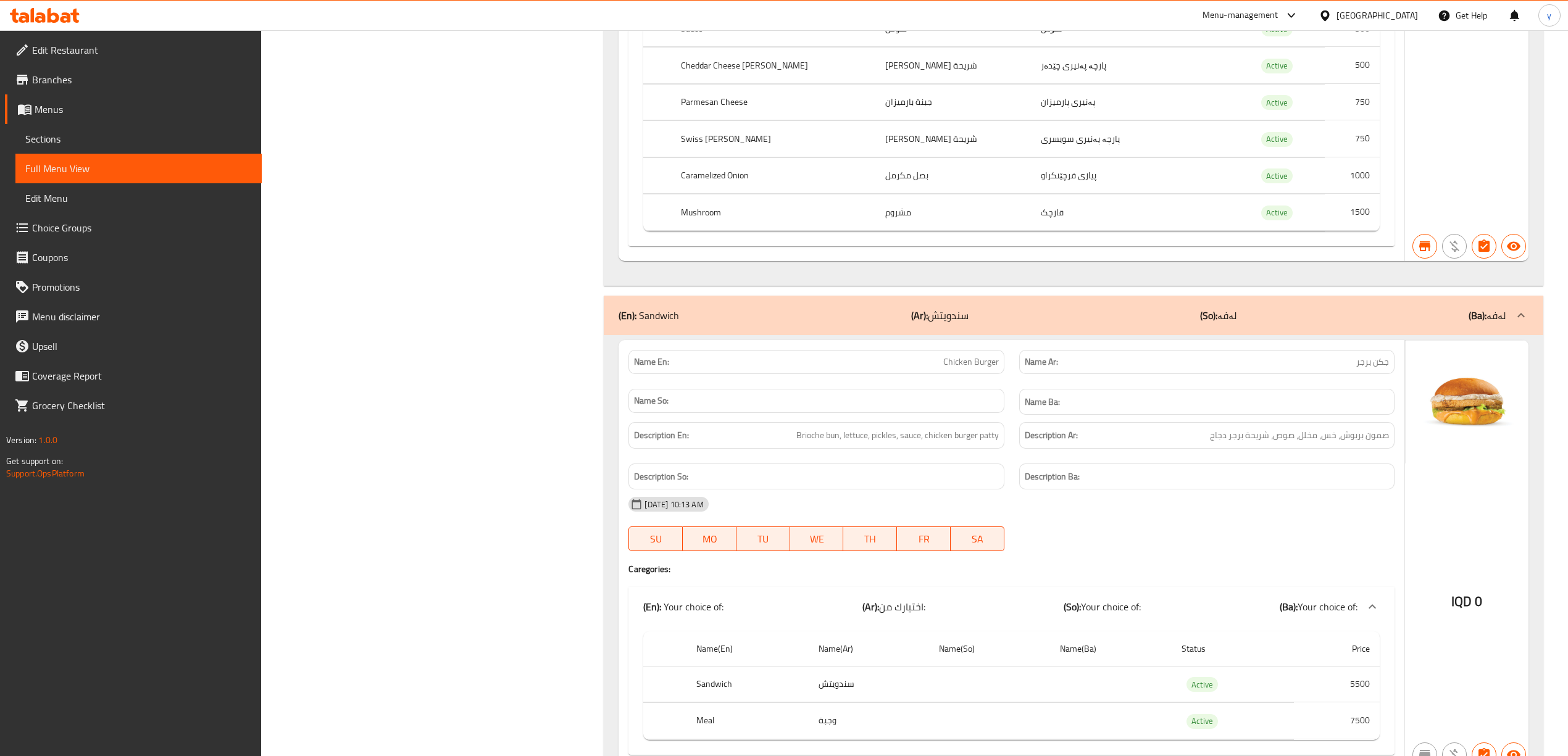
scroll to position [5331, 0]
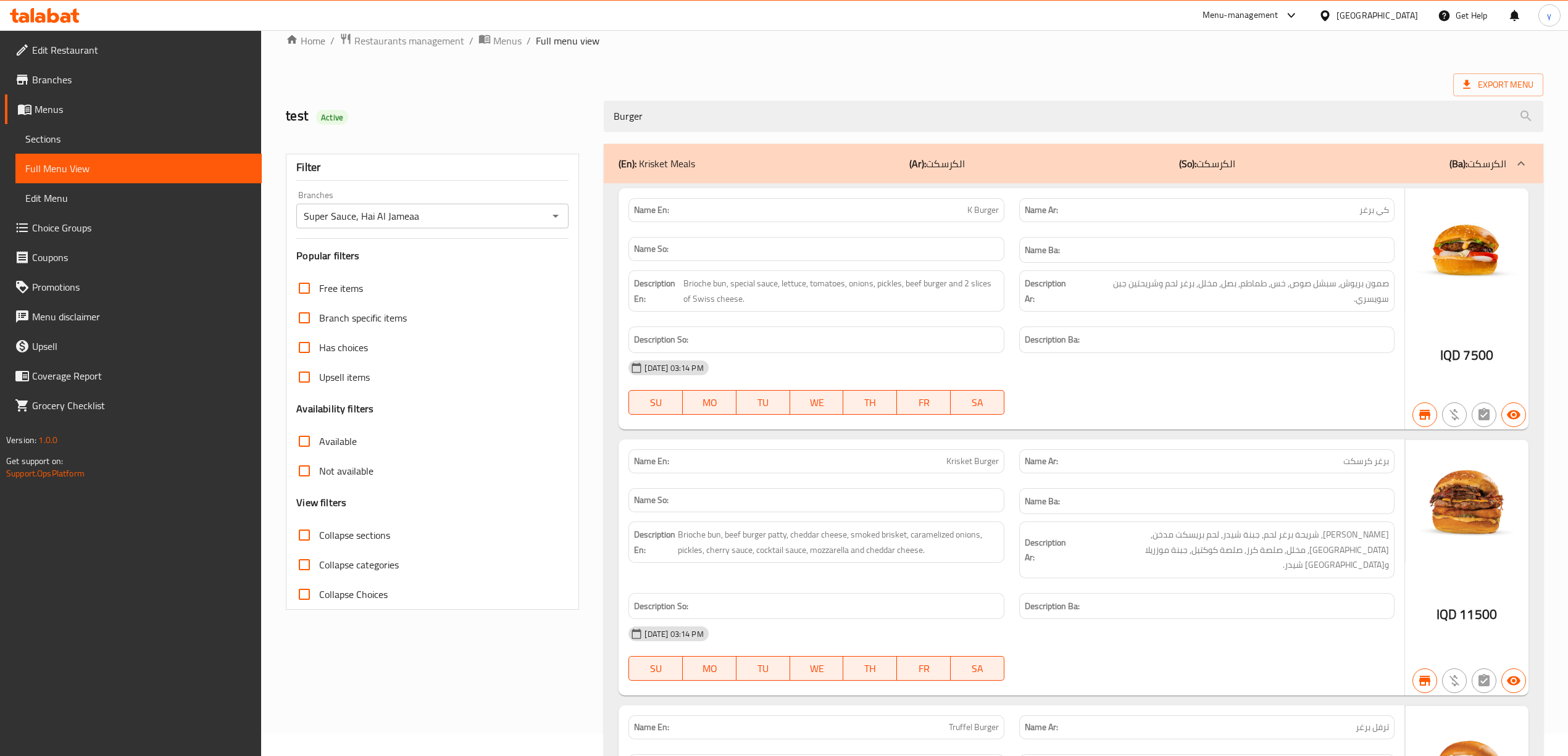
scroll to position [0, 0]
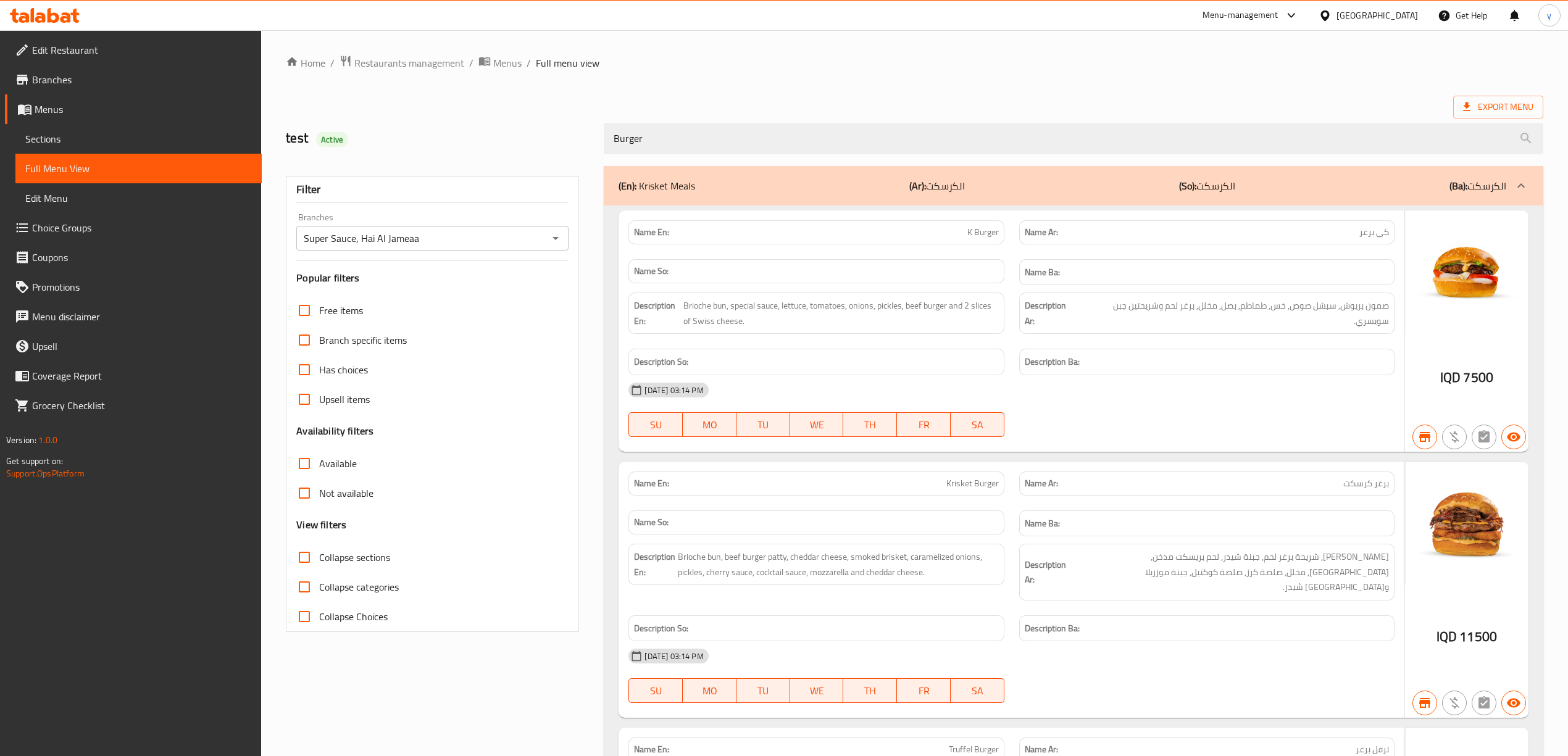
click at [900, 191] on div "(En): Krisket Meals (Ar): الكرسكت (So): الكرسكت (Ba): الكرسكت" at bounding box center [1062, 185] width 887 height 15
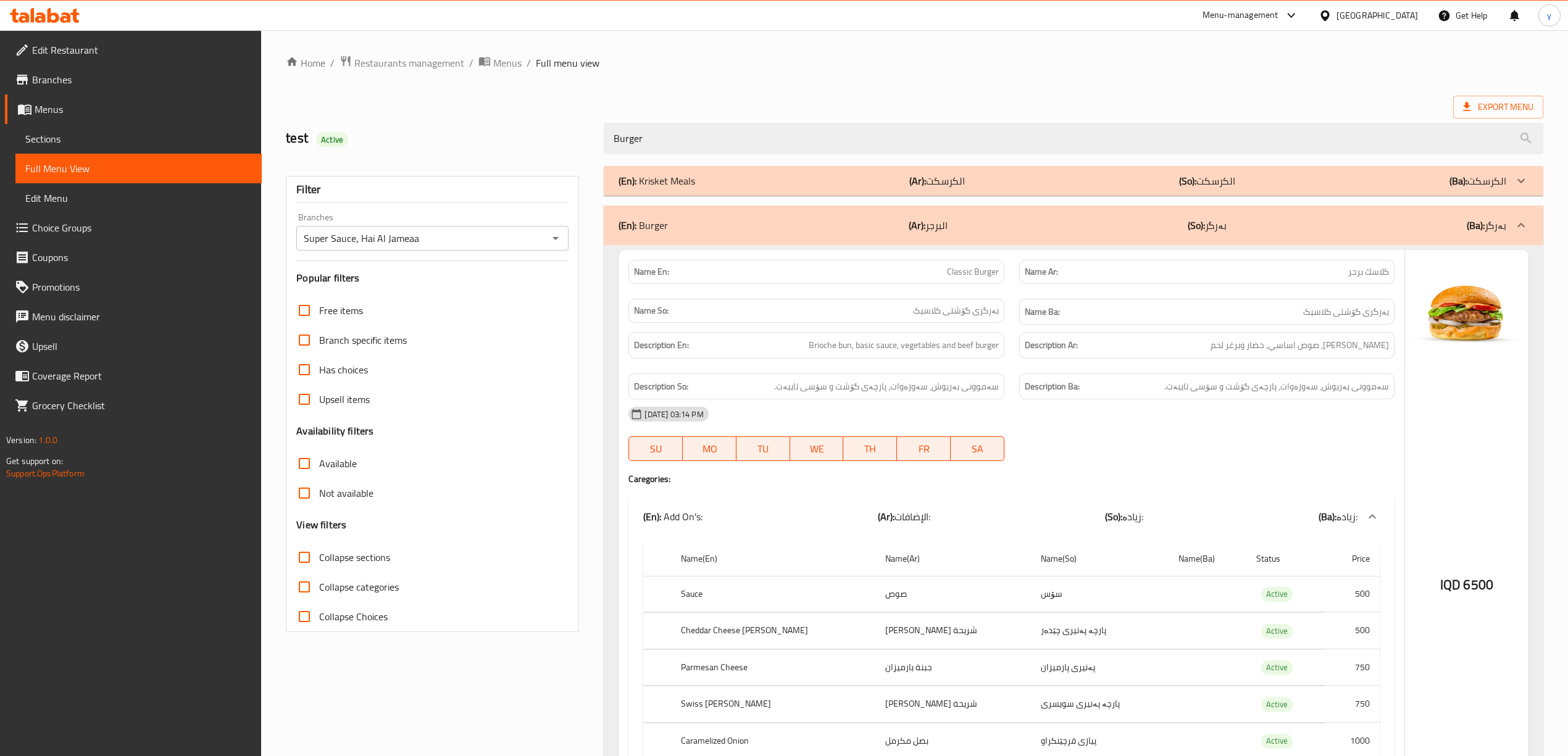
click at [564, 242] on div "Super Sauce, Hai Al Jameaa Branches" at bounding box center [433, 239] width 273 height 25
click at [559, 243] on icon "Open" at bounding box center [555, 238] width 15 height 15
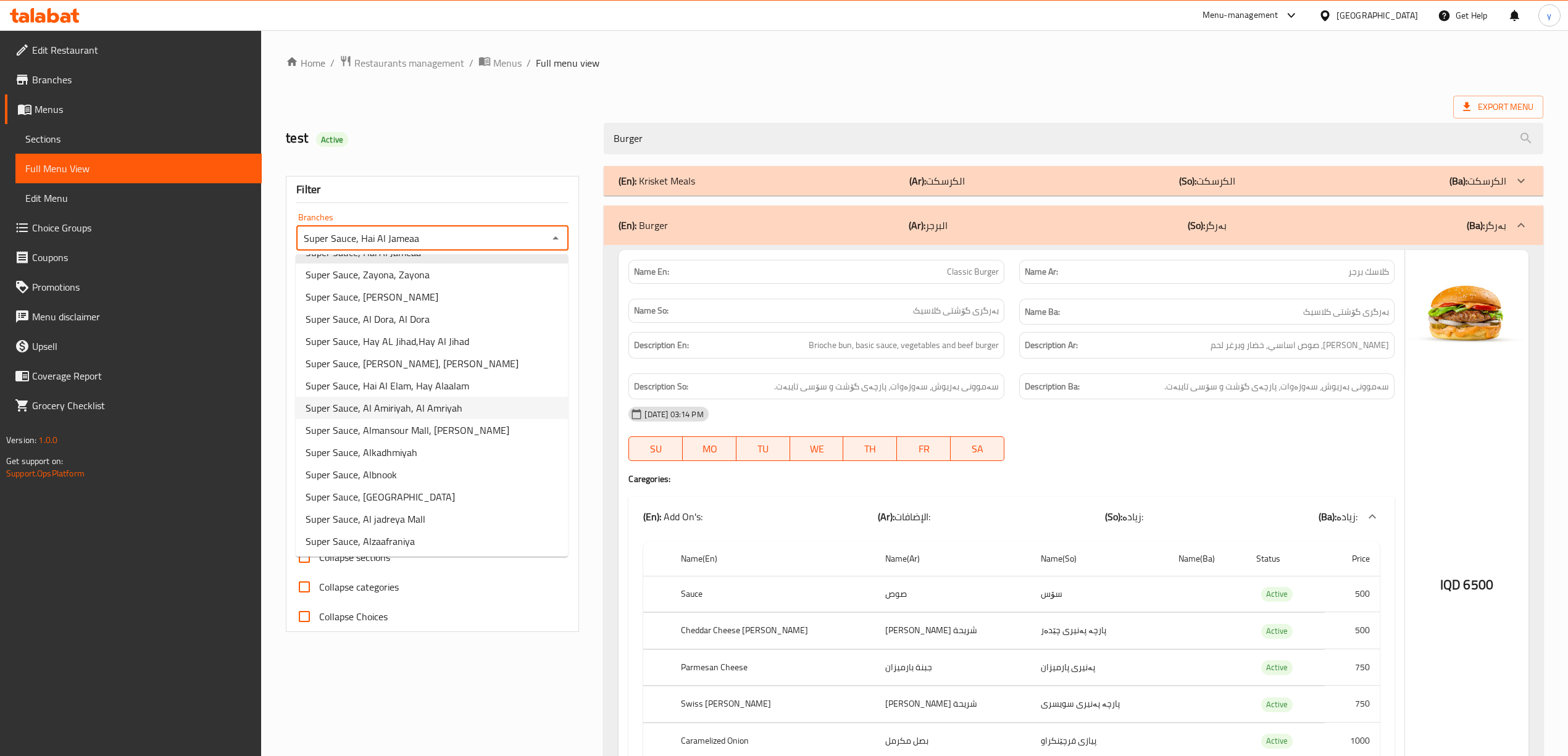
scroll to position [62, 0]
click at [577, 398] on div "Filter Branches Super Sauce, Hai Al Jameaa Branches Popular filters Free items …" at bounding box center [432, 403] width 293 height 456
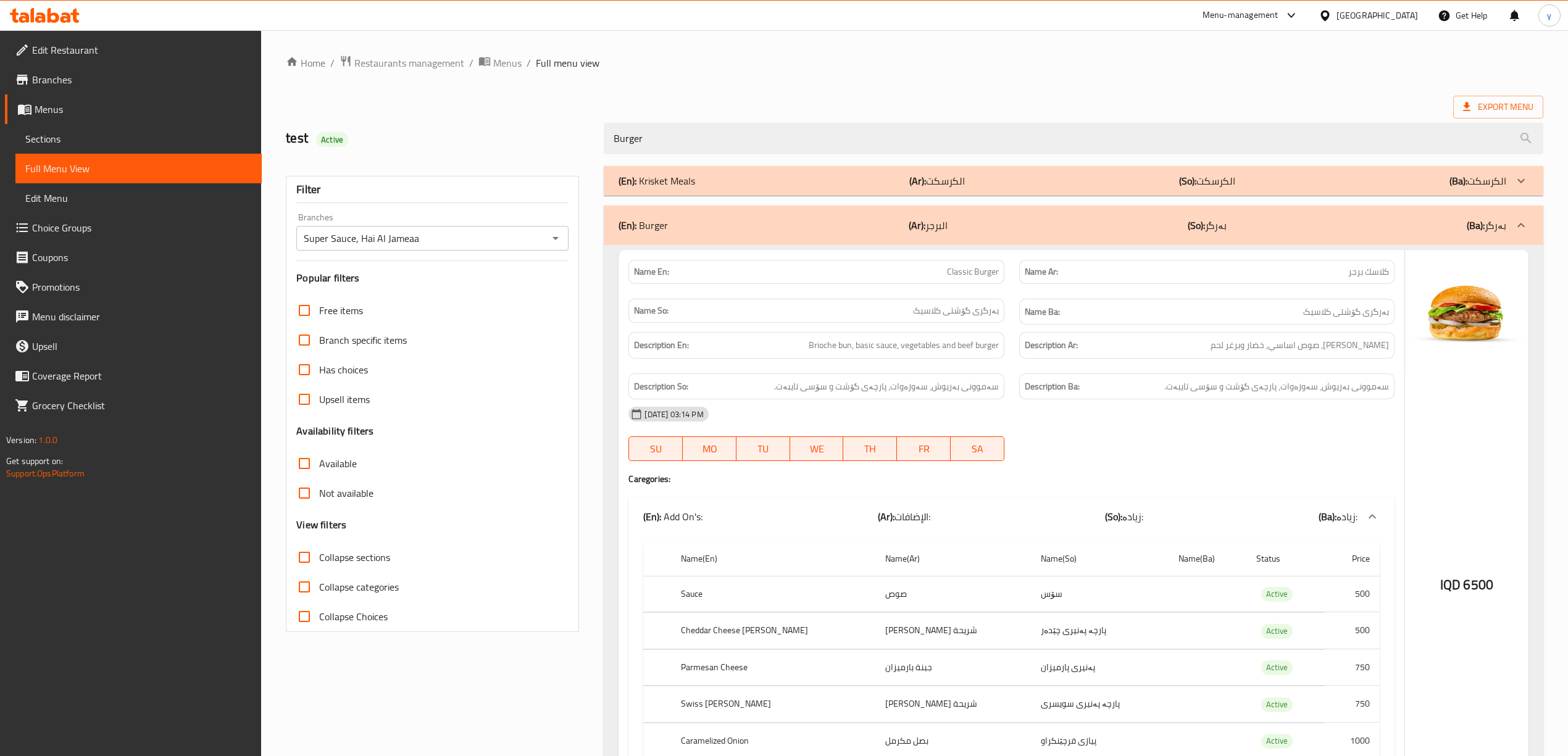
click at [94, 146] on span "Sections" at bounding box center [138, 139] width 226 height 15
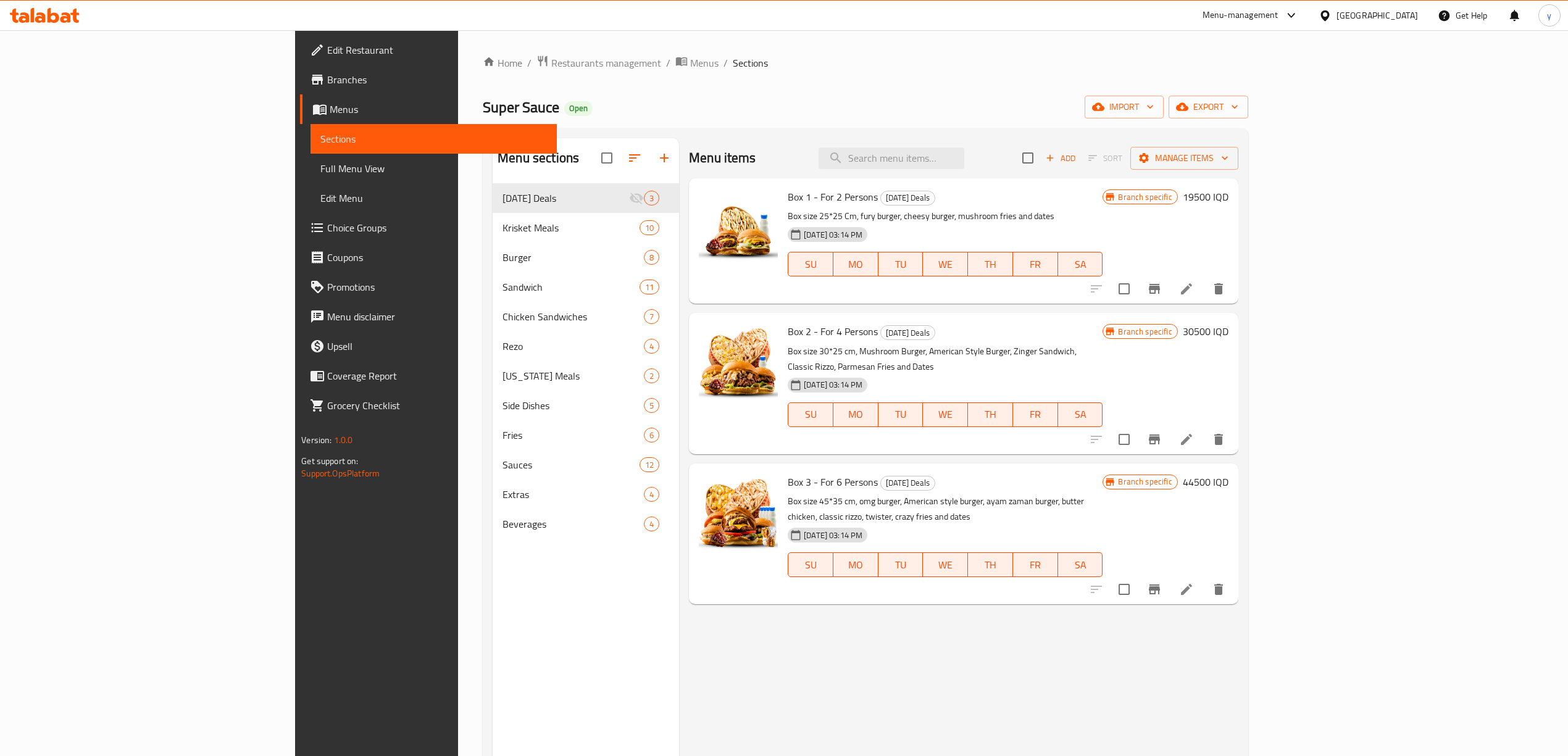
click at [327, 79] on span "Branches" at bounding box center [437, 79] width 220 height 15
